Goal: Task Accomplishment & Management: Complete application form

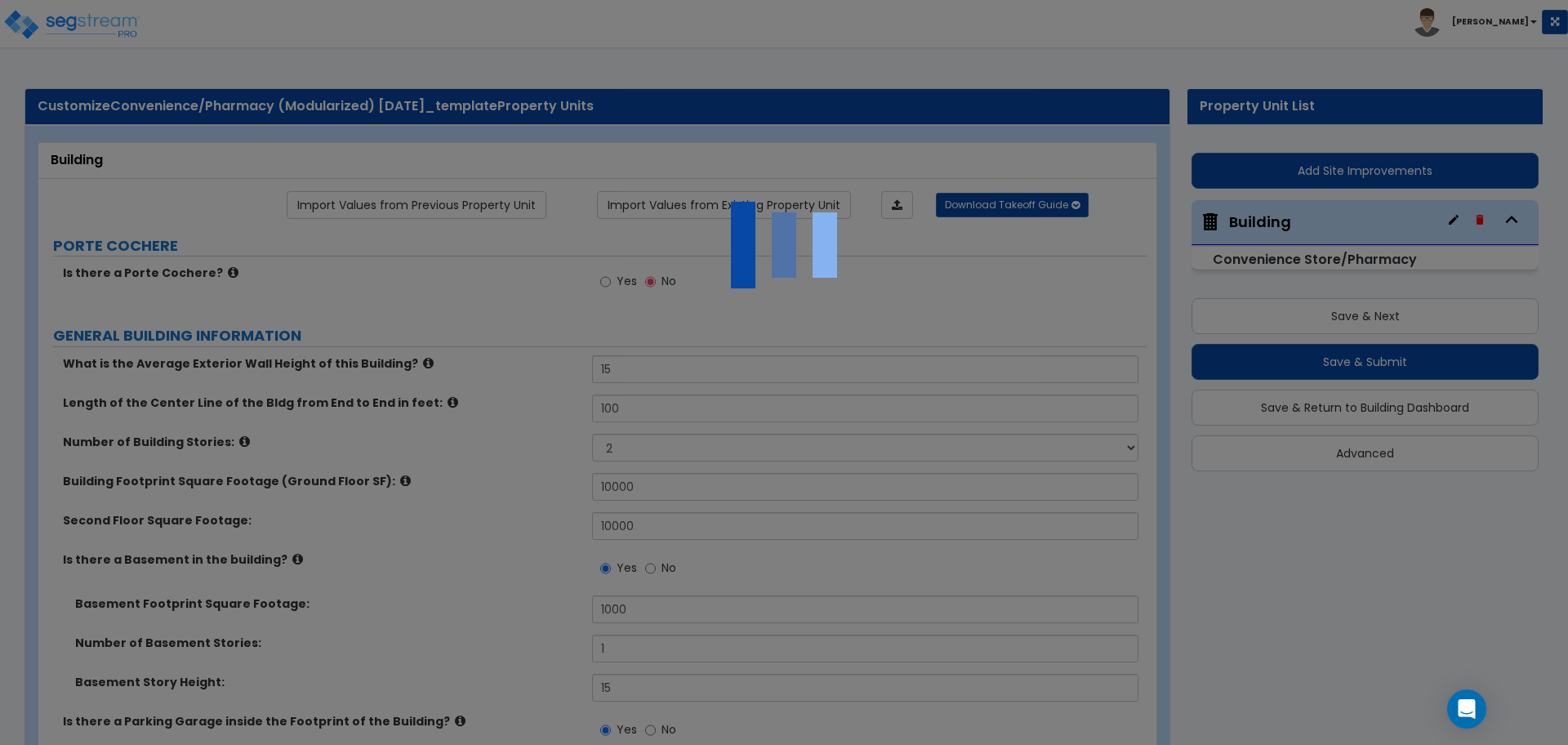
select select "2"
select select "1"
select select "2"
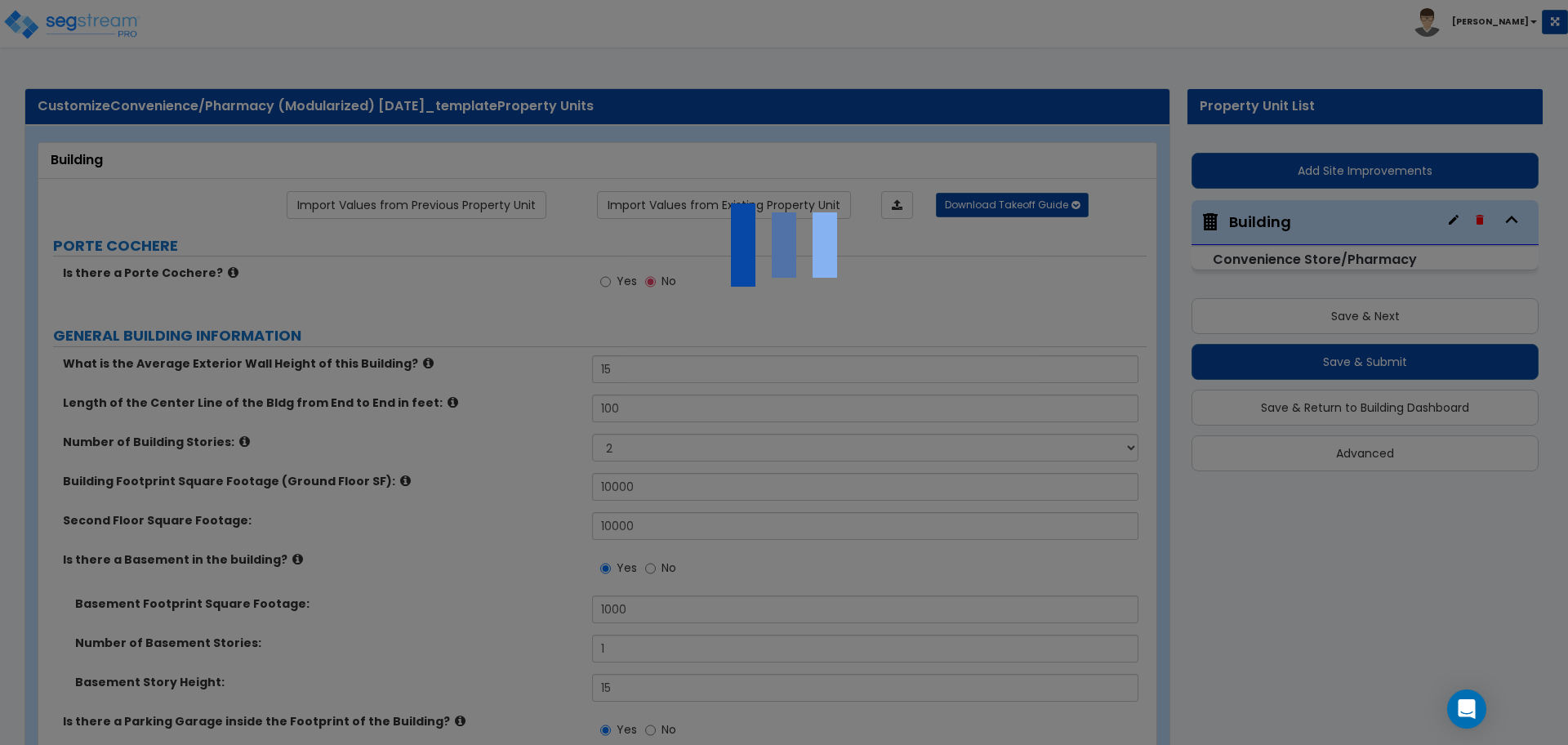
select select "1"
select select "4"
select select "1"
select select "3"
select select "1"
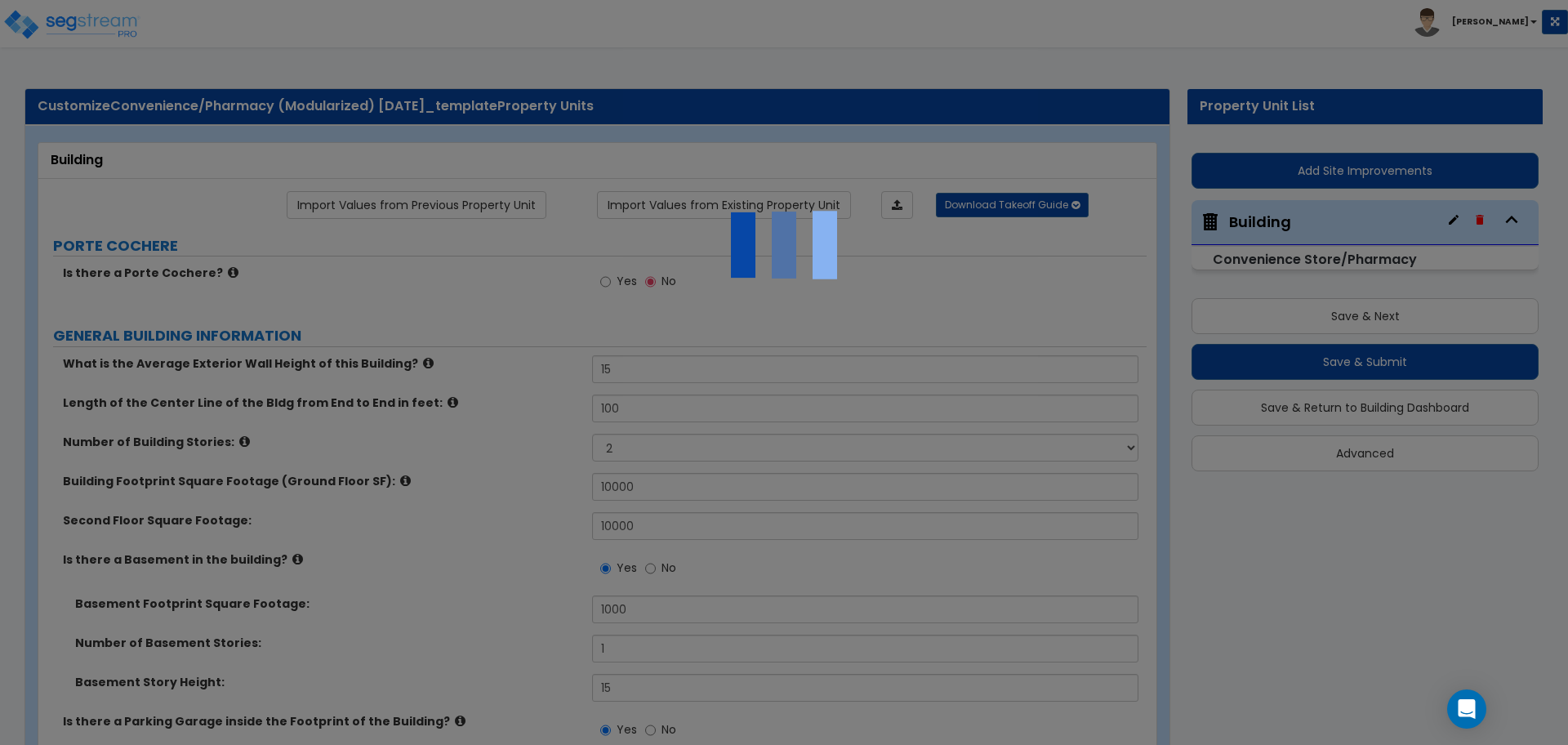
select select "2"
select select "1"
select select "2"
select select "1"
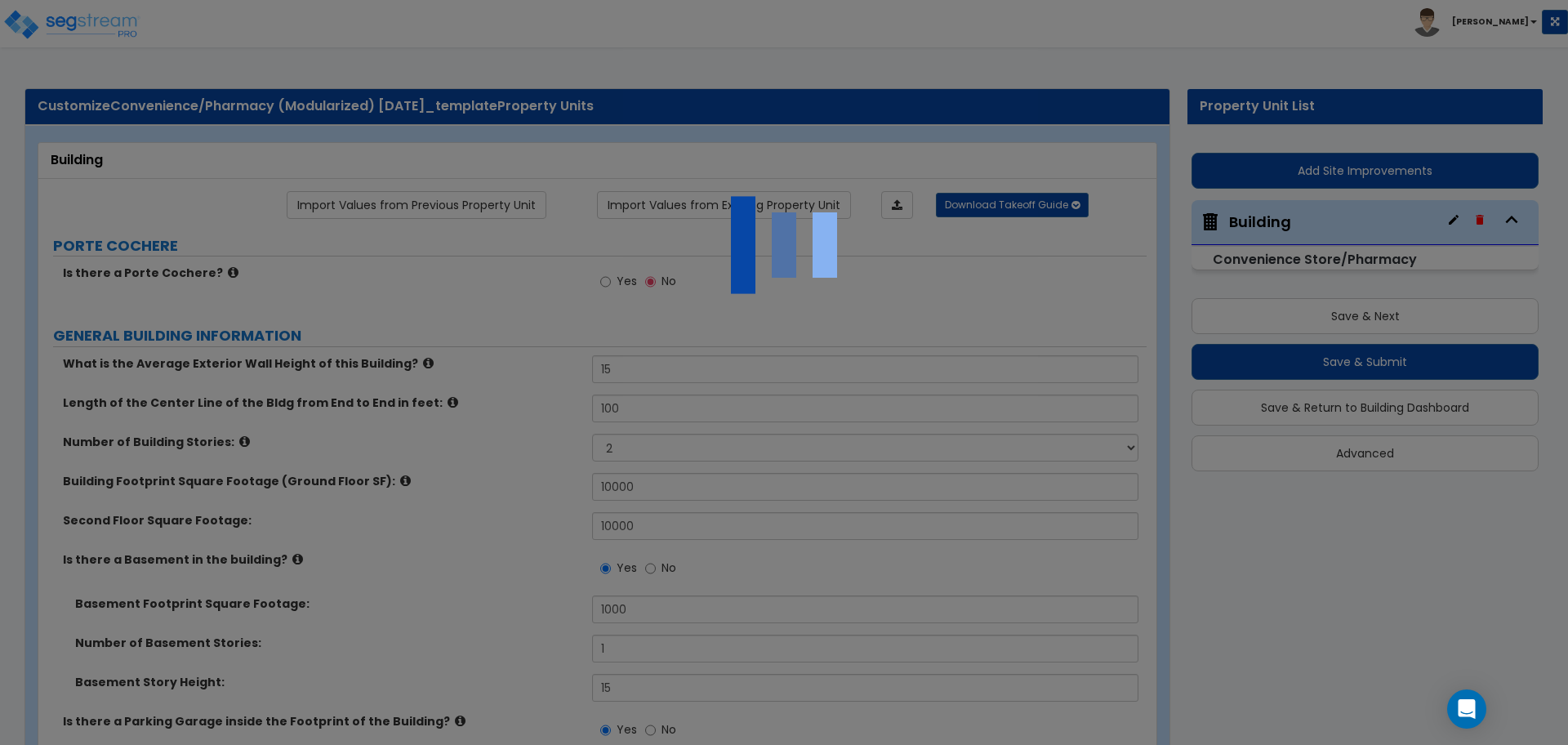
select select "2"
select select "1"
select select "5"
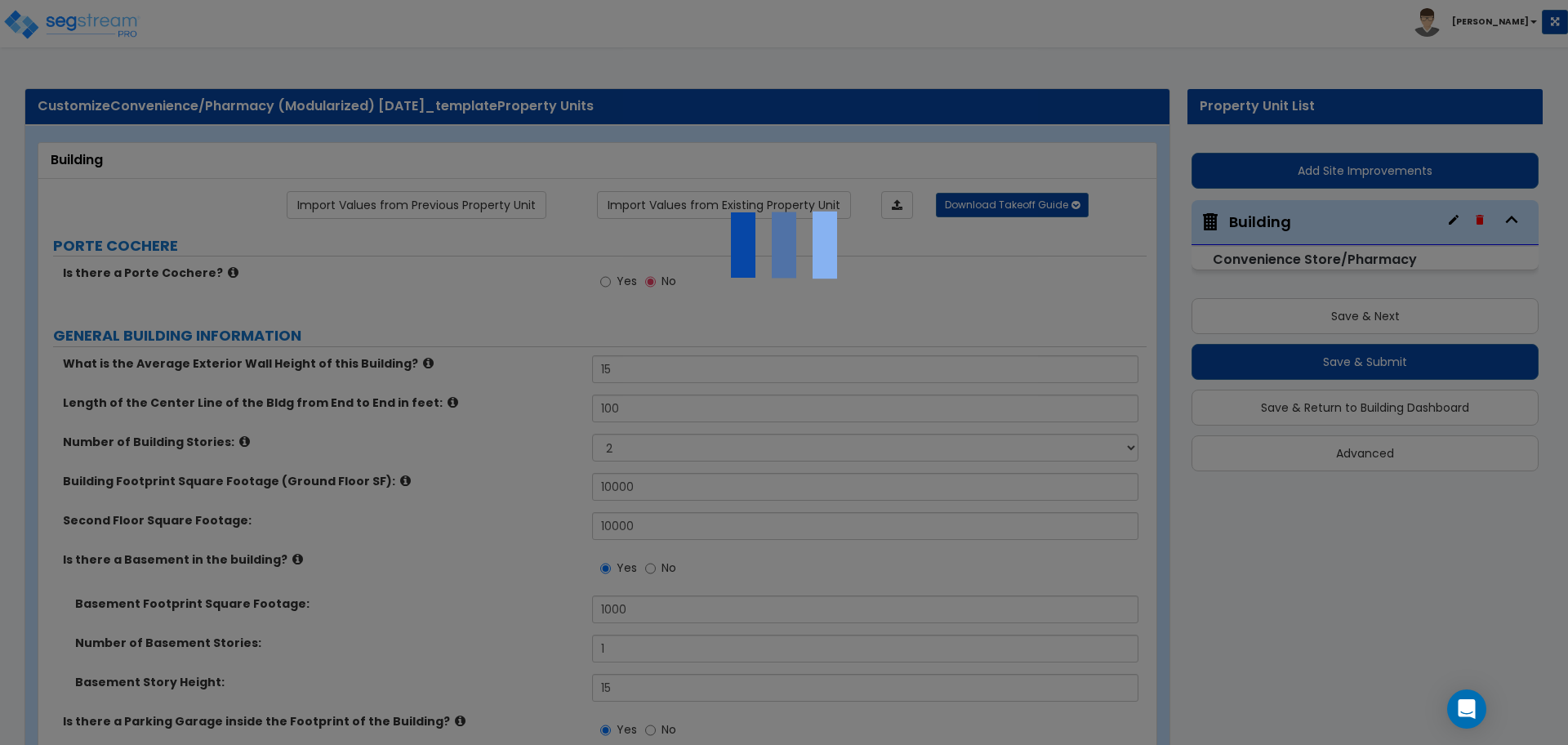
select select "3"
select select "1"
select select "2"
select select "3"
select select "1"
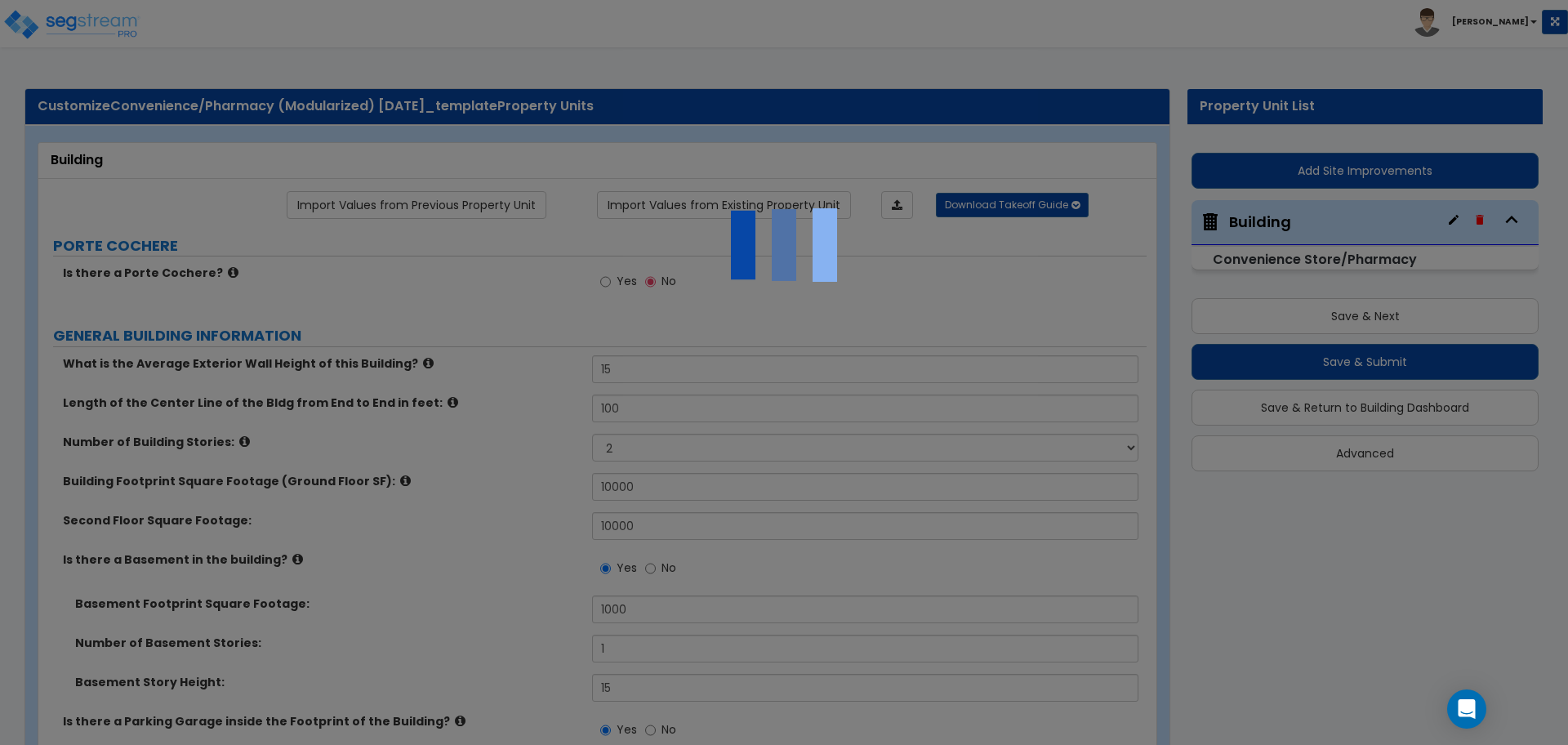
select select "1"
select select "2"
select select "3"
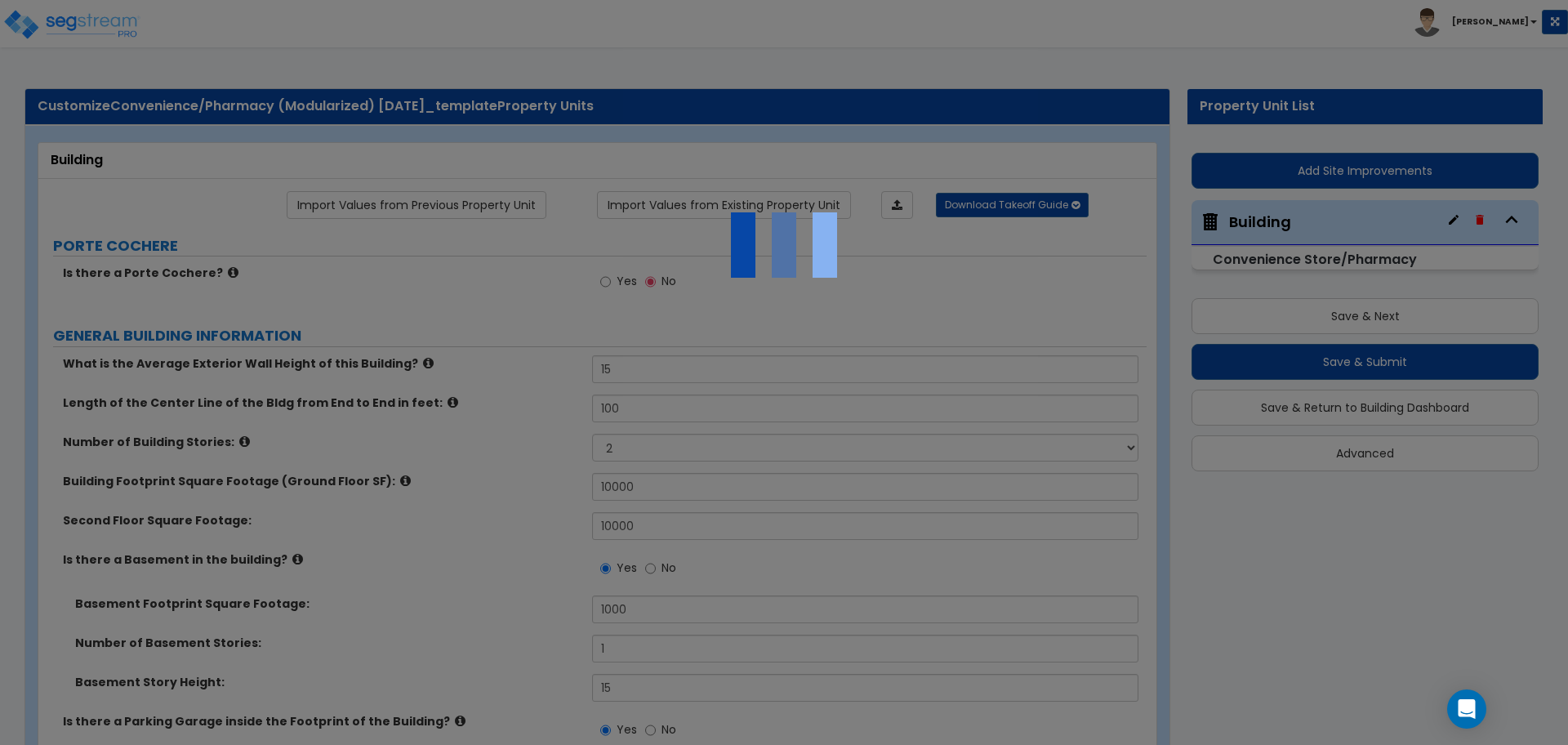
select select "4"
select select "5"
select select "1"
select select "2"
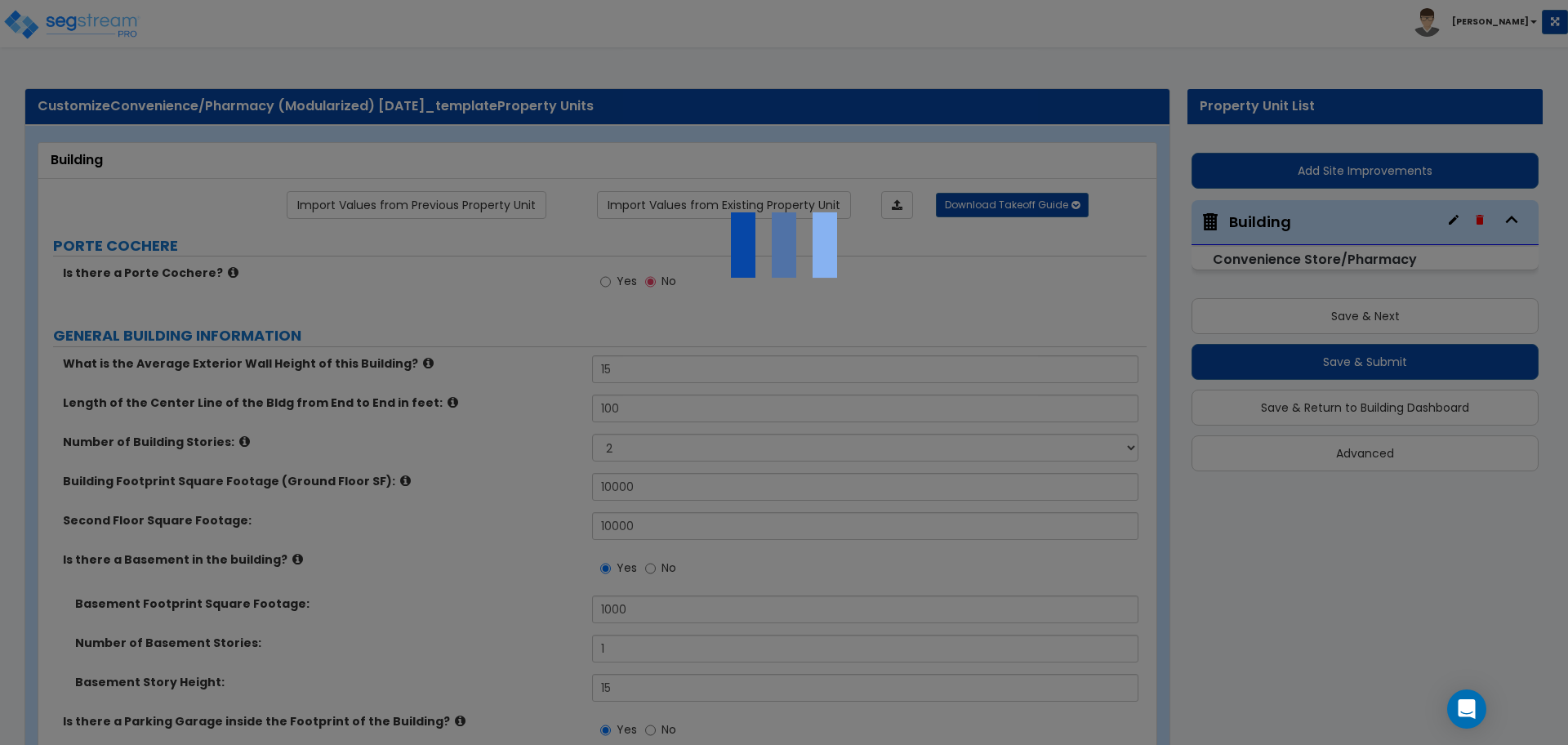
select select "4"
select select "1"
select select "4"
select select "2"
select select "3"
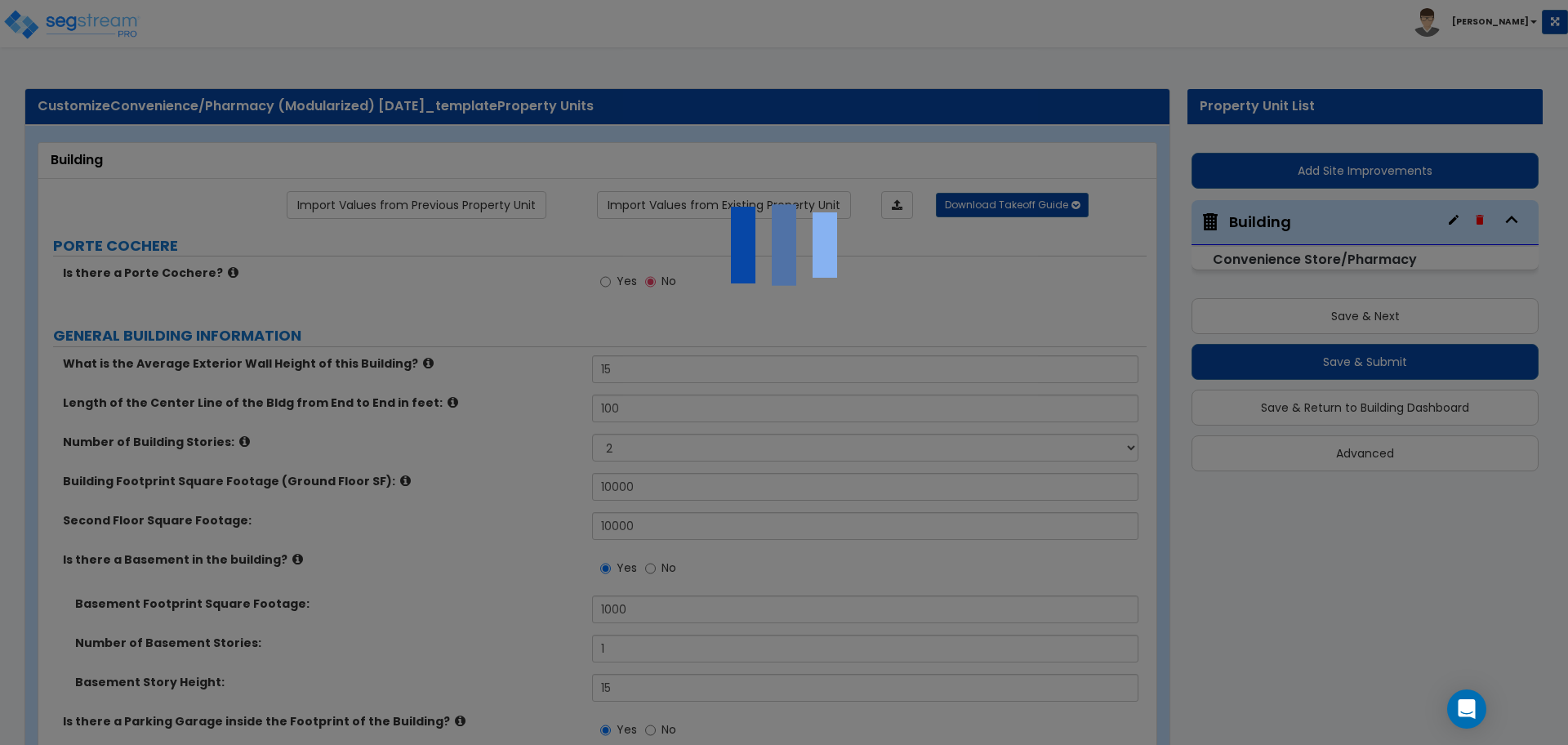
select select "5"
select select "6"
select select "2"
select select "3"
select select "1"
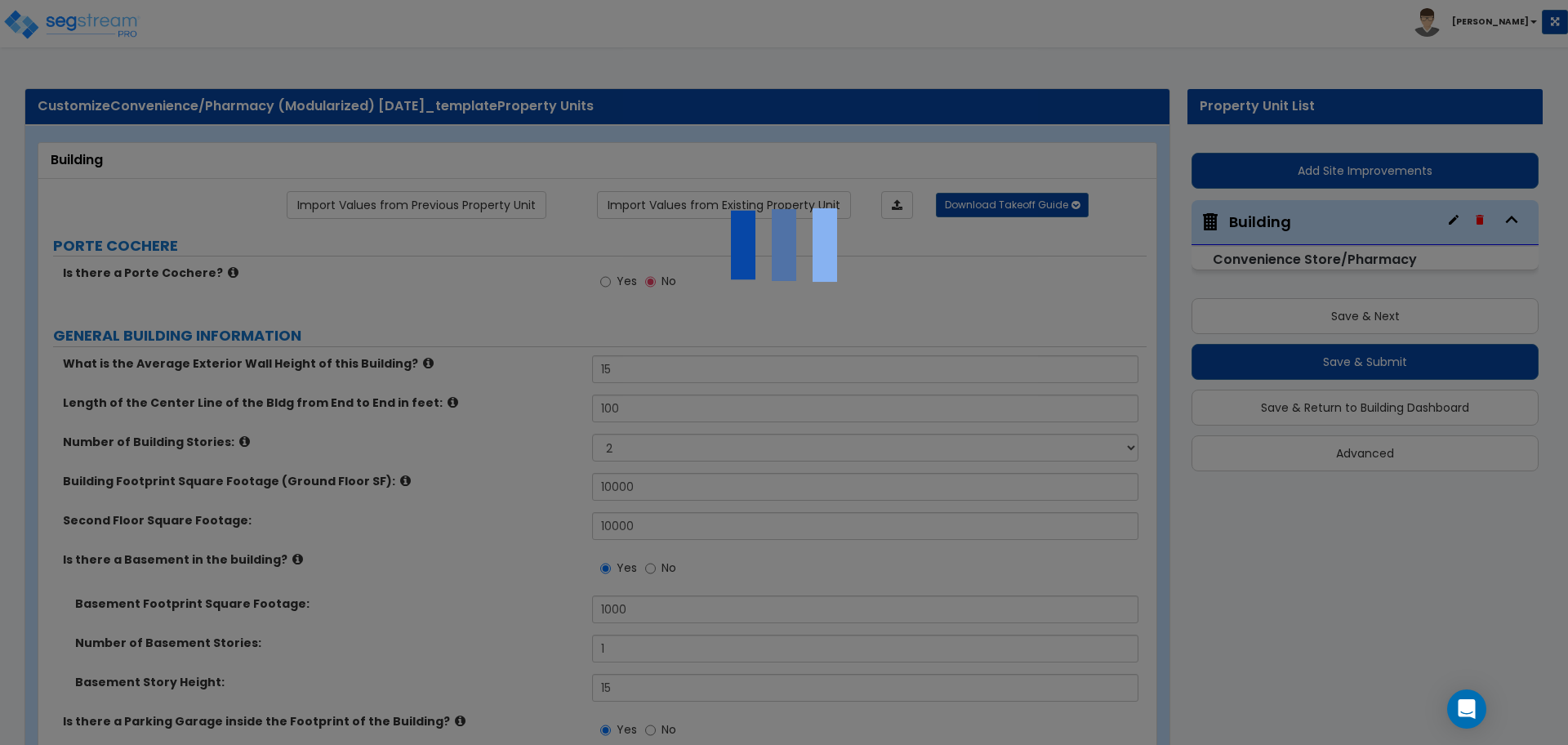
select select "2"
select select "3"
select select "2"
select select "1"
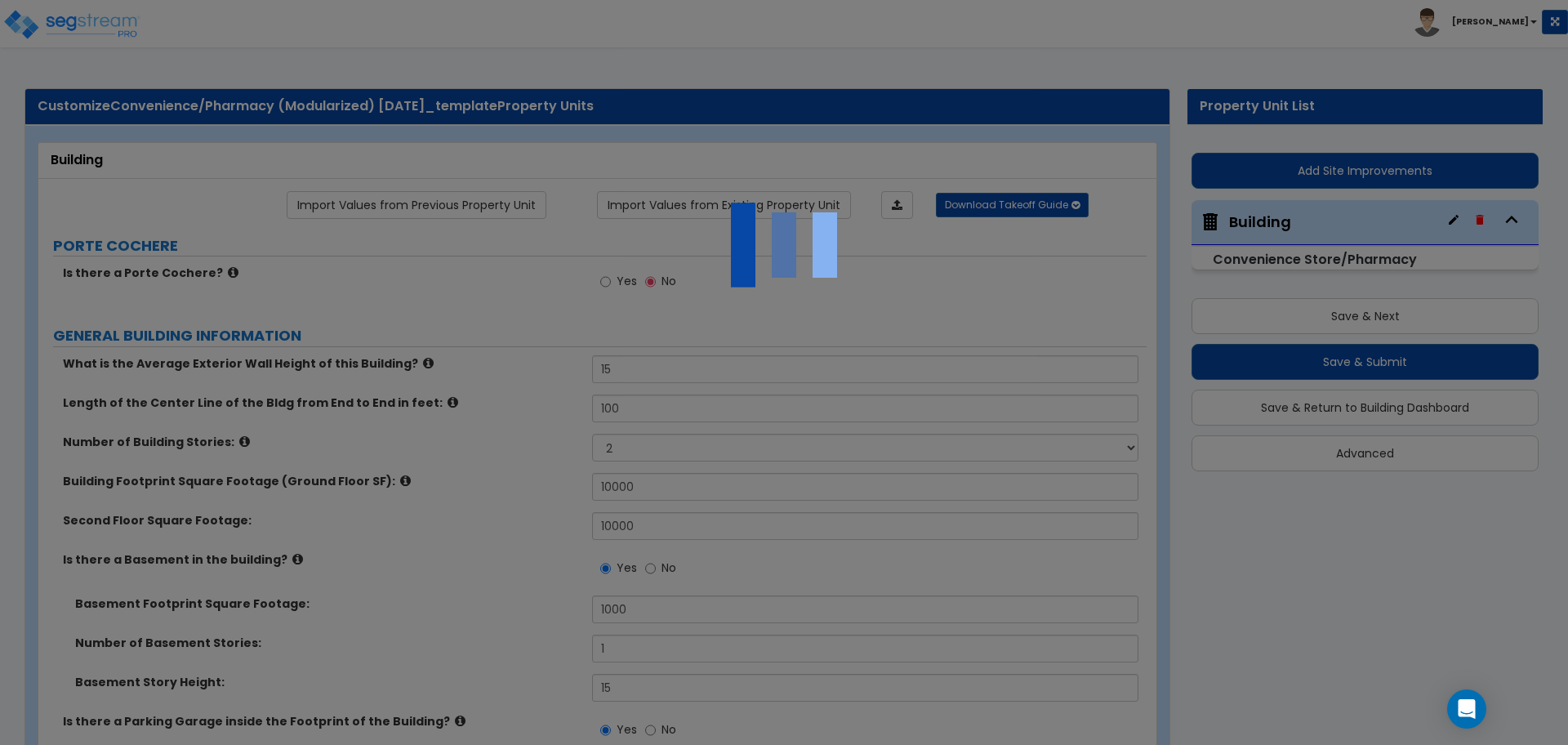
select select "1"
select select "3"
select select "1"
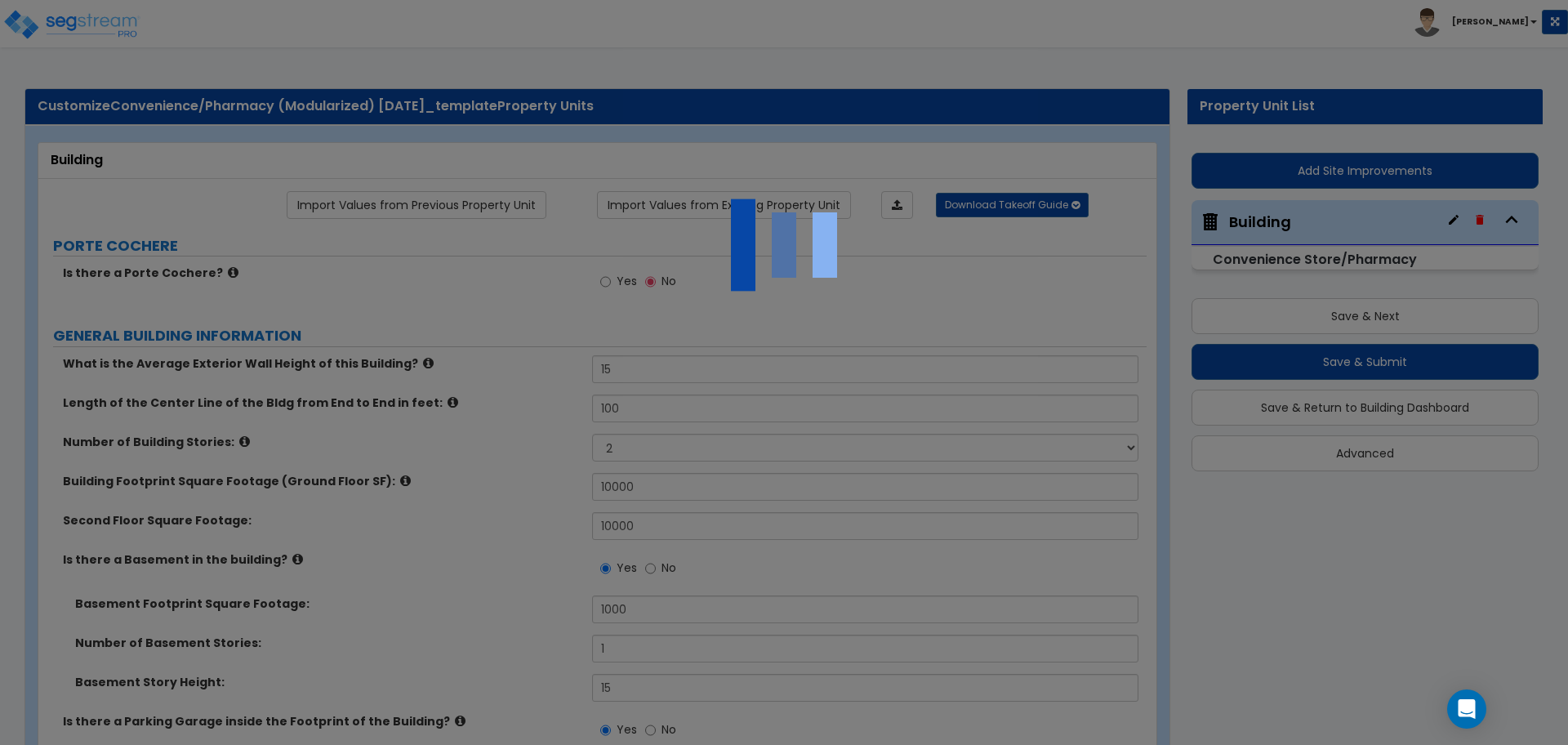
select select "3"
select select "2"
select select "1"
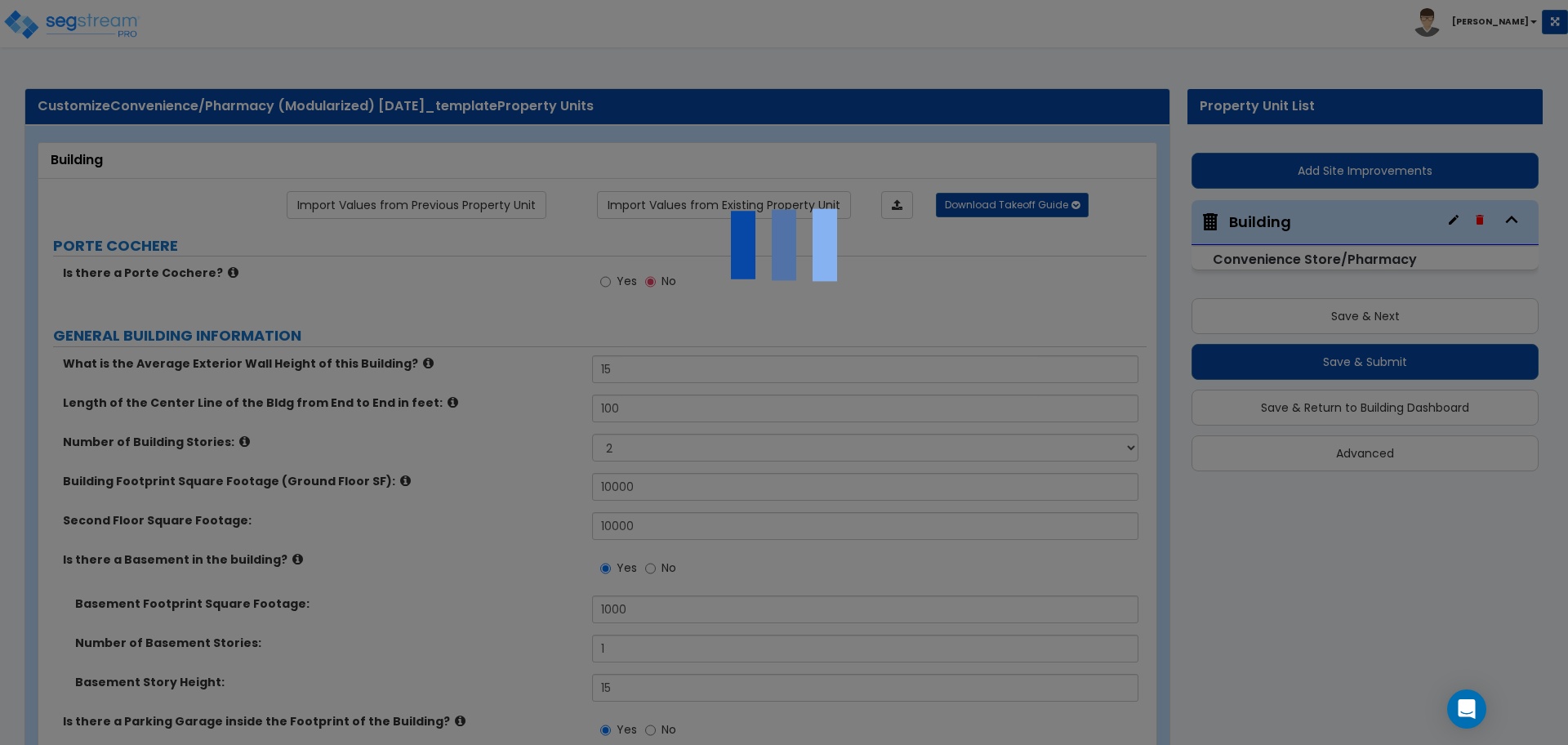
select select "1"
select select "3"
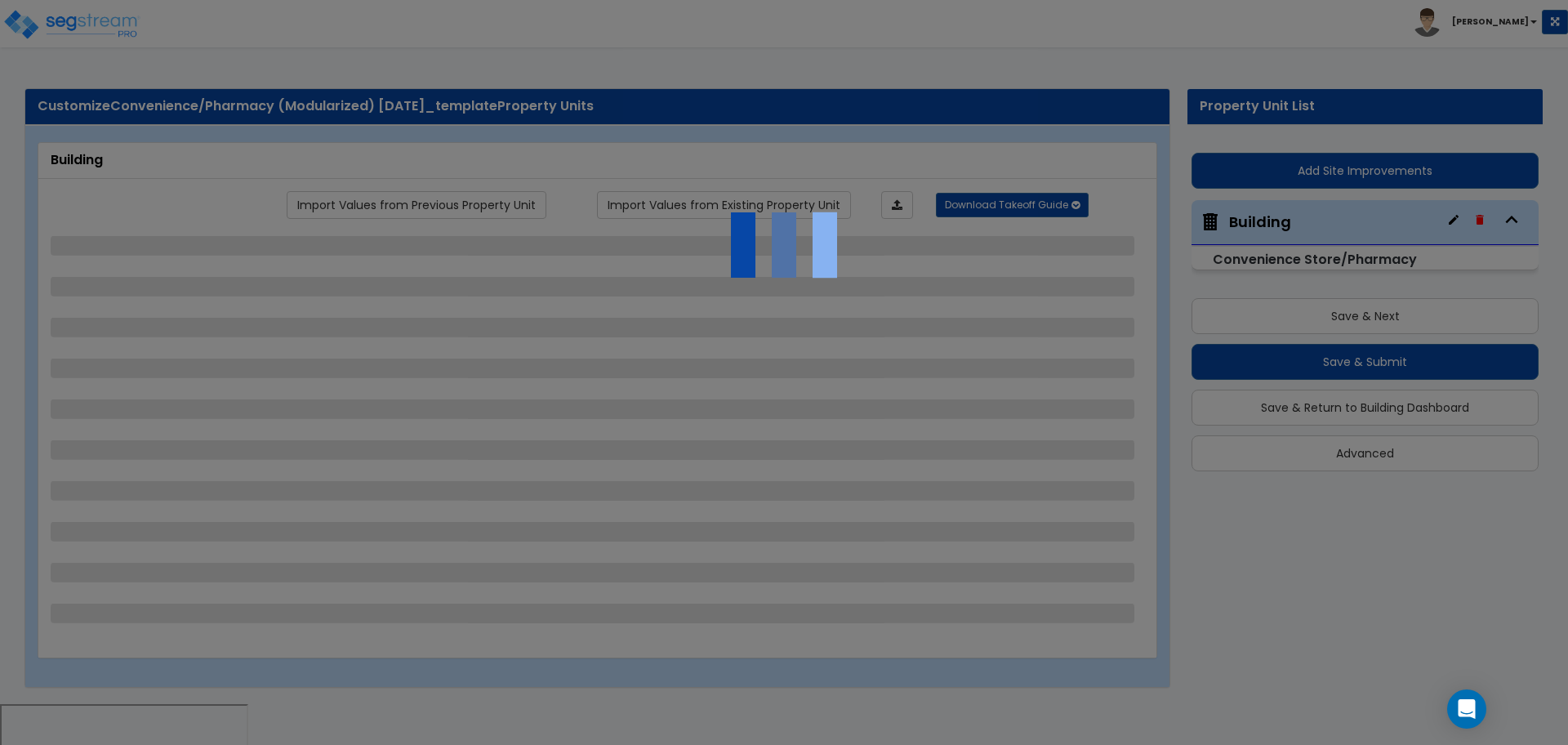
select select "2"
select select "1"
select select "2"
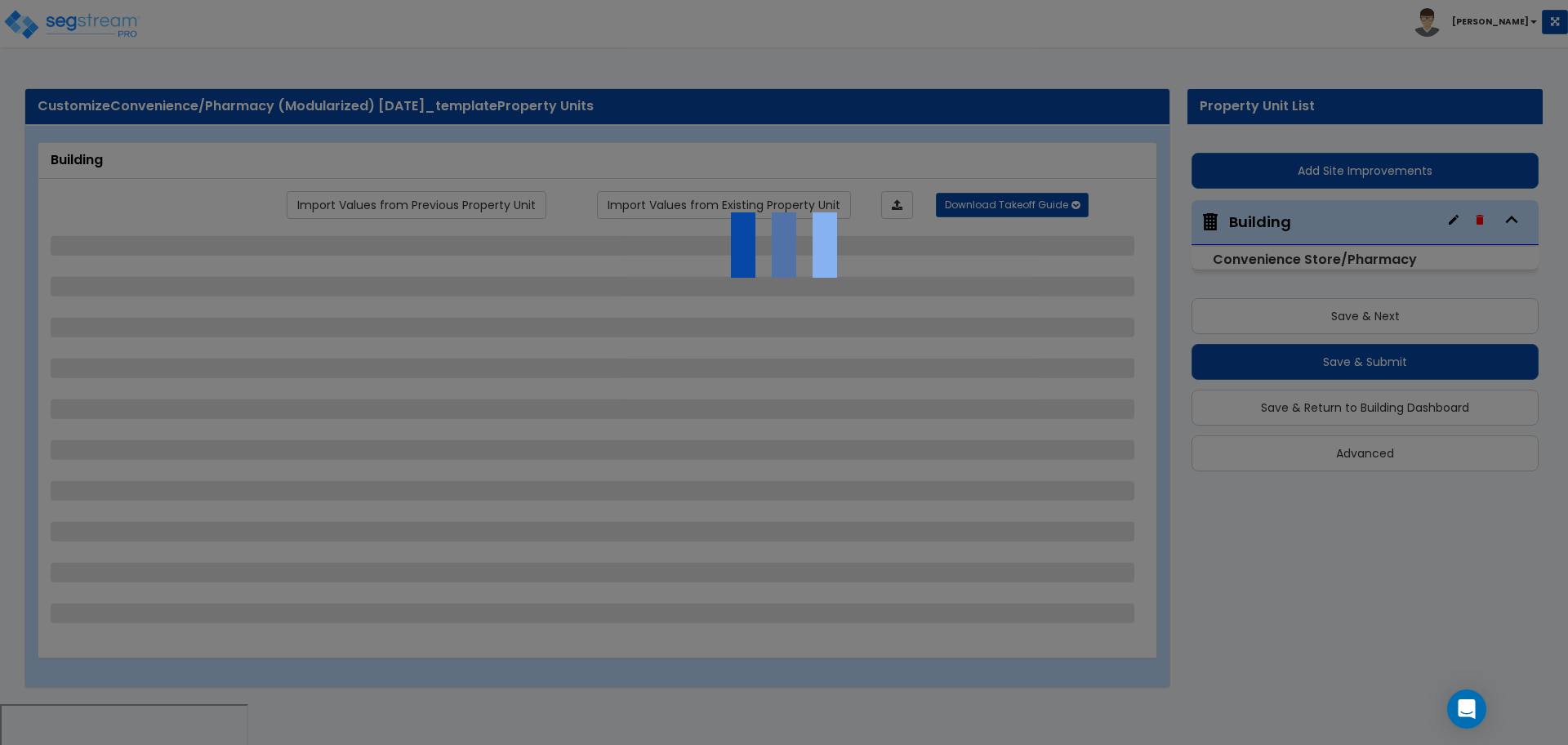
select select "1"
select select "4"
select select "1"
select select "3"
select select "1"
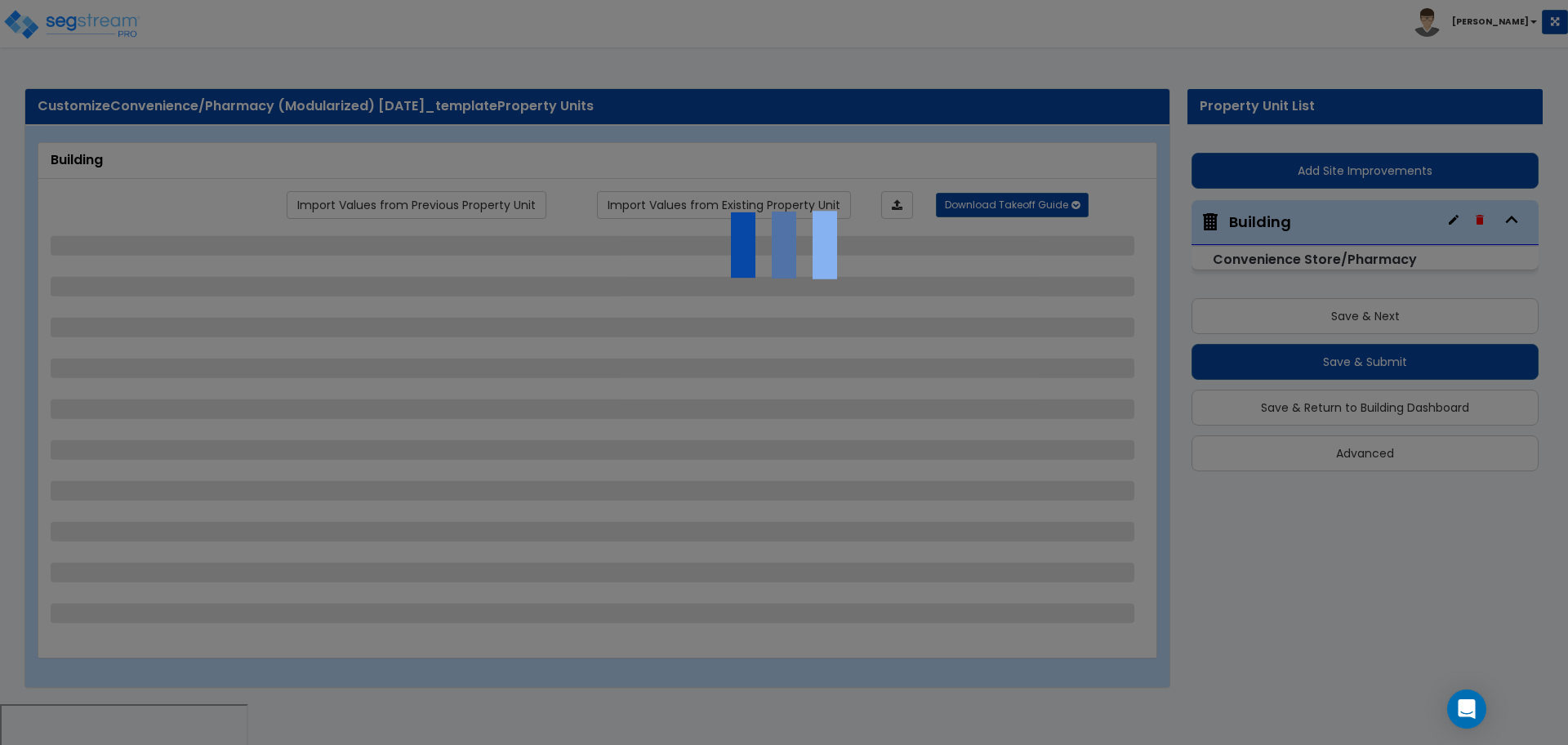
select select "2"
select select "1"
select select "2"
select select "1"
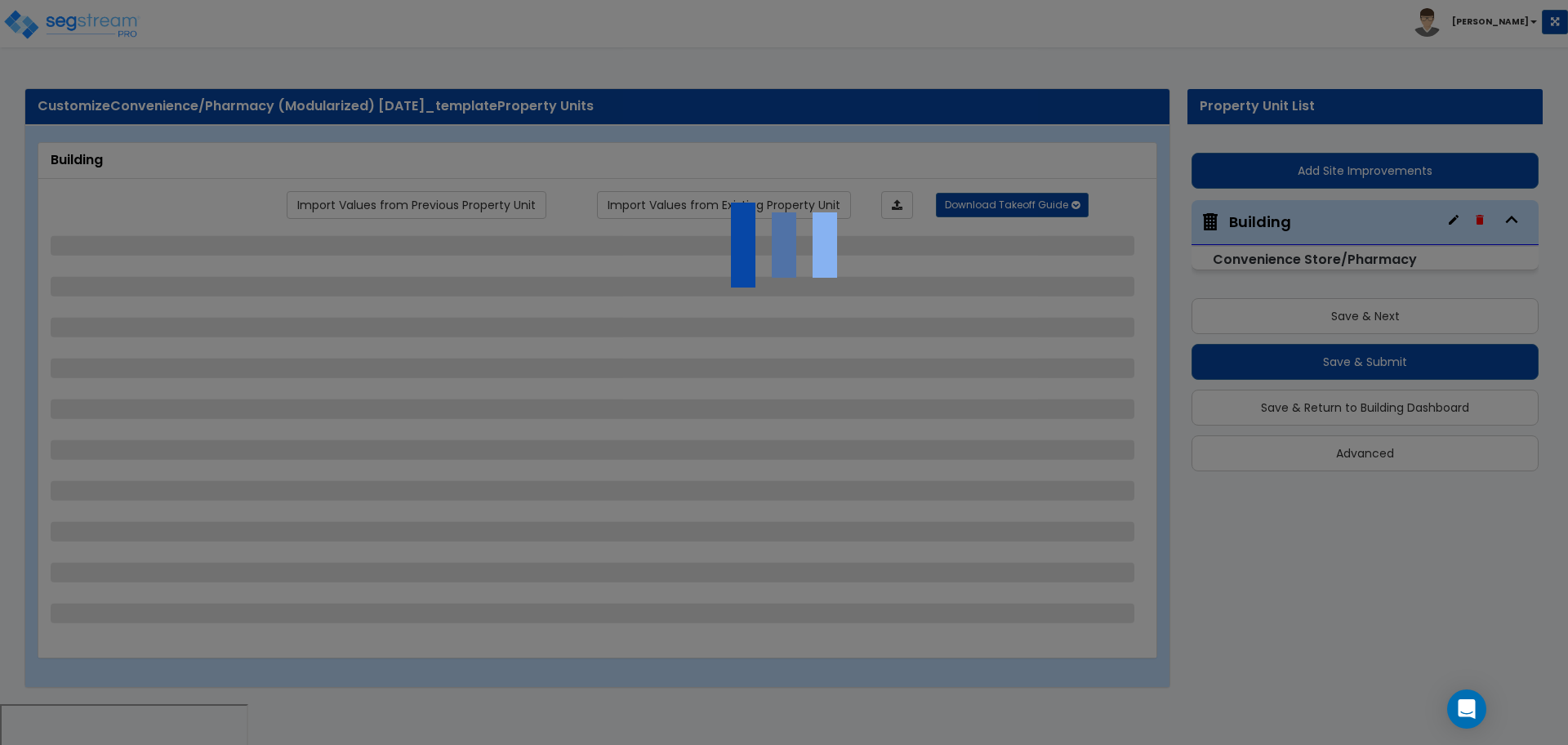
select select "2"
select select "1"
select select "5"
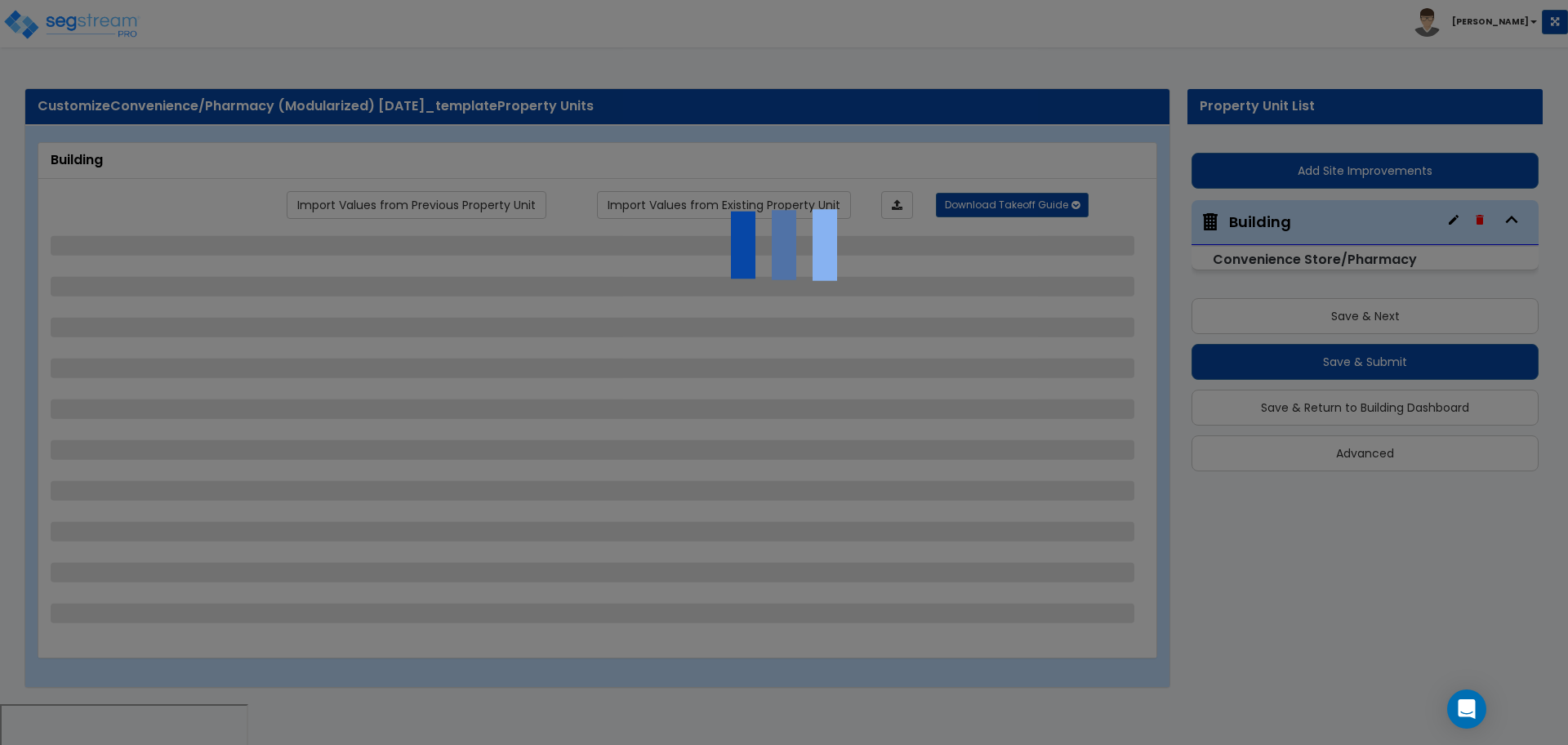
select select "3"
select select "1"
select select "2"
select select "3"
select select "1"
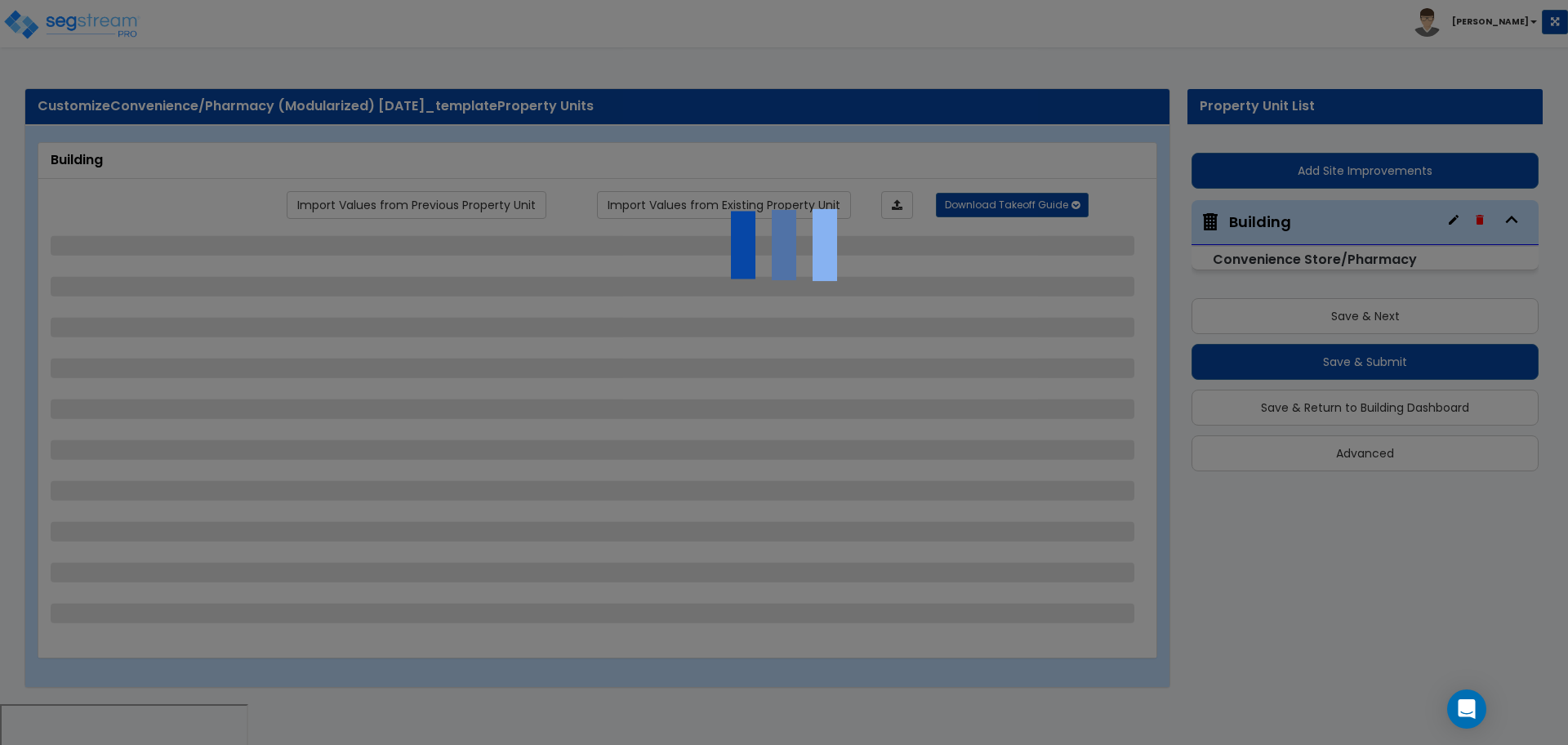
select select "1"
select select "2"
select select "3"
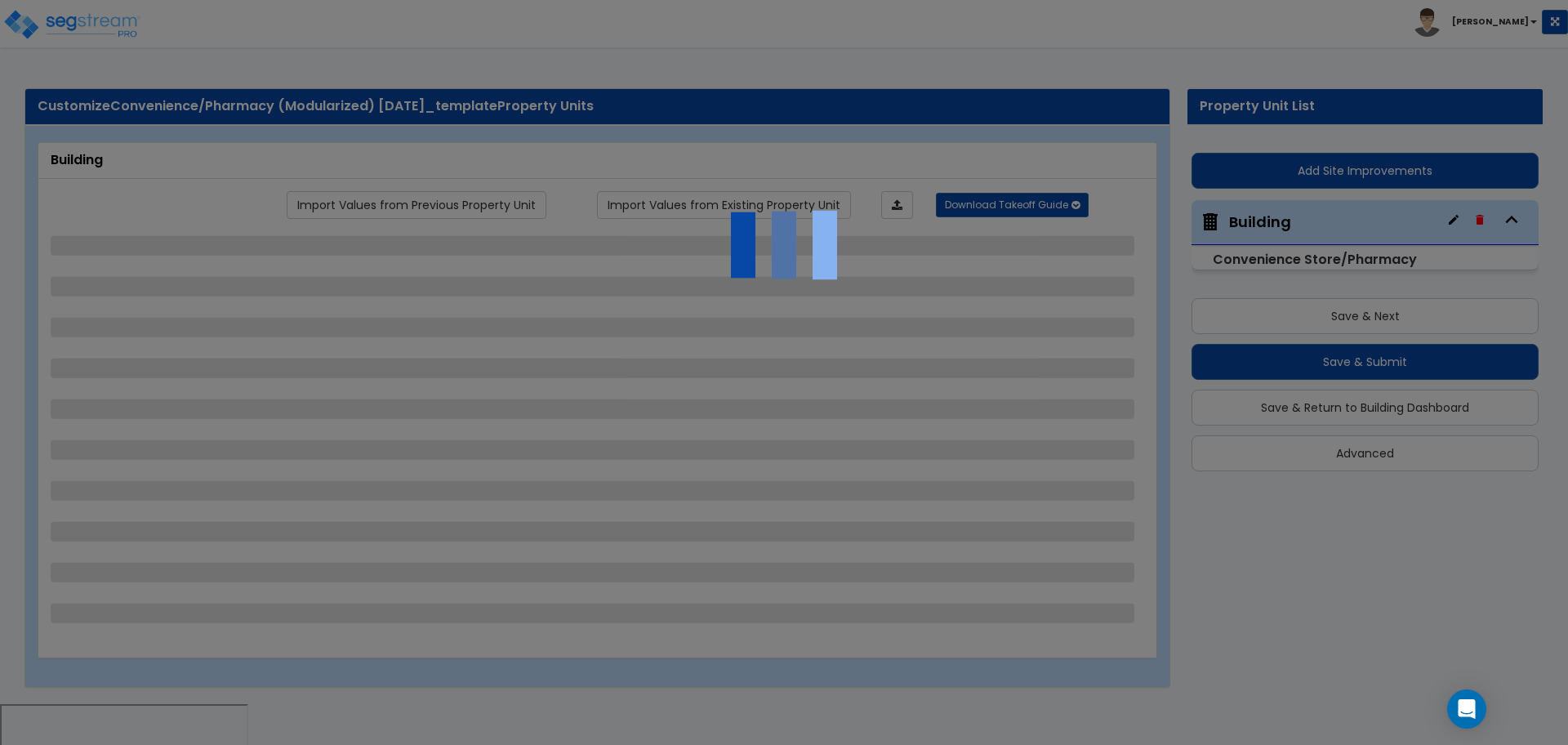
select select "4"
select select "5"
select select "1"
select select "2"
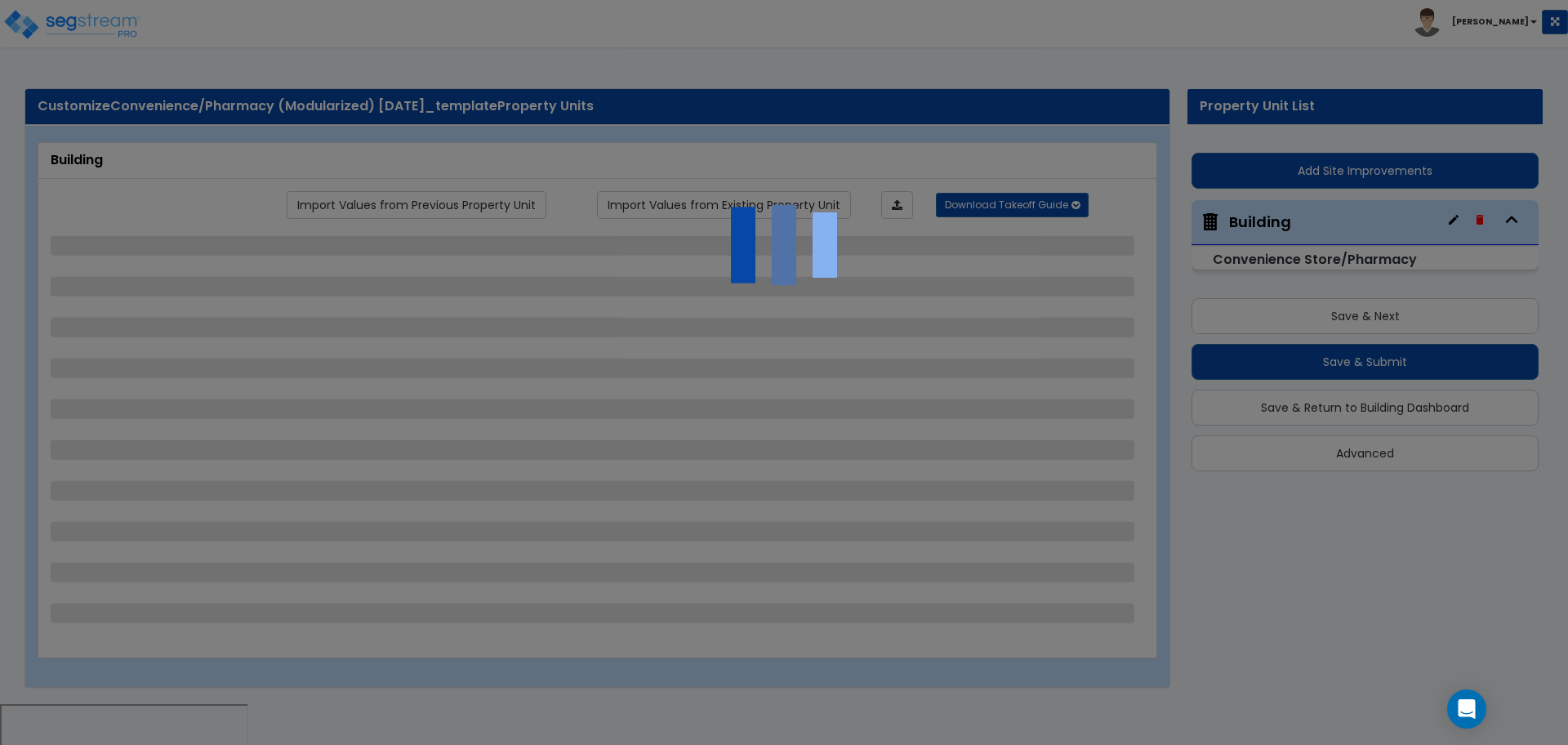
select select "4"
select select "1"
select select "4"
select select "2"
select select "3"
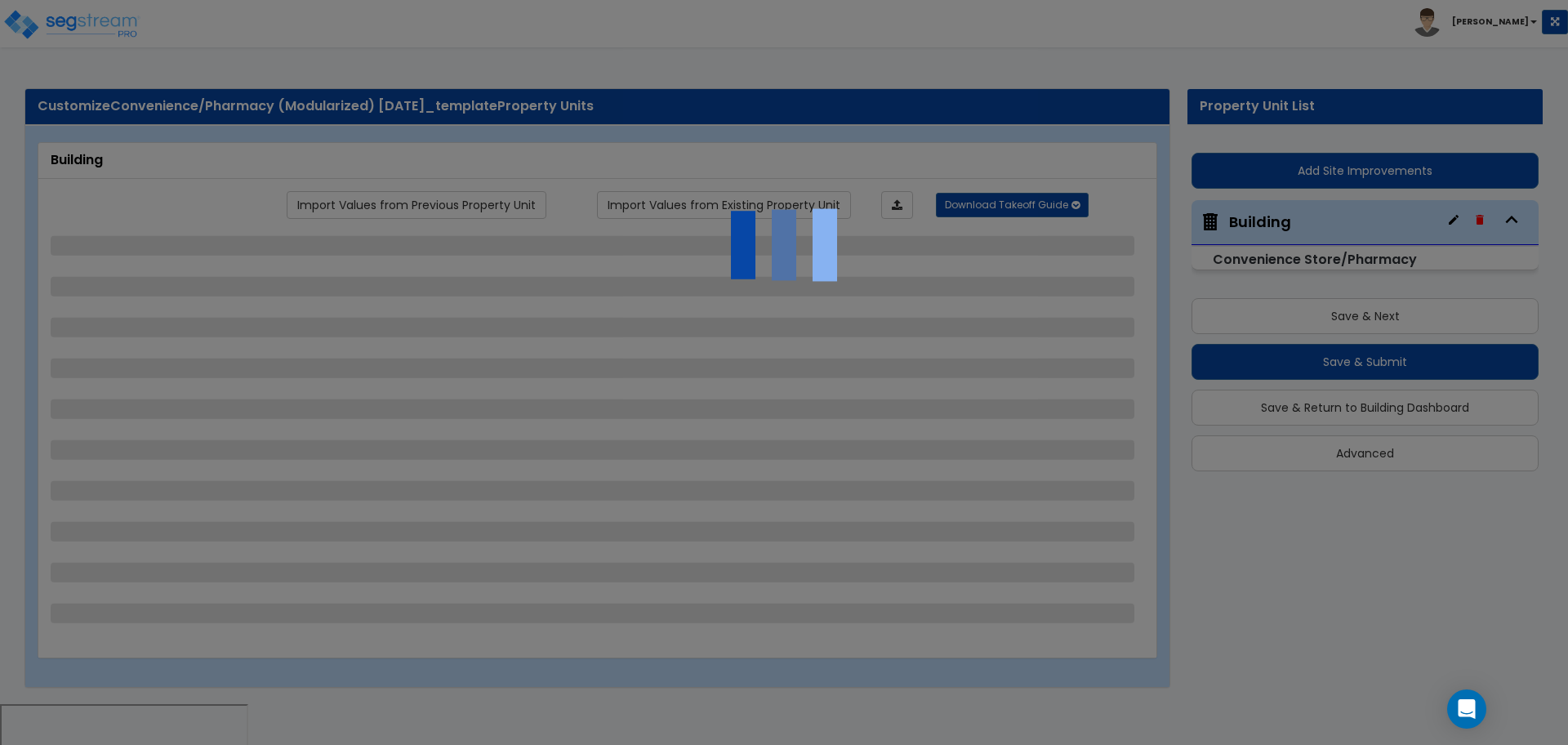
select select "5"
select select "6"
select select "2"
select select "3"
select select "1"
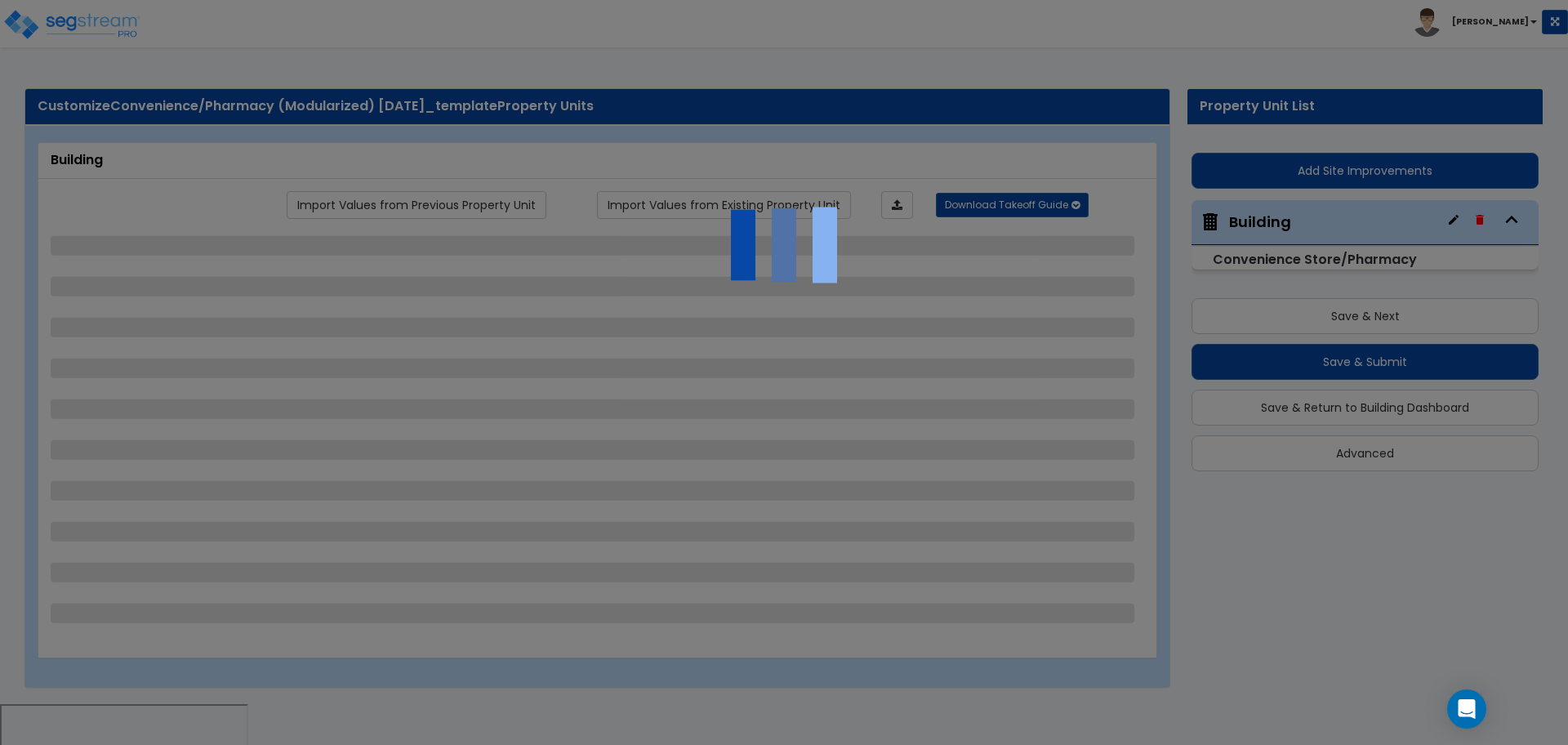
select select "2"
select select "3"
select select "2"
select select "1"
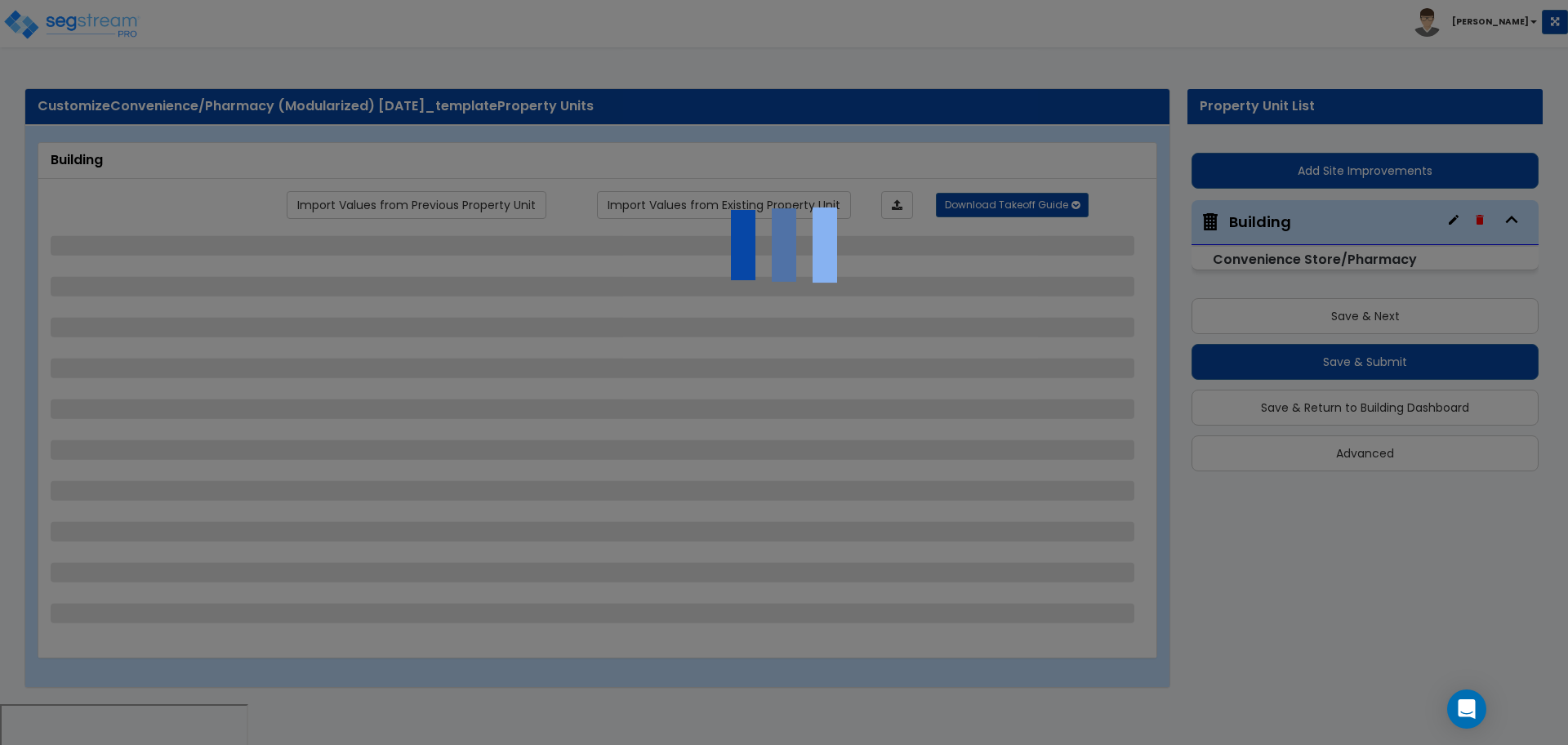
select select "1"
select select "3"
select select "1"
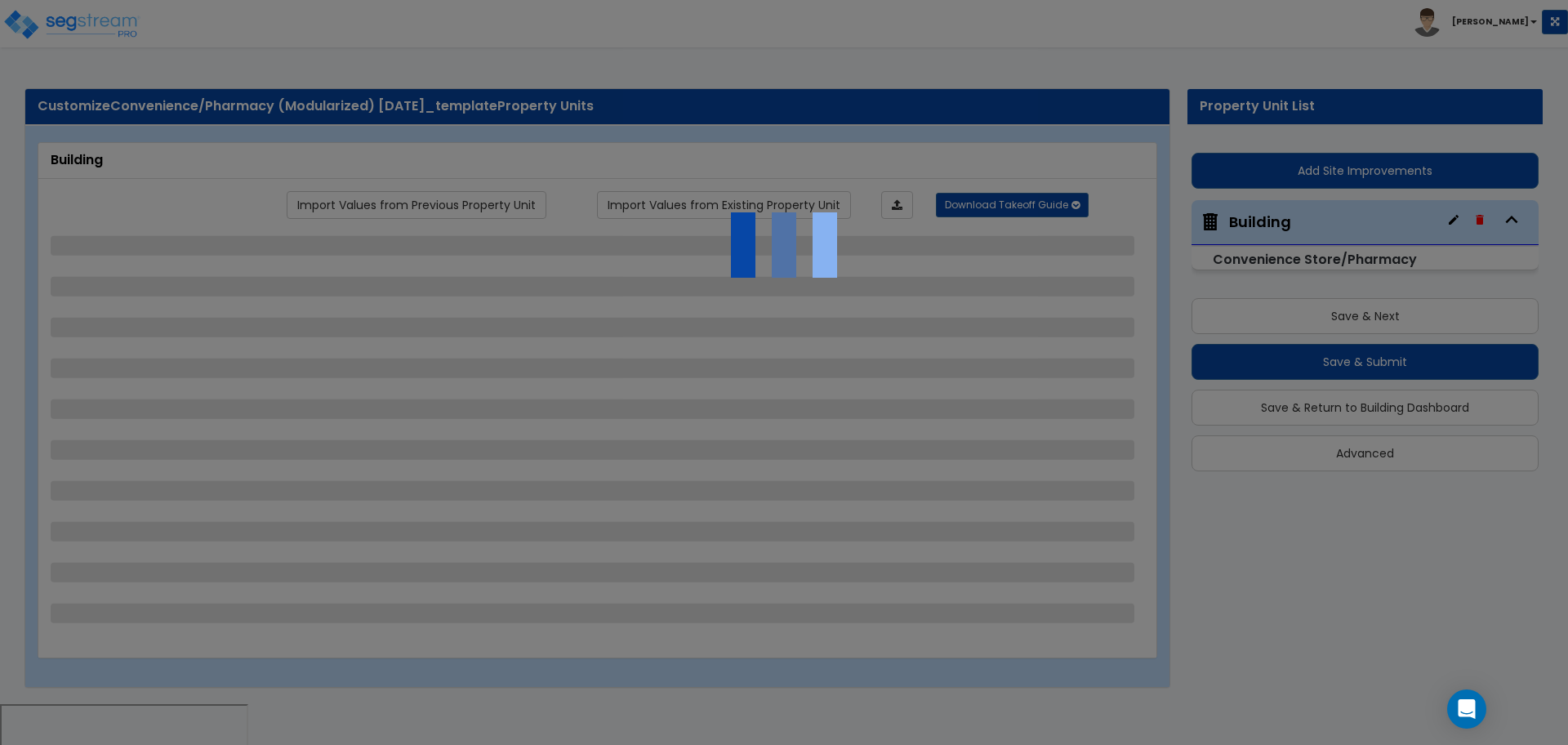
select select "3"
select select "2"
select select "1"
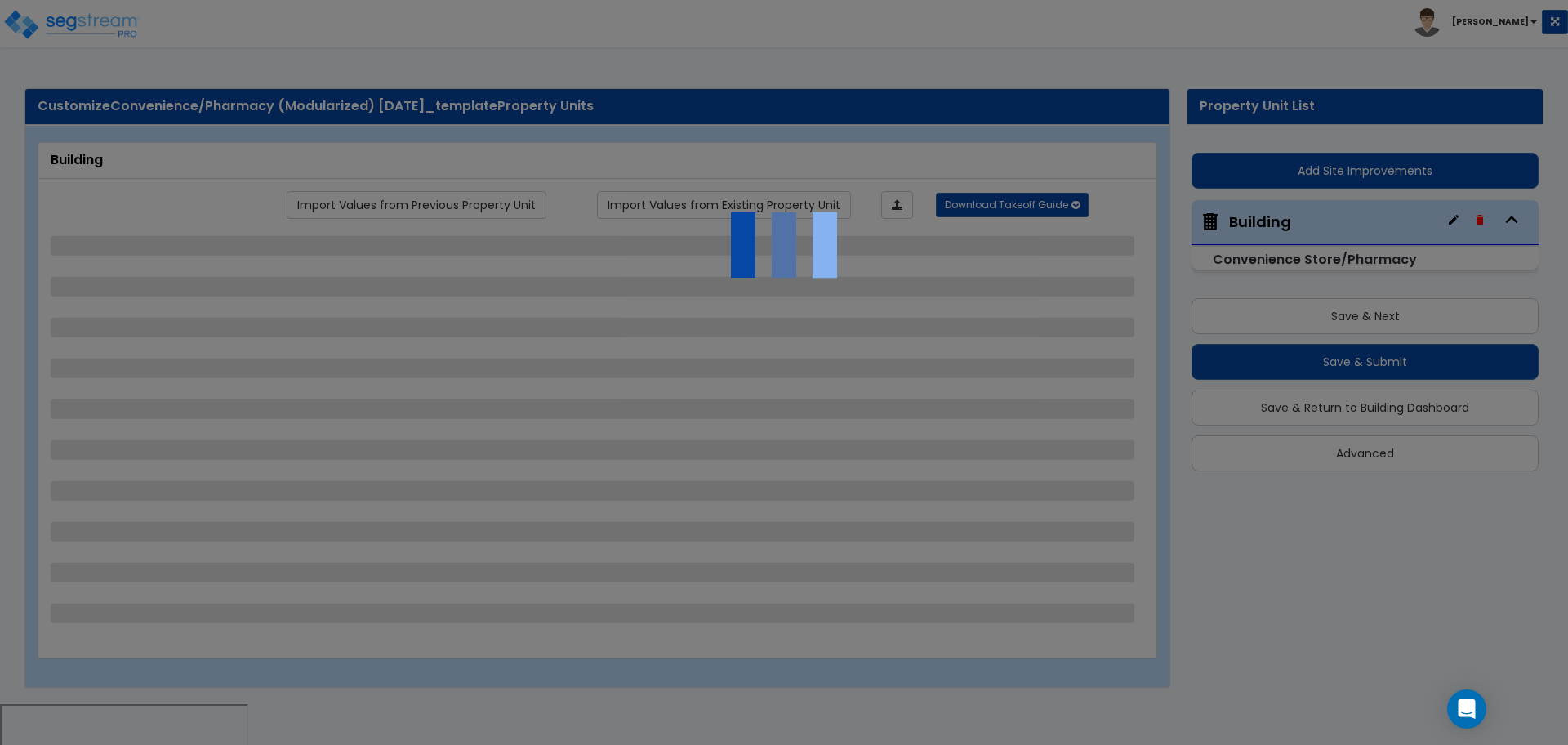
select select "1"
select select "3"
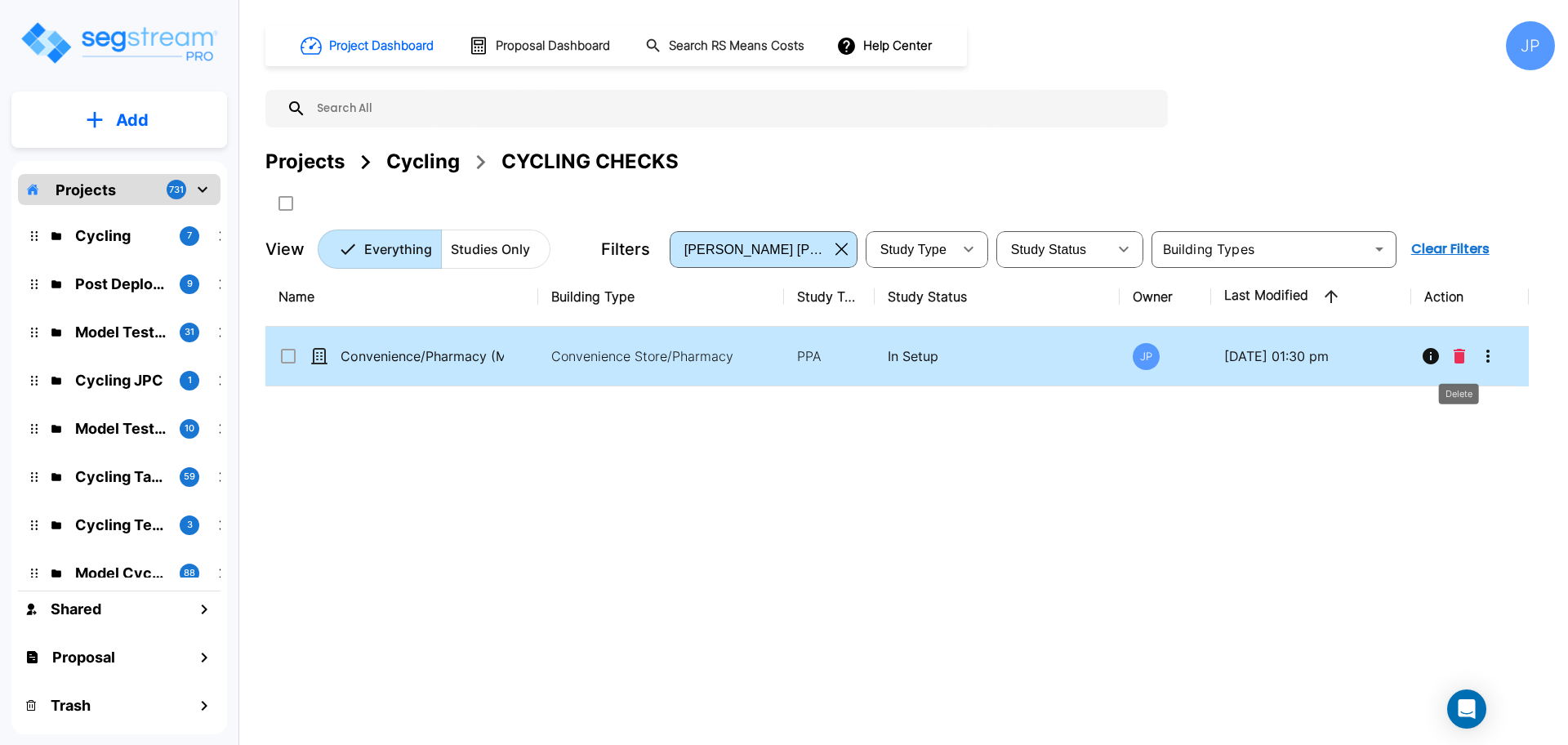
click at [1460, 355] on icon "Delete" at bounding box center [1459, 356] width 12 height 14
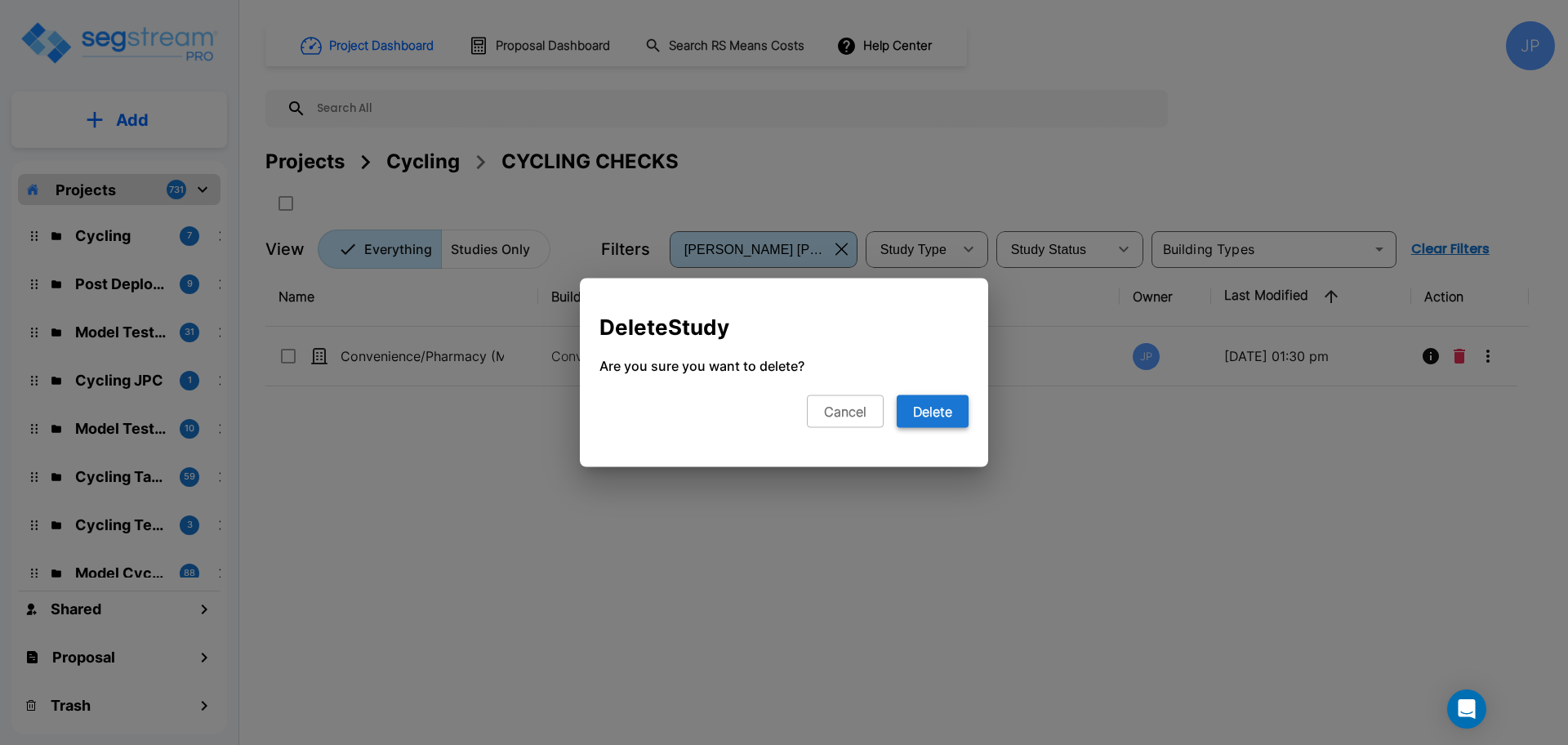
click at [940, 415] on button "Delete" at bounding box center [932, 411] width 72 height 32
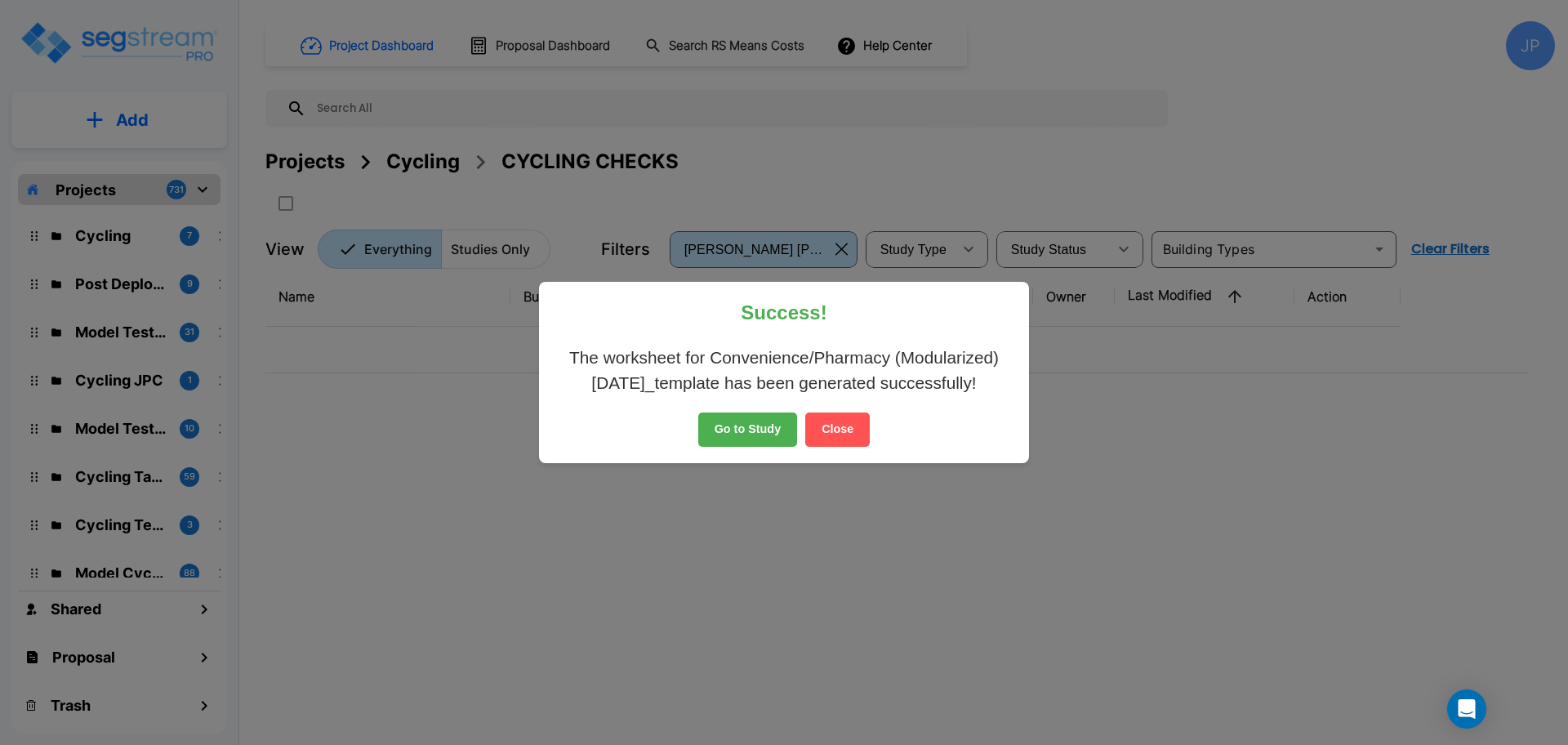
click at [855, 426] on button "Close" at bounding box center [837, 429] width 65 height 34
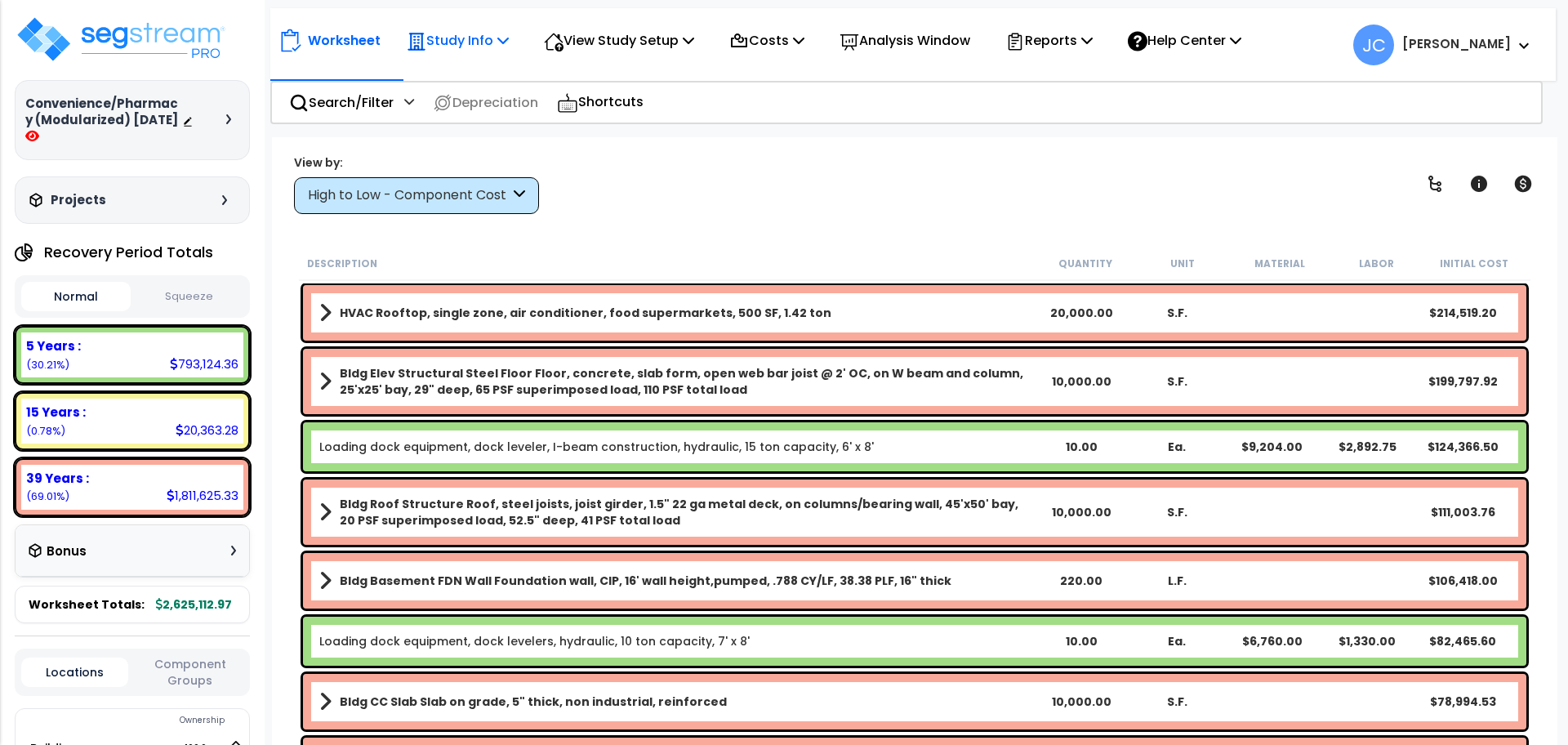
click at [489, 43] on p "Study Info" at bounding box center [458, 40] width 102 height 22
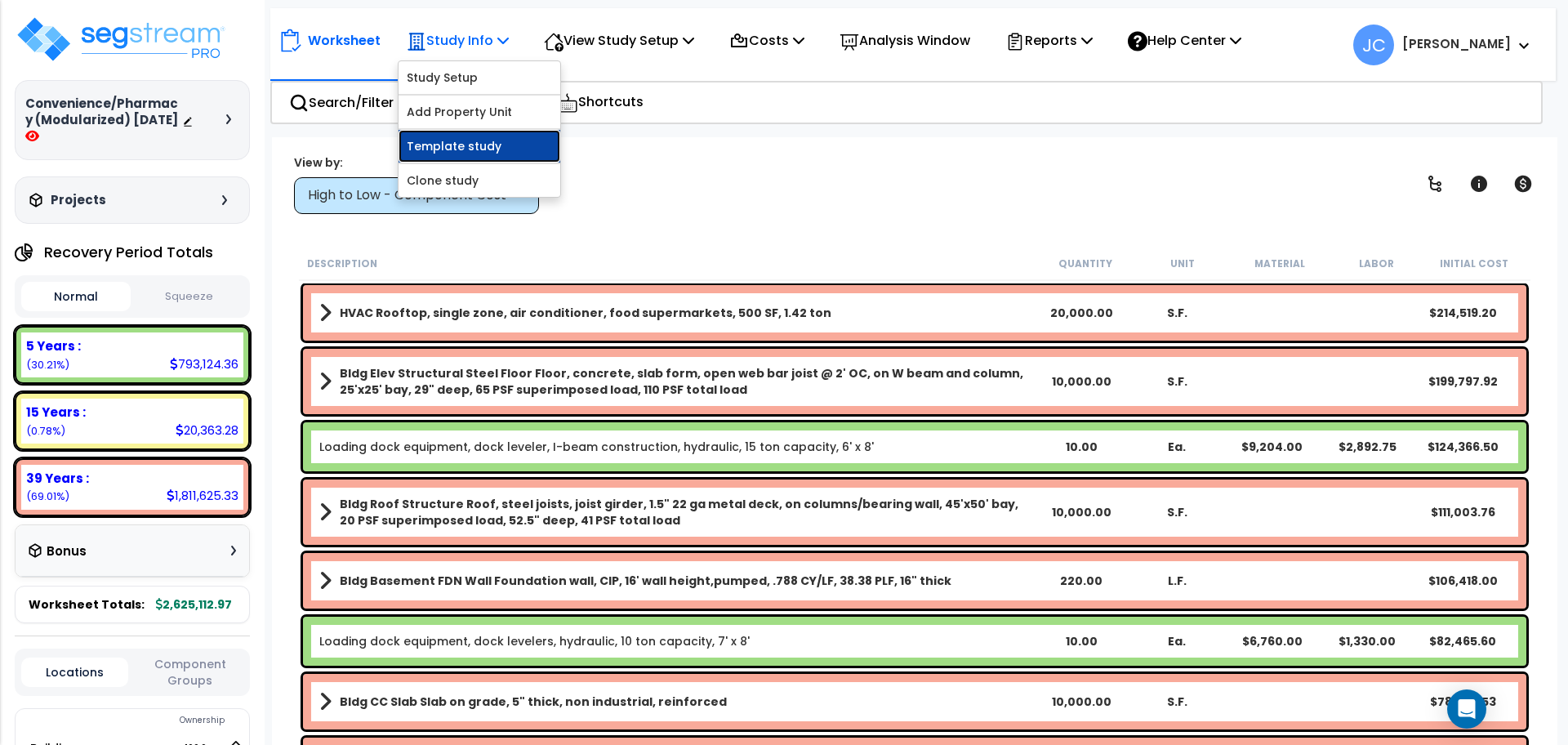
click at [477, 142] on link "Template study" at bounding box center [480, 146] width 161 height 32
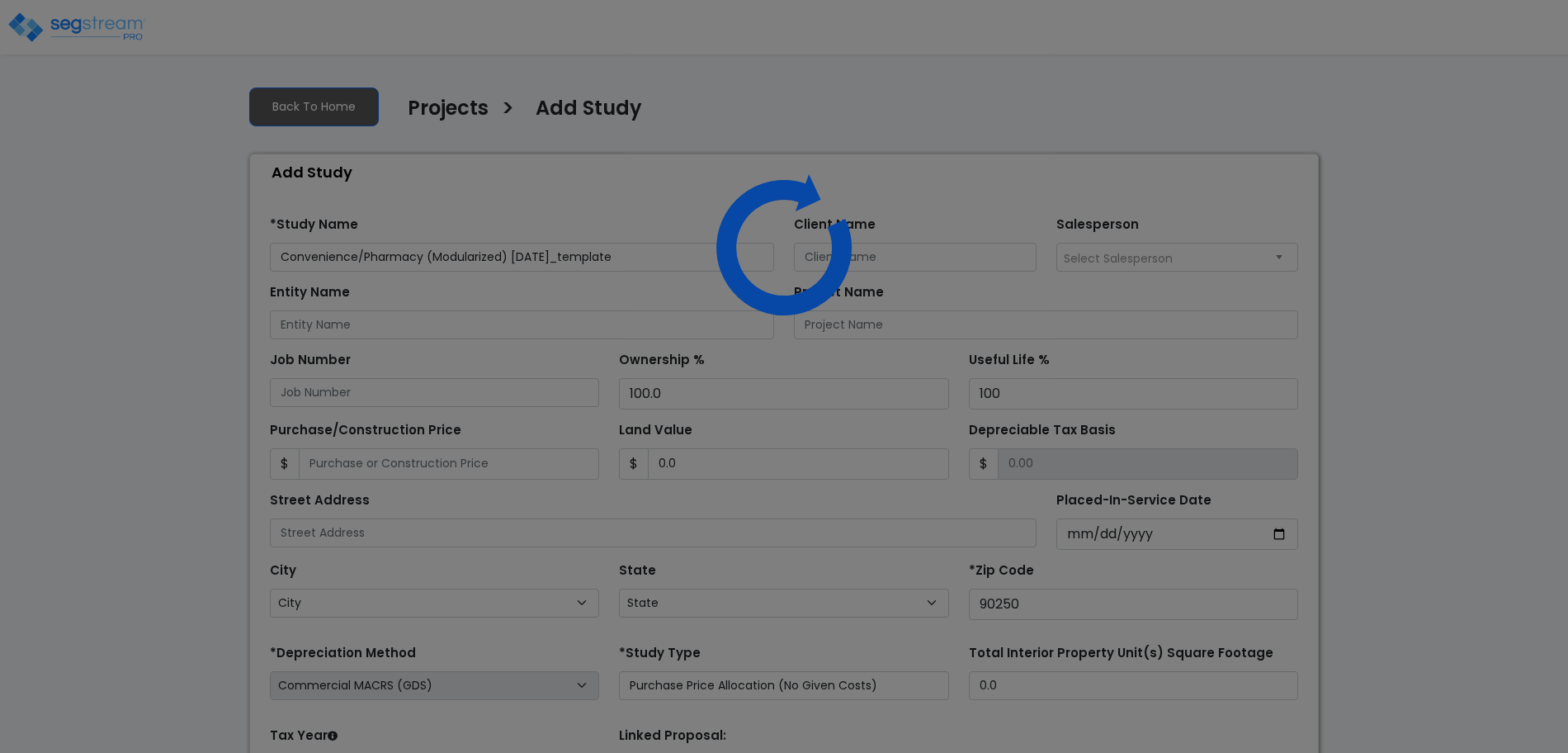
select select "CA"
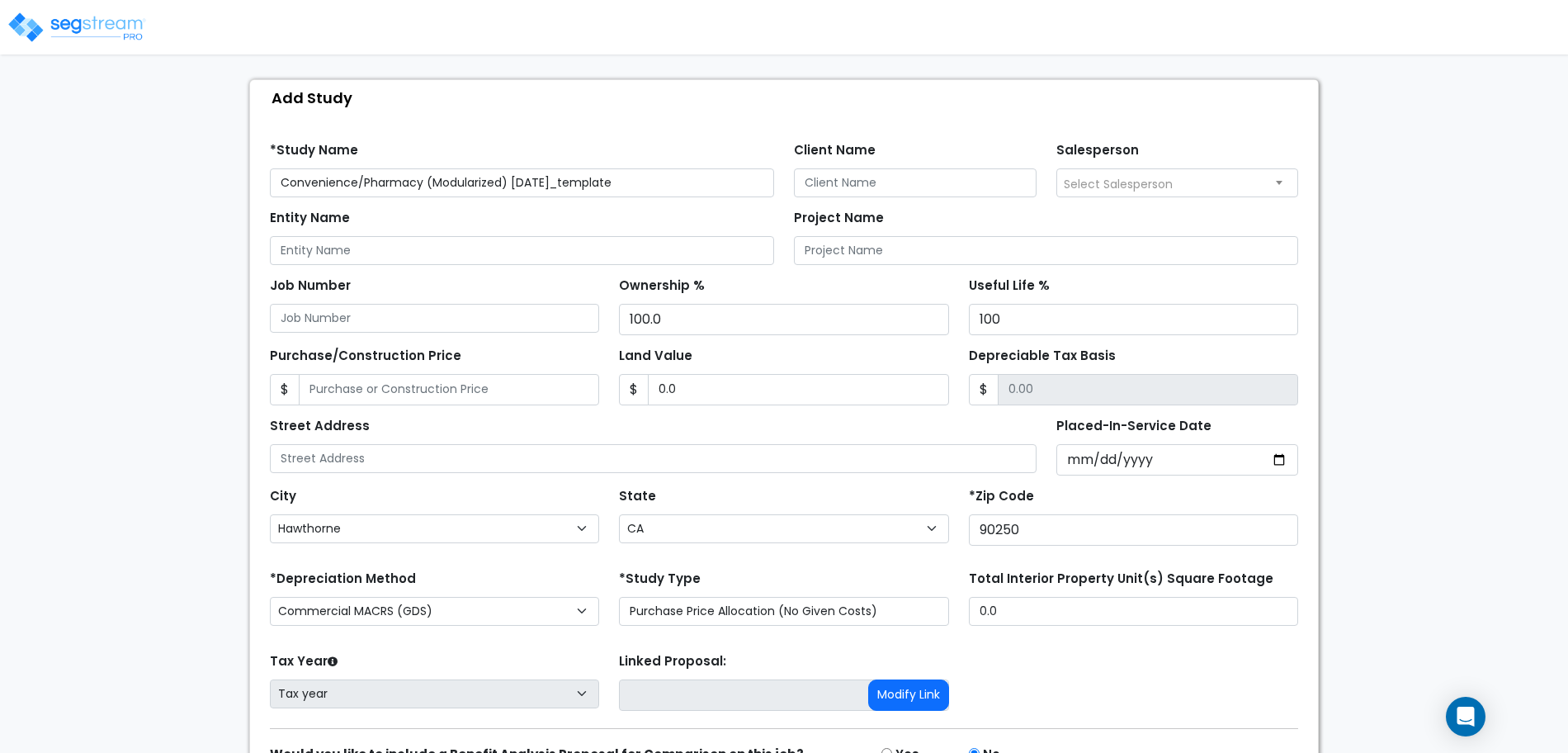
scroll to position [161, 0]
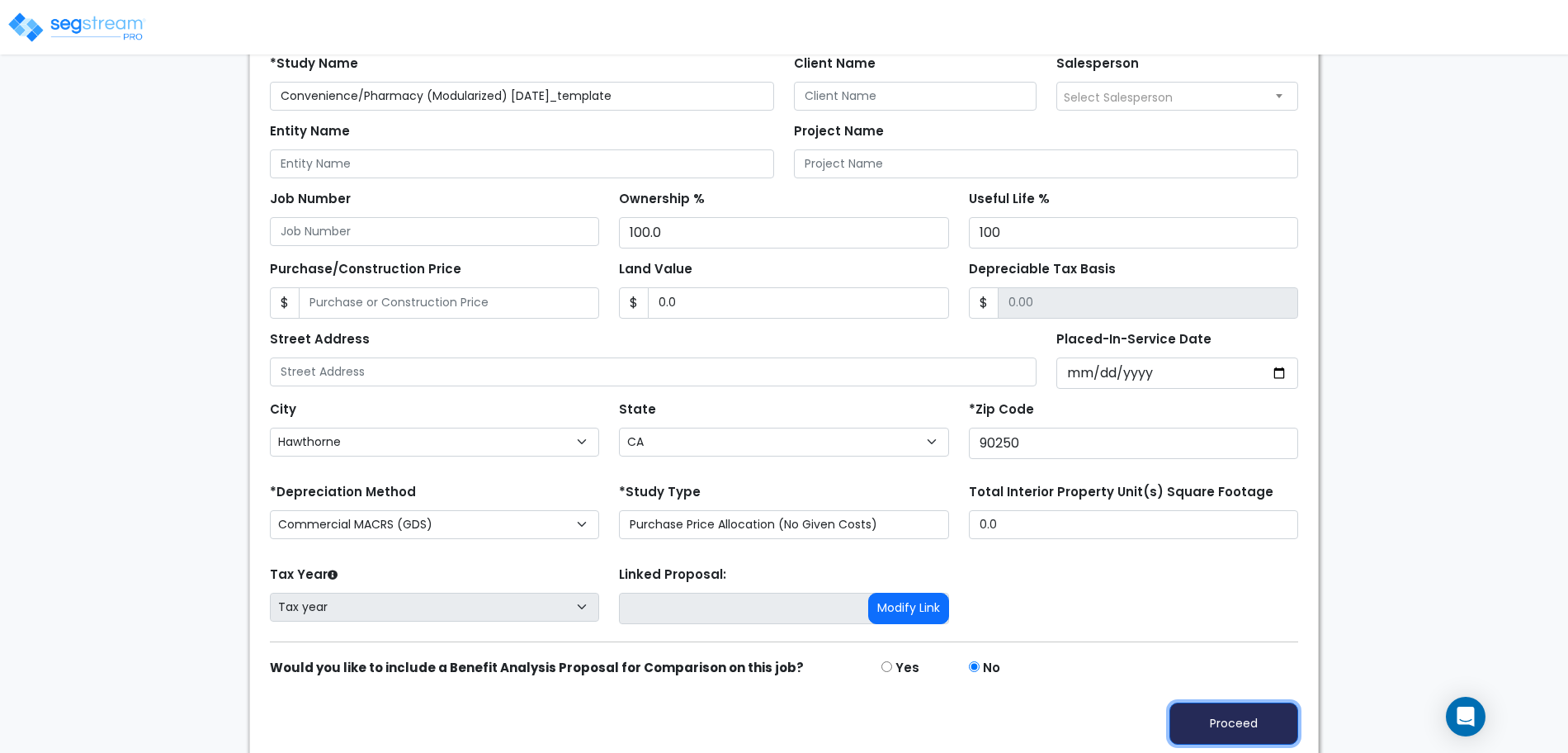
click at [1213, 722] on button "Proceed" at bounding box center [1234, 723] width 129 height 42
type input "0"
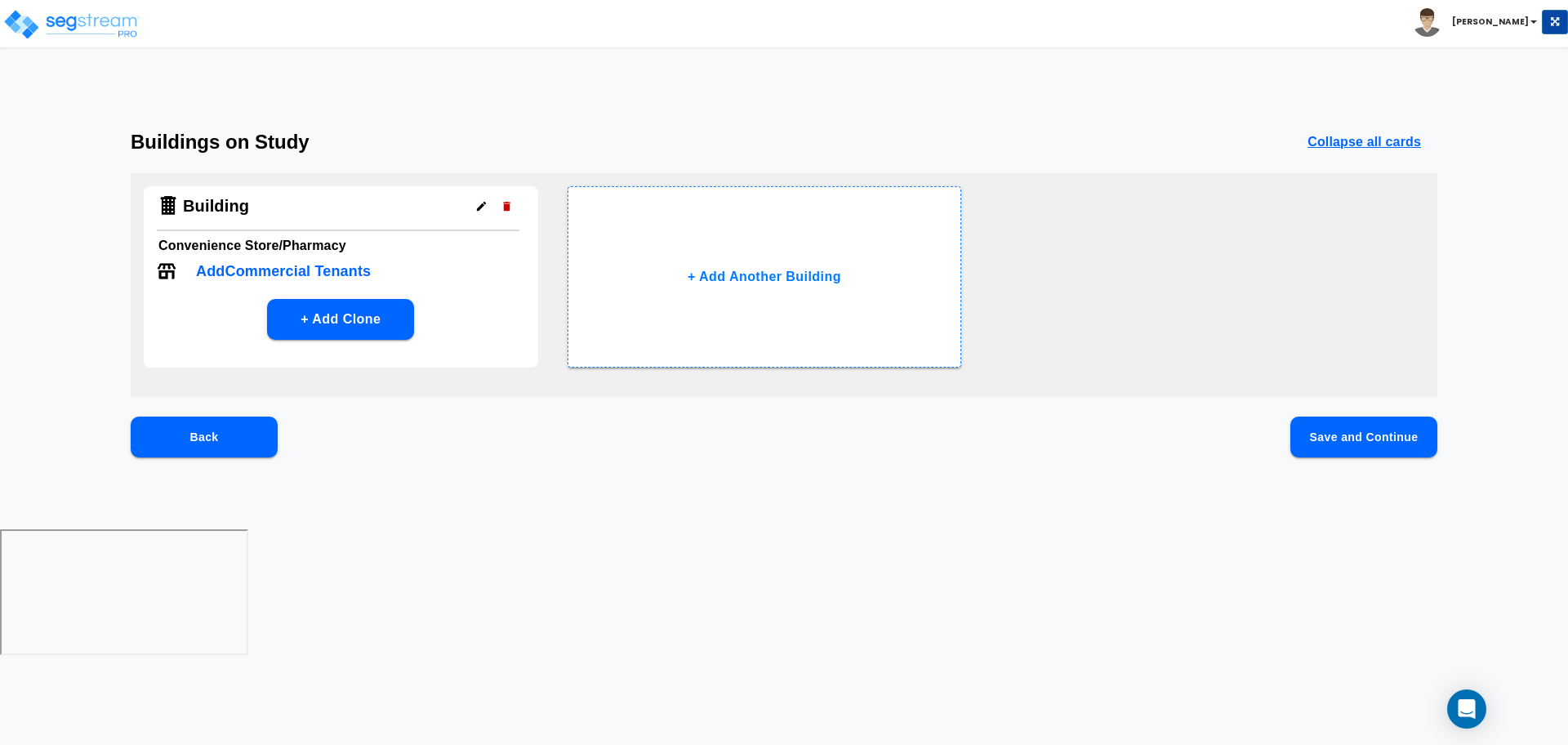
click at [1306, 433] on button "Save and Continue" at bounding box center [1364, 437] width 147 height 41
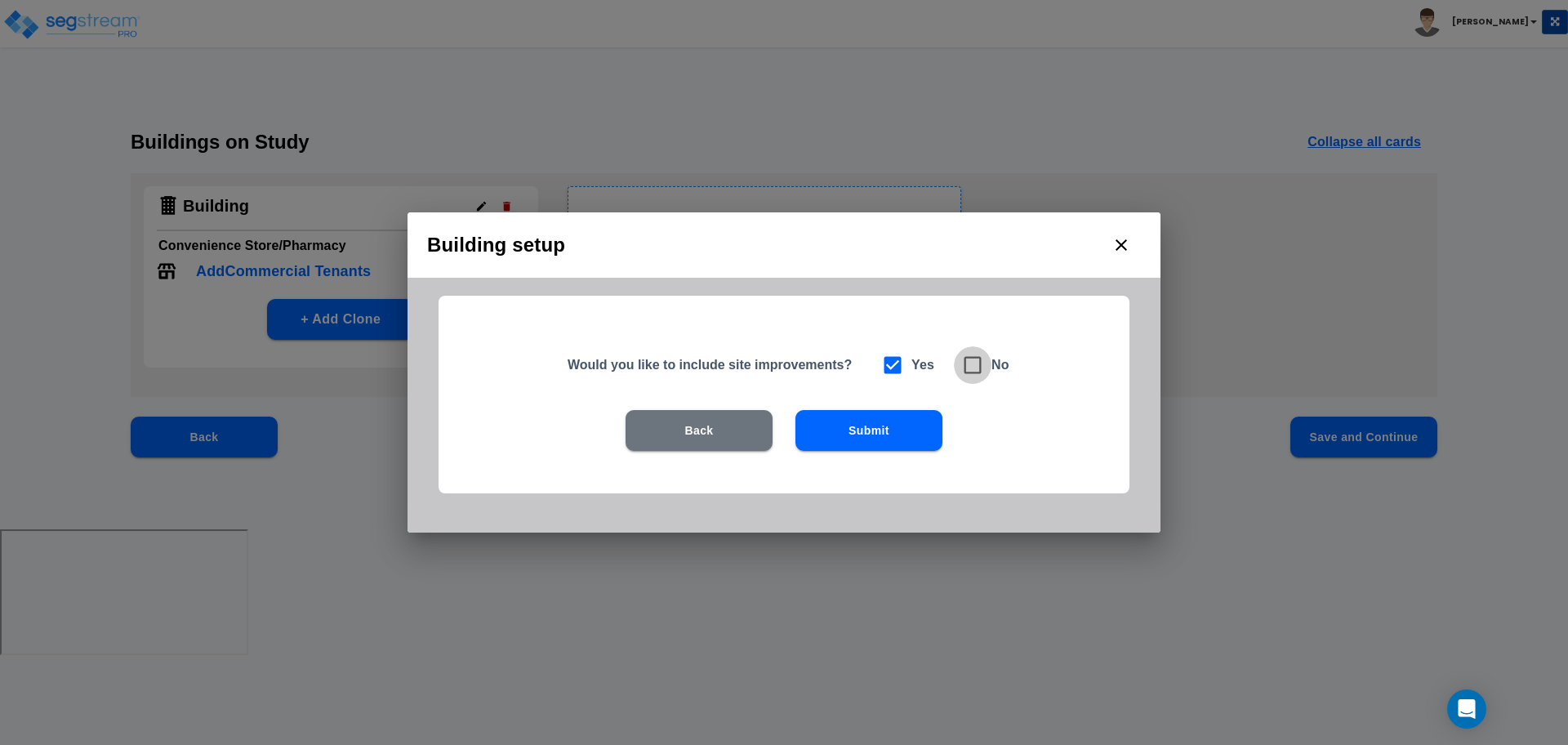
click at [990, 369] on span at bounding box center [973, 365] width 38 height 38
checkbox input "false"
checkbox input "true"
click at [905, 419] on button "Submit" at bounding box center [869, 430] width 147 height 41
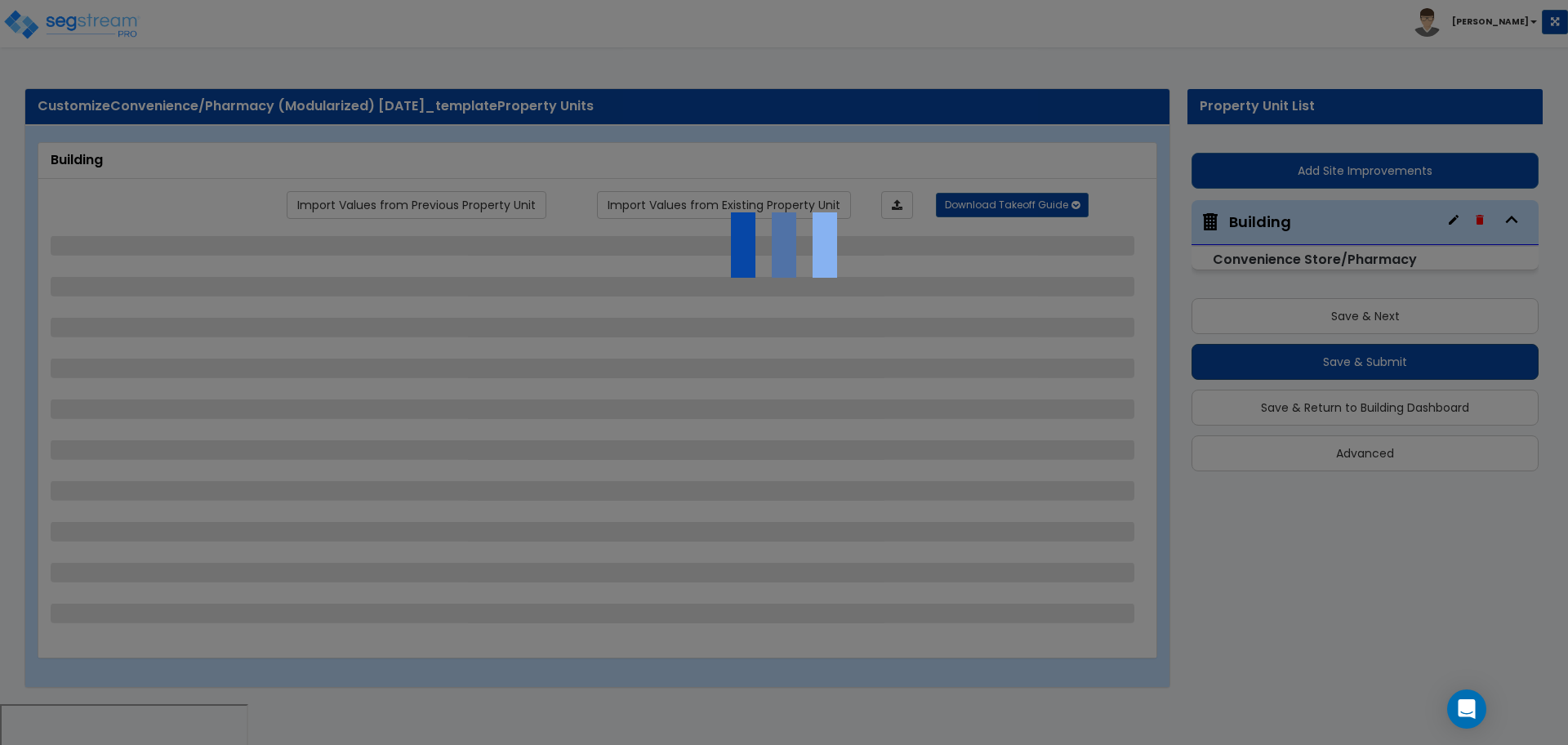
select select "2"
select select "1"
select select "2"
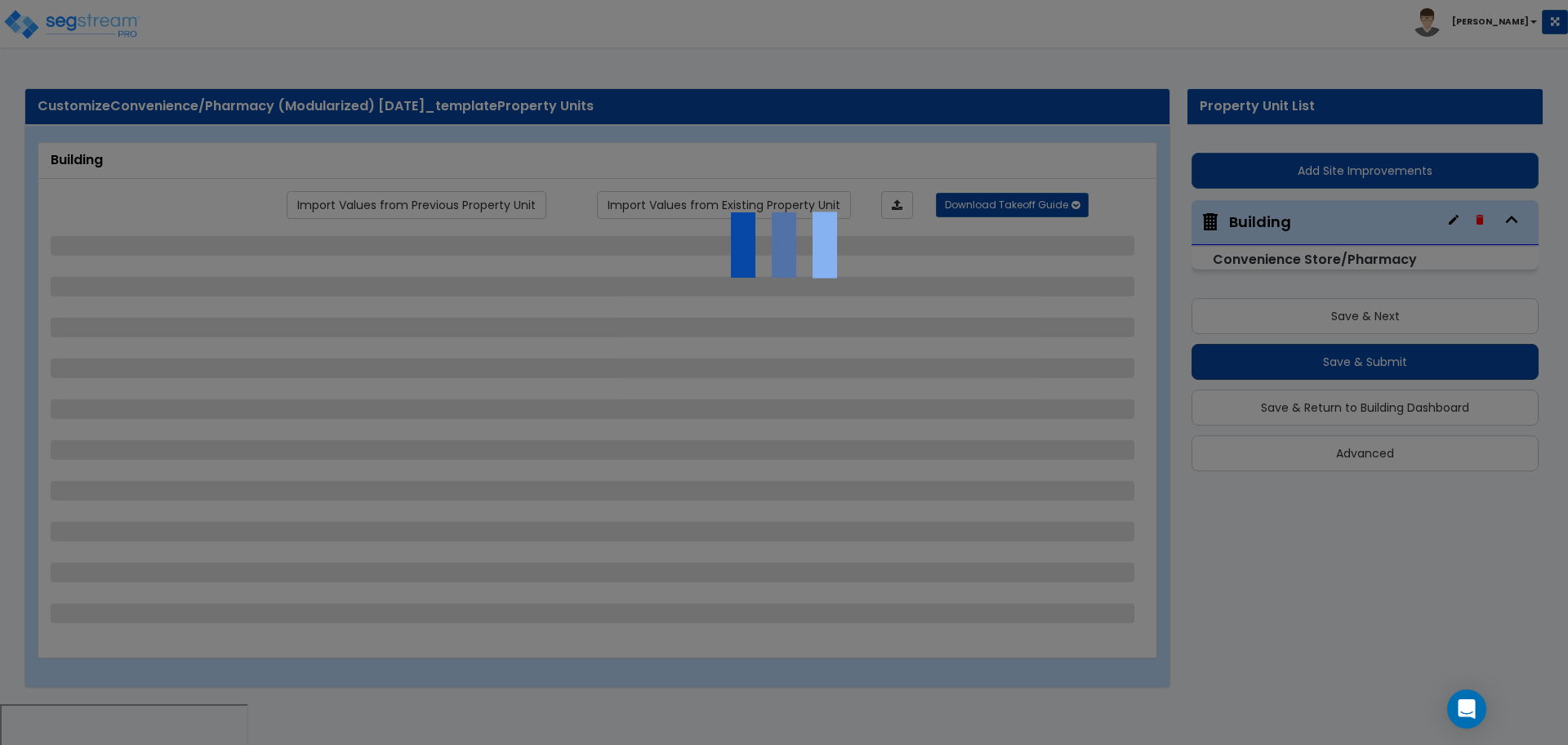
select select "1"
select select "4"
select select "1"
select select "3"
select select "1"
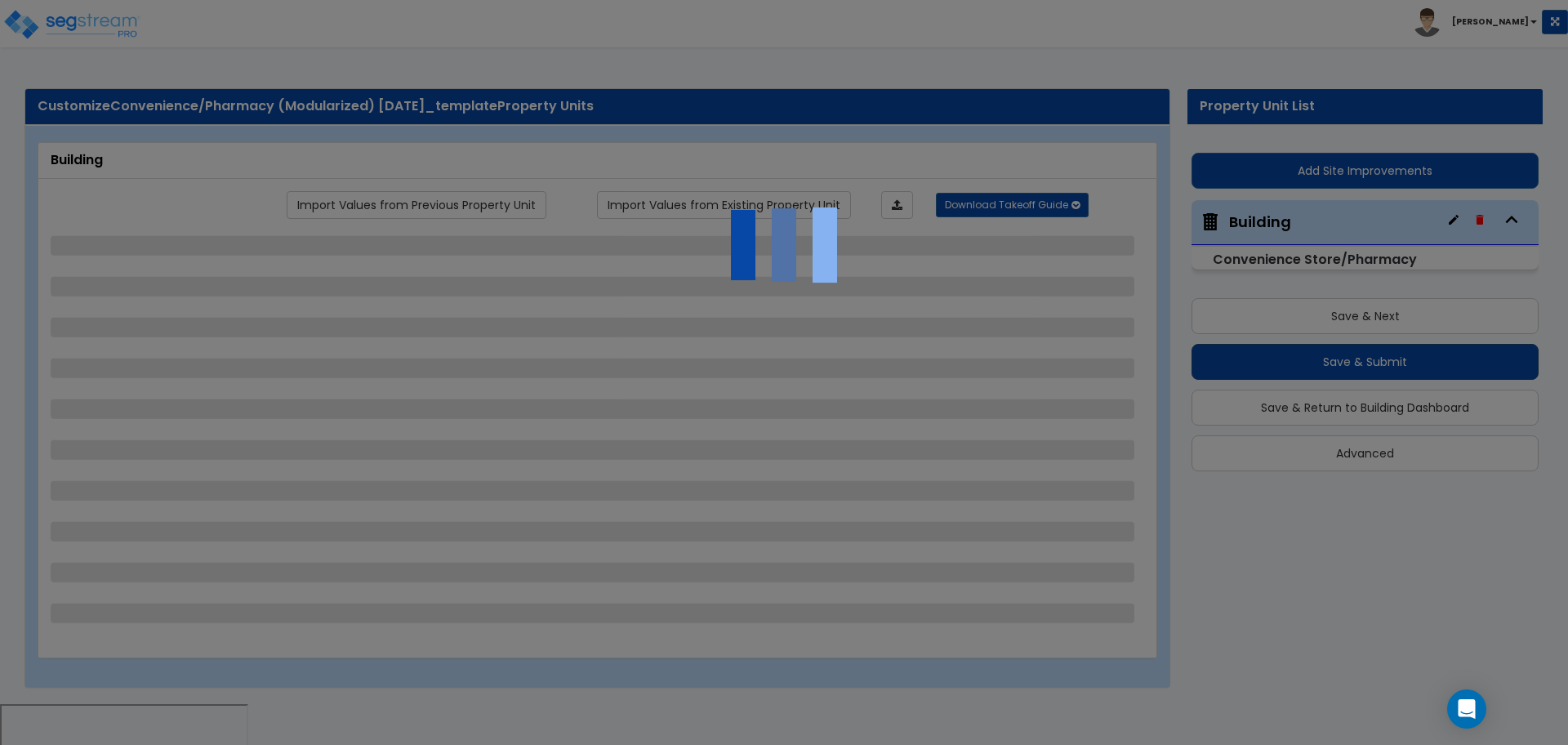
select select "2"
select select "1"
select select "2"
select select "1"
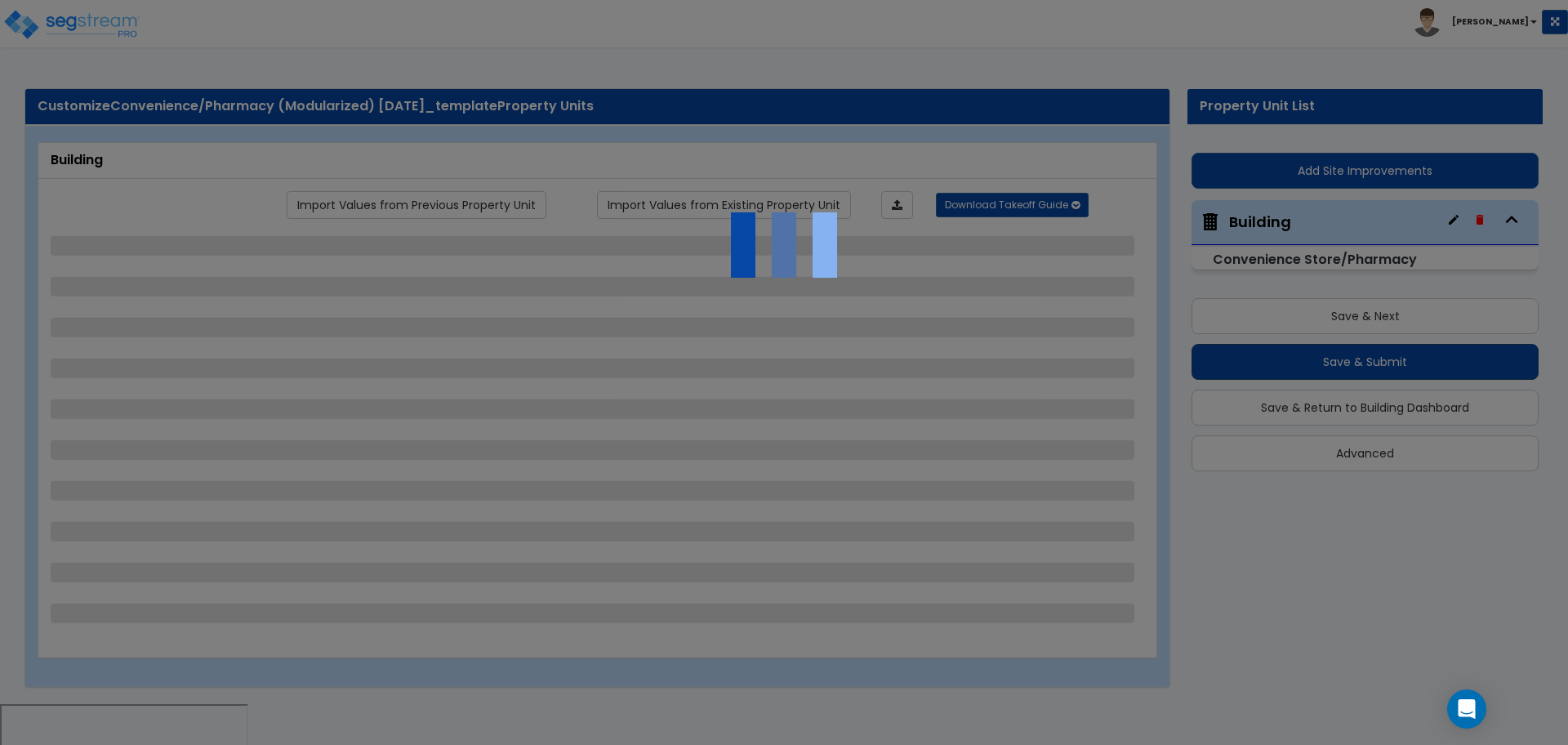
select select "2"
select select "1"
select select "5"
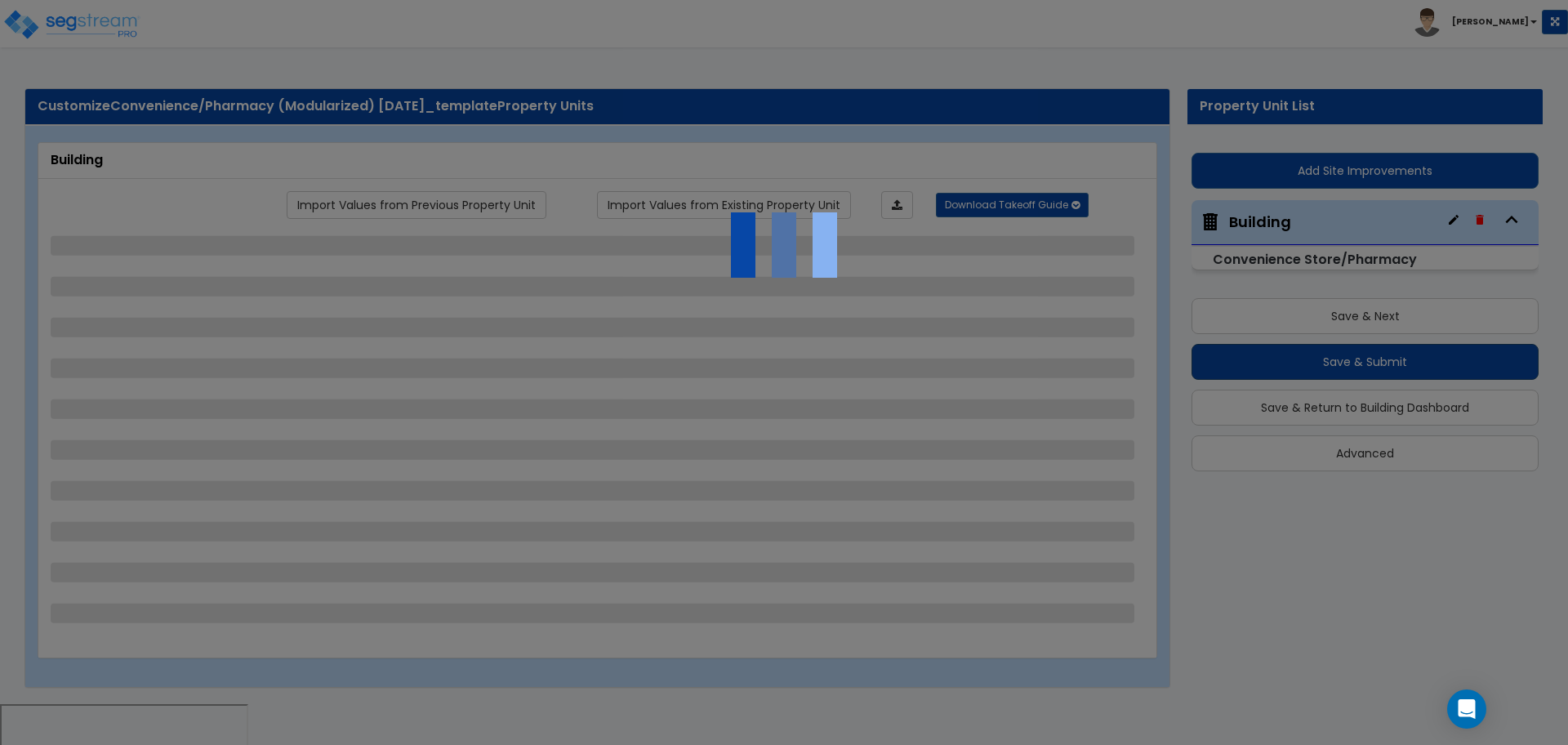
select select "3"
select select "1"
select select "2"
select select "3"
select select "1"
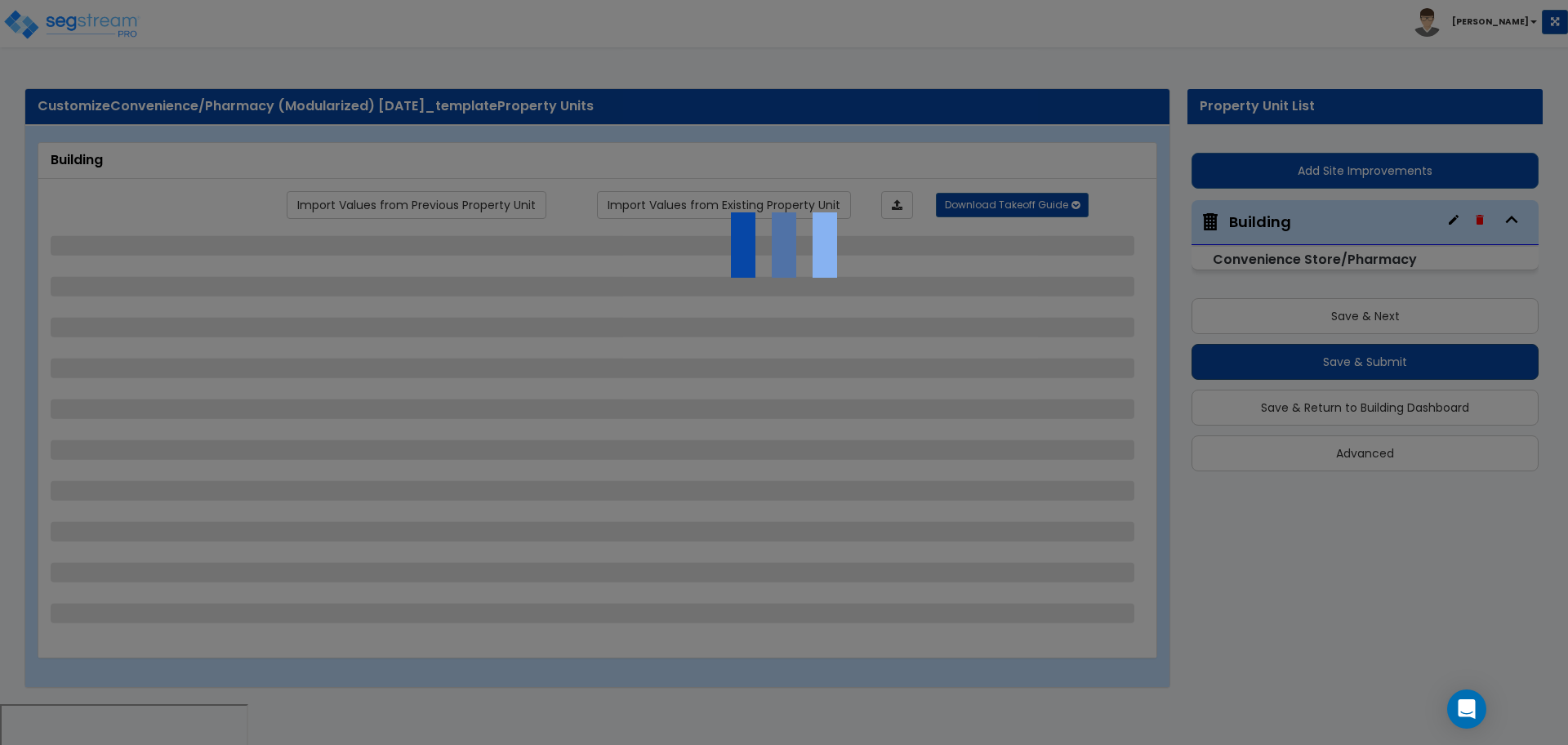
select select "1"
select select "2"
select select "3"
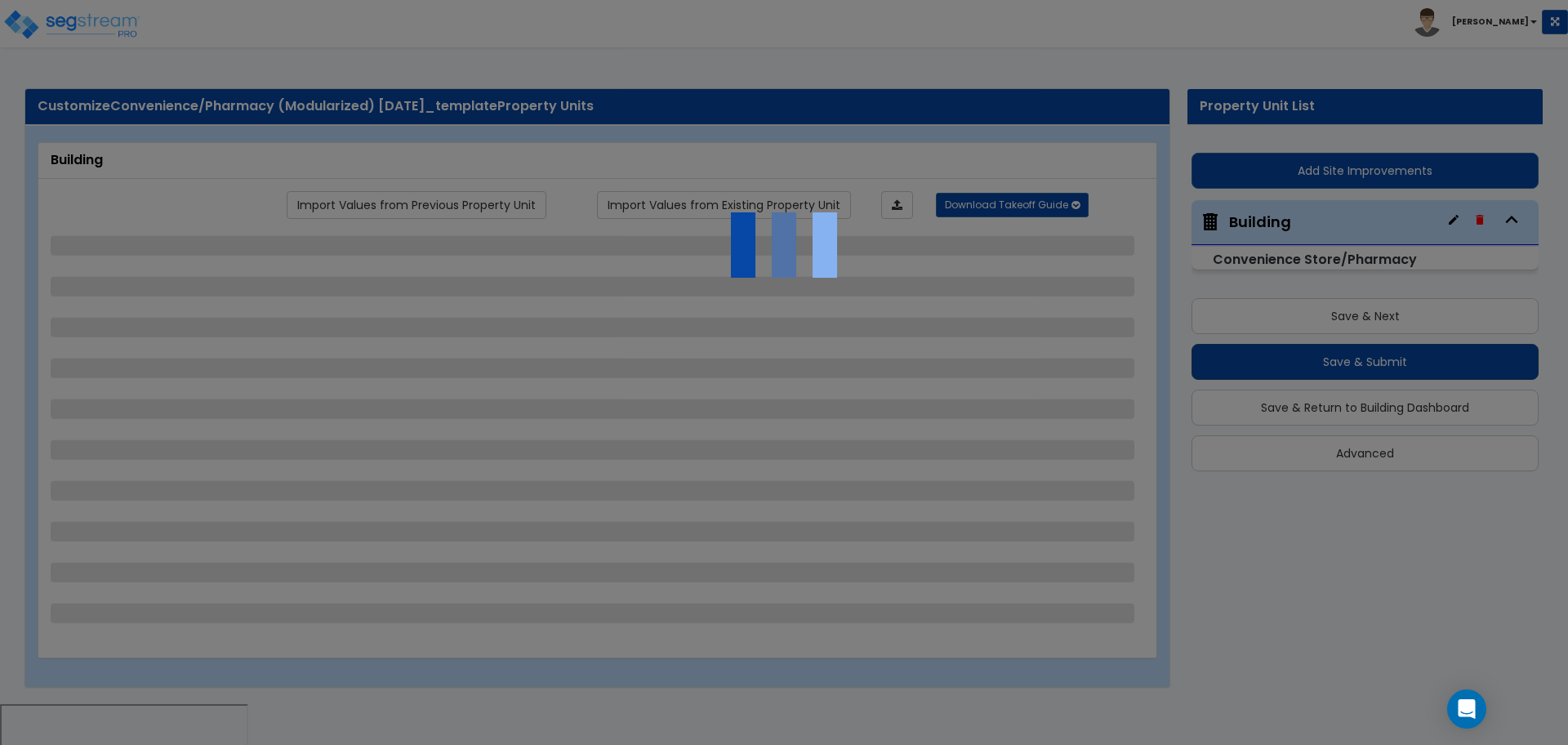
select select "4"
select select "5"
select select "1"
select select "2"
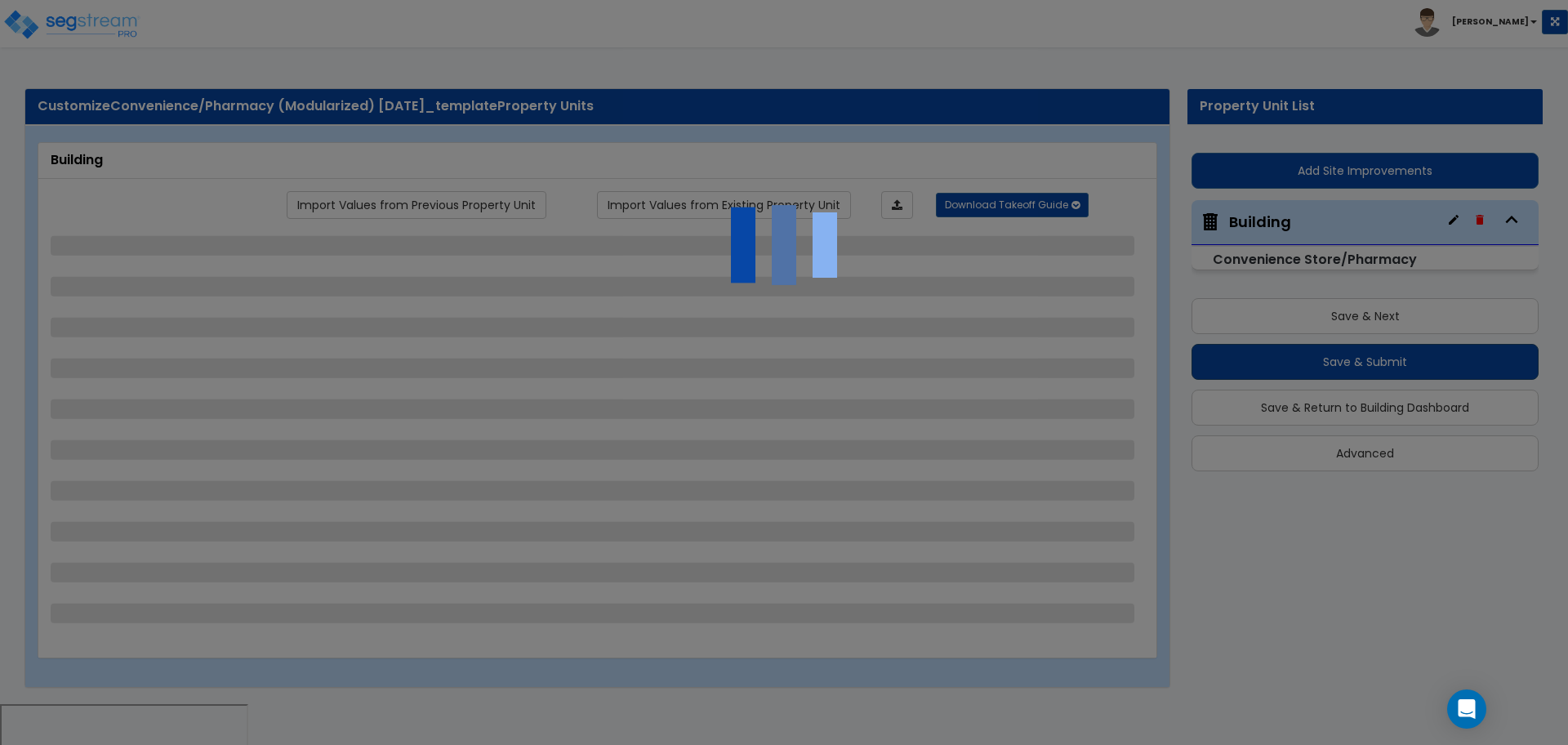
select select "4"
select select "1"
select select "4"
select select "2"
select select "3"
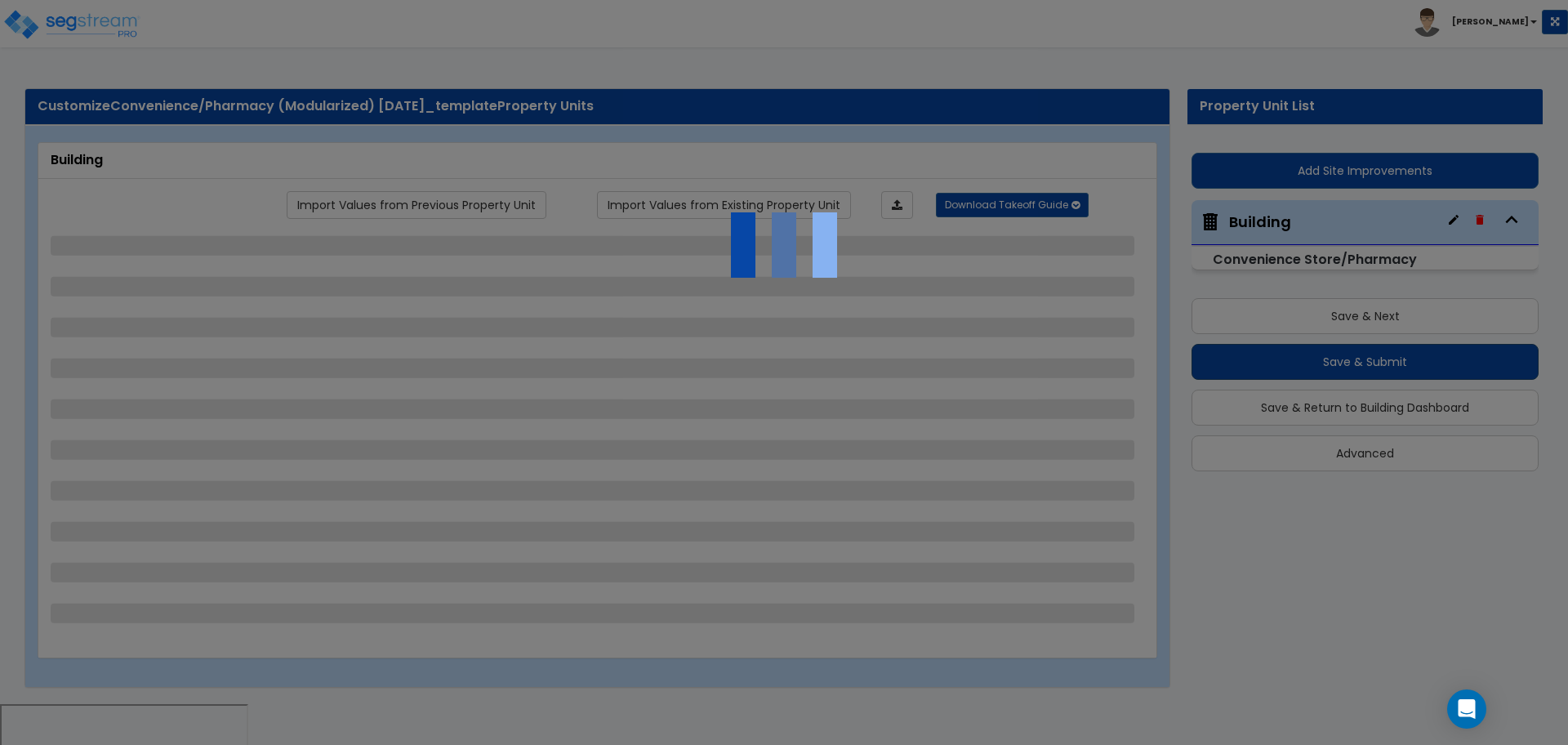
select select "5"
select select "6"
select select "2"
select select "3"
select select "1"
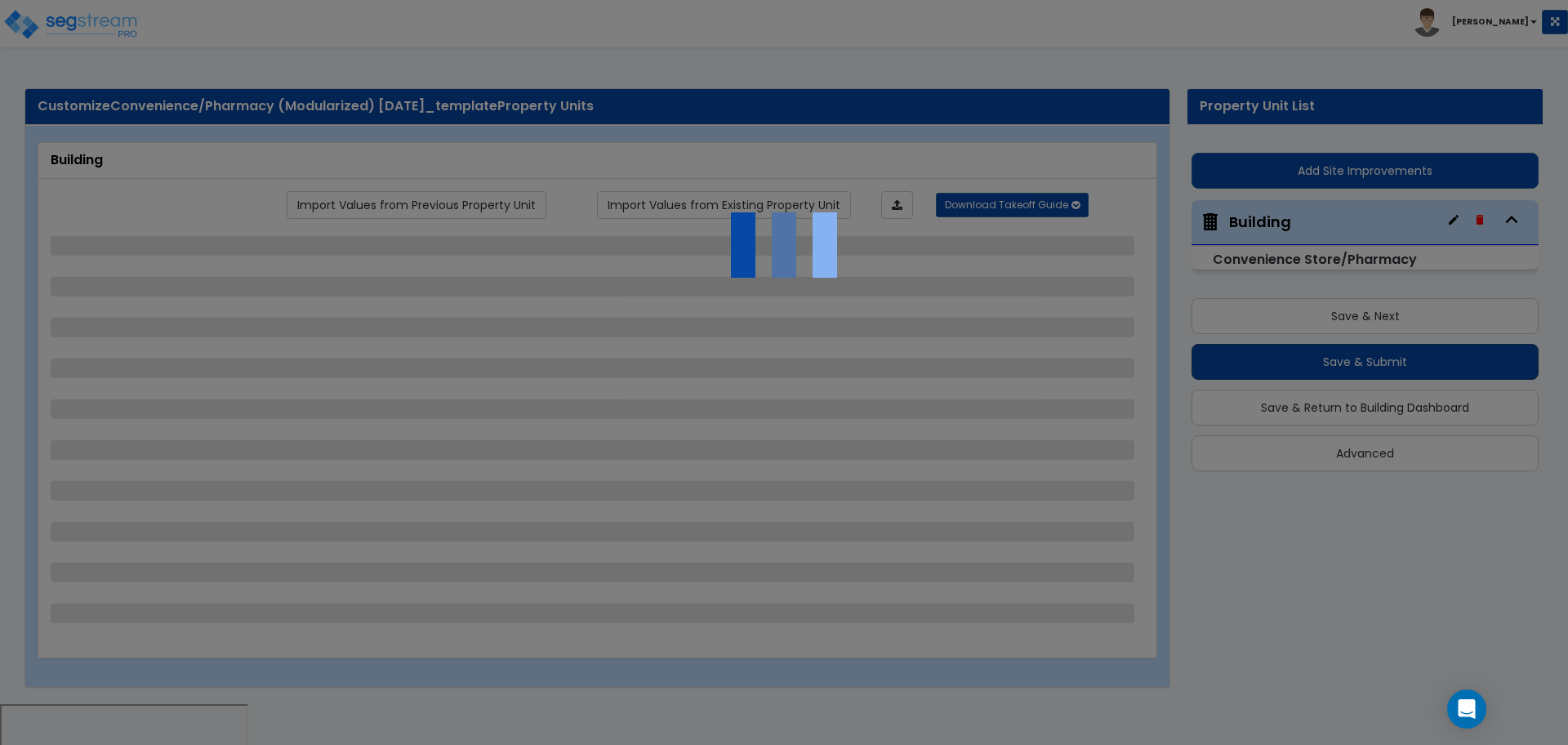
select select "2"
select select "3"
select select "2"
select select "1"
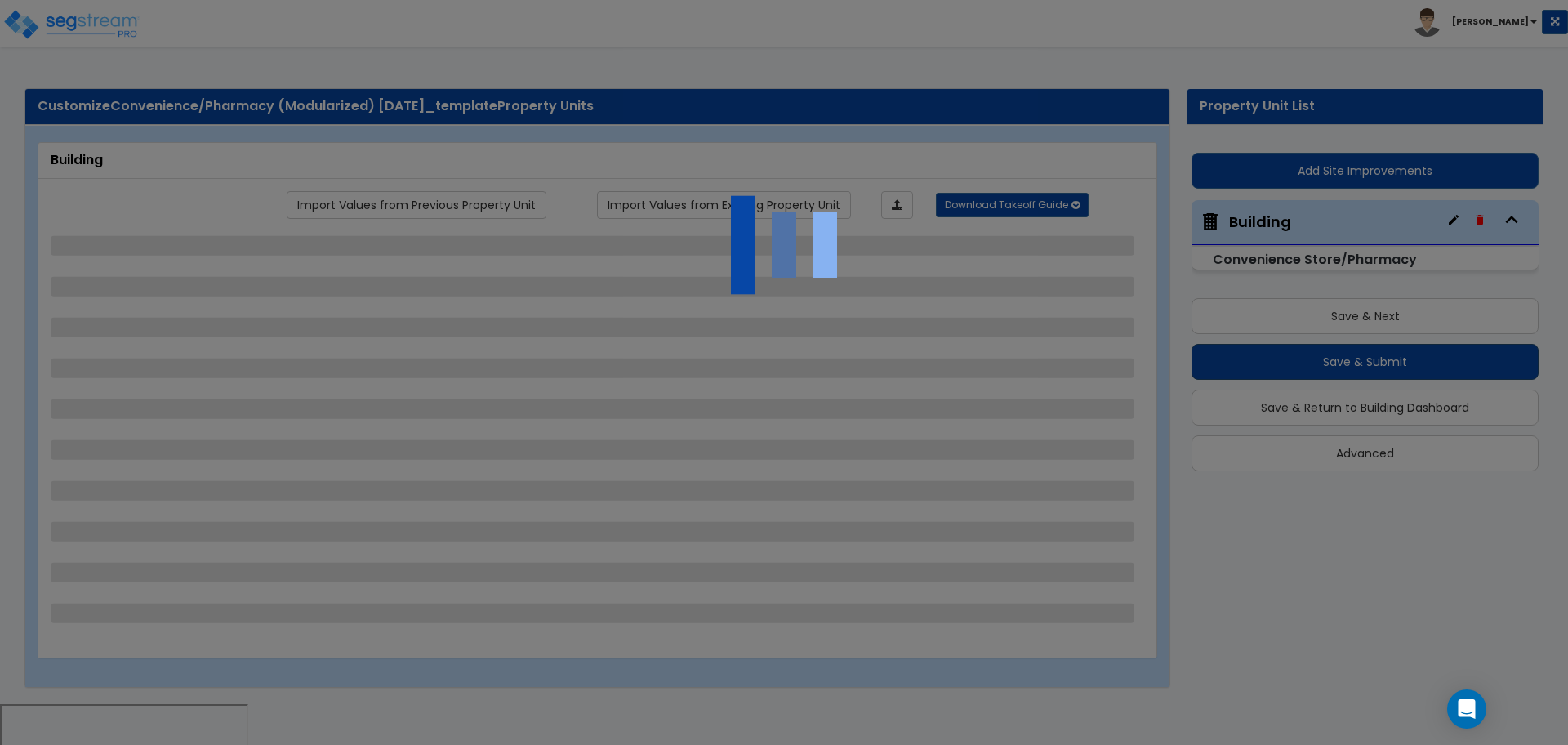
select select "1"
select select "3"
select select "1"
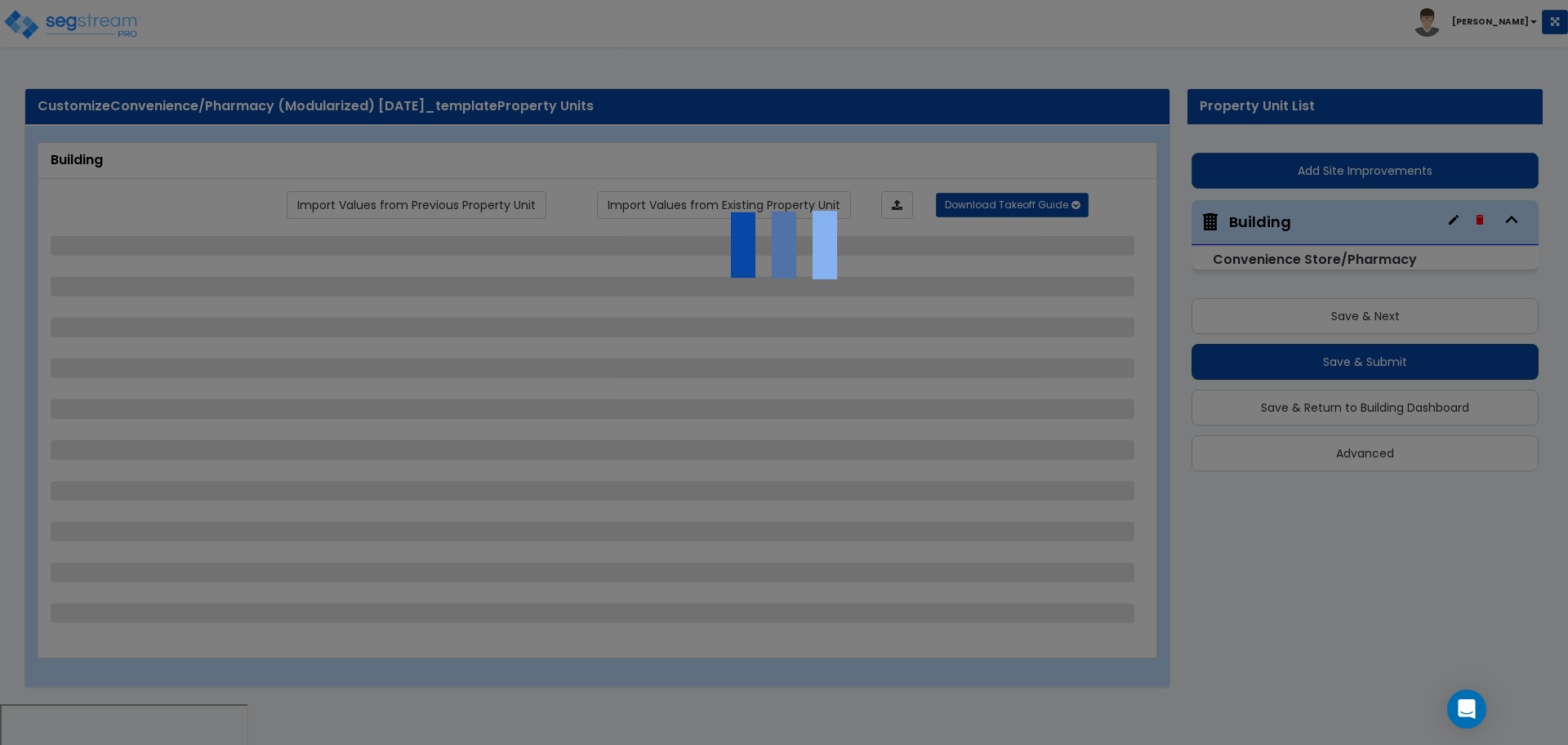
select select "3"
select select "2"
select select "1"
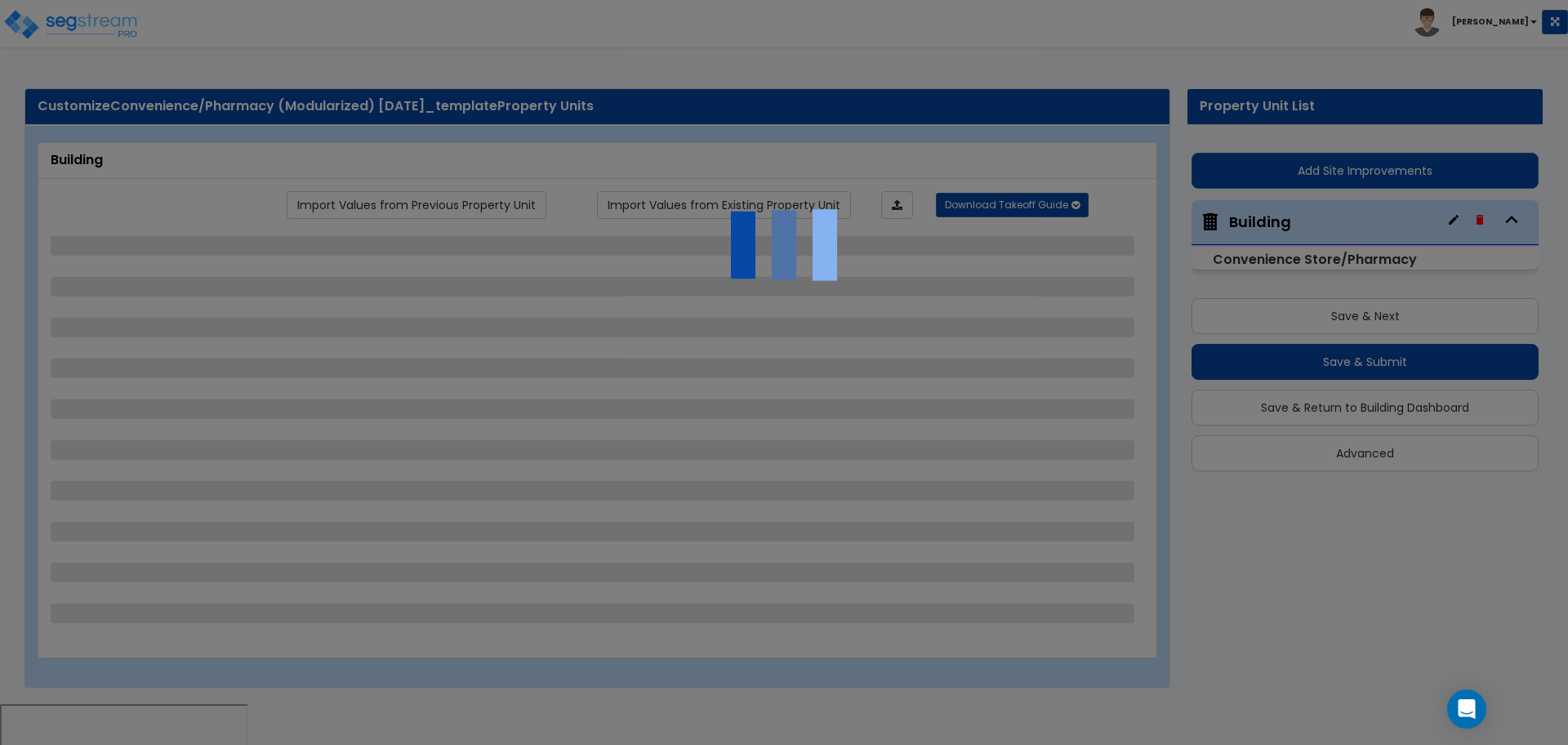
select select "1"
select select "3"
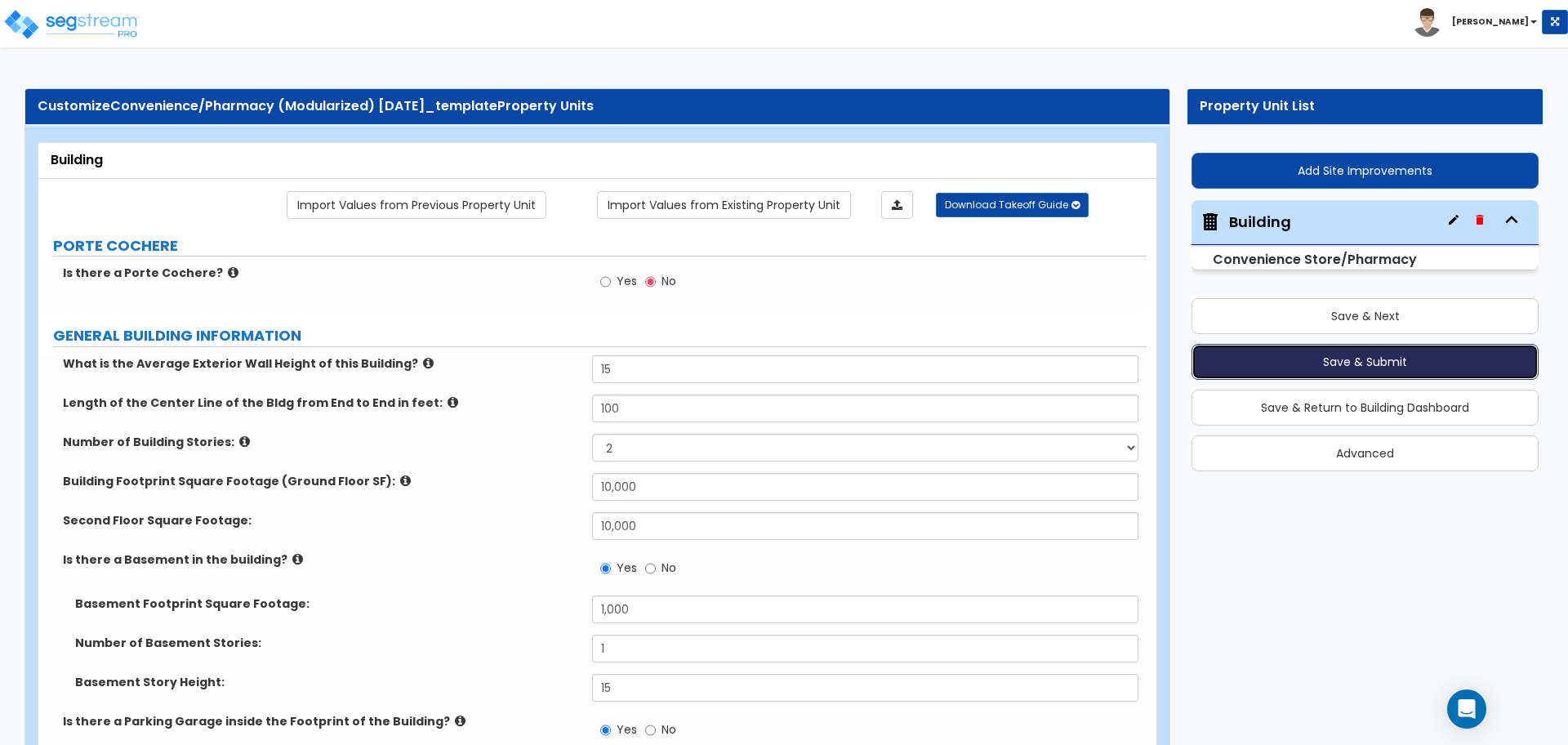
click at [1265, 365] on button "Save & Submit" at bounding box center [1364, 361] width 347 height 36
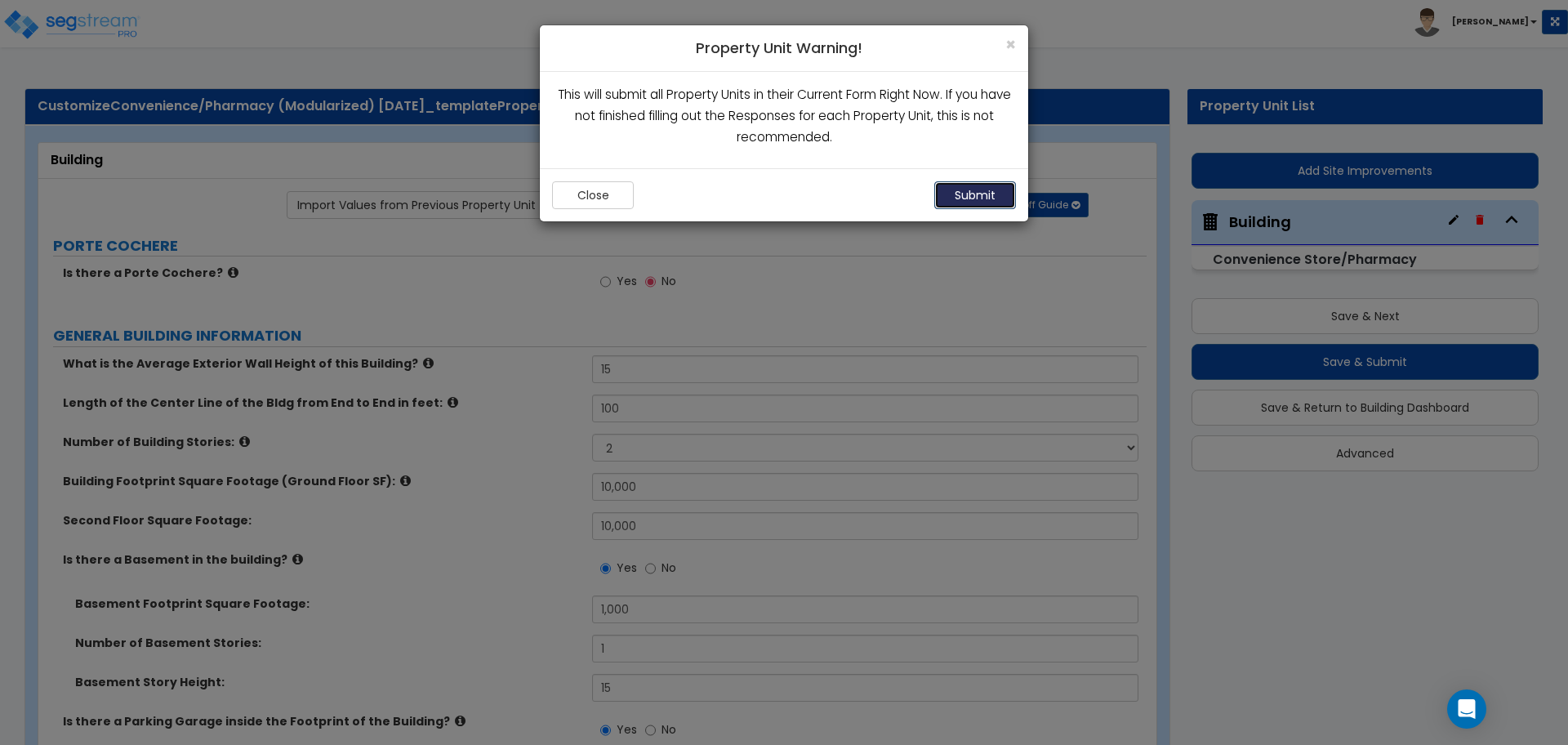
click at [961, 185] on button "Submit" at bounding box center [975, 195] width 82 height 28
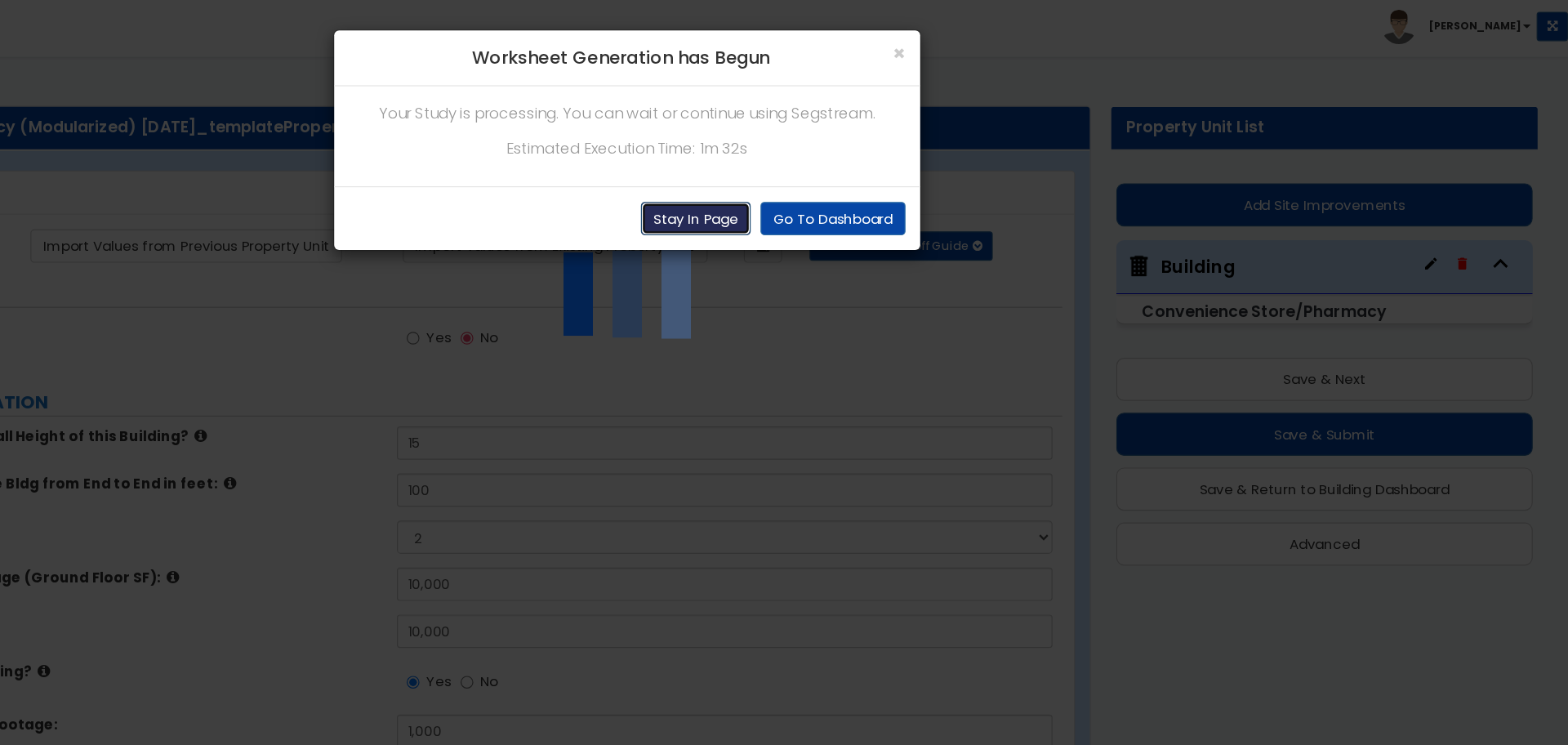
click at [829, 188] on button "Stay In Page" at bounding box center [841, 182] width 91 height 28
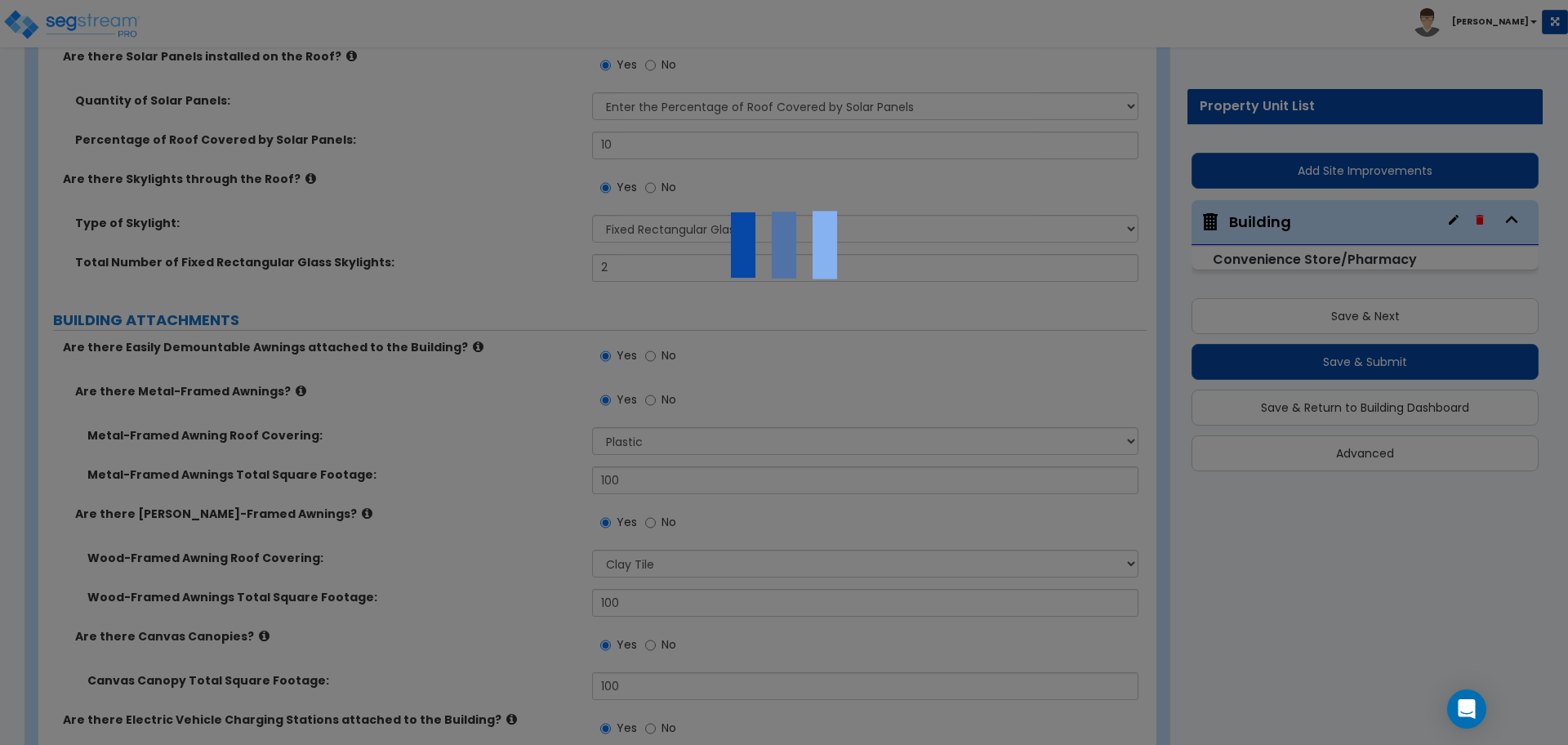
scroll to position [1757, 0]
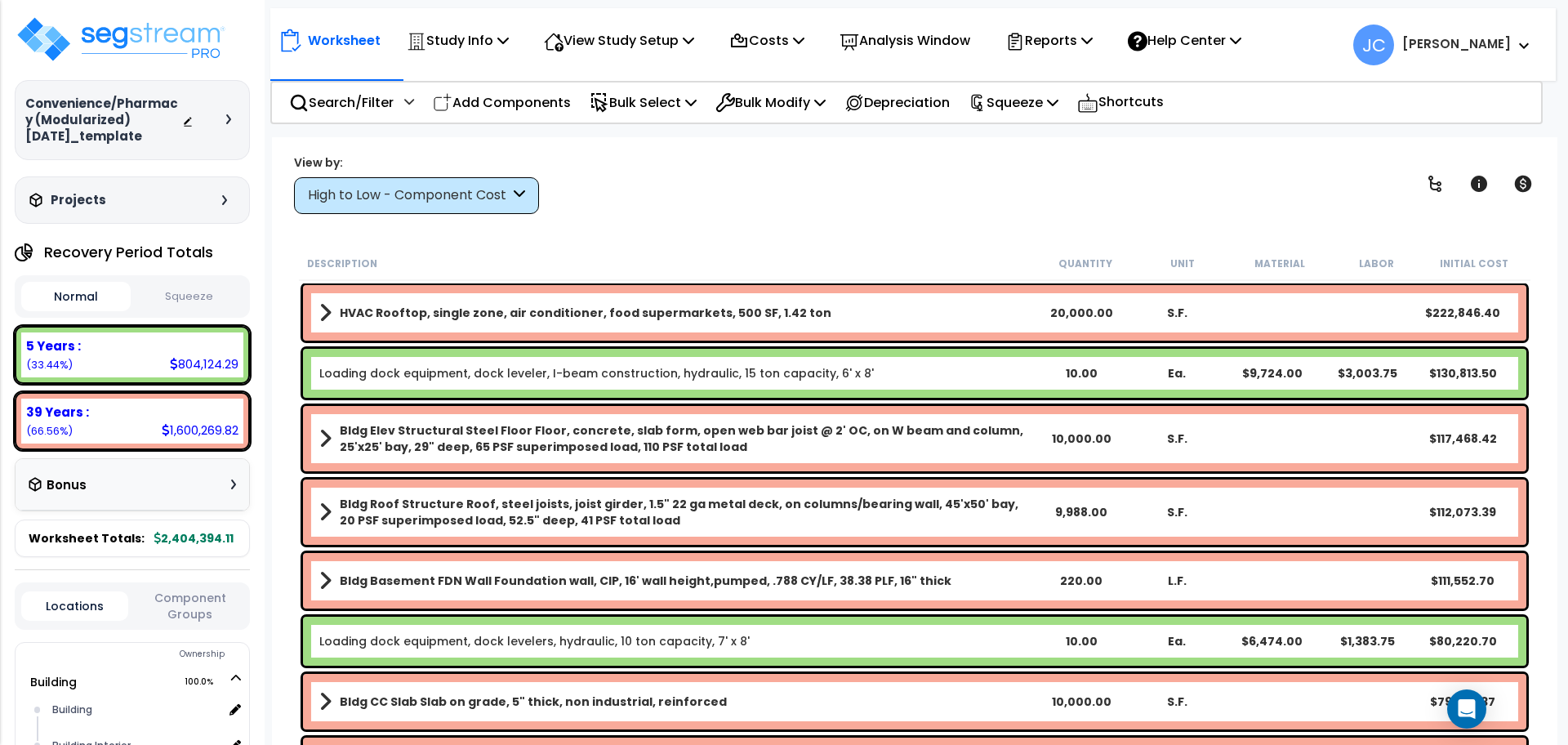
click at [493, 198] on div "High to Low - Component Cost" at bounding box center [408, 195] width 202 height 19
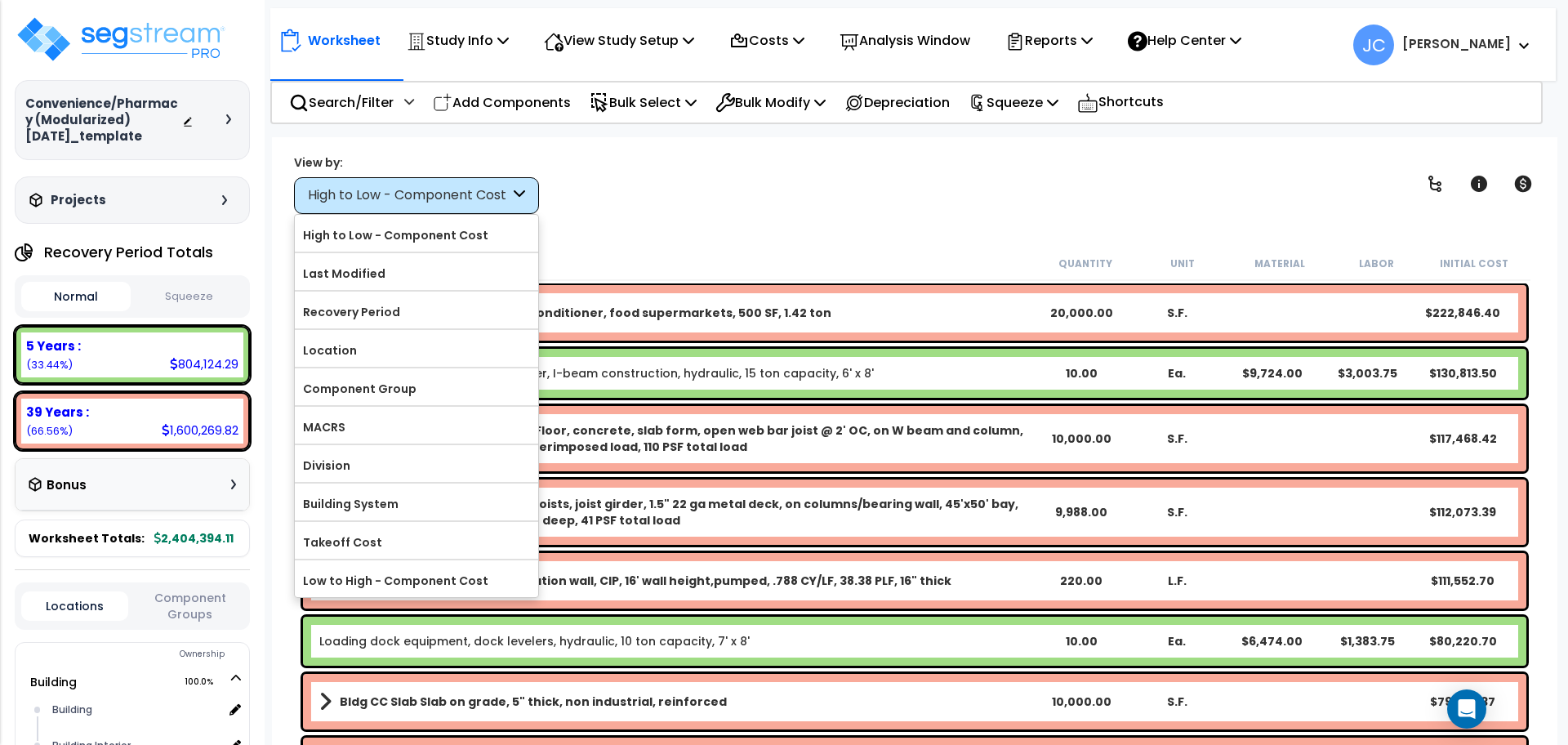
click at [715, 221] on div "Worksheet Study Info Study Setup Add Property Unit Template study Clone study JC" at bounding box center [914, 509] width 1286 height 745
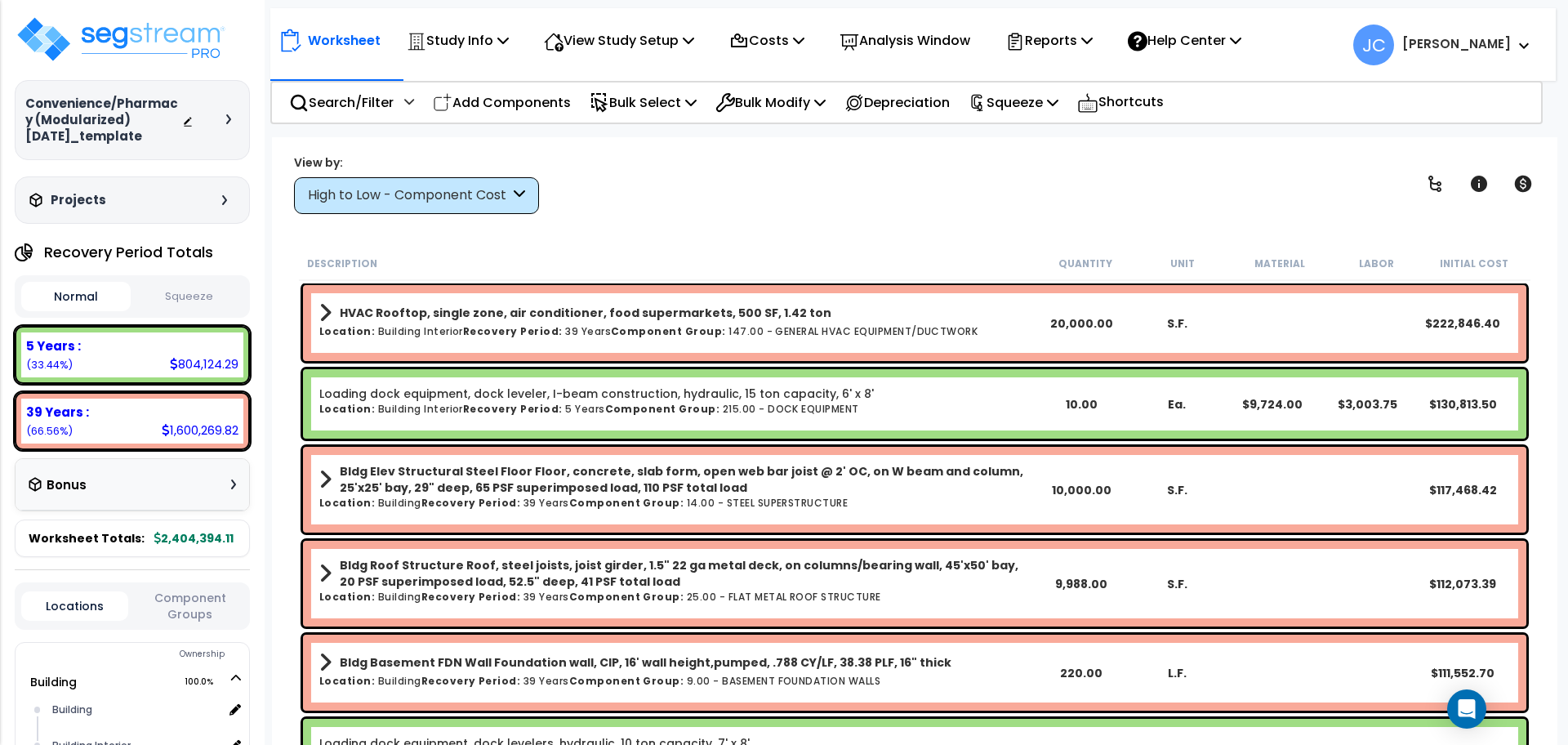
click at [469, 211] on div "High to Low - Component Cost" at bounding box center [416, 195] width 245 height 37
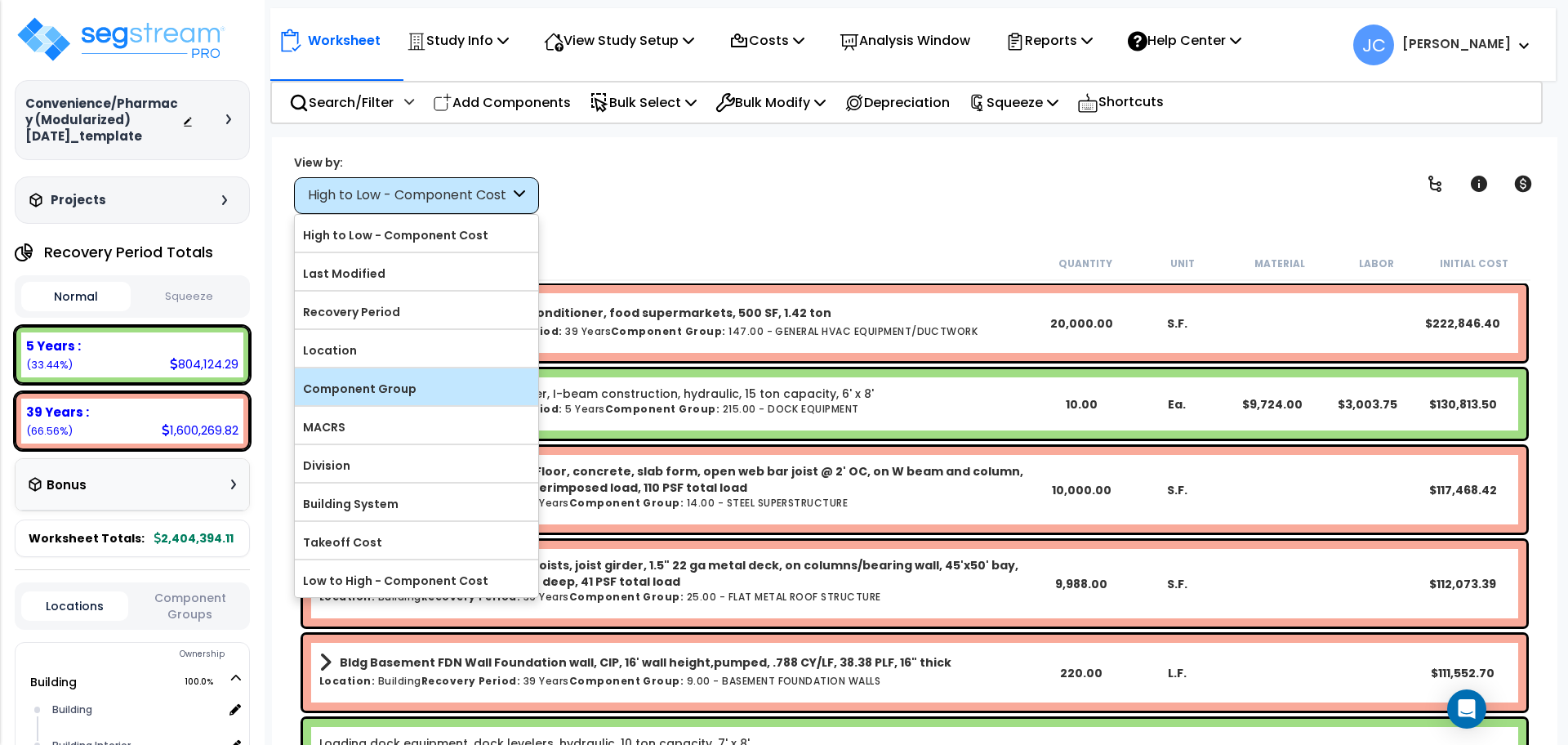
click at [437, 388] on label "Component Group" at bounding box center [416, 388] width 243 height 24
click at [0, 0] on input "Component Group" at bounding box center [0, 0] width 0 height 0
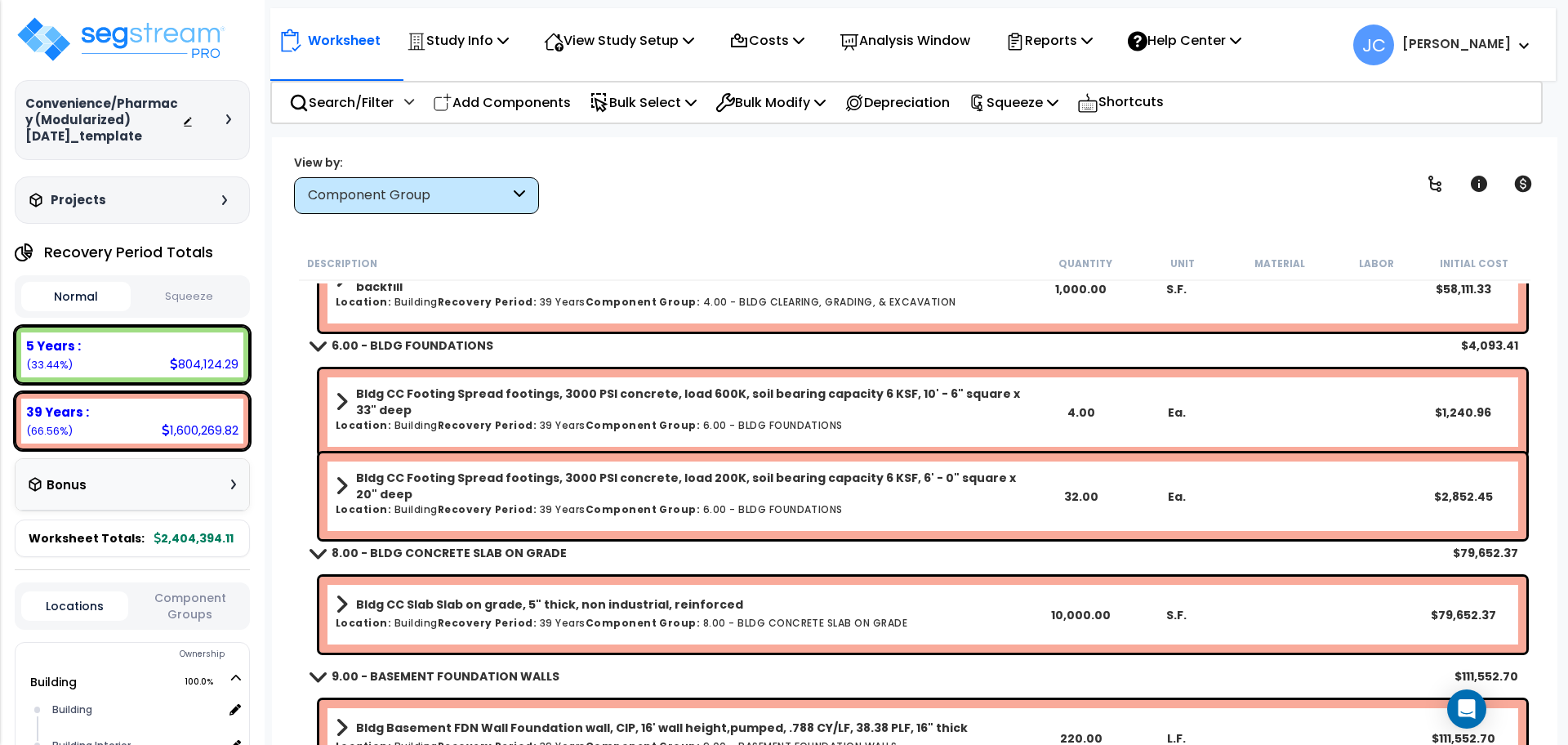
scroll to position [106, 0]
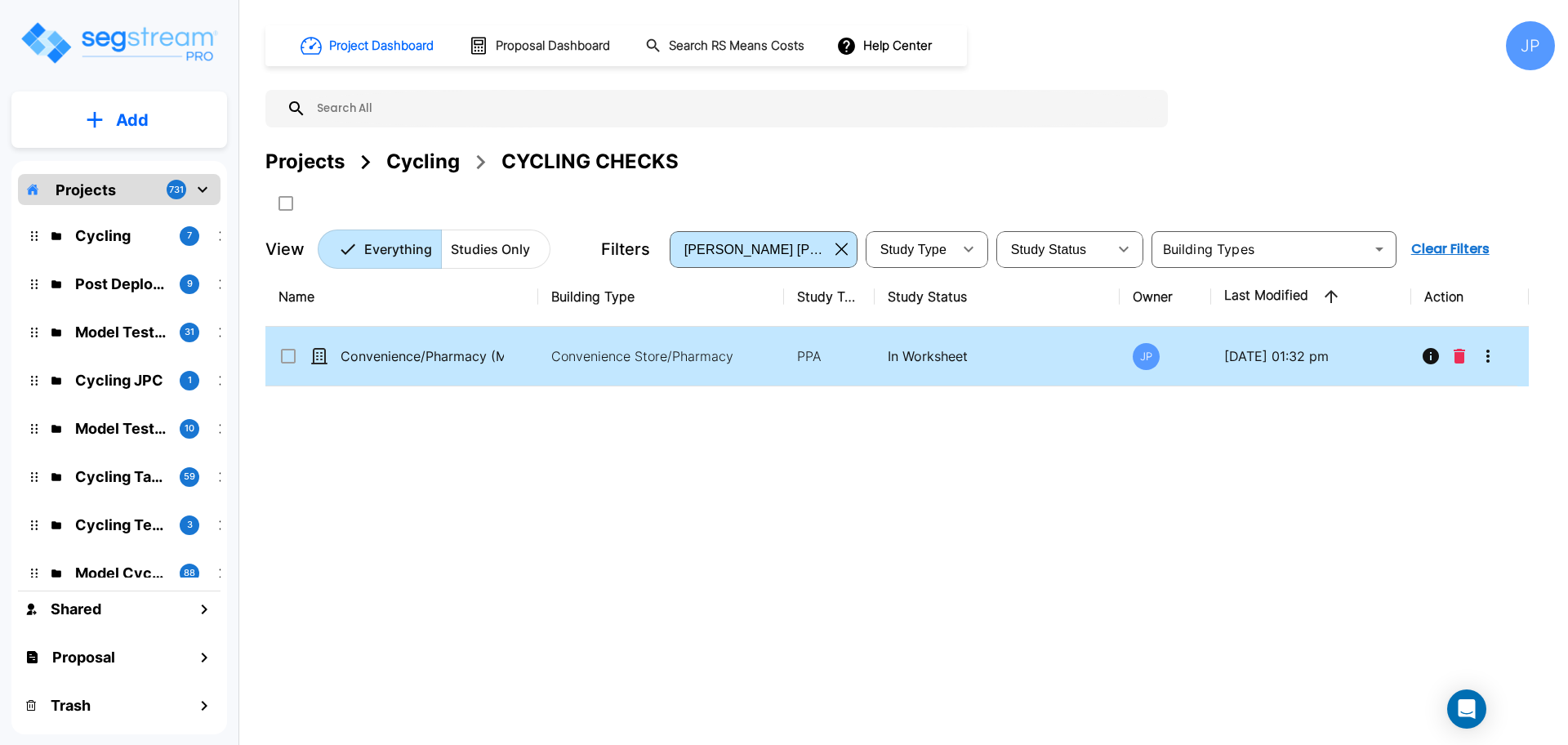
click at [282, 350] on input "select row Convenience/Pharmacy (Modularized) 10-11-2024_template" at bounding box center [287, 352] width 16 height 13
checkbox input "true"
click at [455, 200] on icon "Move" at bounding box center [446, 203] width 18 height 15
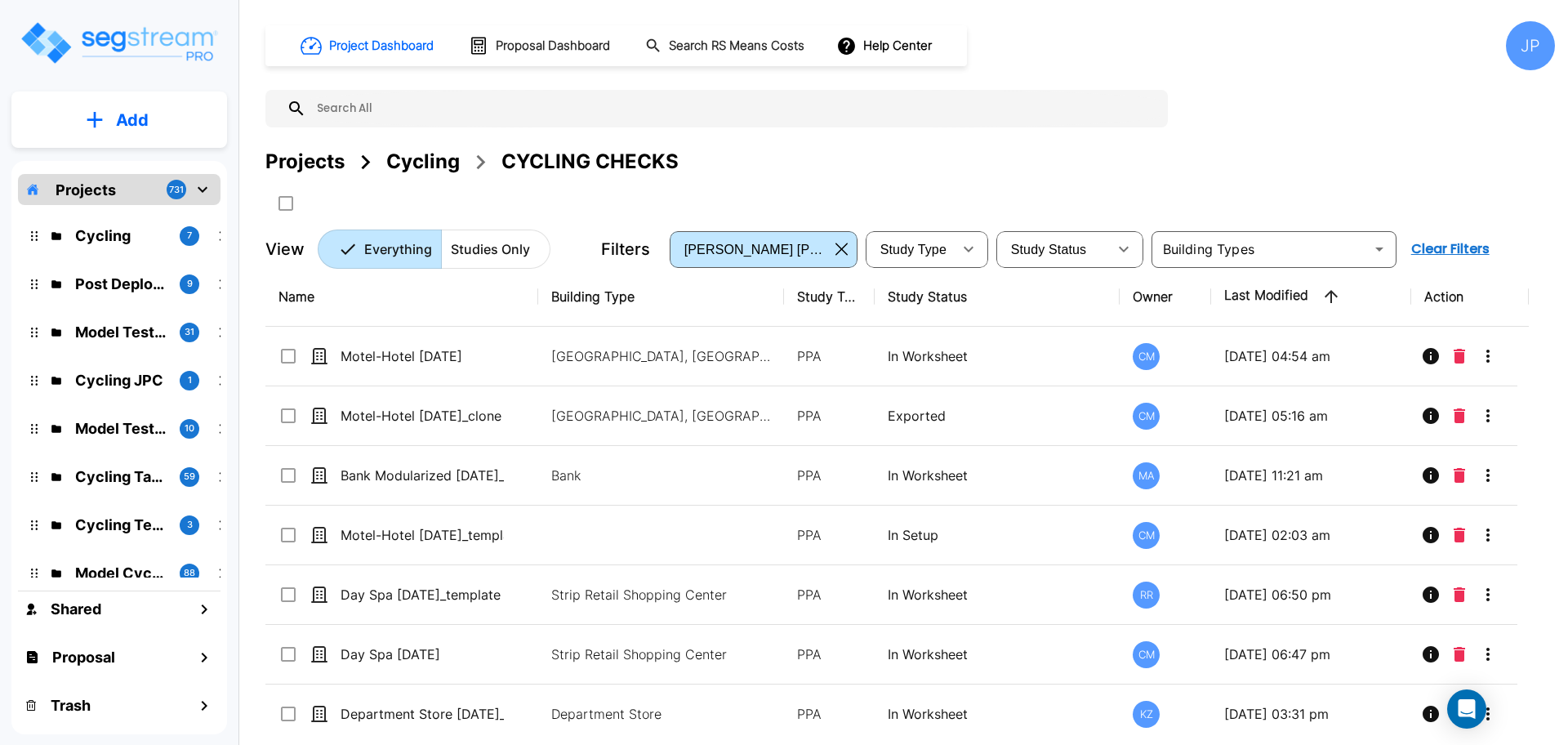
click at [317, 164] on div "Projects" at bounding box center [305, 161] width 79 height 30
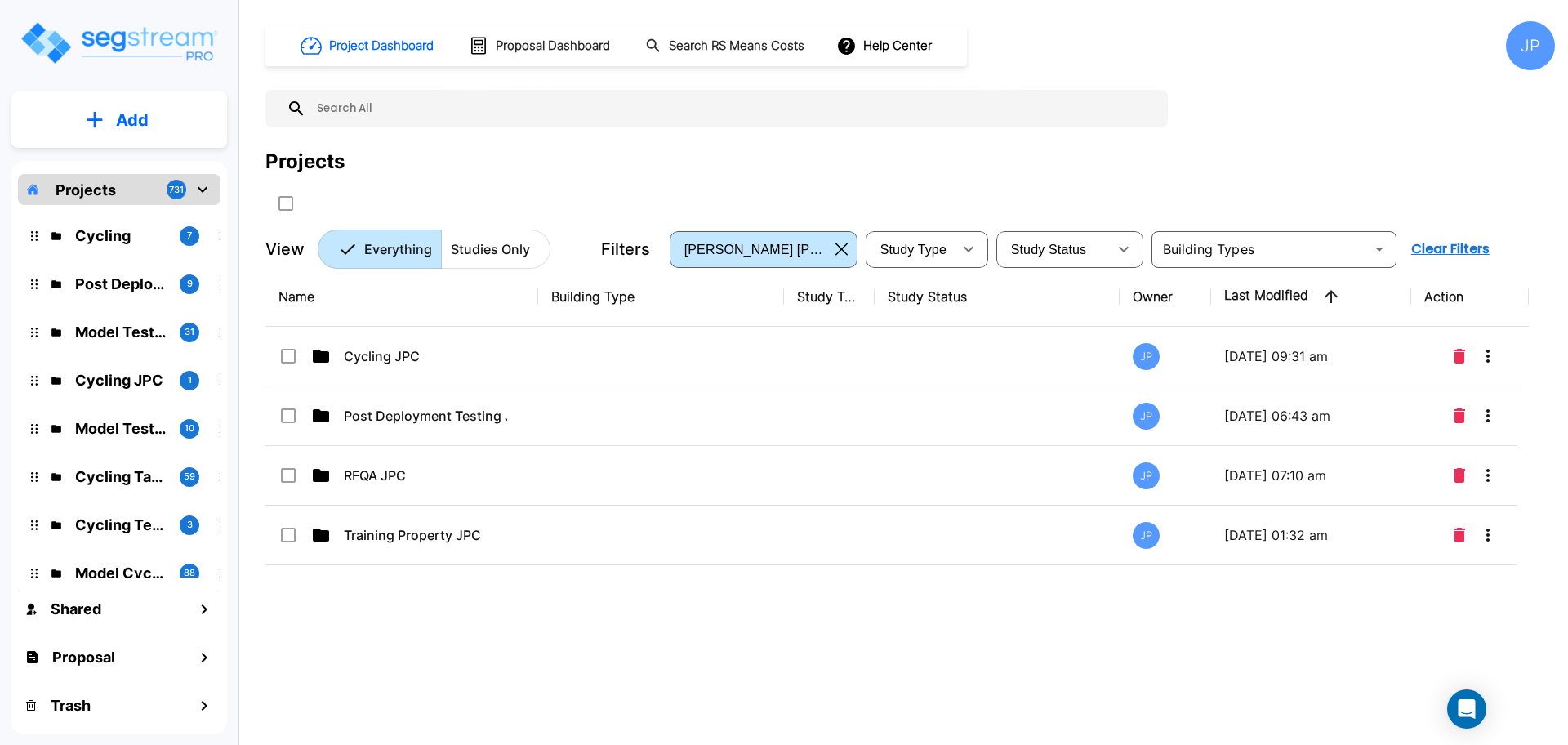
click at [611, 362] on td at bounding box center [661, 356] width 246 height 59
click at [610, 362] on td at bounding box center [661, 356] width 246 height 59
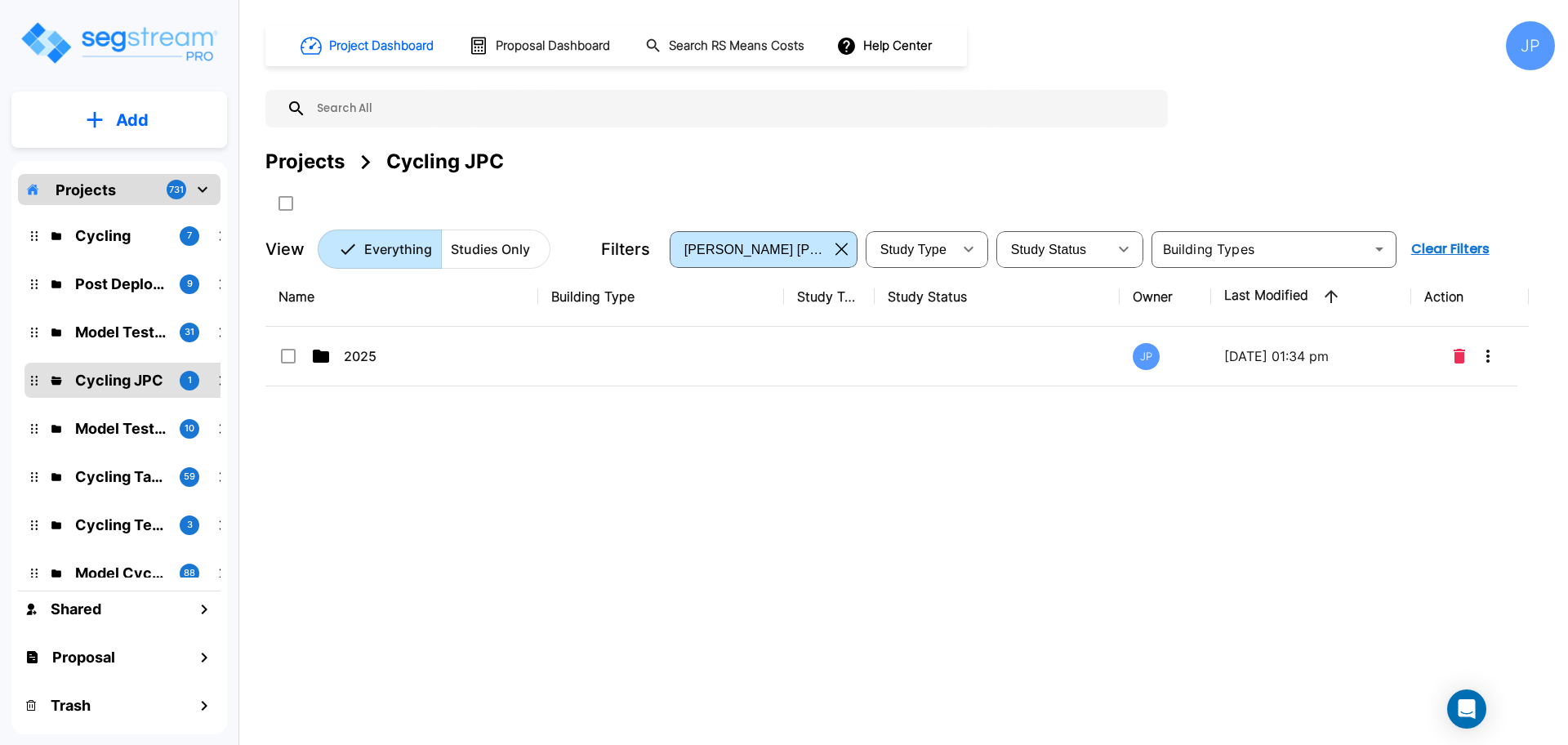
click at [683, 349] on td at bounding box center [661, 356] width 246 height 59
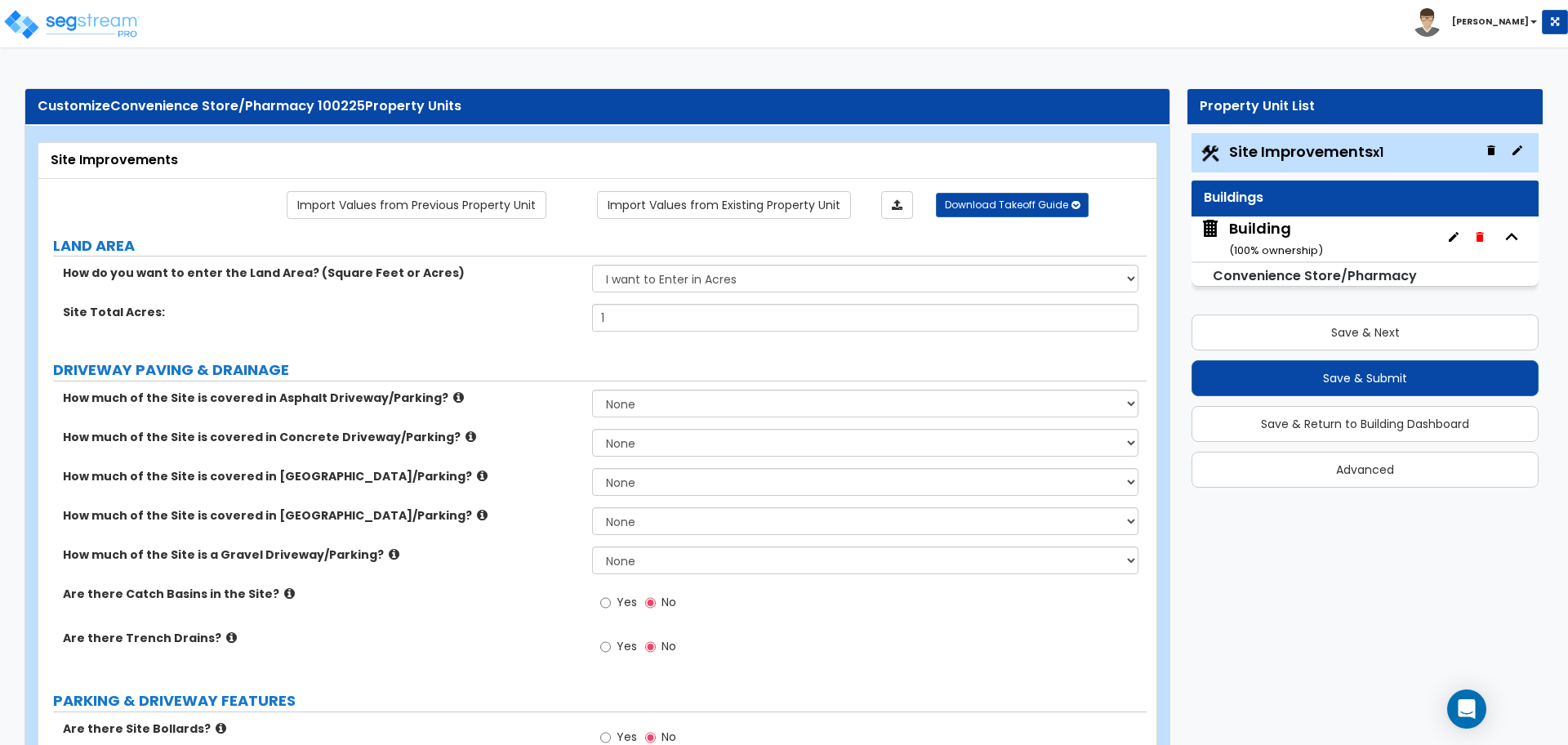
scroll to position [64, 0]
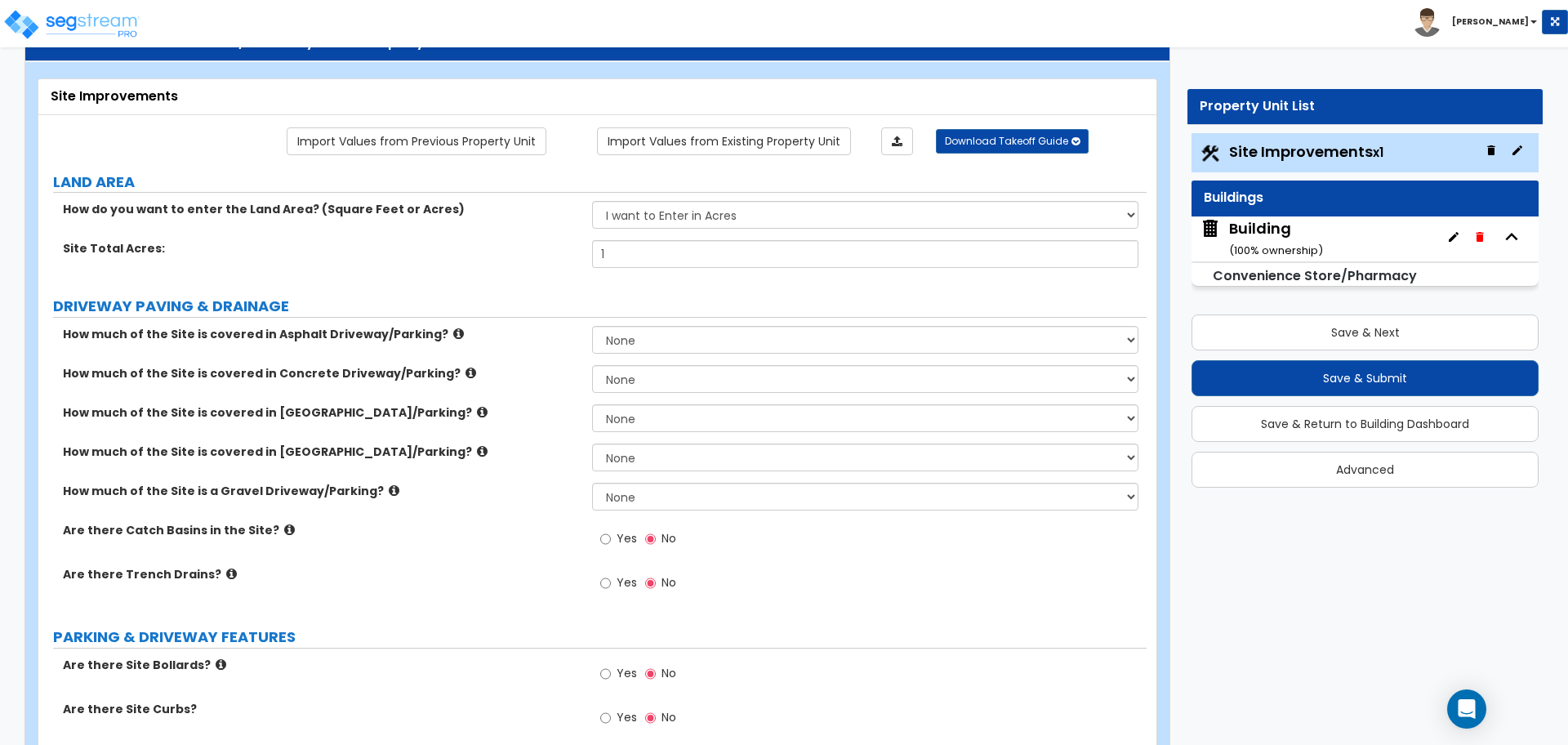
click at [1291, 198] on div "Buildings" at bounding box center [1365, 197] width 323 height 19
click at [1262, 234] on div "Building ( 100 % ownership)" at bounding box center [1276, 238] width 94 height 41
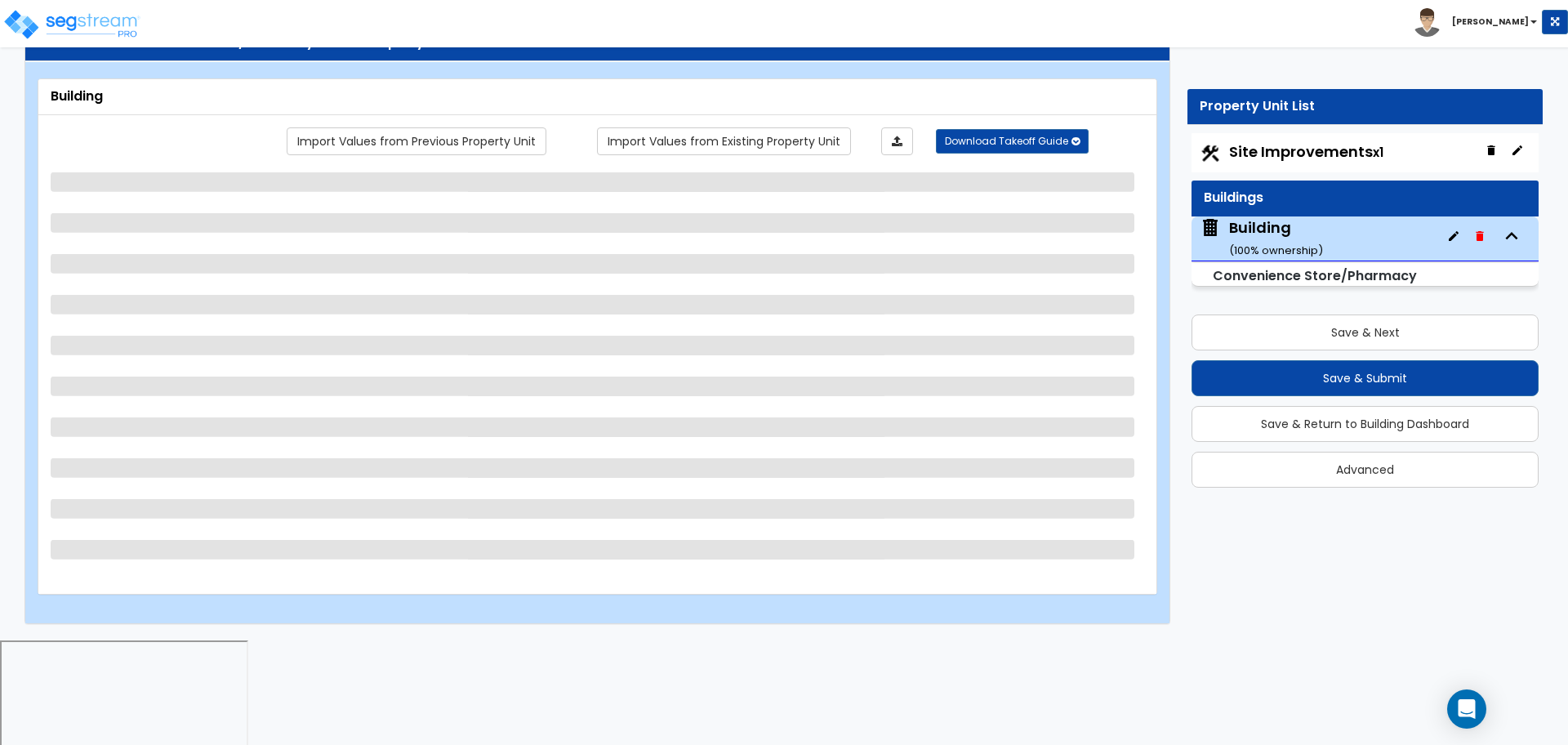
scroll to position [0, 0]
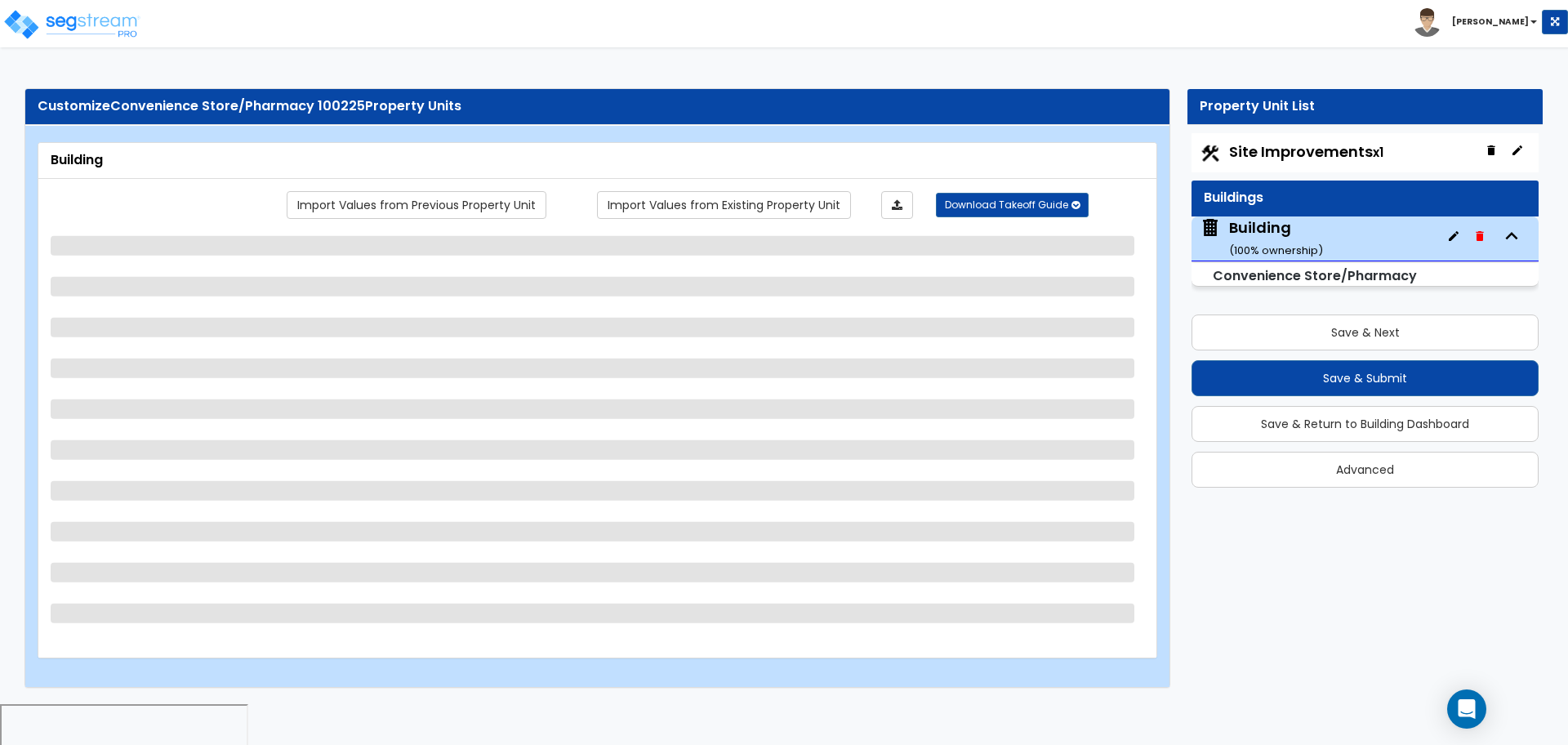
select select "6"
select select "1"
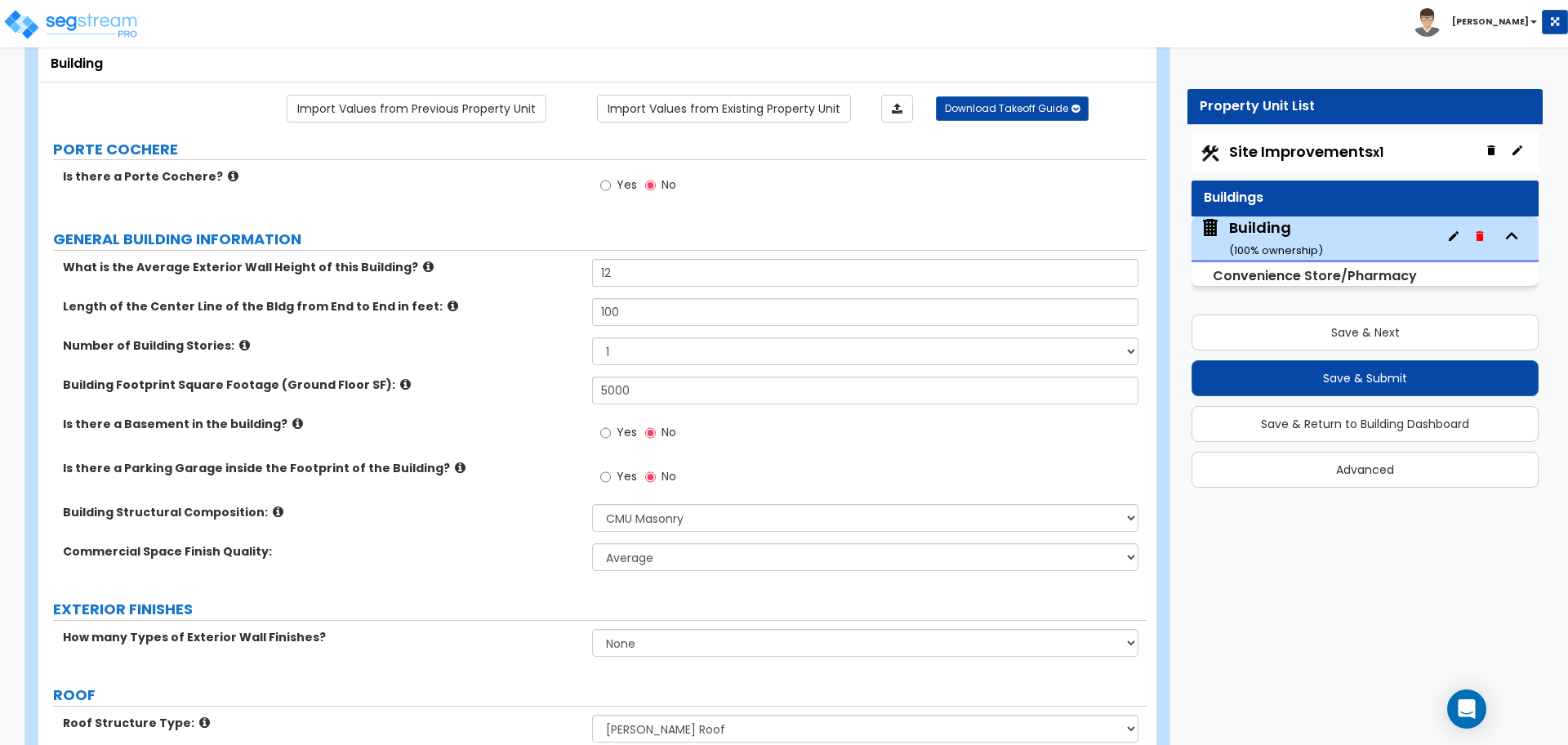
scroll to position [2802, 0]
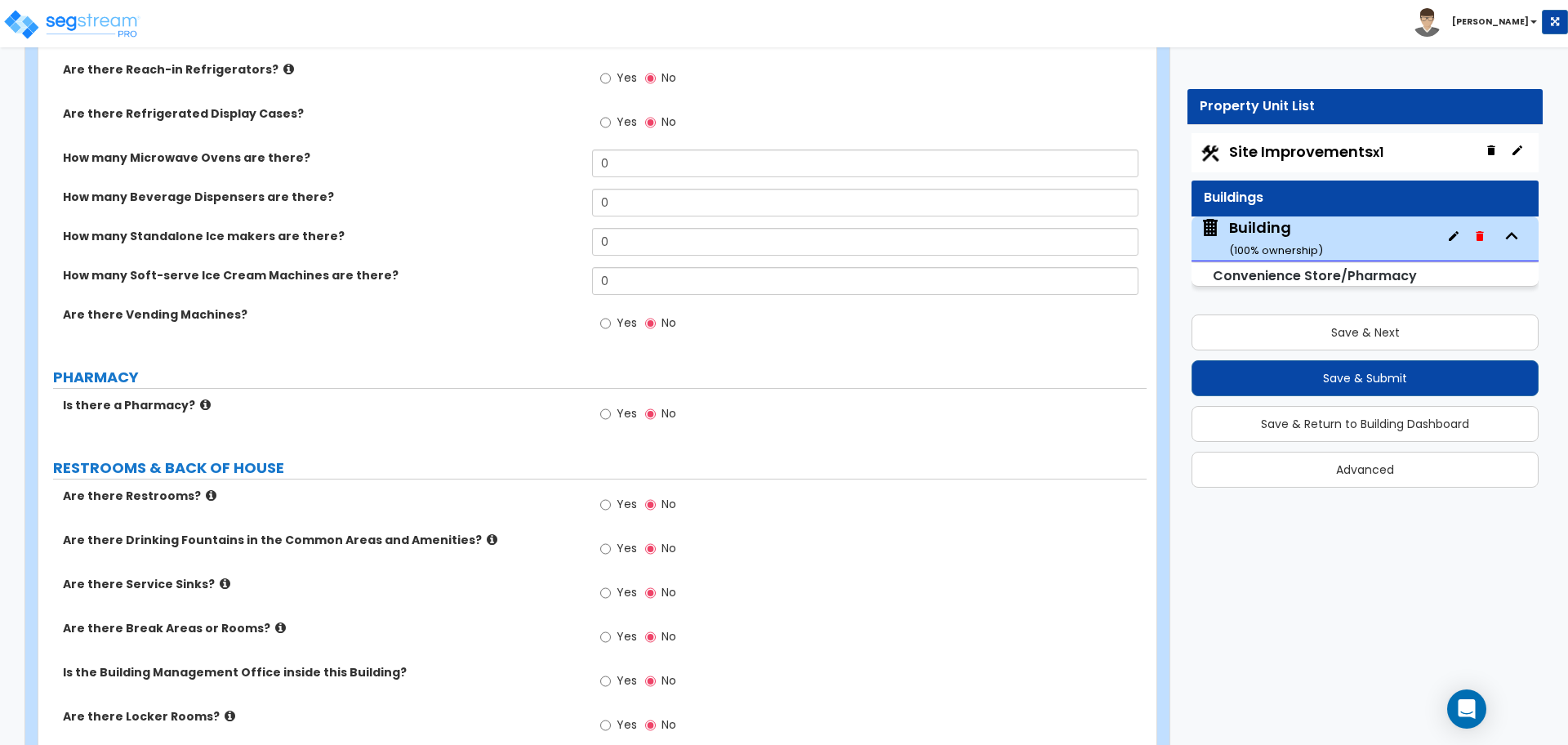
click at [626, 409] on span "Yes" at bounding box center [627, 413] width 21 height 16
click at [611, 409] on input "Yes" at bounding box center [606, 414] width 11 height 18
radio input "true"
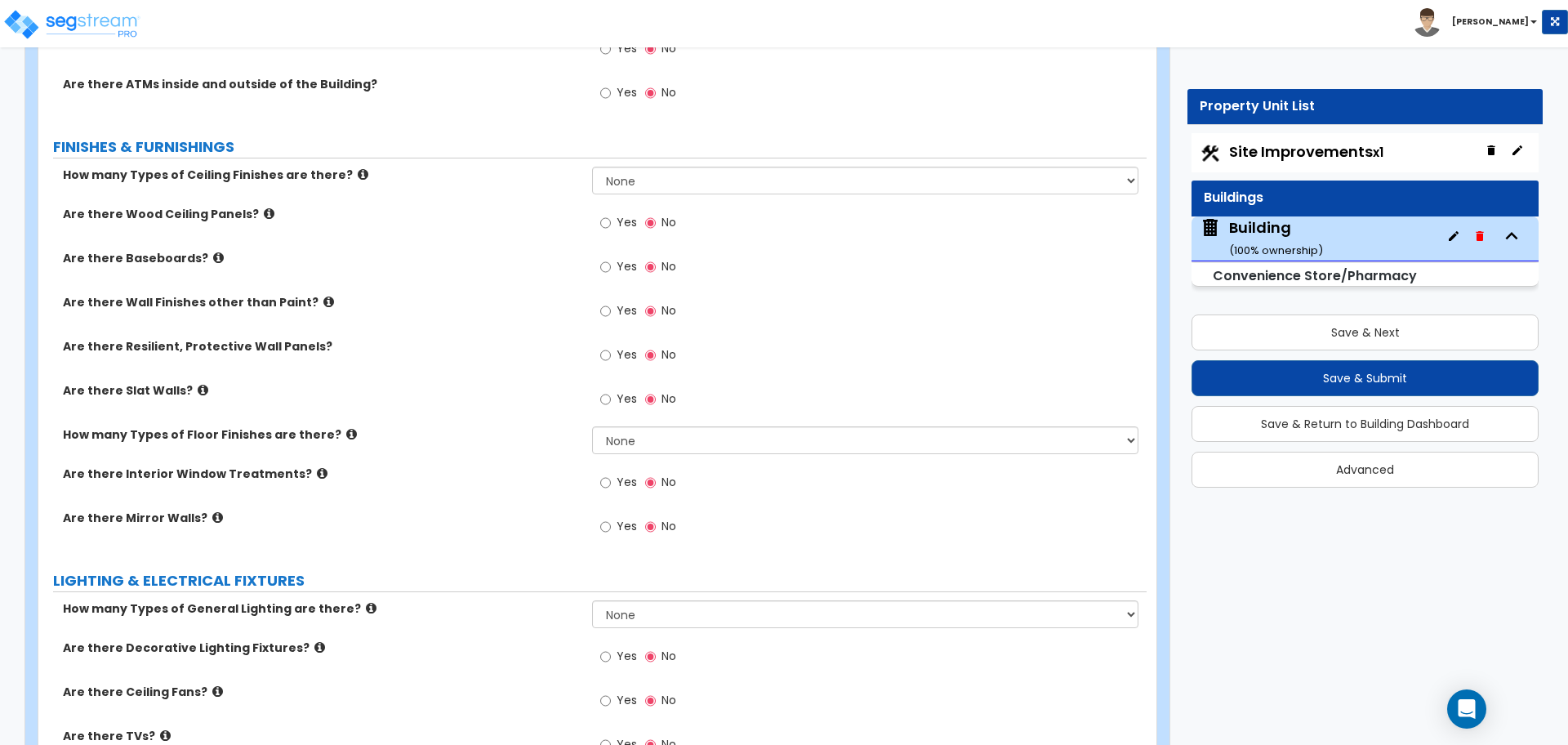
scroll to position [2006, 0]
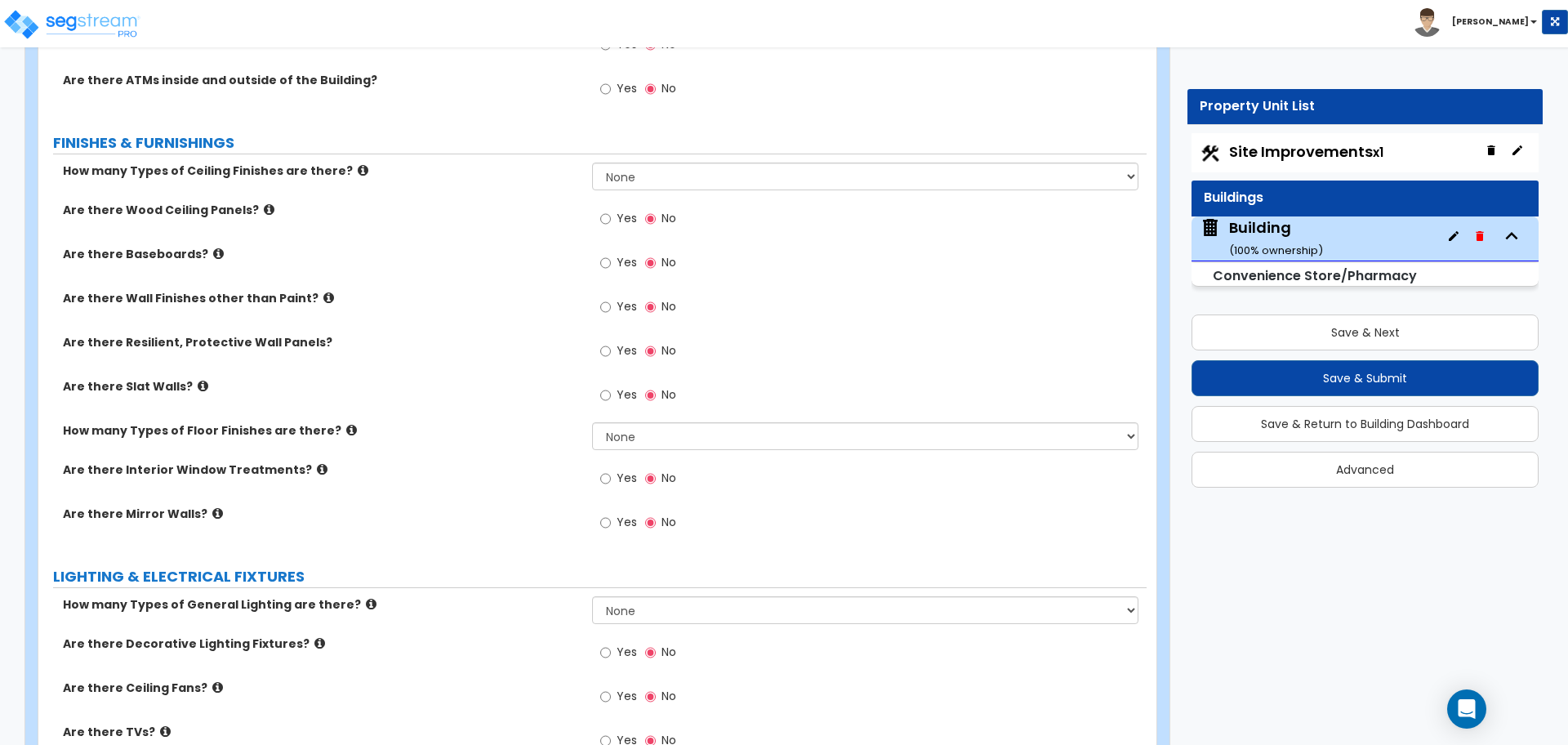
click at [619, 470] on span "Yes" at bounding box center [627, 478] width 21 height 16
click at [611, 470] on input "Yes" at bounding box center [606, 479] width 11 height 18
radio input "true"
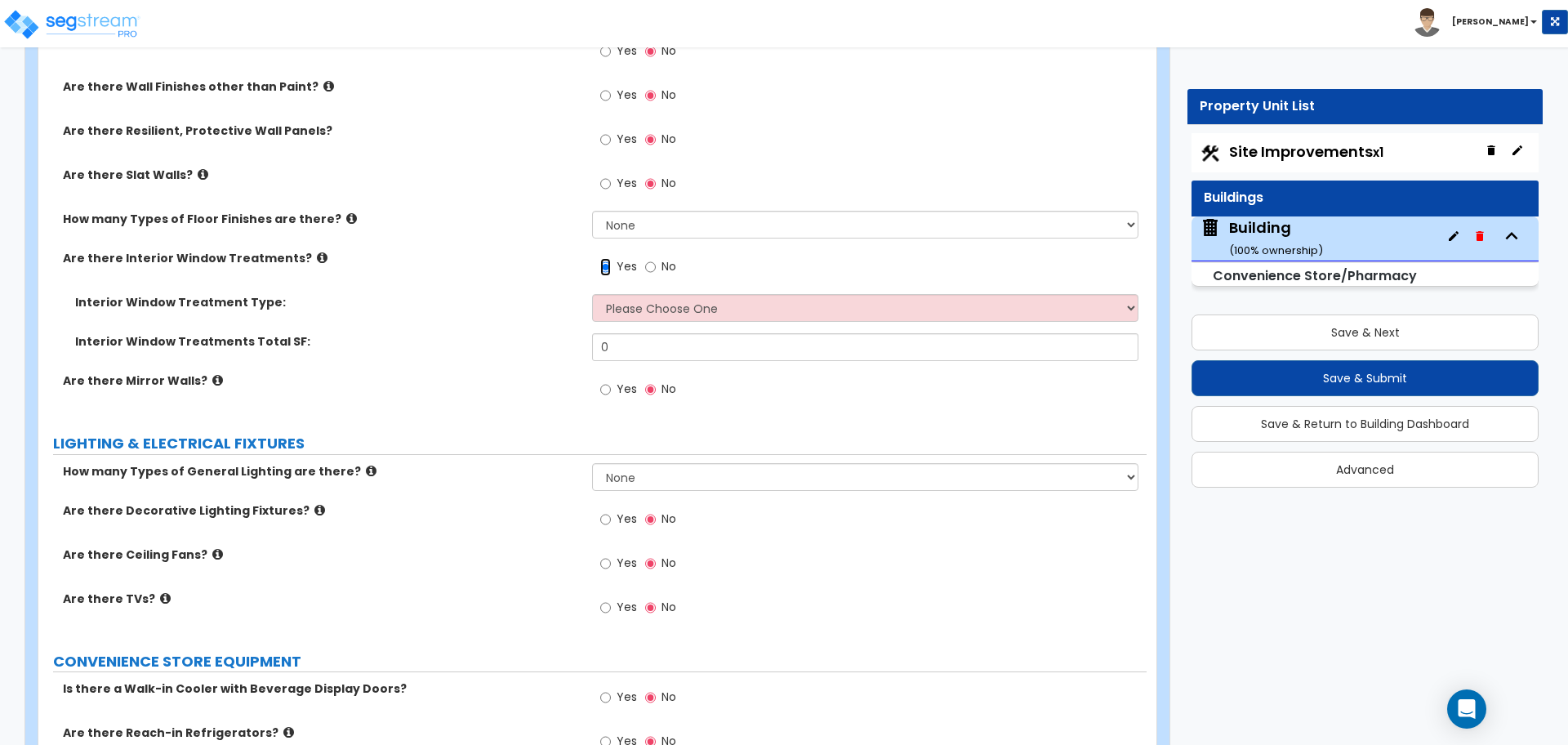
scroll to position [2278, 0]
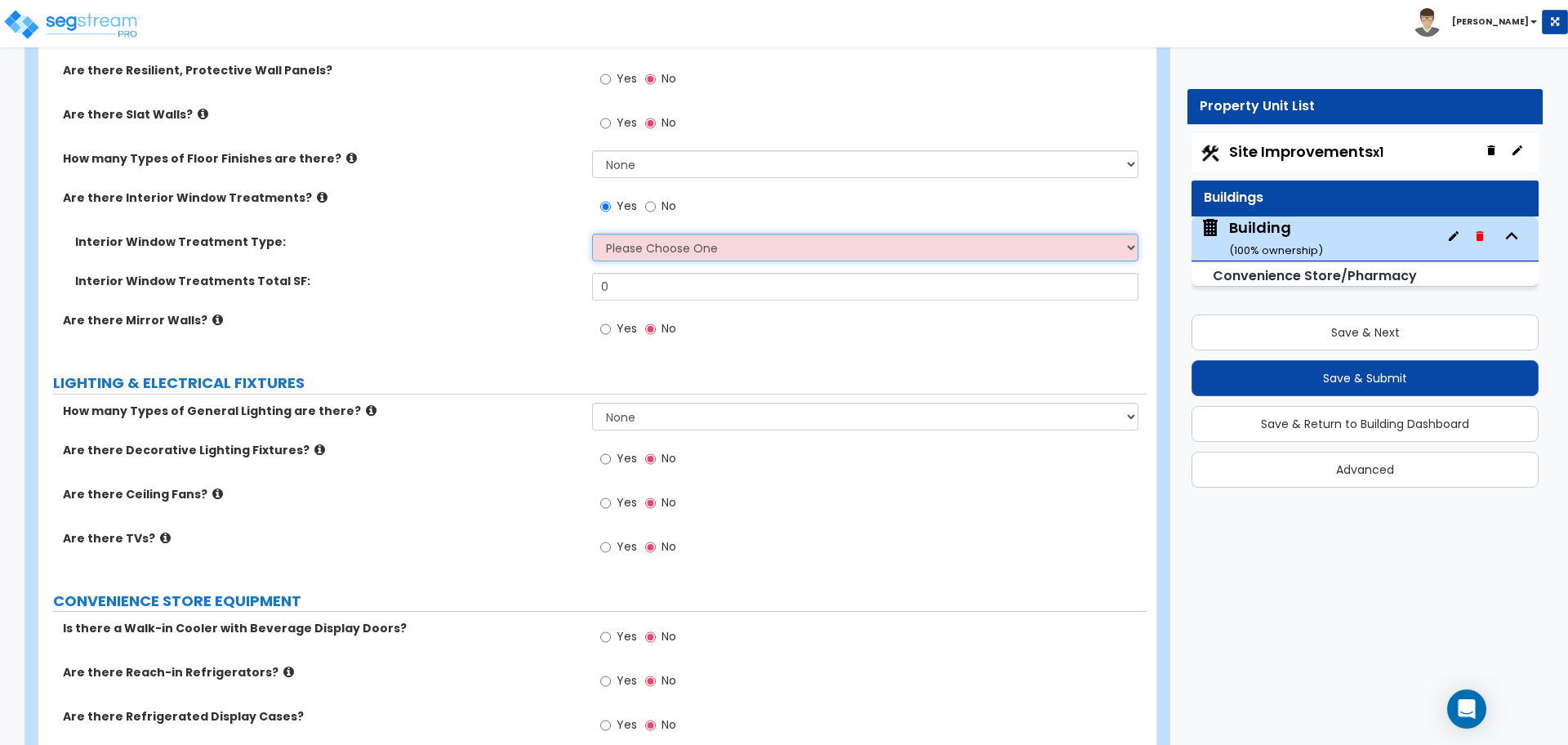
click at [652, 235] on select "Please Choose One Vertical Blinds Window Shades Venetian Blinds Wood Shutters" at bounding box center [864, 247] width 545 height 28
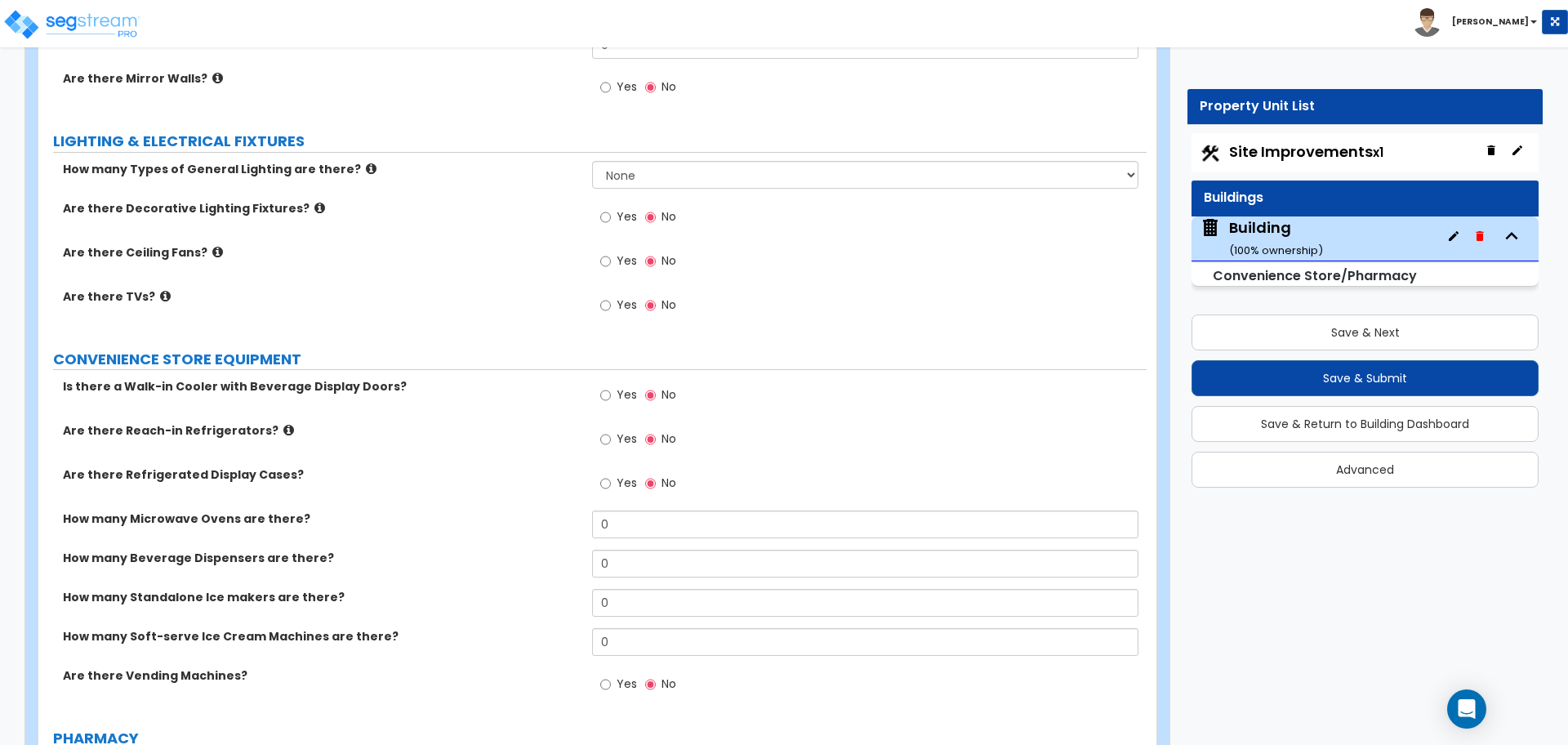
scroll to position [3420, 0]
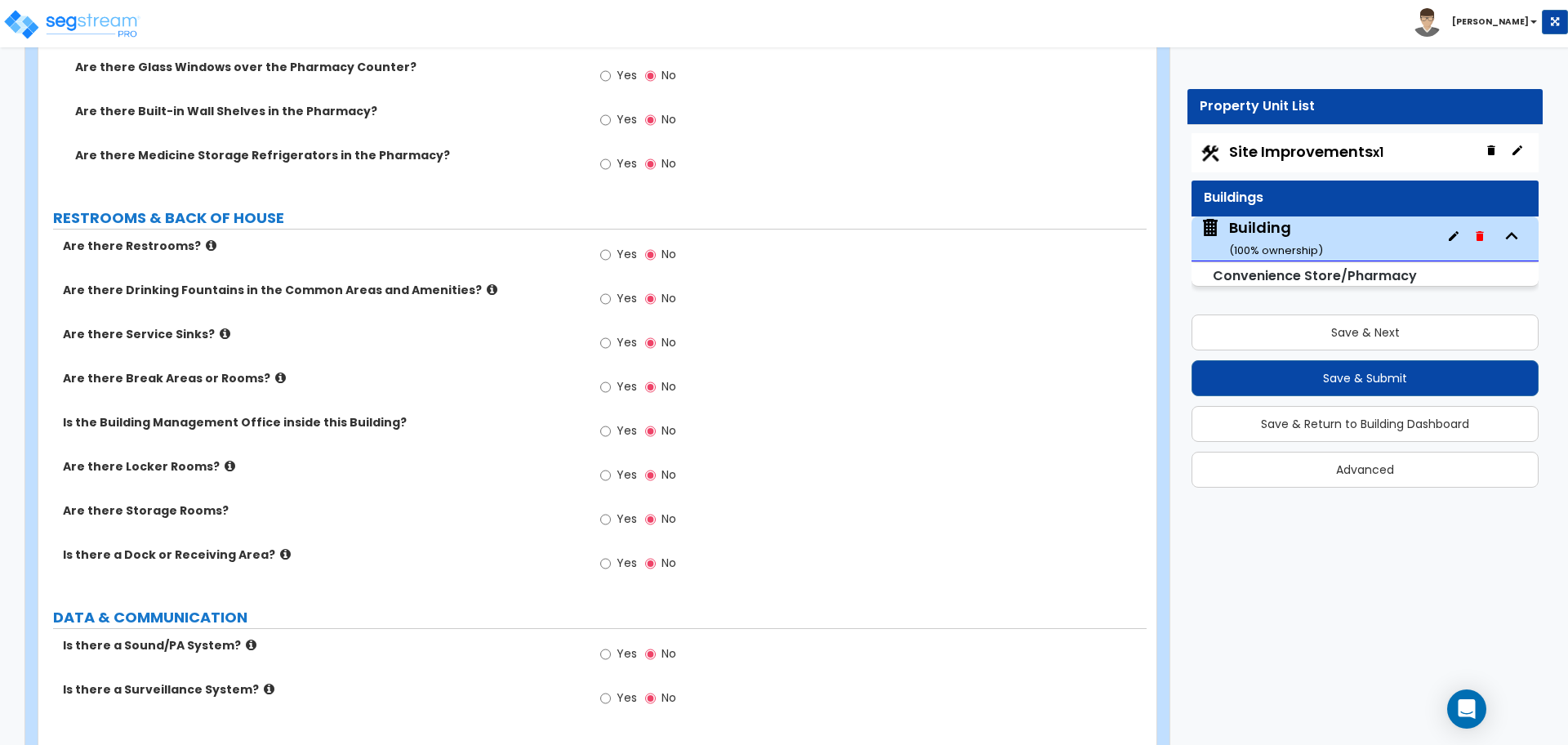
click at [612, 376] on label "Yes" at bounding box center [619, 388] width 37 height 28
click at [611, 378] on input "Yes" at bounding box center [606, 387] width 11 height 18
radio input "true"
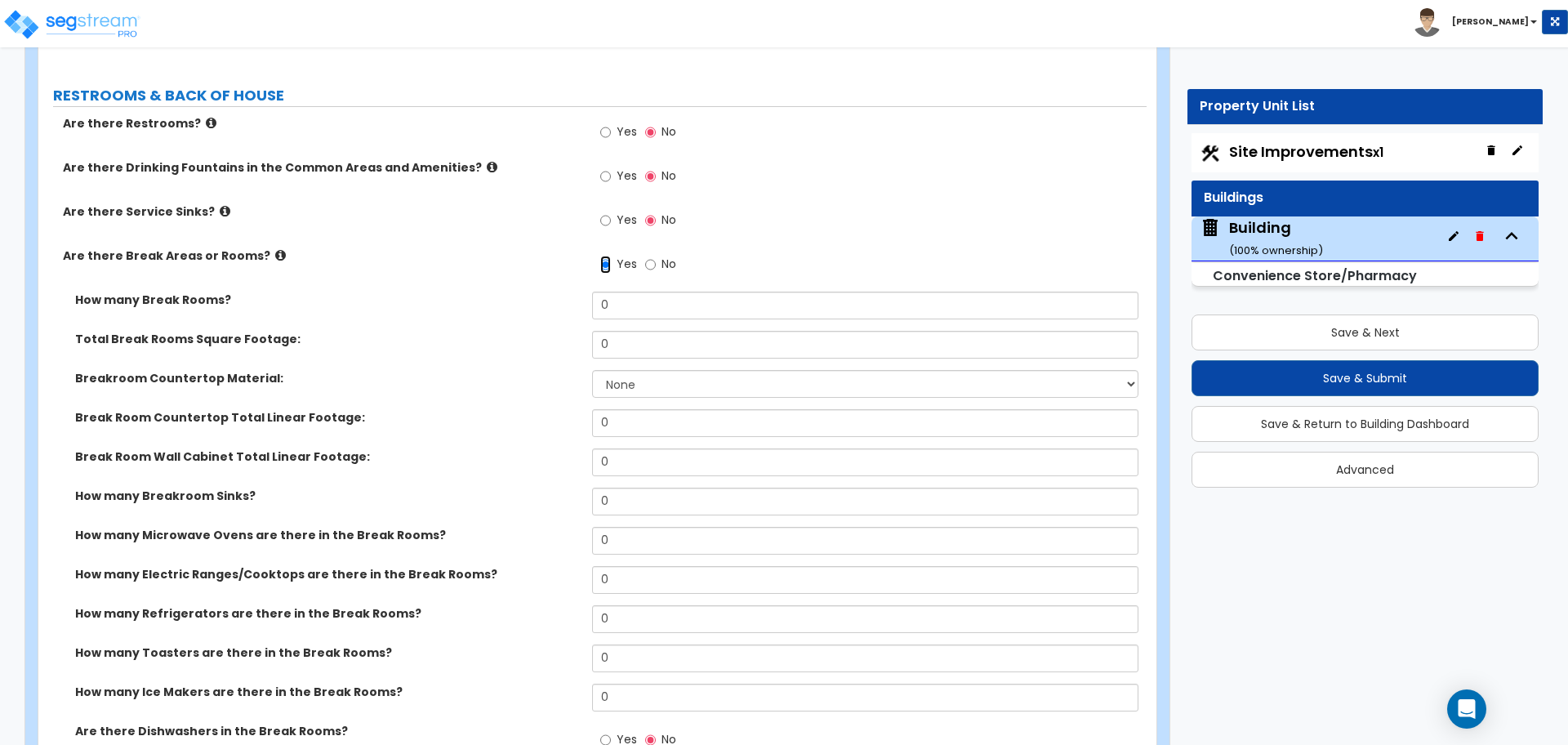
scroll to position [3546, 0]
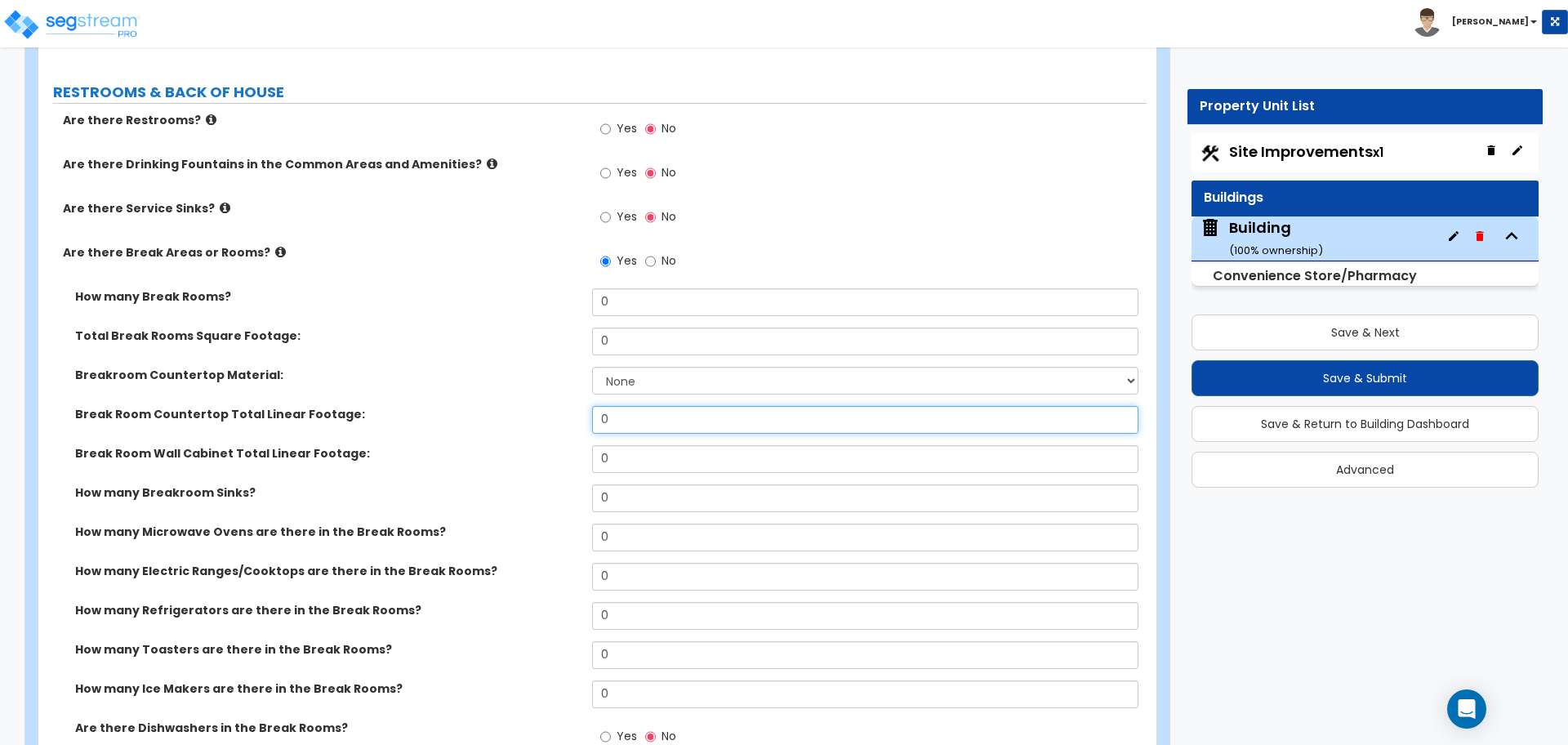
drag, startPoint x: 655, startPoint y: 411, endPoint x: 572, endPoint y: 409, distance: 83.0
click at [572, 409] on div "Break Room Countertop Total Linear Footage: 0" at bounding box center [593, 426] width 1108 height 39
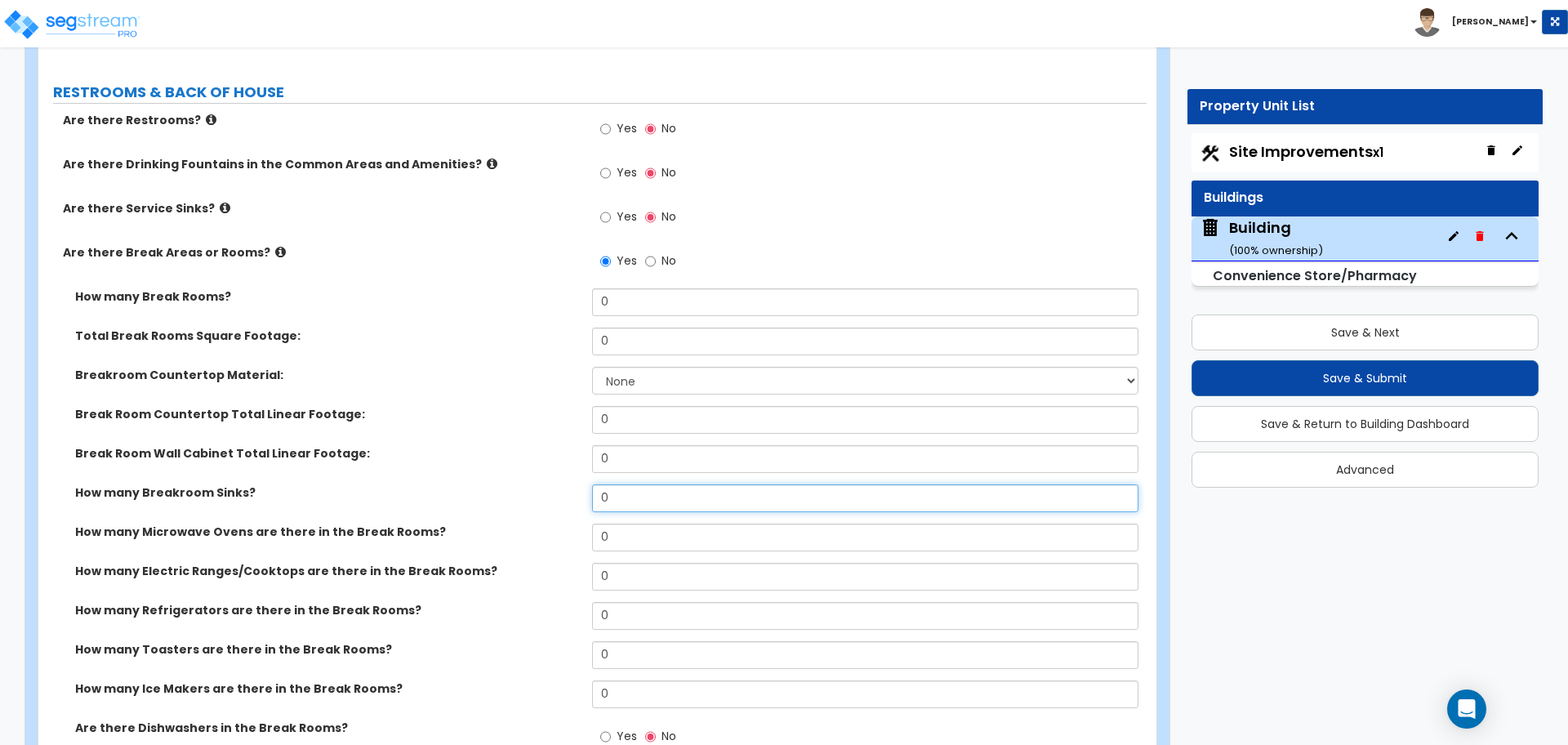
drag, startPoint x: 672, startPoint y: 499, endPoint x: 574, endPoint y: 498, distance: 98.0
click at [575, 498] on div "How many Breakroom Sinks? 0" at bounding box center [593, 504] width 1108 height 39
type input "1"
type input "0"
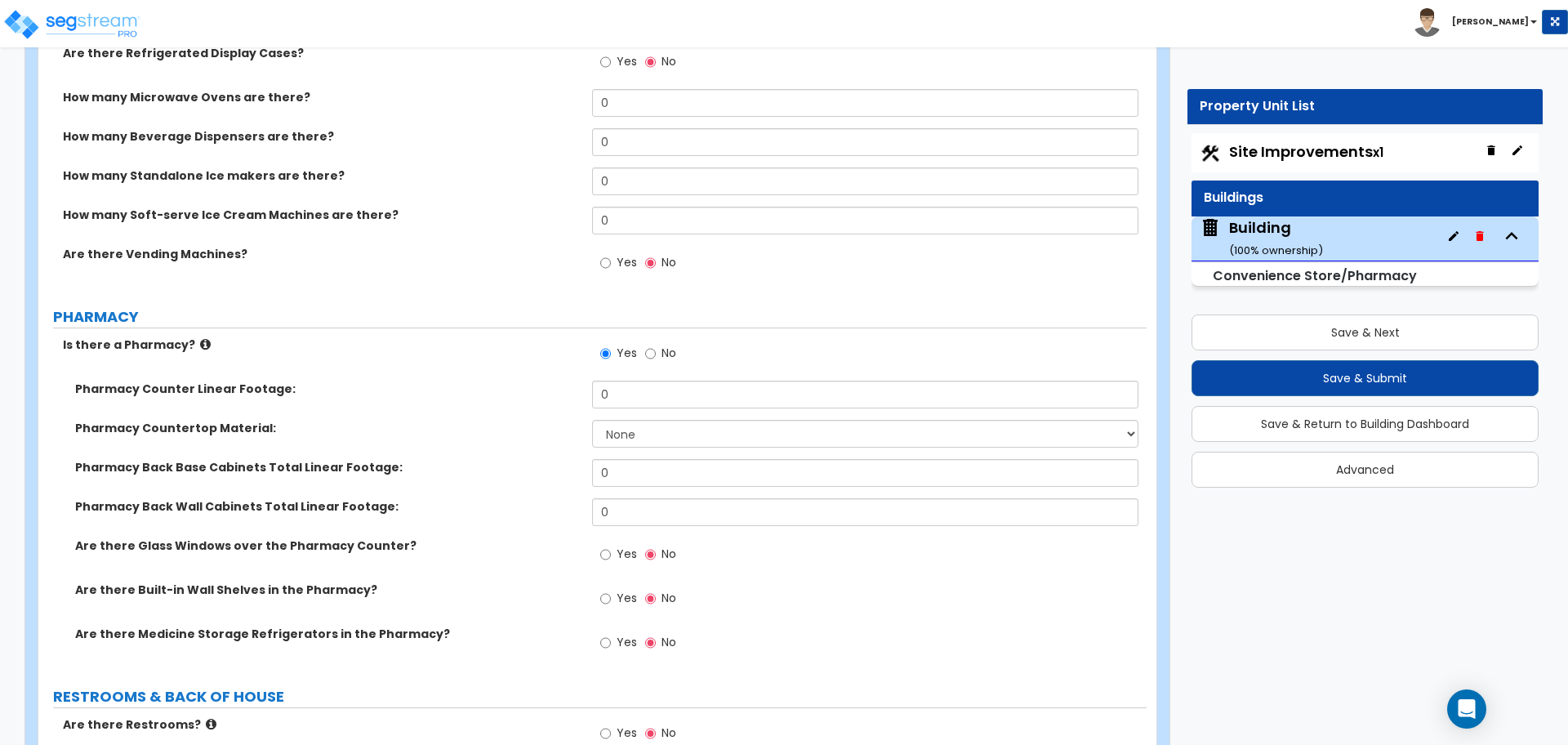
scroll to position [2930, 0]
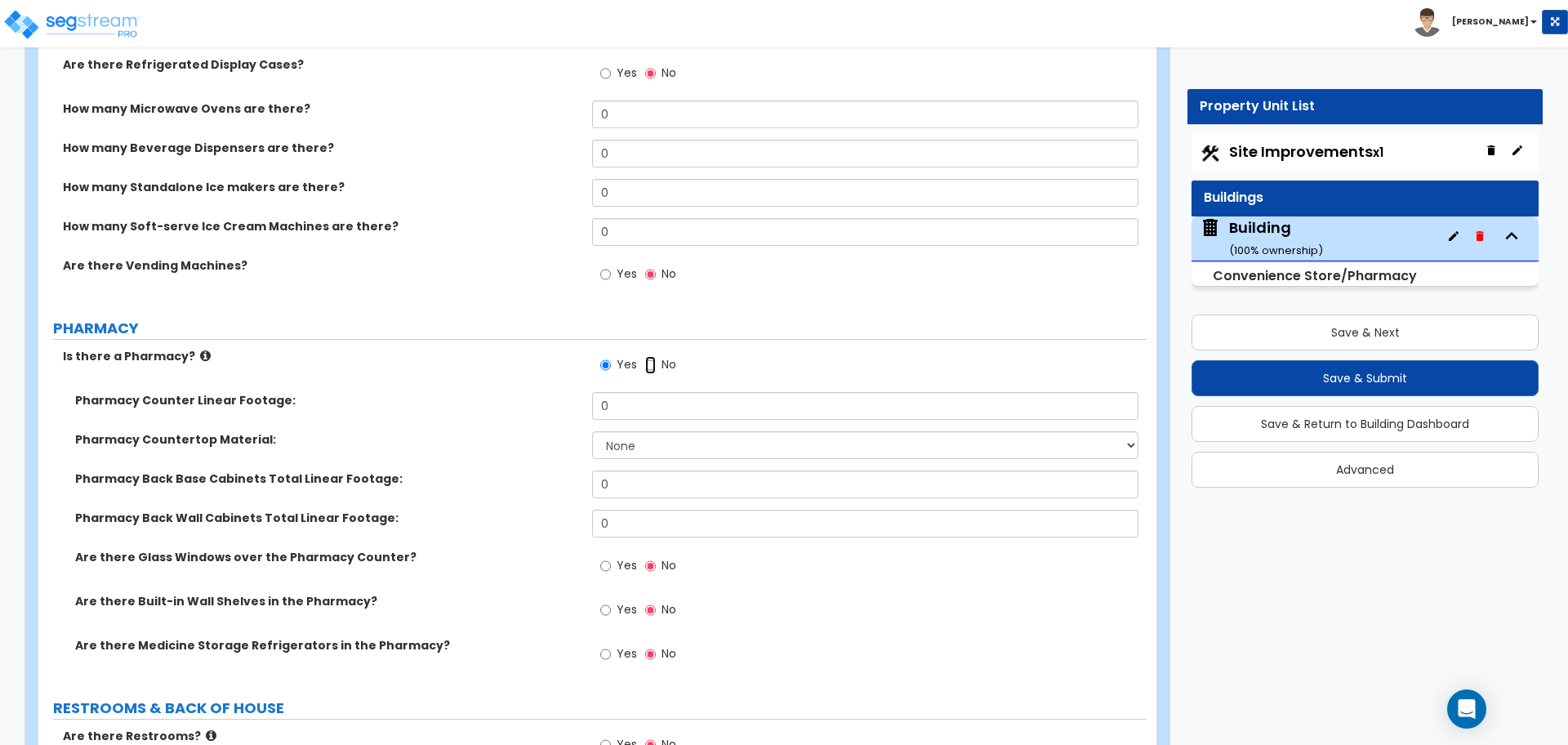
click at [647, 357] on input "No" at bounding box center [651, 365] width 11 height 18
radio input "false"
radio input "true"
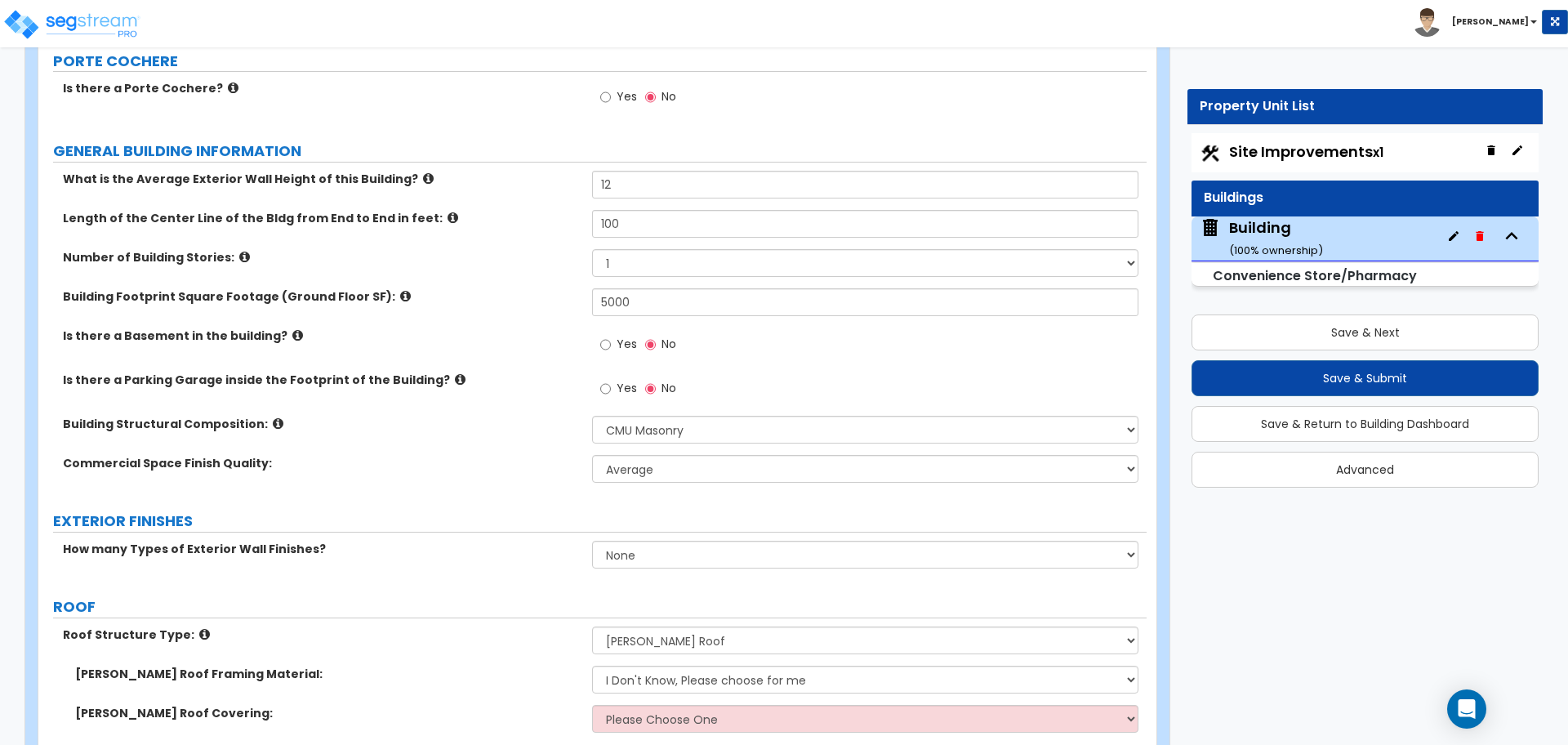
scroll to position [119, 0]
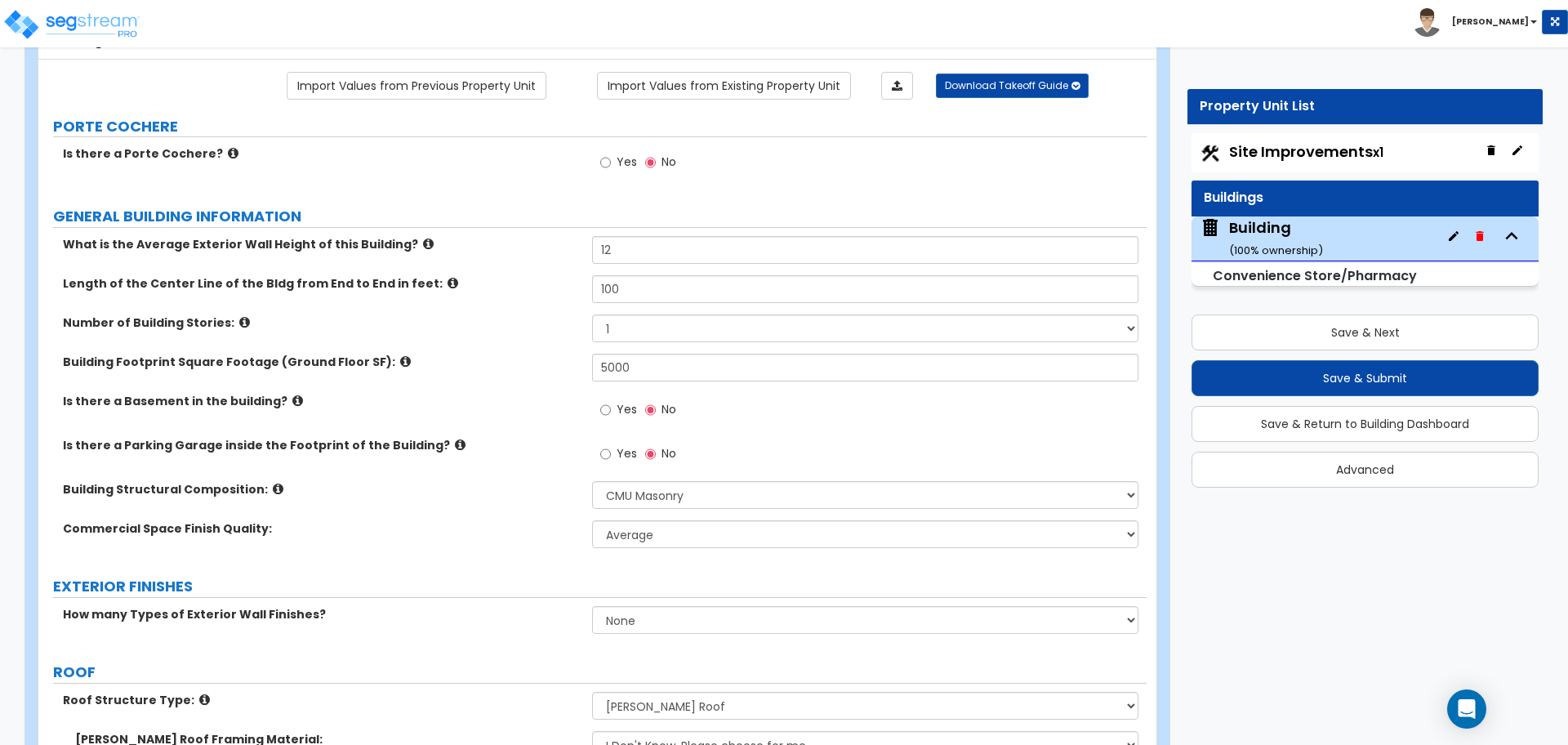
click at [619, 162] on span "Yes" at bounding box center [627, 161] width 21 height 16
click at [611, 162] on input "Yes" at bounding box center [606, 162] width 11 height 18
radio input "true"
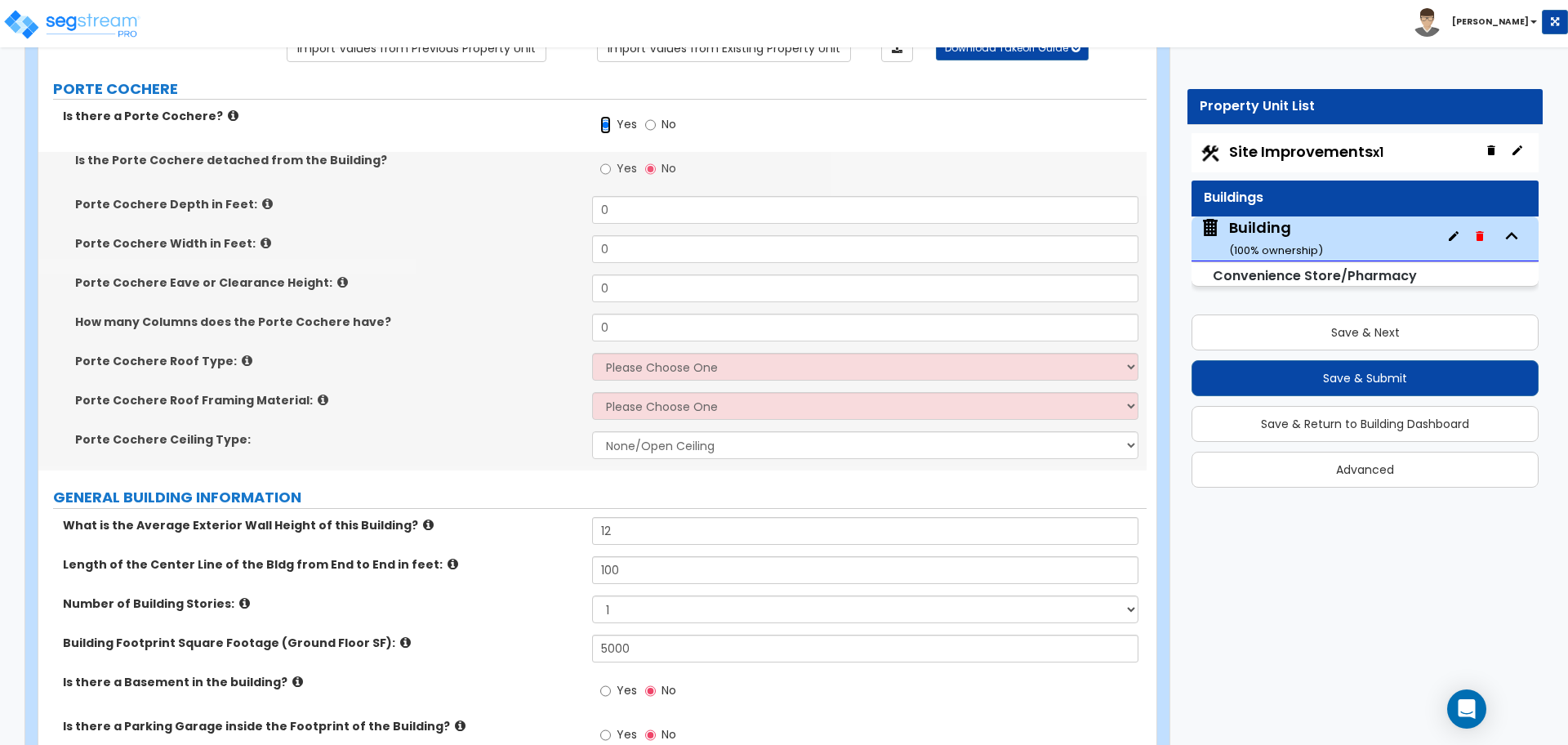
scroll to position [156, 0]
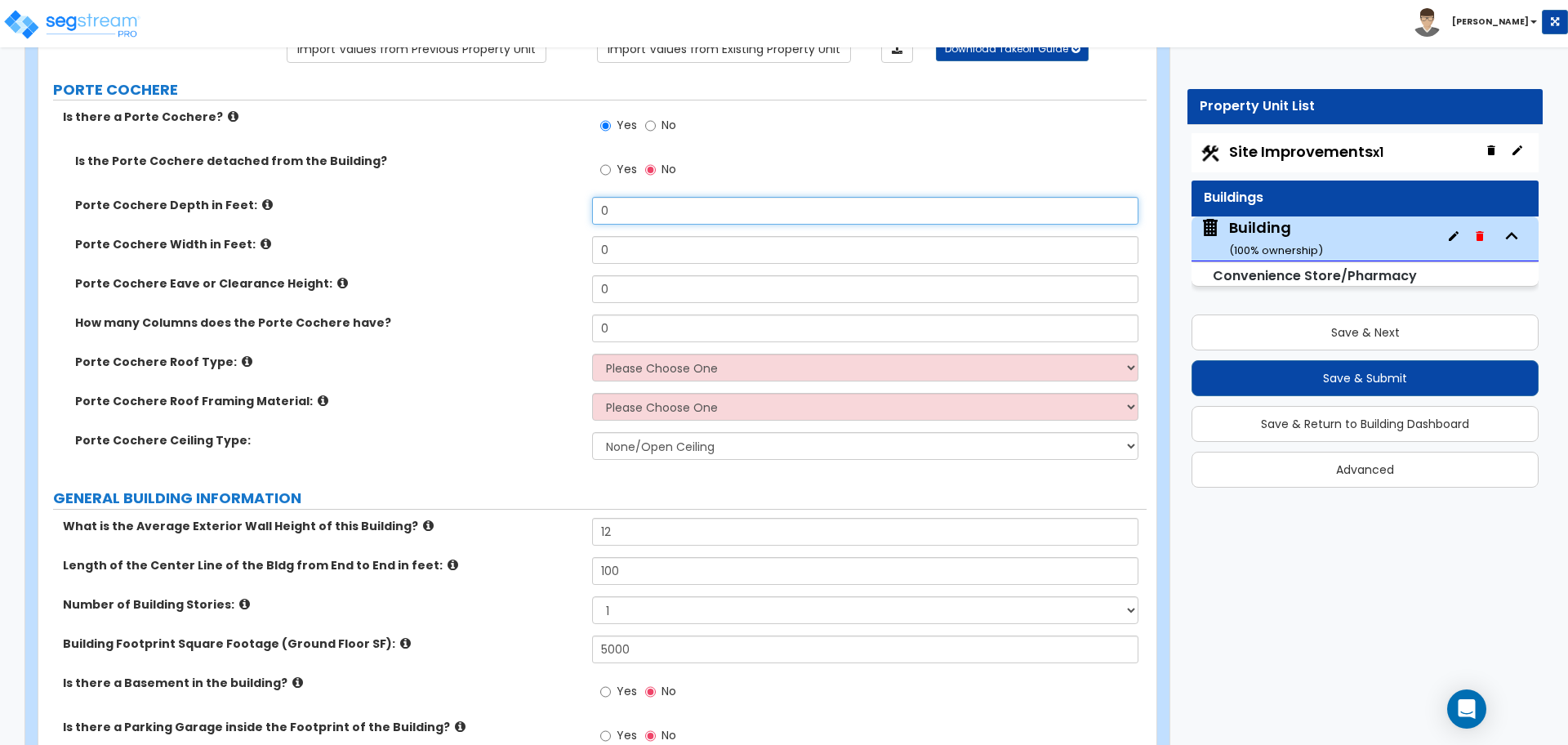
drag, startPoint x: 627, startPoint y: 204, endPoint x: 573, endPoint y: 199, distance: 54.2
click at [576, 202] on div "Porte Cochere Depth in Feet: 0" at bounding box center [593, 217] width 1108 height 39
type input "10"
type input "15"
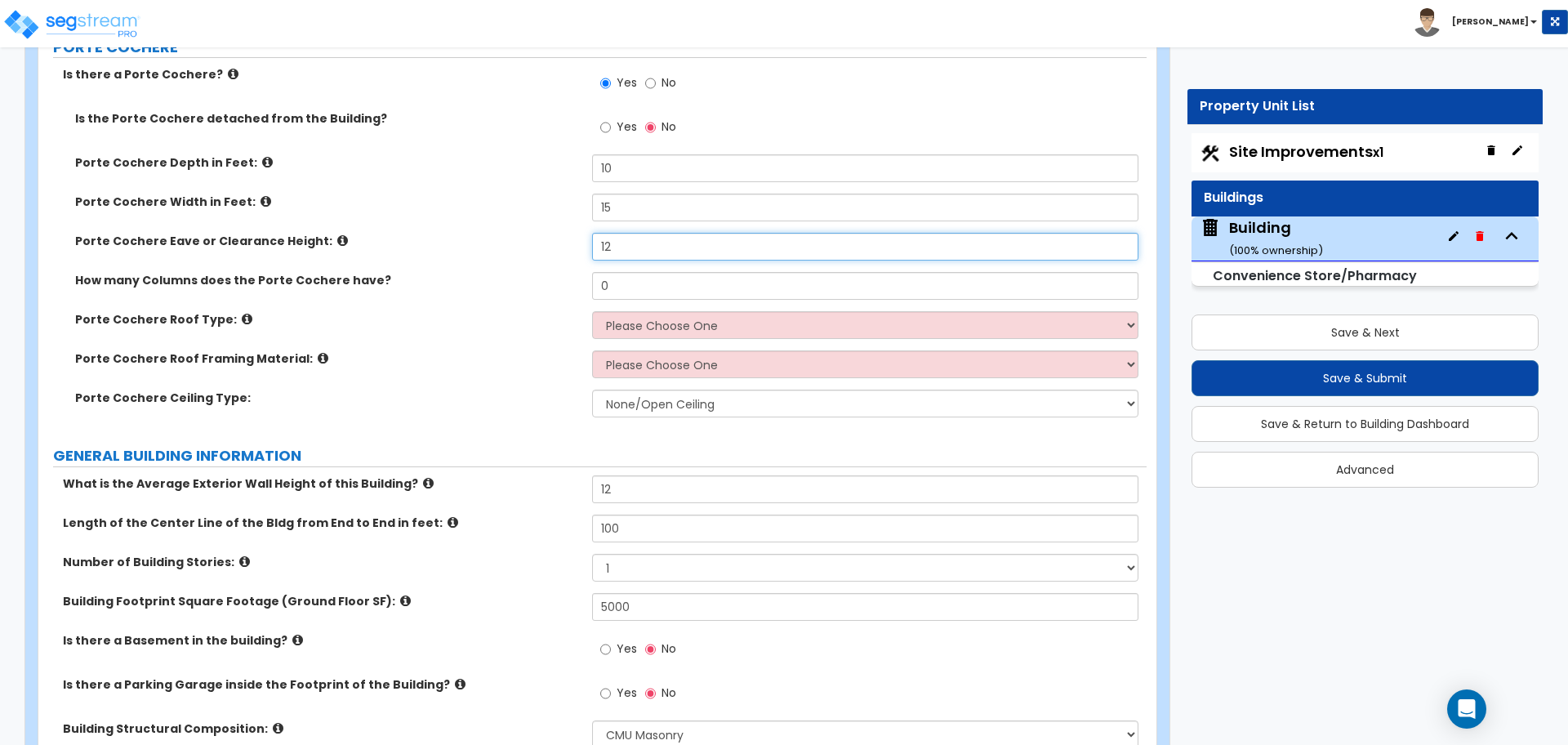
scroll to position [205, 0]
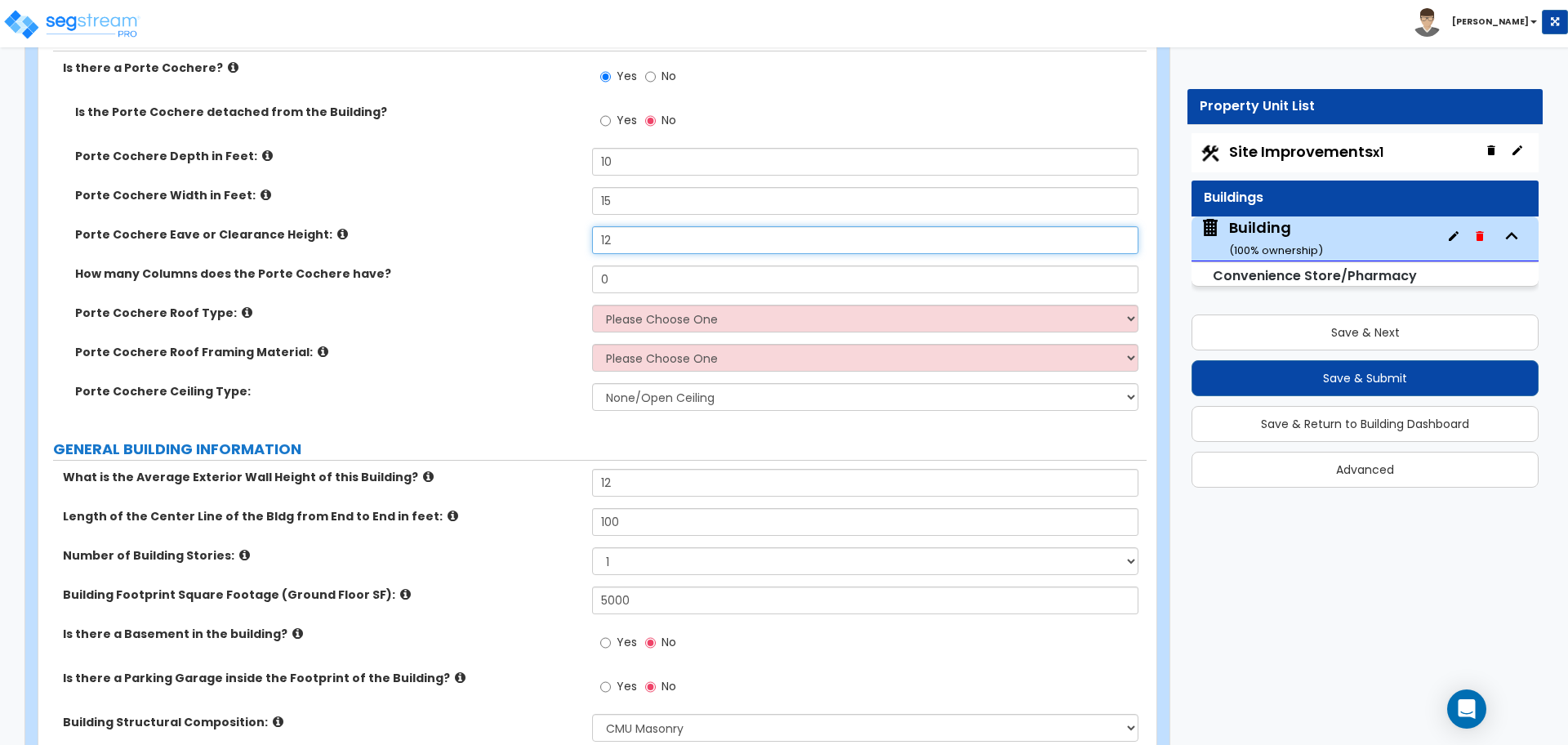
type input "12"
drag, startPoint x: 653, startPoint y: 270, endPoint x: 576, endPoint y: 268, distance: 77.0
click at [576, 269] on div "How many Columns does the Porte Cochere have? 0" at bounding box center [593, 285] width 1108 height 39
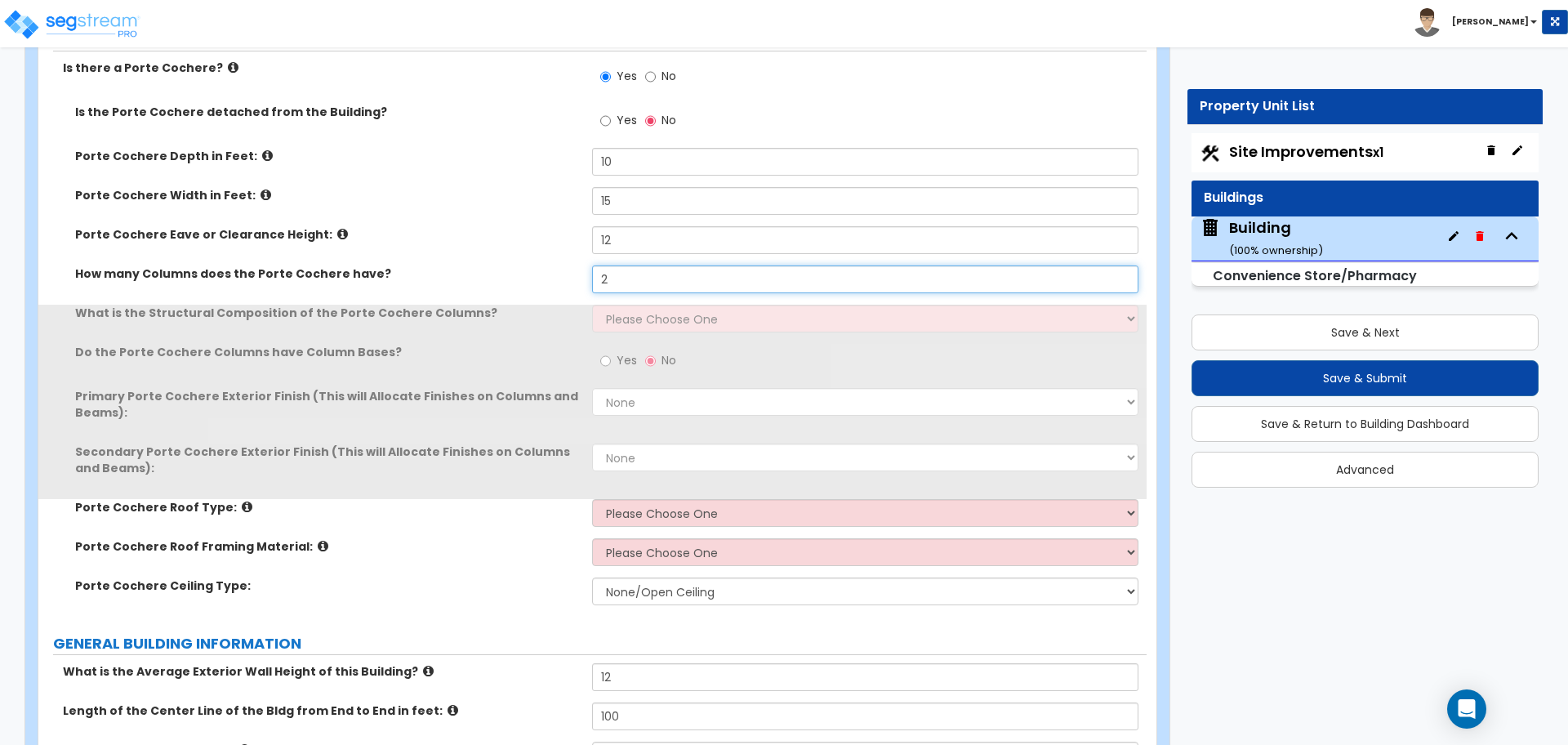
type input "2"
click at [669, 313] on select "Please Choose One Wood Steel Concrete" at bounding box center [864, 318] width 545 height 28
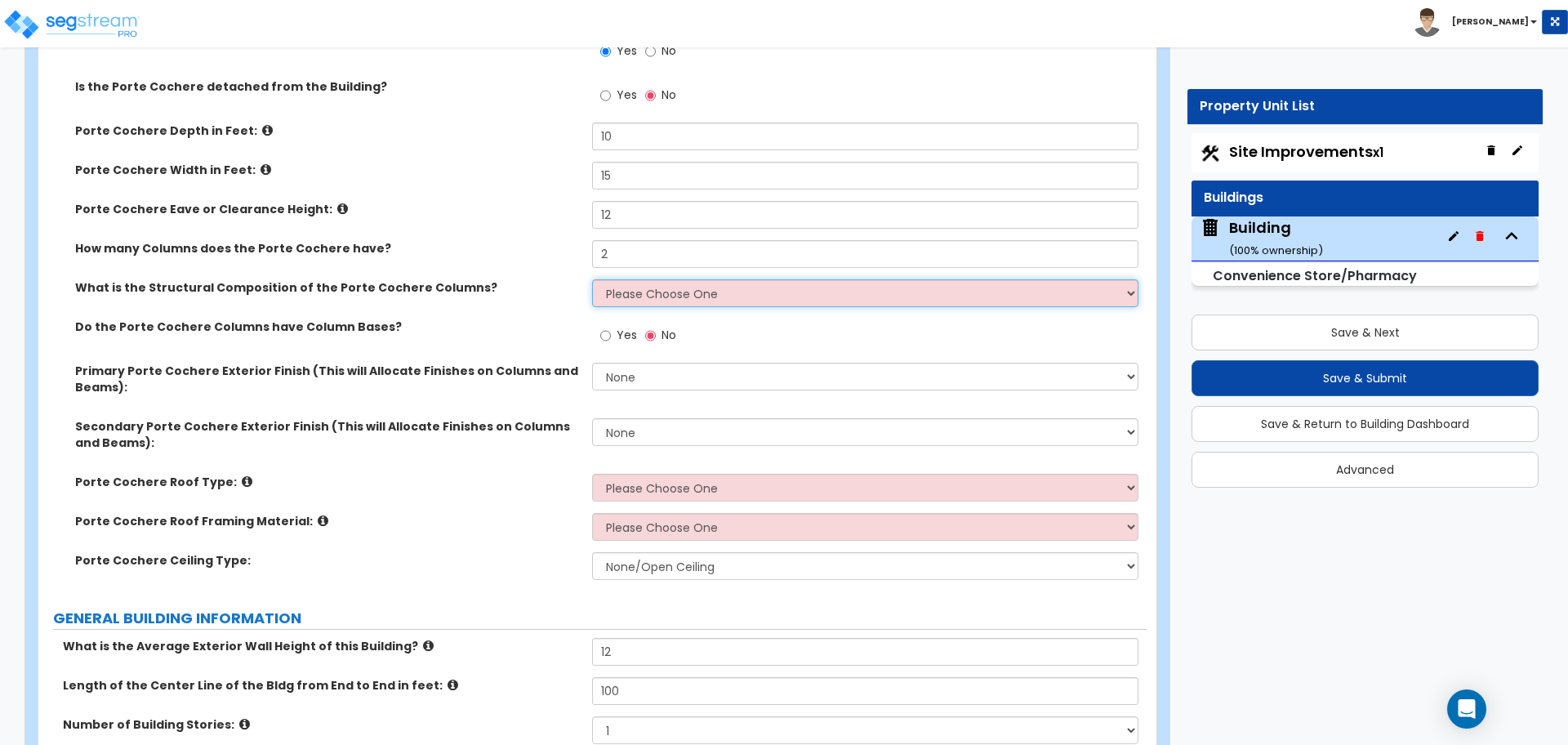
scroll to position [231, 0]
click at [663, 296] on select "Please Choose One Wood Steel Concrete" at bounding box center [864, 292] width 545 height 28
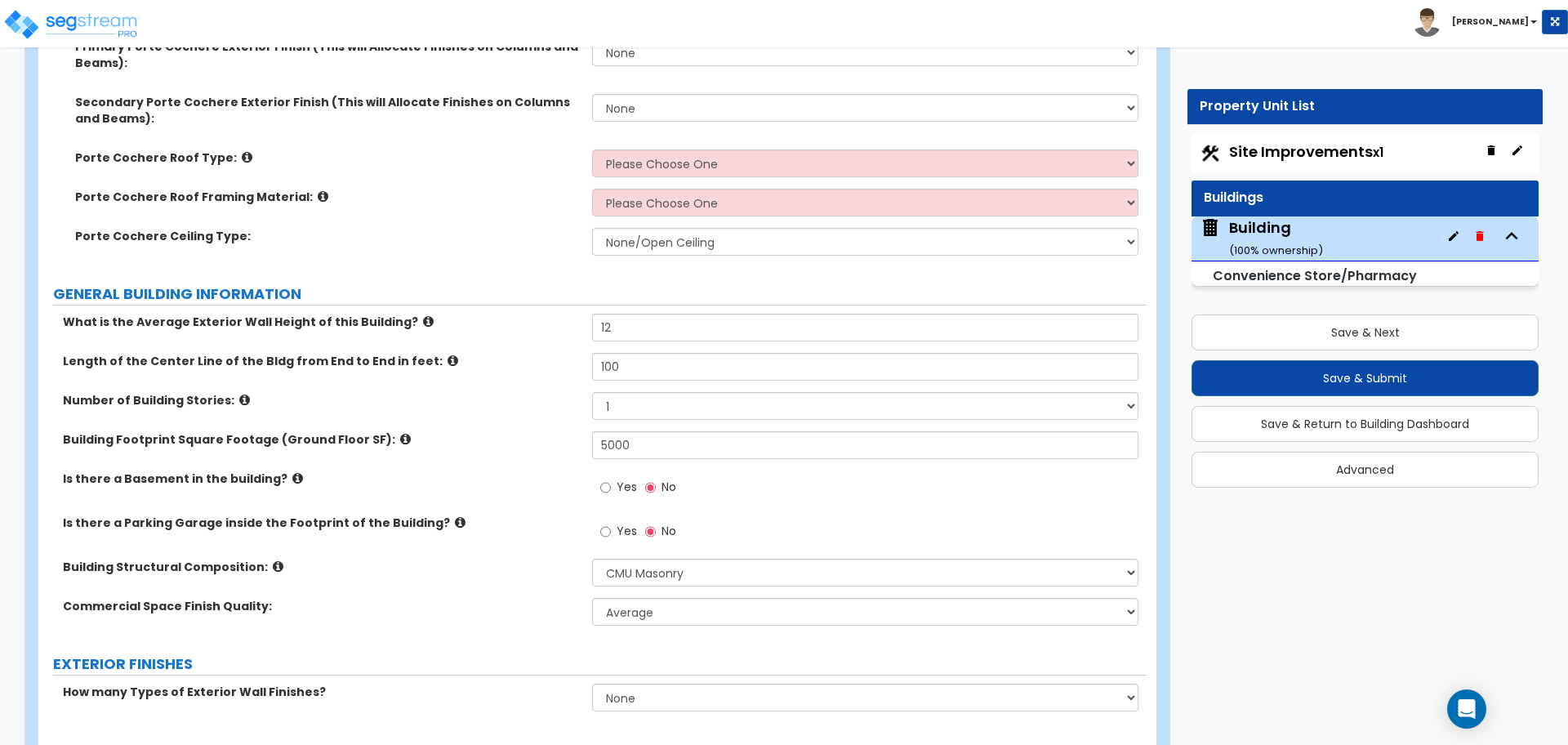
scroll to position [554, 0]
click at [758, 153] on select "Please Choose One Gabled Roof Flat Roof" at bounding box center [864, 164] width 545 height 28
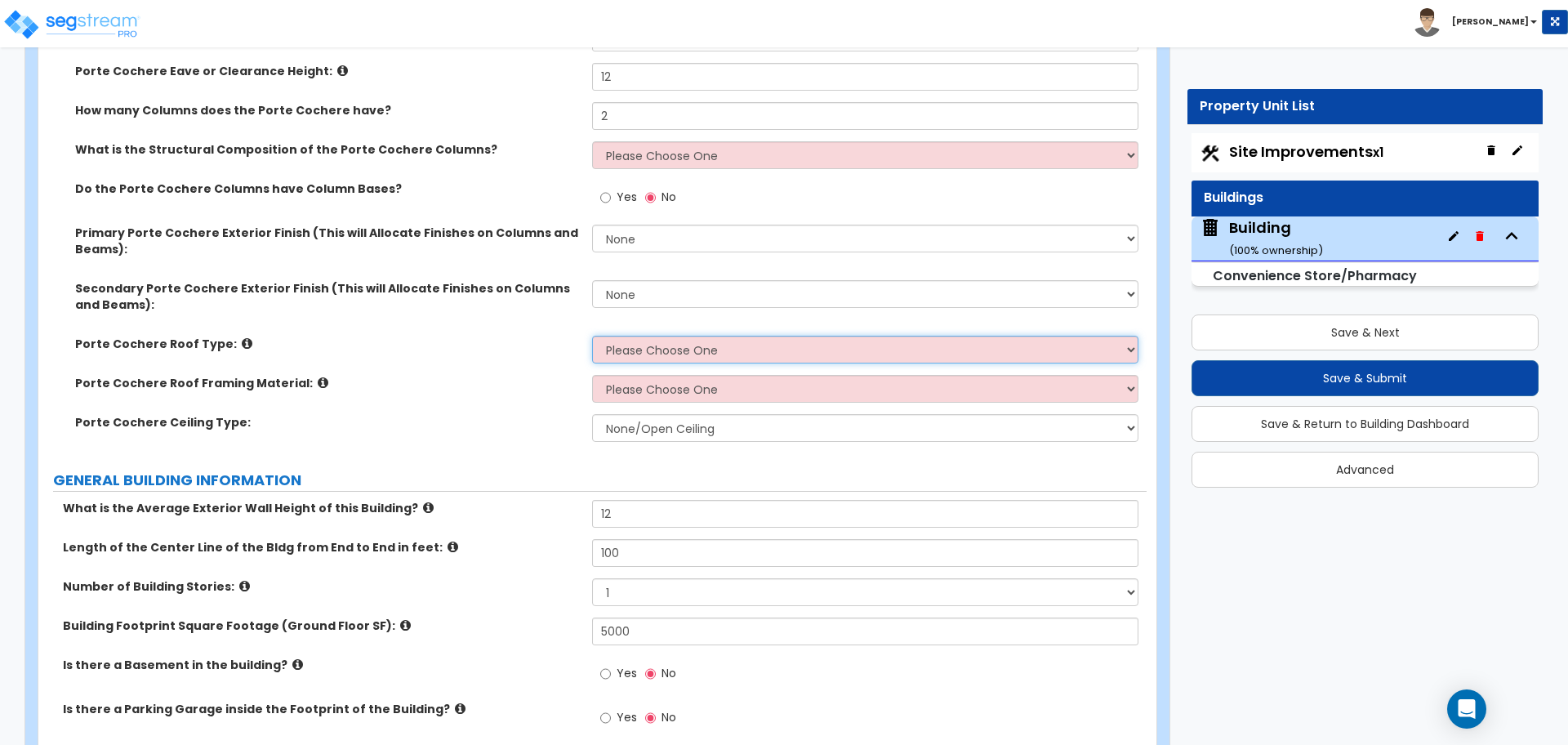
scroll to position [352, 0]
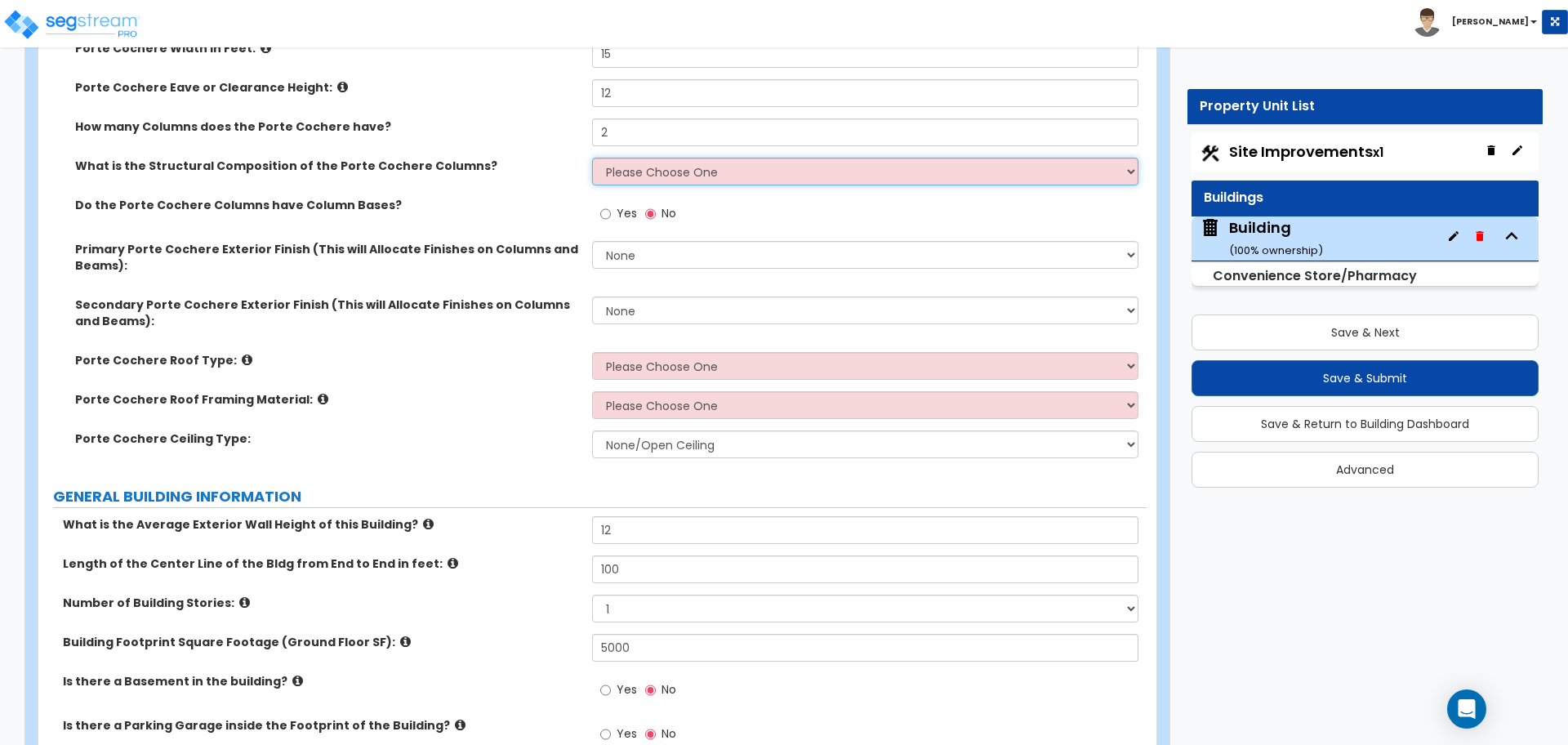
click at [734, 167] on select "Please Choose One Wood Steel Concrete" at bounding box center [864, 171] width 545 height 28
select select "1"
click at [592, 158] on select "Please Choose One Wood Steel Concrete" at bounding box center [864, 171] width 545 height 28
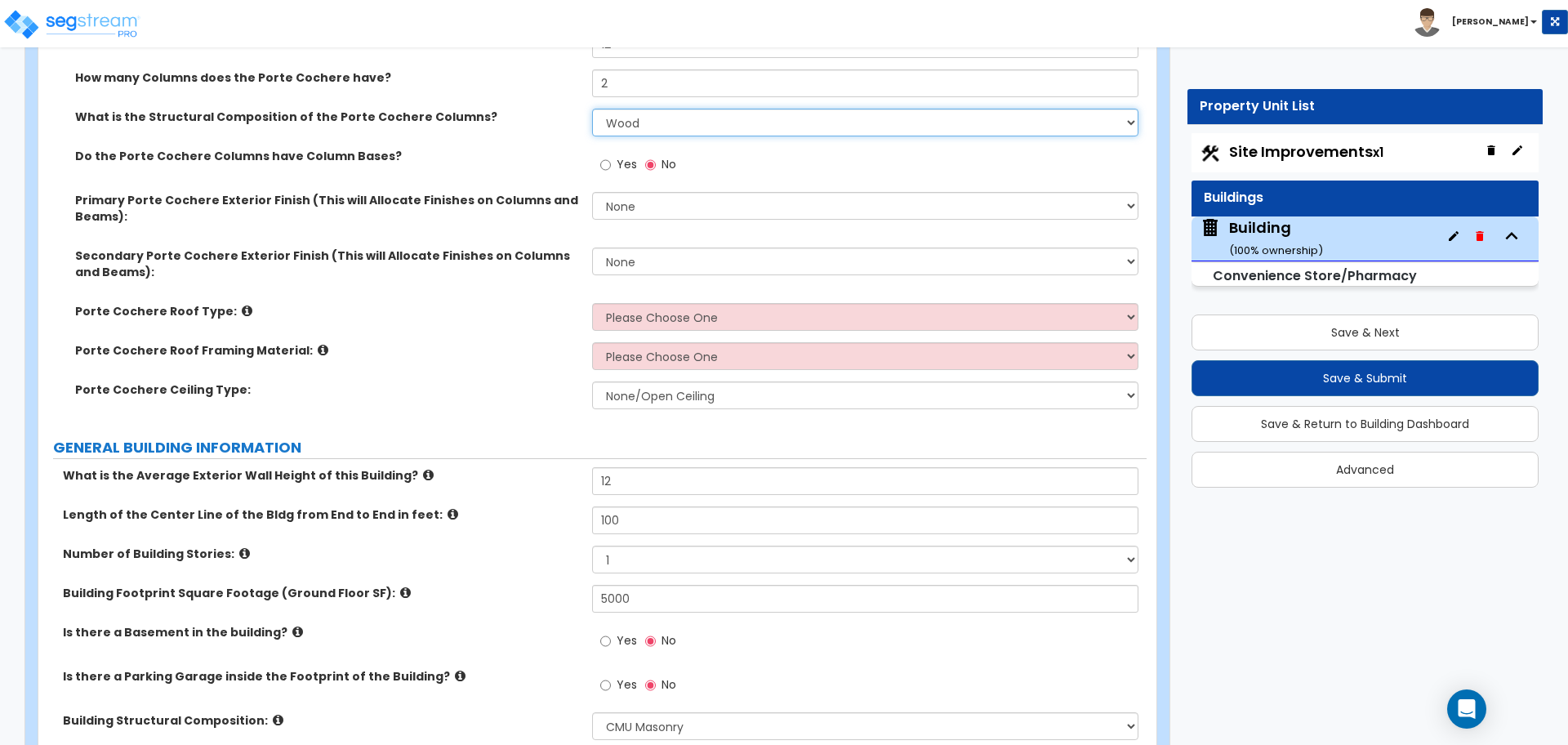
scroll to position [402, 0]
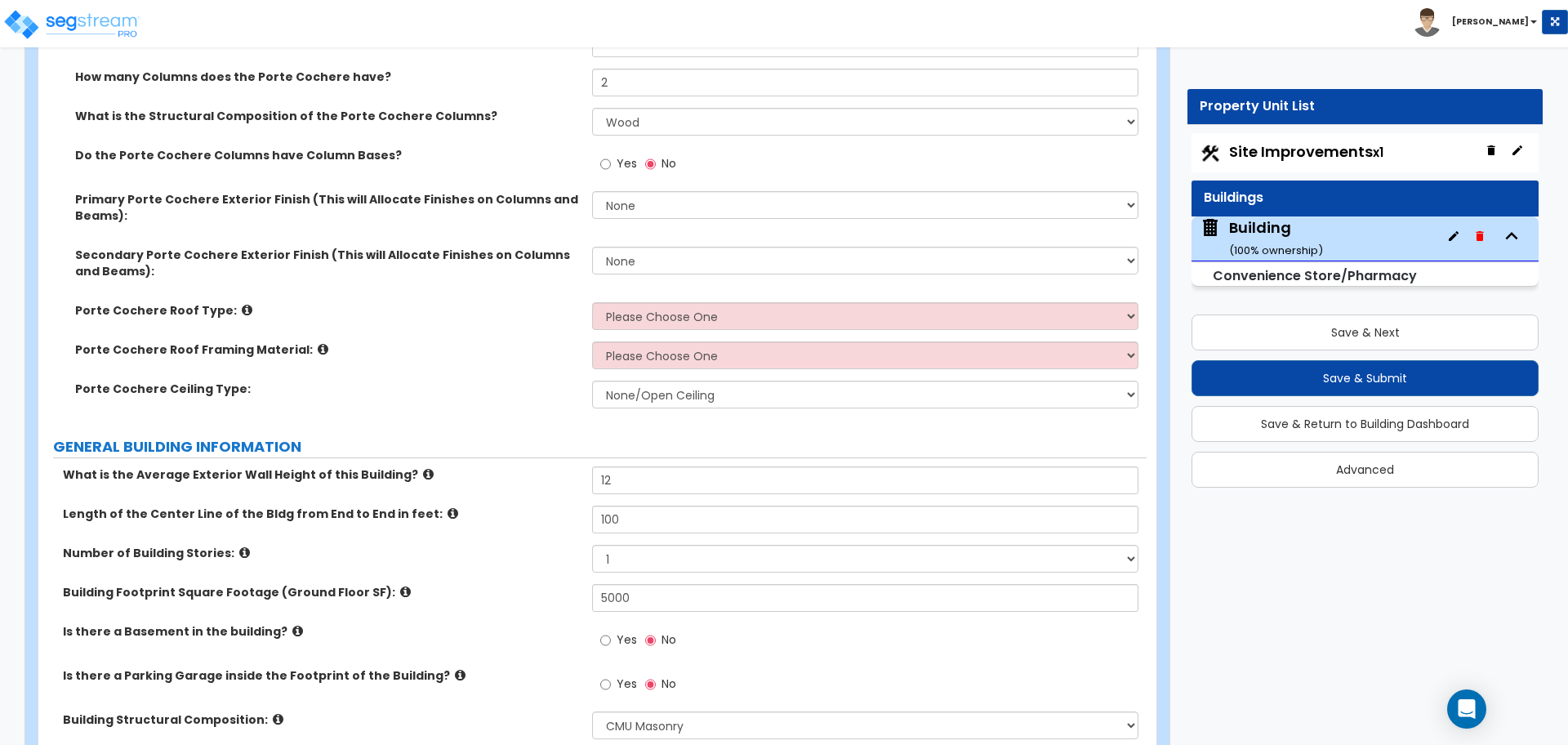
click at [613, 159] on label "Yes" at bounding box center [619, 165] width 37 height 28
click at [611, 159] on input "Yes" at bounding box center [606, 164] width 11 height 18
radio input "true"
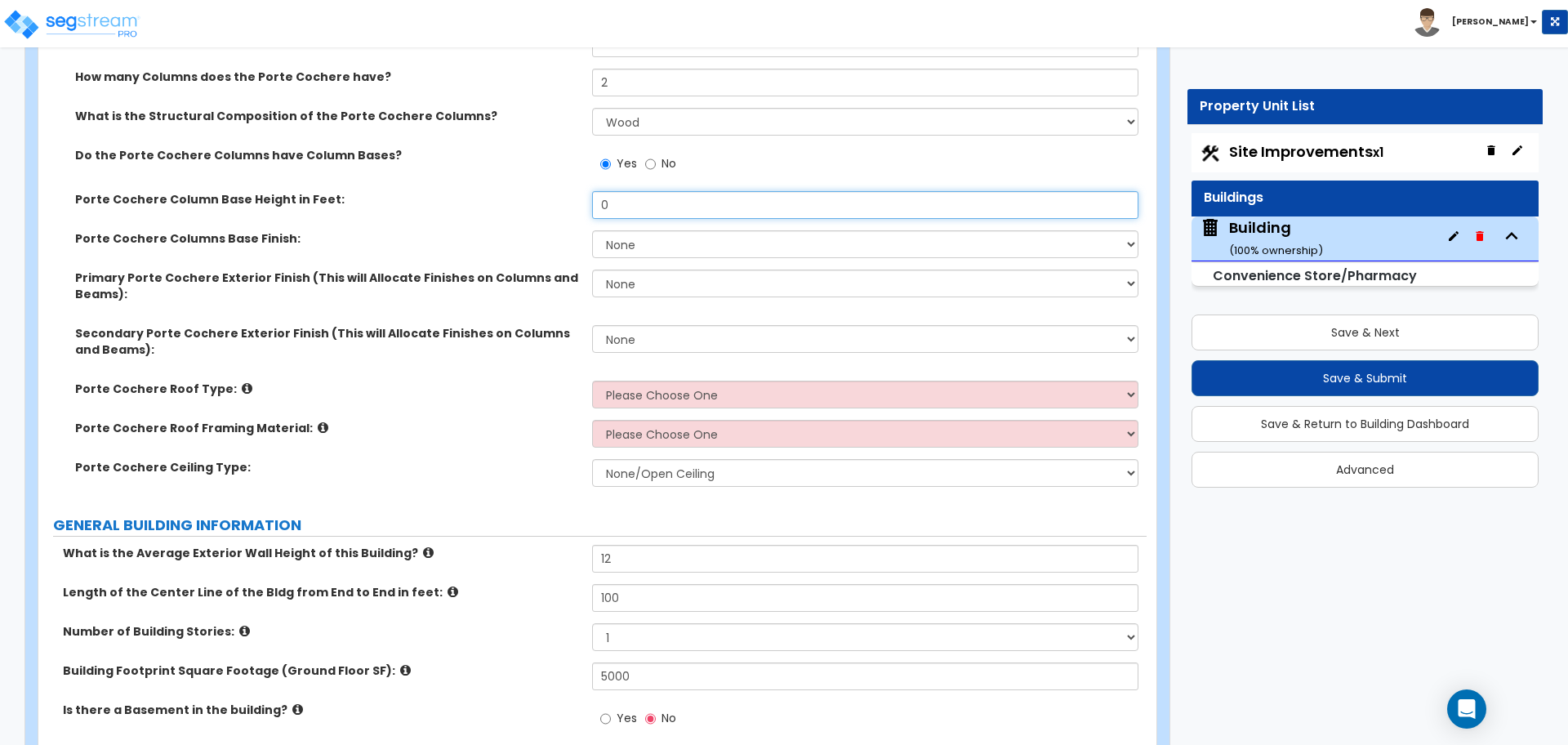
drag, startPoint x: 652, startPoint y: 202, endPoint x: 499, endPoint y: 195, distance: 153.2
click at [505, 195] on div "Porte Cochere Column Base Height in Feet: 0" at bounding box center [593, 211] width 1108 height 39
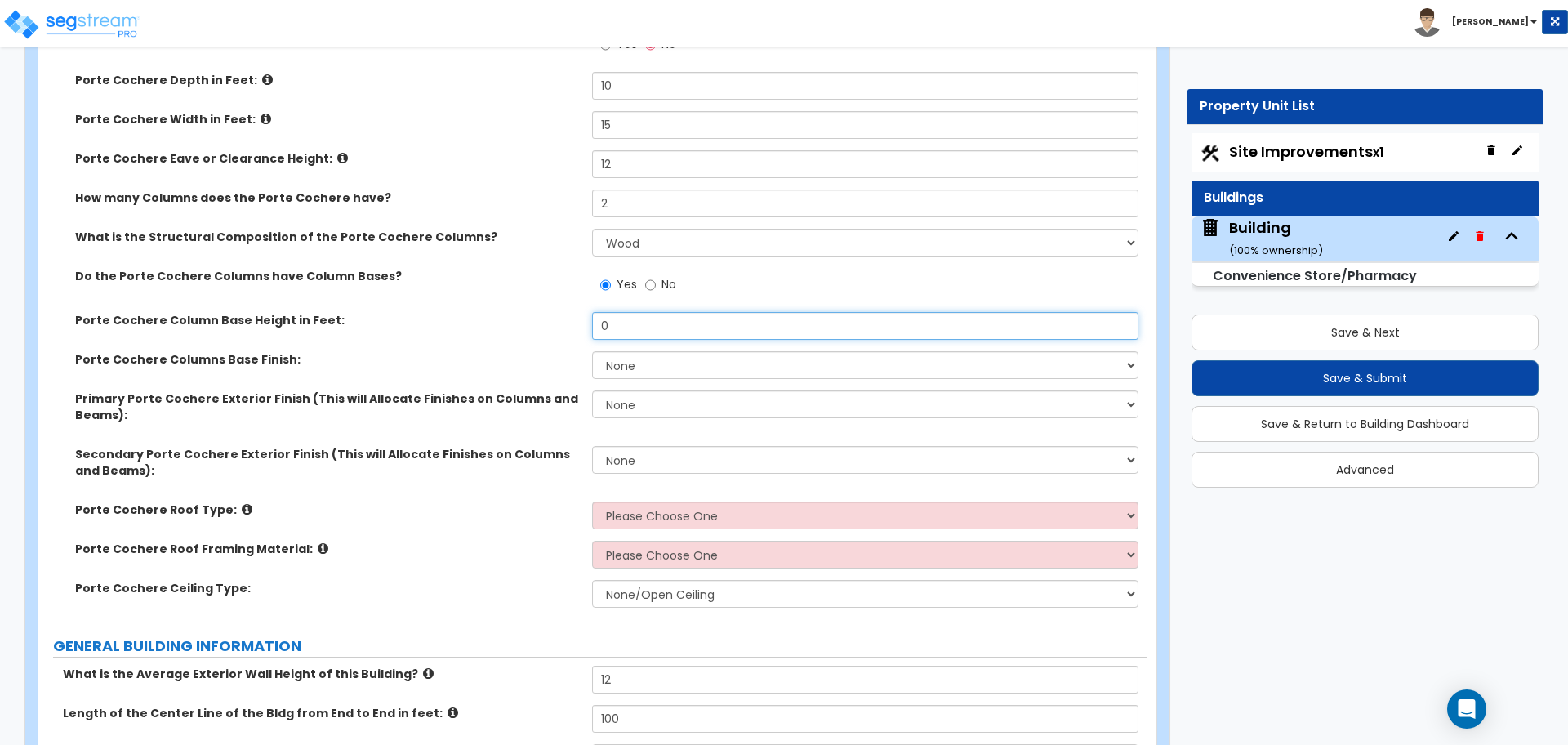
scroll to position [235, 0]
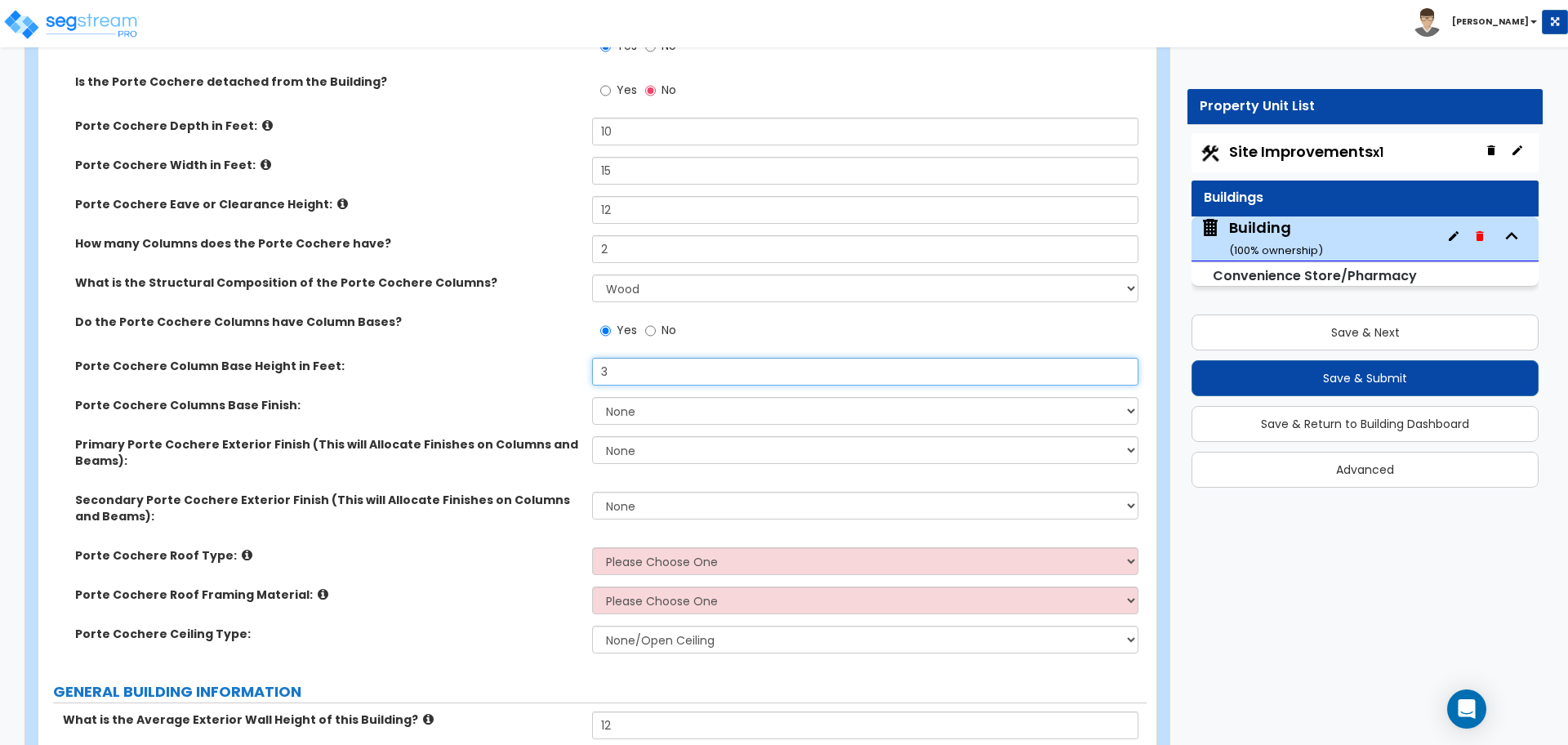
type input "3"
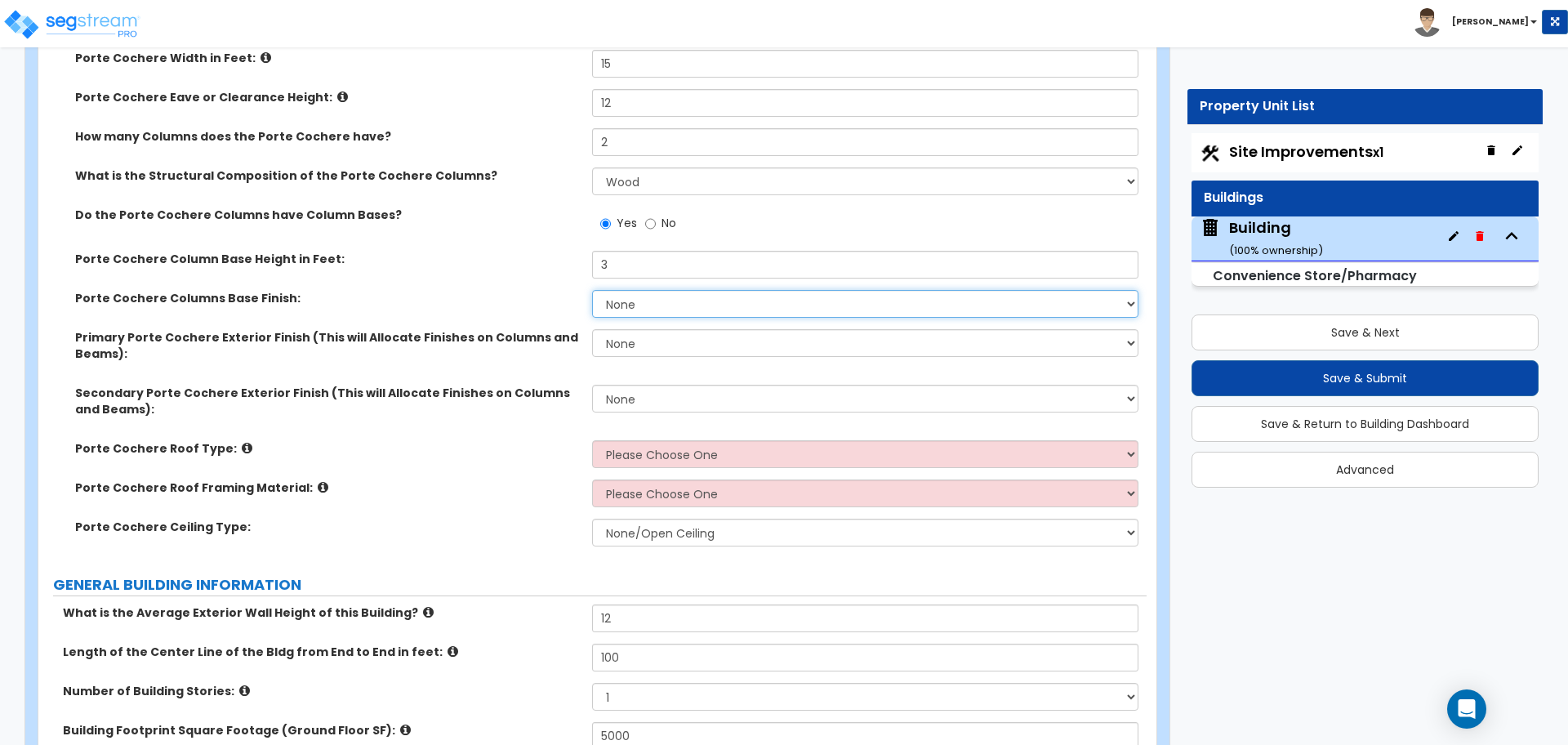
scroll to position [348, 0]
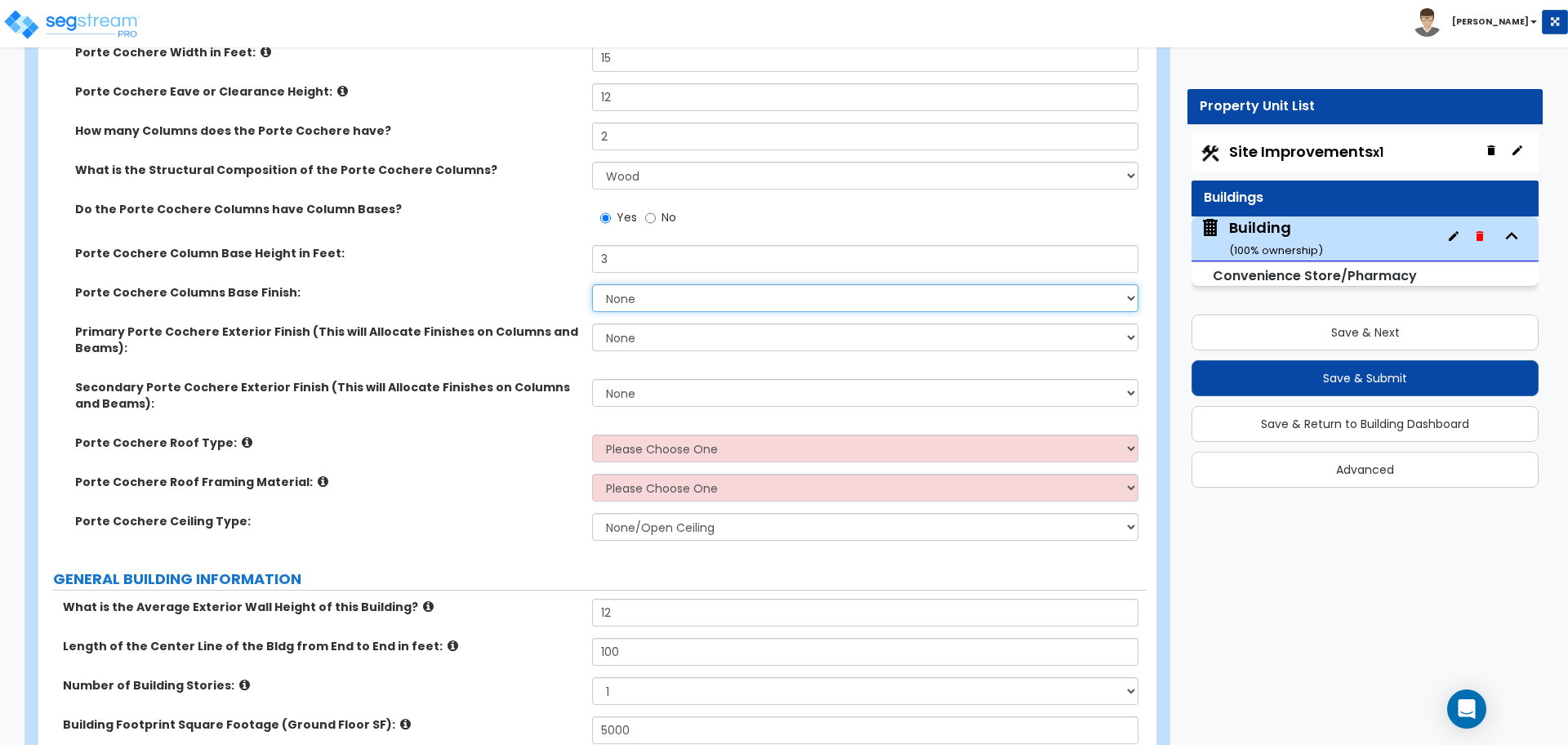
click at [691, 295] on select "None Paint Finish Stucco Finish Tile Finish Brick Veneer Stone Veneer Metal Com…" at bounding box center [864, 298] width 545 height 28
select select "4"
click at [592, 284] on select "None Paint Finish Stucco Finish Tile Finish Brick Veneer Stone Veneer Metal Com…" at bounding box center [864, 298] width 545 height 28
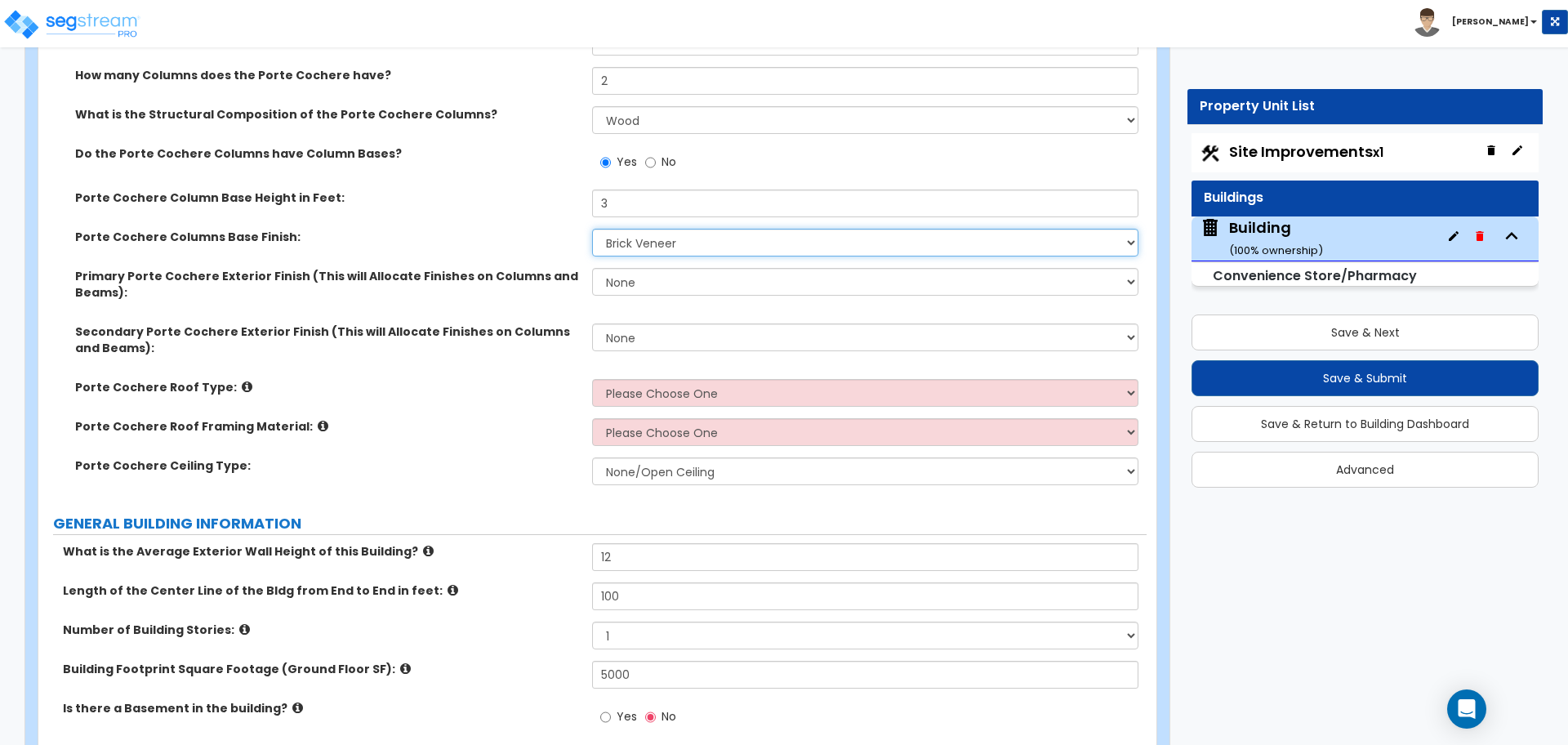
scroll to position [404, 0]
click at [695, 282] on select "None Paint Finish Stucco Finish Tile Finish Brick Veneer Stone Veneer Metal Com…" at bounding box center [864, 281] width 545 height 28
select select "2"
click at [592, 267] on select "None Paint Finish Stucco Finish Tile Finish Brick Veneer Stone Veneer Metal Com…" at bounding box center [864, 281] width 545 height 28
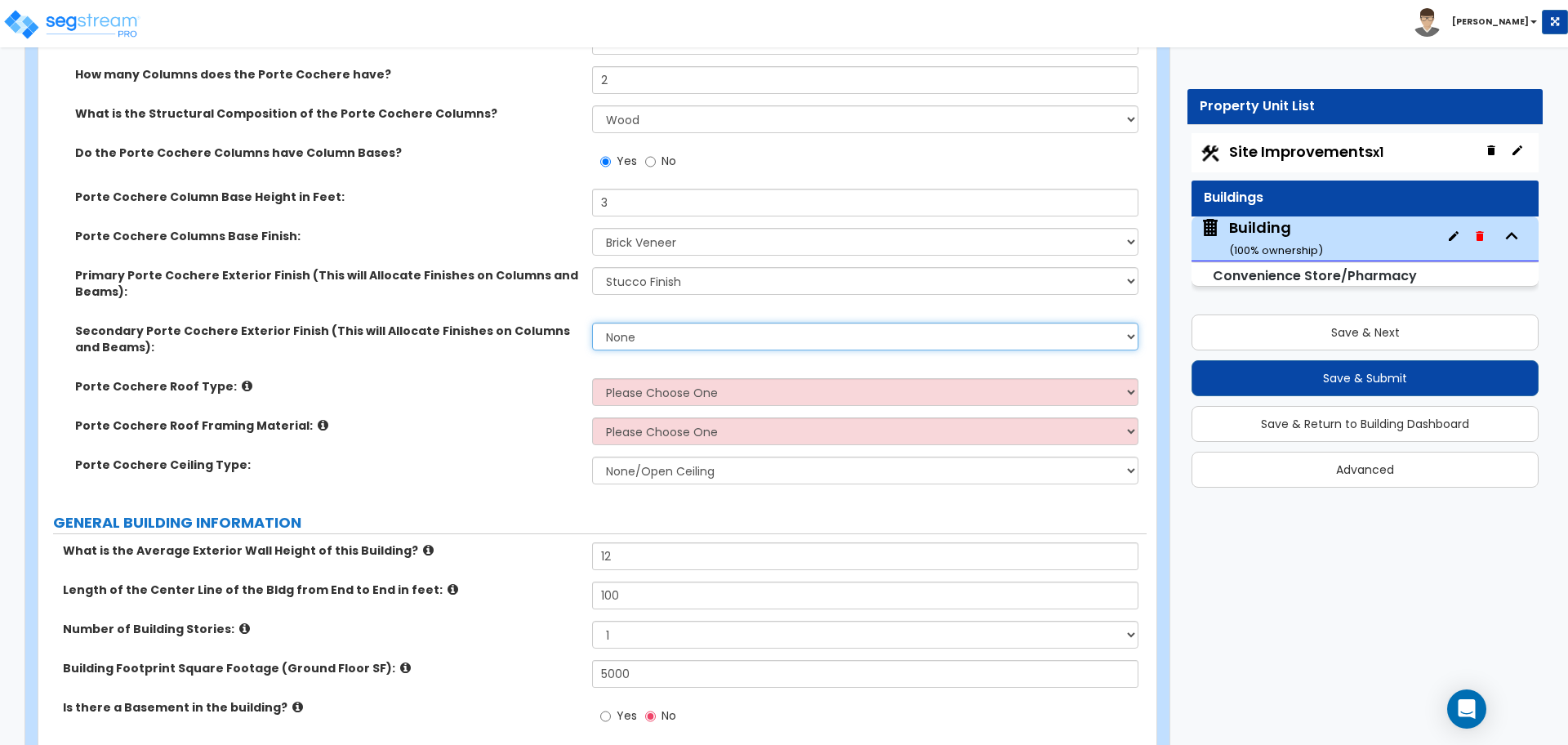
click at [676, 335] on select "None Paint Finish Stucco Finish Tile Finish Brick Veneer Stone Veneer Metal Com…" at bounding box center [864, 336] width 545 height 28
select select "5"
click at [592, 323] on select "None Paint Finish Stucco Finish Tile Finish Brick Veneer Stone Veneer Metal Com…" at bounding box center [864, 336] width 545 height 28
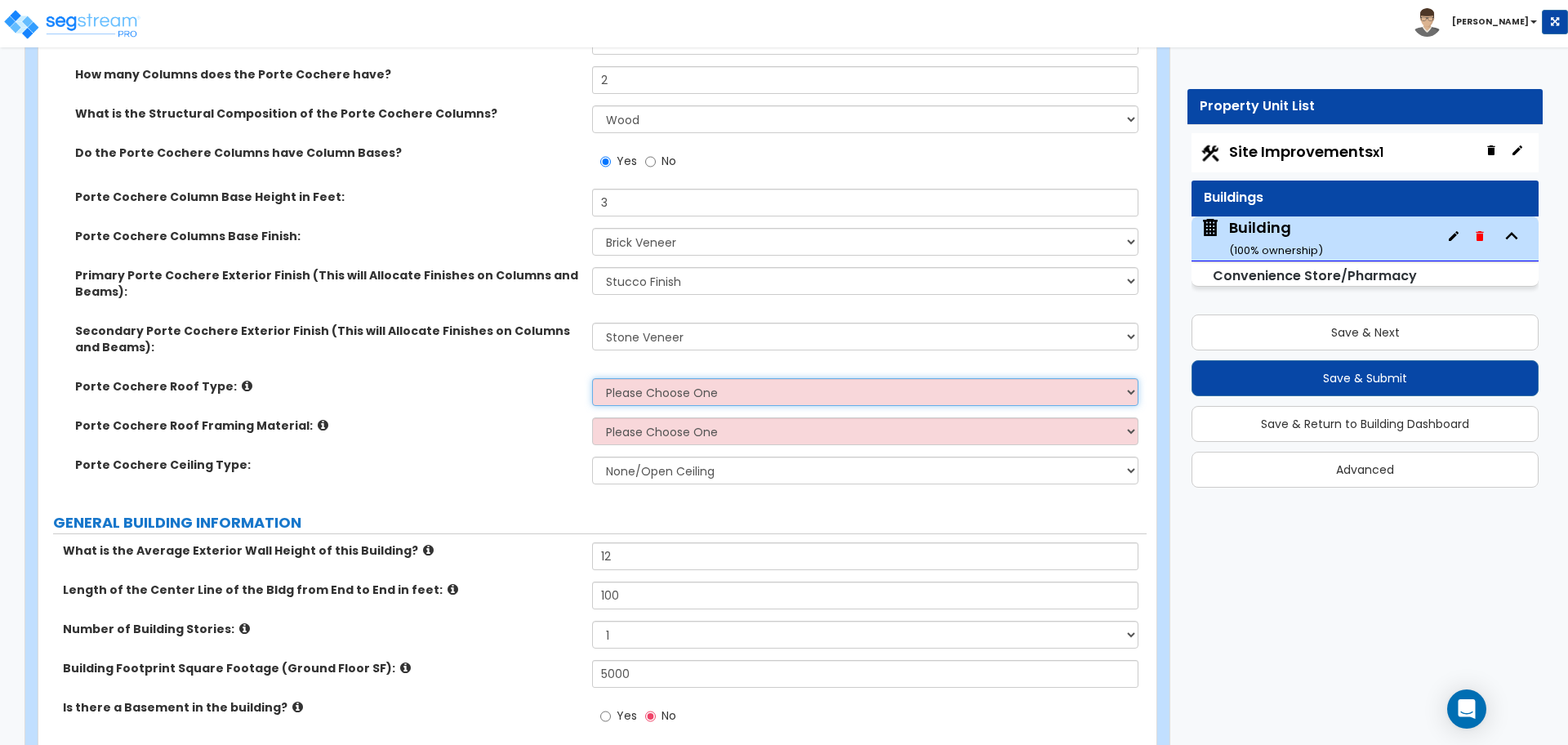
click at [671, 392] on select "Please Choose One Gabled Roof Flat Roof" at bounding box center [864, 392] width 545 height 28
select select "1"
click at [592, 378] on select "Please Choose One Gabled Roof Flat Roof" at bounding box center [864, 392] width 545 height 28
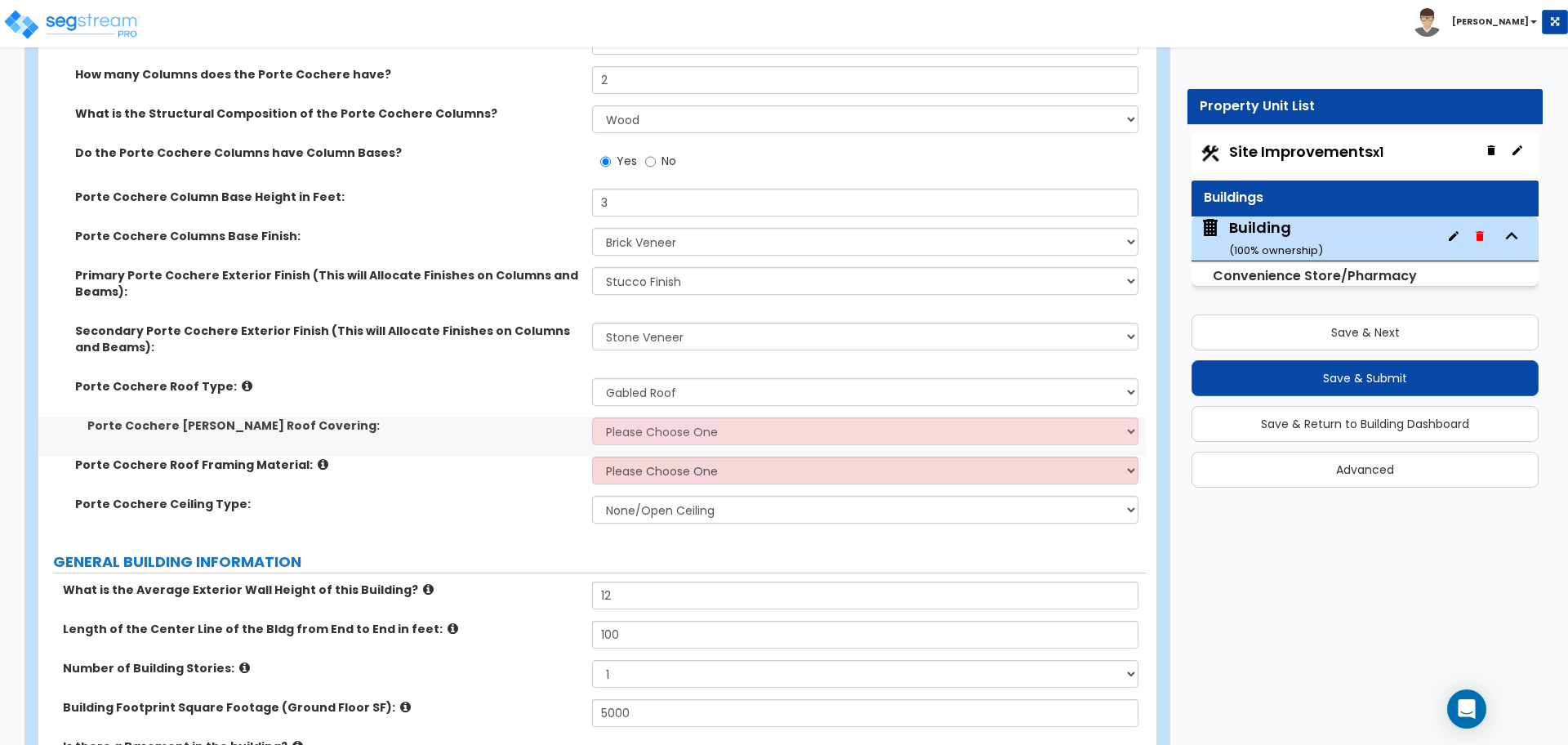
click at [242, 385] on icon at bounding box center [247, 386] width 11 height 13
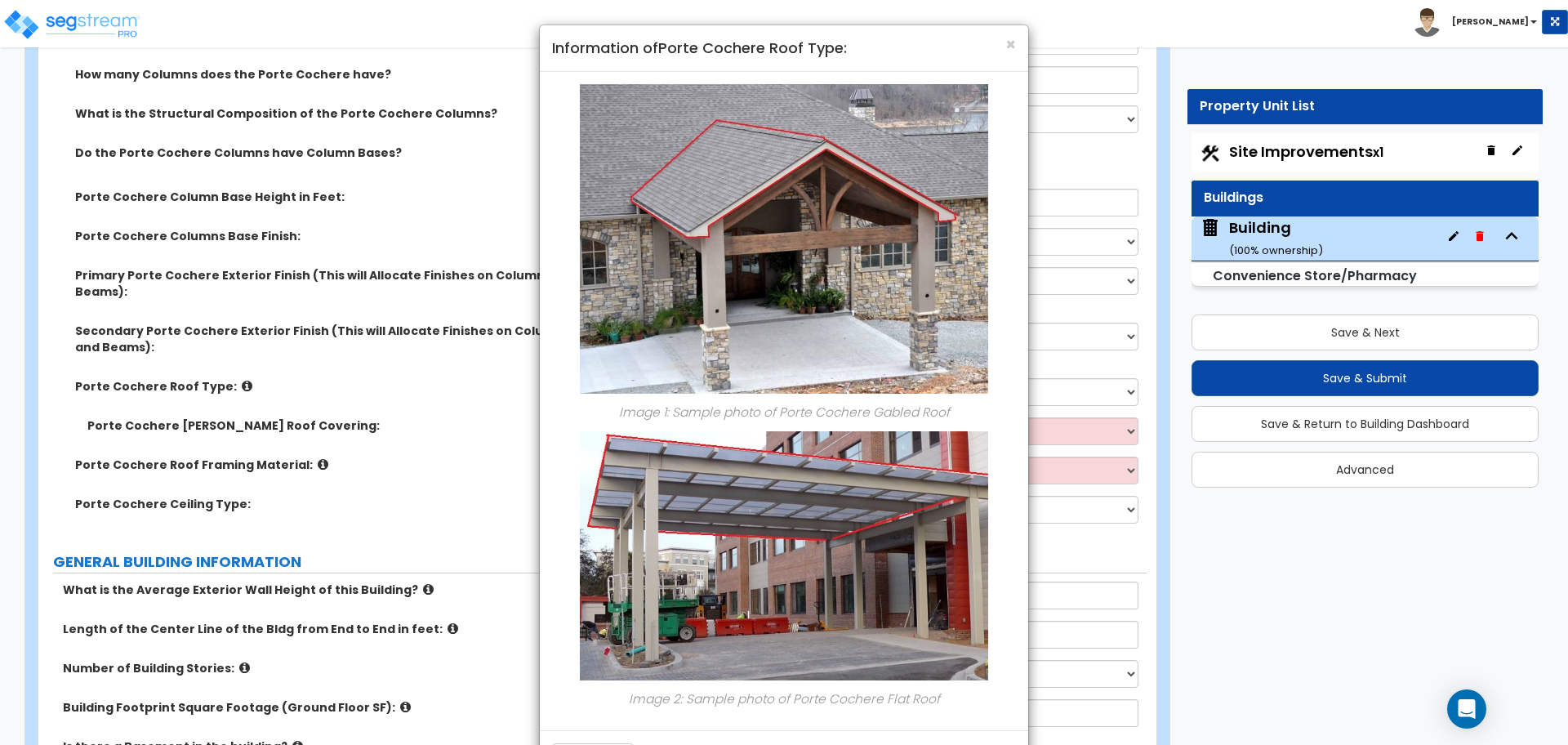
scroll to position [62, 0]
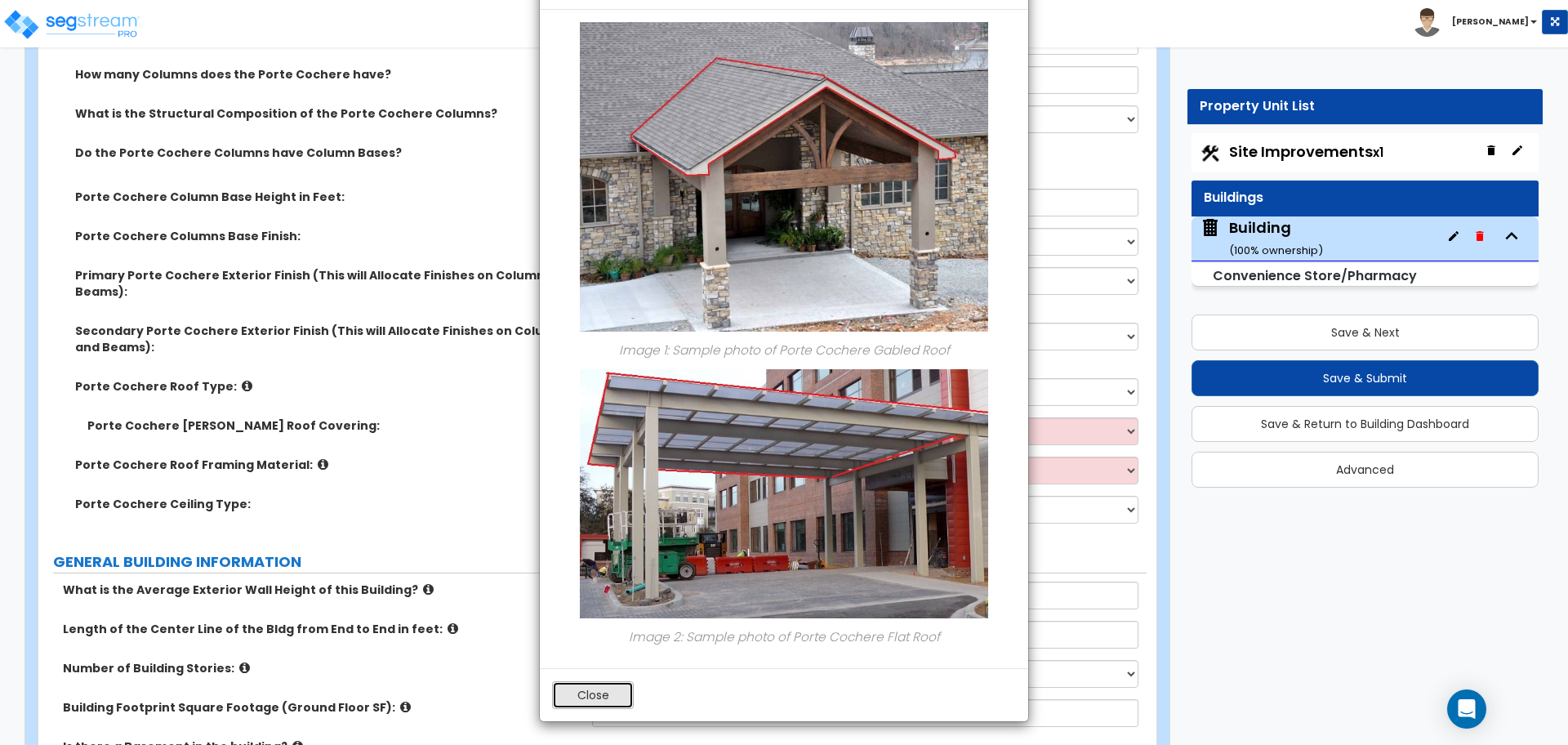
click at [577, 692] on button "Close" at bounding box center [593, 695] width 82 height 28
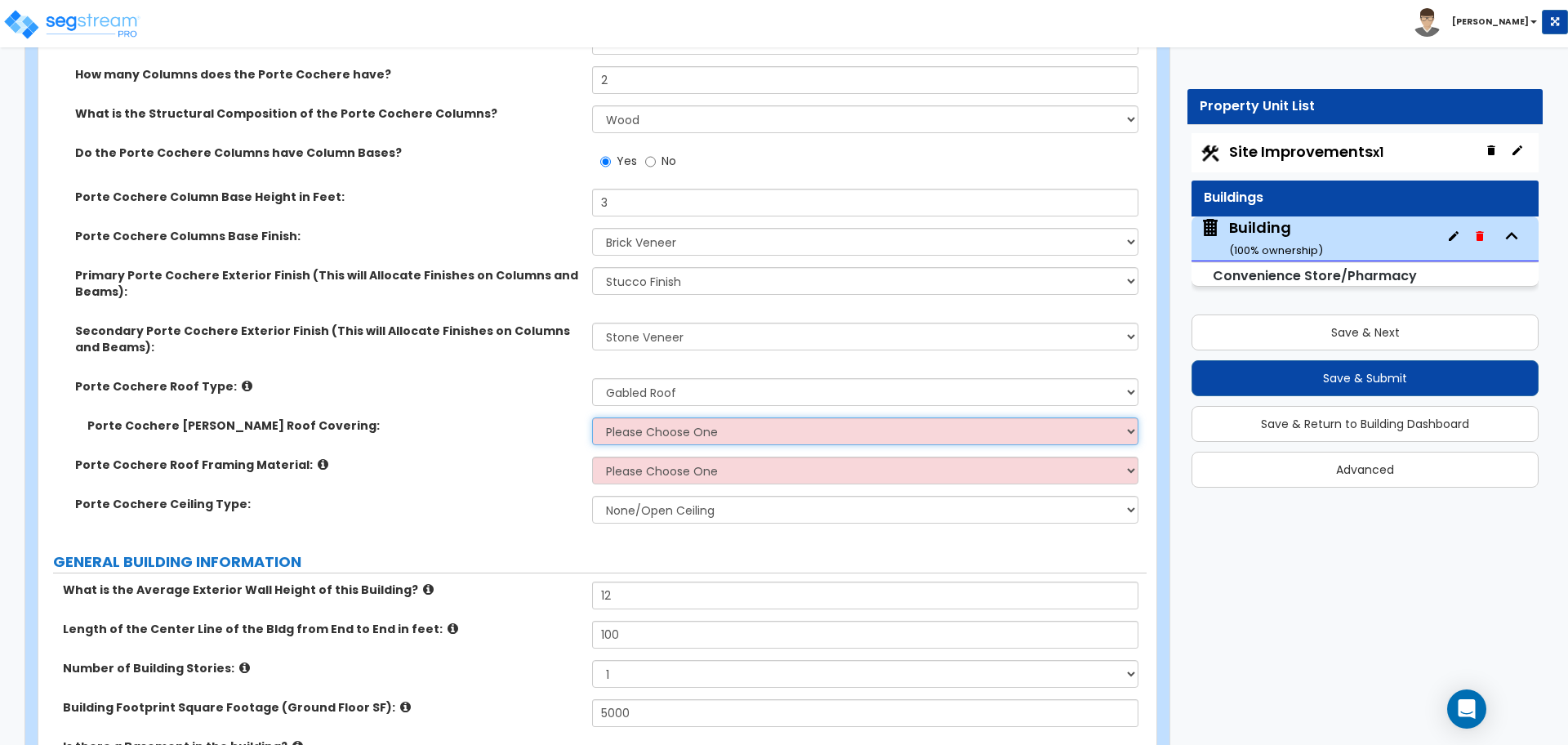
click at [681, 427] on select "Please Choose One Asphalt Shingle Clay Tile Wood Shingle Metal Shingle Standing…" at bounding box center [864, 430] width 545 height 28
select select "4"
click at [592, 417] on select "Please Choose One Asphalt Shingle Clay Tile Wood Shingle Metal Shingle Standing…" at bounding box center [864, 430] width 545 height 28
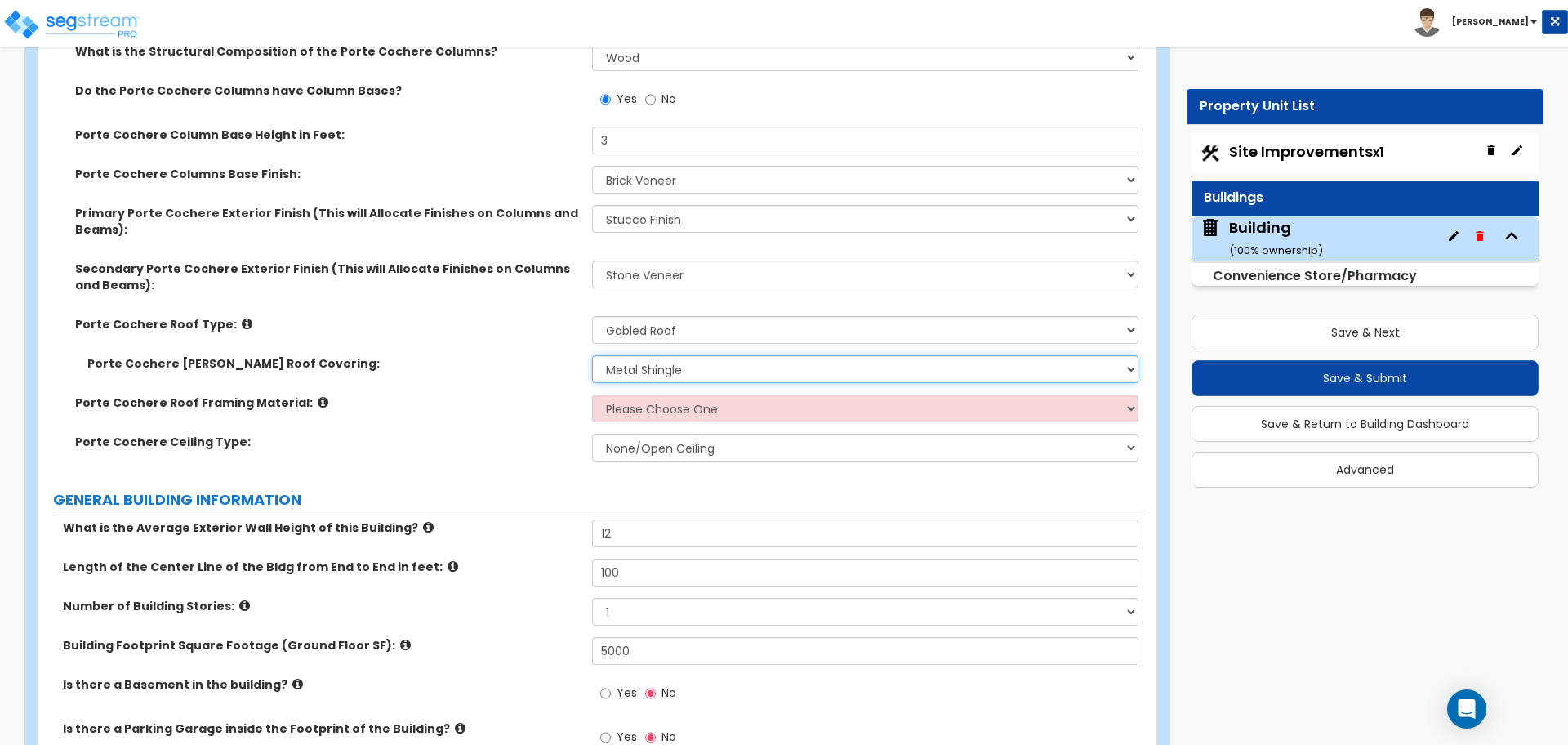
scroll to position [467, 0]
click at [702, 412] on select "Please Choose One Wood Metal" at bounding box center [864, 407] width 545 height 28
click at [317, 397] on icon at bounding box center [323, 402] width 11 height 13
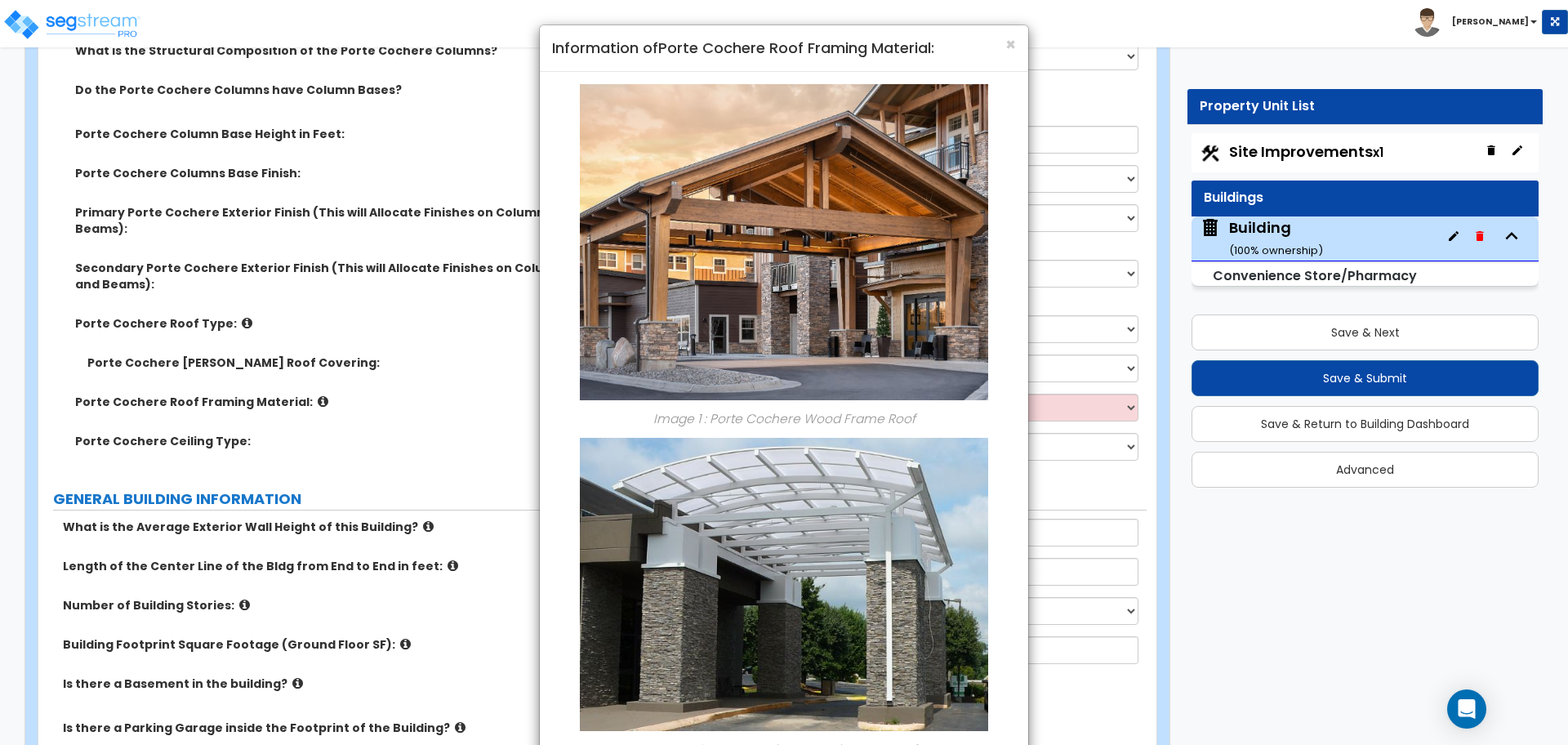
scroll to position [113, 0]
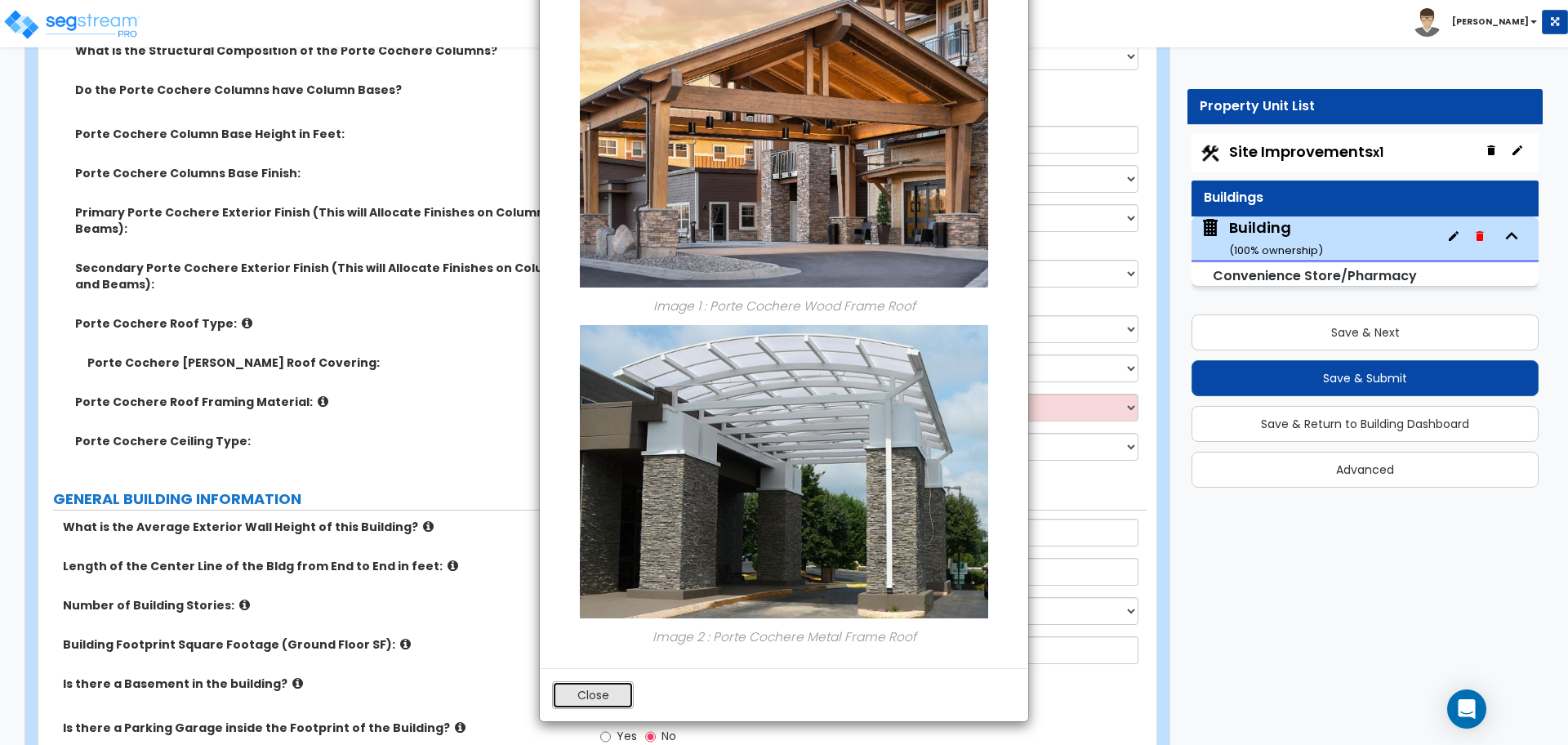
click at [613, 695] on button "Close" at bounding box center [593, 695] width 82 height 28
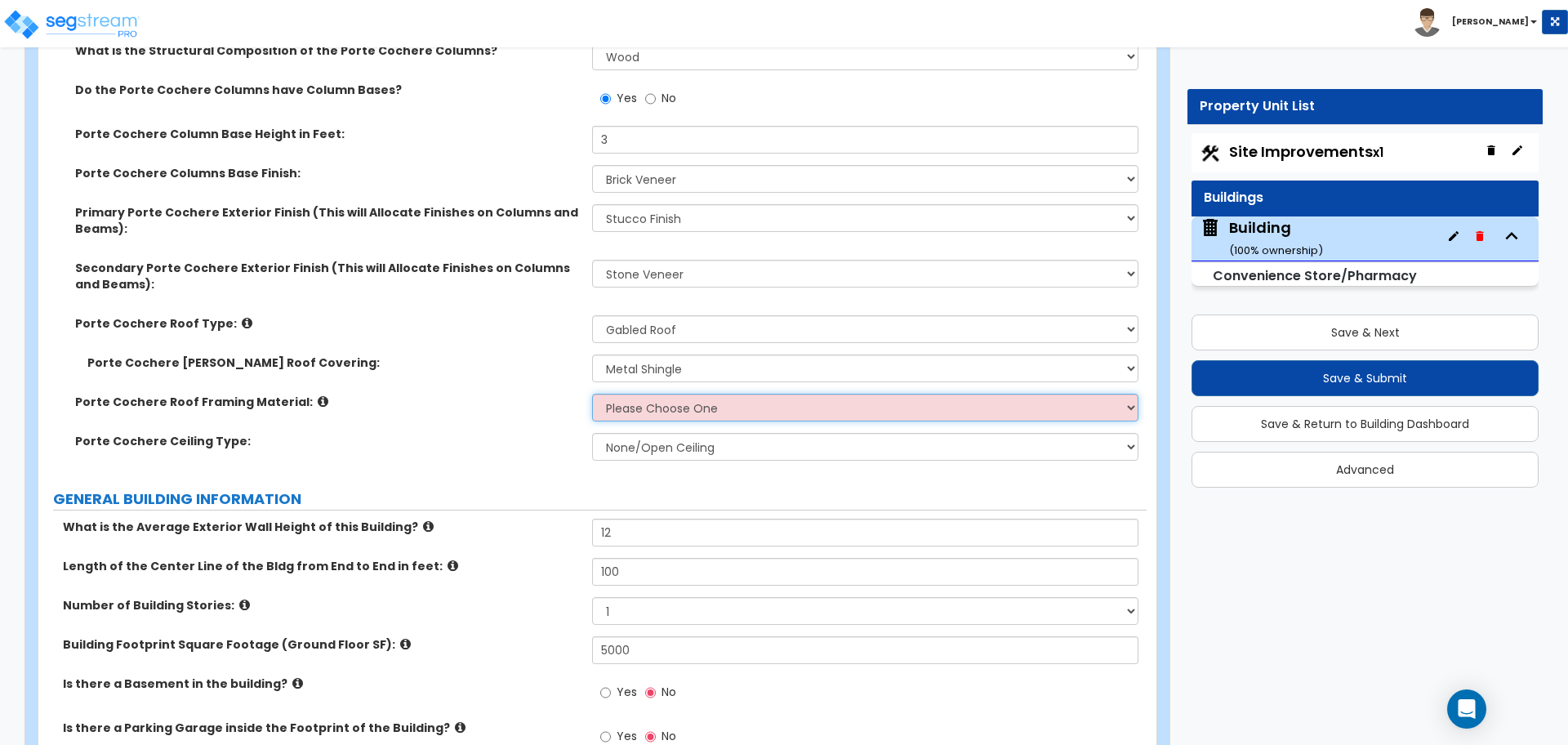
click at [706, 399] on select "Please Choose One Wood Metal" at bounding box center [864, 407] width 545 height 28
select select "2"
click at [592, 394] on select "Please Choose One Wood Metal" at bounding box center [864, 407] width 545 height 28
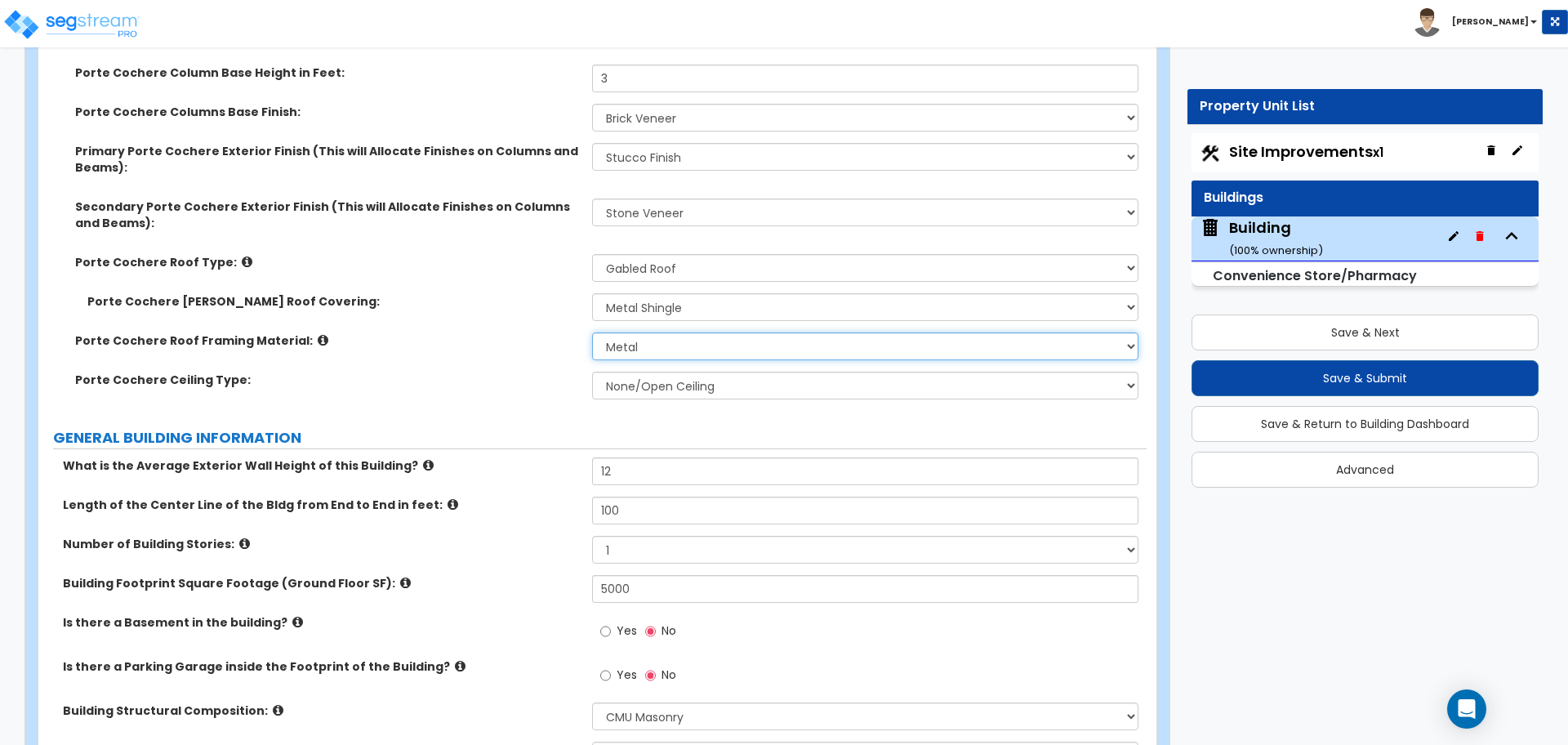
scroll to position [531, 0]
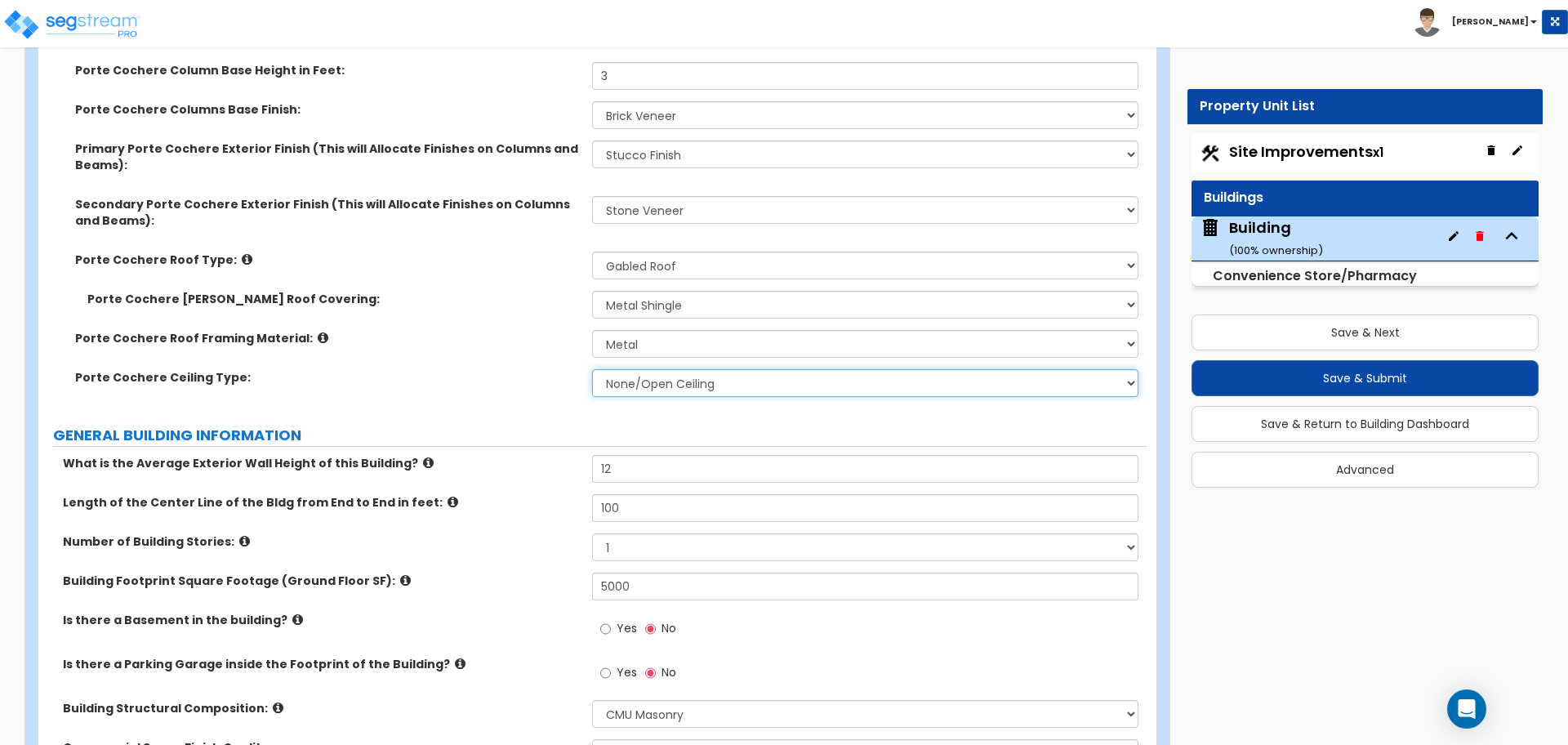
click at [661, 389] on select "None/Open Ceiling Drywall Ceiling Suspended Metal Ceiling" at bounding box center [864, 383] width 545 height 28
select select "1"
click at [592, 369] on select "None/Open Ceiling Drywall Ceiling Suspended Metal Ceiling" at bounding box center [864, 383] width 545 height 28
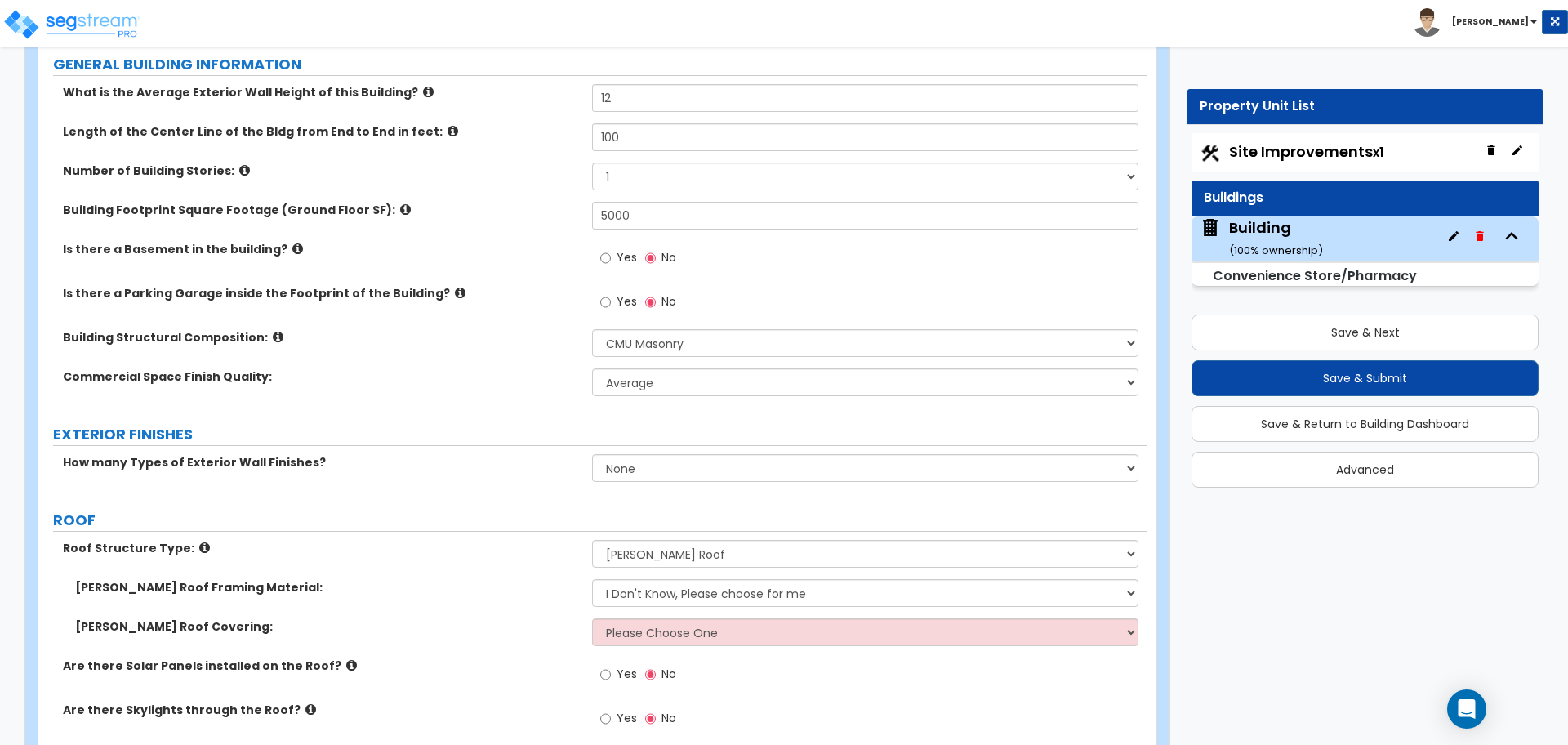
scroll to position [895, 0]
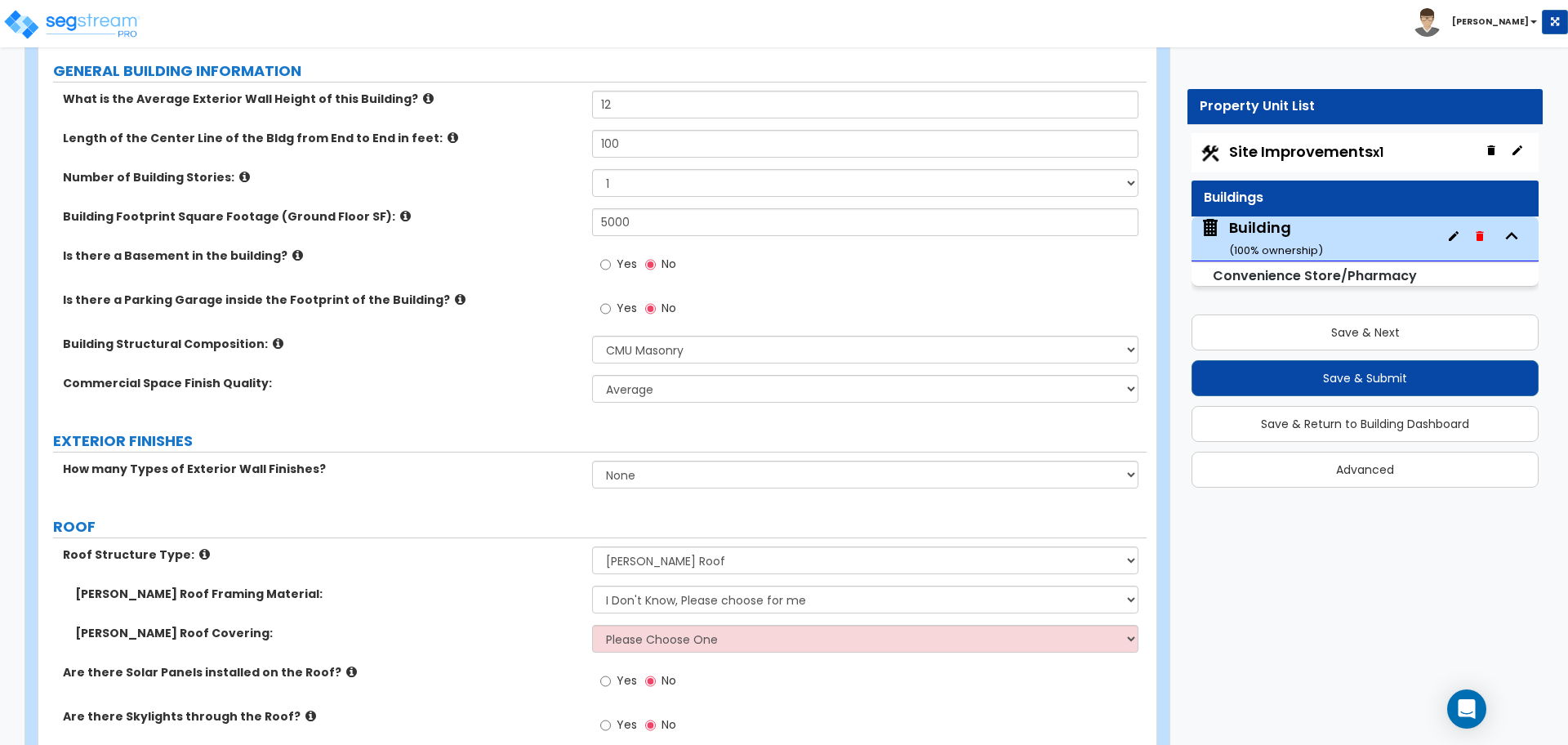
click at [617, 263] on span "Yes" at bounding box center [627, 264] width 21 height 16
click at [611, 263] on input "Yes" at bounding box center [606, 264] width 11 height 18
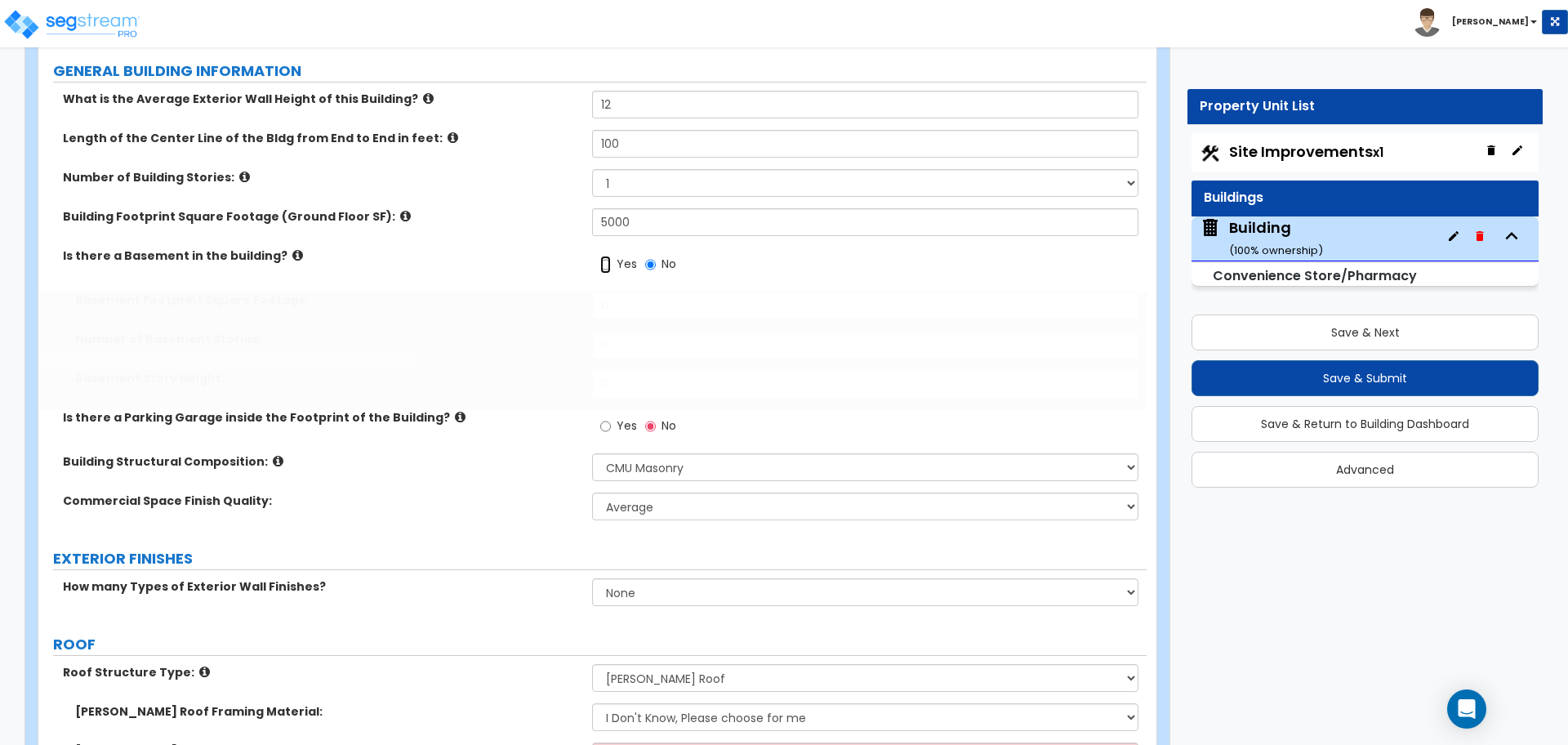
radio input "true"
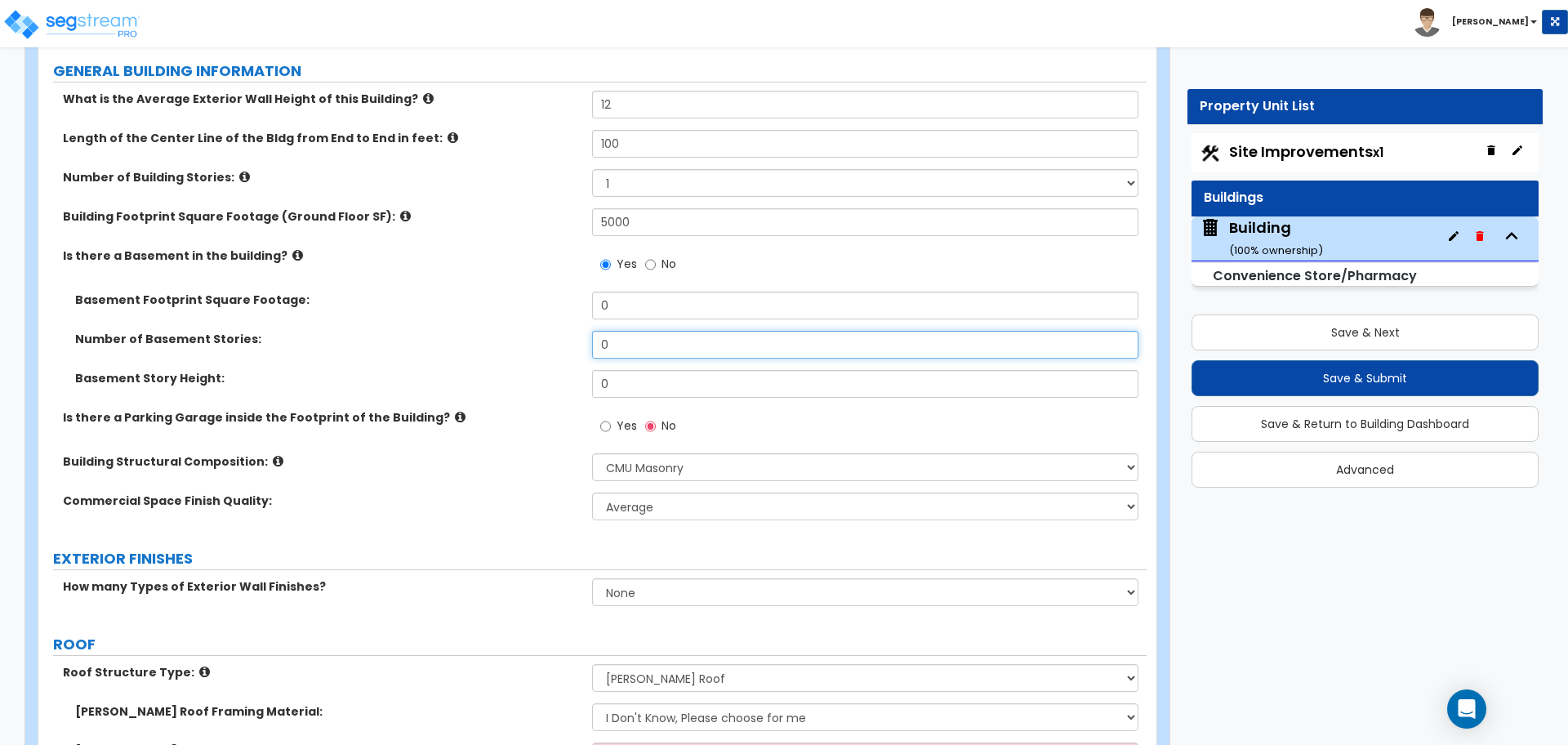
click at [641, 343] on input "0" at bounding box center [864, 344] width 545 height 28
type input "1"
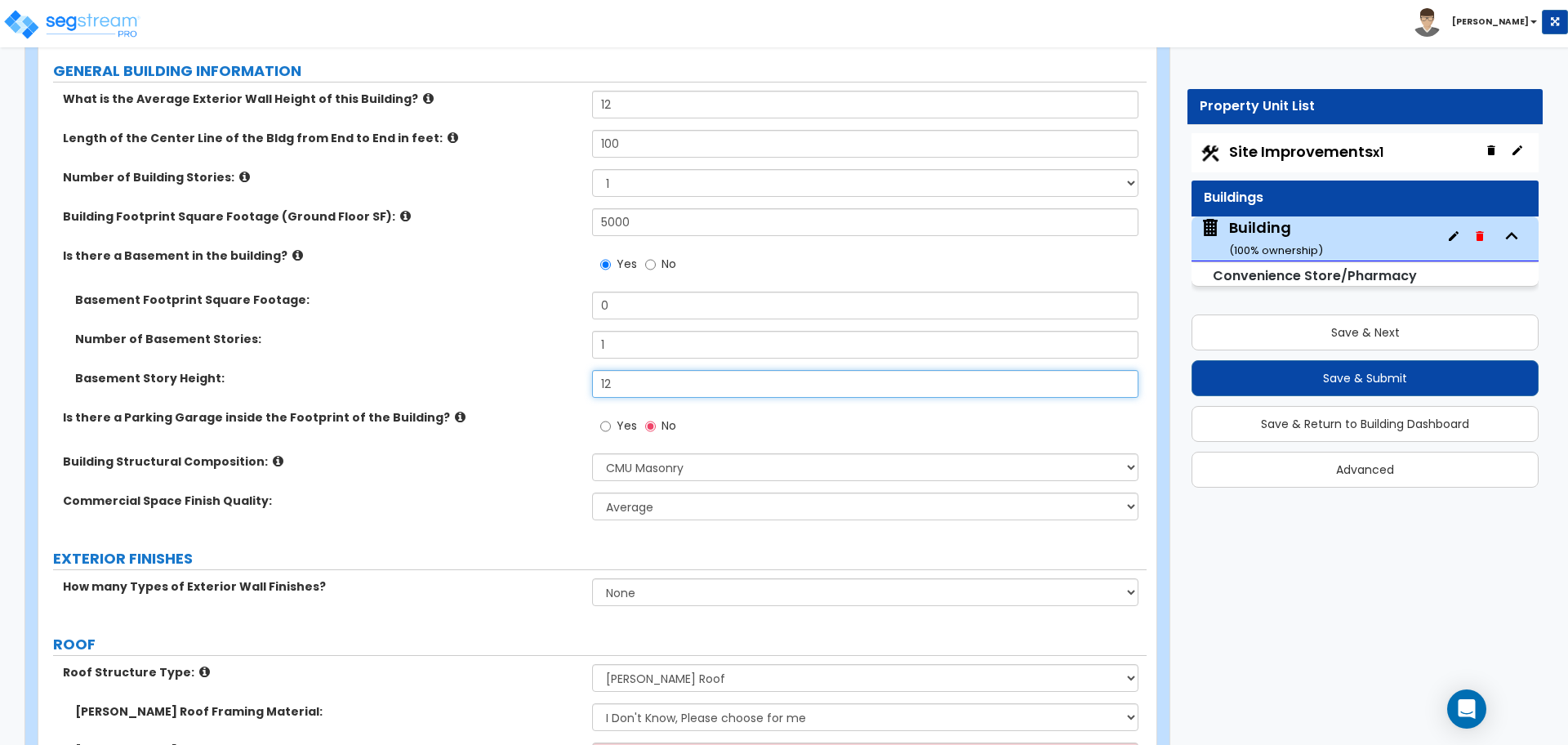
type input "12"
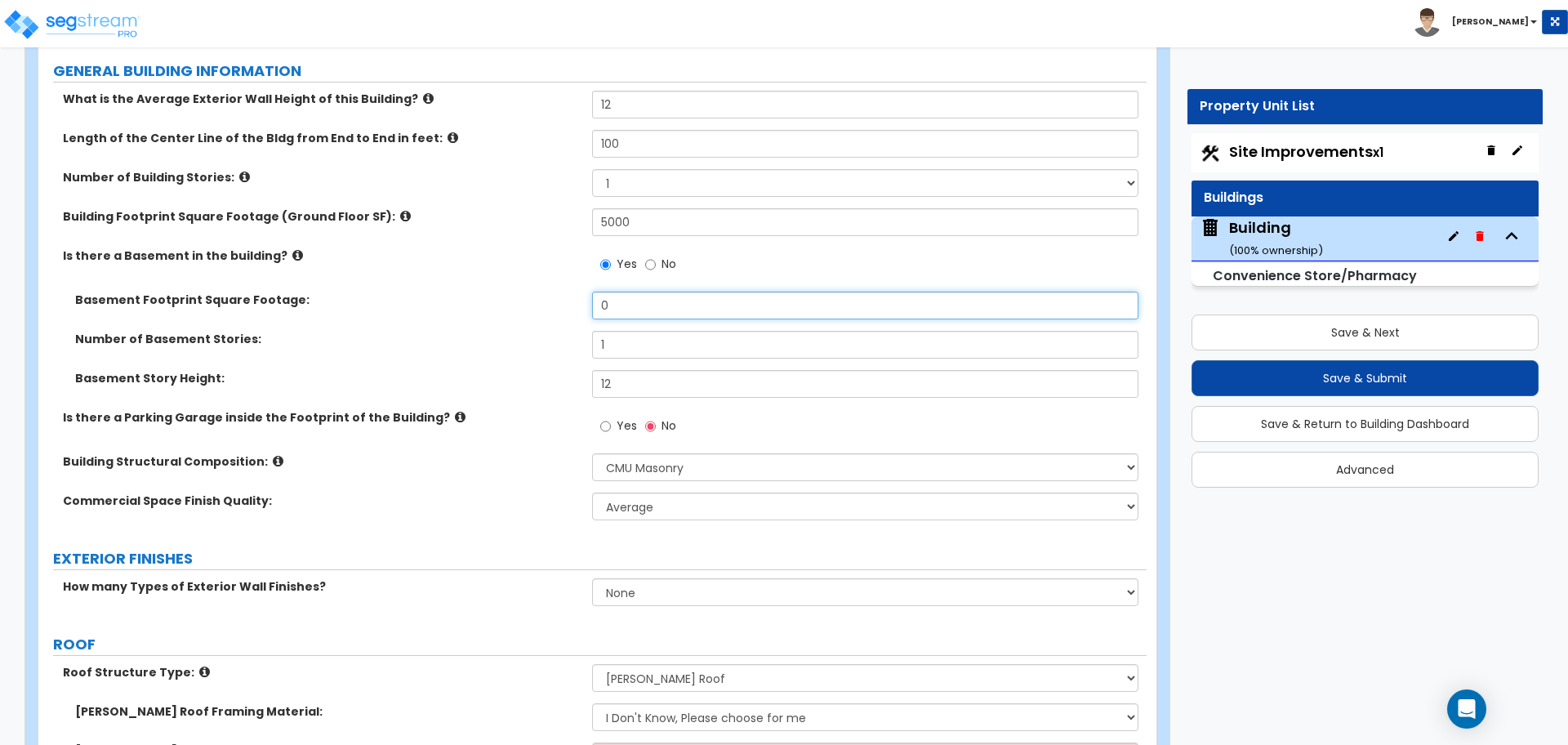
drag, startPoint x: 622, startPoint y: 305, endPoint x: 533, endPoint y: 290, distance: 90.3
click at [534, 291] on div "Basement Footprint Square Footage: 0" at bounding box center [593, 311] width 1108 height 39
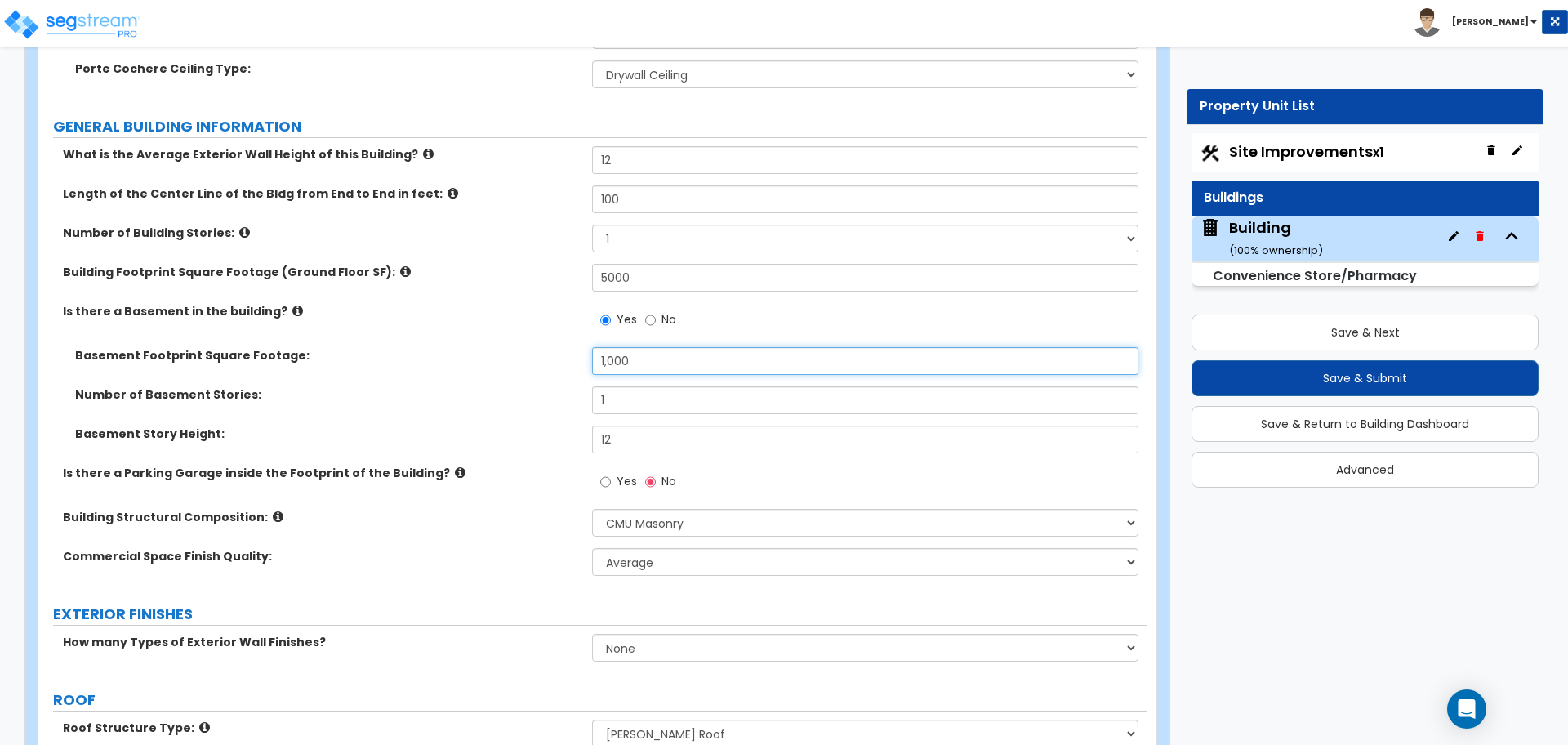
scroll to position [885, 0]
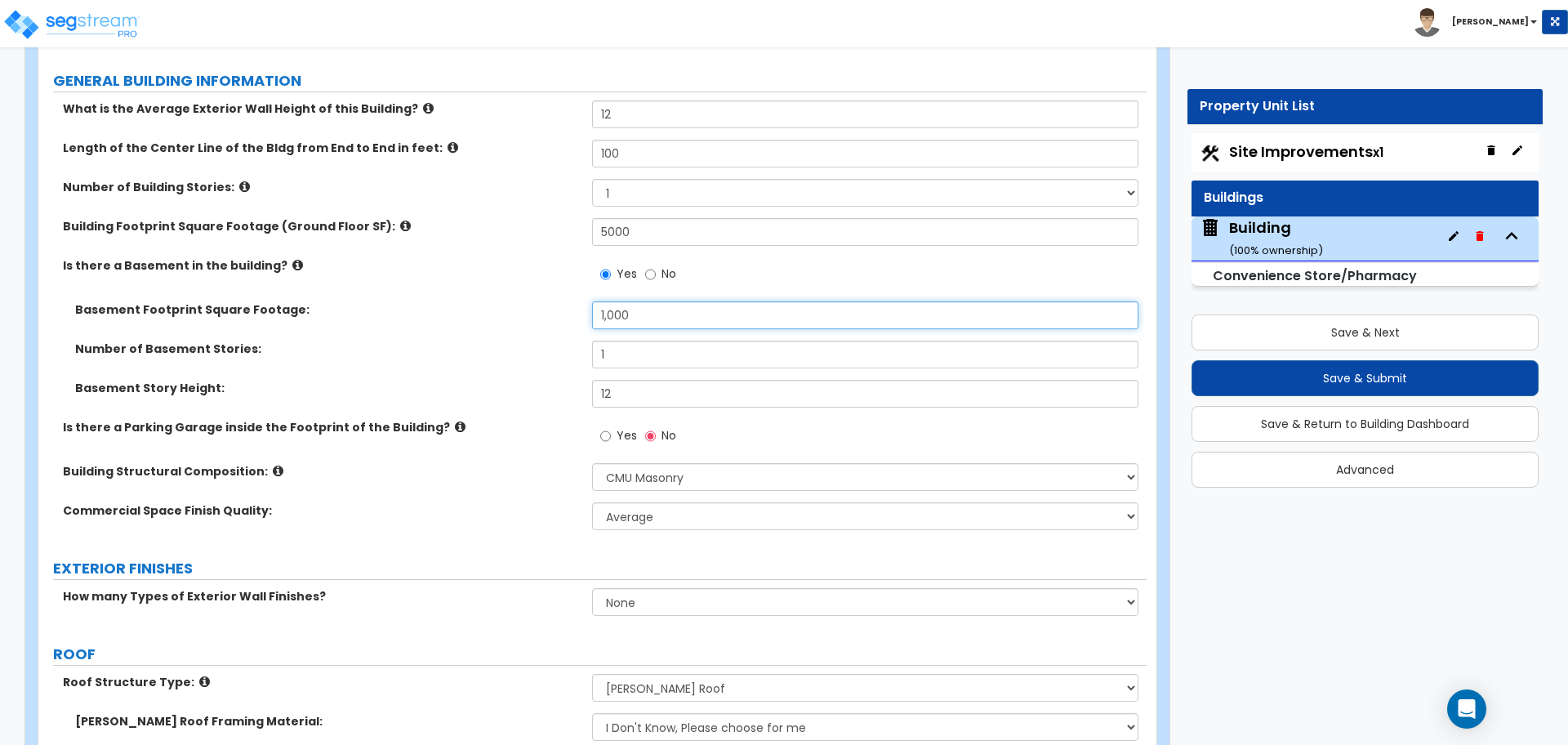
type input "1,000"
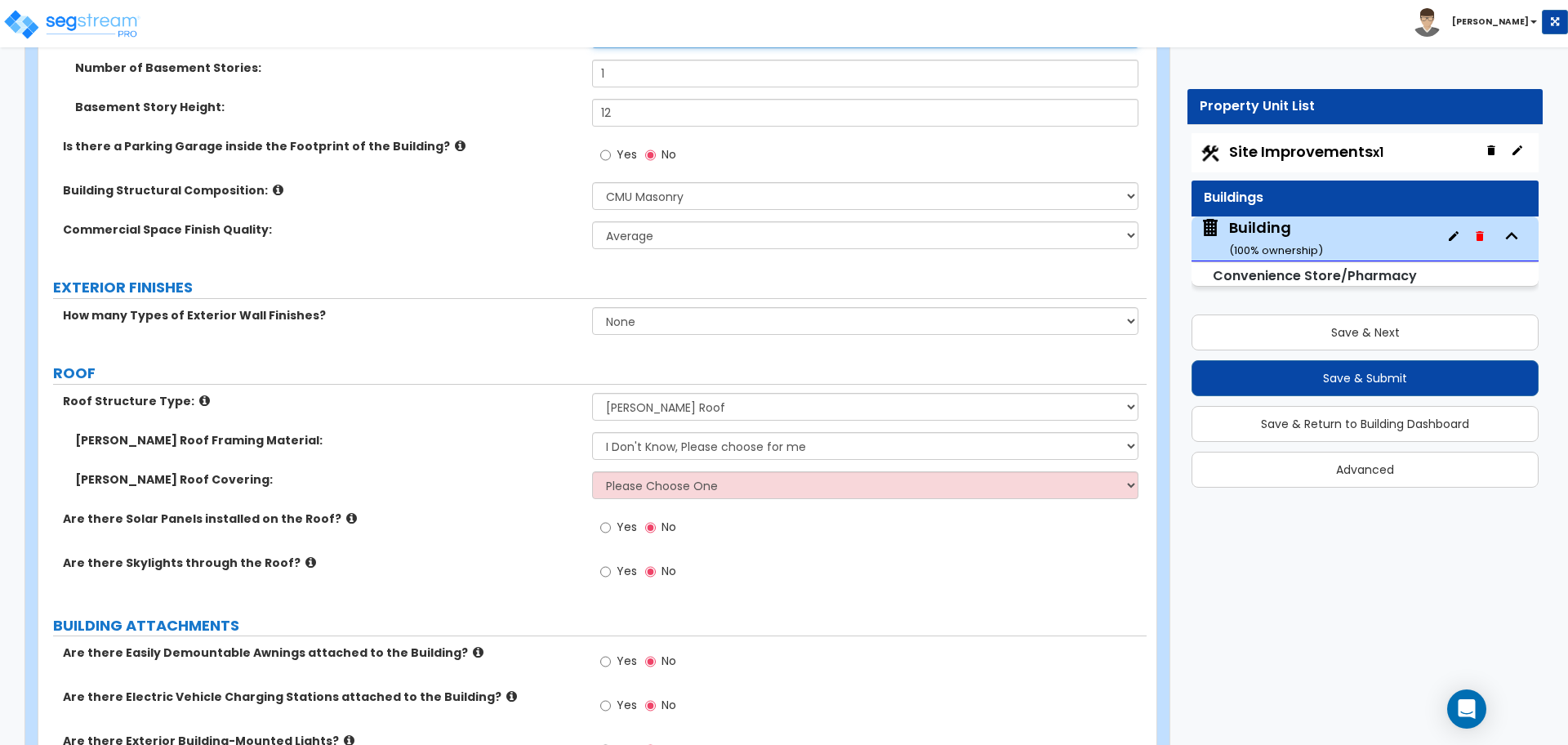
scroll to position [1163, 0]
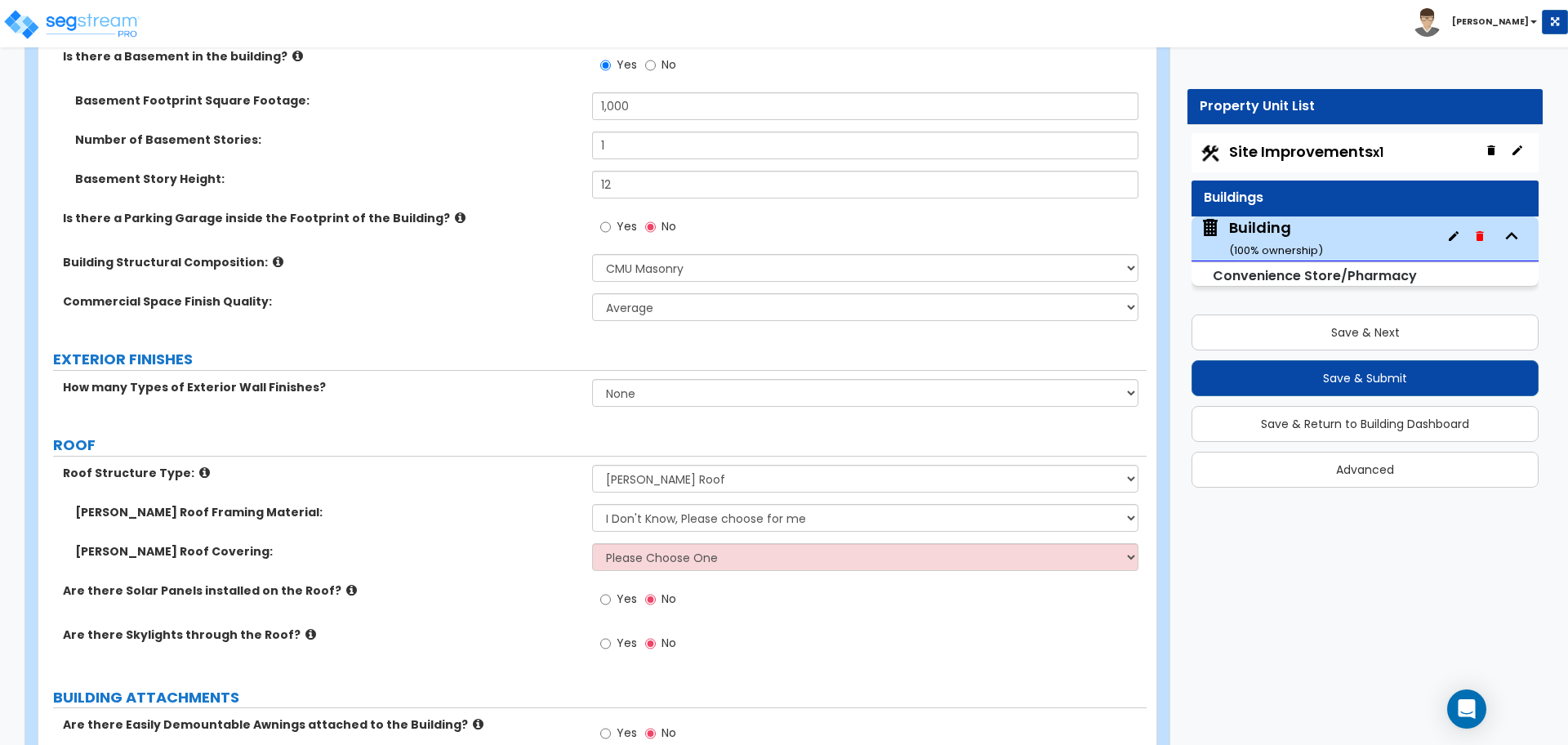
click at [524, 149] on div "Number of Basement Stories: 1" at bounding box center [593, 152] width 1108 height 39
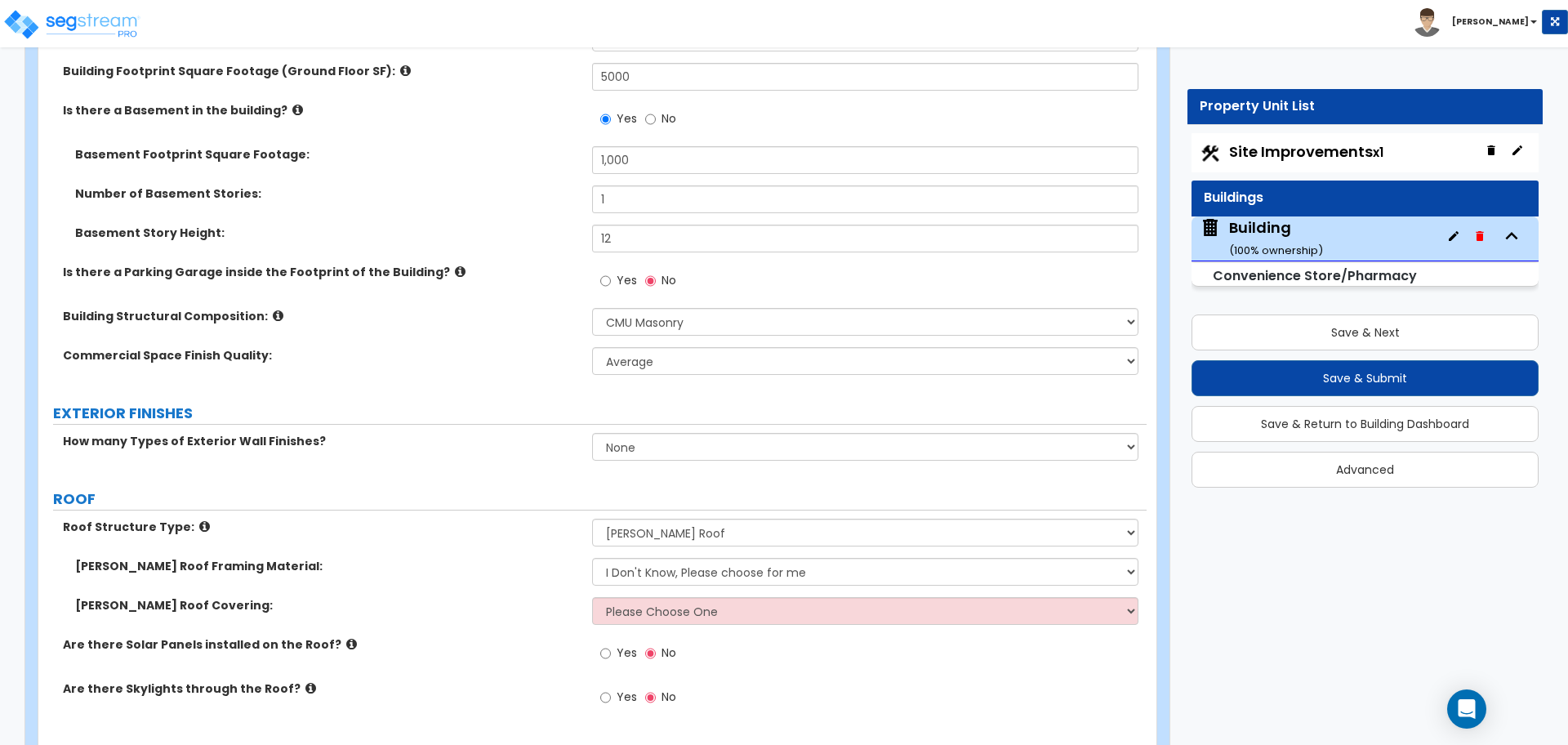
scroll to position [1089, 0]
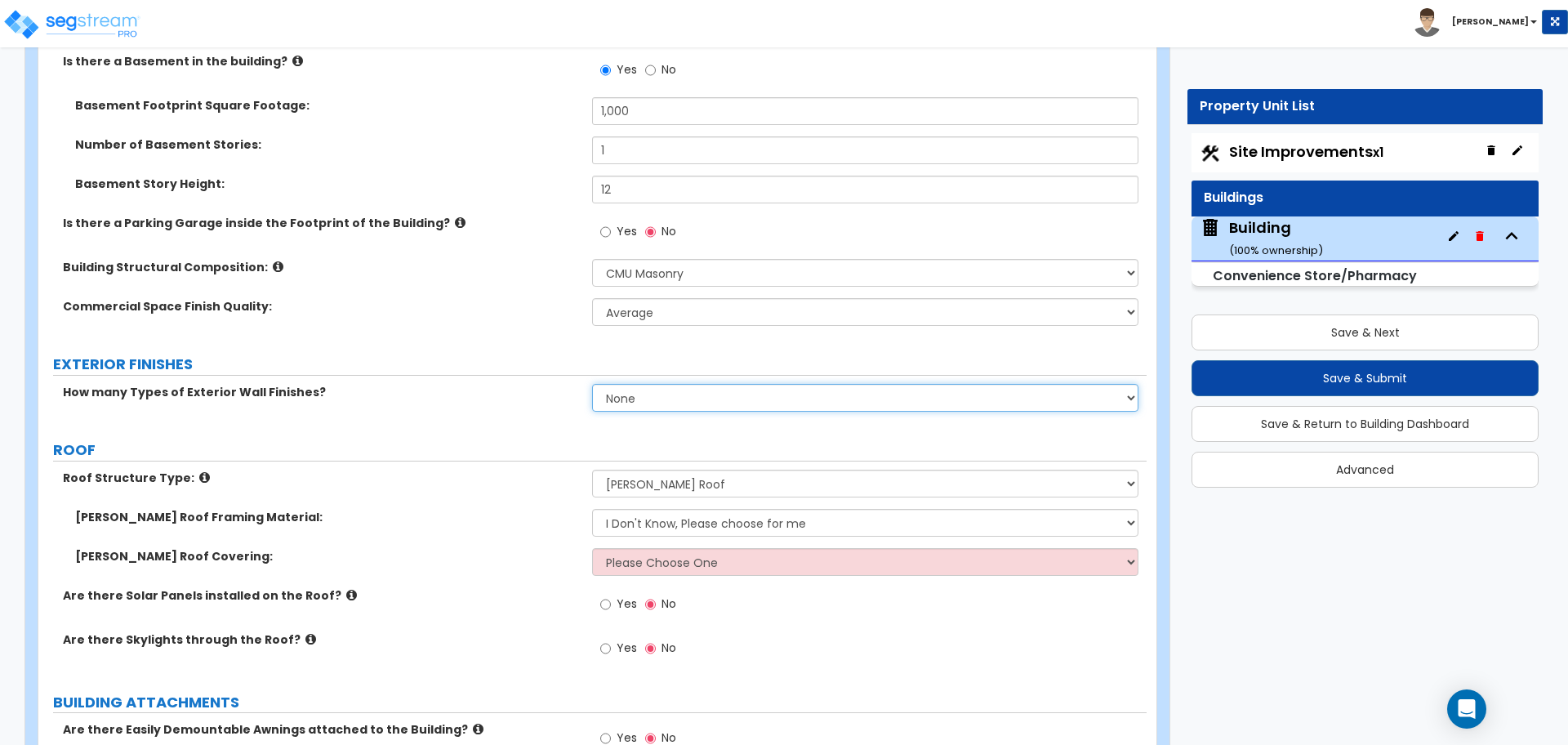
click at [772, 384] on select "None 1 2 3" at bounding box center [864, 397] width 545 height 28
select select "3"
click at [592, 384] on select "None 1 2 3" at bounding box center [864, 397] width 545 height 28
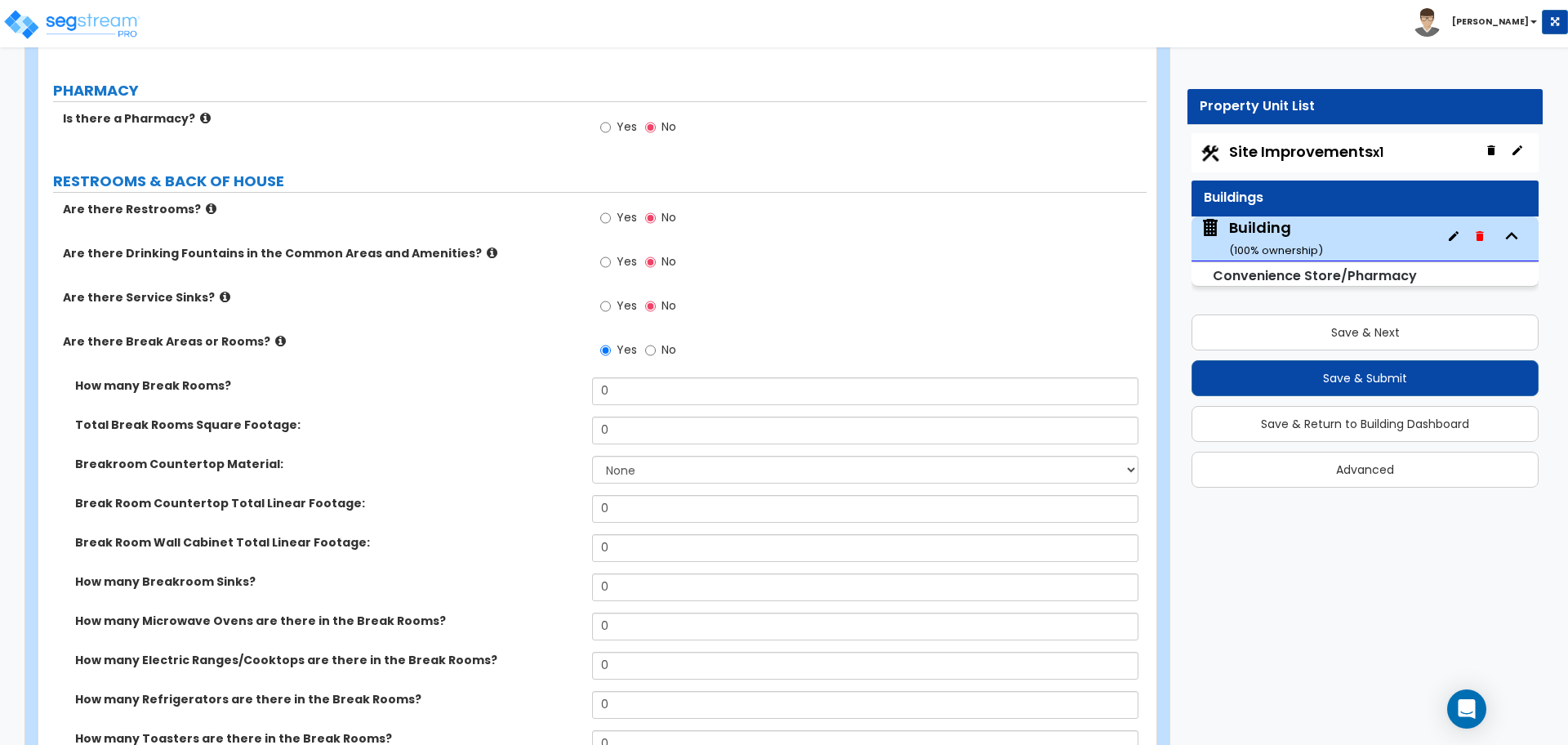
scroll to position [4252, 0]
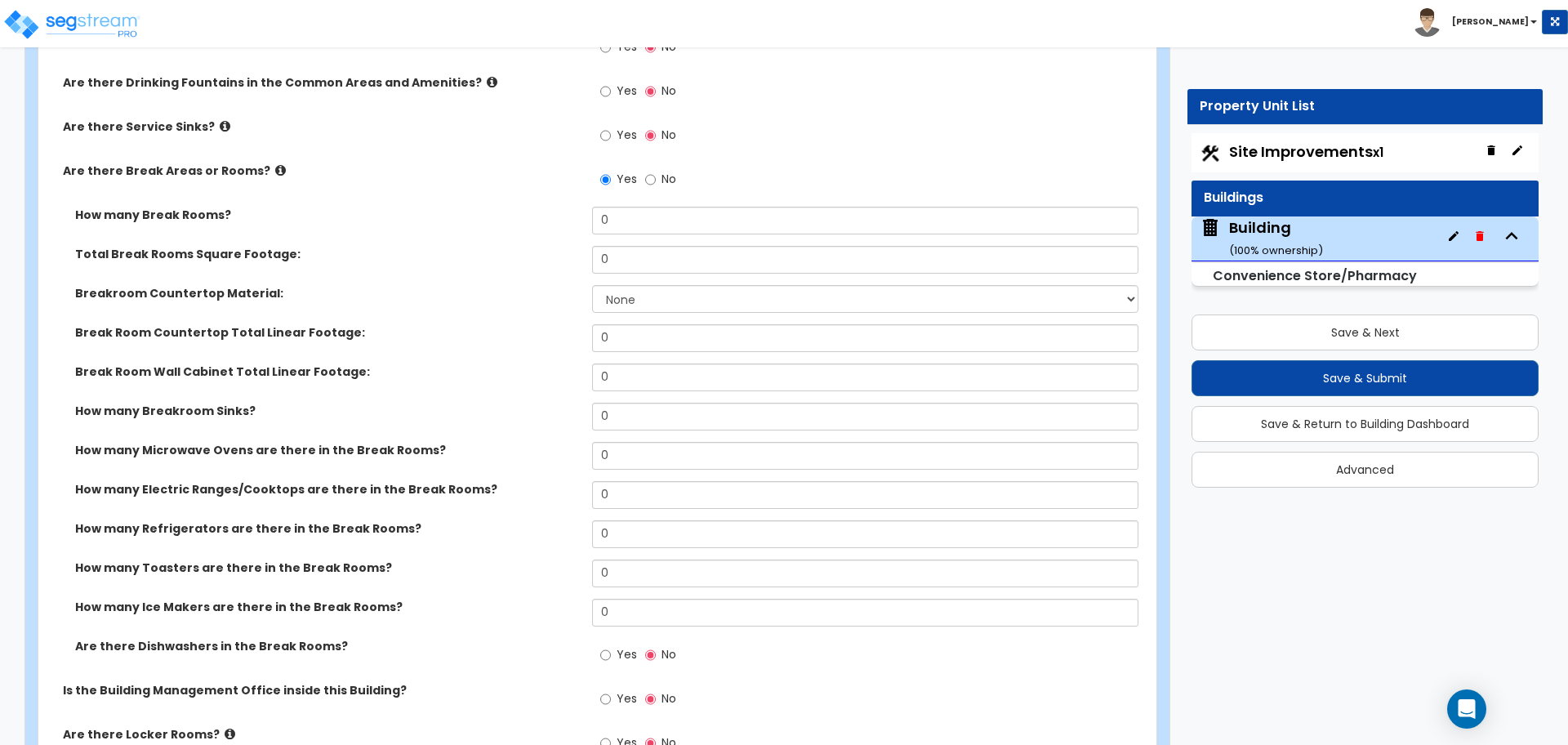
click at [752, 356] on div "Break Room Countertop Total Linear Footage: 0" at bounding box center [593, 344] width 1108 height 39
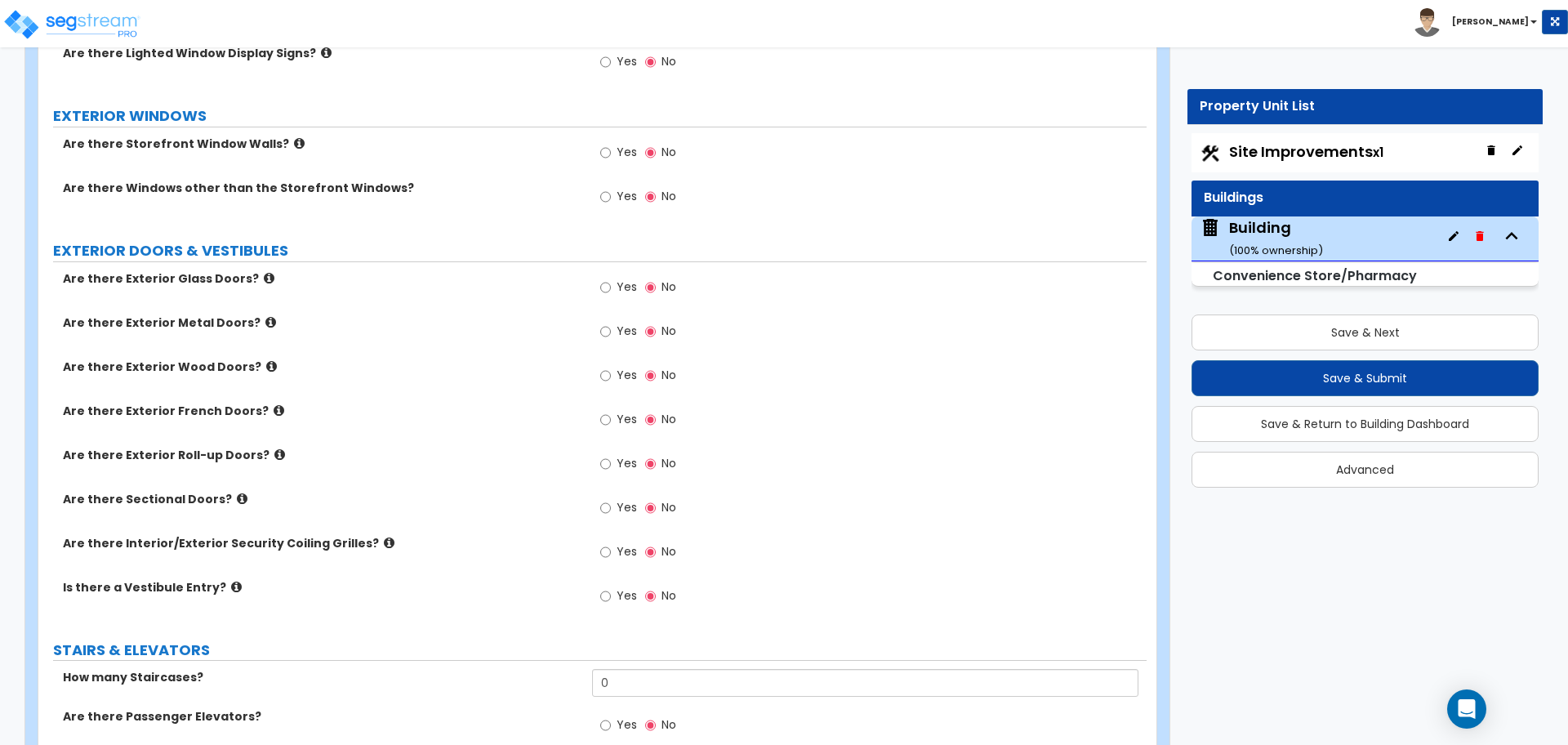
scroll to position [2129, 0]
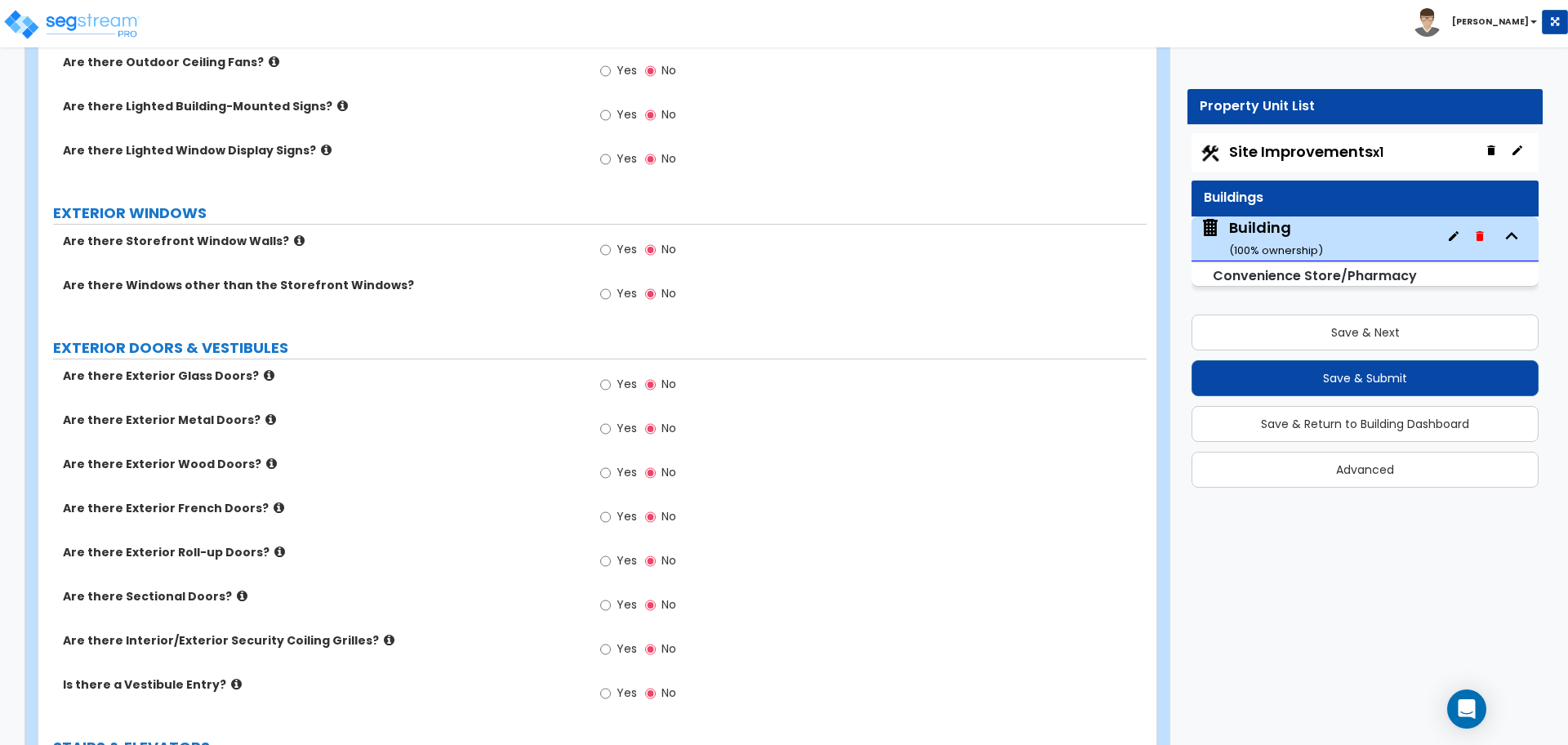
click at [808, 124] on div "Yes No" at bounding box center [869, 119] width 554 height 44
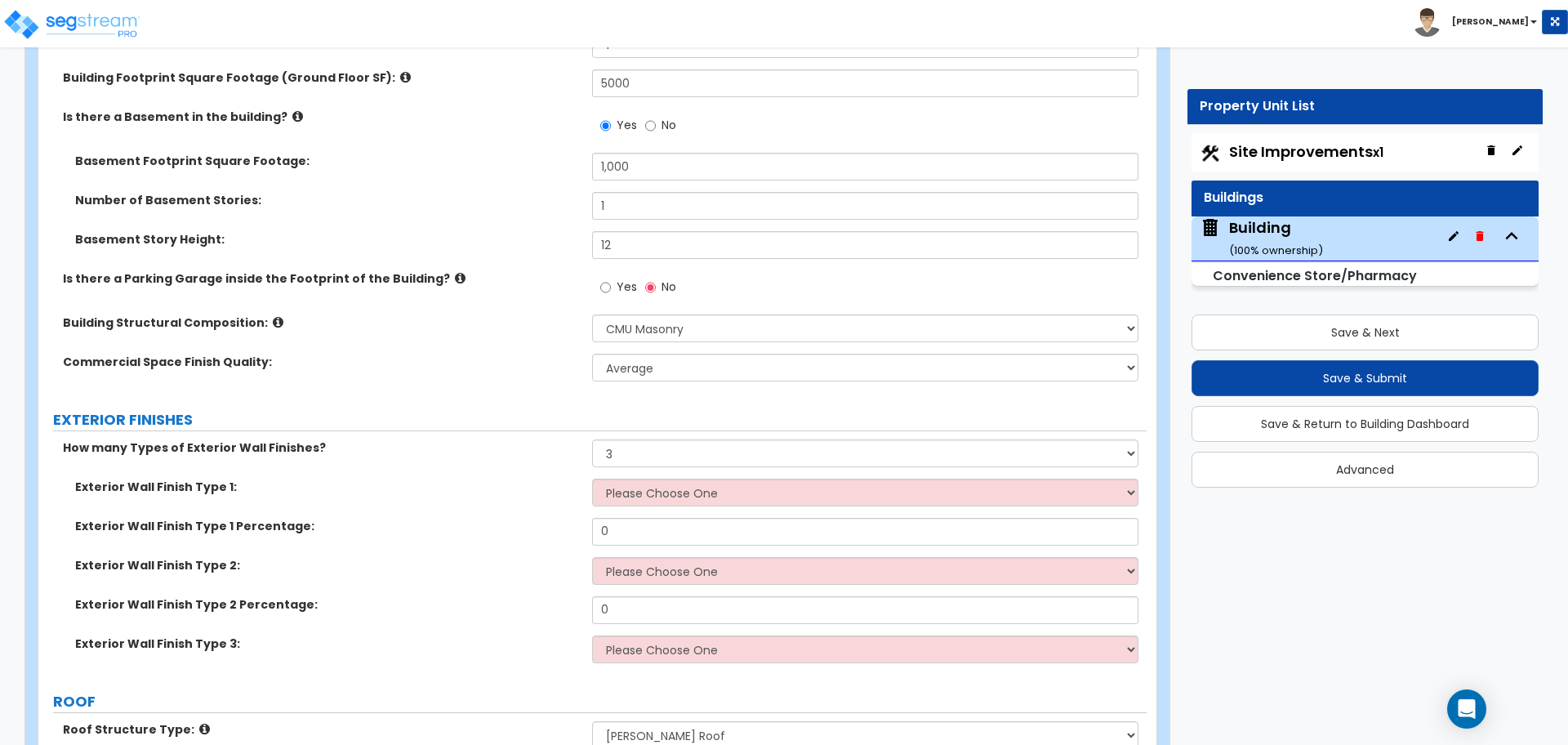
scroll to position [1008, 0]
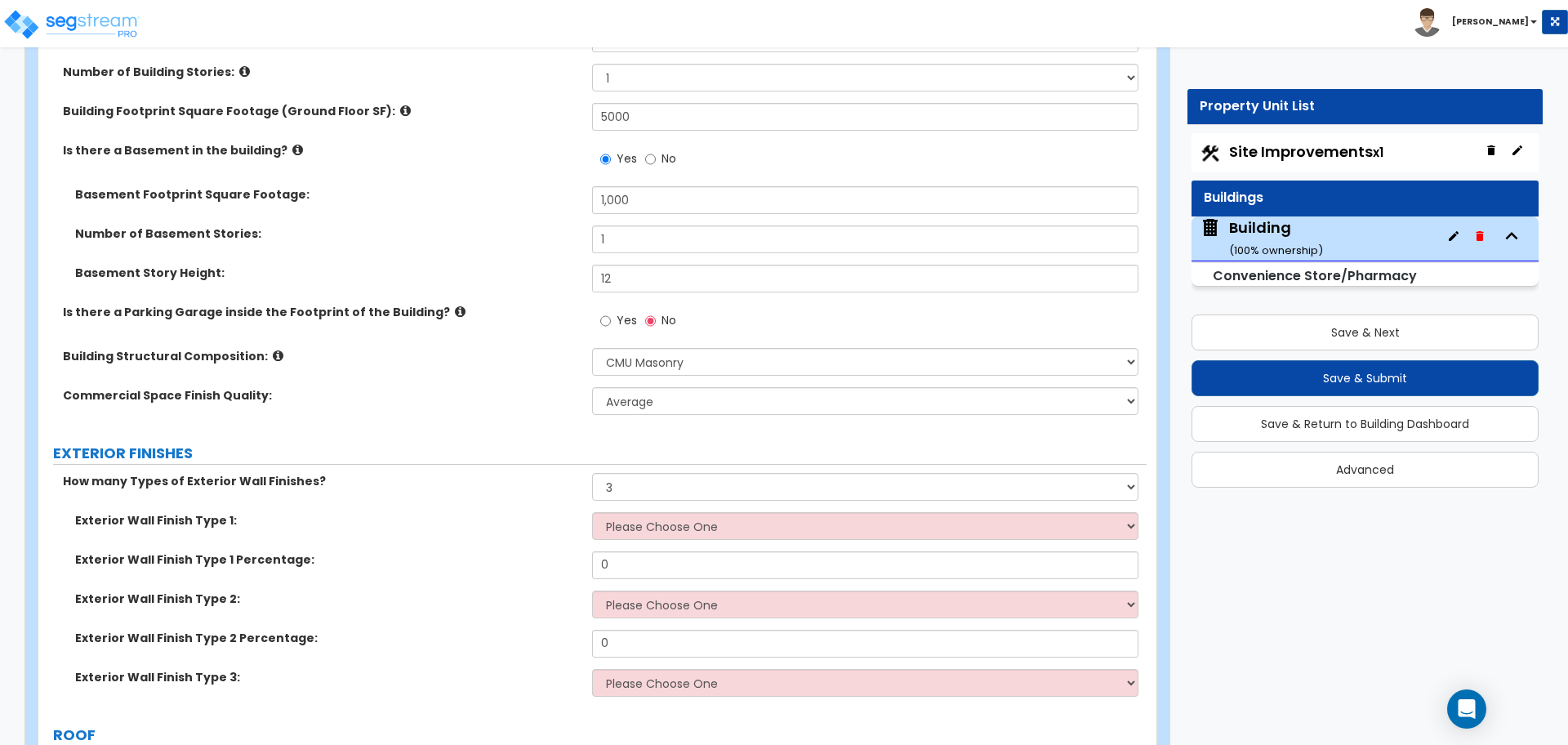
click at [663, 160] on span "No" at bounding box center [669, 159] width 14 height 16
click at [655, 160] on input "No" at bounding box center [651, 160] width 11 height 18
radio input "false"
radio input "true"
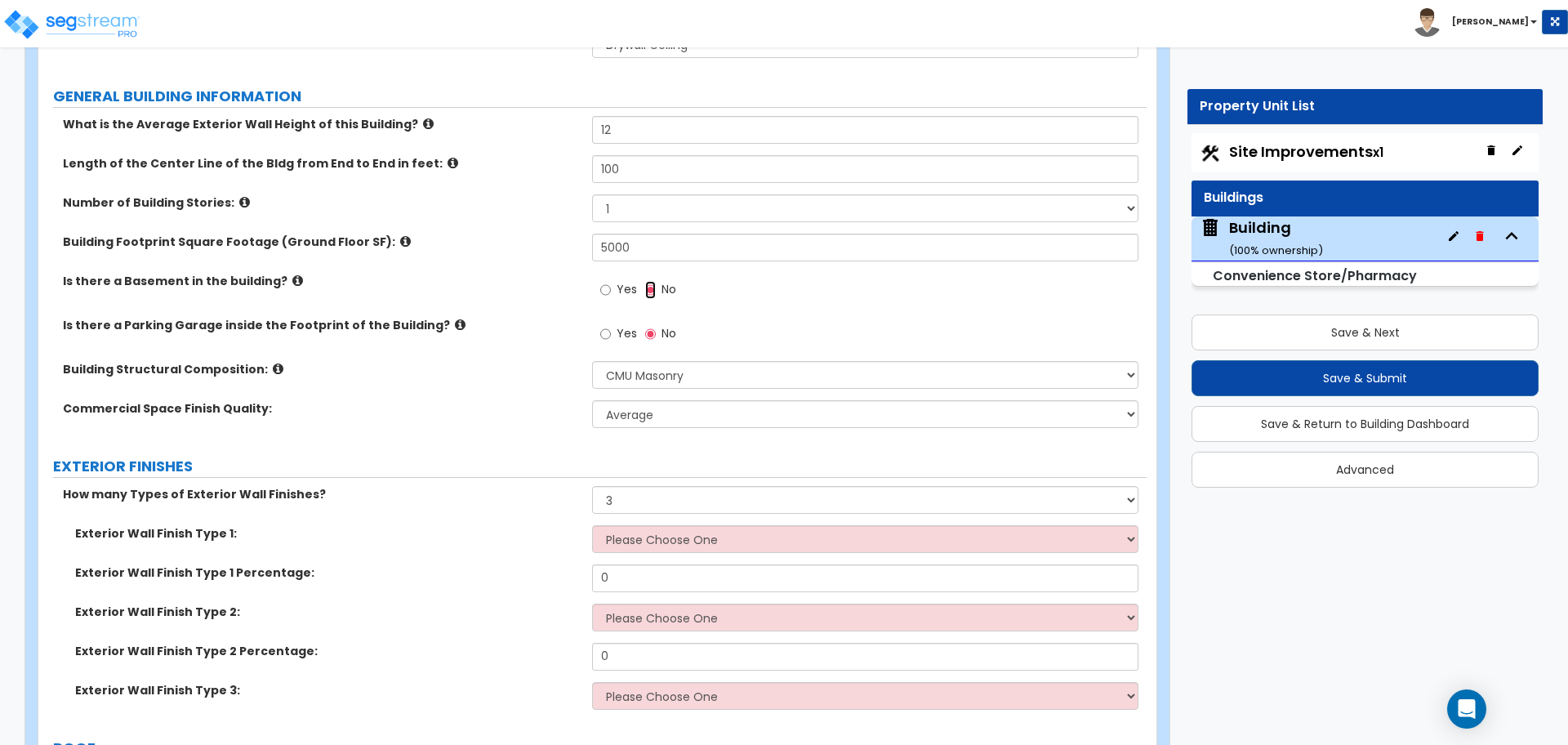
scroll to position [804, 0]
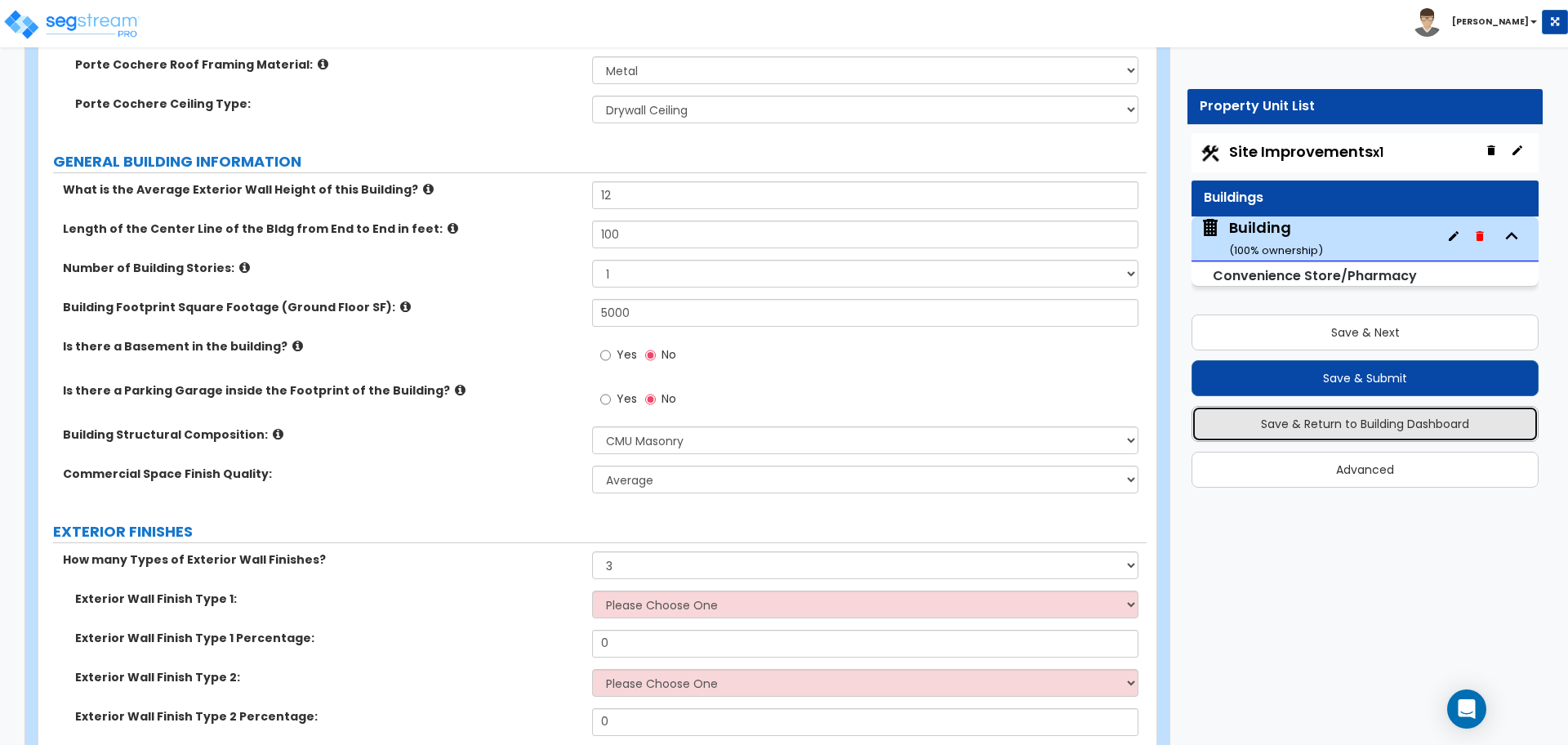
click at [1333, 419] on button "Save & Return to Building Dashboard" at bounding box center [1364, 424] width 347 height 36
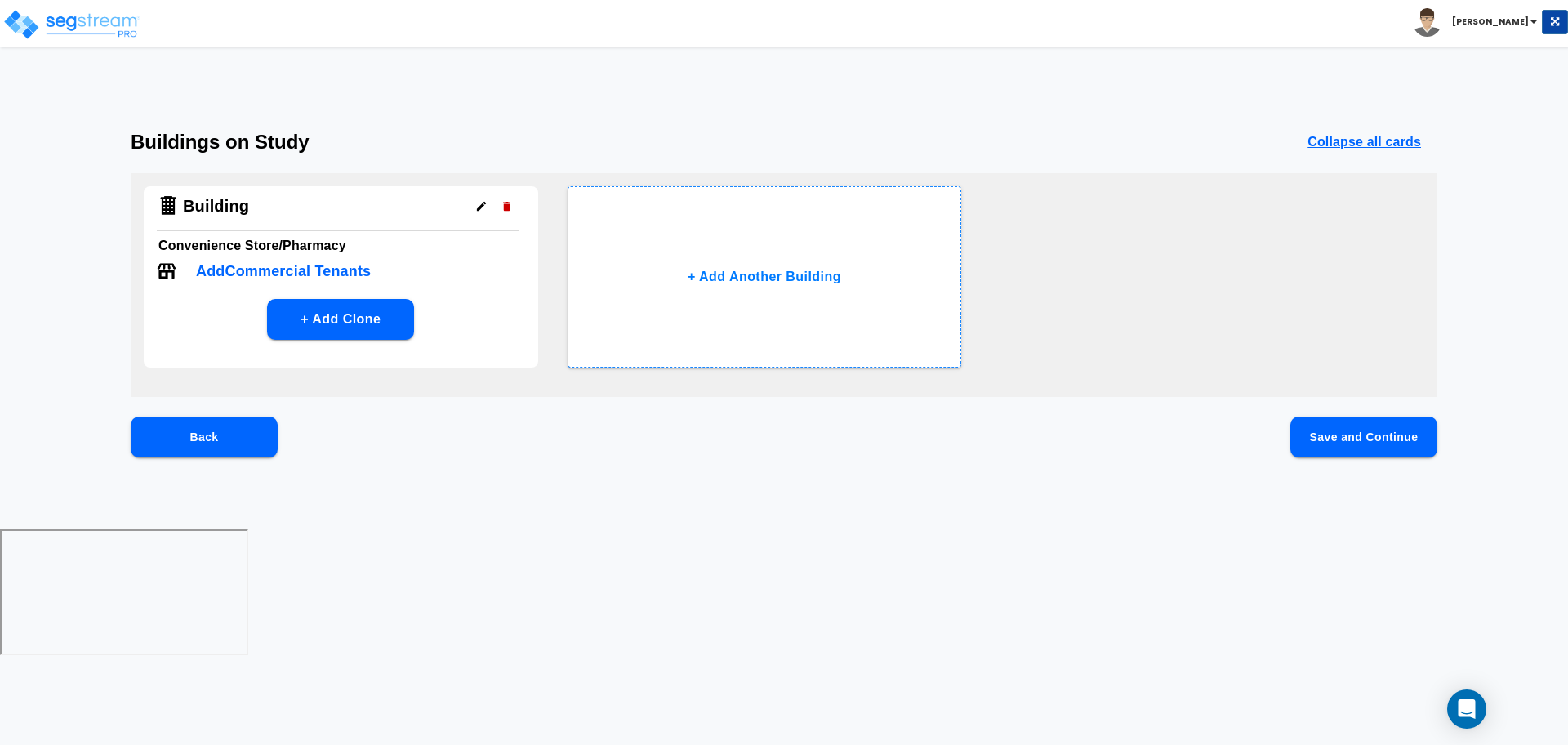
scroll to position [0, 0]
click at [325, 278] on p "Add Commercial Tenants" at bounding box center [283, 272] width 175 height 22
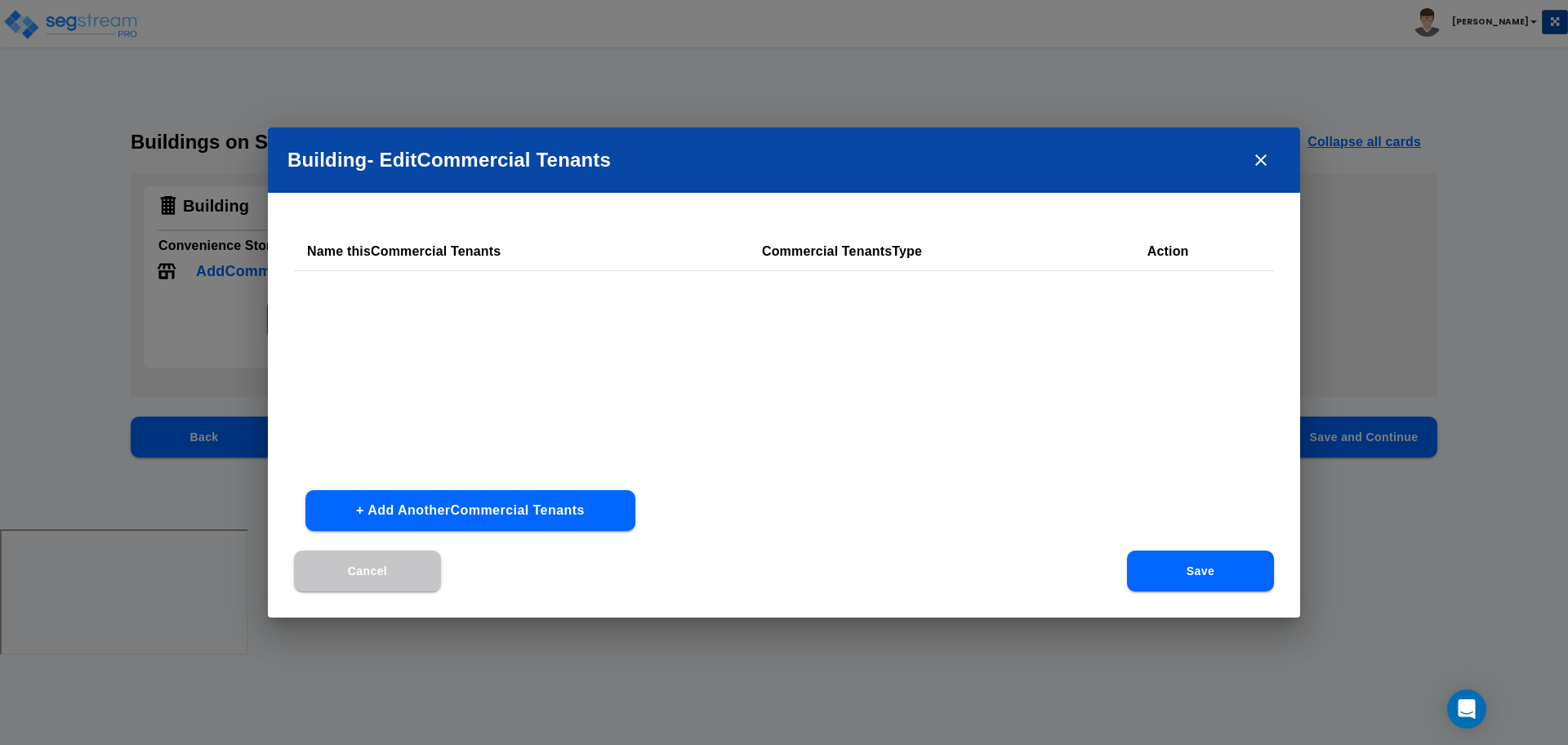
drag, startPoint x: 555, startPoint y: 497, endPoint x: 567, endPoint y: 495, distance: 12.2
click at [555, 498] on button "+ Add Another Commercial Tenants" at bounding box center [471, 511] width 330 height 41
click at [460, 282] on td "​" at bounding box center [476, 303] width 364 height 65
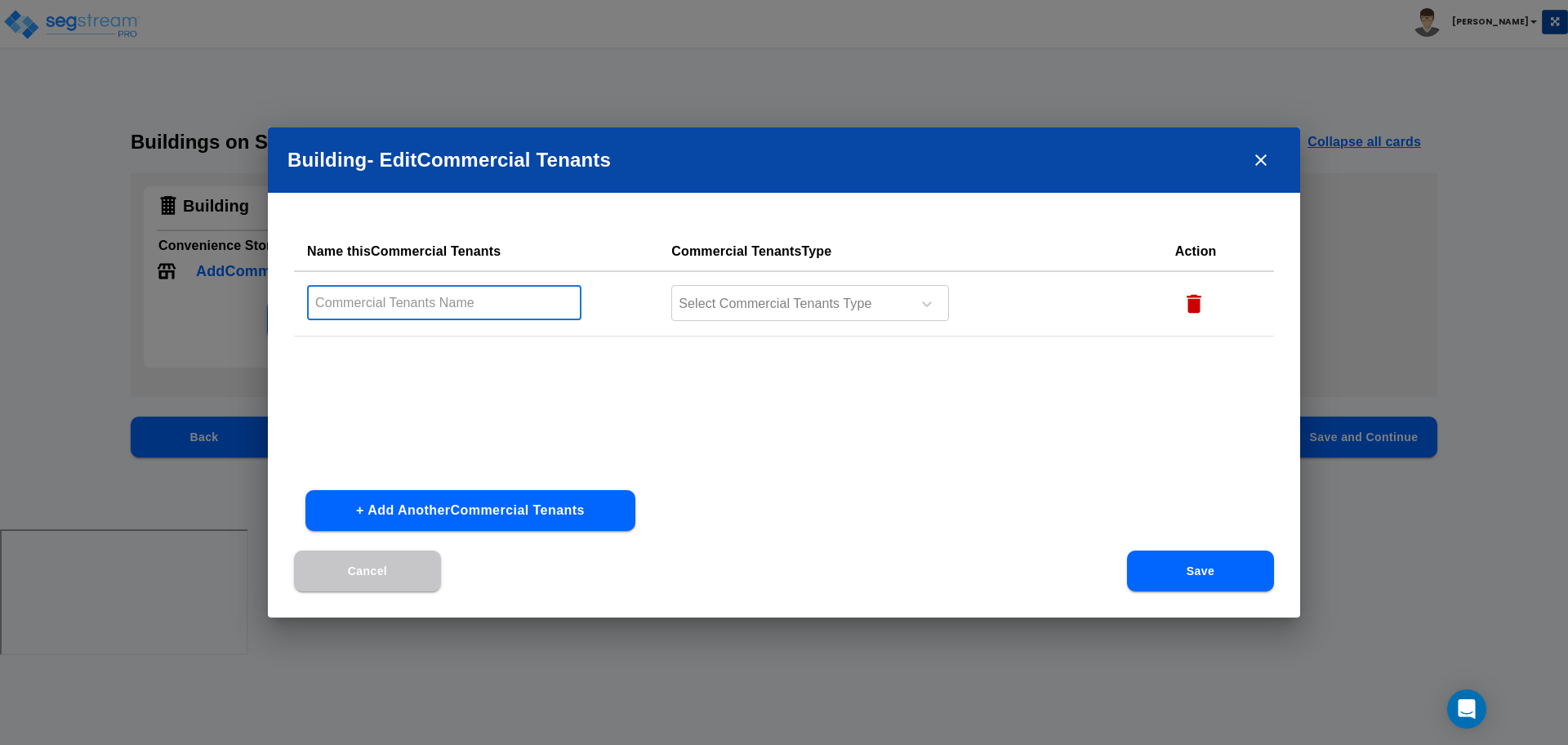
click at [447, 295] on input "text" at bounding box center [445, 302] width 274 height 35
type input "Coffee"
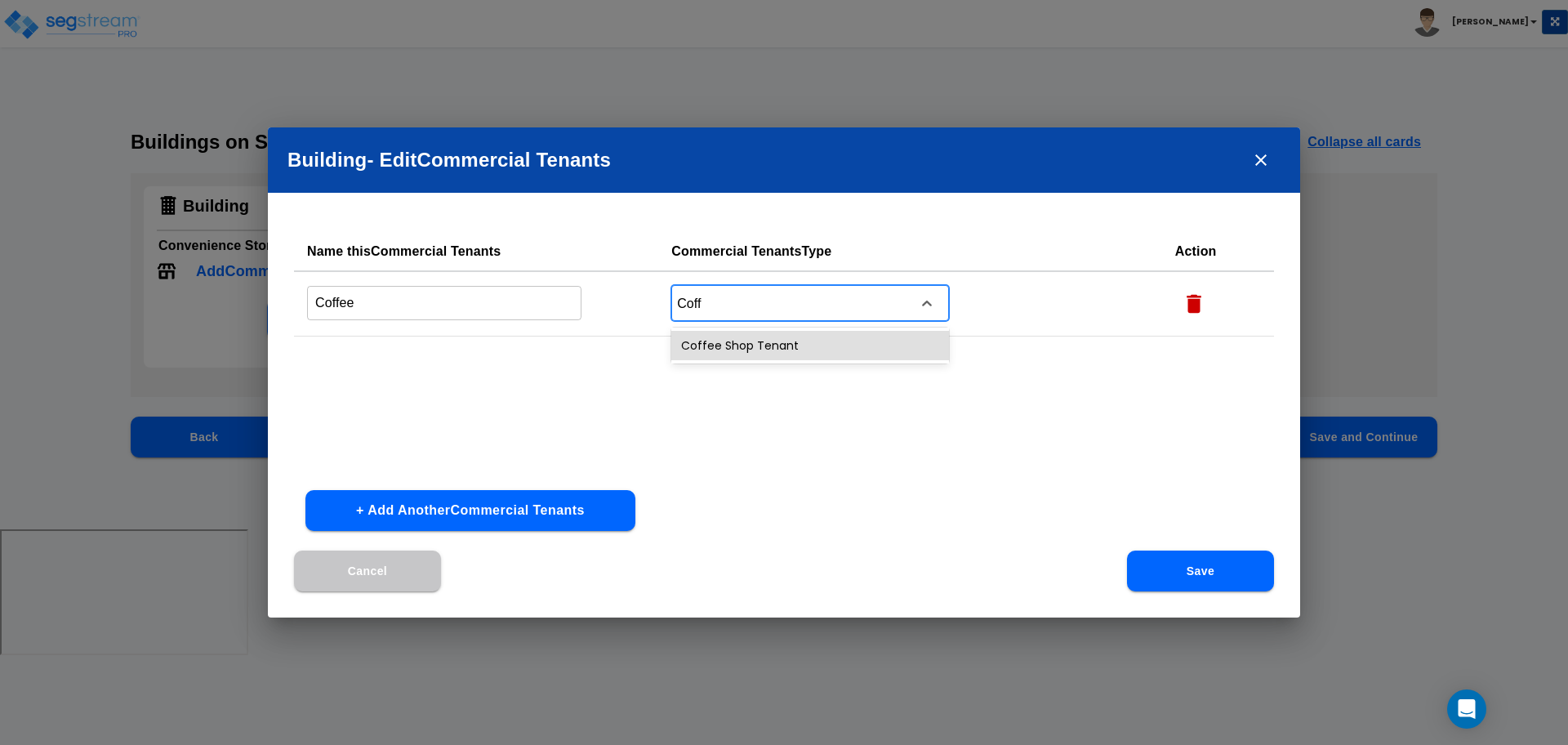
type input "Coffe"
click at [533, 528] on button "+ Add Another Commercial Tenants" at bounding box center [471, 511] width 330 height 41
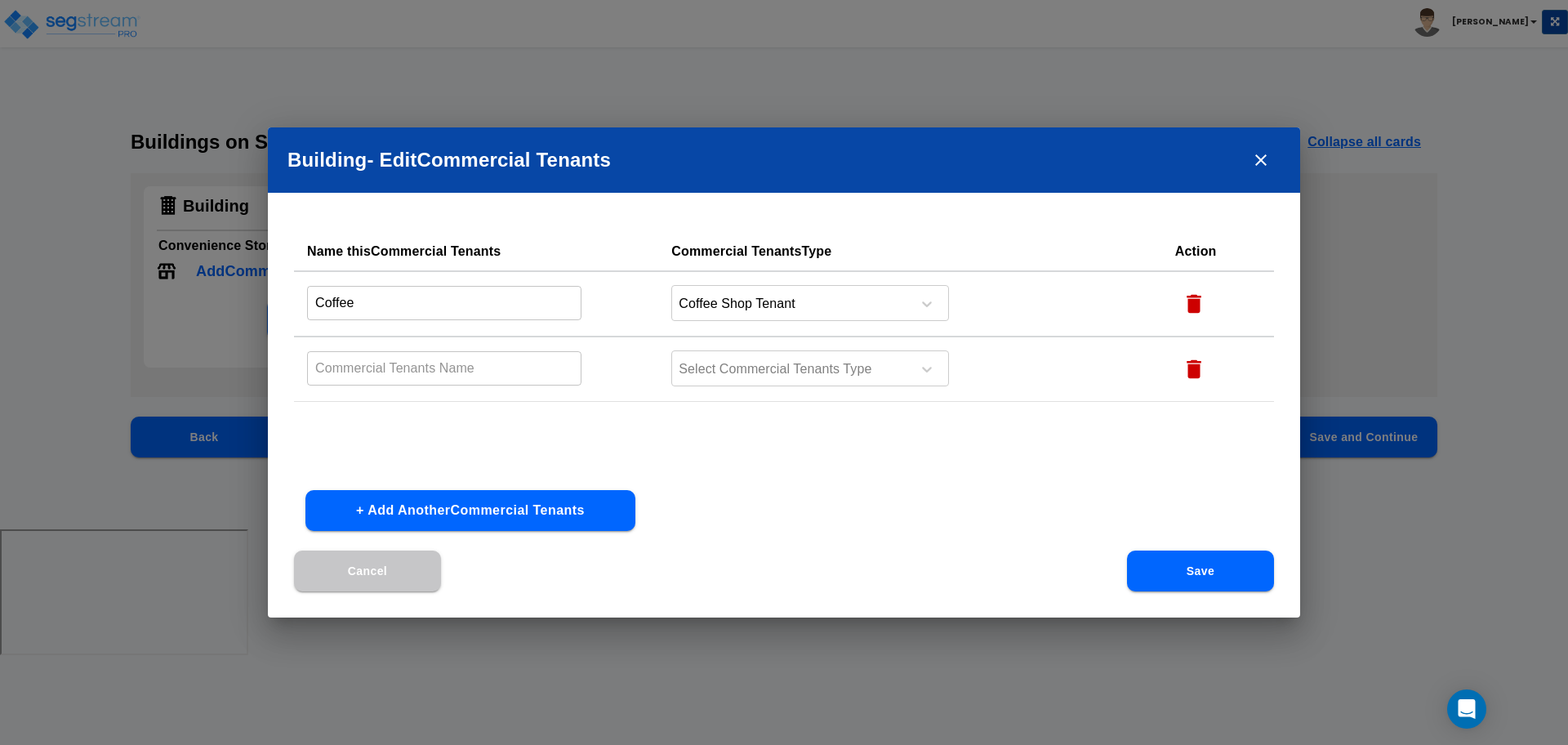
click at [418, 390] on td "​" at bounding box center [476, 368] width 364 height 65
click at [405, 373] on input "text" at bounding box center [445, 368] width 274 height 35
type input "Resto"
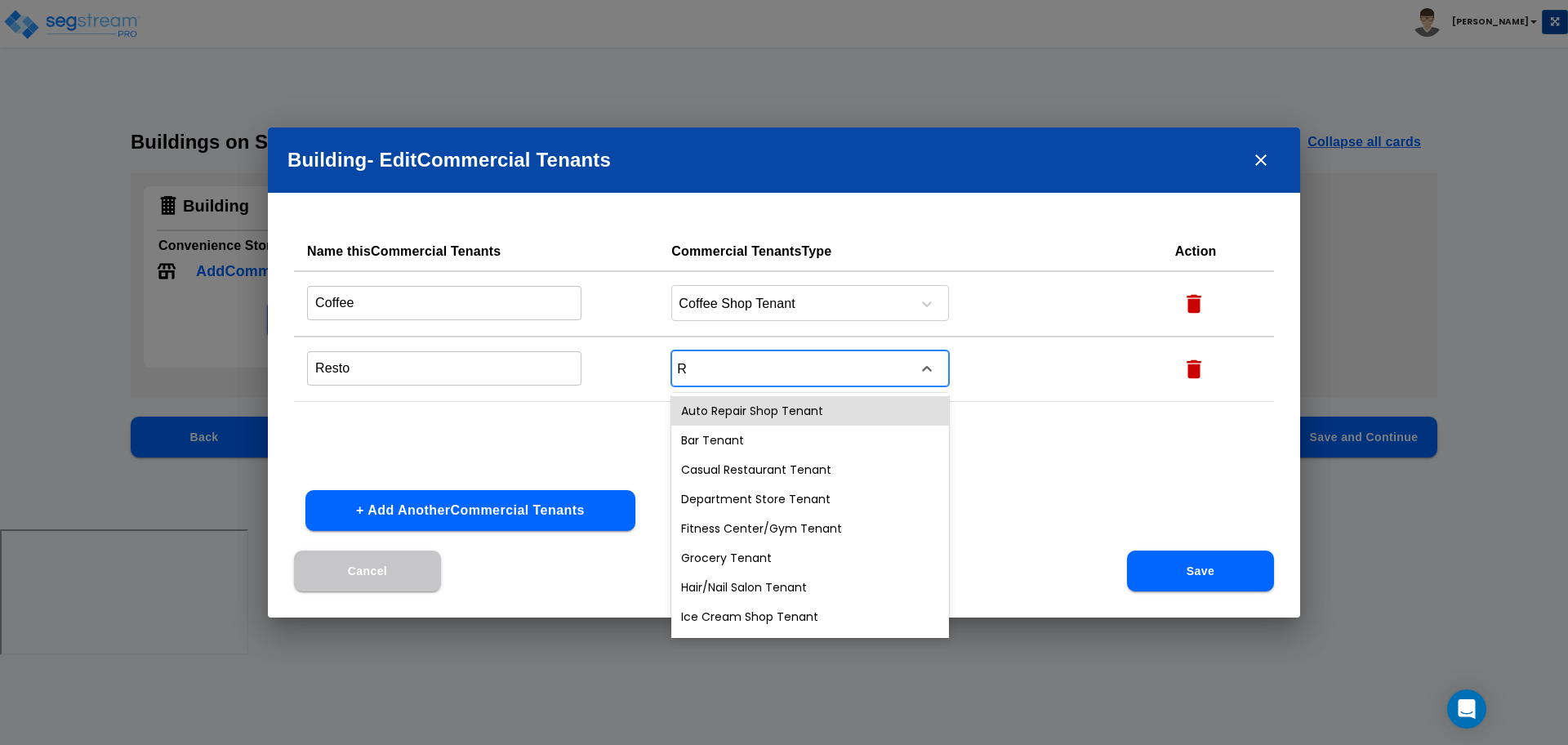
type input "Re"
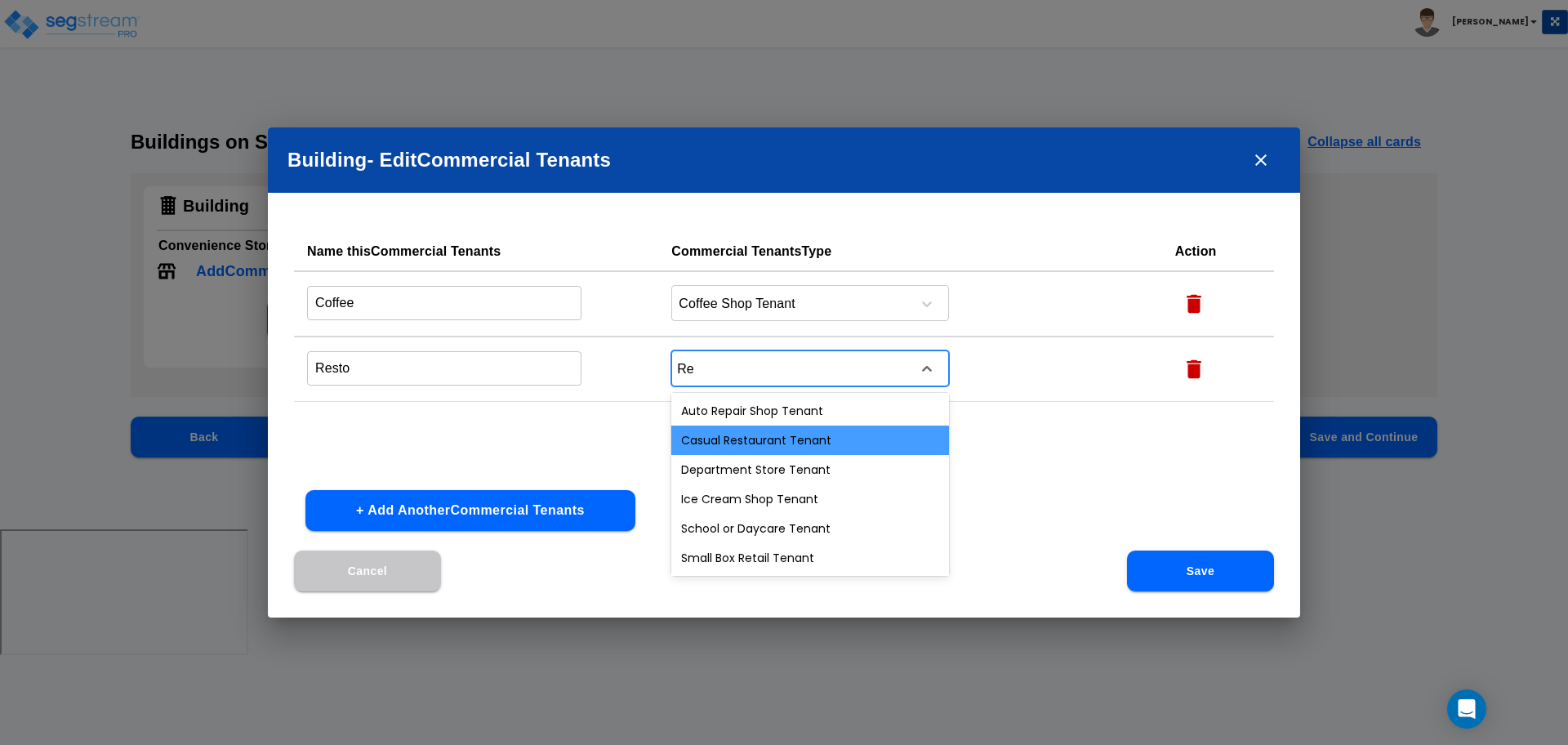
click at [720, 429] on div "Casual Restaurant Tenant" at bounding box center [810, 440] width 278 height 30
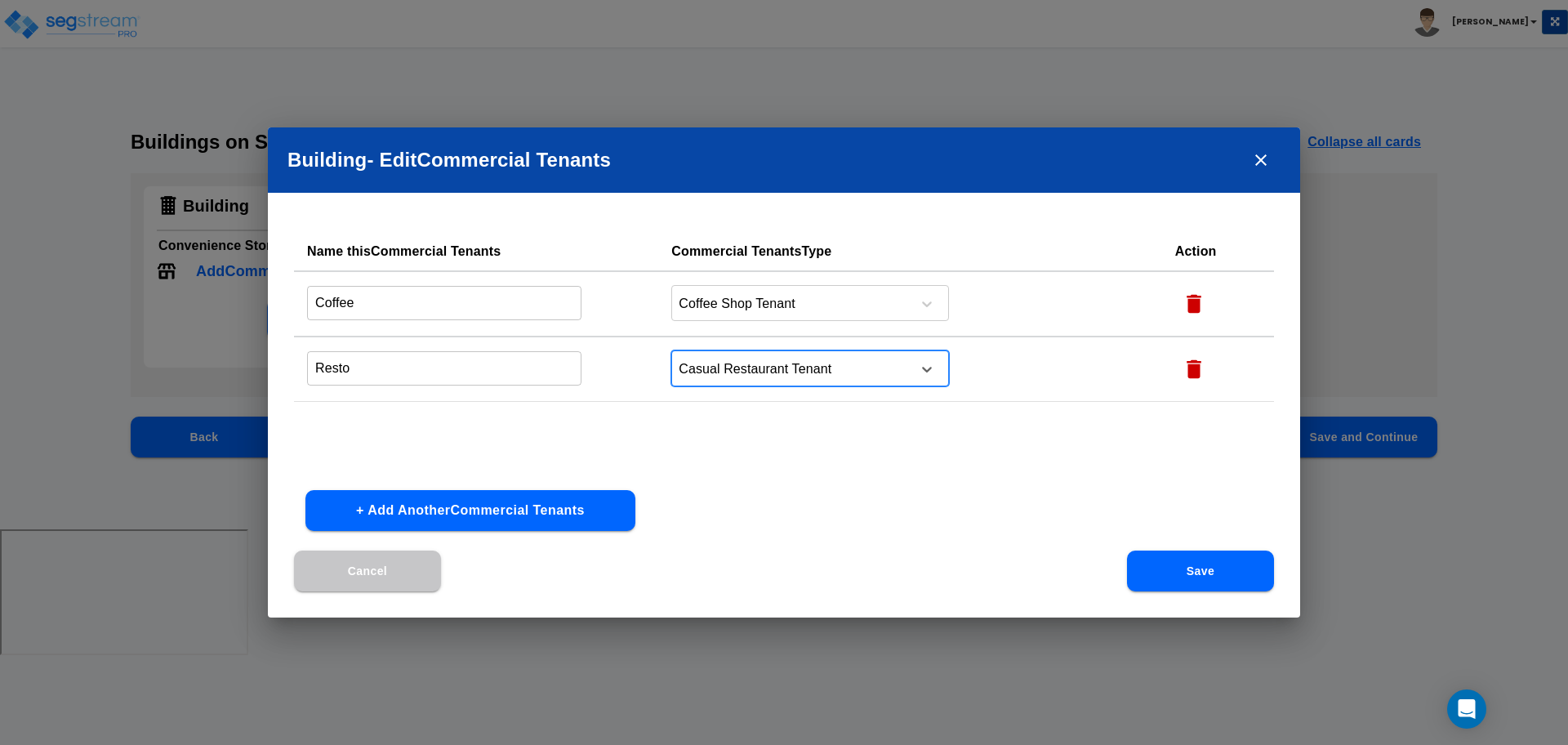
scroll to position [48, 0]
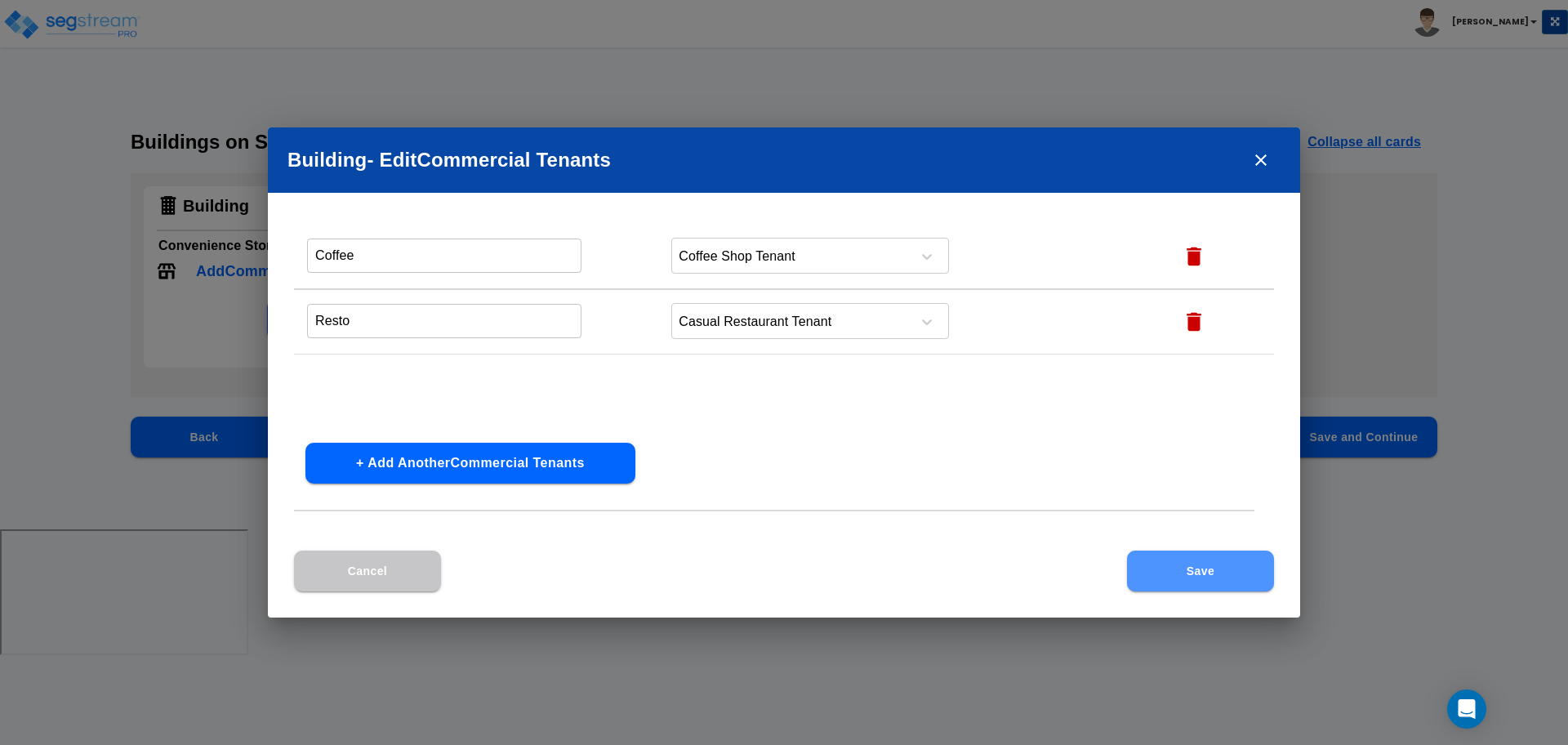
click at [1181, 565] on button "Save" at bounding box center [1200, 571] width 147 height 41
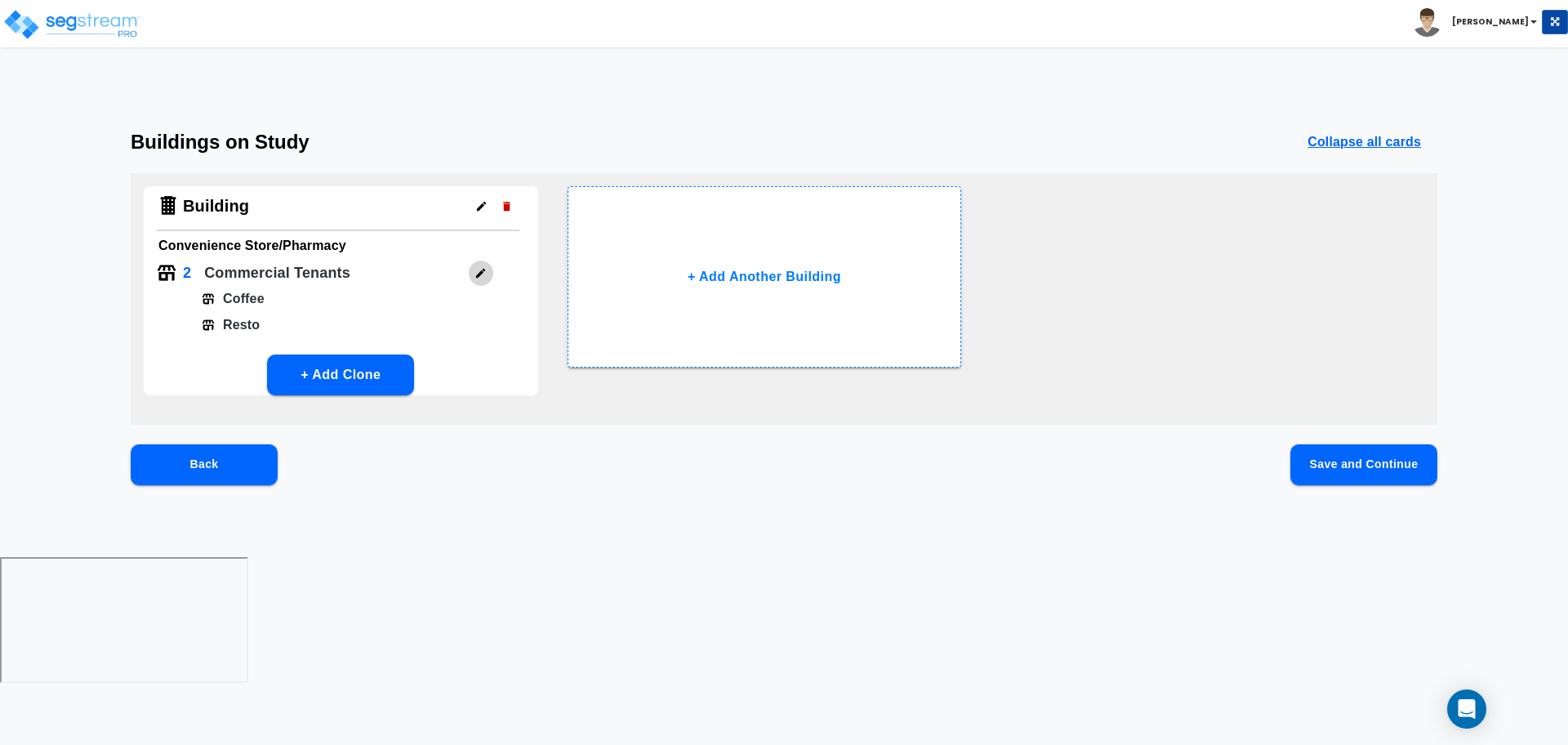
click at [484, 268] on icon "button" at bounding box center [481, 273] width 13 height 13
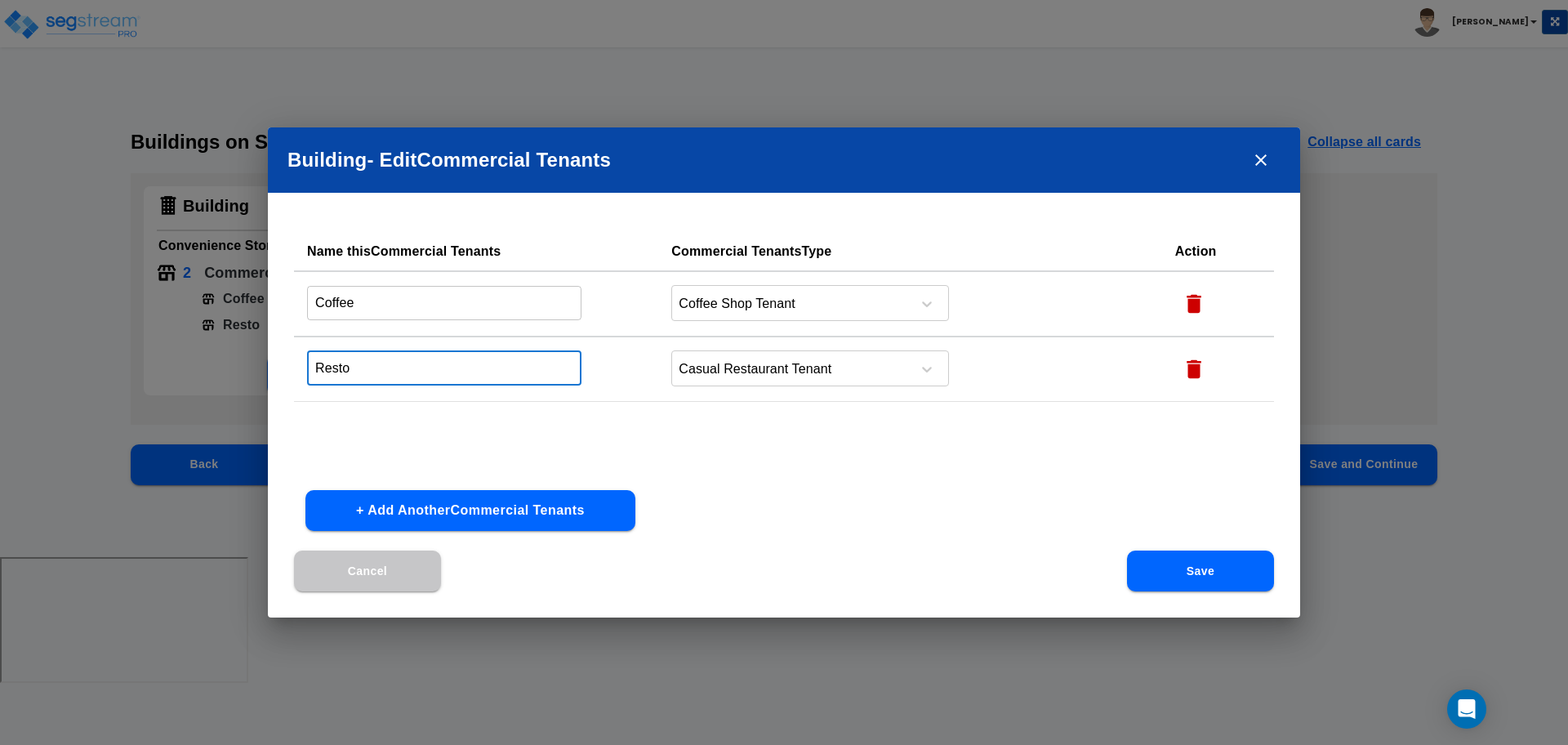
drag, startPoint x: 454, startPoint y: 360, endPoint x: 295, endPoint y: 359, distance: 159.0
click at [295, 359] on td "Resto ​" at bounding box center [476, 368] width 364 height 65
click at [660, 362] on td "Casual Restaurant Tenant" at bounding box center [909, 368] width 503 height 65
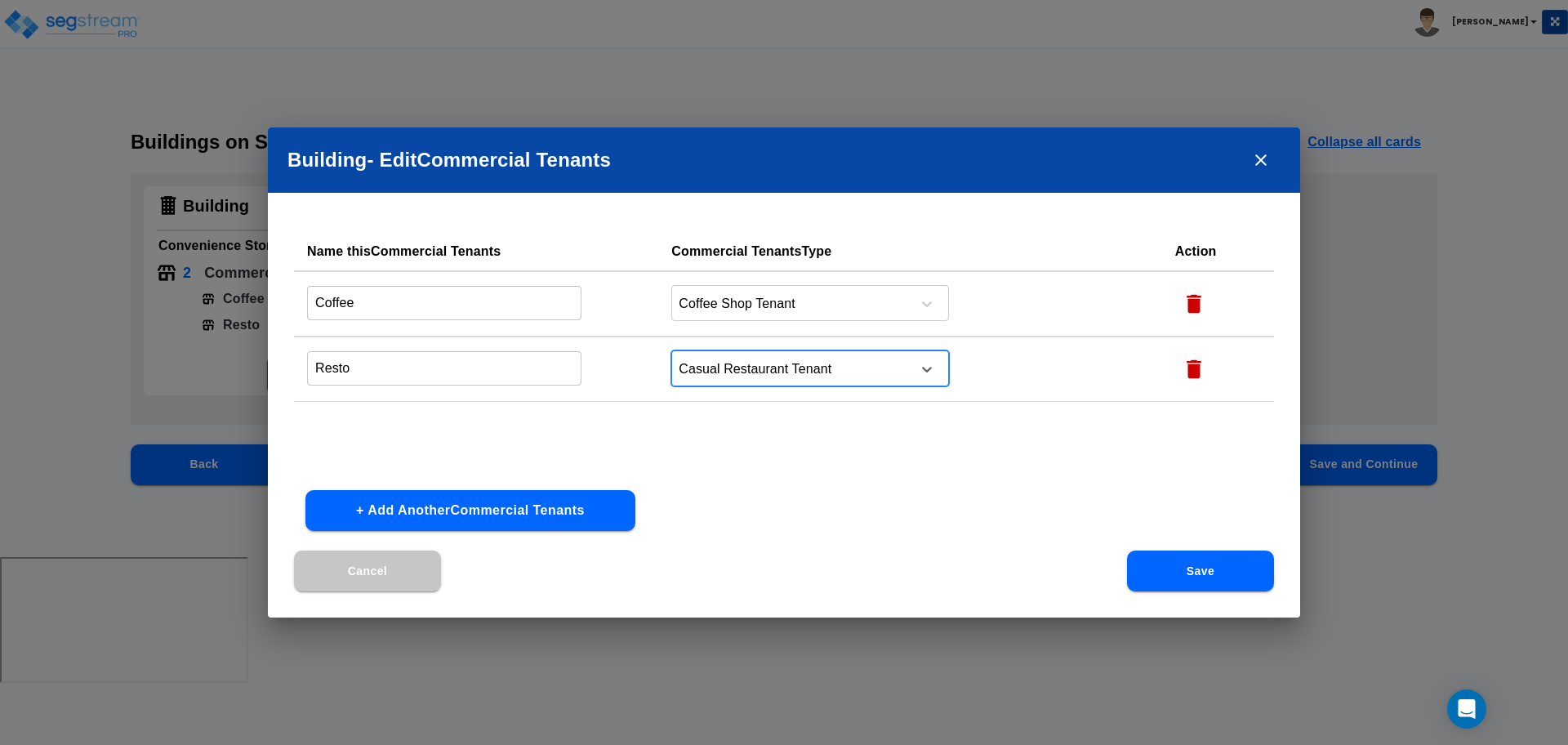
click at [719, 366] on div at bounding box center [789, 369] width 224 height 22
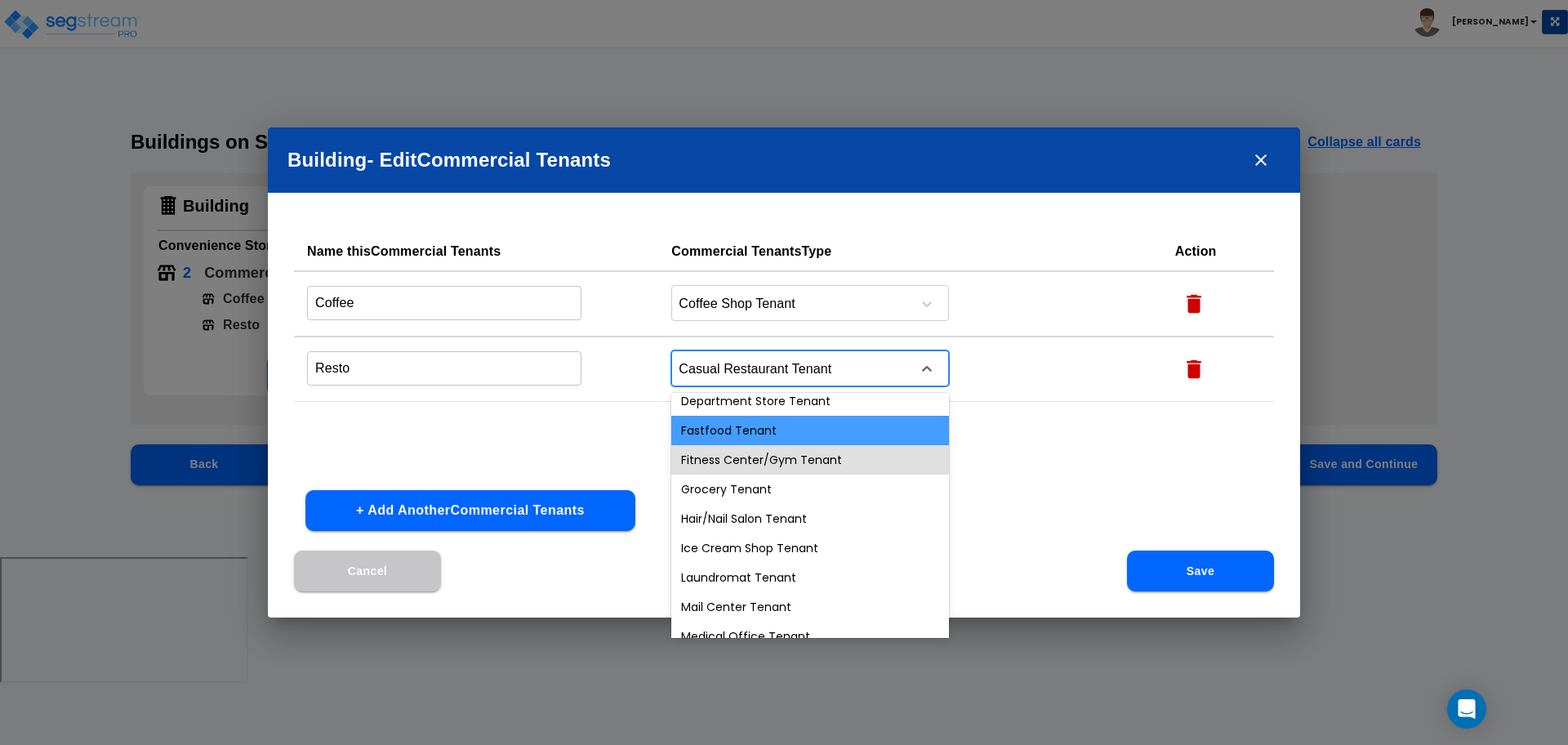
scroll to position [0, 0]
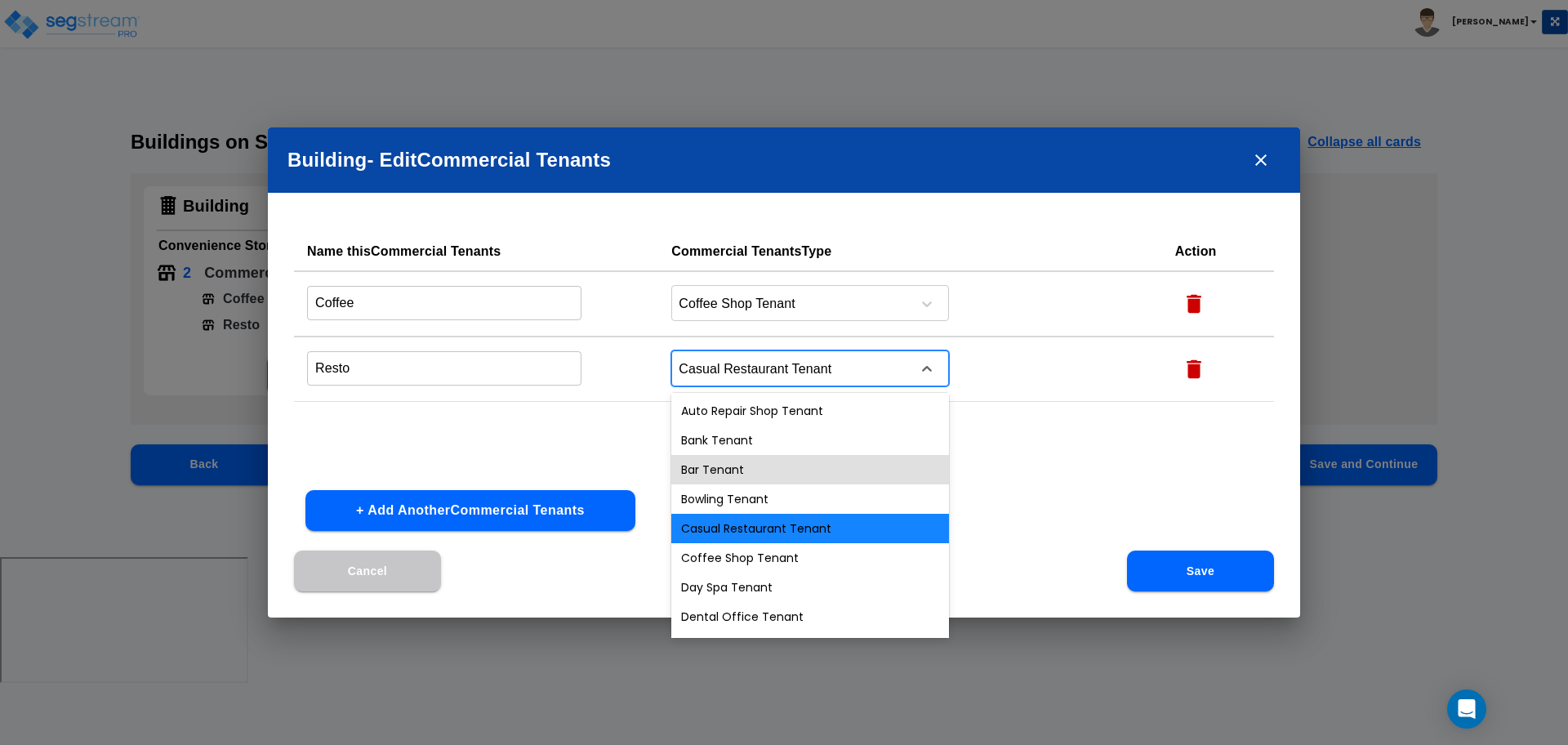
click at [1096, 445] on div "Name this Commercial Tenants Commercial Tenants Type Action Coffee ​ Coffee Sho…" at bounding box center [784, 354] width 980 height 245
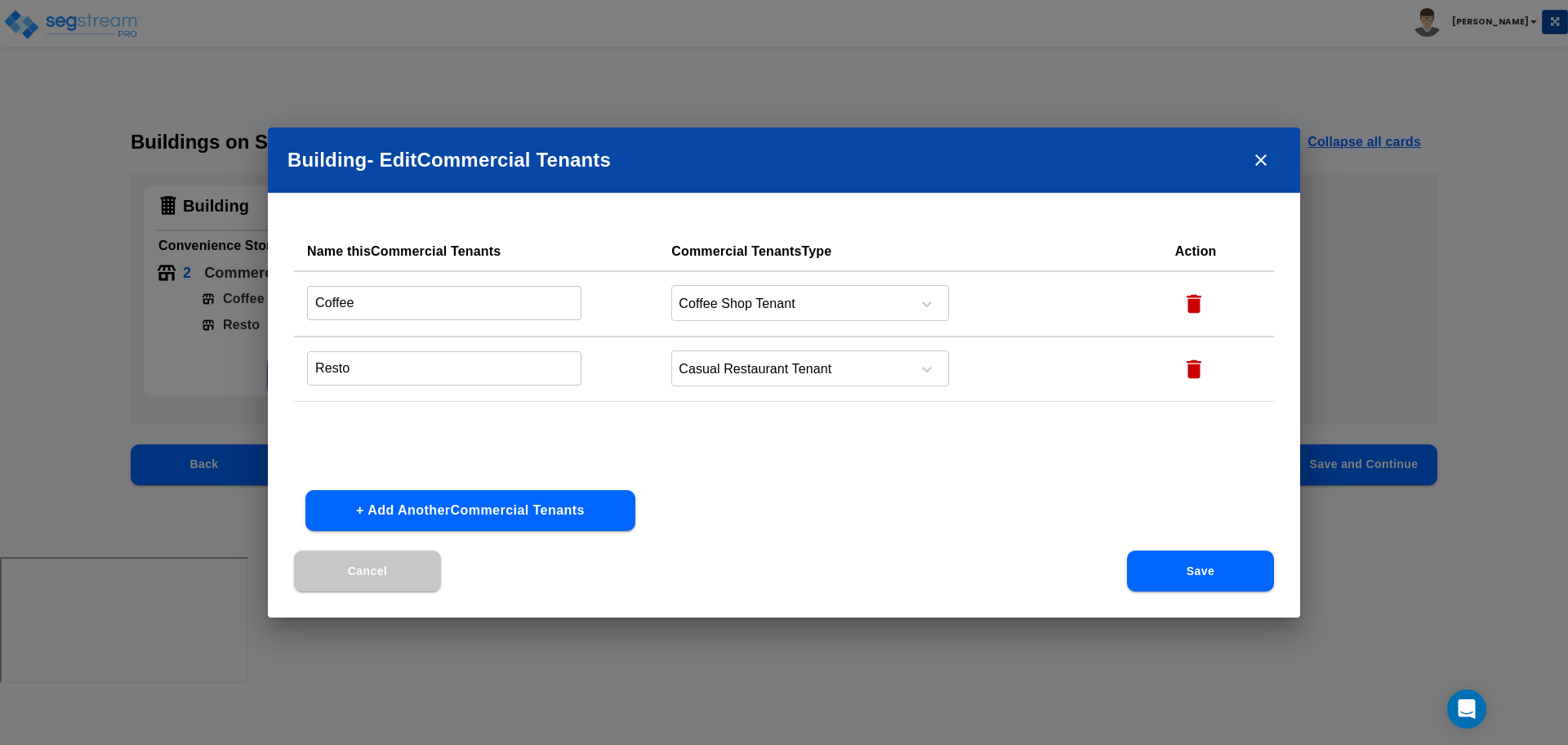
click at [1203, 593] on div "Cancel Save" at bounding box center [784, 584] width 1032 height 67
click at [1190, 582] on button "Save" at bounding box center [1200, 571] width 147 height 41
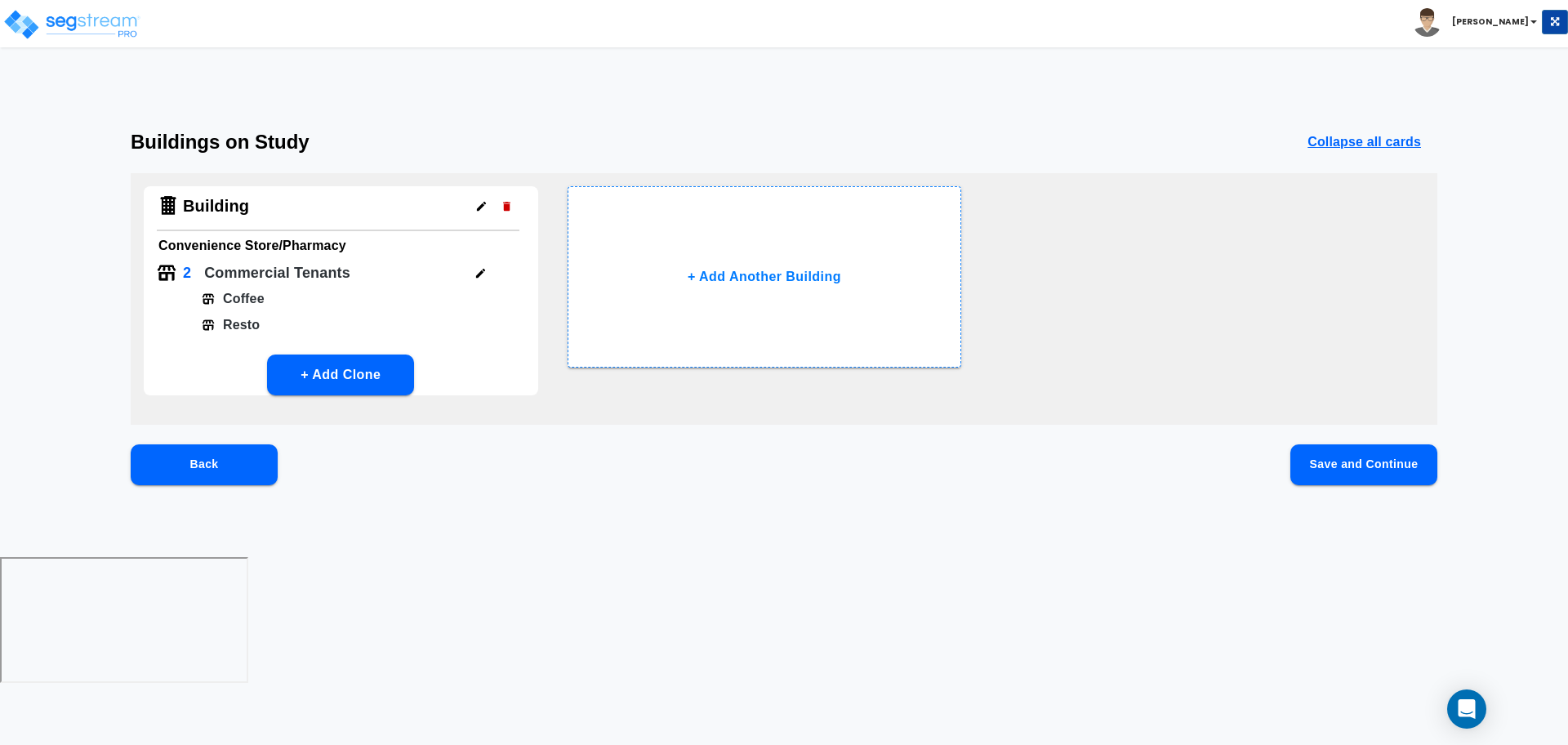
click at [1326, 471] on button "Save and Continue" at bounding box center [1364, 465] width 147 height 41
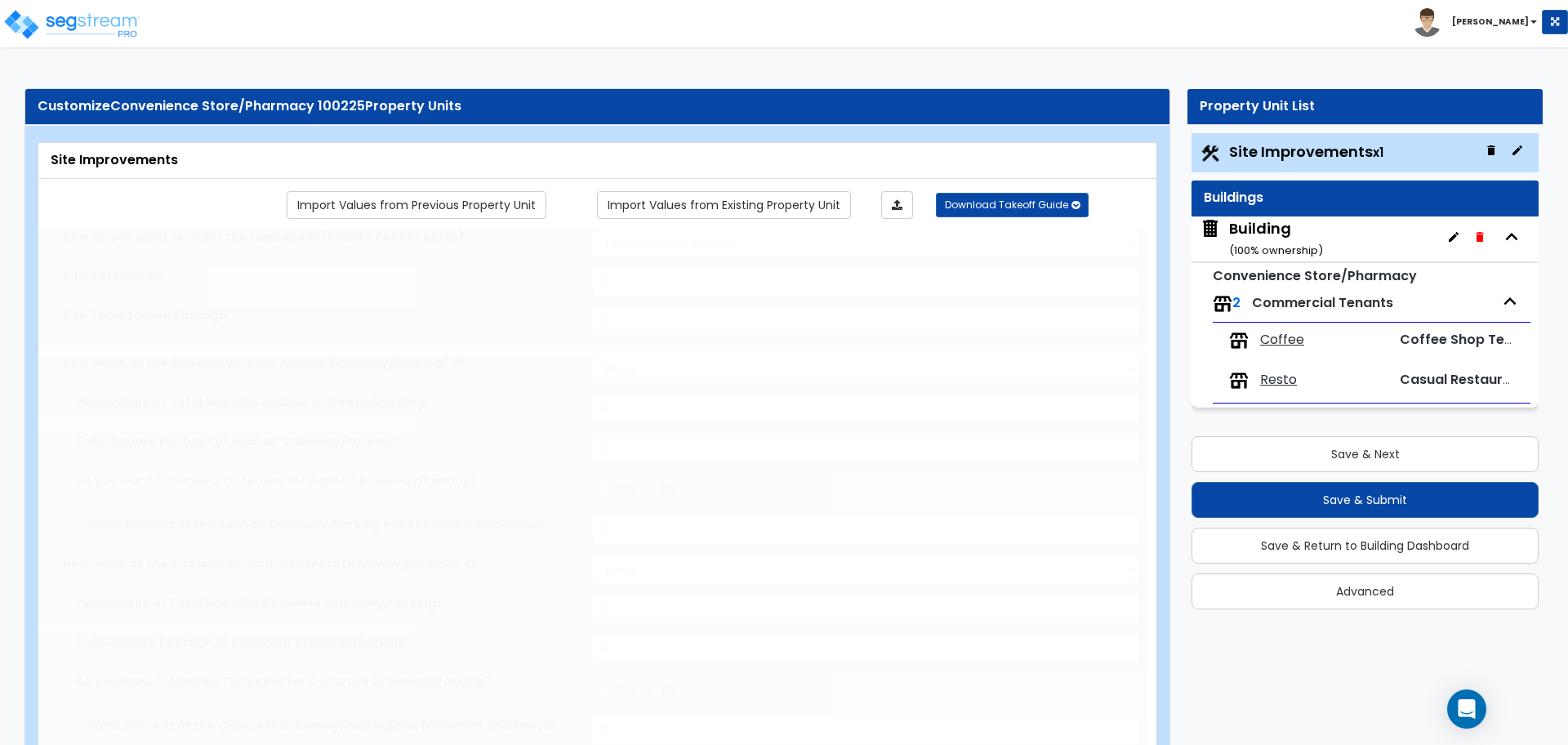
type input "1"
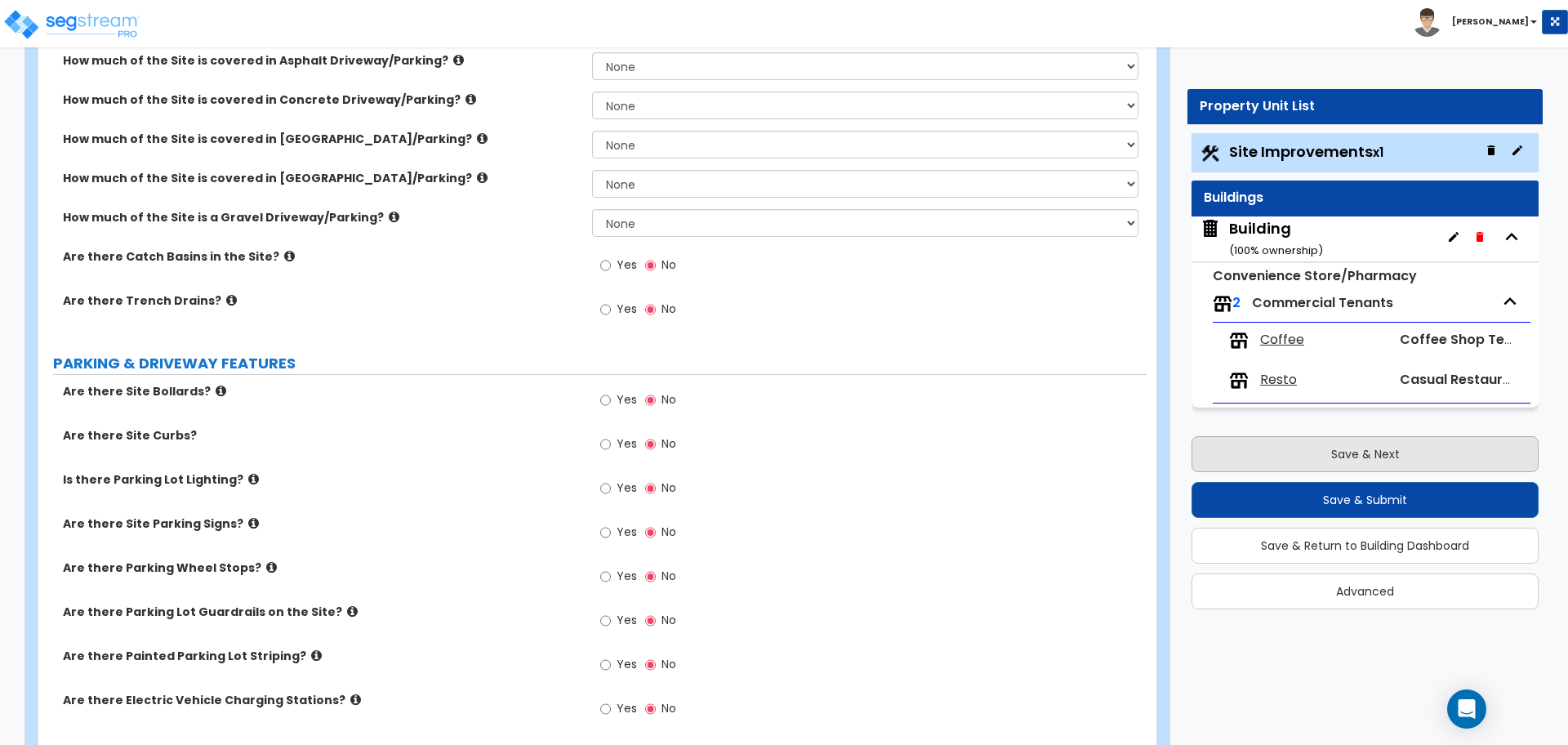
scroll to position [340, 0]
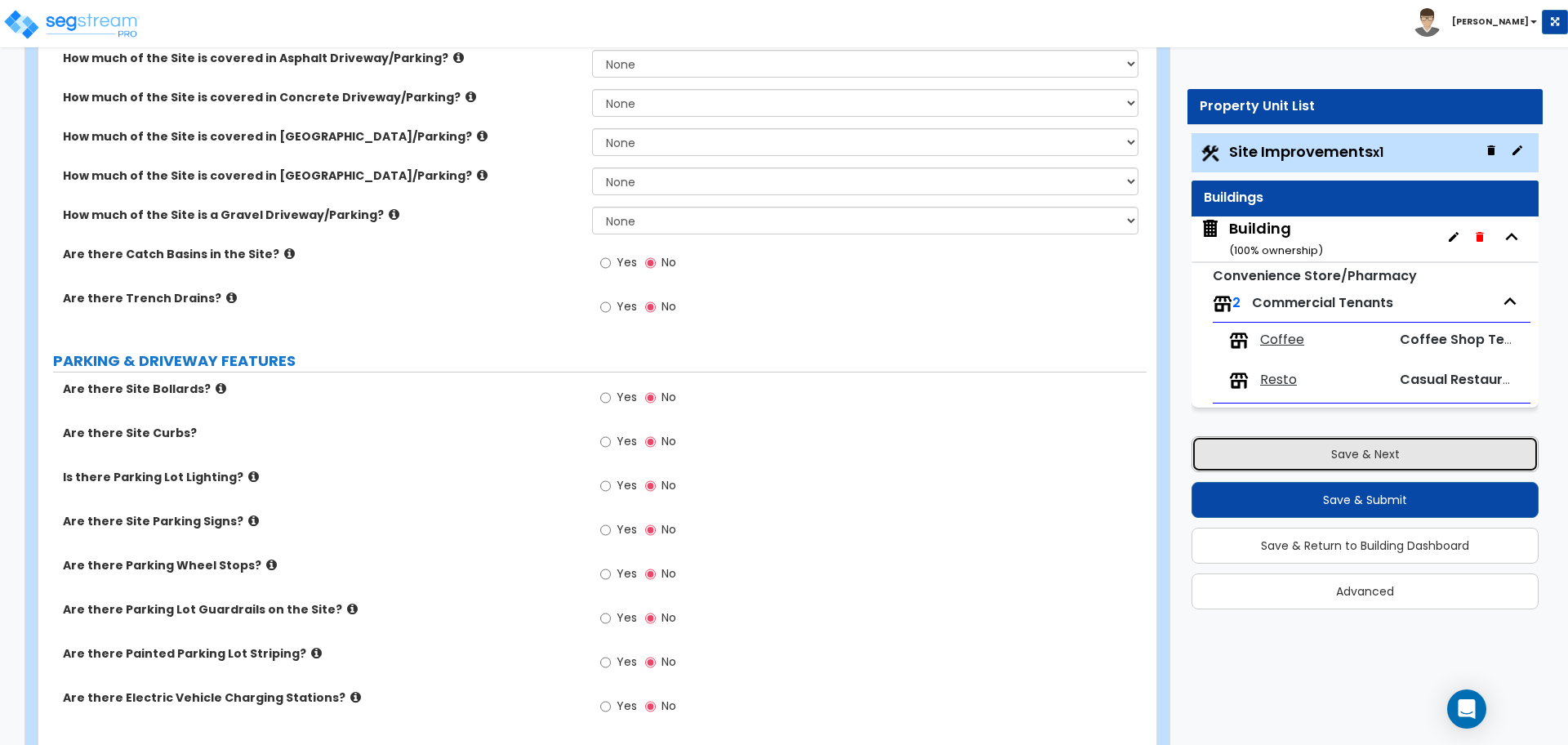
click at [1278, 454] on button "Save & Next" at bounding box center [1364, 454] width 347 height 36
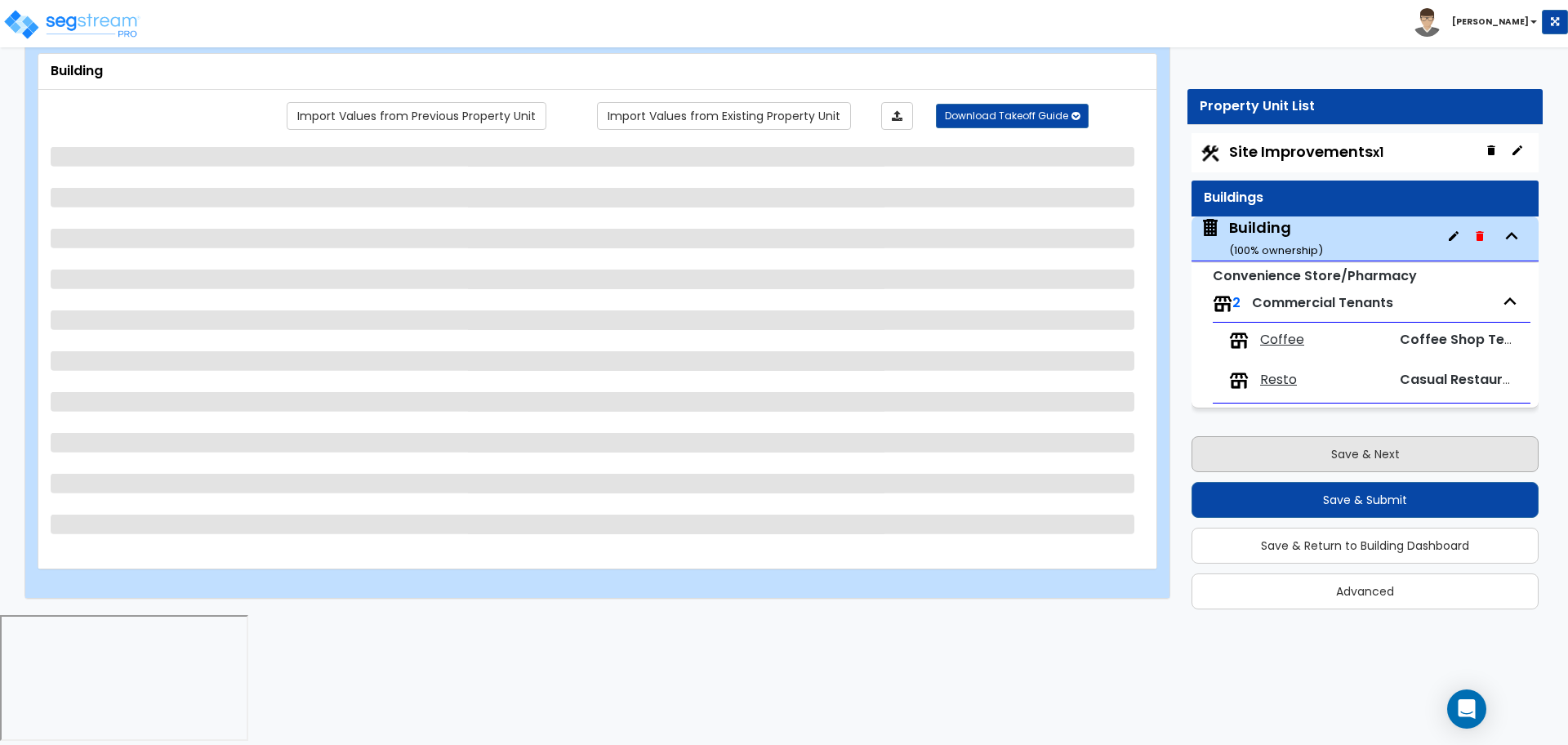
scroll to position [0, 0]
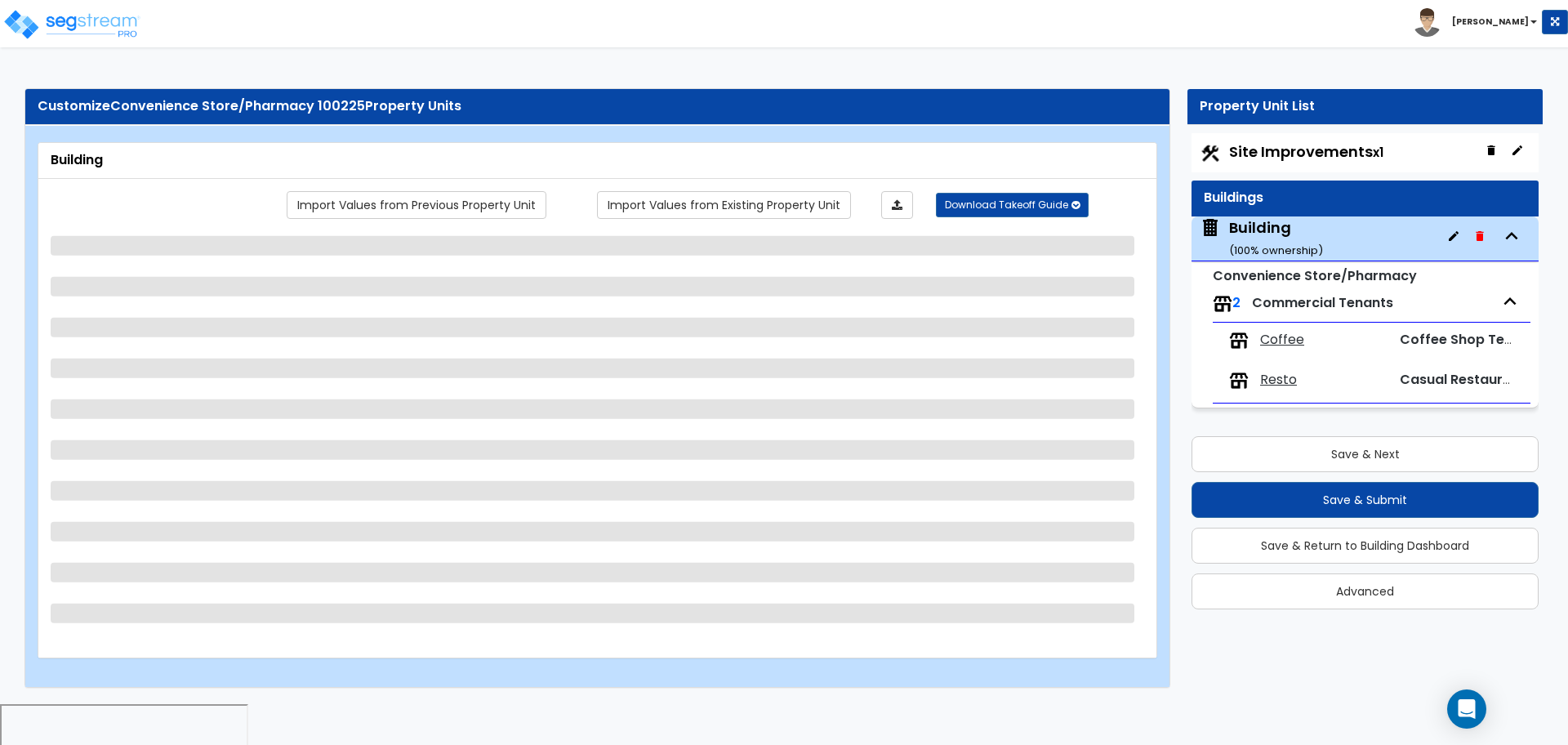
select select "1"
select select "4"
select select "2"
select select "5"
select select "1"
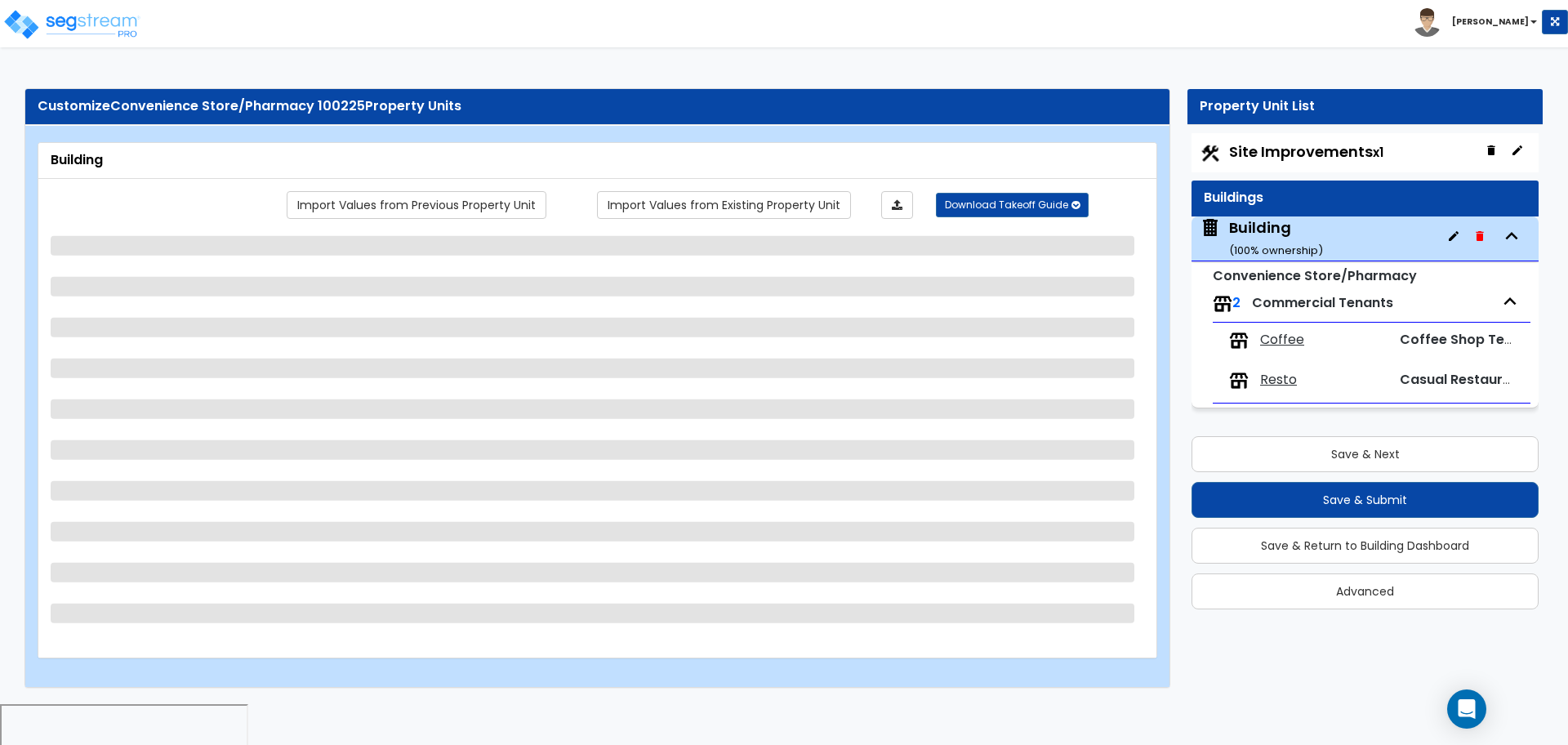
select select "4"
select select "2"
select select "1"
select select "6"
select select "1"
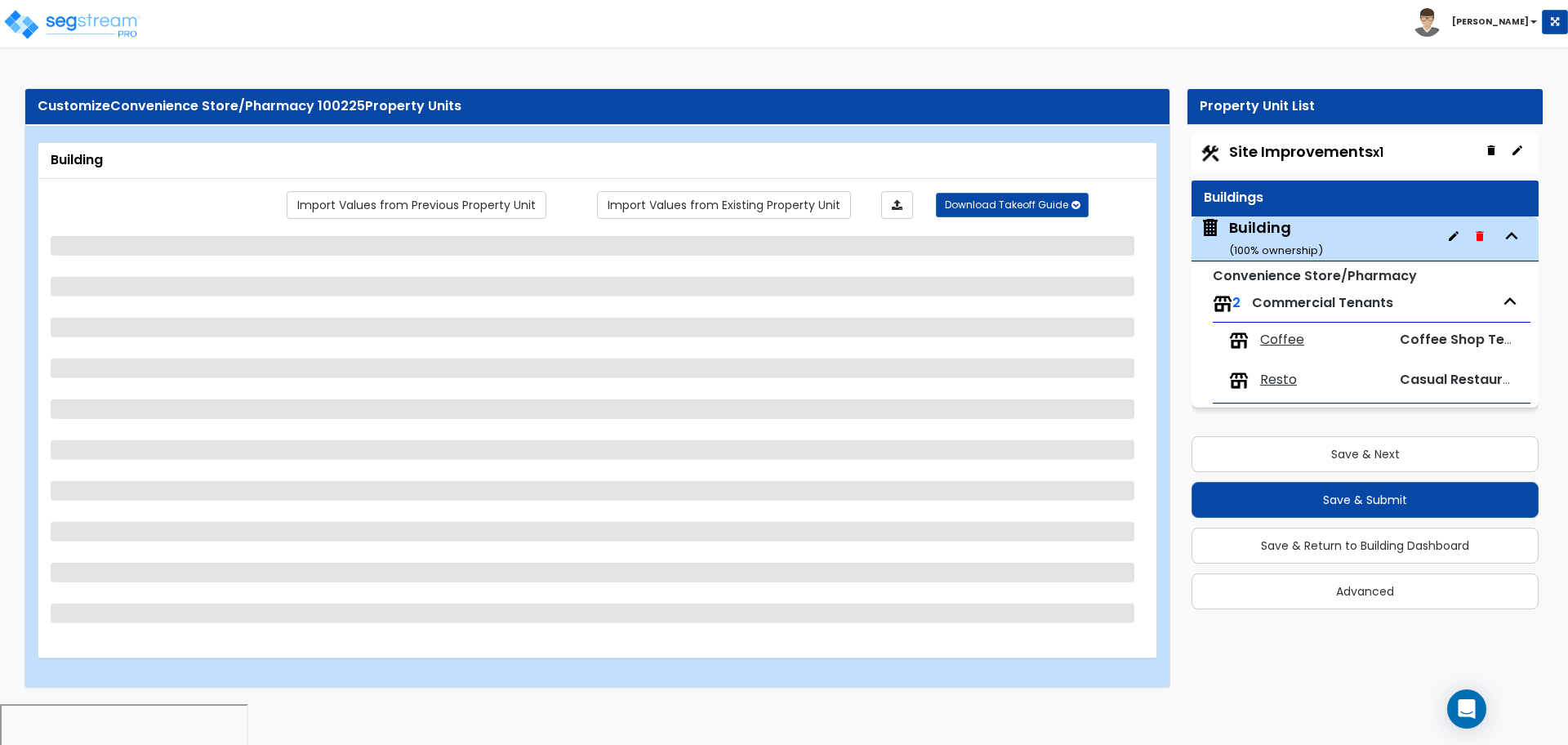
select select "3"
select select "1"
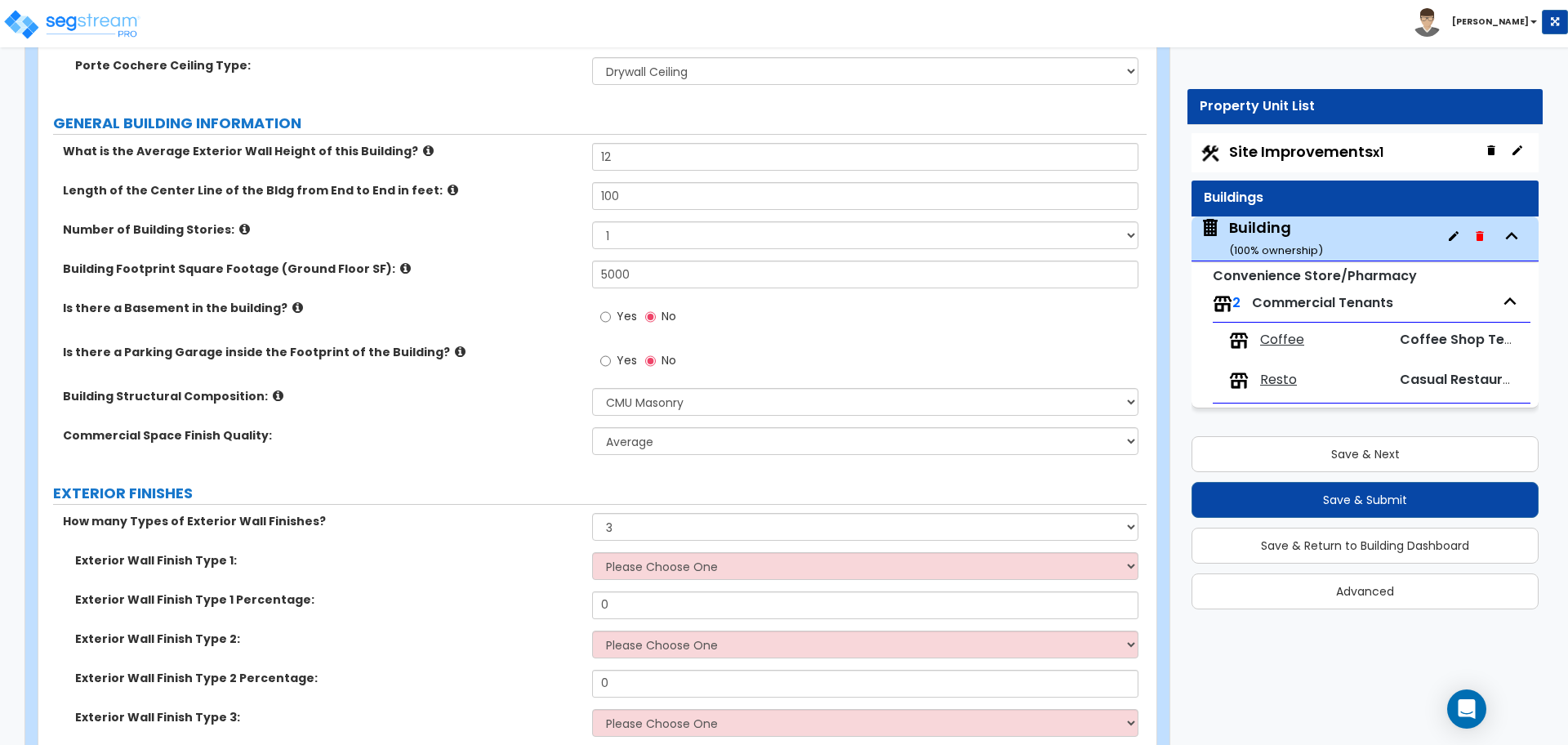
scroll to position [840, 0]
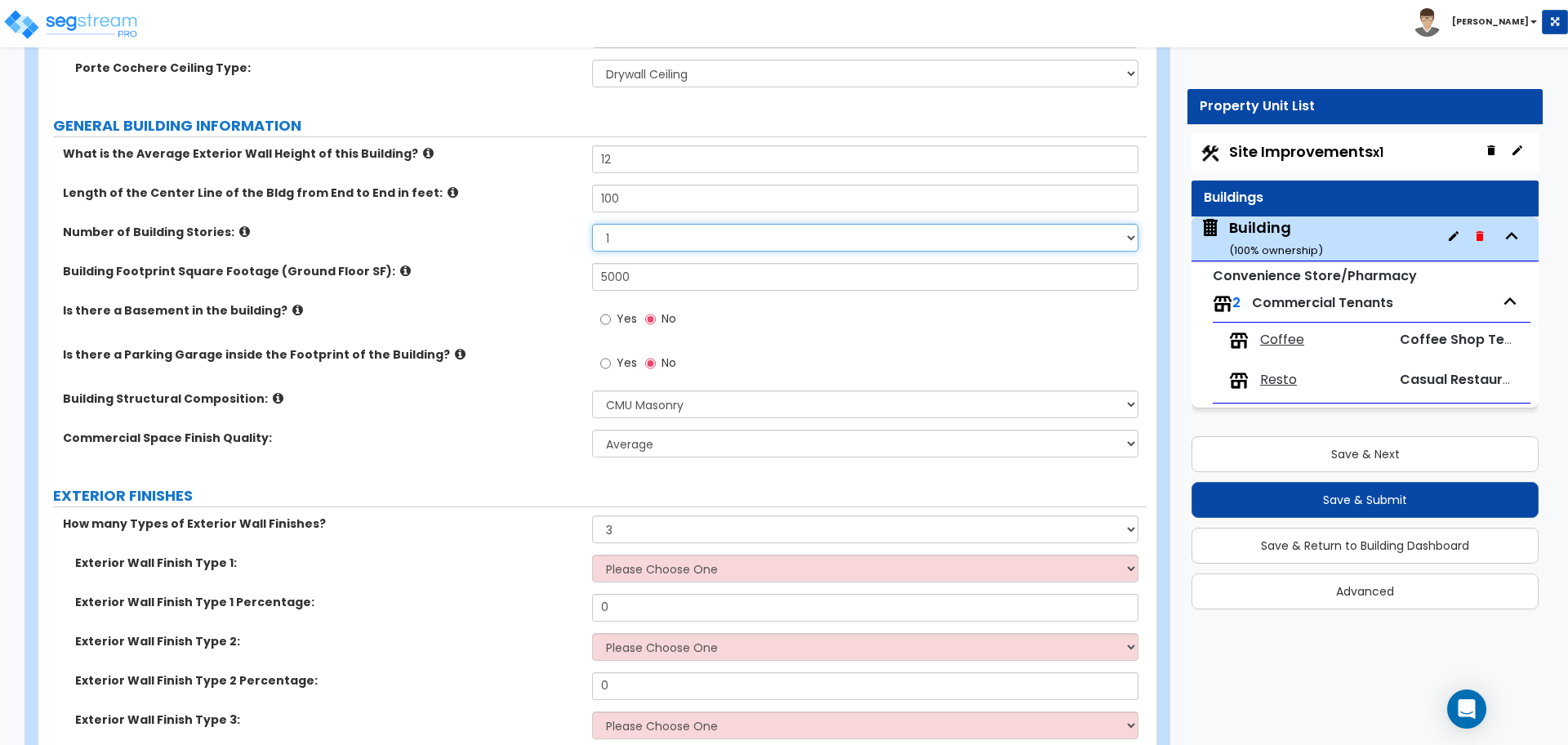
click at [654, 239] on select "1 2 3 4 5" at bounding box center [864, 238] width 545 height 28
select select "2"
click at [592, 224] on select "1 2 3 4 5" at bounding box center [864, 238] width 545 height 28
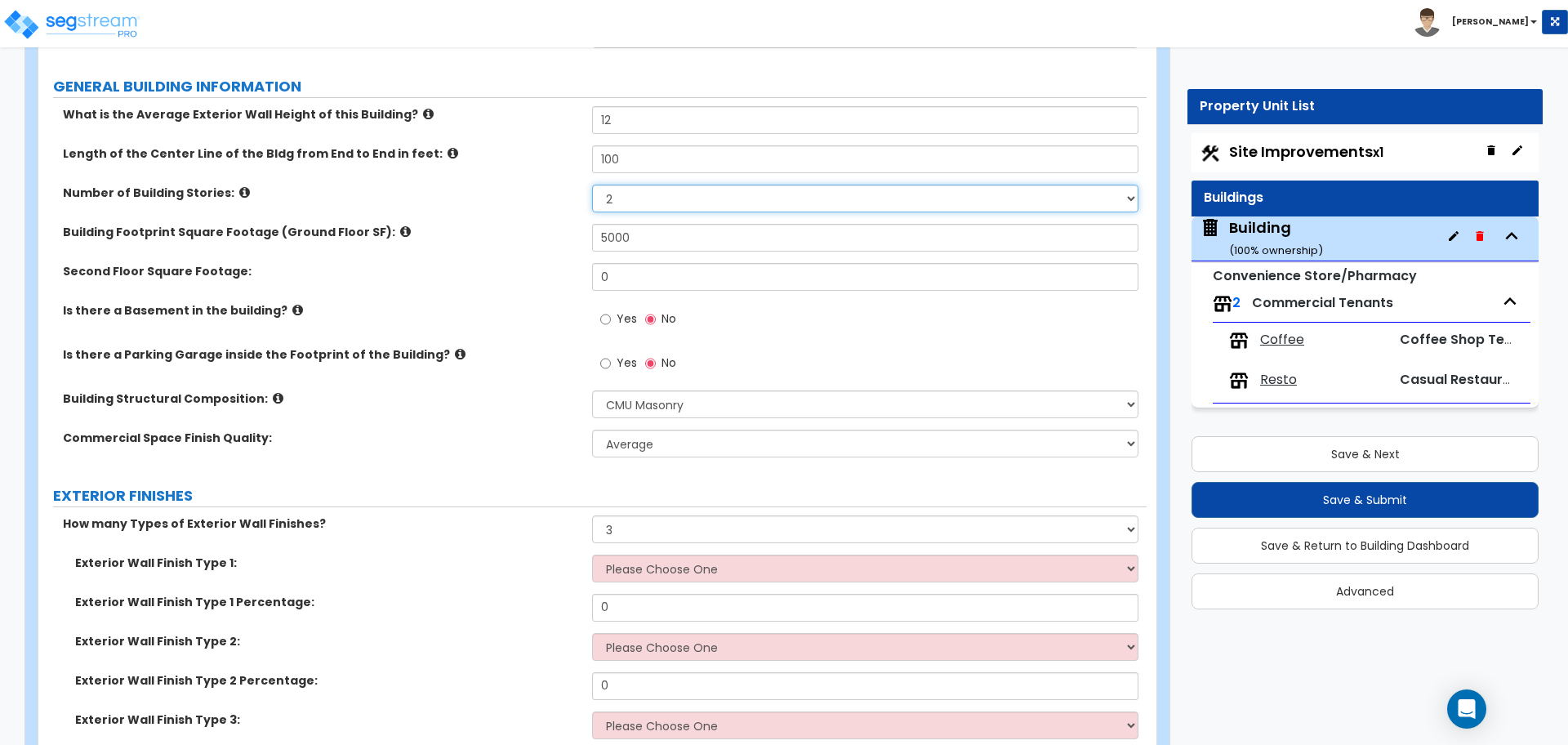
scroll to position [880, 0]
drag, startPoint x: 650, startPoint y: 280, endPoint x: 563, endPoint y: 274, distance: 87.2
click at [563, 274] on div "Second Floor Square Footage: 0" at bounding box center [593, 282] width 1108 height 39
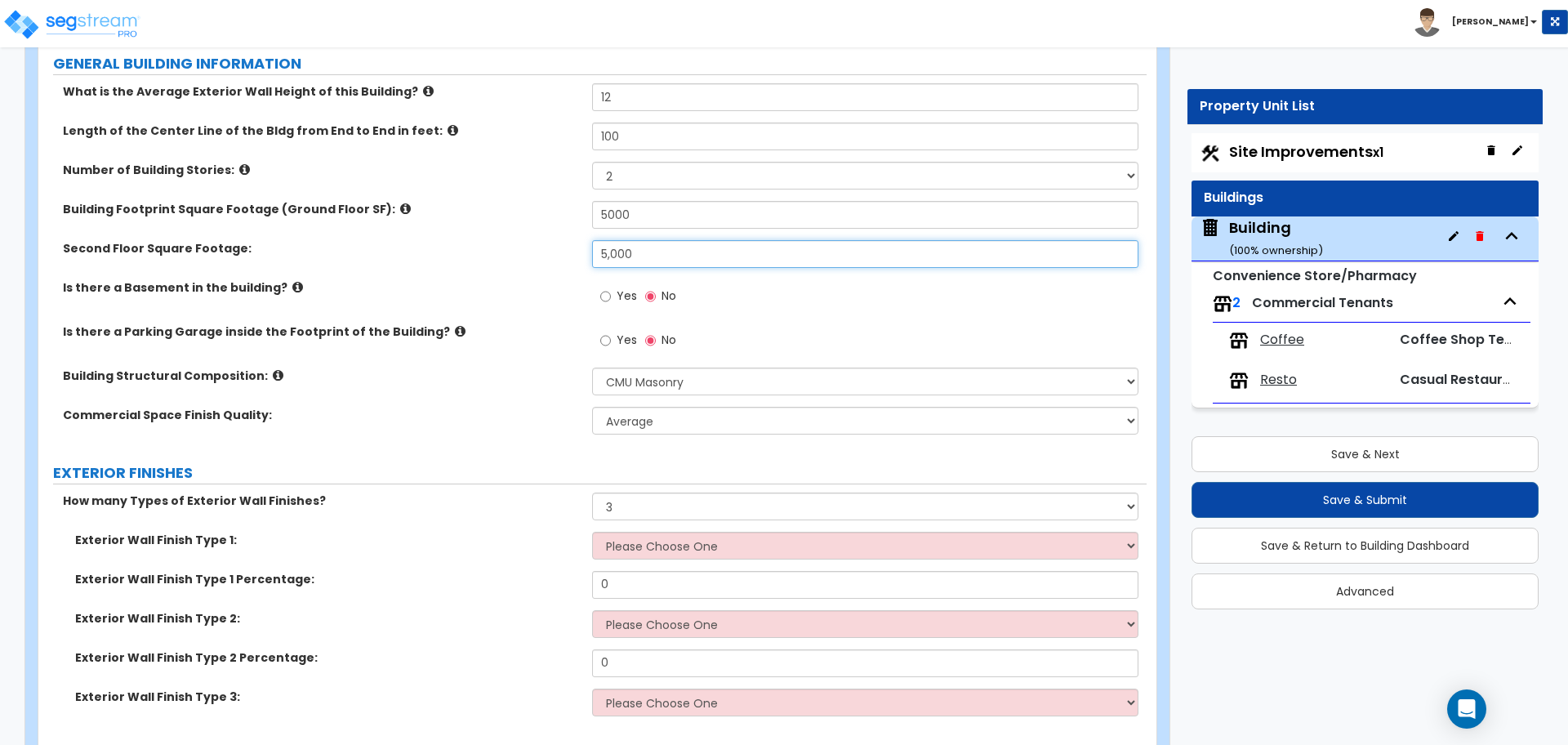
scroll to position [910, 0]
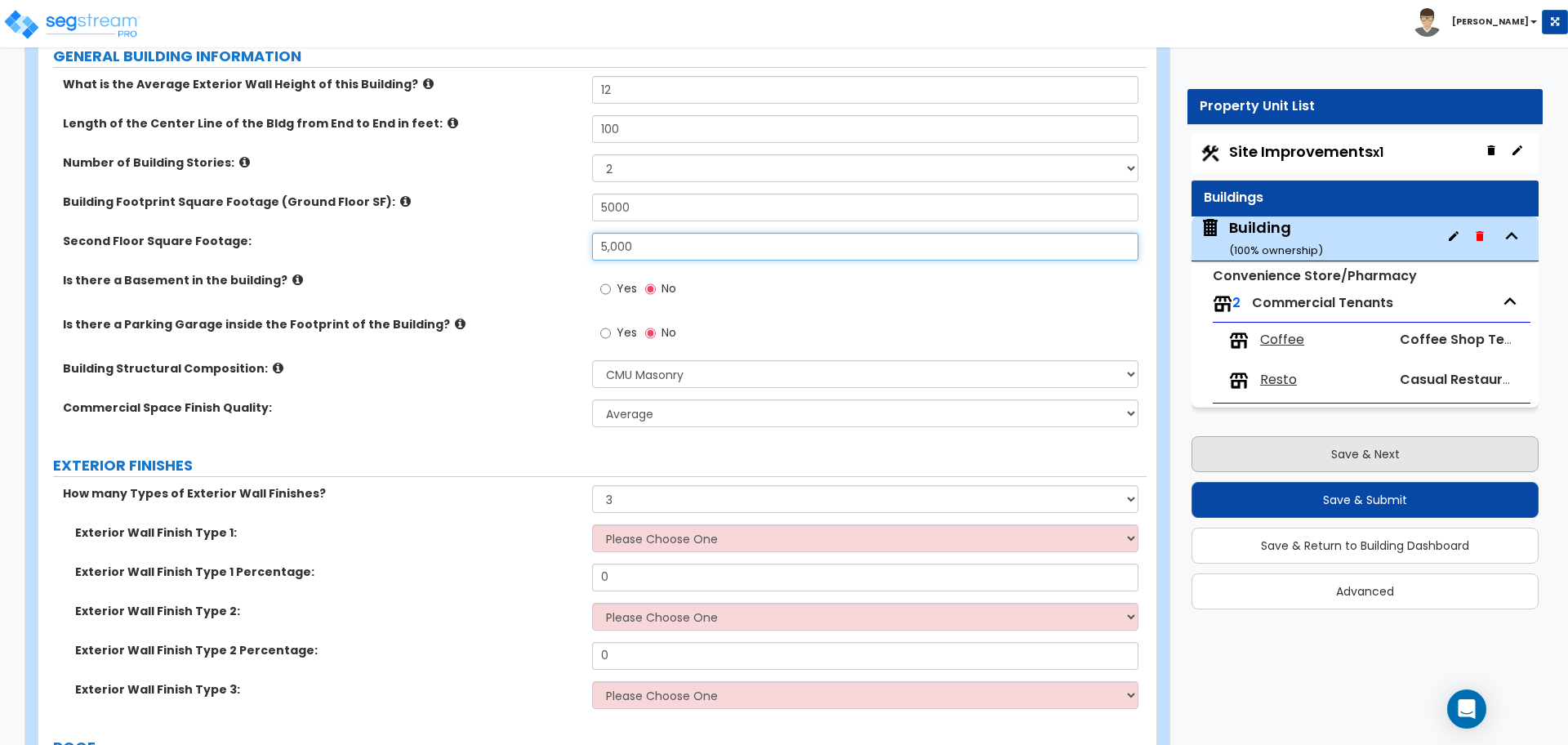
type input "5,000"
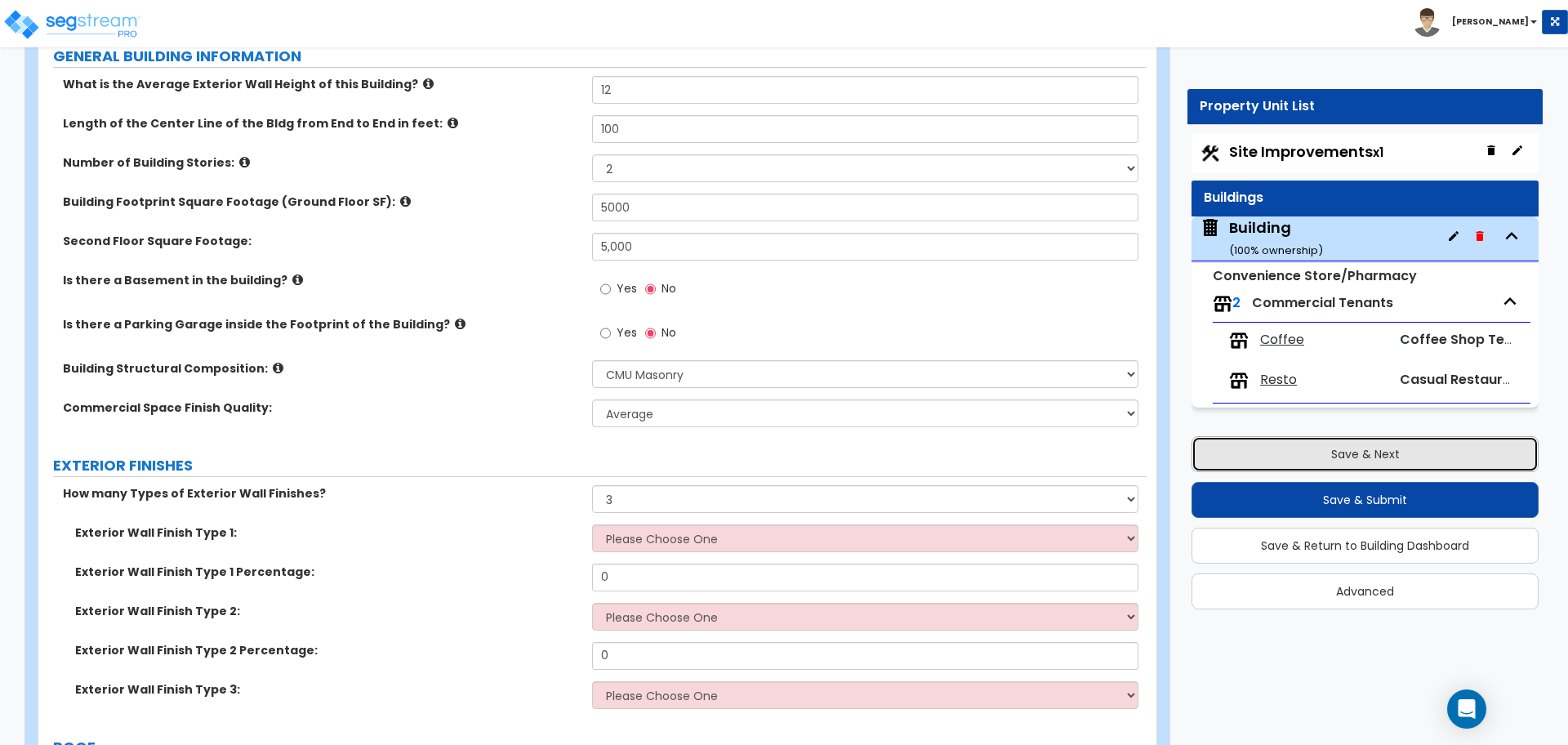
click at [1277, 455] on button "Save & Next" at bounding box center [1364, 454] width 347 height 36
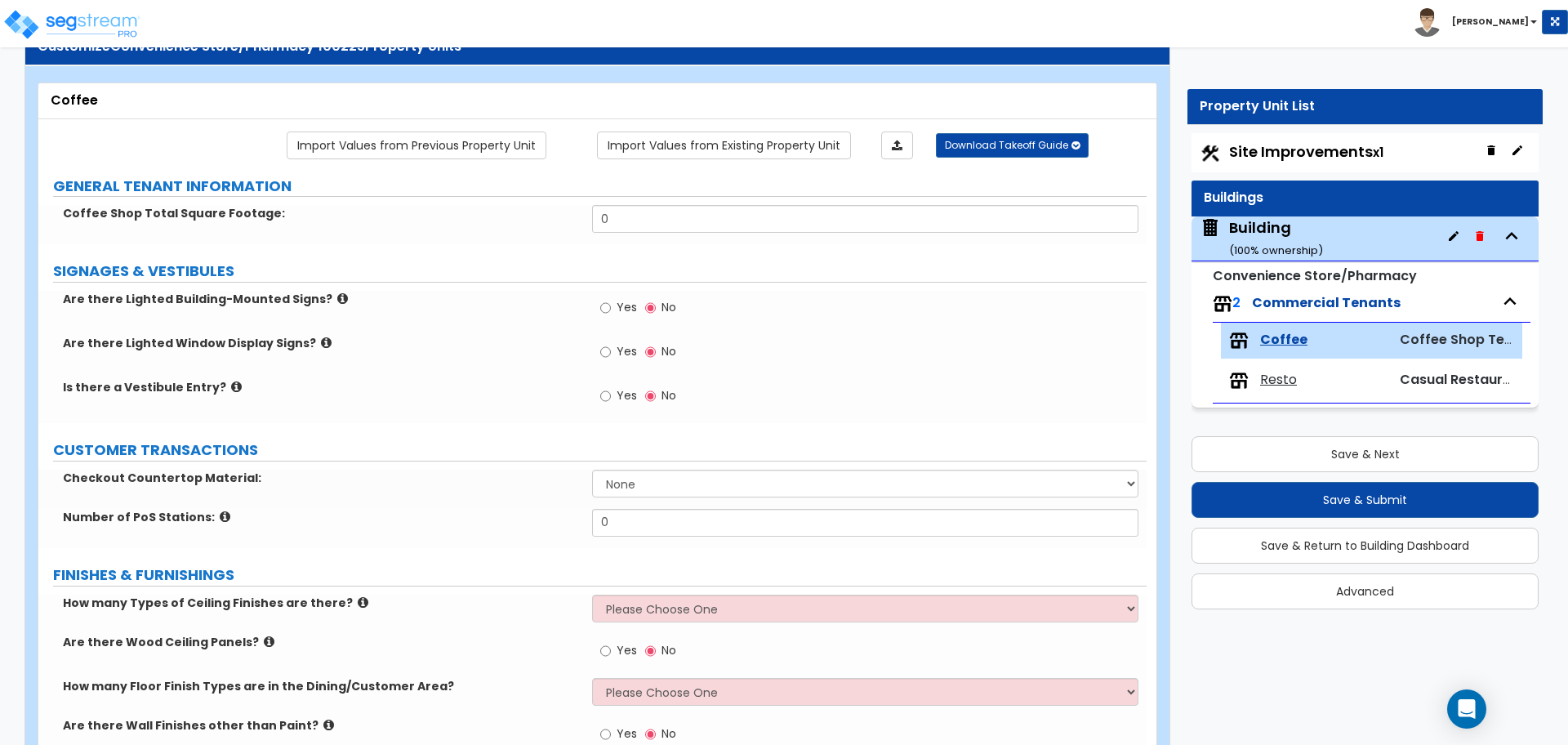
scroll to position [63, 0]
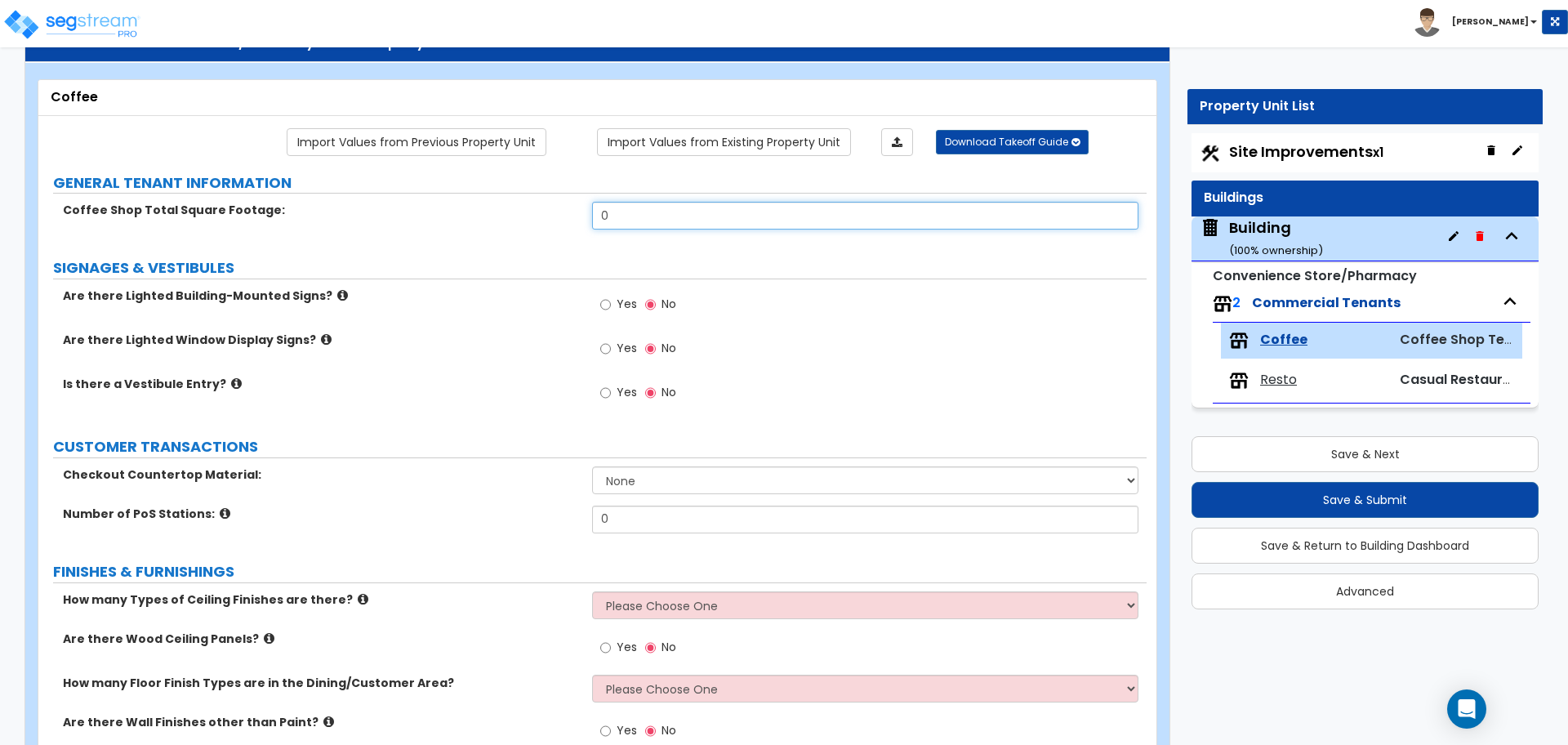
drag, startPoint x: 618, startPoint y: 212, endPoint x: 540, endPoint y: 206, distance: 78.2
click at [541, 206] on div "Coffee Shop Total Square Footage: 0" at bounding box center [593, 221] width 1108 height 39
type input "1,500"
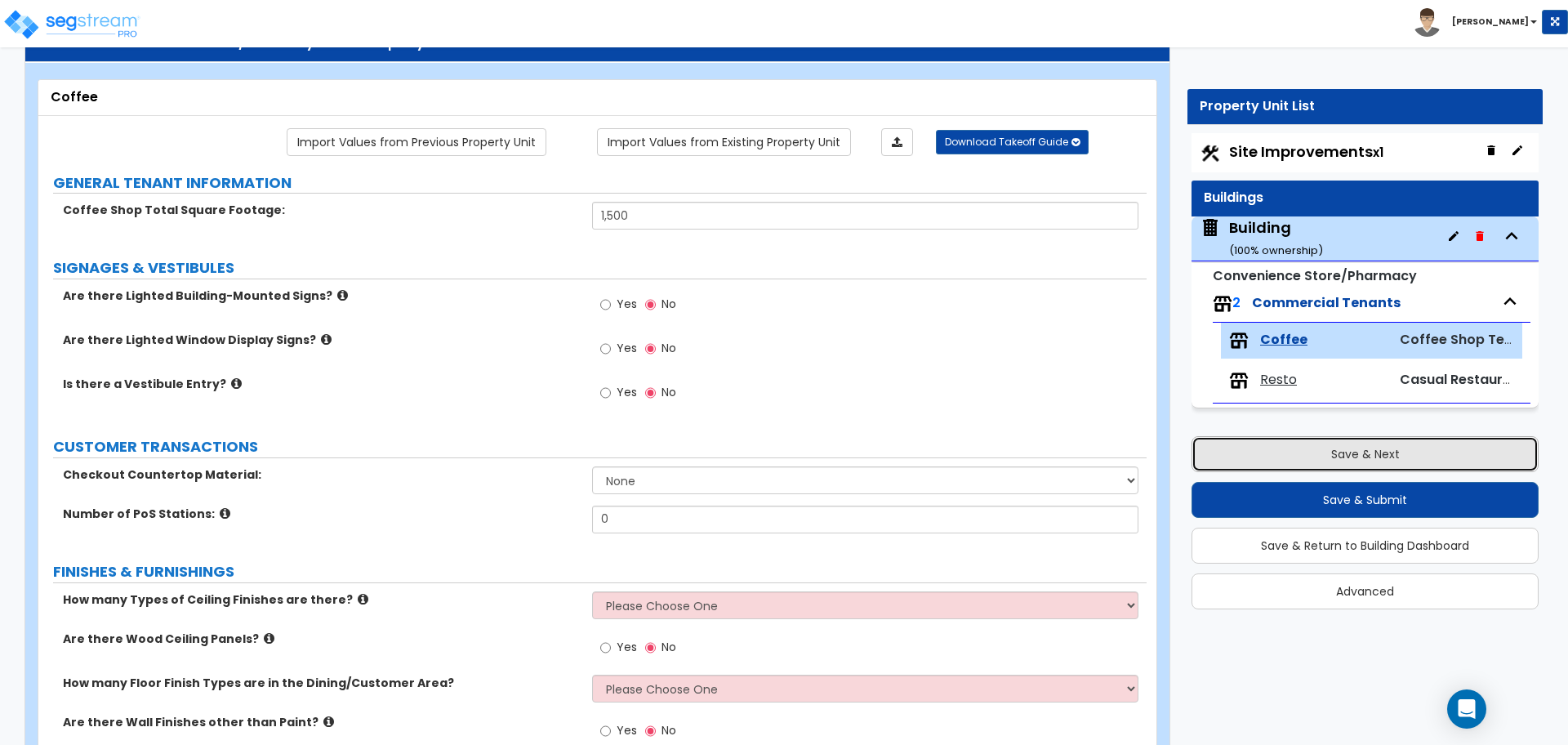
click at [1244, 449] on button "Save & Next" at bounding box center [1364, 454] width 347 height 36
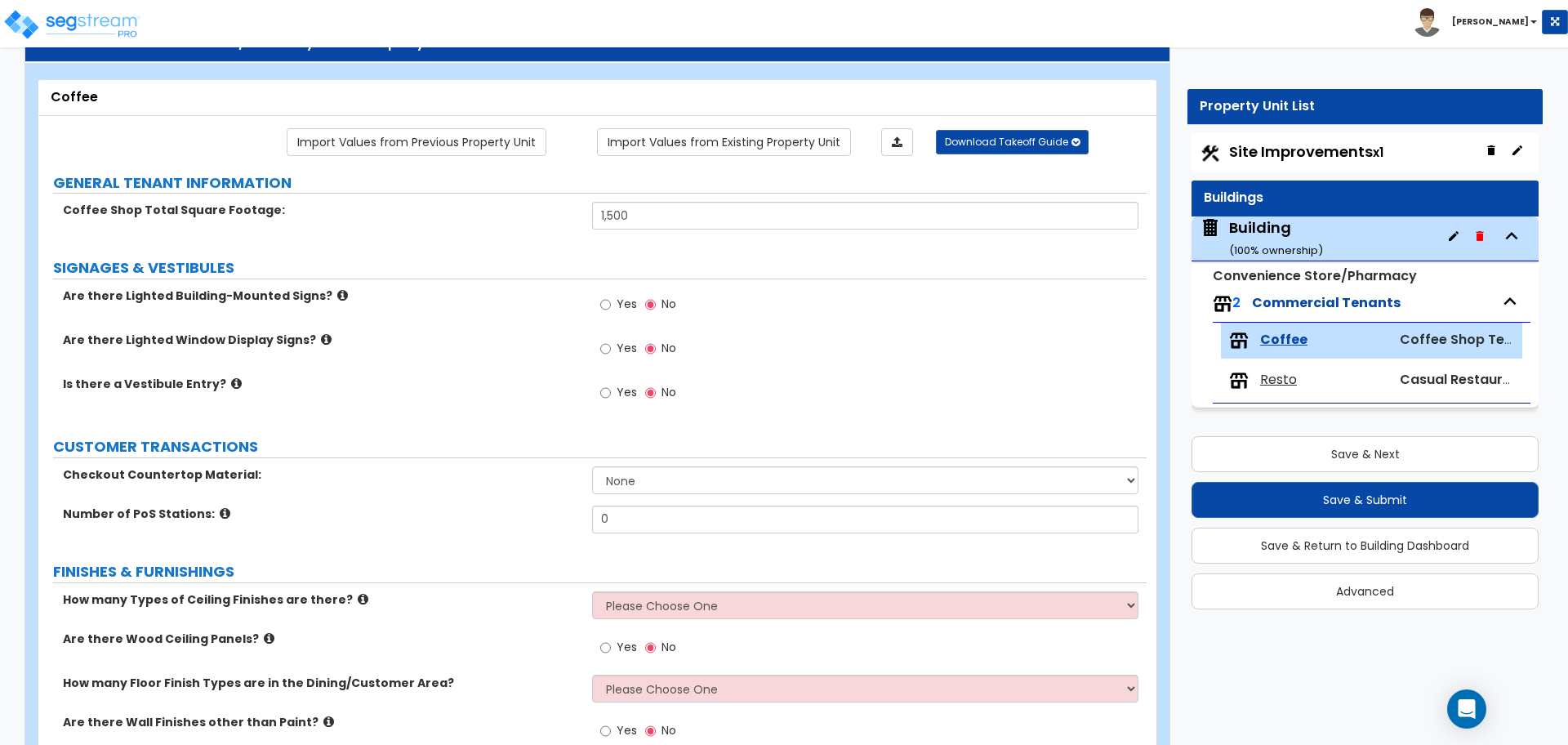
scroll to position [0, 0]
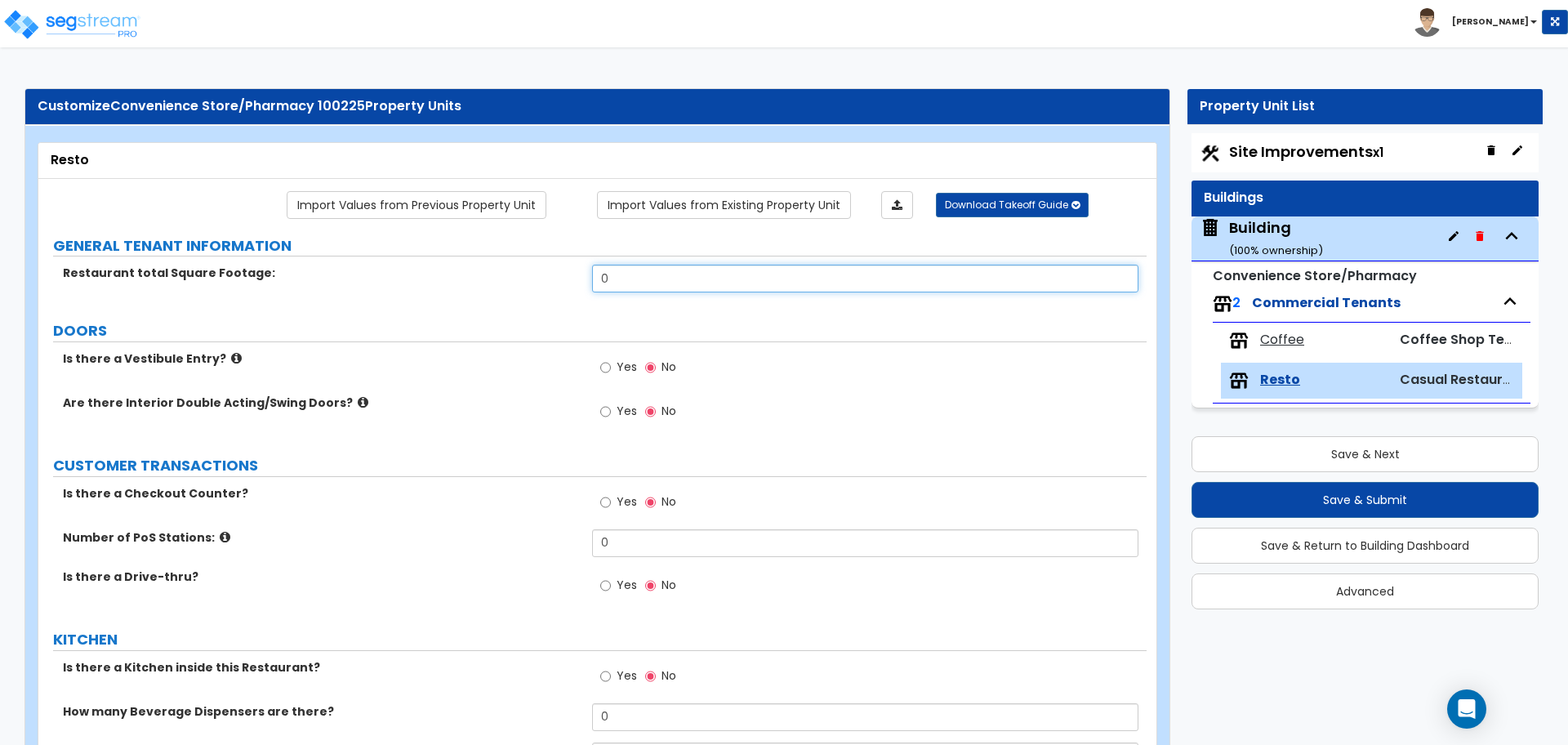
drag, startPoint x: 633, startPoint y: 273, endPoint x: 541, endPoint y: 272, distance: 92.0
click at [541, 273] on div "Restaurant total Square Footage: 0" at bounding box center [593, 284] width 1108 height 39
type input "2,500"
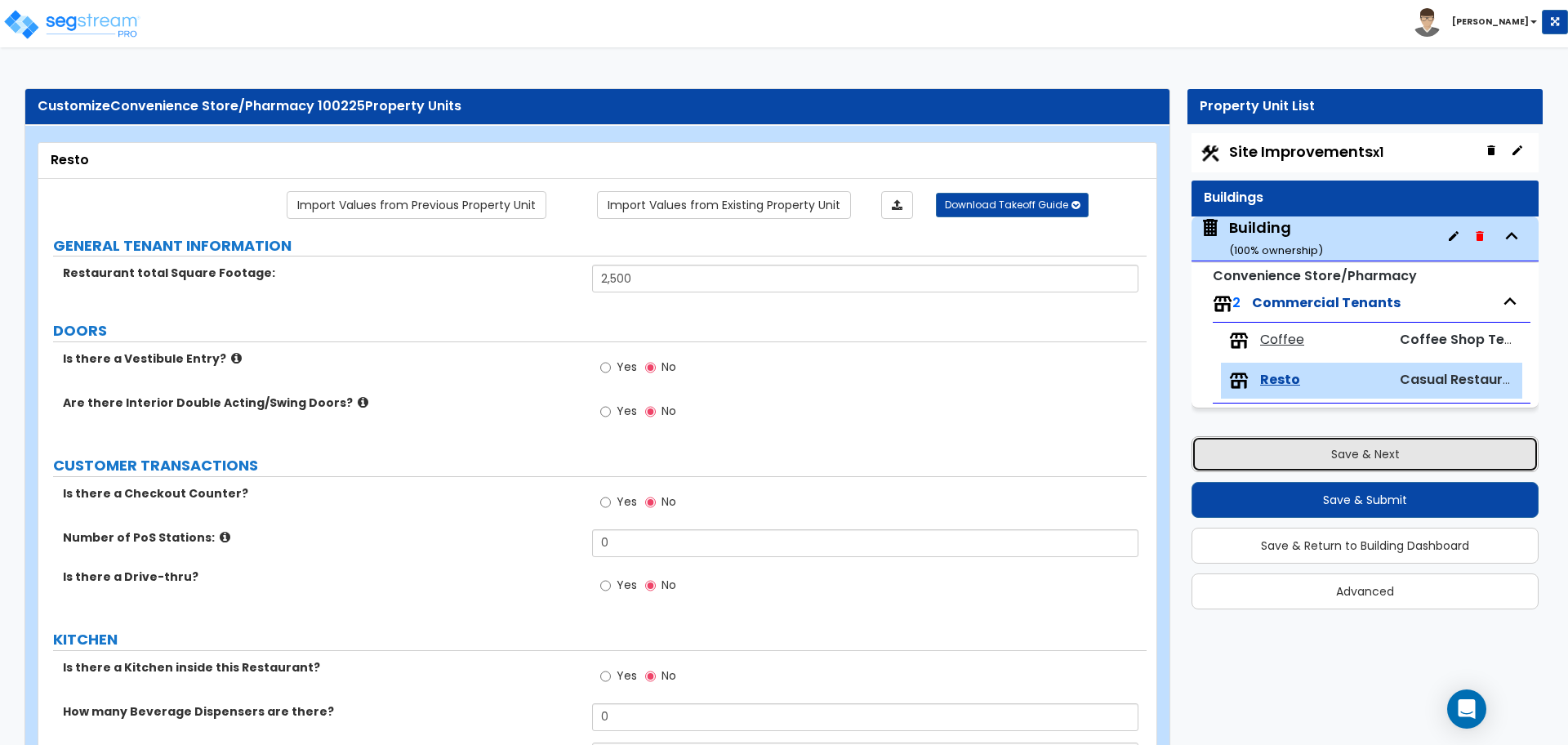
click at [1230, 469] on button "Save & Next" at bounding box center [1364, 454] width 347 height 36
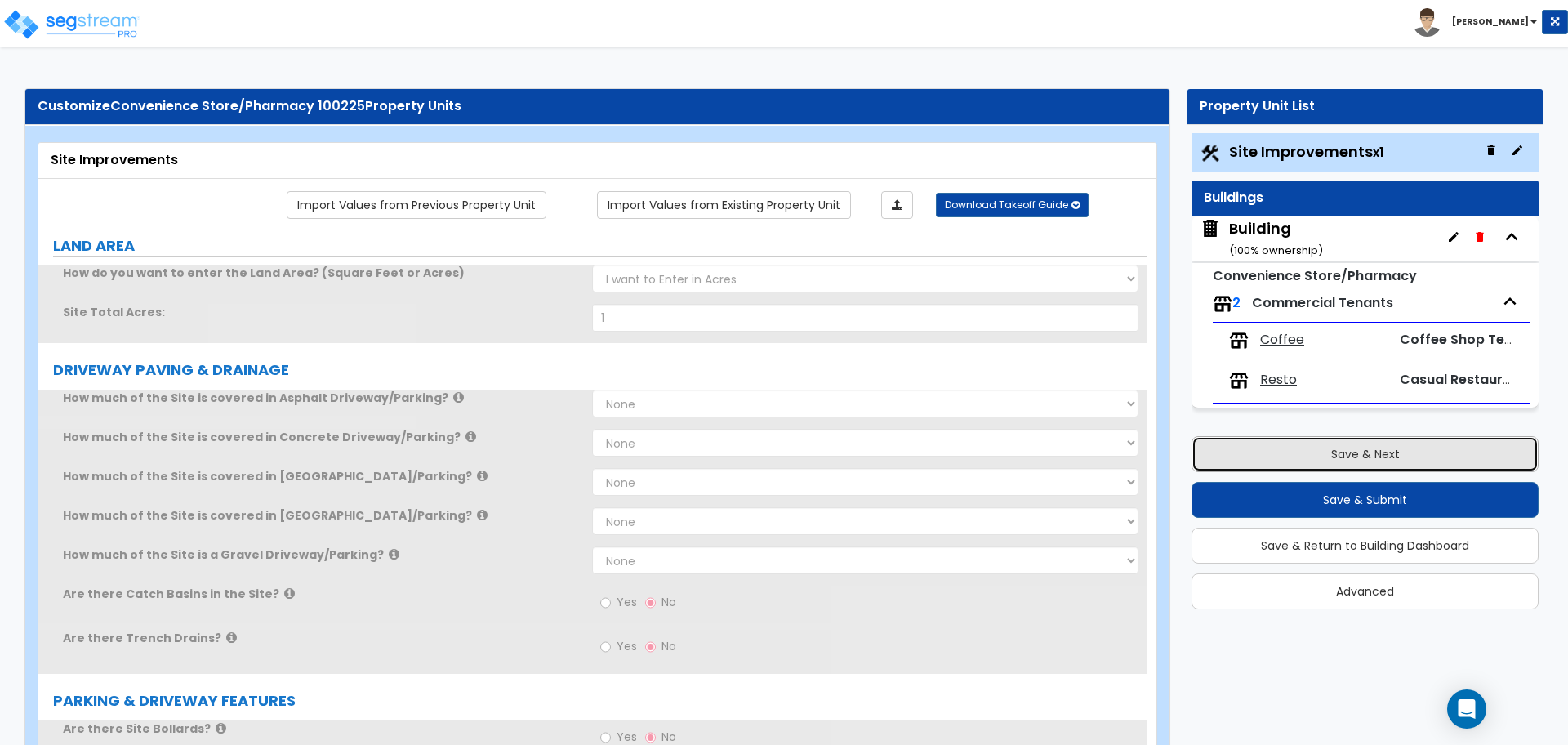
click at [1225, 462] on button "Save & Next" at bounding box center [1364, 454] width 347 height 36
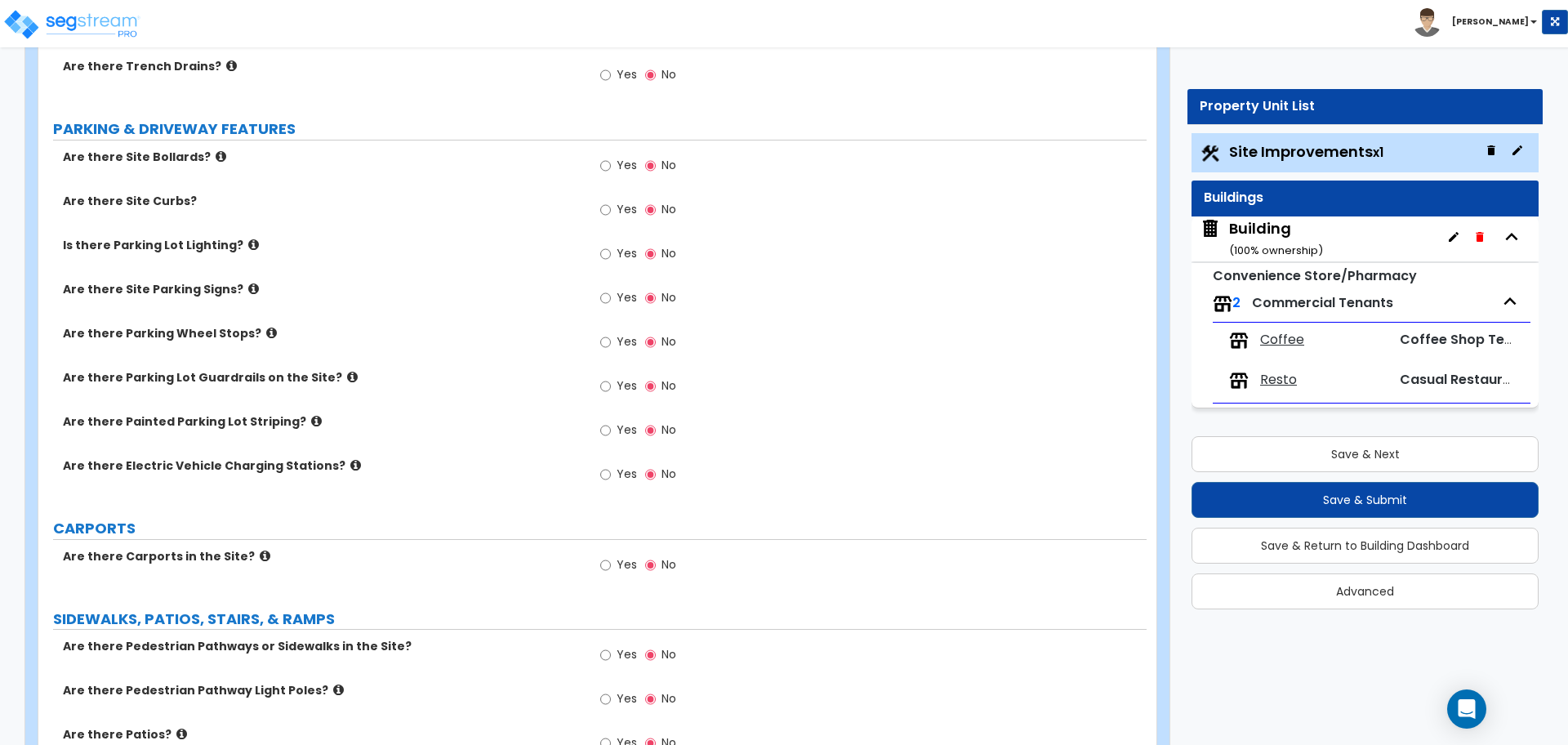
select select "1"
select select "4"
select select "2"
select select "5"
select select "1"
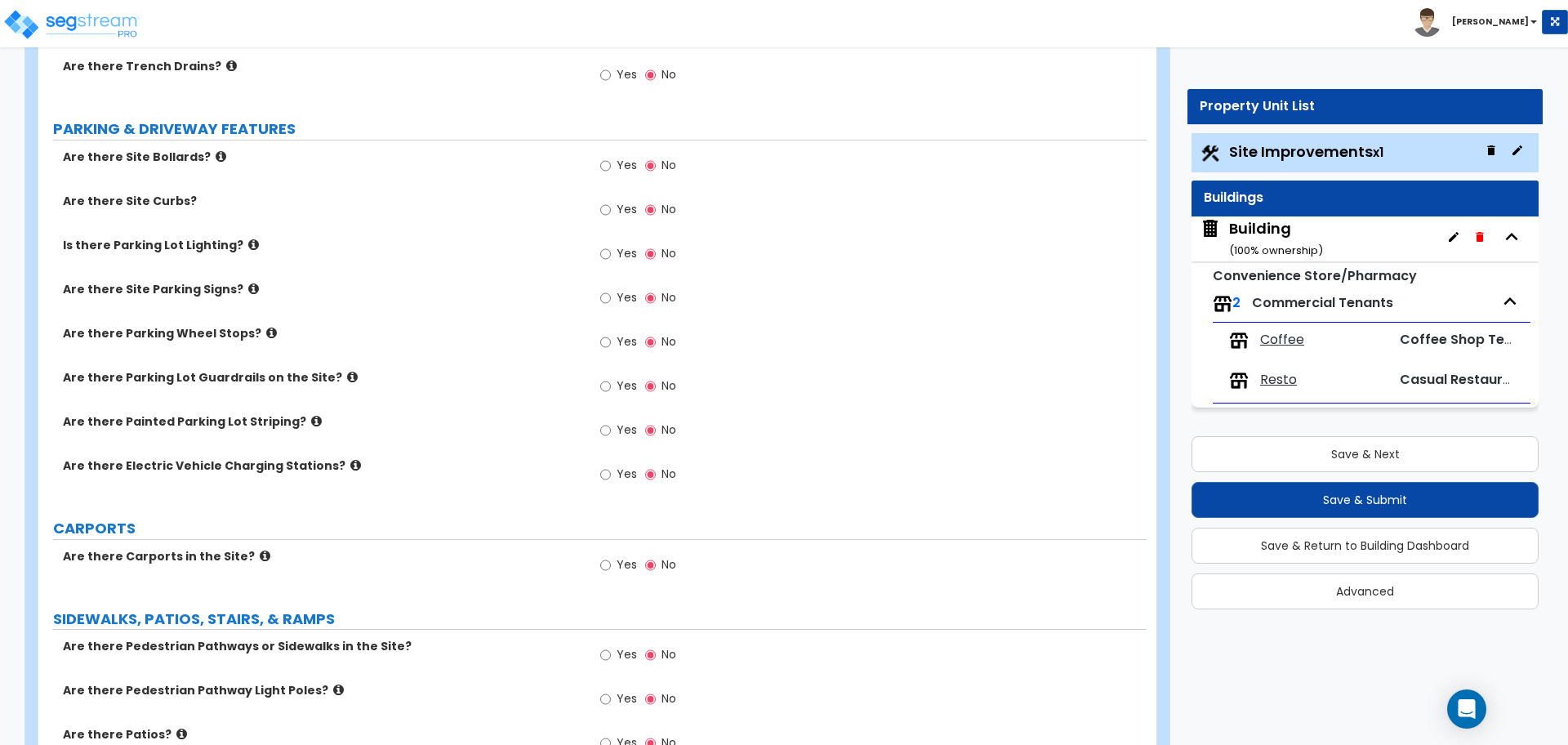
select select "4"
select select "2"
select select "1"
select select "2"
select select "6"
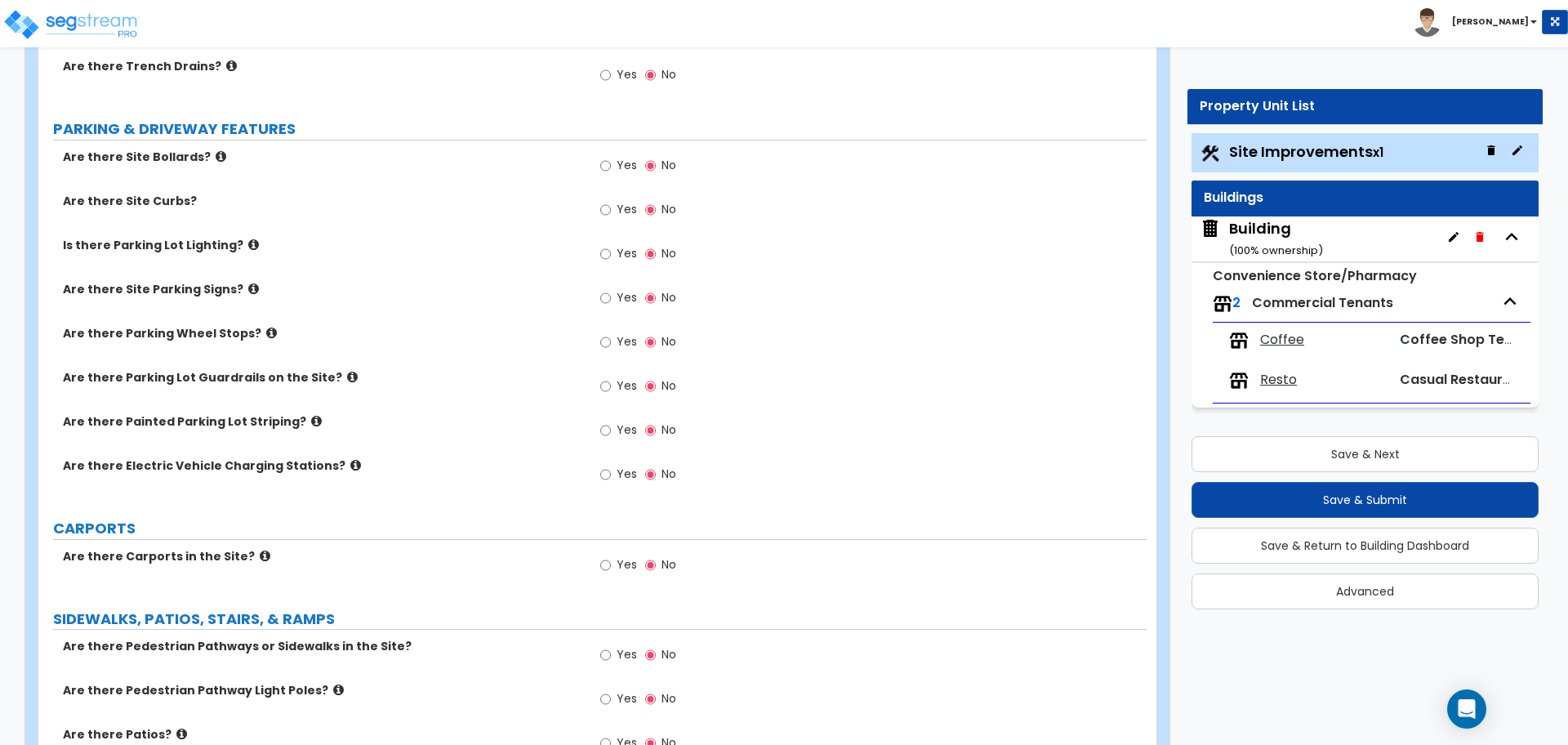
select select "1"
select select "3"
select select "1"
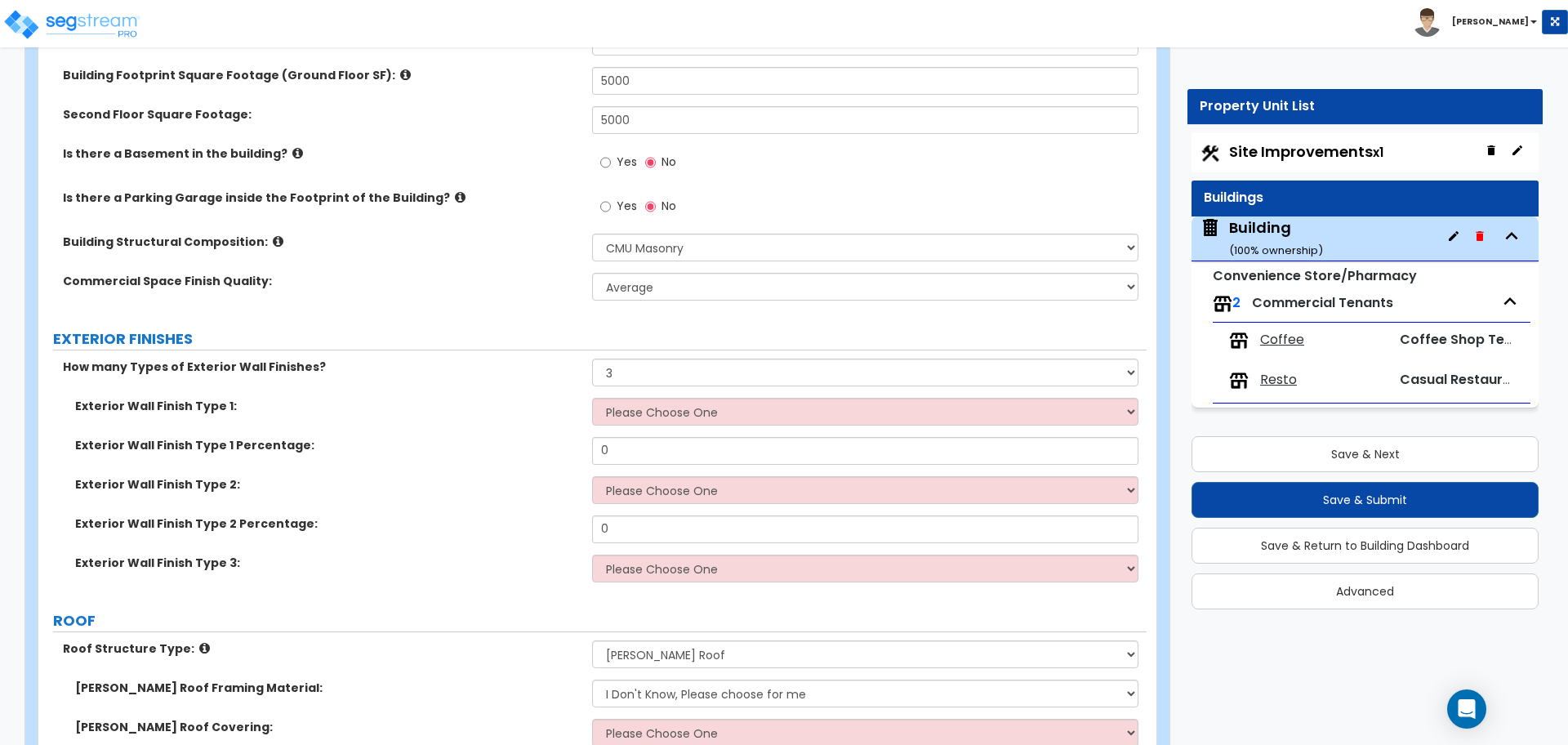
scroll to position [1045, 0]
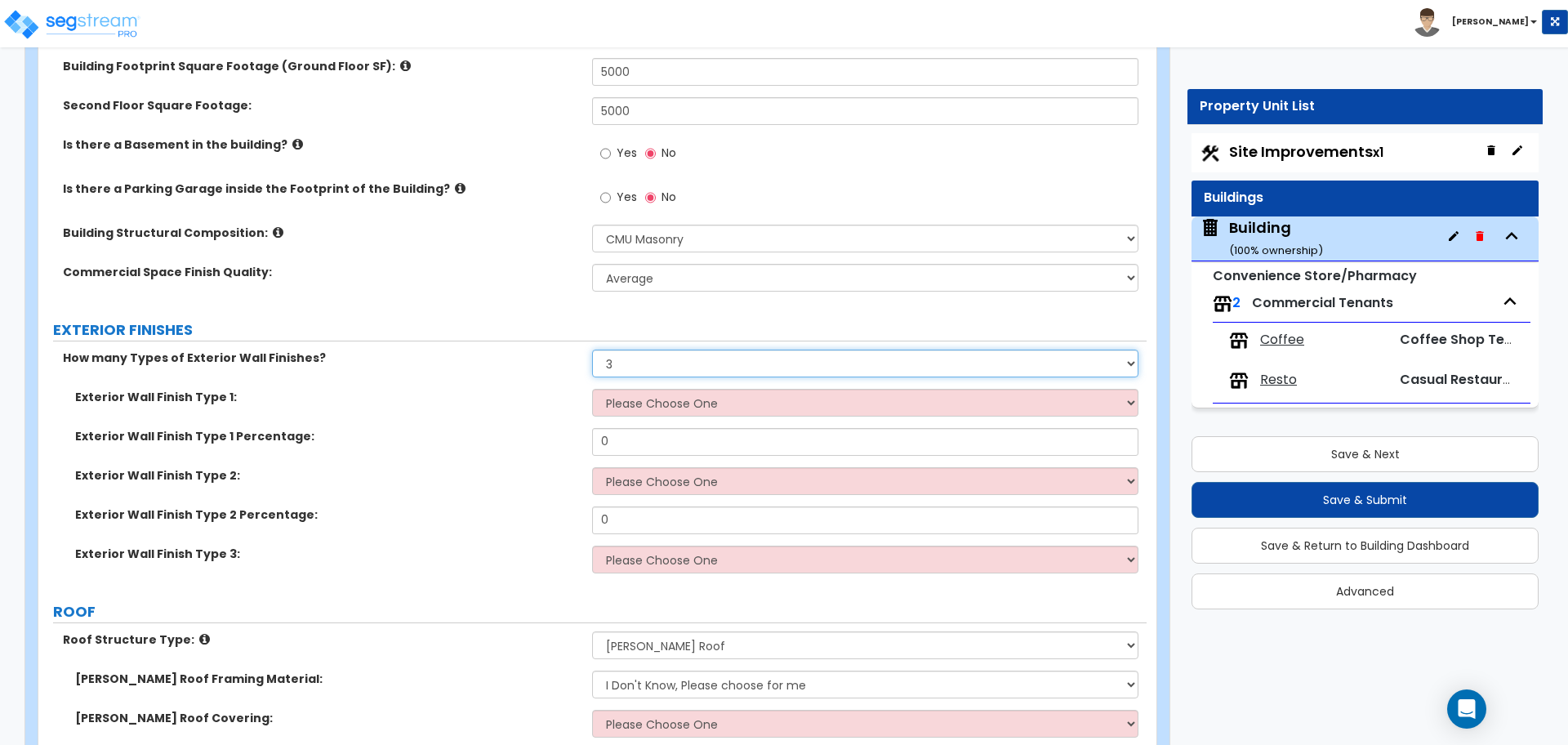
click at [659, 366] on select "None 1 2 3" at bounding box center [864, 363] width 545 height 28
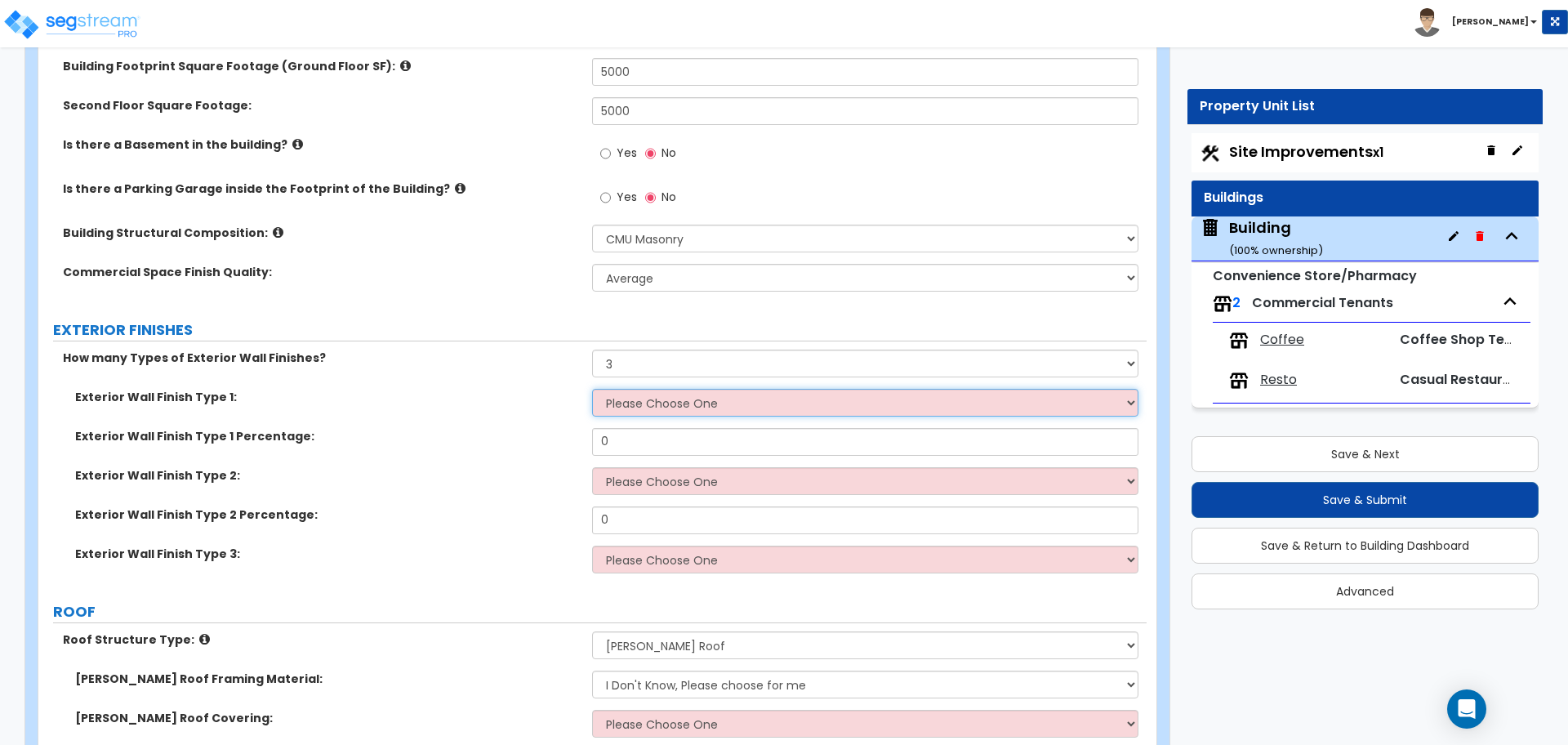
click at [673, 405] on select "Please Choose One No Finish/Shared Wall No Wall Brick Veneer Stone Veneer Wood …" at bounding box center [864, 403] width 545 height 28
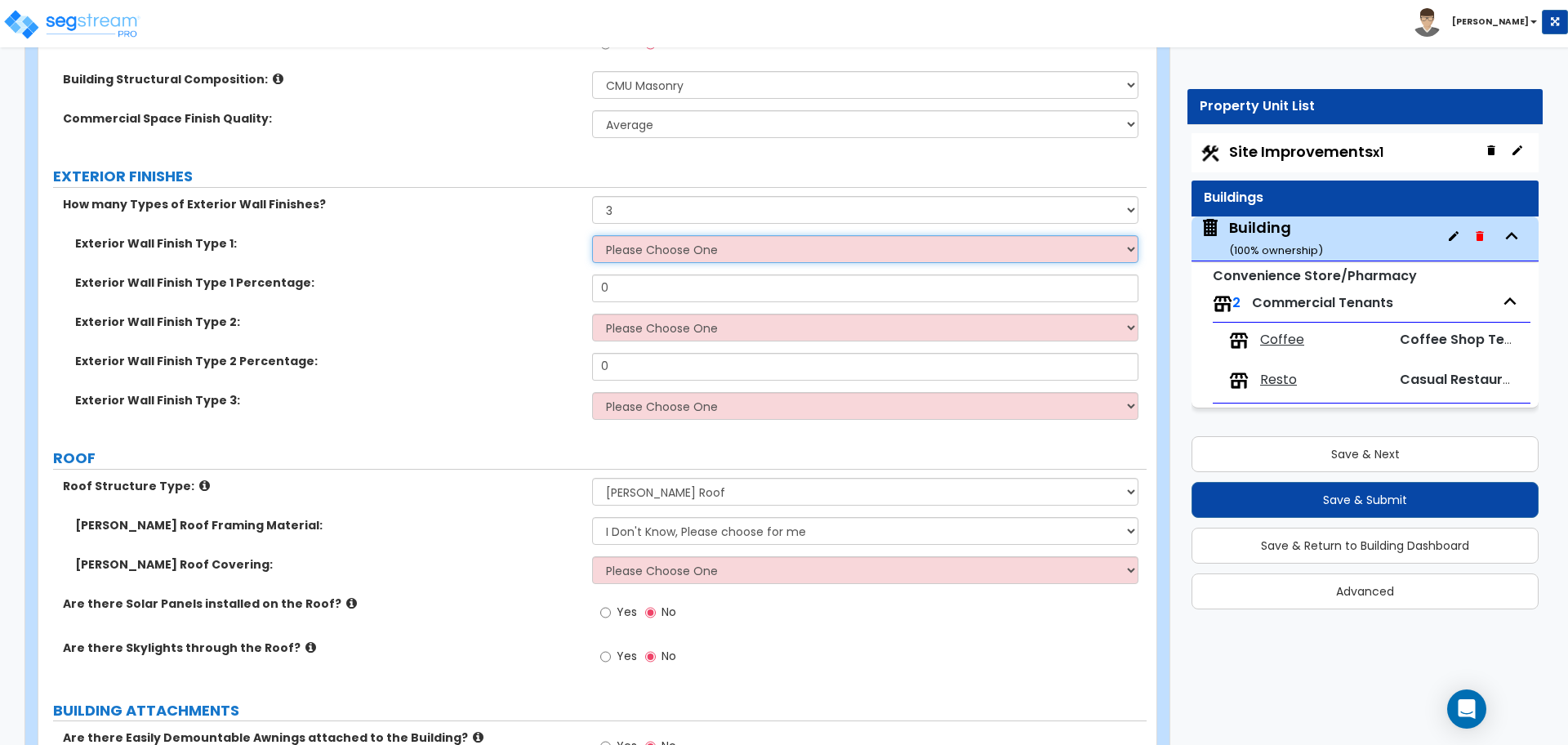
scroll to position [1187, 0]
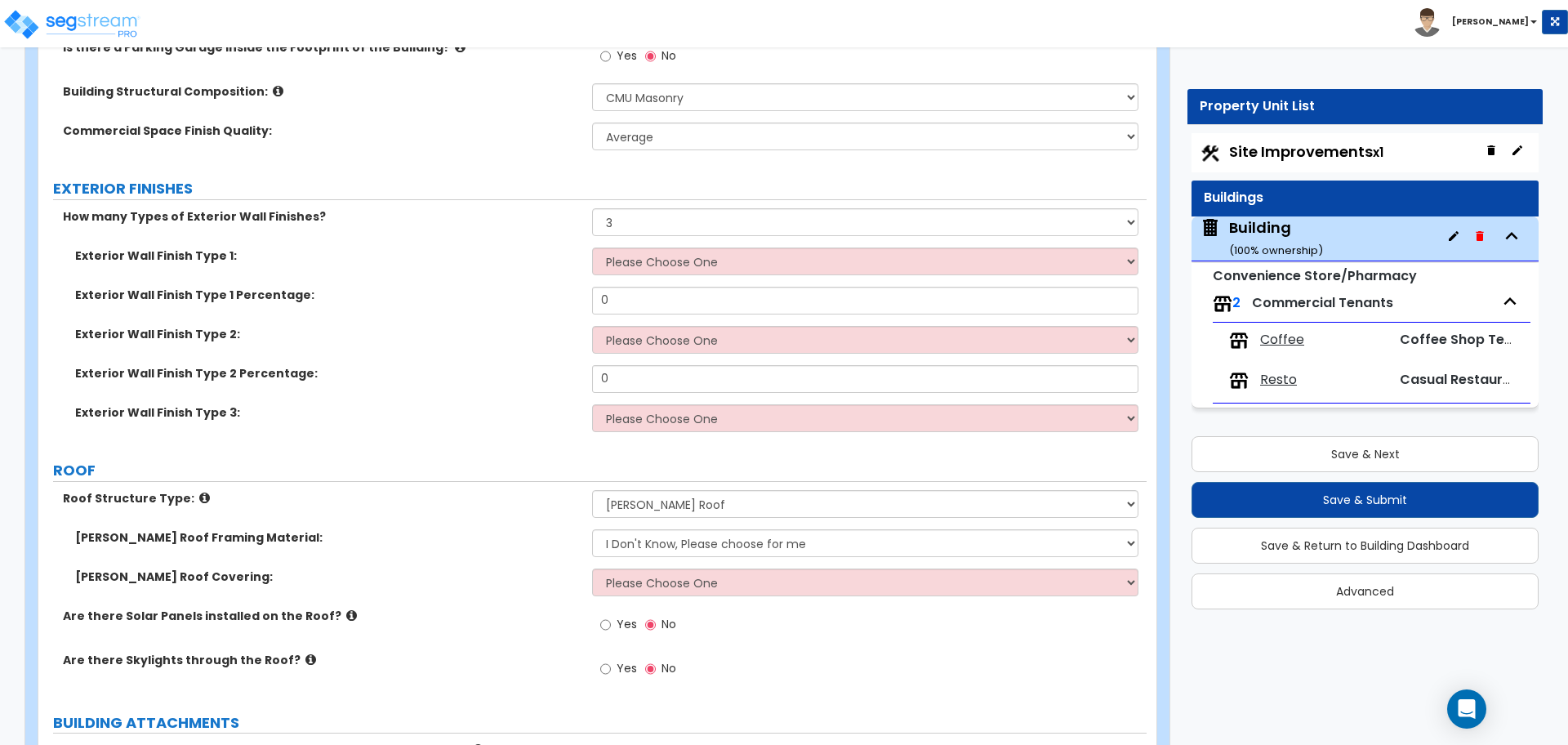
click at [666, 242] on div "How many Types of Exterior Wall Finishes? None 1 2 3" at bounding box center [593, 228] width 1108 height 39
click at [665, 247] on select "Please Choose One No Finish/Shared Wall No Wall Brick Veneer Stone Veneer Wood …" at bounding box center [864, 261] width 545 height 28
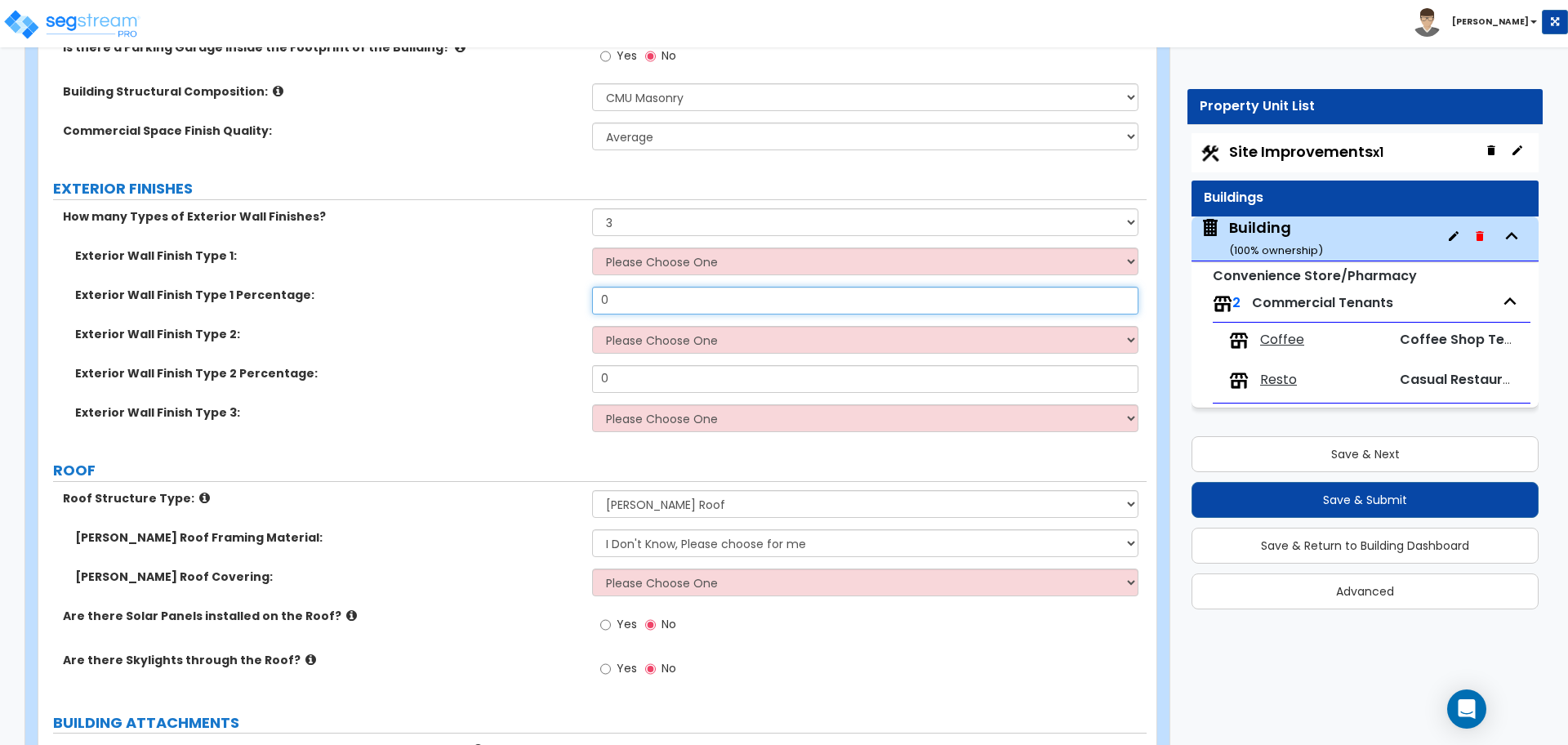
click at [661, 293] on input "0" at bounding box center [864, 300] width 545 height 28
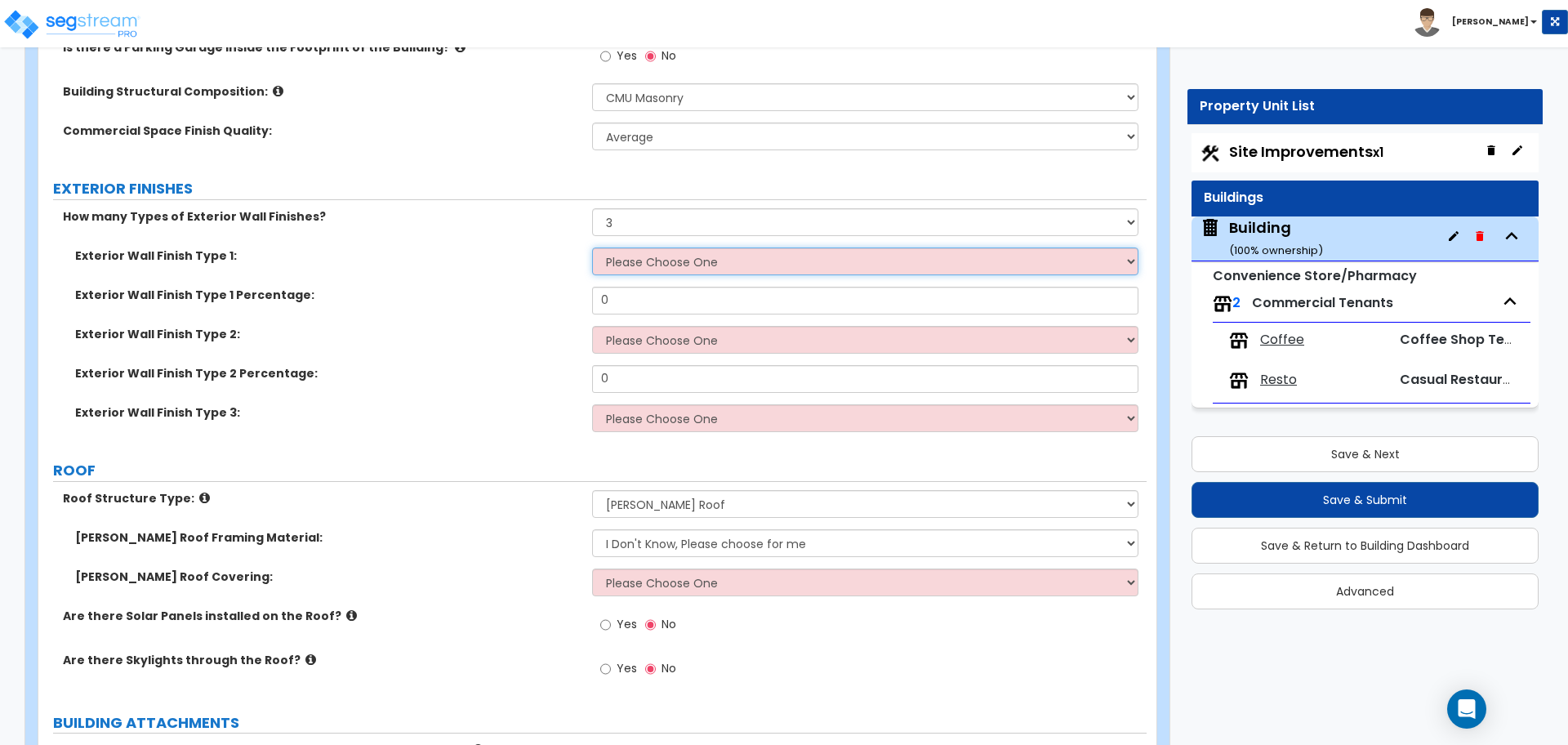
click at [656, 271] on select "Please Choose One No Finish/Shared Wall No Wall Brick Veneer Stone Veneer Wood …" at bounding box center [864, 261] width 545 height 28
select select "8"
click at [592, 247] on select "Please Choose One No Finish/Shared Wall No Wall Brick Veneer Stone Veneer Wood …" at bounding box center [864, 261] width 545 height 28
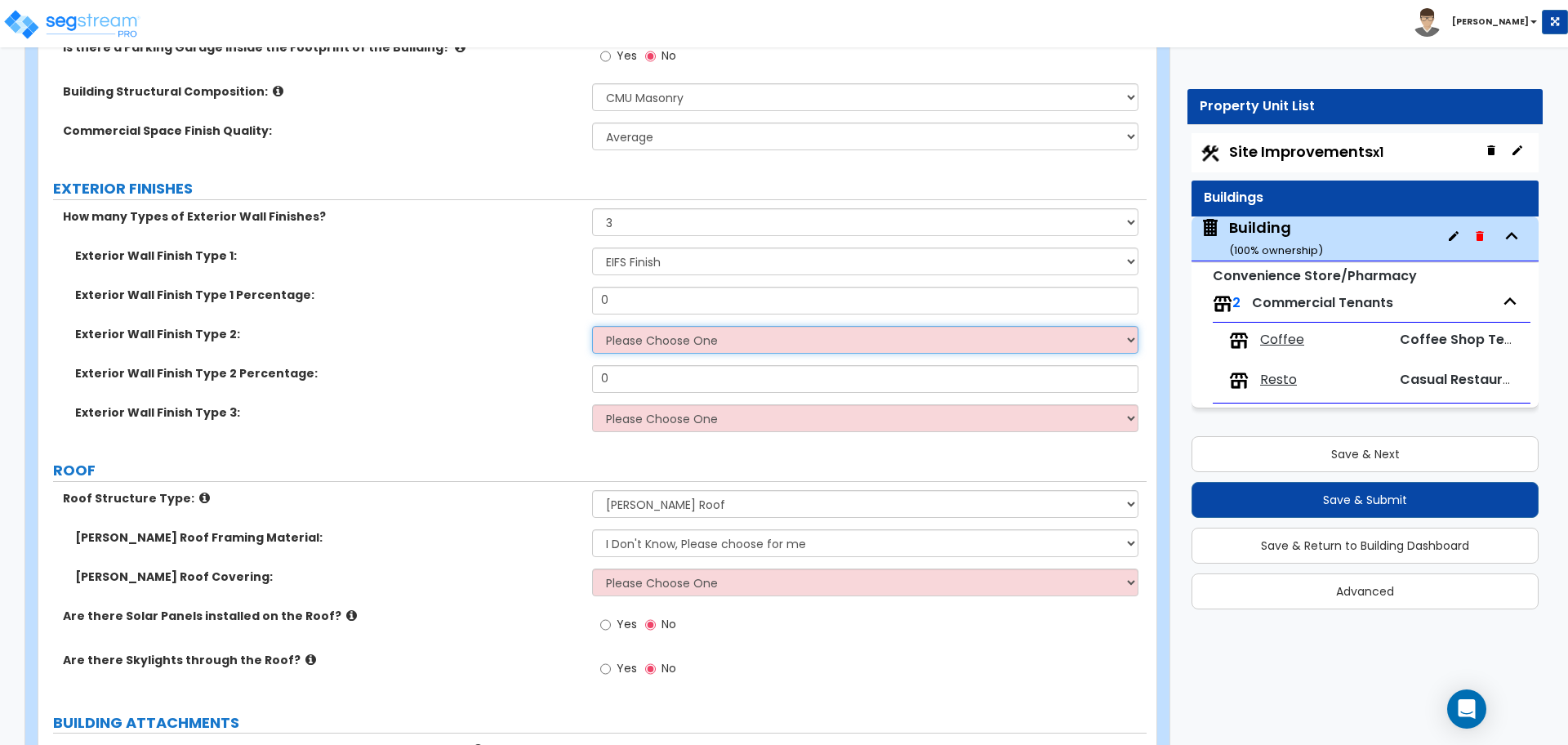
click at [667, 342] on select "Please Choose One No Finish/Shared Wall No Wall Brick Veneer Stone Veneer Wood …" at bounding box center [864, 339] width 545 height 28
click at [655, 353] on div "Exterior Wall Finish Type 2: Please Choose One No Finish/Shared Wall No Wall Br…" at bounding box center [593, 345] width 1108 height 39
click at [650, 349] on select "Please Choose One No Finish/Shared Wall No Wall Brick Veneer Stone Veneer Wood …" at bounding box center [864, 339] width 545 height 28
select select "7"
click at [592, 325] on select "Please Choose One No Finish/Shared Wall No Wall Brick Veneer Stone Veneer Wood …" at bounding box center [864, 339] width 545 height 28
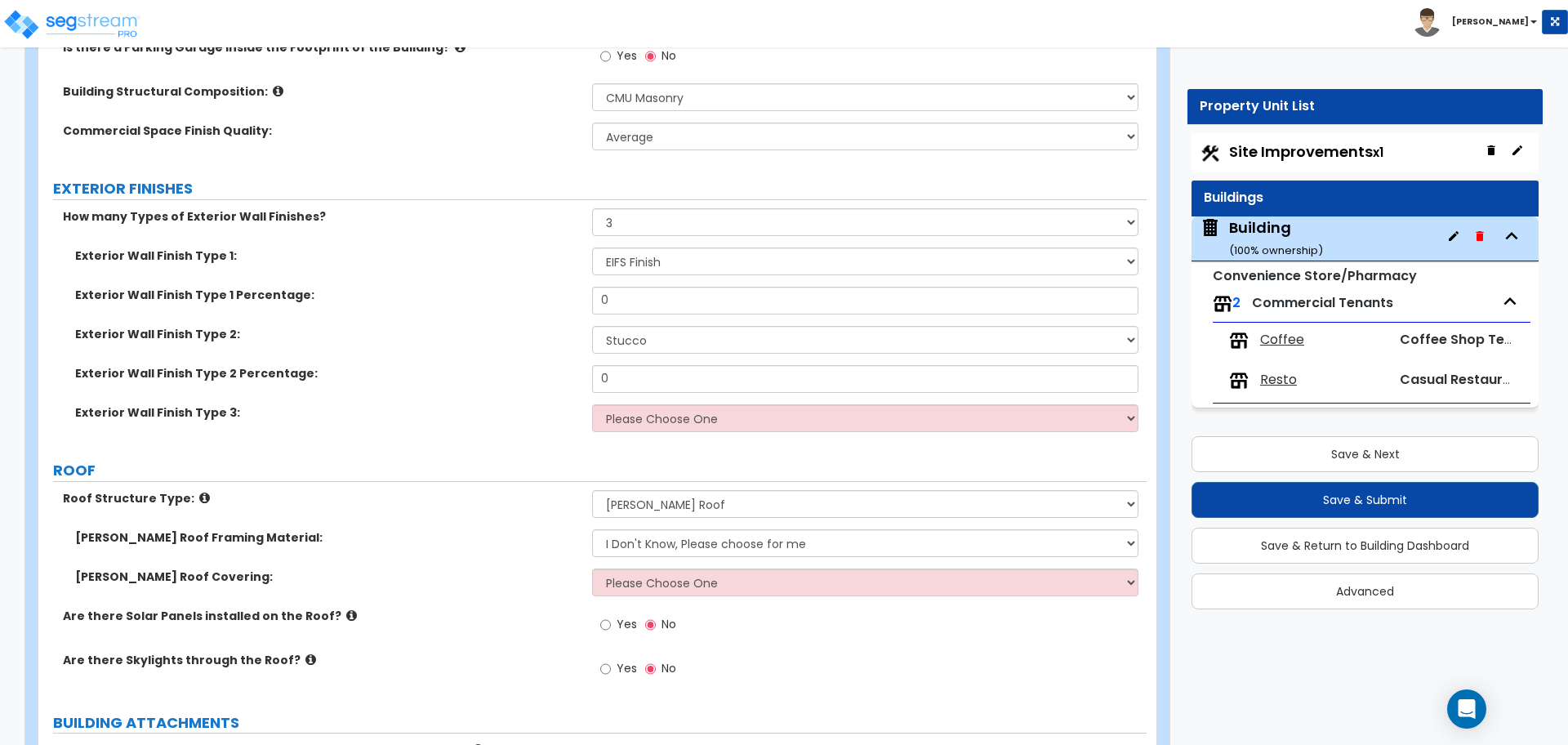
click at [662, 426] on div "Exterior Wall Finish Type 3: Please Choose One No Finish/Shared Wall No Wall Br…" at bounding box center [593, 424] width 1108 height 39
click at [662, 416] on select "Please Choose One No Finish/Shared Wall No Wall Brick Veneer Stone Veneer Wood …" at bounding box center [864, 418] width 545 height 28
select select "2"
click at [592, 404] on select "Please Choose One No Finish/Shared Wall No Wall Brick Veneer Stone Veneer Wood …" at bounding box center [864, 418] width 545 height 28
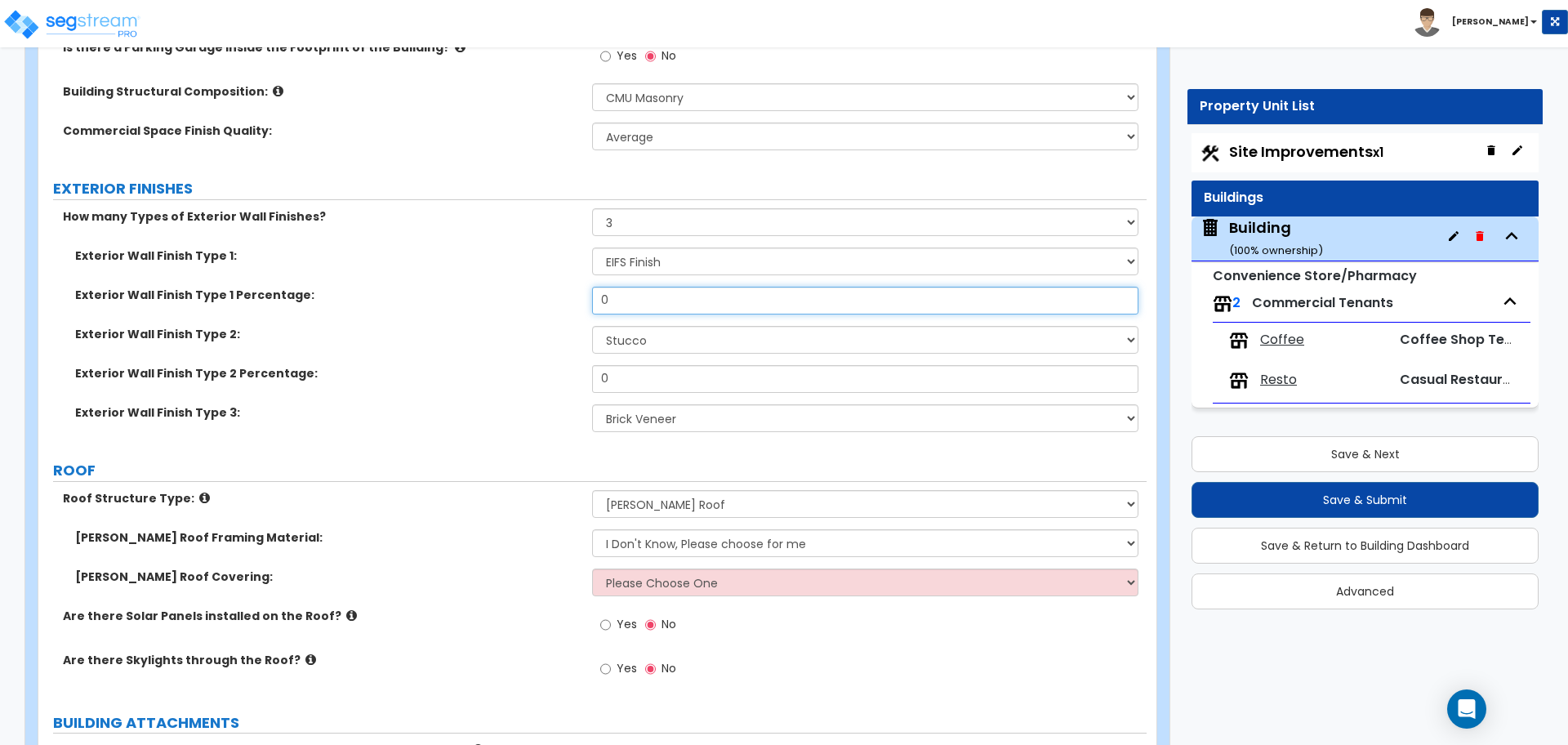
drag, startPoint x: 639, startPoint y: 301, endPoint x: 559, endPoint y: 289, distance: 80.9
click at [559, 289] on div "Exterior Wall Finish Type 1 Percentage: 0" at bounding box center [593, 307] width 1108 height 39
type input "30"
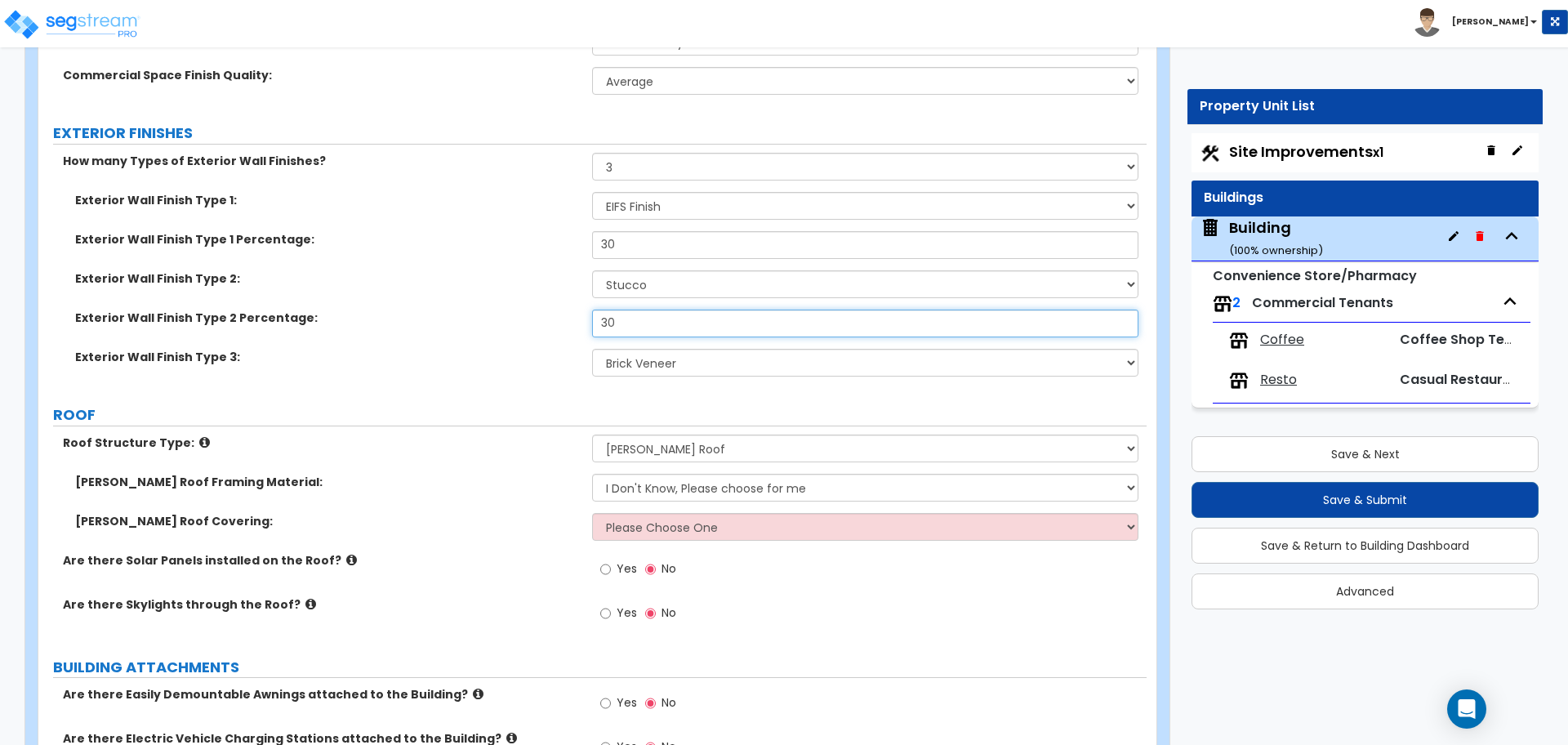
scroll to position [1228, 0]
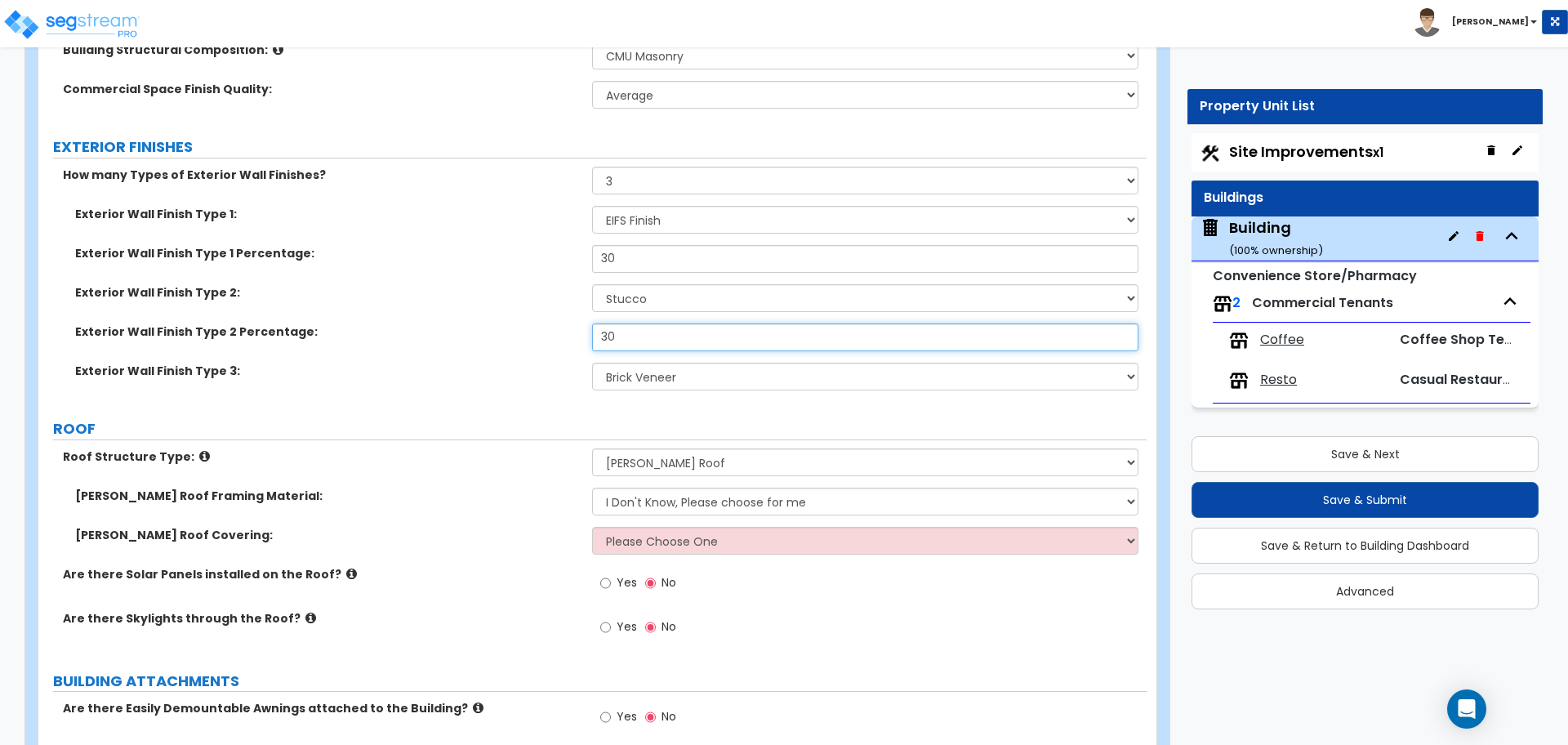
type input "30"
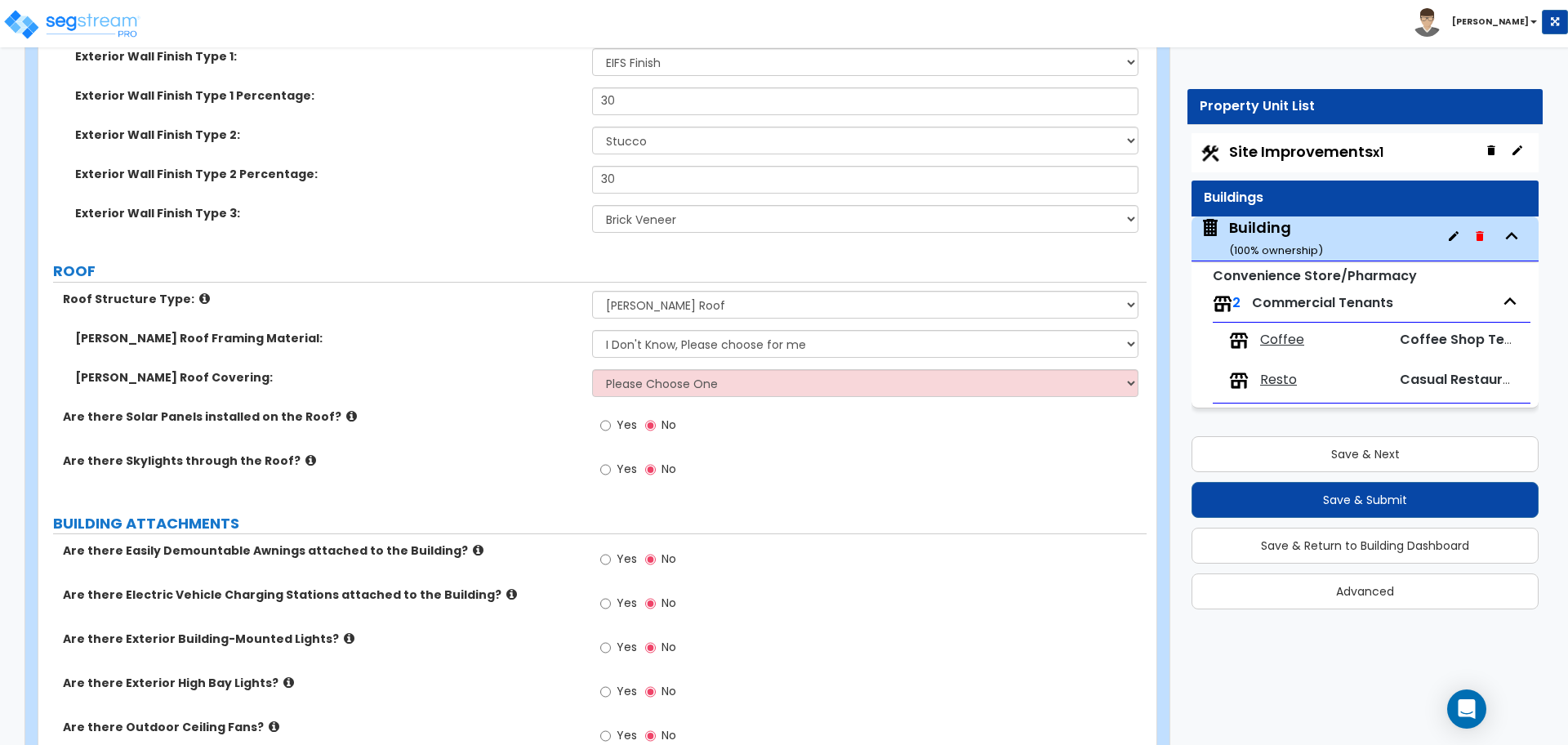
scroll to position [1395, 0]
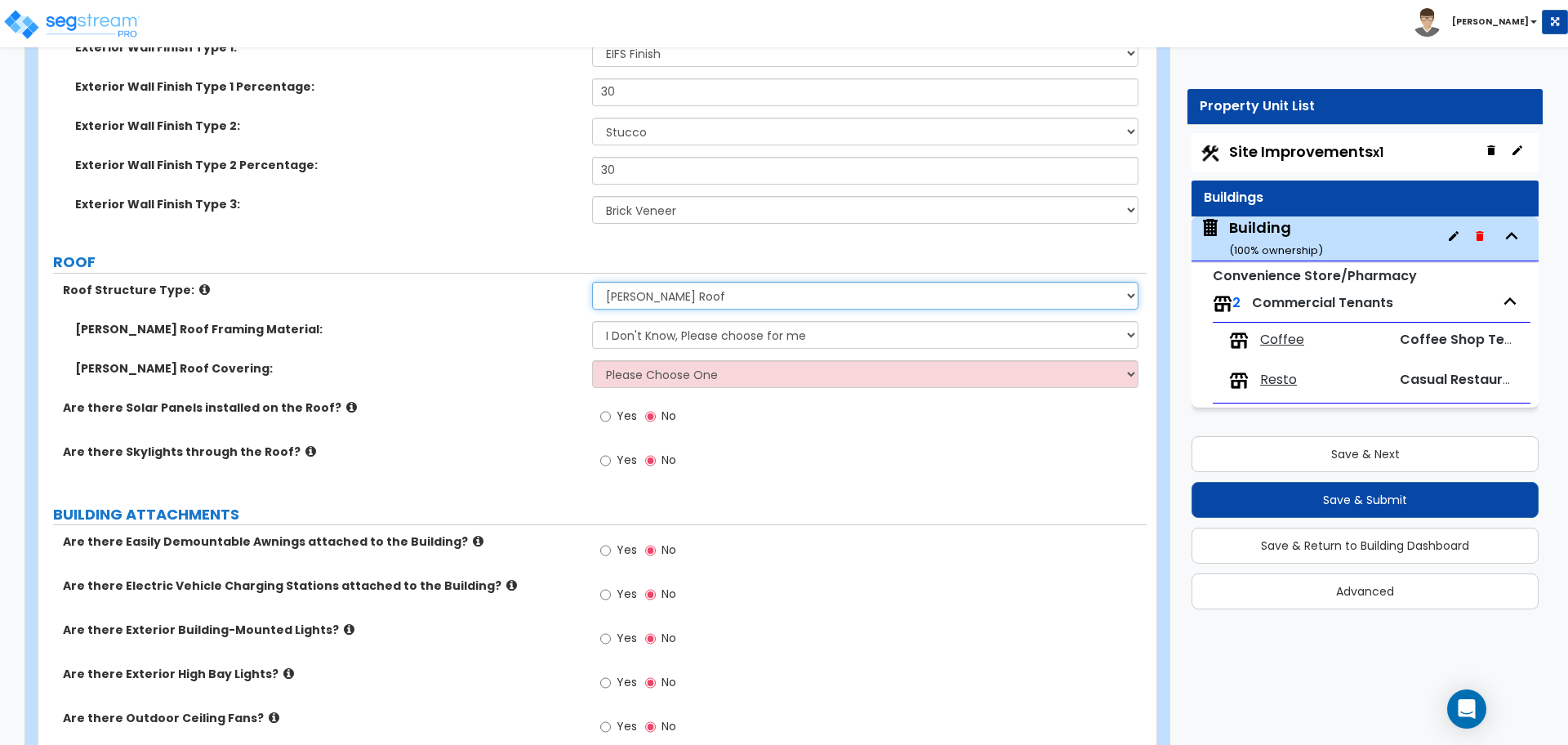
click at [682, 282] on select "Please Choose One Gable Roof Flat Roof Hybrid Gable & Flat Roof" at bounding box center [864, 295] width 545 height 28
select select "3"
click at [592, 282] on select "Please Choose One Gable Roof Flat Roof Hybrid Gable & Flat Roof" at bounding box center [864, 295] width 545 height 28
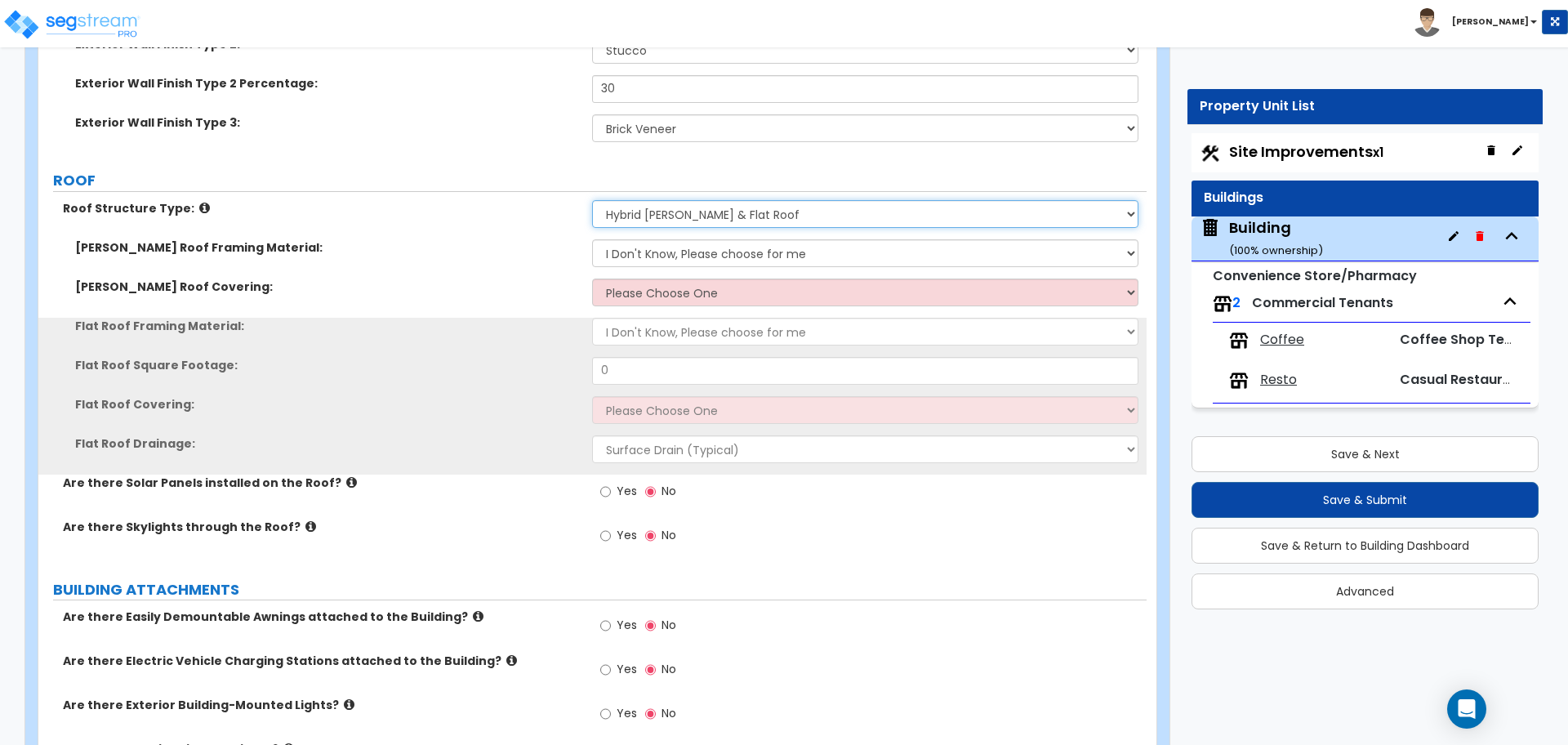
scroll to position [1480, 0]
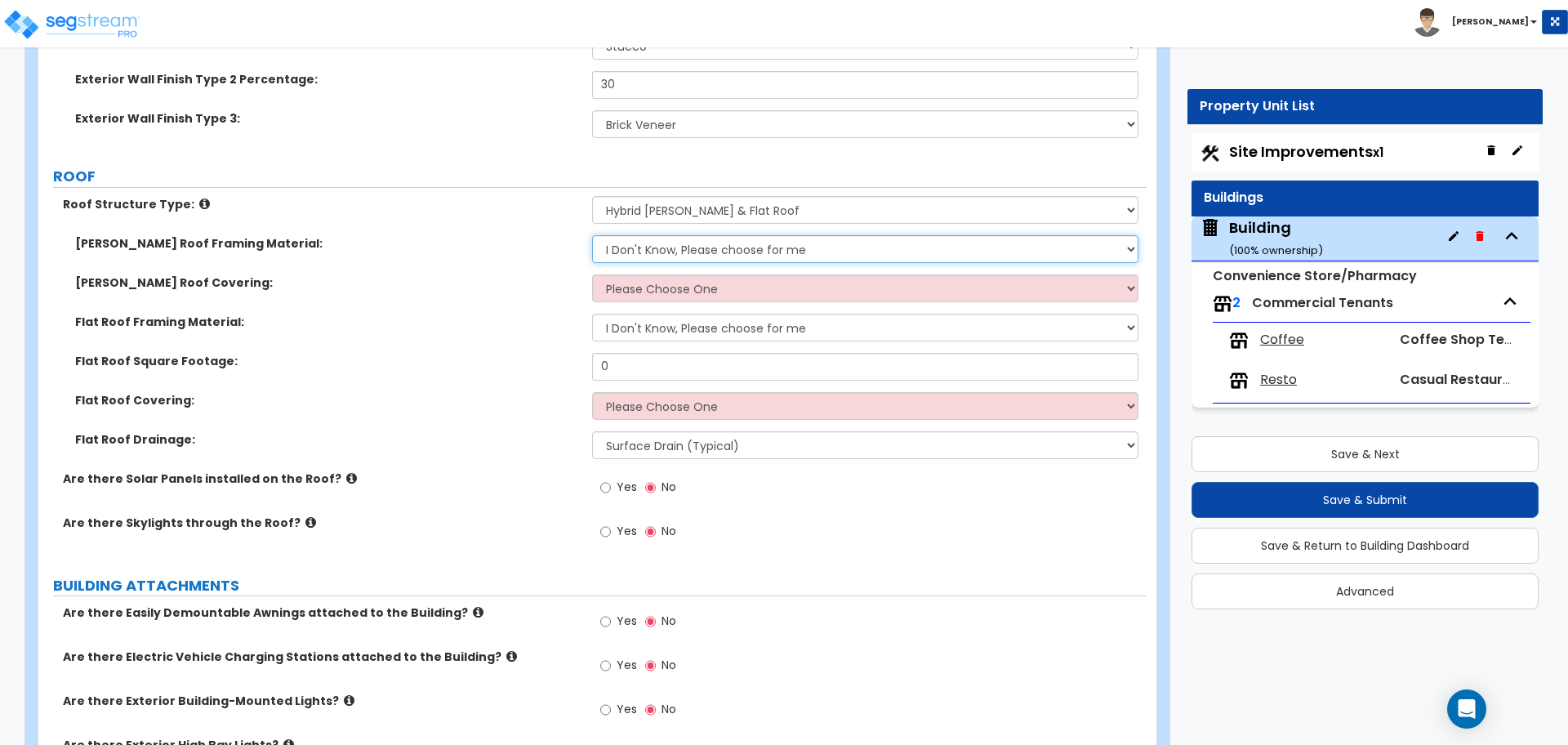
click at [653, 251] on select "I Don't Know, Please choose for me Metal Wood" at bounding box center [864, 248] width 545 height 28
select select "1"
click at [592, 235] on select "I Don't Know, Please choose for me Metal Wood" at bounding box center [864, 248] width 545 height 28
click at [665, 278] on select "Please Choose One Asphalt Shingle Clay Tile Wood Shingle Metal Shingle Standing…" at bounding box center [864, 288] width 545 height 28
select select "4"
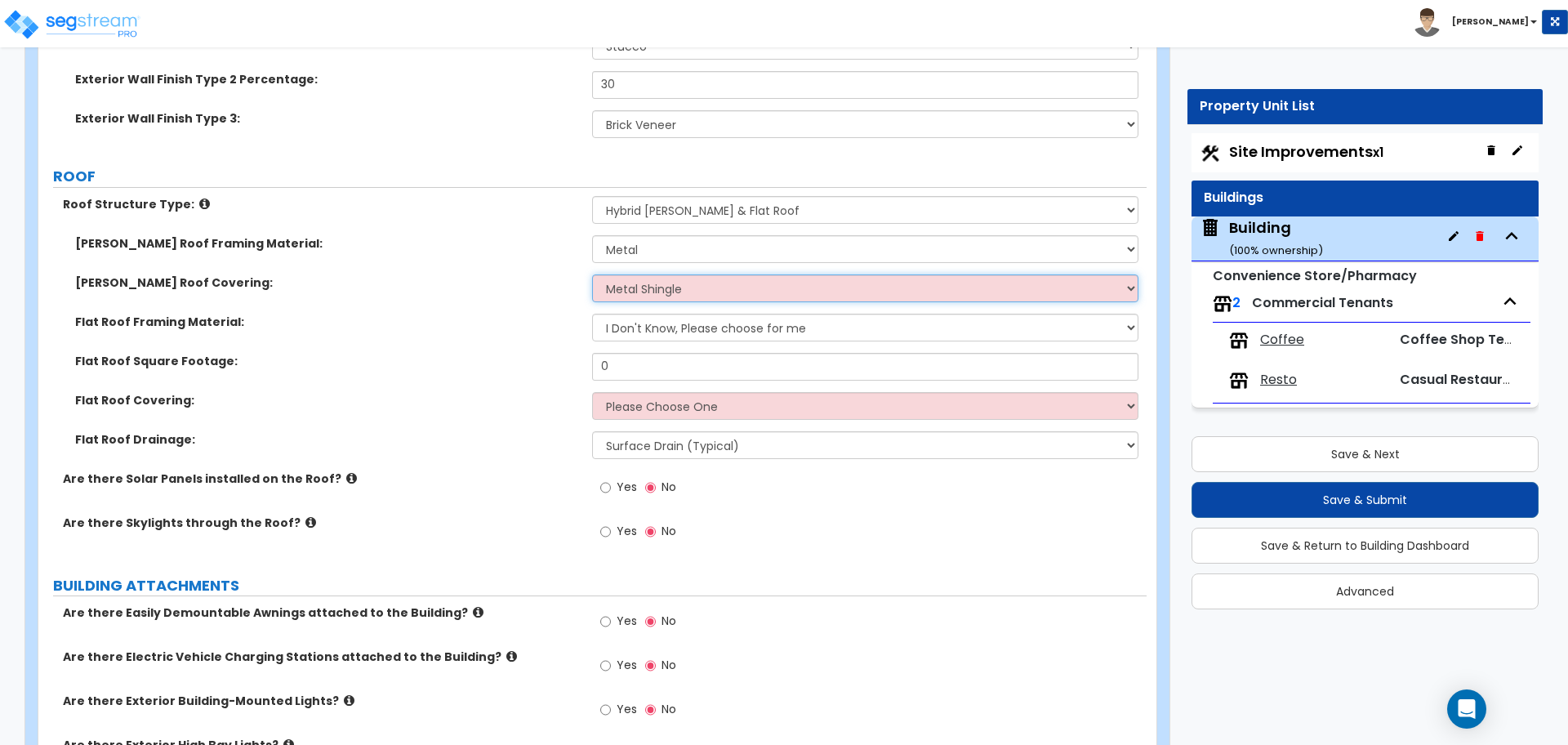
click at [592, 274] on select "Please Choose One Asphalt Shingle Clay Tile Wood Shingle Metal Shingle Standing…" at bounding box center [864, 288] width 545 height 28
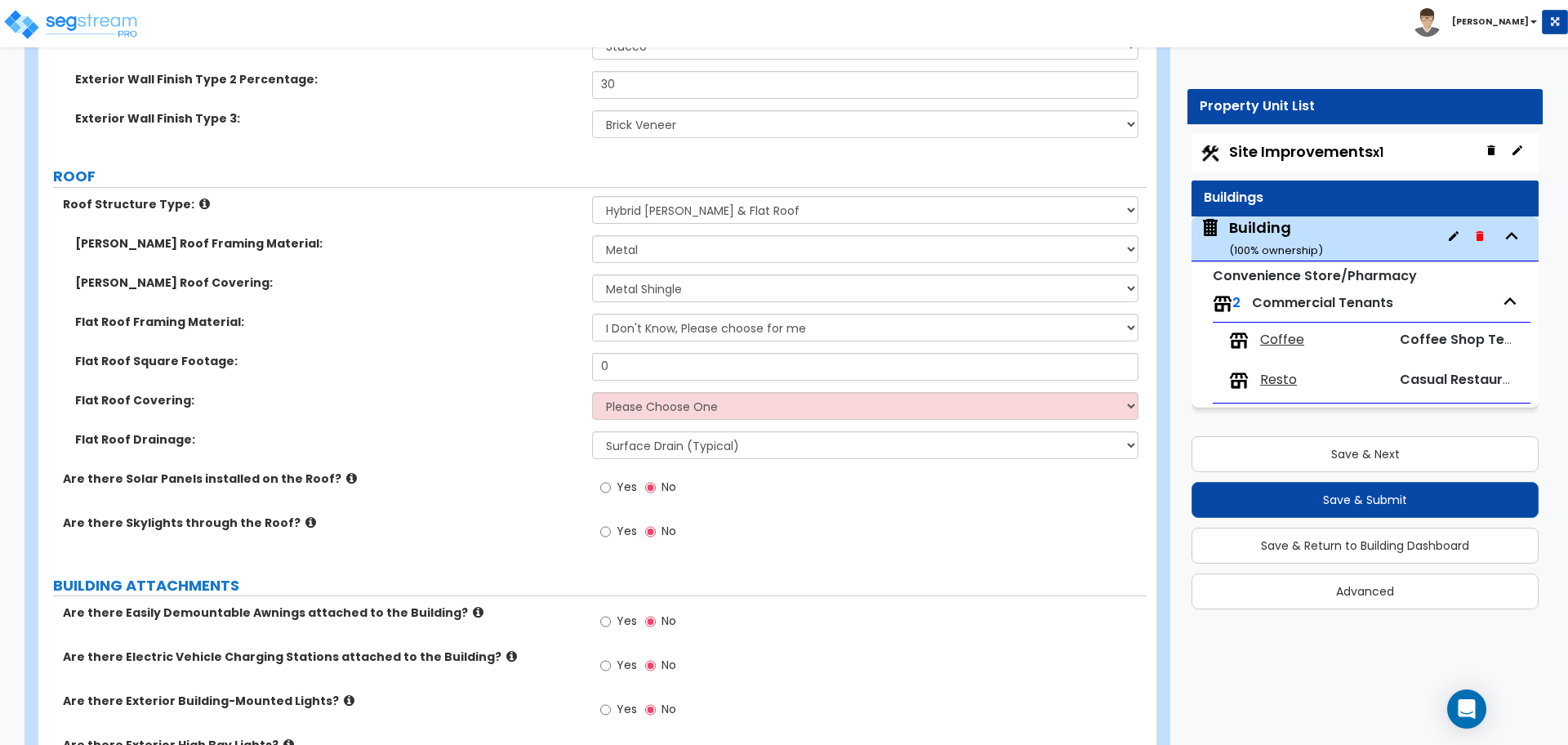
click at [652, 344] on div "Flat Roof Framing Material: I Don't Know, Please choose for me Metal Wood" at bounding box center [593, 334] width 1108 height 39
click at [648, 335] on select "I Don't Know, Please choose for me Metal Wood" at bounding box center [864, 327] width 545 height 28
select select "1"
click at [592, 314] on select "I Don't Know, Please choose for me Metal Wood" at bounding box center [864, 327] width 545 height 28
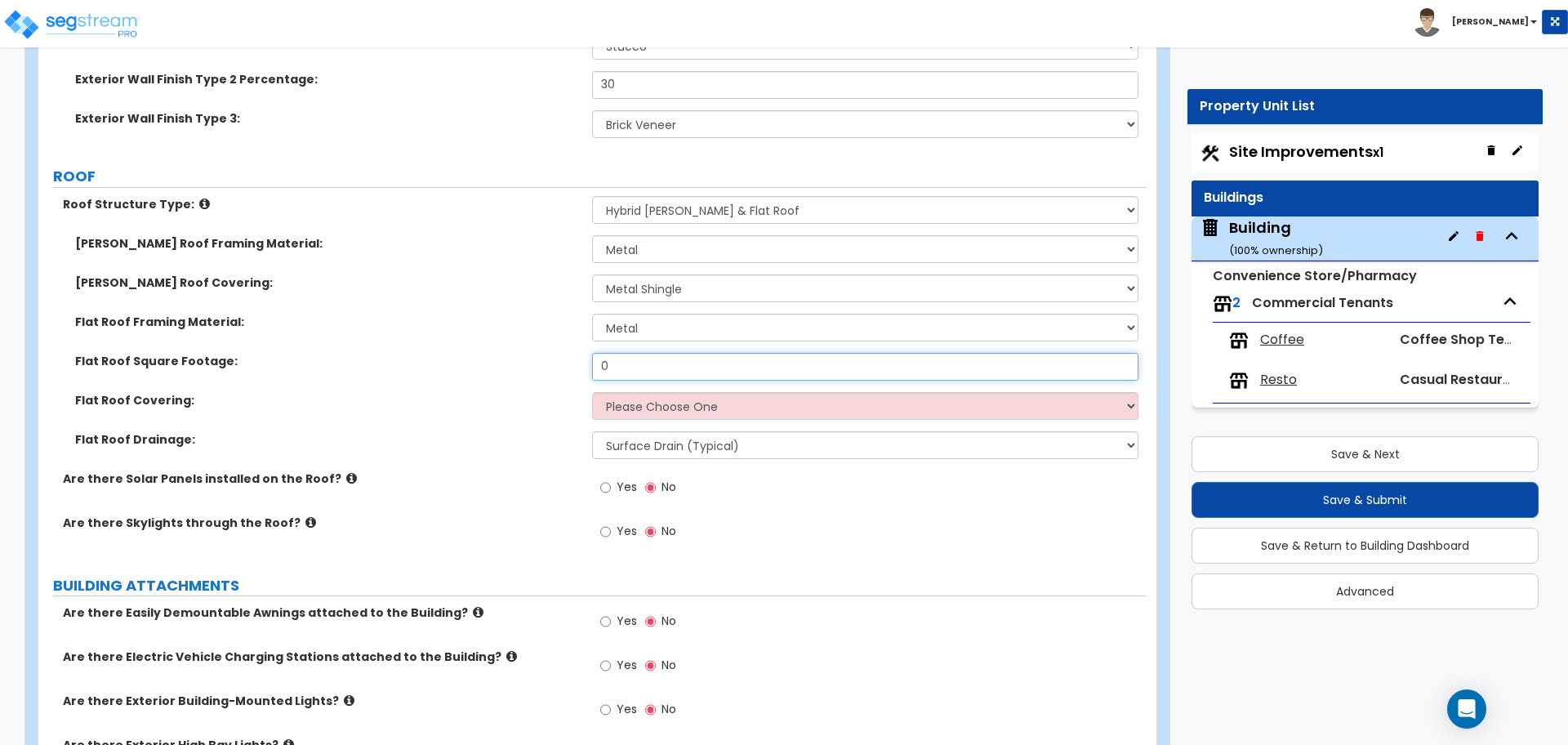
drag, startPoint x: 642, startPoint y: 368, endPoint x: 542, endPoint y: 367, distance: 100.0
click at [545, 368] on div "Flat Roof Square Footage: 0" at bounding box center [593, 373] width 1108 height 39
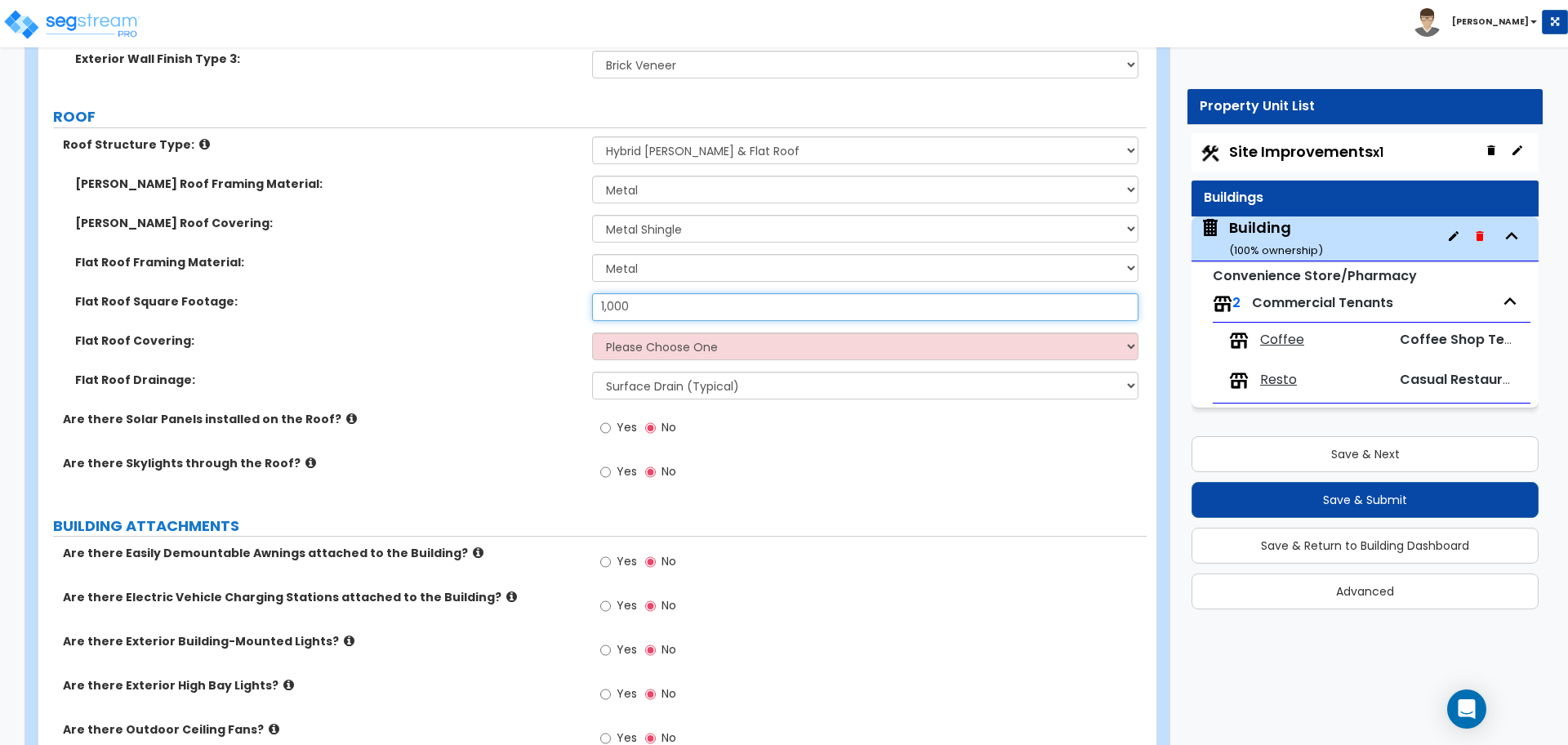
scroll to position [1546, 0]
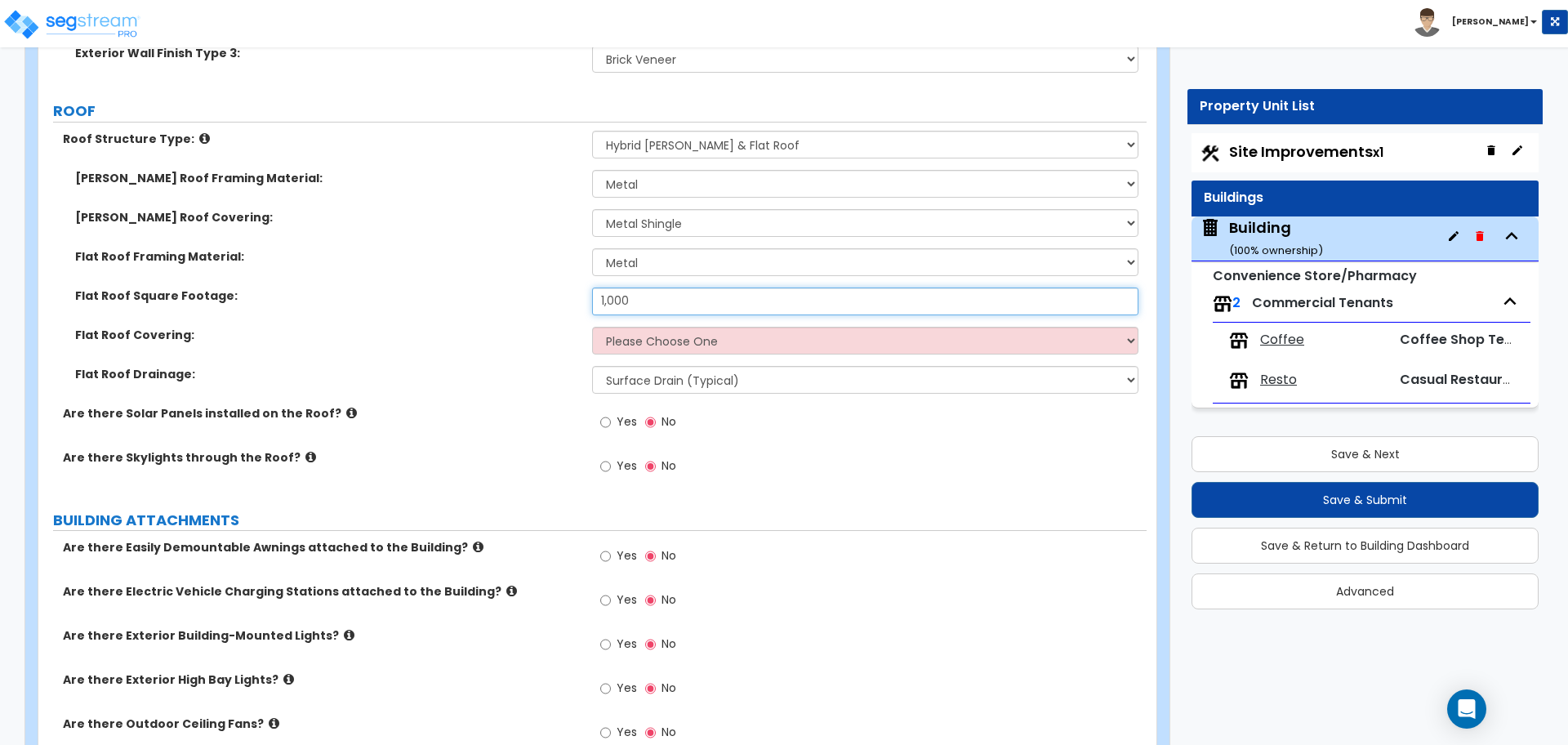
type input "1,000"
click at [663, 343] on select "Please Choose One Rolled Asphalt PVC Membrane Plastic (EPDM) Membrane Asphalt F…" at bounding box center [864, 340] width 545 height 28
select select "3"
click at [592, 326] on select "Please Choose One Rolled Asphalt PVC Membrane Plastic (EPDM) Membrane Asphalt F…" at bounding box center [864, 340] width 545 height 28
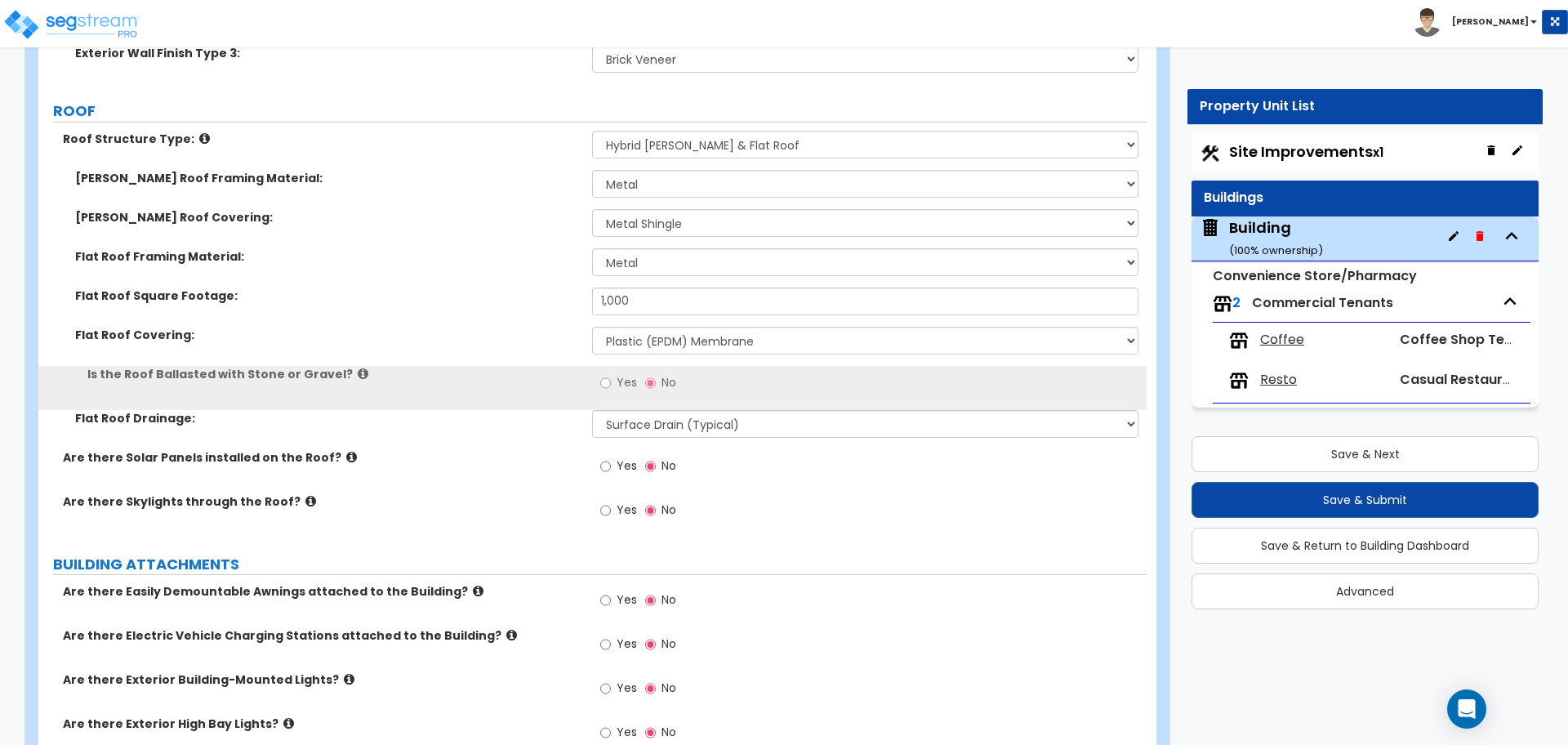
click at [634, 380] on span "Yes" at bounding box center [627, 382] width 21 height 16
click at [611, 380] on input "Yes" at bounding box center [606, 383] width 11 height 18
radio input "true"
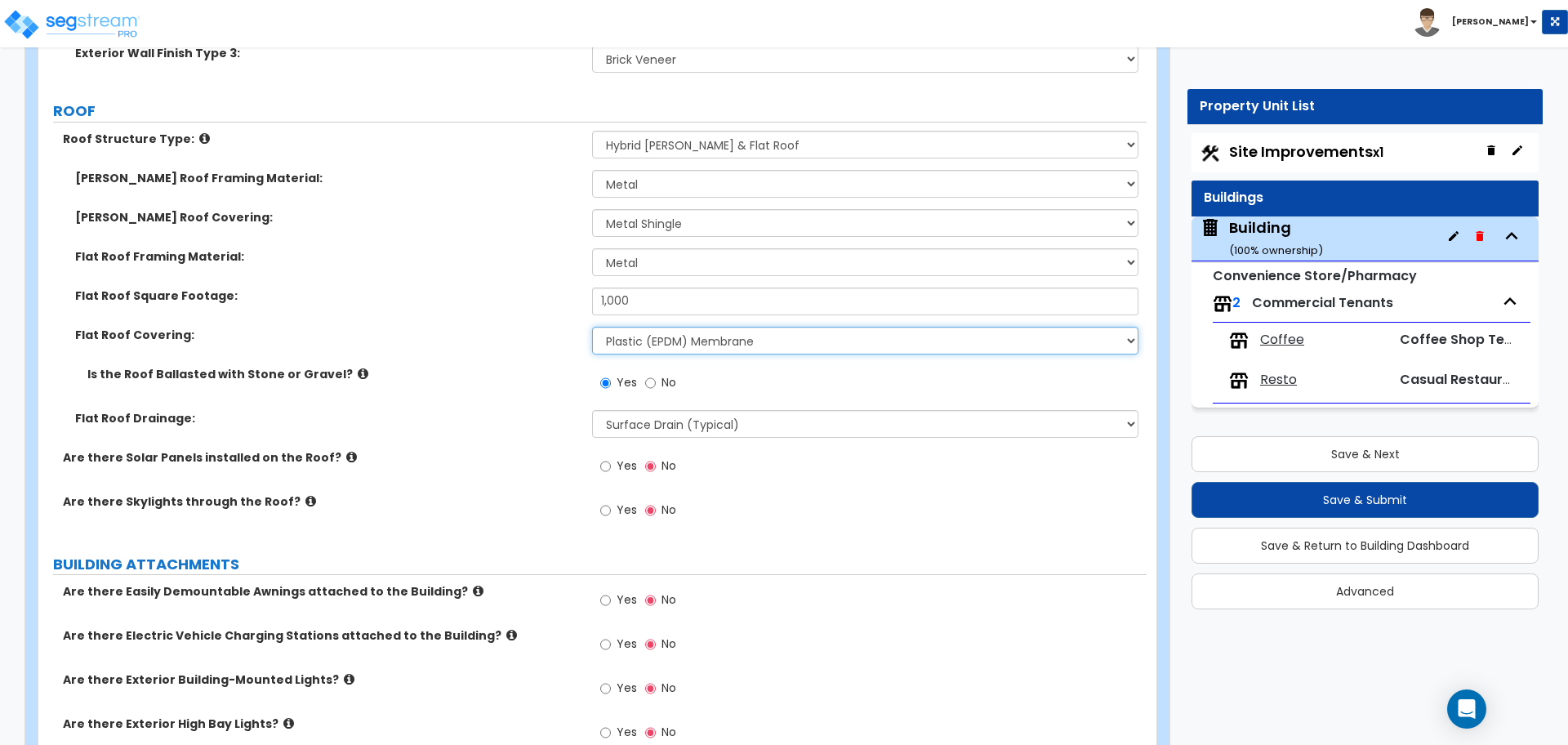
click at [688, 340] on select "Please Choose One Rolled Asphalt PVC Membrane Plastic (EPDM) Membrane Asphalt F…" at bounding box center [864, 340] width 545 height 28
select select "2"
click at [592, 326] on select "Please Choose One Rolled Asphalt PVC Membrane Plastic (EPDM) Membrane Asphalt F…" at bounding box center [864, 340] width 545 height 28
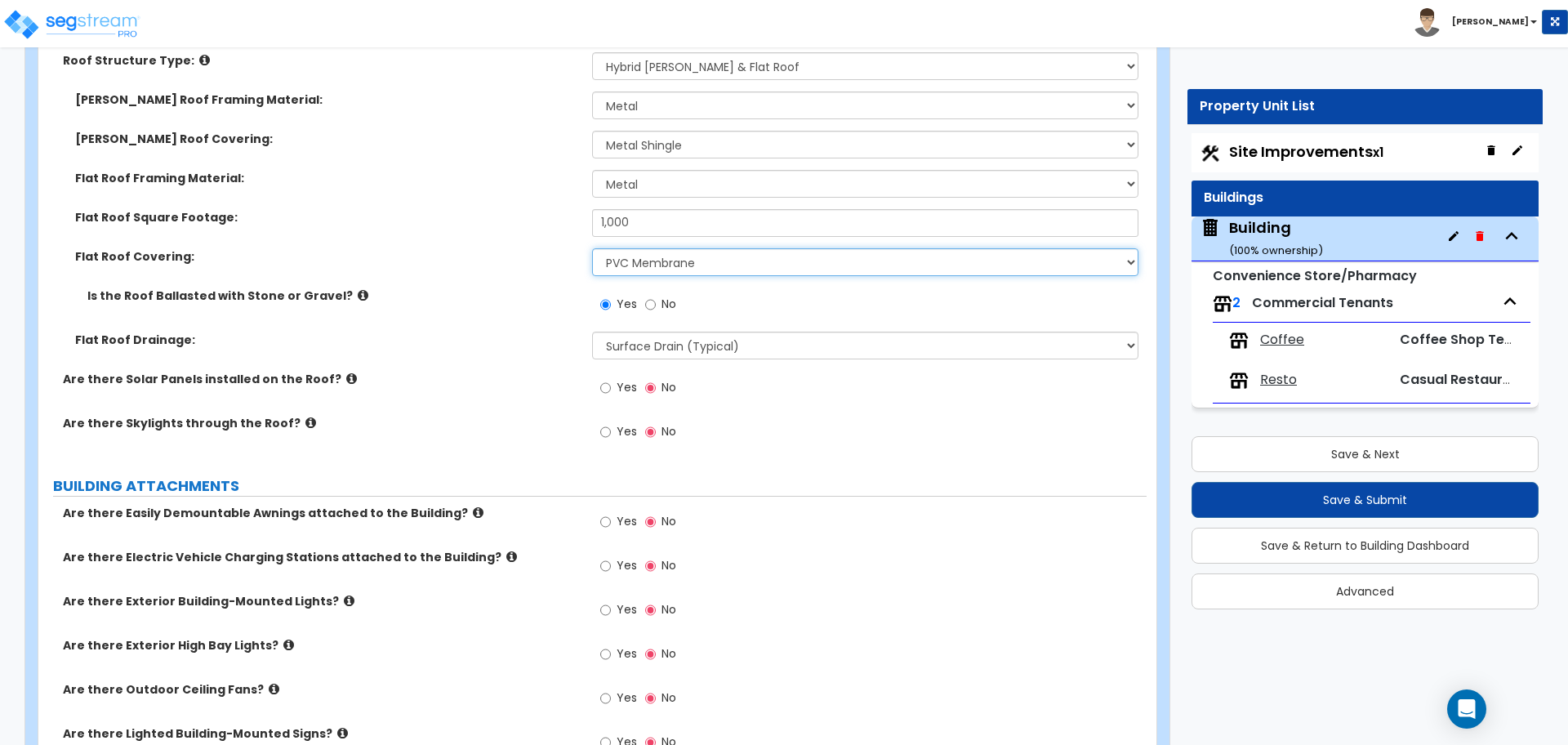
scroll to position [1646, 0]
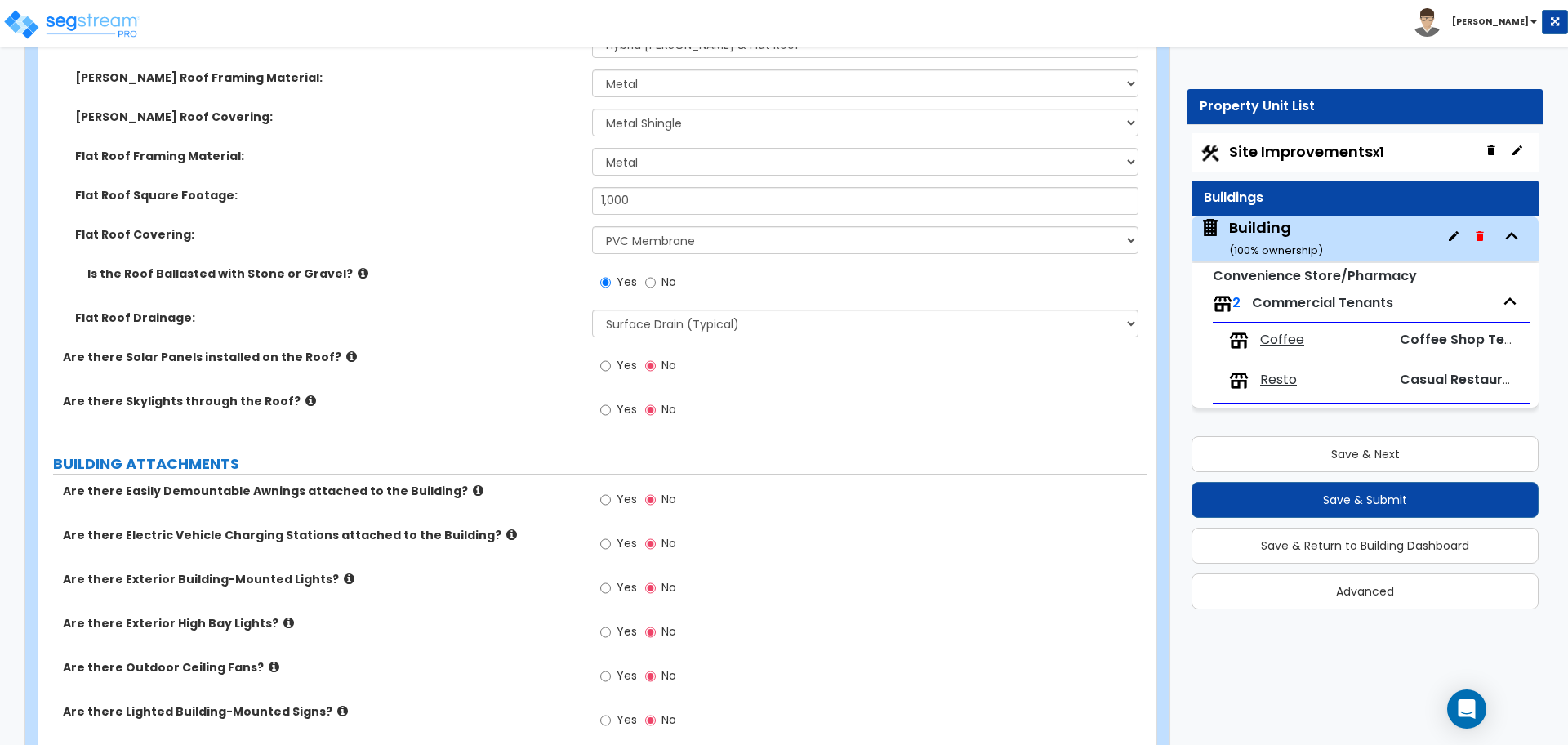
click at [623, 365] on span "Yes" at bounding box center [627, 365] width 21 height 16
click at [611, 365] on input "Yes" at bounding box center [606, 366] width 11 height 18
radio input "true"
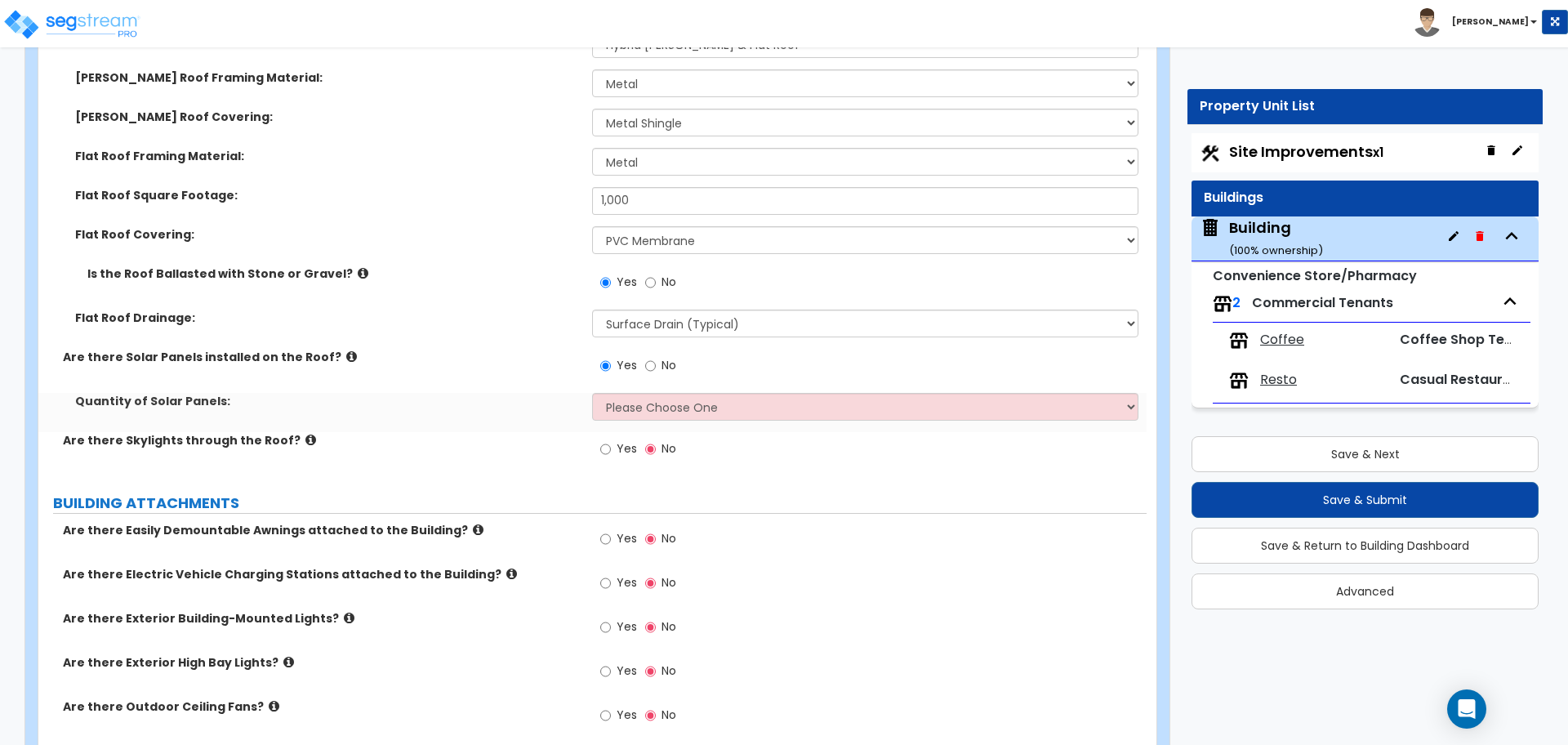
click at [346, 351] on icon at bounding box center [351, 357] width 11 height 13
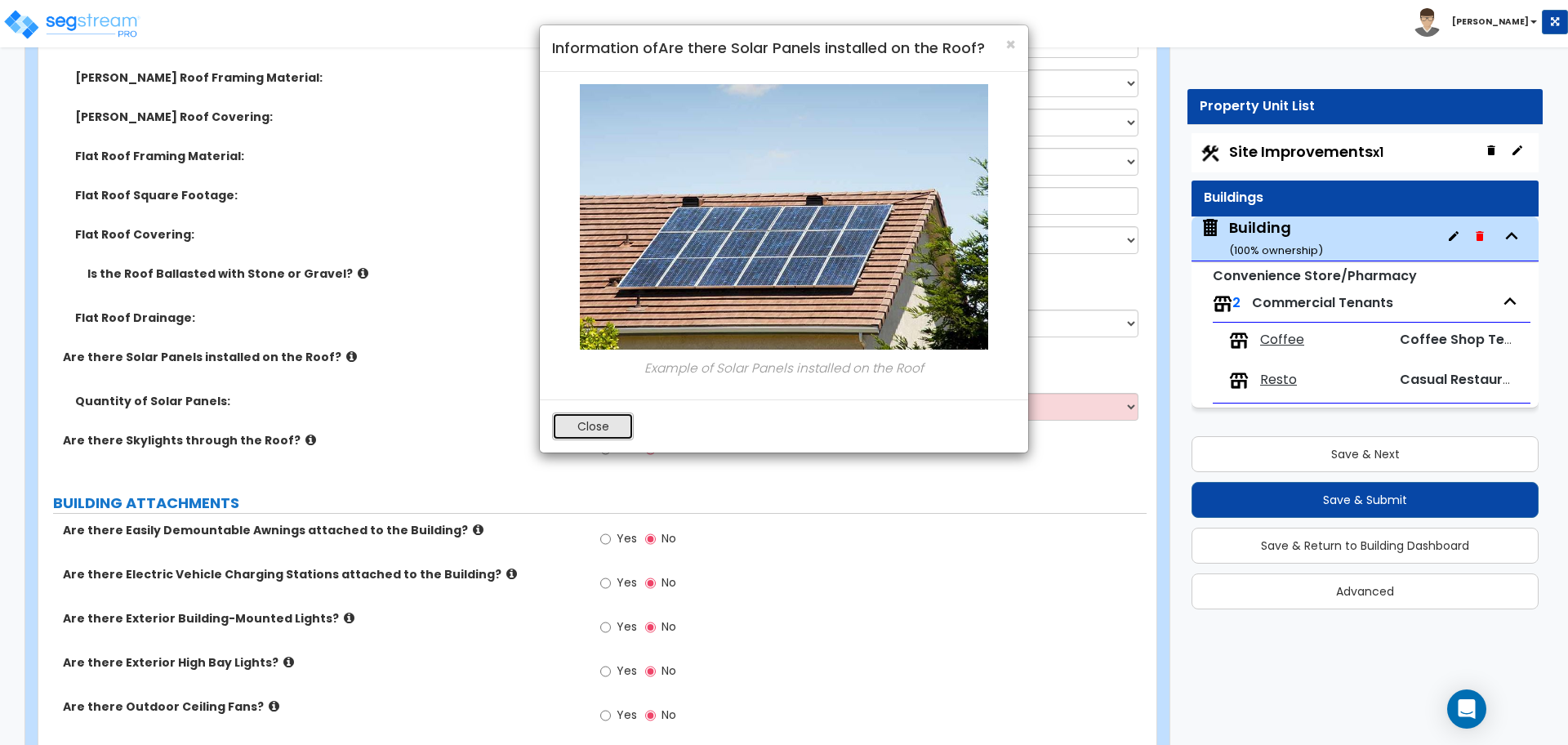
click at [601, 430] on button "Close" at bounding box center [593, 426] width 82 height 28
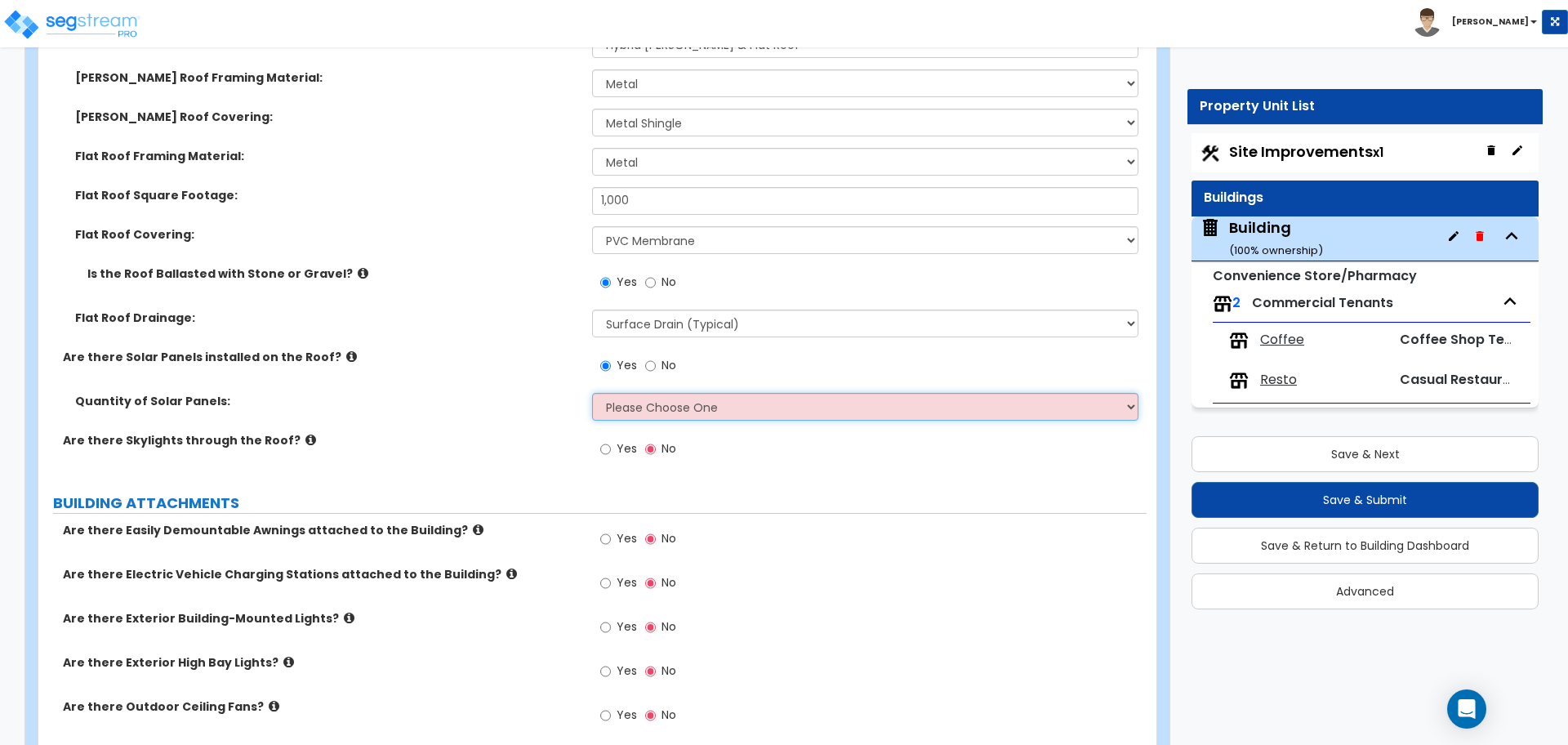
click at [653, 404] on select "Please Choose One Enter the Percentage of Roof Covered by Solar Panels Enter th…" at bounding box center [864, 406] width 545 height 28
click at [592, 393] on select "Please Choose One Enter the Percentage of Roof Covered by Solar Panels Enter th…" at bounding box center [864, 406] width 545 height 28
click at [665, 403] on select "Please Choose One Enter the Percentage of Roof Covered by Solar Panels Enter th…" at bounding box center [864, 406] width 545 height 28
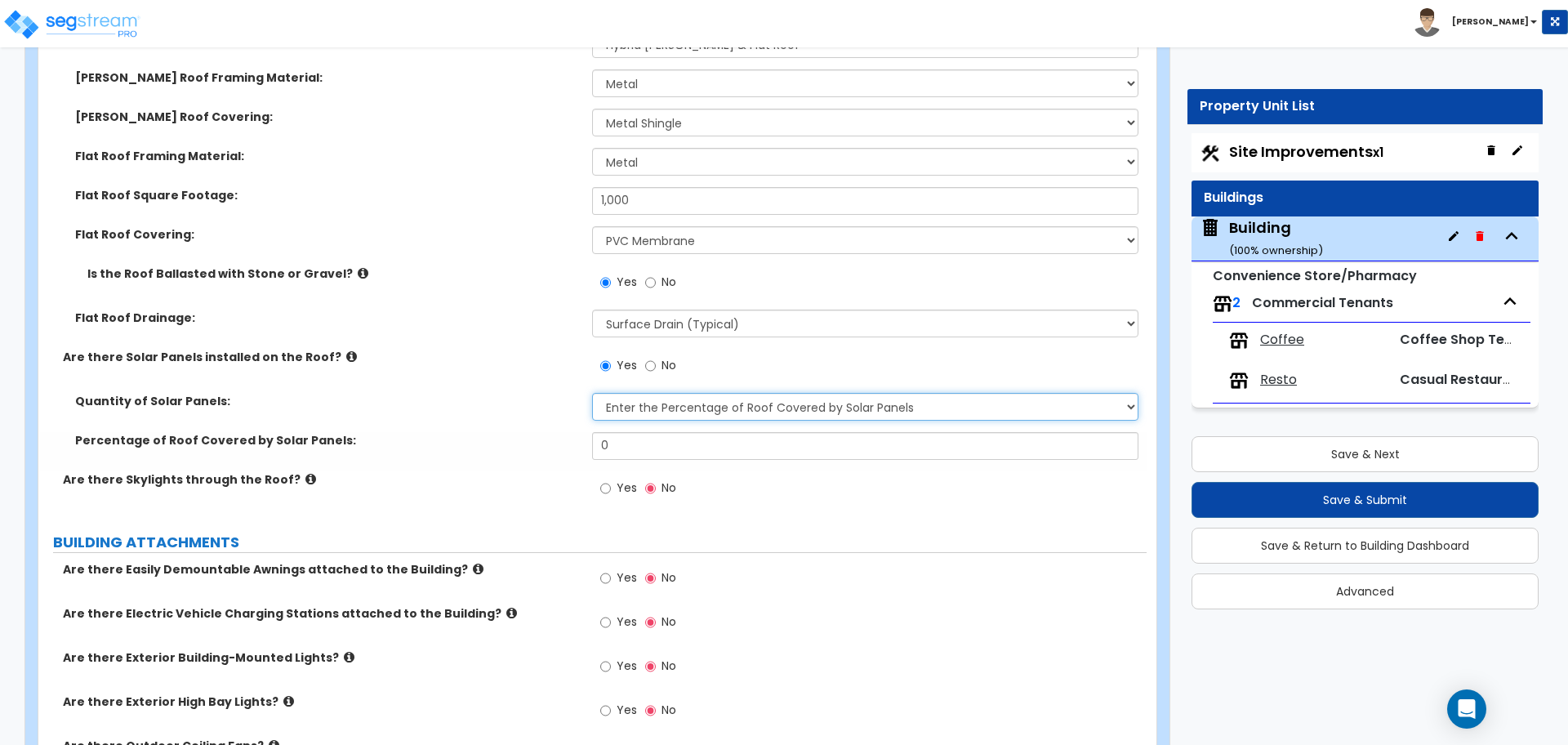
select select "2"
click at [592, 393] on select "Please Choose One Enter the Percentage of Roof Covered by Solar Panels Enter th…" at bounding box center [864, 406] width 545 height 28
click at [668, 394] on select "Please Choose One Enter the Percentage of Roof Covered by Solar Panels Enter th…" at bounding box center [864, 406] width 545 height 28
click at [346, 354] on icon at bounding box center [351, 357] width 11 height 13
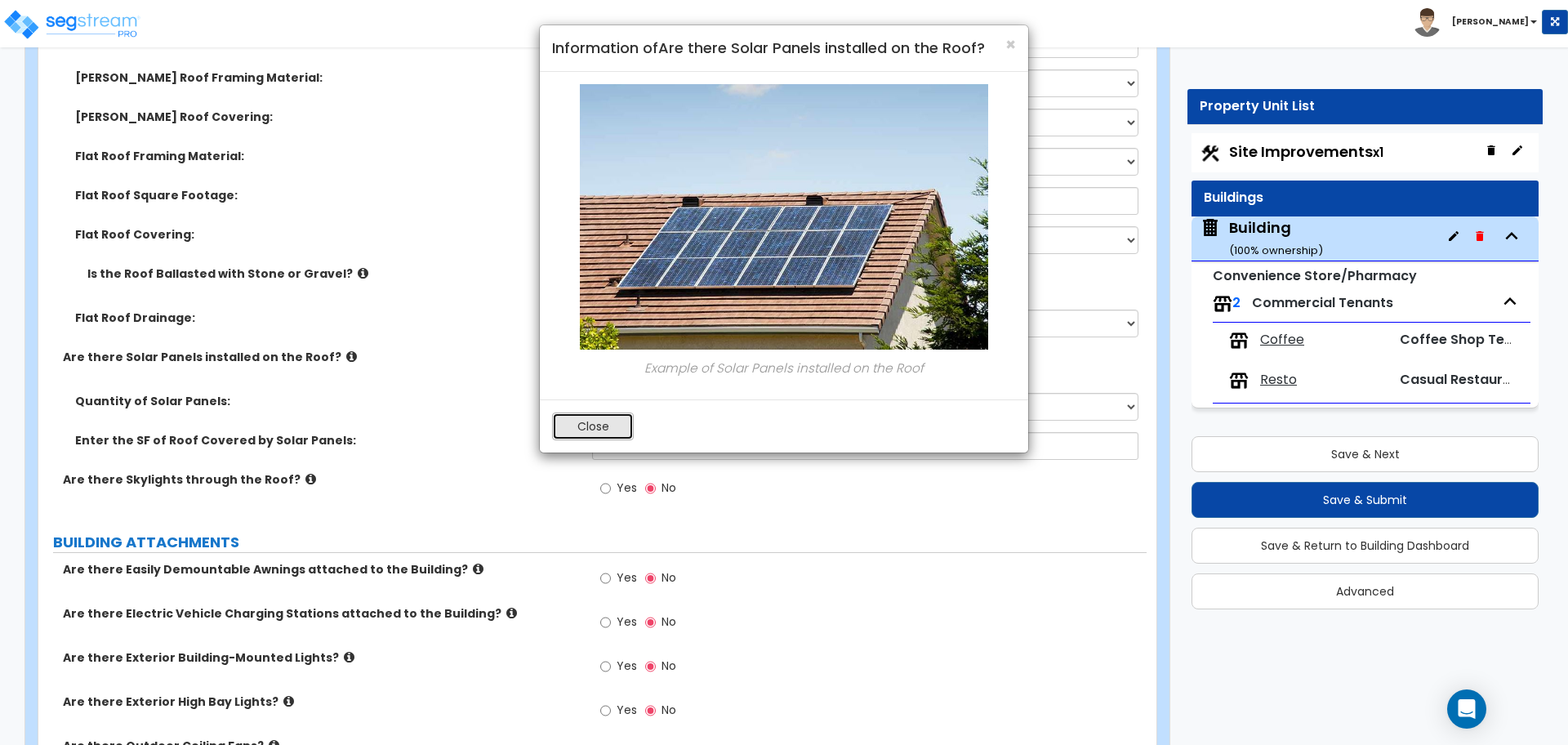
click at [593, 413] on button "Close" at bounding box center [593, 426] width 82 height 28
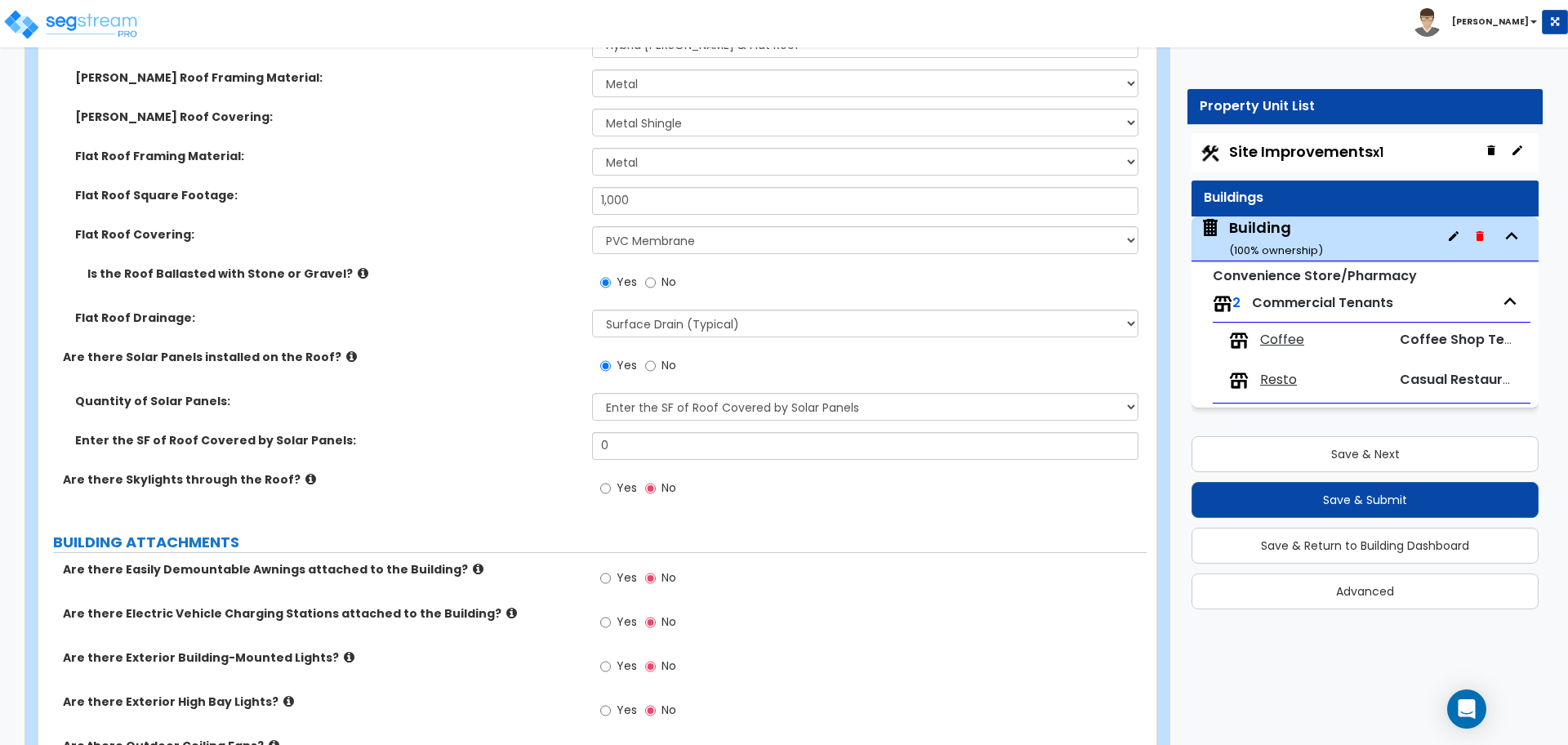
click at [358, 268] on icon at bounding box center [363, 273] width 11 height 13
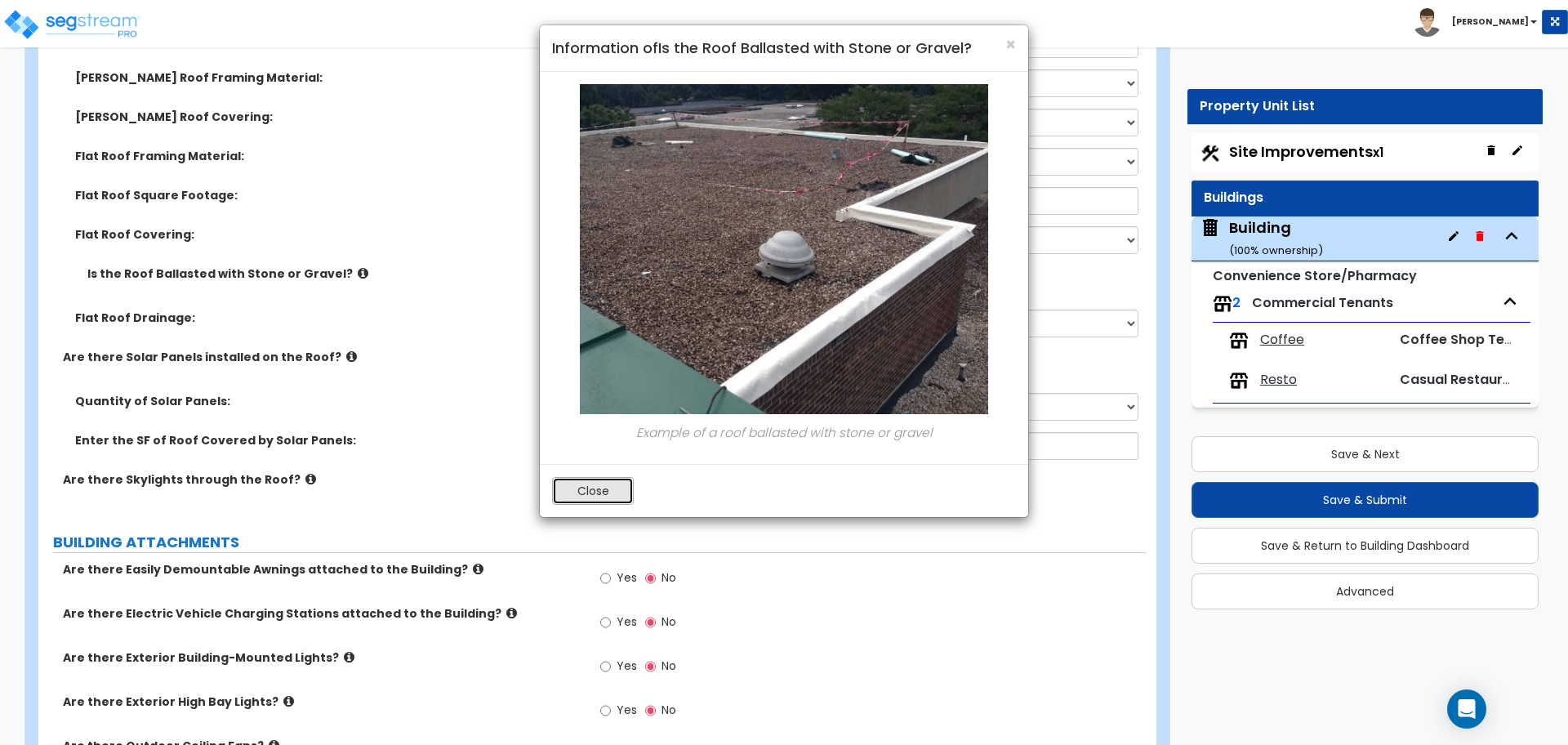
click at [585, 490] on button "Close" at bounding box center [593, 490] width 82 height 28
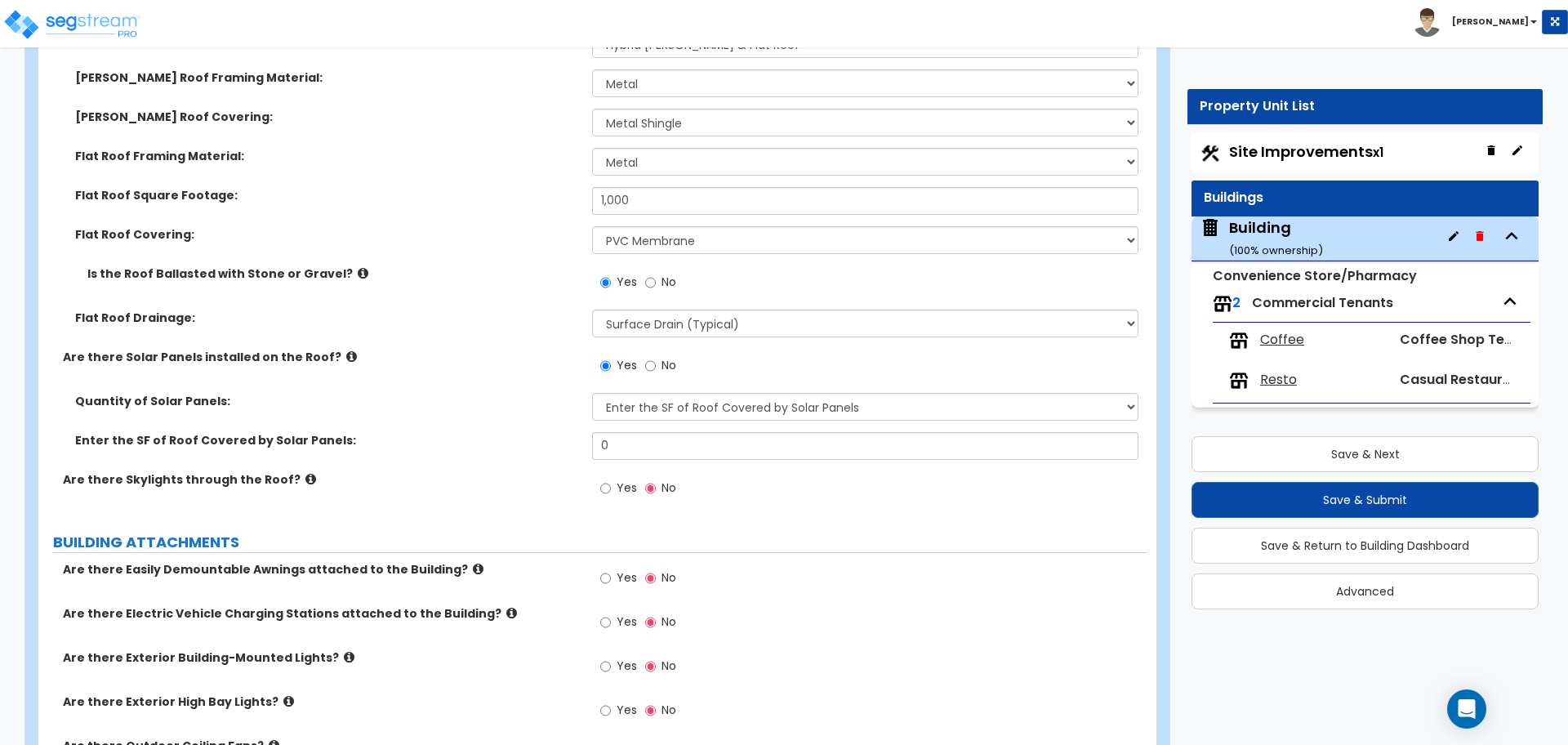
click at [663, 368] on span "No" at bounding box center [669, 365] width 14 height 16
click at [655, 368] on input "No" at bounding box center [651, 366] width 11 height 18
radio input "false"
radio input "true"
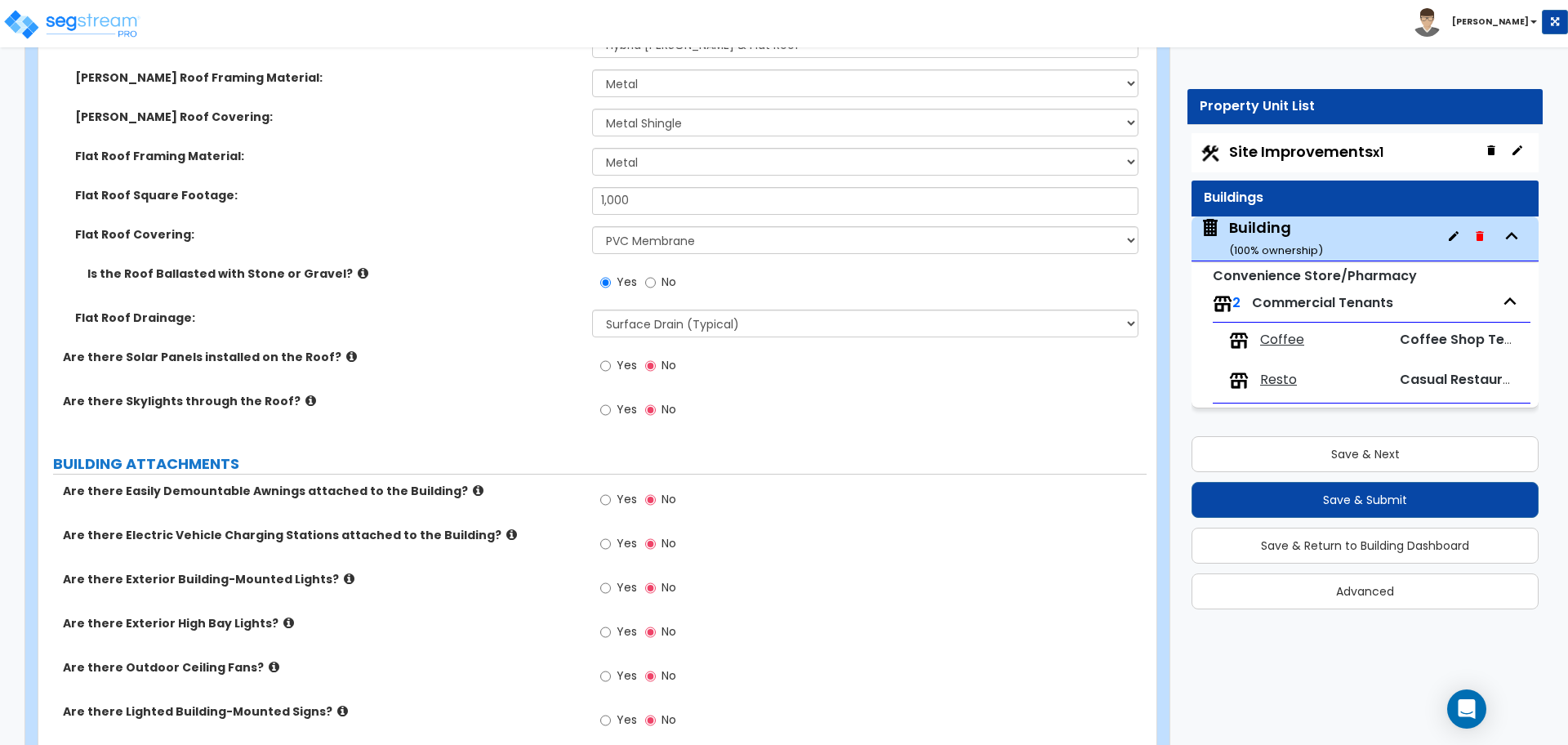
click at [622, 409] on span "Yes" at bounding box center [627, 409] width 21 height 16
click at [611, 409] on input "Yes" at bounding box center [606, 410] width 11 height 18
radio input "true"
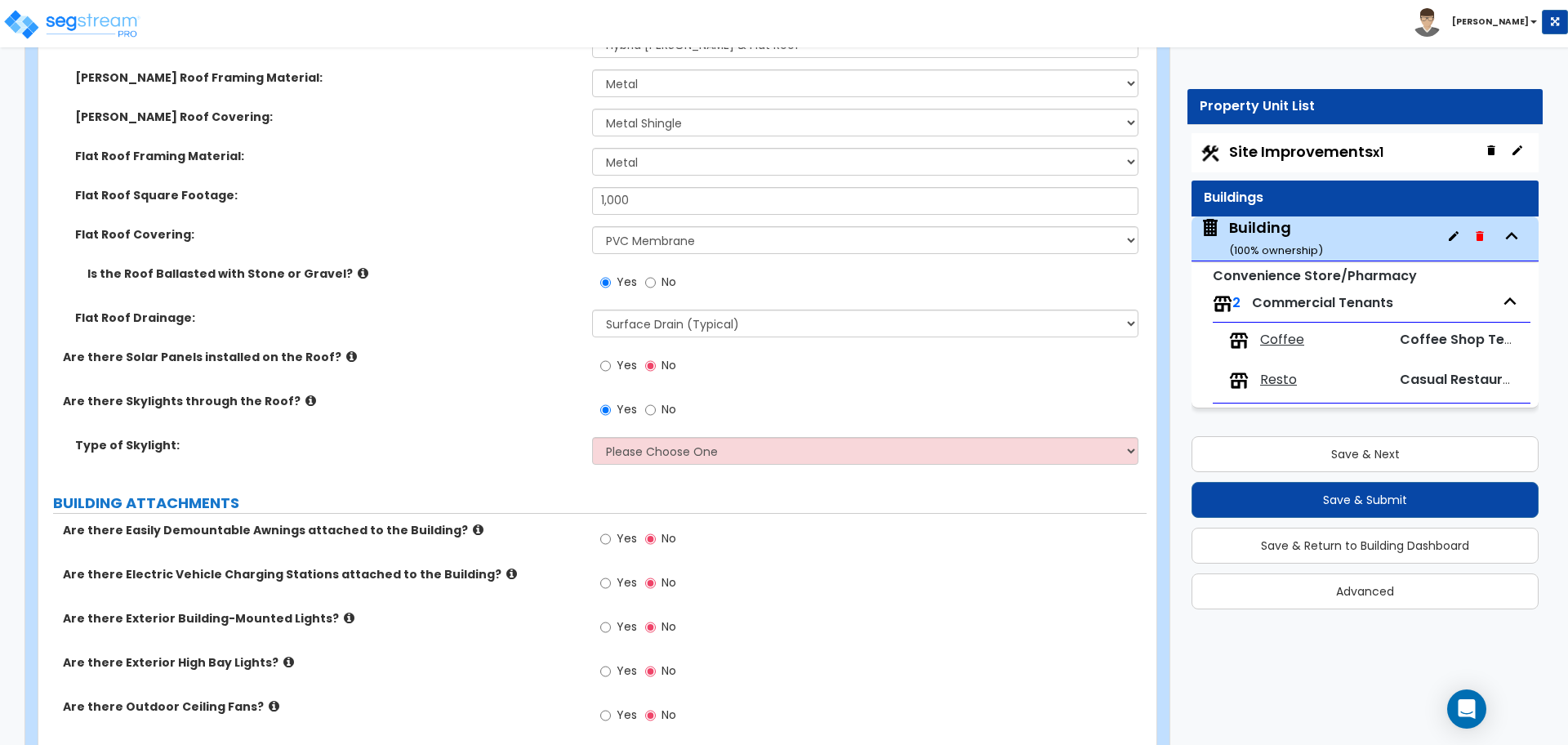
click at [306, 397] on icon at bounding box center [311, 401] width 11 height 13
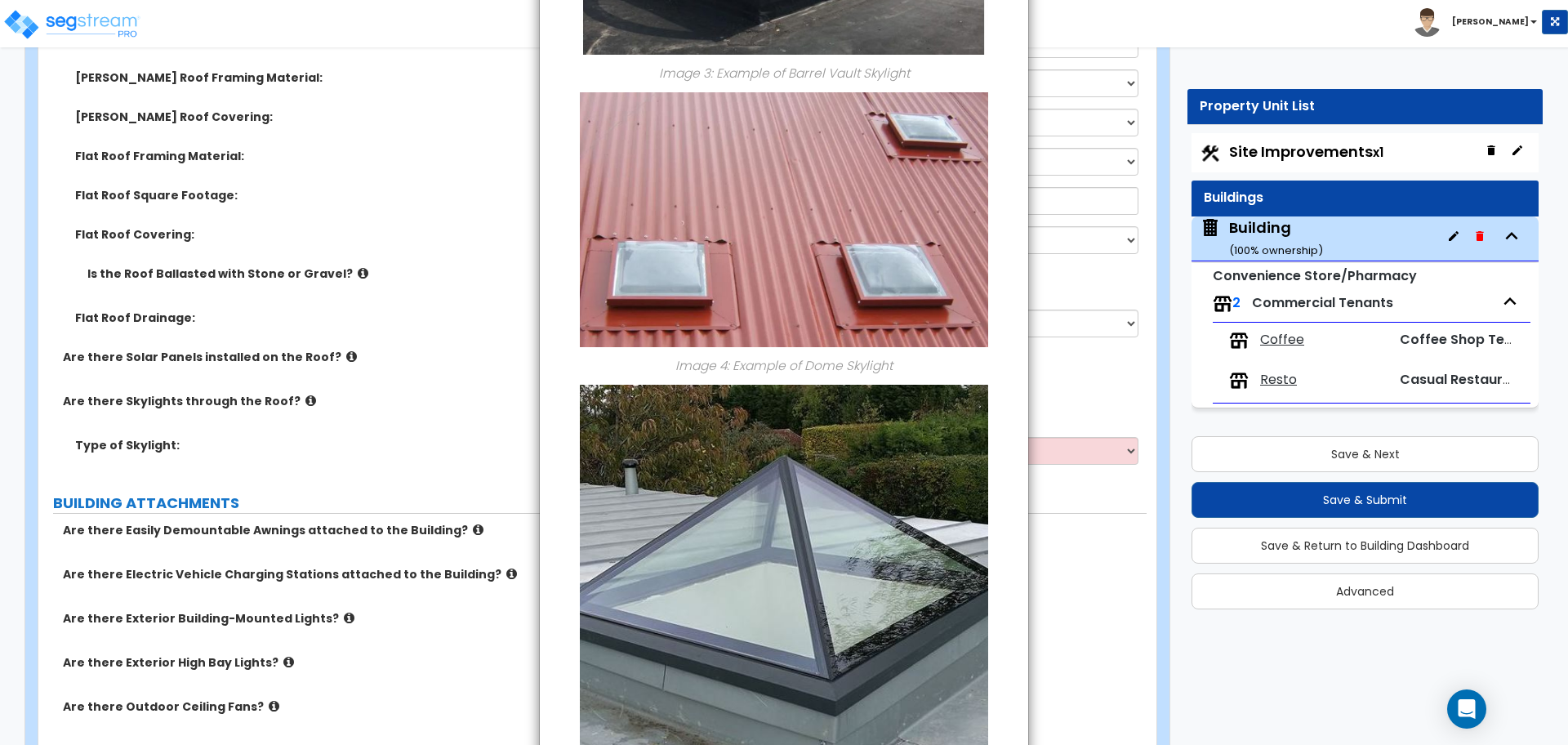
scroll to position [1165, 0]
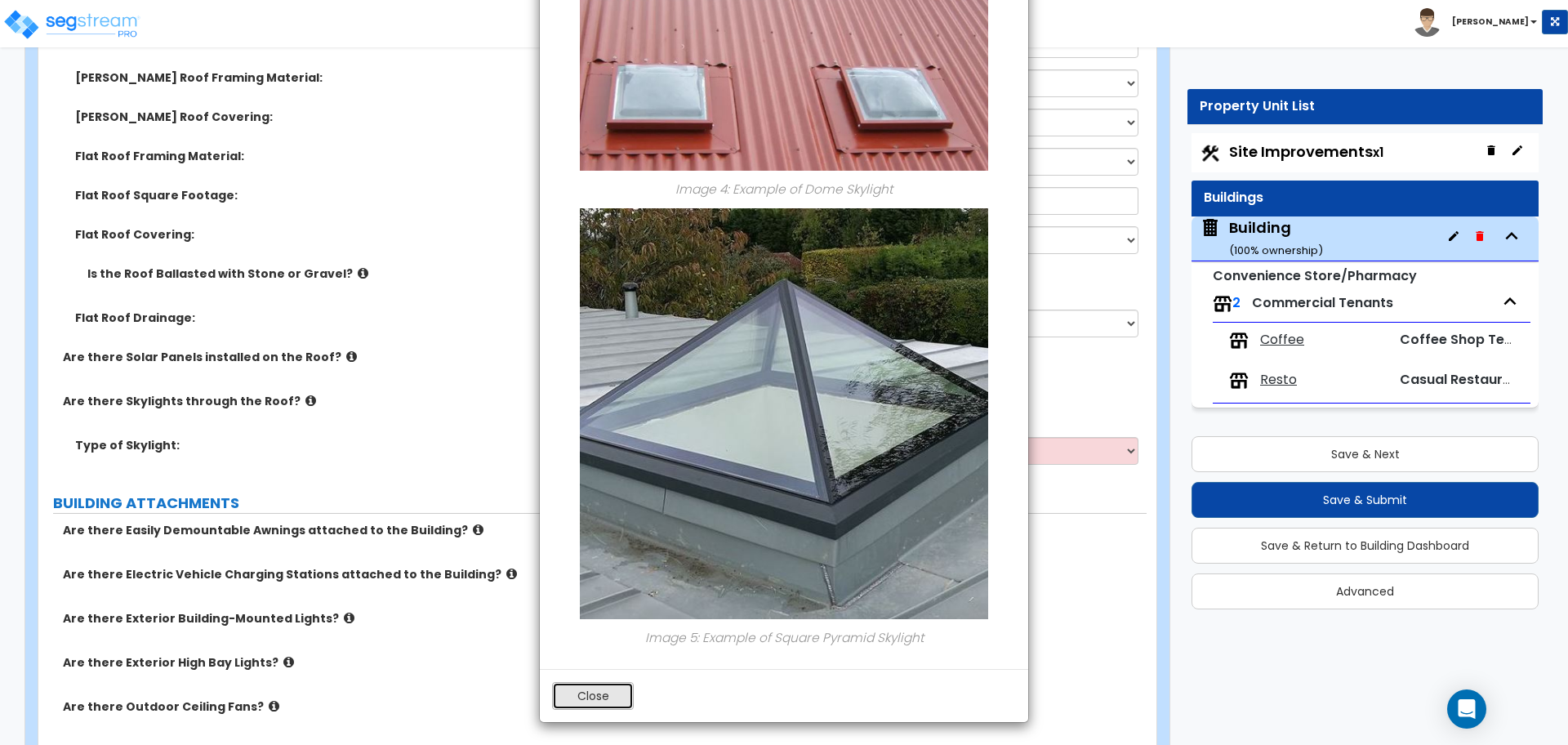
click at [609, 690] on button "Close" at bounding box center [593, 696] width 82 height 28
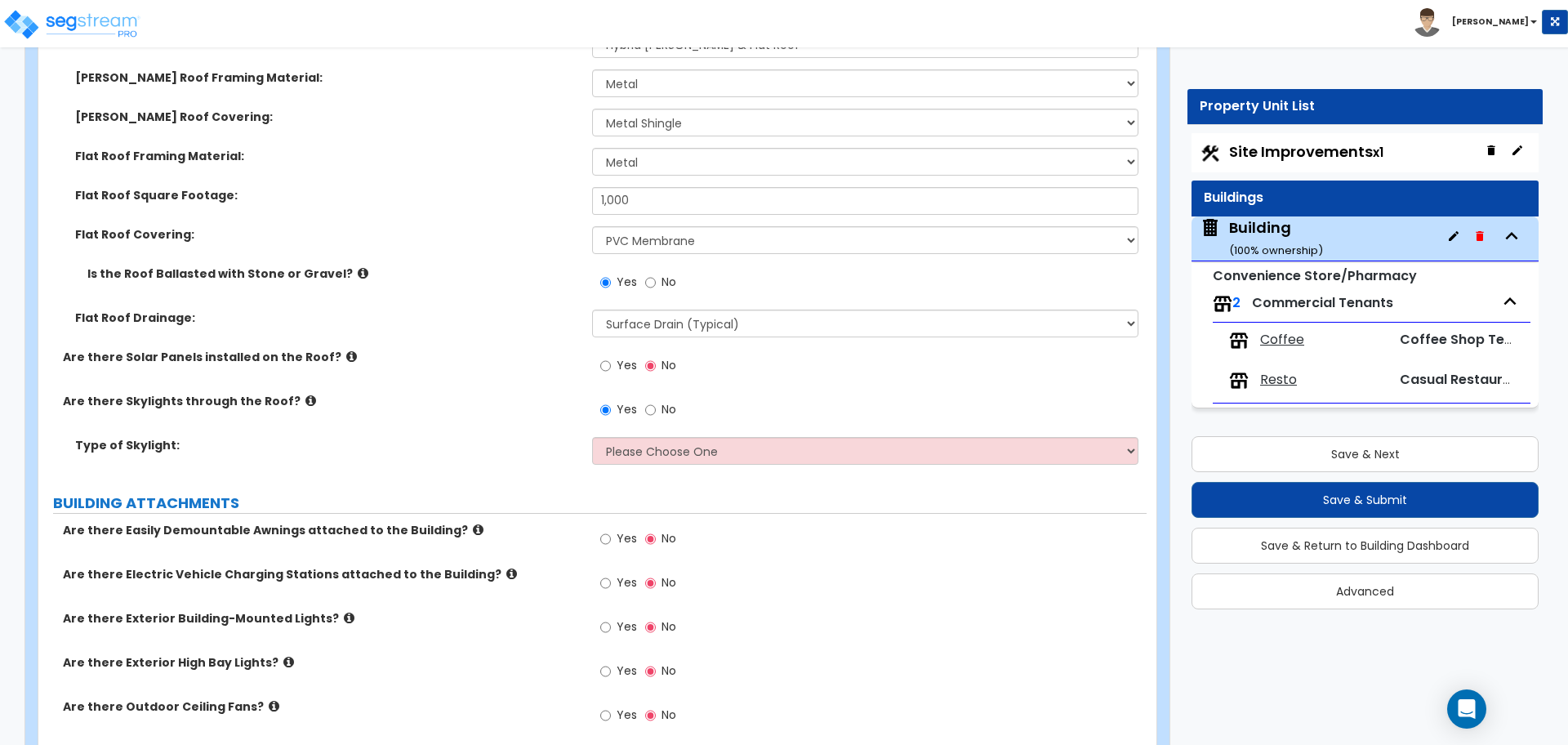
click at [663, 431] on div "Yes No" at bounding box center [869, 414] width 554 height 44
click at [663, 439] on select "Please Choose One Sandwich Panels Fixed Rectangular Glass Barrel Vault Dome Squ…" at bounding box center [864, 450] width 545 height 28
click at [592, 437] on select "Please Choose One Sandwich Panels Fixed Rectangular Glass Barrel Vault Dome Squ…" at bounding box center [864, 450] width 545 height 28
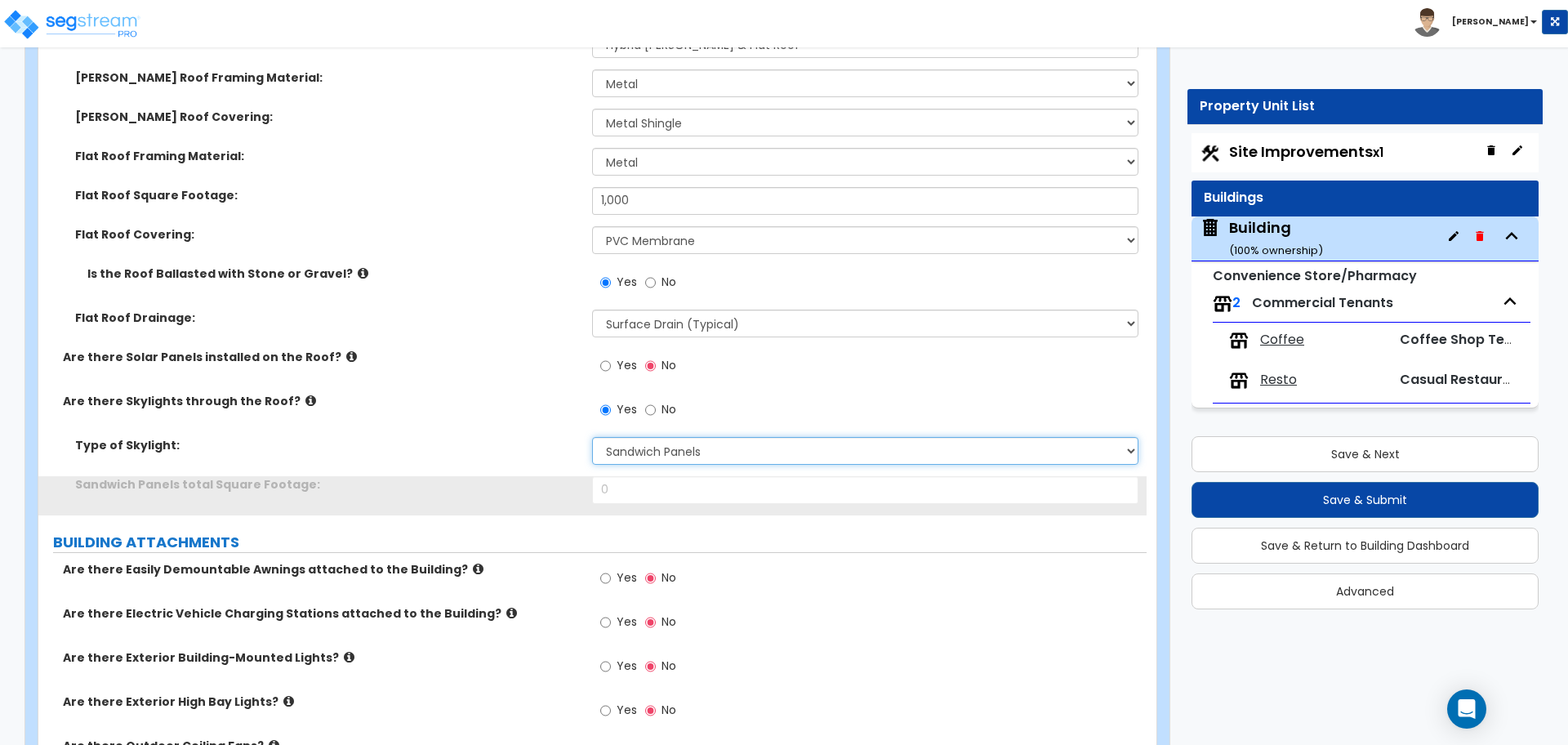
click at [678, 446] on select "Please Choose One Sandwich Panels Fixed Rectangular Glass Barrel Vault Dome Squ…" at bounding box center [864, 450] width 545 height 28
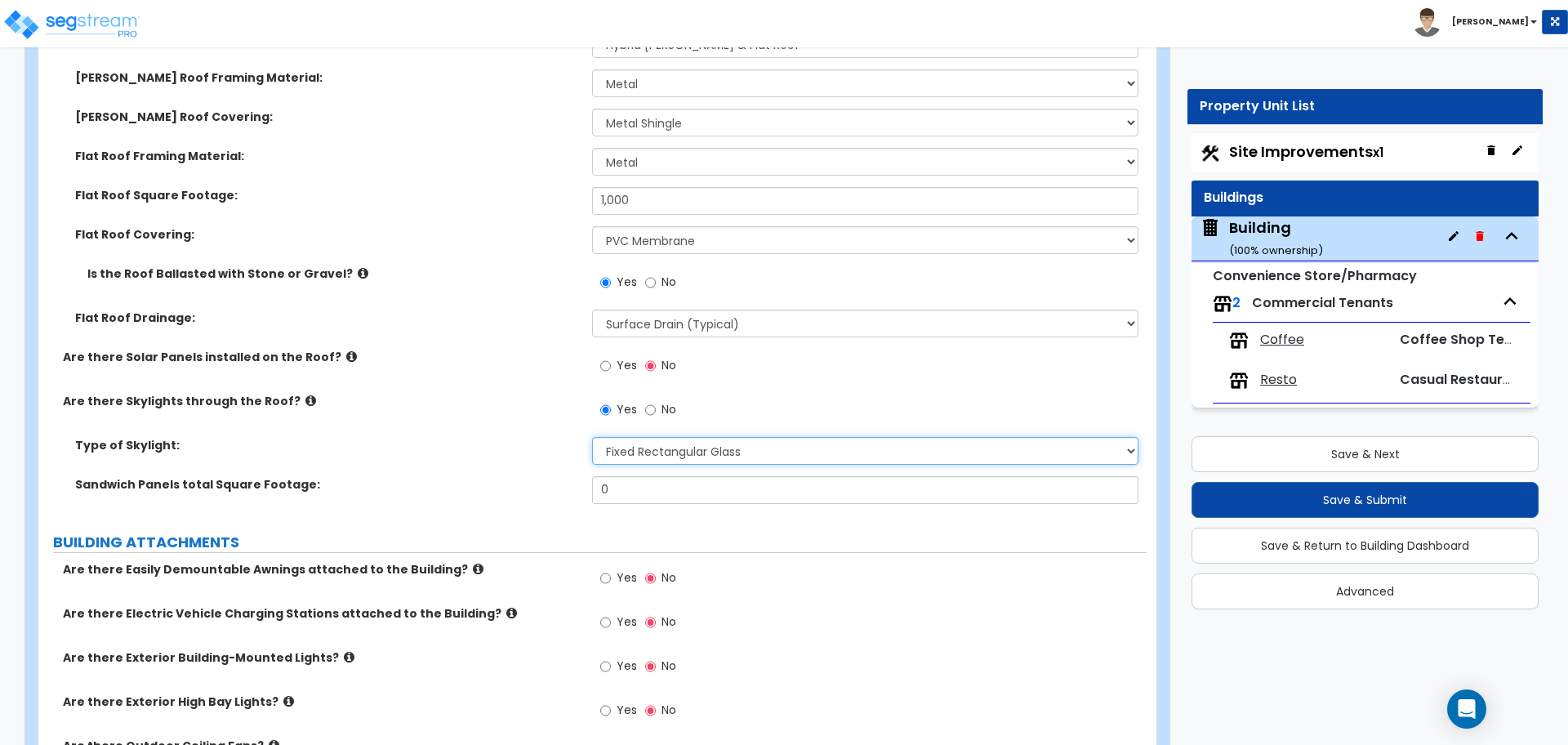
click at [592, 437] on select "Please Choose One Sandwich Panels Fixed Rectangular Glass Barrel Vault Dome Squ…" at bounding box center [864, 450] width 545 height 28
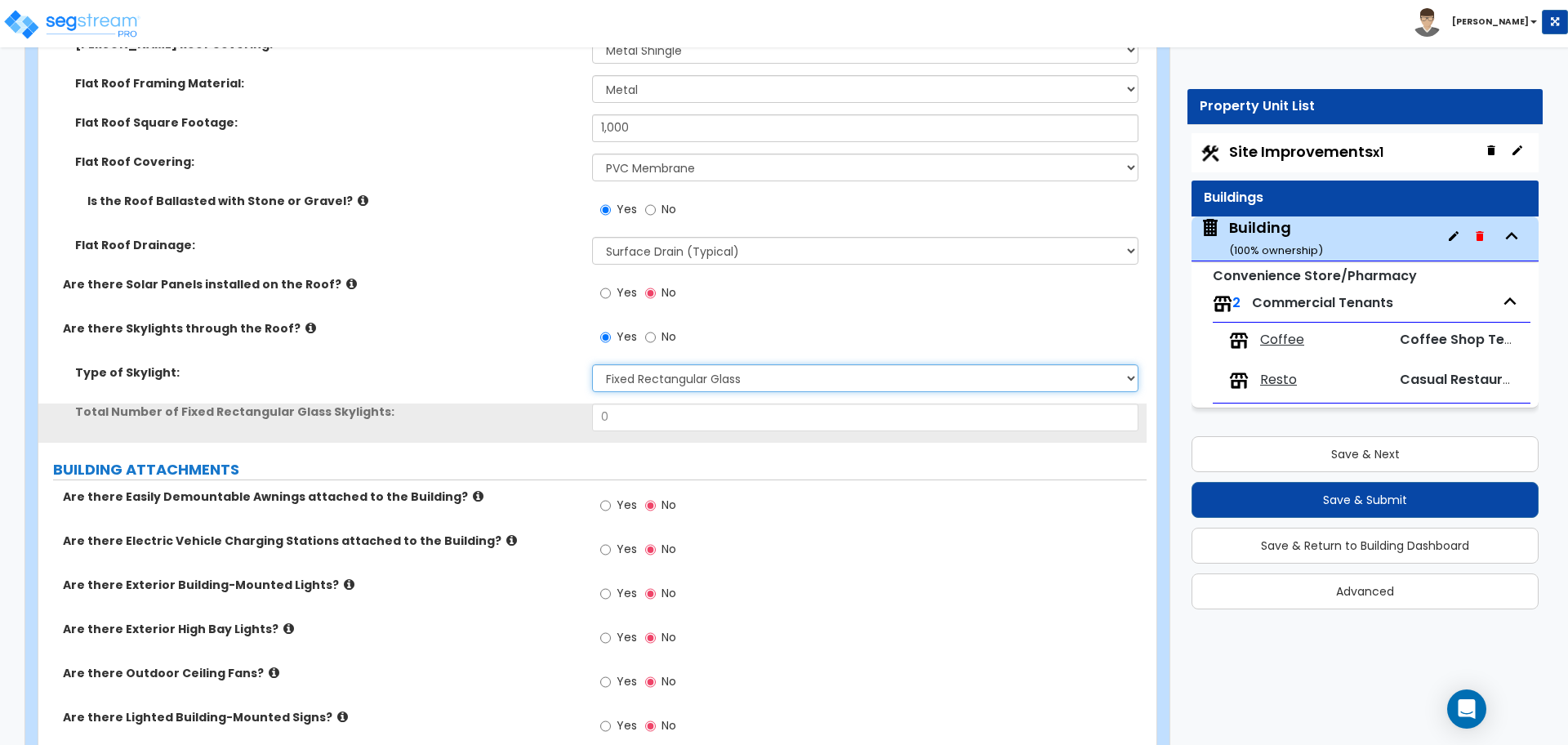
scroll to position [1737, 0]
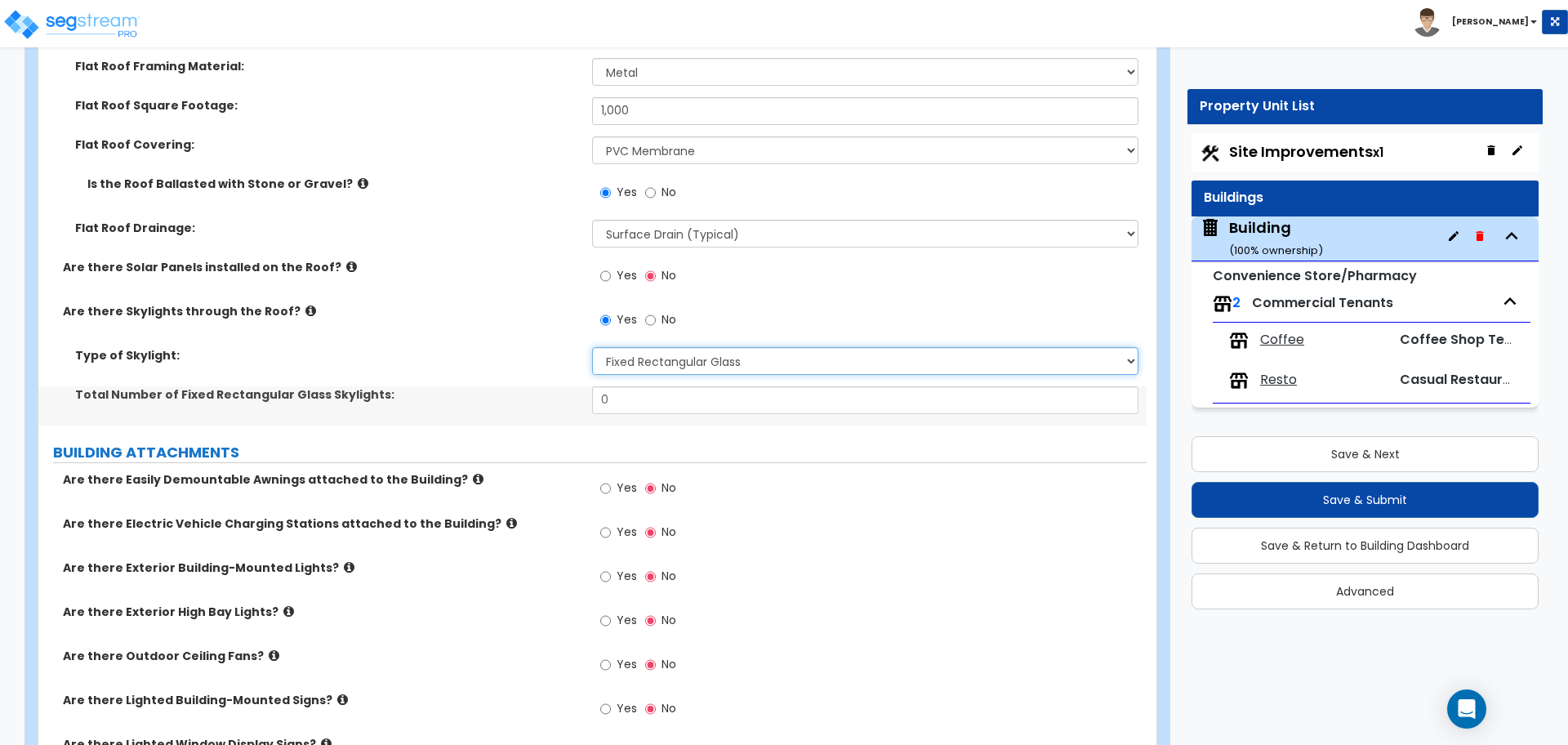
click at [731, 358] on select "Please Choose One Sandwich Panels Fixed Rectangular Glass Barrel Vault Dome Squ…" at bounding box center [864, 360] width 545 height 28
click at [592, 347] on select "Please Choose One Sandwich Panels Fixed Rectangular Glass Barrel Vault Dome Squ…" at bounding box center [864, 360] width 545 height 28
click at [729, 359] on select "Please Choose One Sandwich Panels Fixed Rectangular Glass Barrel Vault Dome Squ…" at bounding box center [864, 360] width 545 height 28
click at [592, 347] on select "Please Choose One Sandwich Panels Fixed Rectangular Glass Barrel Vault Dome Squ…" at bounding box center [864, 360] width 545 height 28
click at [729, 355] on select "Please Choose One Sandwich Panels Fixed Rectangular Glass Barrel Vault Dome Squ…" at bounding box center [864, 360] width 545 height 28
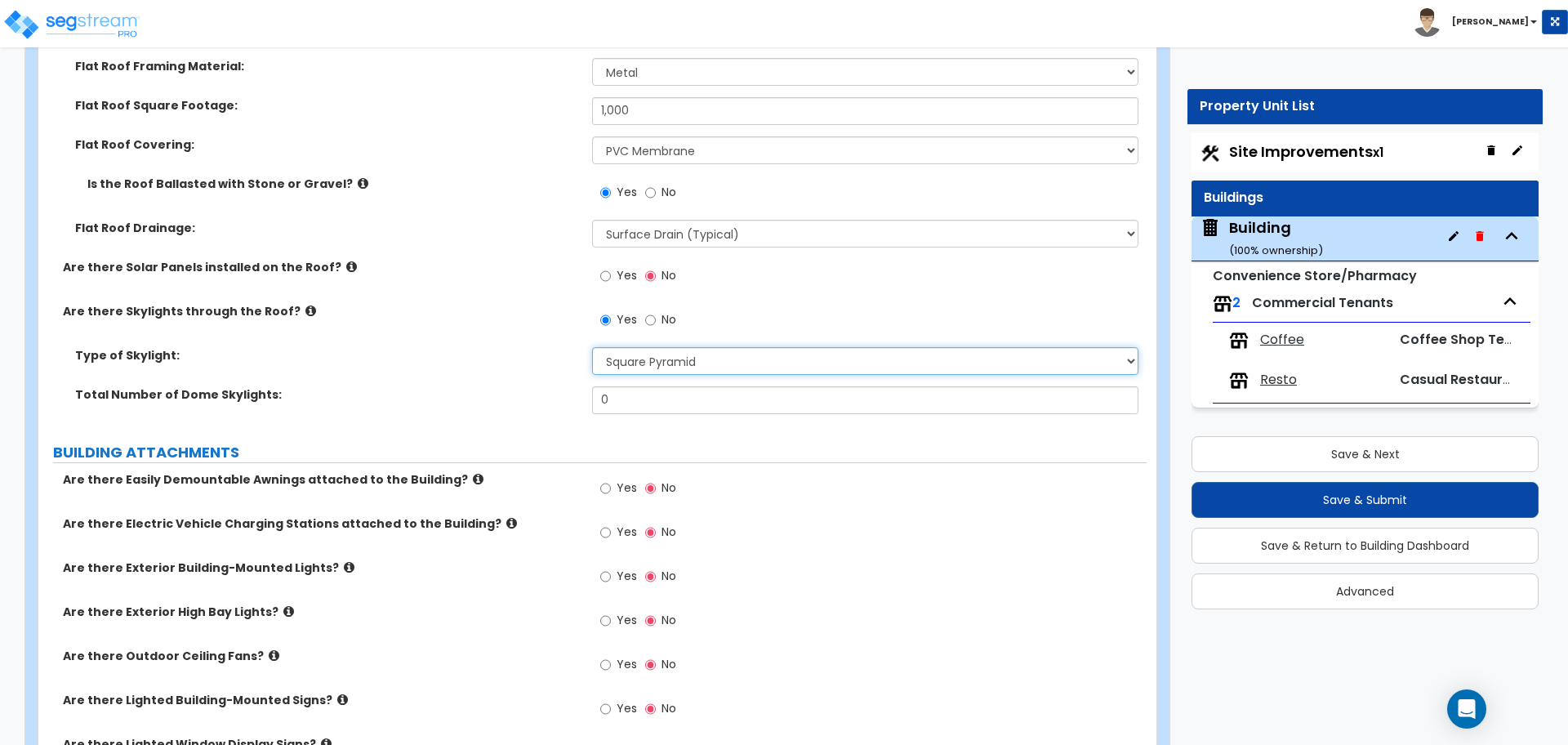
click at [592, 347] on select "Please Choose One Sandwich Panels Fixed Rectangular Glass Barrel Vault Dome Squ…" at bounding box center [864, 360] width 545 height 28
click at [720, 351] on select "Please Choose One Sandwich Panels Fixed Rectangular Glass Barrel Vault Dome Squ…" at bounding box center [864, 360] width 545 height 28
select select "3"
click at [592, 347] on select "Please Choose One Sandwich Panels Fixed Rectangular Glass Barrel Vault Dome Squ…" at bounding box center [864, 360] width 545 height 28
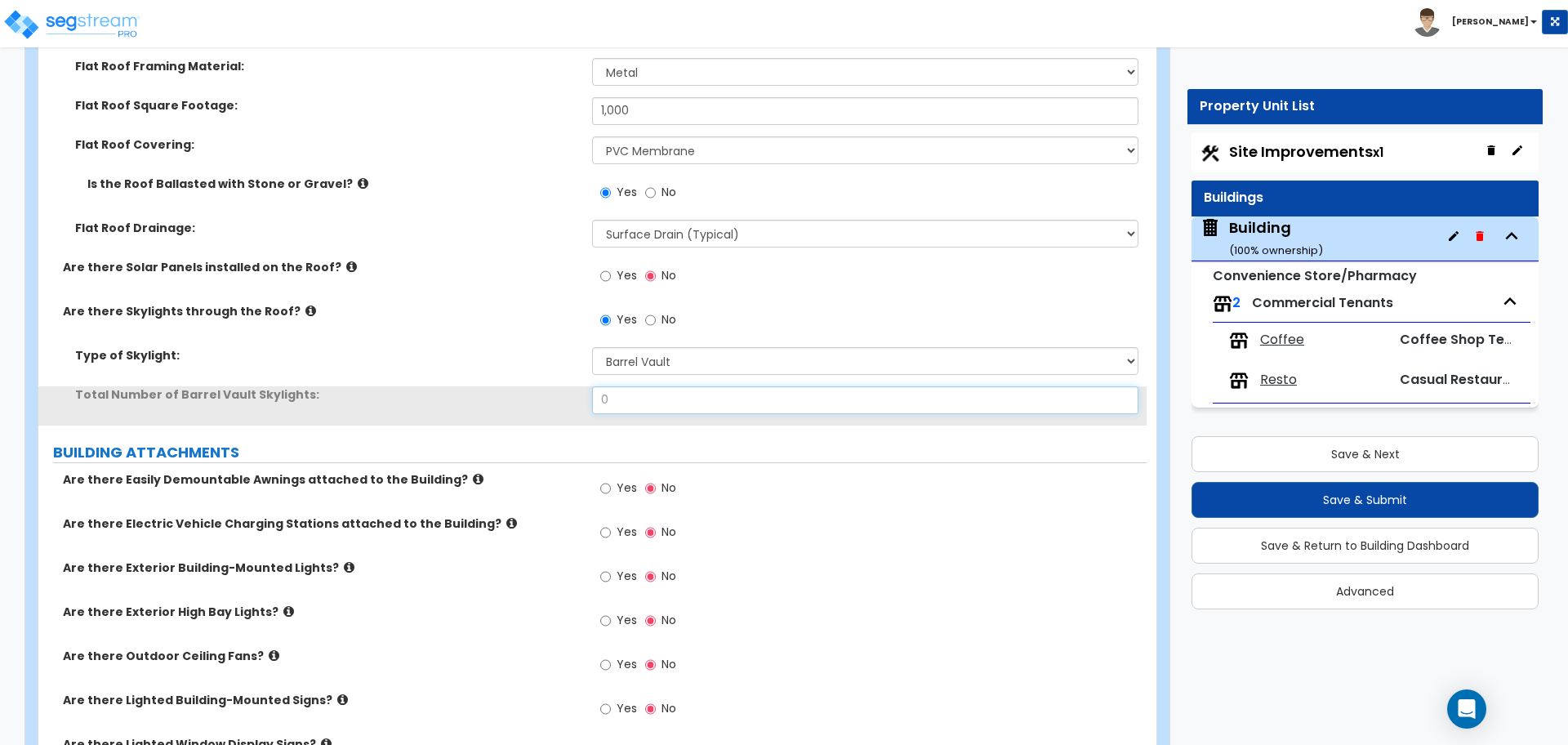
drag, startPoint x: 630, startPoint y: 398, endPoint x: 557, endPoint y: 397, distance: 73.0
click at [557, 397] on div "Total Number of Barrel Vault Skylights: 0" at bounding box center [593, 406] width 1108 height 39
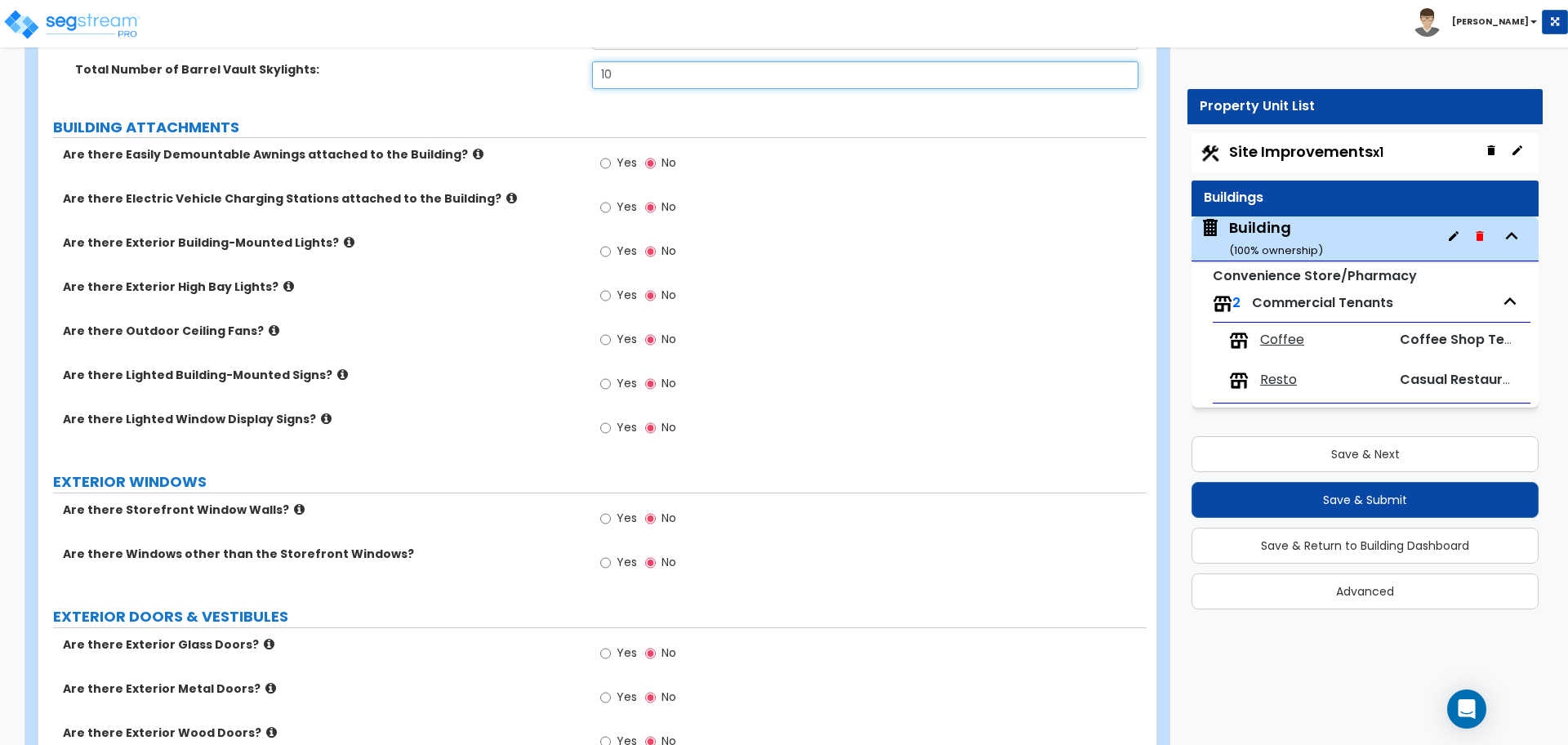
scroll to position [2073, 0]
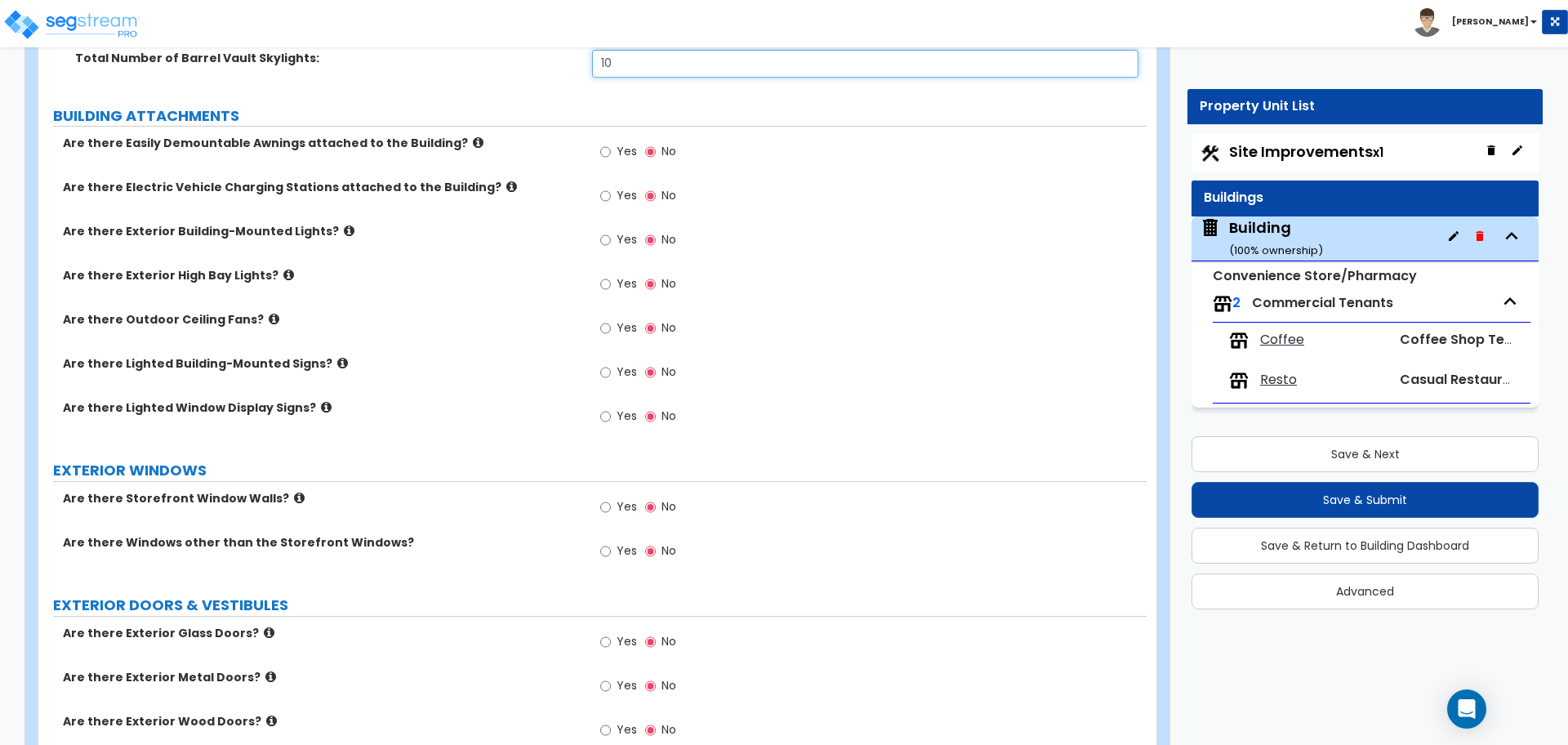
type input "10"
click at [472, 138] on icon at bounding box center [478, 143] width 11 height 13
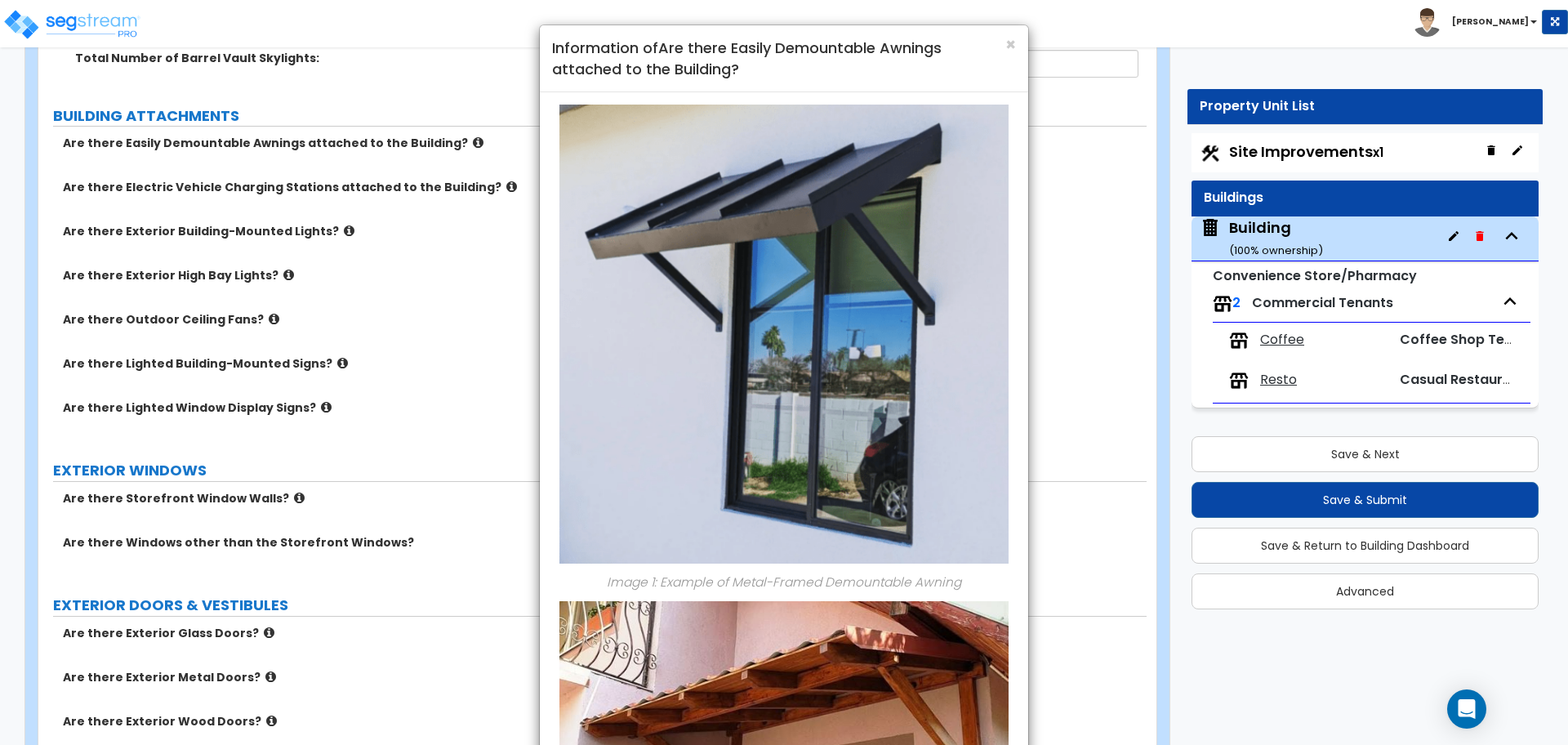
scroll to position [611, 0]
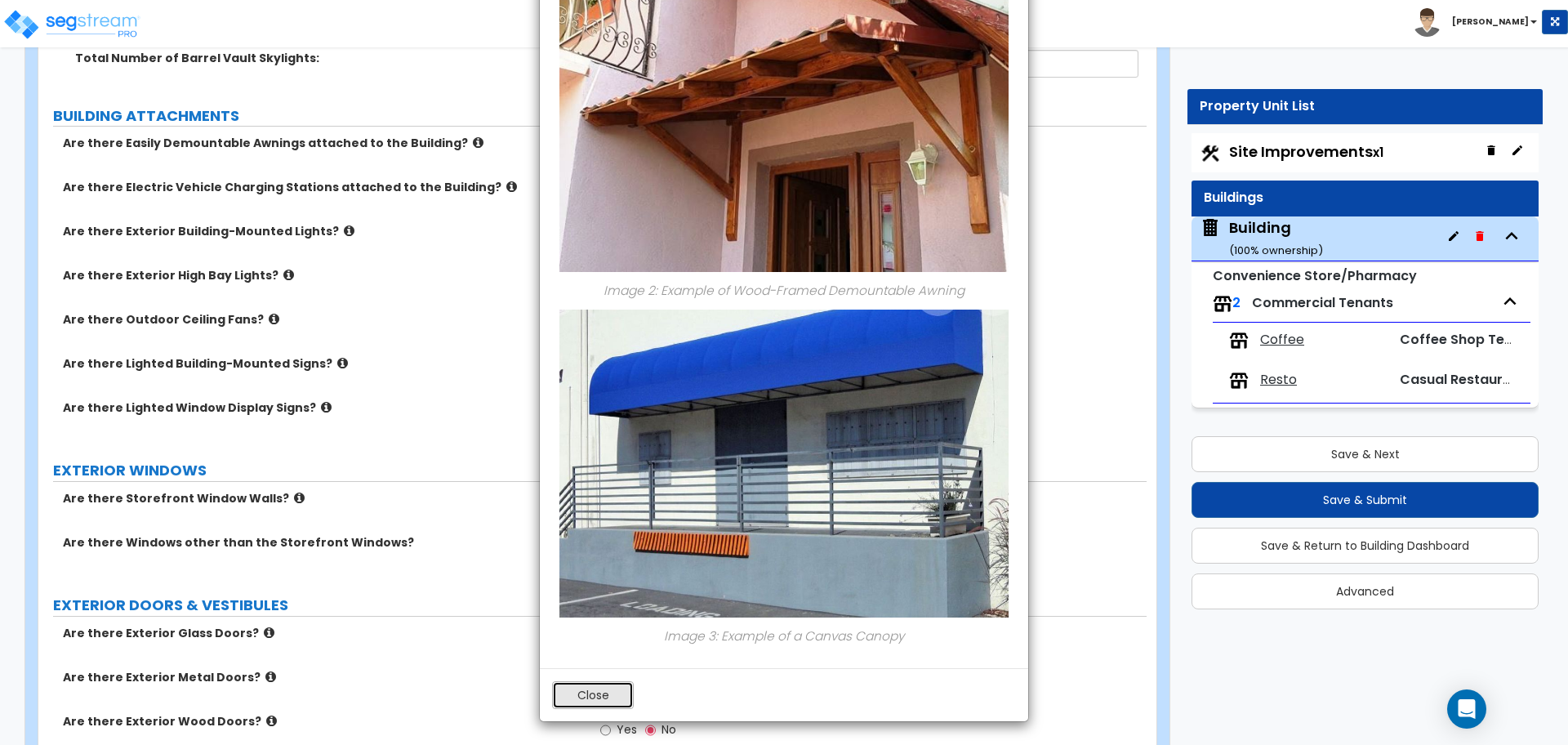
click at [619, 684] on button "Close" at bounding box center [593, 695] width 82 height 28
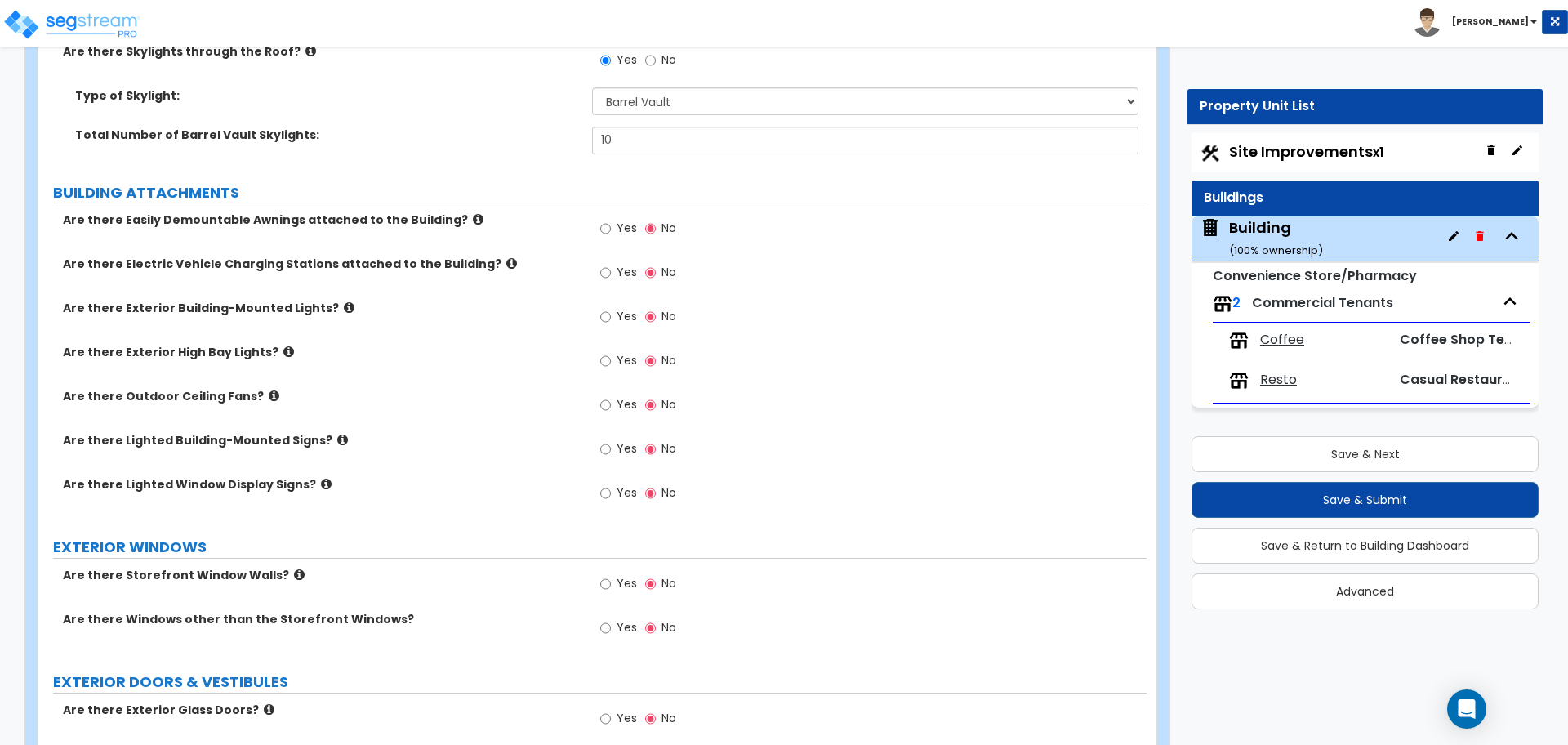
scroll to position [1991, 0]
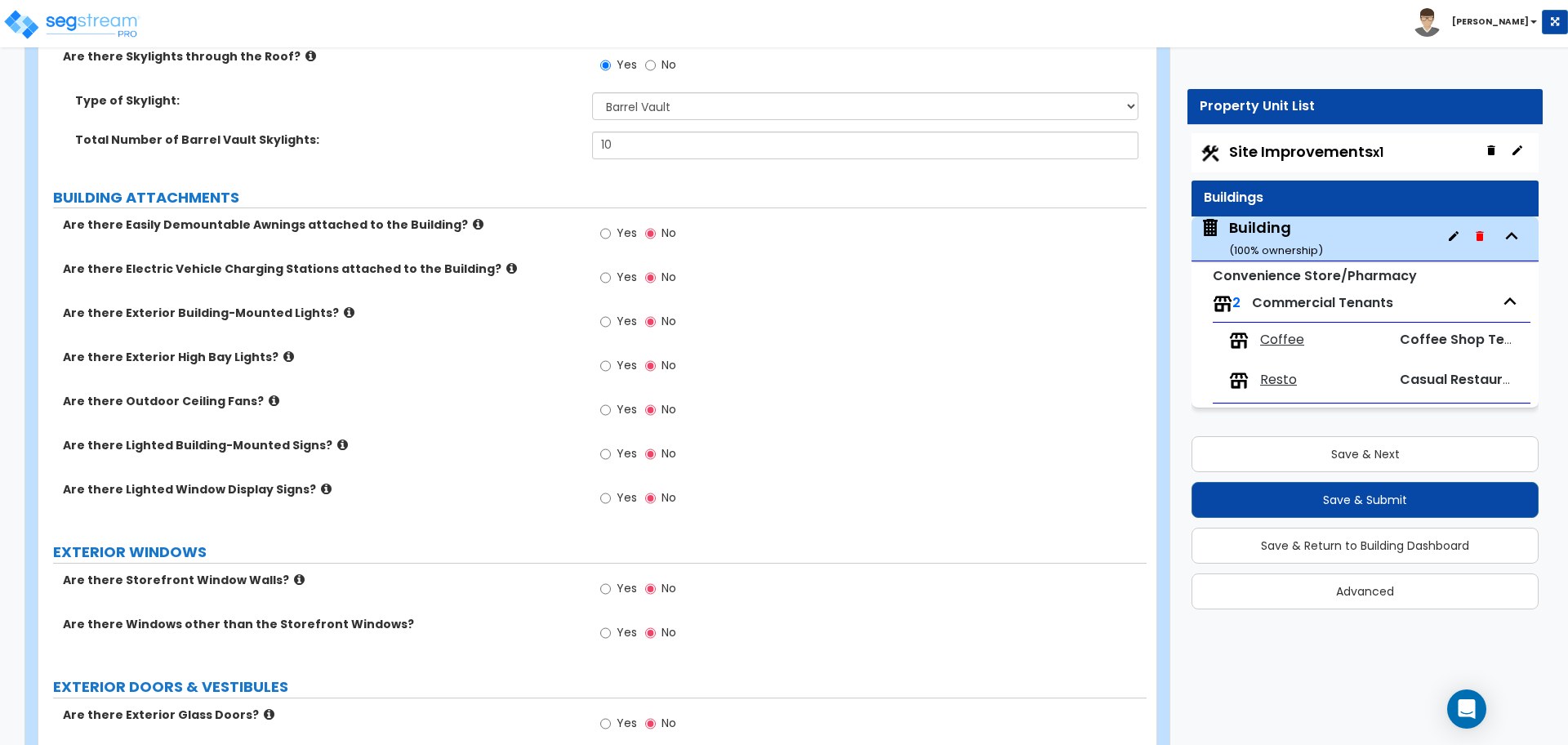
click at [614, 234] on label "Yes" at bounding box center [619, 235] width 37 height 28
click at [611, 234] on input "Yes" at bounding box center [606, 234] width 11 height 18
radio input "true"
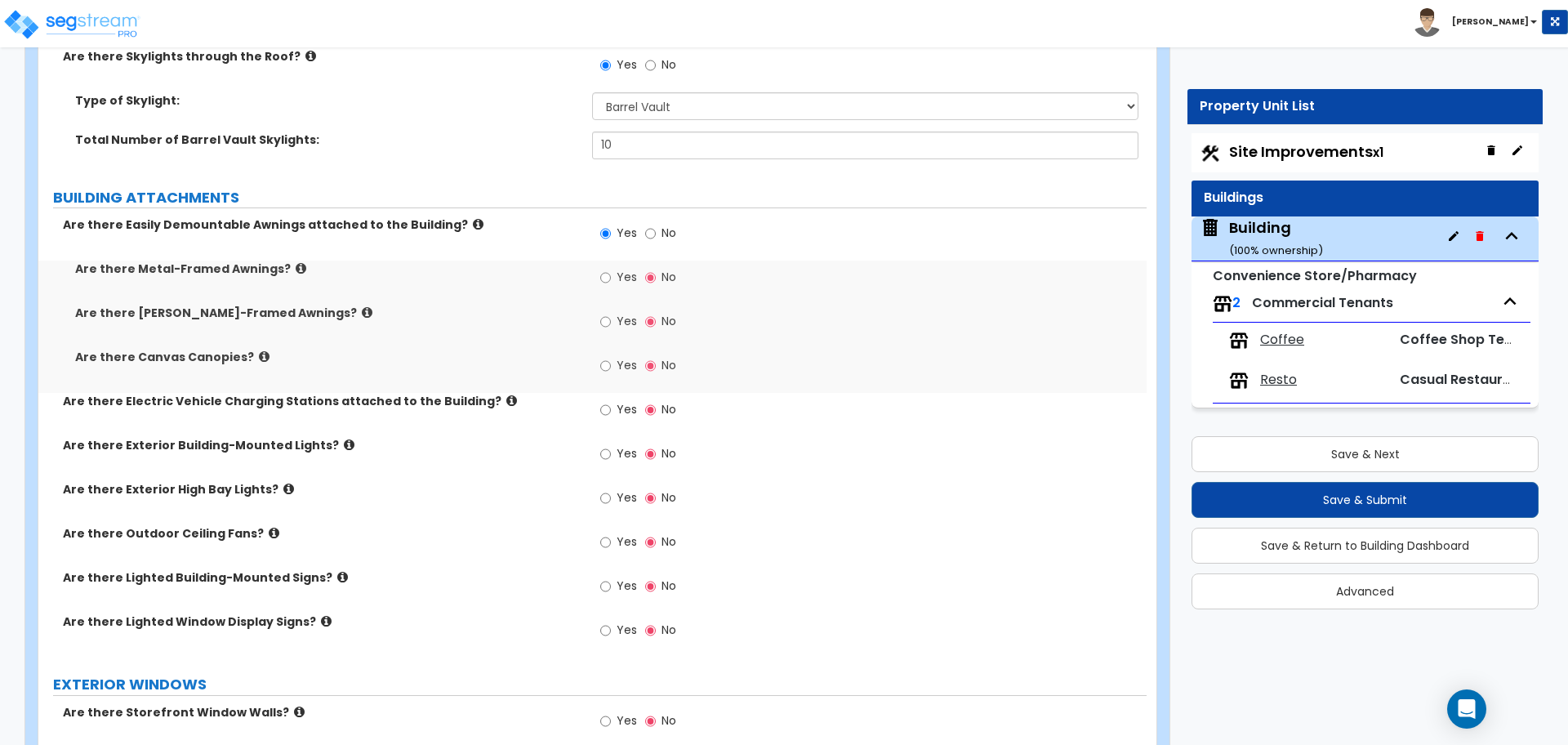
click at [618, 269] on span "Yes" at bounding box center [627, 277] width 21 height 16
click at [611, 269] on input "Yes" at bounding box center [606, 278] width 11 height 18
radio input "true"
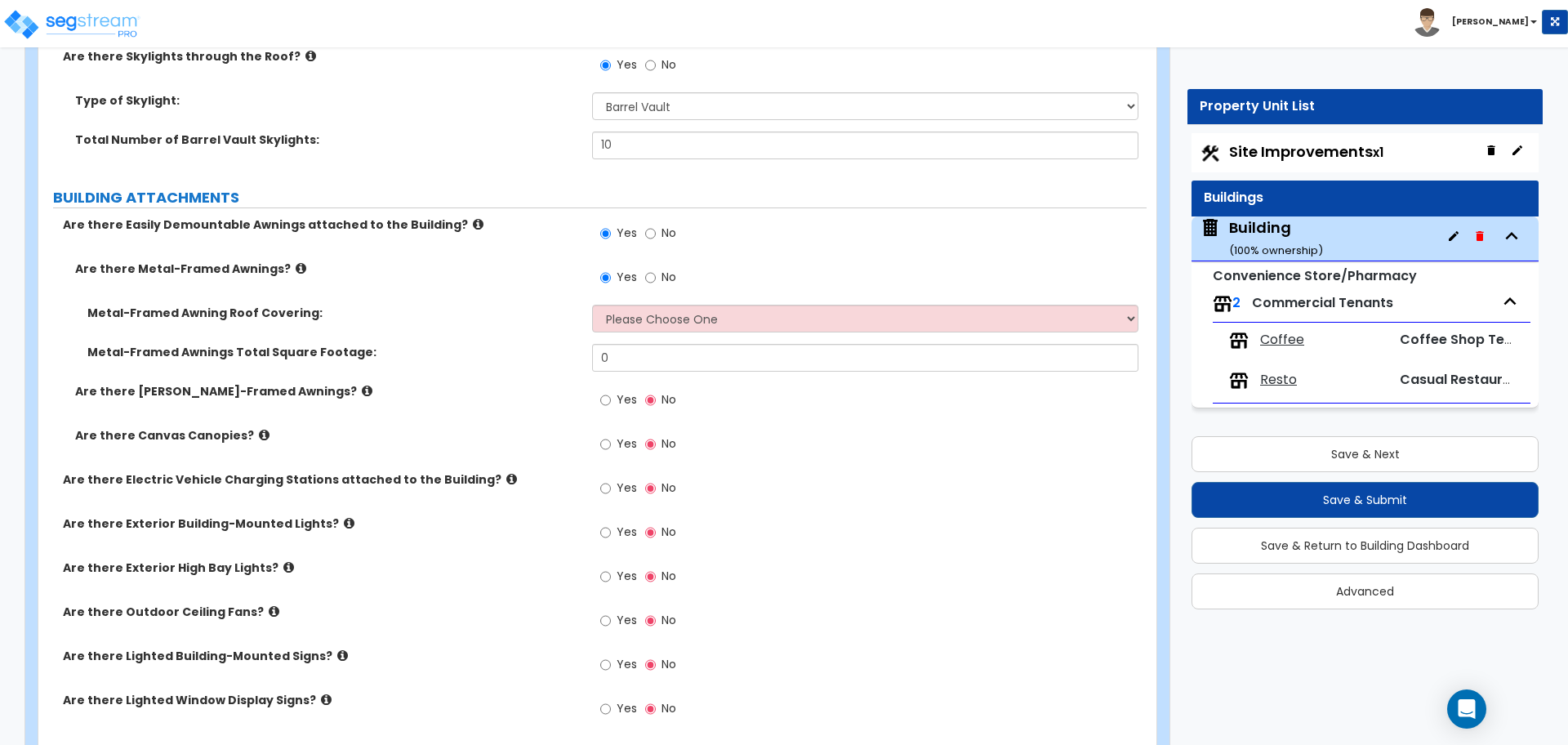
click at [296, 263] on icon at bounding box center [301, 268] width 11 height 13
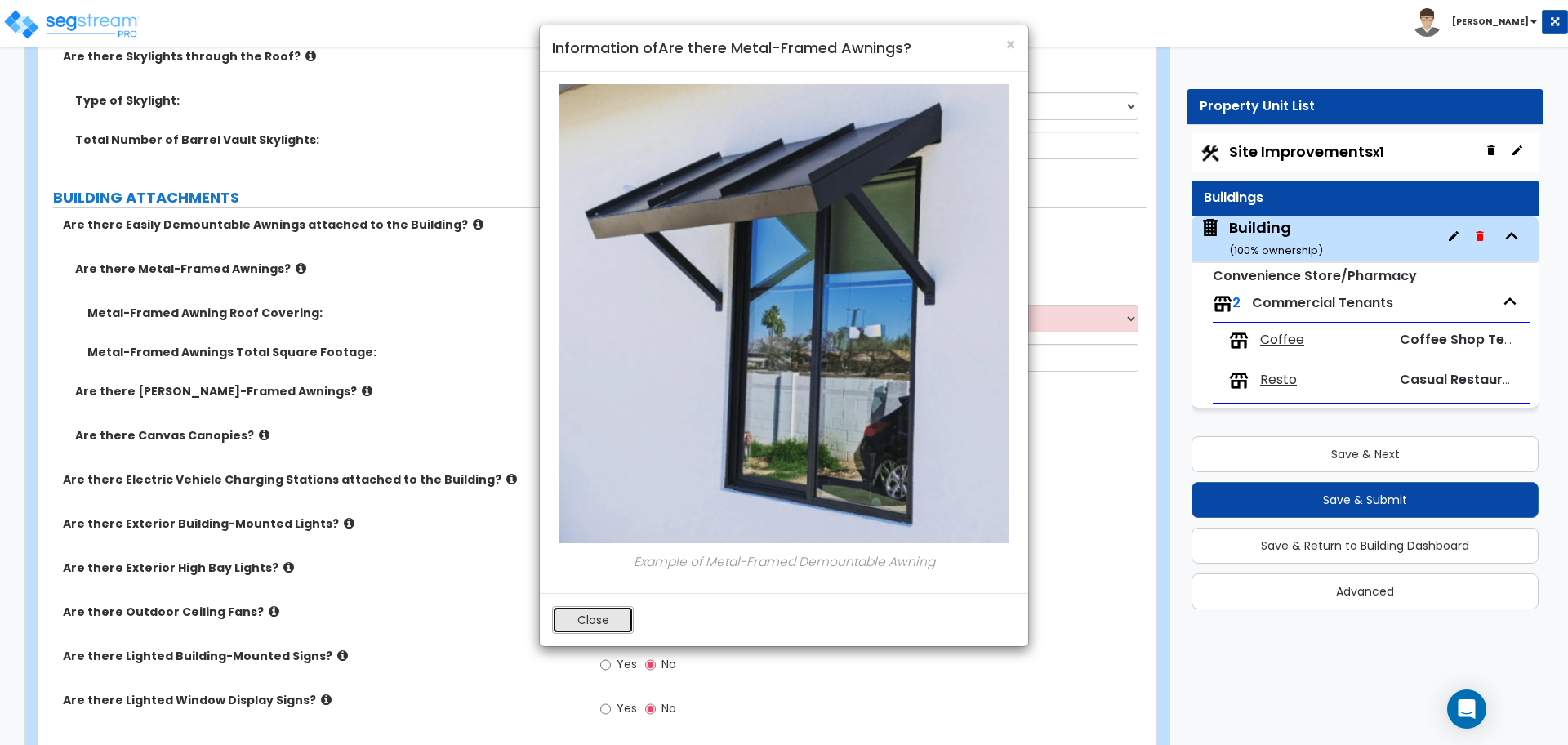
click at [602, 630] on button "Close" at bounding box center [593, 619] width 82 height 28
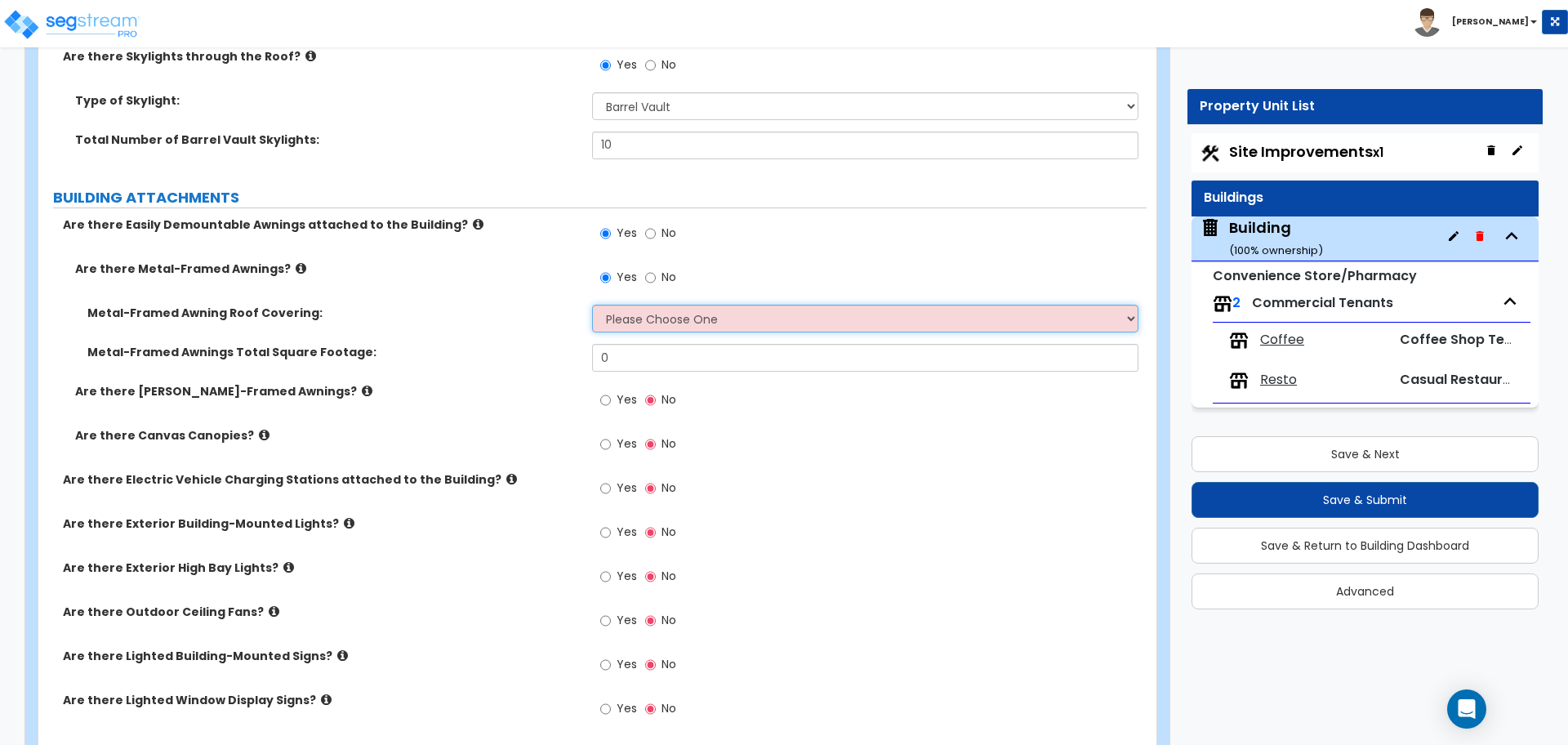
click at [669, 321] on select "Please Choose One Plastic Metal Glass" at bounding box center [864, 318] width 545 height 28
select select "3"
click at [592, 305] on select "Please Choose One Plastic Metal Glass" at bounding box center [864, 318] width 545 height 28
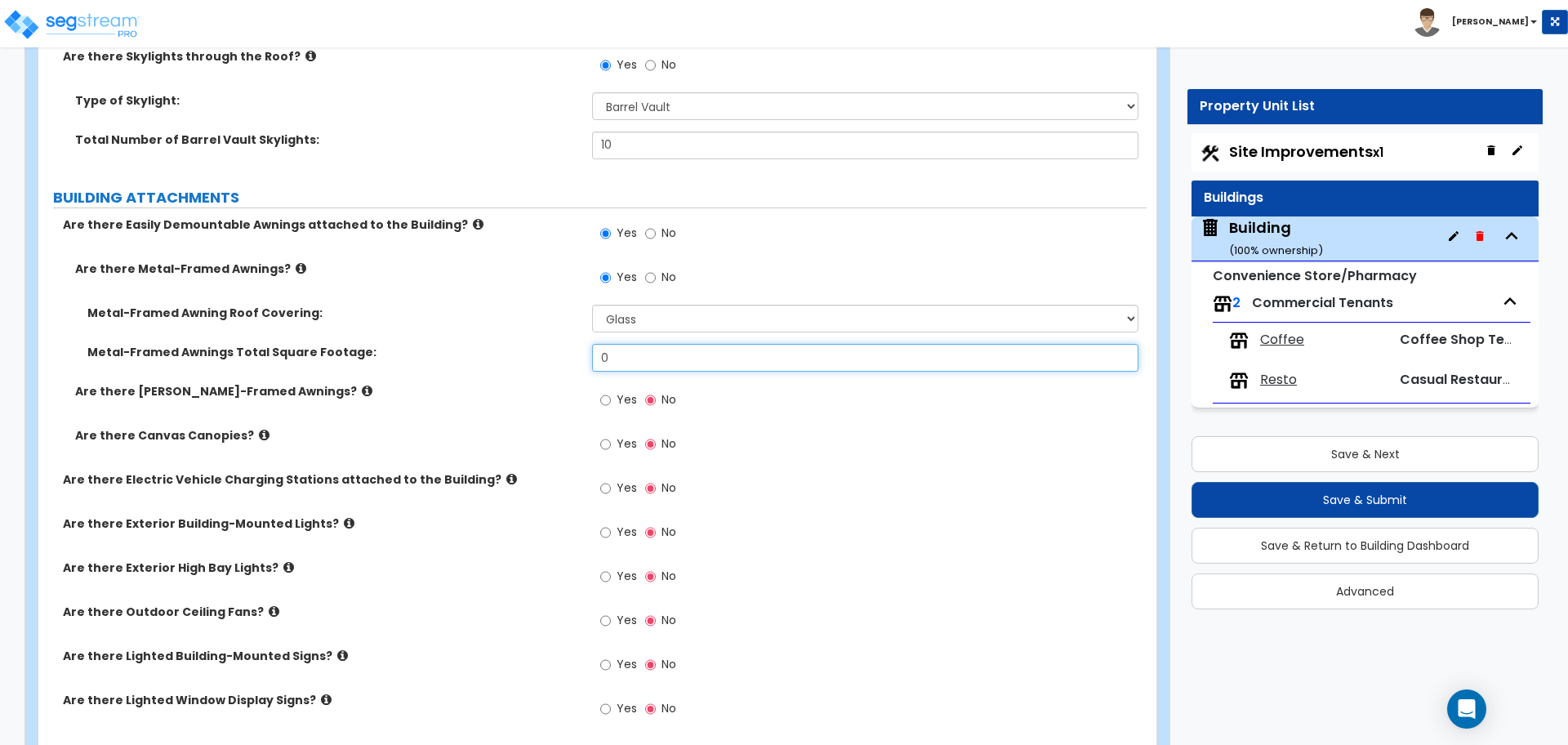
drag, startPoint x: 620, startPoint y: 359, endPoint x: 563, endPoint y: 342, distance: 59.5
click at [564, 343] on div "Metal-Framed Awnings Total Square Footage: 0" at bounding box center [593, 363] width 1108 height 39
type input "100"
click at [282, 390] on label "Are there Wood-Framed Awnings?" at bounding box center [327, 391] width 505 height 16
click at [362, 389] on icon at bounding box center [368, 391] width 11 height 13
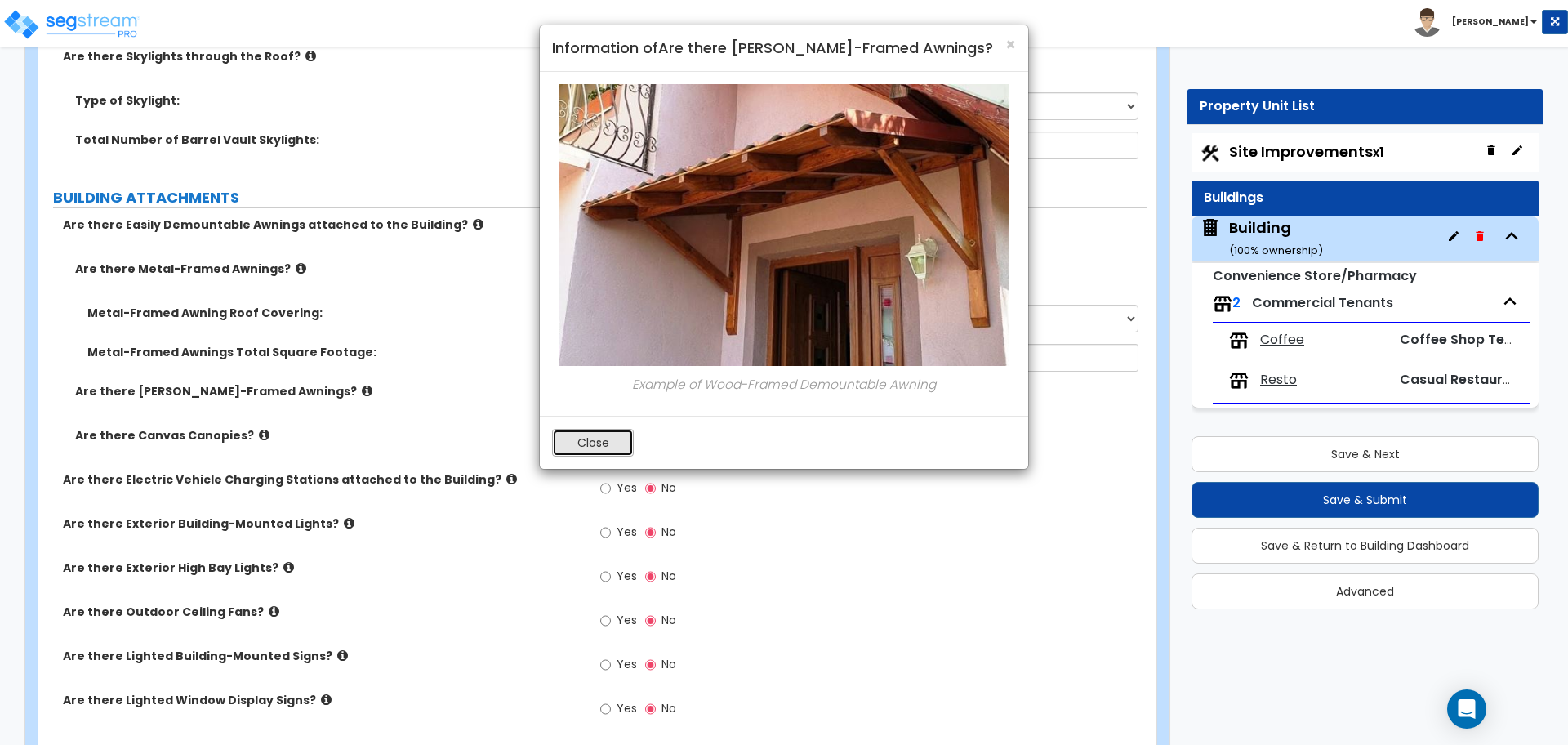
click at [578, 433] on button "Close" at bounding box center [593, 442] width 82 height 28
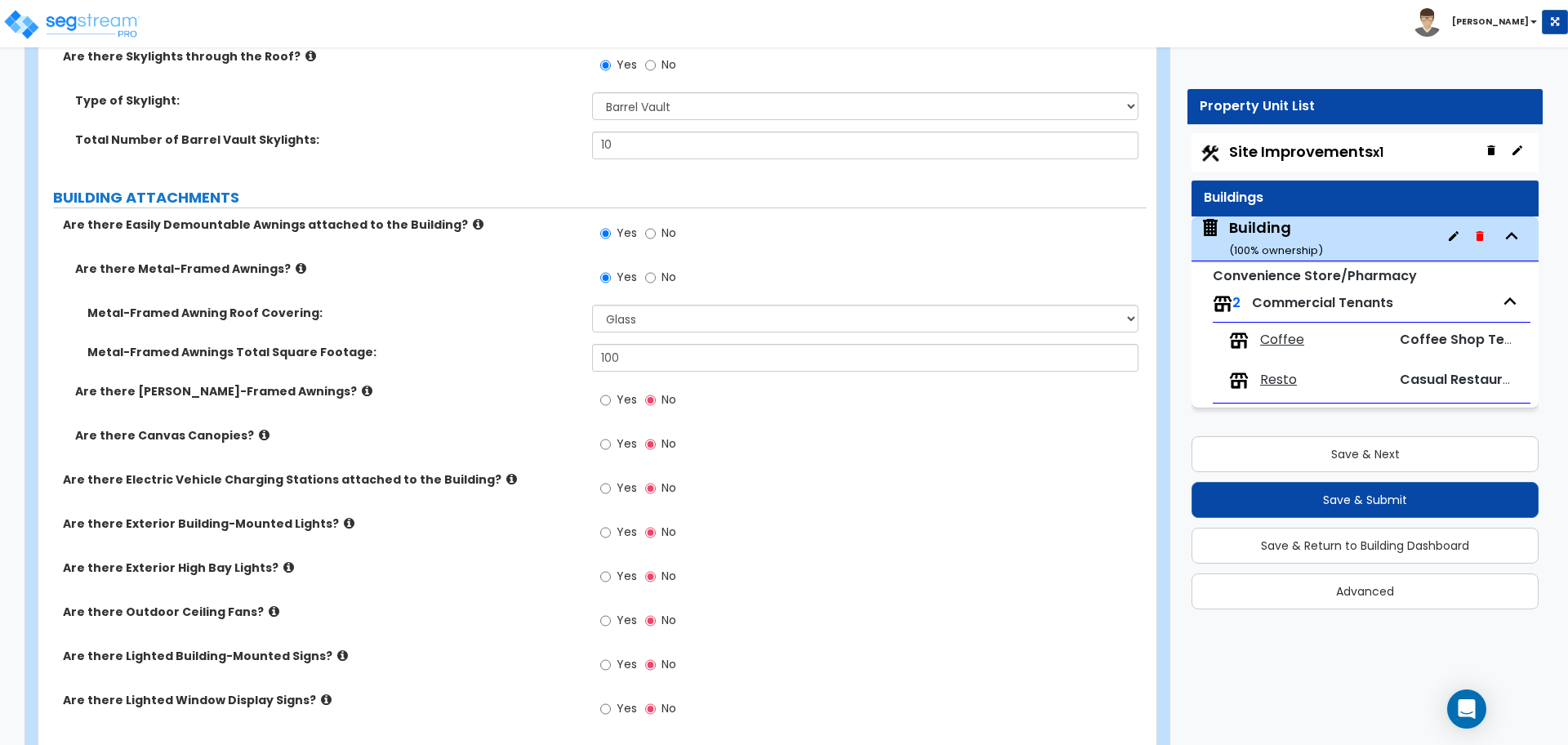
click at [613, 401] on label "Yes" at bounding box center [619, 402] width 37 height 28
click at [611, 401] on input "Yes" at bounding box center [606, 400] width 11 height 18
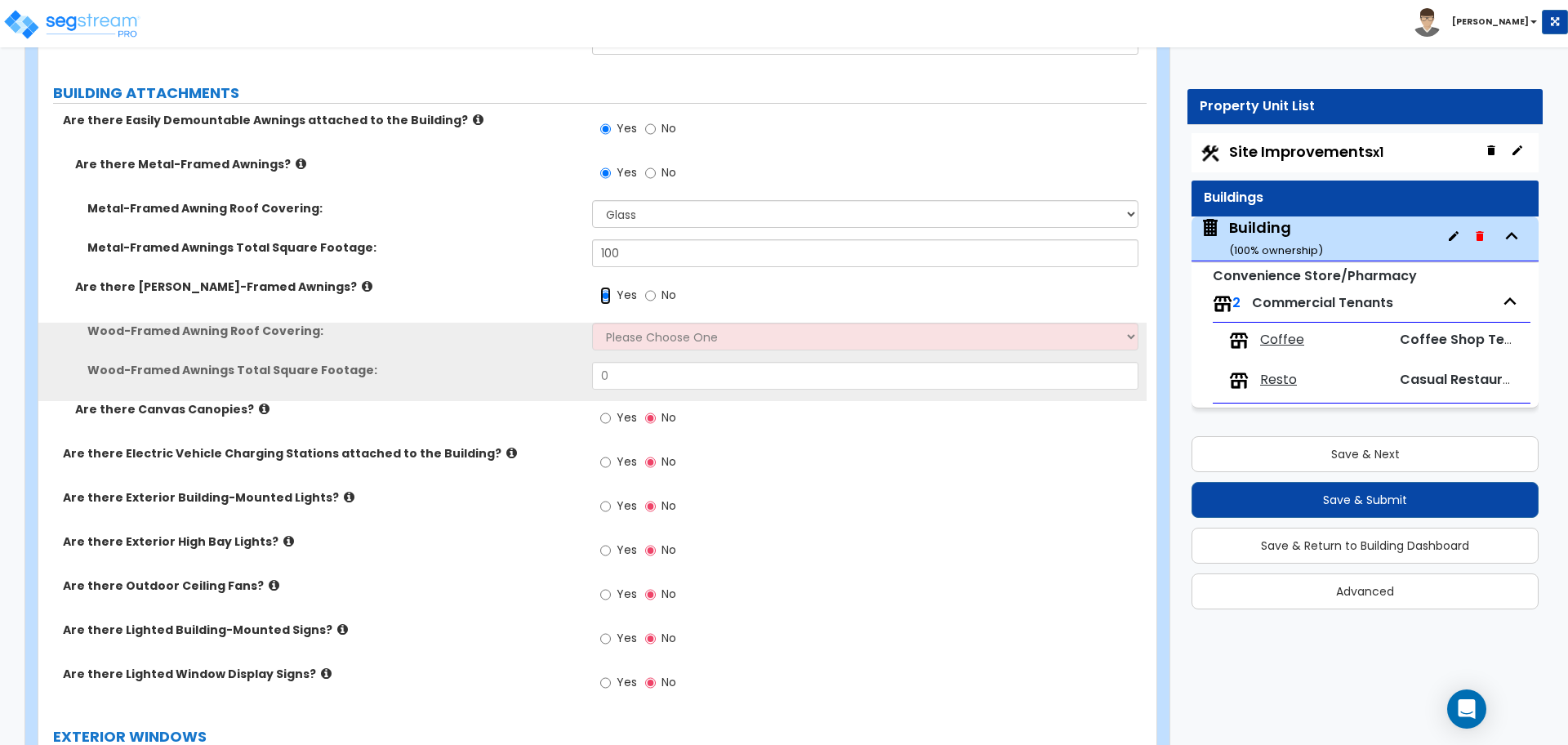
scroll to position [2102, 0]
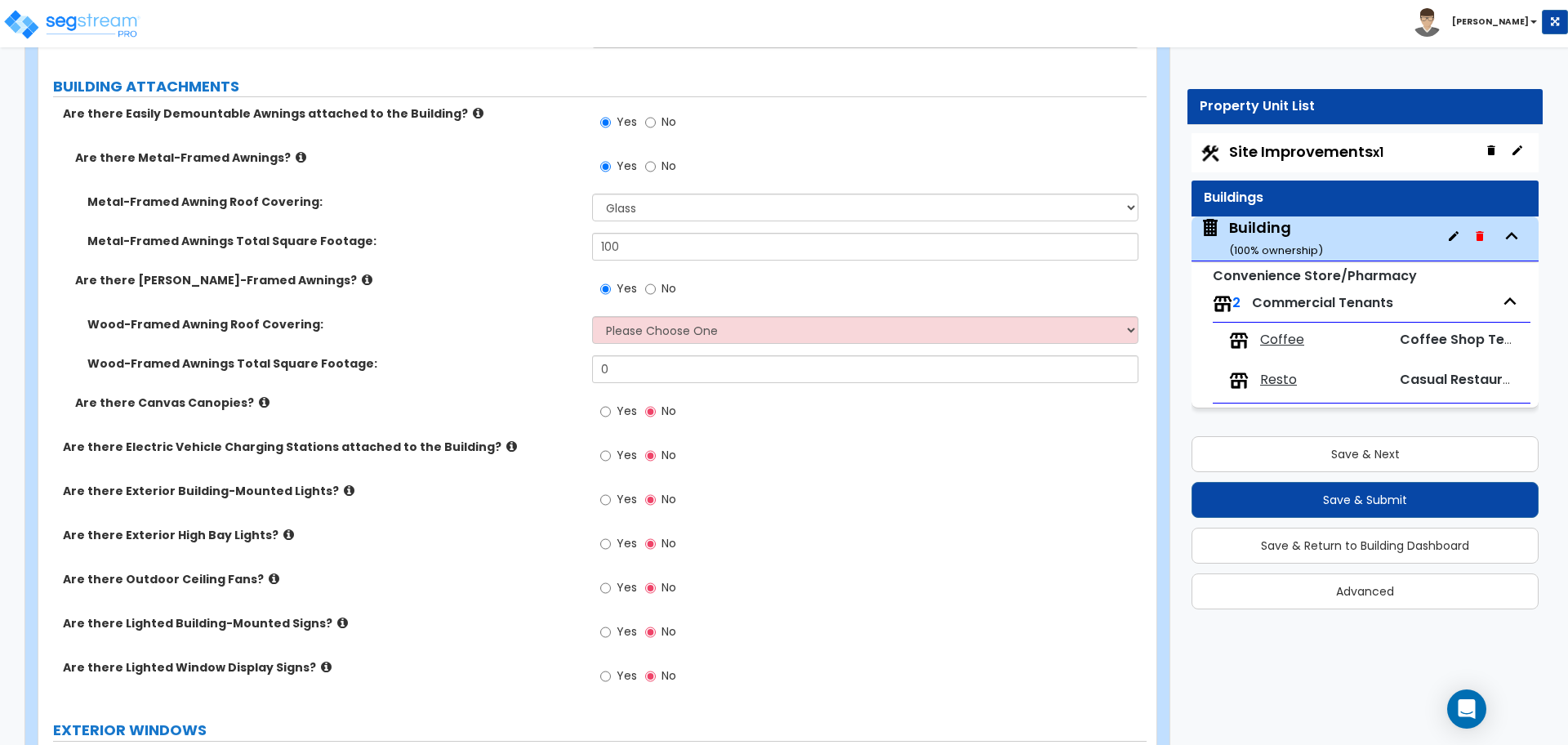
click at [655, 294] on label "No" at bounding box center [661, 290] width 31 height 28
click at [655, 294] on input "No" at bounding box center [651, 289] width 11 height 18
radio input "false"
radio input "true"
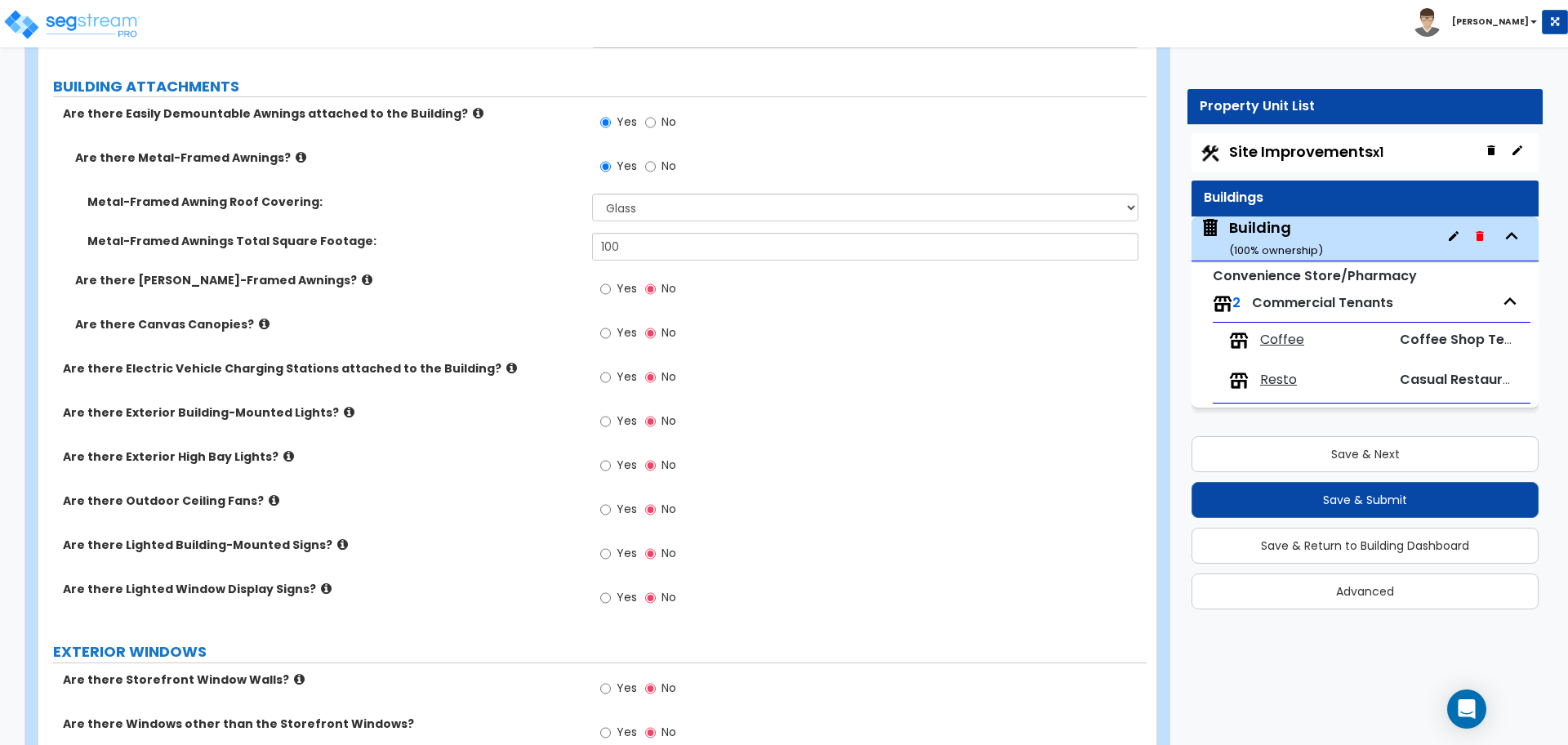
click at [619, 327] on span "Yes" at bounding box center [627, 333] width 21 height 16
click at [611, 327] on input "Yes" at bounding box center [606, 334] width 11 height 18
radio input "true"
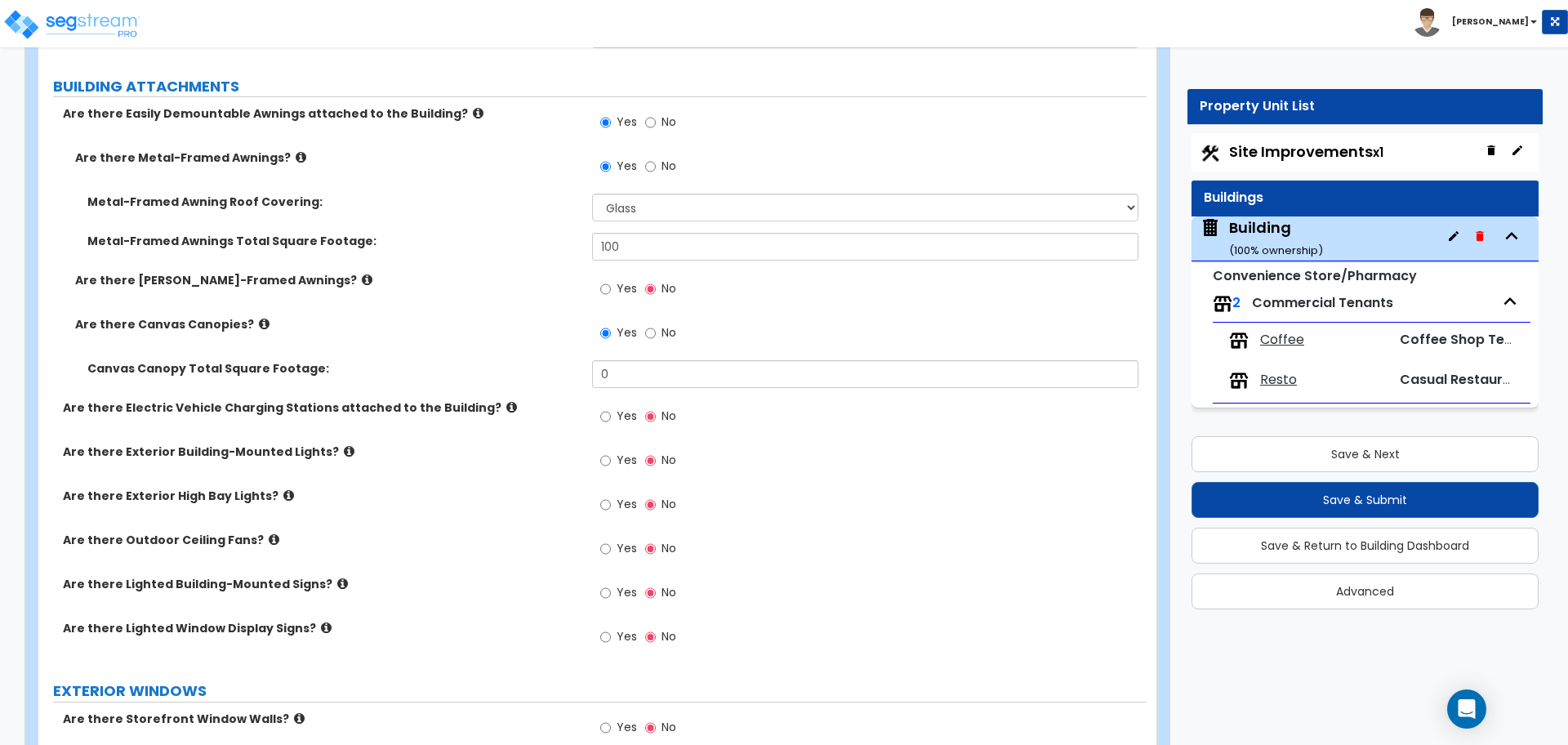
click at [259, 317] on icon at bounding box center [264, 324] width 11 height 13
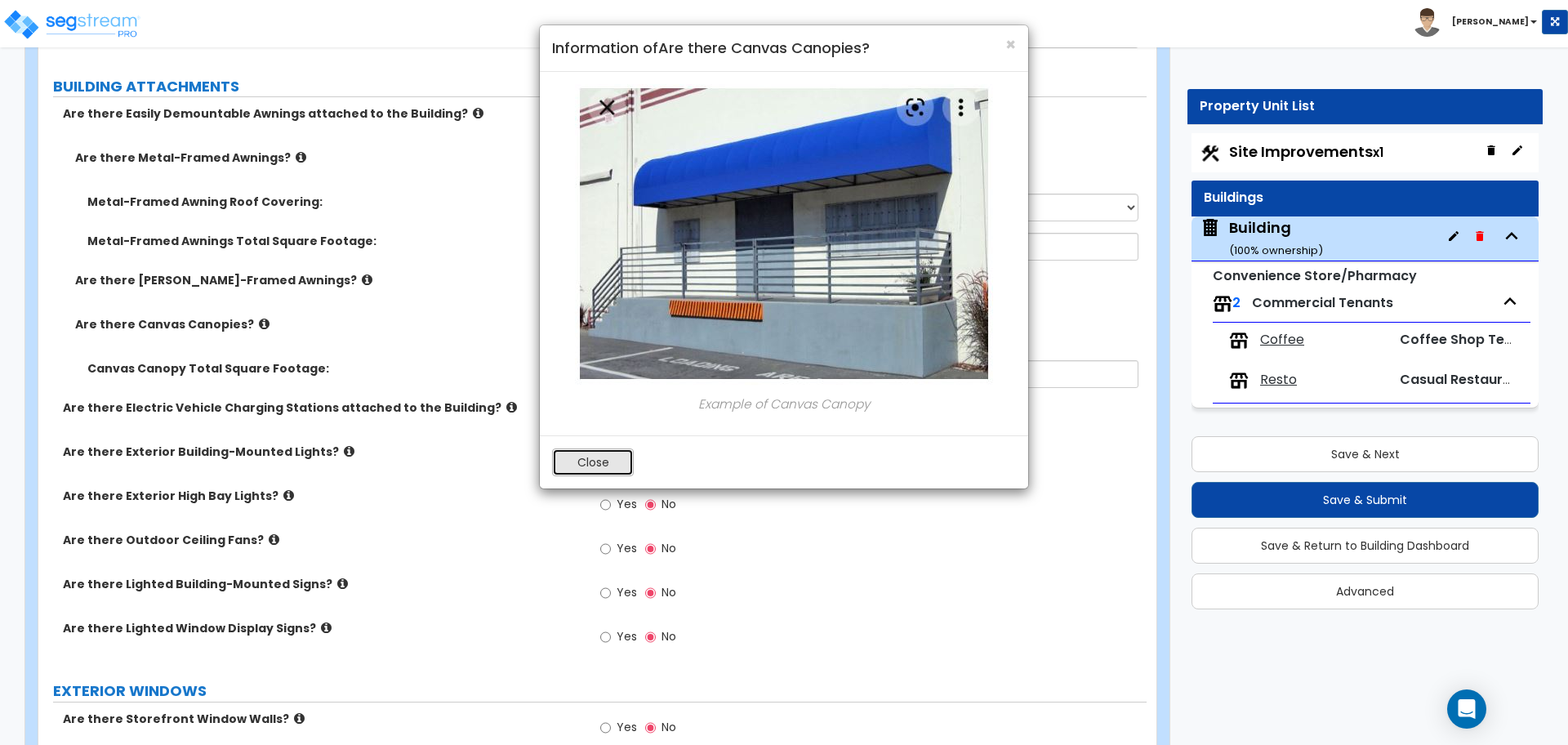
click at [572, 463] on button "Close" at bounding box center [593, 462] width 82 height 28
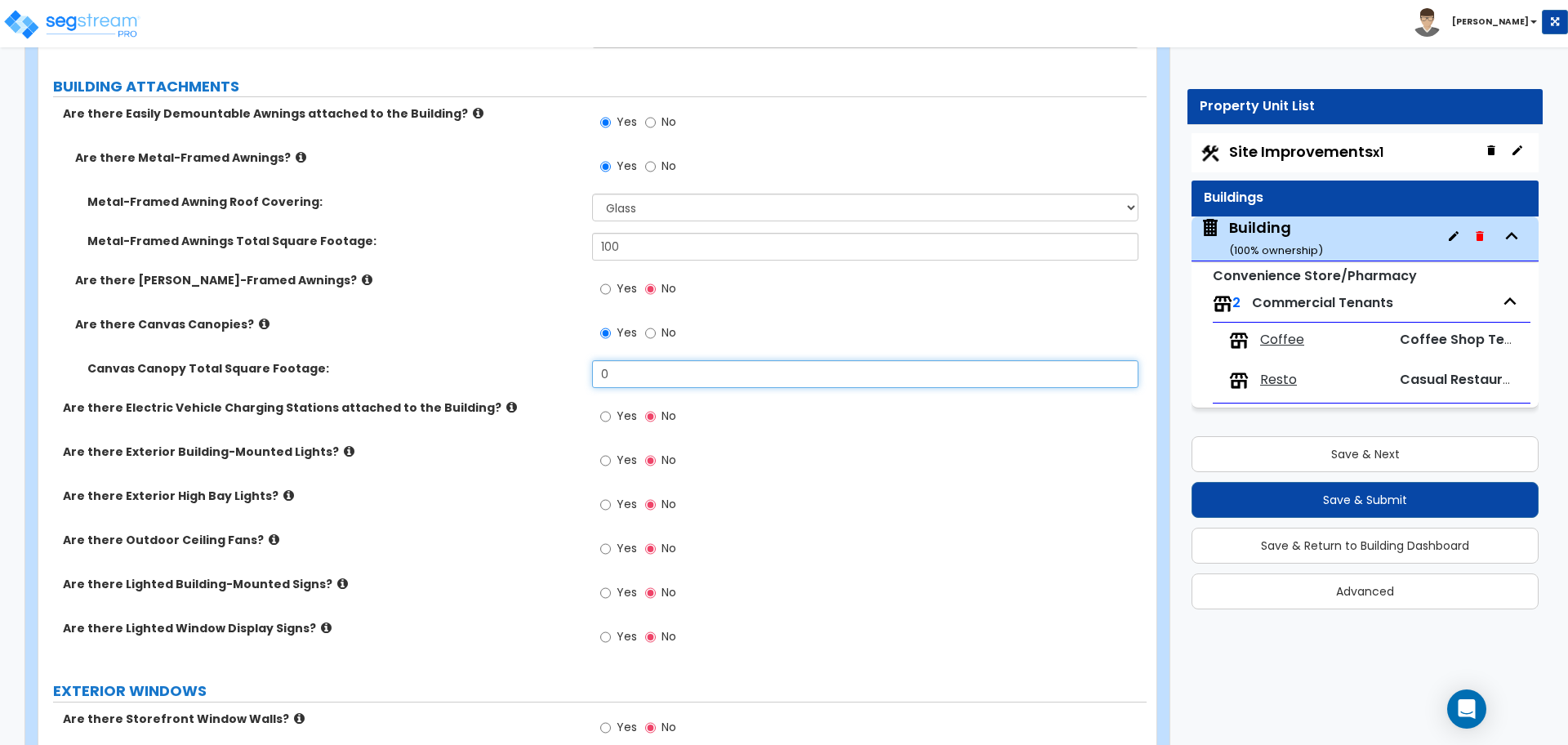
drag, startPoint x: 636, startPoint y: 383, endPoint x: 547, endPoint y: 360, distance: 91.9
click at [550, 360] on div "Canvas Canopy Total Square Footage: 0" at bounding box center [593, 380] width 1108 height 39
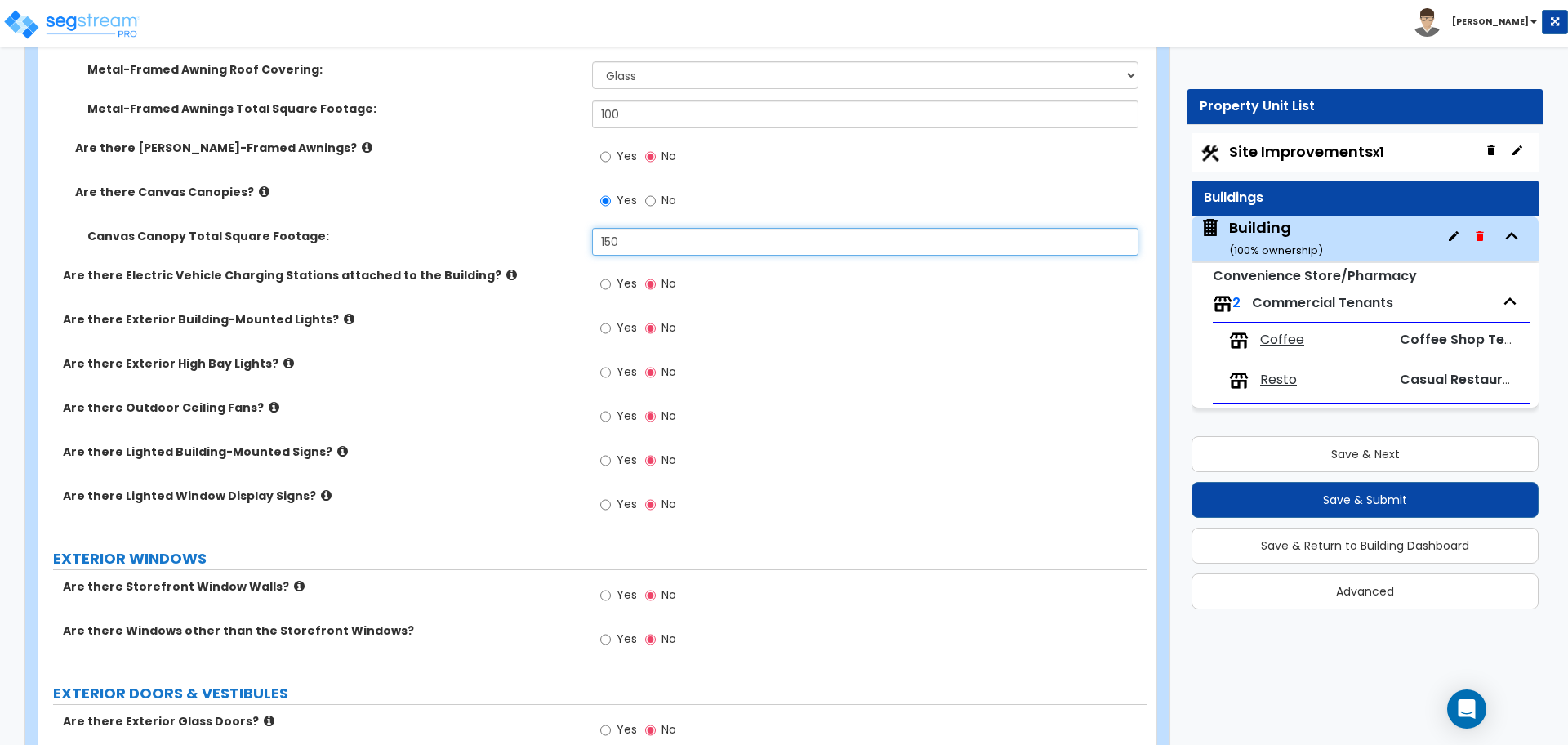
scroll to position [2238, 0]
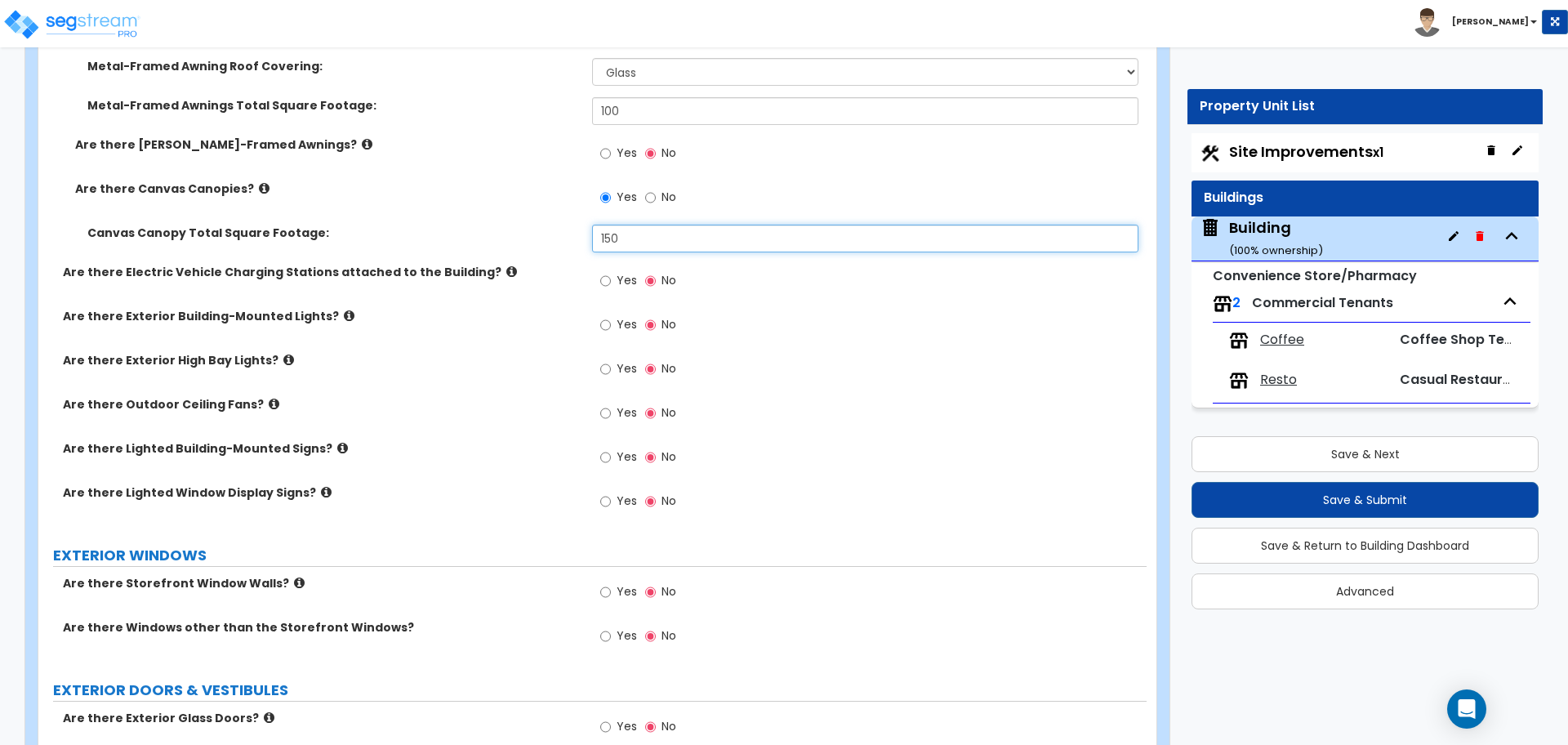
type input "150"
click at [507, 268] on icon at bounding box center [512, 272] width 11 height 13
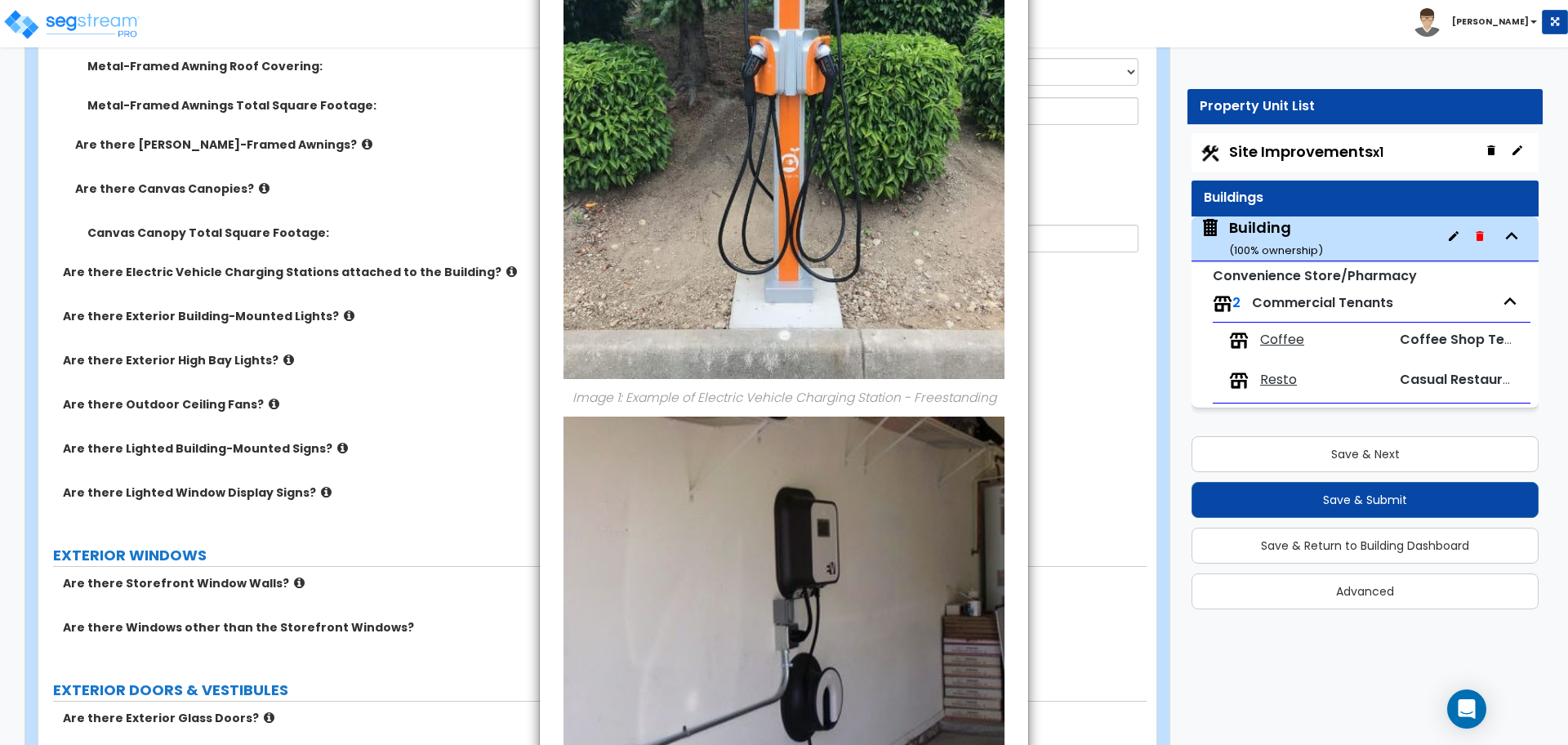
scroll to position [598, 0]
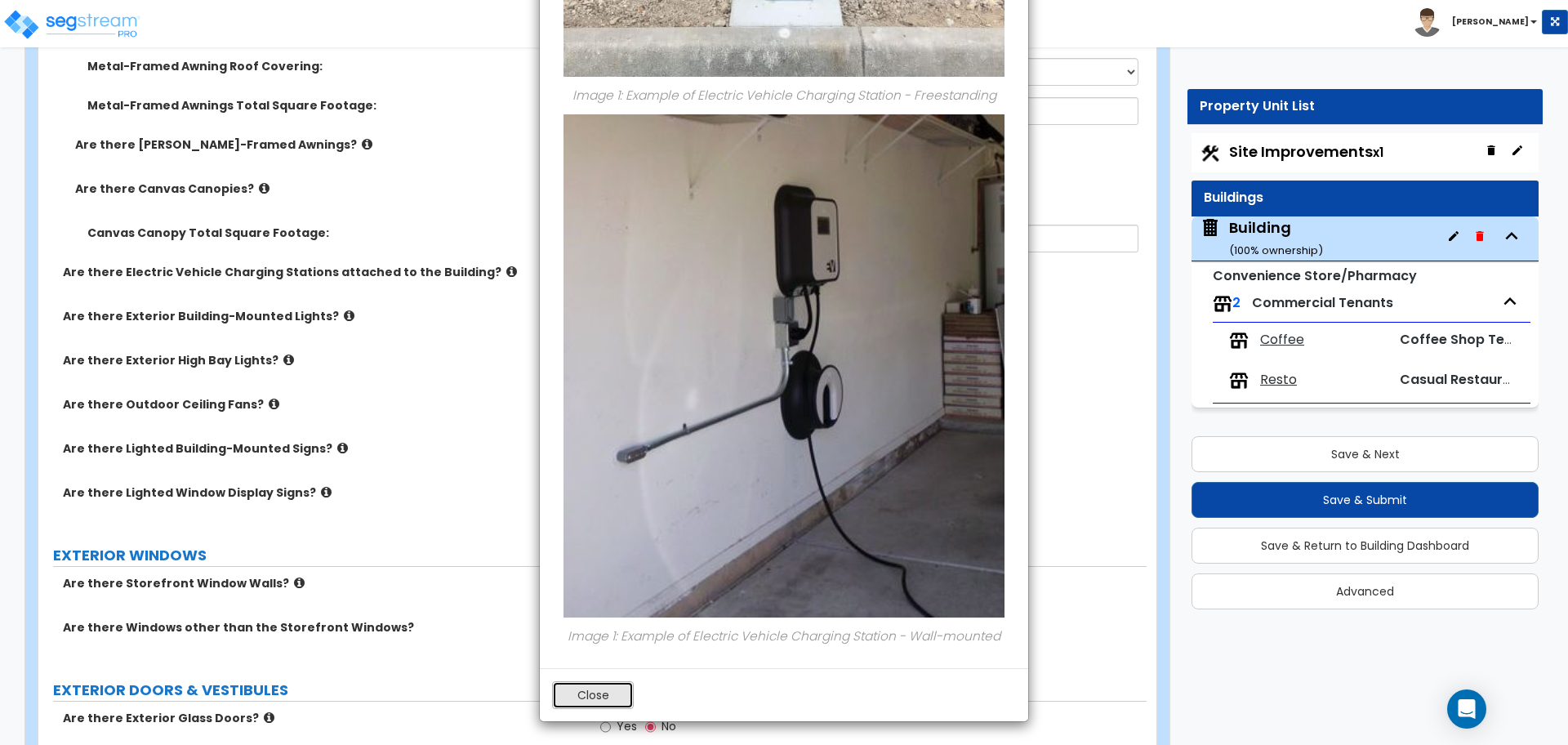
drag, startPoint x: 618, startPoint y: 689, endPoint x: 706, endPoint y: 593, distance: 130.2
click at [617, 689] on button "Close" at bounding box center [593, 695] width 82 height 28
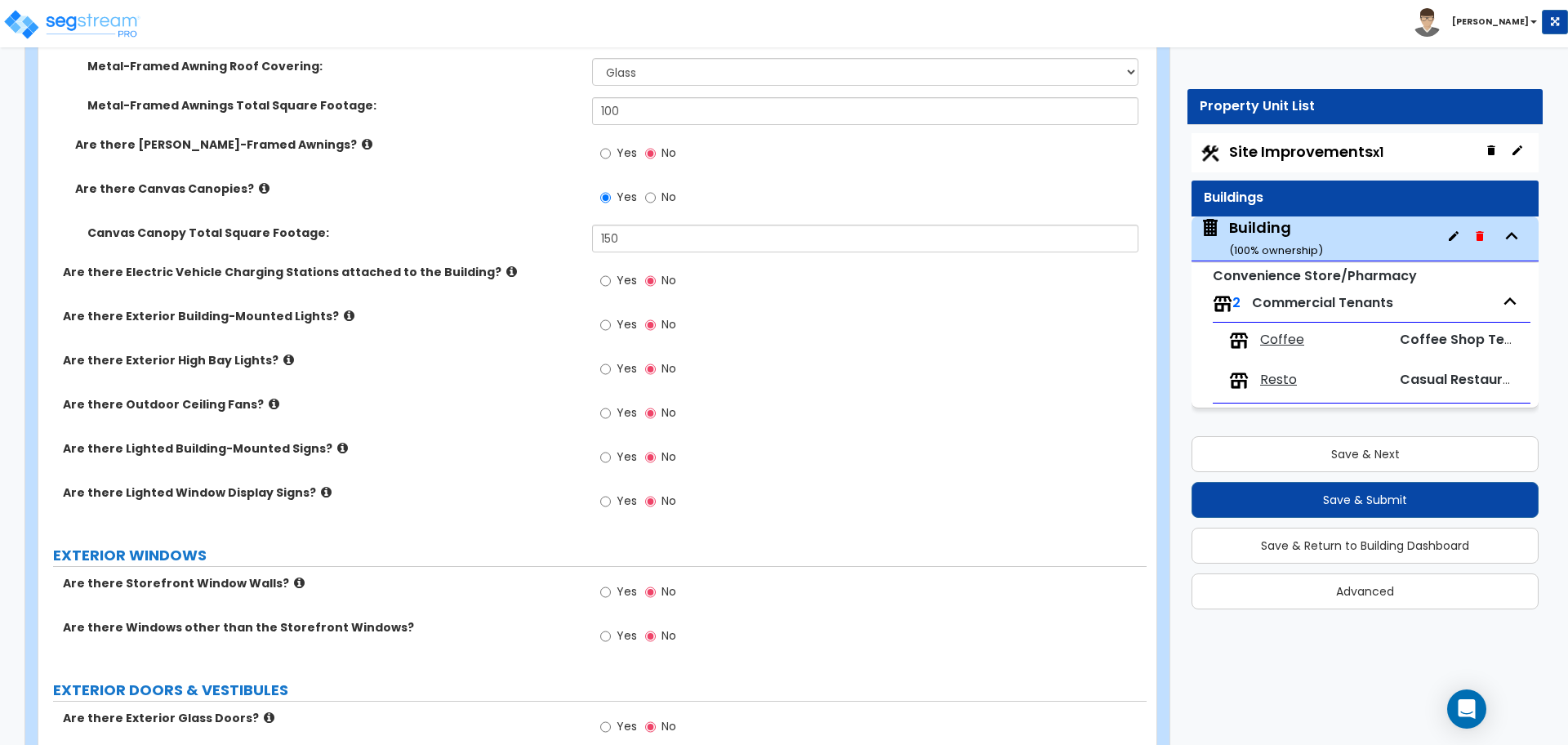
click at [615, 285] on label "Yes" at bounding box center [619, 282] width 37 height 28
click at [611, 285] on input "Yes" at bounding box center [606, 281] width 11 height 18
radio input "true"
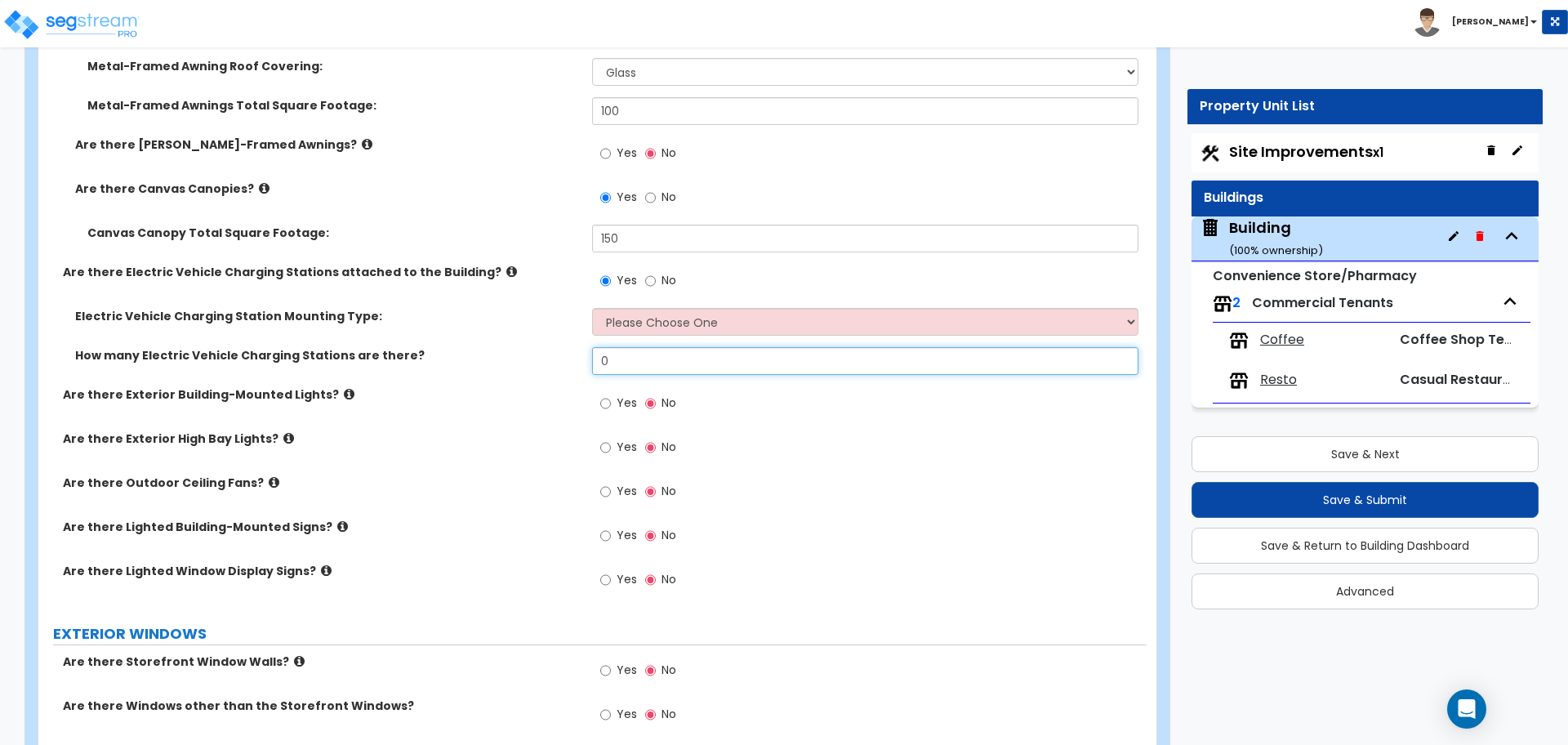
drag, startPoint x: 645, startPoint y: 360, endPoint x: 542, endPoint y: 342, distance: 104.6
click at [543, 342] on div "Electric Vehicle Charging Station Mounting Type: Please Choose One Freestanding…" at bounding box center [592, 346] width 1084 height 78
type input "2"
click at [661, 313] on select "Please Choose One Freestanding Wall-mounted" at bounding box center [864, 321] width 545 height 28
select select "1"
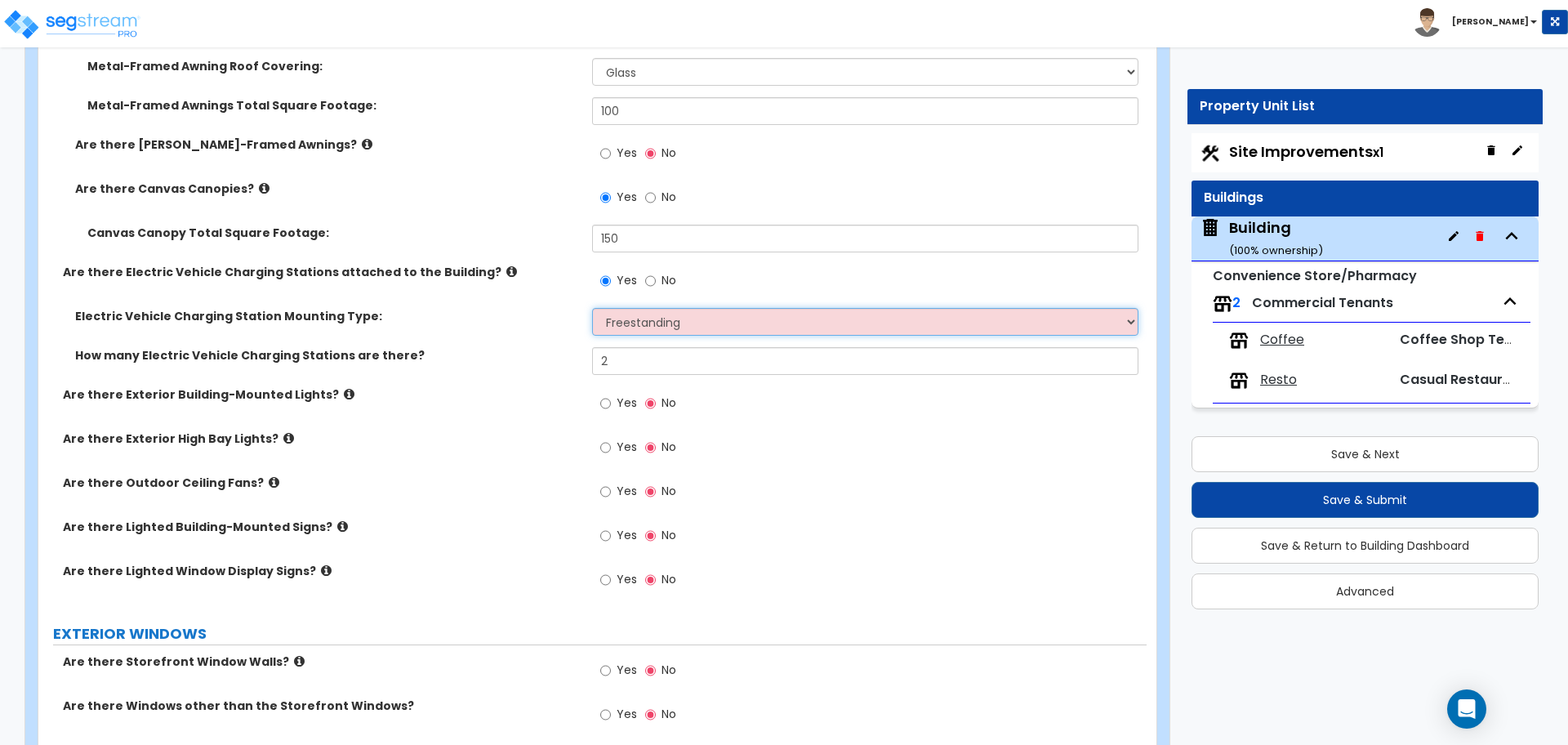
click at [592, 308] on select "Please Choose One Freestanding Wall-mounted" at bounding box center [864, 321] width 545 height 28
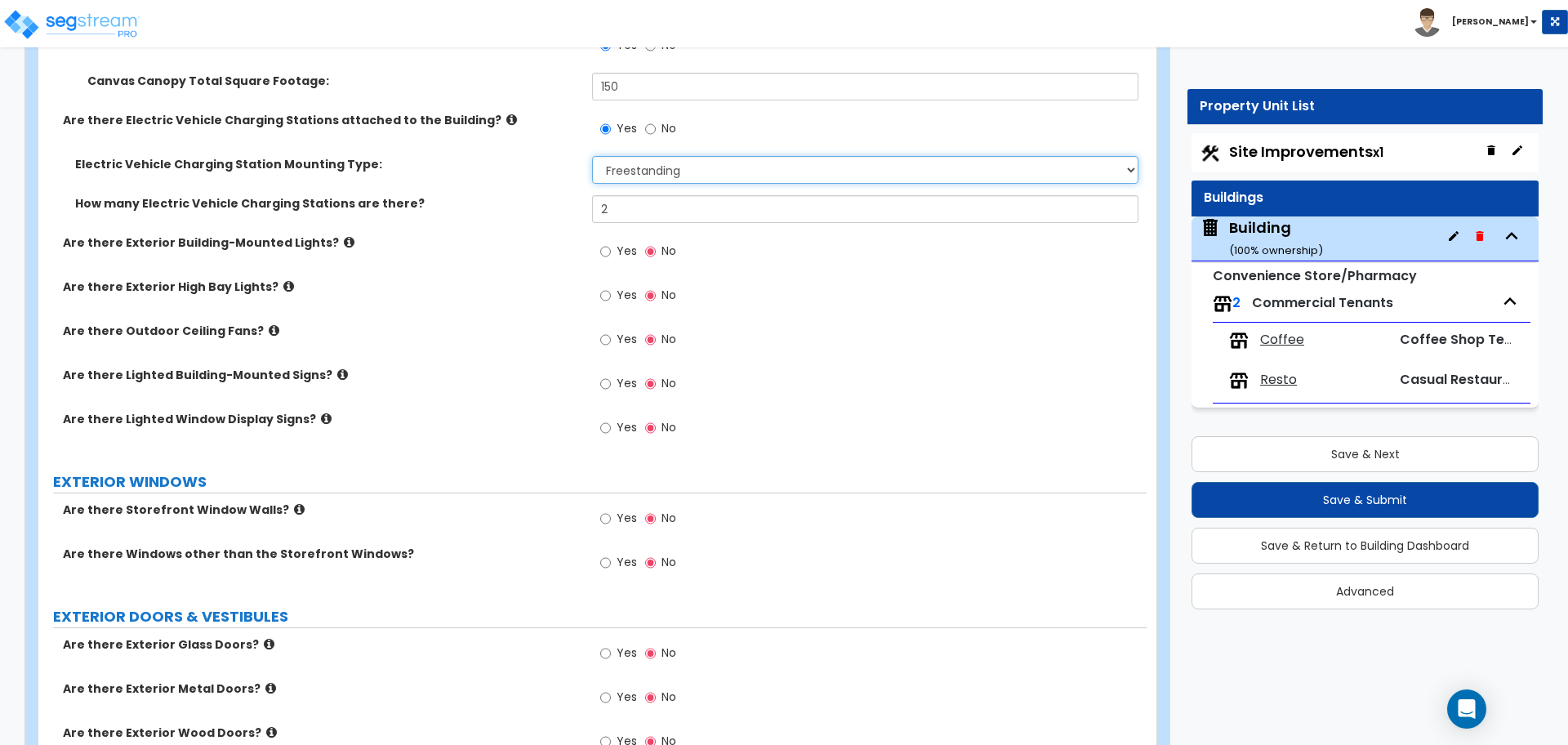
scroll to position [2391, 0]
click at [343, 236] on icon at bounding box center [349, 240] width 11 height 13
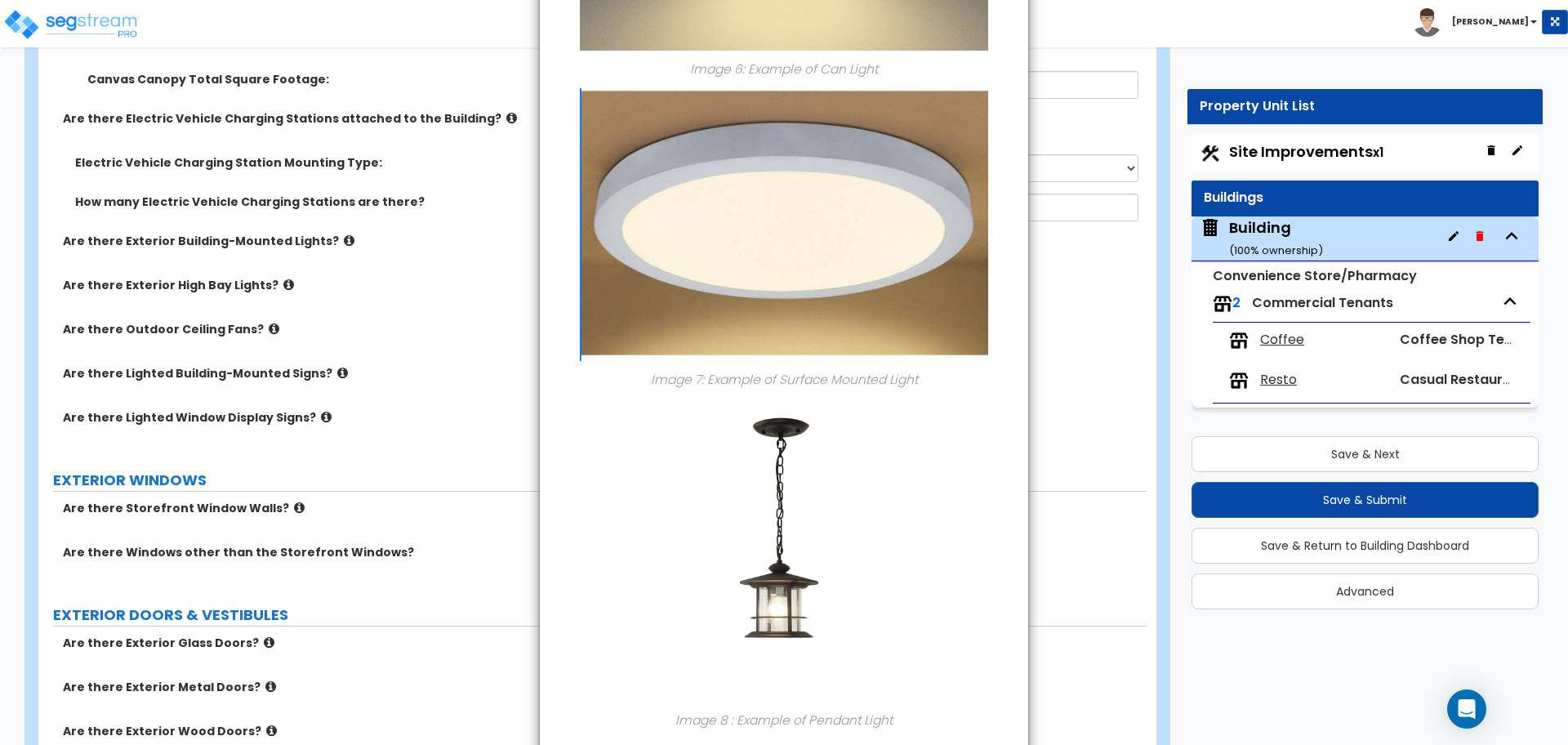
scroll to position [2010, 0]
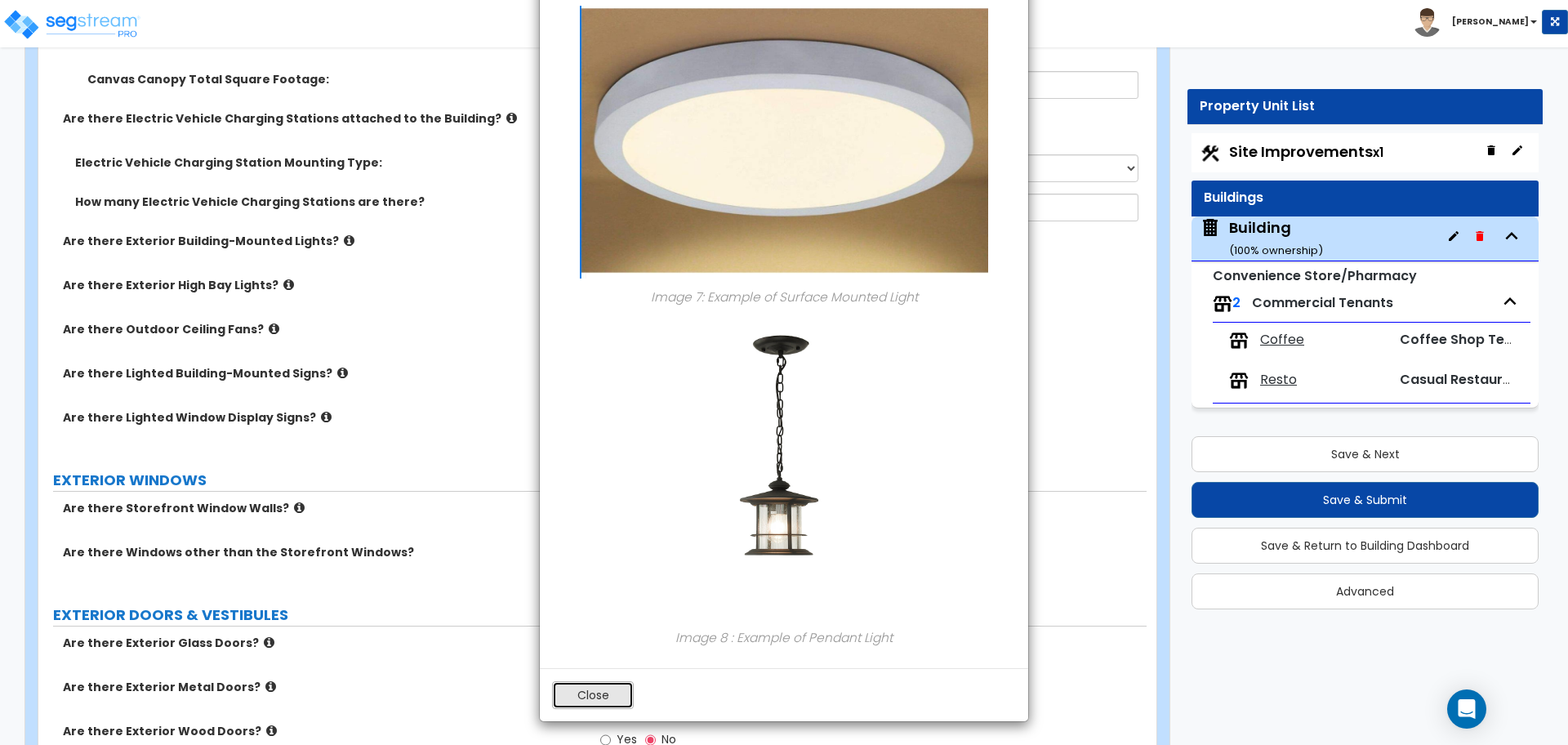
click at [583, 698] on button "Close" at bounding box center [593, 695] width 82 height 28
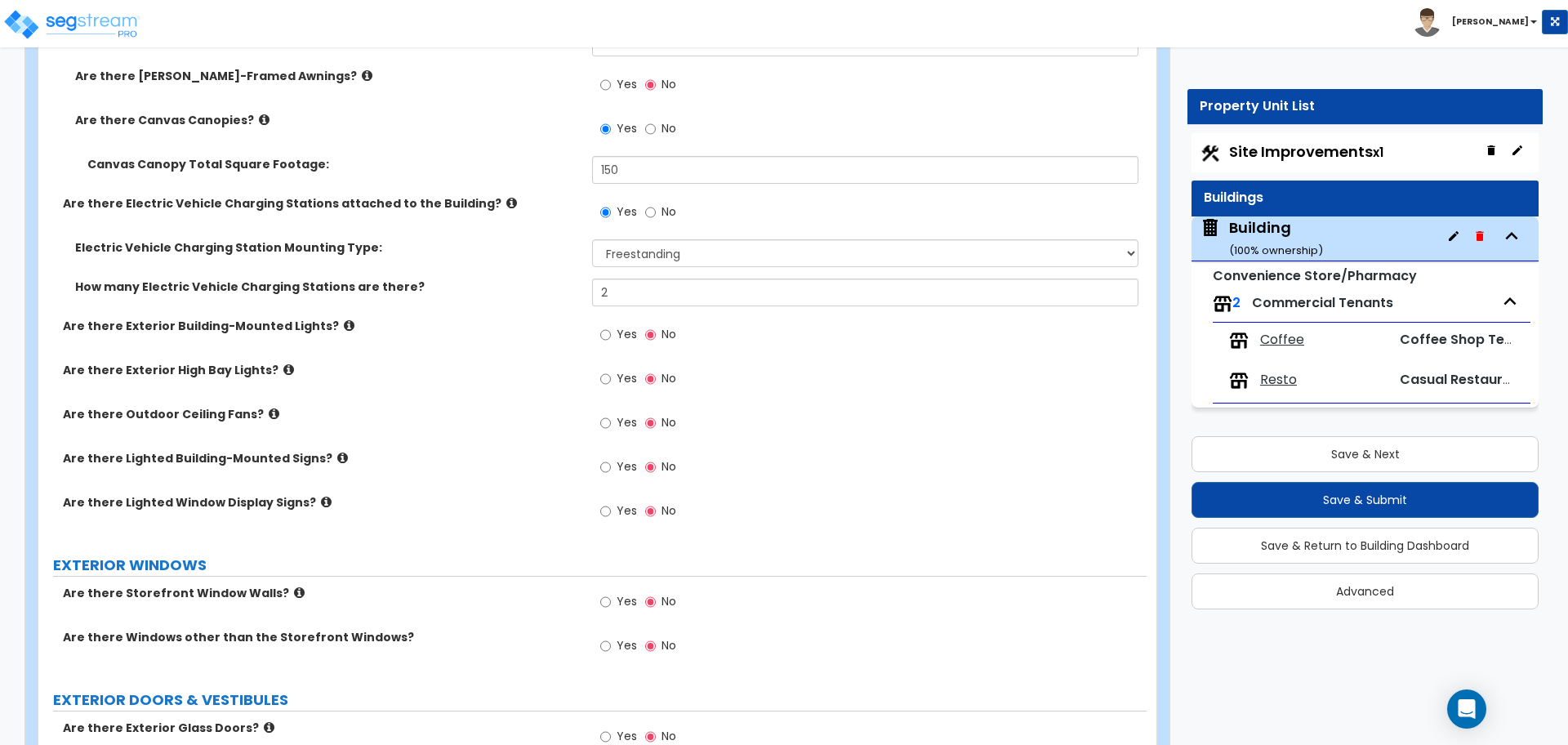
scroll to position [2300, 0]
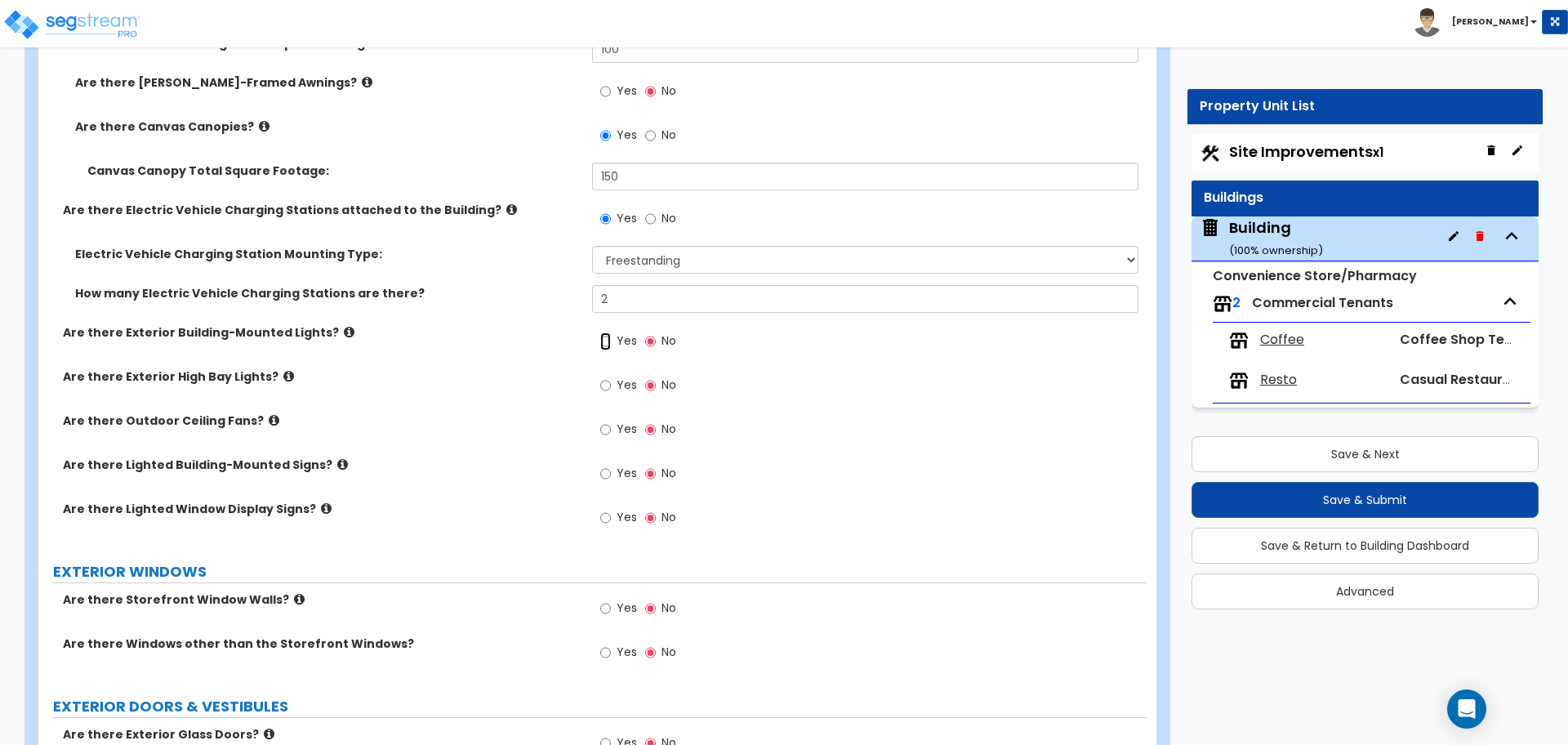
click at [608, 343] on input "Yes" at bounding box center [606, 342] width 11 height 18
radio input "true"
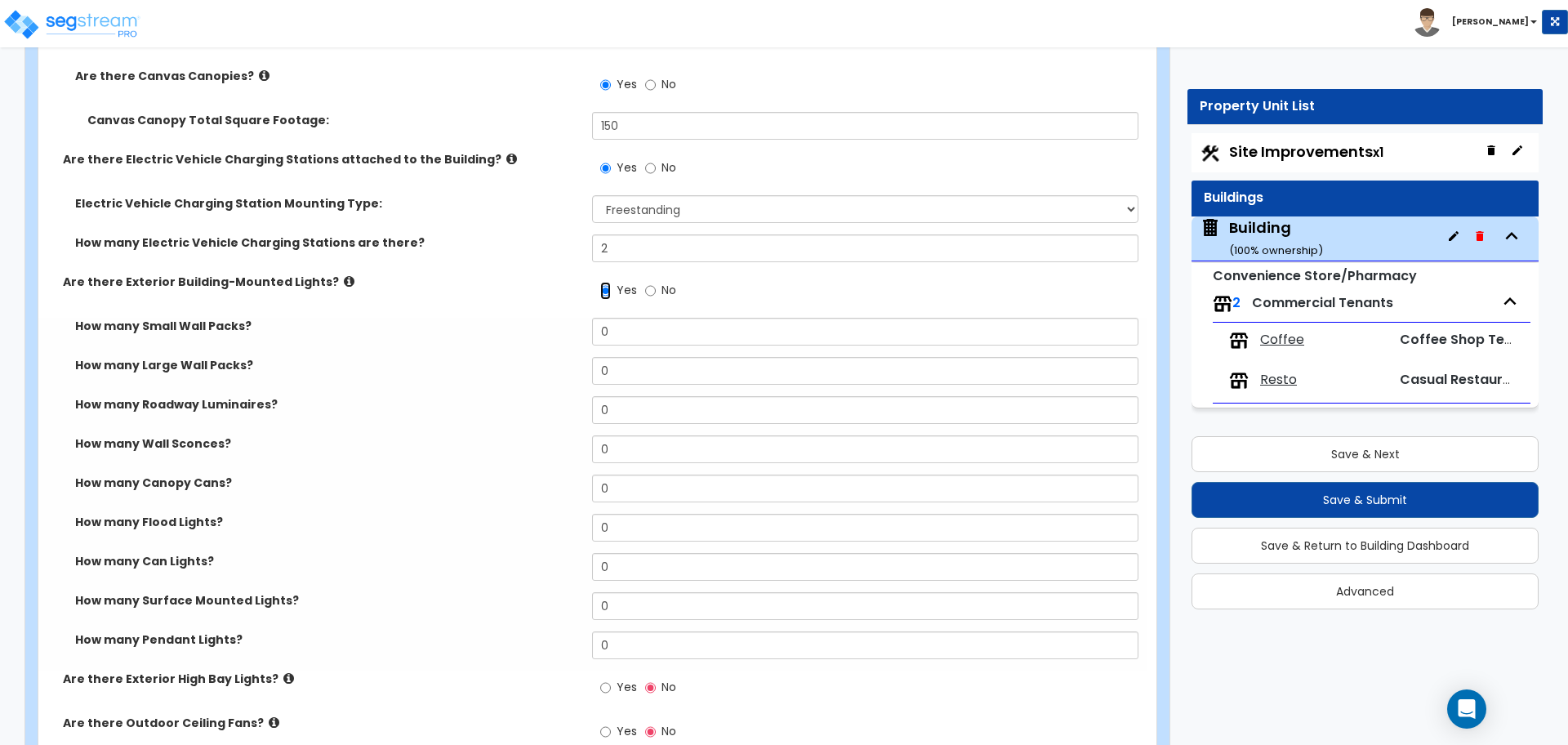
scroll to position [2355, 0]
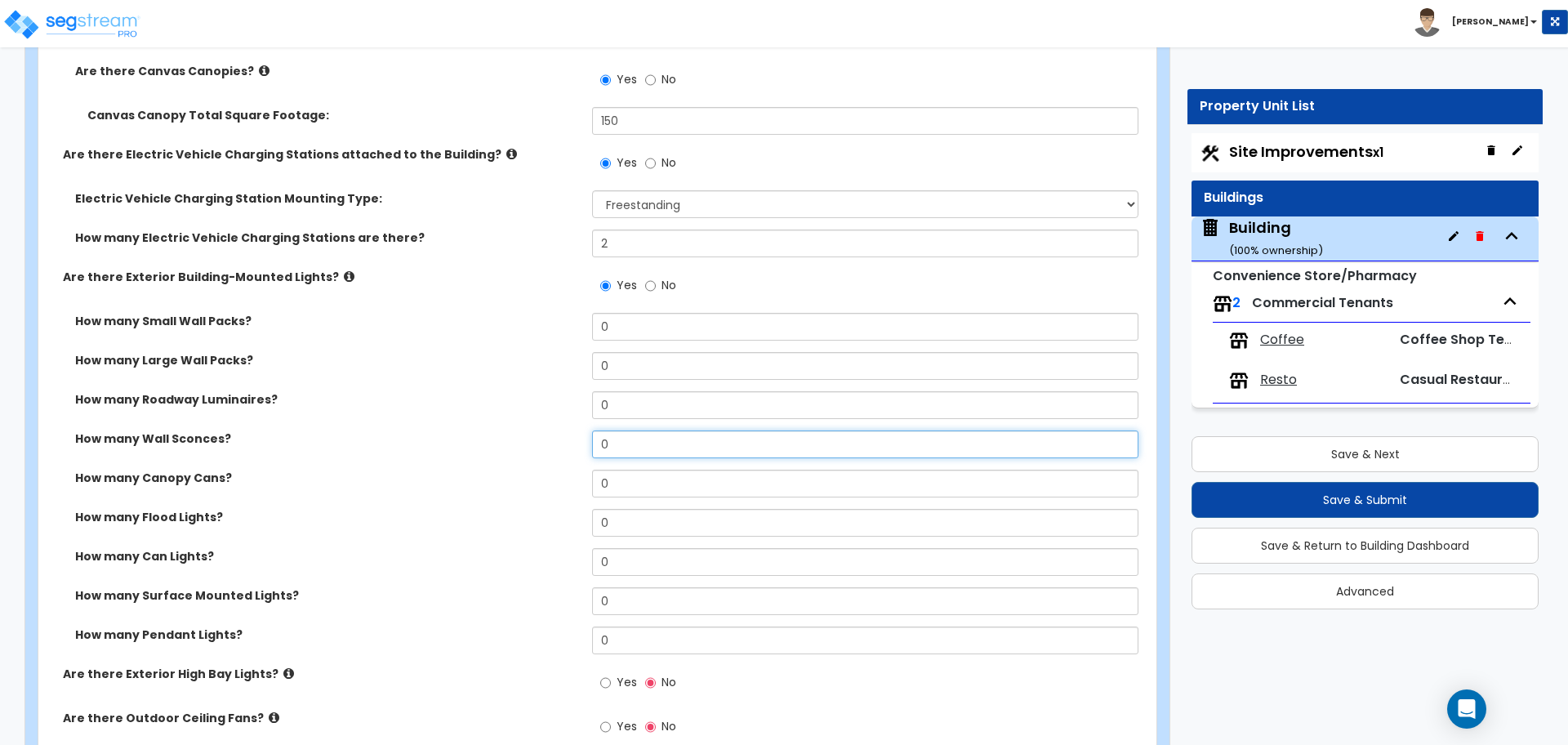
drag, startPoint x: 628, startPoint y: 436, endPoint x: 567, endPoint y: 435, distance: 61.0
click at [568, 435] on div "How many Wall Sconces? 0" at bounding box center [593, 450] width 1108 height 39
type input "3"
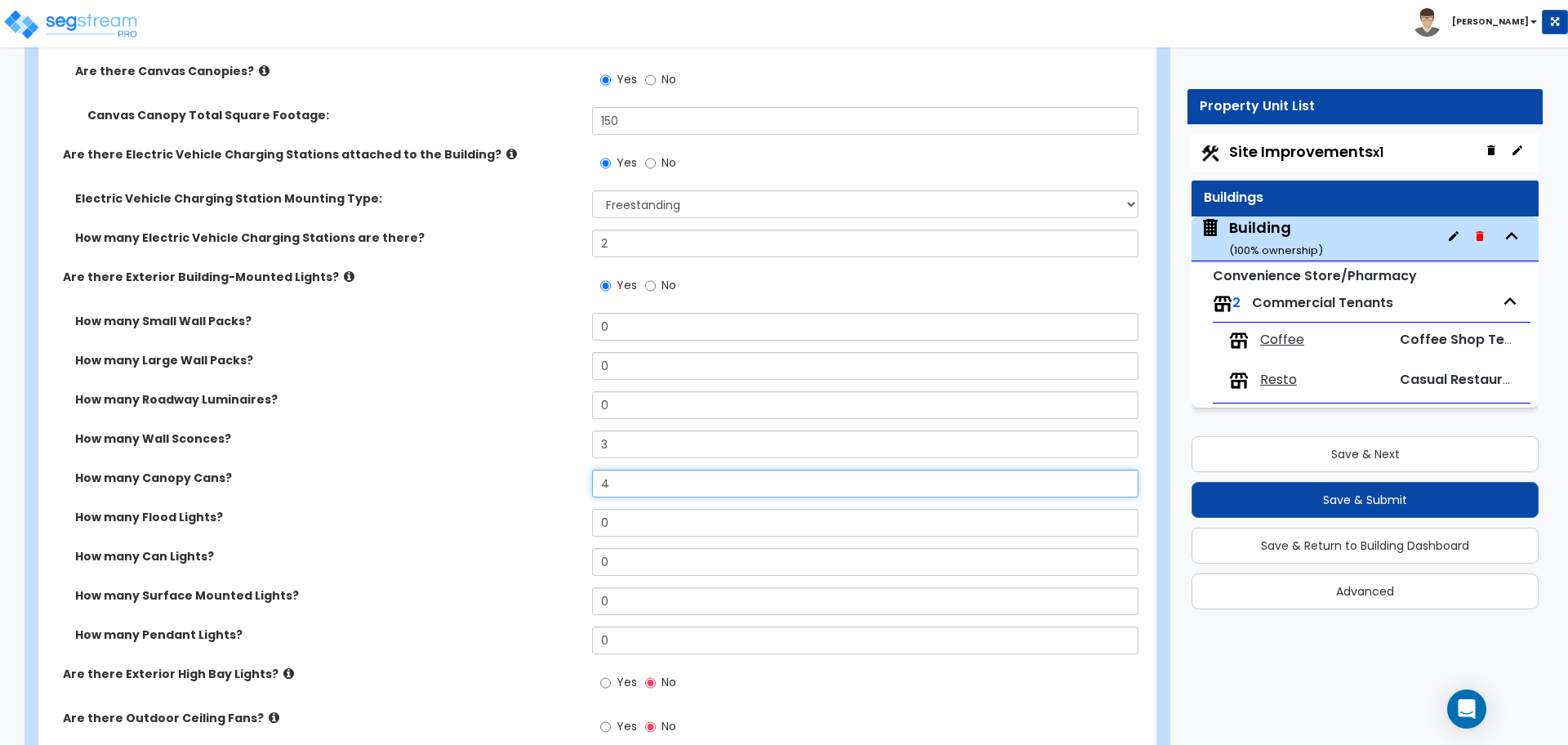
type input "4"
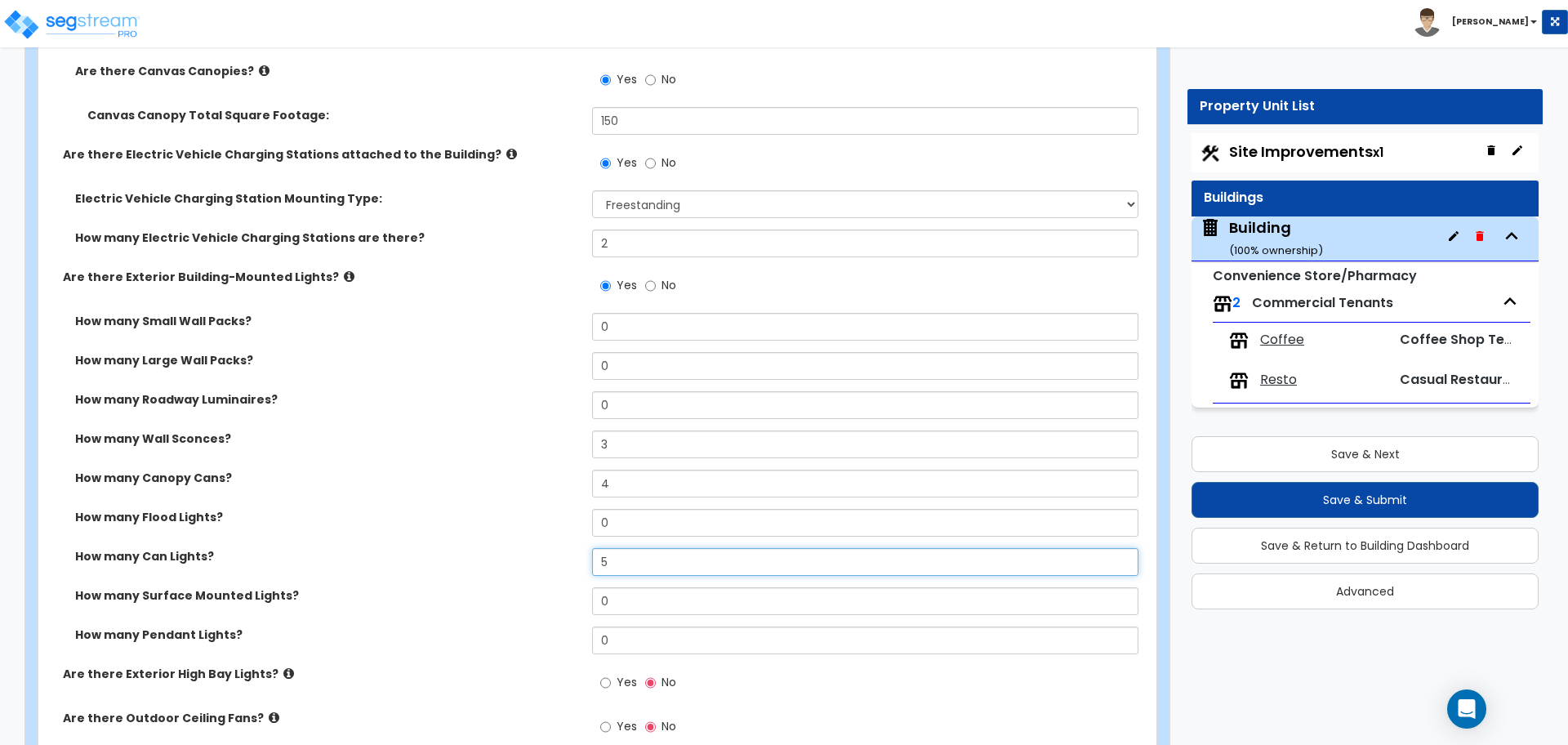
type input "5"
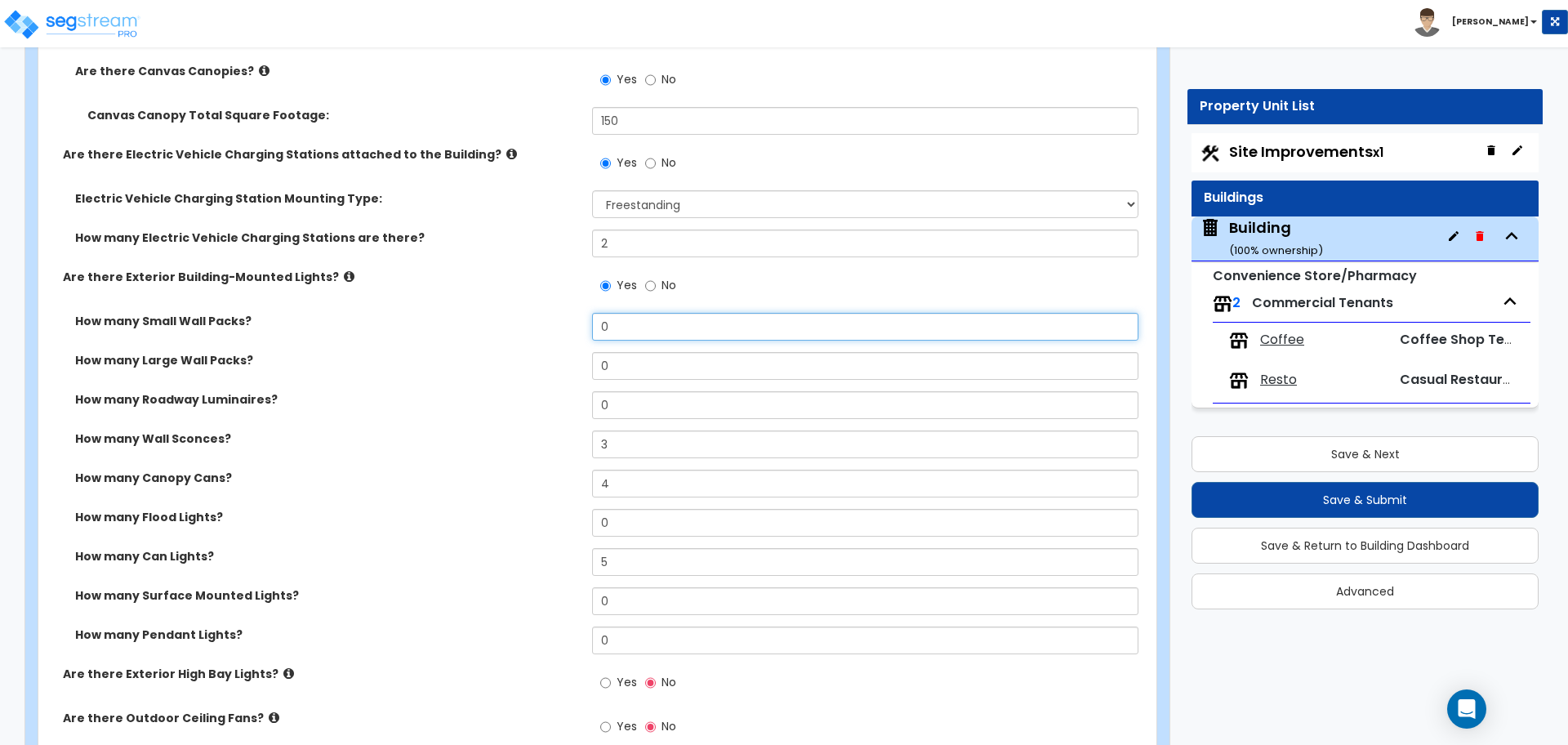
drag, startPoint x: 615, startPoint y: 329, endPoint x: 593, endPoint y: 325, distance: 22.4
click at [593, 325] on input "0" at bounding box center [864, 326] width 545 height 28
type input "1"
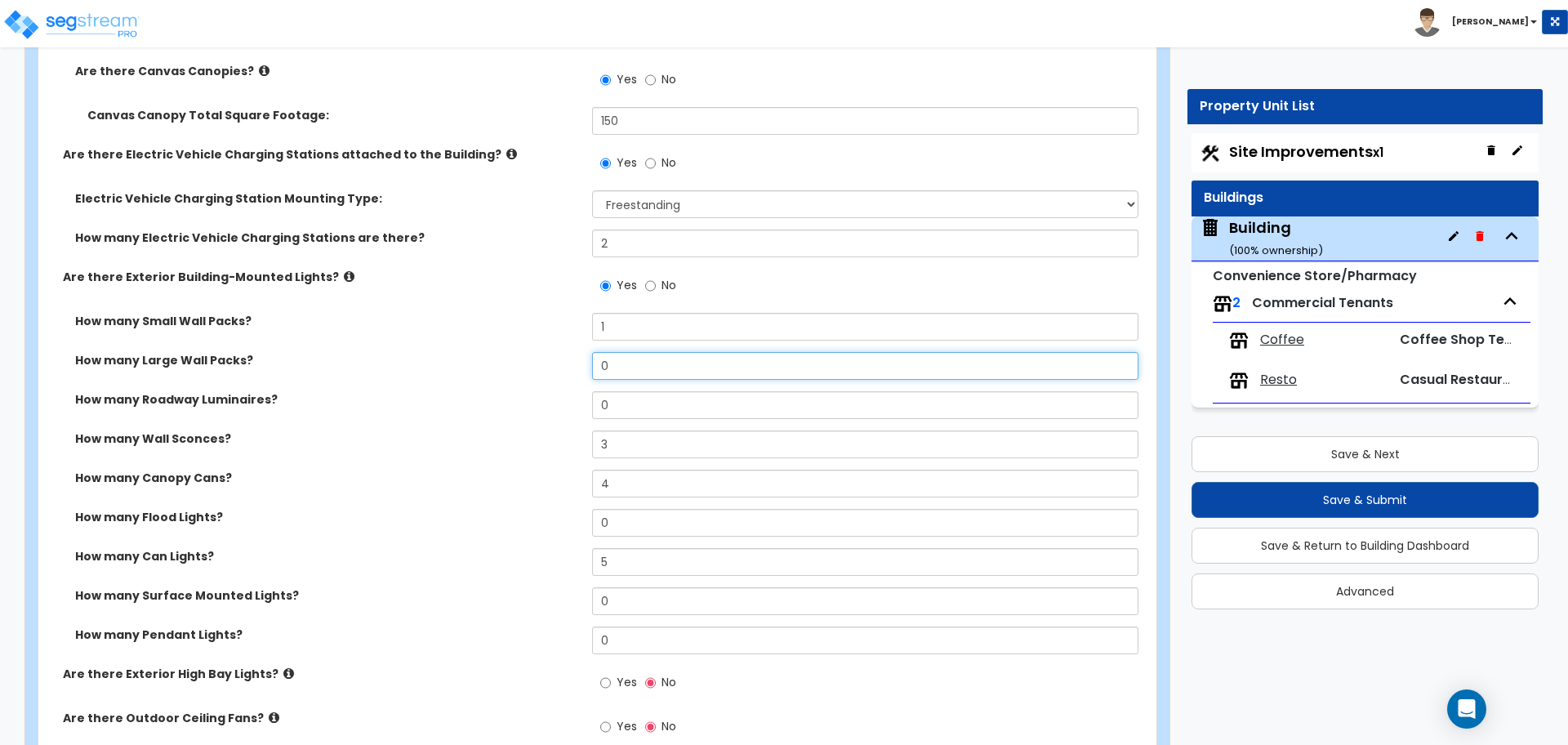
drag, startPoint x: 629, startPoint y: 362, endPoint x: 547, endPoint y: 353, distance: 82.5
click at [549, 354] on div "How many Large Wall Packs? 0" at bounding box center [593, 372] width 1108 height 39
type input "2"
drag, startPoint x: 593, startPoint y: 396, endPoint x: 510, endPoint y: 381, distance: 84.3
click at [514, 381] on div "How many Small Wall Packs? 1 How many Large Wall Packs? 2 How many Roadway Lumi…" at bounding box center [592, 489] width 1084 height 353
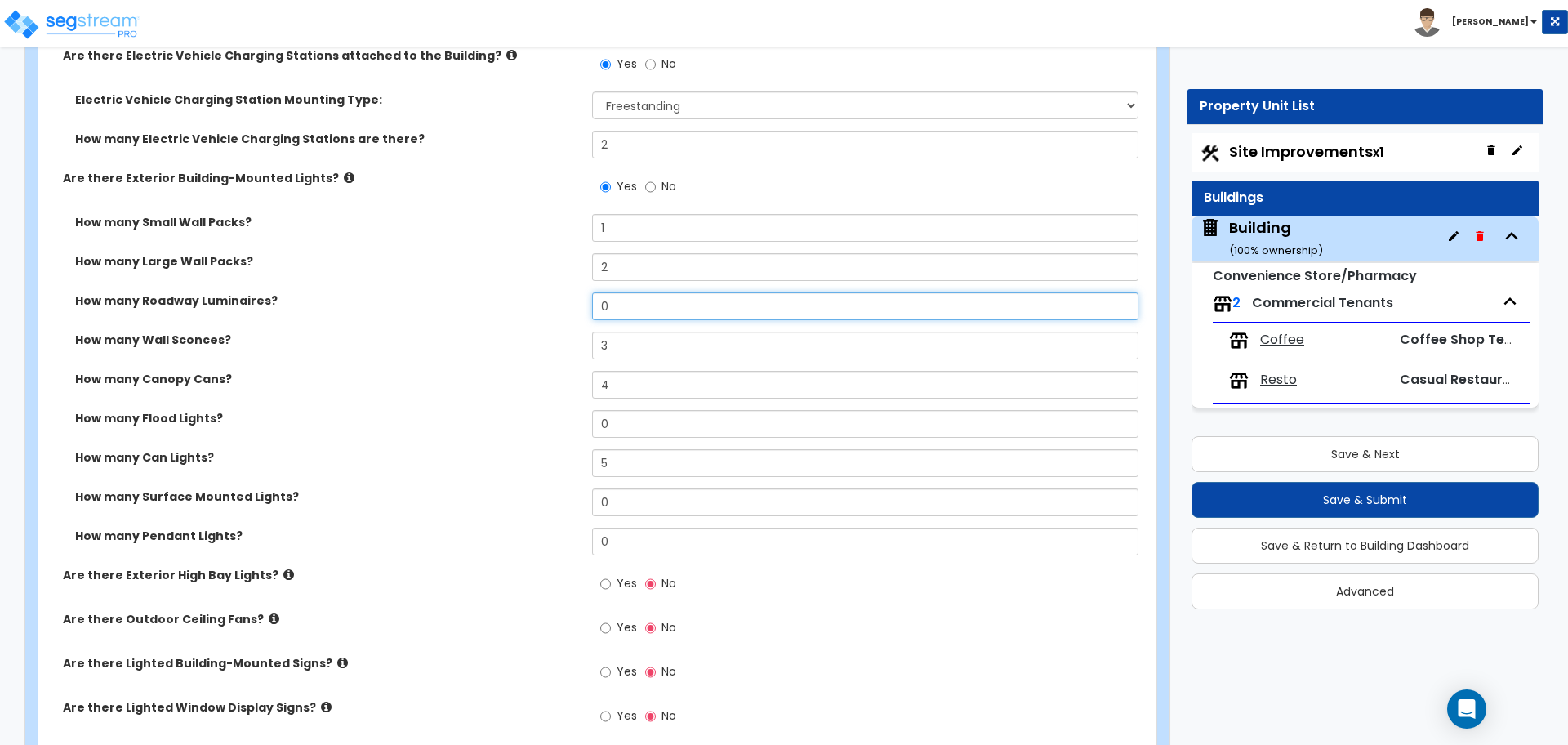
scroll to position [2453, 0]
type input "3"
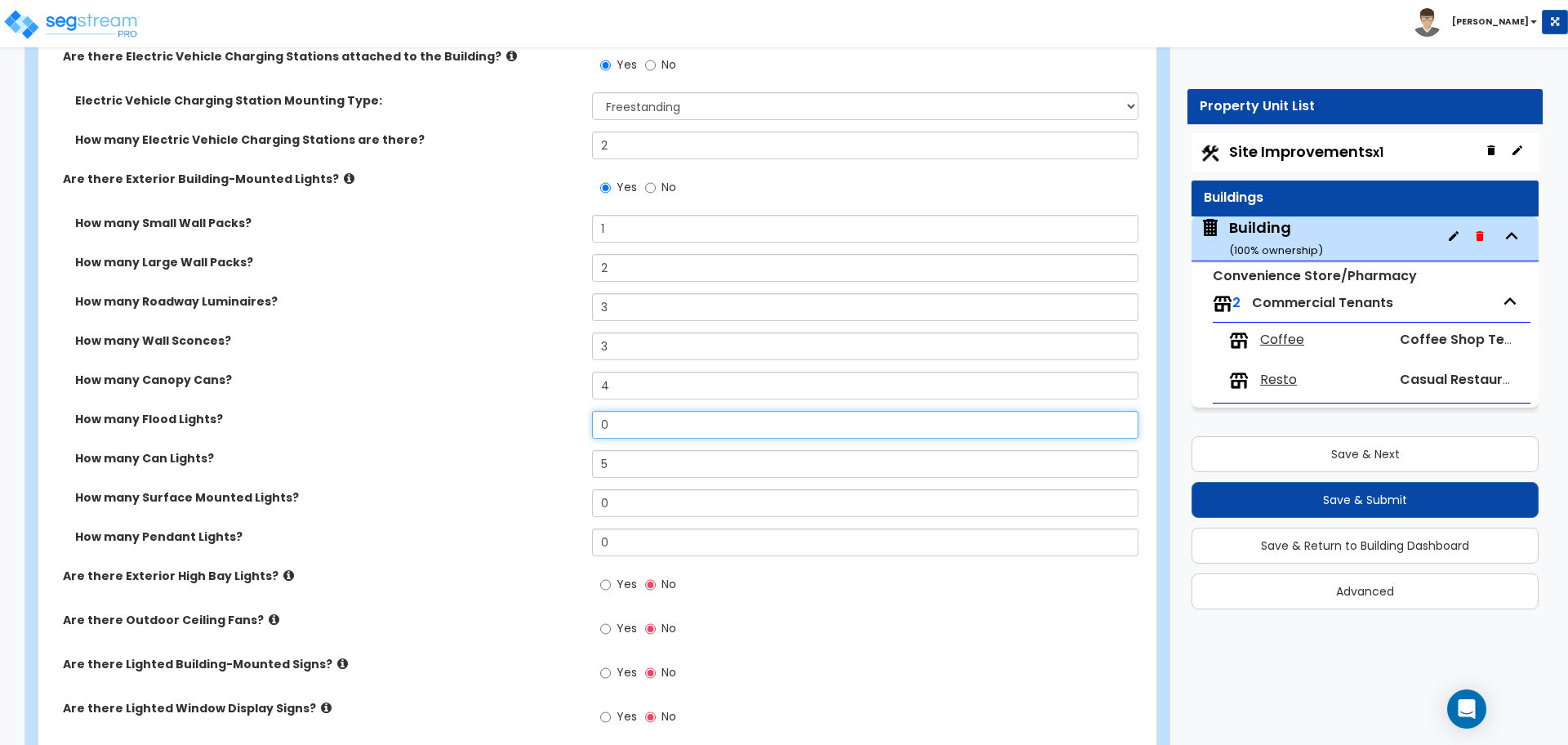
drag, startPoint x: 639, startPoint y: 426, endPoint x: 585, endPoint y: 424, distance: 54.0
click at [586, 425] on div "How many Flood Lights? 0" at bounding box center [593, 430] width 1108 height 39
type input "4"
drag, startPoint x: 634, startPoint y: 499, endPoint x: 572, endPoint y: 498, distance: 62.0
click at [573, 498] on div "How many Surface Mounted Lights? 0" at bounding box center [593, 509] width 1108 height 39
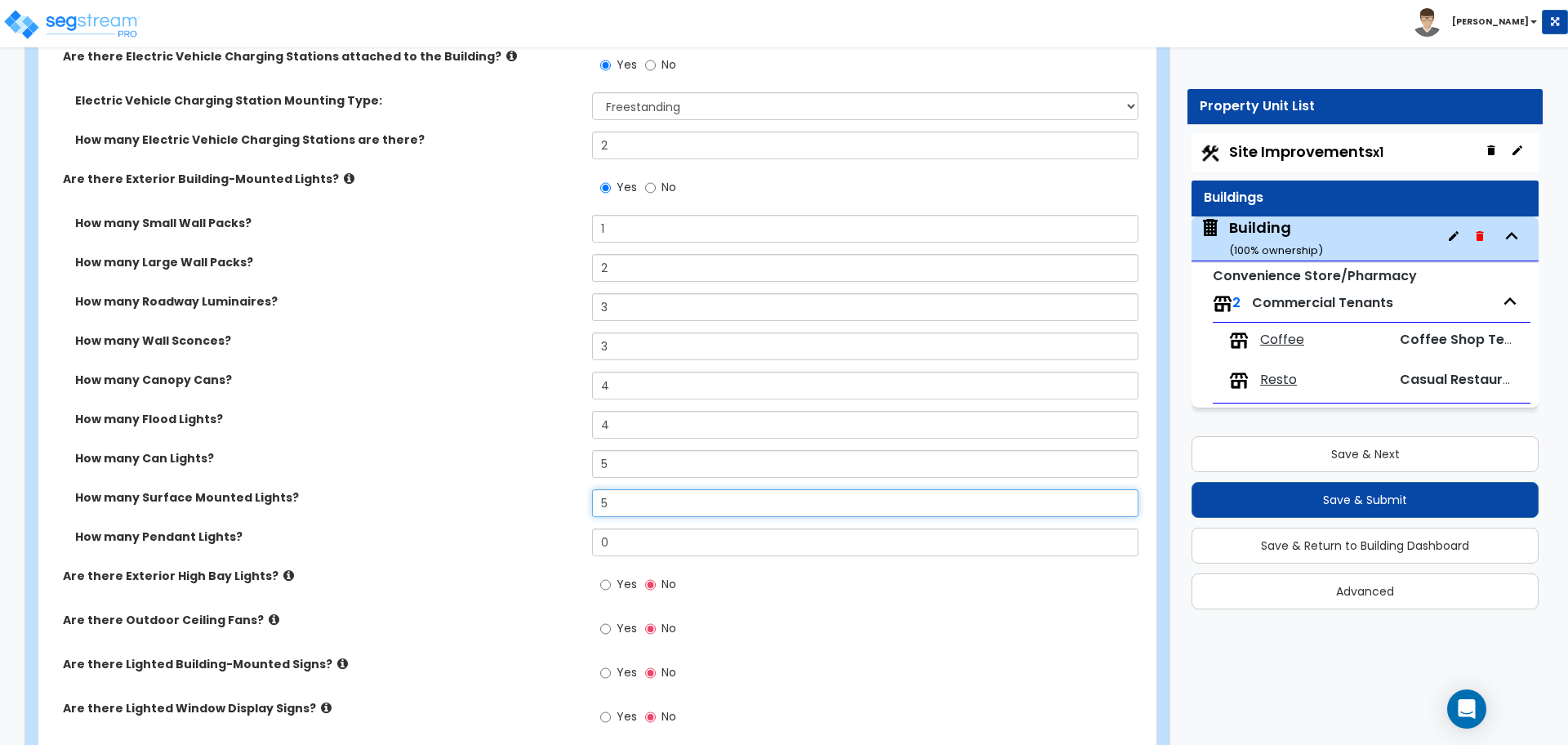
type input "5"
drag, startPoint x: 628, startPoint y: 536, endPoint x: 545, endPoint y: 512, distance: 86.4
click at [545, 514] on div "How many Small Wall Packs? 1 How many Large Wall Packs? 2 How many Roadway Lumi…" at bounding box center [592, 392] width 1084 height 353
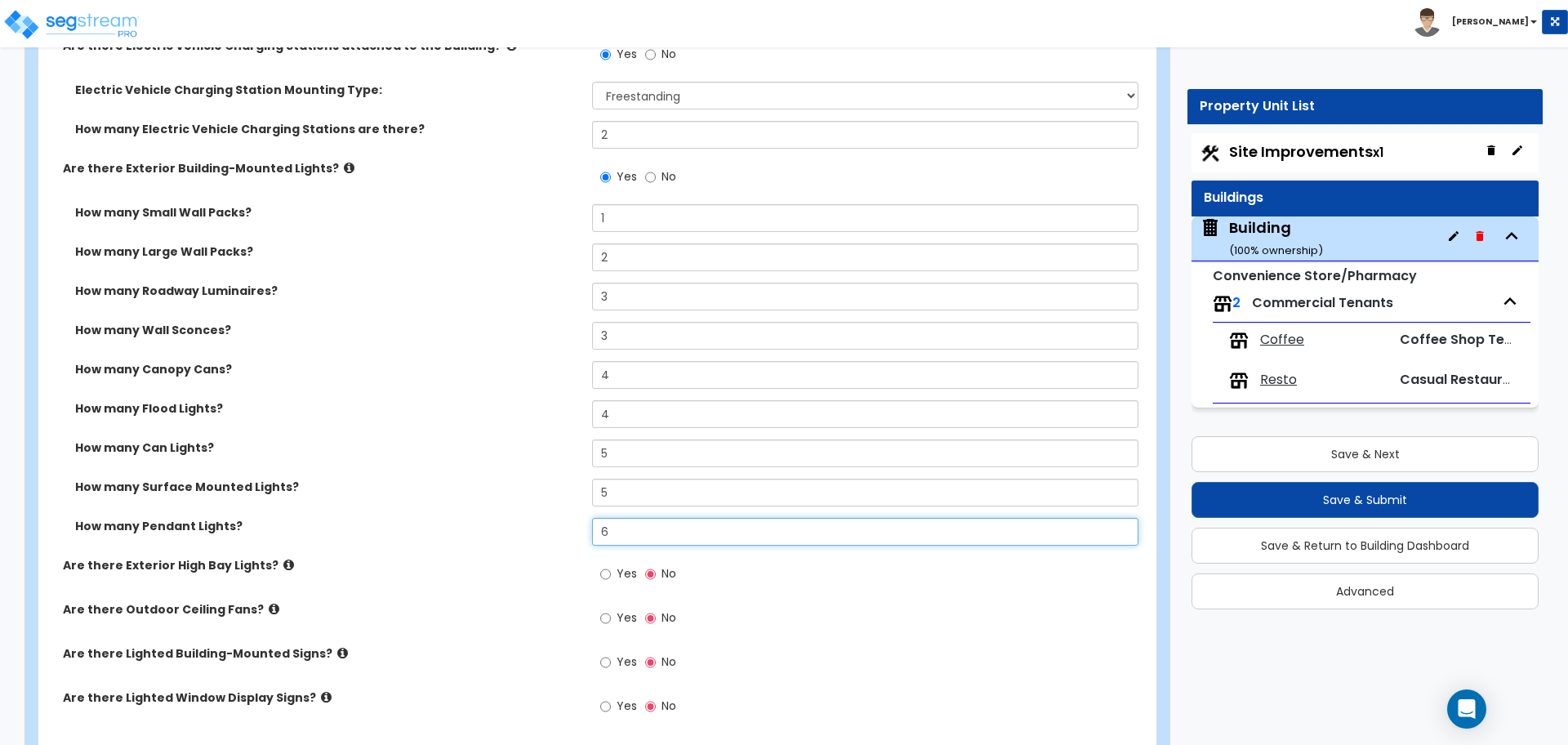
scroll to position [2460, 0]
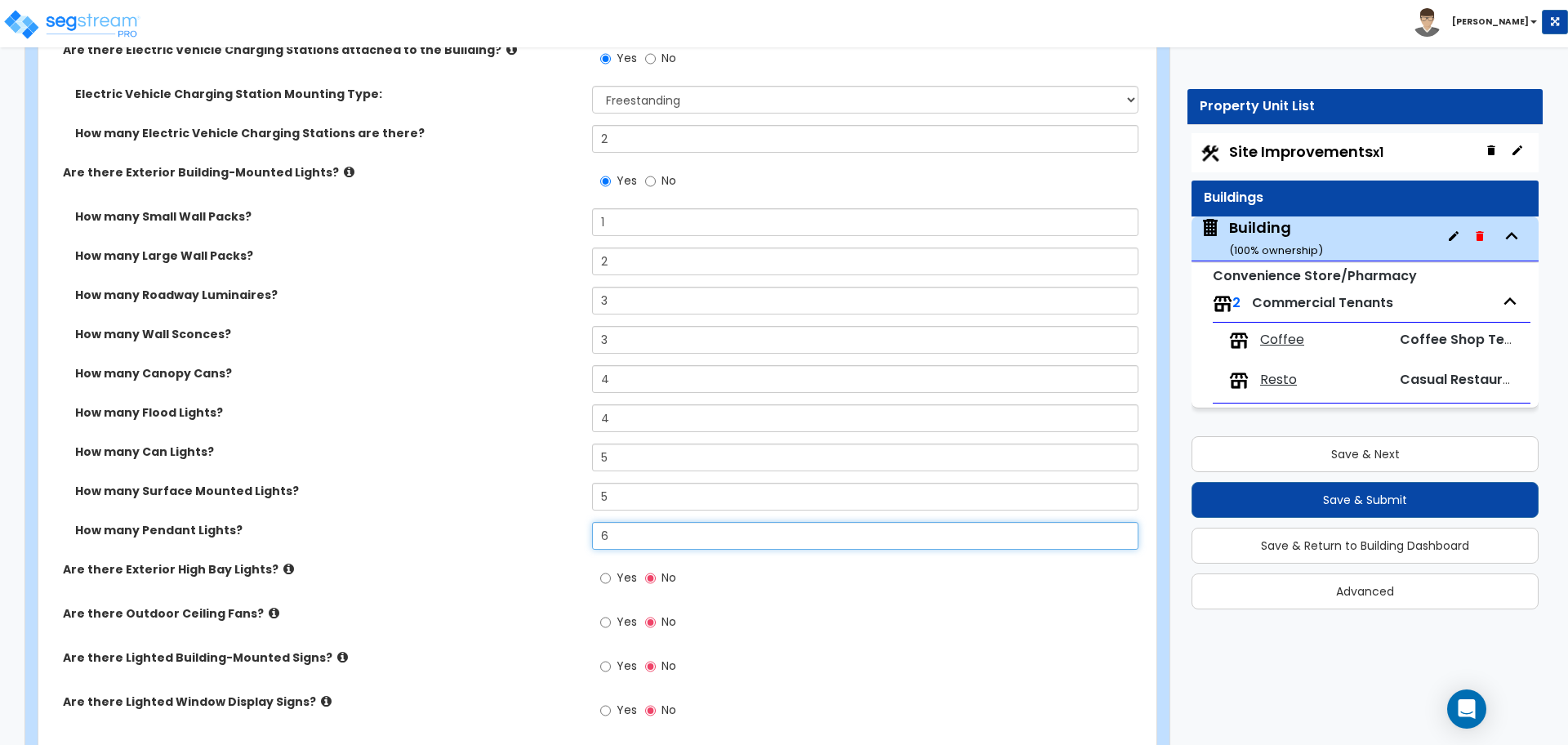
type input "6"
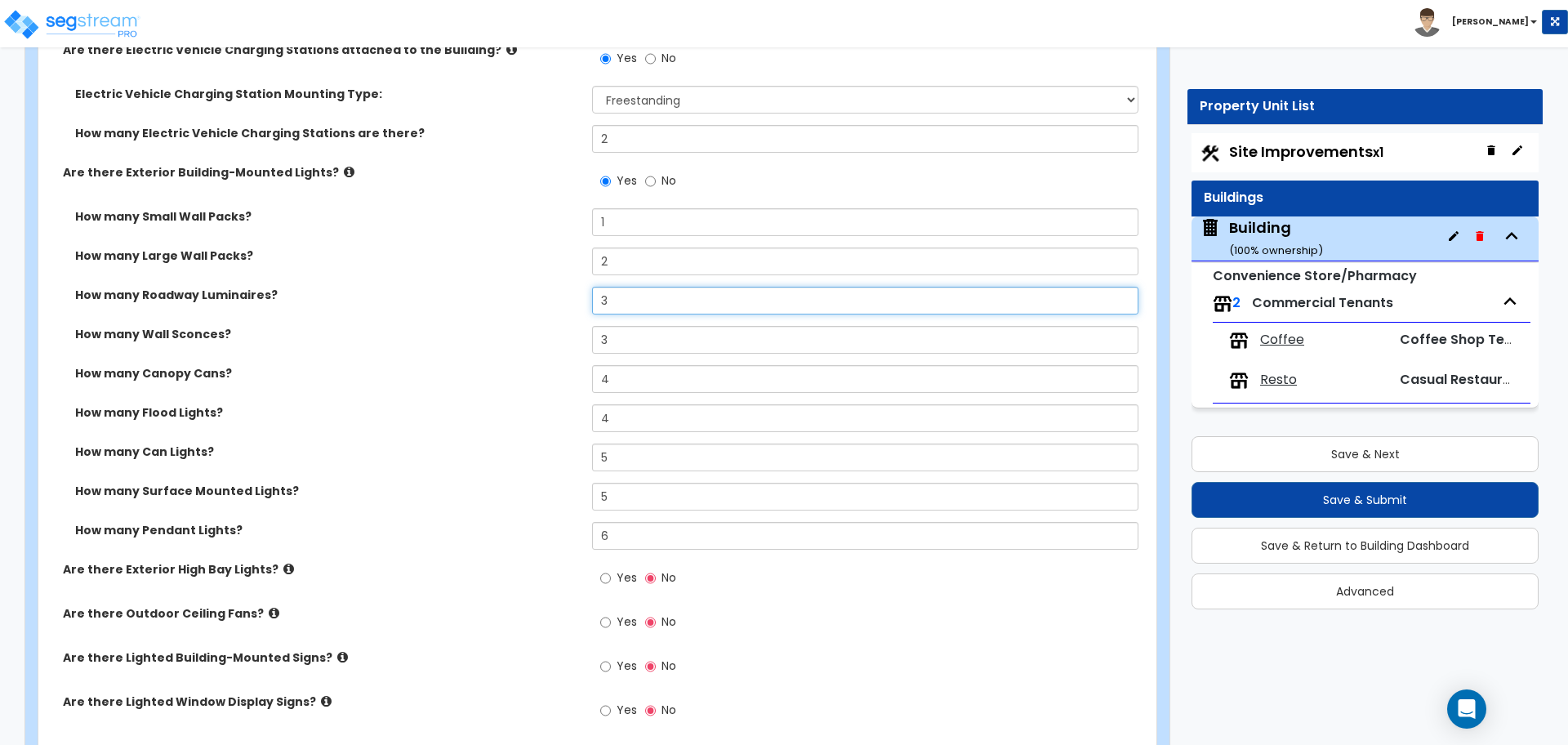
drag, startPoint x: 628, startPoint y: 304, endPoint x: 562, endPoint y: 299, distance: 66.2
click at [564, 299] on div "How many Roadway Luminaires? 3" at bounding box center [593, 307] width 1108 height 39
type input "6"
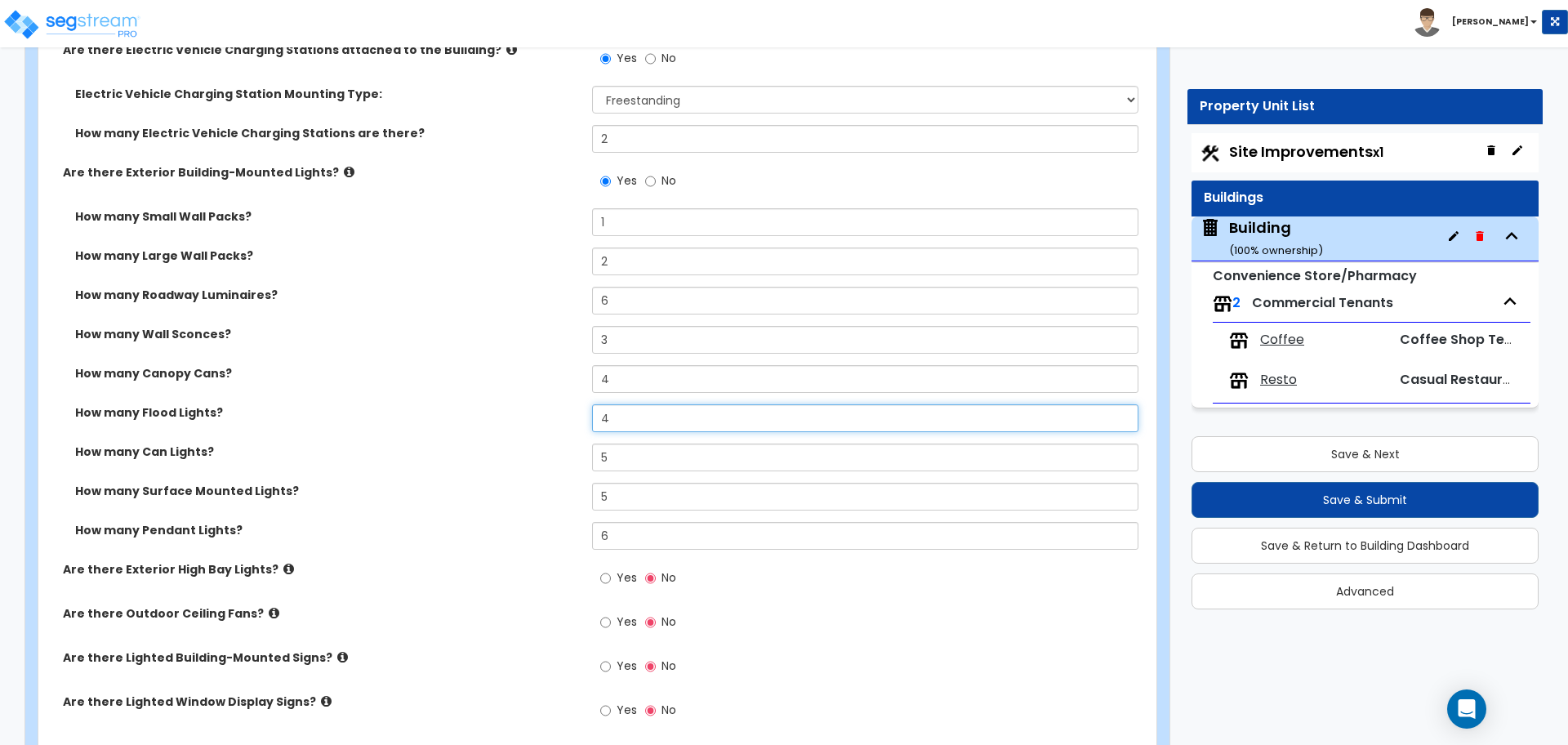
drag, startPoint x: 635, startPoint y: 422, endPoint x: 556, endPoint y: 408, distance: 80.2
click at [556, 408] on div "How many Flood Lights? 4" at bounding box center [593, 424] width 1108 height 39
type input "7"
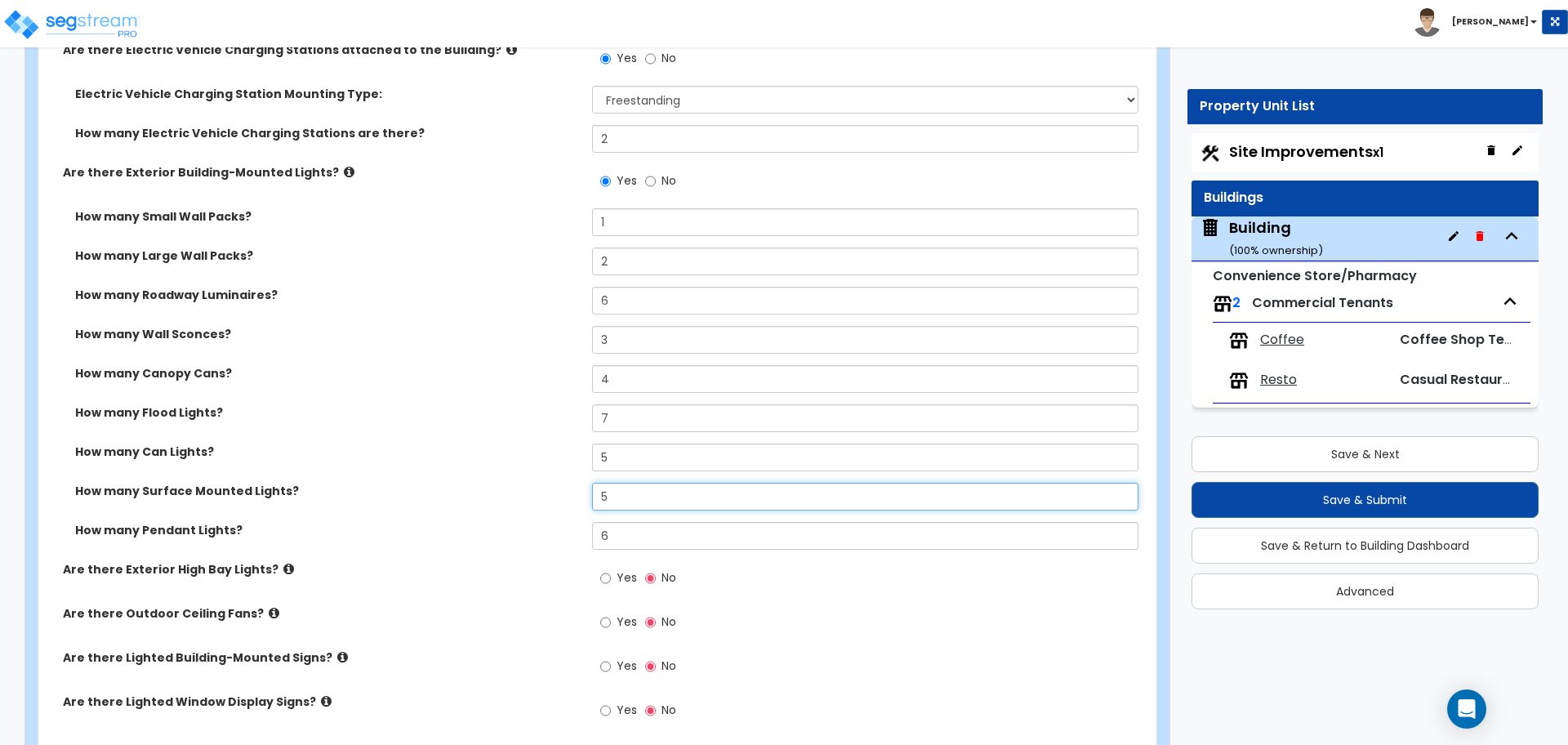
drag, startPoint x: 623, startPoint y: 496, endPoint x: 541, endPoint y: 485, distance: 82.7
click at [541, 485] on div "How many Surface Mounted Lights? 5" at bounding box center [593, 502] width 1108 height 39
type input "8"
drag, startPoint x: 613, startPoint y: 527, endPoint x: 560, endPoint y: 516, distance: 54.1
click at [560, 516] on div "How many Small Wall Packs? 1 How many Large Wall Packs? 2 How many Roadway Lumi…" at bounding box center [592, 385] width 1084 height 353
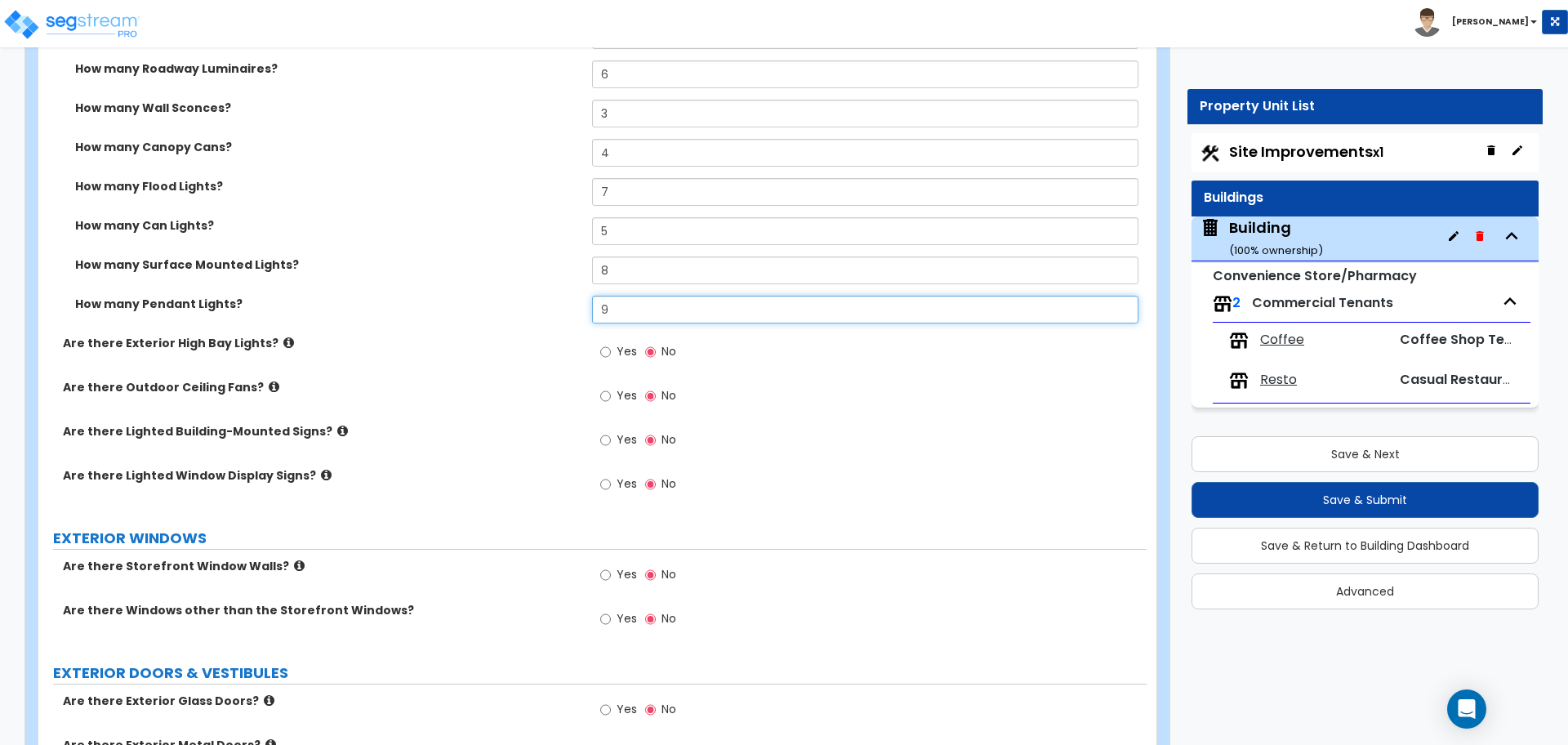
scroll to position [2689, 0]
type input "9"
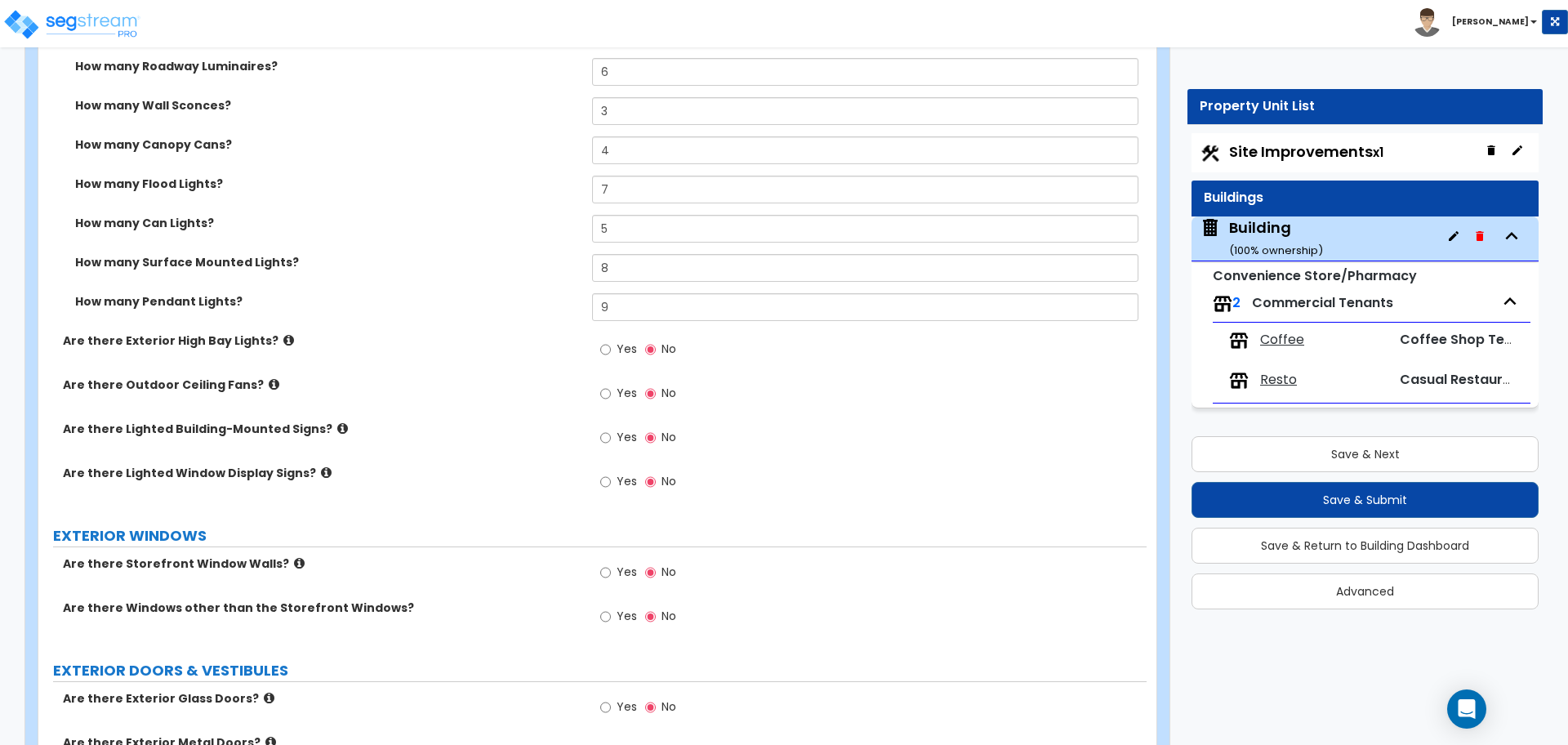
click at [283, 334] on icon at bounding box center [289, 341] width 11 height 13
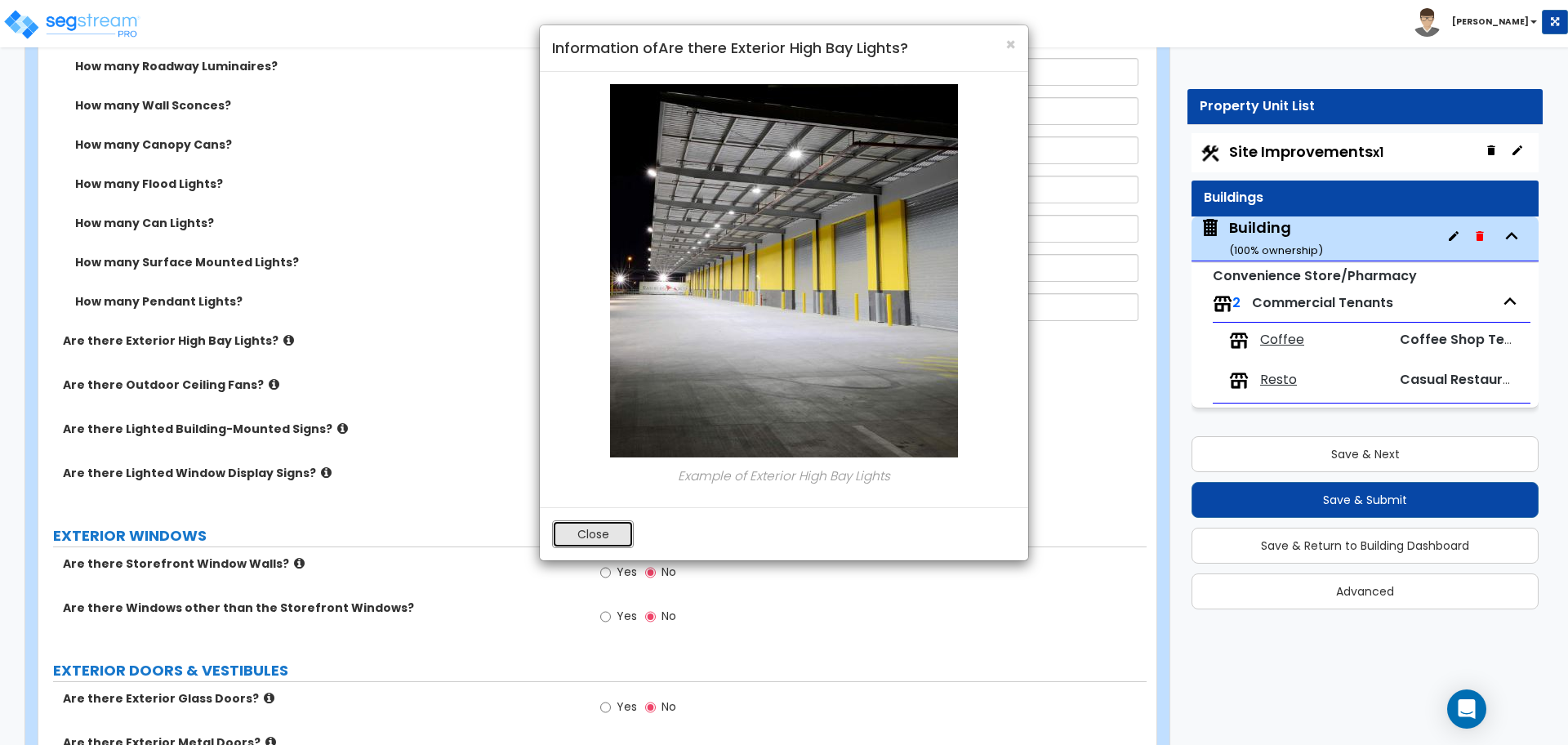
click at [580, 527] on button "Close" at bounding box center [593, 533] width 82 height 28
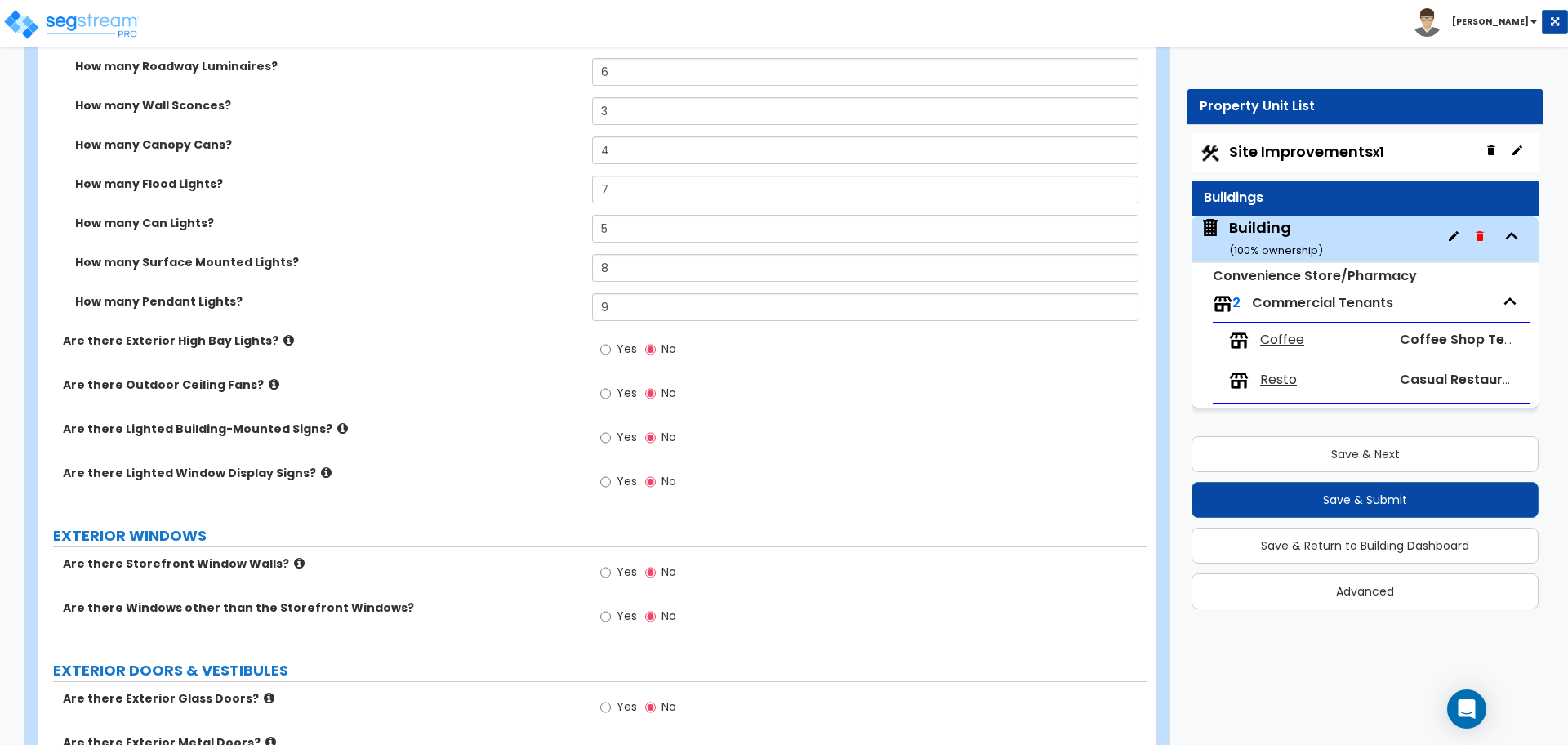
click at [613, 349] on label "Yes" at bounding box center [619, 351] width 37 height 28
click at [611, 349] on input "Yes" at bounding box center [606, 350] width 11 height 18
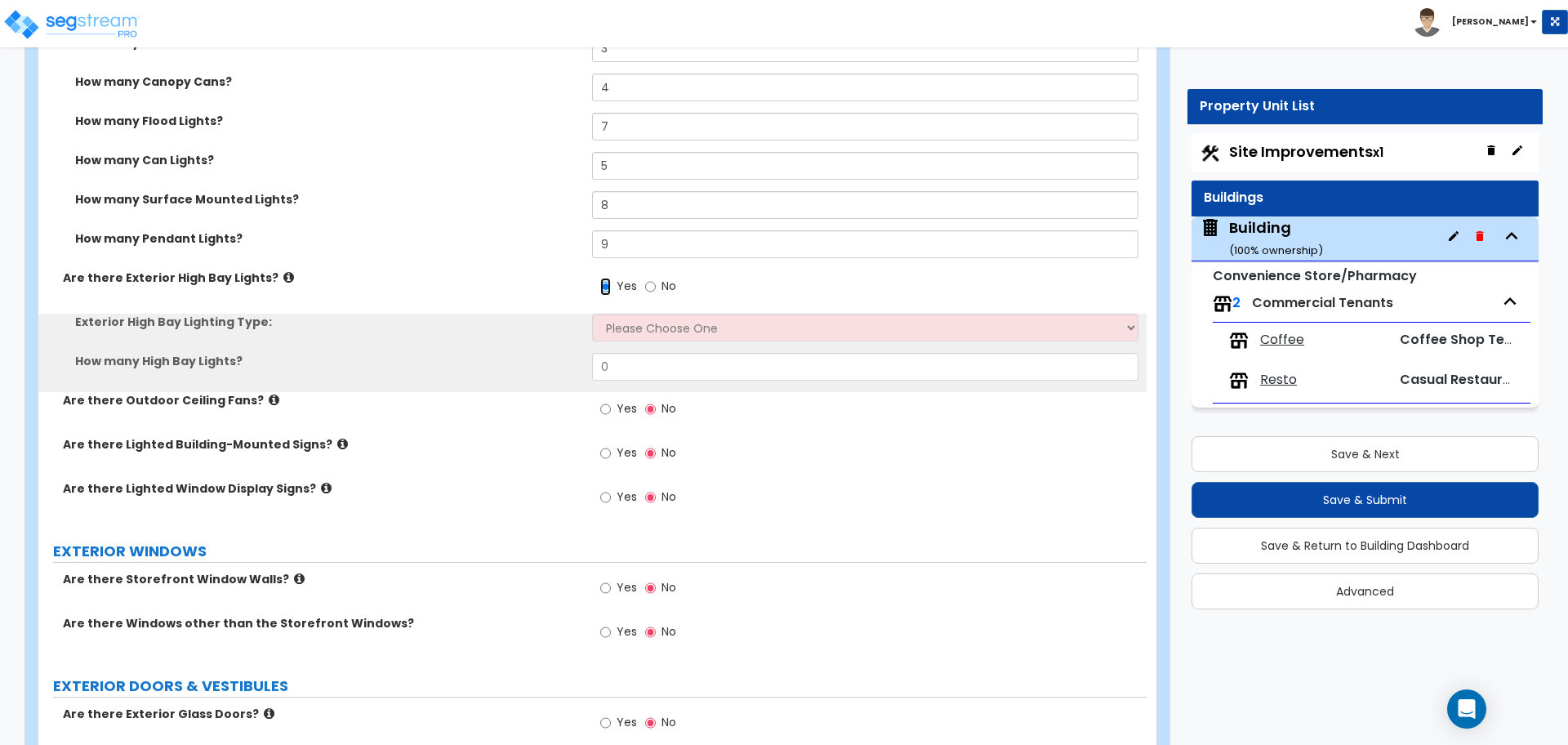
scroll to position [2752, 0]
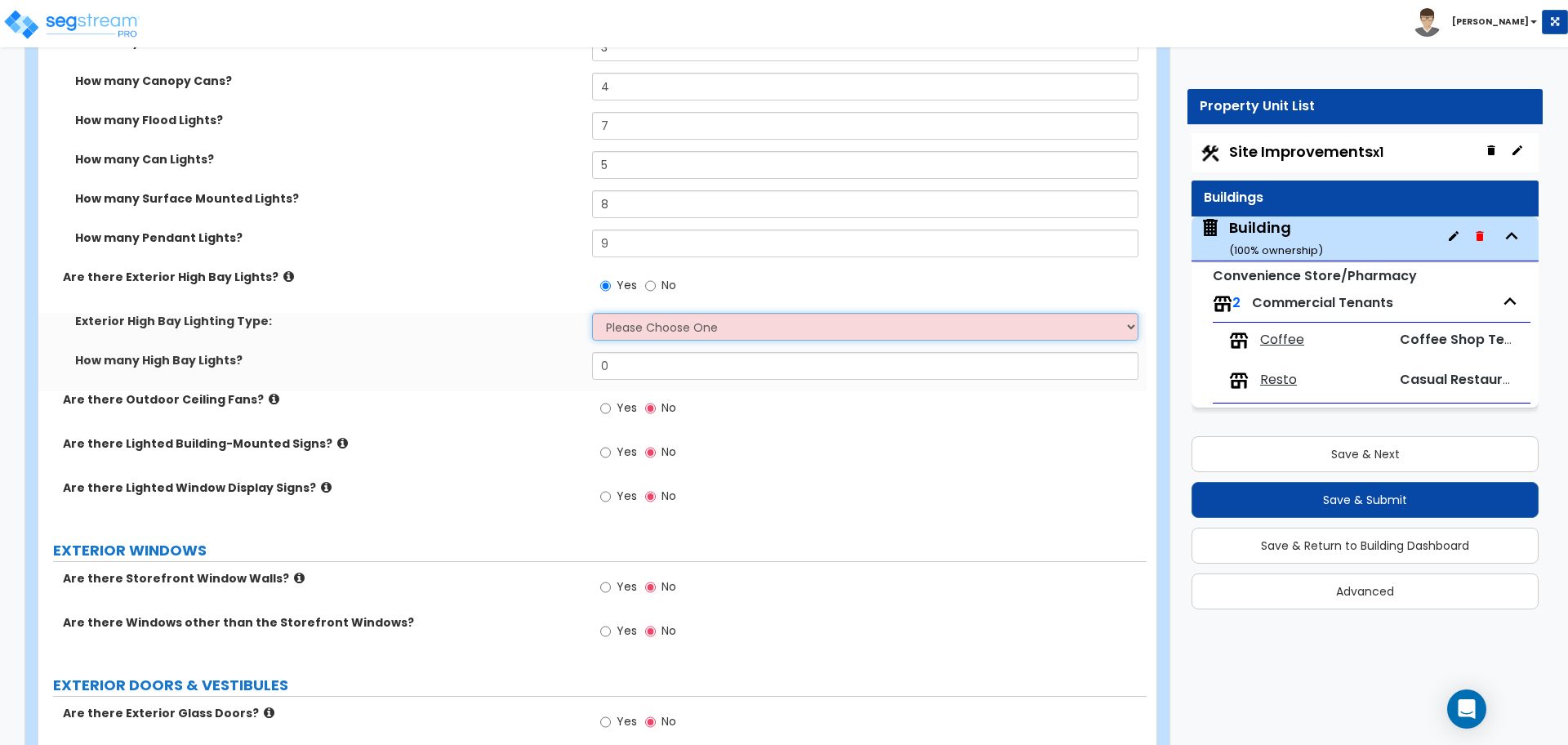
click at [664, 322] on select "Please Choose One High Intensity Discharge (HID) Lighting High Bay LED High Bay…" at bounding box center [864, 326] width 545 height 28
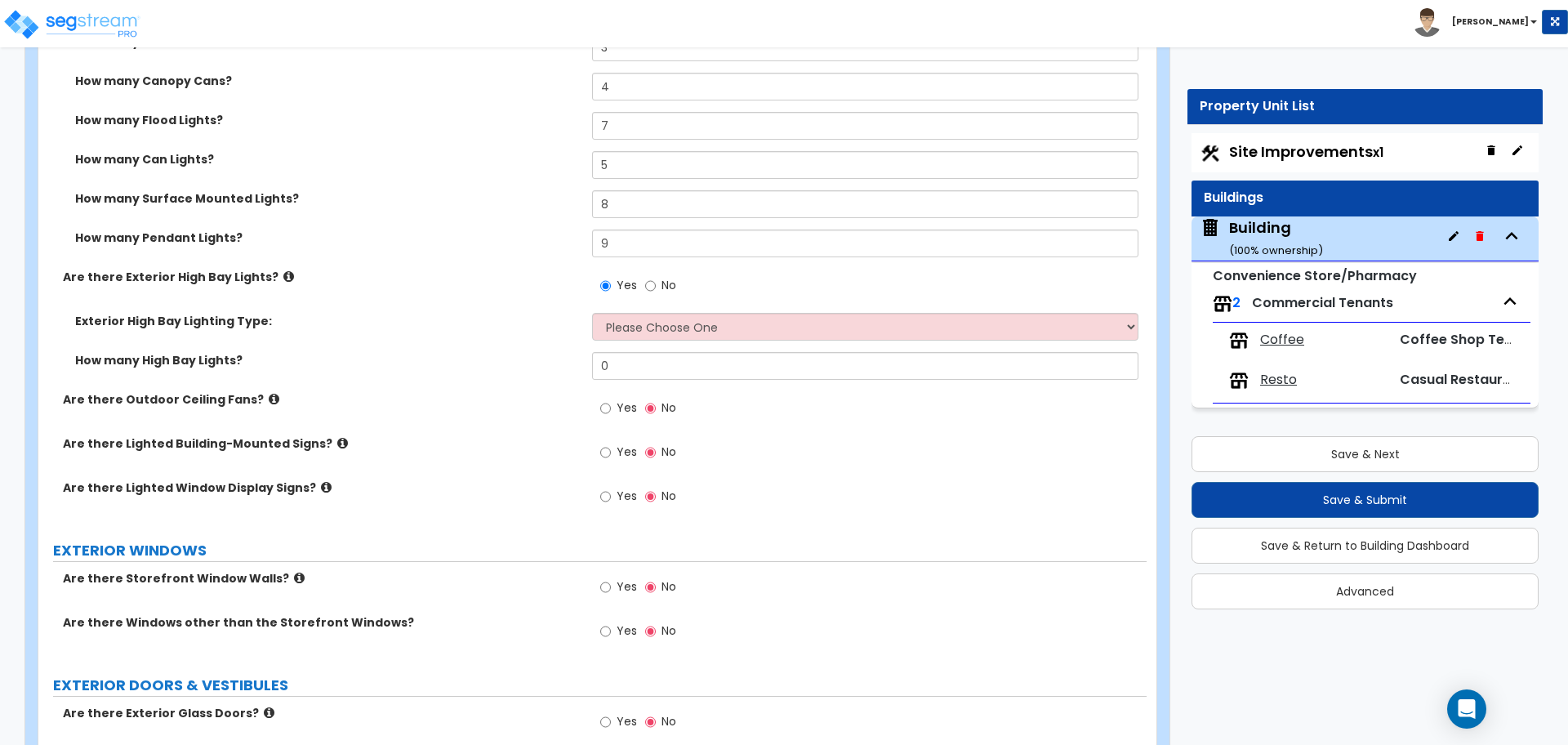
click at [663, 287] on span "No" at bounding box center [669, 285] width 14 height 16
click at [655, 287] on input "No" at bounding box center [651, 286] width 11 height 18
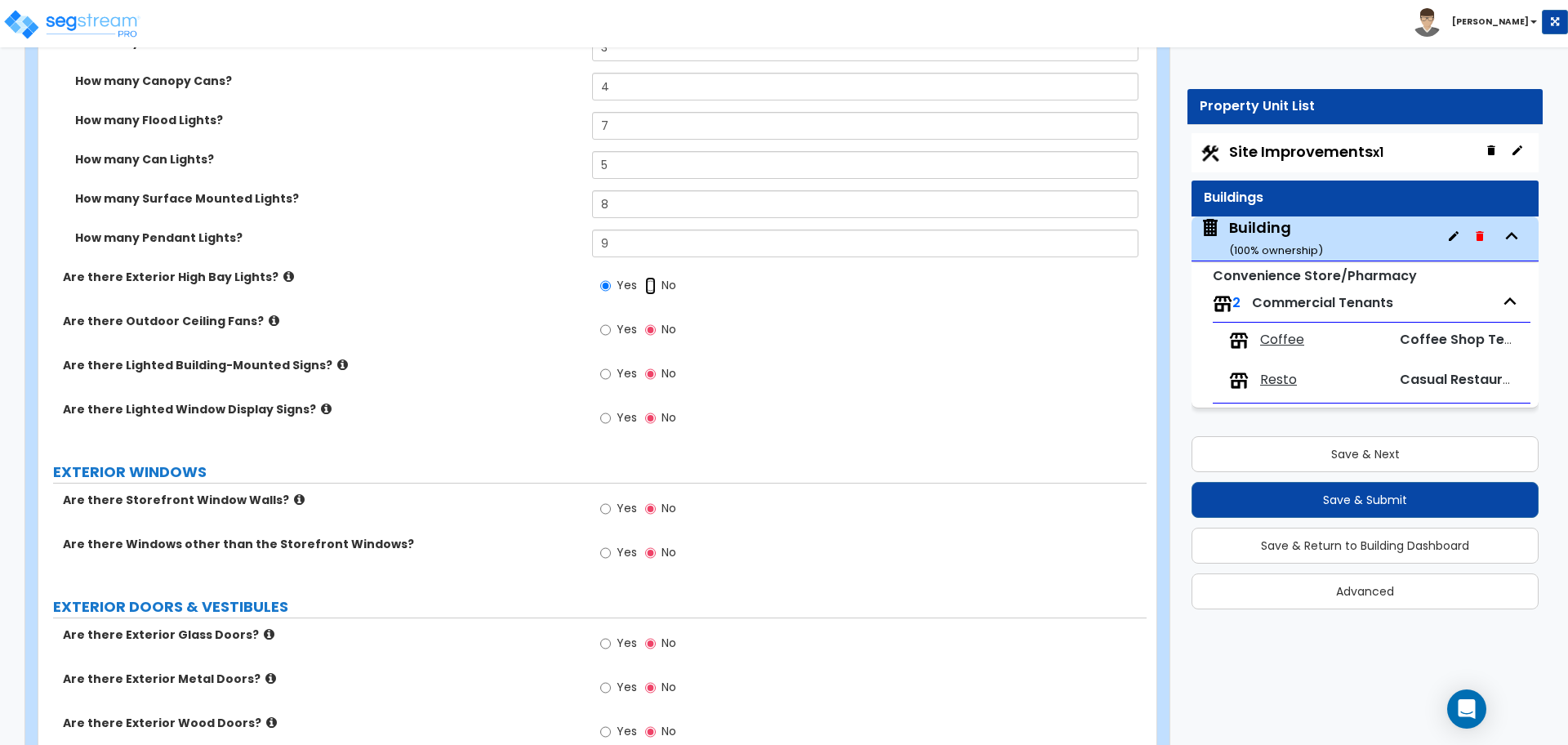
radio input "false"
radio input "true"
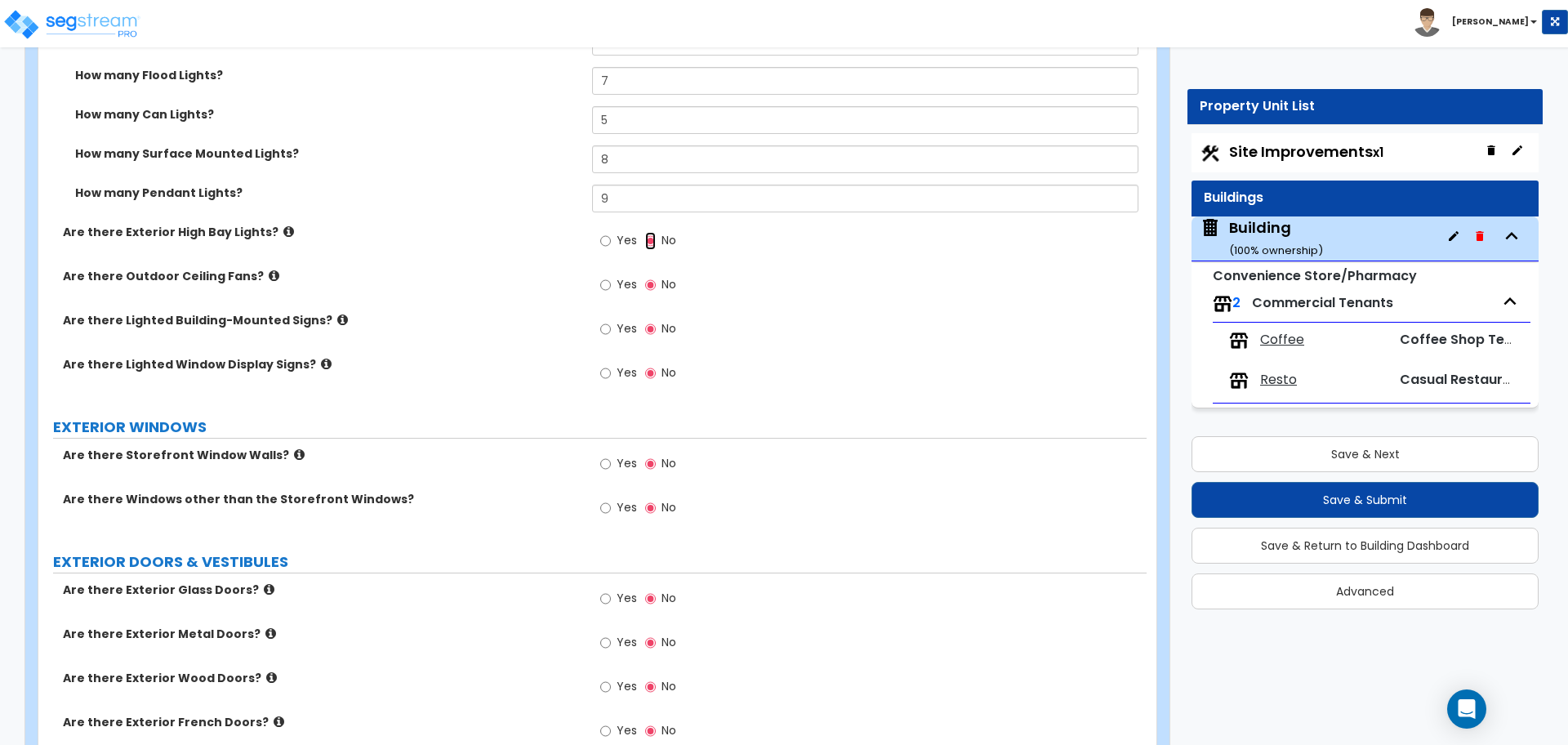
scroll to position [2800, 0]
click at [628, 282] on span "Yes" at bounding box center [627, 282] width 21 height 16
click at [266, 268] on label "Are there Outdoor Ceiling Fans?" at bounding box center [321, 273] width 517 height 16
click at [269, 269] on icon at bounding box center [274, 273] width 11 height 13
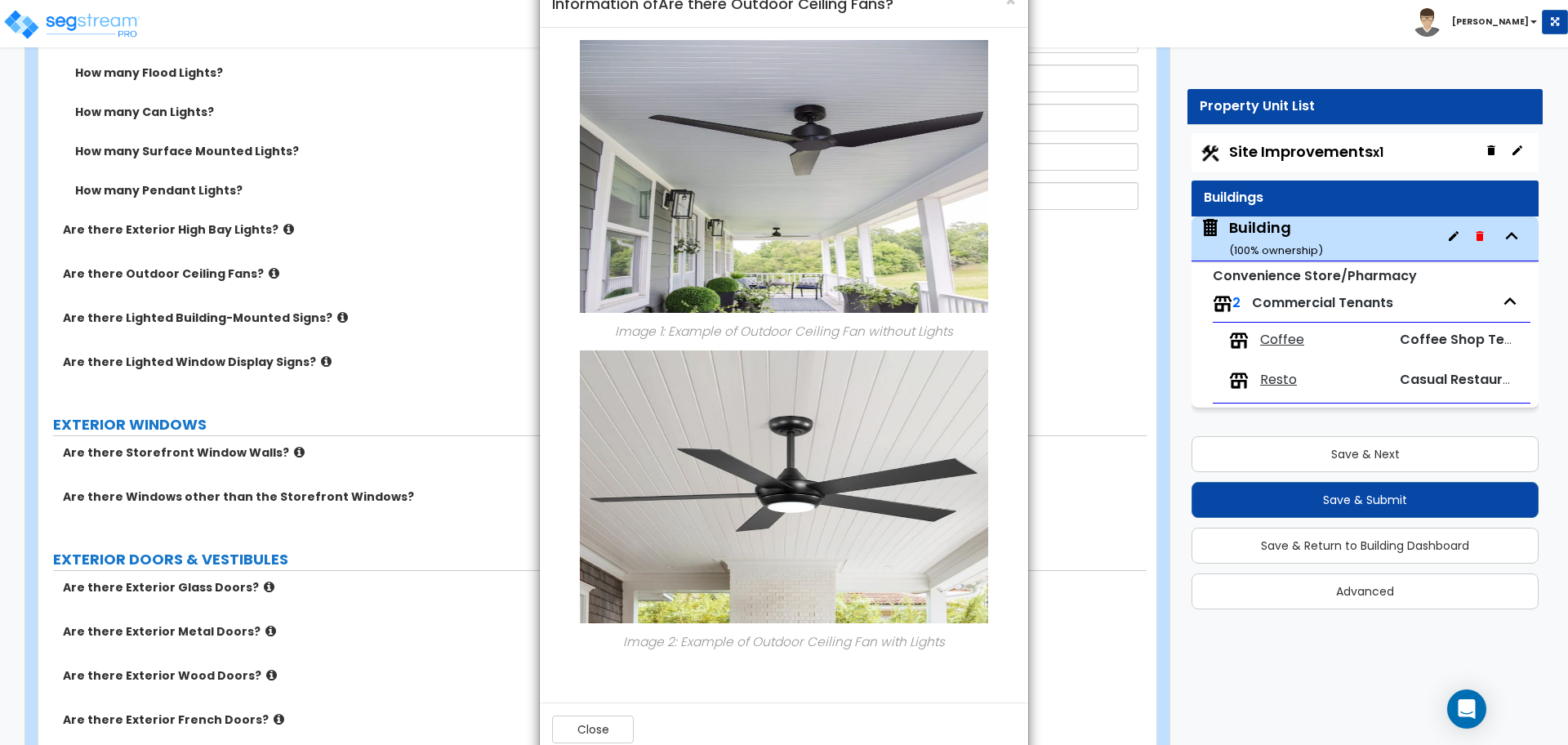
scroll to position [78, 0]
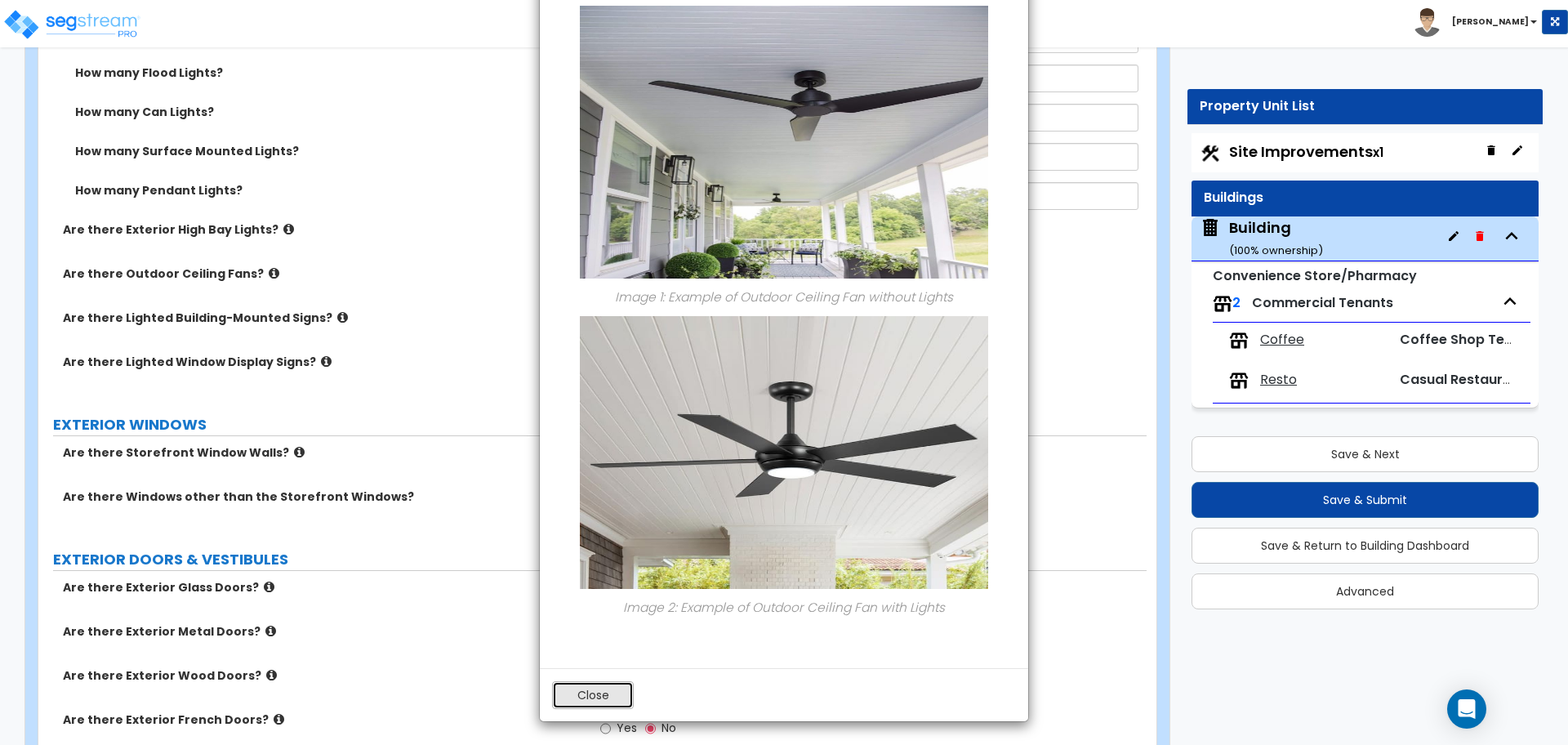
click at [574, 683] on button "Close" at bounding box center [593, 695] width 82 height 28
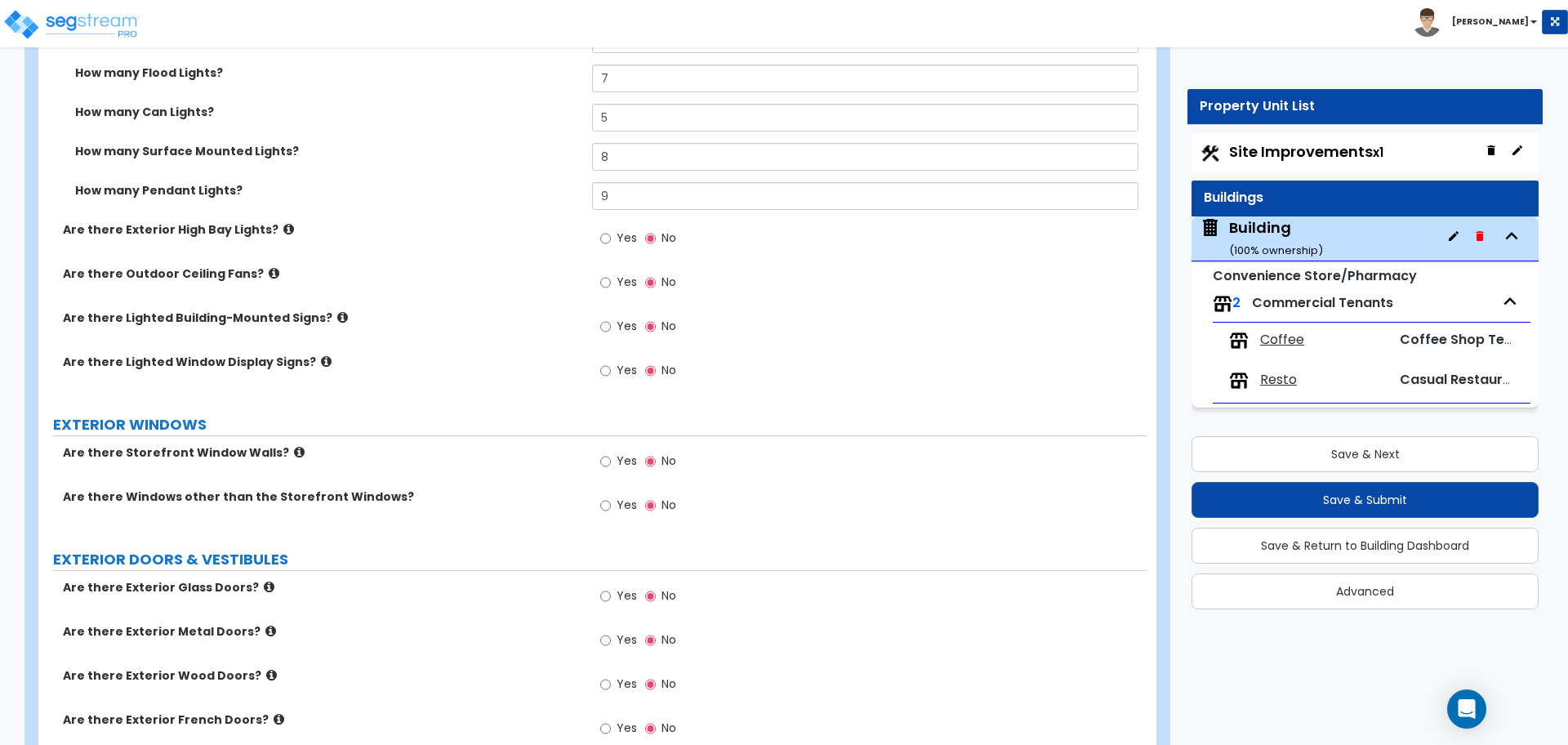
click at [625, 289] on label "Yes" at bounding box center [619, 284] width 37 height 28
click at [611, 289] on input "Yes" at bounding box center [606, 282] width 11 height 18
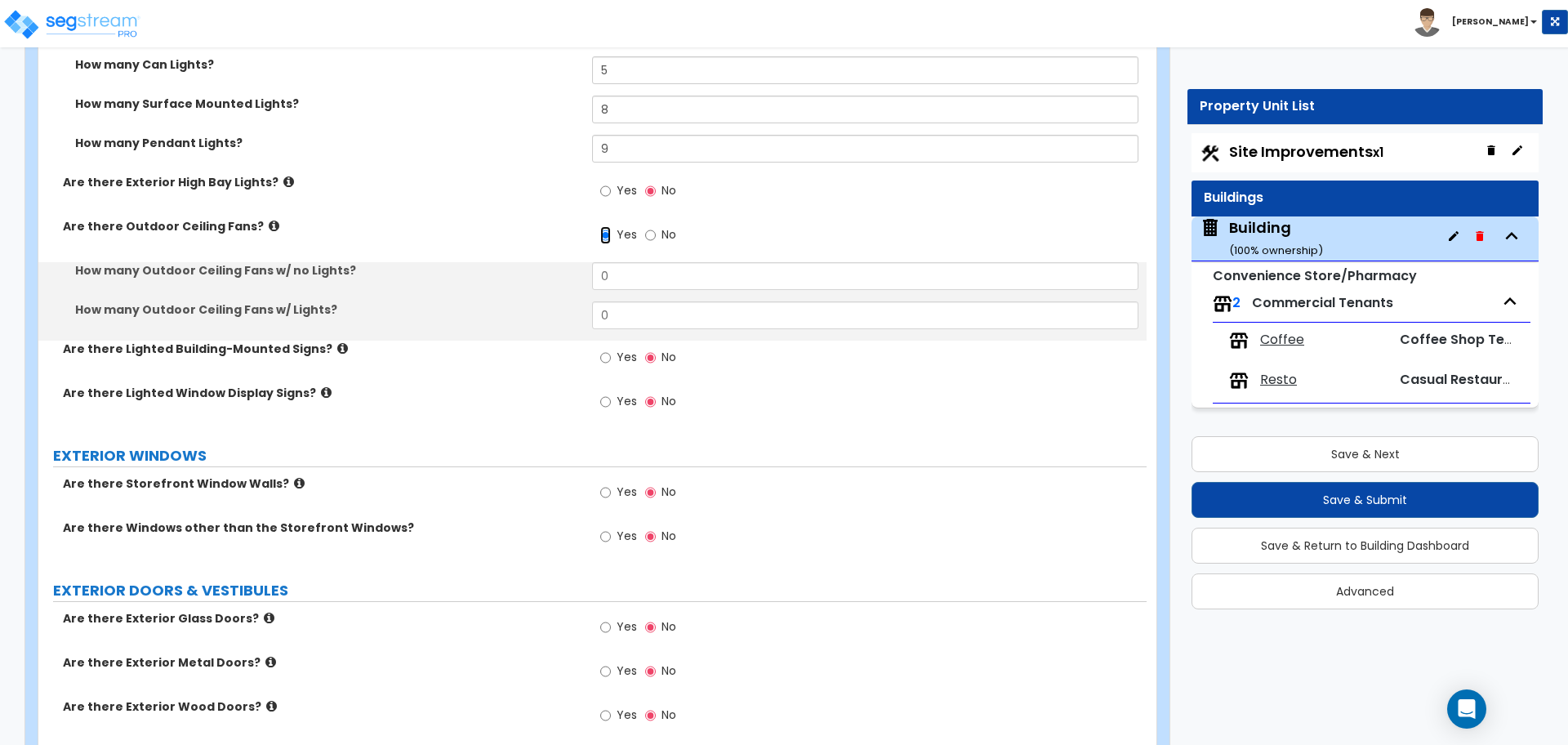
scroll to position [2853, 0]
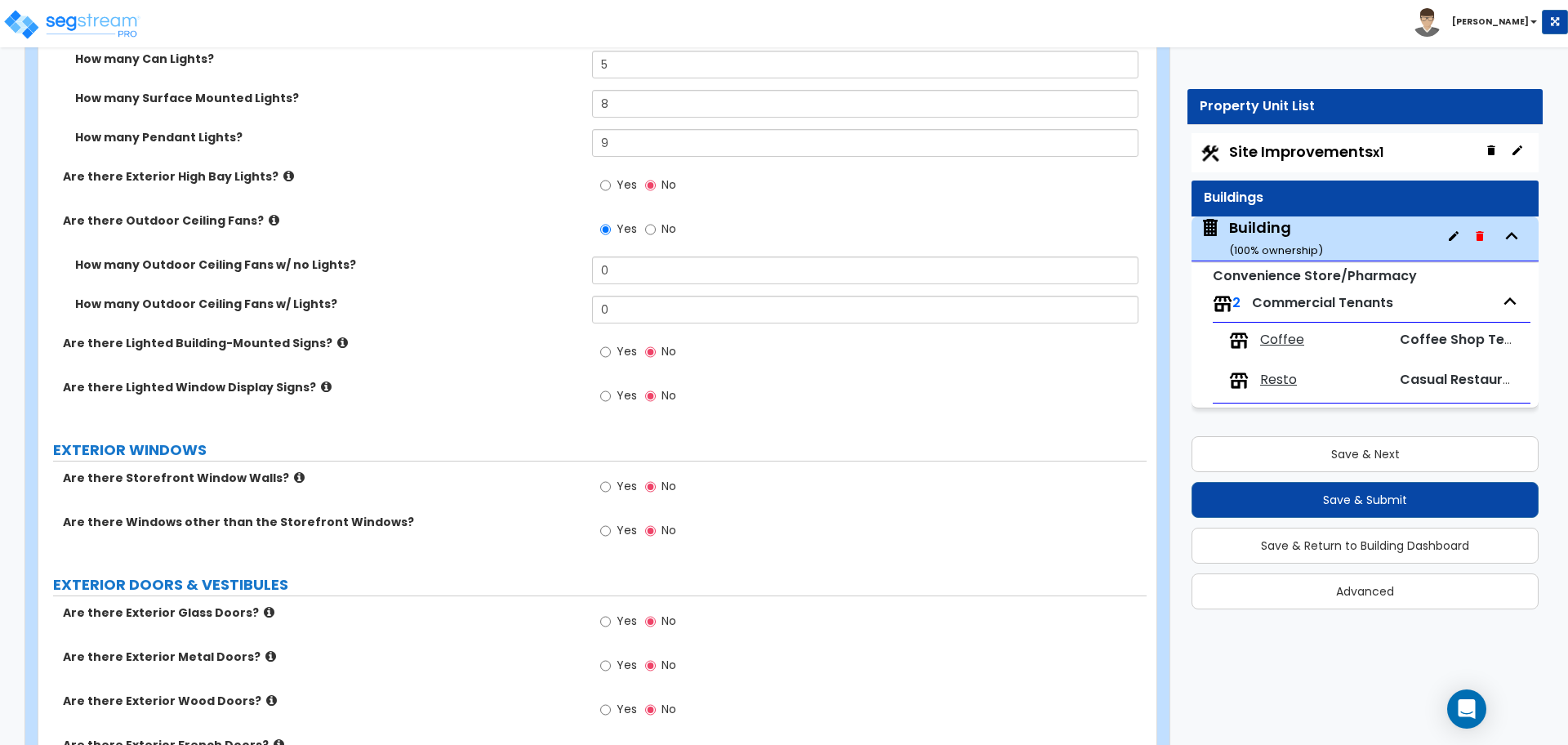
click at [660, 229] on label "No" at bounding box center [661, 230] width 31 height 28
click at [655, 229] on input "No" at bounding box center [651, 230] width 11 height 18
radio input "false"
radio input "true"
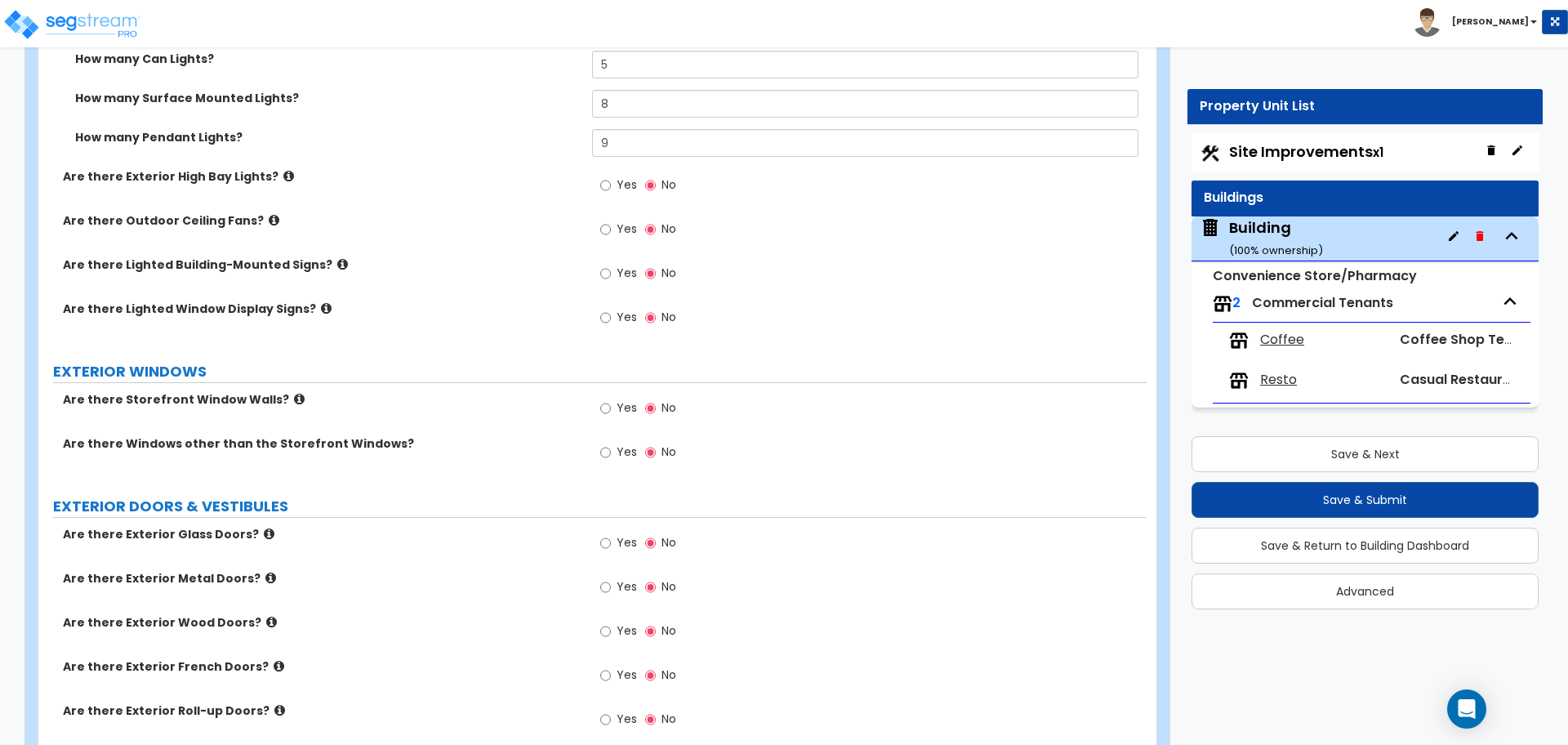
click at [614, 270] on label "Yes" at bounding box center [619, 274] width 37 height 28
click at [611, 270] on input "Yes" at bounding box center [606, 273] width 11 height 18
radio input "true"
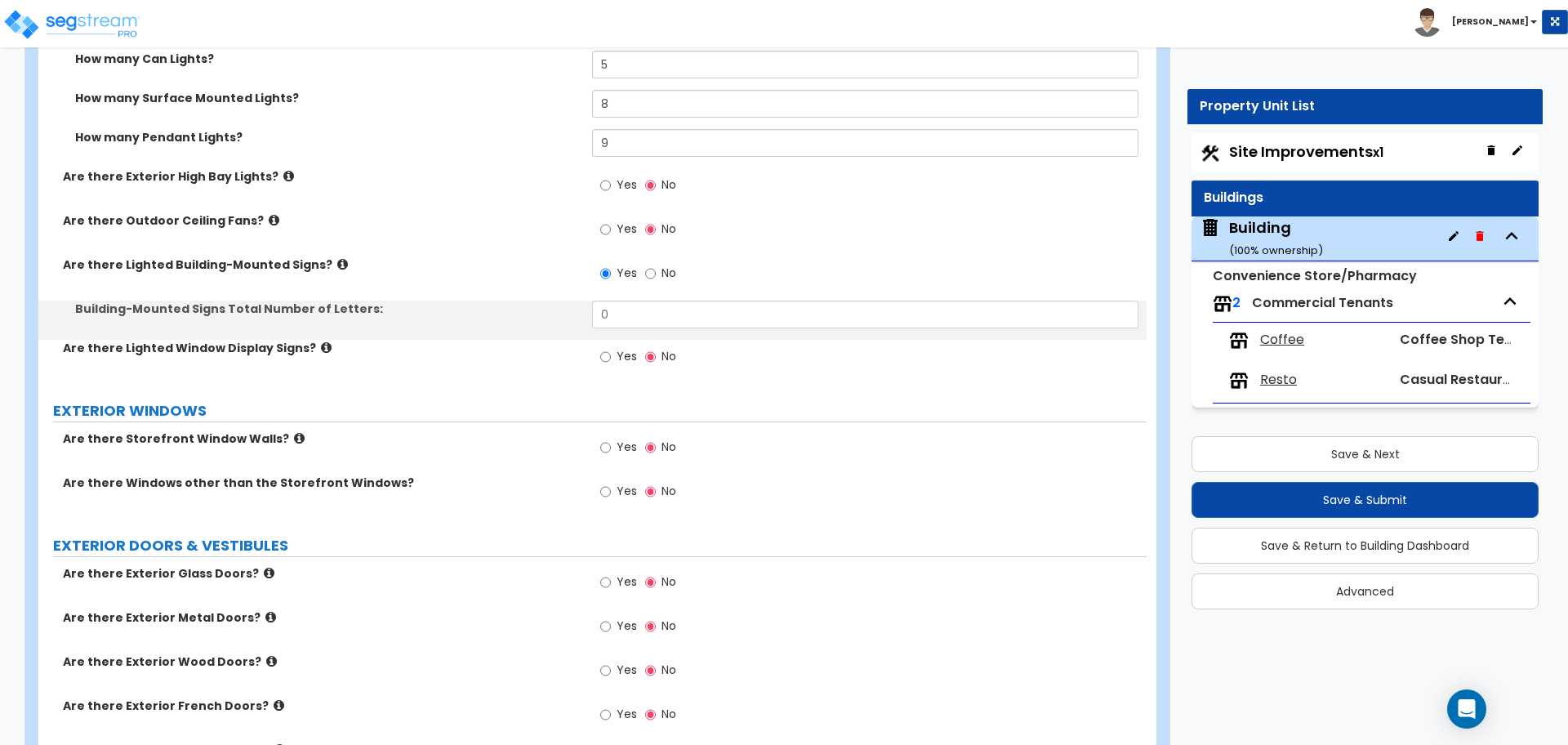
click at [337, 262] on icon at bounding box center [342, 264] width 11 height 13
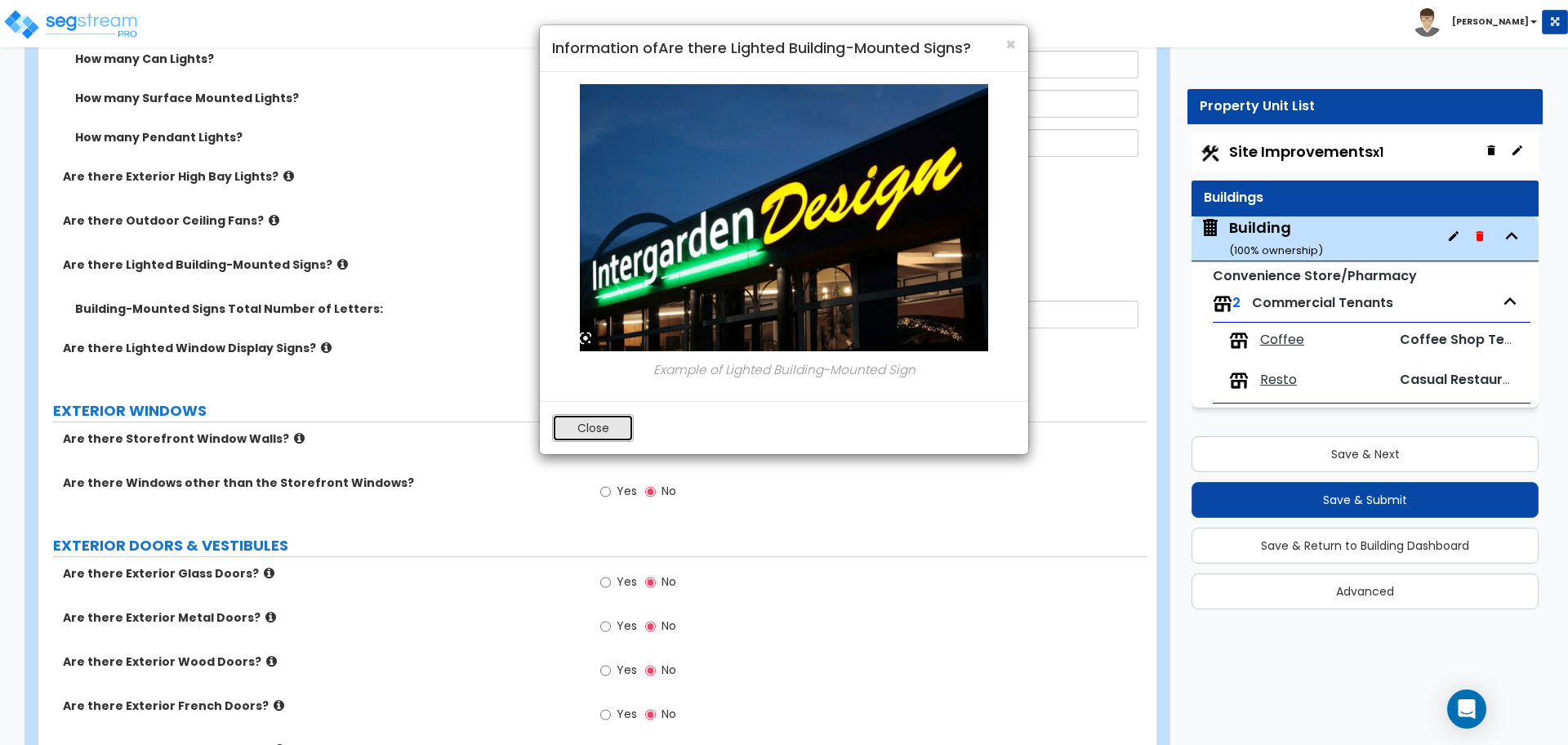
click at [592, 419] on button "Close" at bounding box center [593, 428] width 82 height 28
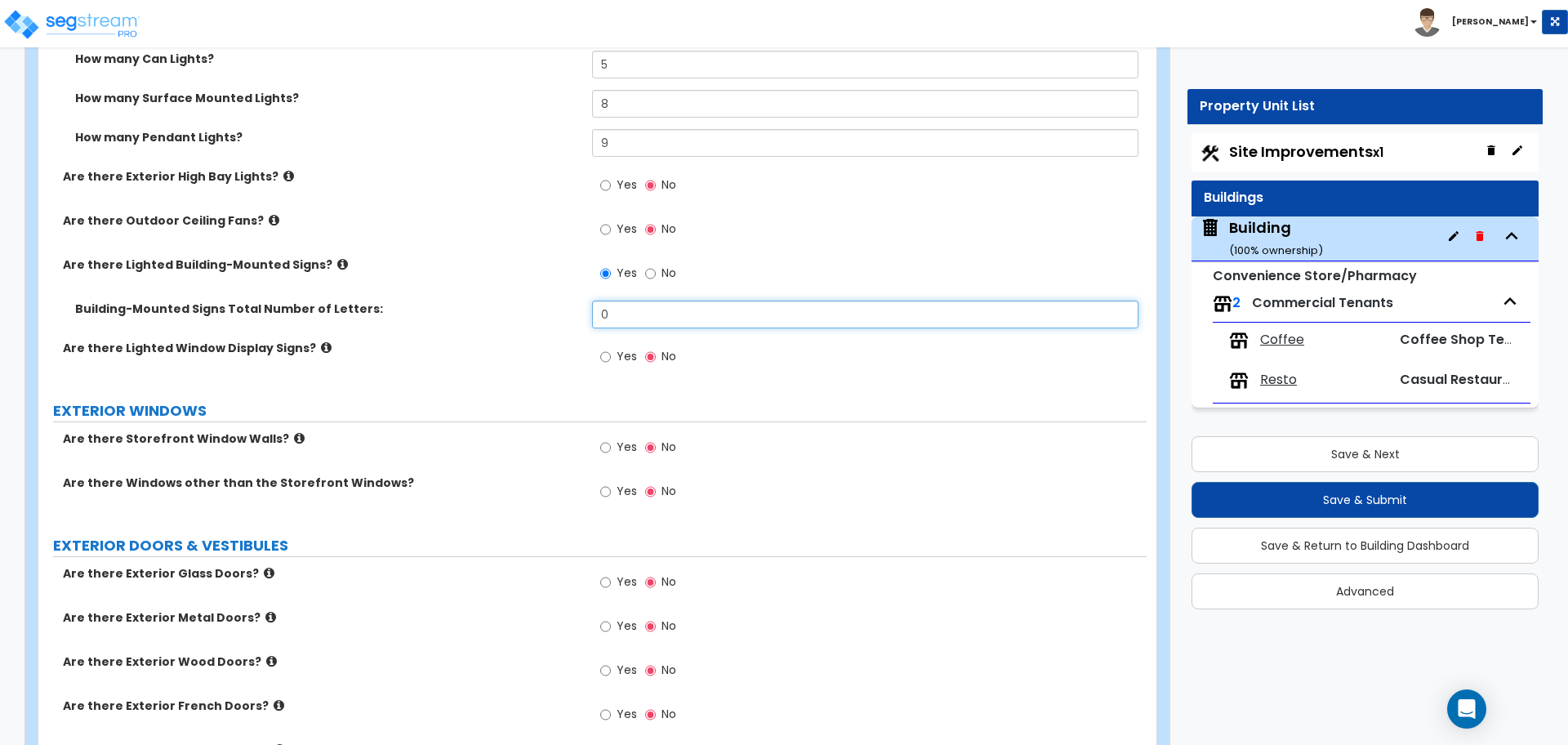
drag, startPoint x: 628, startPoint y: 315, endPoint x: 566, endPoint y: 307, distance: 62.5
click at [570, 312] on div "Building-Mounted Signs Total Number of Letters: 0" at bounding box center [593, 320] width 1108 height 39
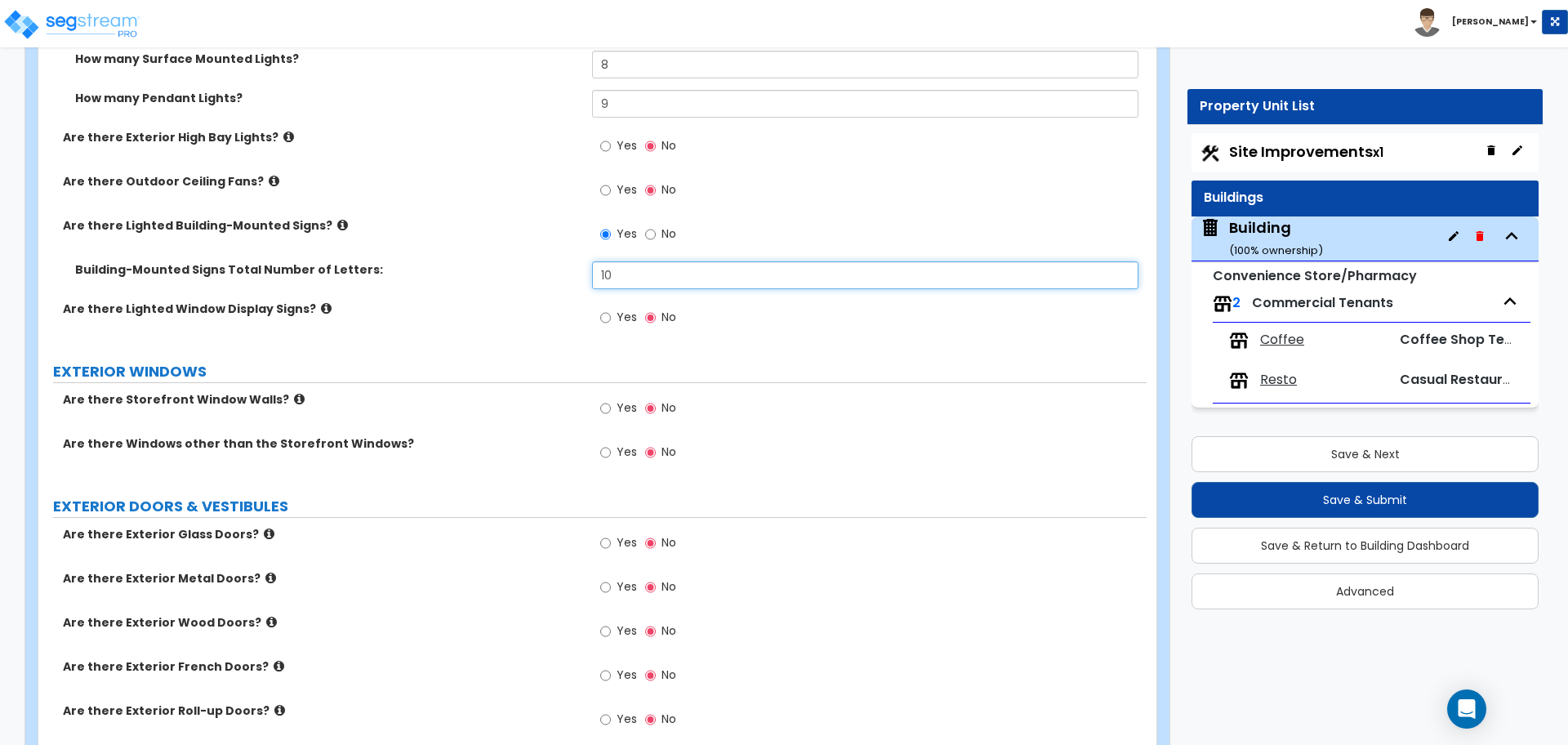
scroll to position [2905, 0]
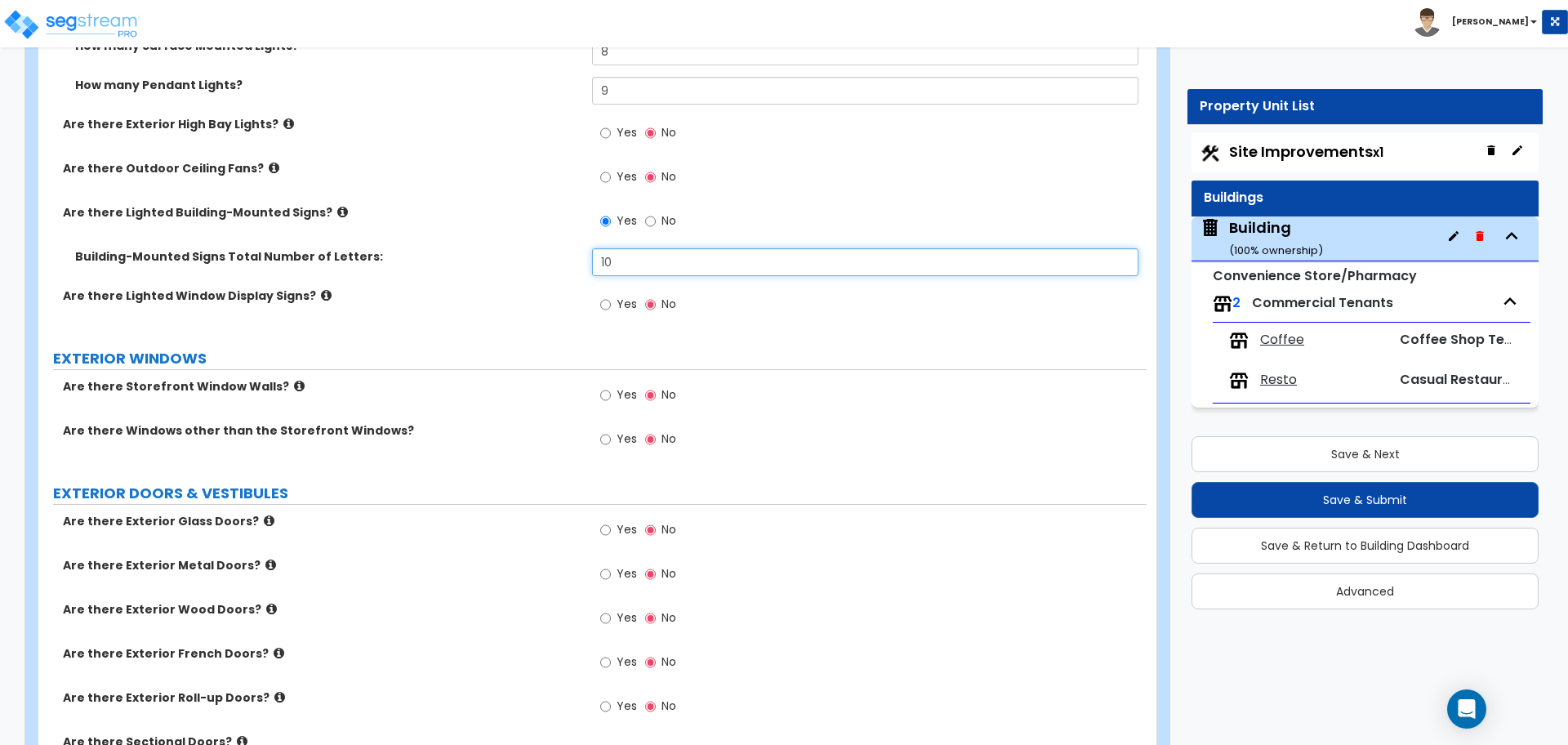
type input "10"
click at [610, 301] on input "Yes" at bounding box center [606, 305] width 11 height 18
radio input "true"
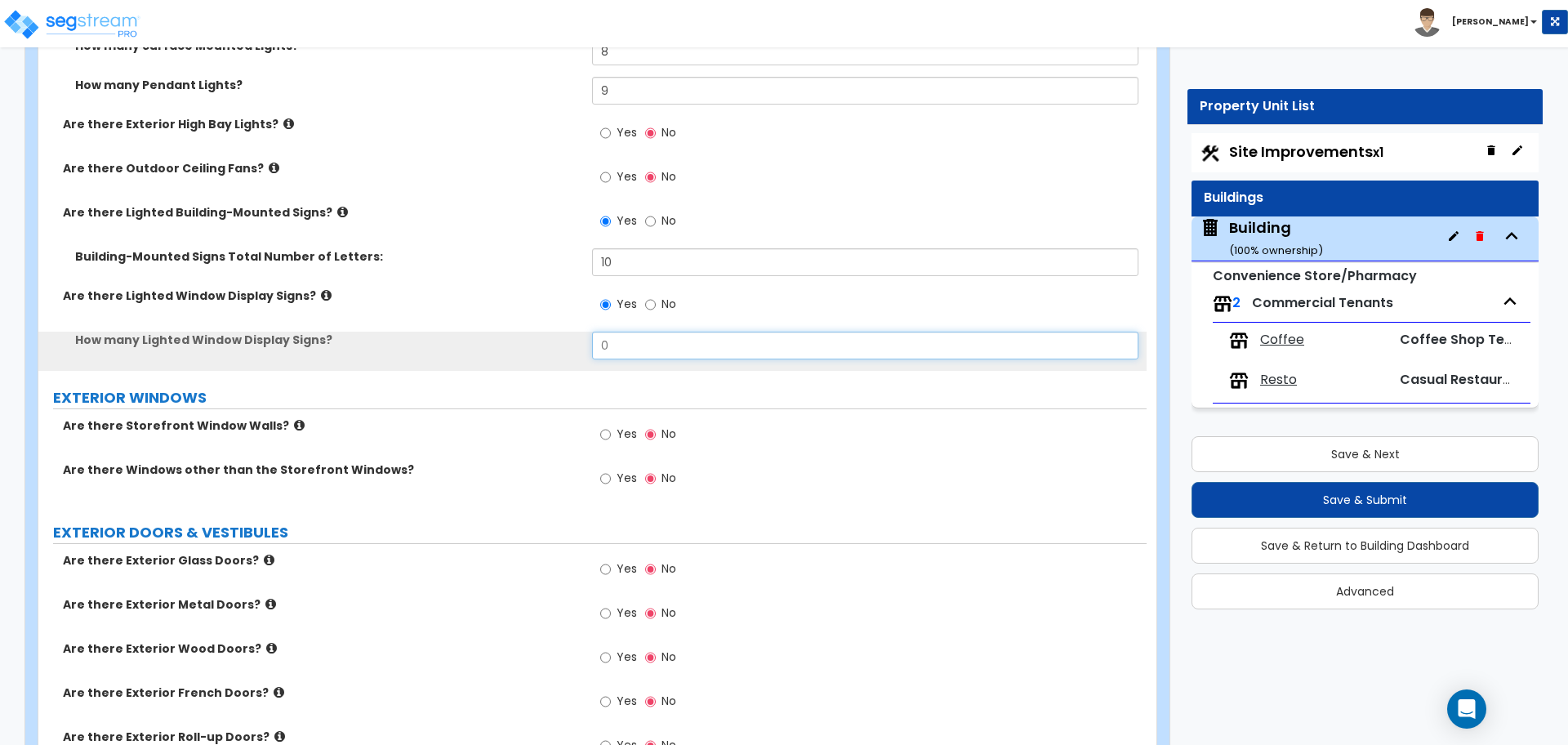
drag, startPoint x: 624, startPoint y: 350, endPoint x: 514, endPoint y: 326, distance: 112.6
type input "2"
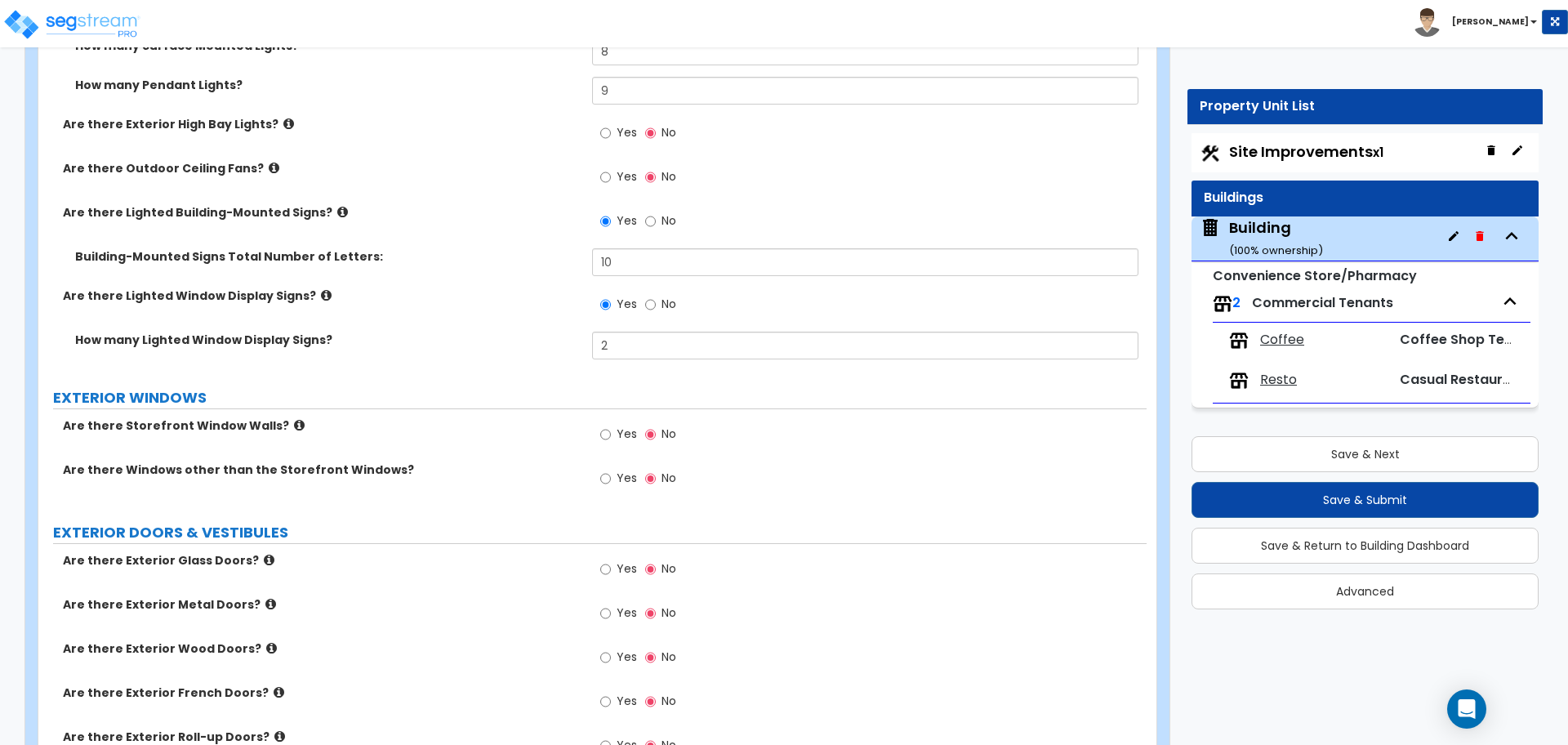
click at [321, 293] on icon at bounding box center [326, 295] width 11 height 13
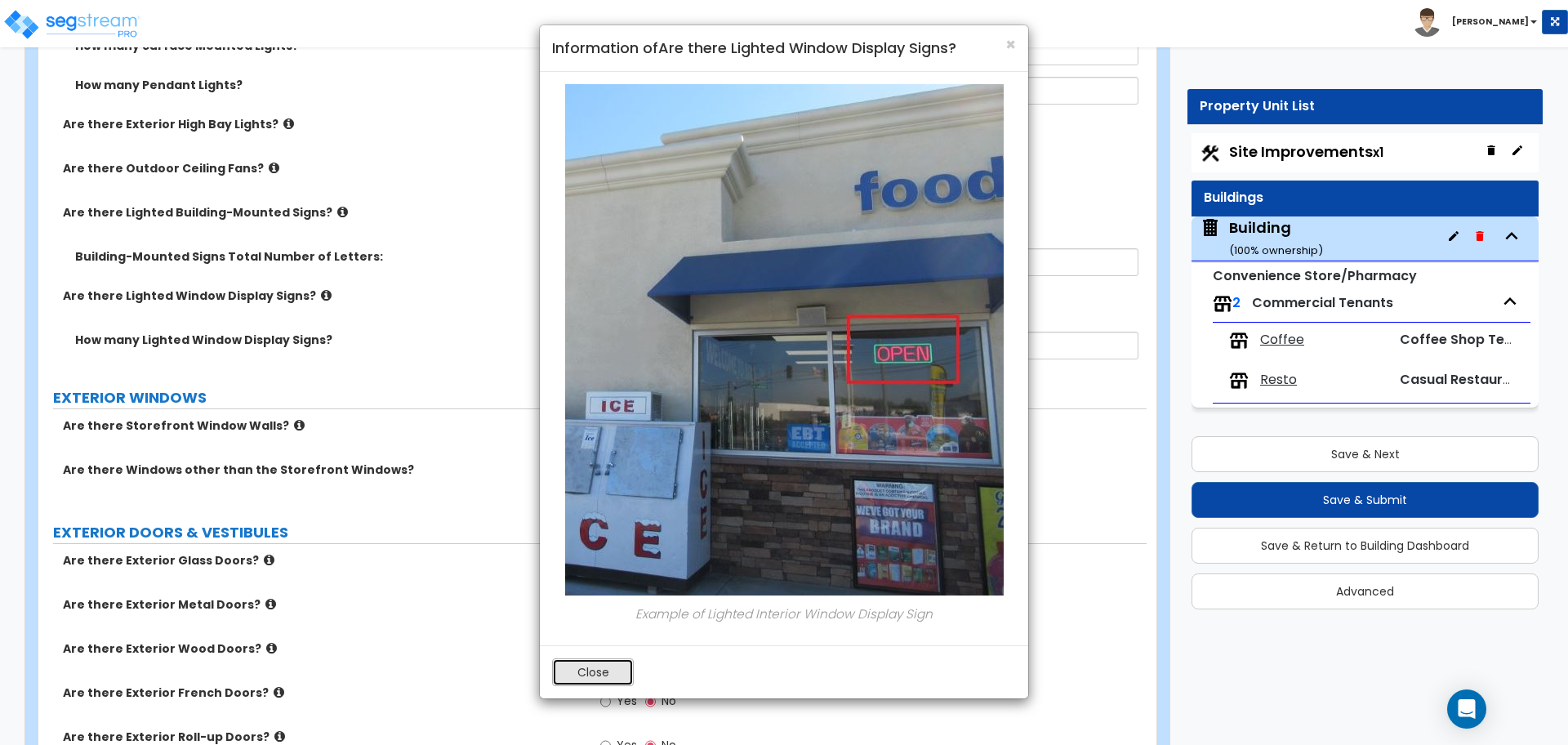
click at [584, 682] on button "Close" at bounding box center [593, 671] width 82 height 28
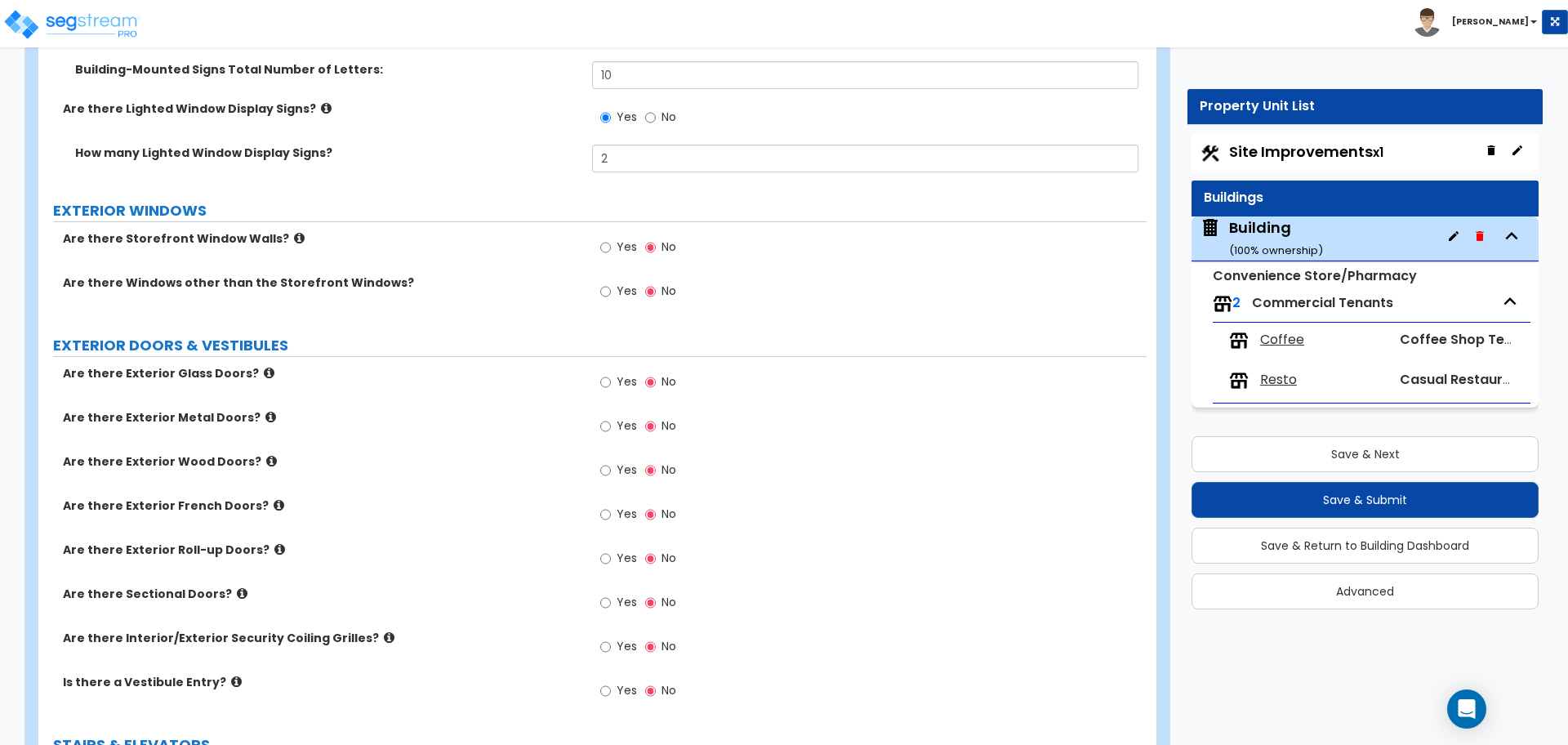
scroll to position [3101, 0]
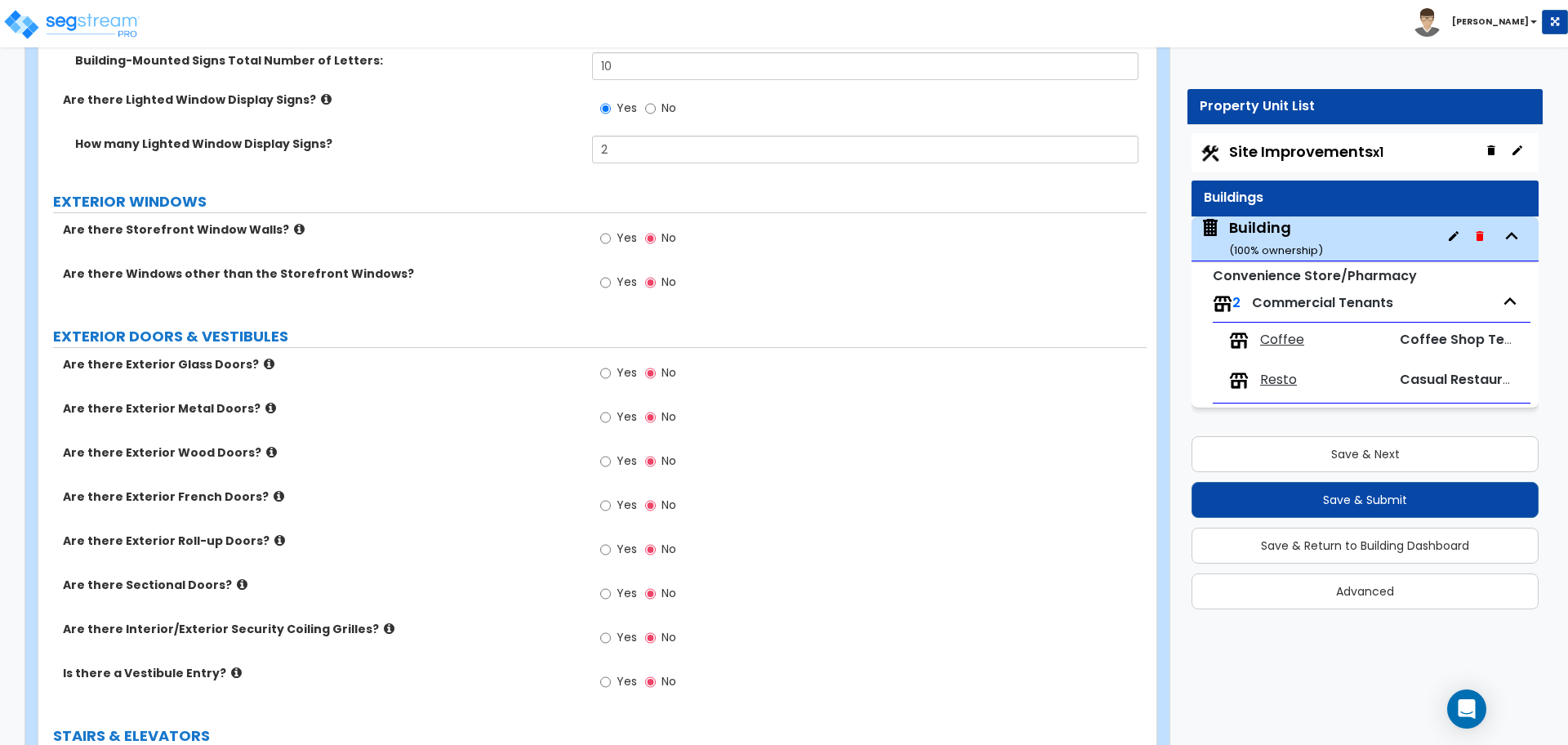
click at [294, 225] on icon at bounding box center [299, 230] width 11 height 13
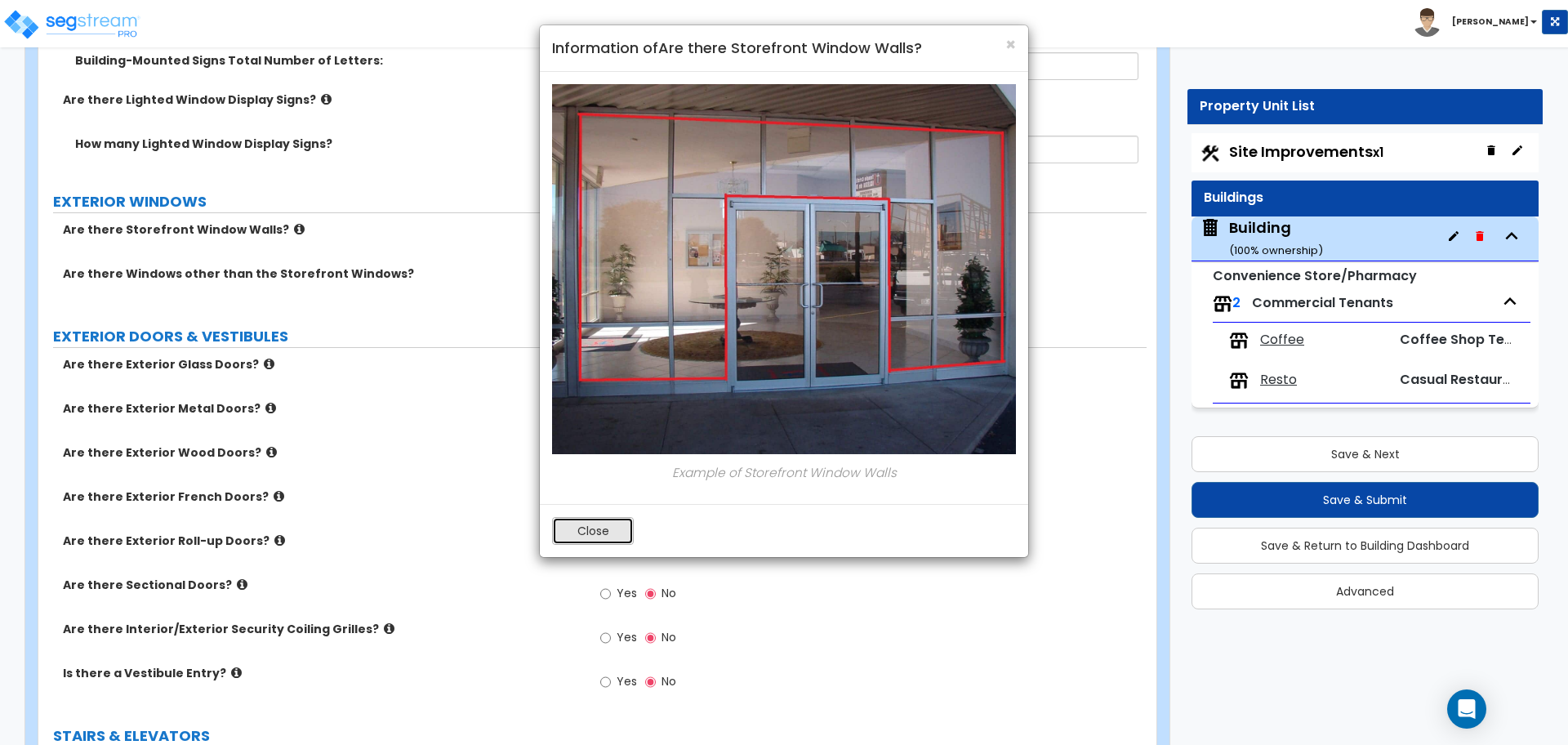
click at [591, 520] on button "Close" at bounding box center [593, 531] width 82 height 28
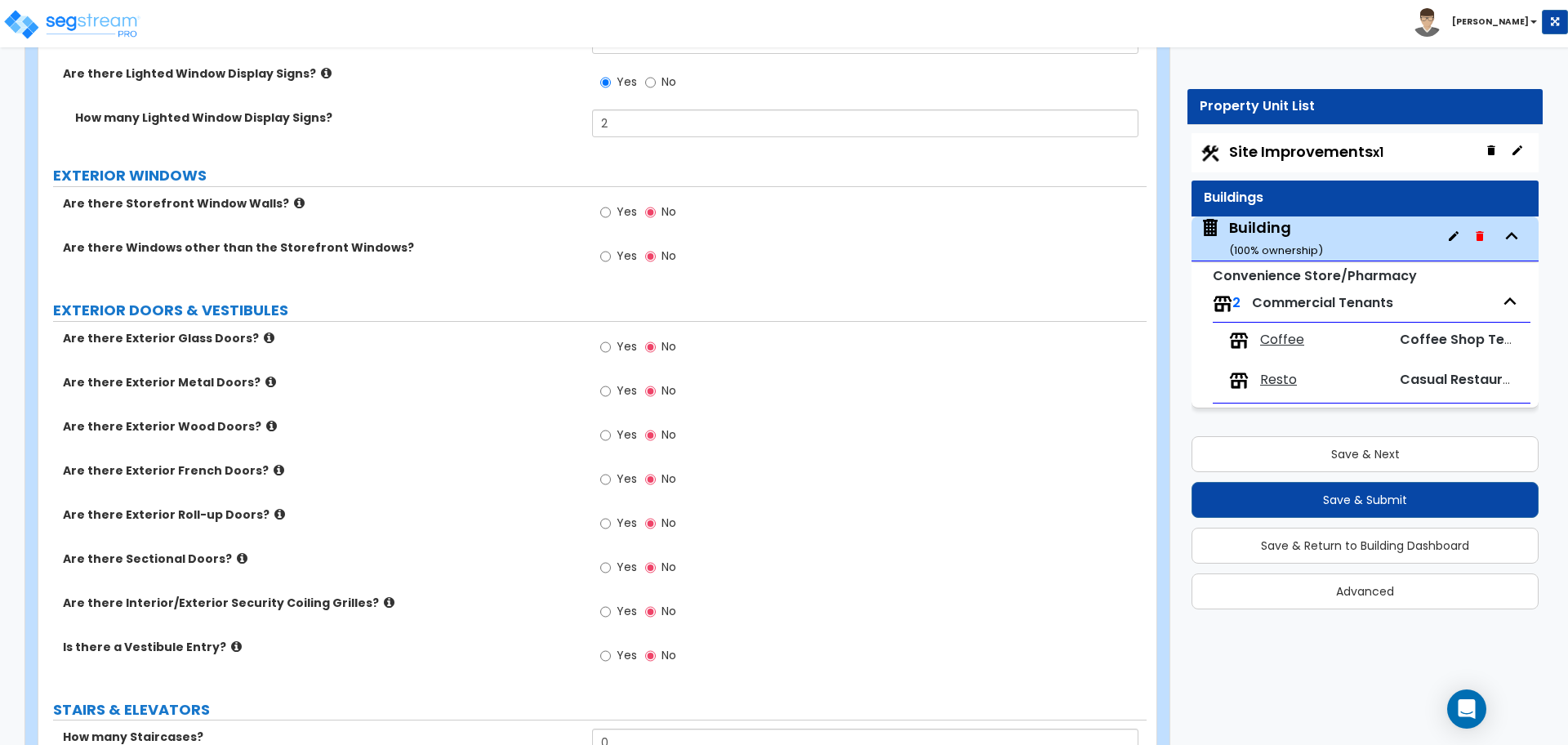
scroll to position [3128, 0]
click at [621, 204] on span "Yes" at bounding box center [627, 211] width 21 height 16
click at [611, 204] on input "Yes" at bounding box center [606, 212] width 11 height 18
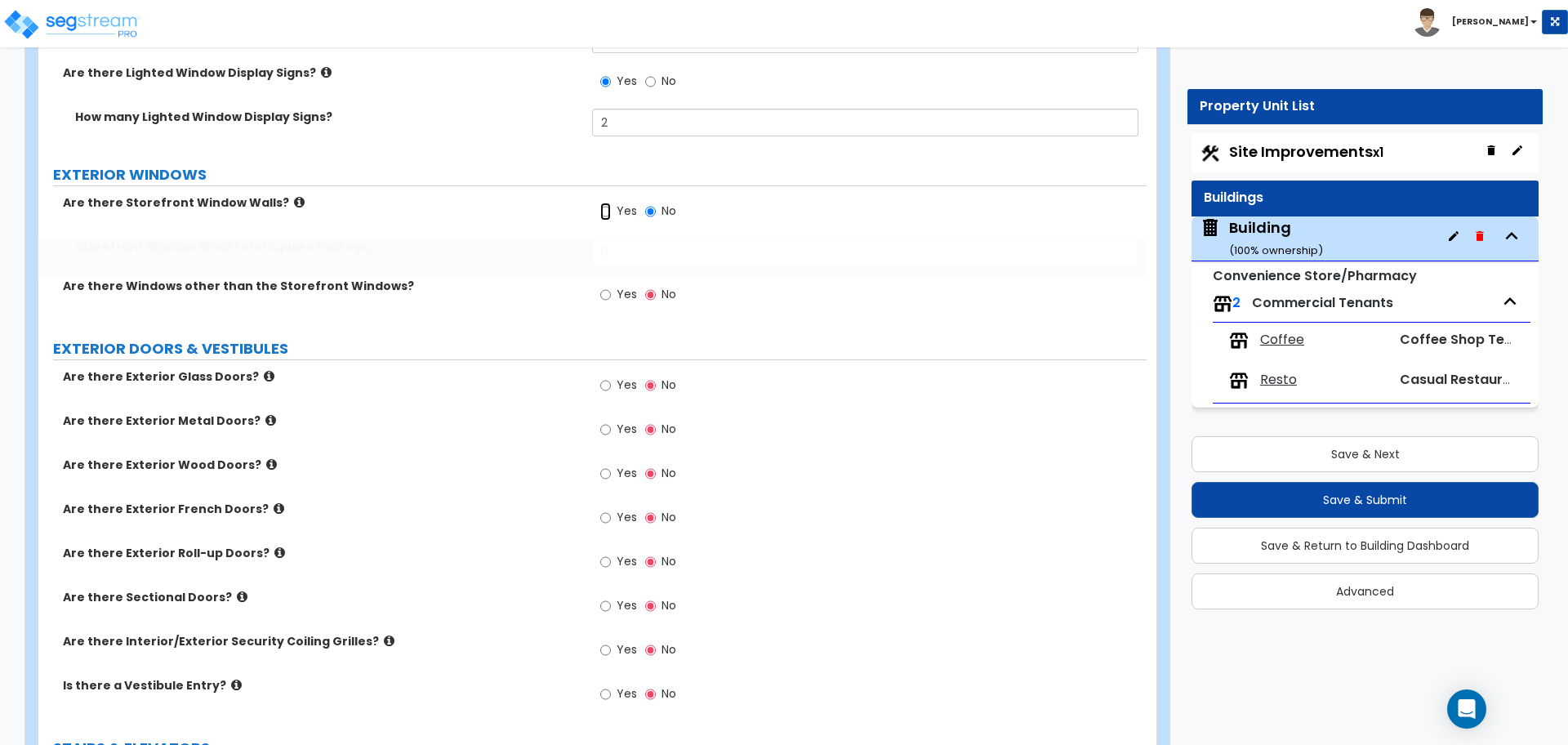
radio input "true"
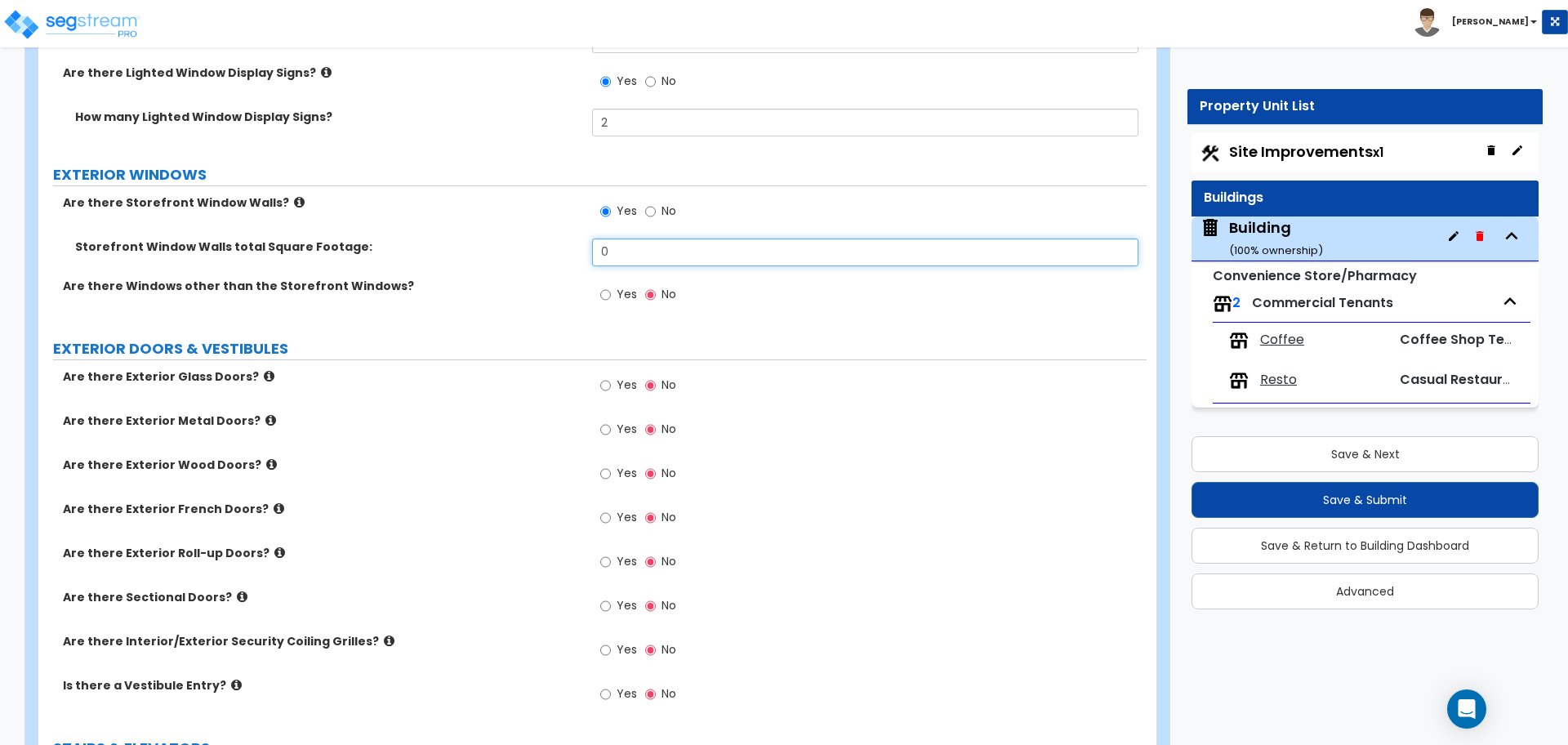
drag, startPoint x: 629, startPoint y: 243, endPoint x: 552, endPoint y: 231, distance: 77.9
click at [552, 231] on div "Are there Storefront Window Walls? Yes No Storefront Window Walls total Square …" at bounding box center [592, 258] width 1084 height 127
type input "5"
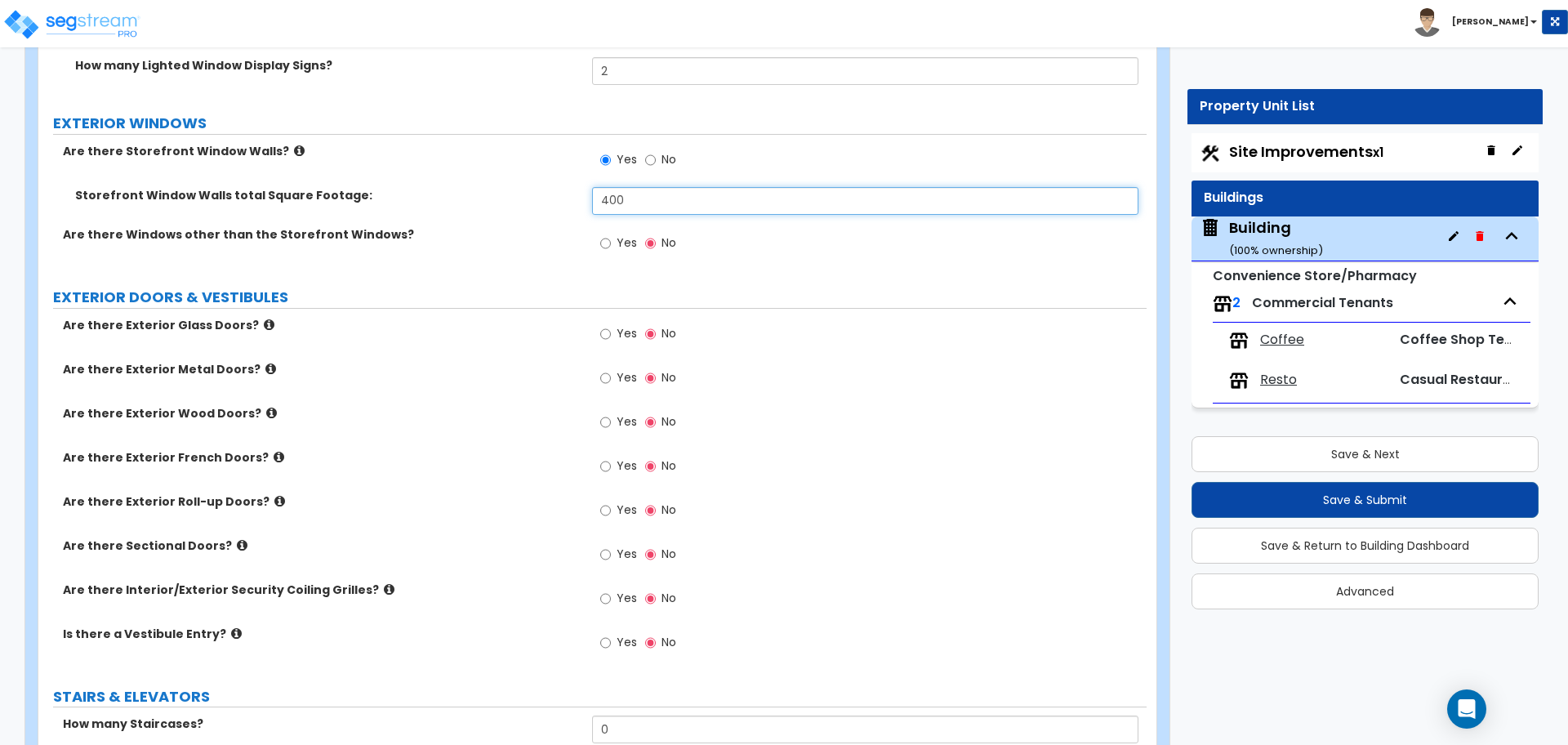
scroll to position [3182, 0]
type input "400"
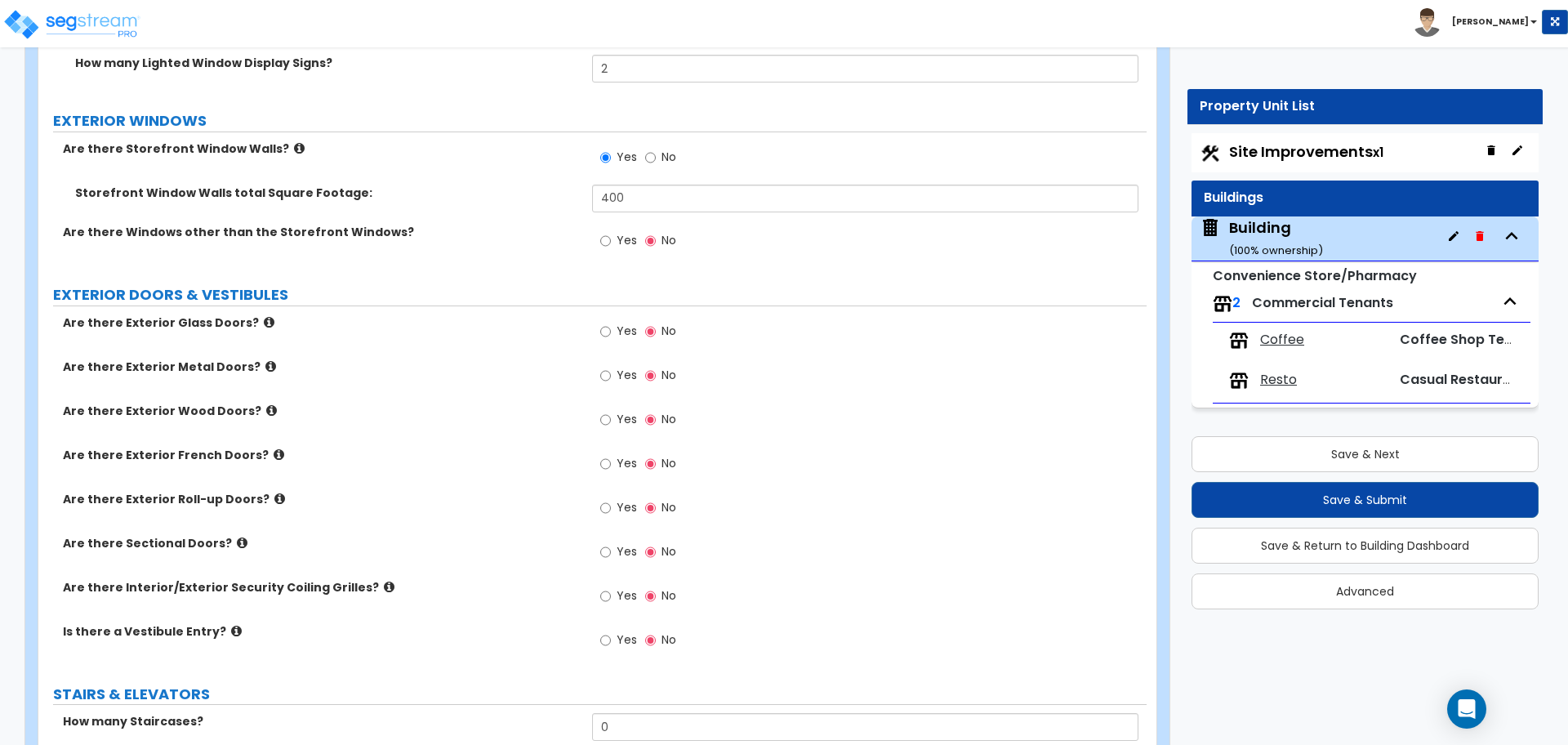
click at [622, 234] on span "Yes" at bounding box center [627, 240] width 21 height 16
click at [611, 234] on input "Yes" at bounding box center [606, 241] width 11 height 18
radio input "true"
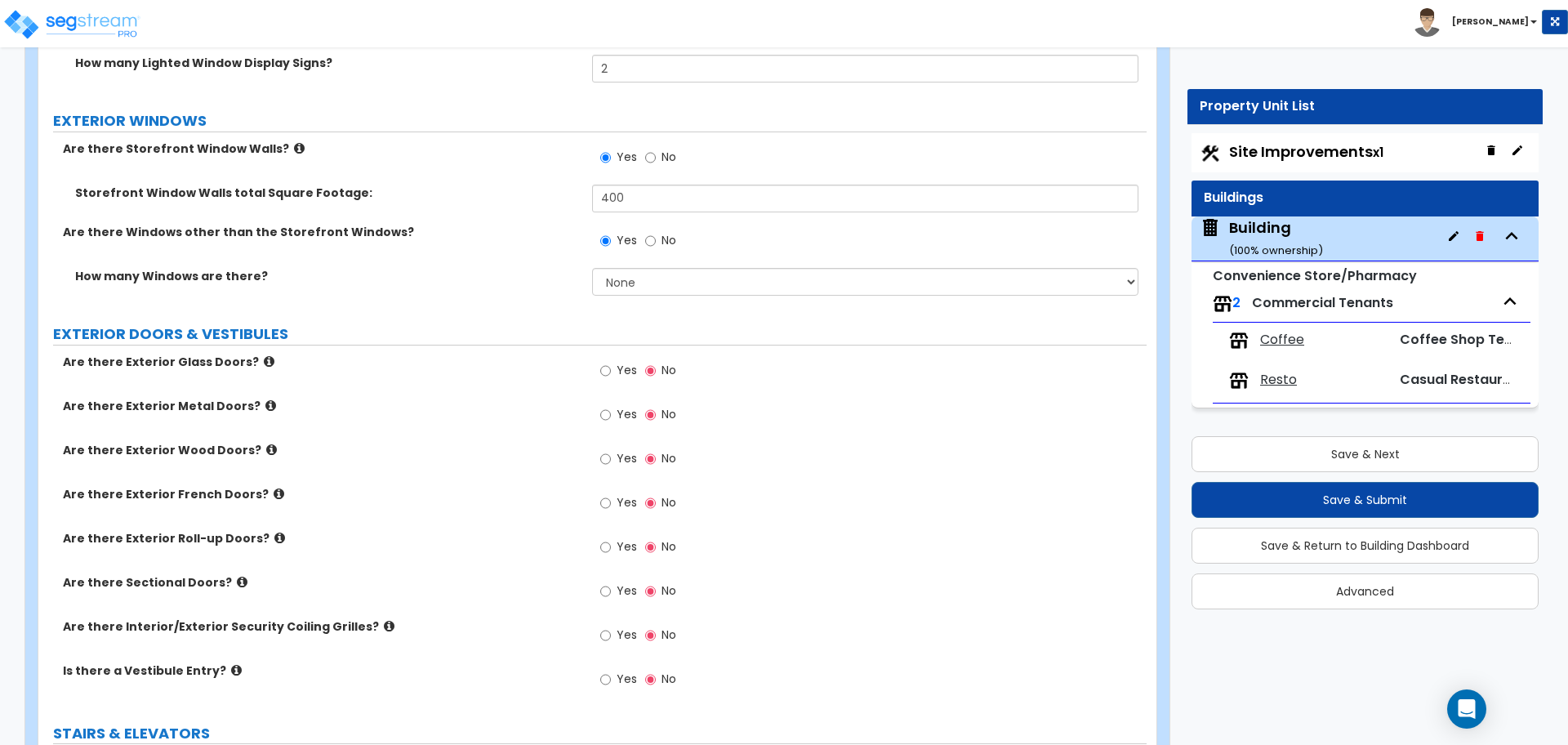
click at [294, 148] on icon at bounding box center [299, 148] width 11 height 13
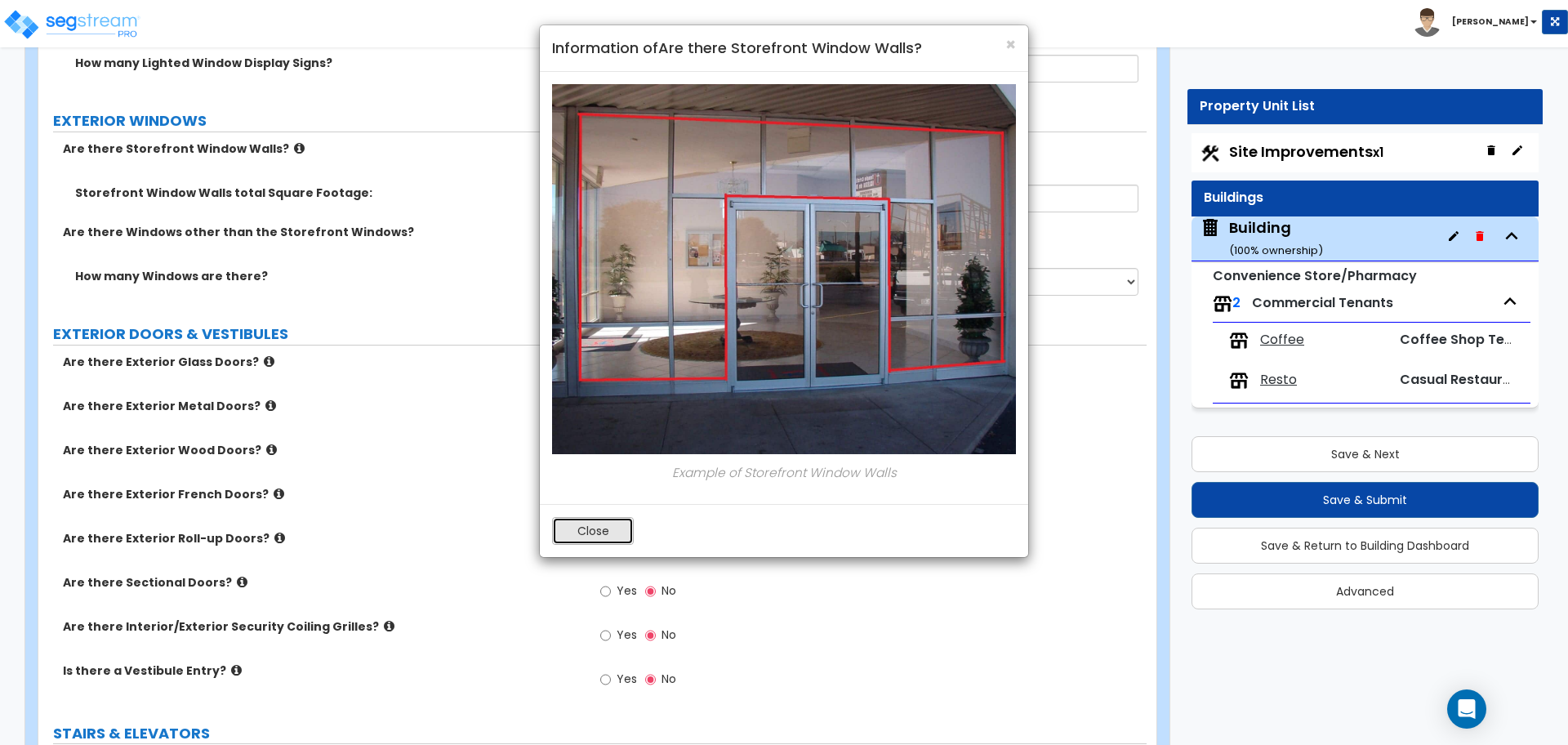
click at [618, 526] on button "Close" at bounding box center [593, 531] width 82 height 28
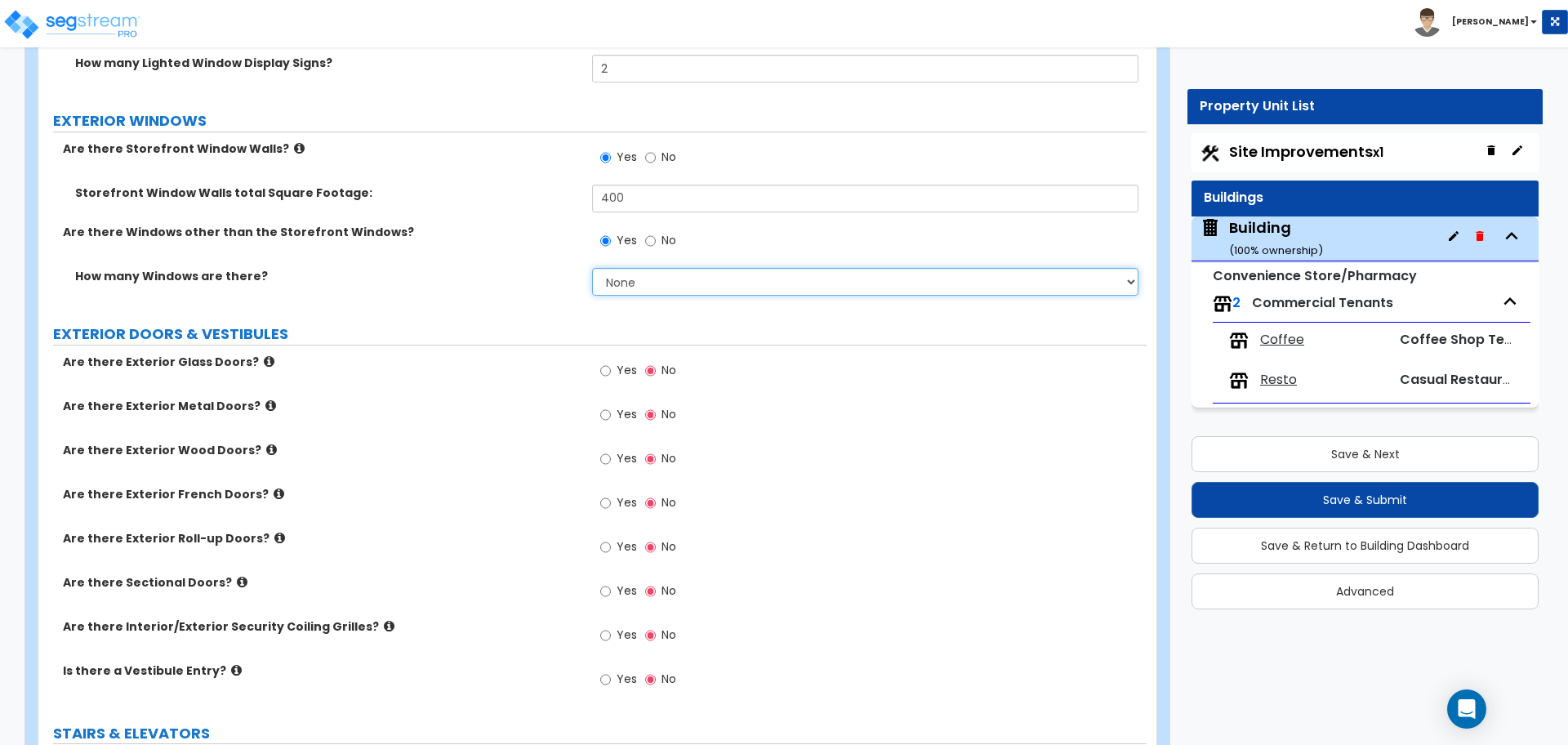
click at [654, 280] on select "None I want to enter a Percentage of the Exterior Windows I want to enter the N…" at bounding box center [864, 282] width 545 height 28
select select "1"
click at [592, 268] on select "None I want to enter a Percentage of the Exterior Windows I want to enter the N…" at bounding box center [864, 282] width 545 height 28
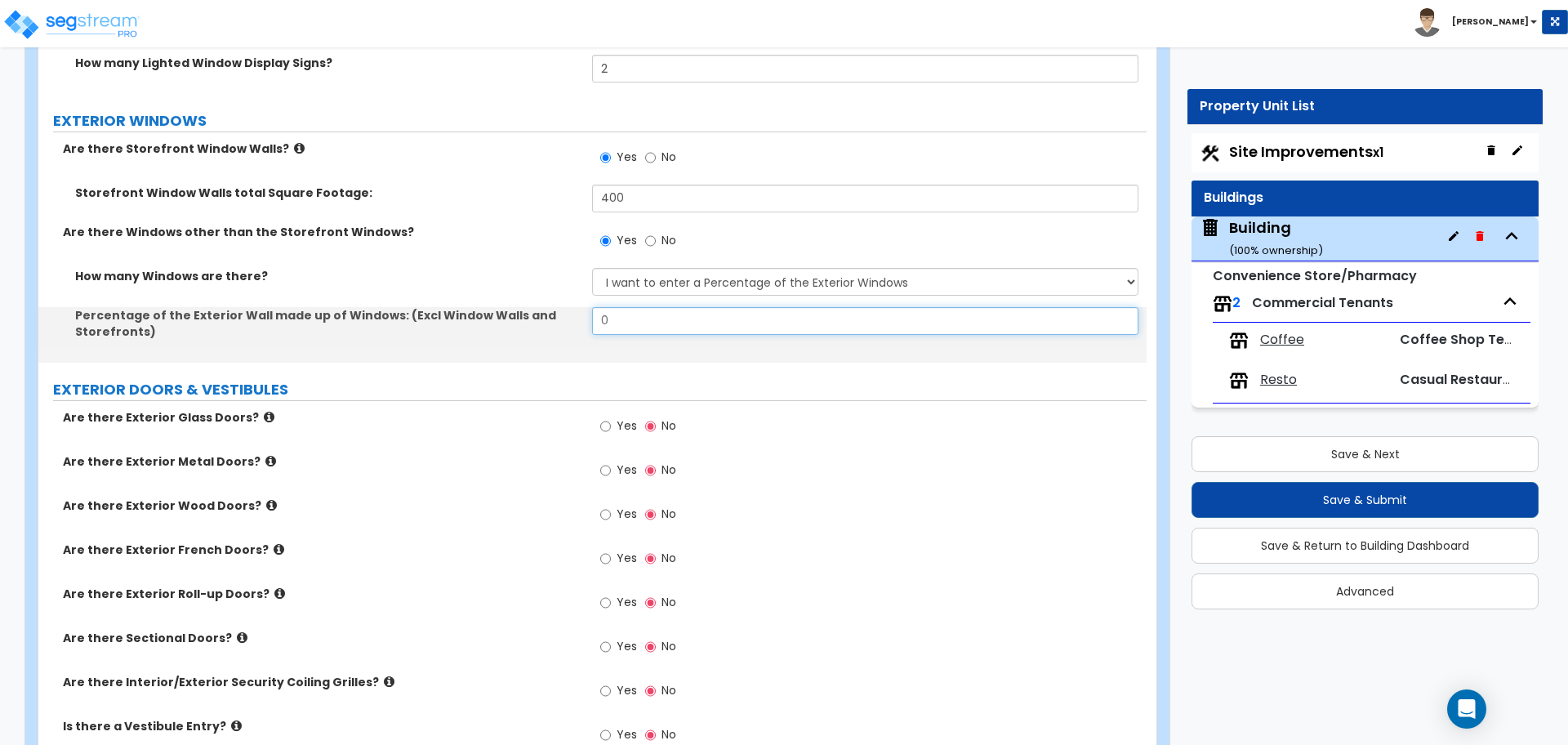
click at [672, 316] on input "0" at bounding box center [864, 321] width 545 height 28
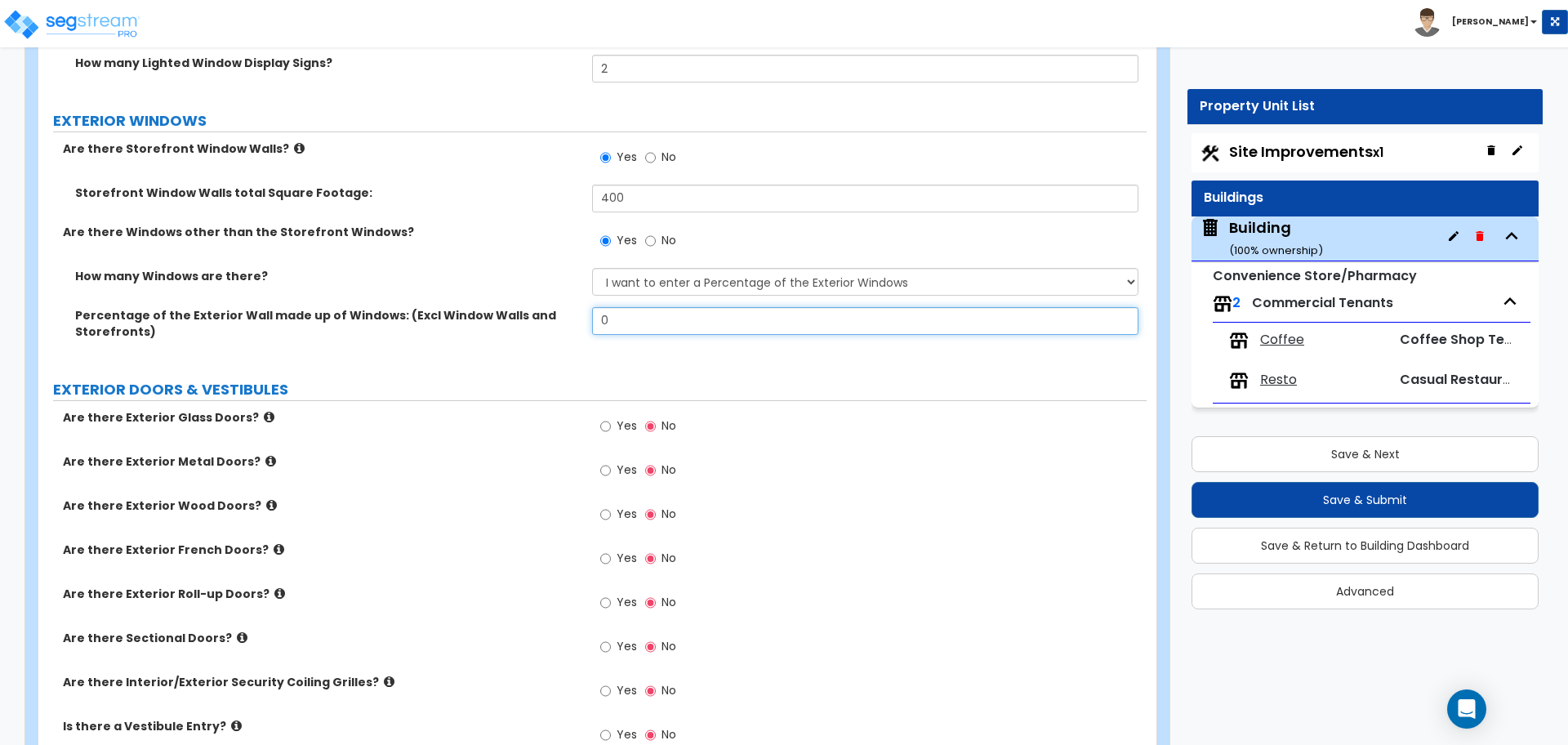
drag, startPoint x: 674, startPoint y: 319, endPoint x: 579, endPoint y: 315, distance: 95.1
click at [585, 316] on div "Percentage of the Exterior Wall made up of Windows: (Excl Window Walls and Stor…" at bounding box center [593, 335] width 1108 height 56
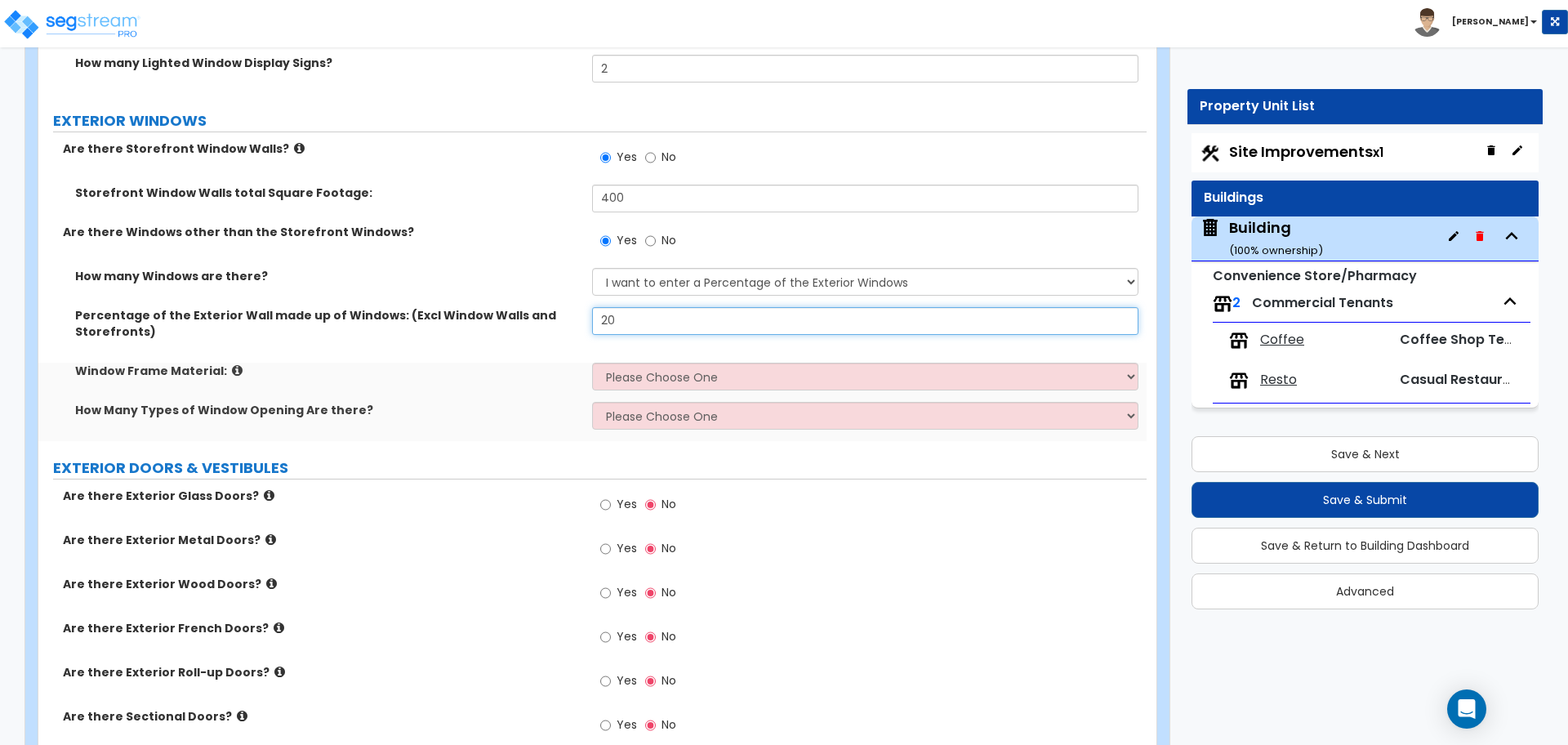
type input "20"
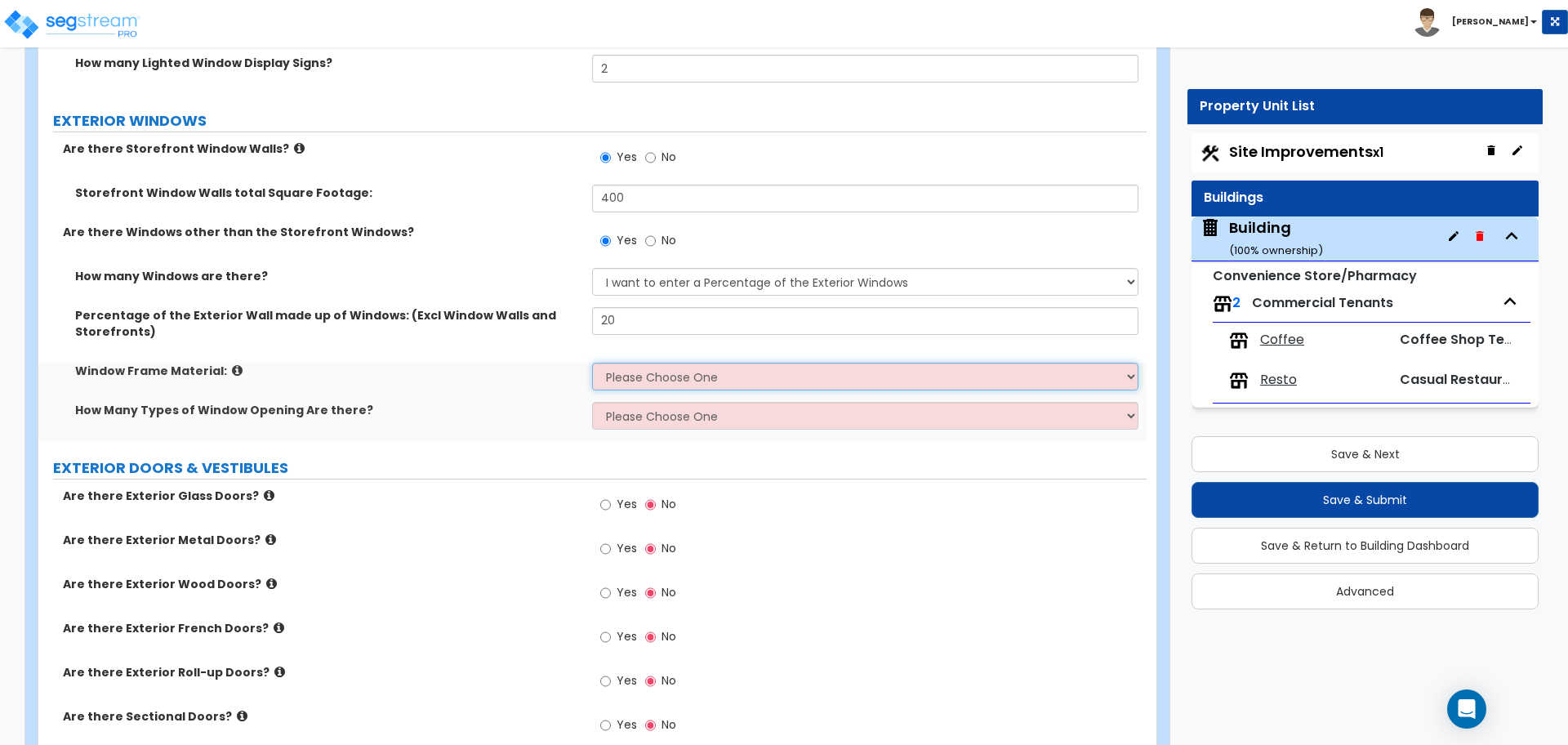
click at [694, 371] on select "Please Choose One Vinyl Aluminum Wood" at bounding box center [864, 376] width 545 height 28
select select "2"
click at [592, 362] on select "Please Choose One Vinyl Aluminum Wood" at bounding box center [864, 376] width 545 height 28
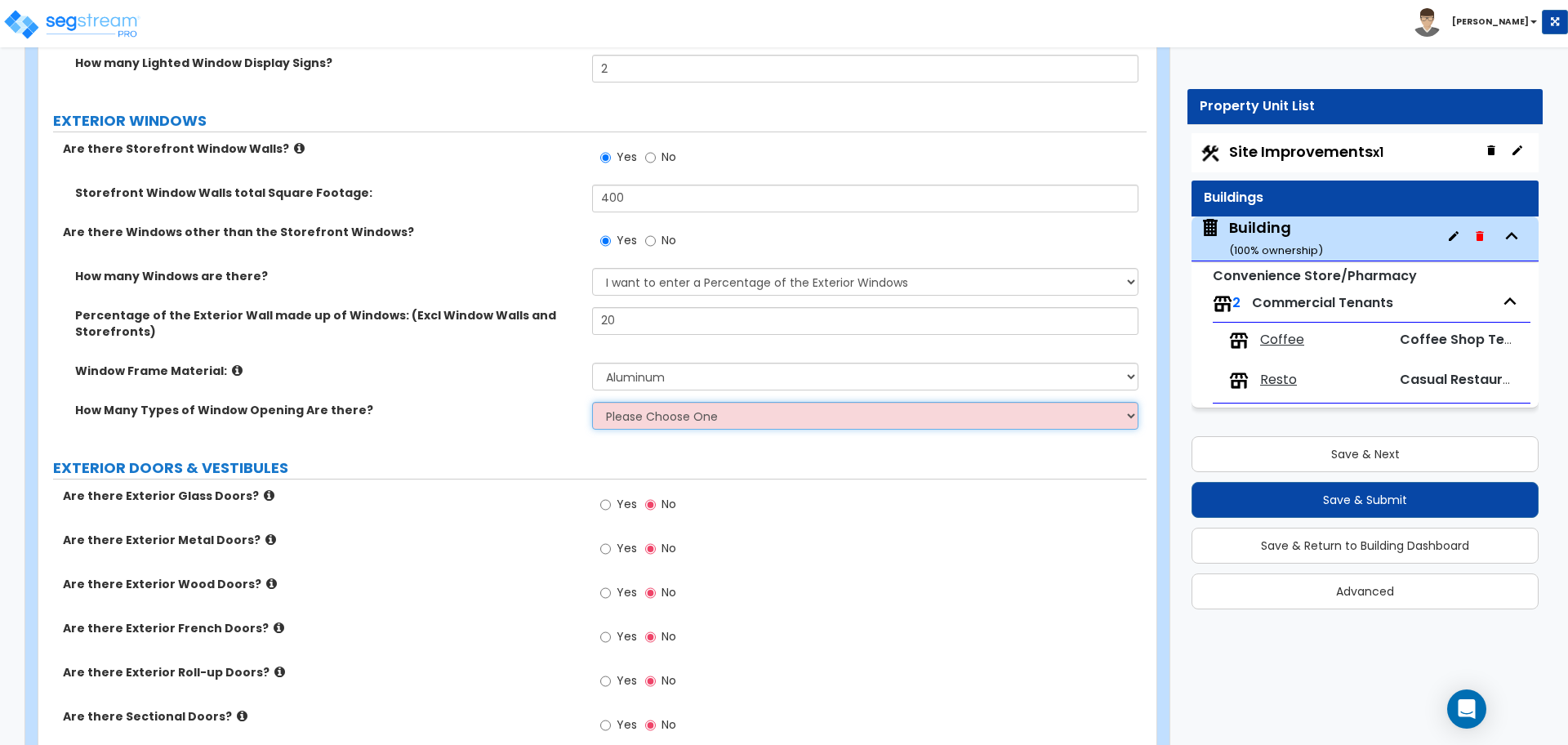
click at [671, 415] on select "Please Choose One 1 2 3 4" at bounding box center [864, 415] width 545 height 28
select select "4"
click at [592, 402] on select "Please Choose One 1 2 3 4" at bounding box center [864, 415] width 545 height 28
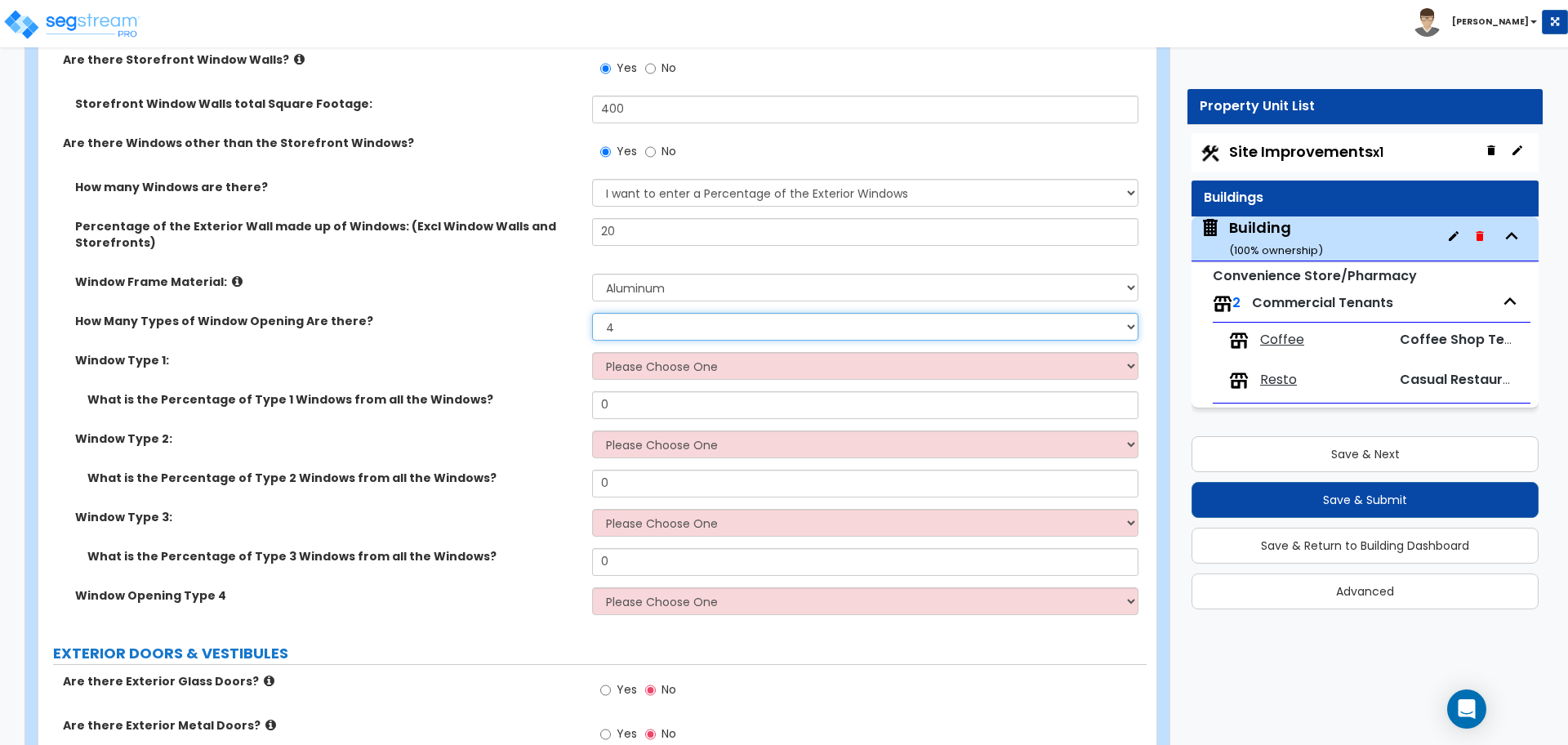
scroll to position [3267, 0]
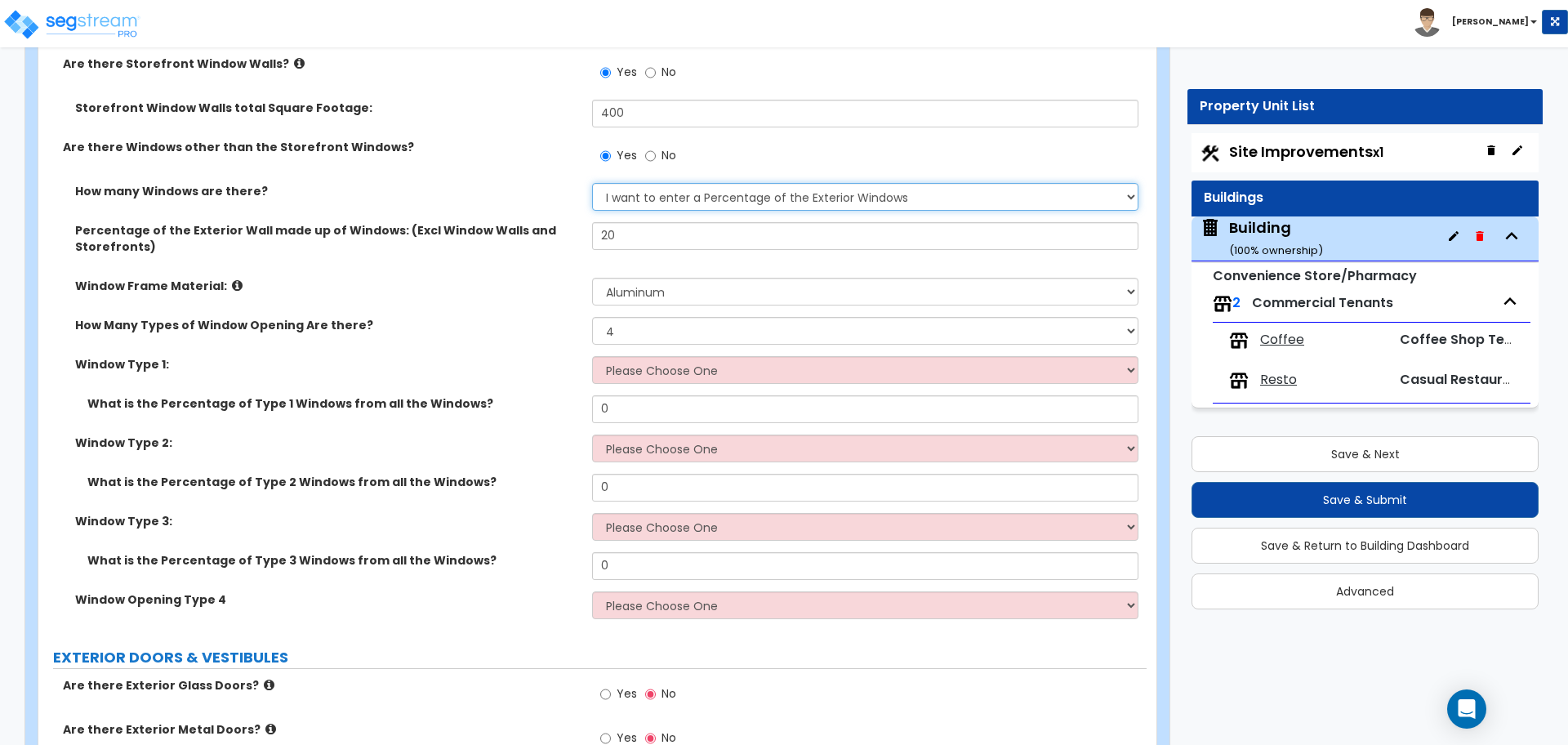
click at [692, 204] on select "None I want to enter a Percentage of the Exterior Windows I want to enter the N…" at bounding box center [864, 196] width 545 height 28
select select "2"
click at [592, 183] on select "None I want to enter a Percentage of the Exterior Windows I want to enter the N…" at bounding box center [864, 196] width 545 height 28
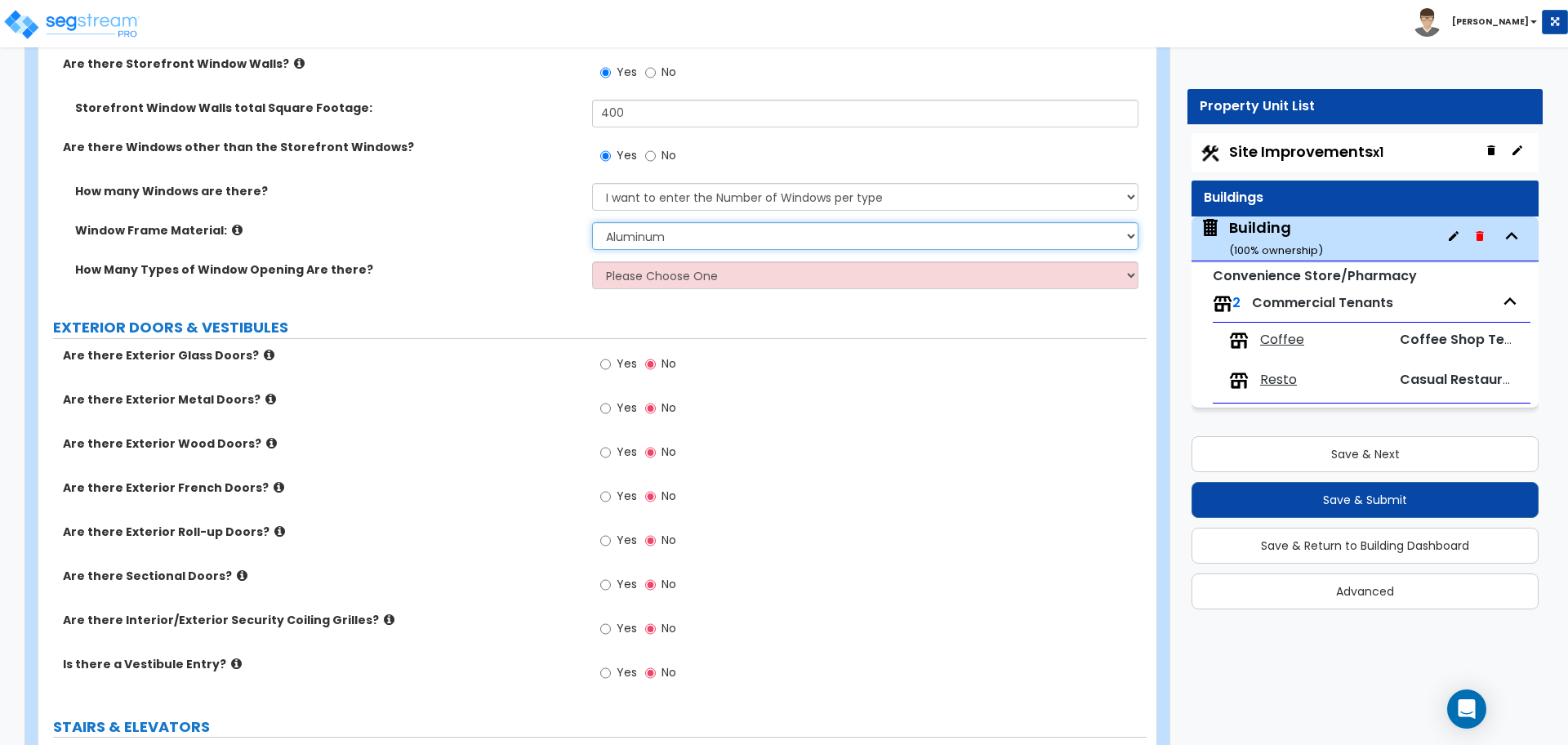
click at [659, 235] on select "Please Choose One Vinyl Aluminum Wood" at bounding box center [864, 236] width 545 height 28
click at [655, 278] on select "Please Choose One 1 2 3 4" at bounding box center [864, 274] width 545 height 28
select select "4"
click at [592, 261] on select "Please Choose One 1 2 3 4" at bounding box center [864, 274] width 545 height 28
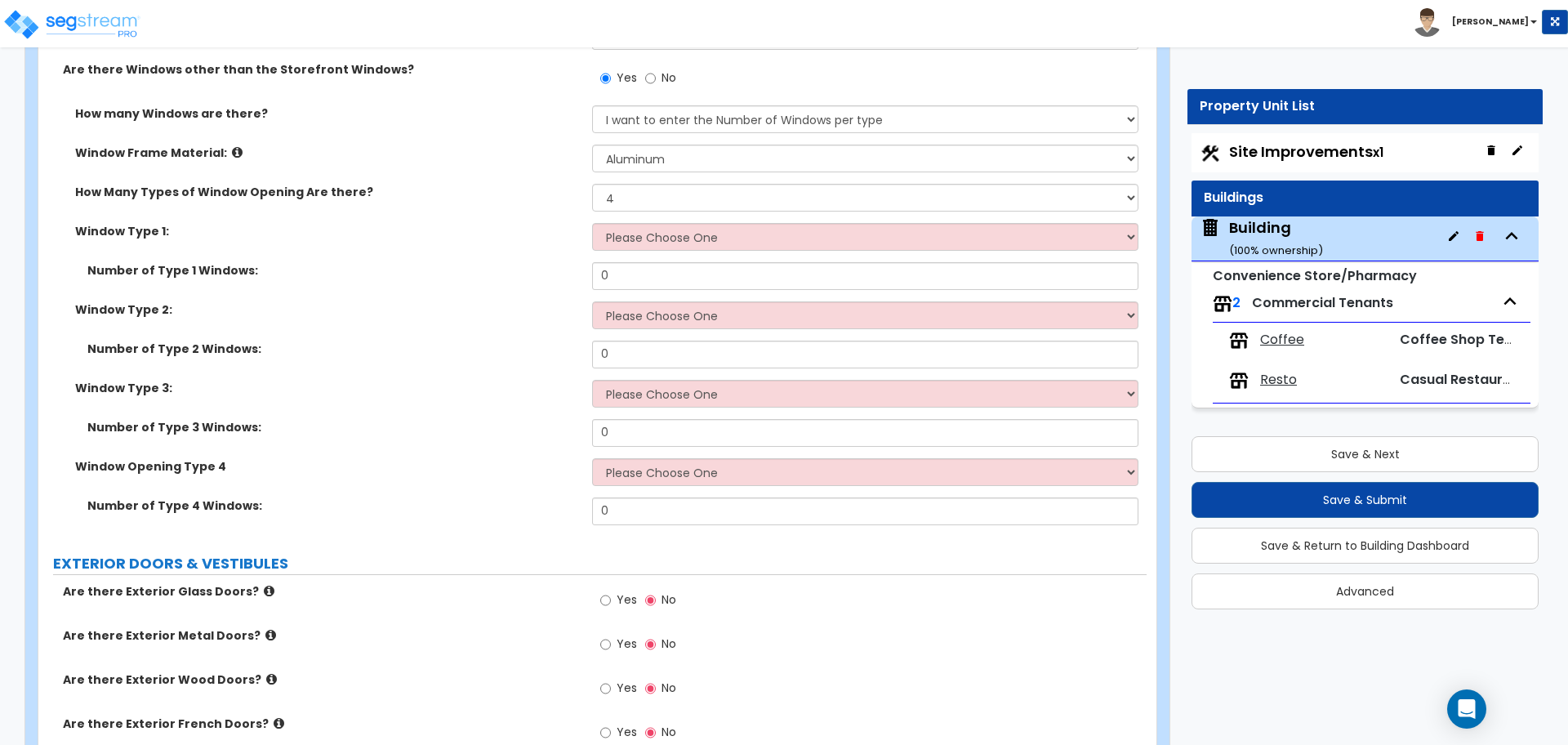
scroll to position [5429, 0]
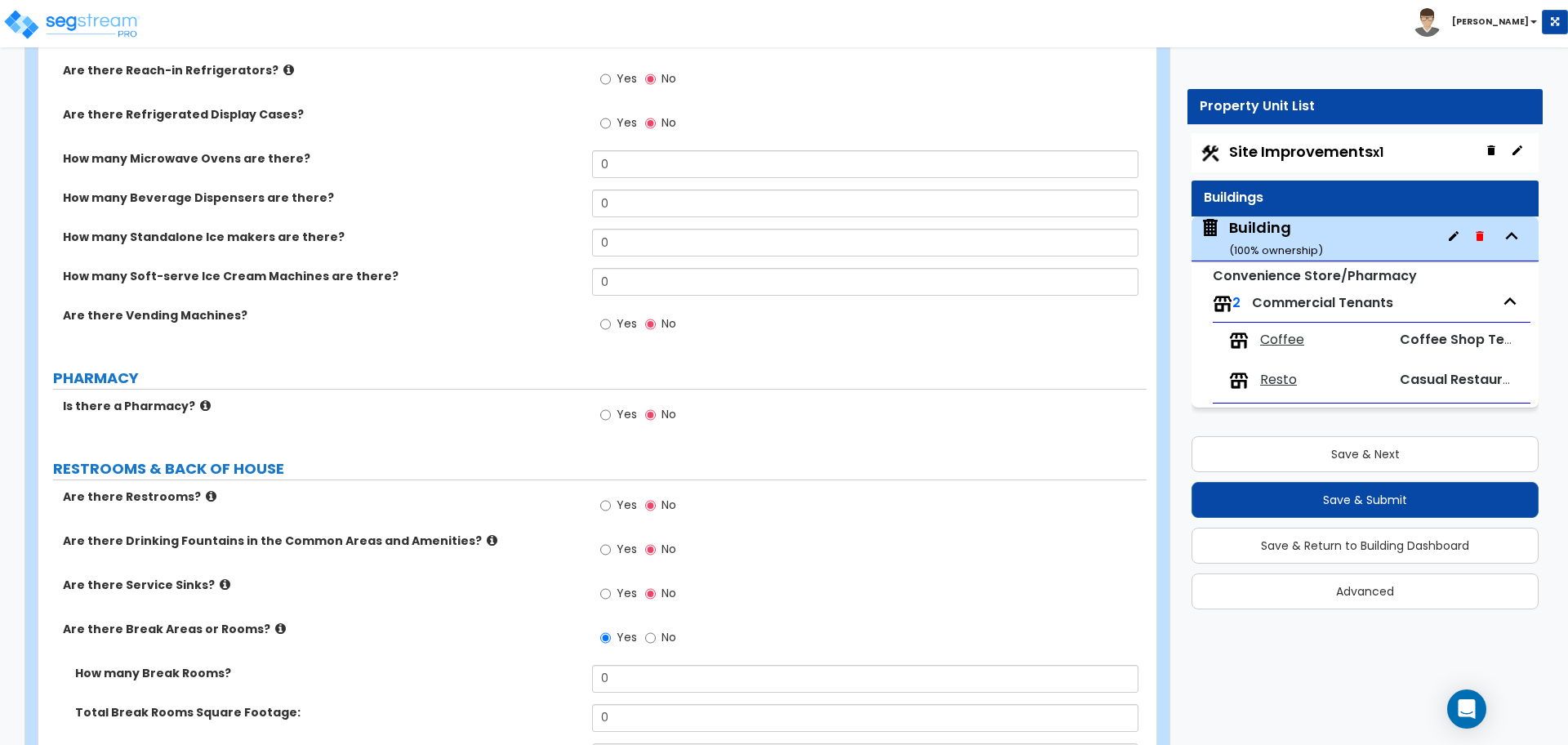
click at [624, 406] on span "Yes" at bounding box center [627, 414] width 21 height 16
click at [611, 406] on input "Yes" at bounding box center [606, 415] width 11 height 18
radio input "true"
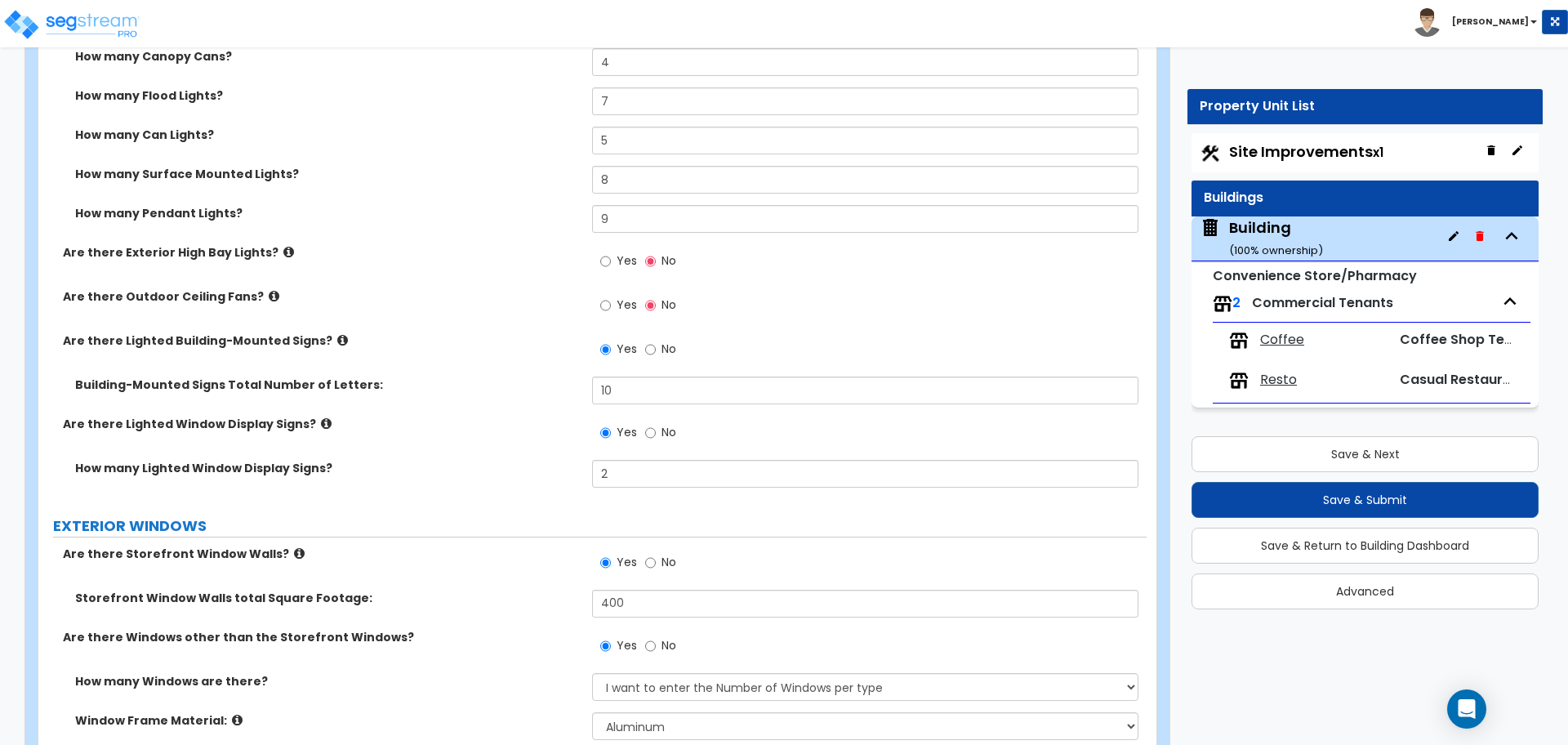
scroll to position [2782, 0]
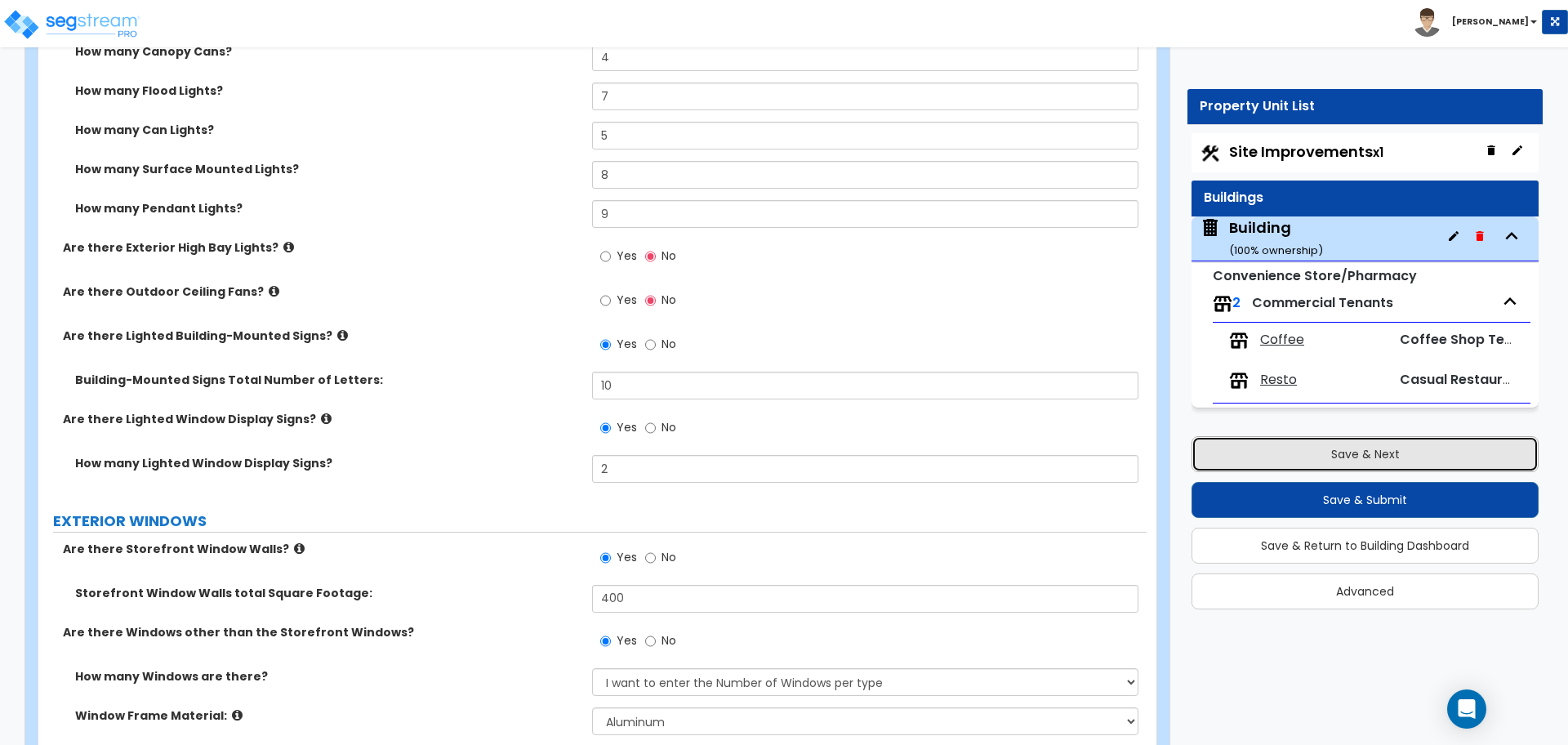
click at [1224, 452] on button "Save & Next" at bounding box center [1364, 454] width 347 height 36
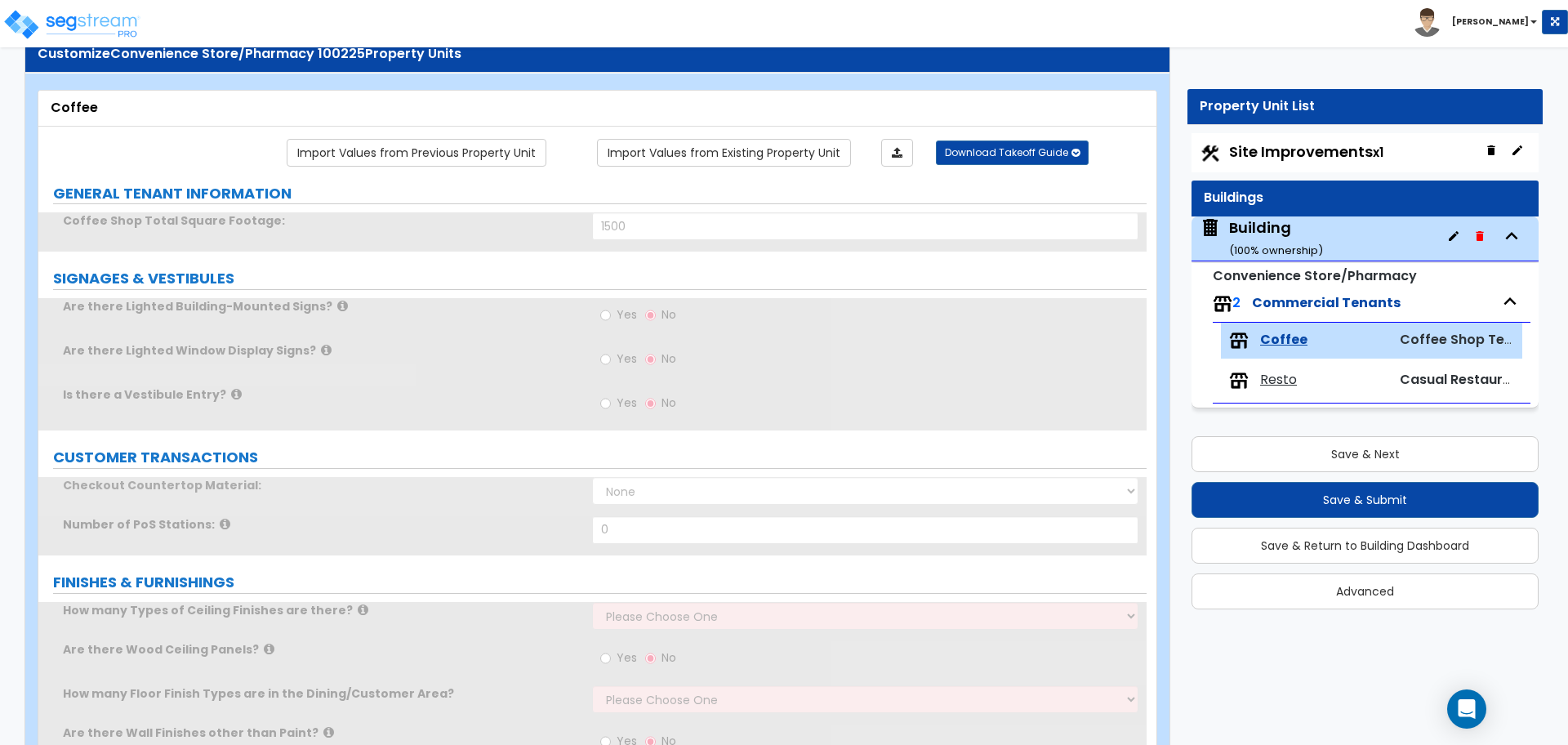
scroll to position [54, 0]
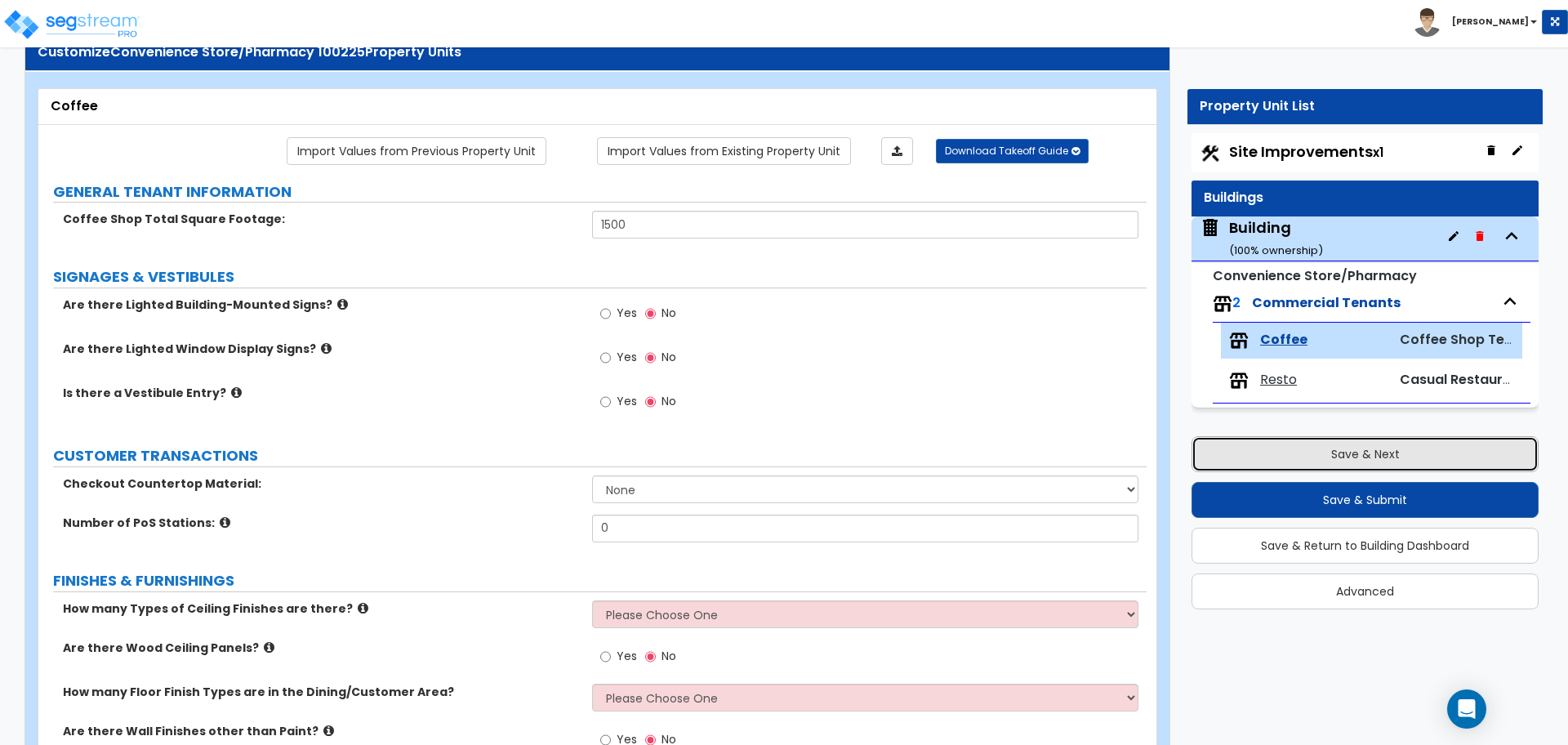
click at [1234, 451] on button "Save & Next" at bounding box center [1364, 454] width 347 height 36
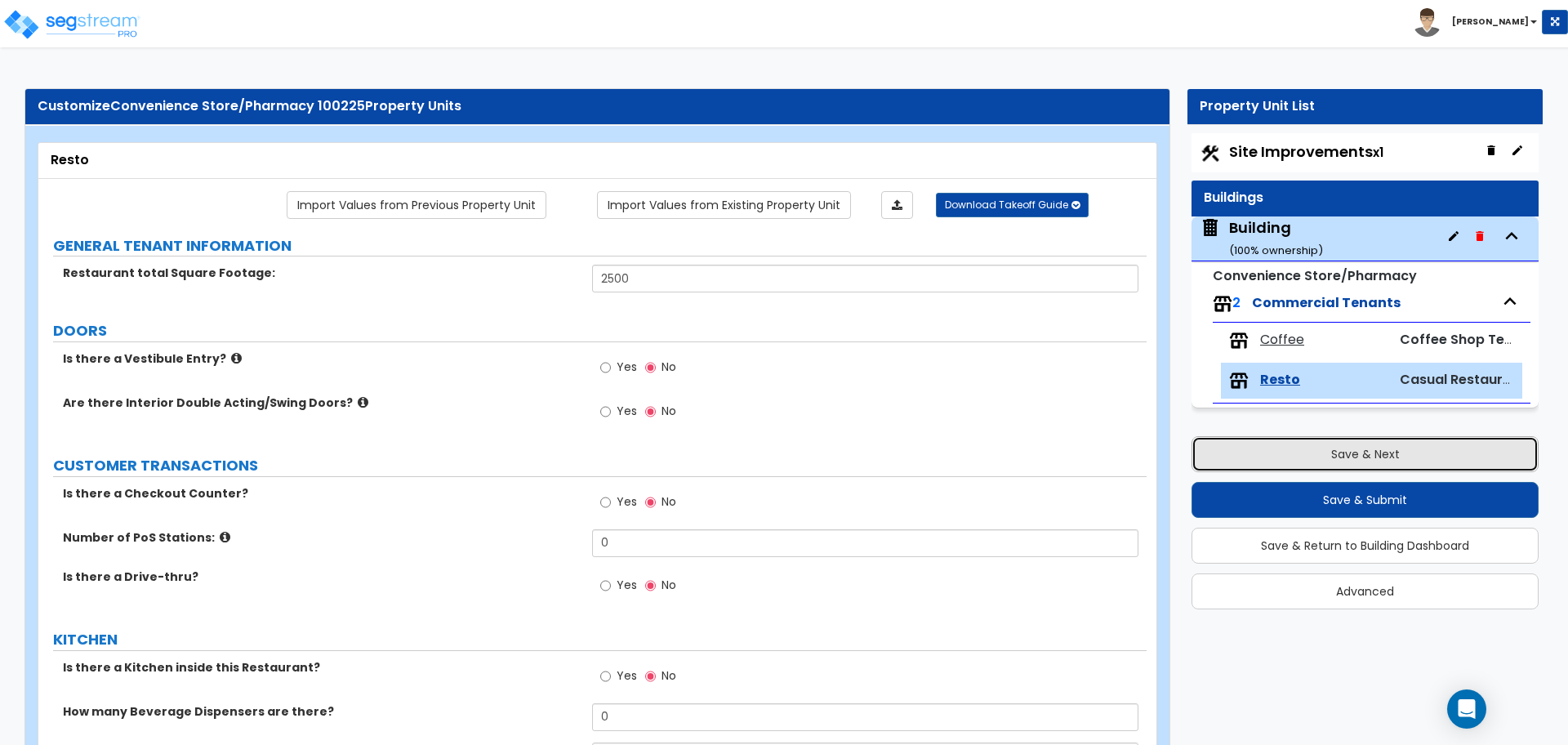
click at [1234, 451] on button "Save & Next" at bounding box center [1364, 454] width 347 height 36
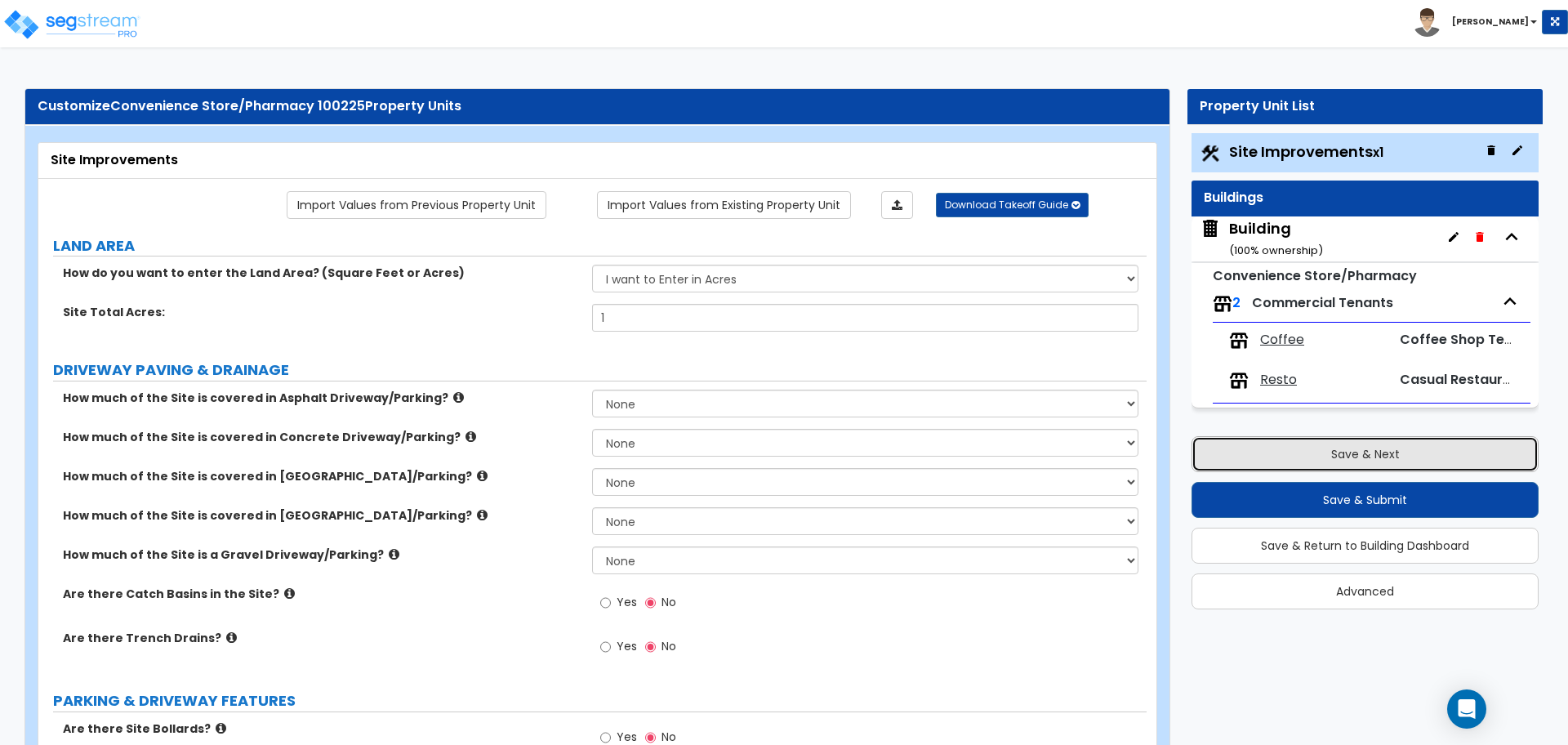
click at [1278, 440] on button "Save & Next" at bounding box center [1364, 454] width 347 height 36
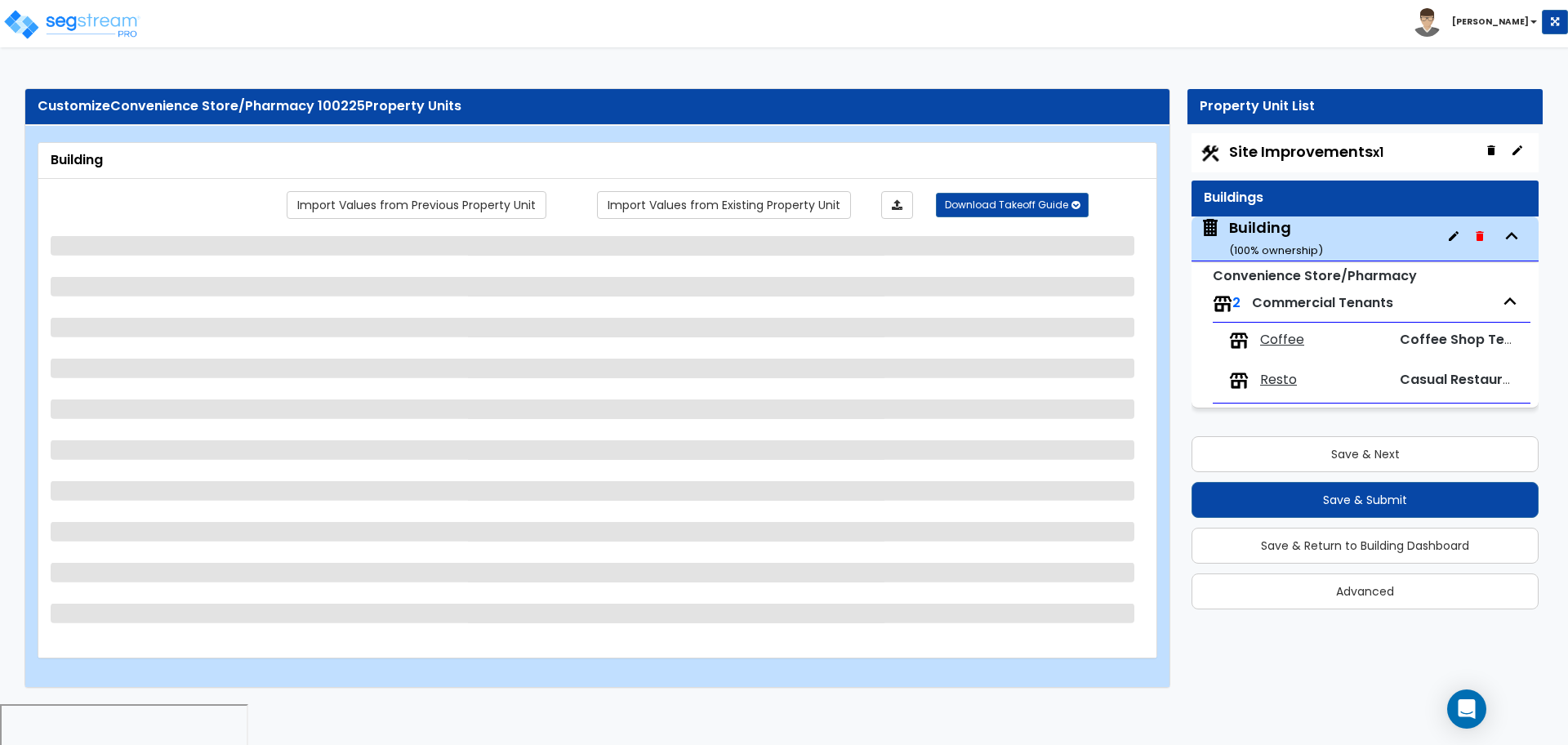
select select "1"
select select "4"
select select "2"
select select "5"
select select "1"
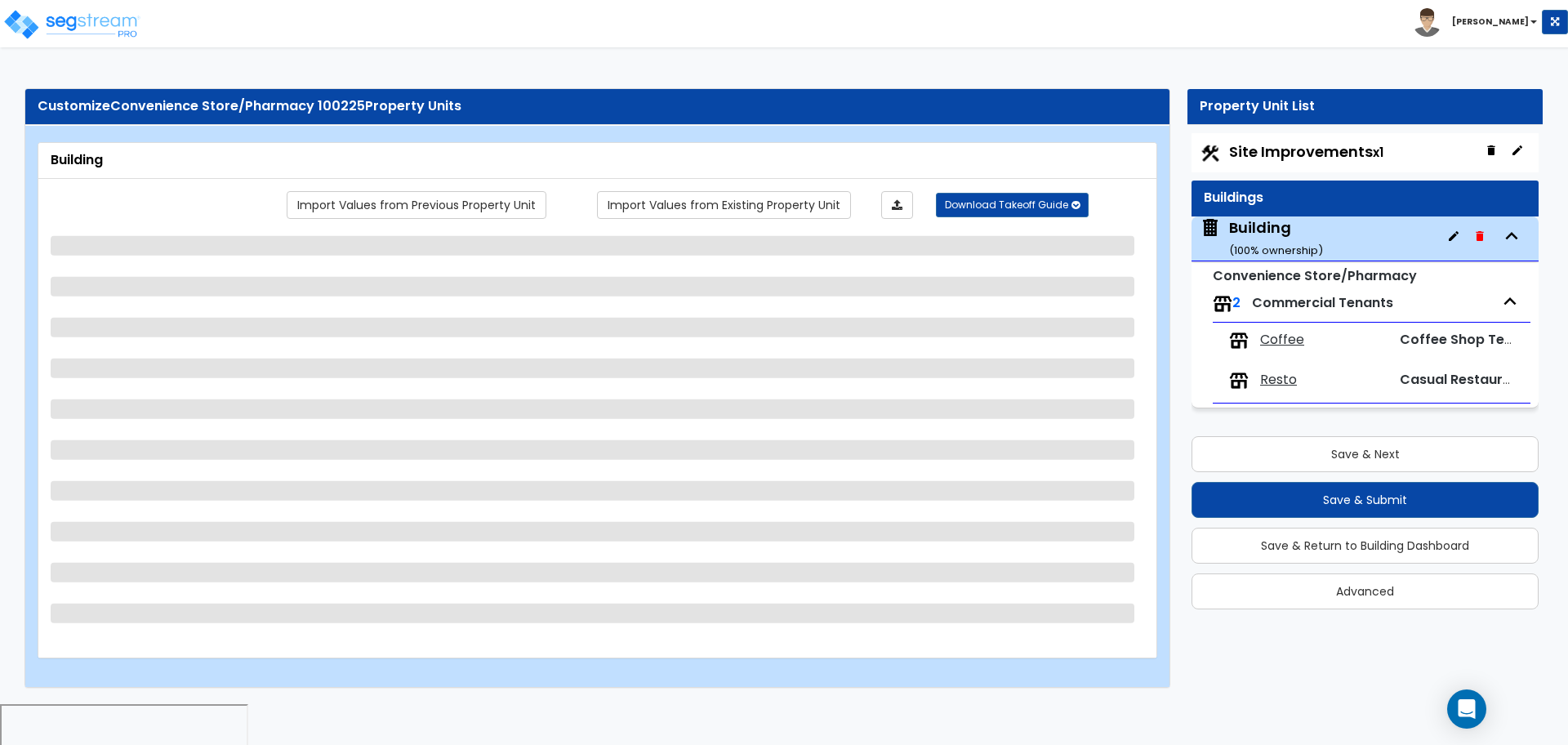
select select "4"
select select "2"
select select "1"
select select "2"
select select "6"
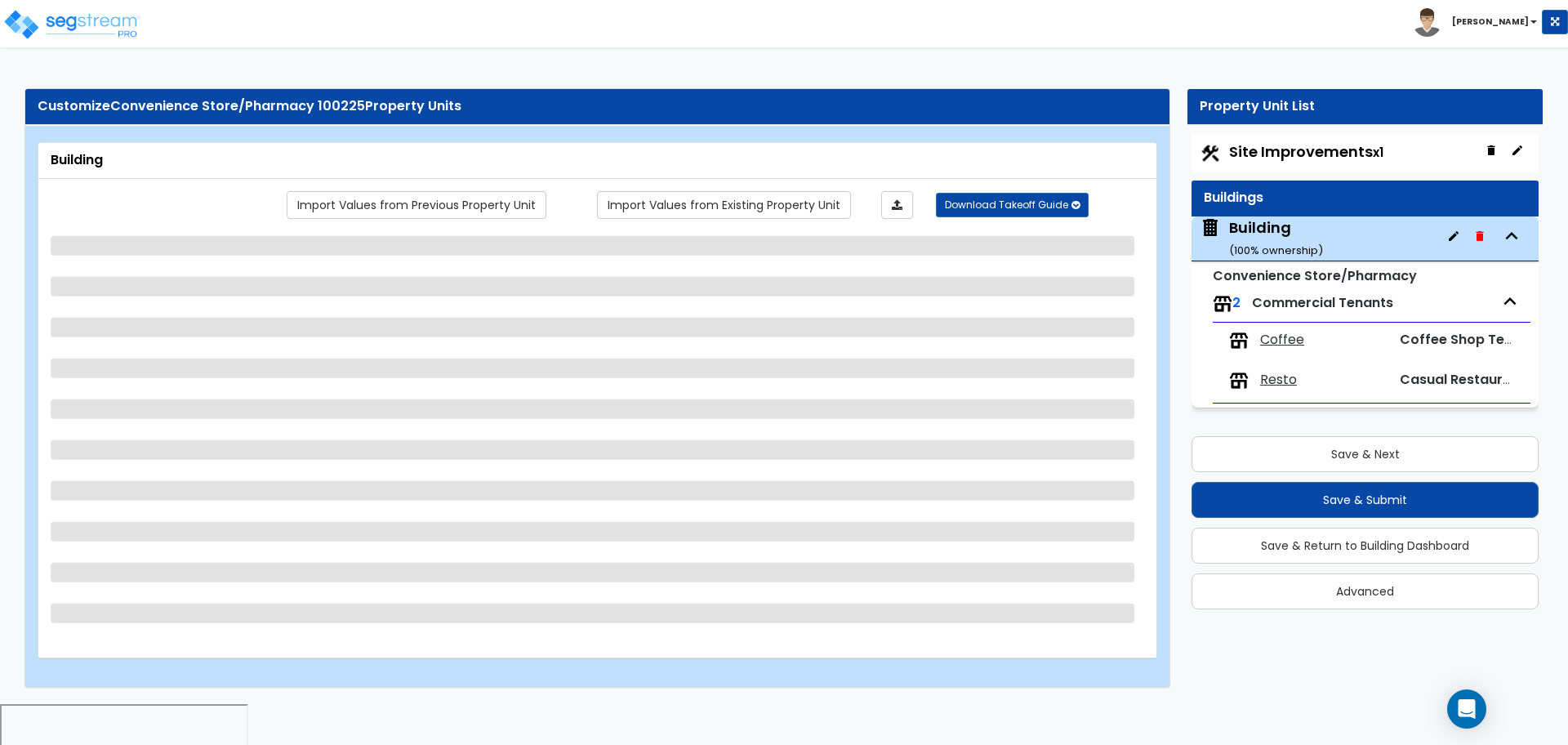
select select "1"
select select "3"
select select "8"
select select "7"
select select "2"
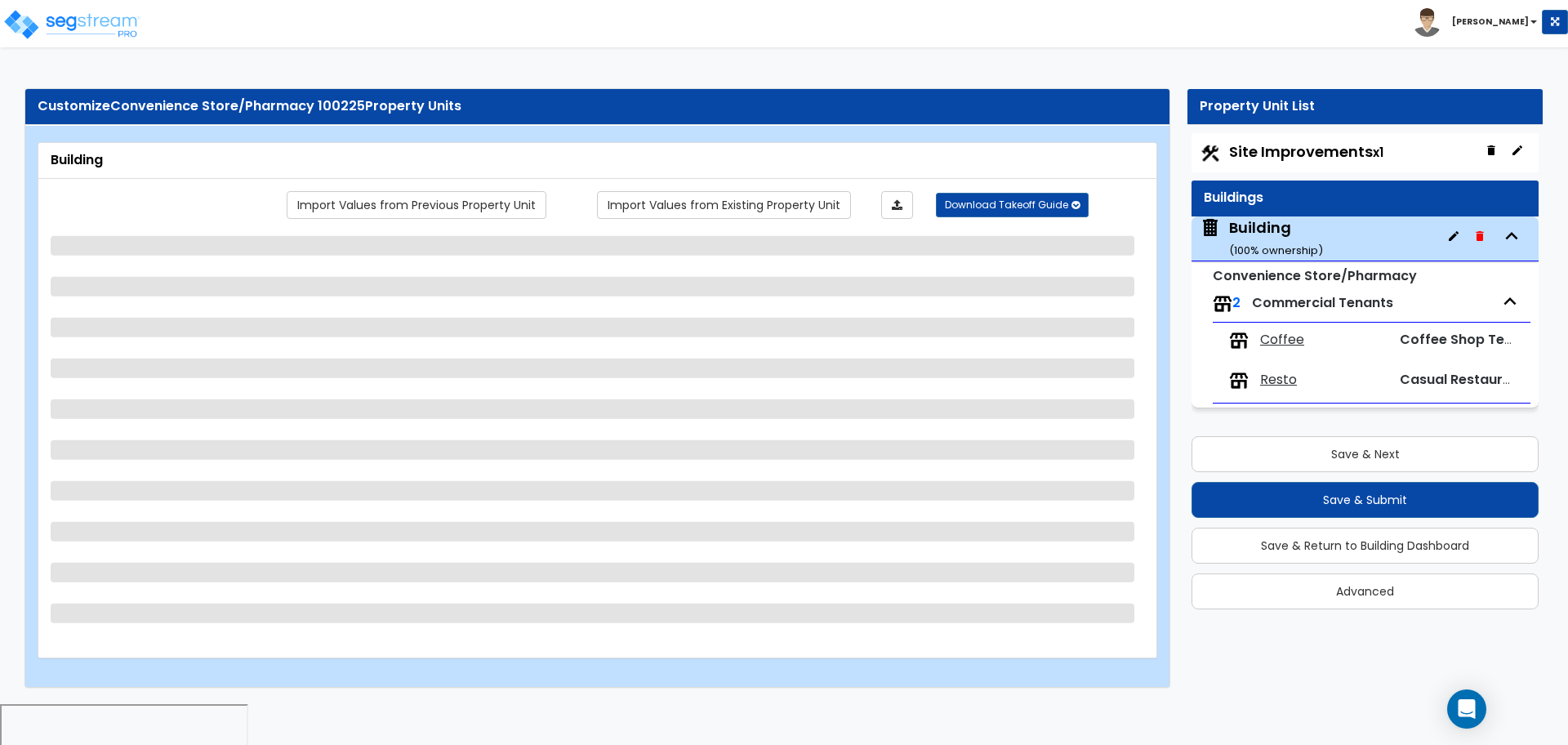
select select "3"
select select "1"
select select "4"
select select "1"
select select "2"
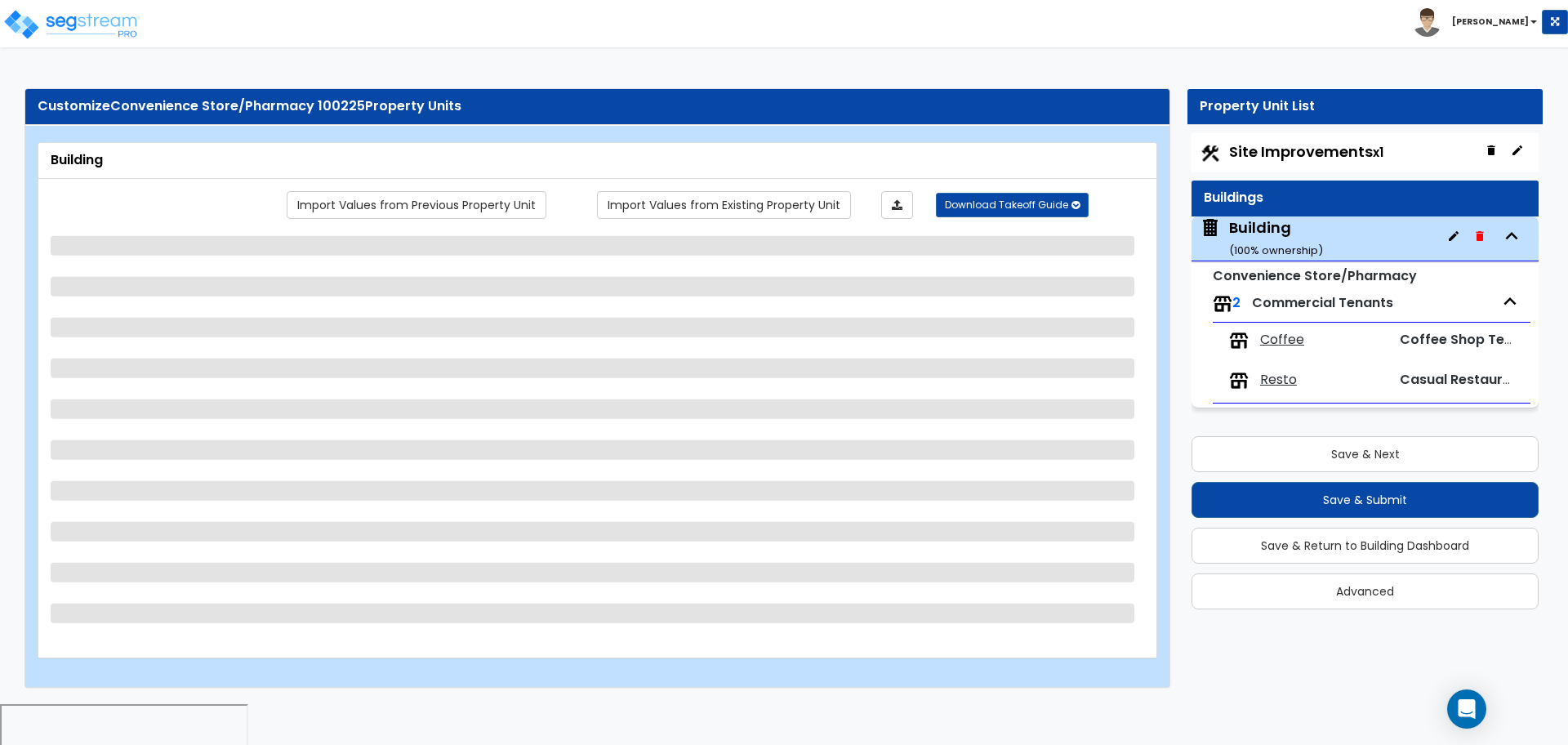
select select "3"
select select "1"
select select "2"
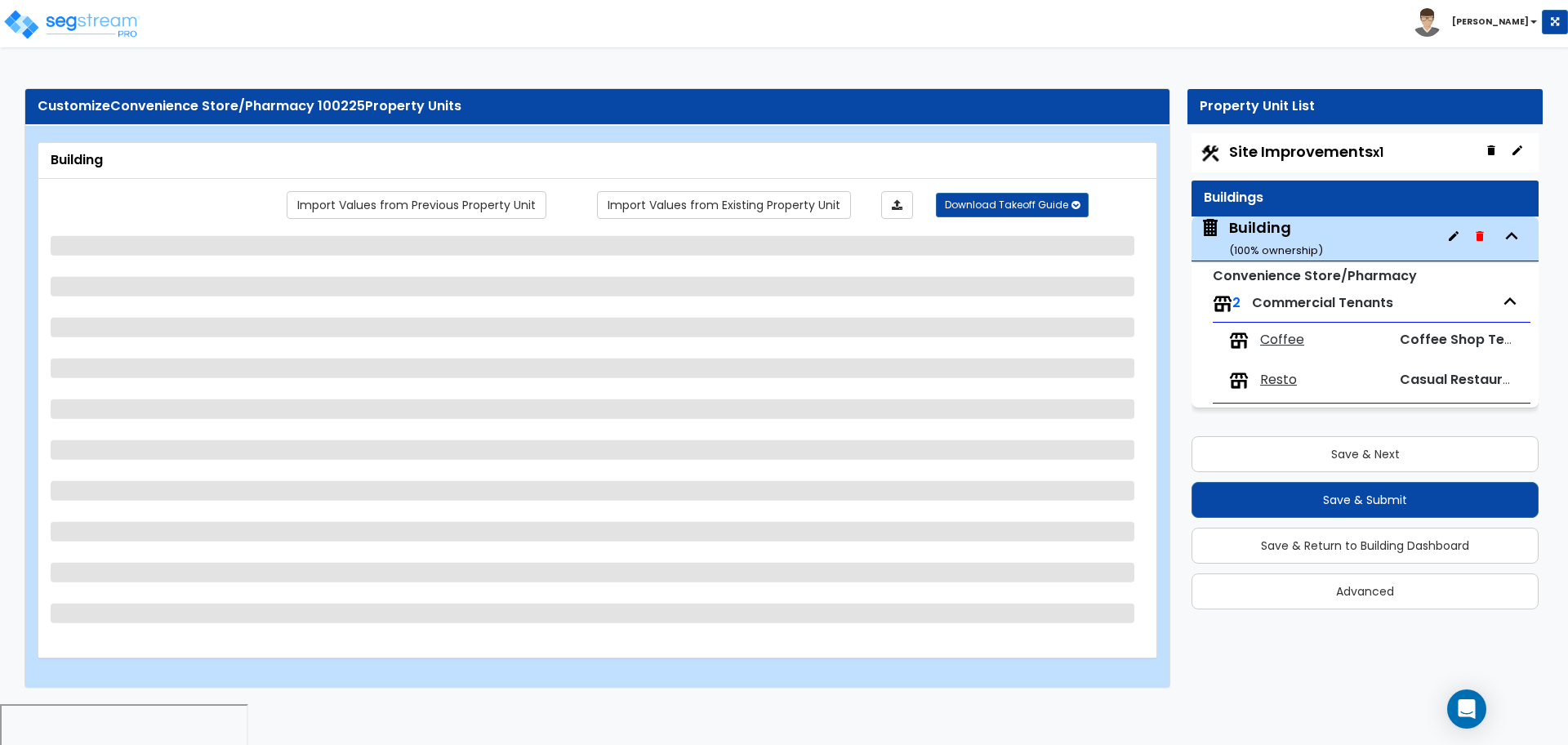
select select "4"
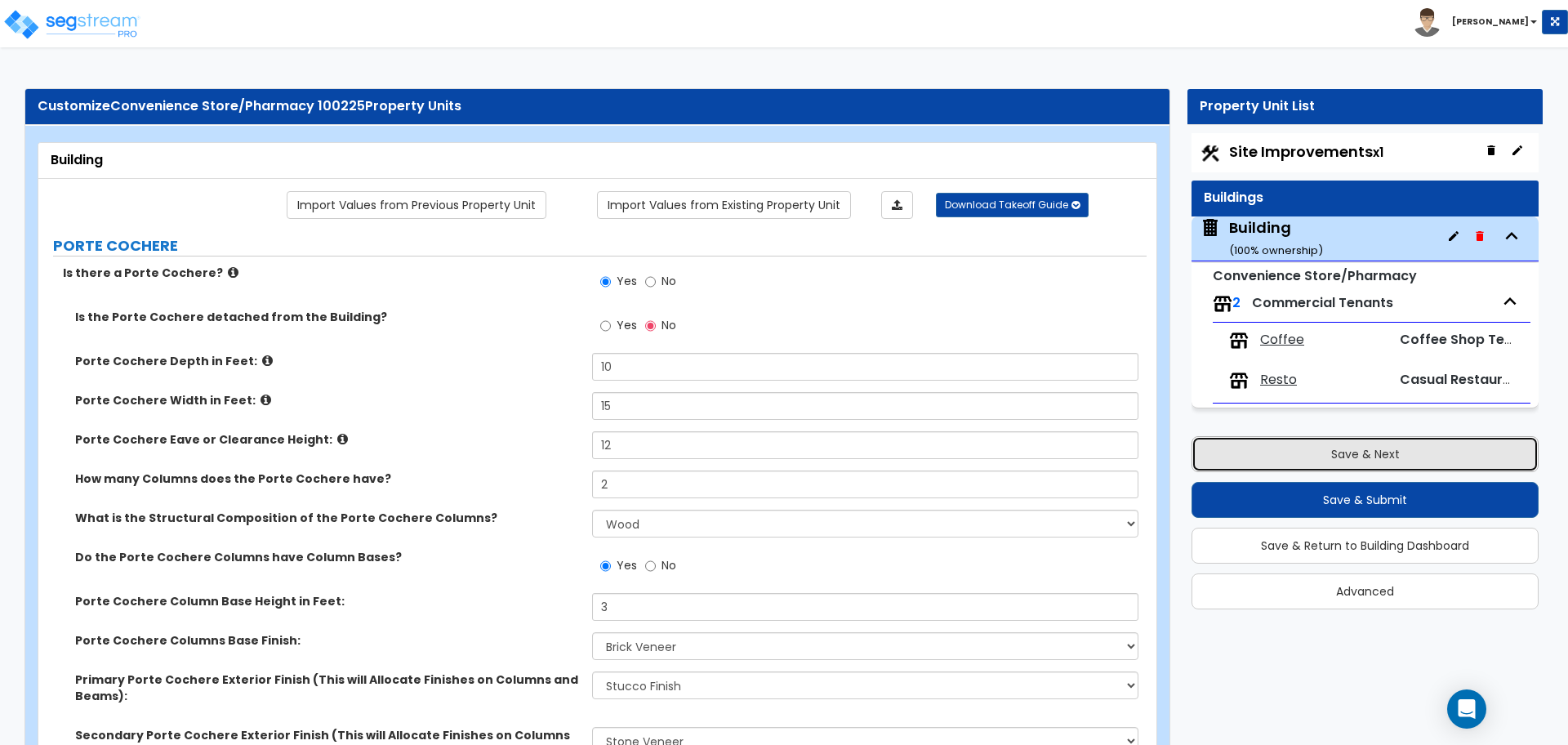
click at [1352, 463] on button "Save & Next" at bounding box center [1364, 454] width 347 height 36
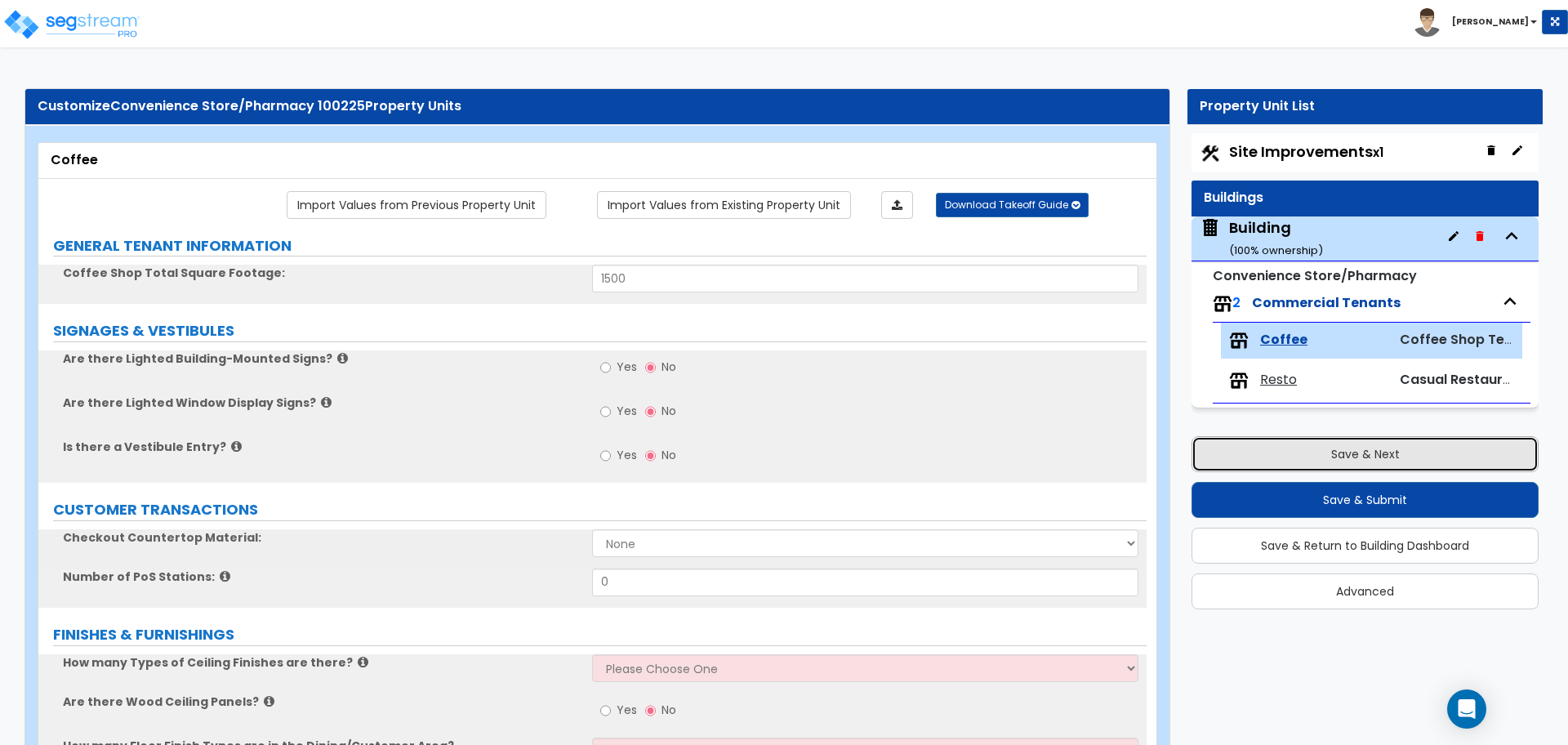
click at [1334, 458] on button "Save & Next" at bounding box center [1364, 454] width 347 height 36
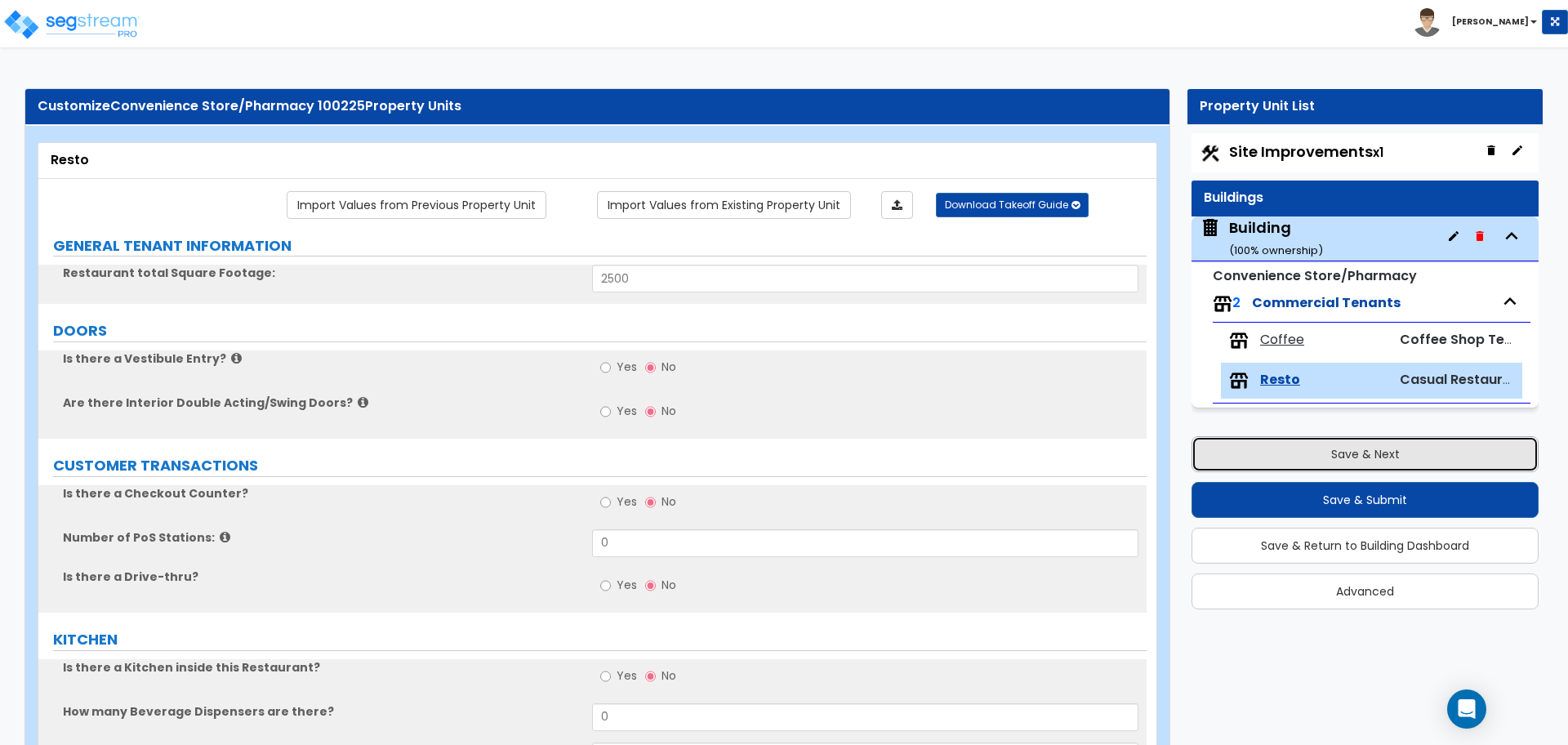
click at [1334, 458] on button "Save & Next" at bounding box center [1364, 454] width 347 height 36
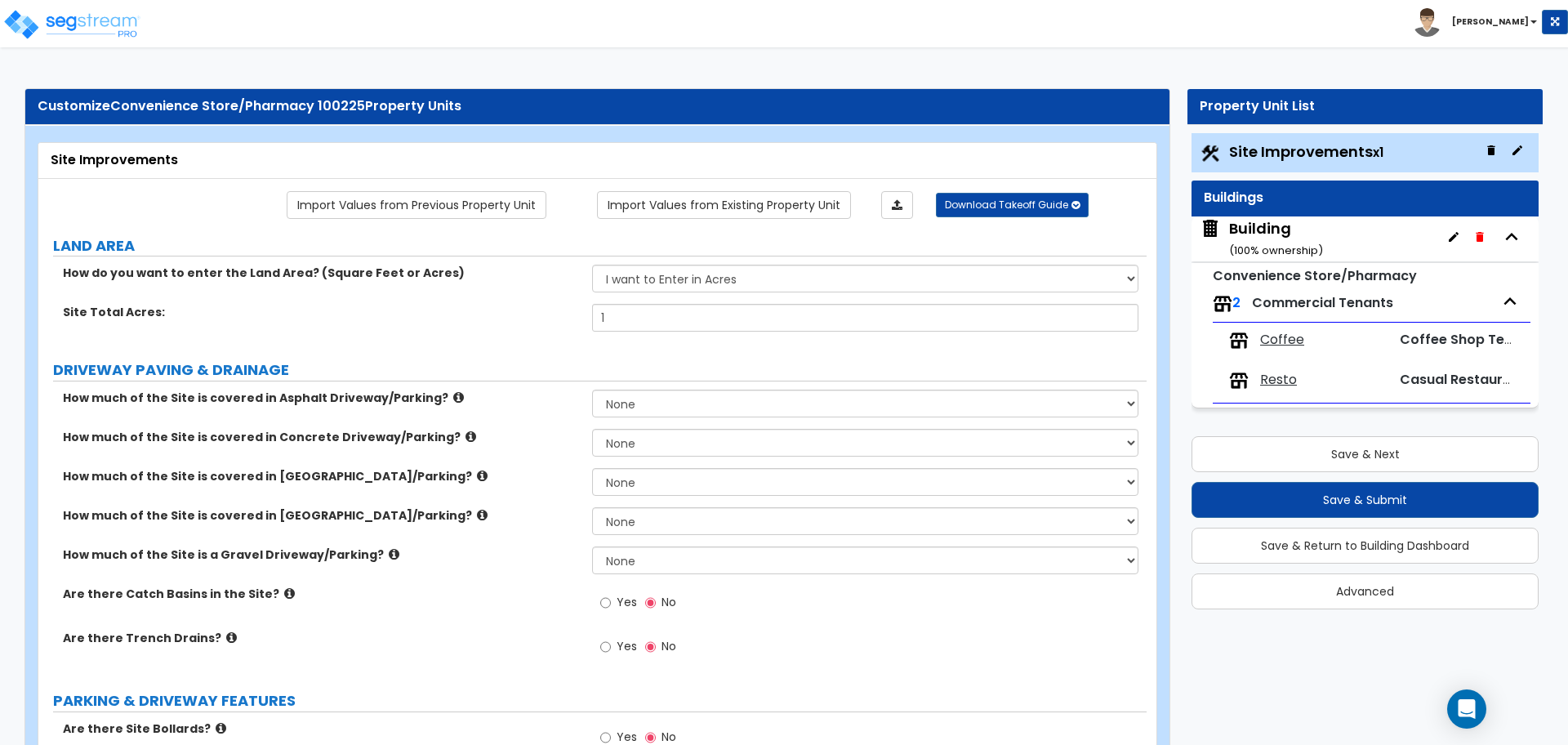
click at [1506, 14] on span "[PERSON_NAME]" at bounding box center [1477, 20] width 129 height 13
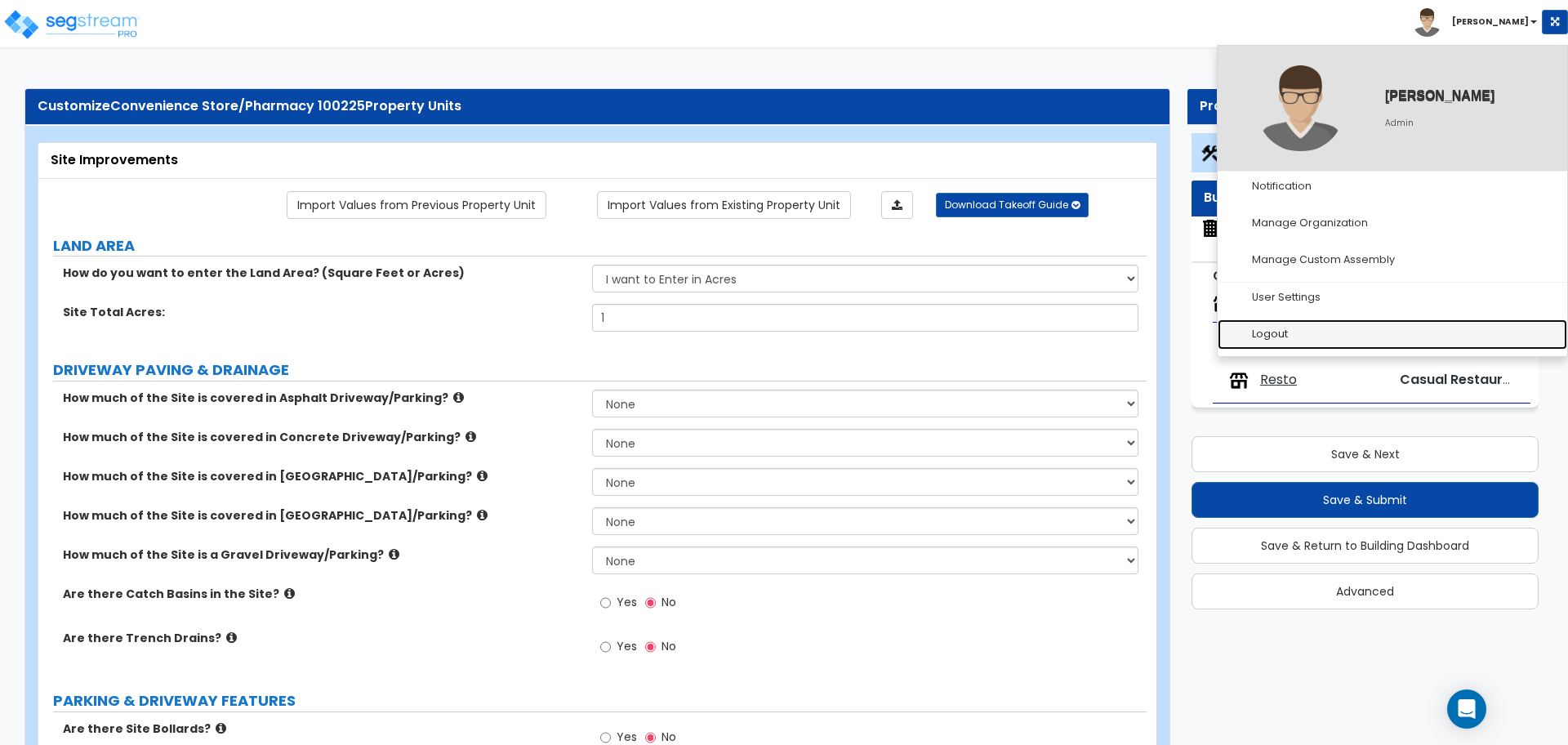
click at [1313, 333] on link "Logout" at bounding box center [1392, 334] width 350 height 30
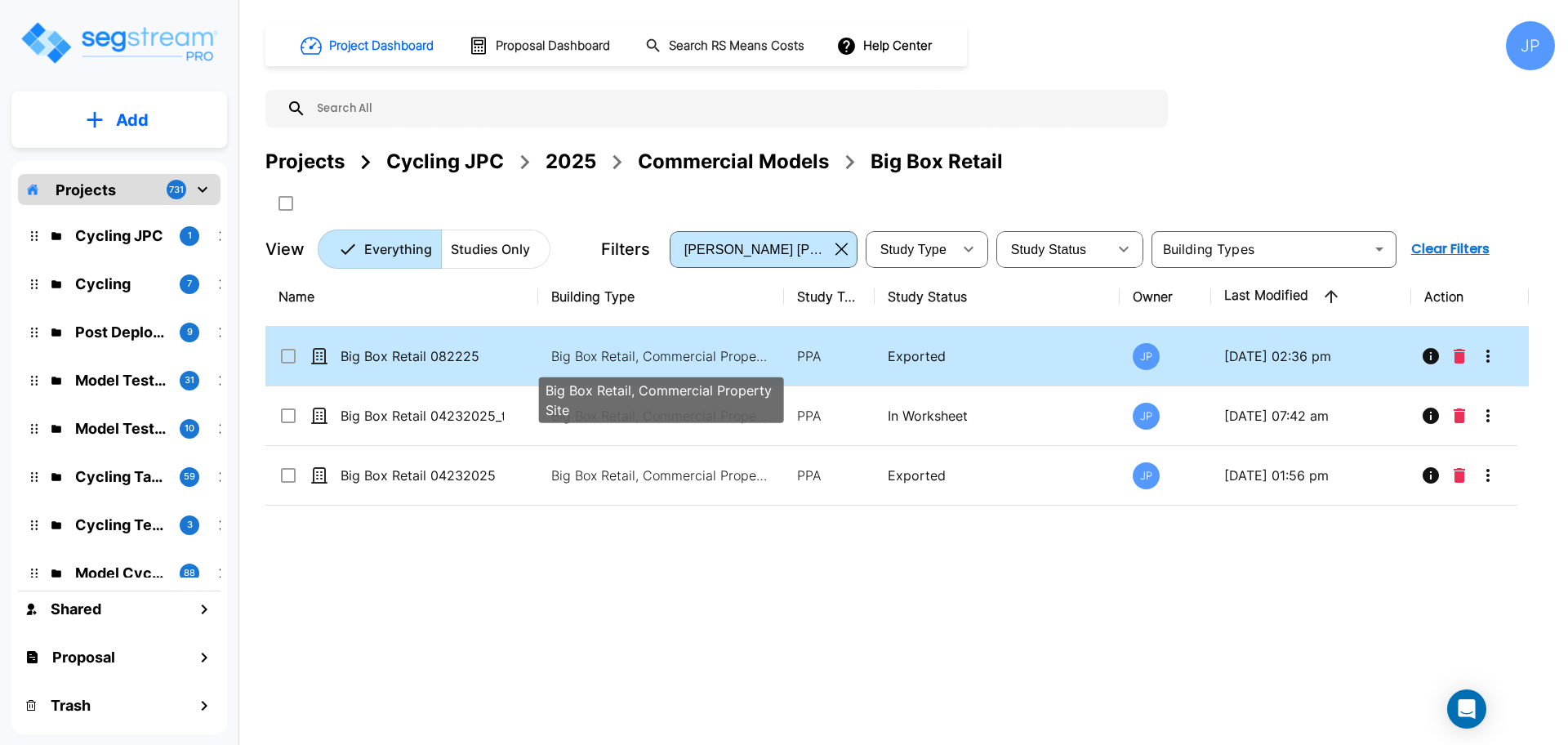
click at [716, 352] on p "Big Box Retail, Commercial Property Site" at bounding box center [662, 356] width 221 height 20
checkbox input "true"
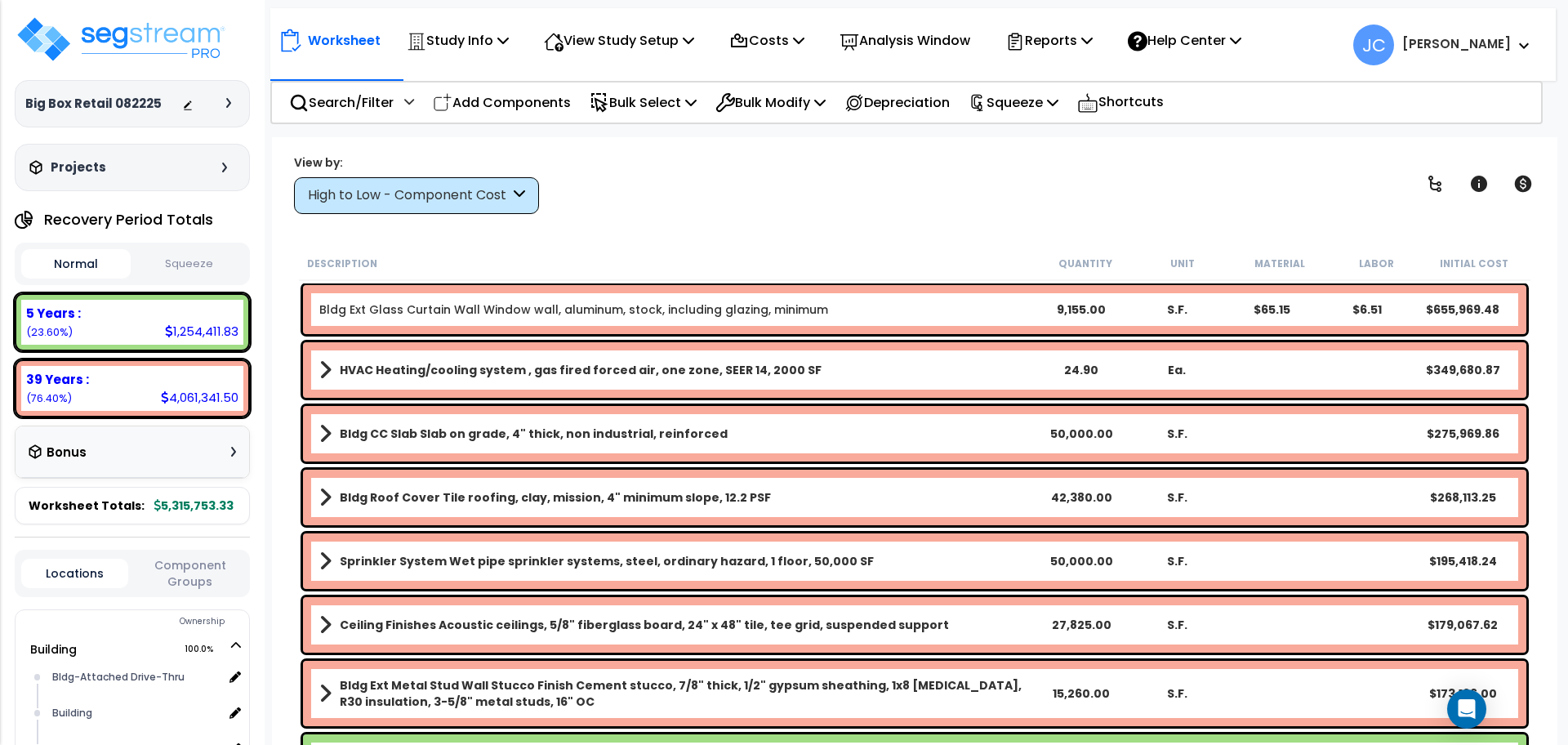
click at [463, 200] on div "High to Low - Component Cost" at bounding box center [408, 195] width 202 height 19
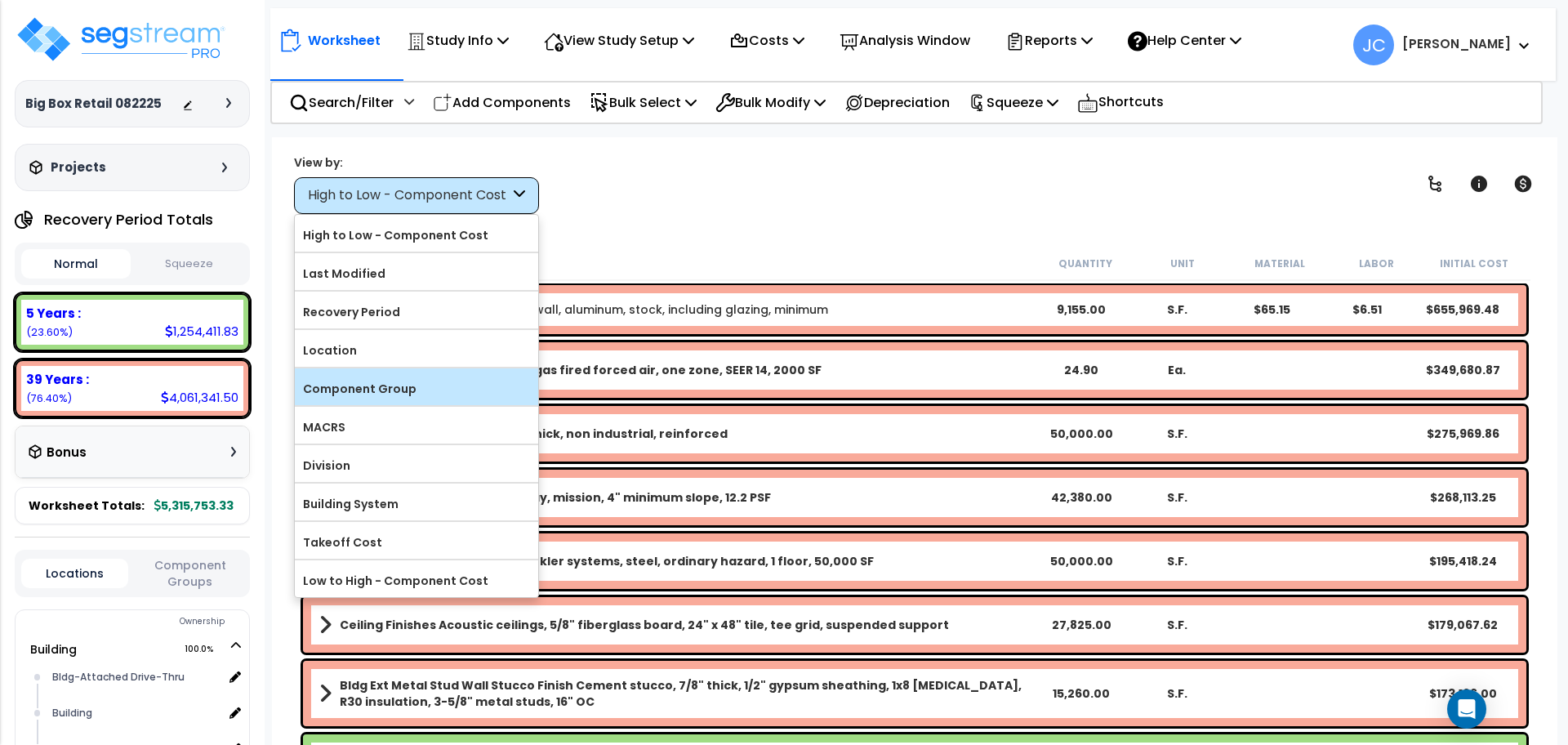
click at [436, 384] on label "Component Group" at bounding box center [416, 388] width 243 height 24
click at [0, 0] on input "Component Group" at bounding box center [0, 0] width 0 height 0
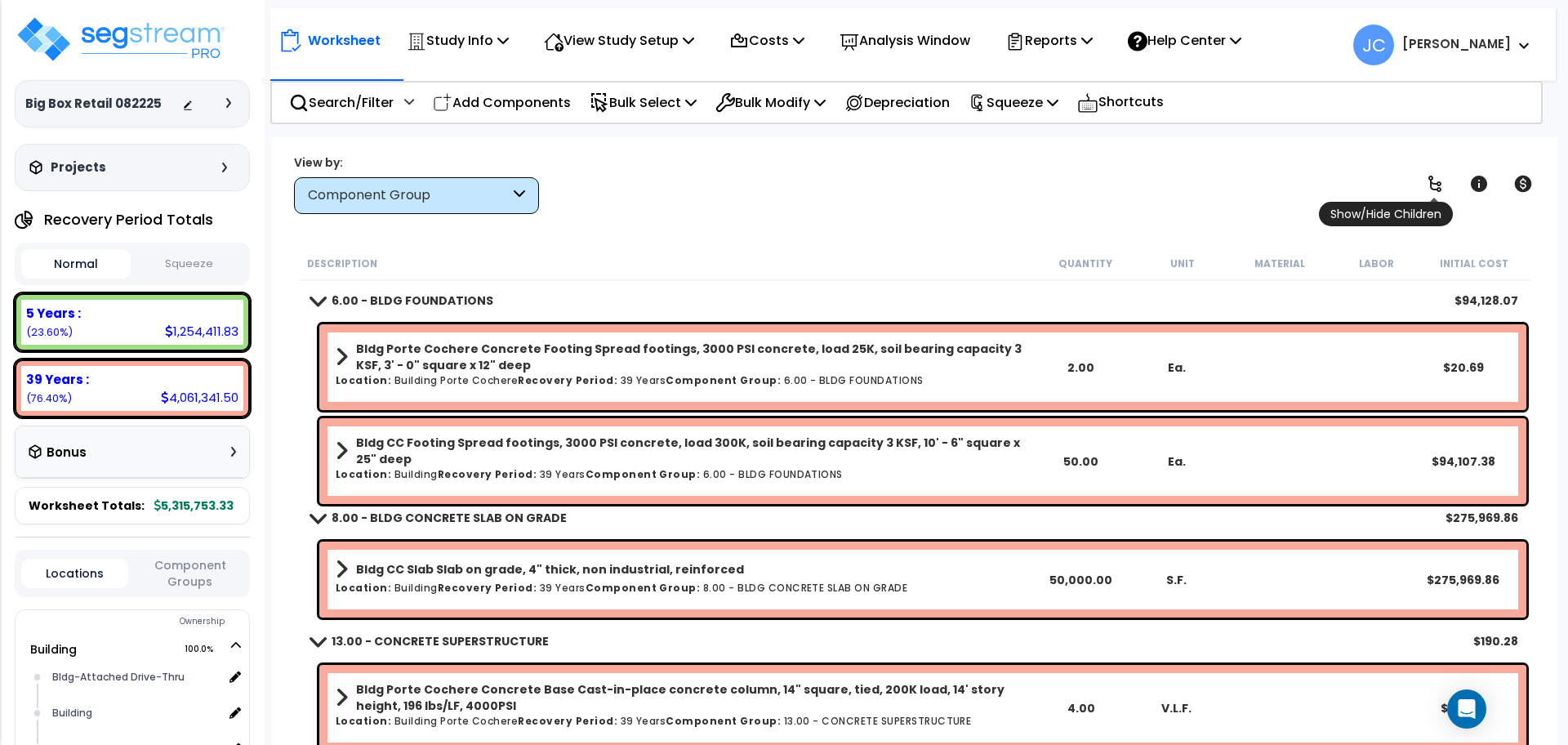
click at [1428, 187] on icon at bounding box center [1435, 184] width 20 height 20
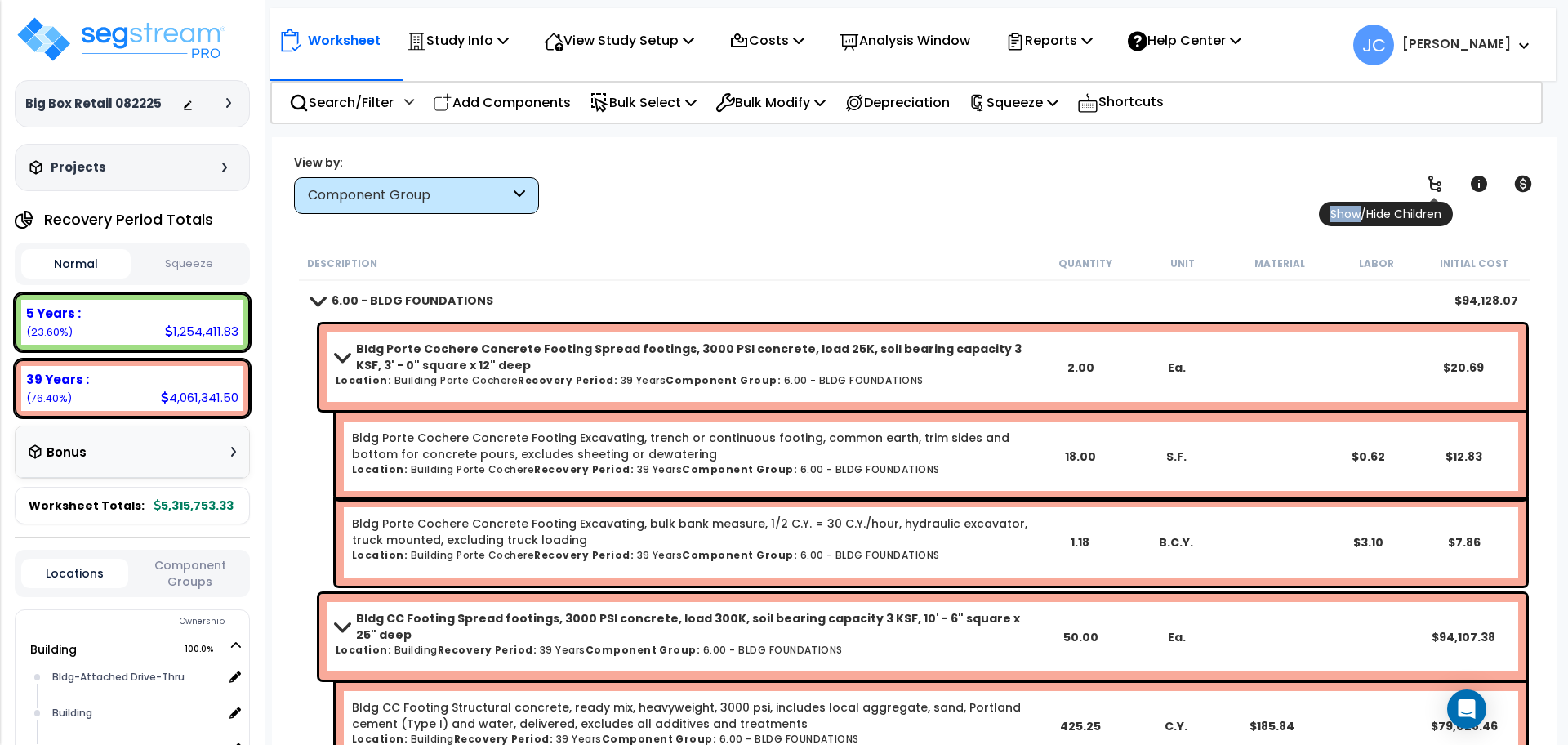
click at [1428, 187] on icon at bounding box center [1435, 184] width 20 height 20
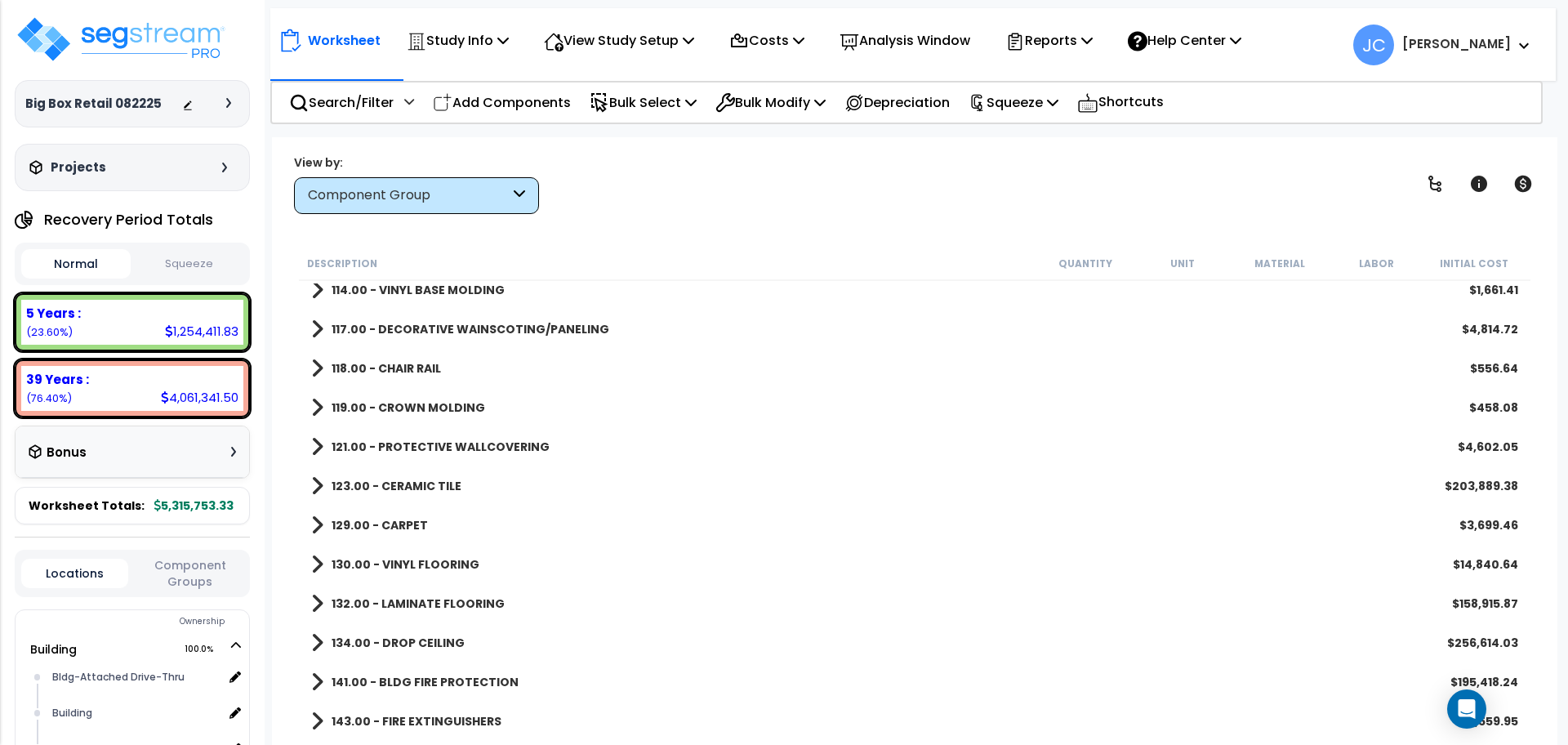
scroll to position [1401, 0]
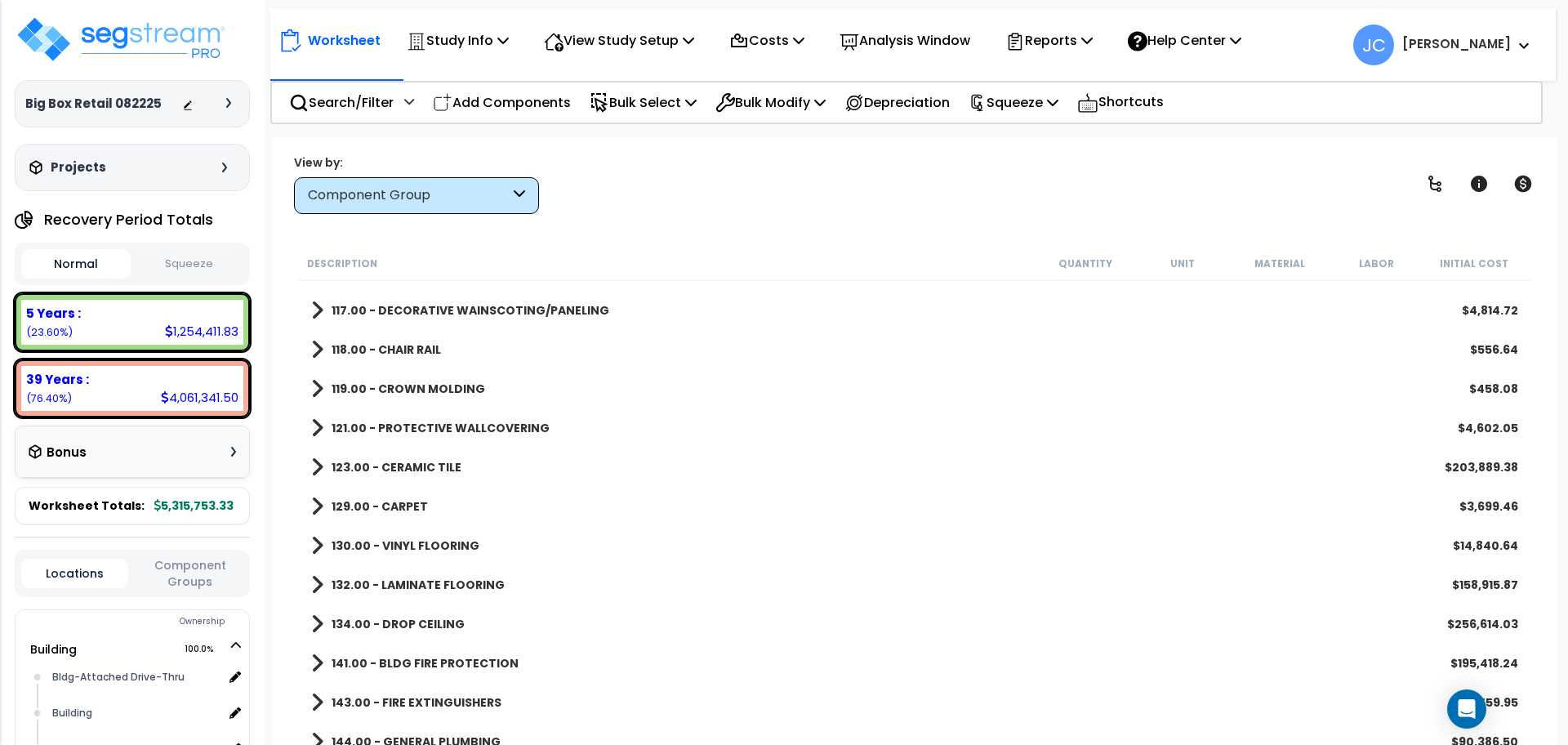
click at [434, 467] on b "123.00 - CERAMIC TILE" at bounding box center [396, 467] width 130 height 16
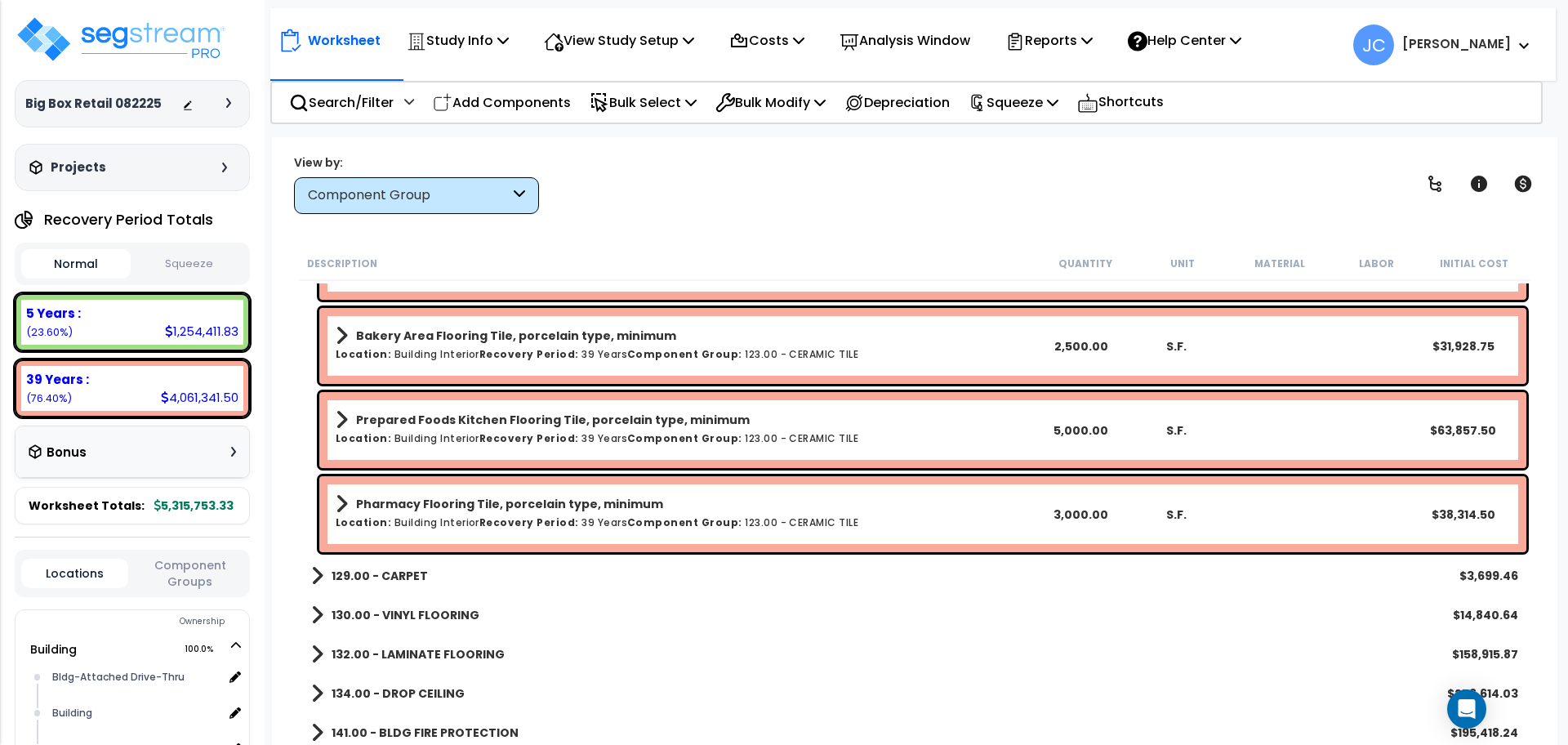
scroll to position [1935, 0]
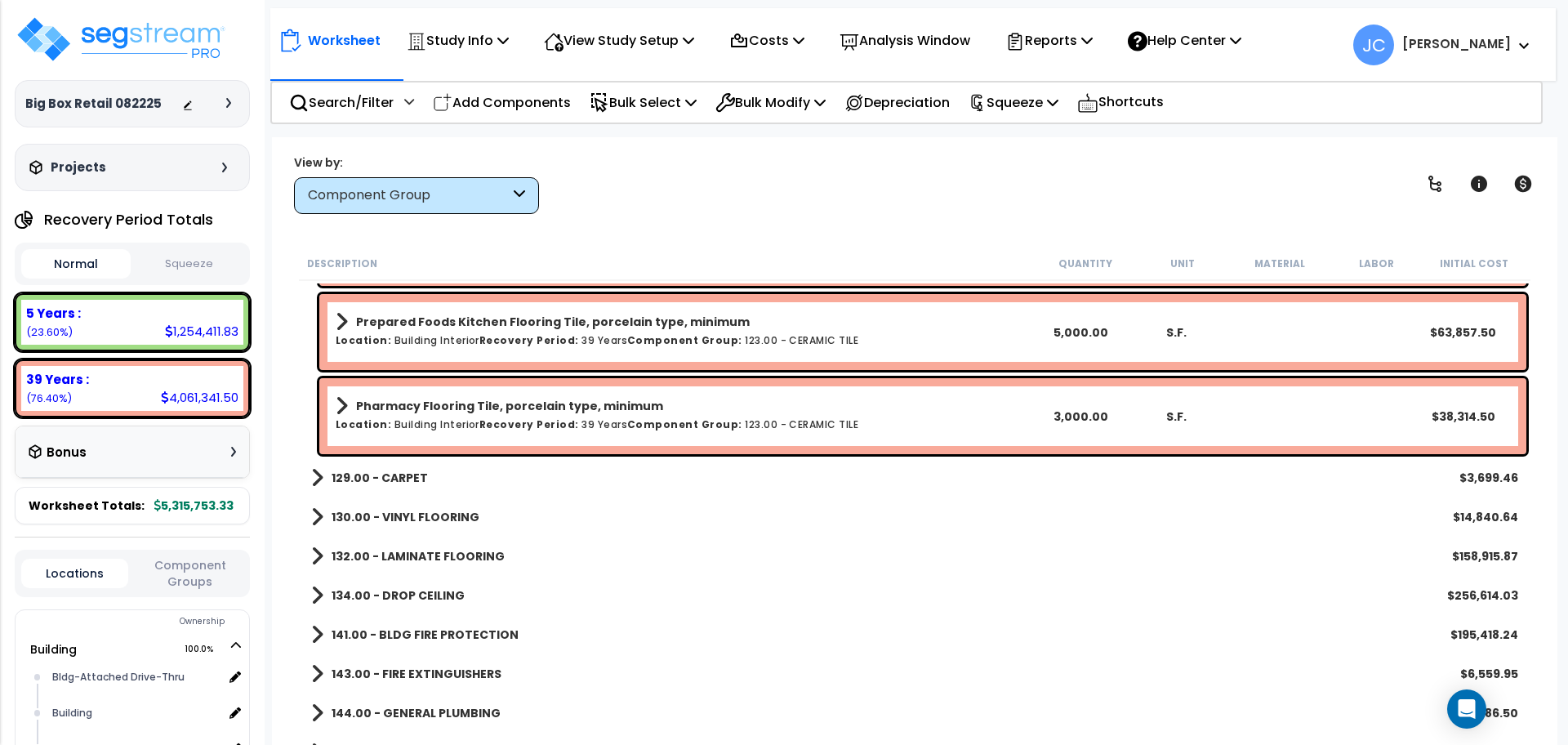
click at [380, 472] on b "129.00 - CARPET" at bounding box center [379, 478] width 96 height 16
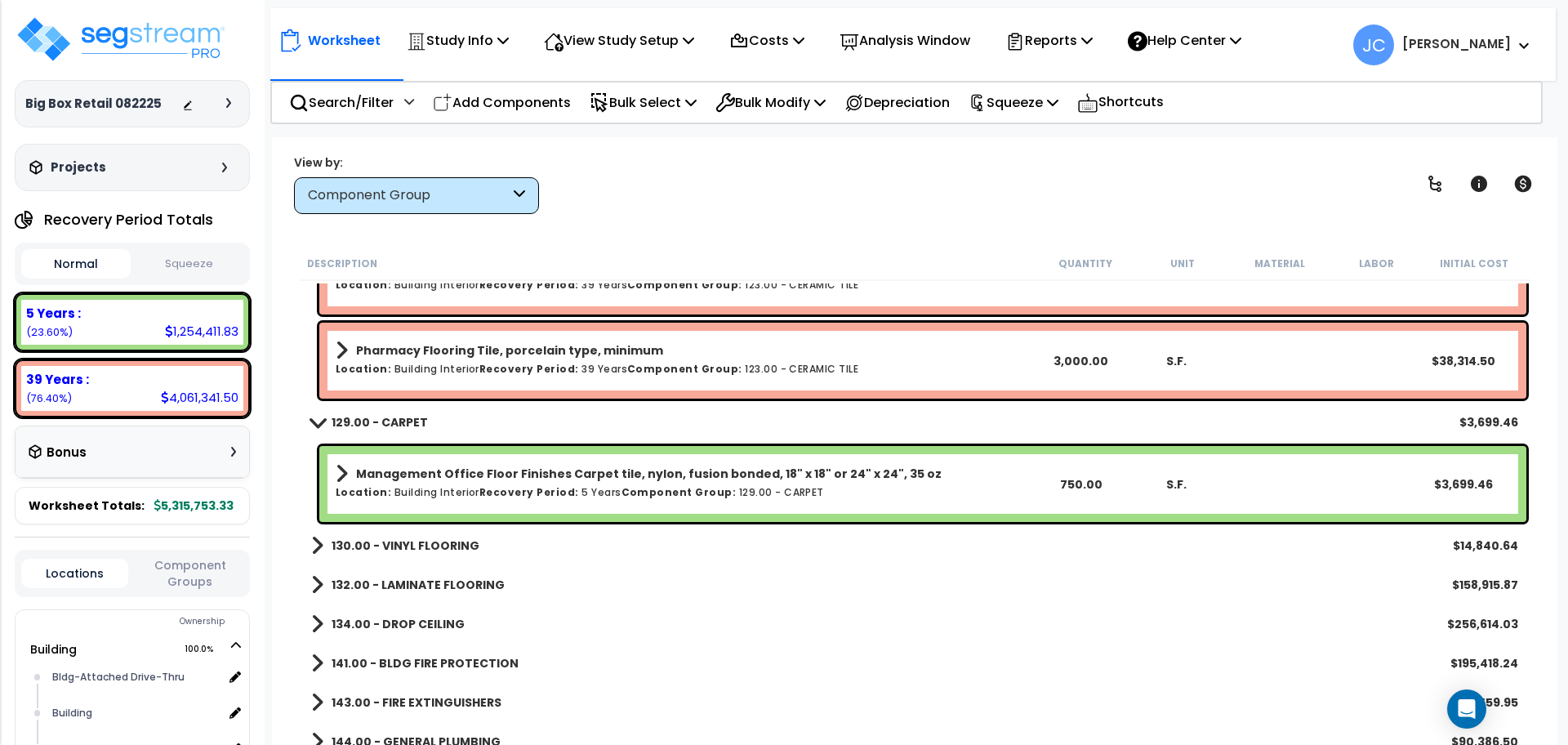
scroll to position [1997, 0]
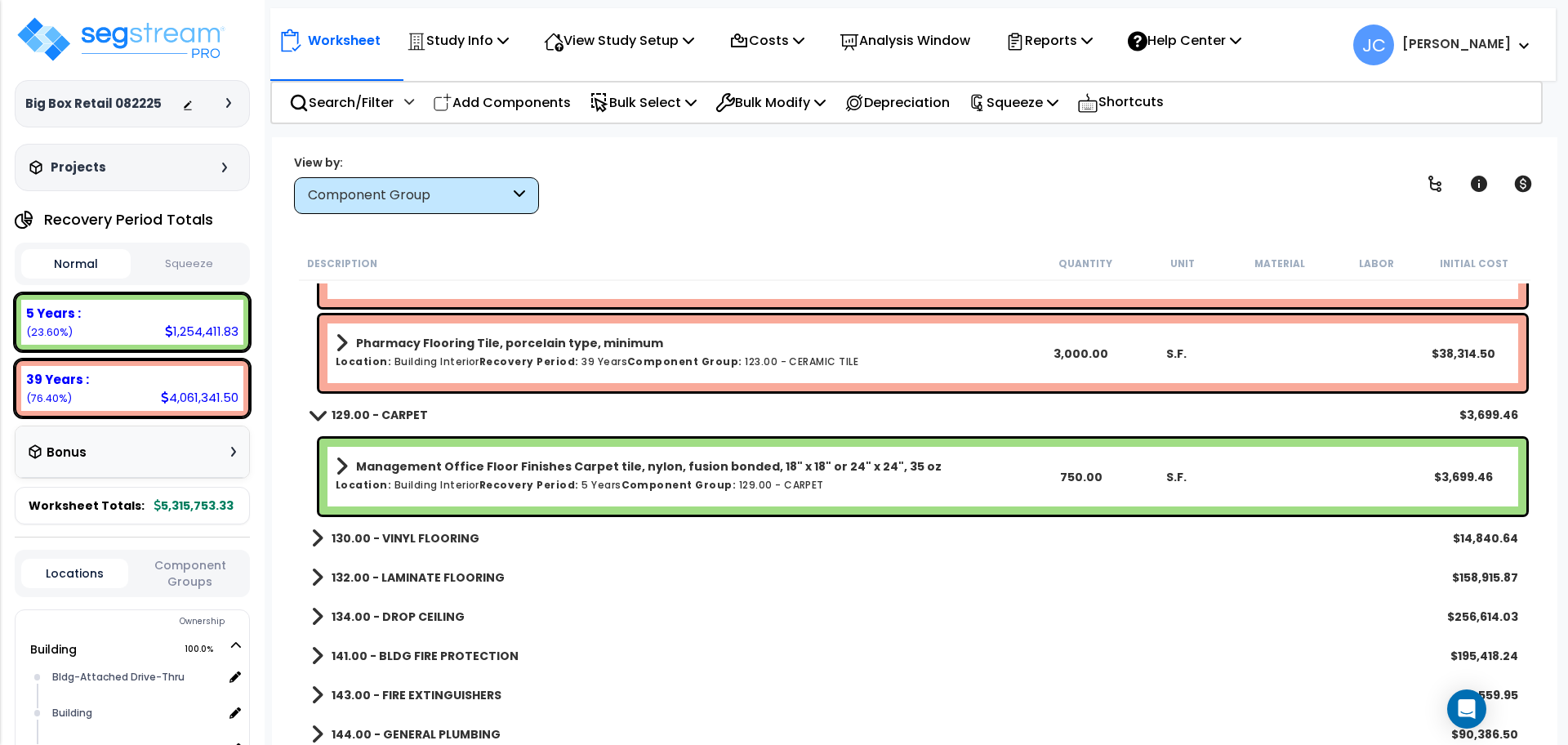
click at [424, 539] on b "130.00 - VINYL FLOORING" at bounding box center [405, 538] width 148 height 16
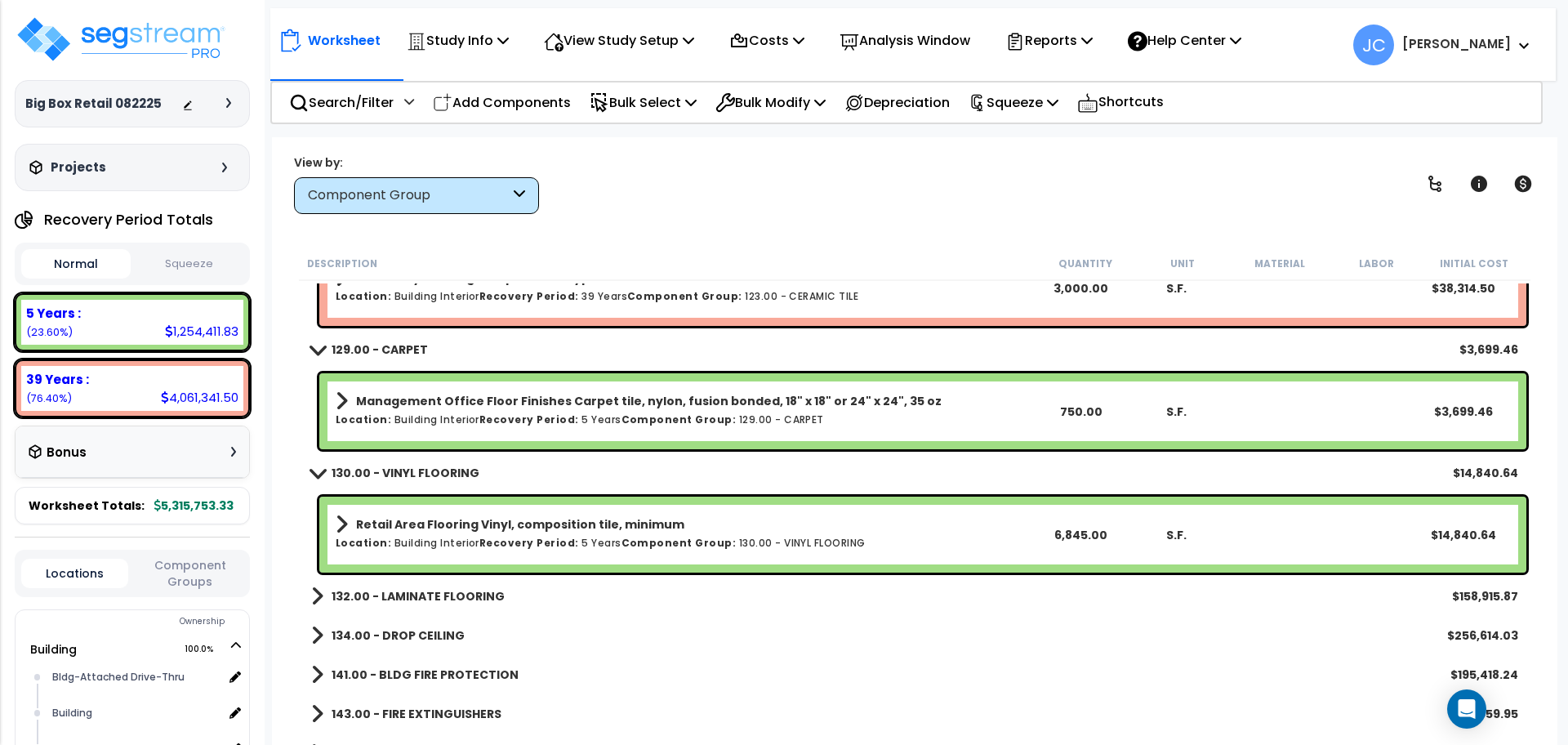
scroll to position [2065, 0]
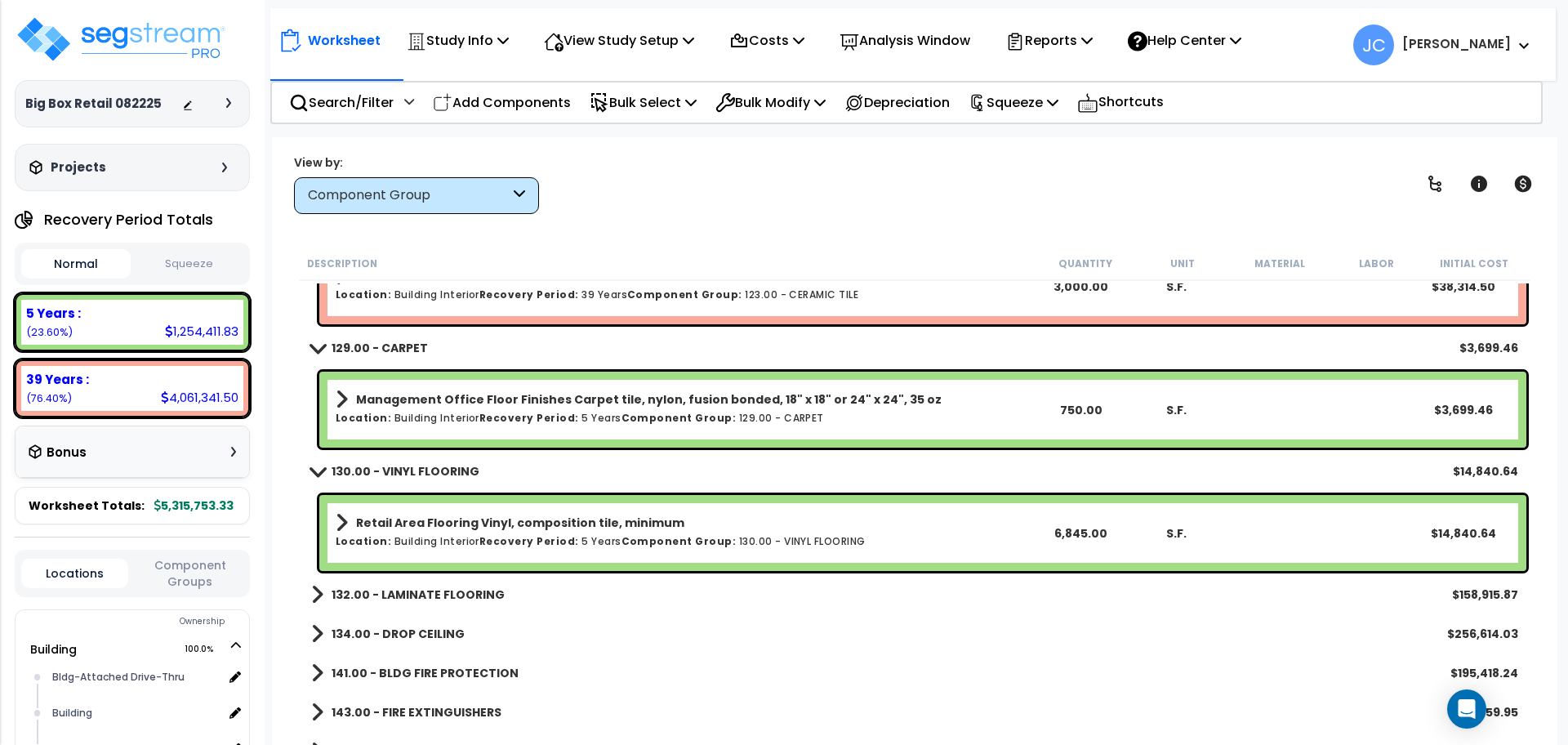
click at [445, 596] on b "132.00 - LAMINATE FLOORING" at bounding box center [418, 594] width 173 height 16
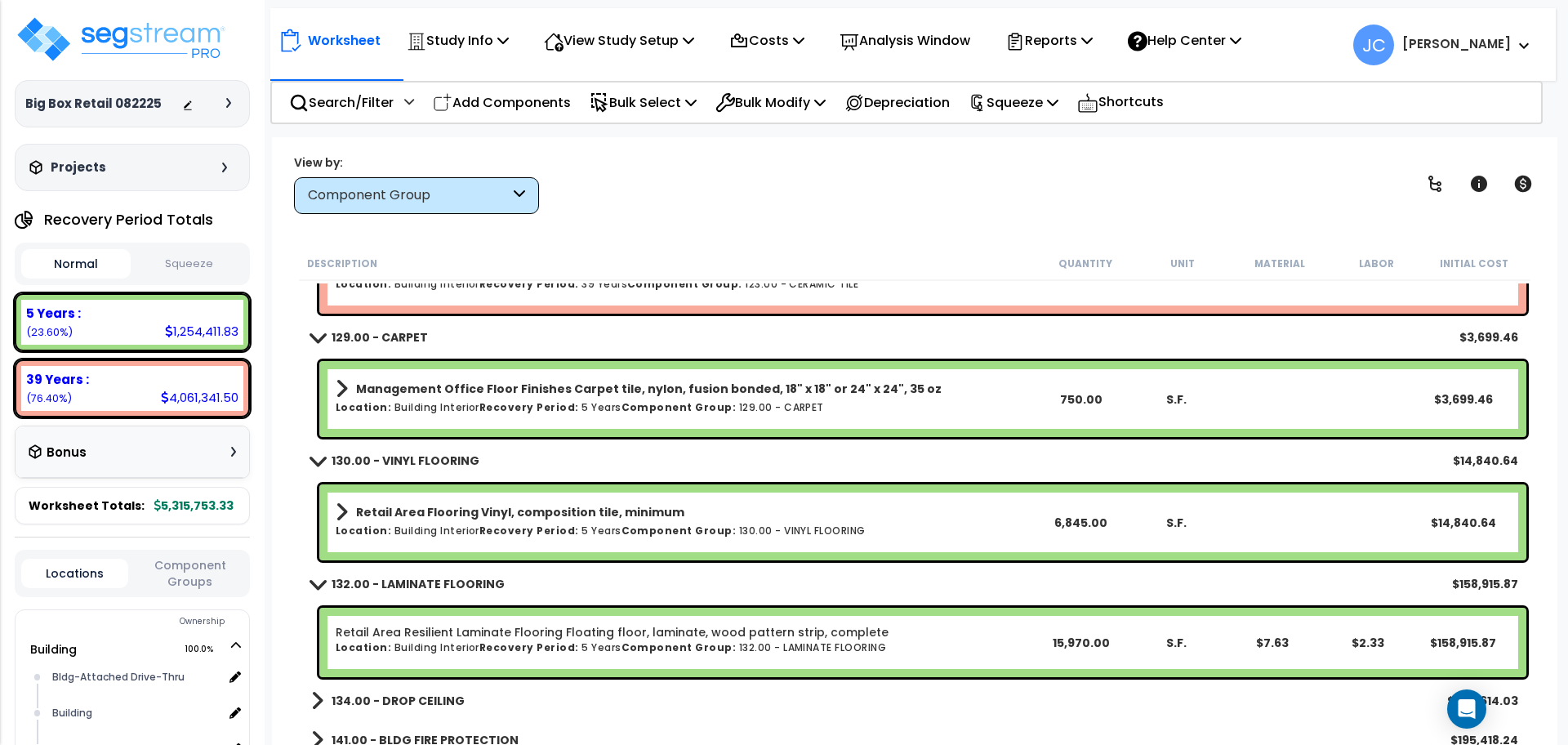
scroll to position [2075, 0]
click at [457, 43] on p "Study Info" at bounding box center [458, 40] width 102 height 22
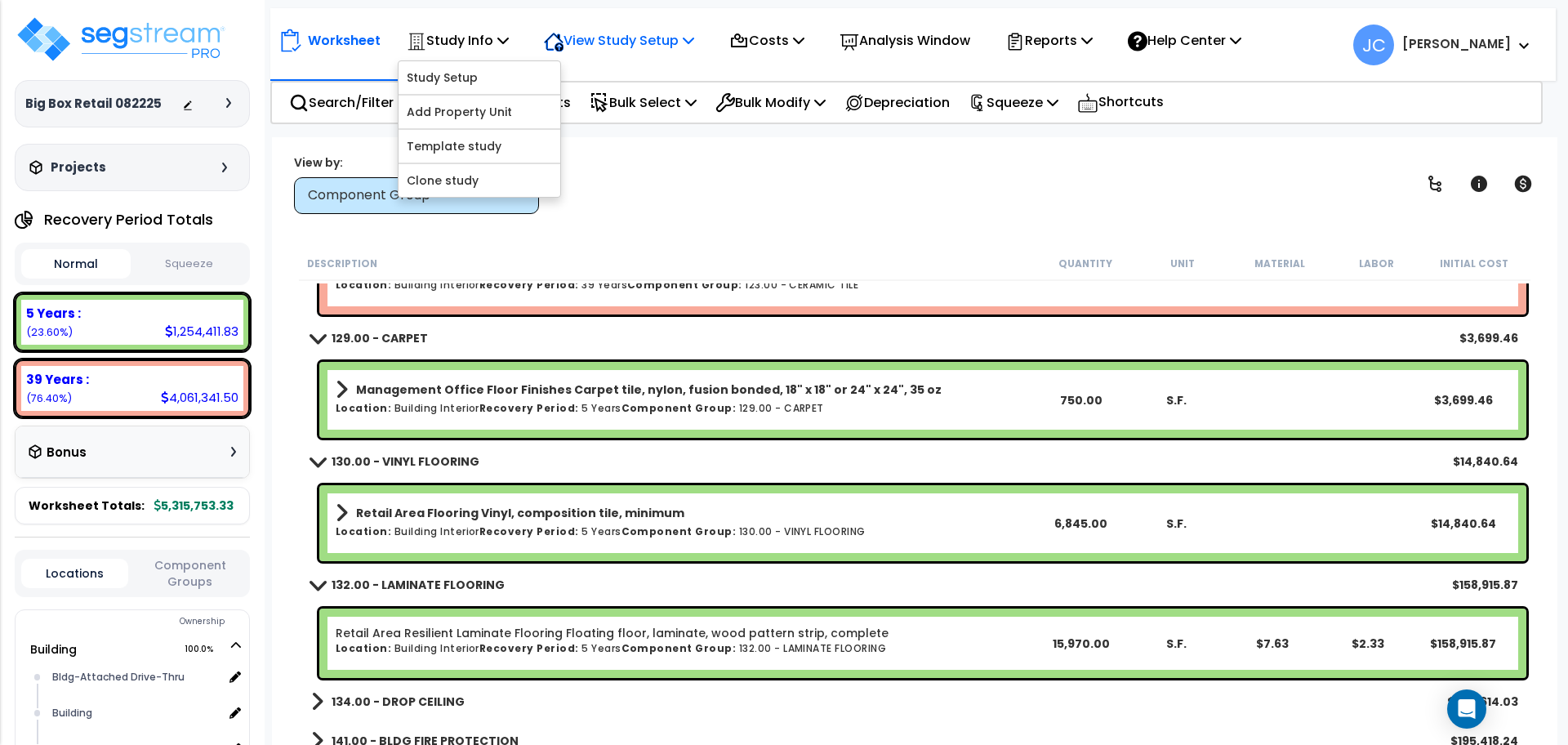
click at [653, 39] on p "View Study Setup" at bounding box center [619, 40] width 151 height 22
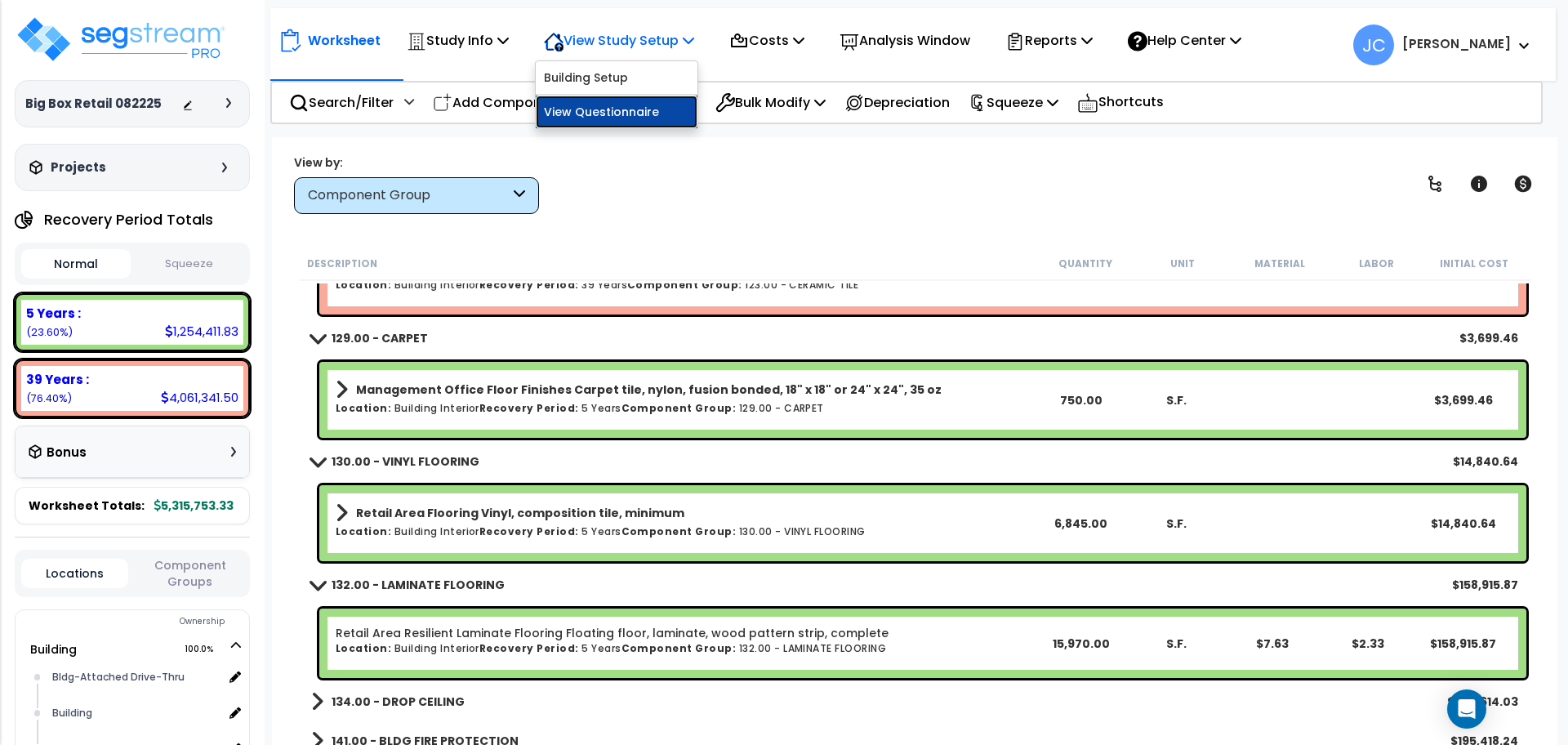
click at [634, 115] on link "View Questionnaire" at bounding box center [617, 112] width 161 height 32
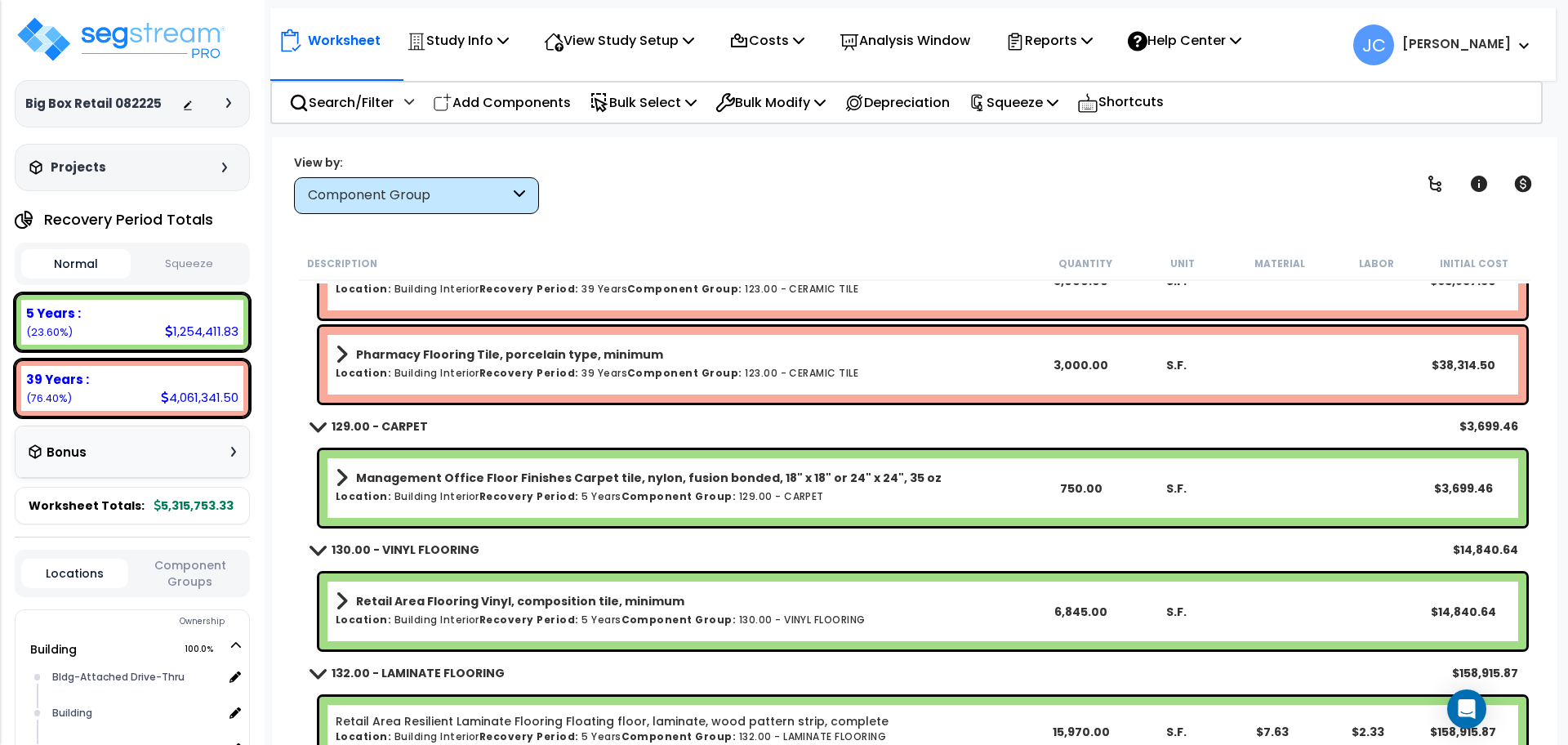
scroll to position [1987, 0]
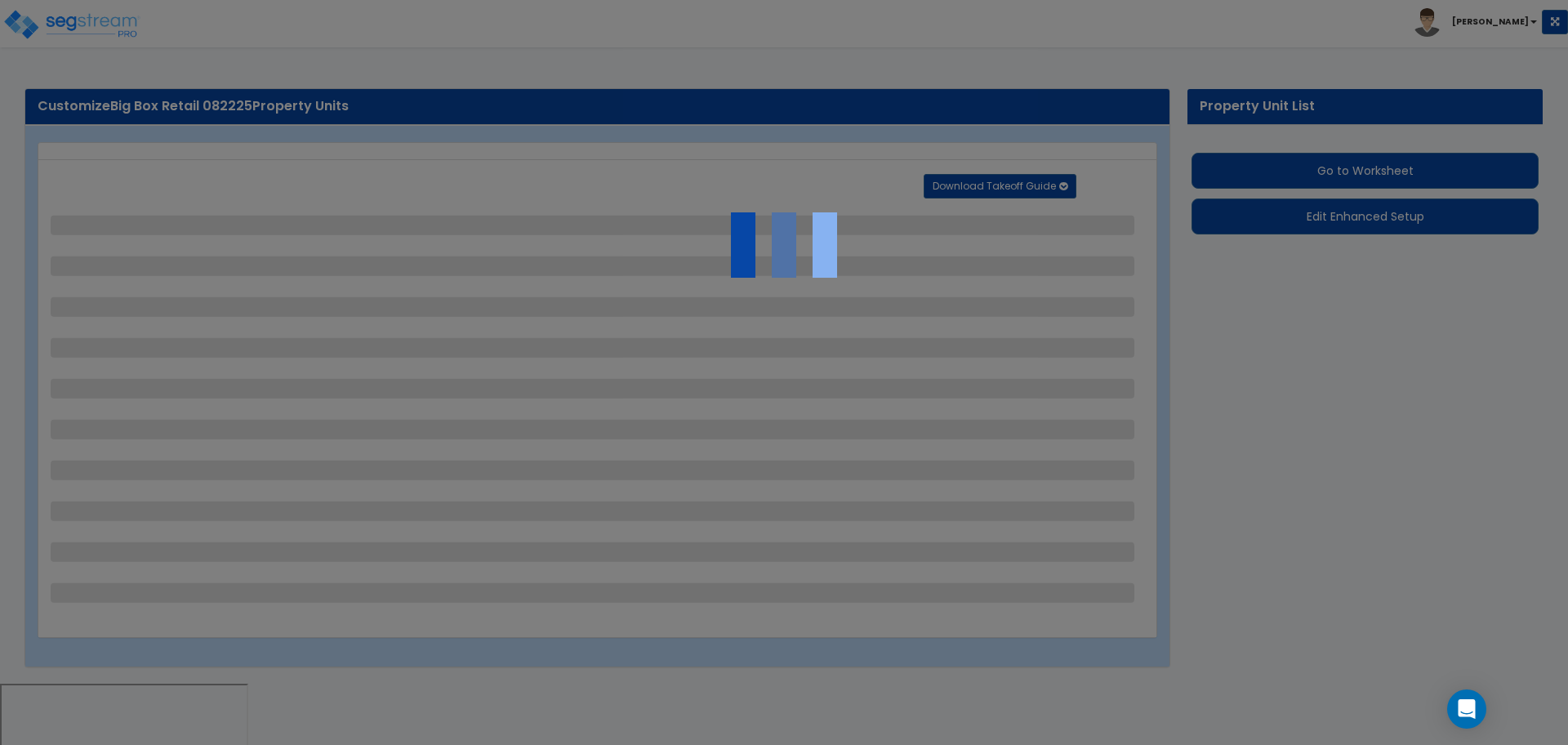
select select "3"
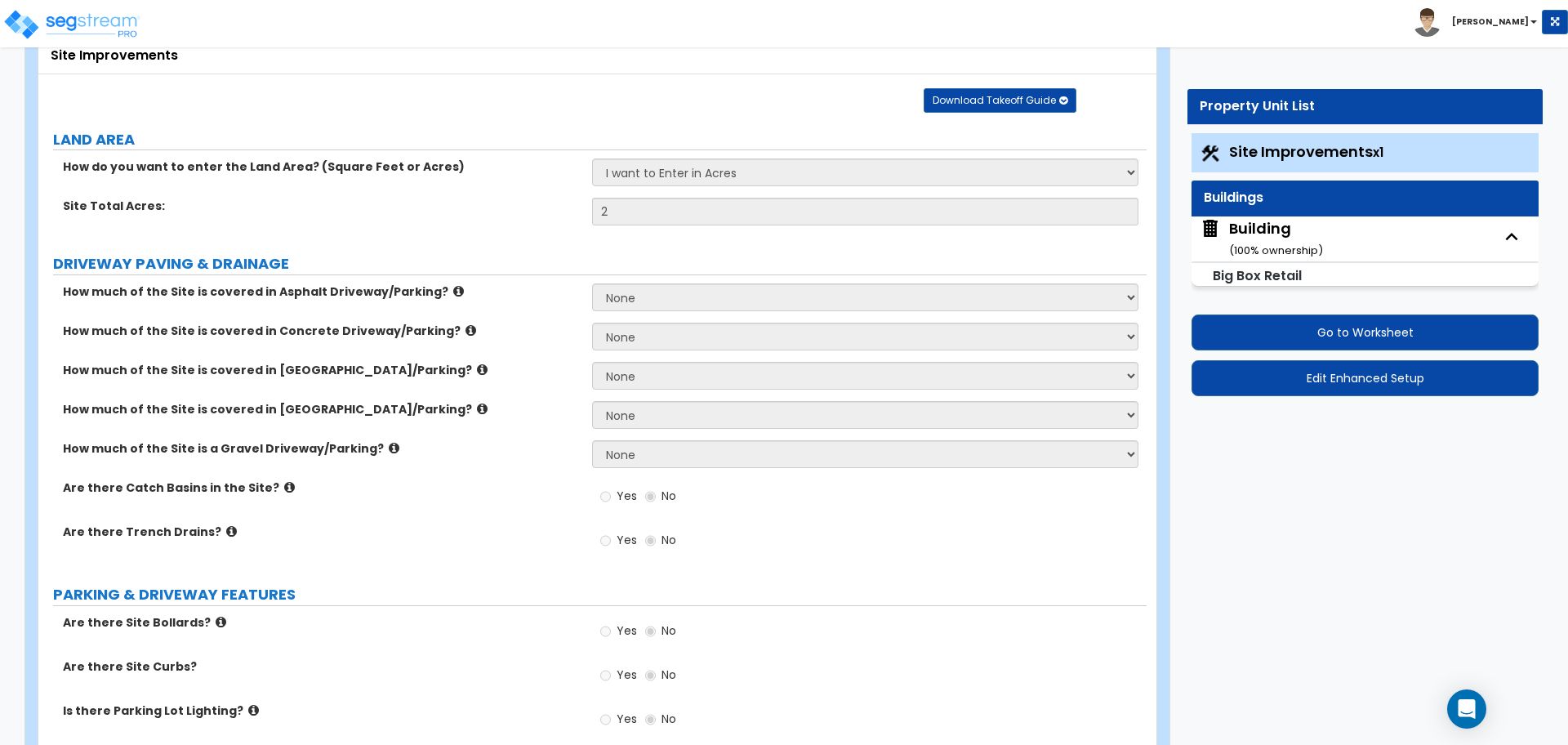
scroll to position [102, 0]
click at [1255, 249] on small "( 100 % ownership)" at bounding box center [1276, 250] width 94 height 15
select select "2"
select select "4"
select select "2"
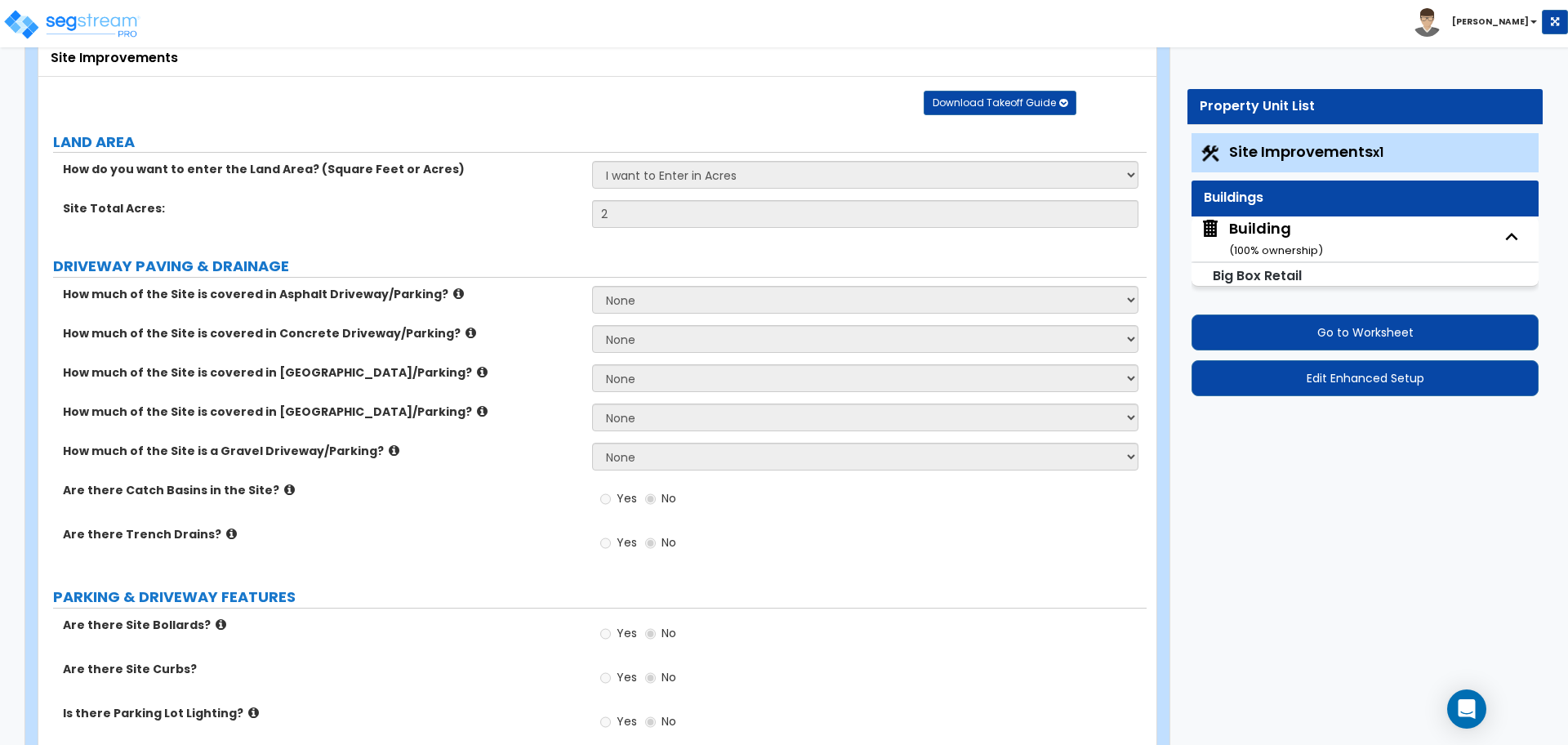
select select "2"
select select "1"
select select "4"
select select "2"
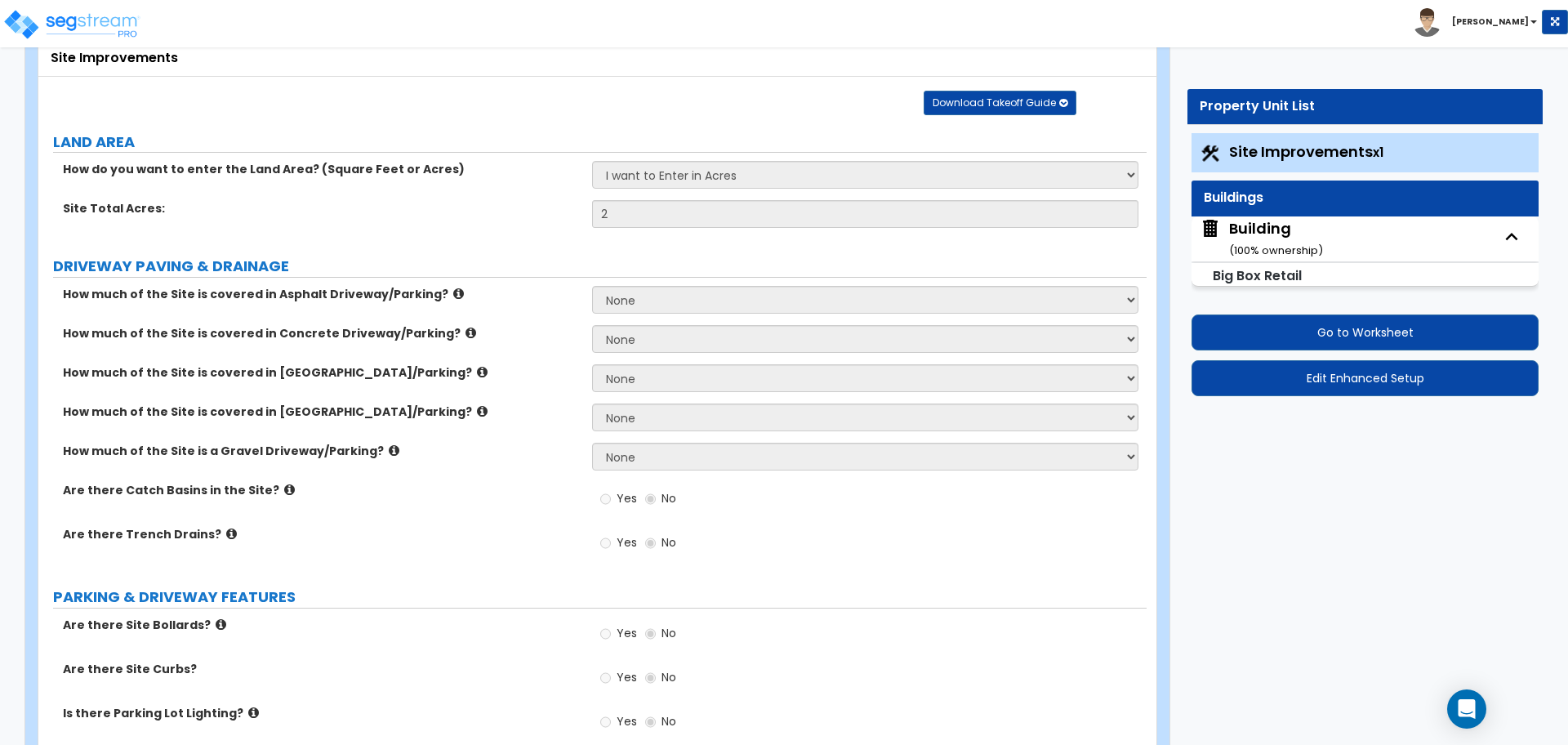
select select "5"
select select "1"
select select "2"
select select "4"
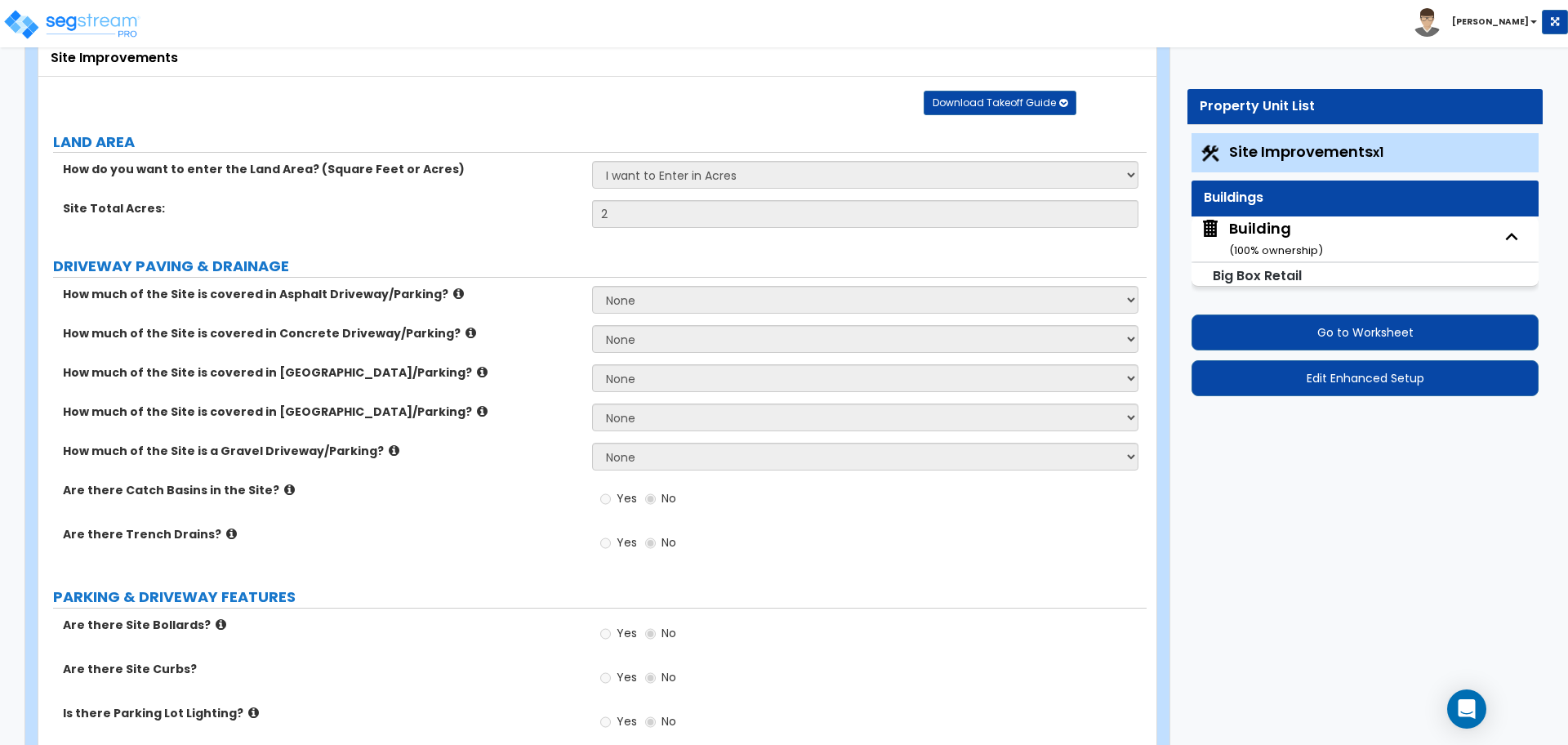
select select "3"
select select "5"
select select "13"
select select "7"
select select "9"
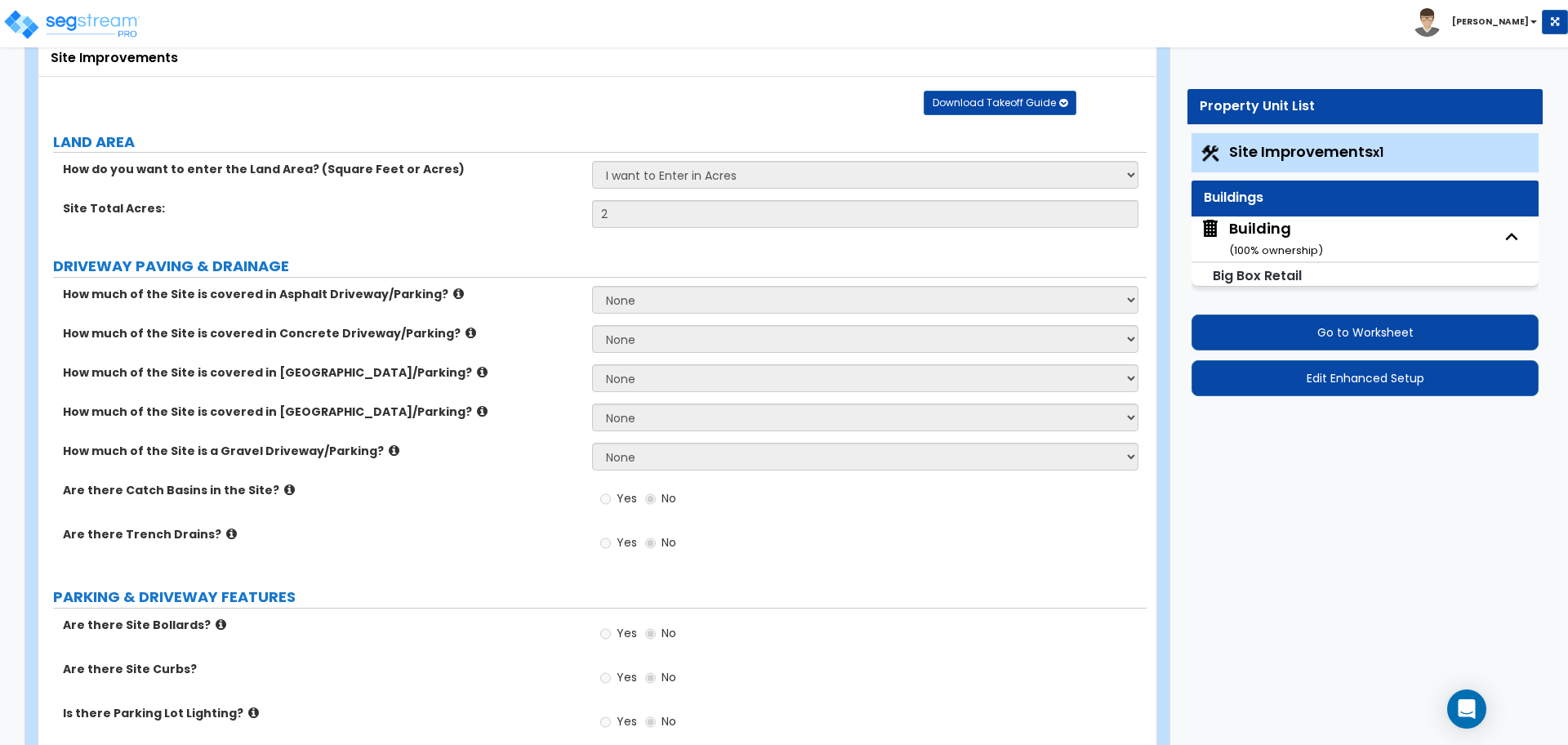
select select "3"
select select "1"
select select "2"
select select "1"
select select "3"
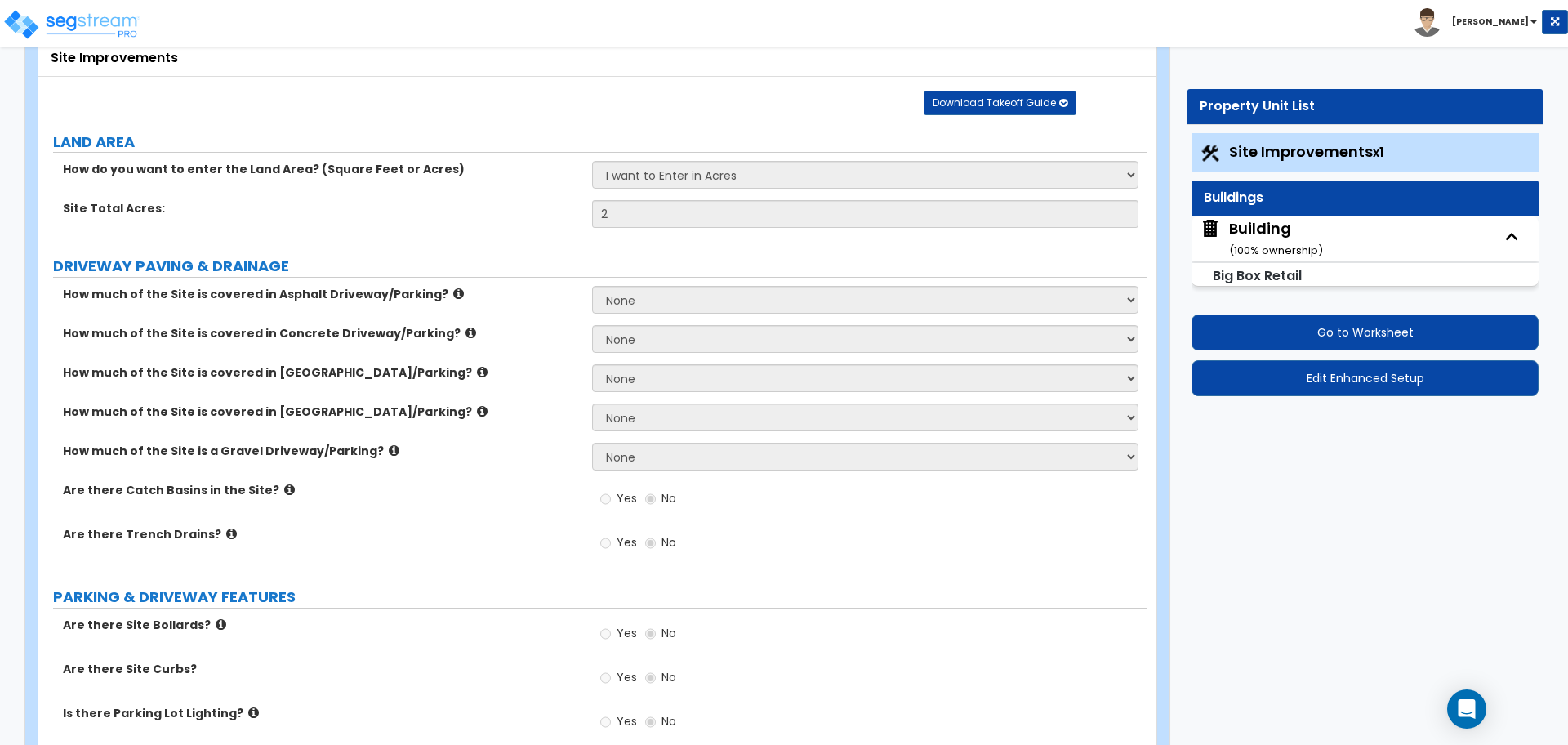
select select "3"
select select "1"
select select "2"
select select "3"
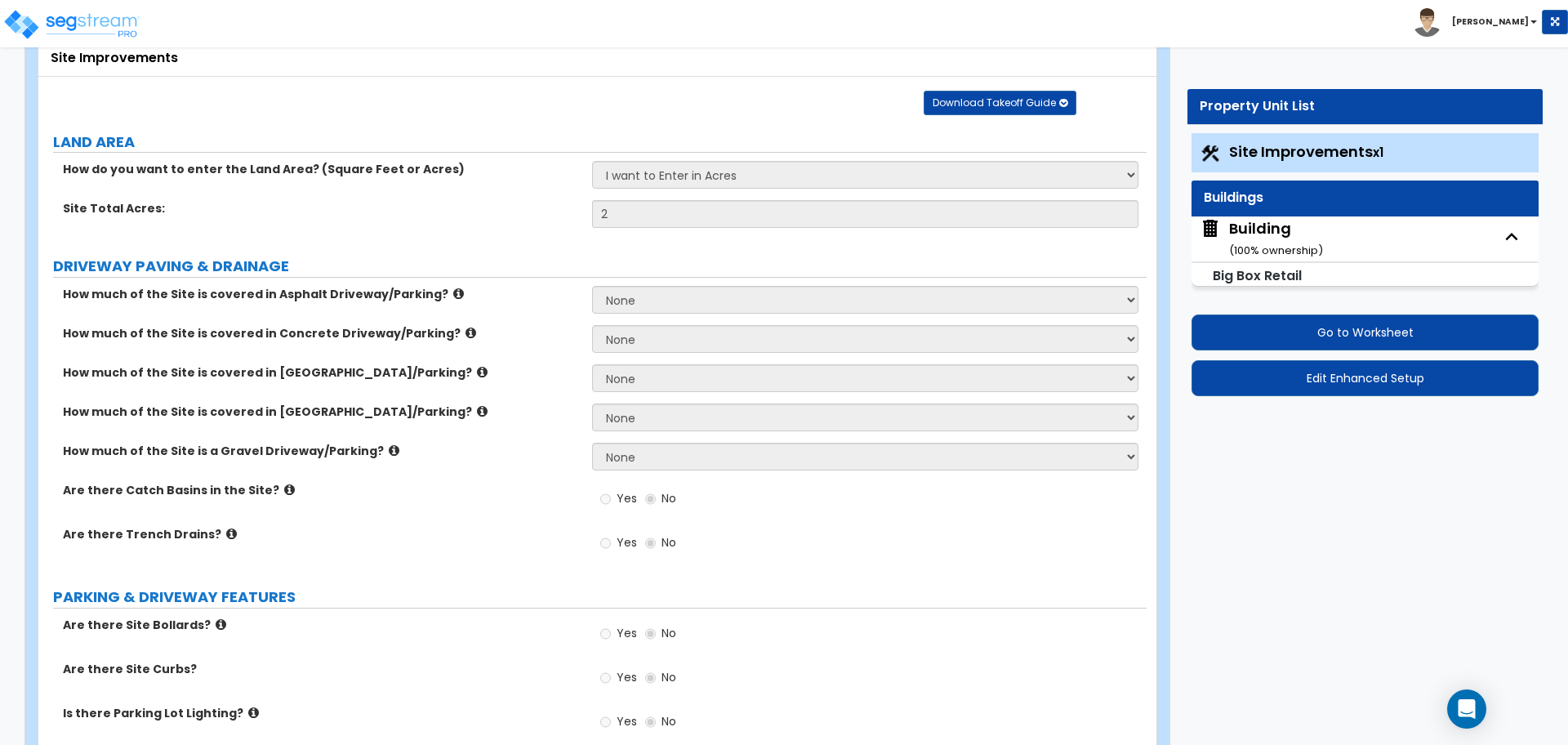
select select "4"
select select "2"
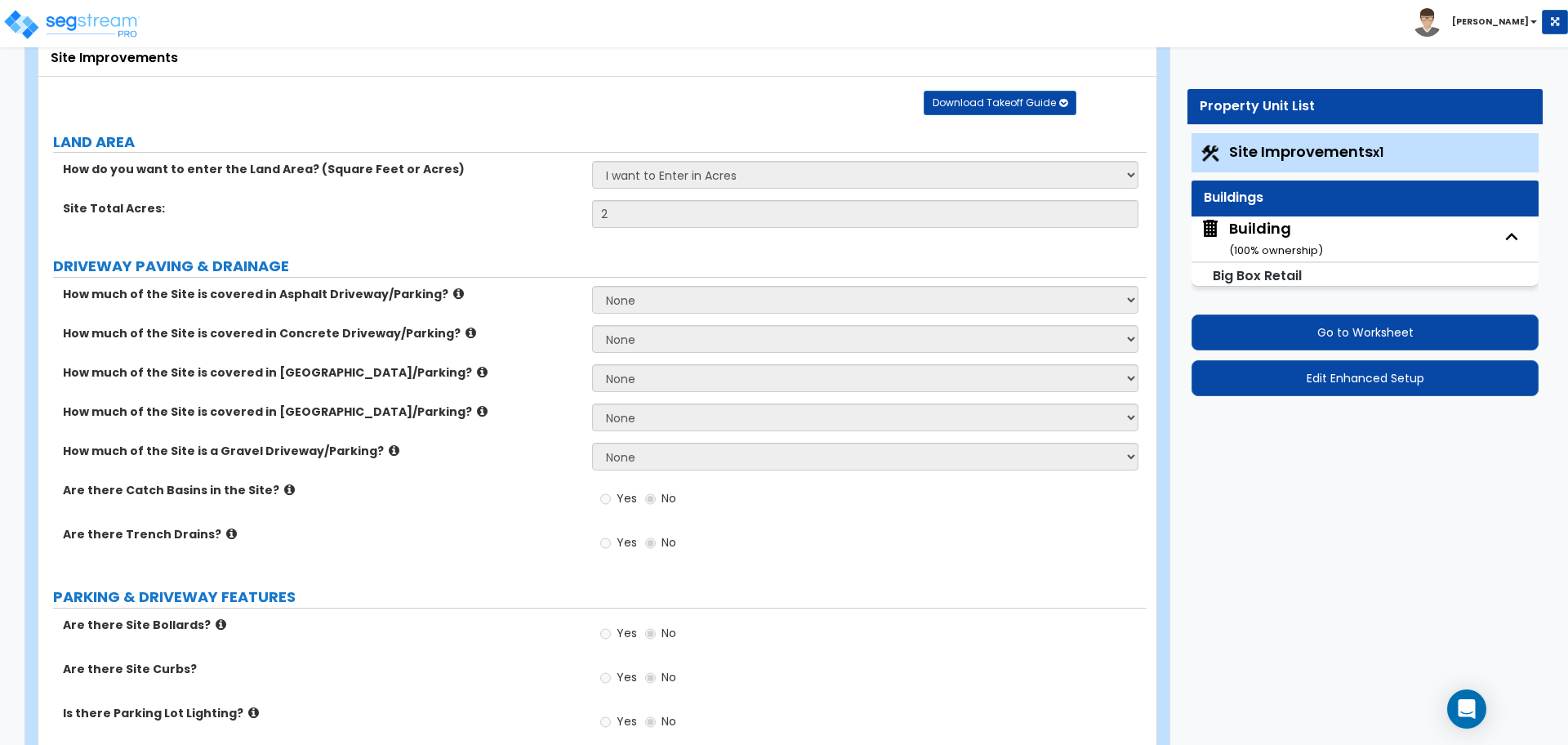
select select "3"
select select "2"
select select "4"
select select "2"
select select "3"
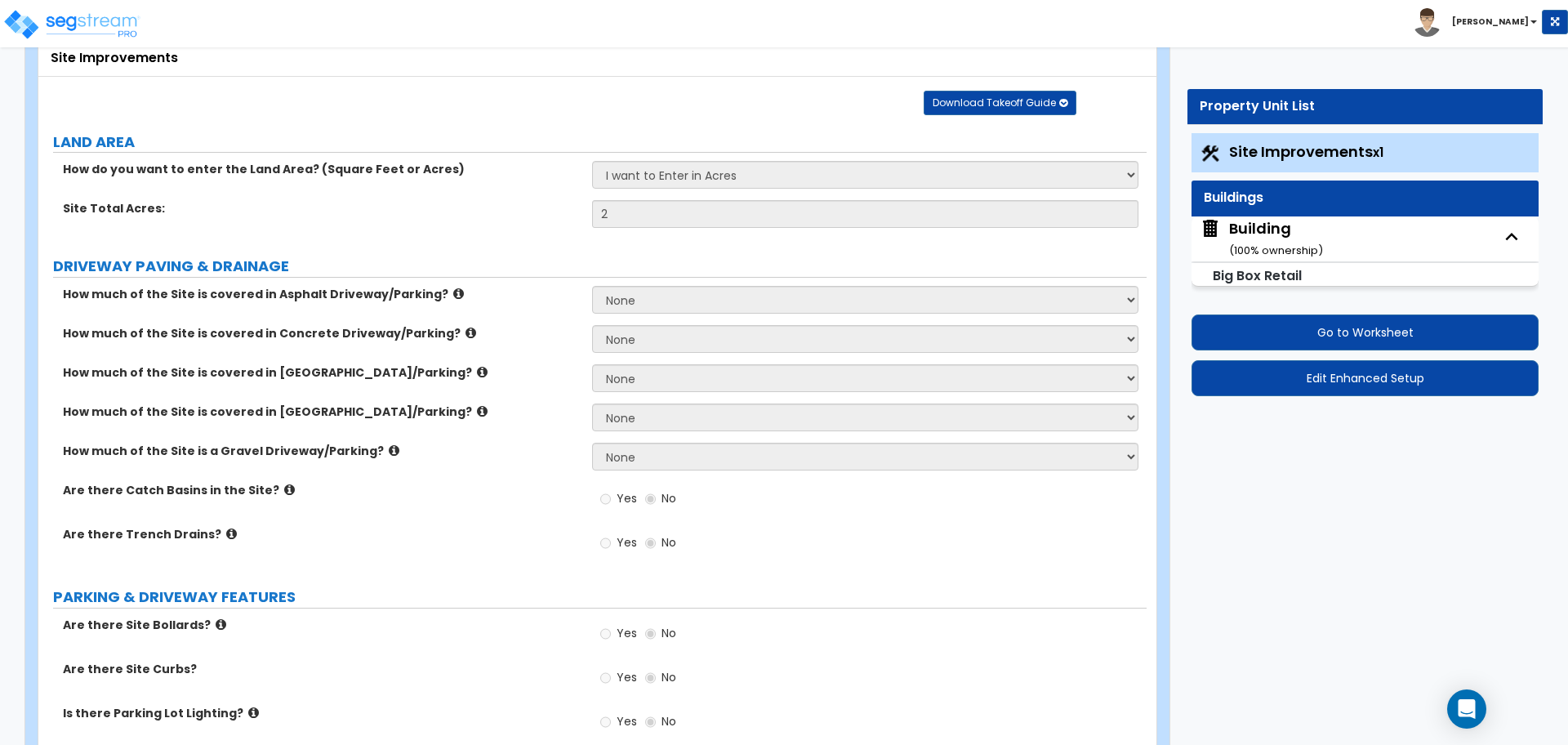
select select "3"
select select "2"
select select "1"
select select "2"
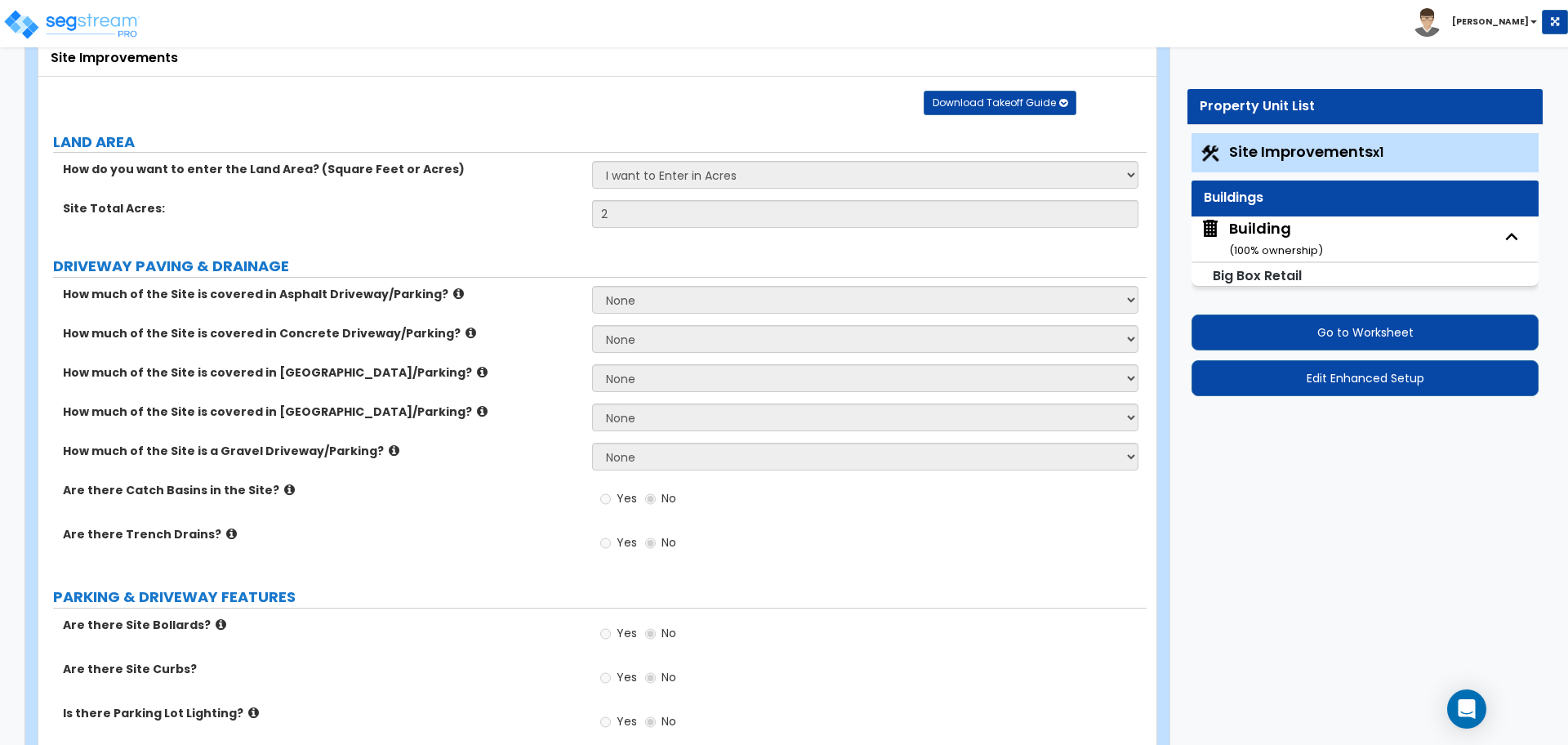
select select "3"
select select "4"
select select "2"
select select "1"
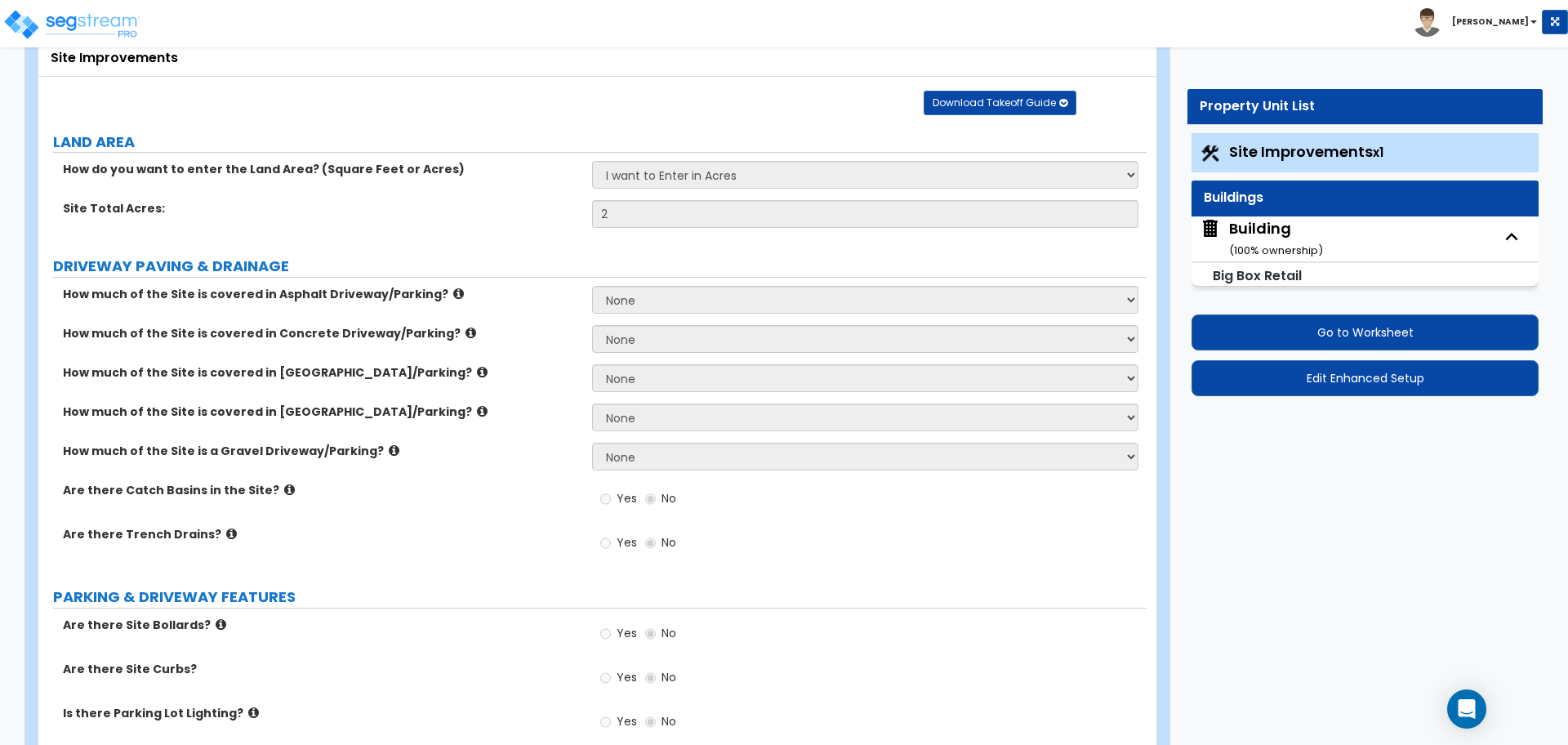
select select "6"
select select "2"
select select "1"
select select "2"
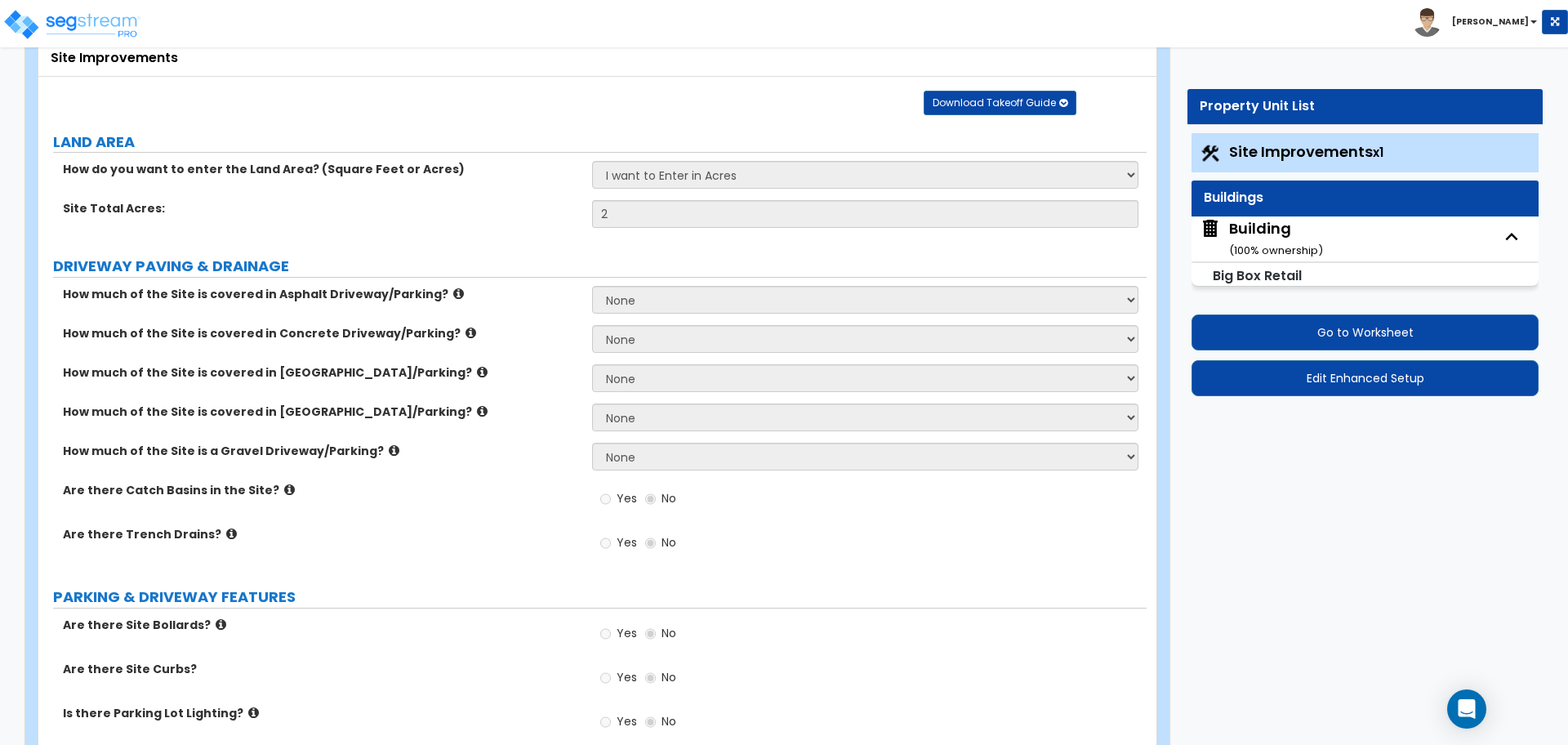
select select "2"
select select "4"
select select "1"
select select "7"
select select "8"
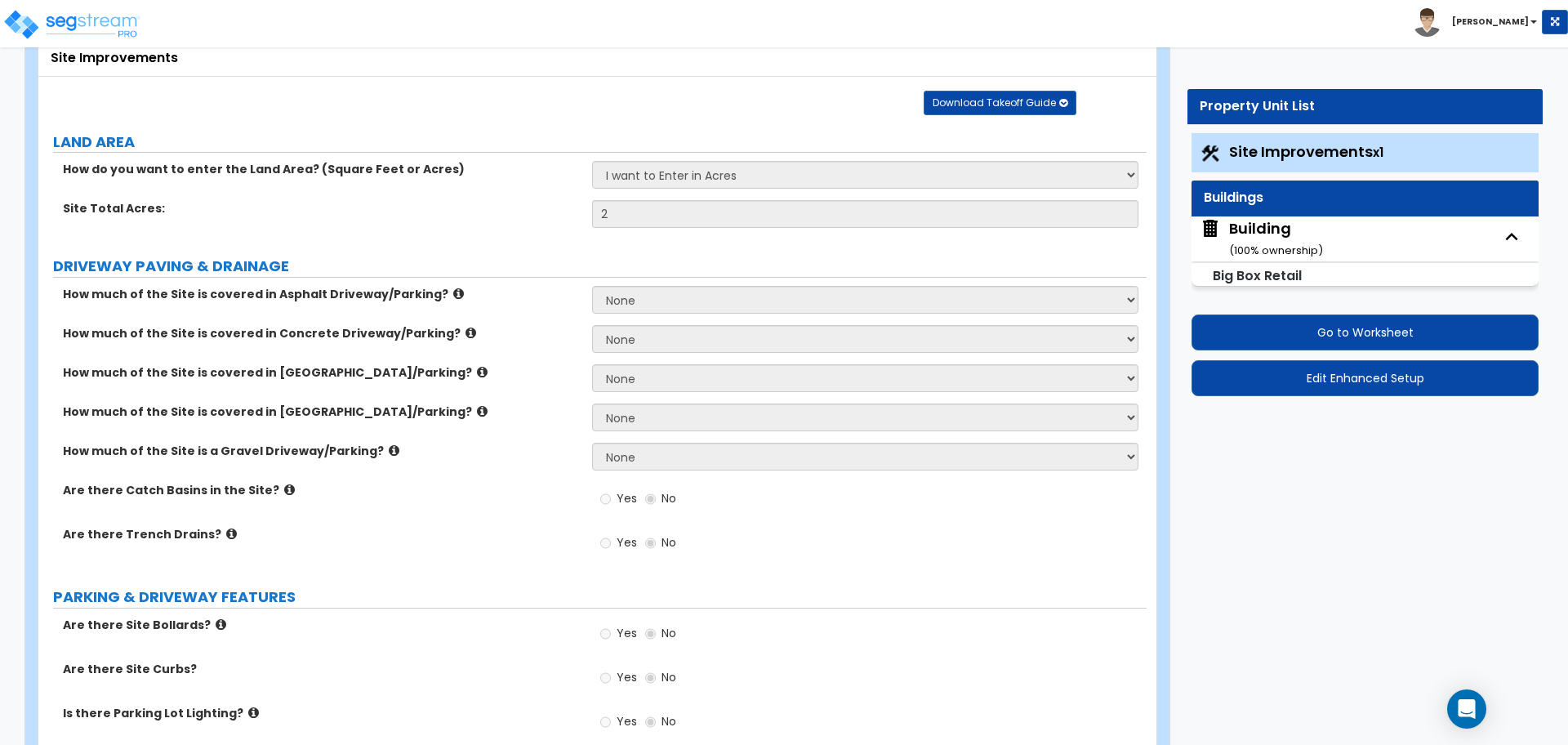
select select "1"
select select "3"
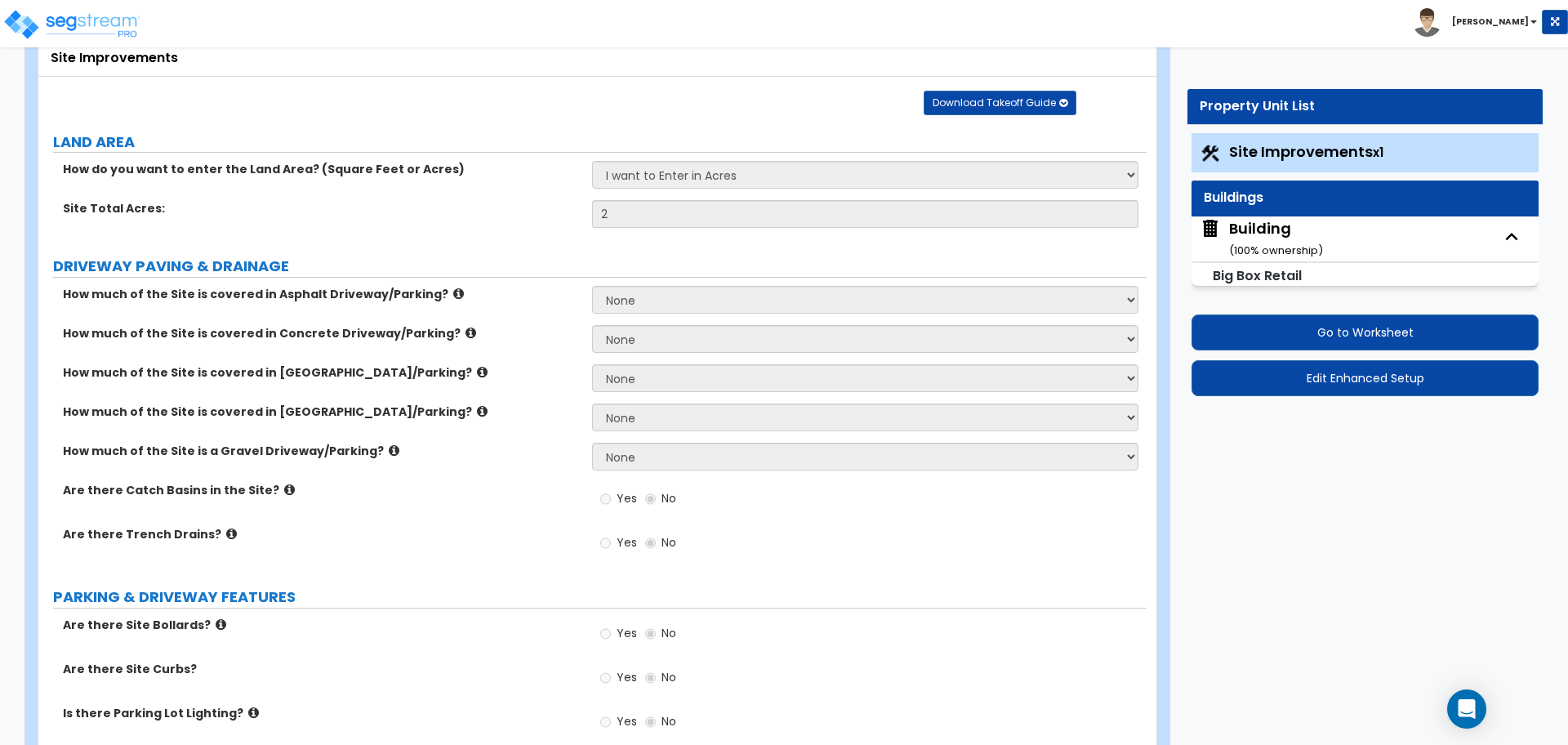
select select "3"
select select "2"
select select "1"
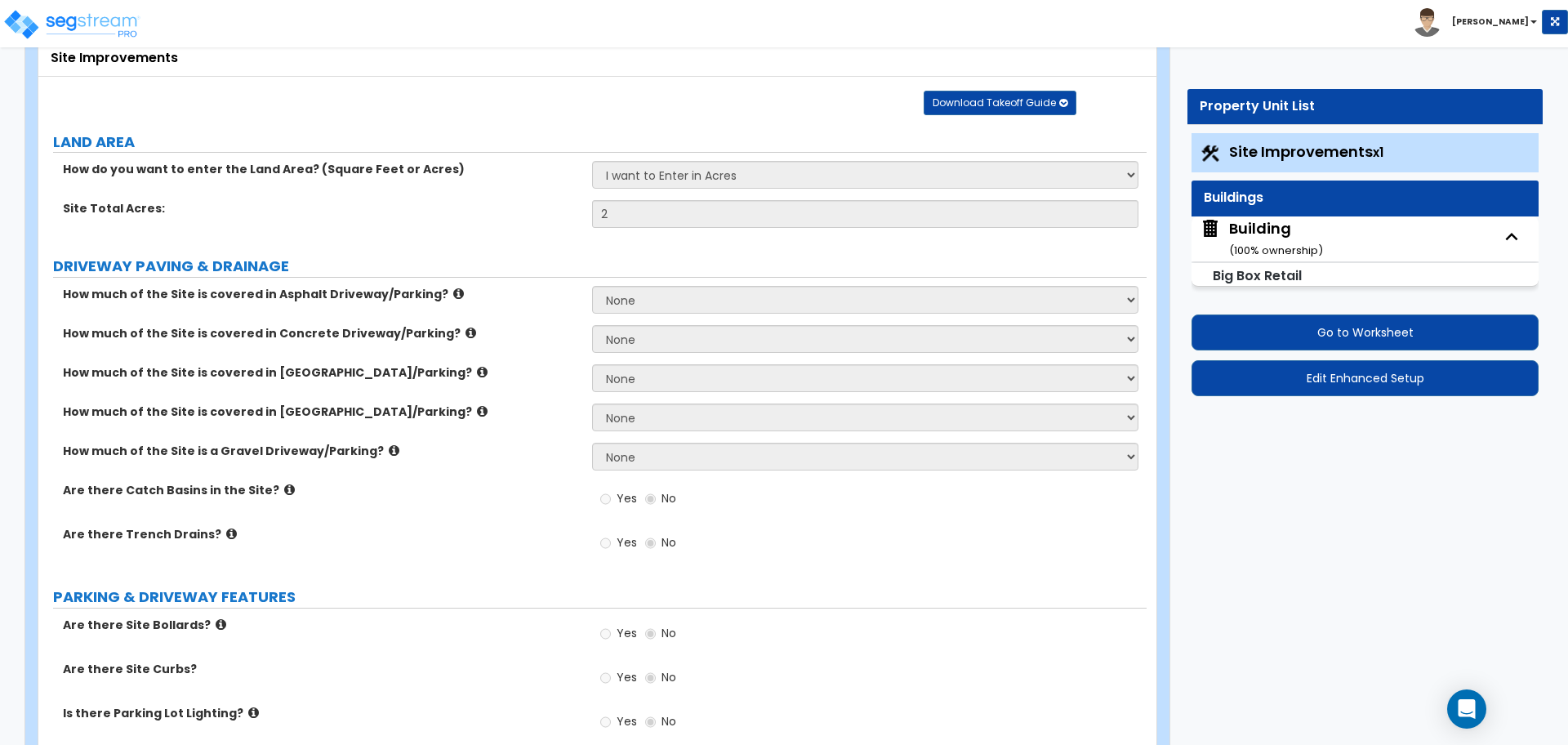
select select "6"
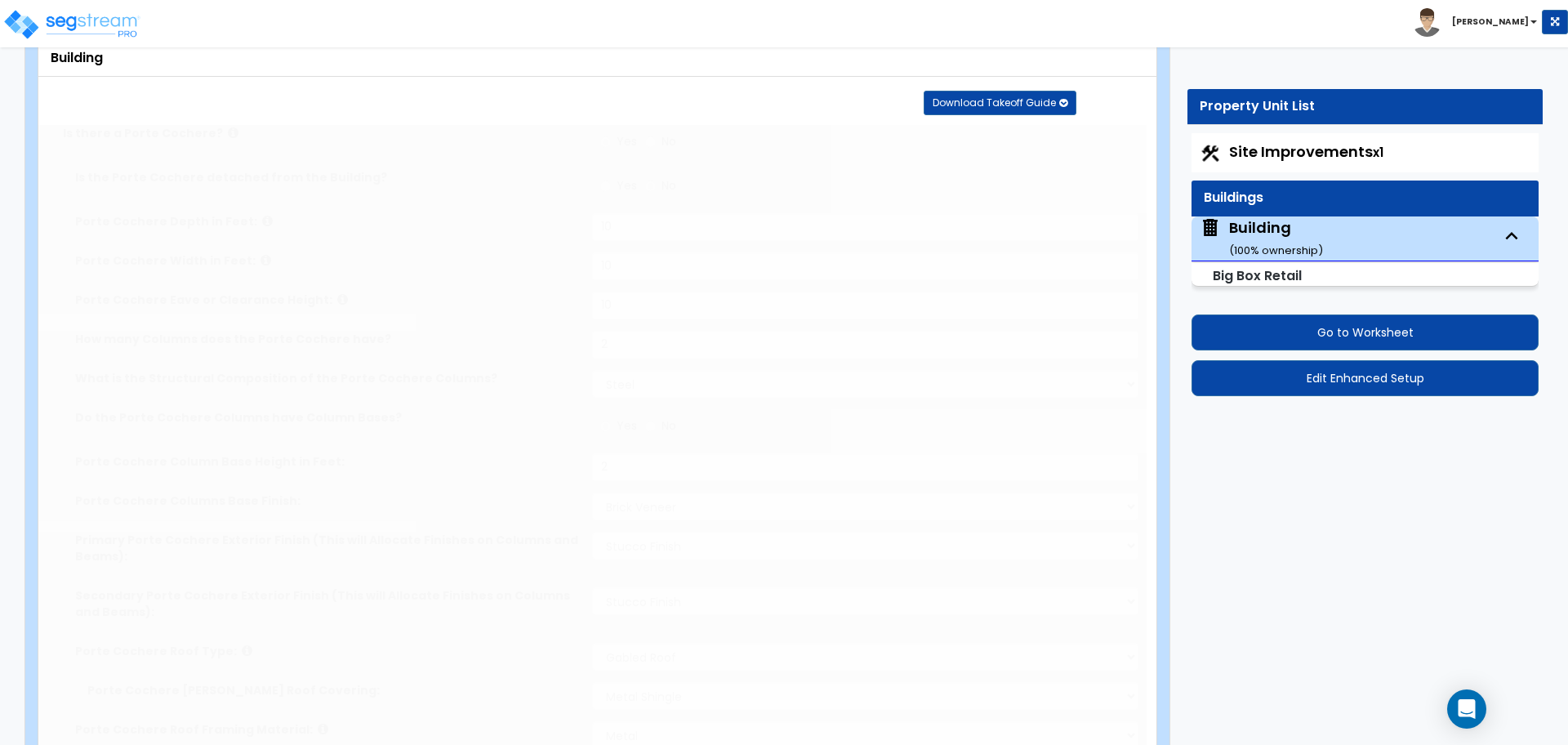
type input "10000"
radio input "true"
type input "4"
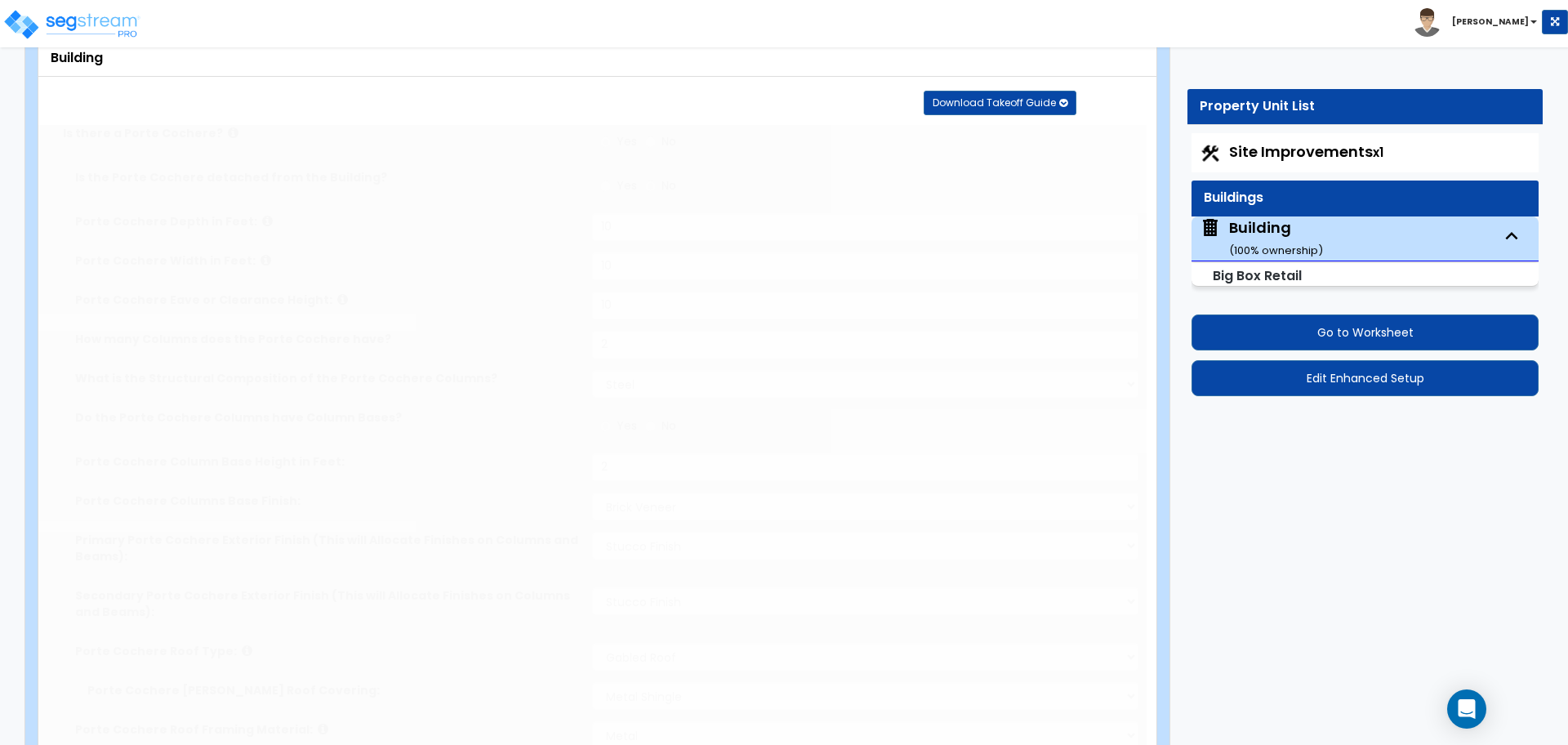
select select "2"
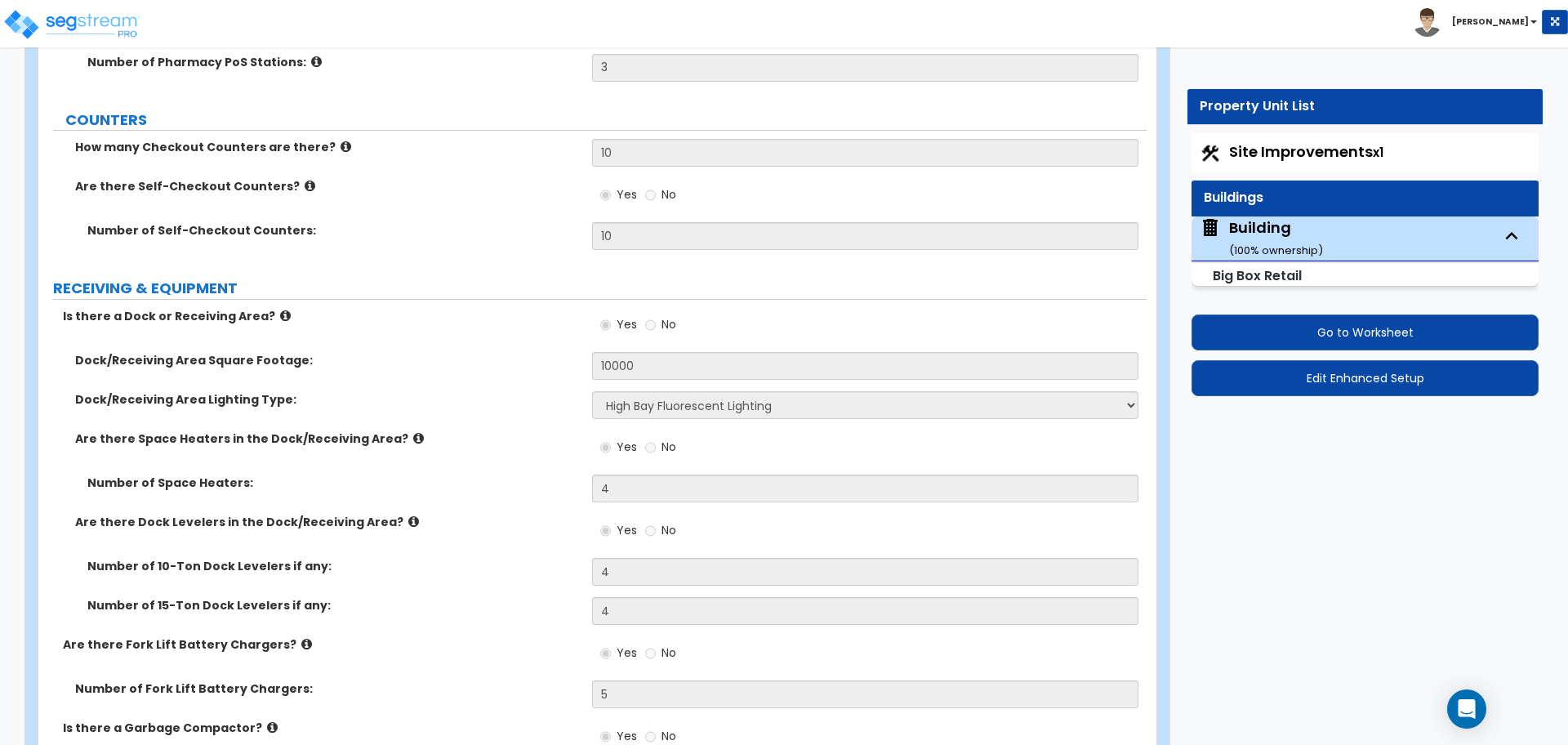
scroll to position [8915, 0]
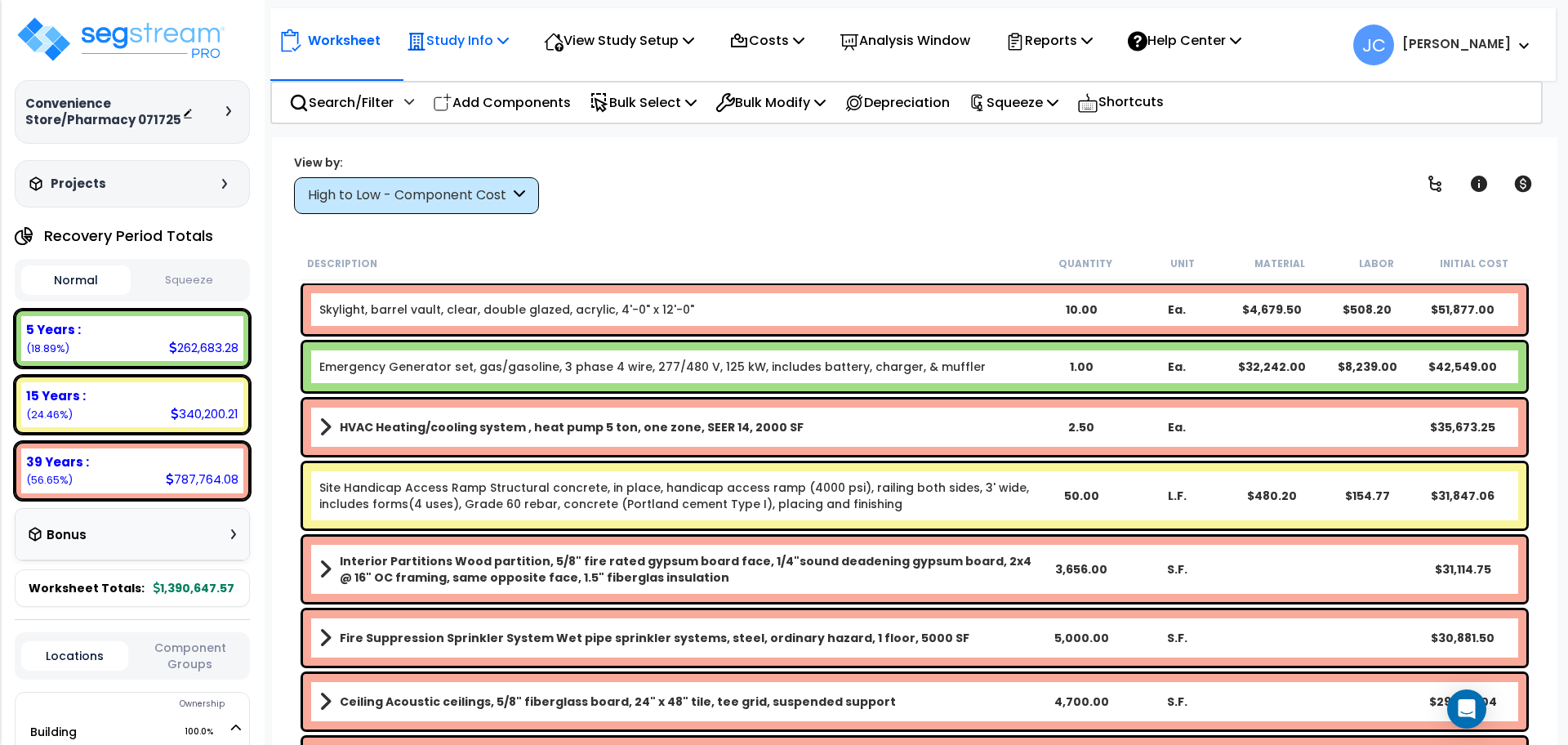
click at [465, 41] on p "Study Info" at bounding box center [458, 40] width 102 height 22
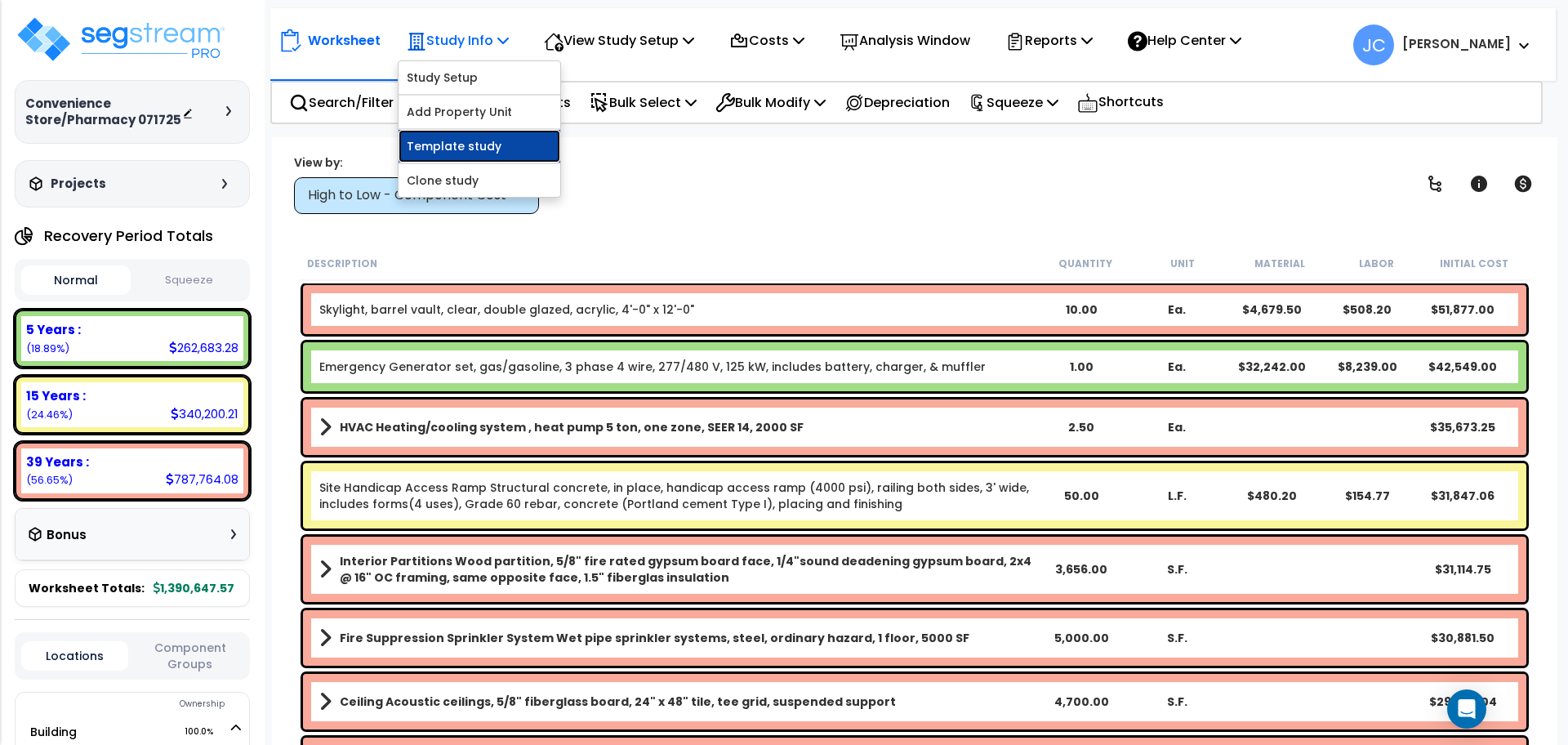
click at [489, 148] on link "Template study" at bounding box center [480, 146] width 161 height 32
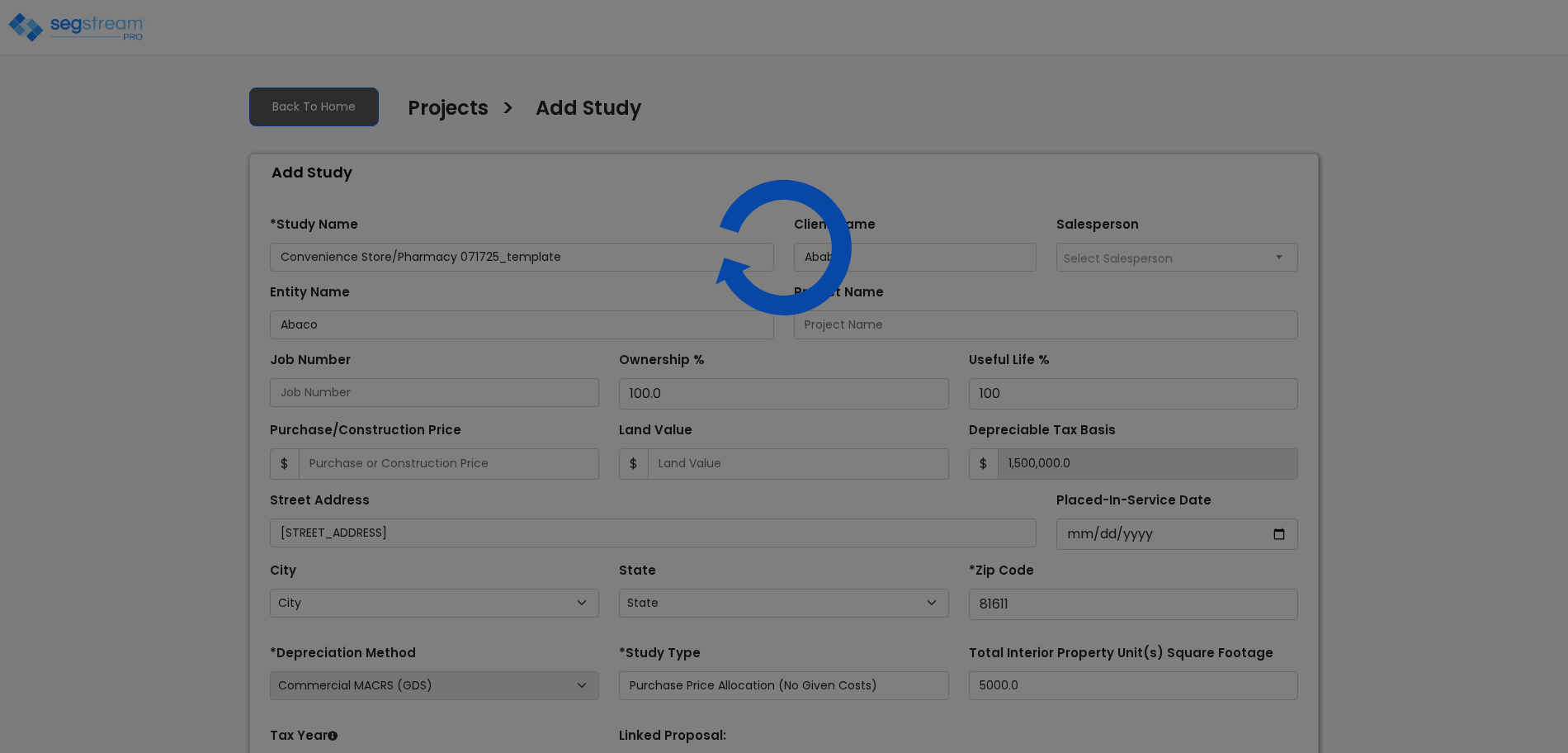
select select "2025"
select select "CO"
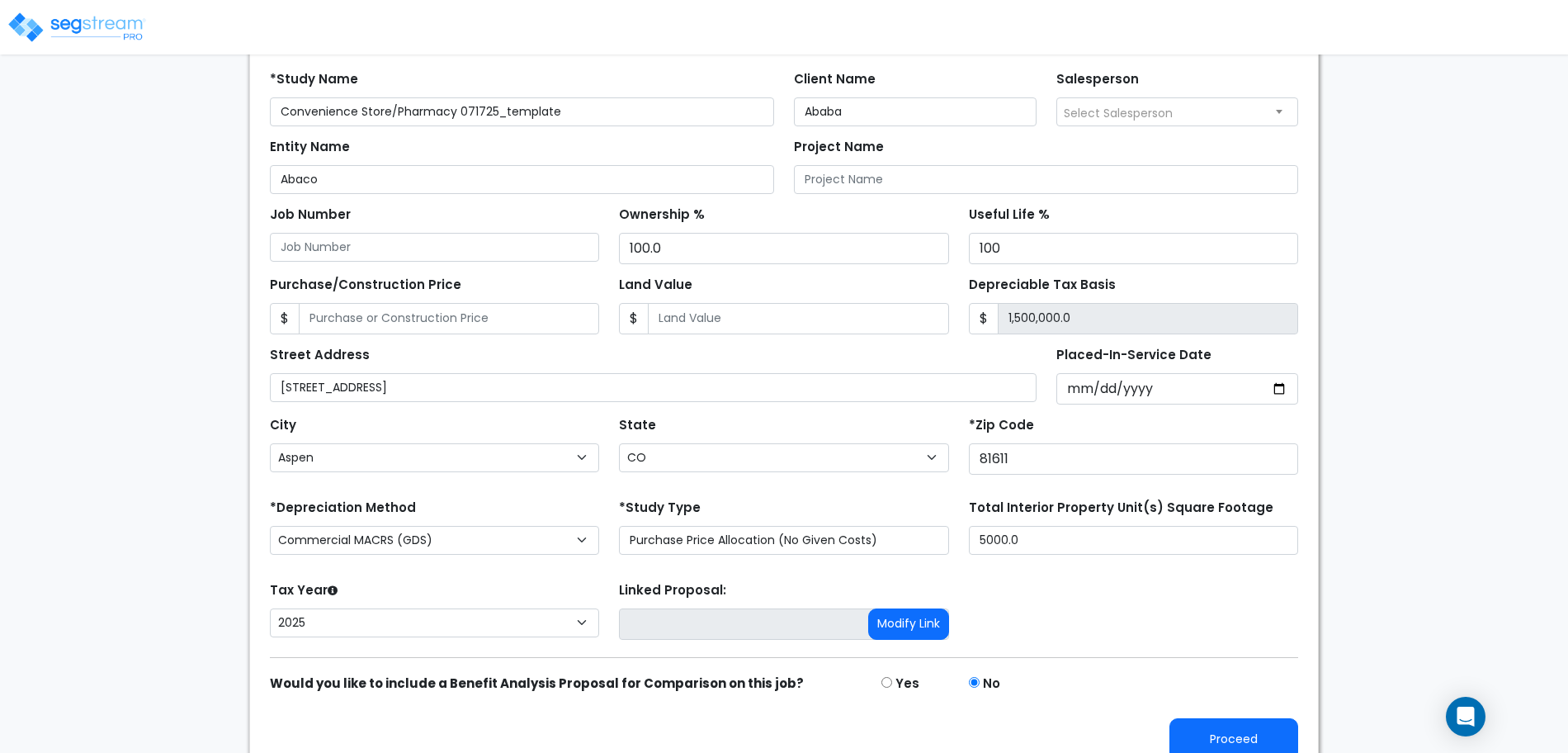
scroll to position [161, 0]
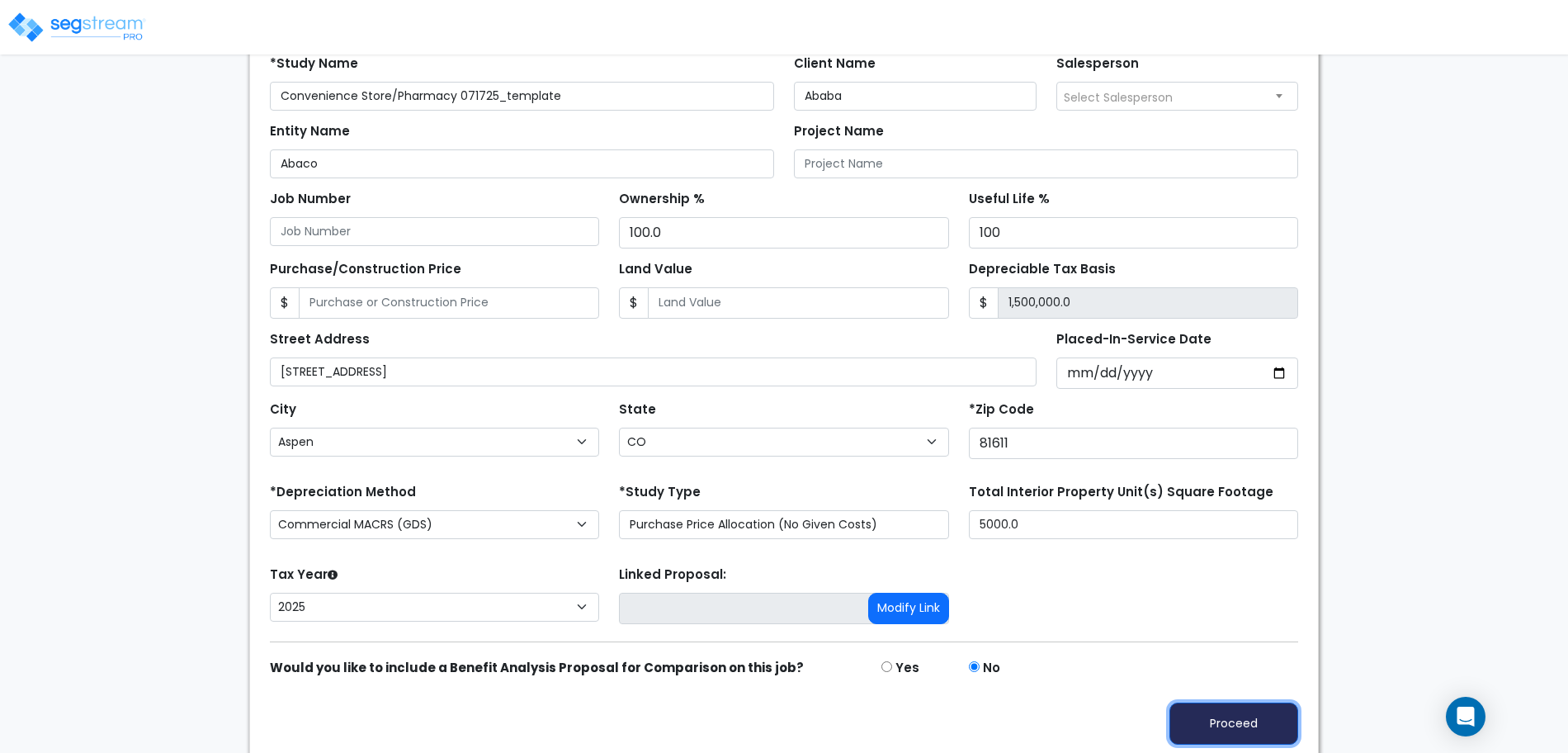
click at [1243, 723] on button "Proceed" at bounding box center [1234, 723] width 129 height 42
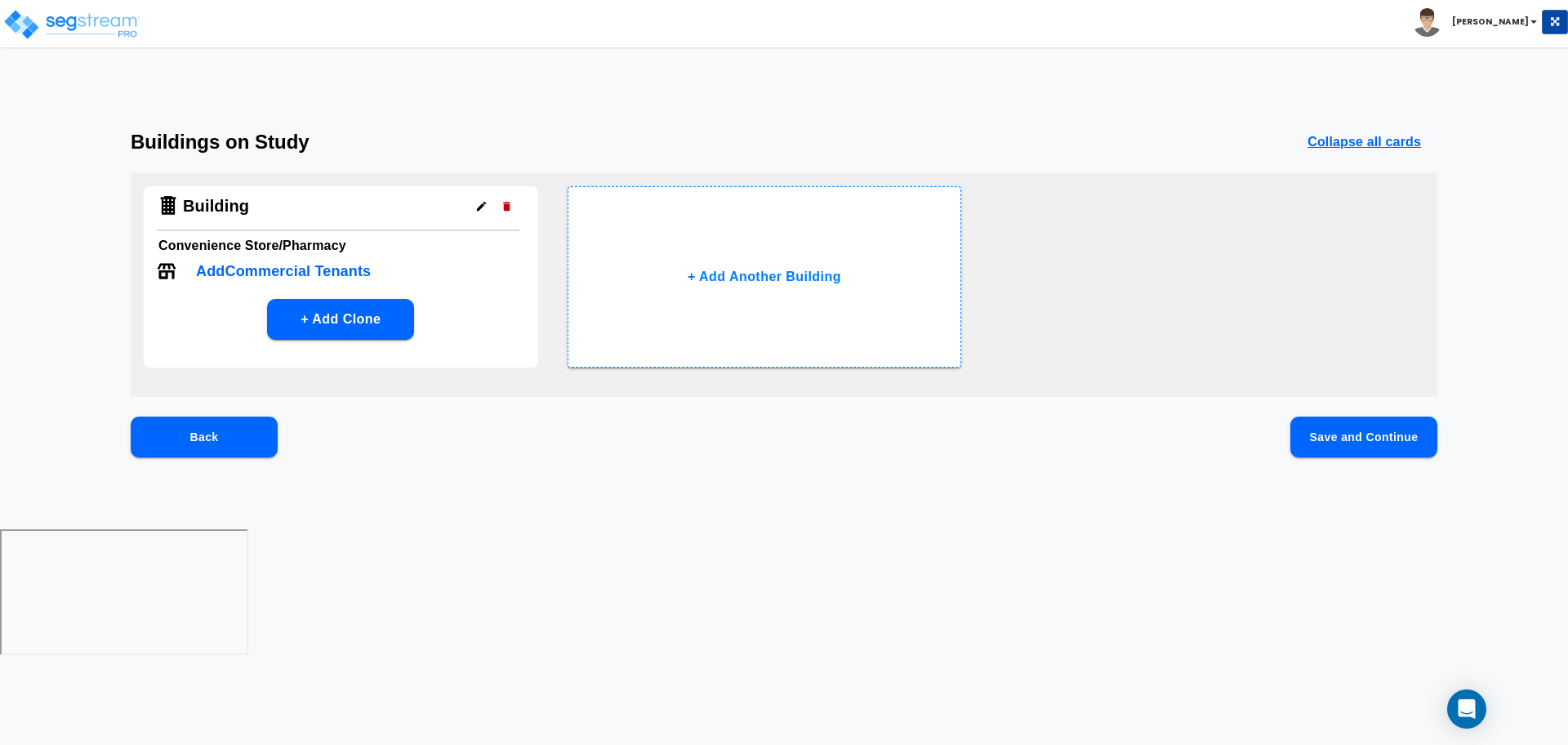
click at [1342, 427] on button "Save and Continue" at bounding box center [1364, 437] width 147 height 41
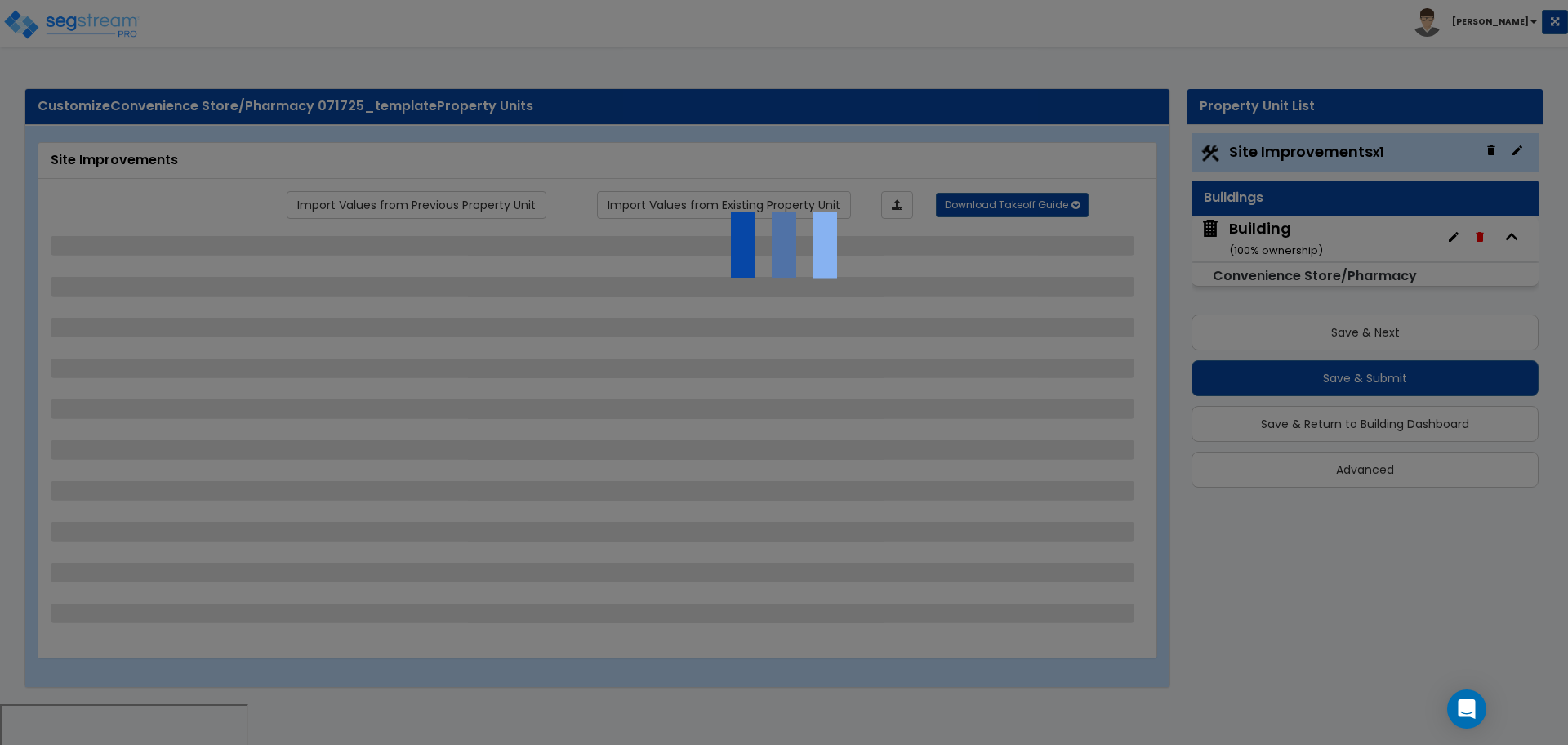
select select "2"
select select "1"
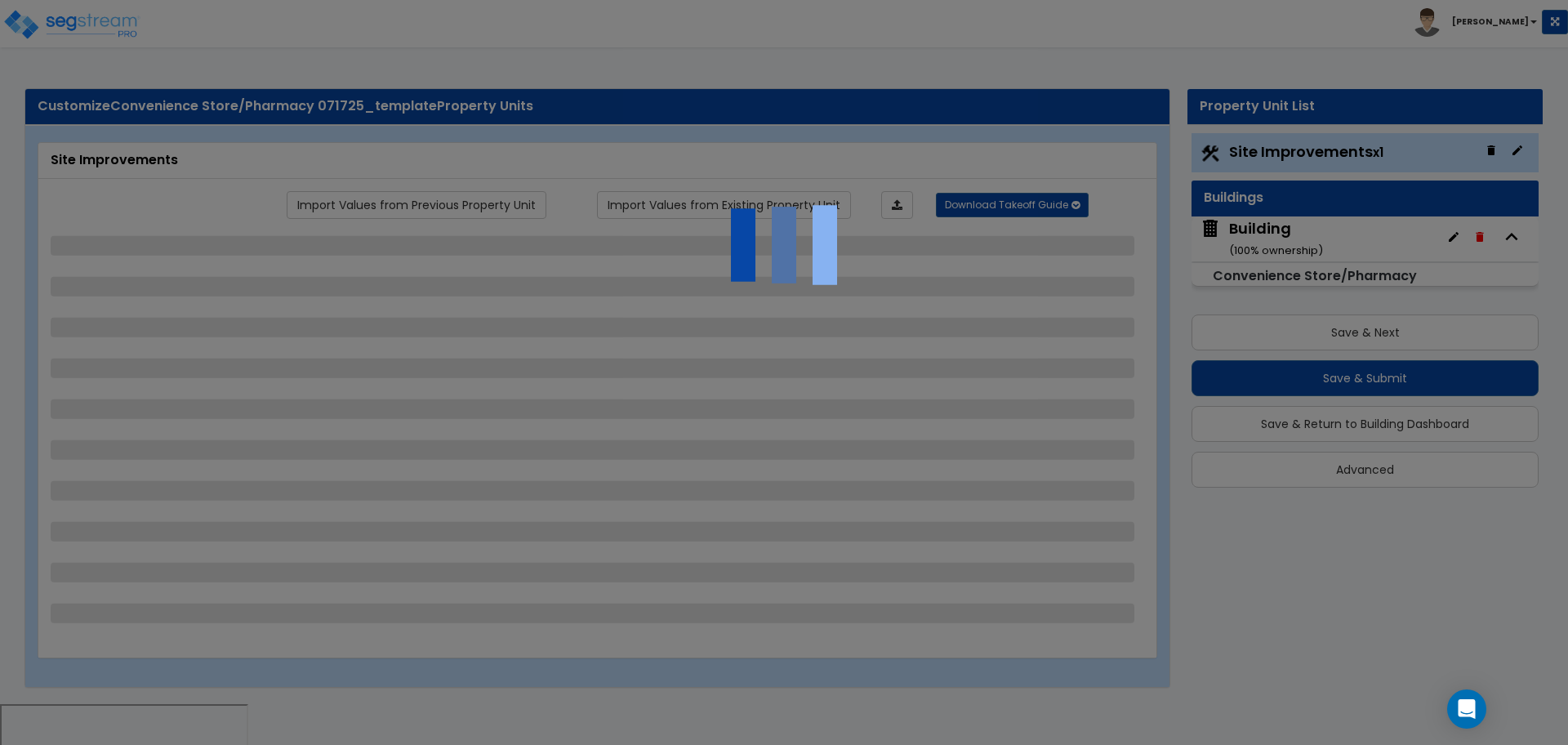
select select "2"
select select "1"
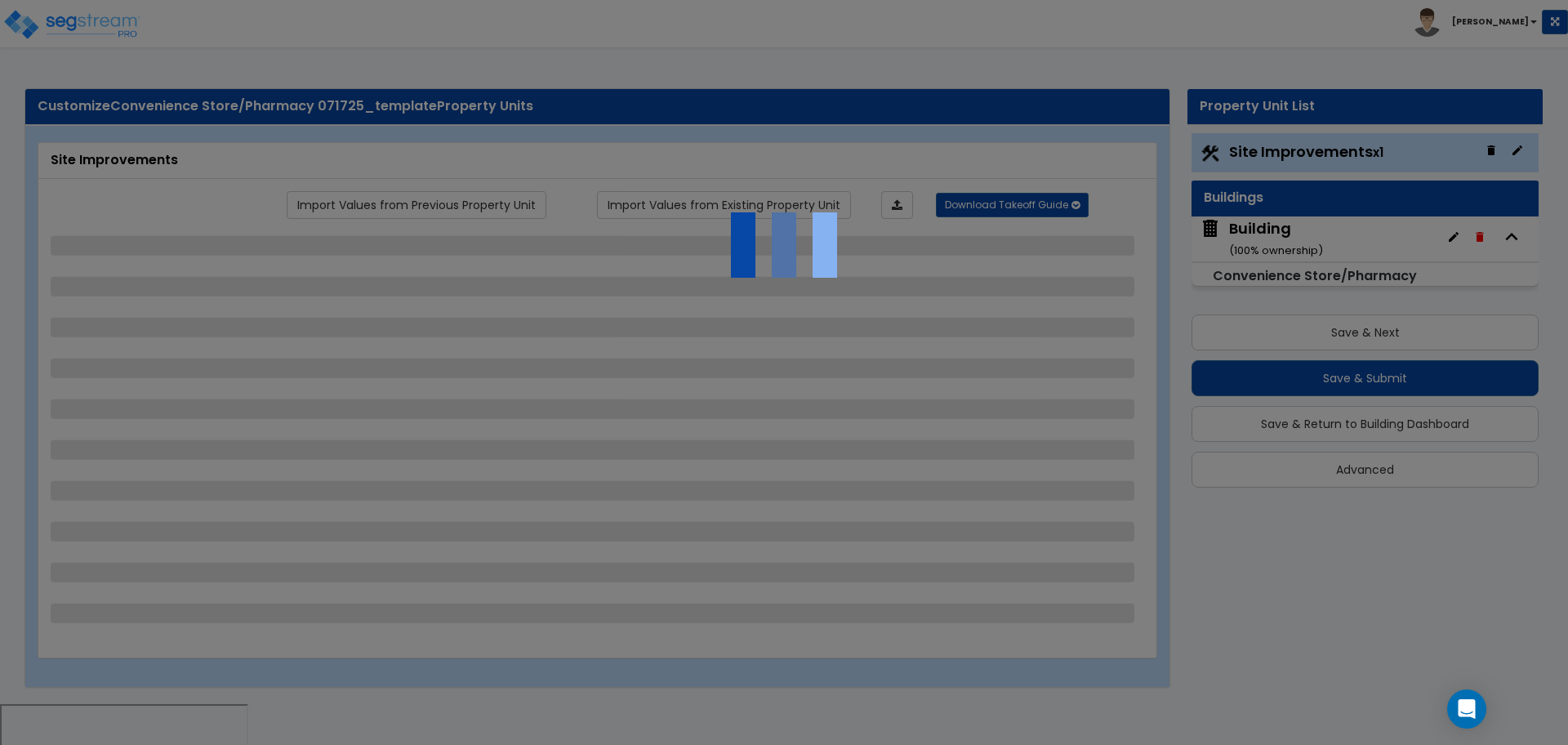
select select "2"
select select "4"
select select "2"
select select "1"
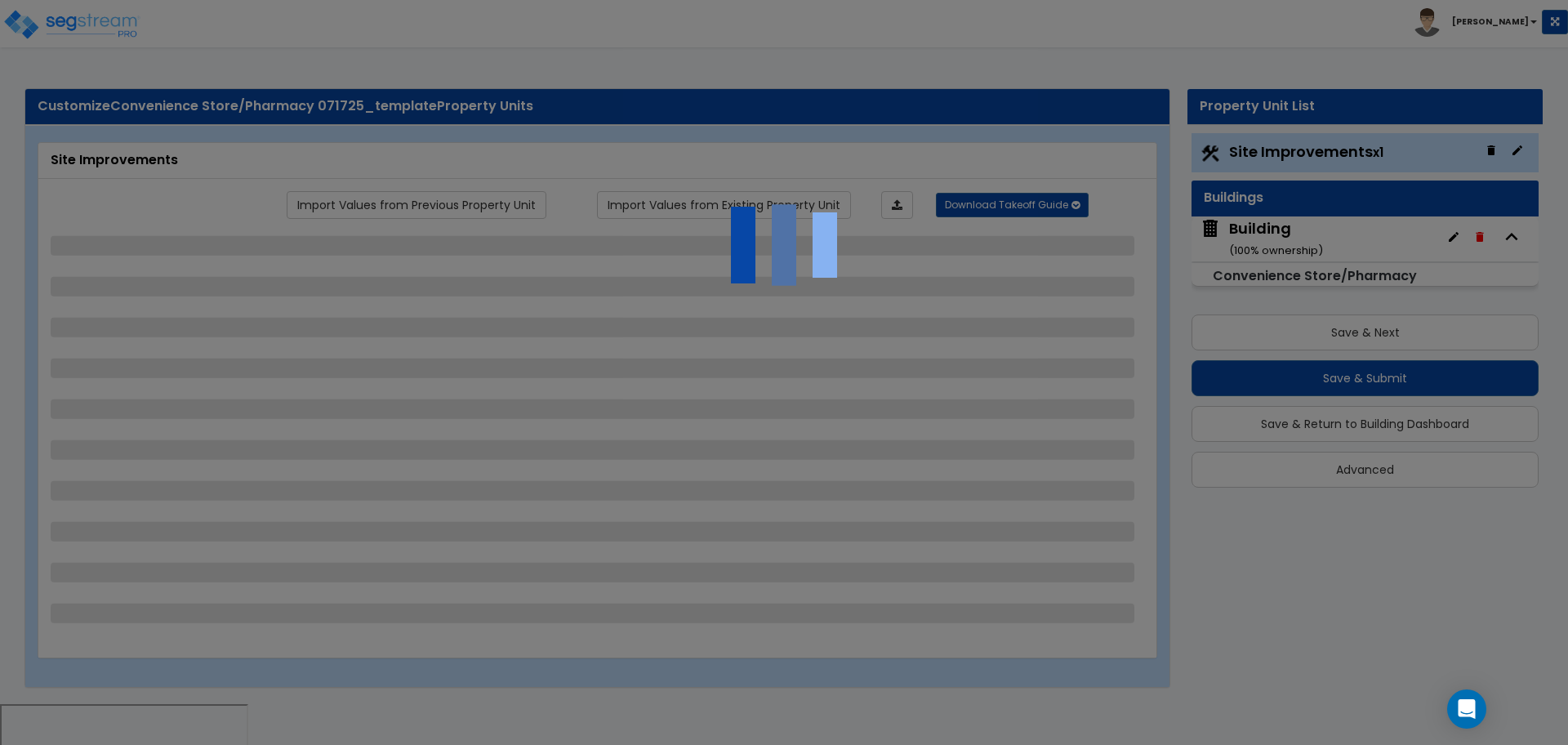
select select "4"
select select "2"
select select "1"
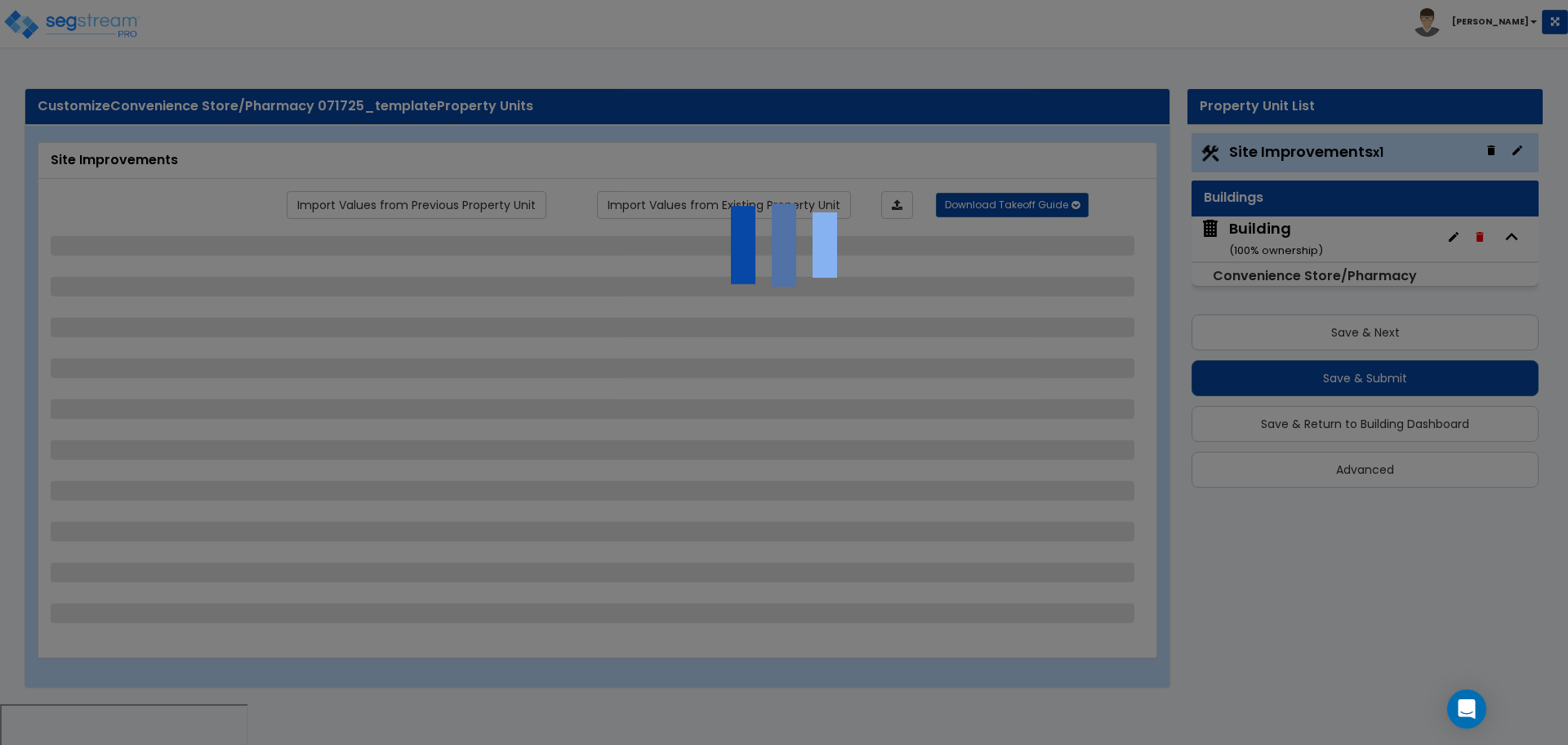
select select "1"
select select "6"
select select "1"
select select "2"
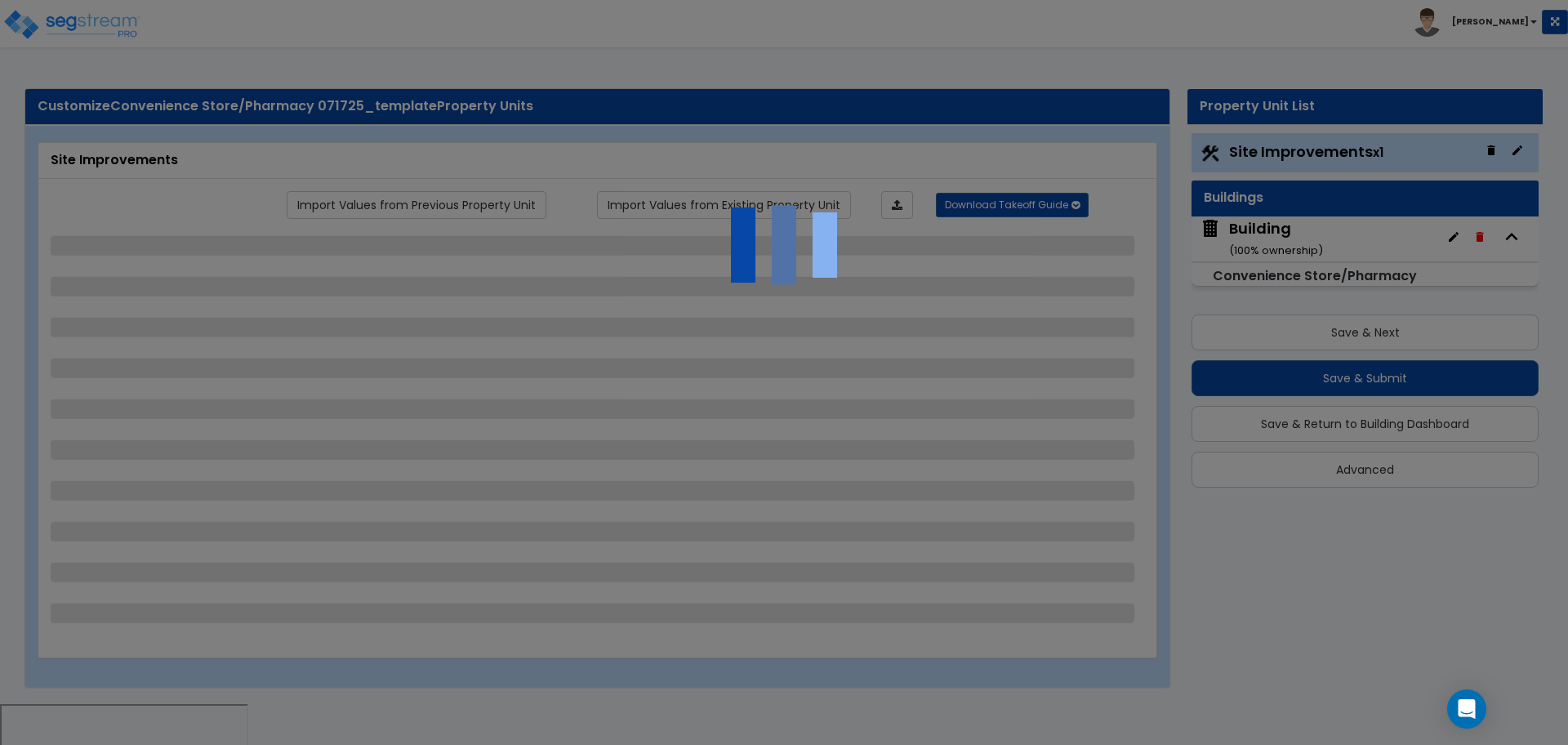
select select "3"
select select "1"
select select "3"
select select "2"
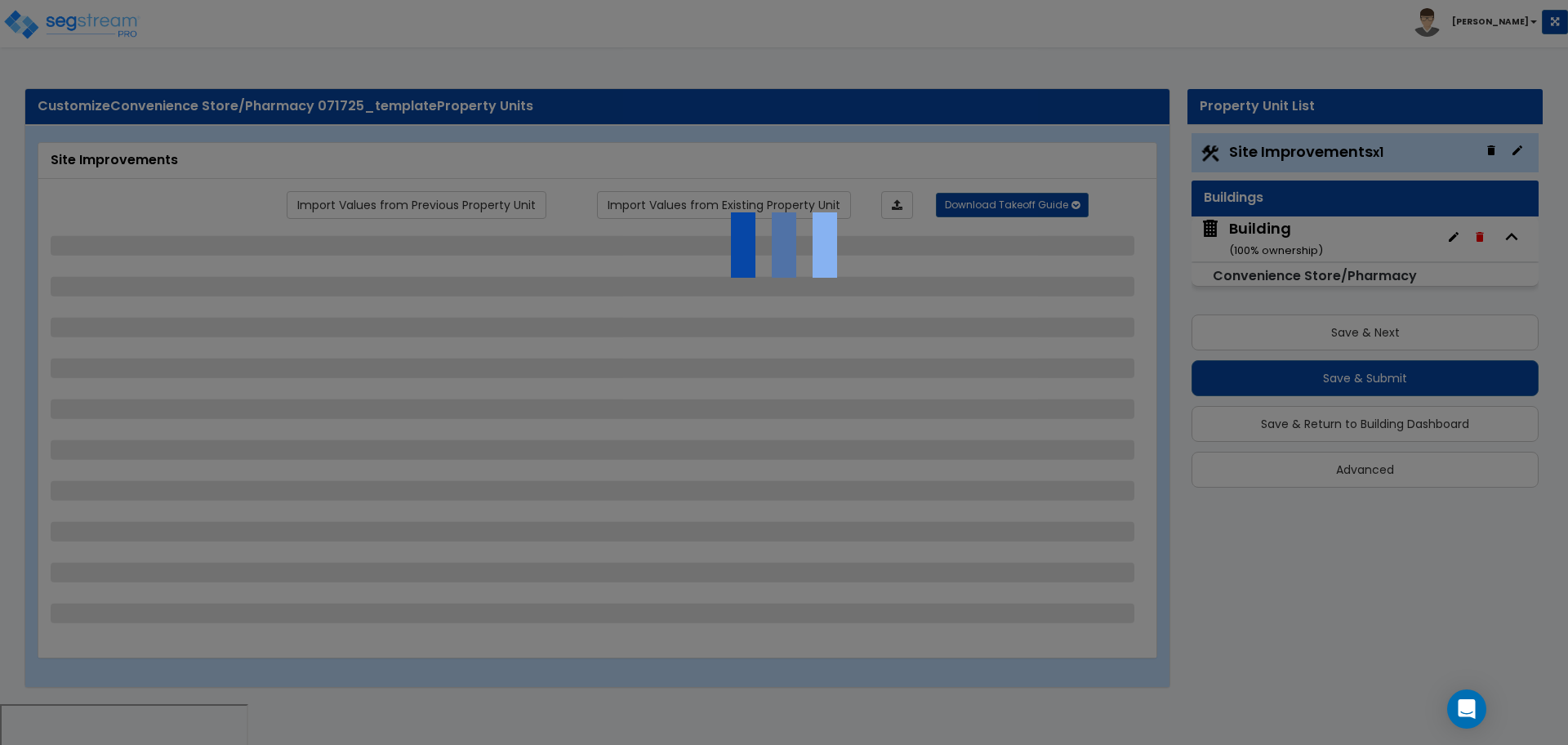
select select "7"
select select "2"
select select "1"
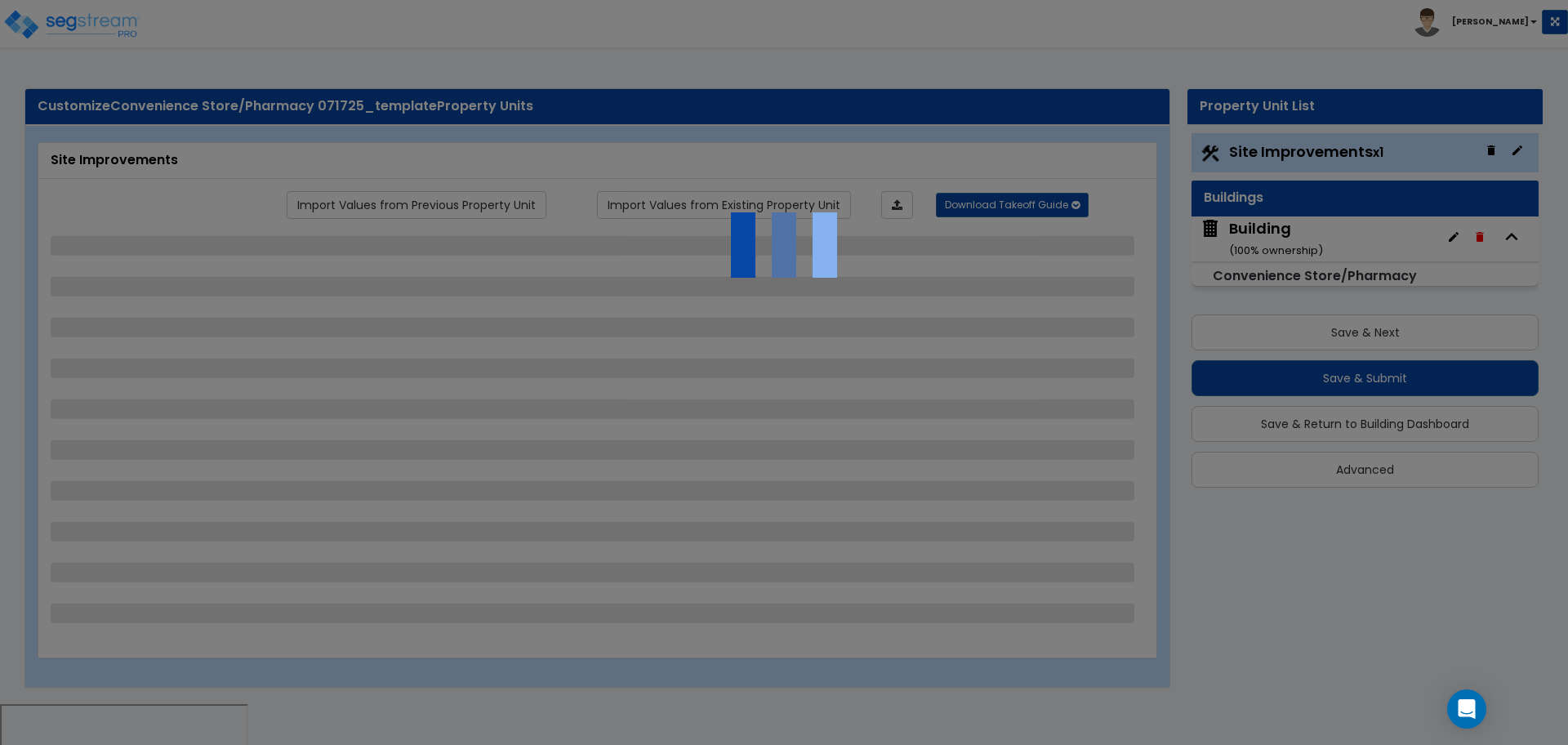
select select "16"
select select "2"
select select "3"
select select "1"
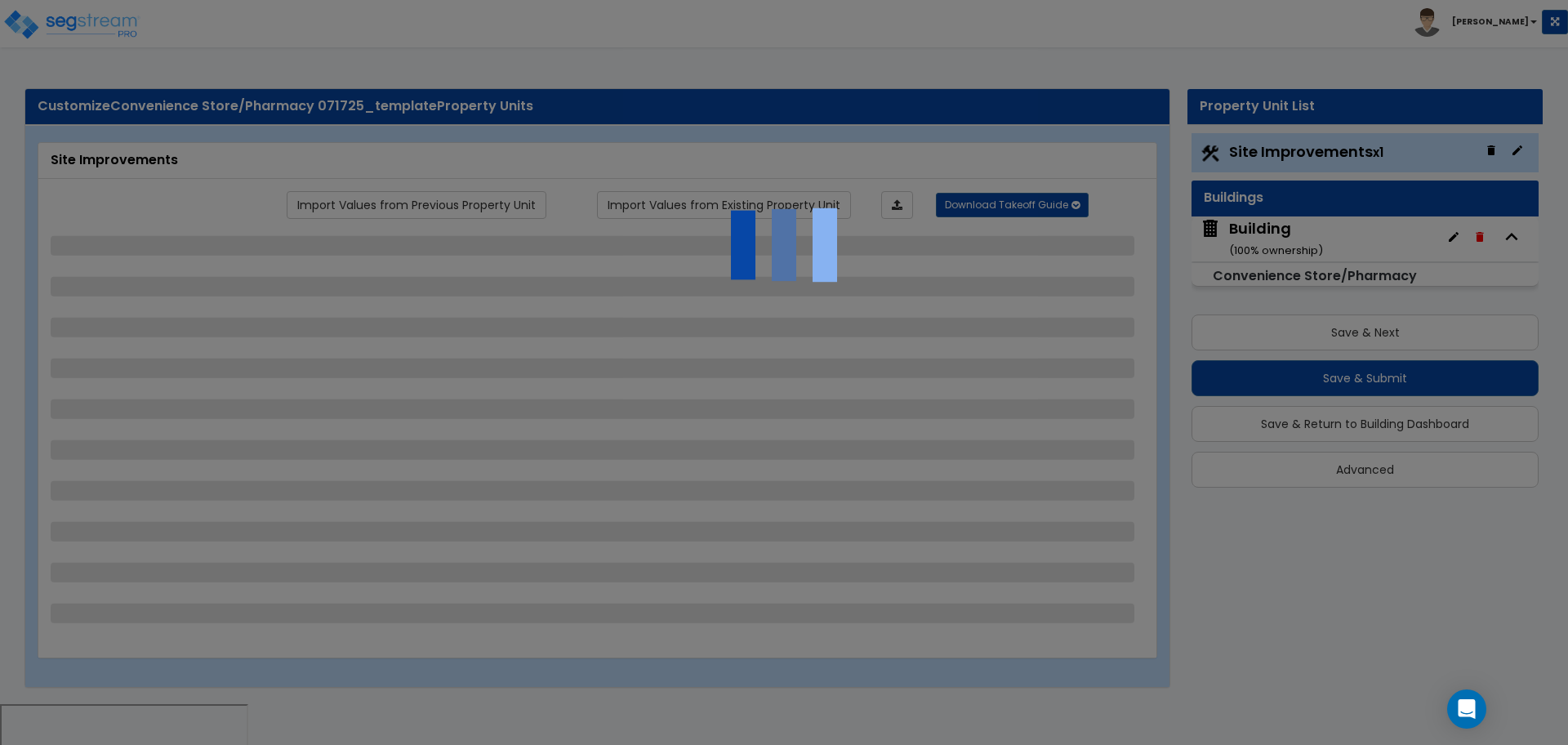
select select "1"
select select "2"
select select "1"
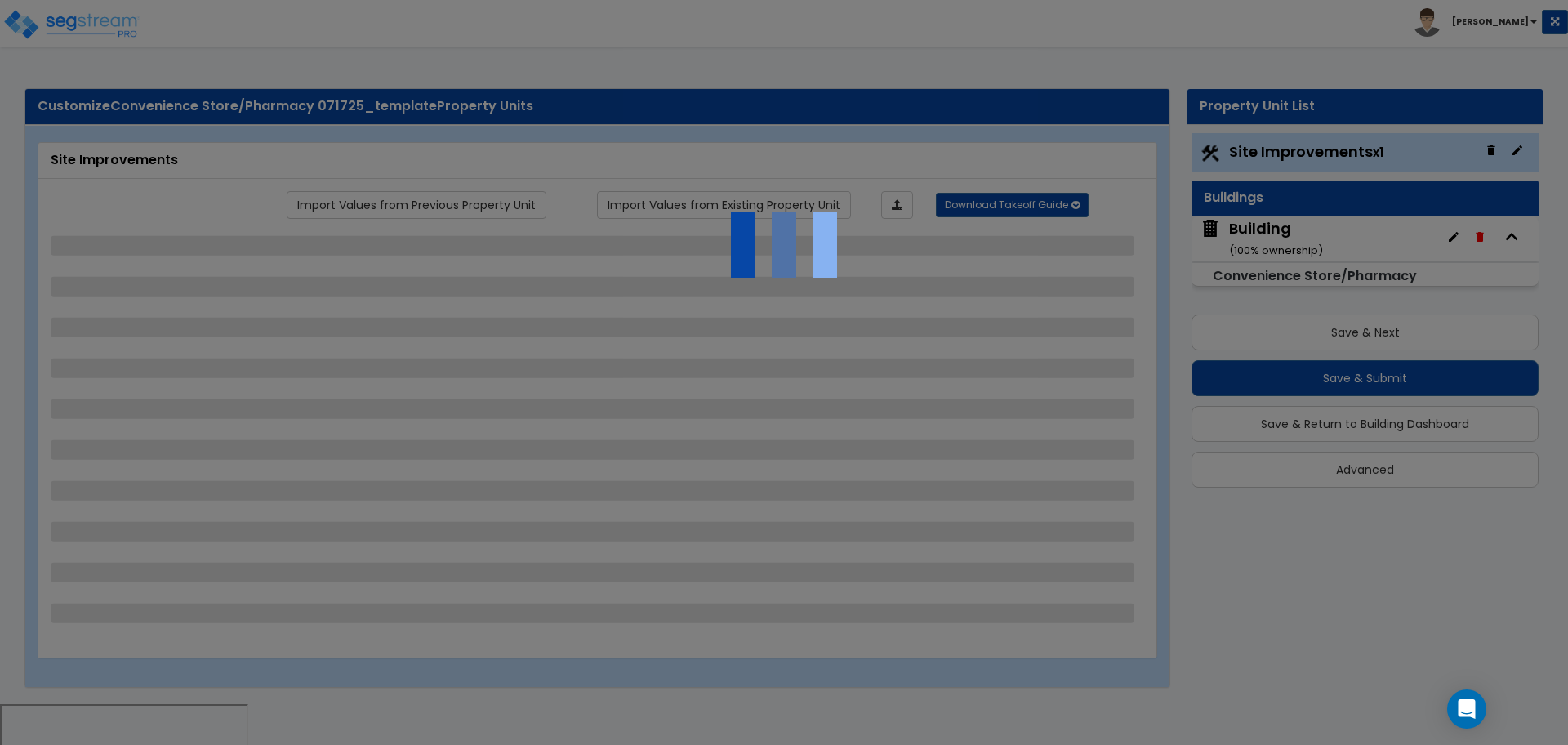
select select "2"
select select "1"
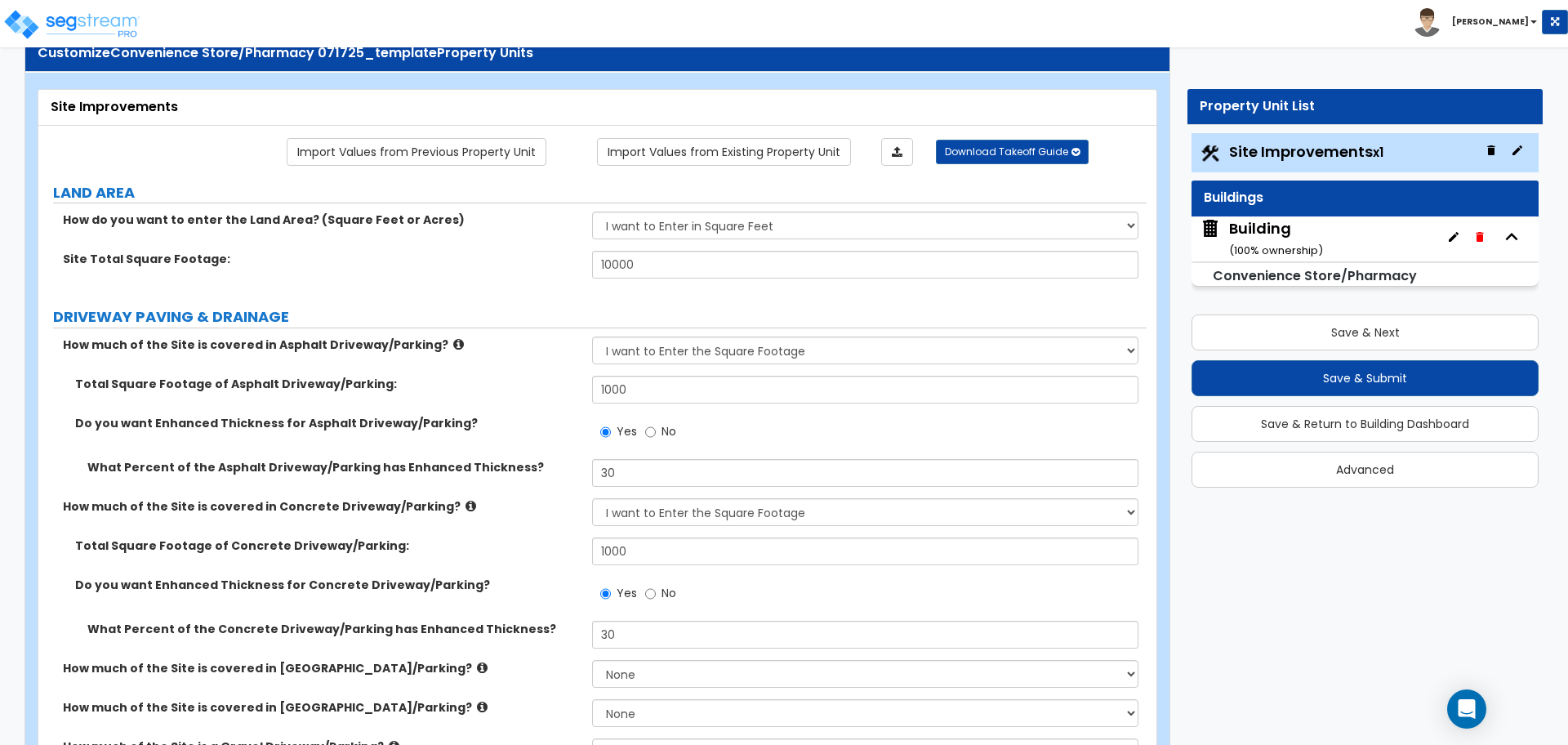
scroll to position [56, 0]
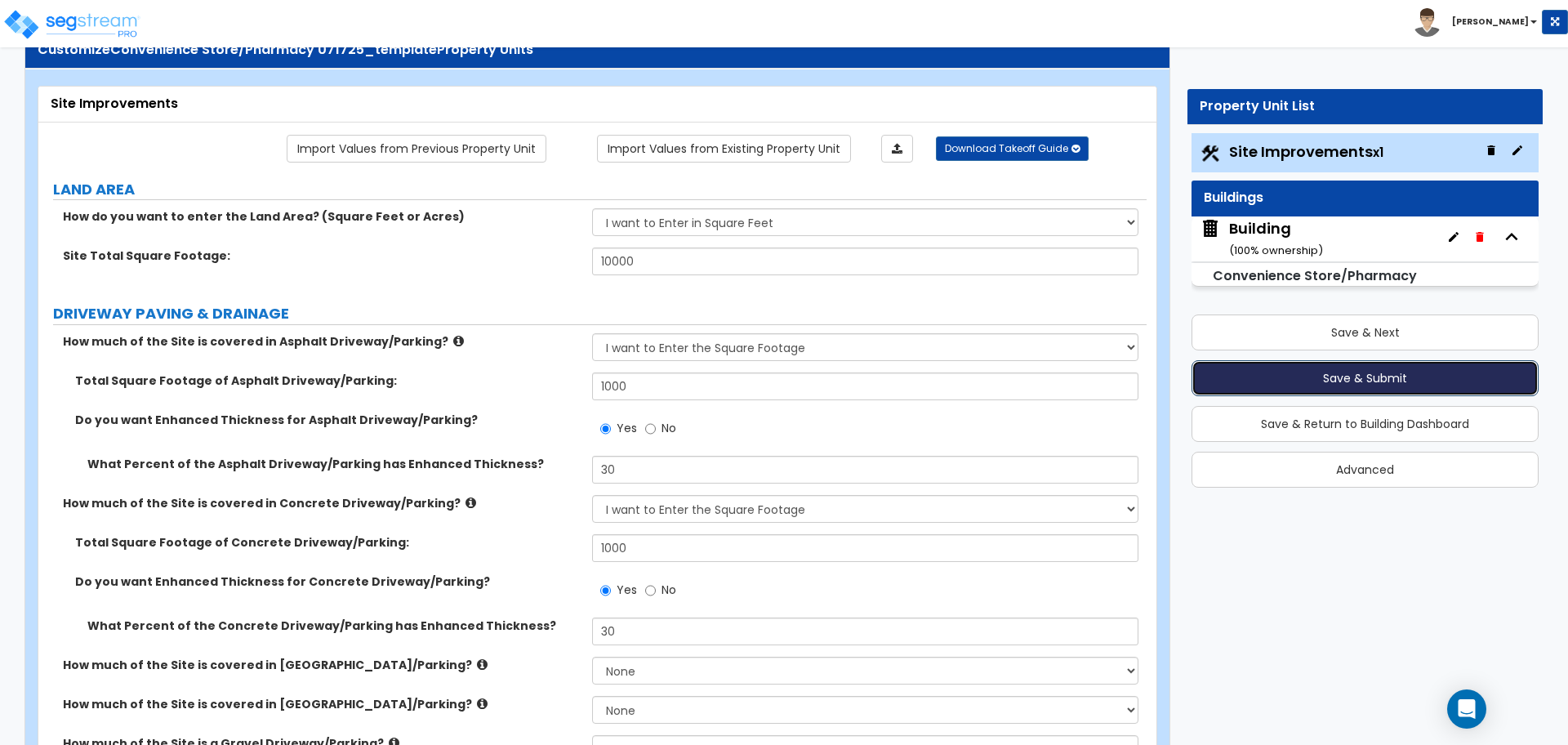
click at [1306, 387] on button "Save & Submit" at bounding box center [1364, 378] width 347 height 36
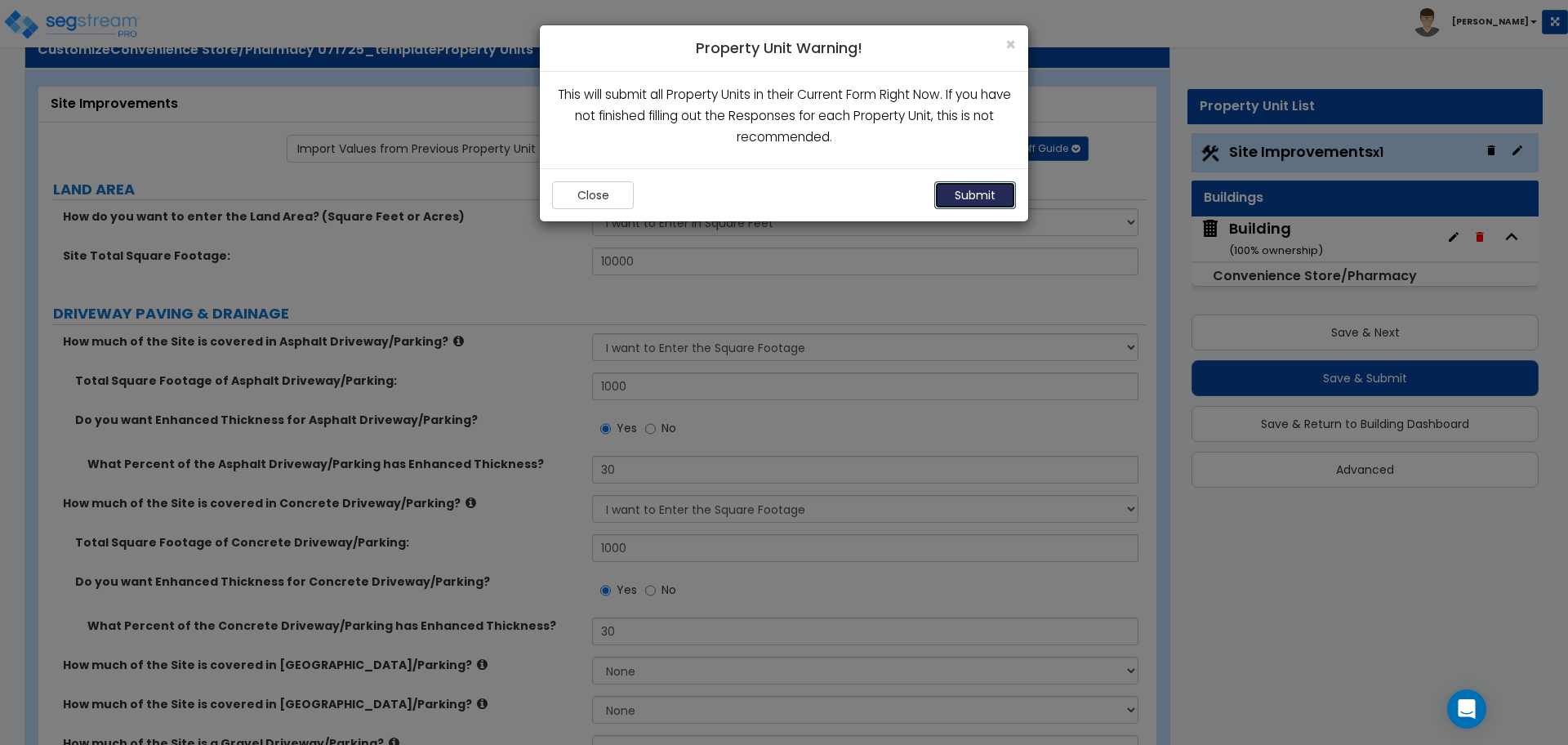
click at [977, 183] on button "Submit" at bounding box center [975, 195] width 82 height 28
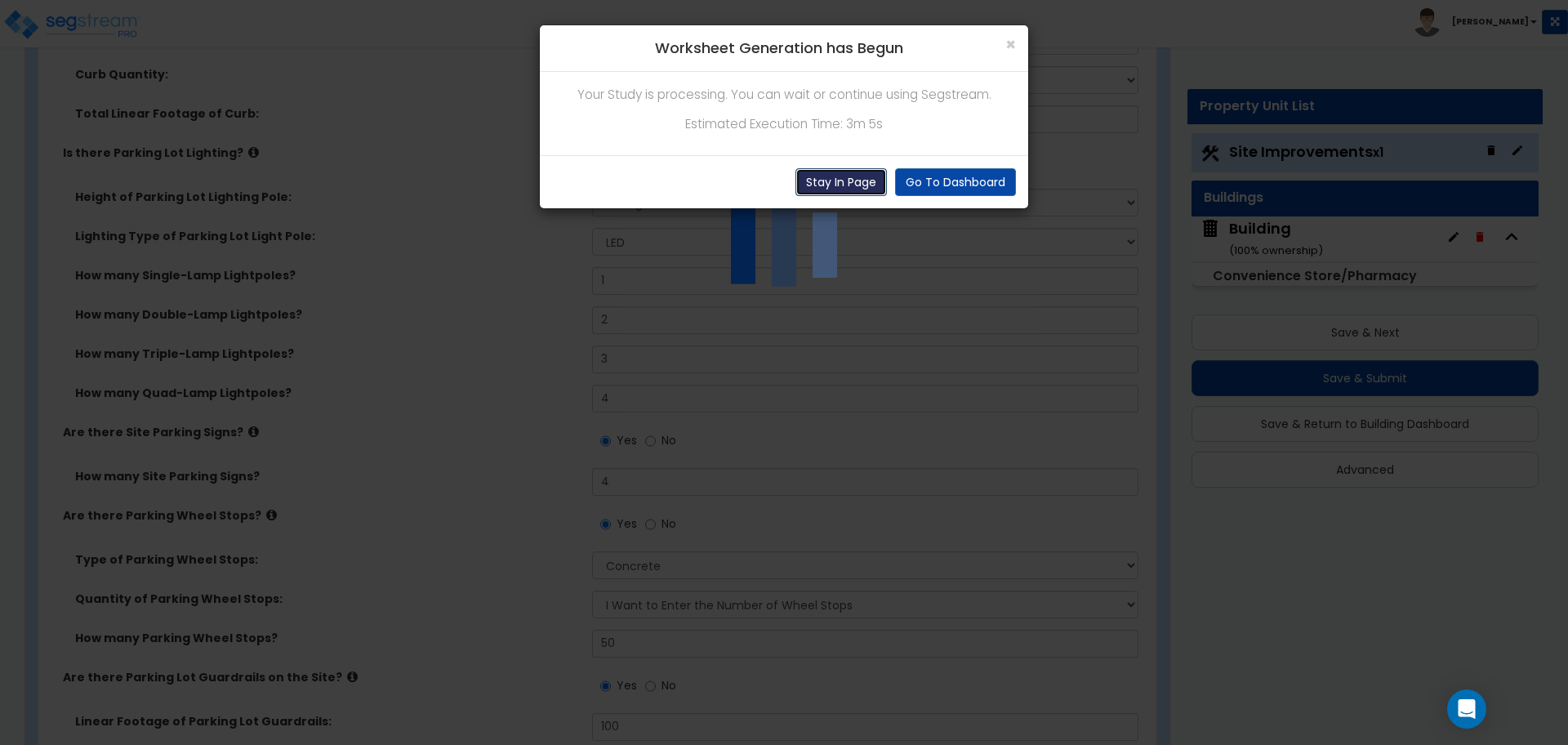
click at [855, 195] on button "Stay In Page" at bounding box center [841, 182] width 91 height 28
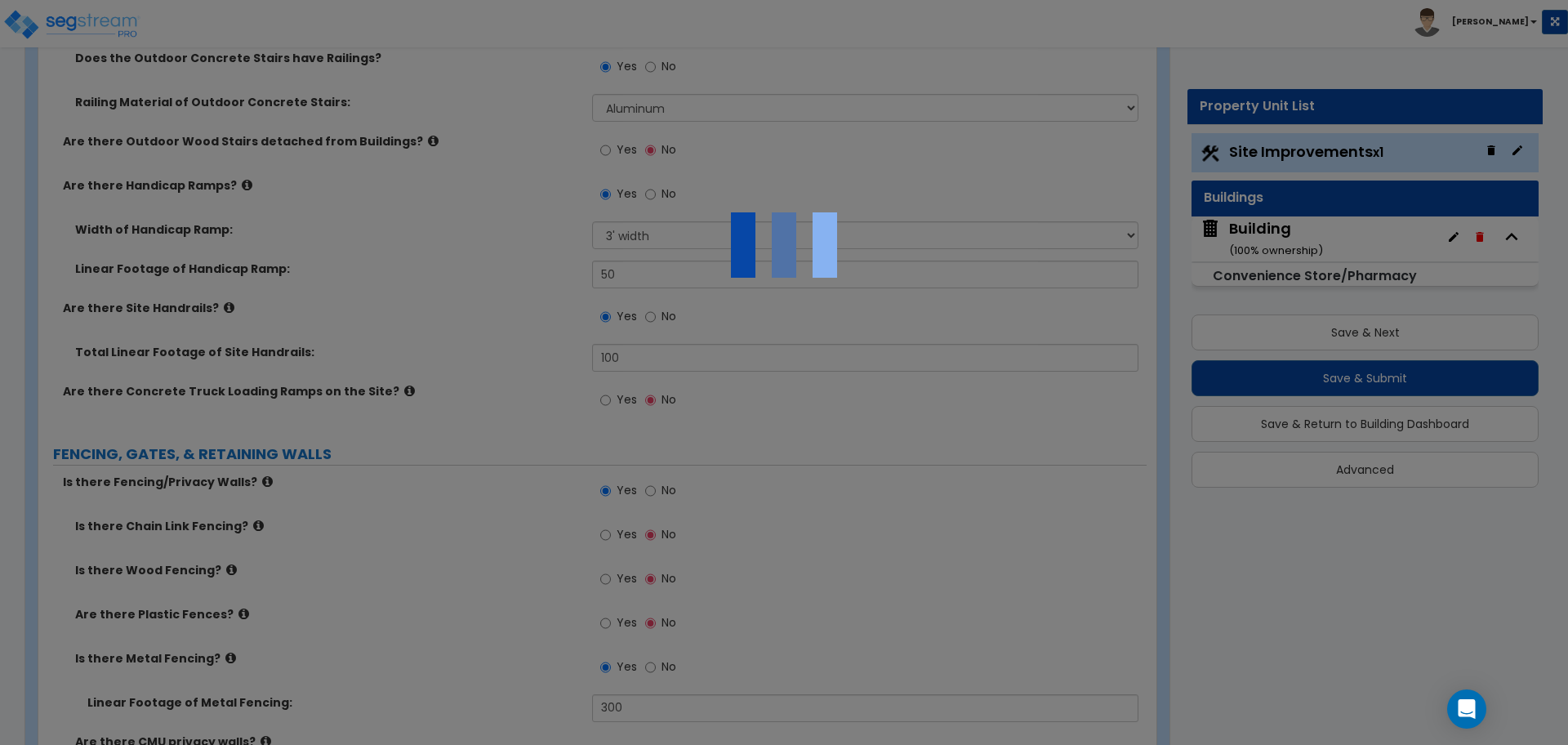
scroll to position [3470, 0]
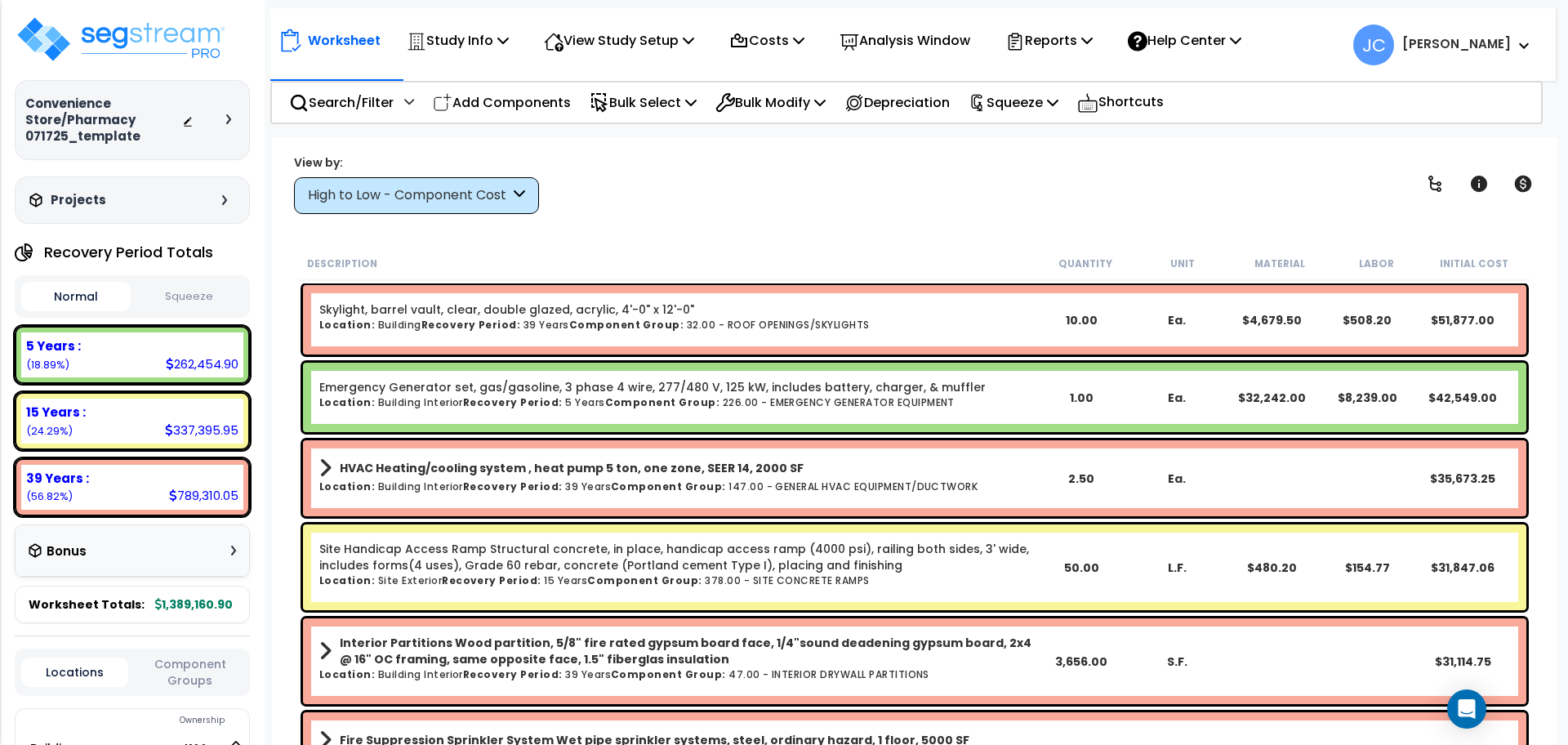
click at [438, 191] on div "High to Low - Component Cost" at bounding box center [408, 195] width 202 height 19
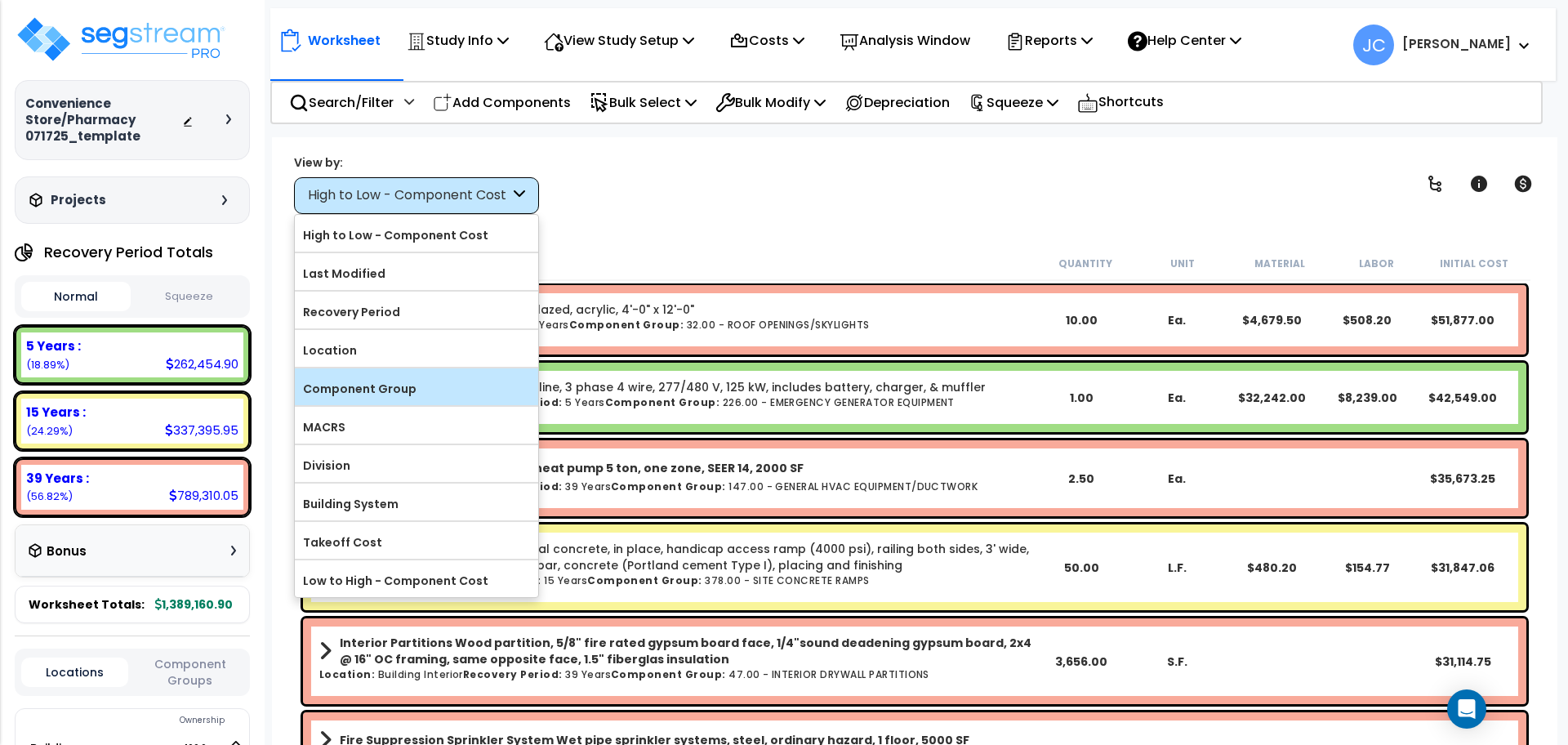
click at [401, 394] on label "Component Group" at bounding box center [416, 388] width 243 height 24
click at [0, 0] on input "Component Group" at bounding box center [0, 0] width 0 height 0
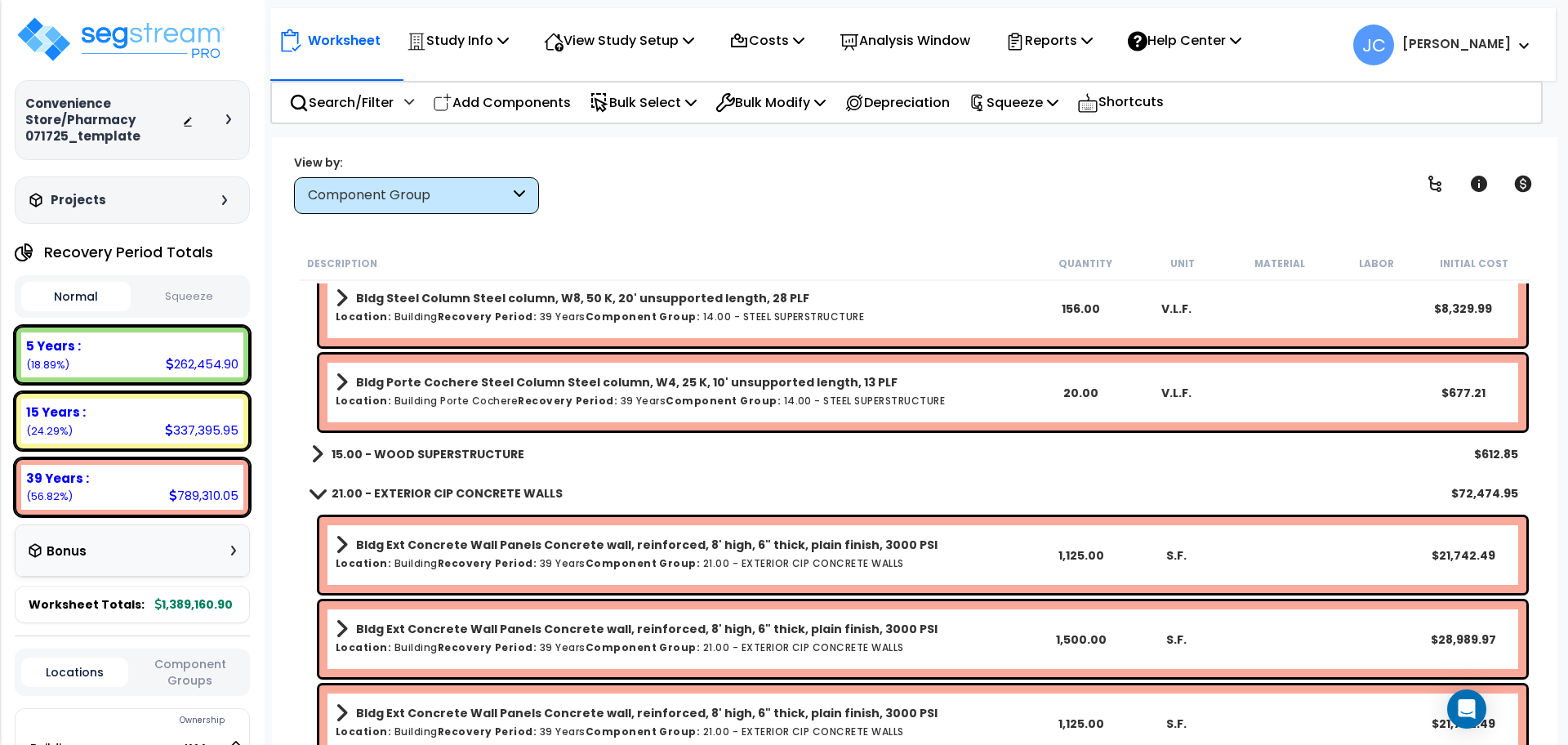
click at [472, 463] on link "15.00 - WOOD SUPERSTRUCTURE" at bounding box center [418, 455] width 213 height 23
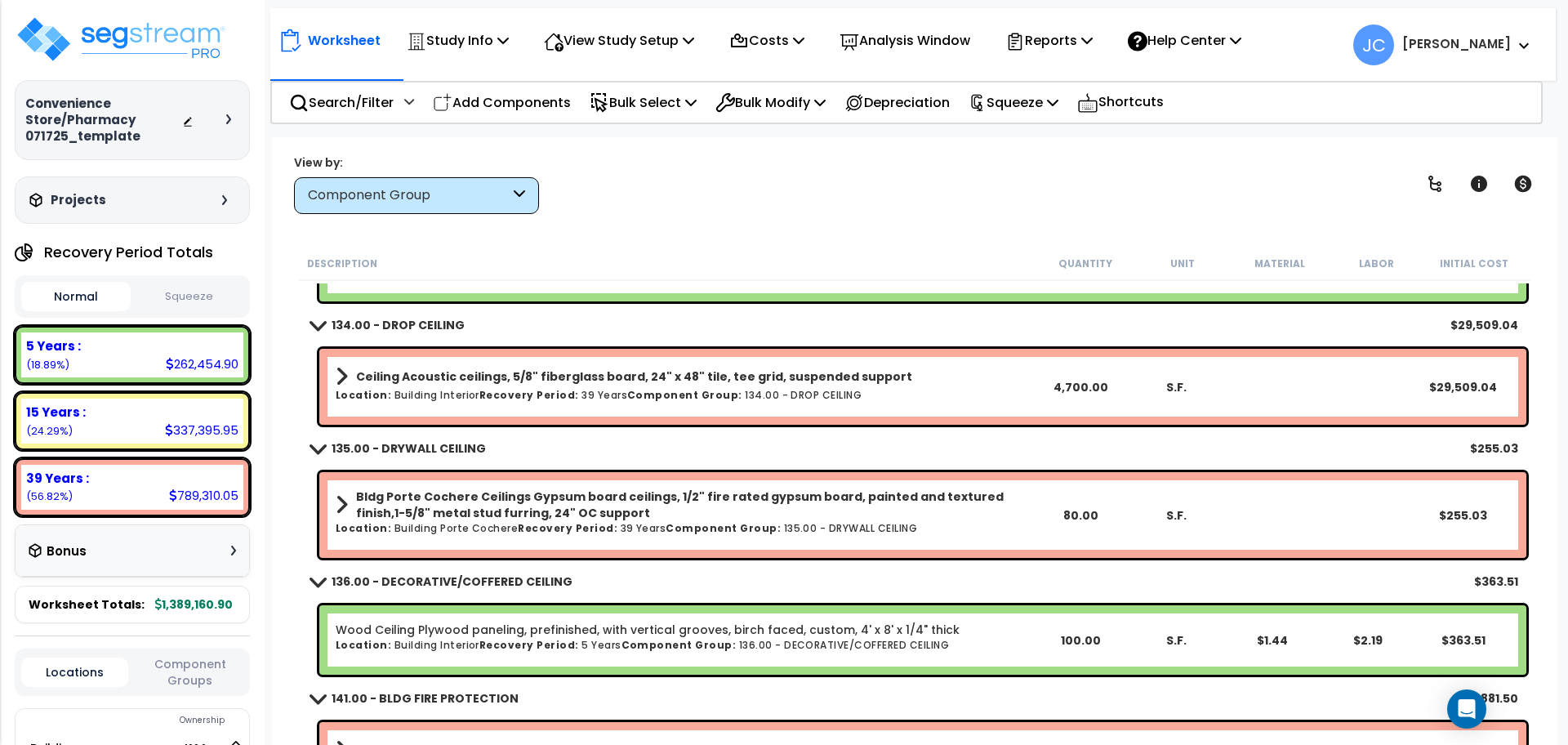
scroll to position [10699, 0]
click at [614, 48] on p "View Study Setup" at bounding box center [619, 40] width 151 height 22
click at [619, 112] on link "View Questionnaire" at bounding box center [617, 112] width 161 height 32
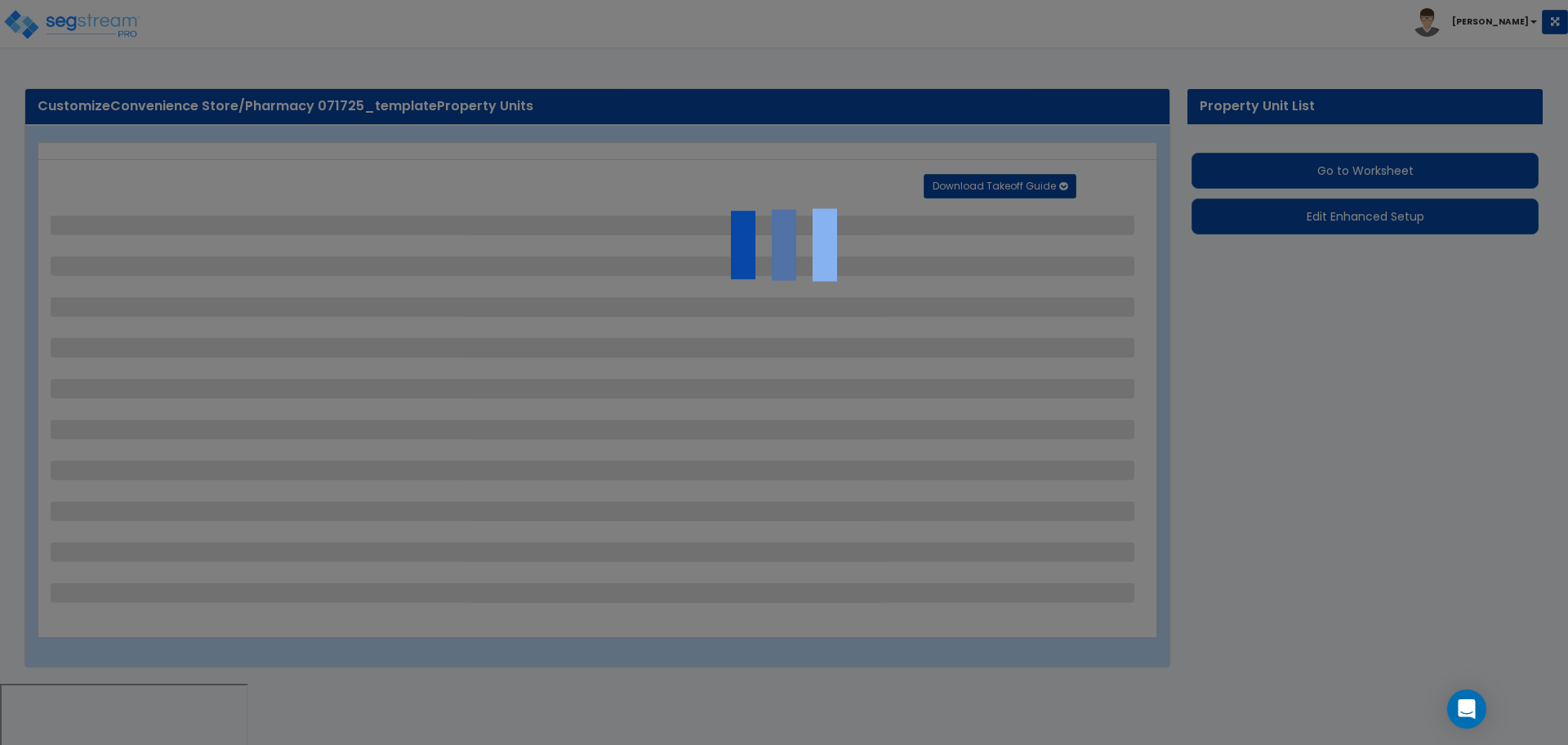
select select "2"
select select "1"
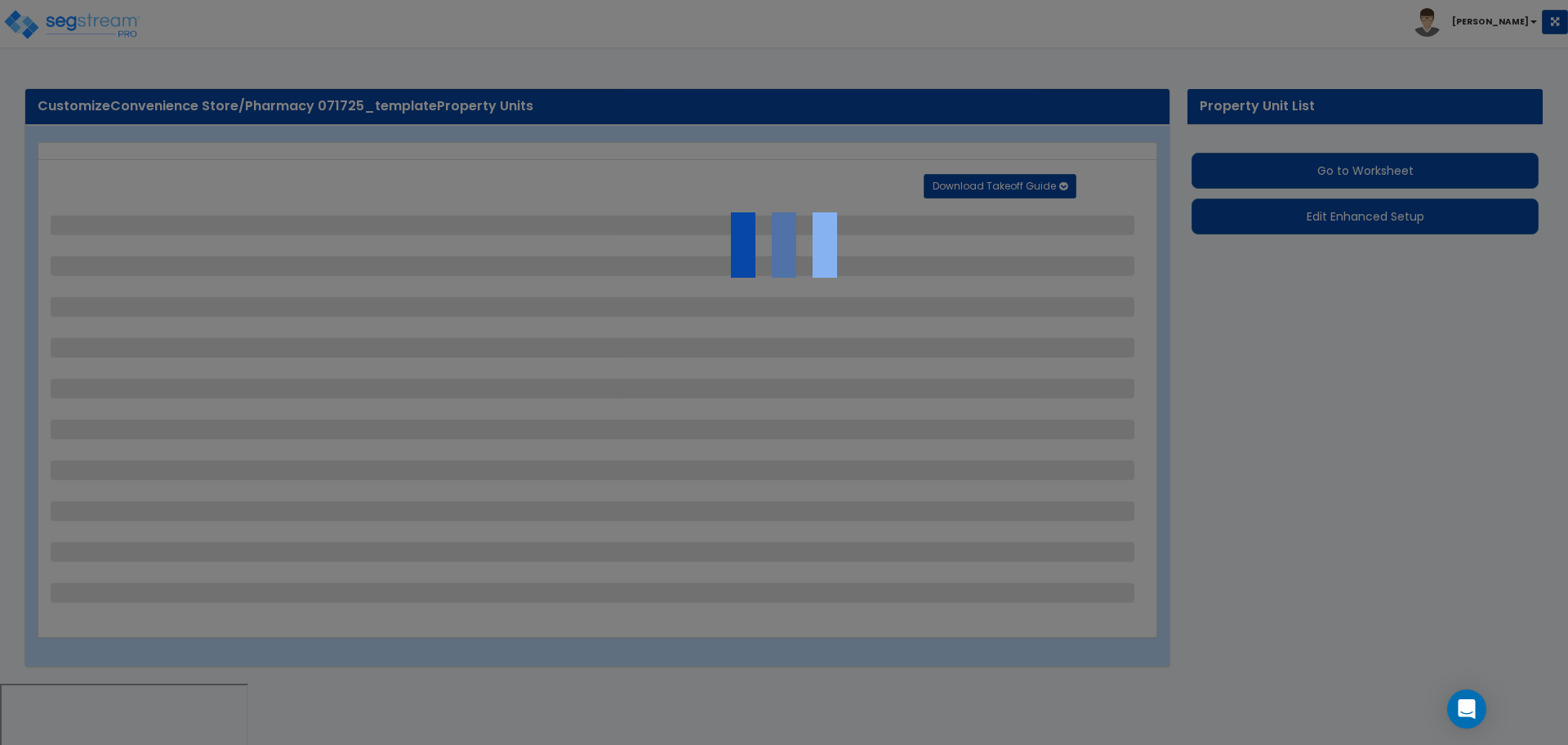
select select "2"
select select "1"
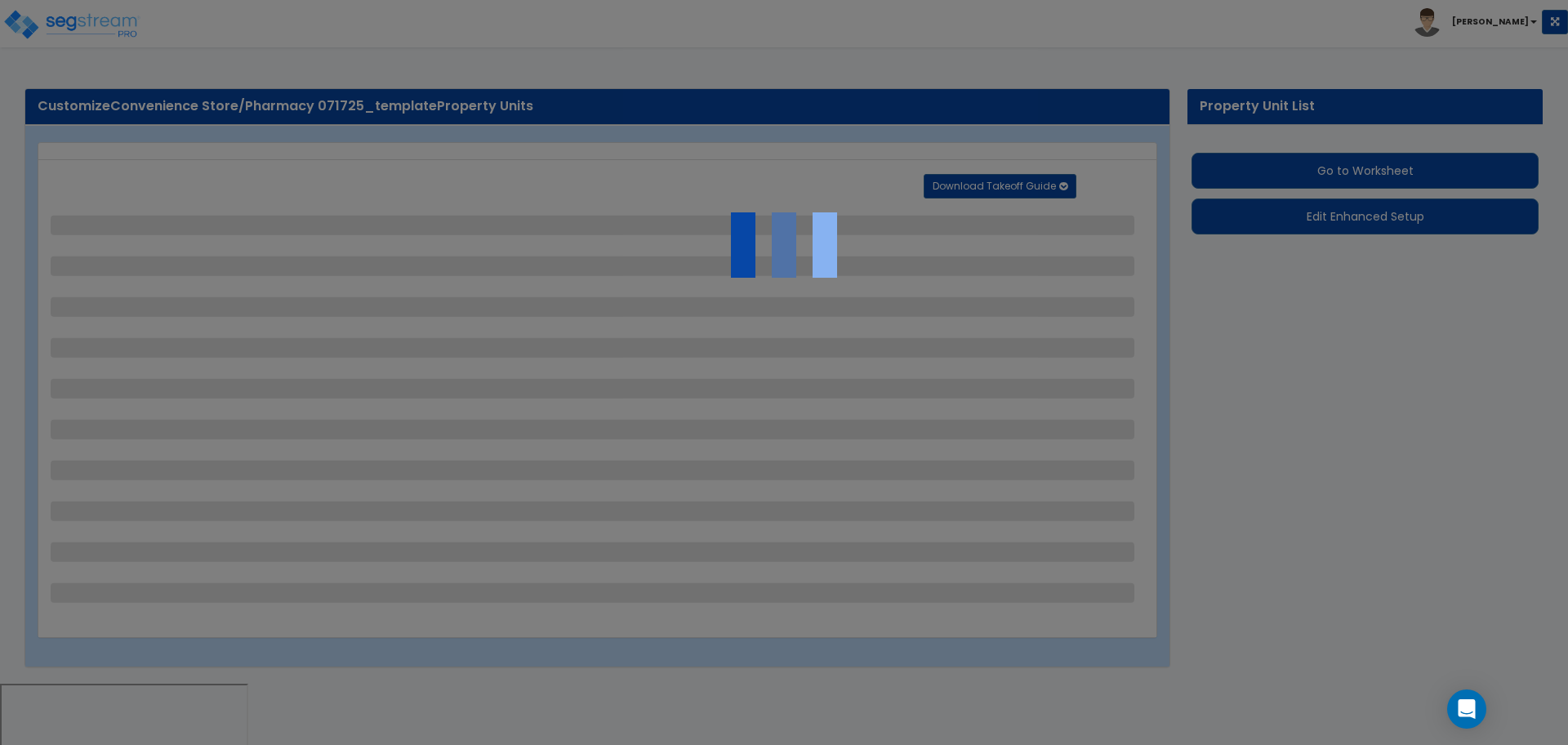
select select "2"
select select "4"
select select "2"
select select "1"
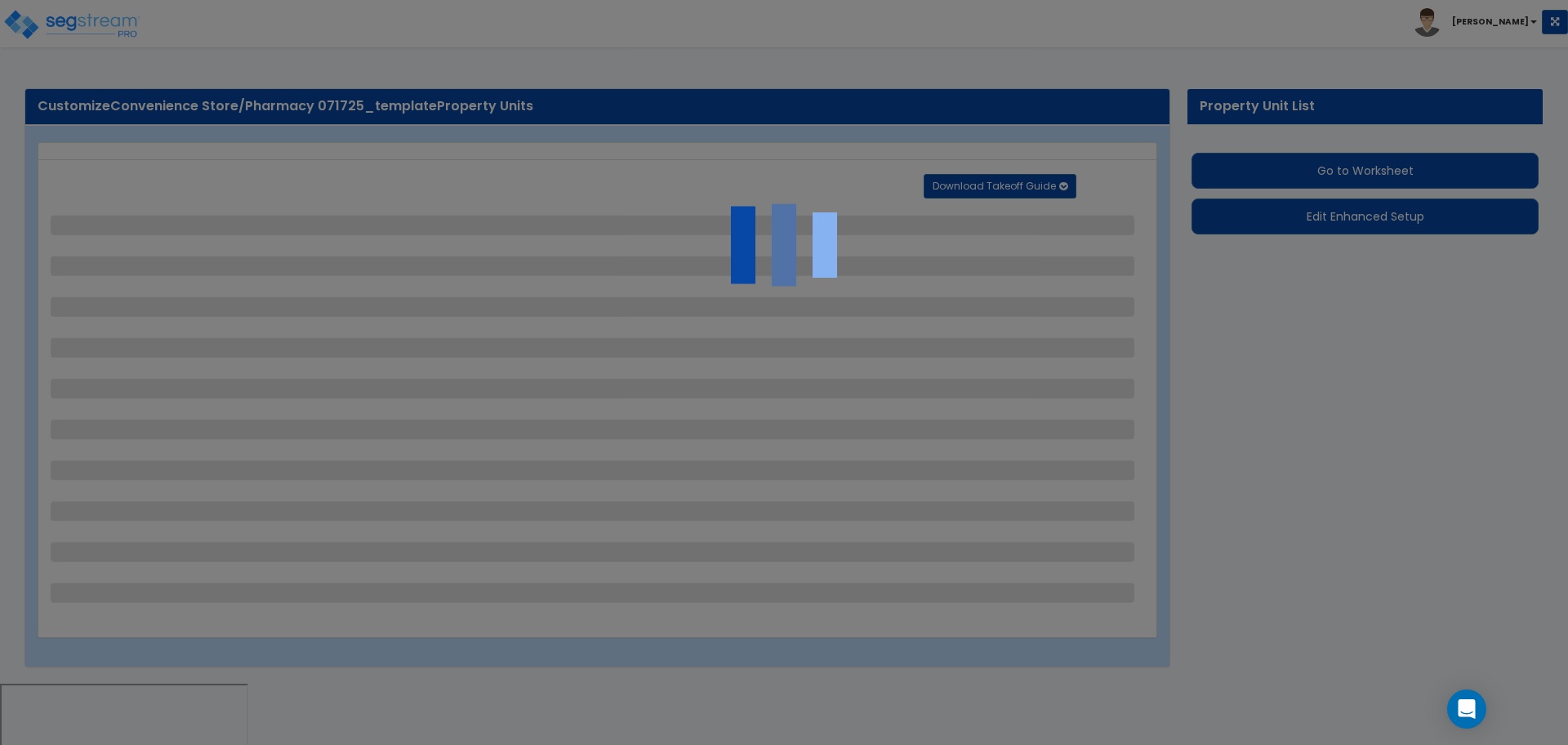
select select "4"
select select "2"
select select "1"
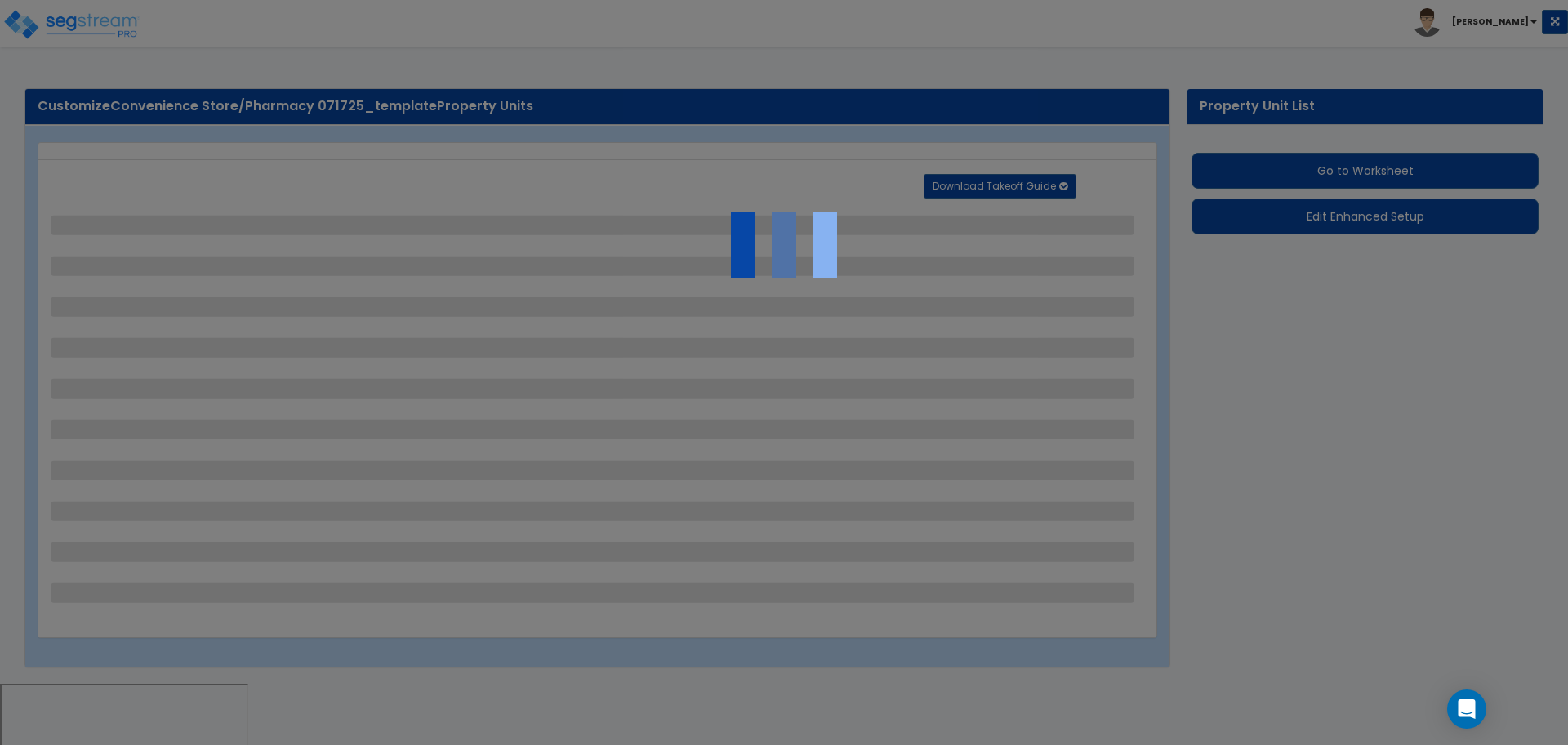
select select "1"
select select "6"
select select "1"
select select "2"
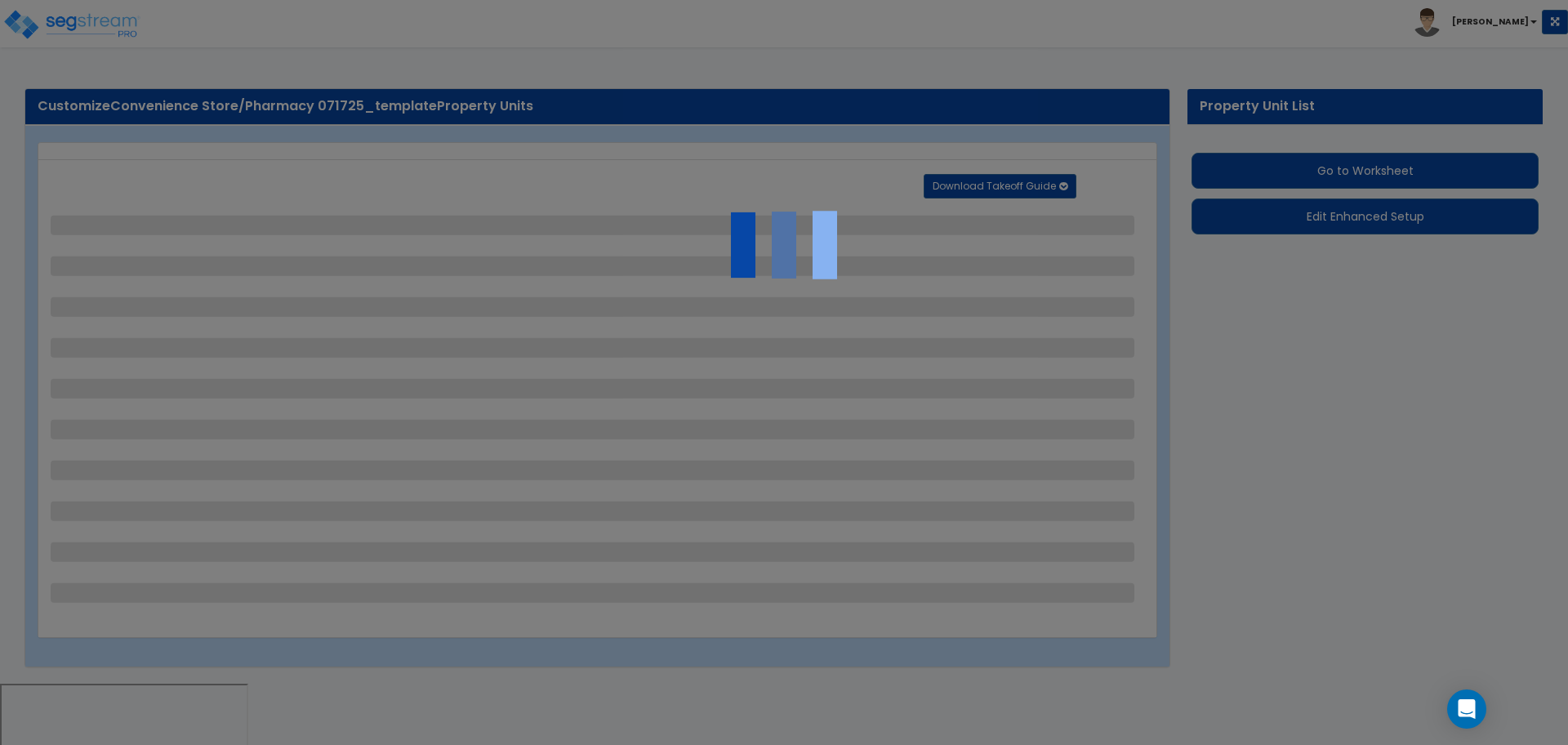
select select "3"
select select "1"
select select "3"
select select "2"
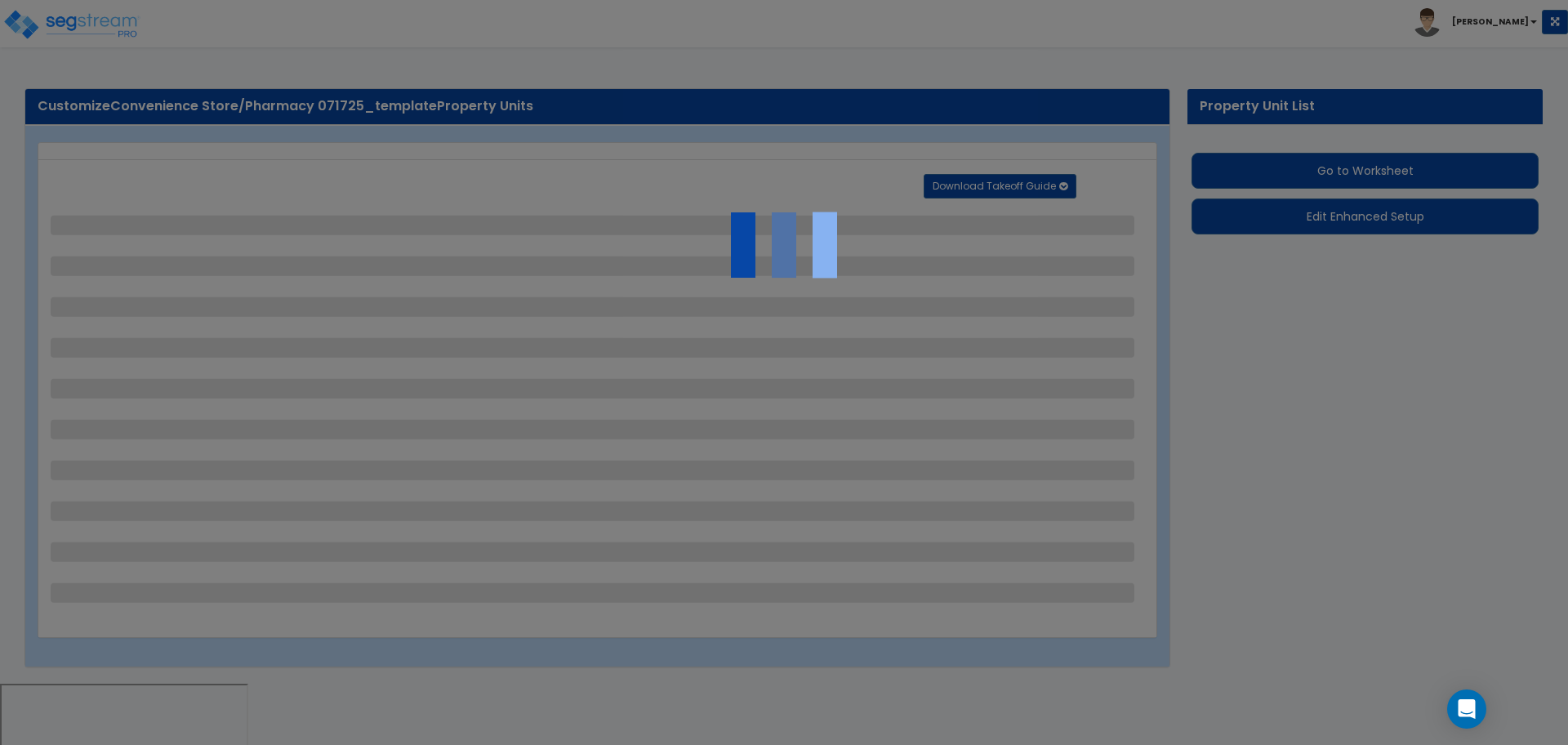
select select "7"
select select "2"
select select "1"
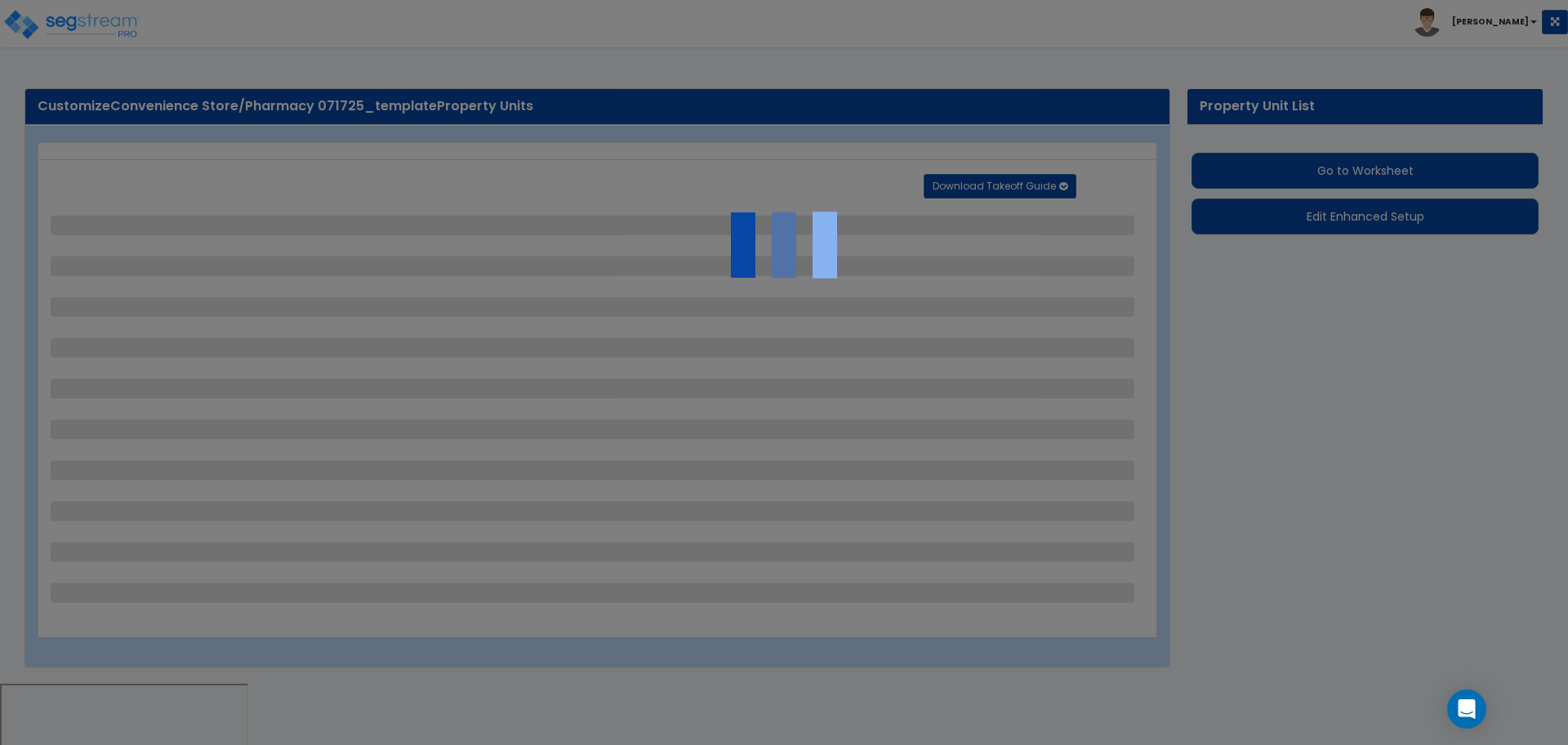
select select "16"
select select "2"
select select "3"
select select "1"
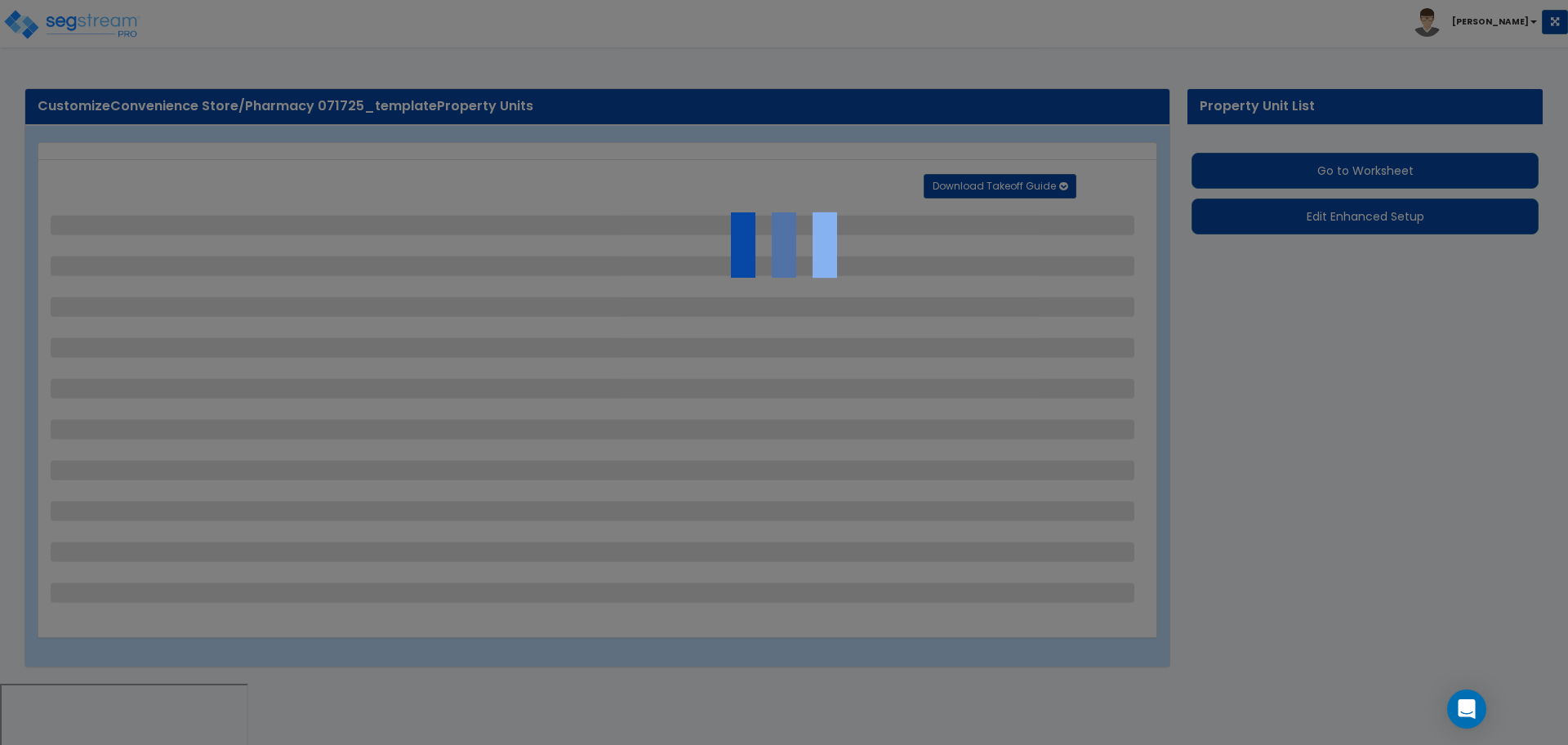
select select "1"
select select "2"
select select "1"
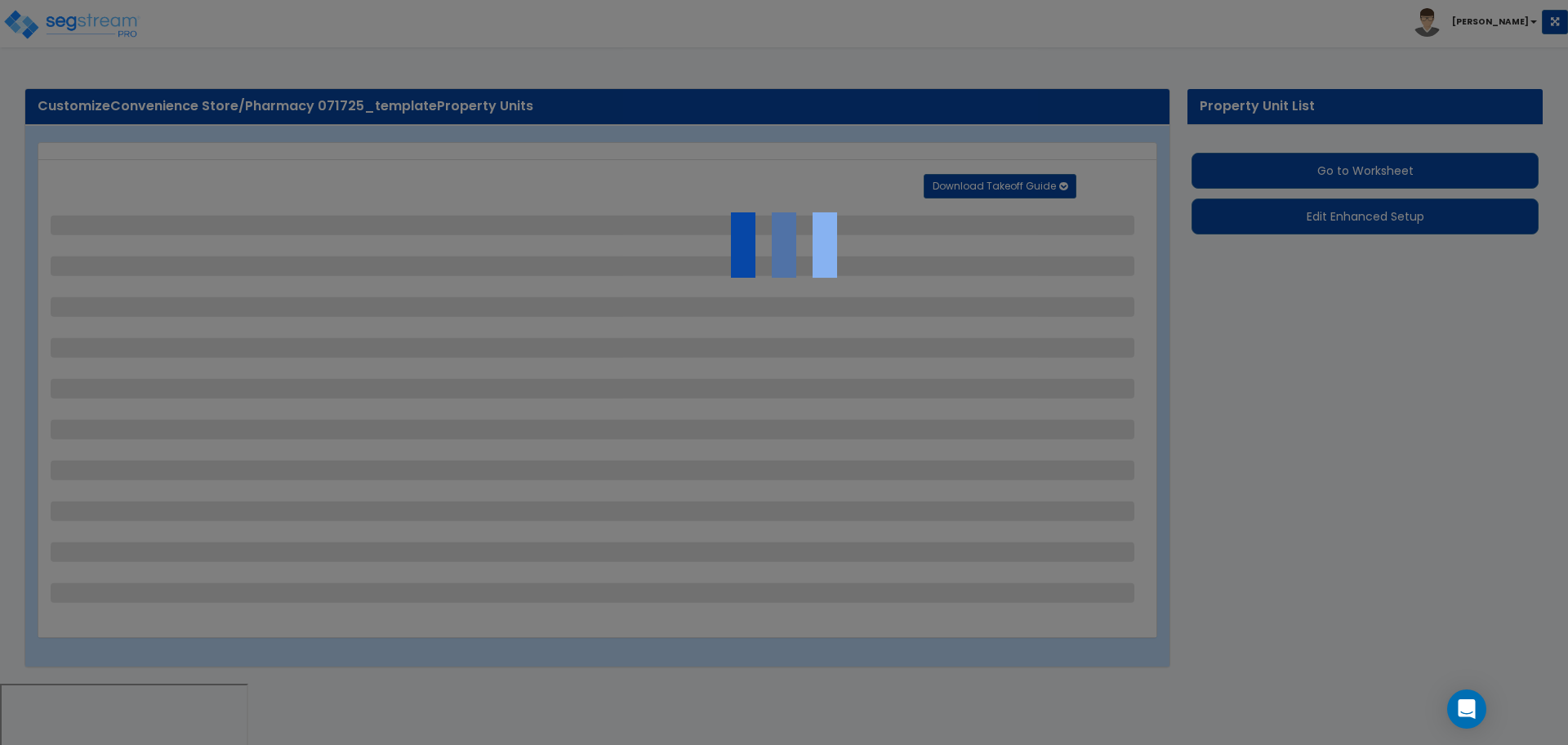
select select "2"
select select "1"
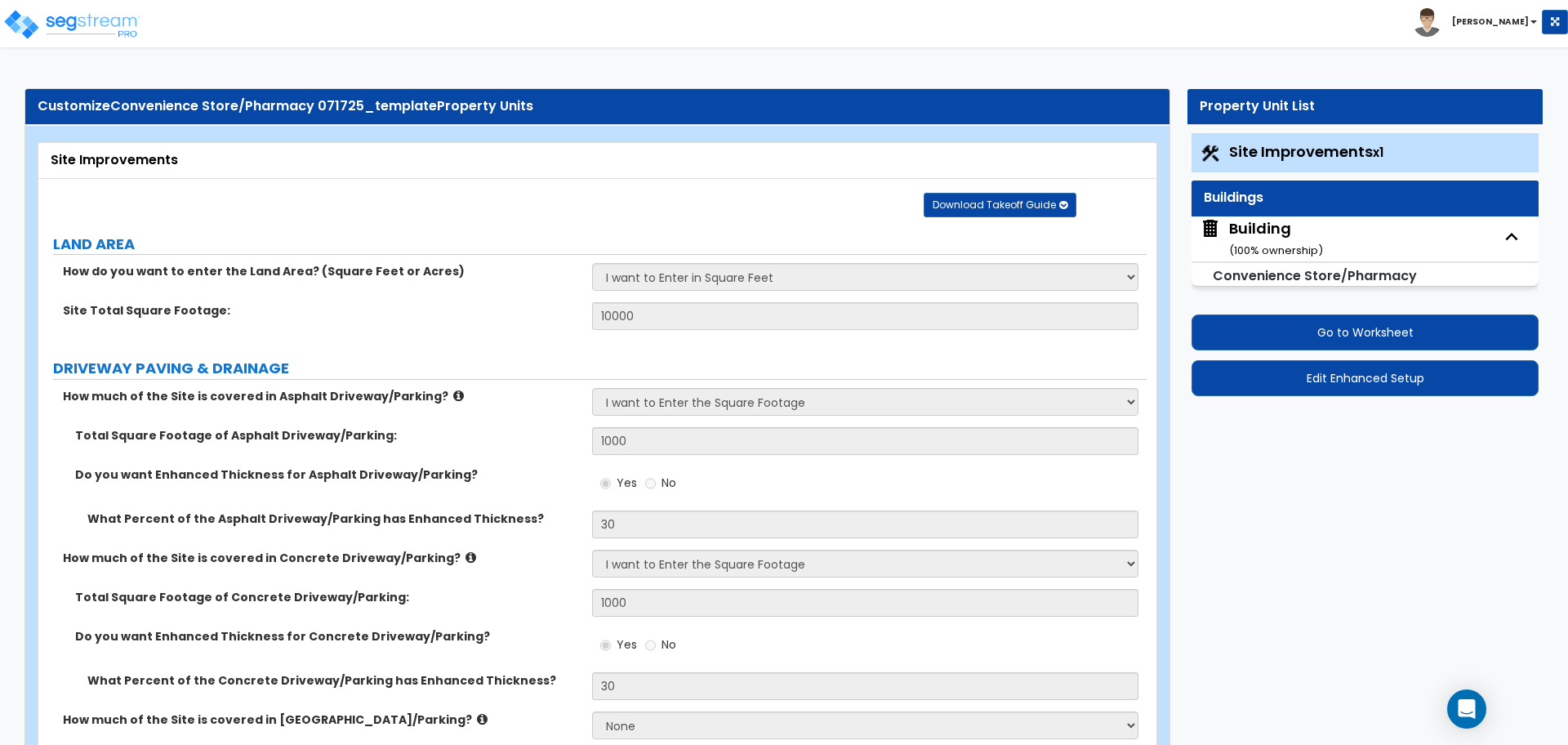
click at [1251, 234] on div "Building ( 100 % ownership)" at bounding box center [1276, 238] width 94 height 41
select select "2"
select select "1"
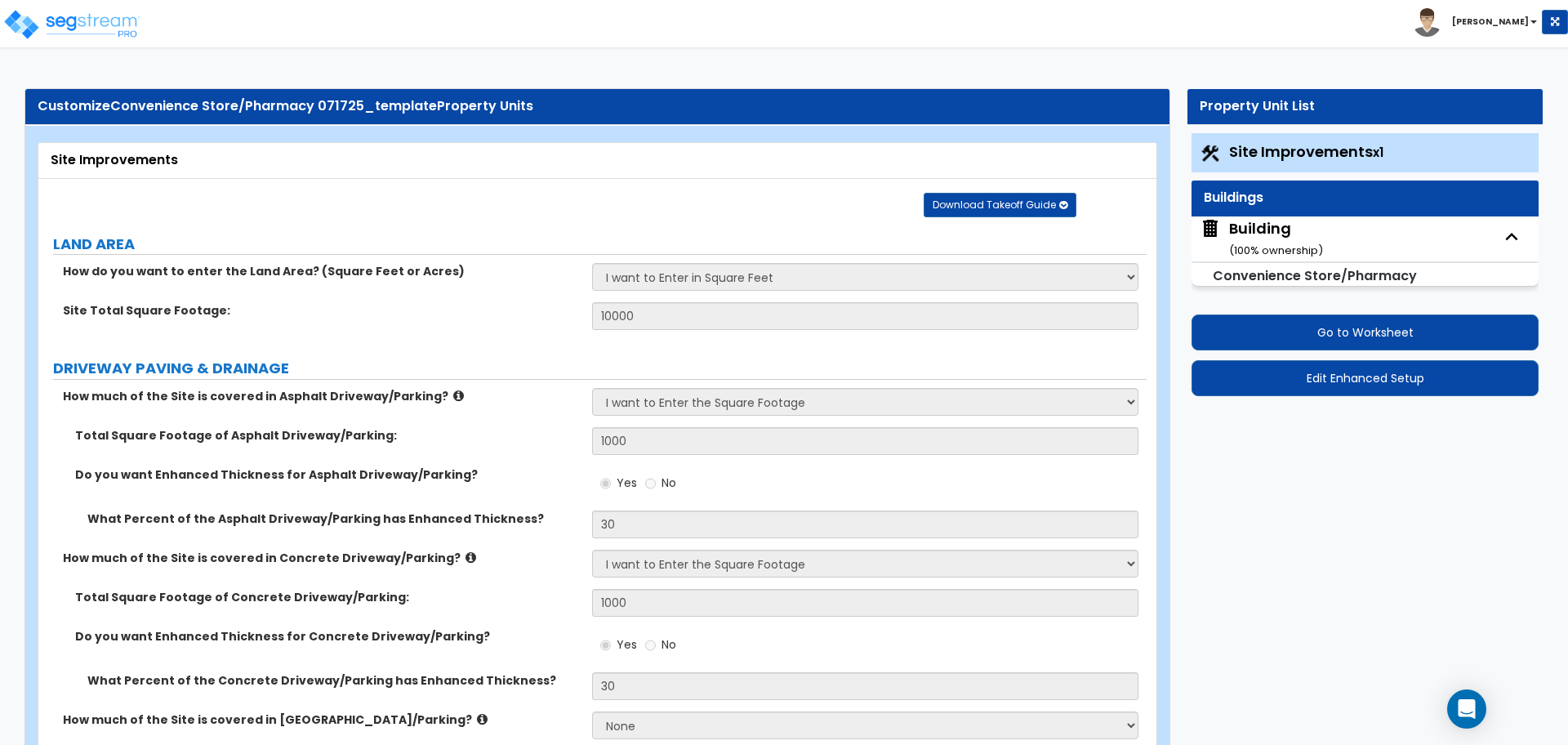
select select "3"
select select "1"
select select "4"
select select "1"
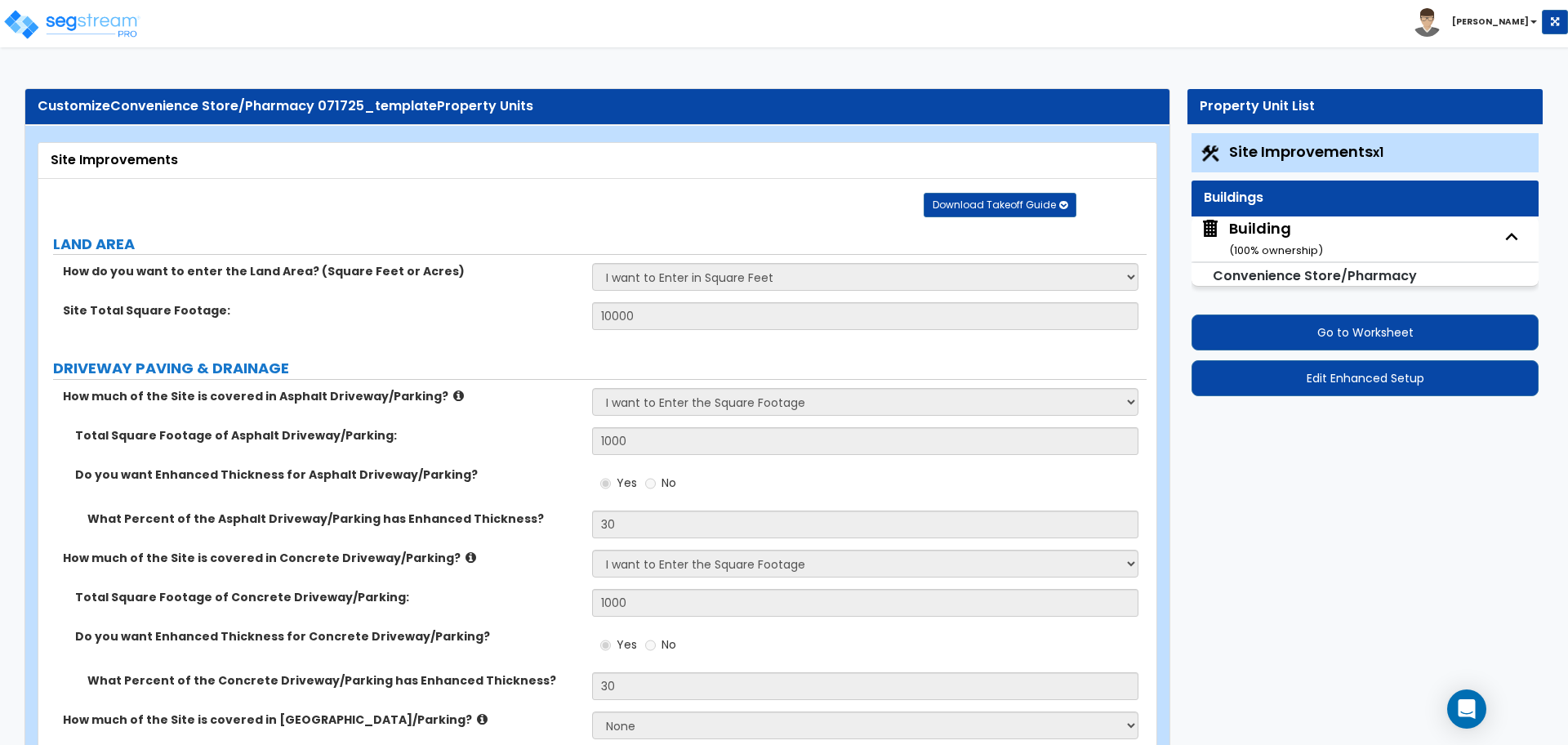
select select "3"
select select "2"
select select "3"
select select "2"
select select "7"
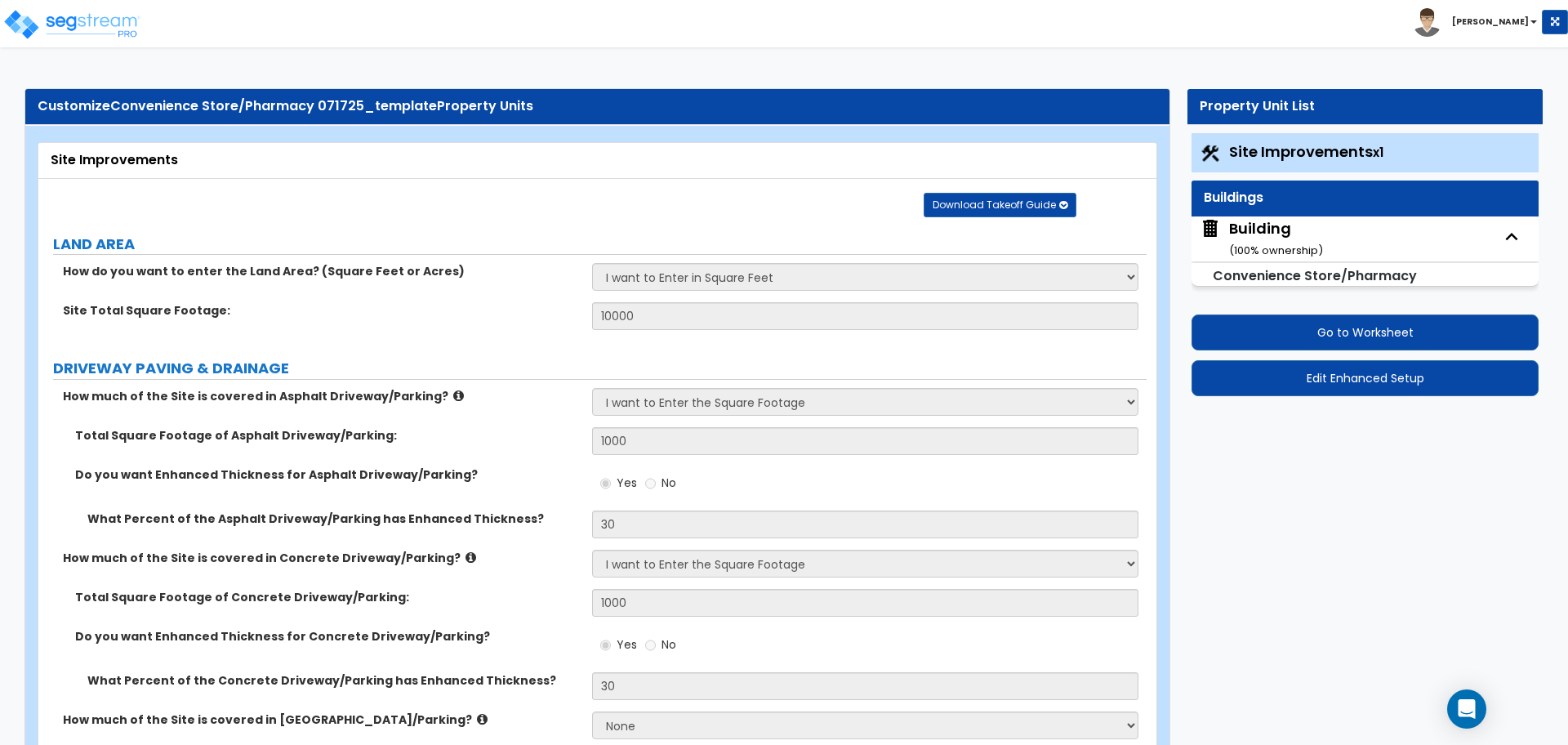
select select "3"
select select "1"
select select "4"
select select "1"
select select "2"
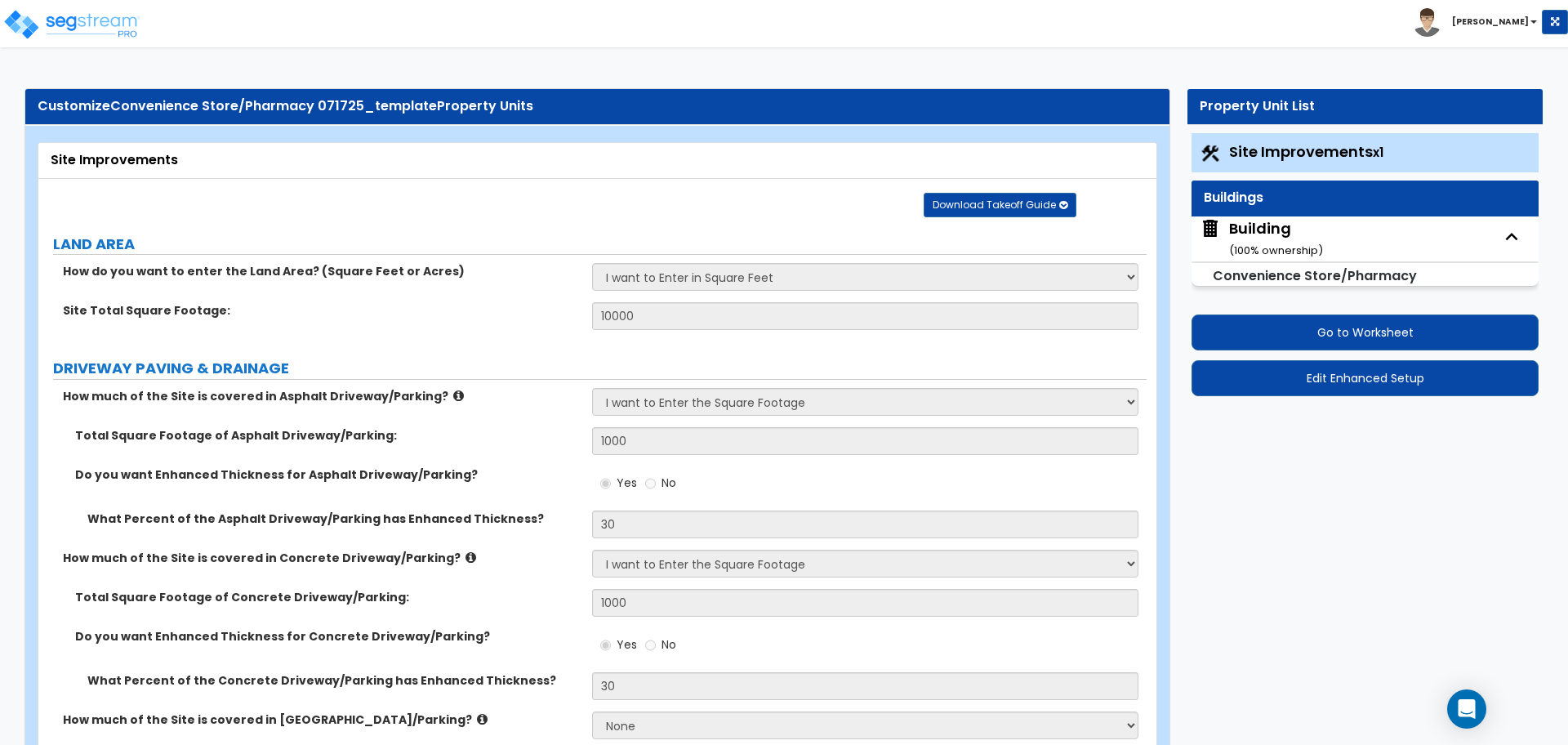
select select "3"
select select "1"
select select "3"
select select "2"
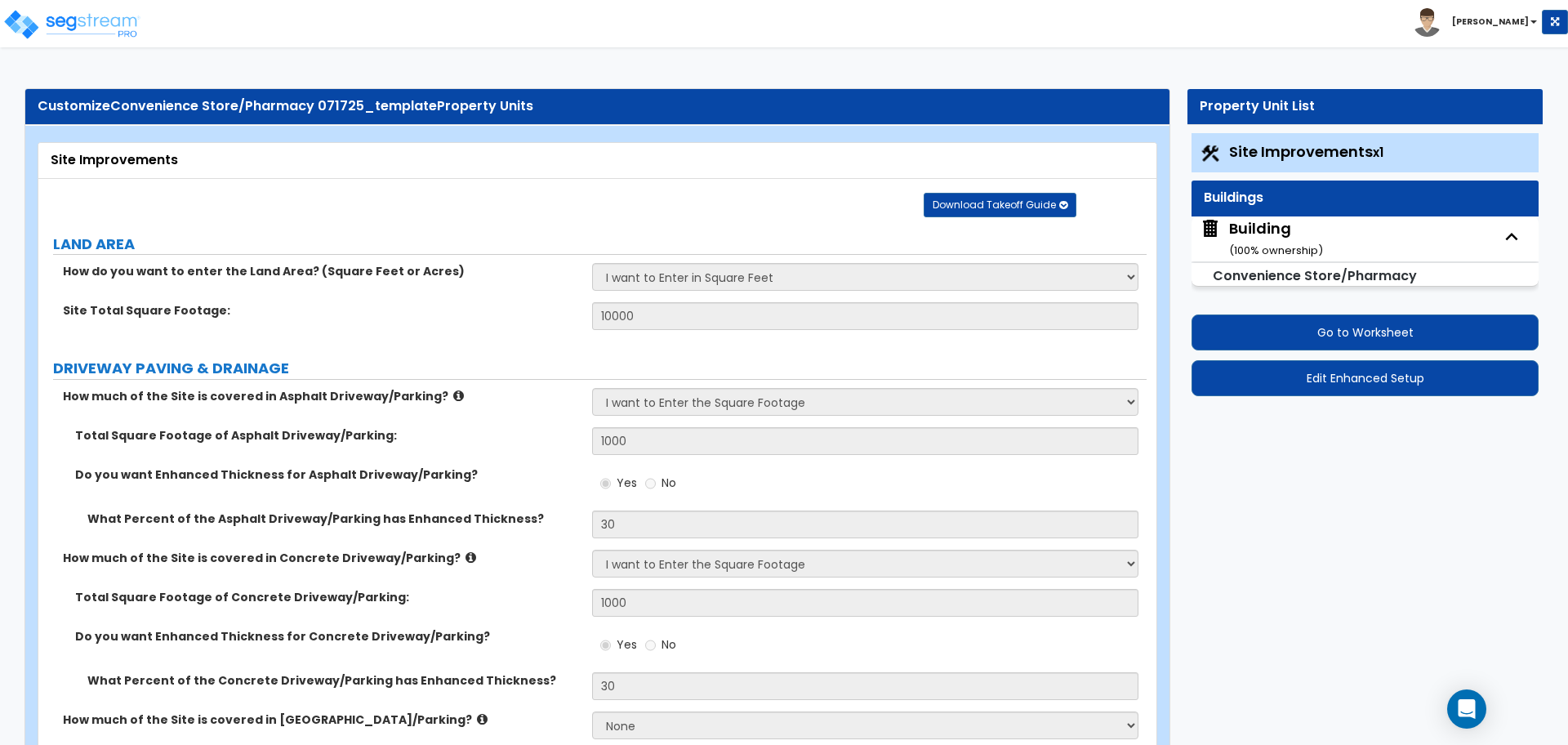
select select "4"
select select "1"
select select "2"
select select "3"
select select "4"
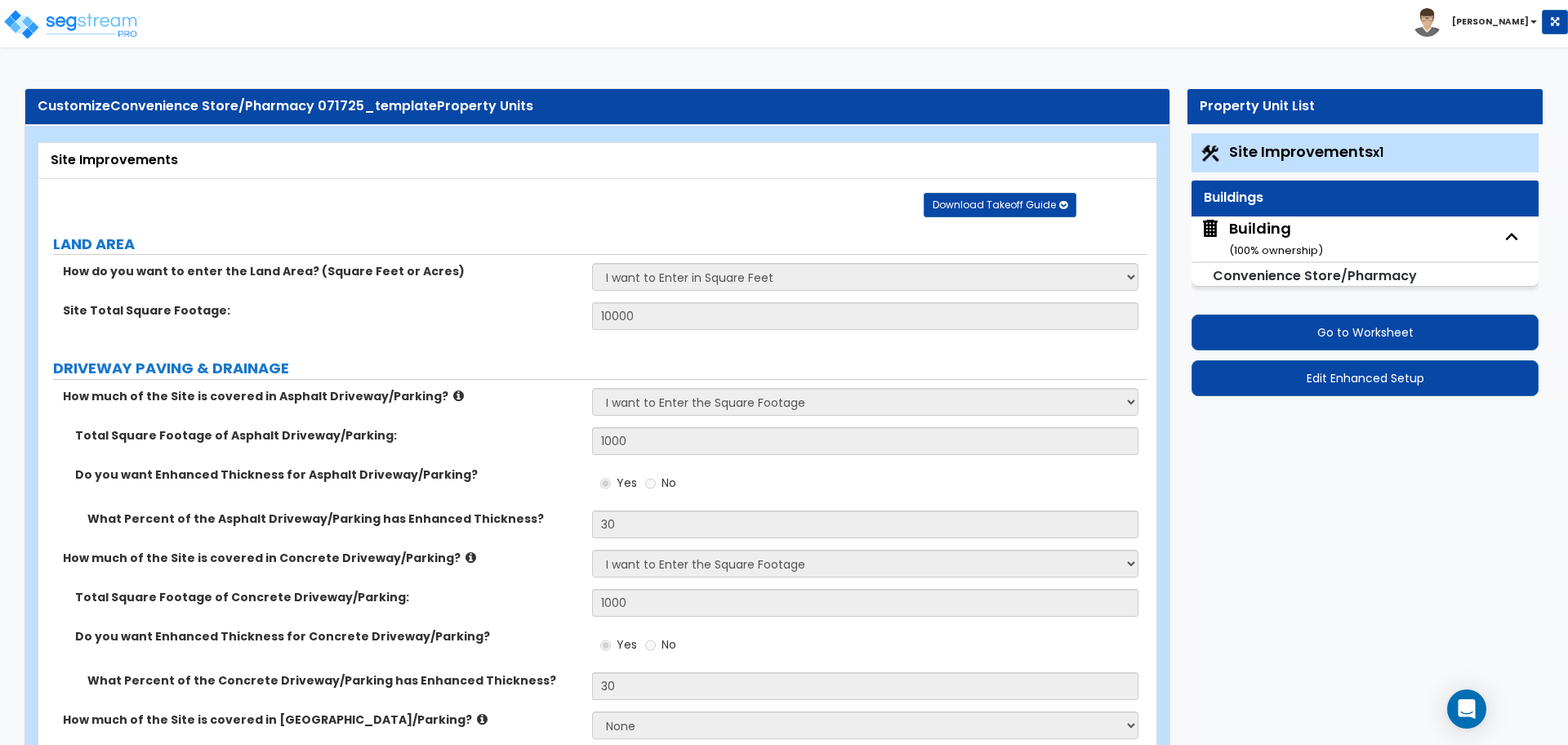
select select "1"
select select "2"
select select "1"
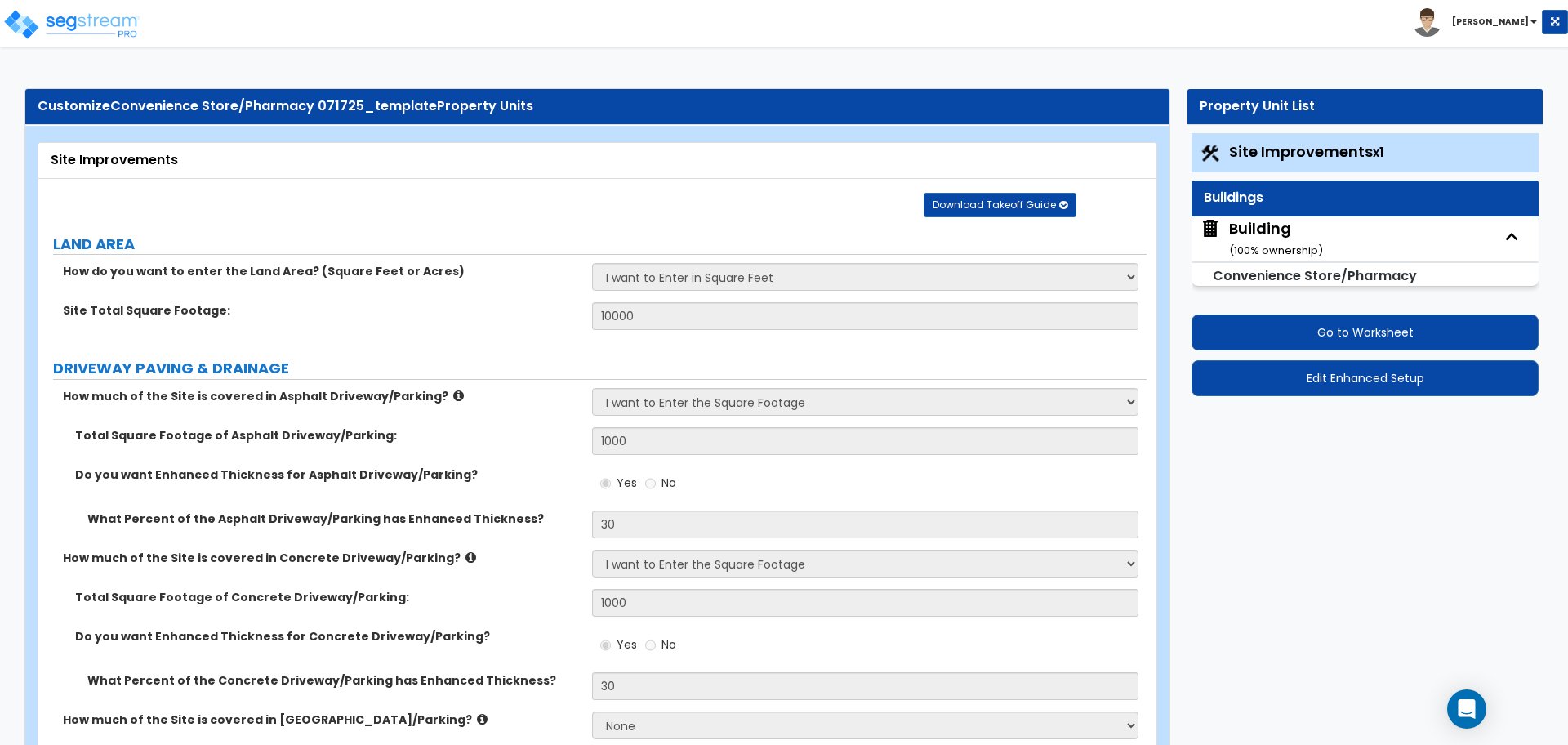
select select "1"
select select "3"
select select "2"
select select "3"
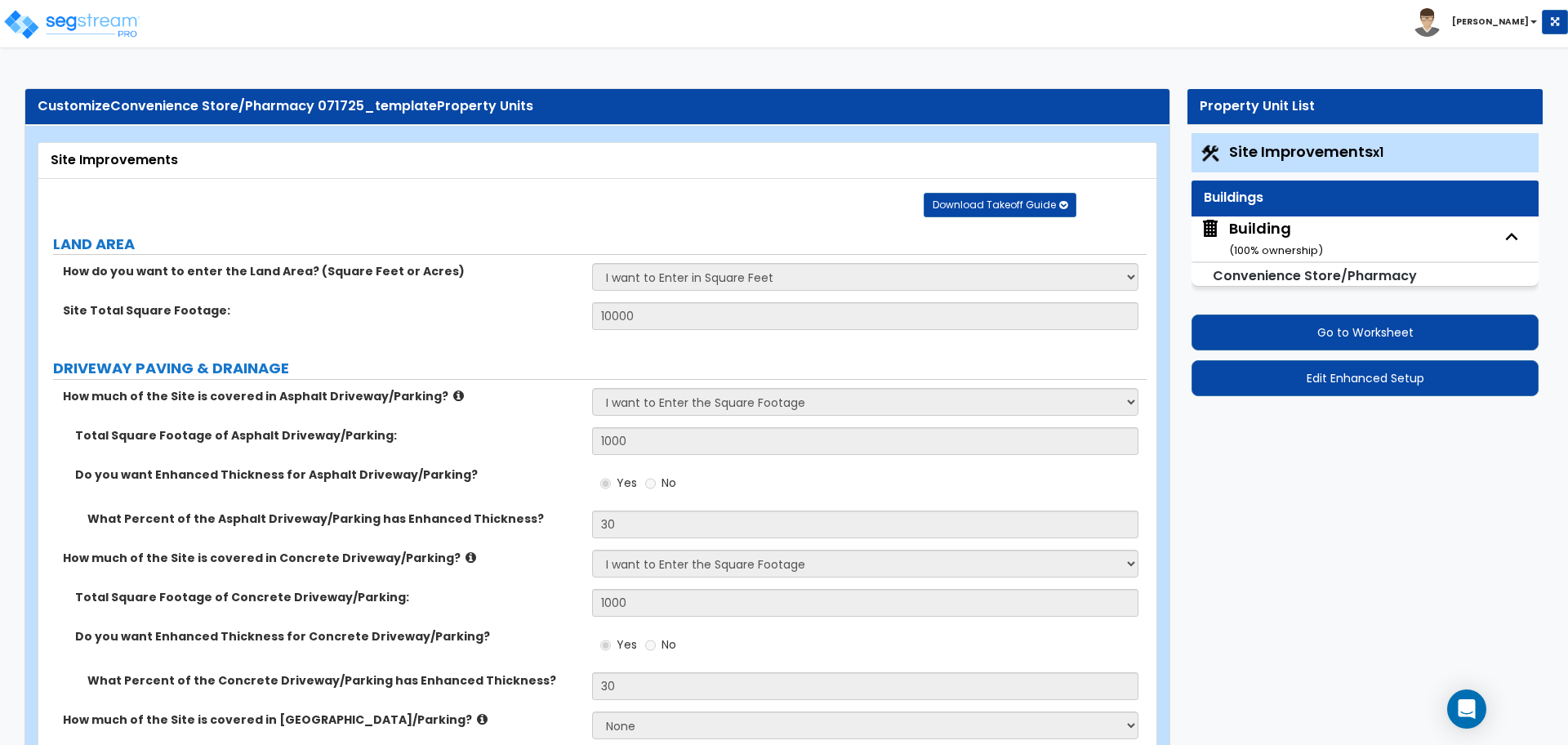
select select "1"
select select "2"
select select "5"
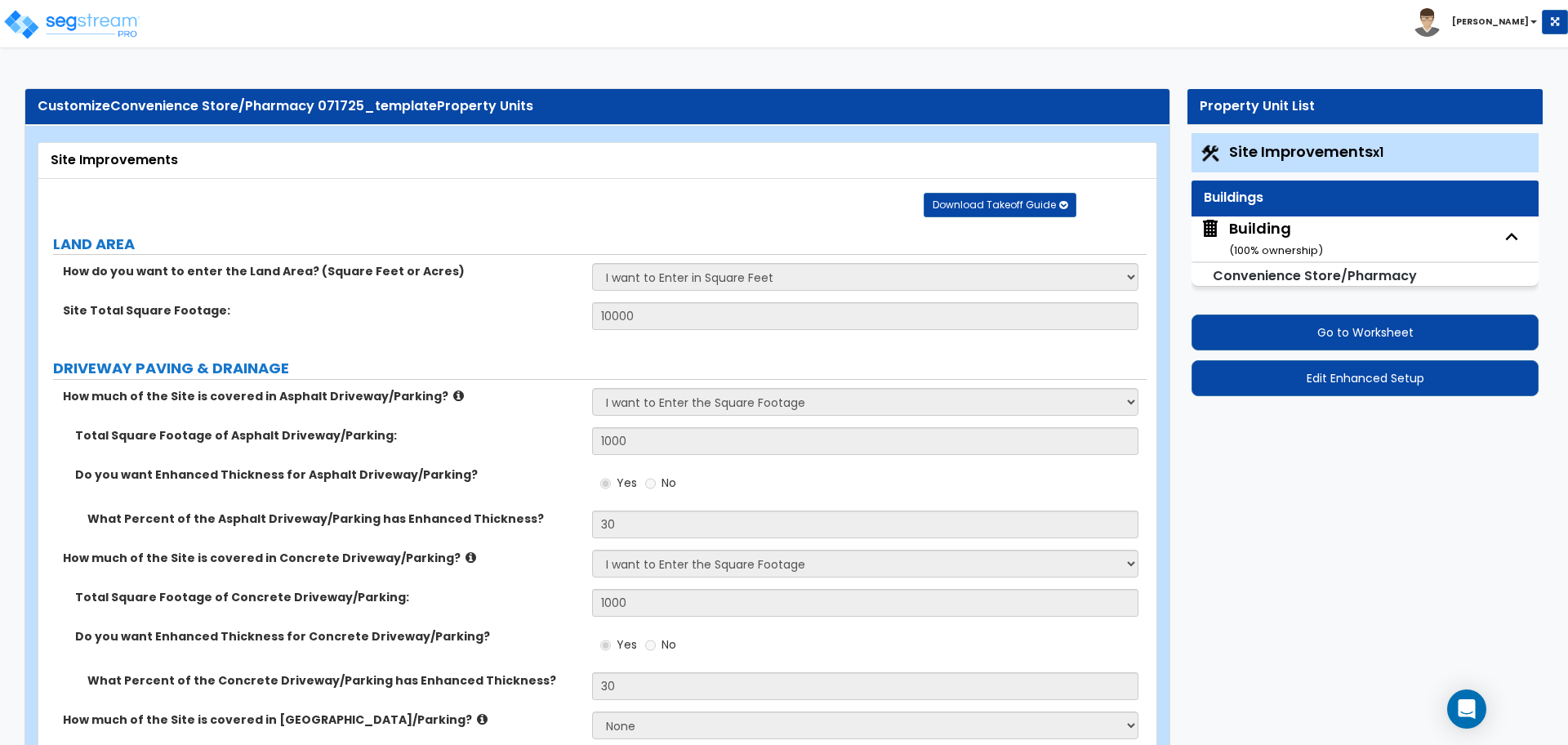
select select "2"
select select "7"
select select "1"
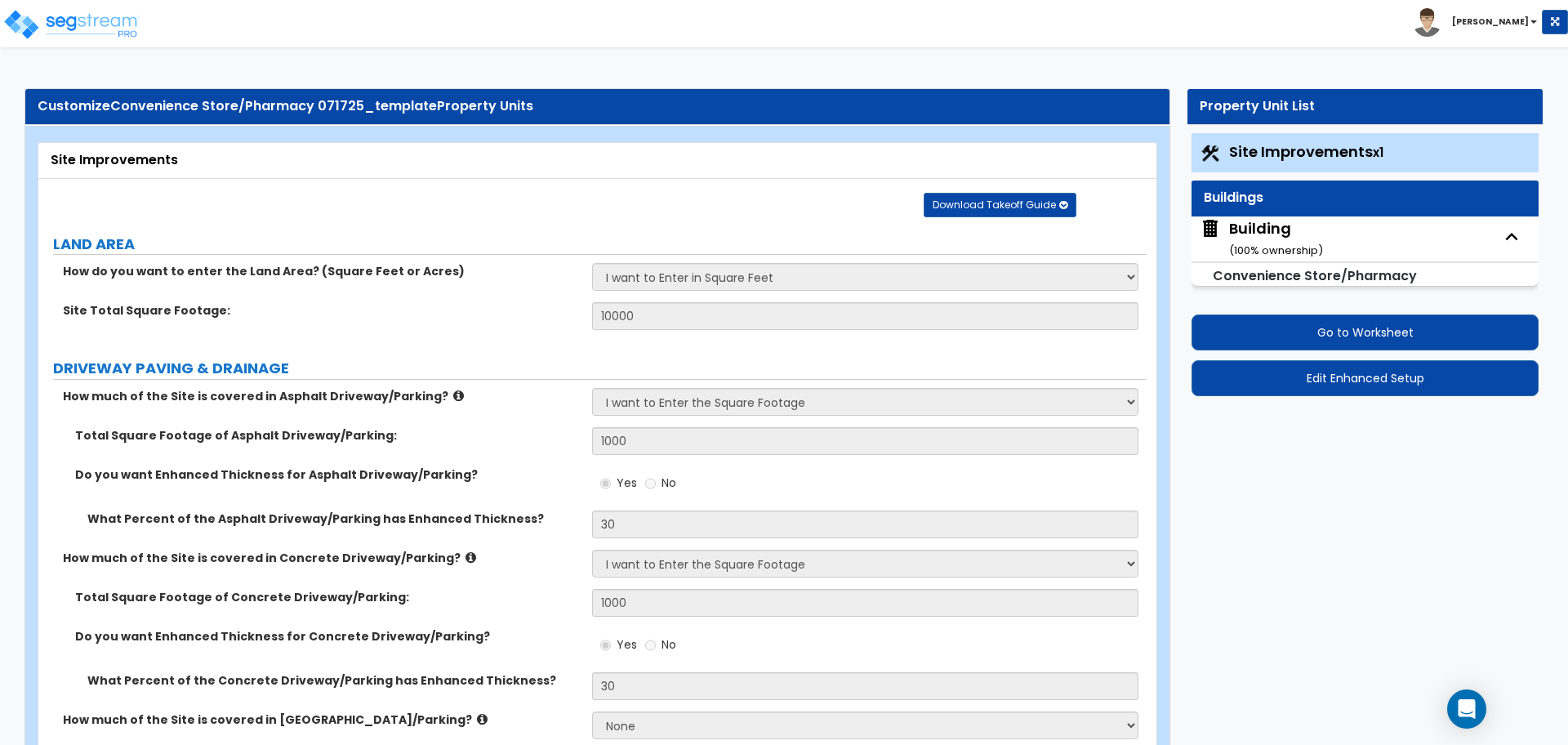
select select "8"
select select "1"
select select "7"
select select "1"
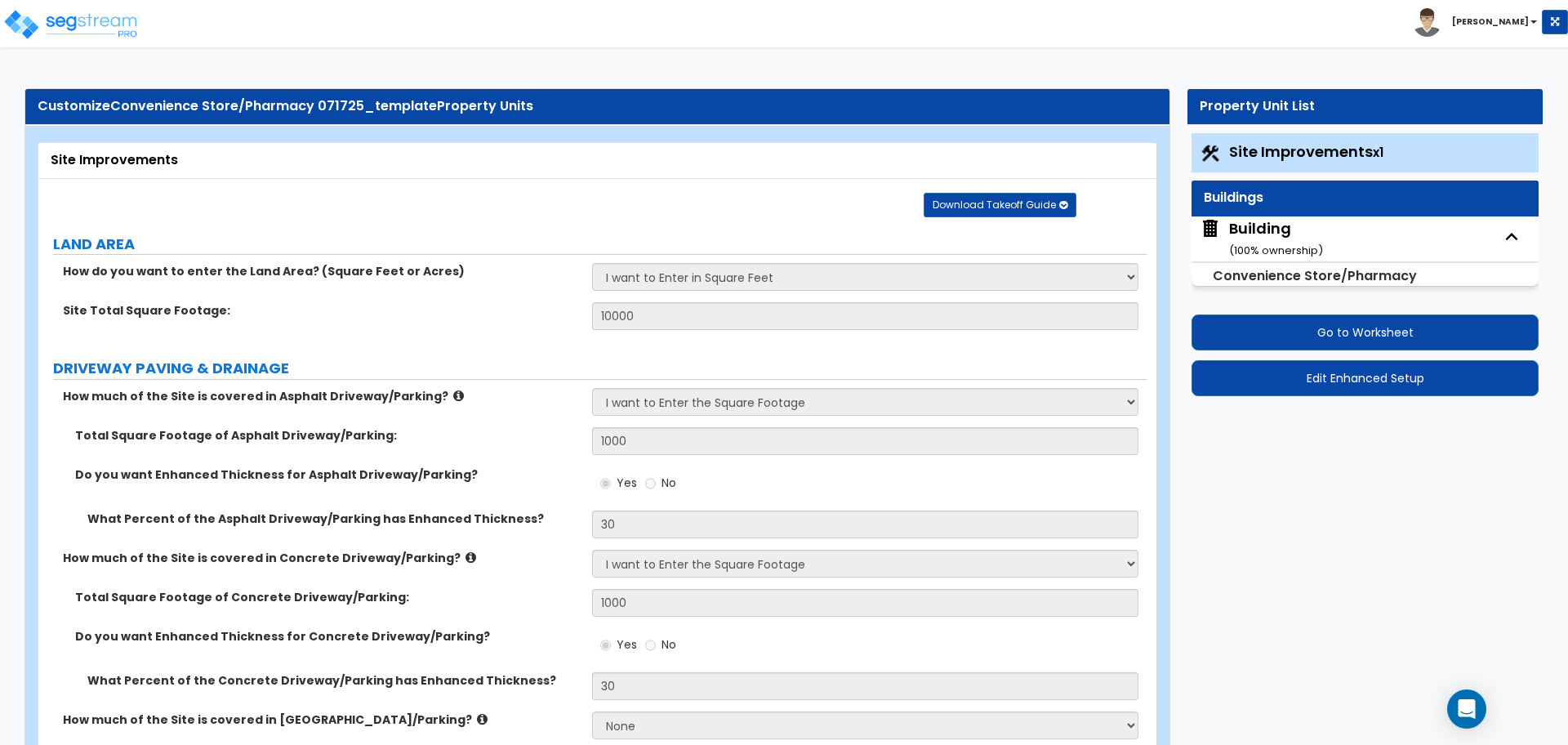
select select "1"
select select "2"
select select "3"
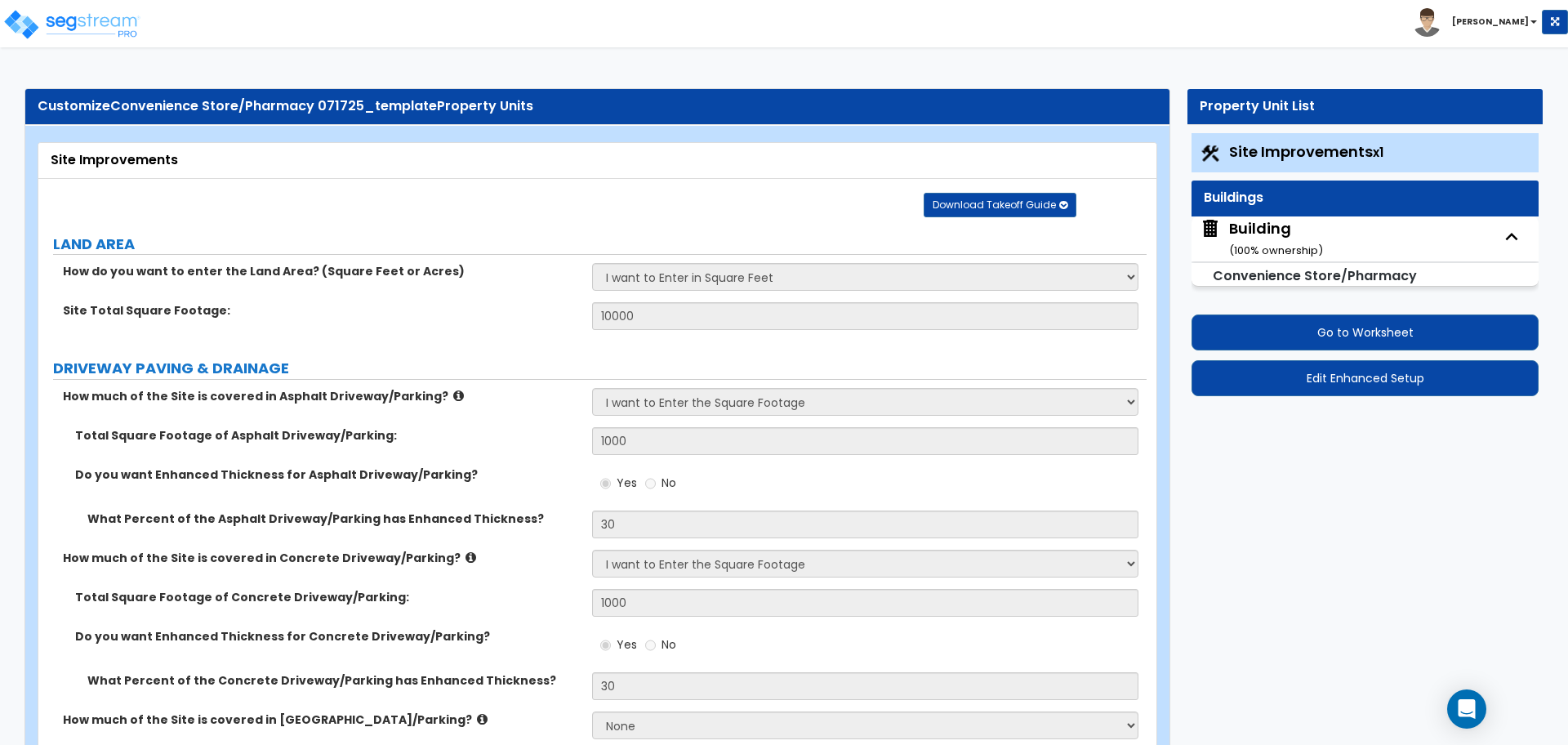
select select "1"
select select "5"
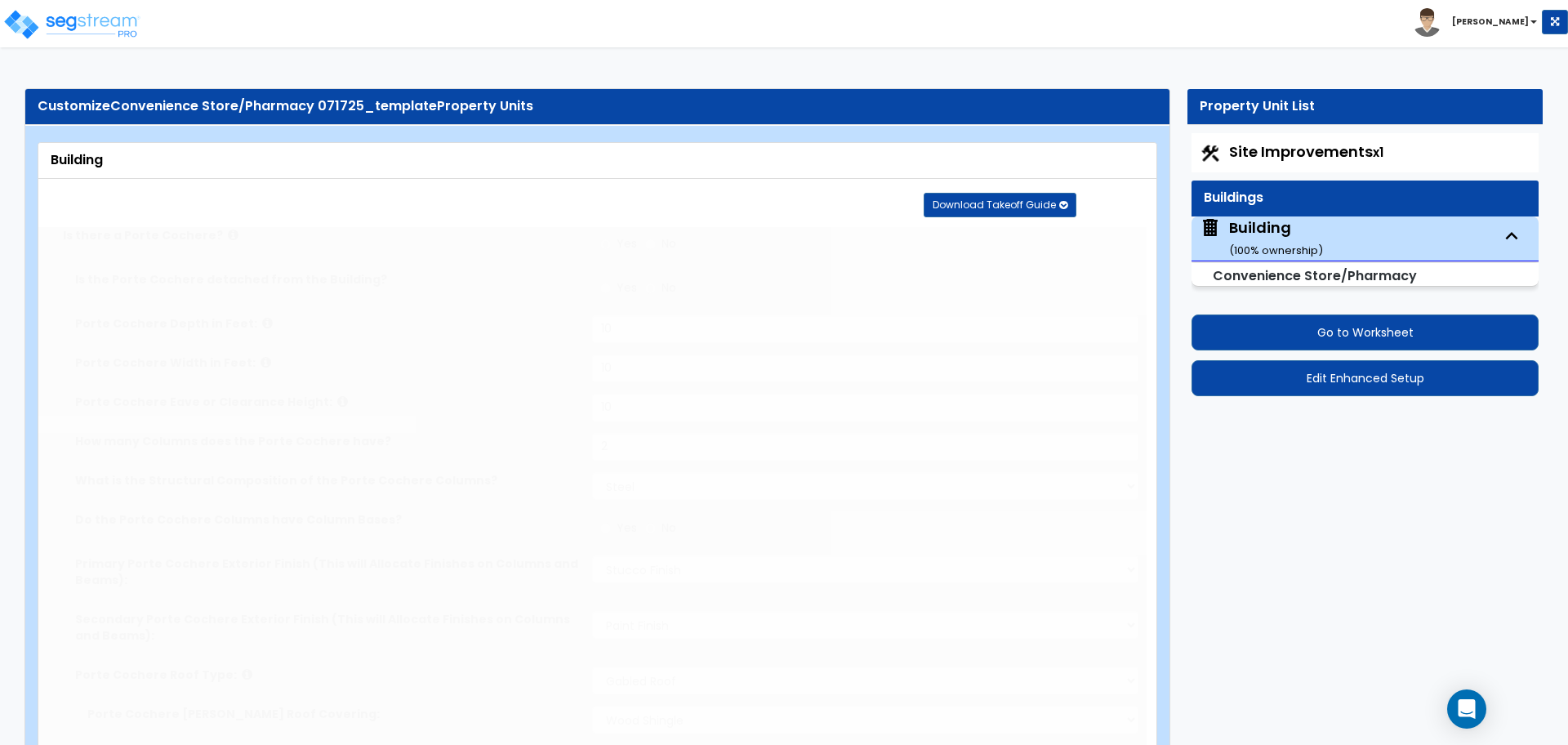
type input "1000"
radio input "true"
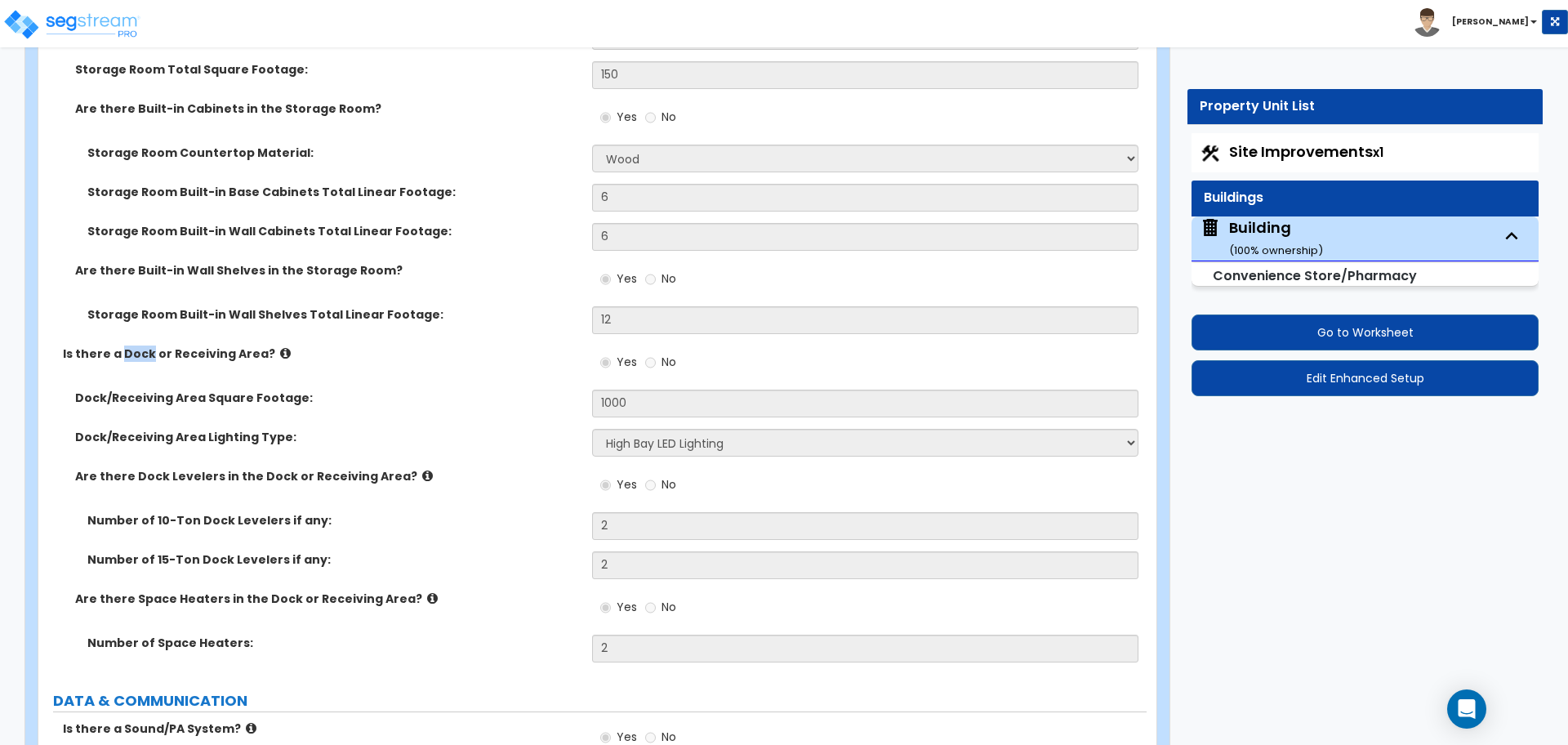
scroll to position [9778, 0]
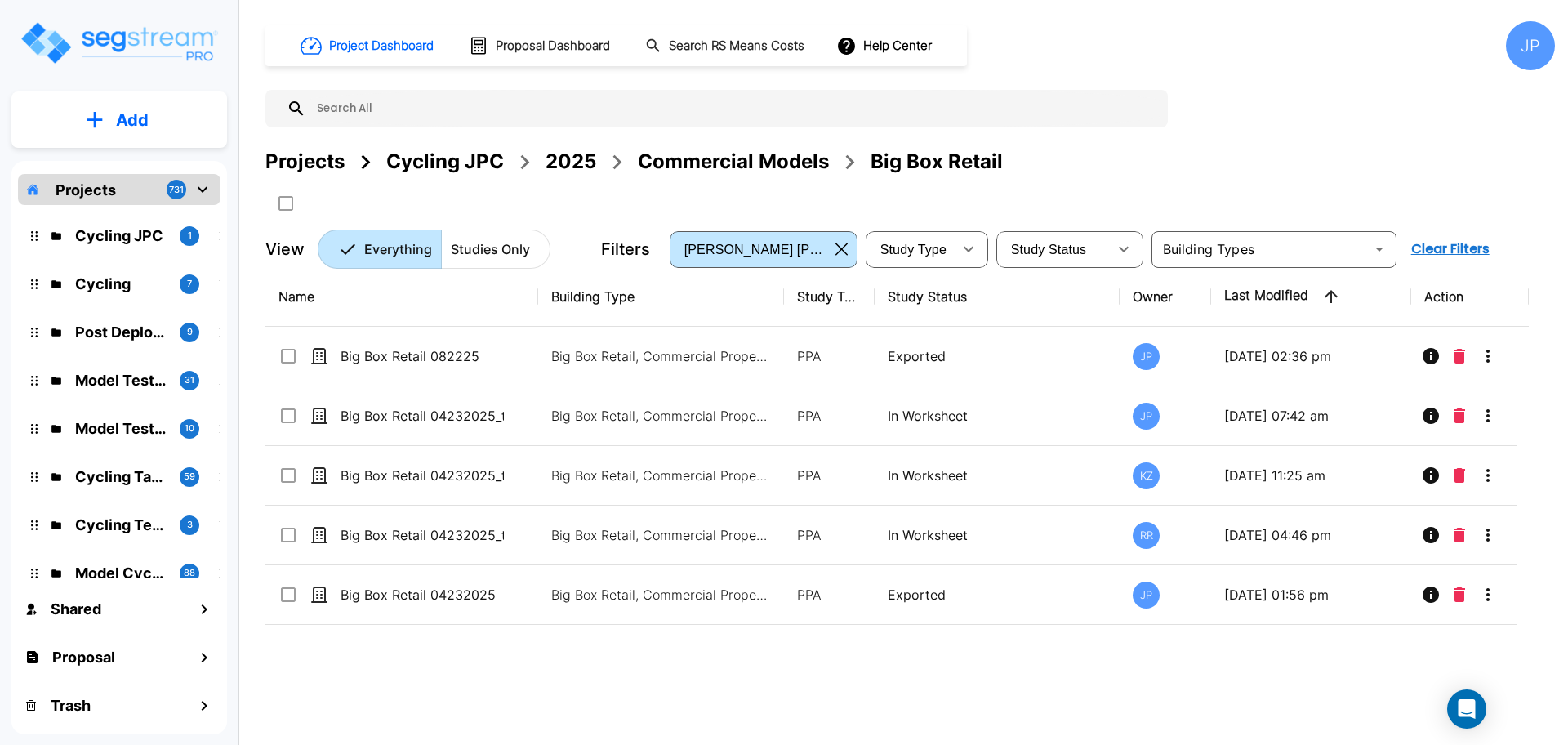
click at [328, 165] on div "Projects" at bounding box center [305, 161] width 79 height 30
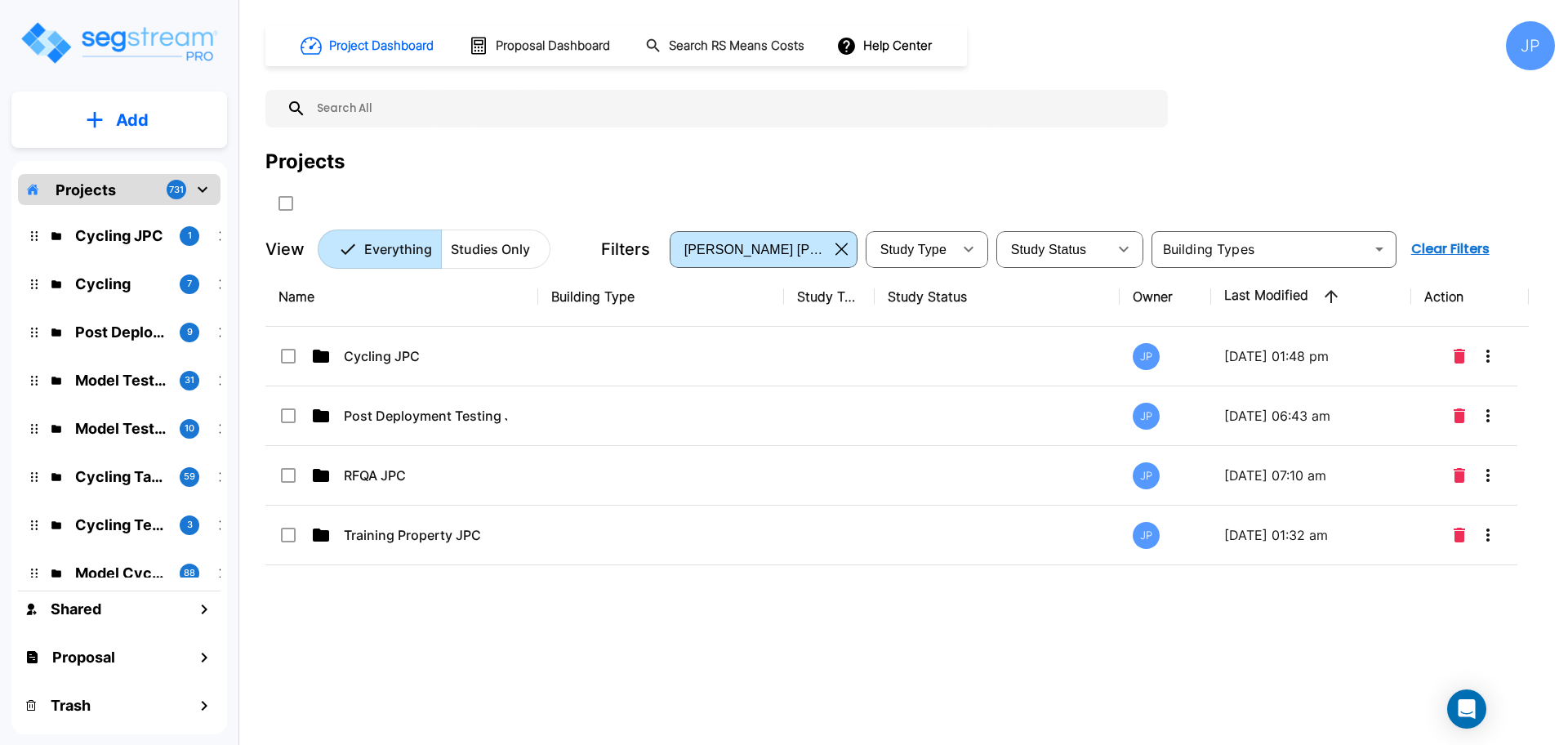
click at [840, 253] on icon "button" at bounding box center [842, 249] width 13 height 13
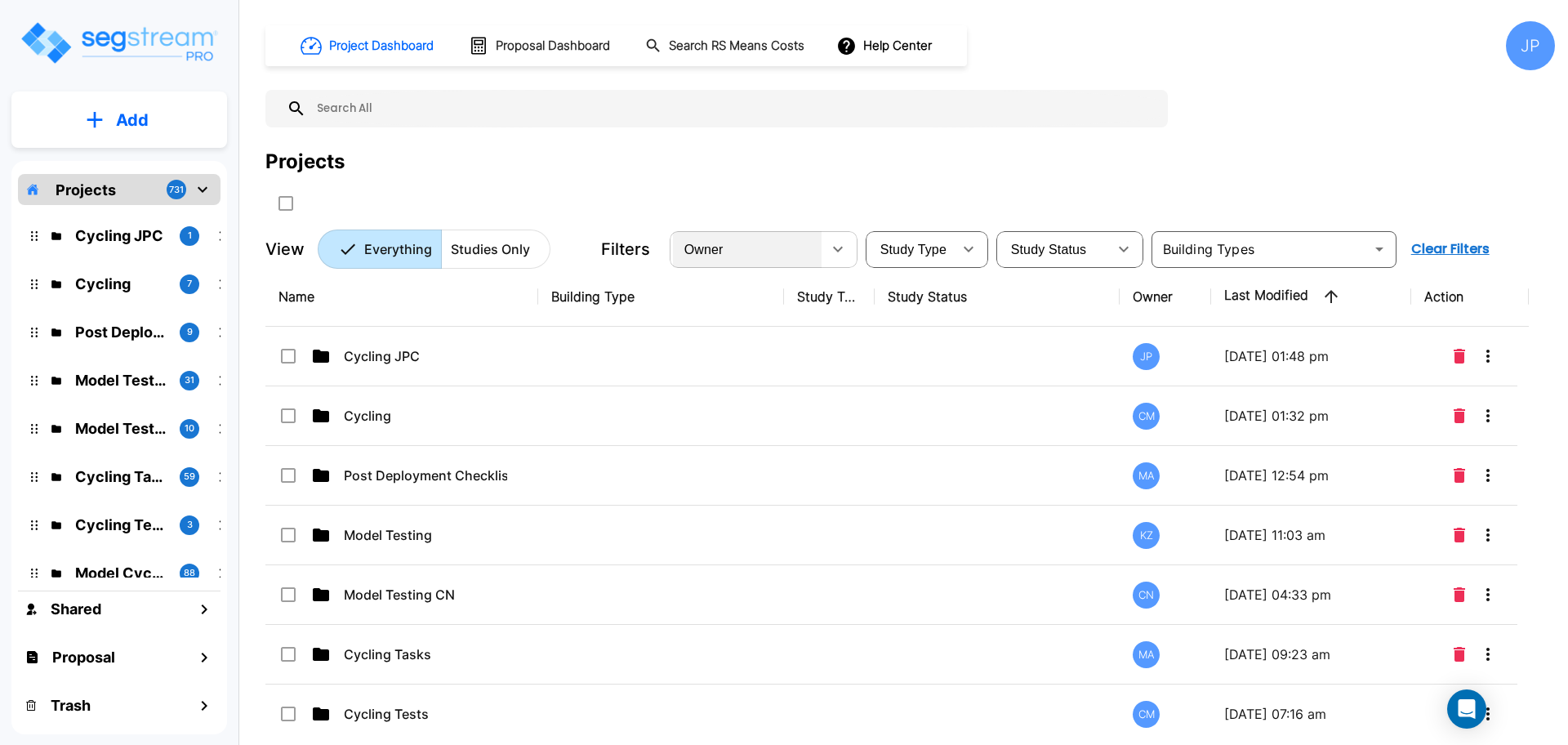
click at [779, 245] on div "Owner" at bounding box center [748, 248] width 149 height 46
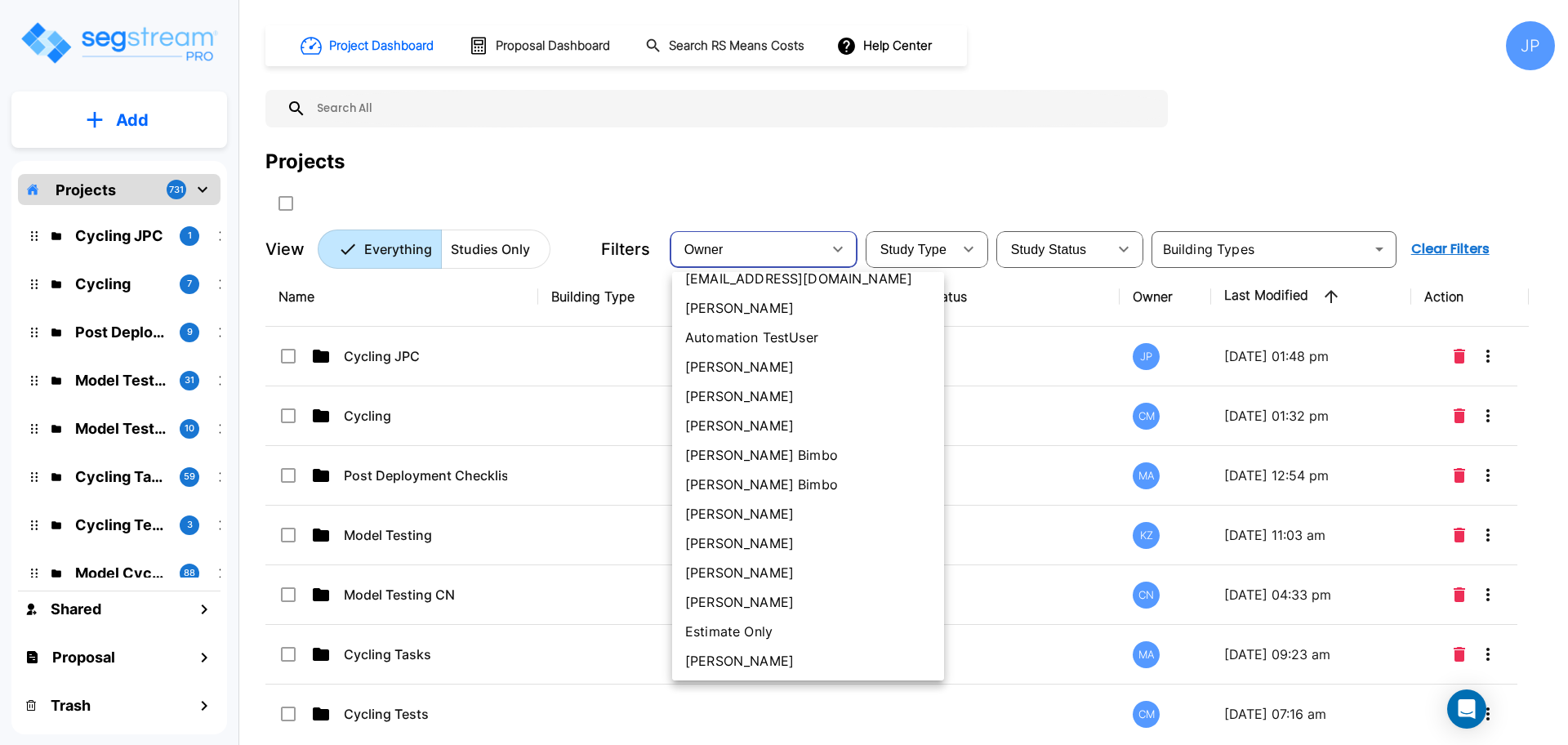
scroll to position [164, 0]
drag, startPoint x: 747, startPoint y: 509, endPoint x: 815, endPoint y: 2, distance: 511.5
click at [747, 510] on li "[PERSON_NAME]" at bounding box center [808, 511] width 272 height 30
type input "77"
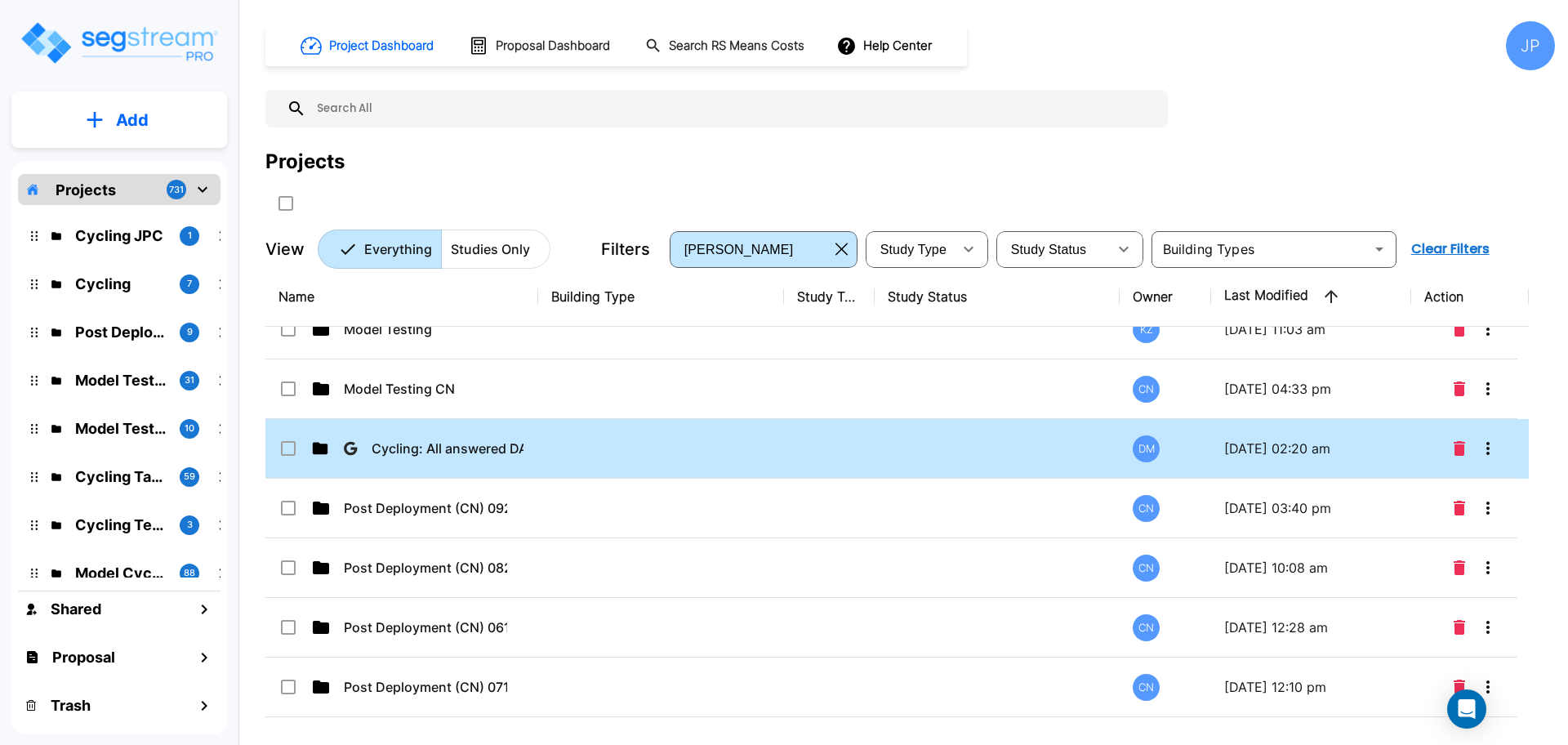
scroll to position [0, 0]
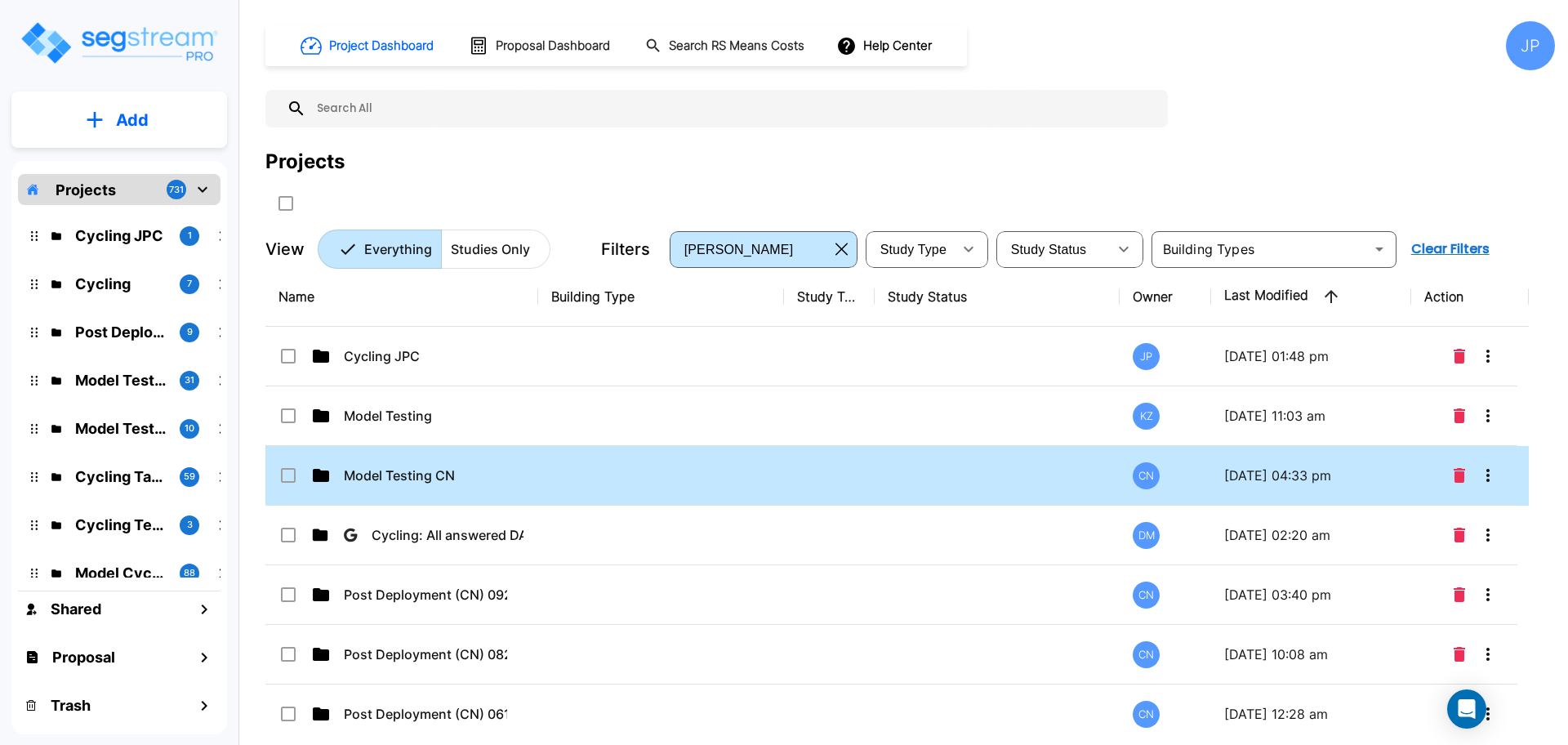
click at [704, 481] on td at bounding box center [661, 475] width 246 height 59
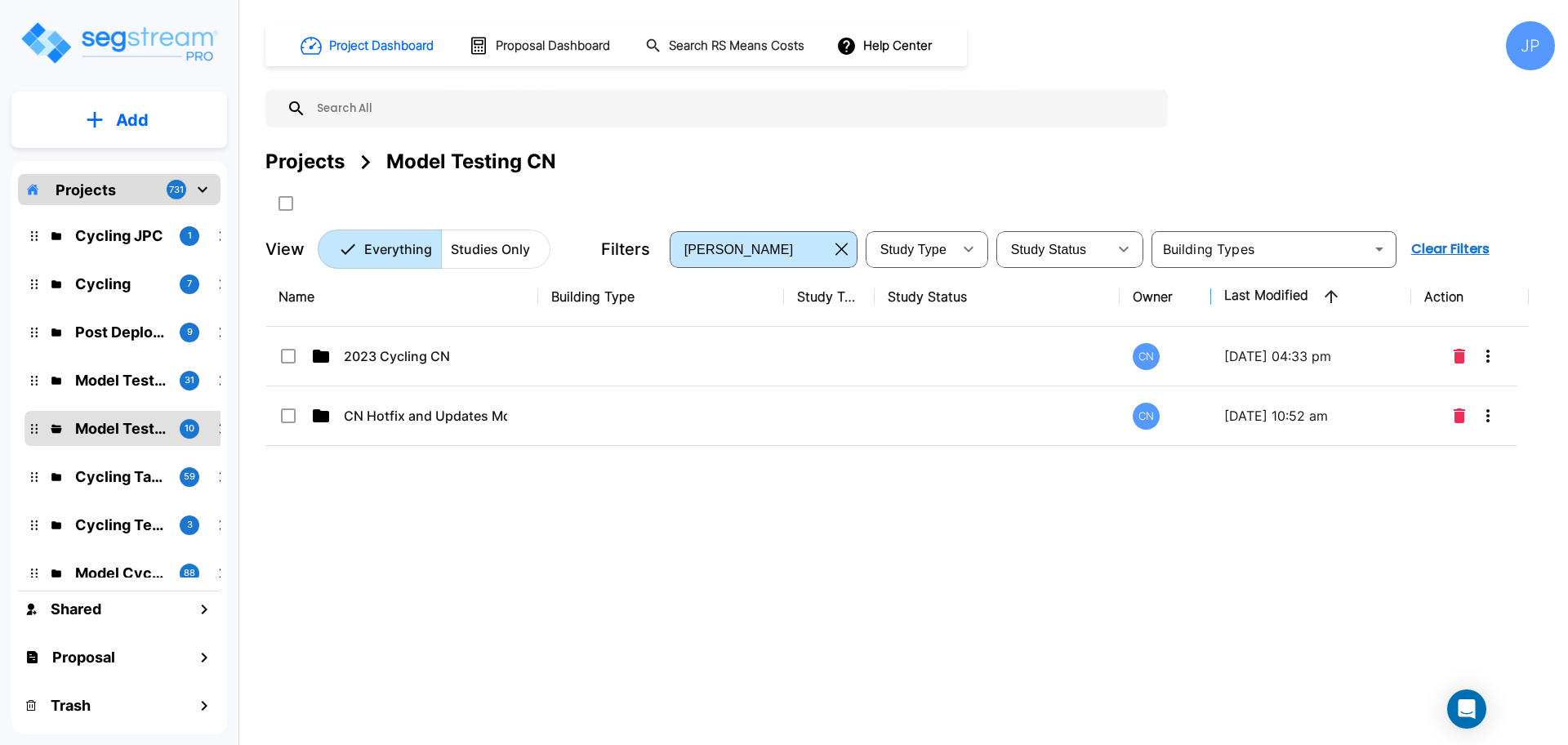
click at [703, 346] on td at bounding box center [661, 356] width 246 height 59
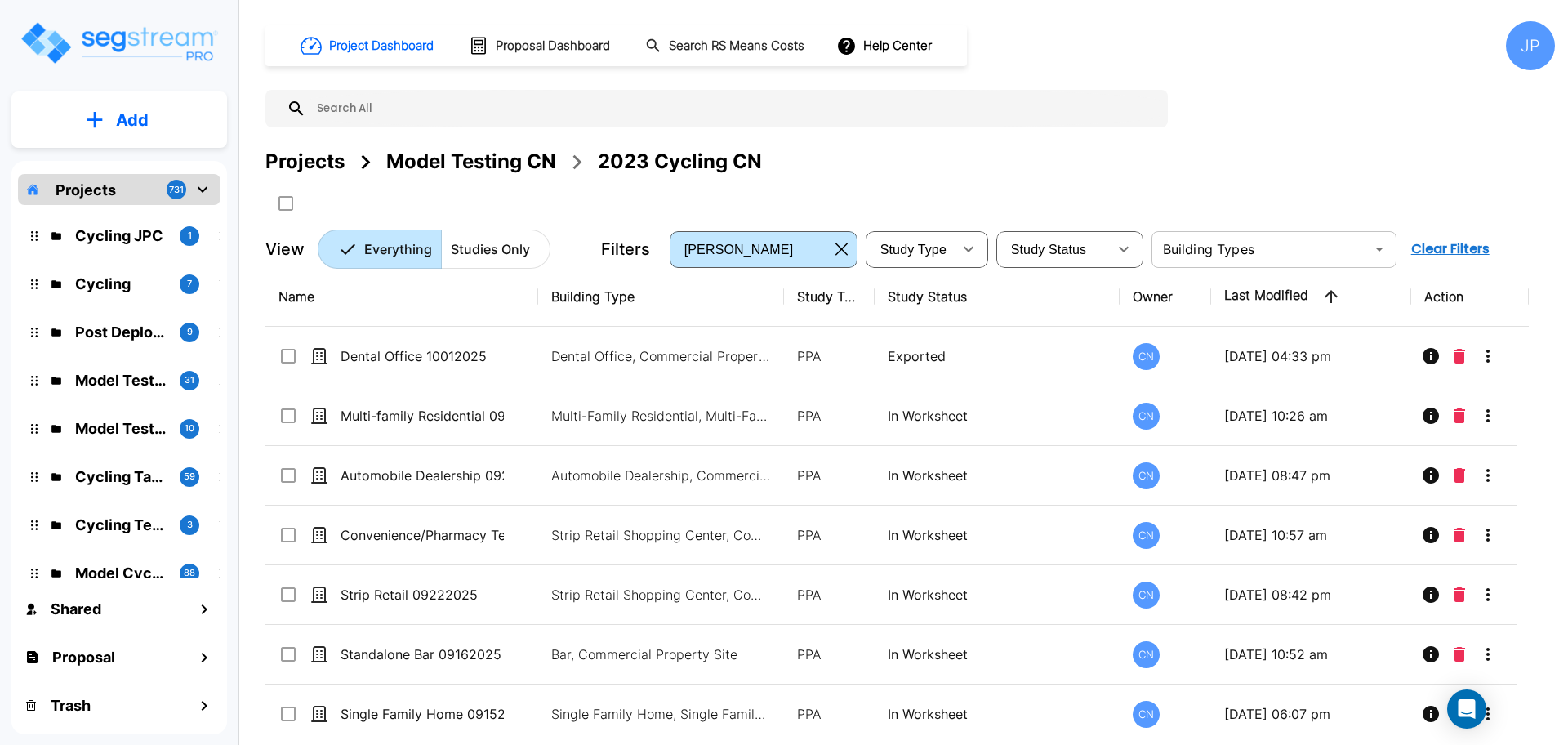
click at [1382, 243] on icon "Open" at bounding box center [1380, 249] width 20 height 20
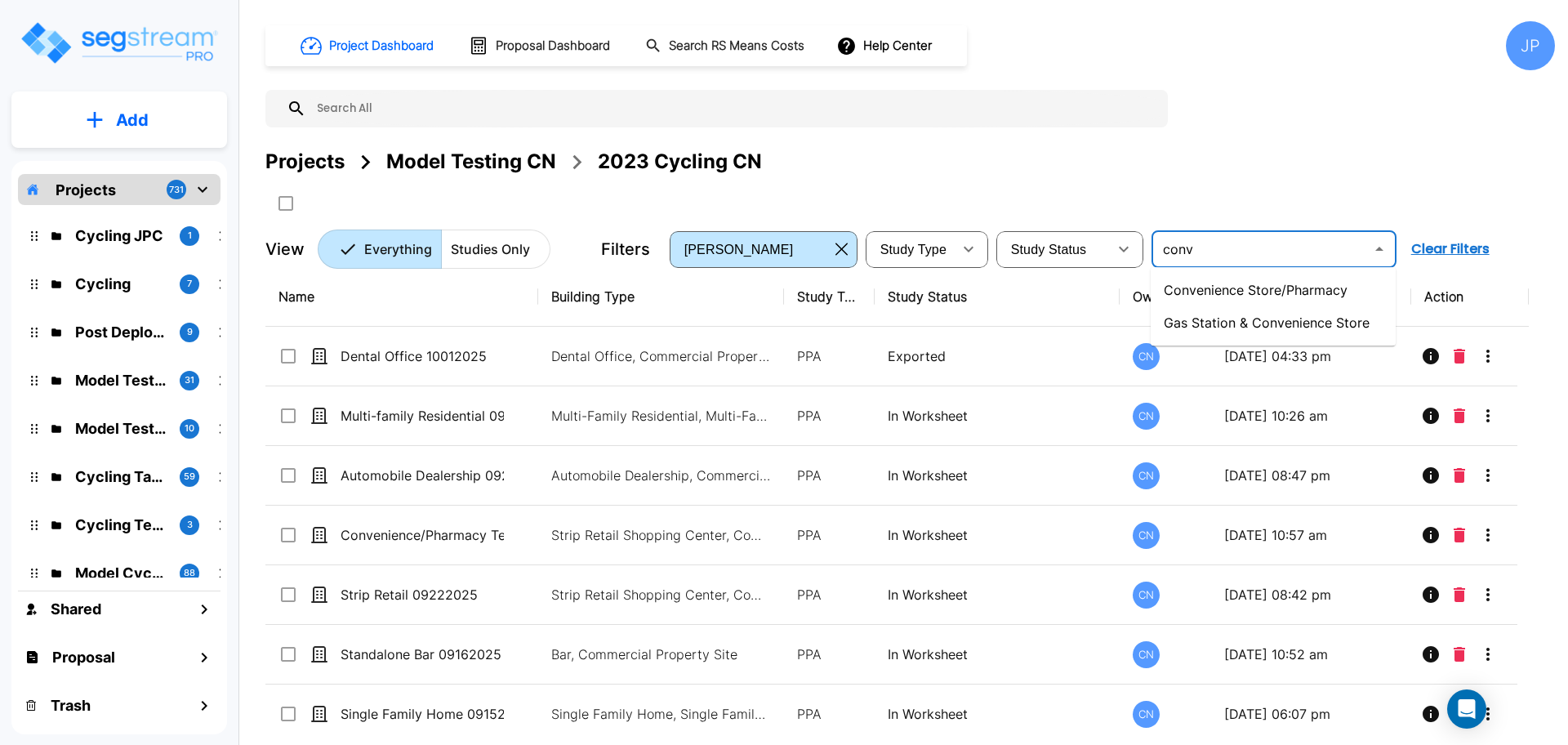
drag, startPoint x: 1232, startPoint y: 299, endPoint x: 1113, endPoint y: 8, distance: 314.4
click at [1231, 299] on li "Convenience Store/Pharmacy" at bounding box center [1272, 290] width 245 height 32
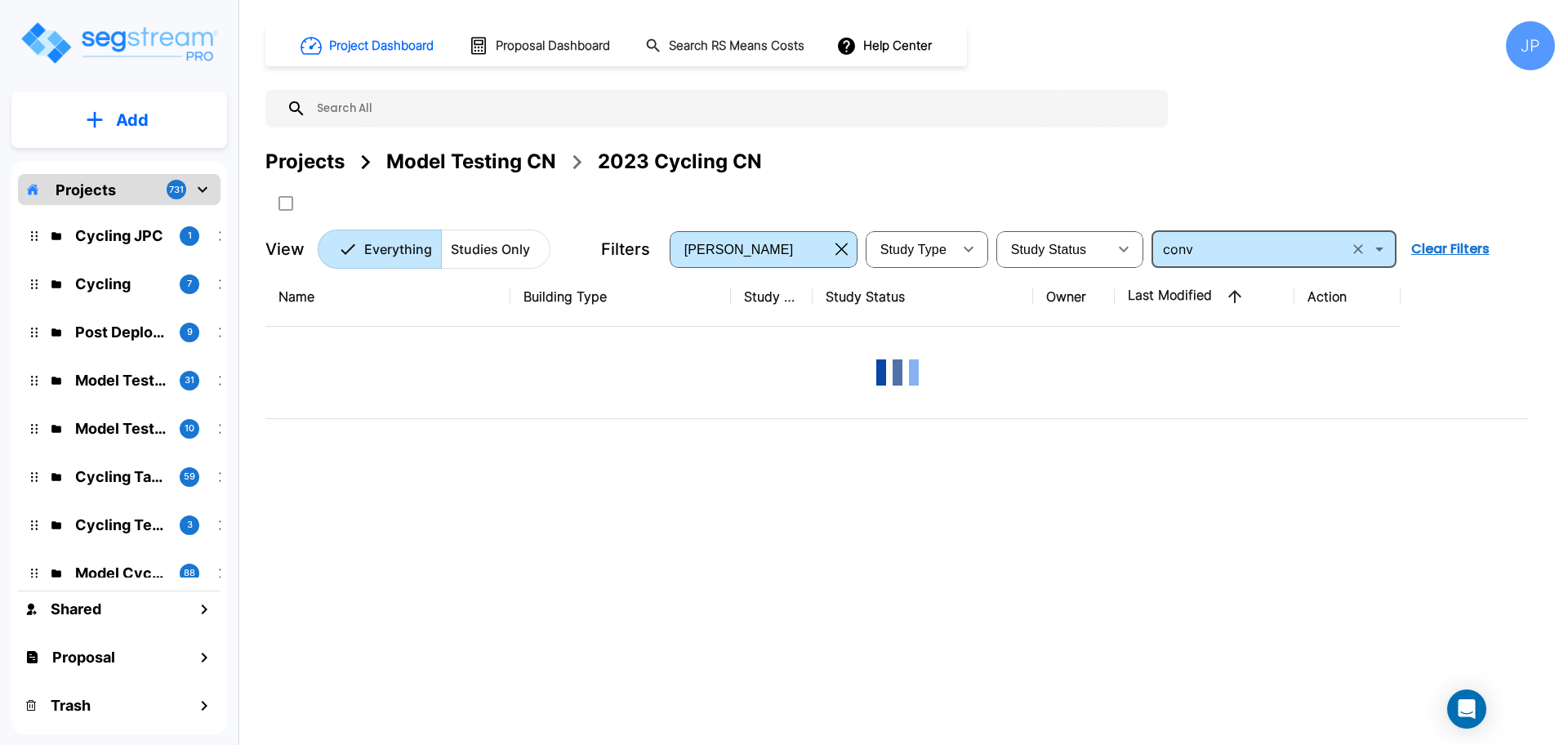
type input "Convenience Store/Pharmacy"
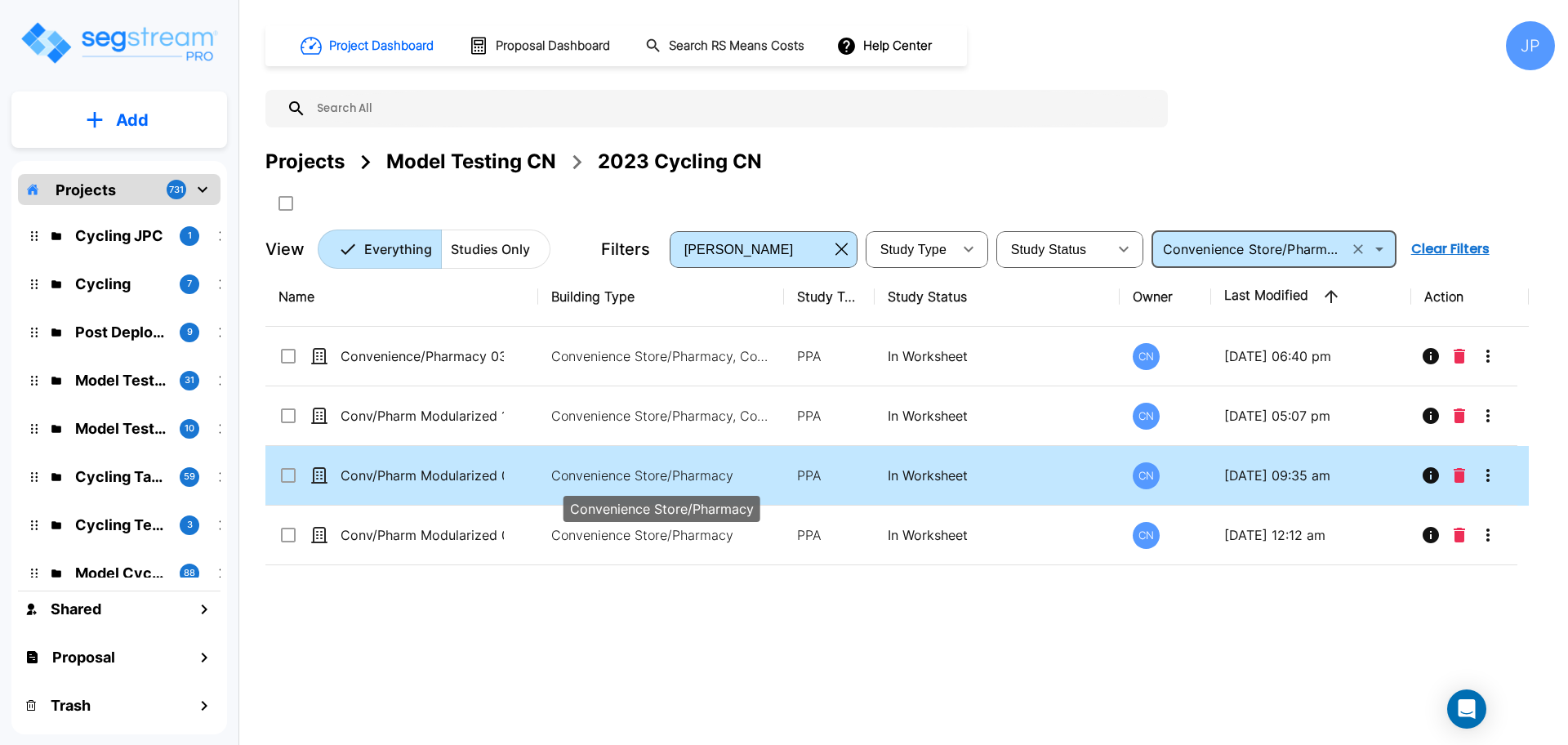
click at [714, 469] on p "Convenience Store/Pharmacy" at bounding box center [662, 475] width 221 height 20
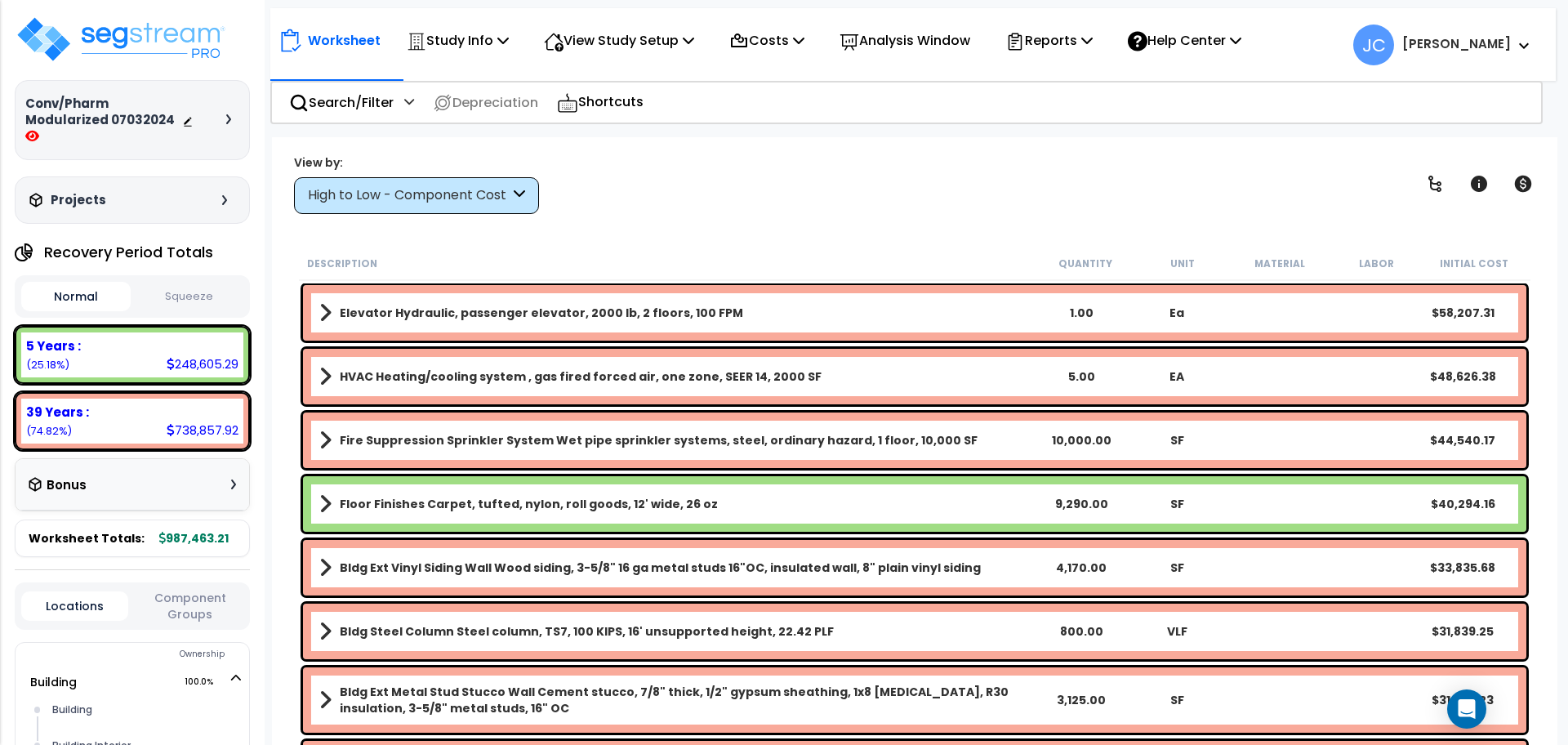
click at [494, 203] on div "High to Low - Component Cost" at bounding box center [408, 195] width 202 height 19
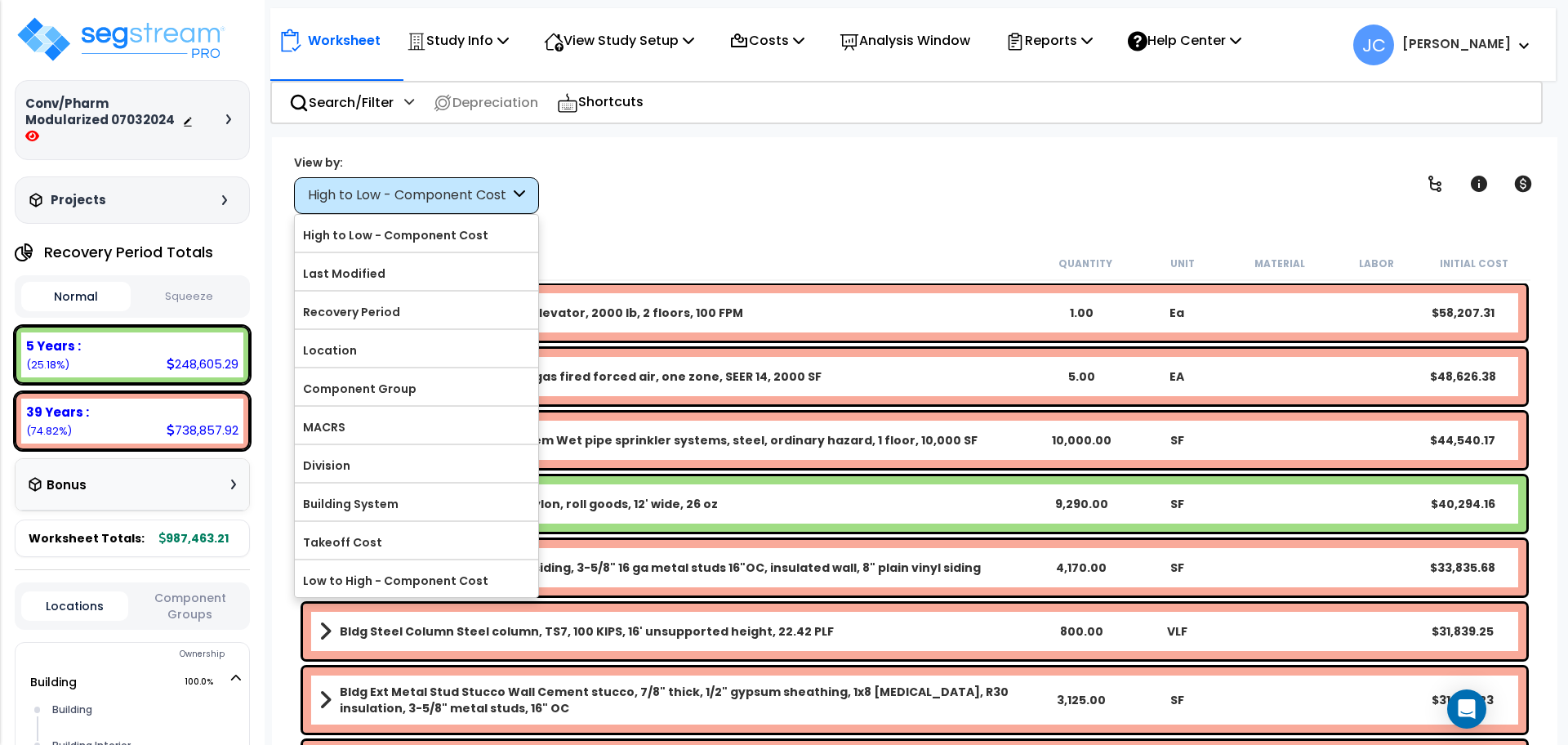
click at [715, 204] on div "View by: High to Low - Component Cost High to Low - Component Cost" at bounding box center [914, 183] width 1252 height 60
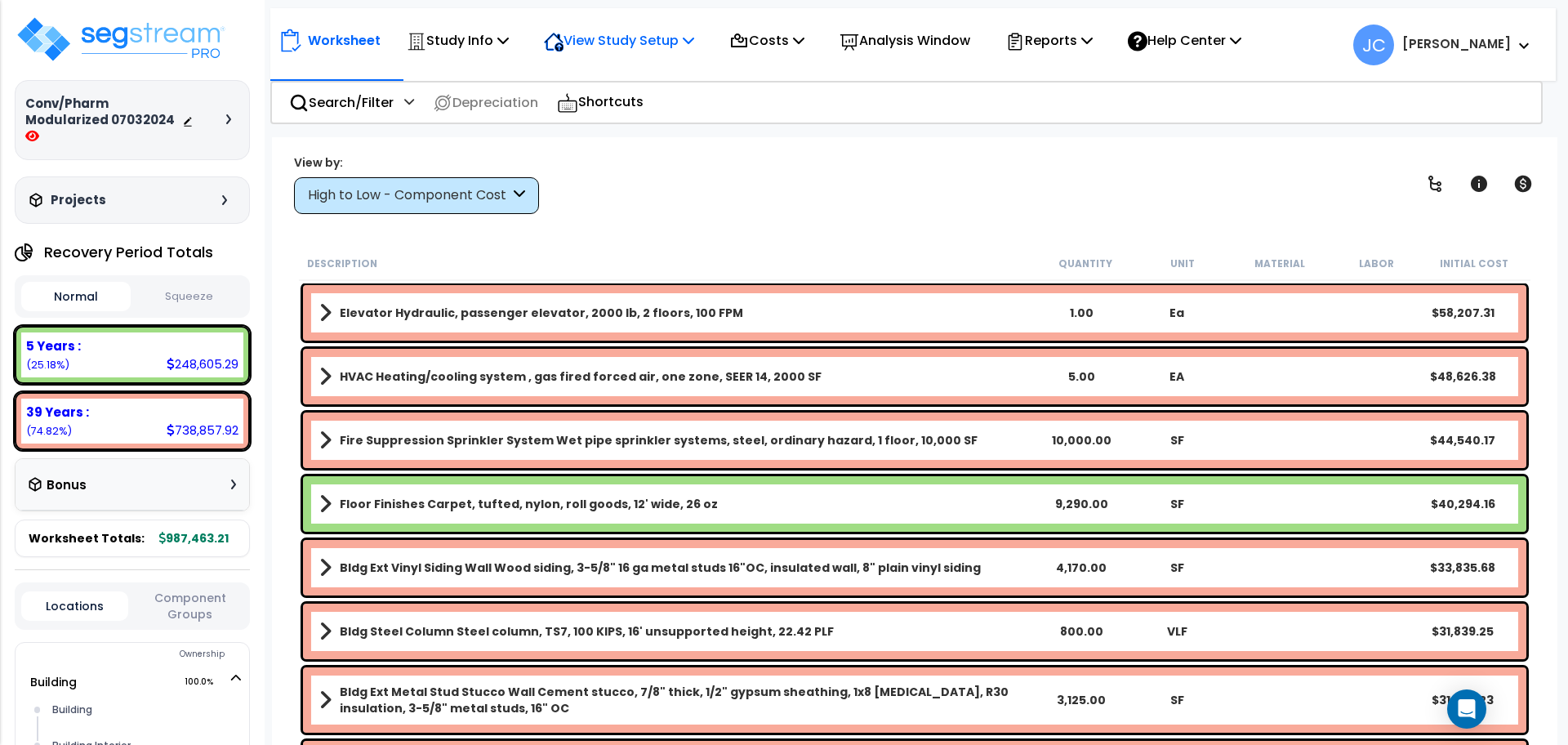
click at [640, 48] on p "View Study Setup" at bounding box center [619, 40] width 151 height 22
click at [445, 61] on div "Worksheet Study Info Study Setup Add Property Unit Template study Clone study JC" at bounding box center [914, 37] width 1286 height 57
click at [455, 41] on p "Study Info" at bounding box center [458, 40] width 102 height 22
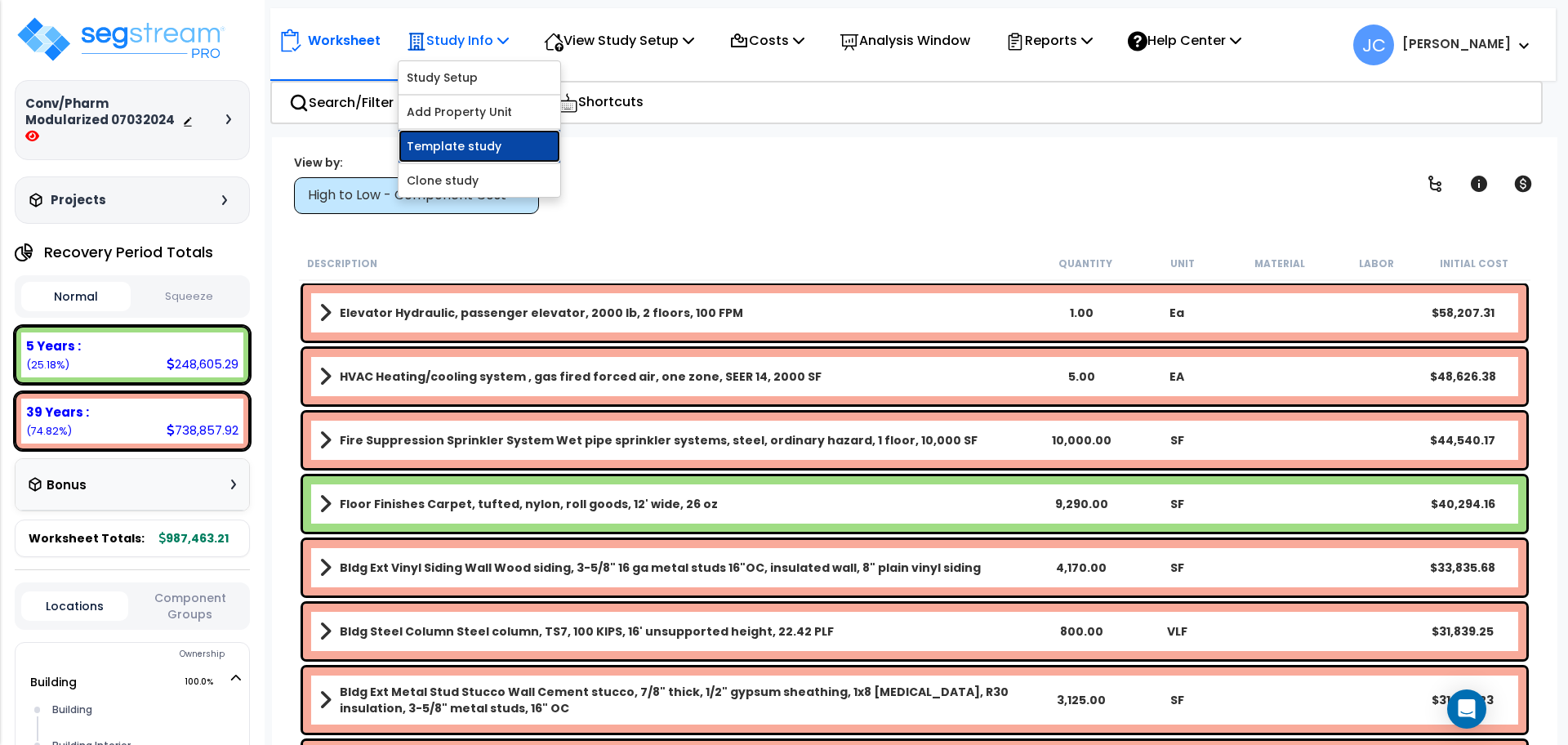
click at [472, 142] on link "Template study" at bounding box center [480, 146] width 161 height 32
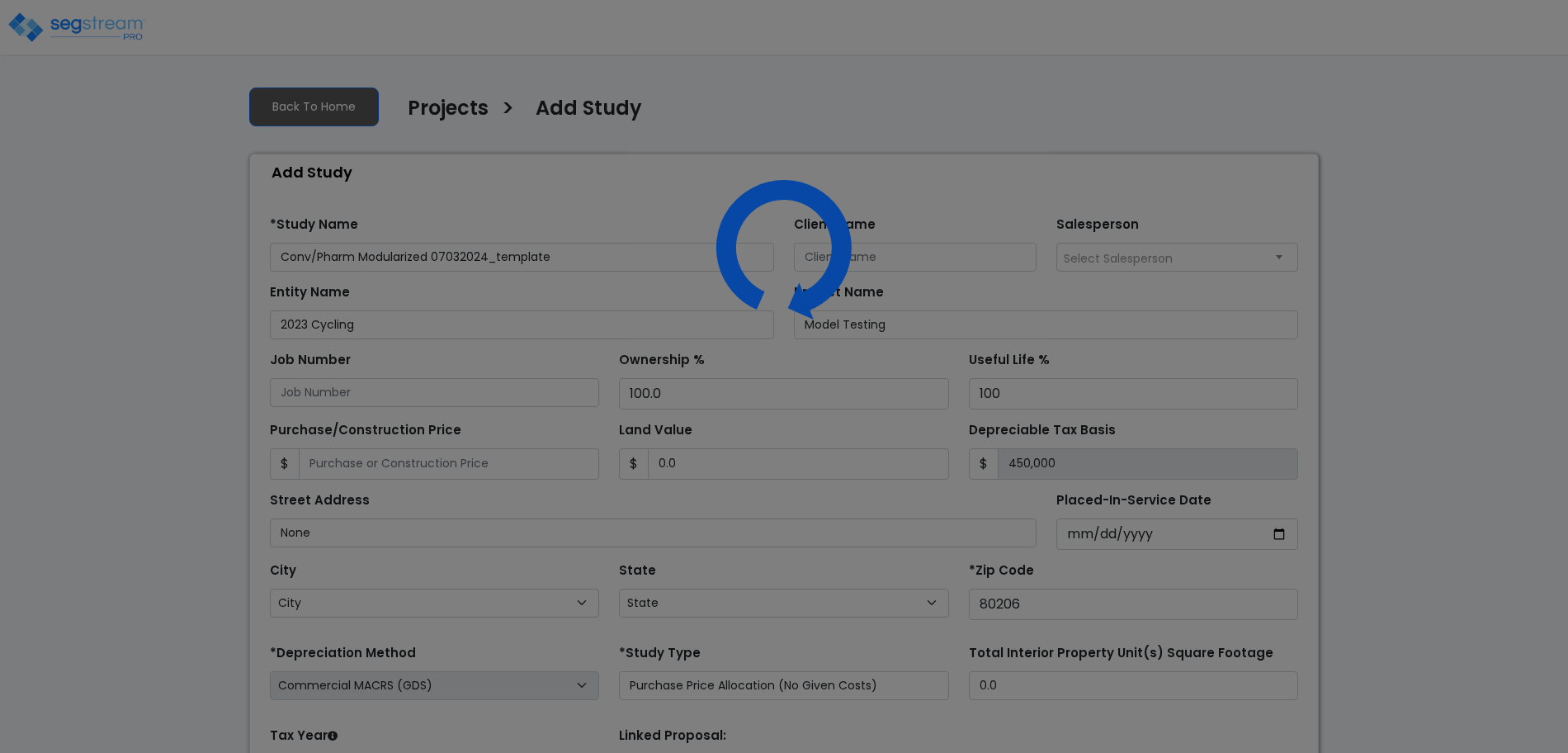
select select "2024"
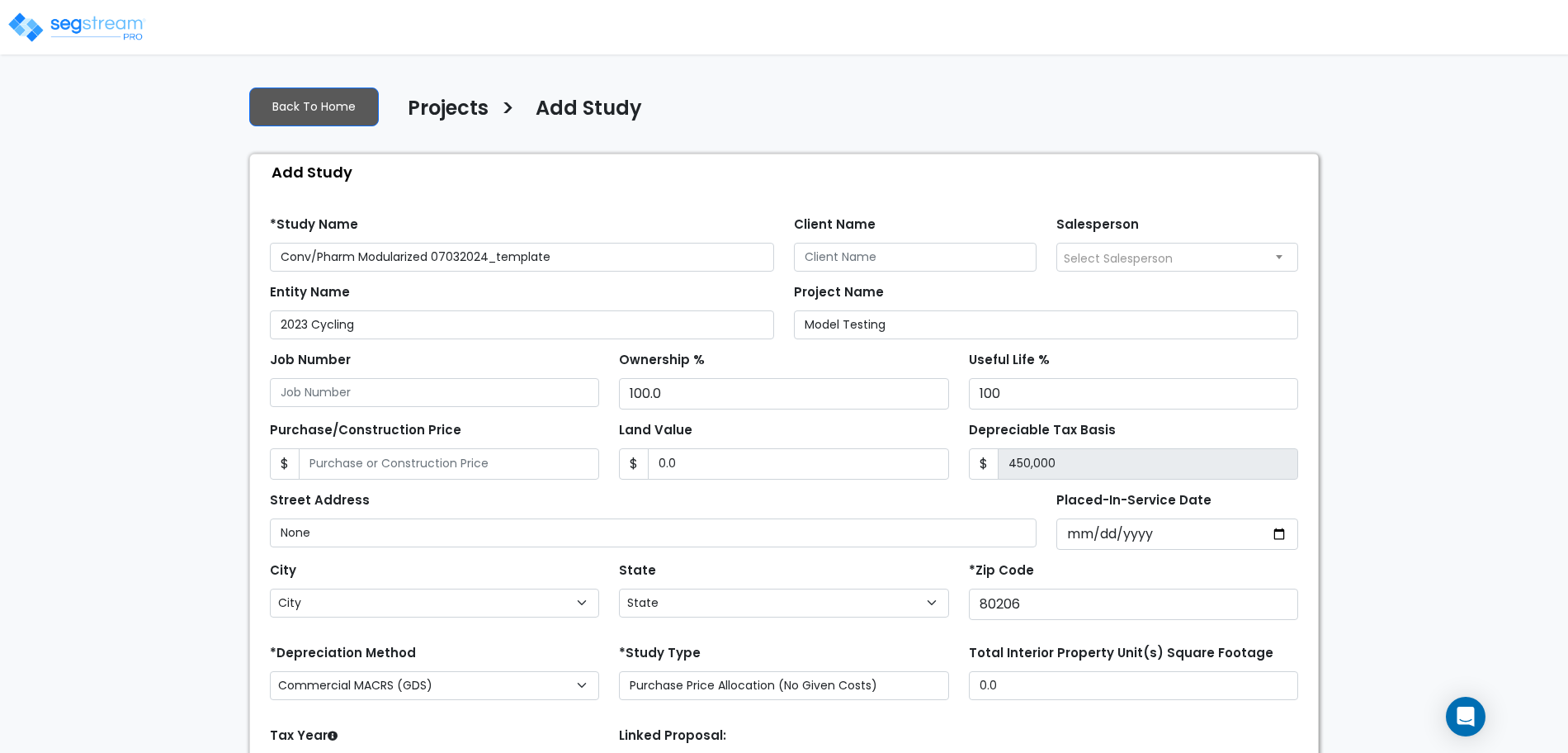
select select "CO"
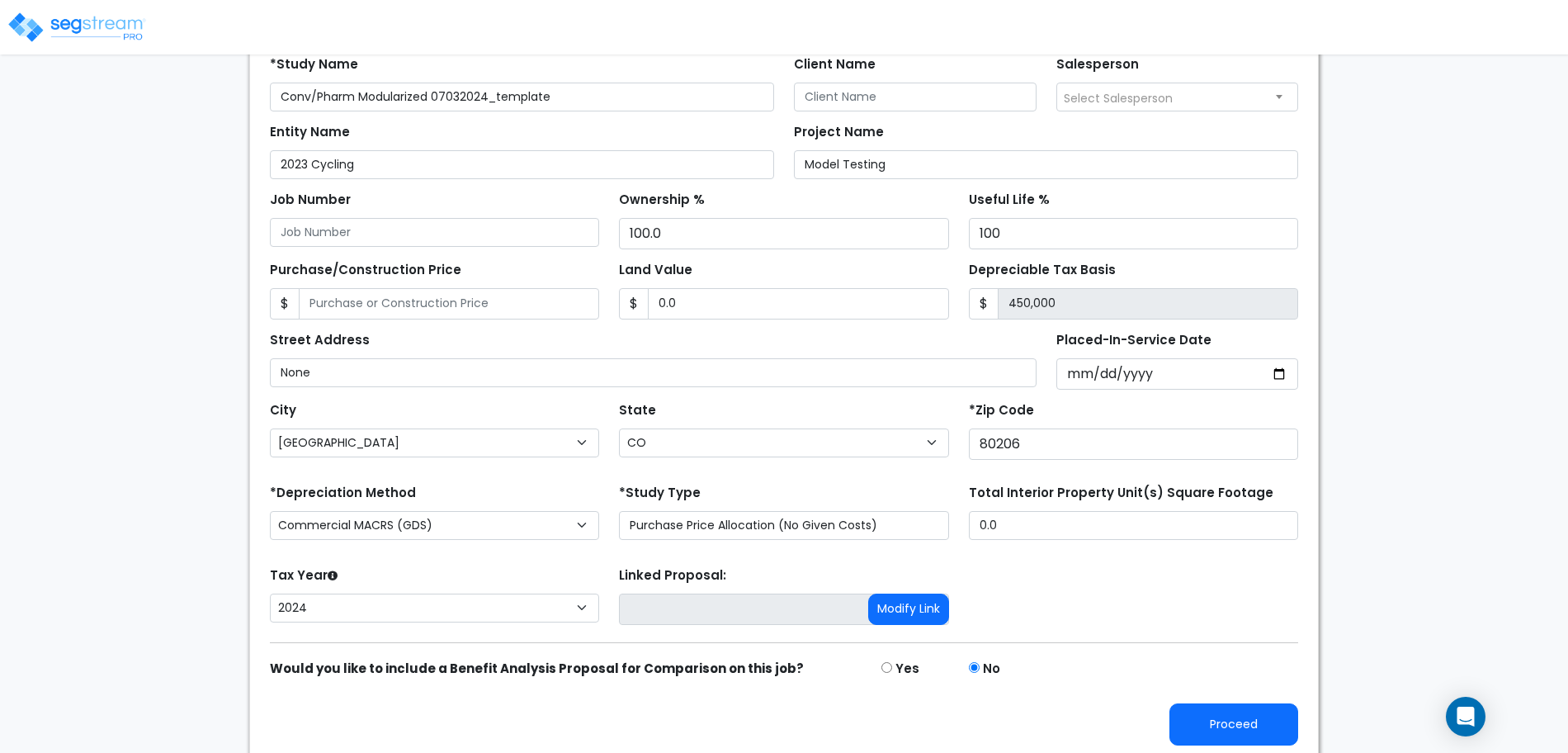
scroll to position [161, 0]
click at [1242, 706] on button "Proceed" at bounding box center [1234, 723] width 129 height 42
type input "0"
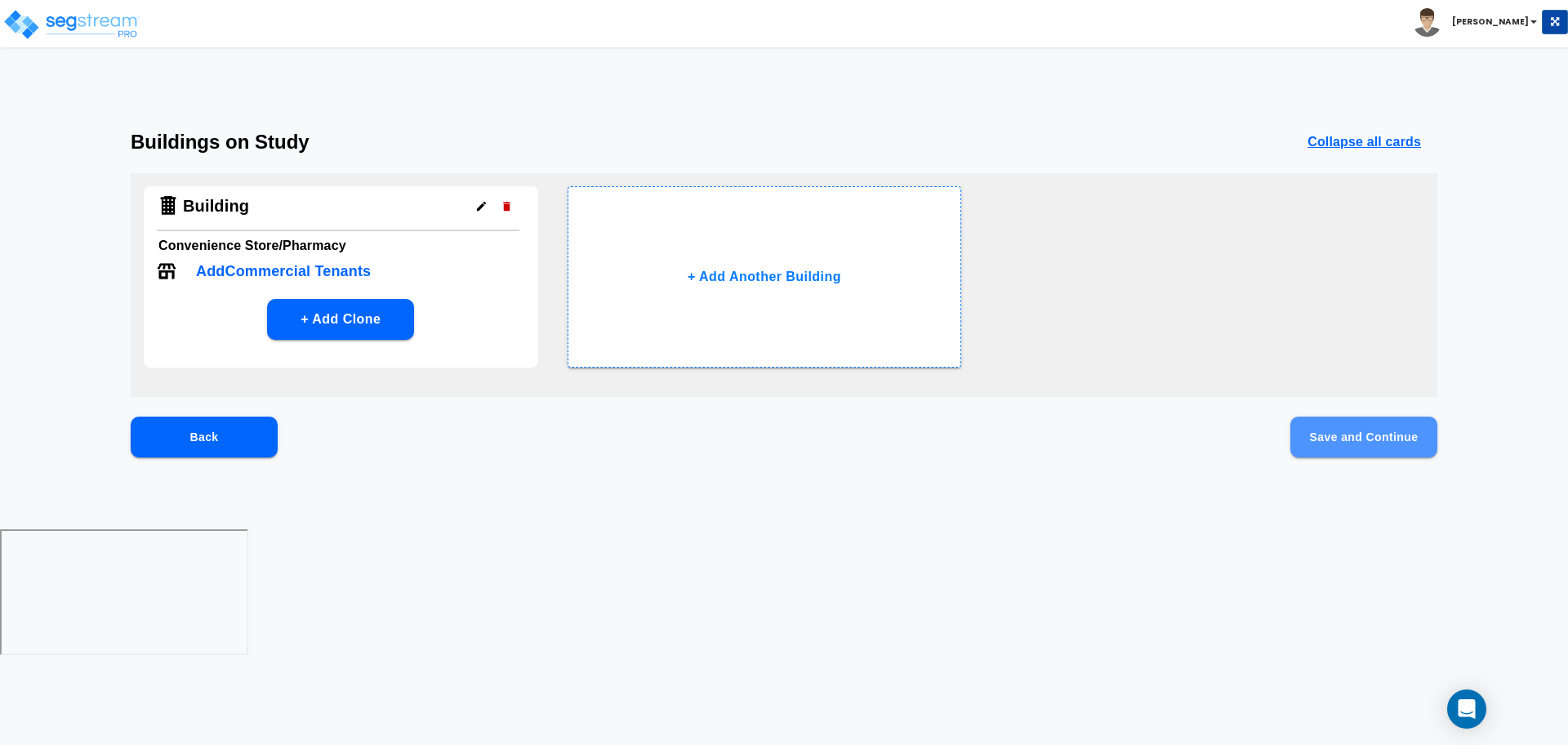
click at [1367, 436] on button "Save and Continue" at bounding box center [1364, 437] width 147 height 41
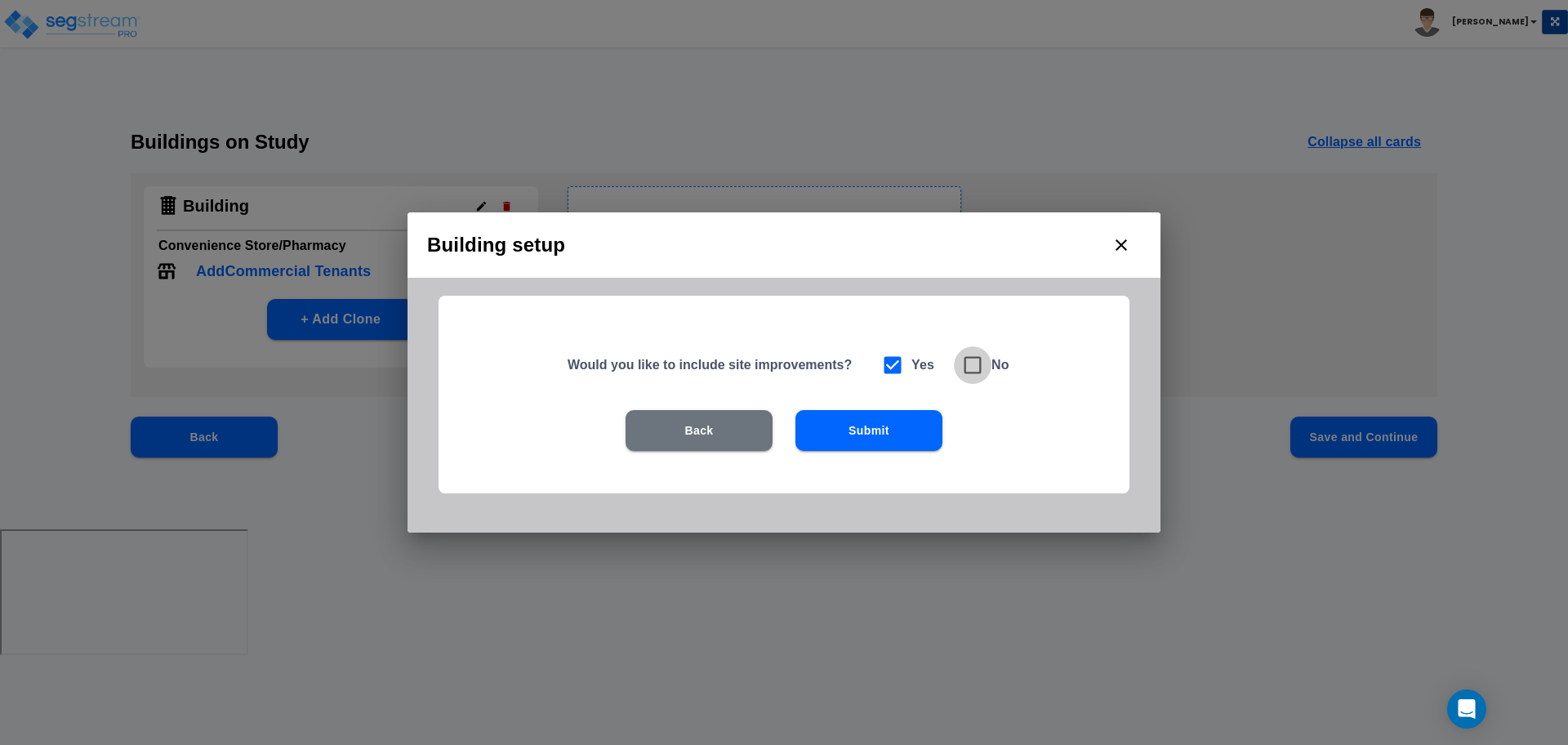
click at [976, 364] on icon at bounding box center [973, 365] width 23 height 23
checkbox input "false"
checkbox input "true"
click at [876, 442] on button "Submit" at bounding box center [869, 430] width 147 height 41
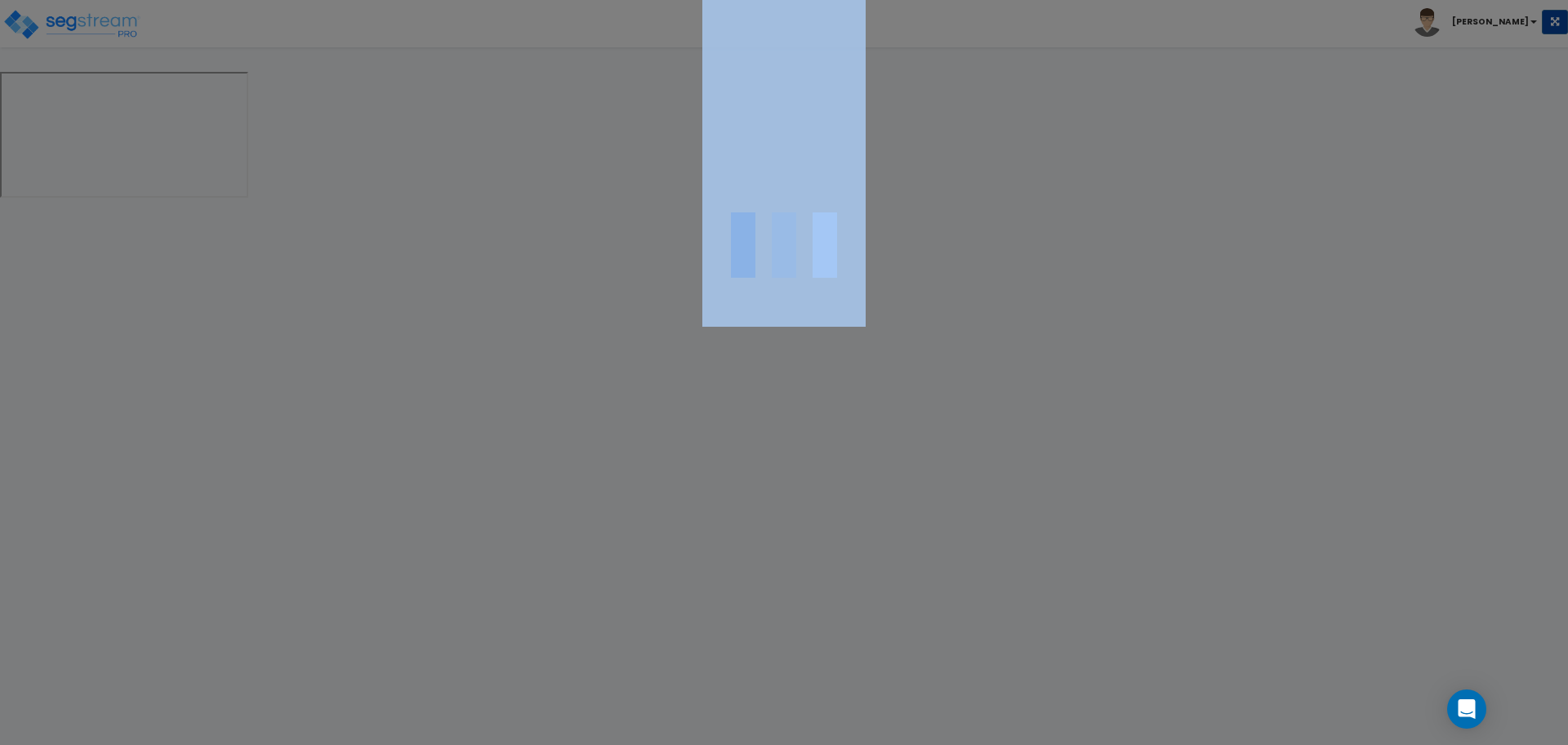
click at [876, 442] on div at bounding box center [784, 372] width 1568 height 745
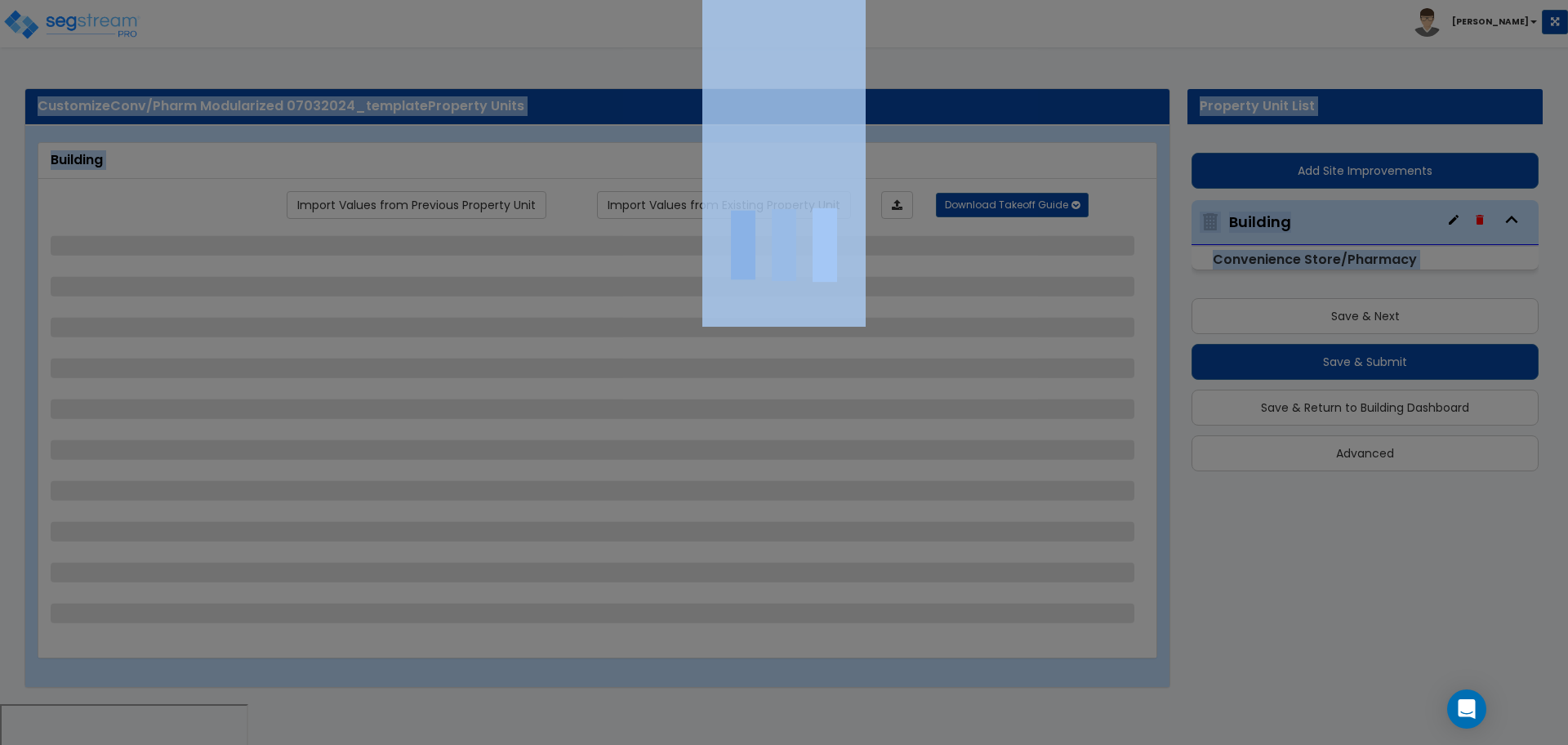
click at [938, 297] on div at bounding box center [784, 372] width 1568 height 745
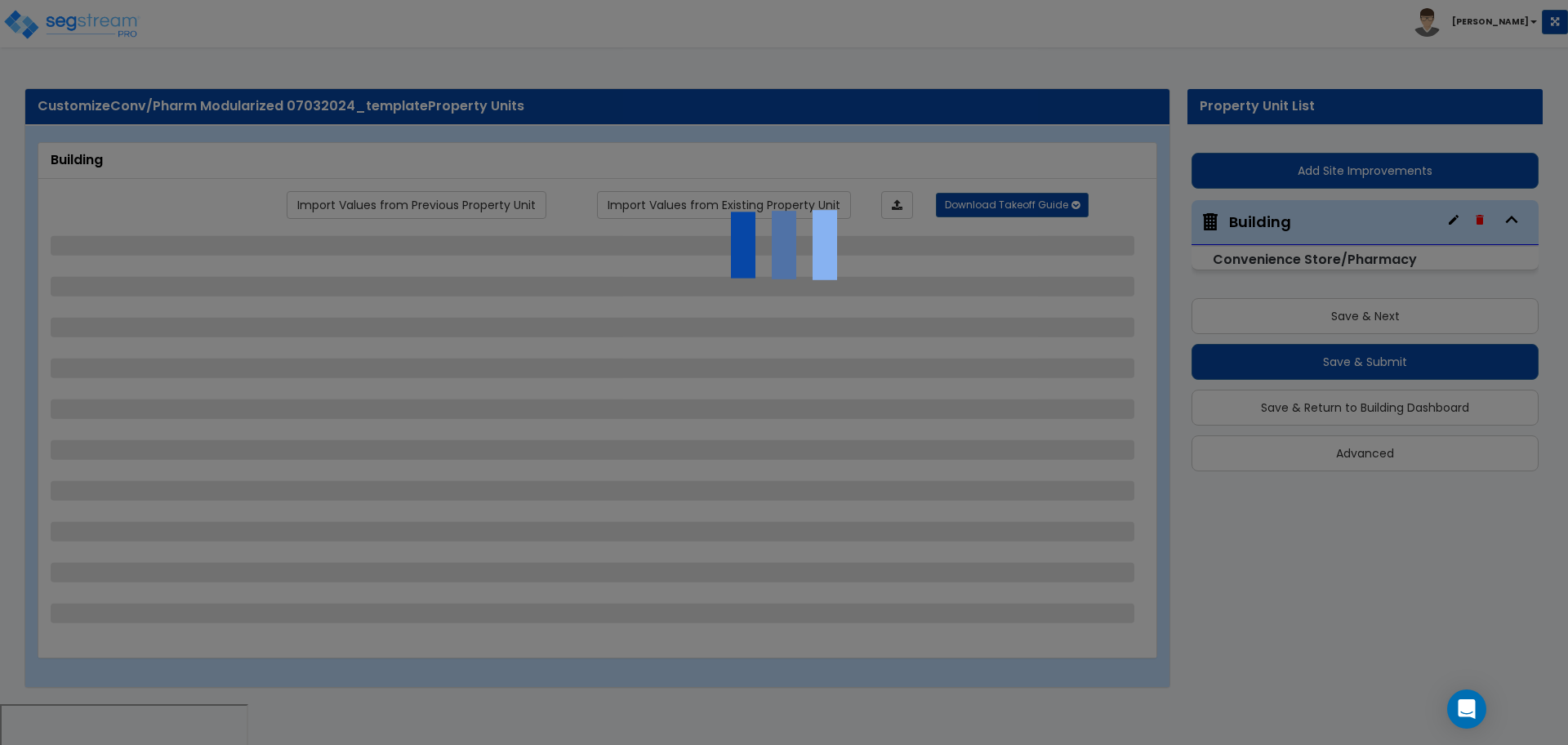
select select "2"
select select "8"
select select "3"
select select "1"
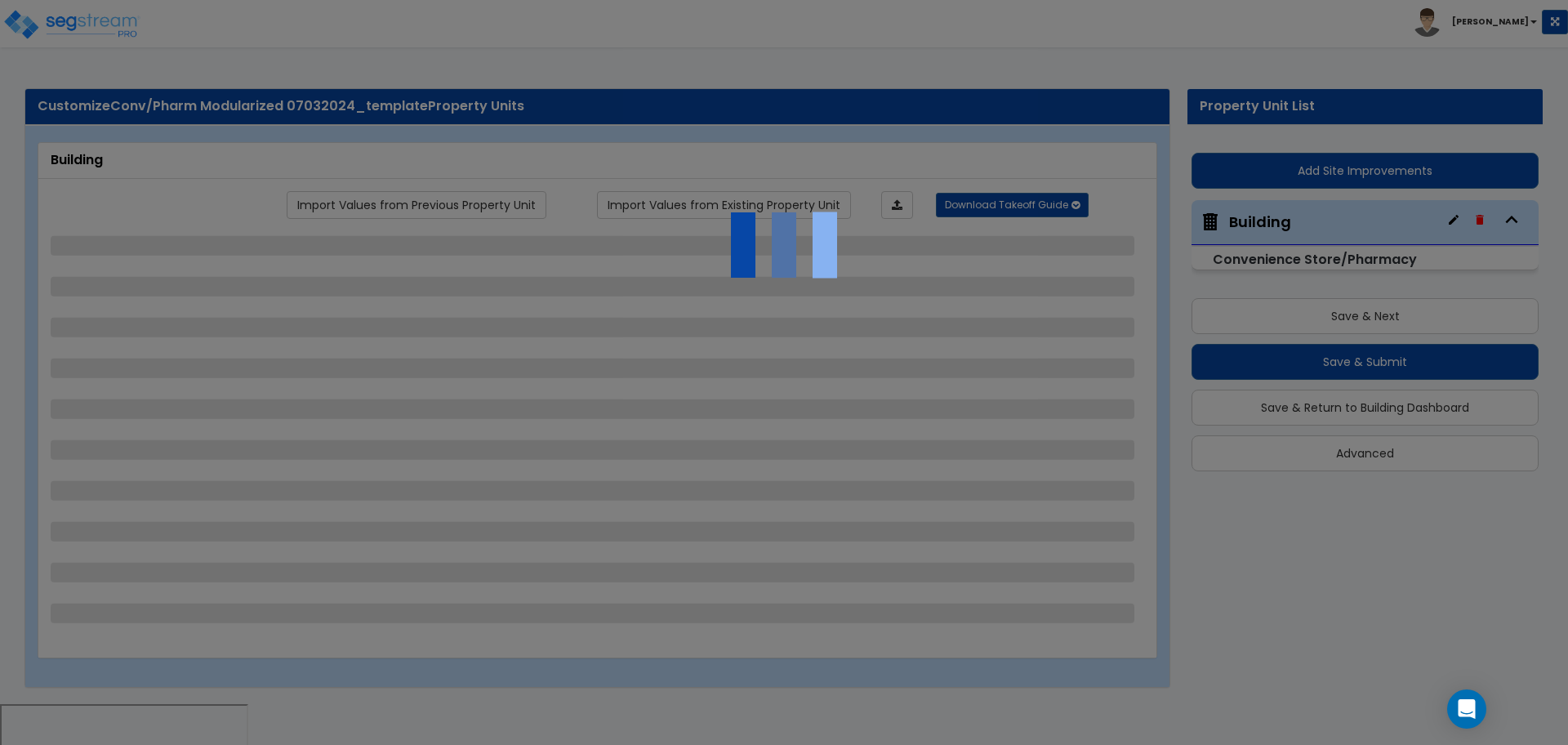
select select "3"
select select "1"
select select "2"
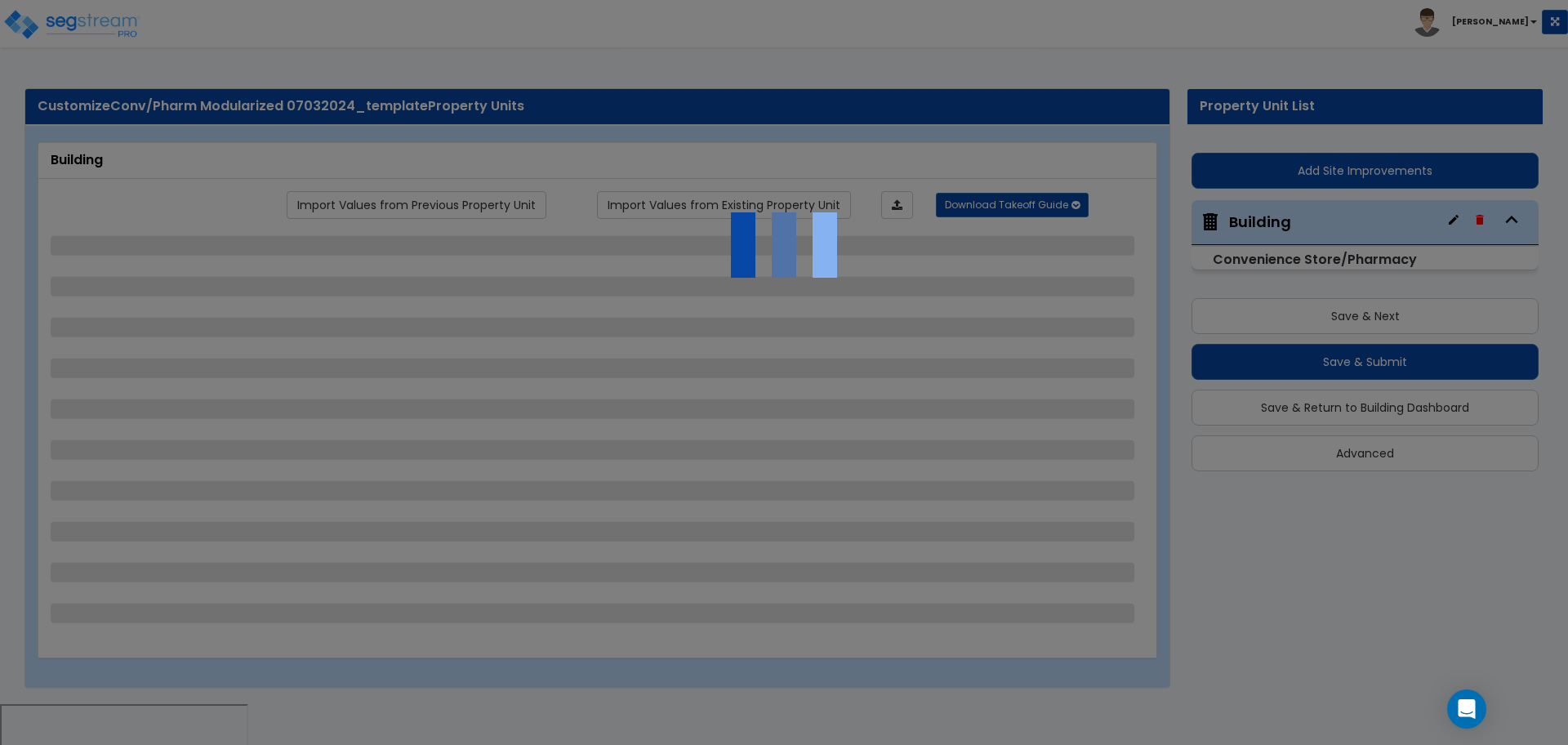
select select "5"
select select "1"
select select "2"
select select "1"
select select "5"
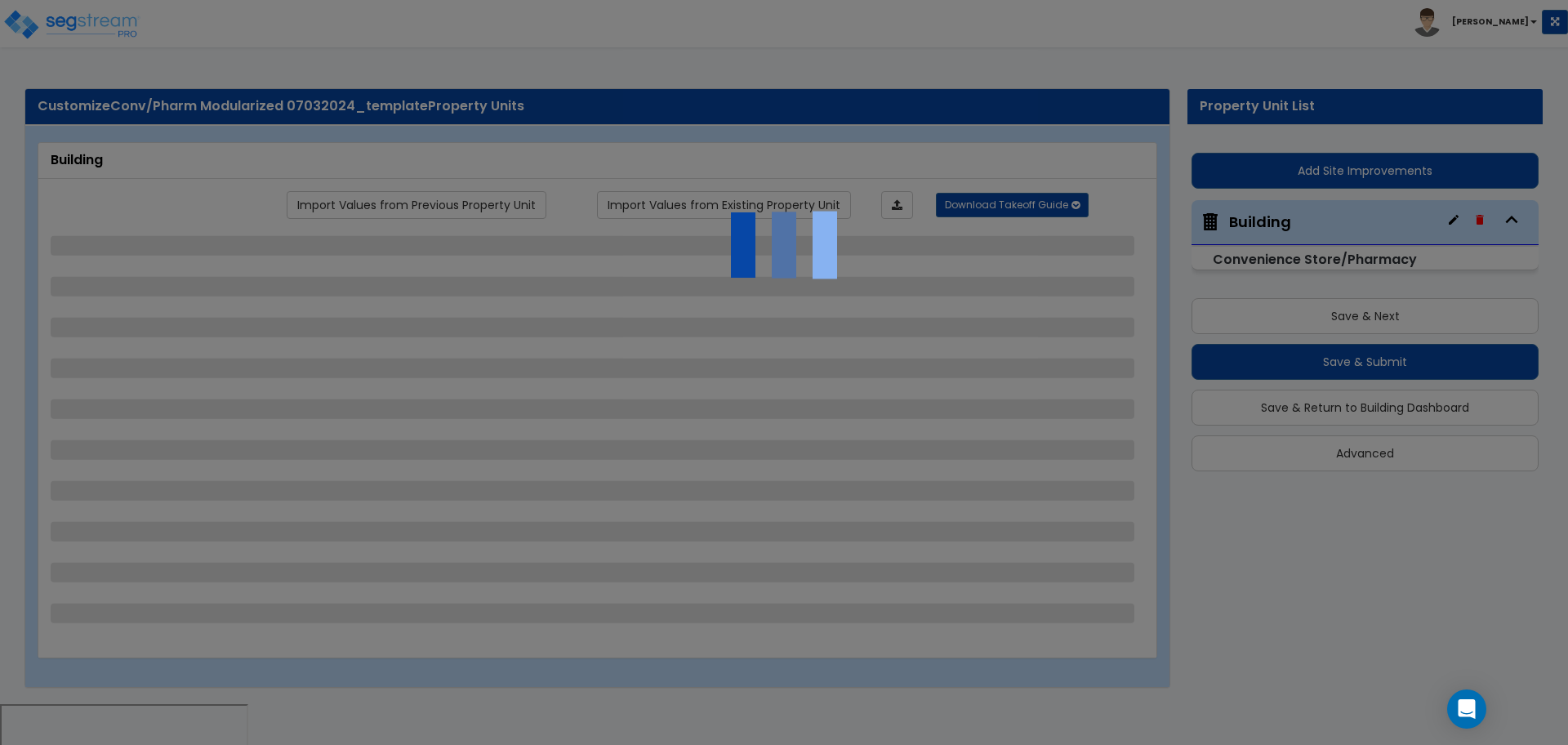
select select "2"
select select "1"
select select "2"
select select "1"
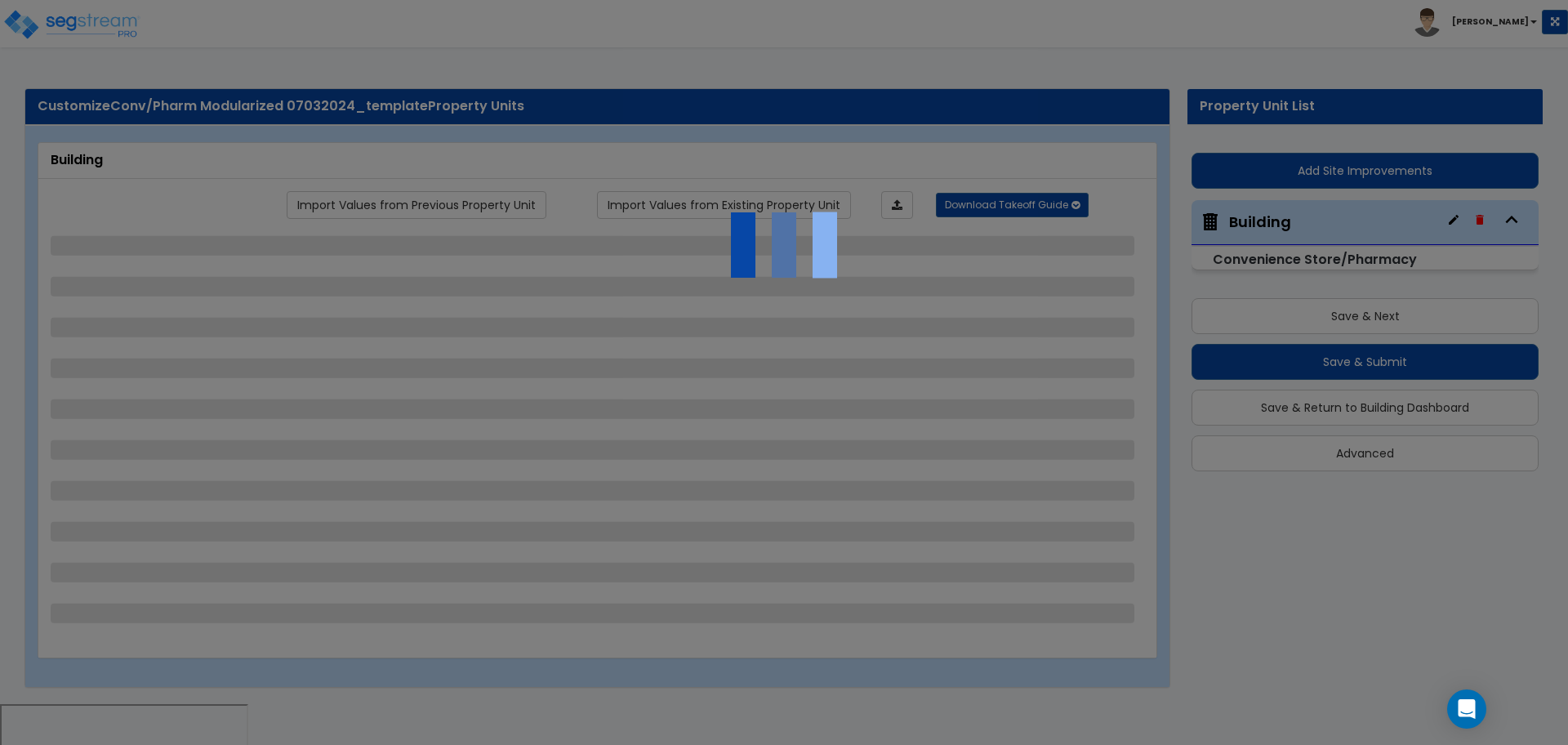
select select "1"
select select "3"
select select "7"
select select "2"
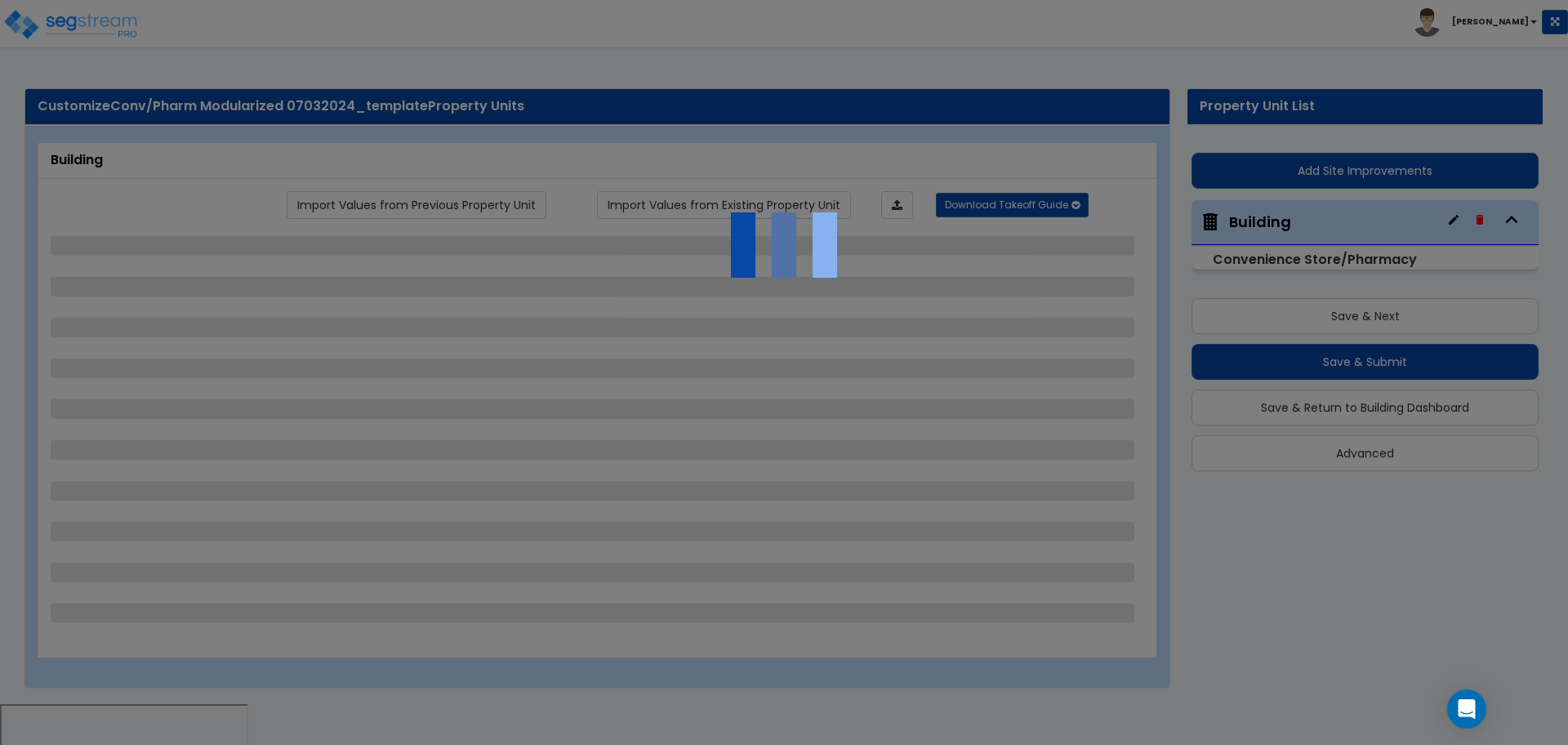
select select "1"
select select "3"
select select "1"
select select "5"
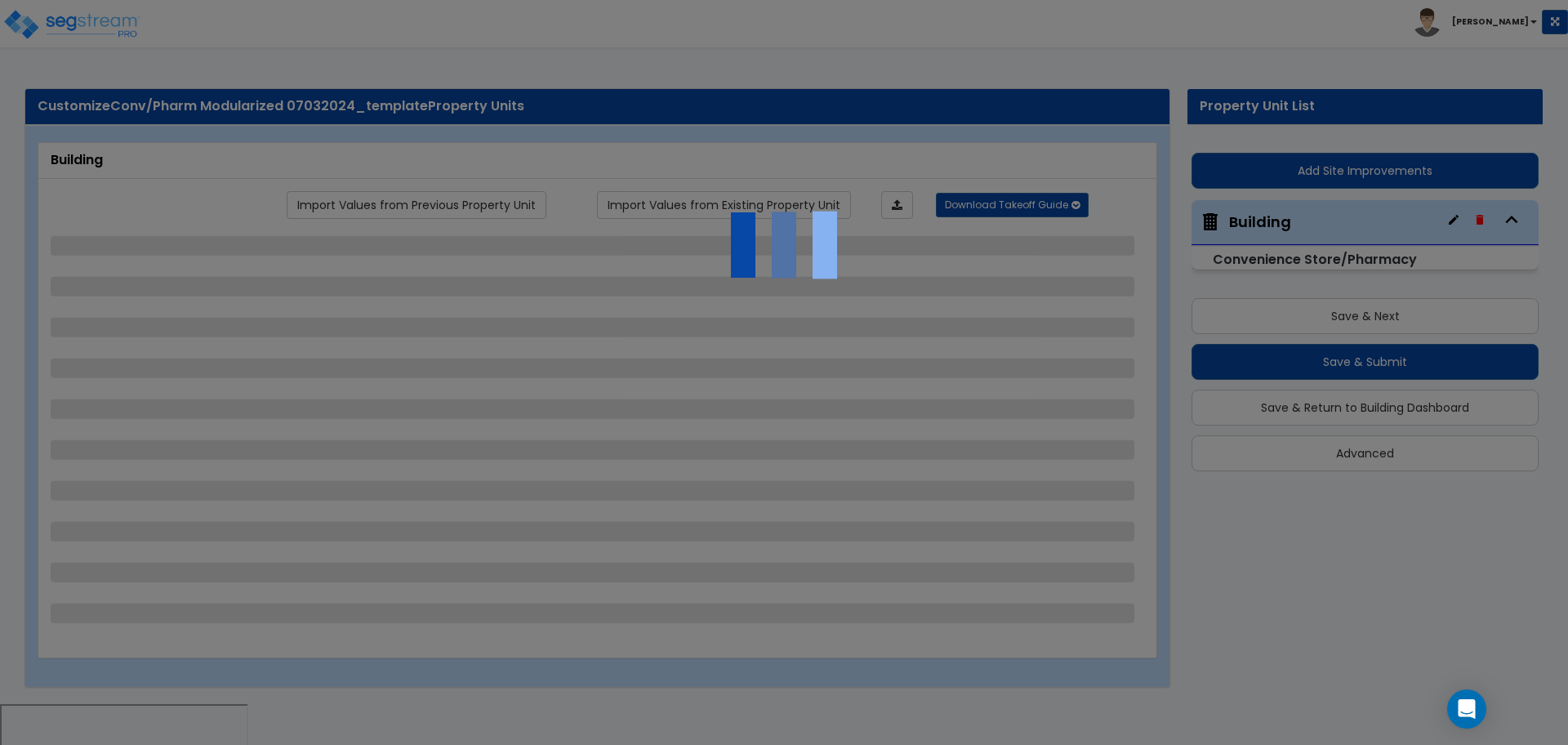
select select "2"
select select "4"
select select "2"
select select "1"
select select "2"
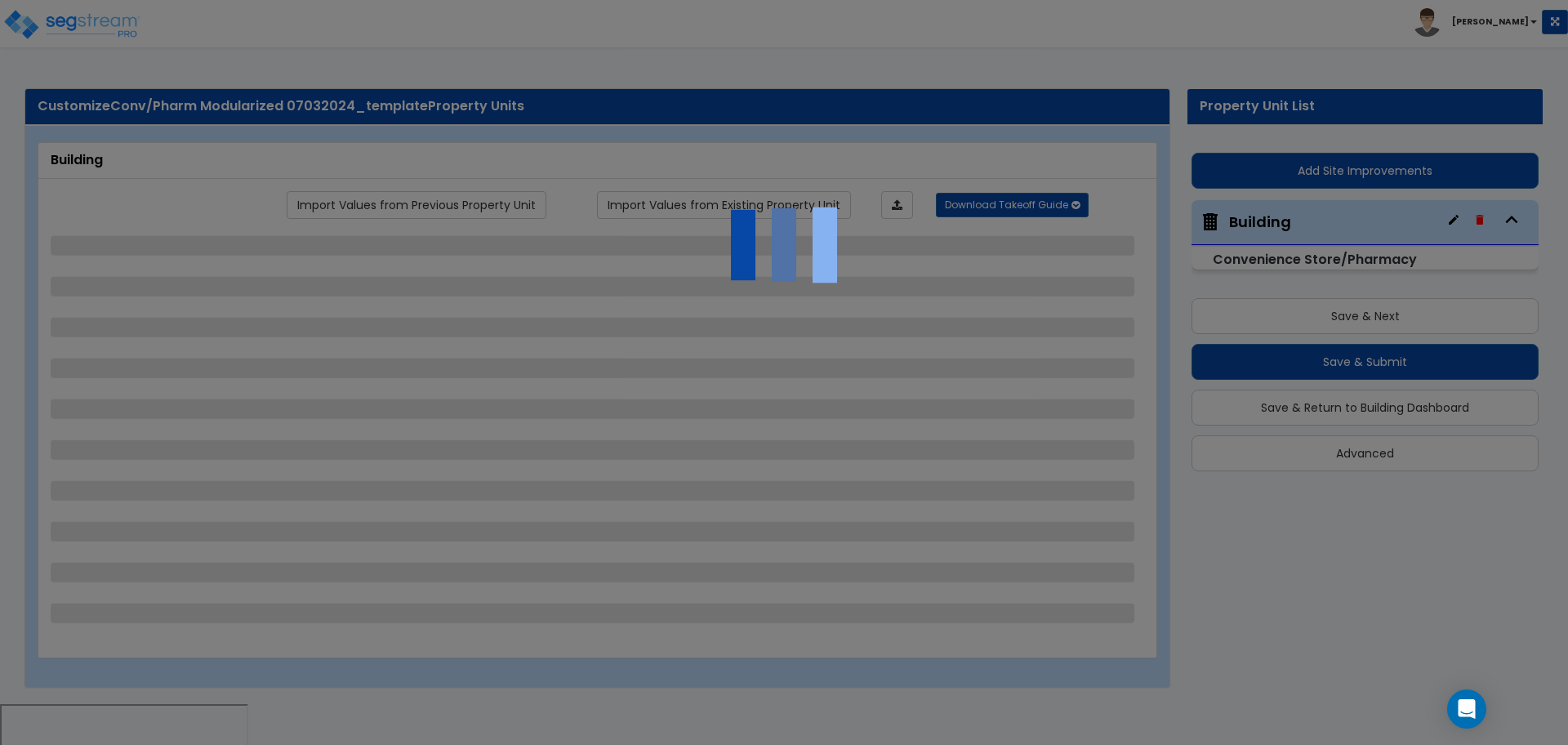
select select "3"
select select "1"
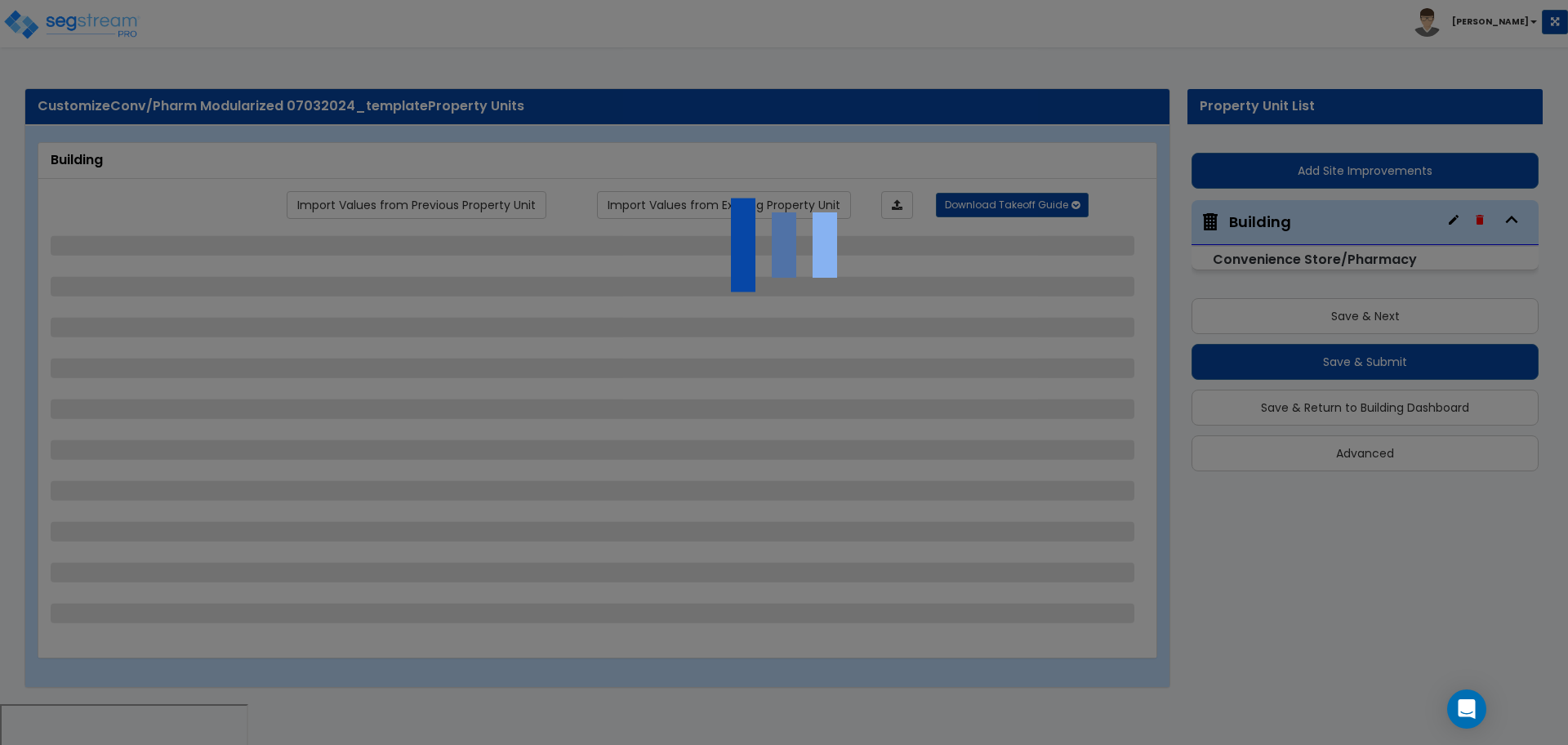
select select "1"
select select "3"
select select "4"
select select "2"
select select "1"
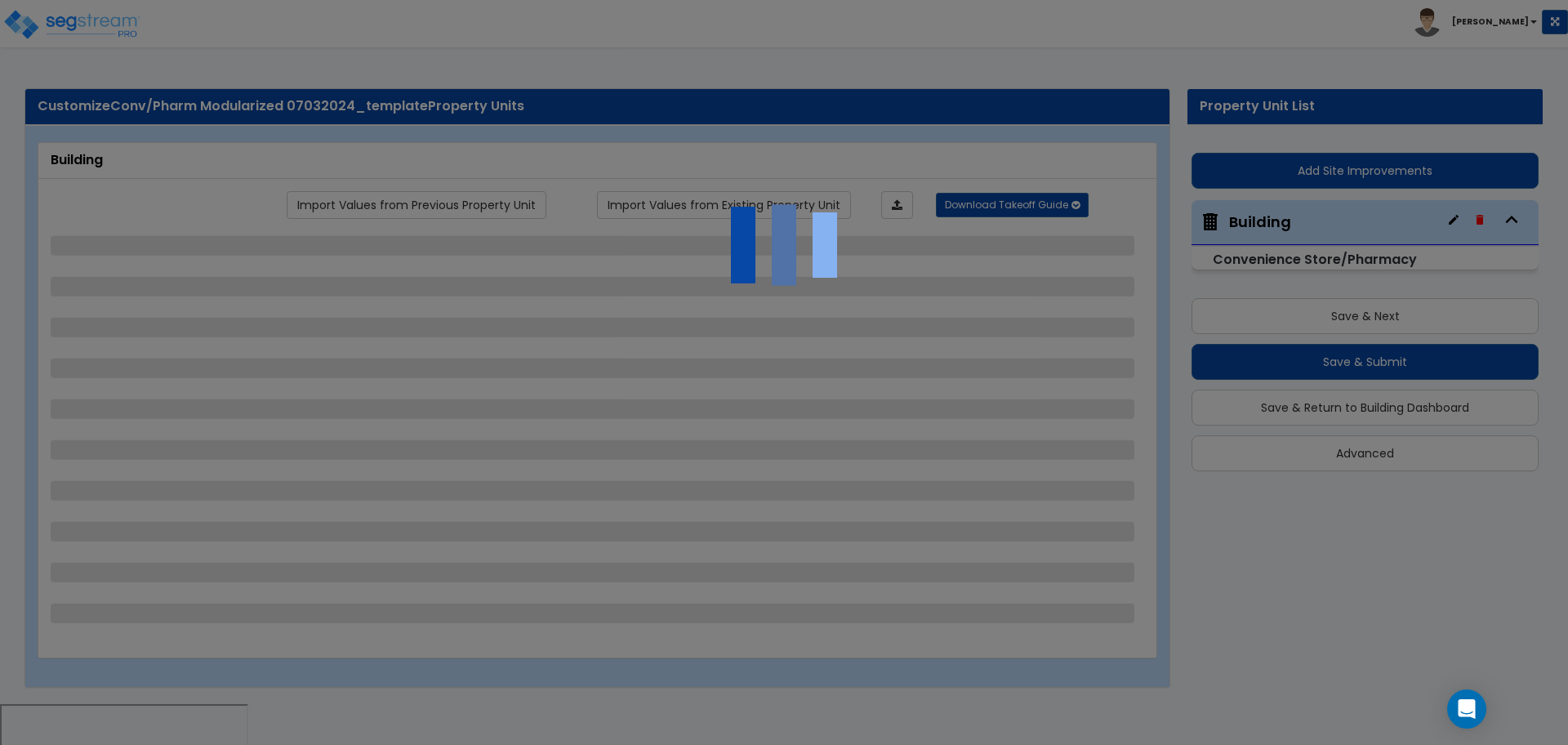
select select "1"
select select "3"
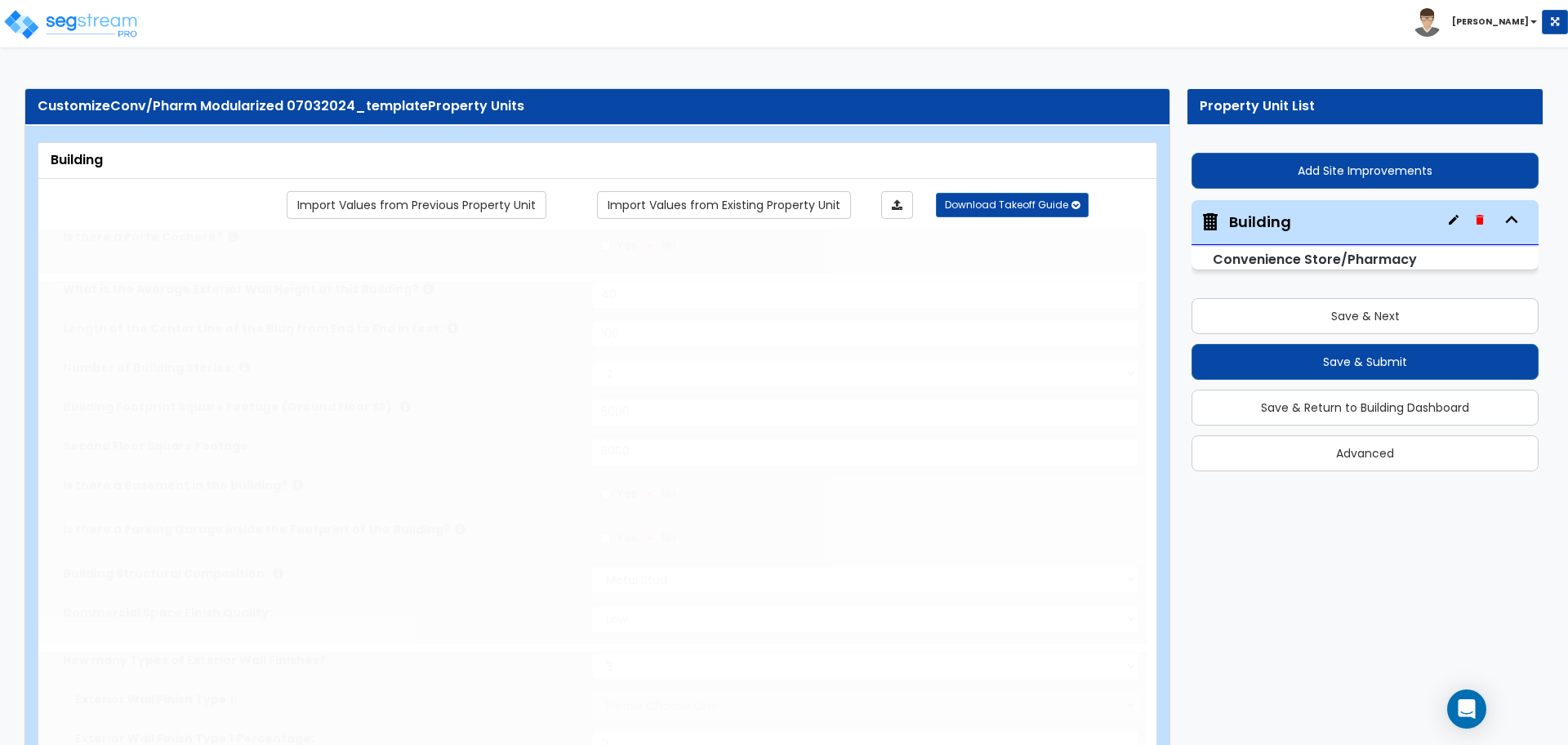
radio input "true"
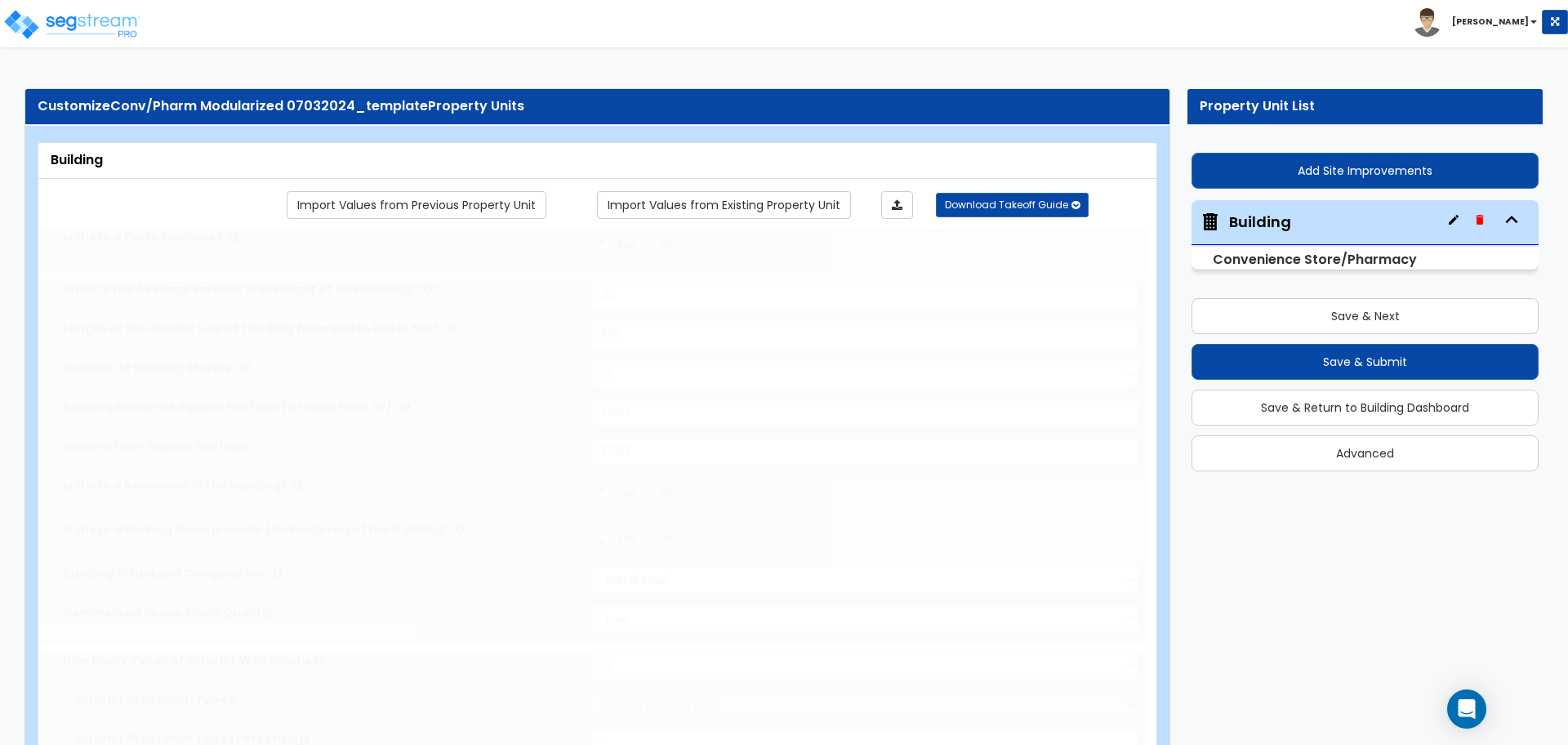
radio input "true"
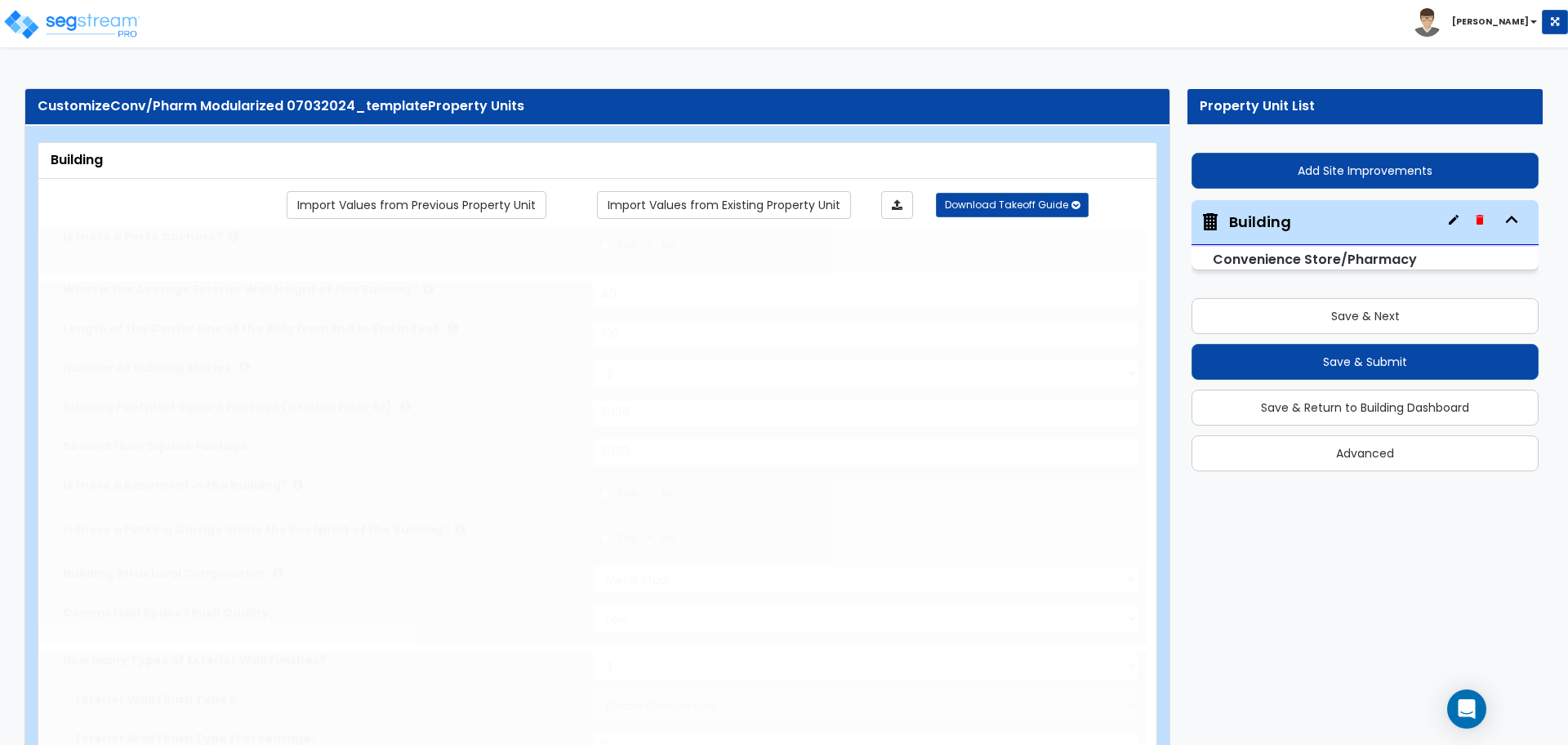
radio input "true"
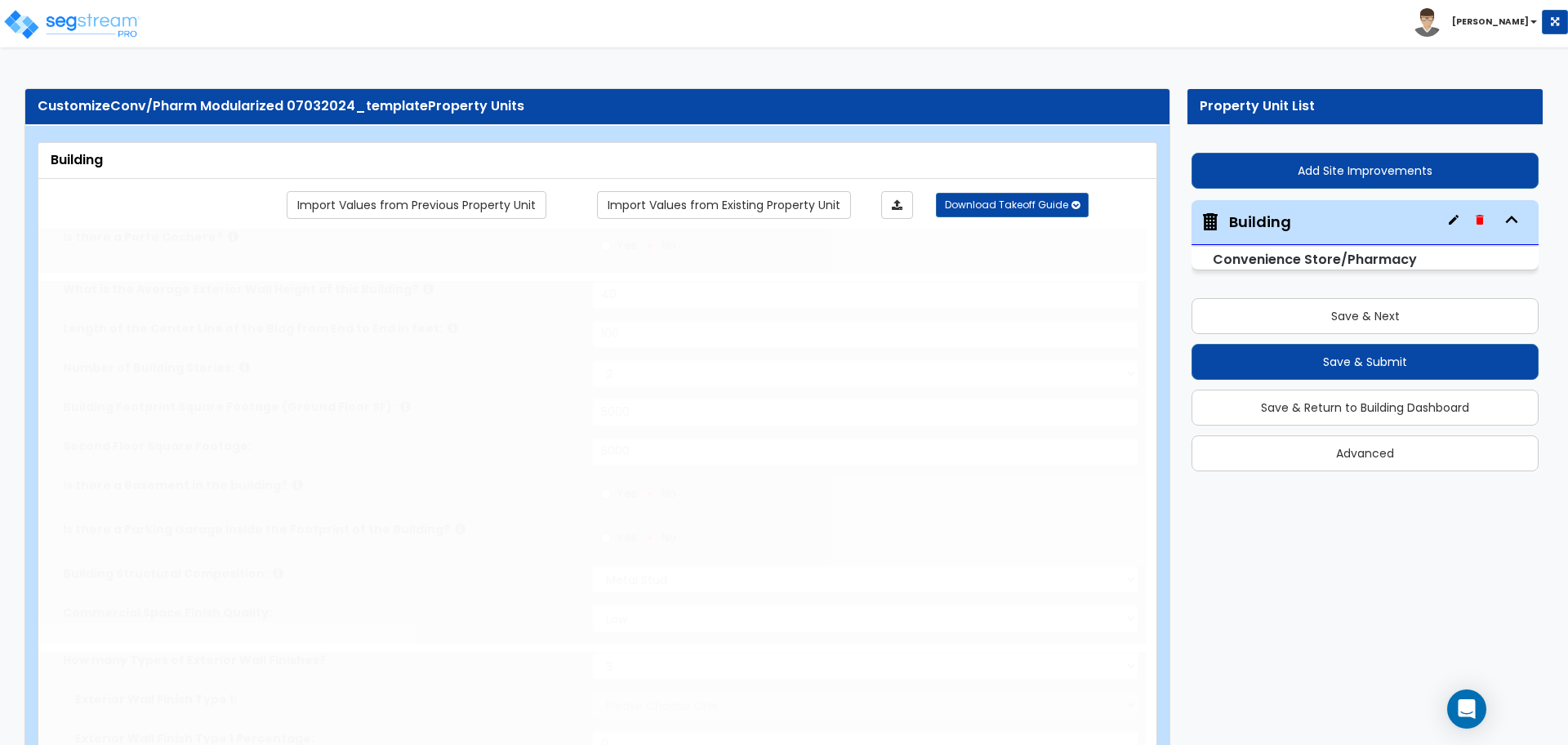
radio input "true"
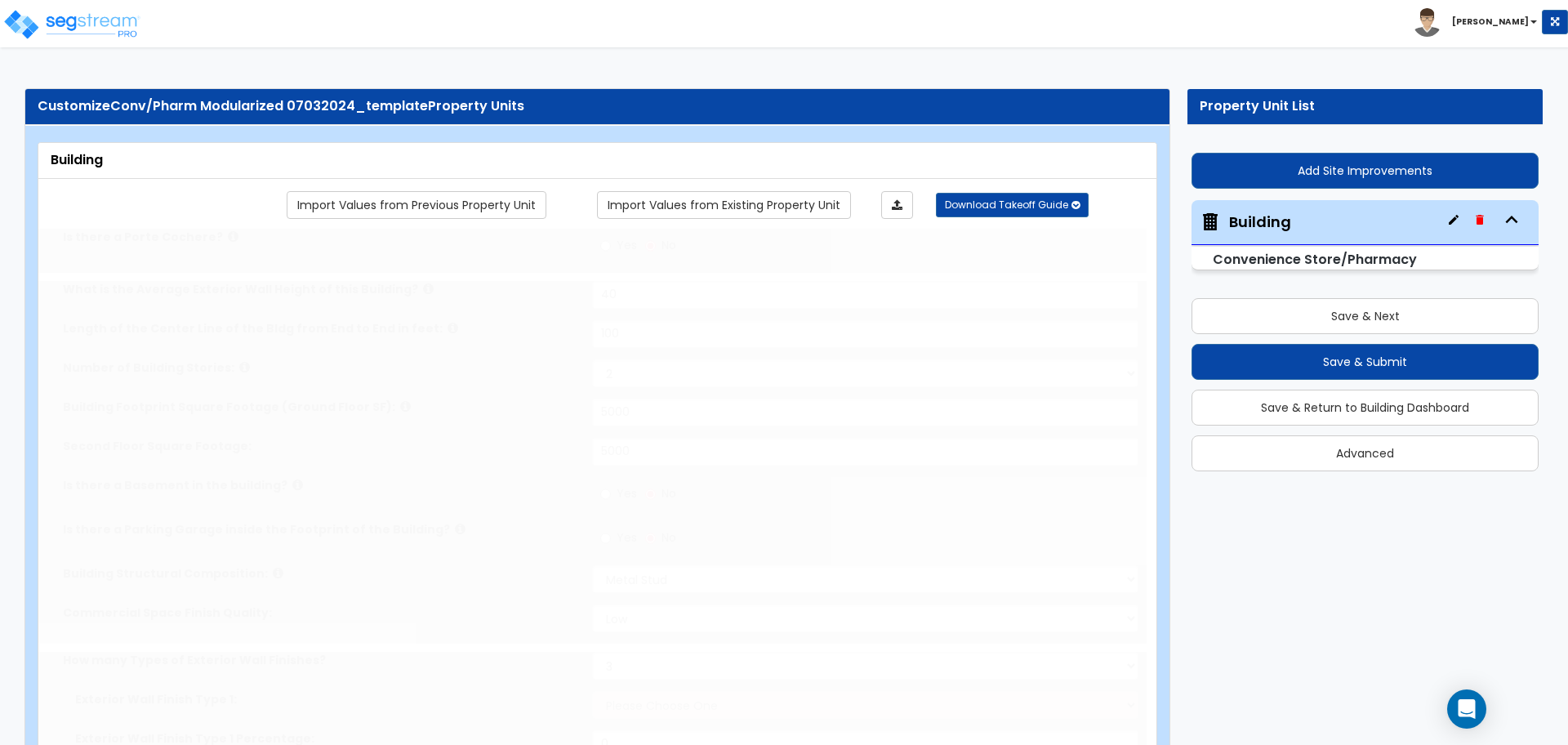
radio input "true"
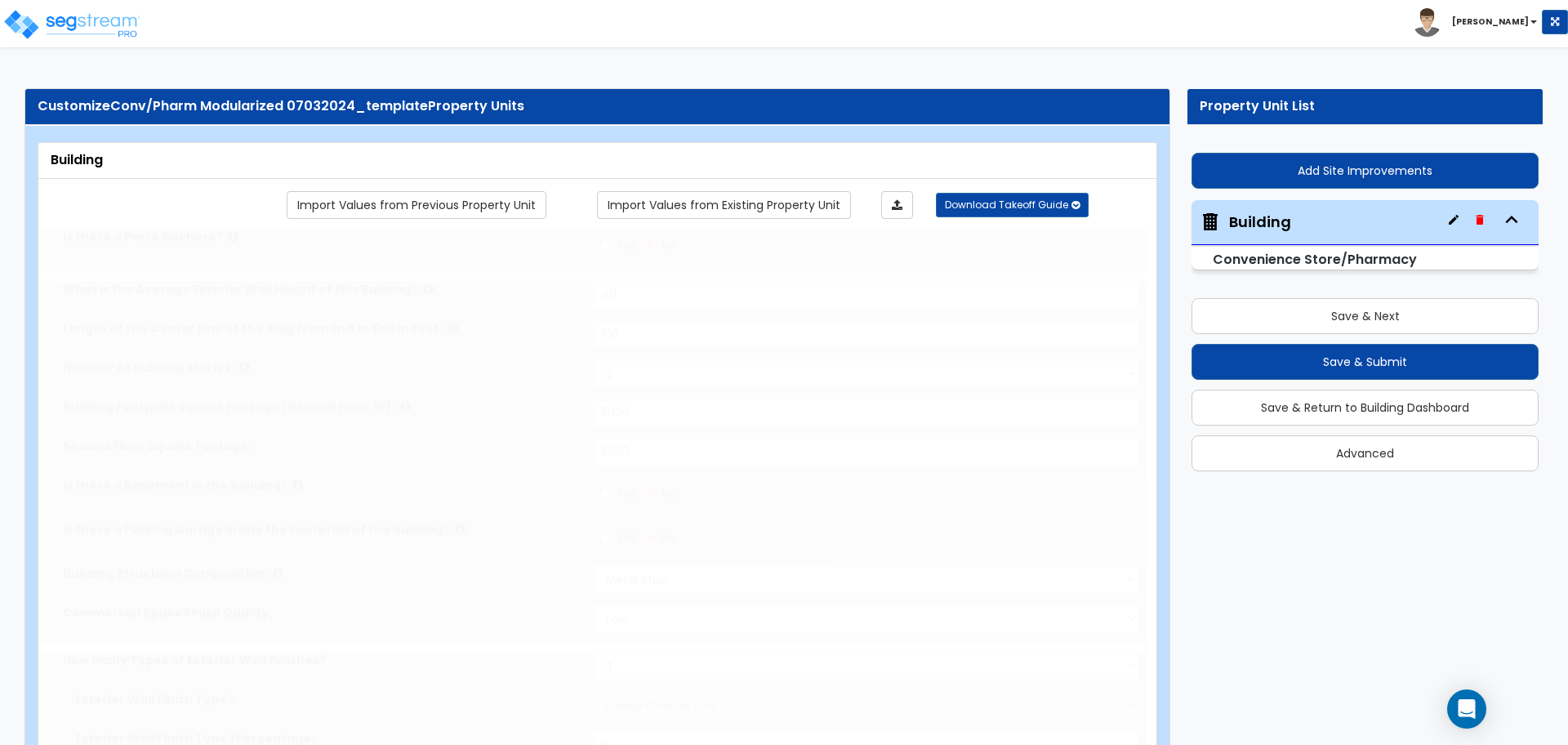
radio input "true"
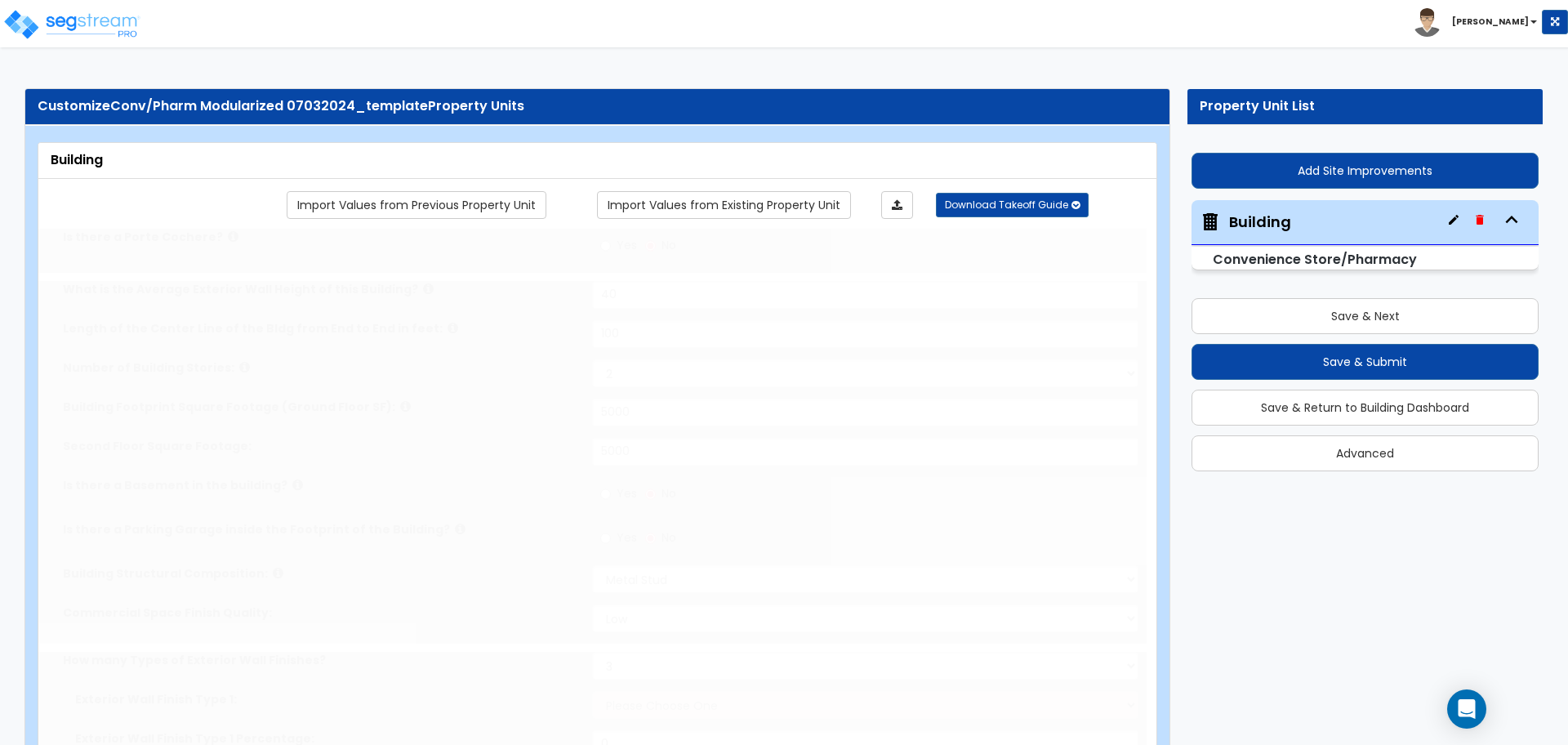
radio input "true"
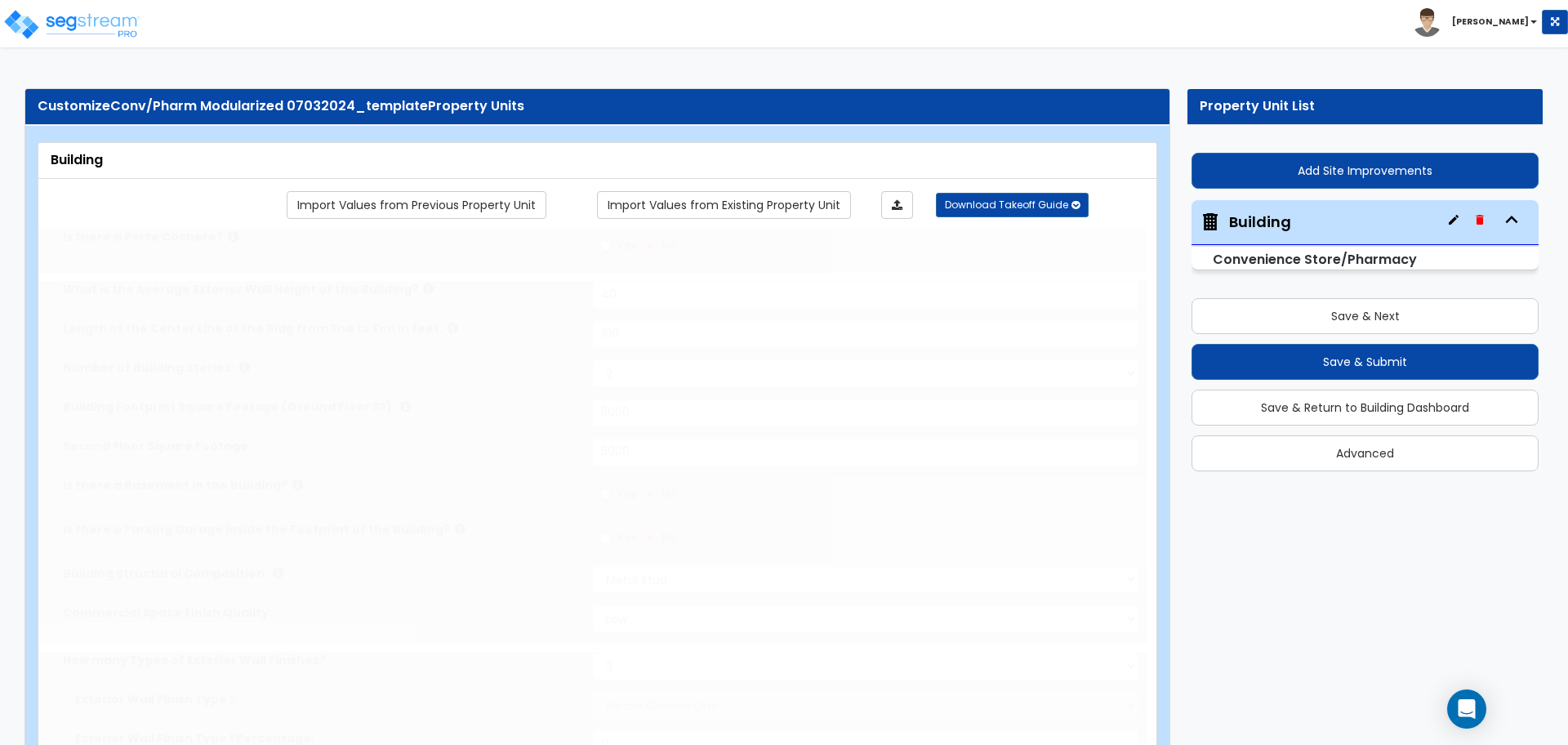
radio input "true"
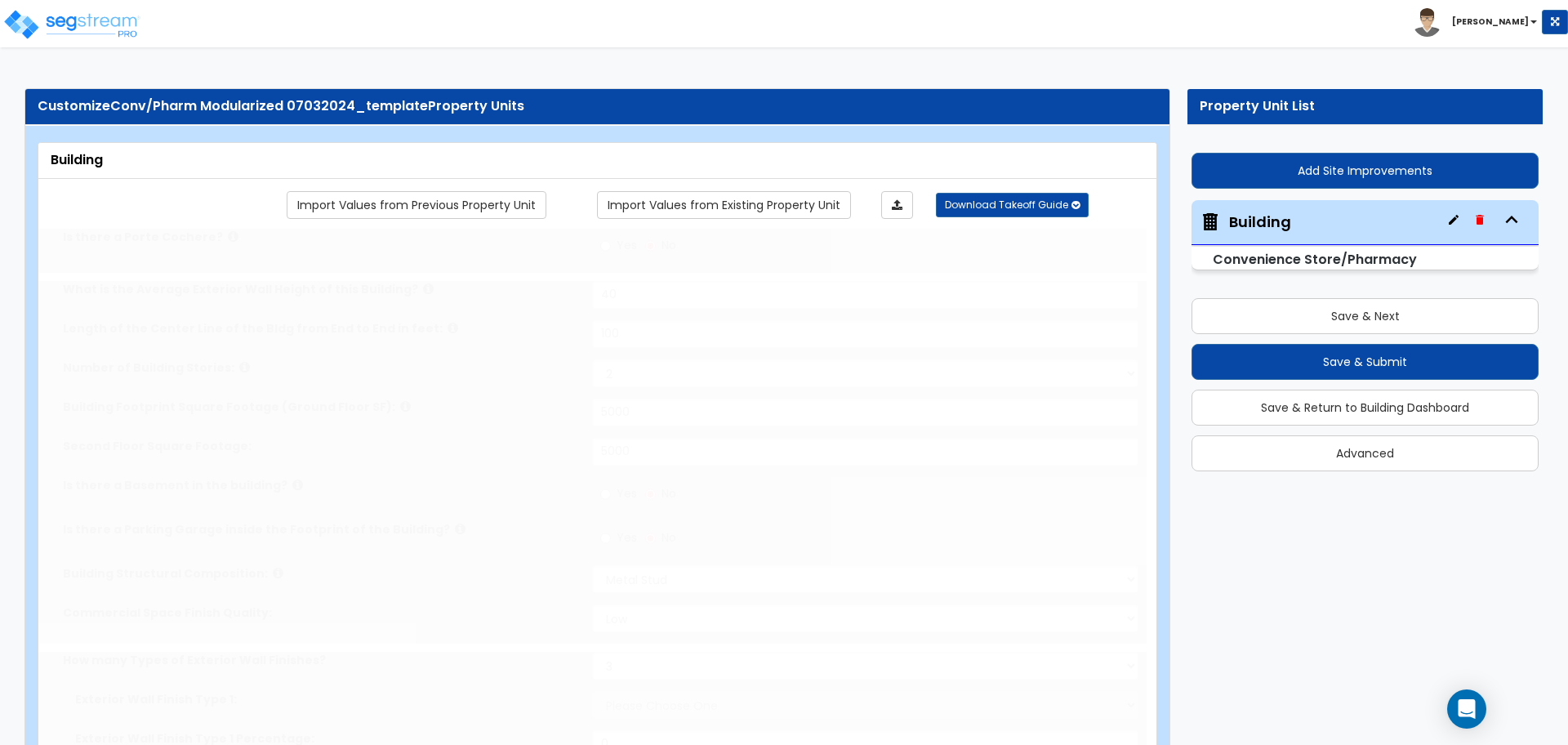
radio input "true"
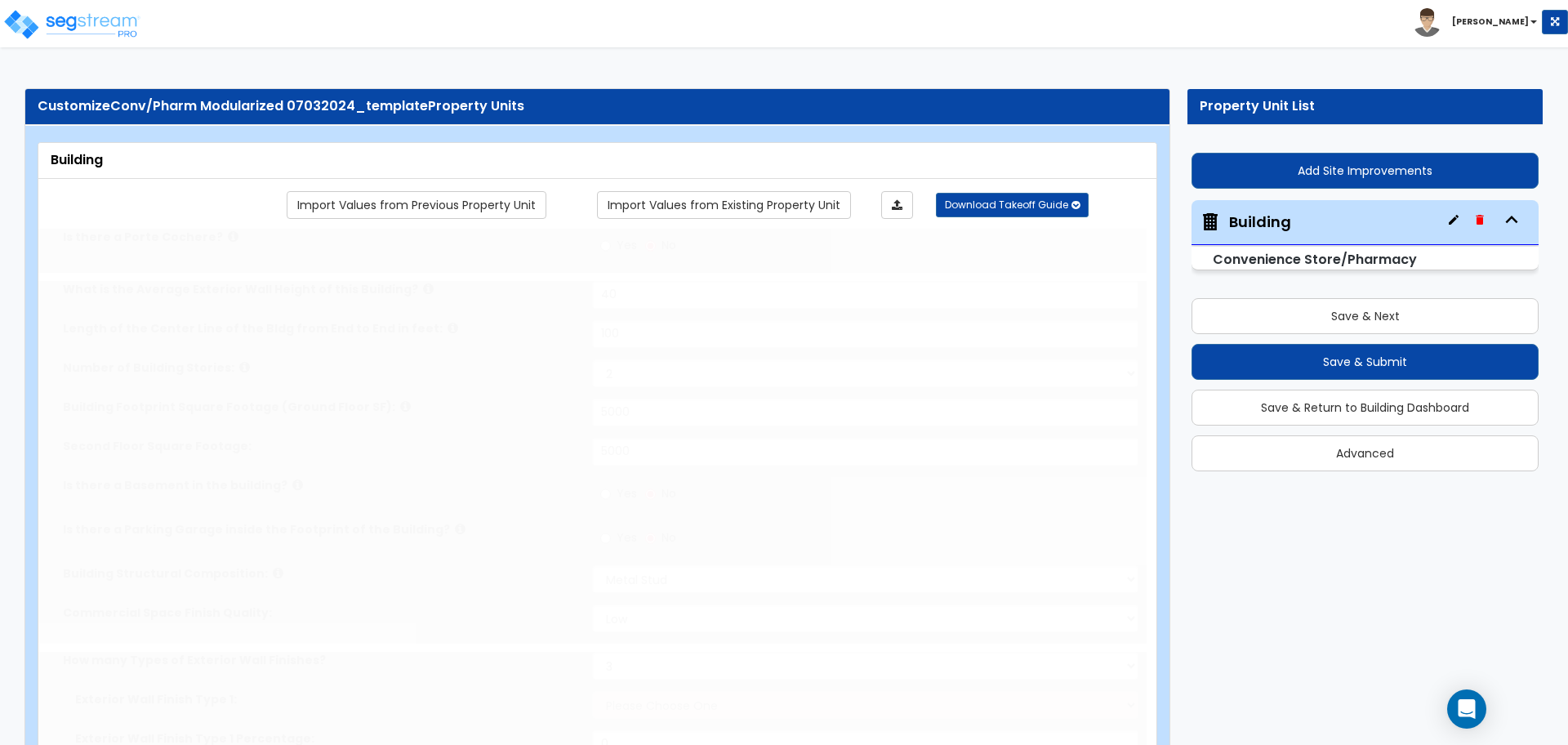
radio input "true"
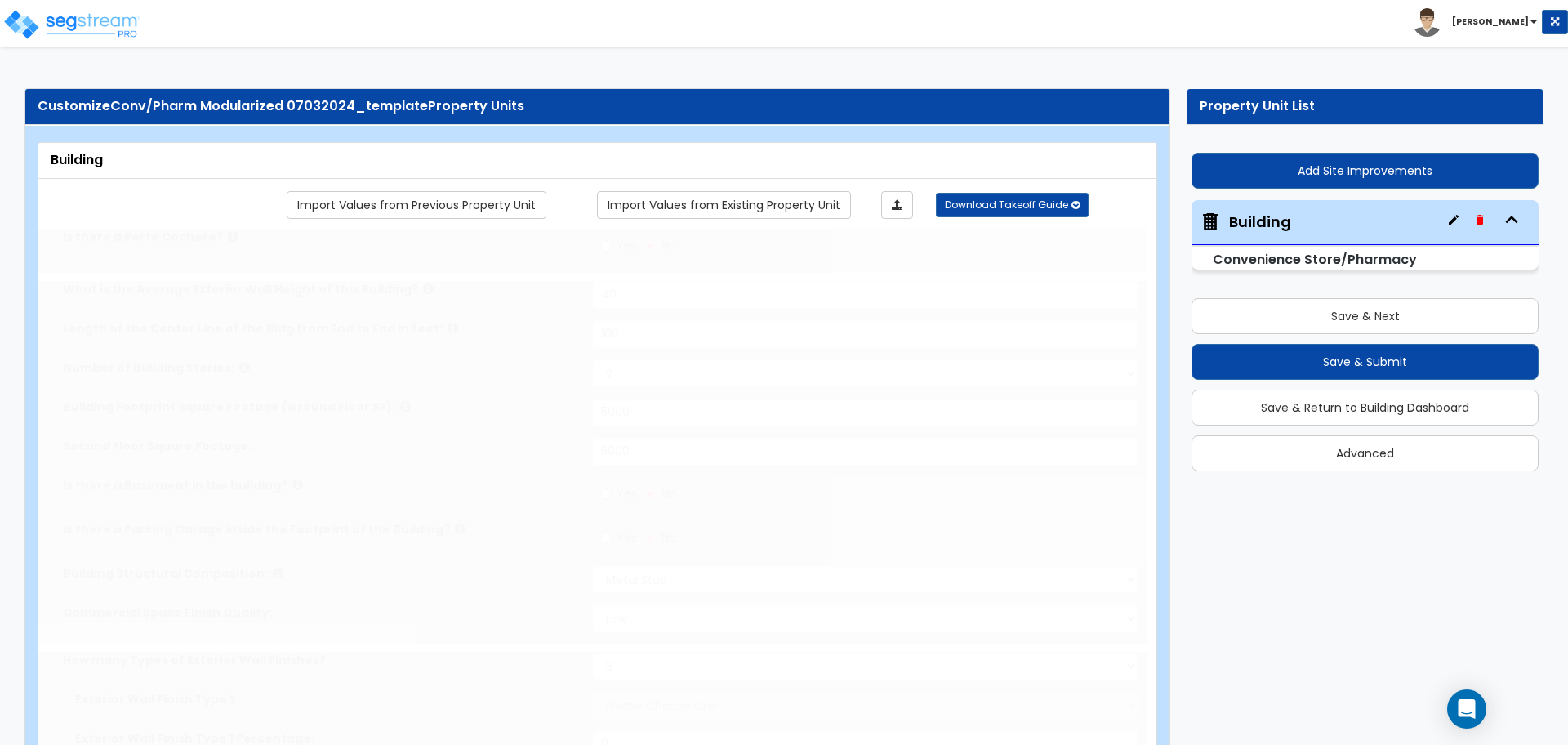
radio input "true"
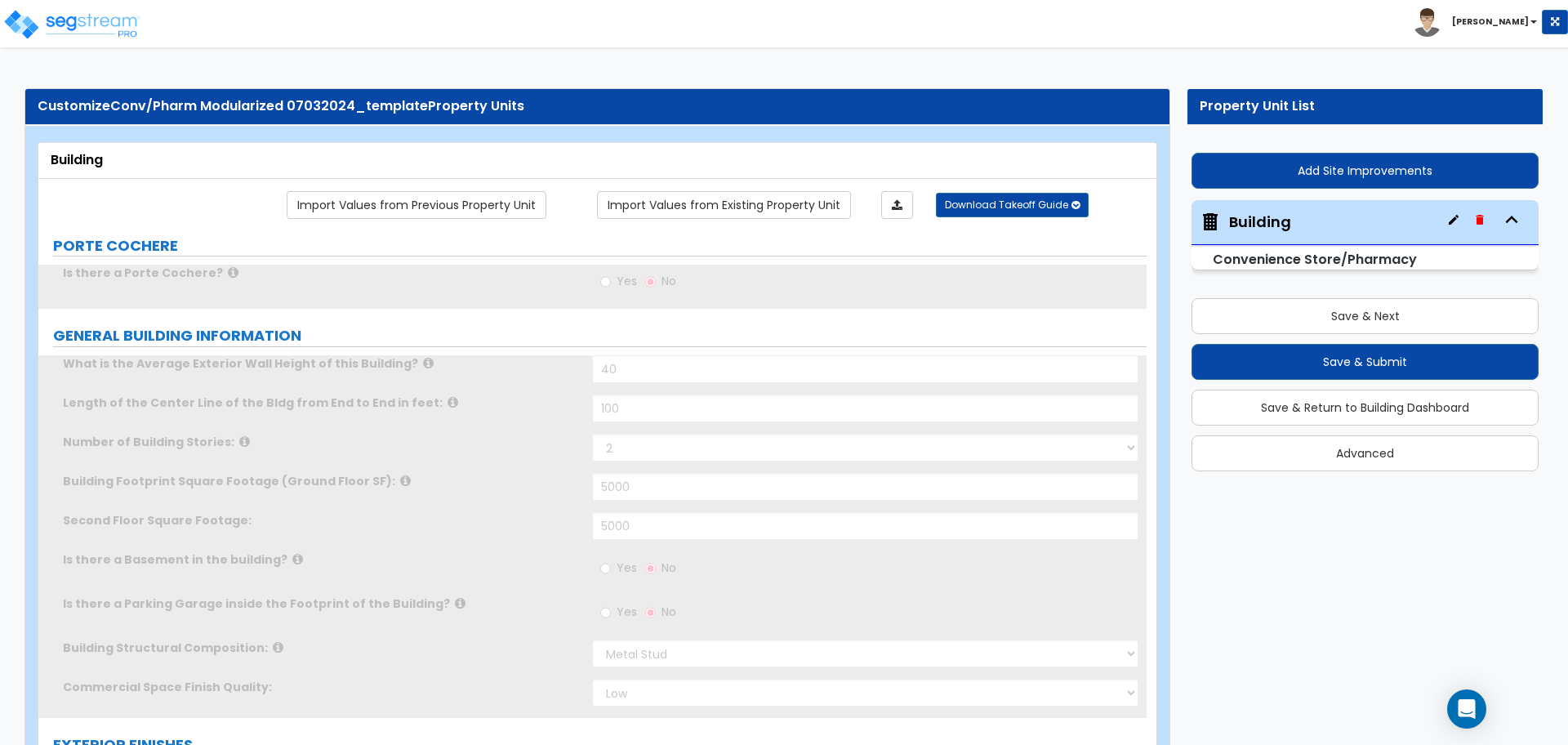
radio input "true"
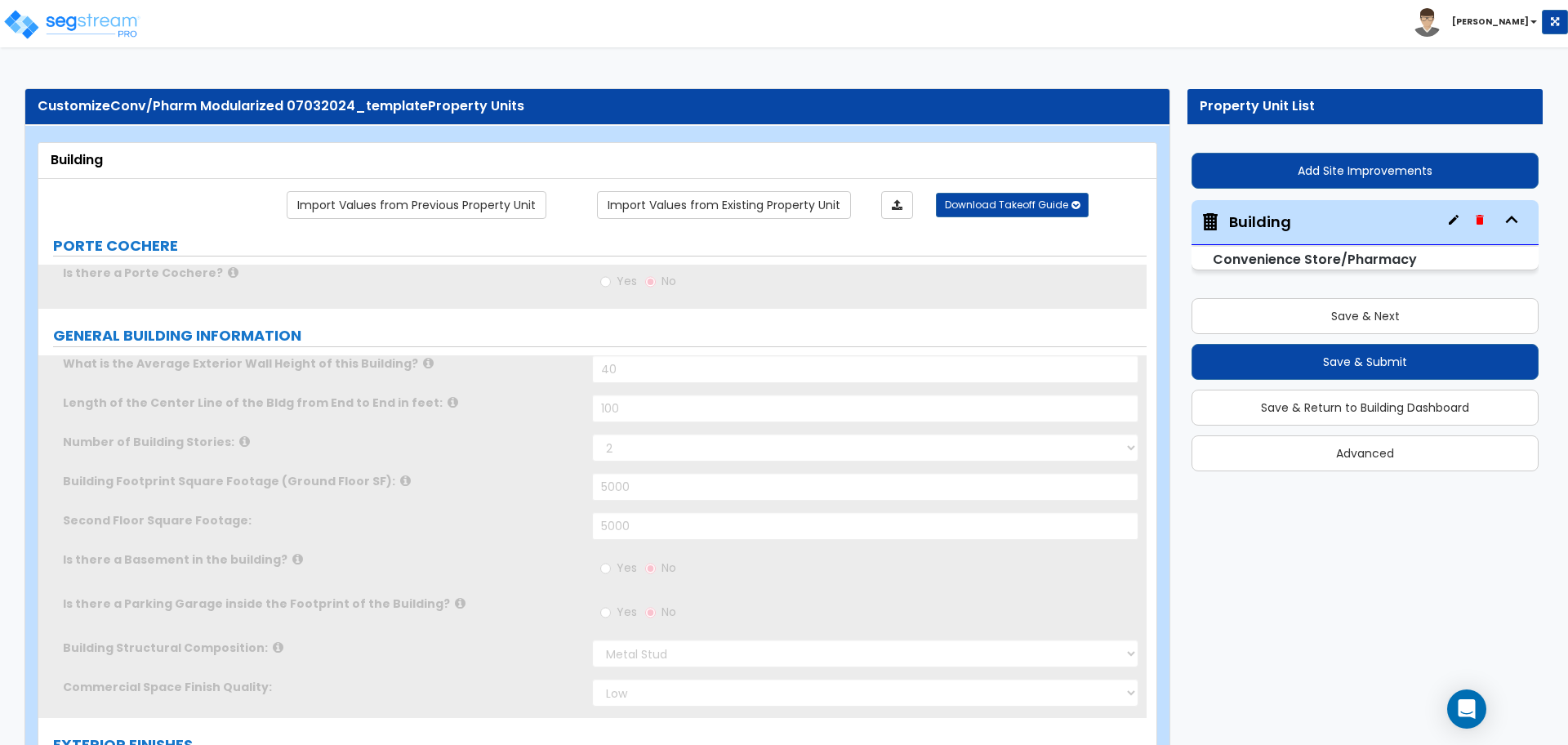
radio input "true"
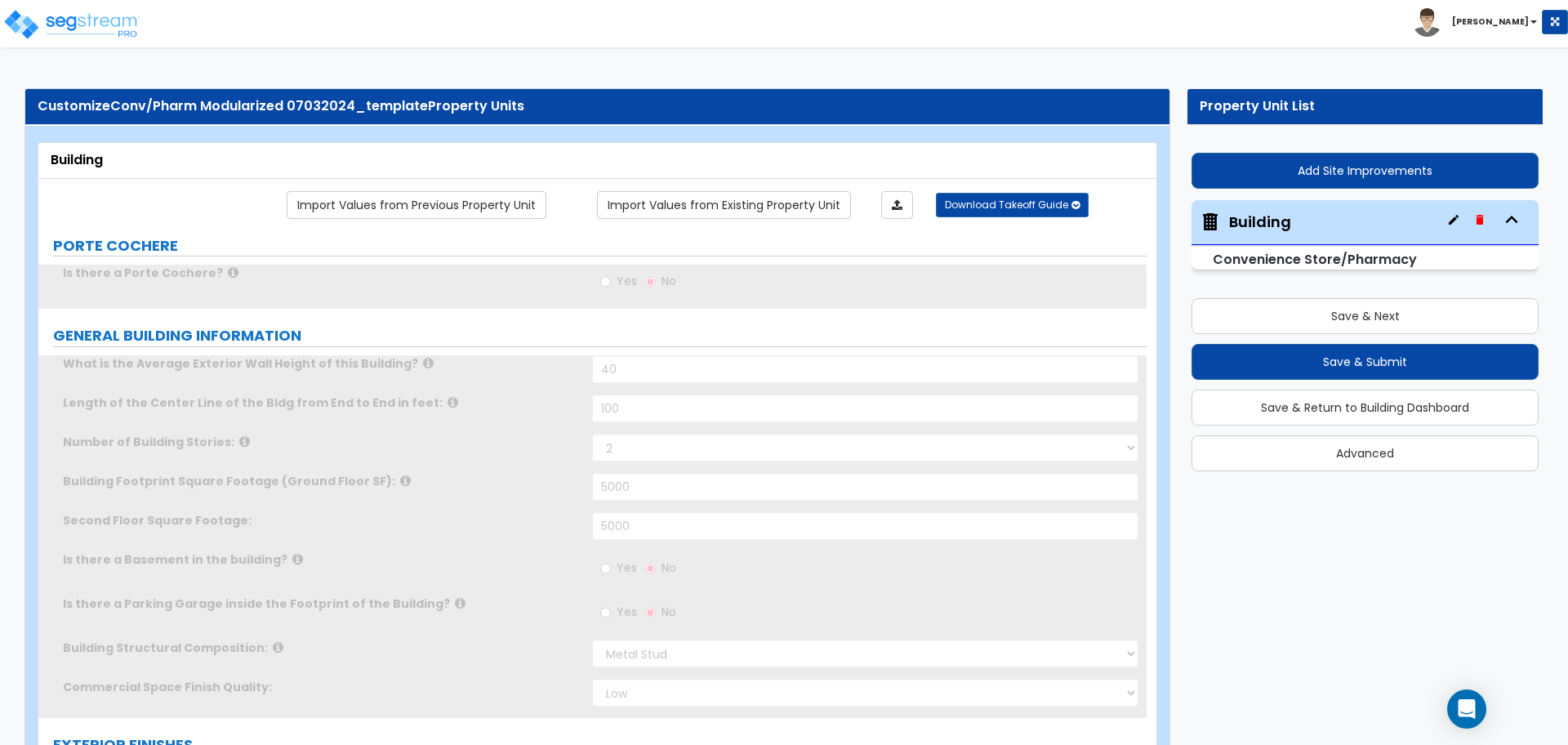
radio input "true"
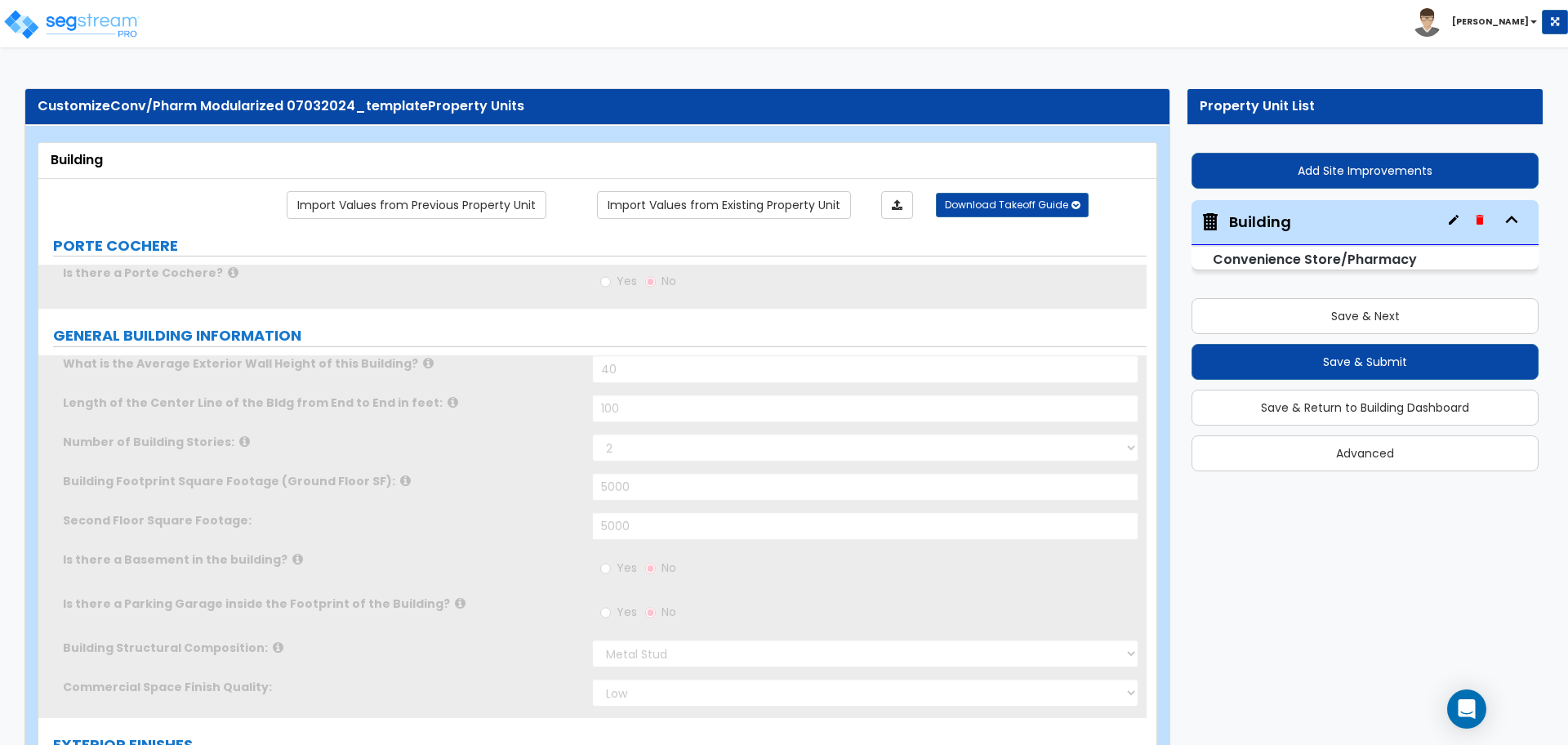
radio input "true"
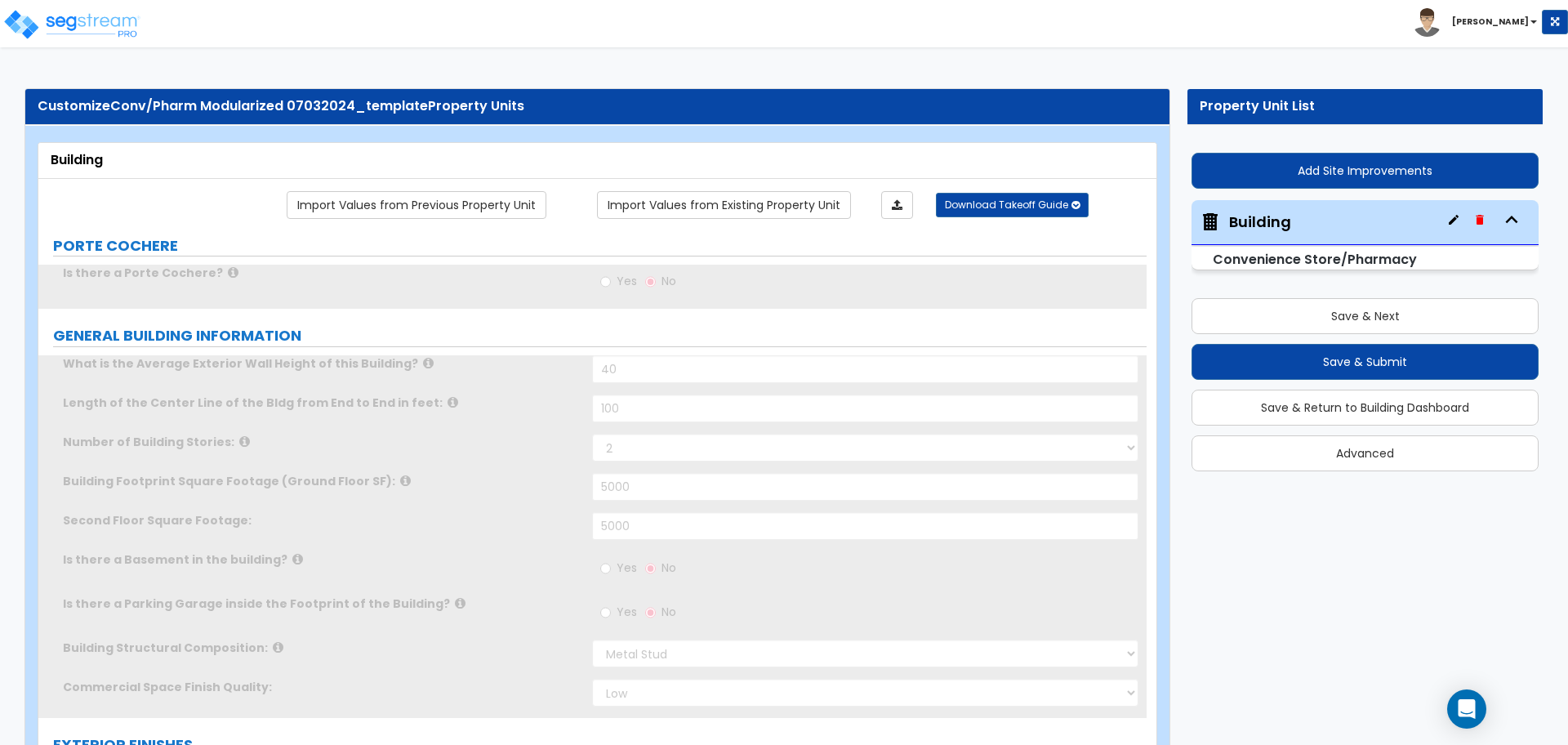
radio input "true"
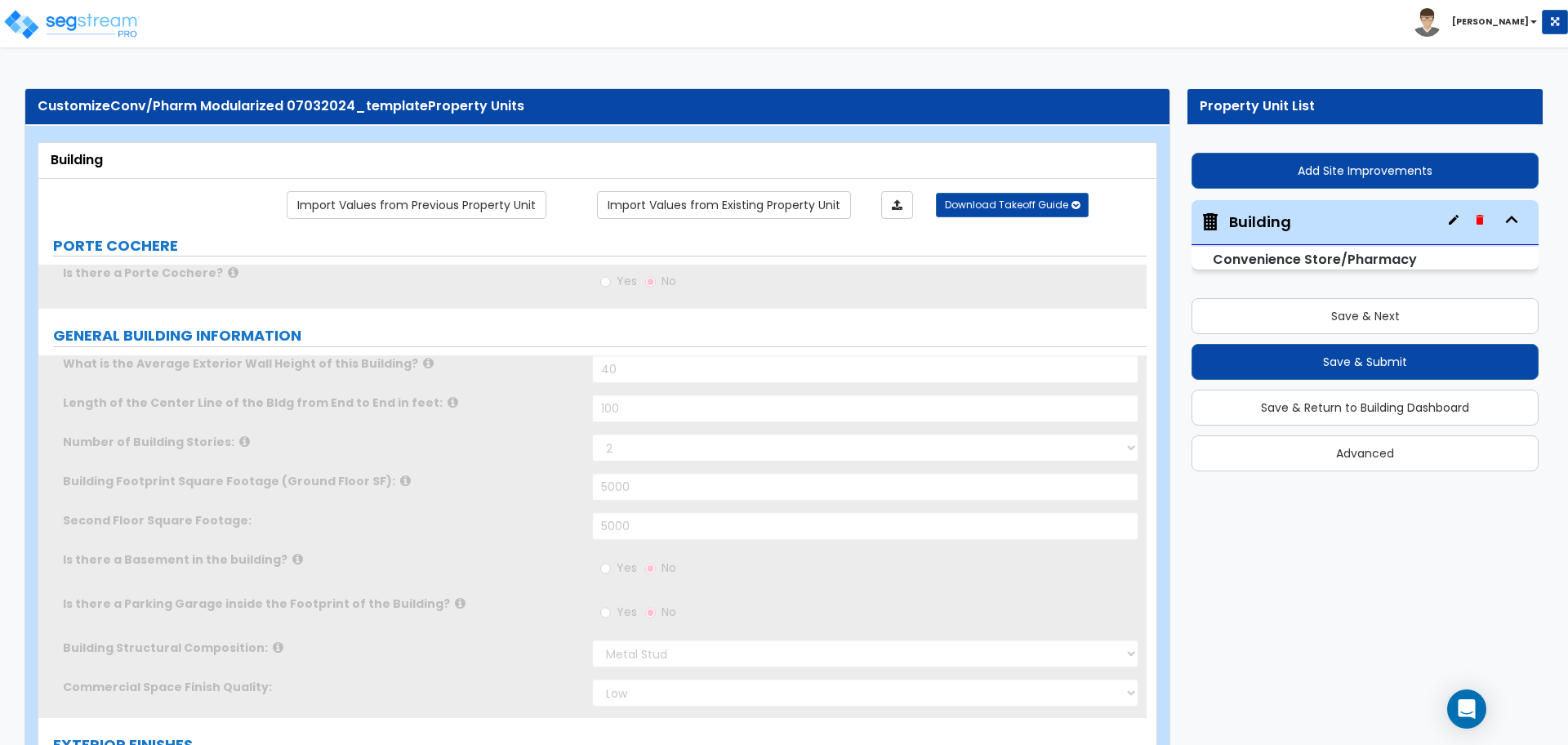
radio input "true"
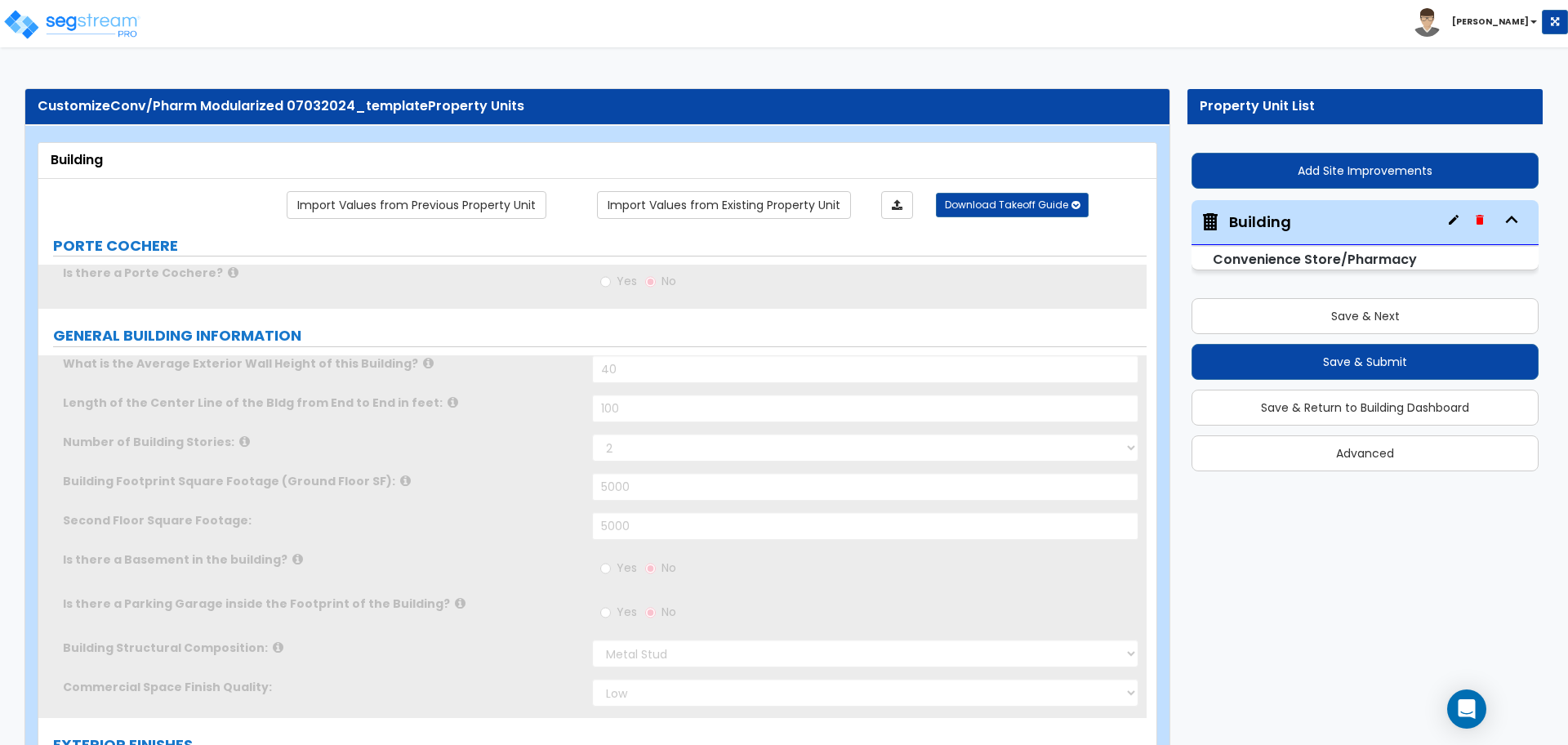
radio input "true"
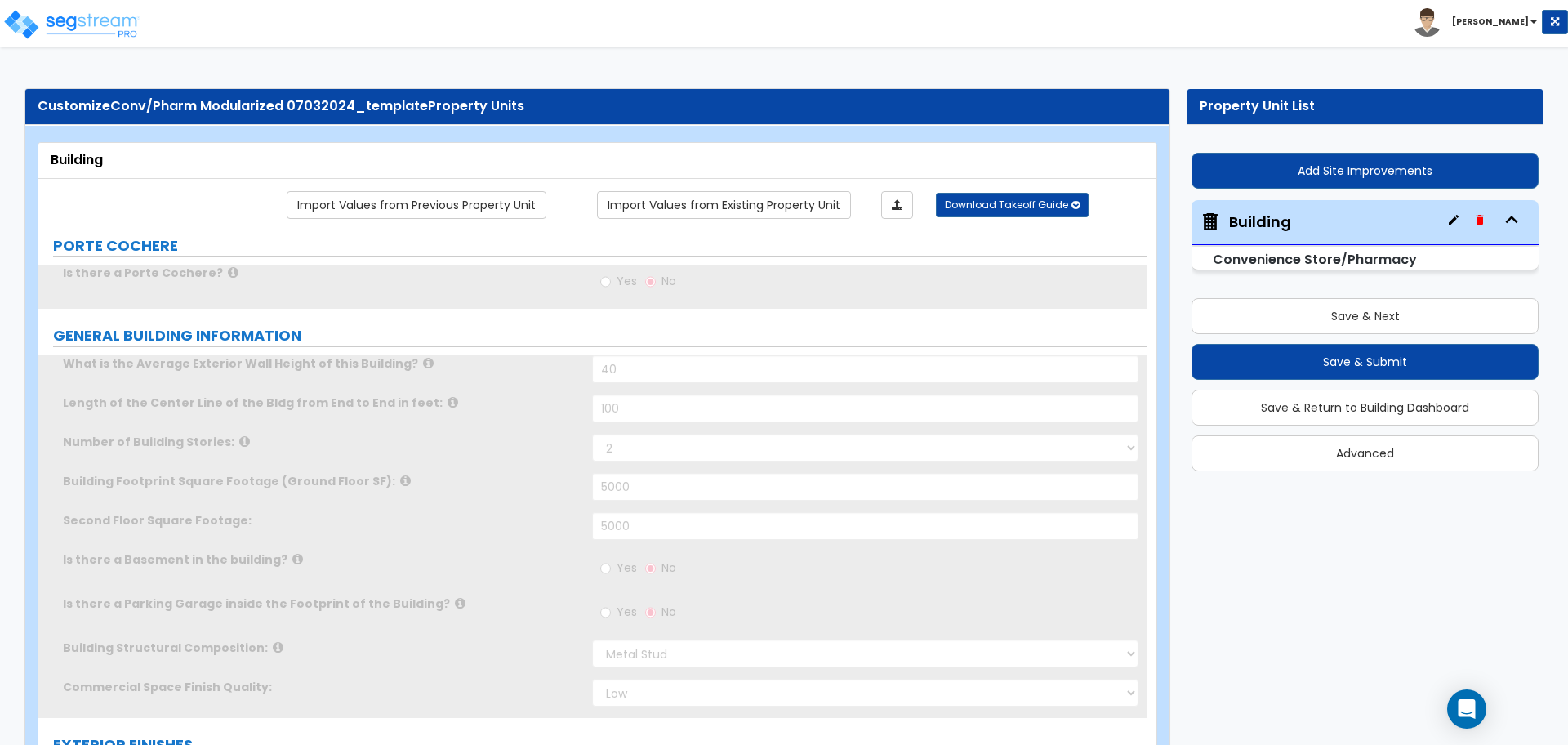
radio input "true"
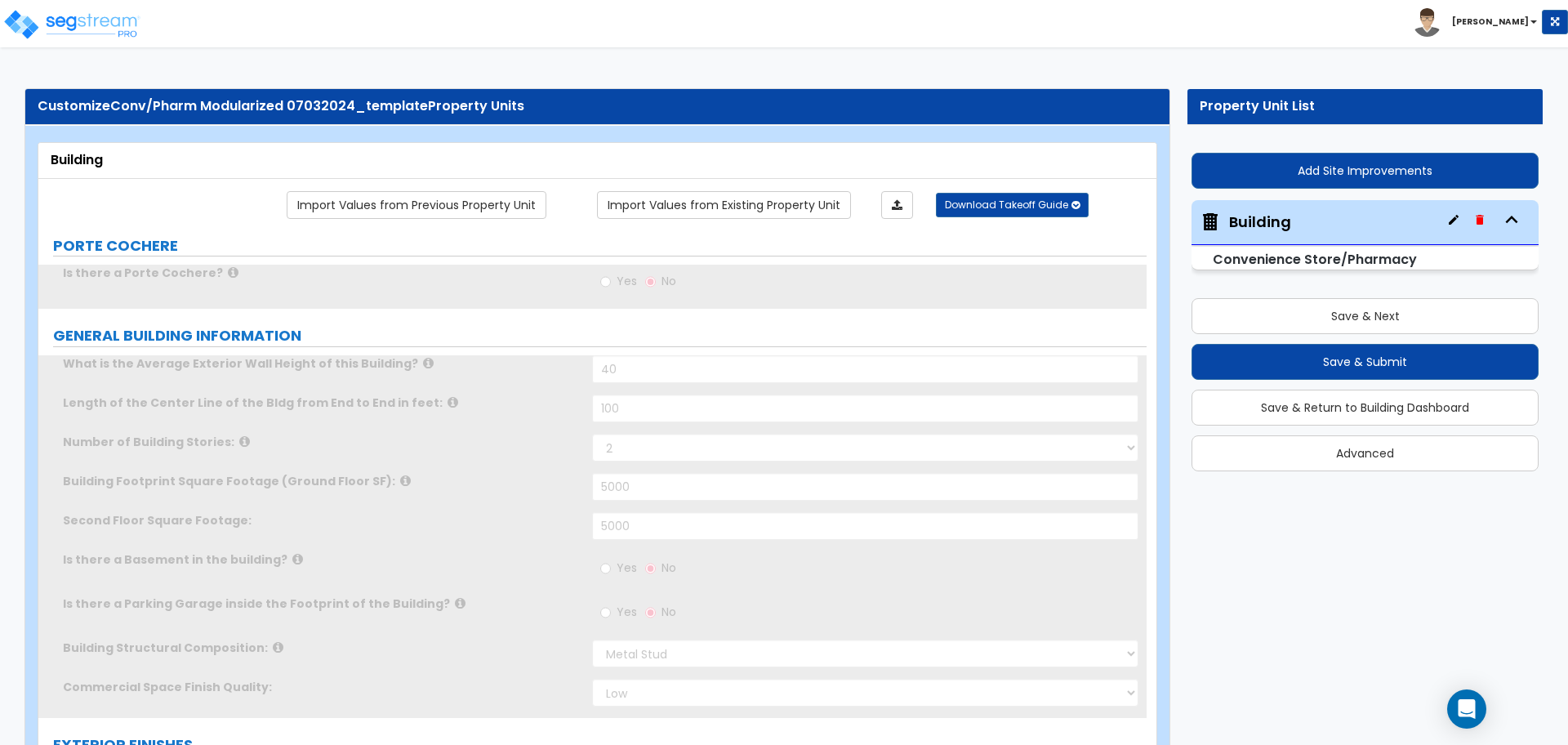
radio input "true"
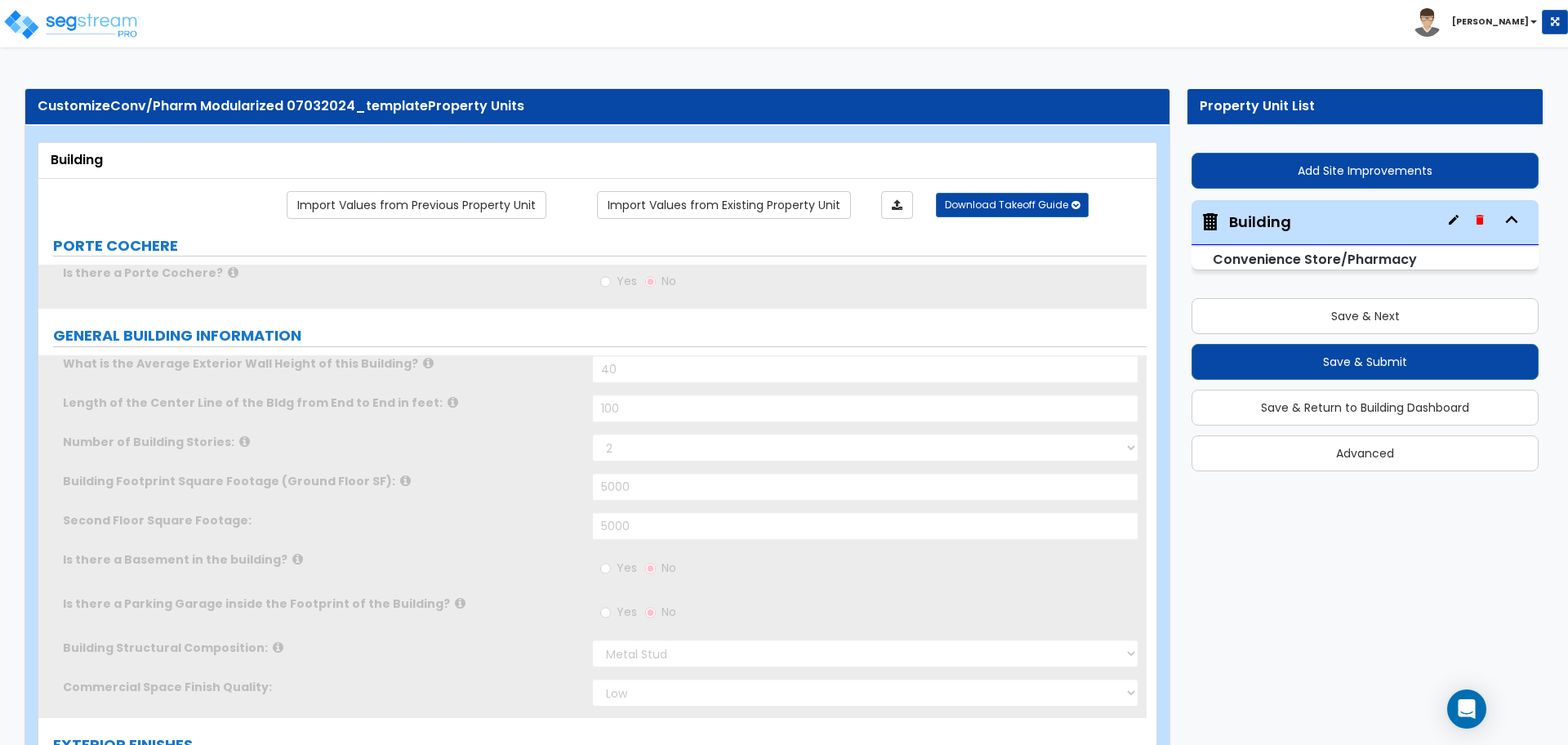
radio input "true"
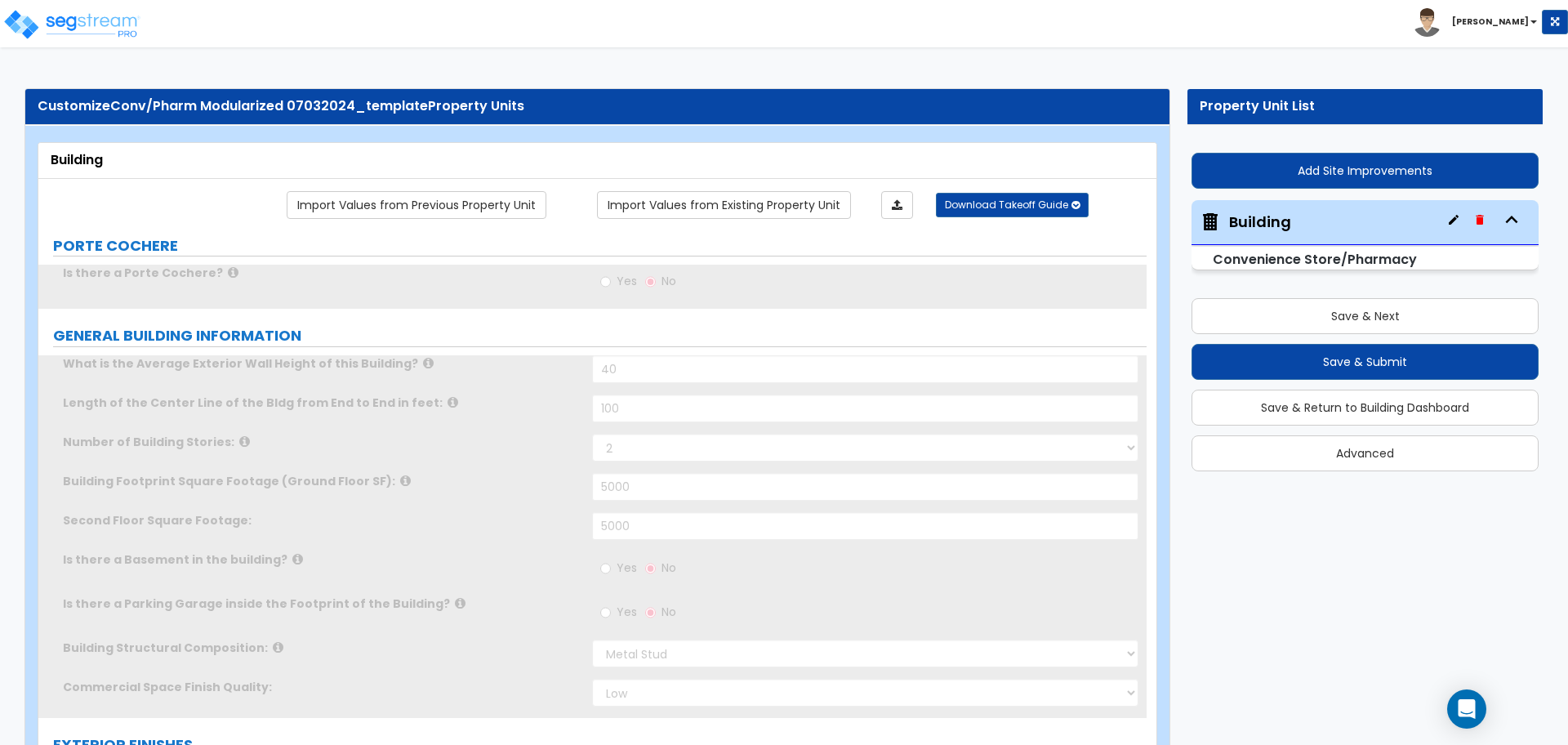
radio input "true"
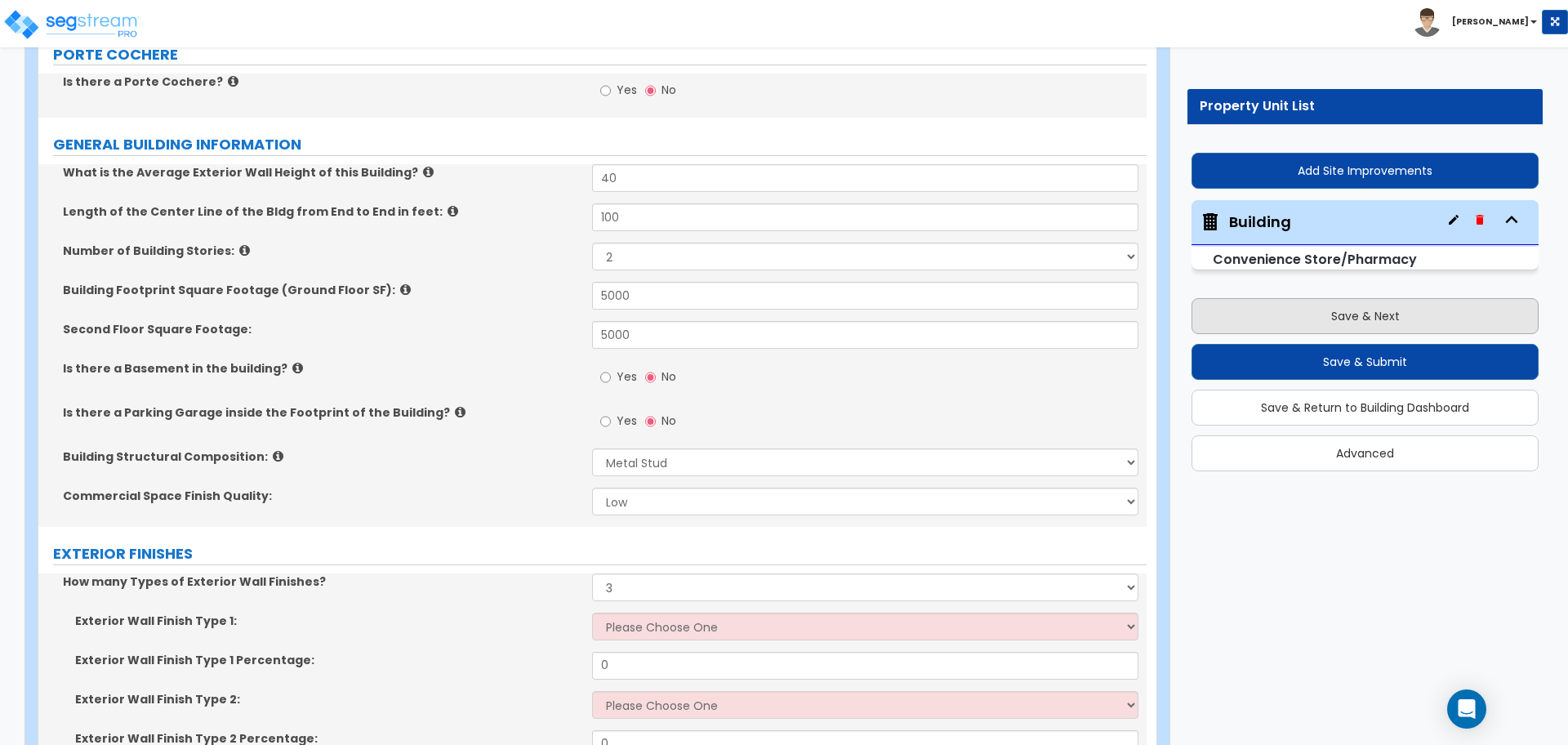
scroll to position [197, 0]
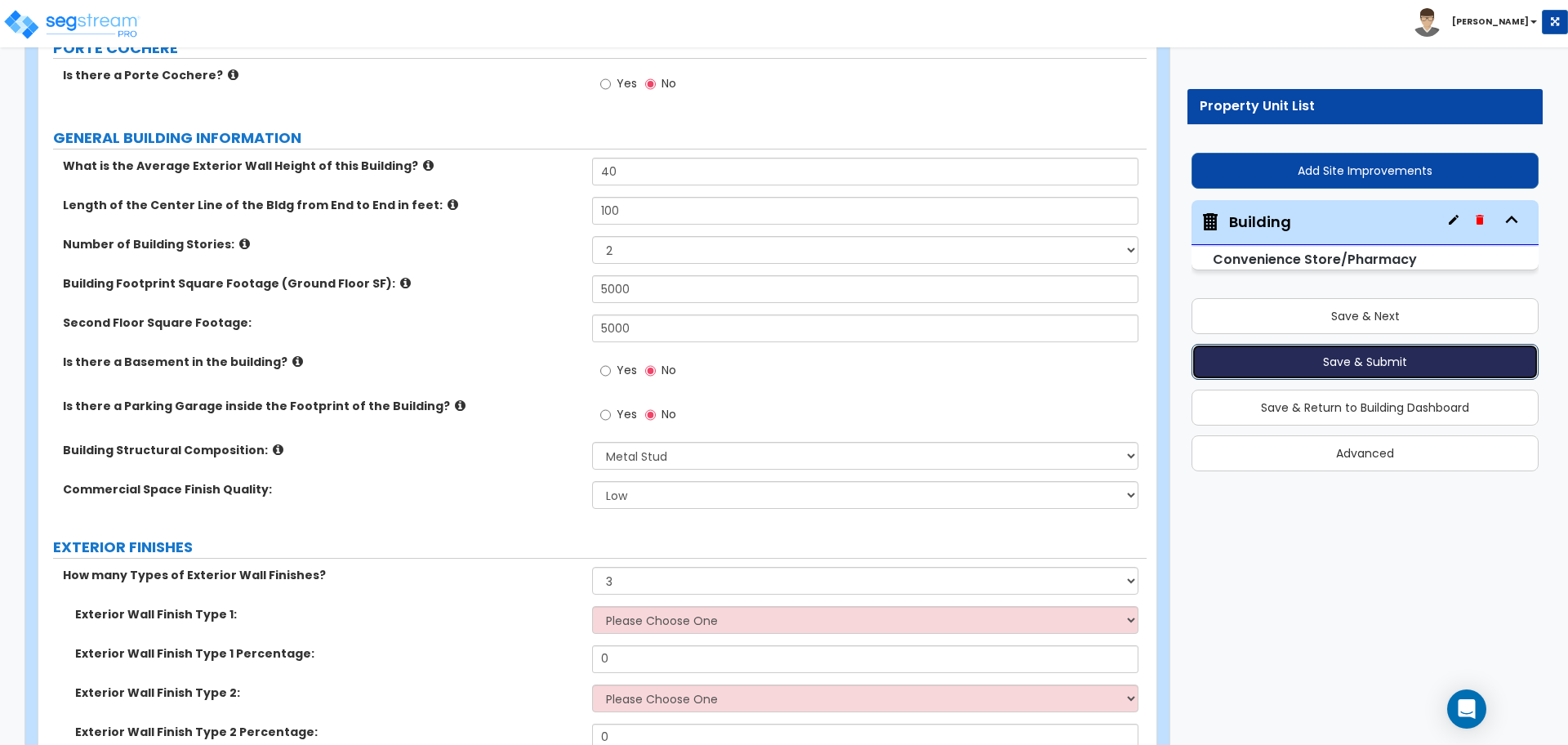
click at [1252, 361] on button "Save & Submit" at bounding box center [1364, 361] width 347 height 36
radio input "true"
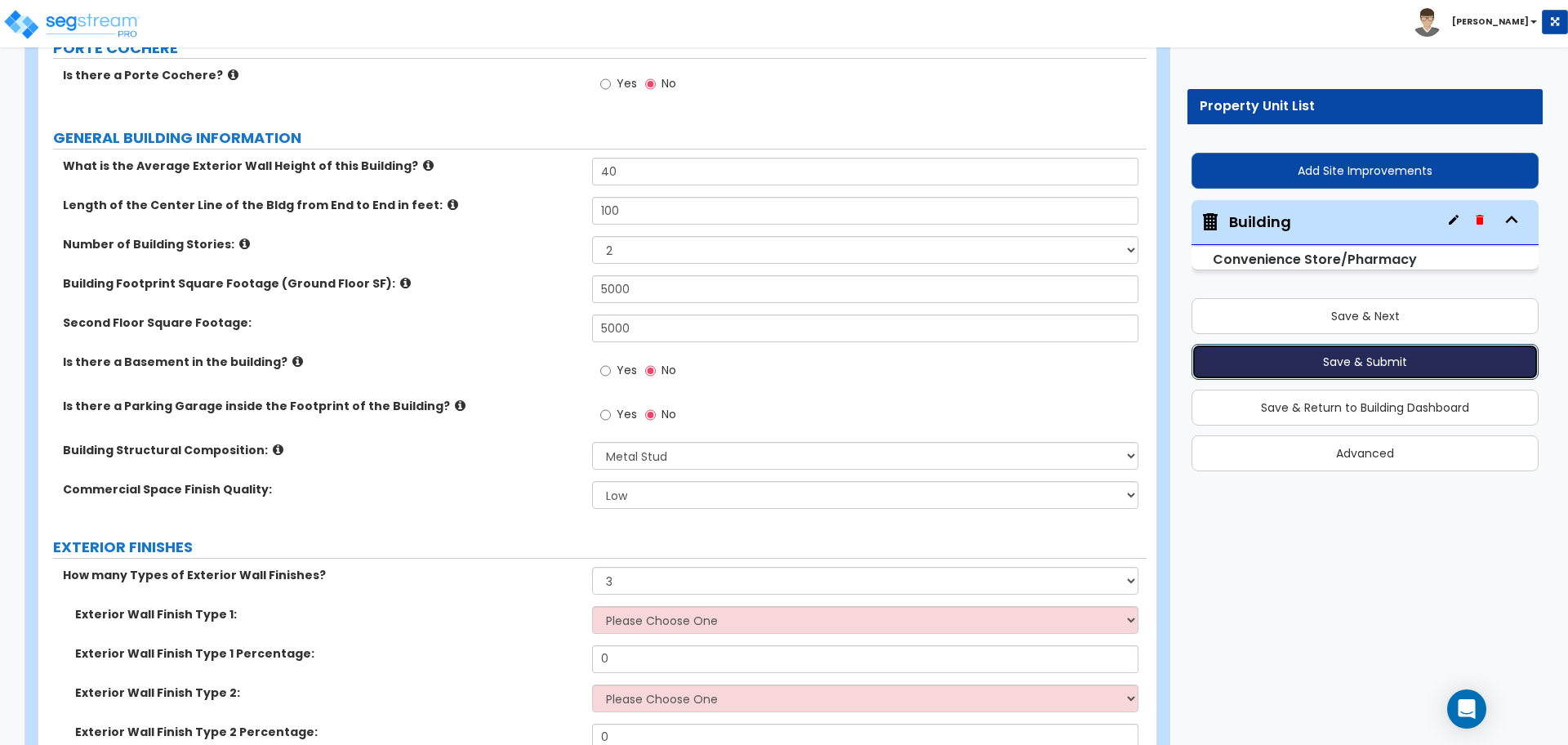
radio input "true"
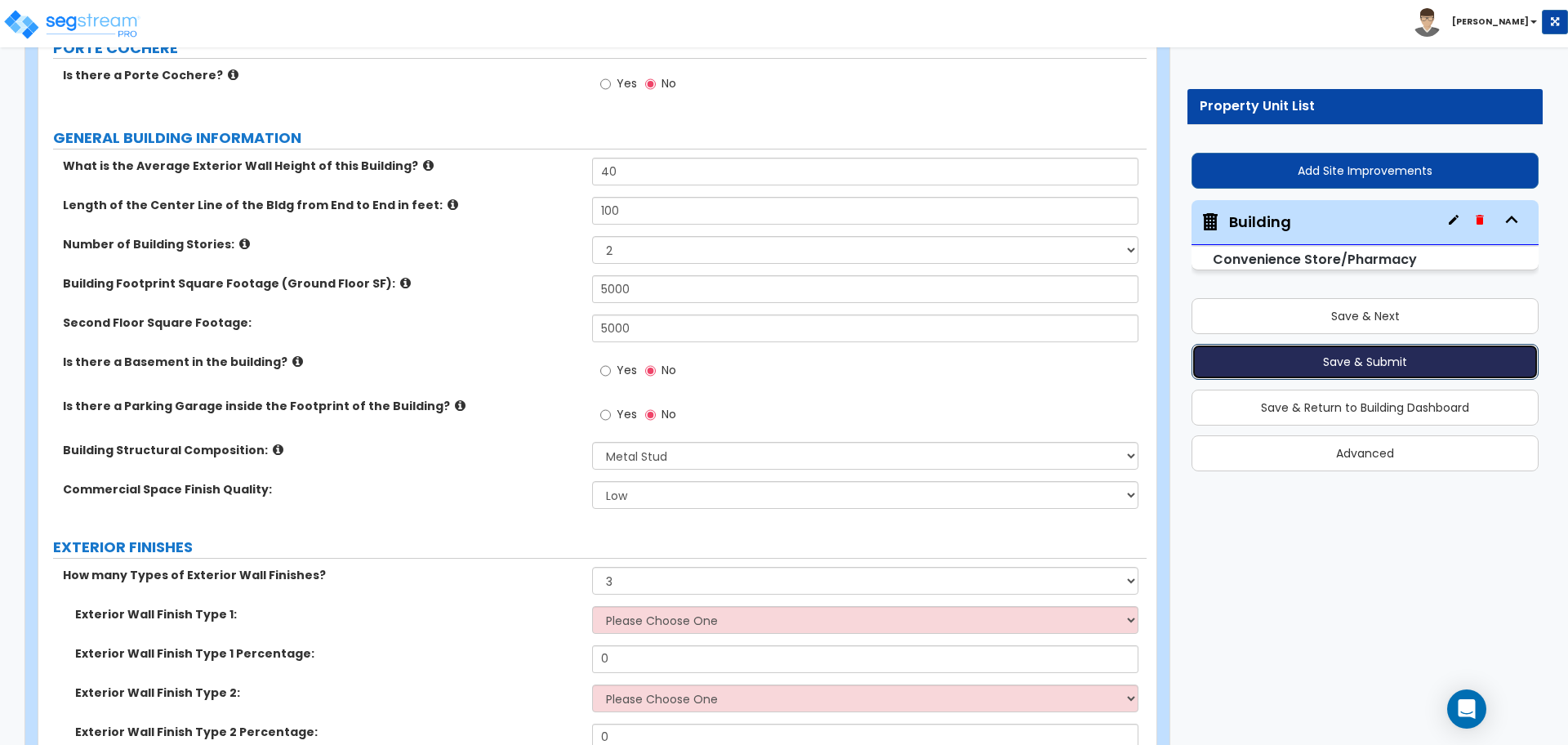
radio input "true"
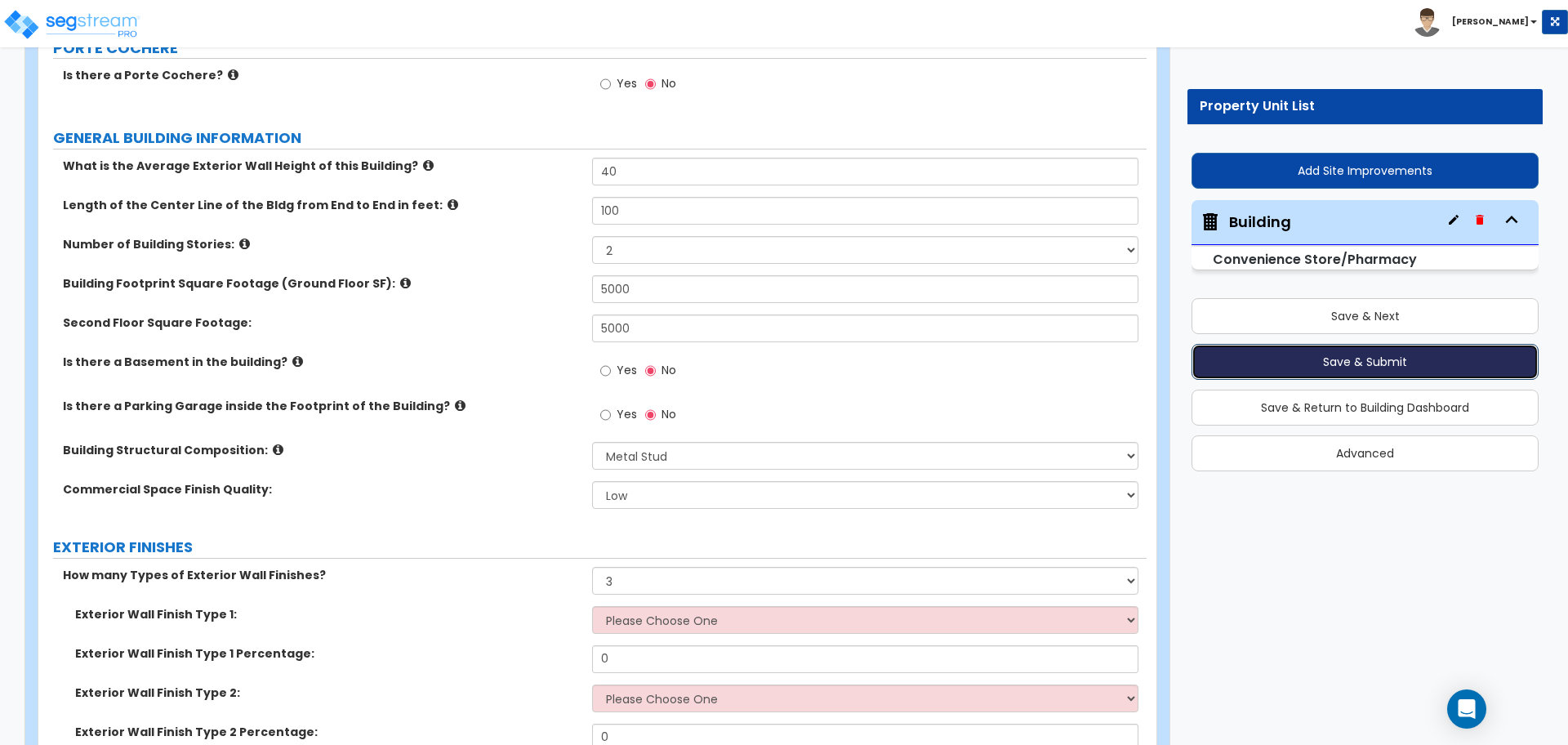
radio input "true"
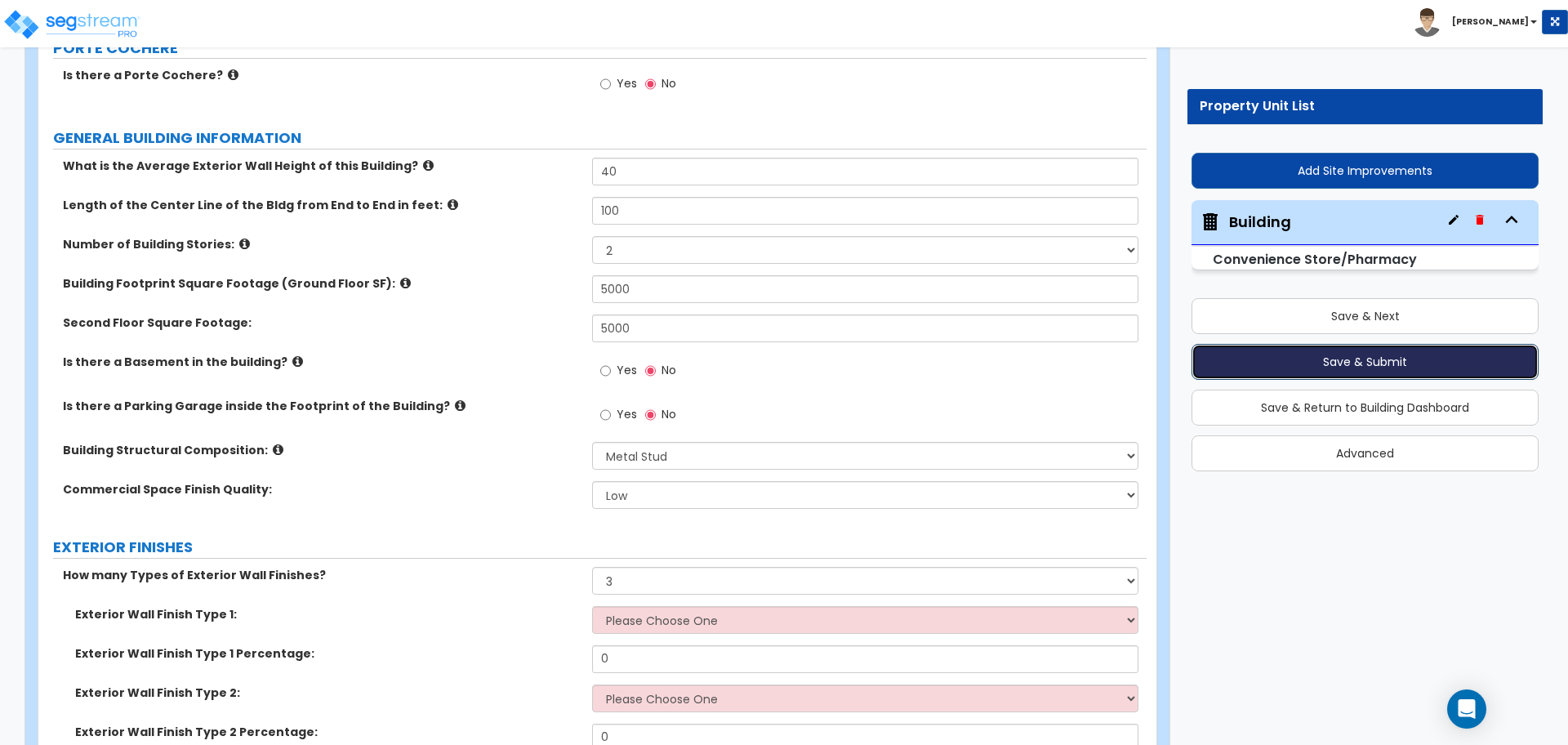
radio input "true"
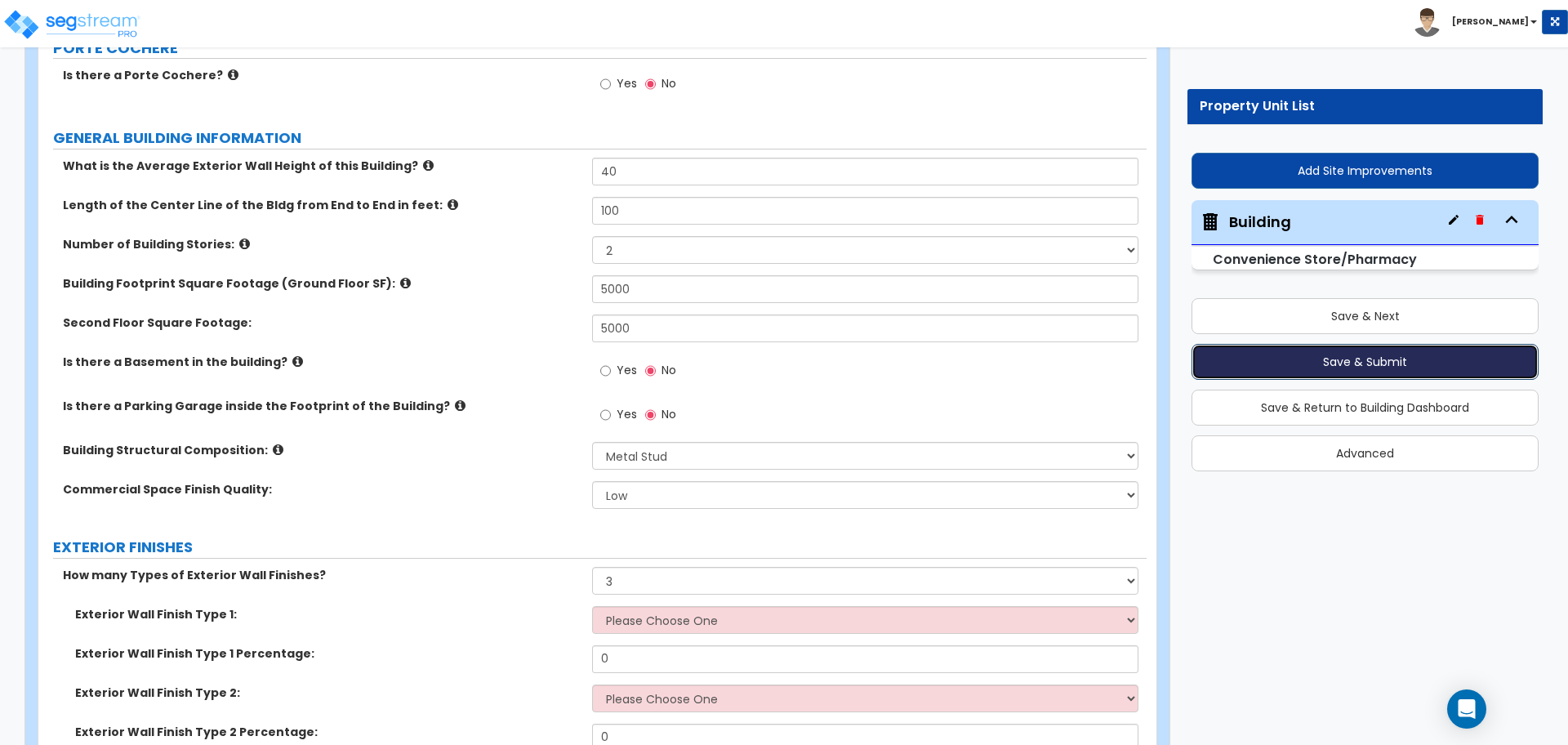
radio input "true"
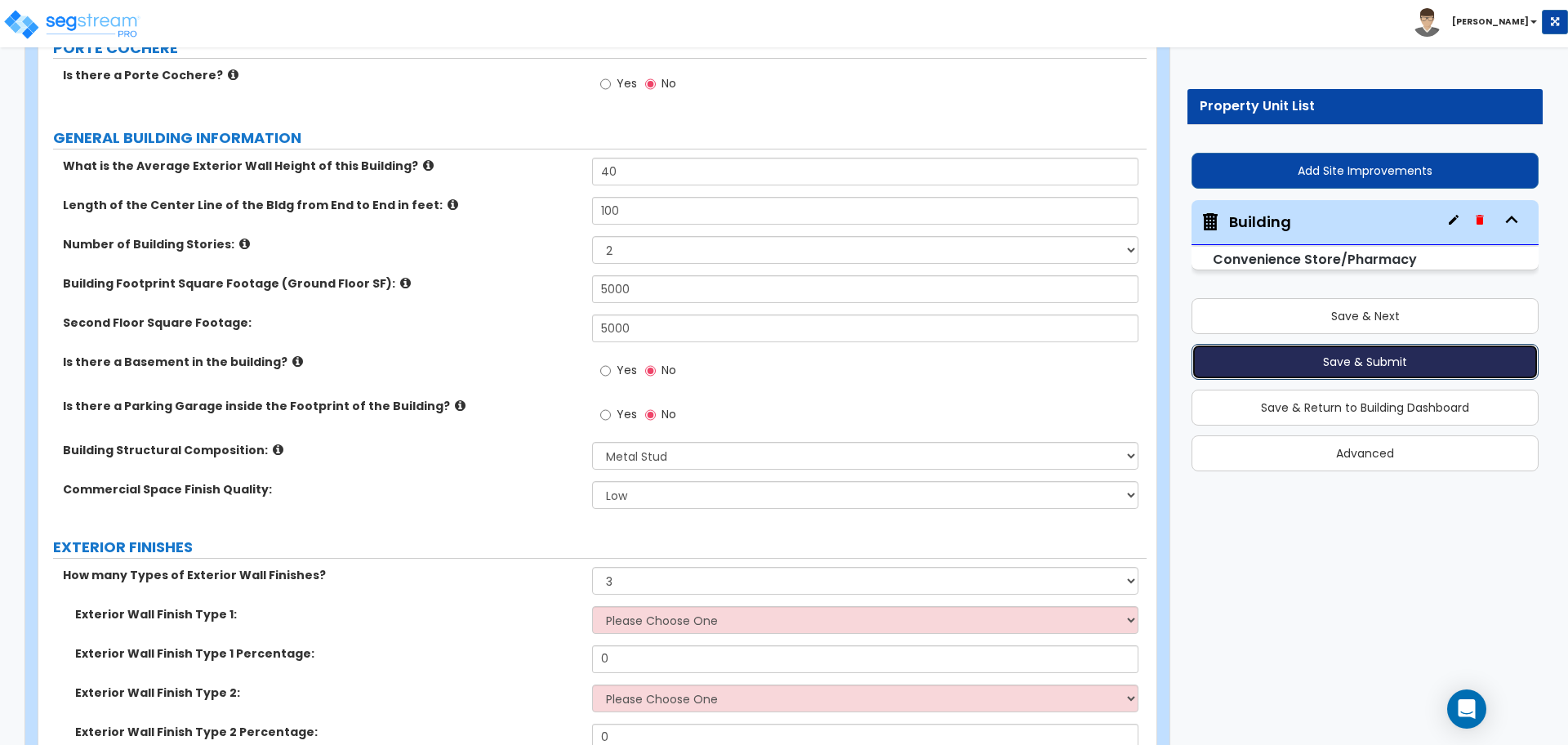
radio input "true"
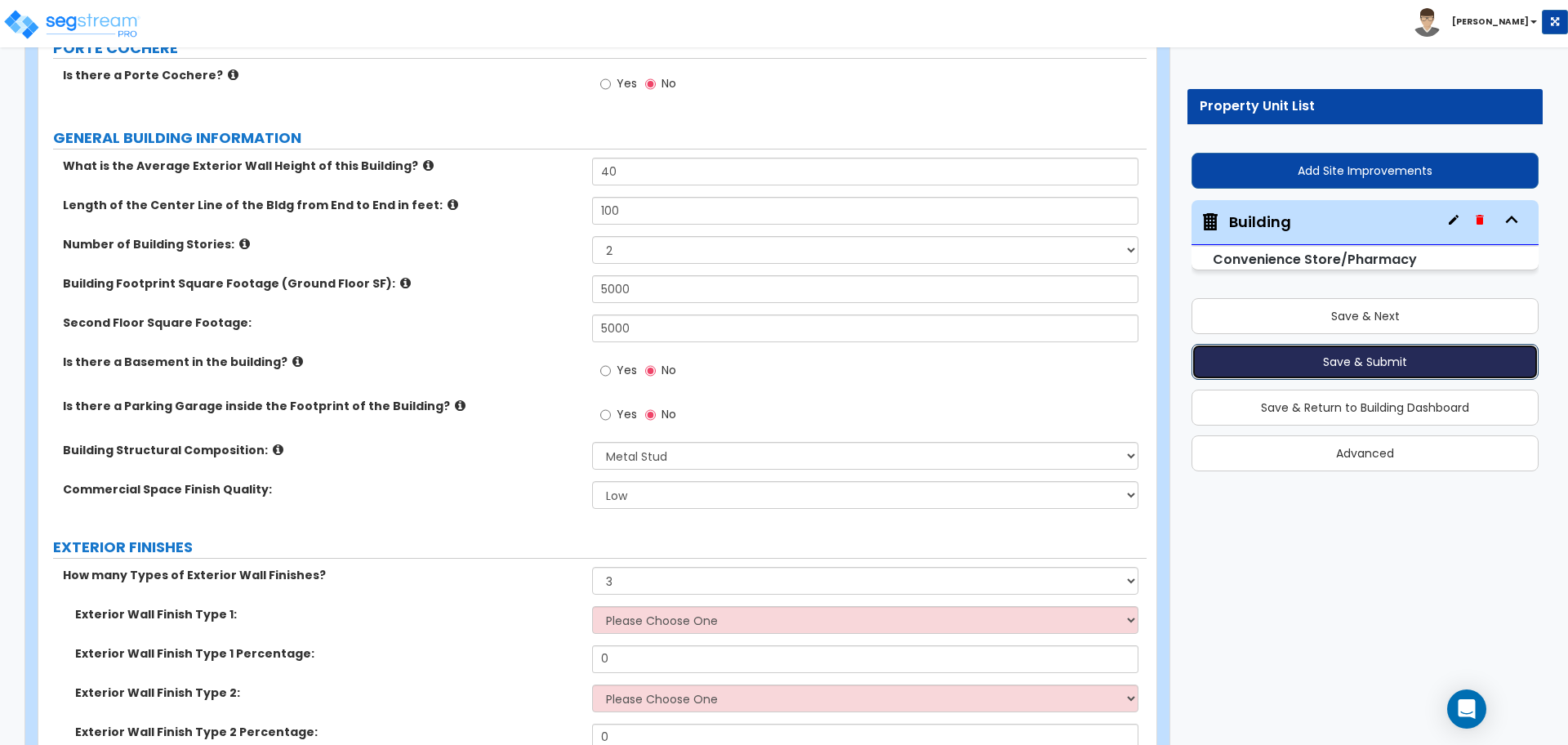
radio input "true"
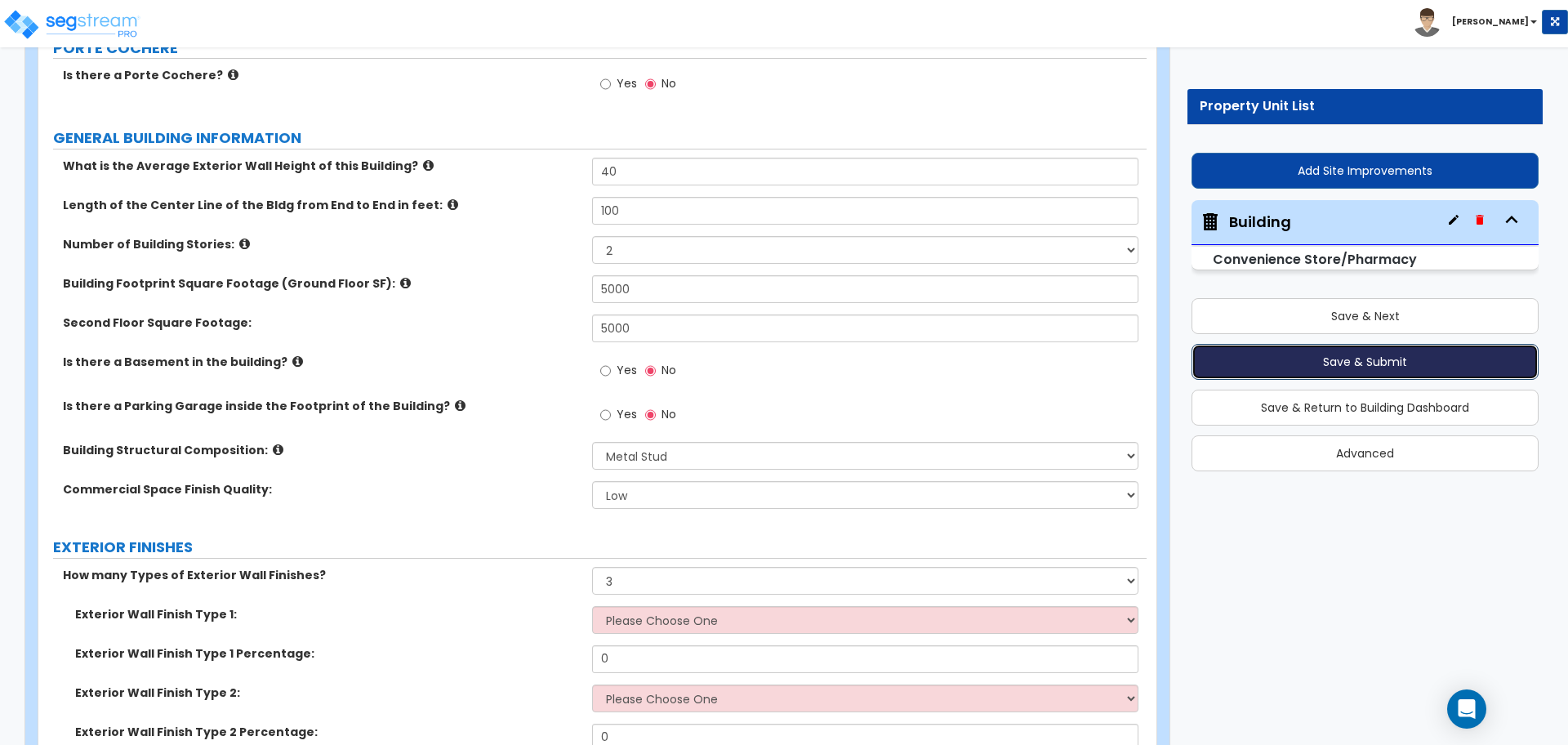
radio input "true"
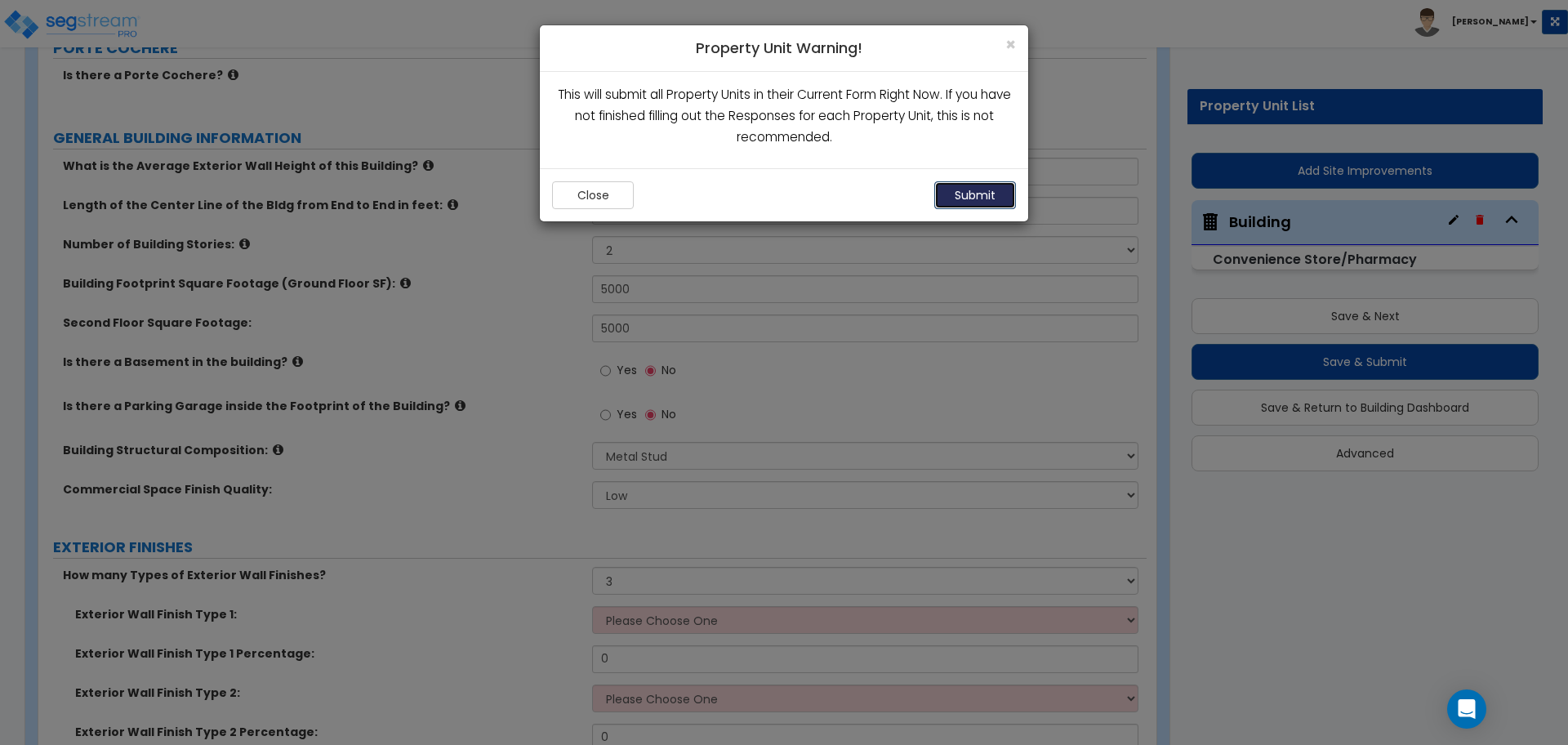
click at [946, 205] on button "Submit" at bounding box center [975, 195] width 82 height 28
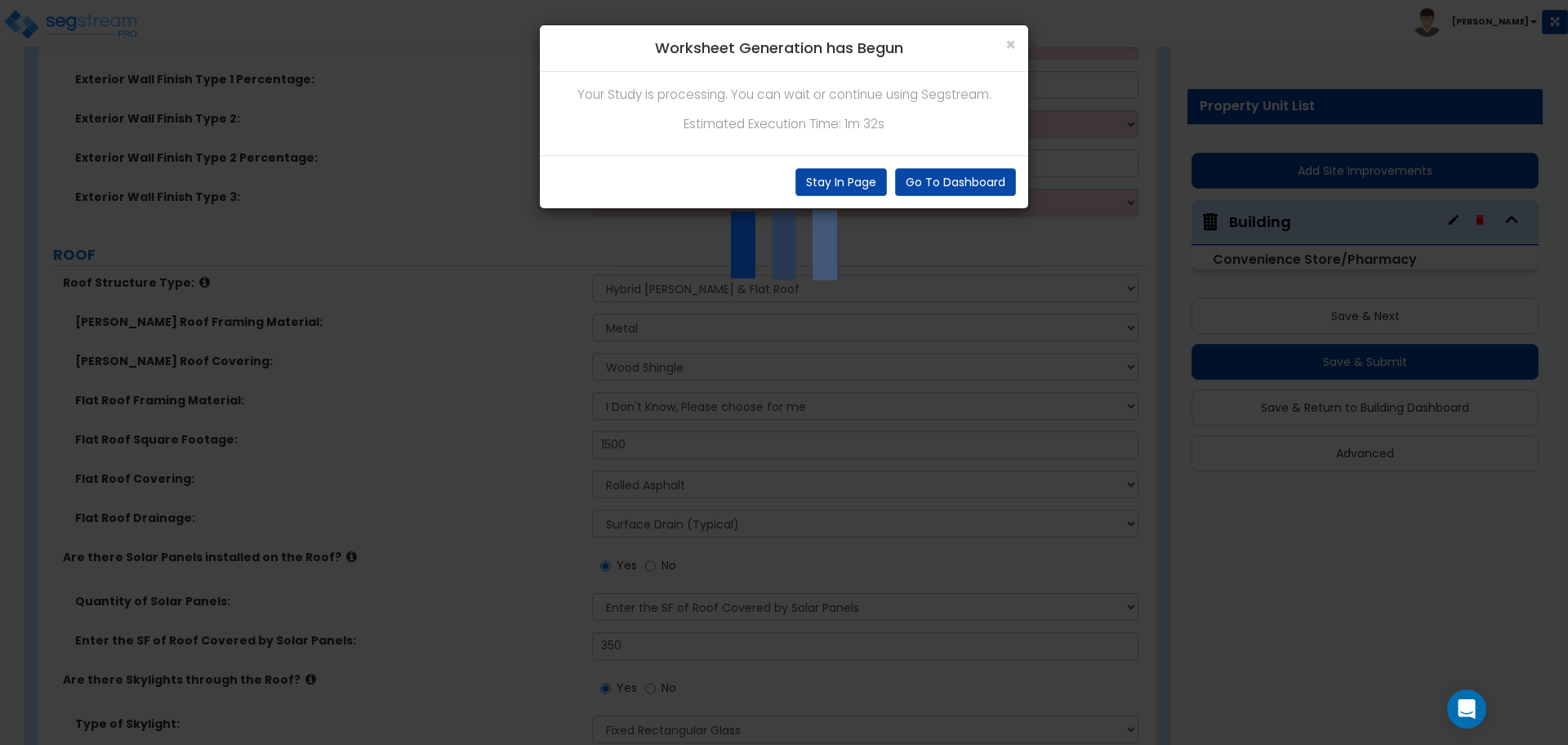
scroll to position [777, 0]
click at [851, 172] on button "Stay In Page" at bounding box center [841, 182] width 91 height 28
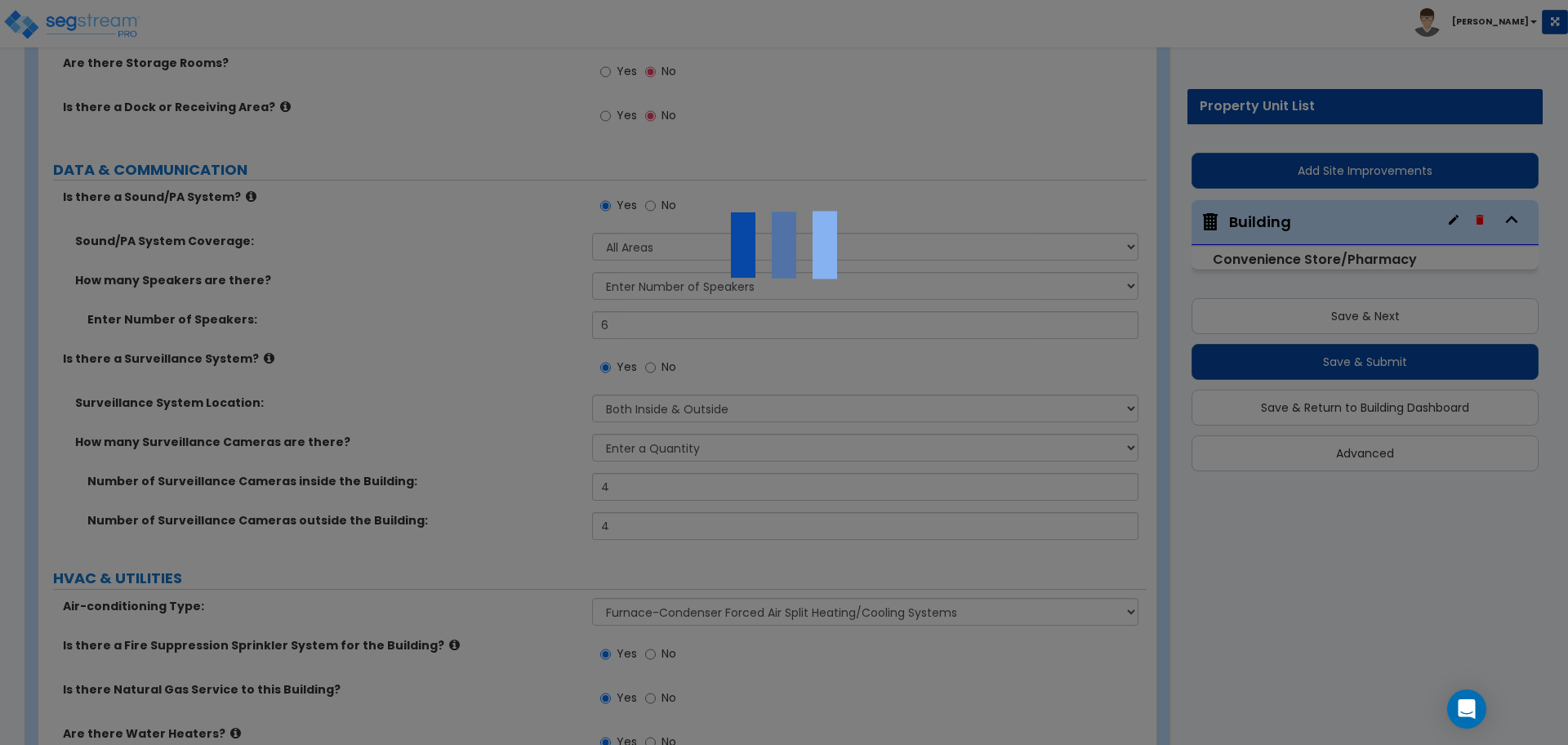
scroll to position [9618, 0]
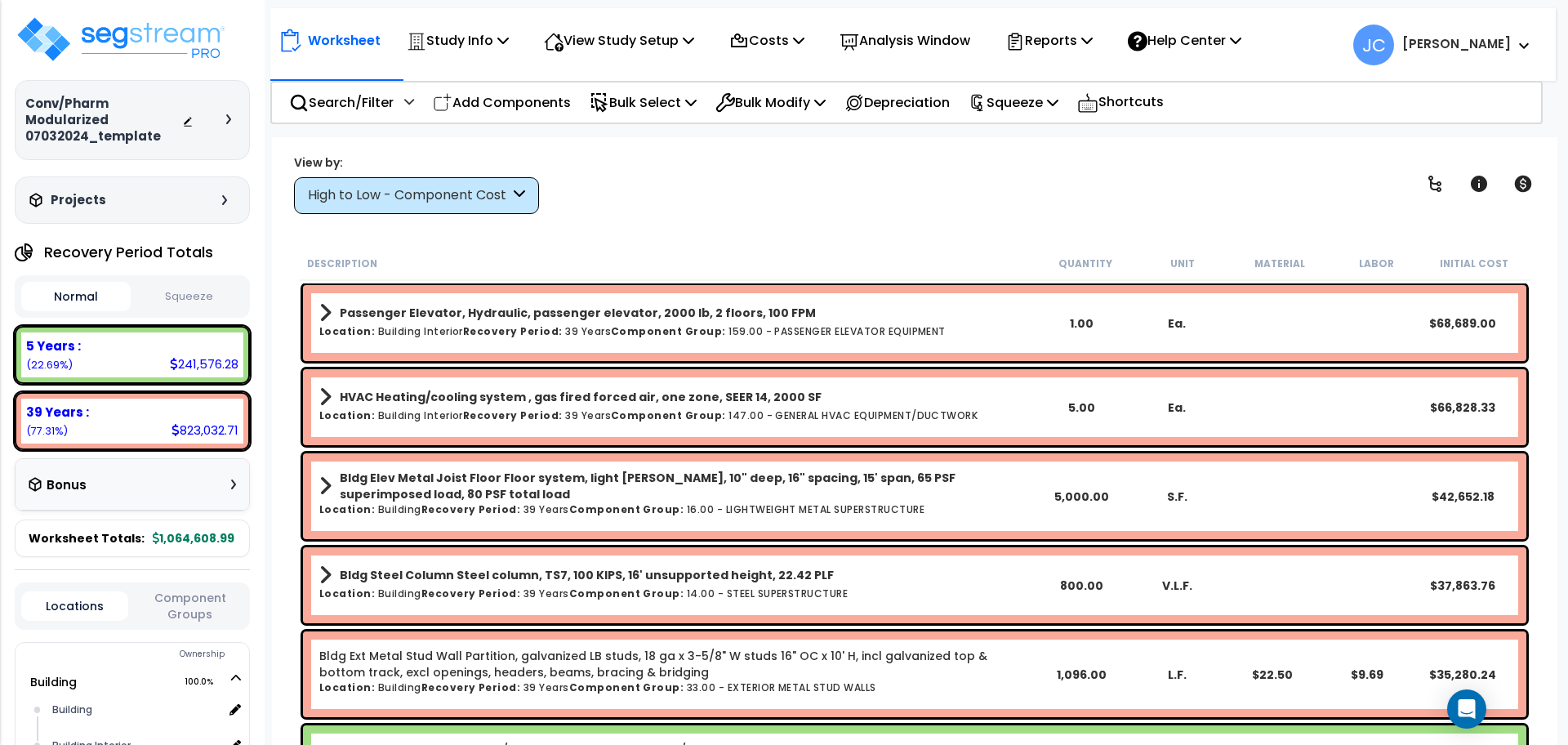
click at [472, 186] on div "High to Low - Component Cost" at bounding box center [408, 195] width 202 height 19
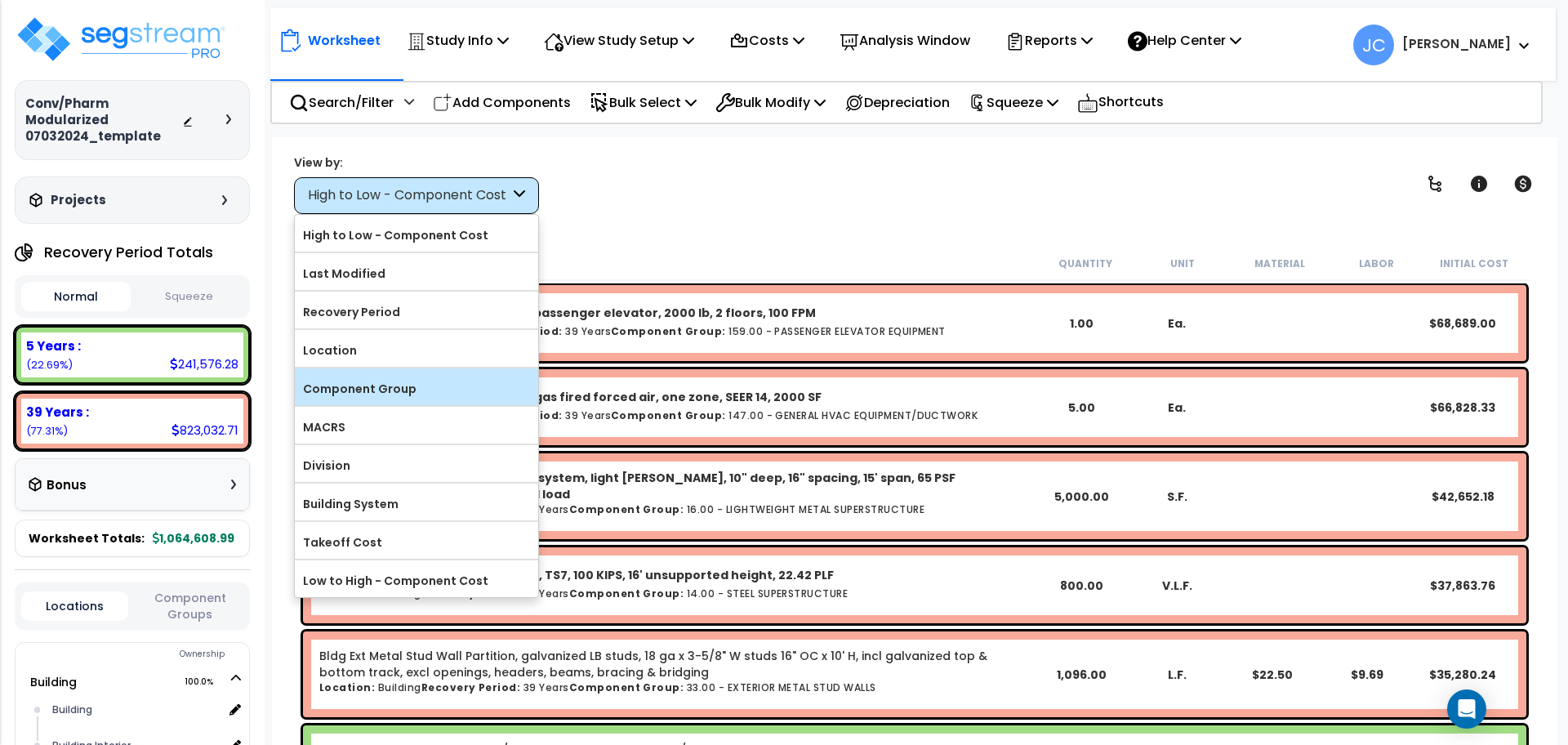
click at [425, 385] on label "Component Group" at bounding box center [416, 388] width 243 height 24
click at [0, 0] on input "Component Group" at bounding box center [0, 0] width 0 height 0
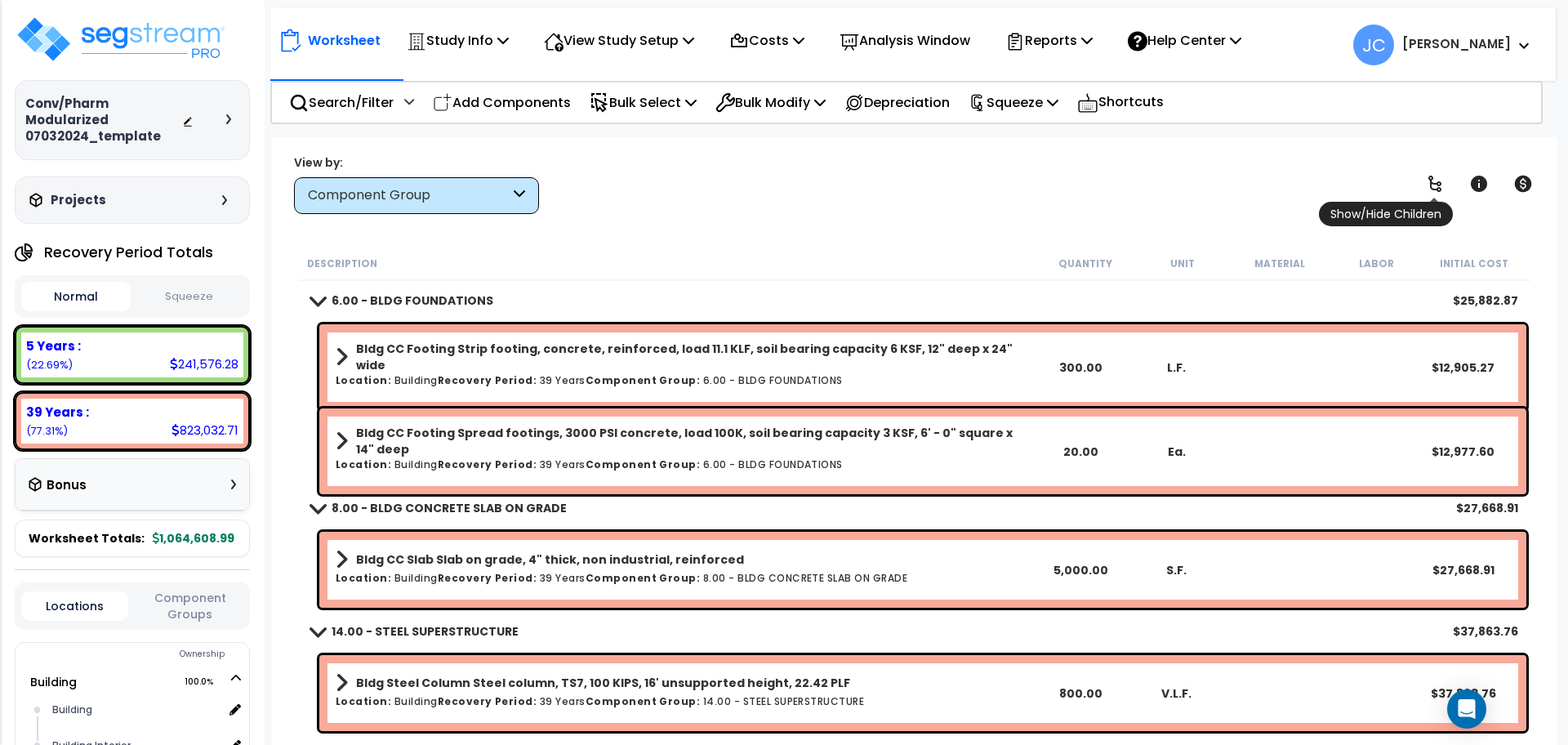
click at [1435, 180] on icon at bounding box center [1435, 184] width 20 height 20
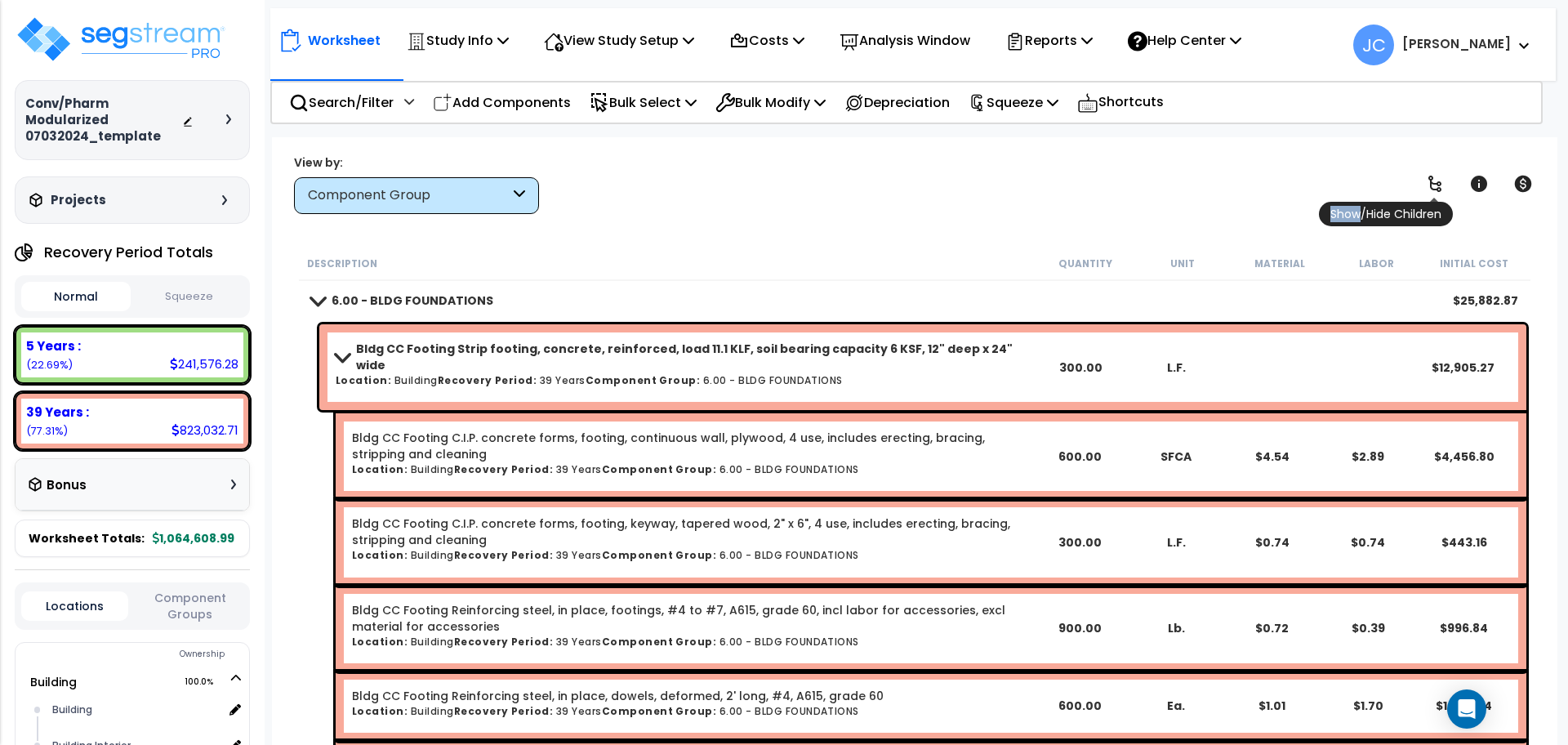
click at [1435, 180] on icon at bounding box center [1435, 184] width 20 height 20
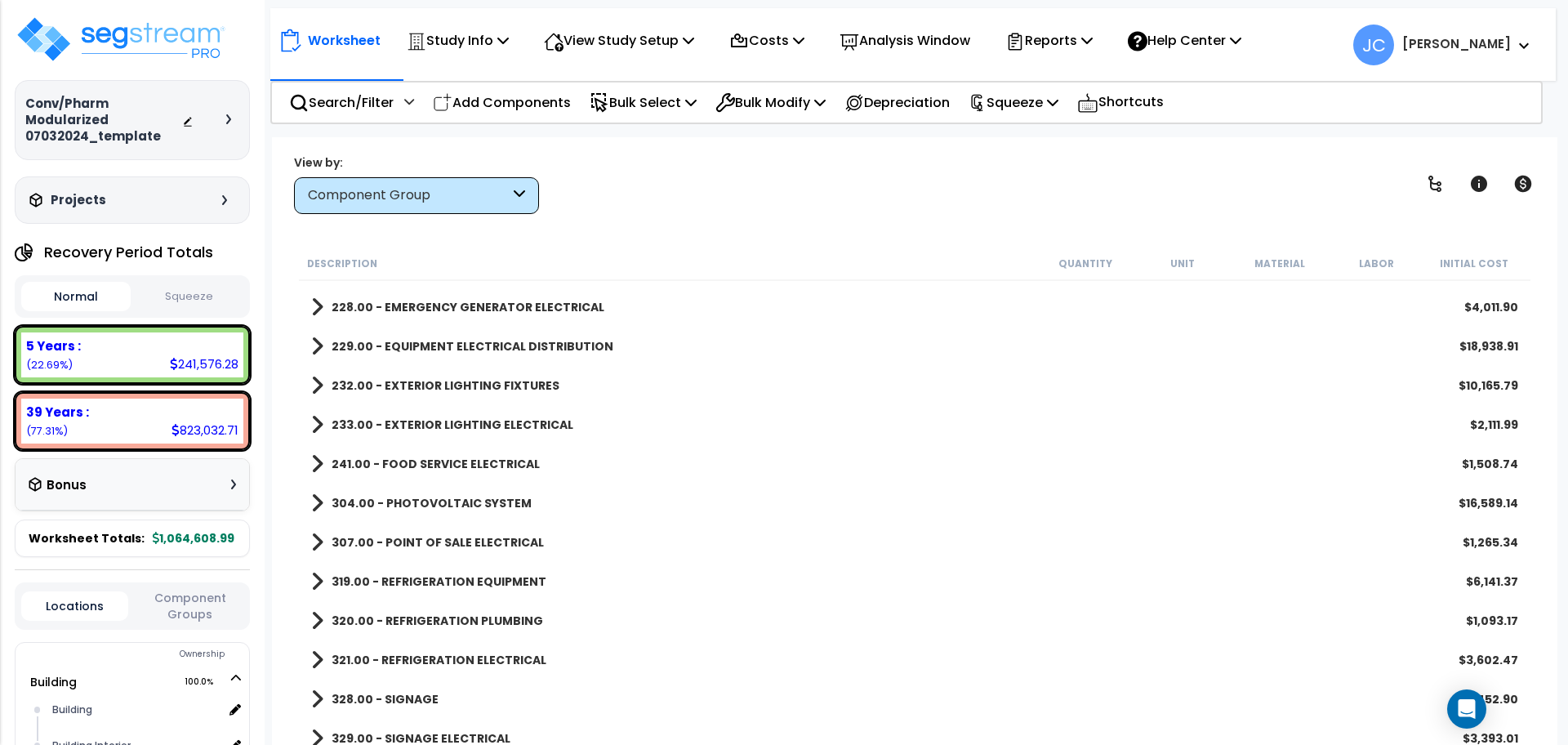
scroll to position [2866, 0]
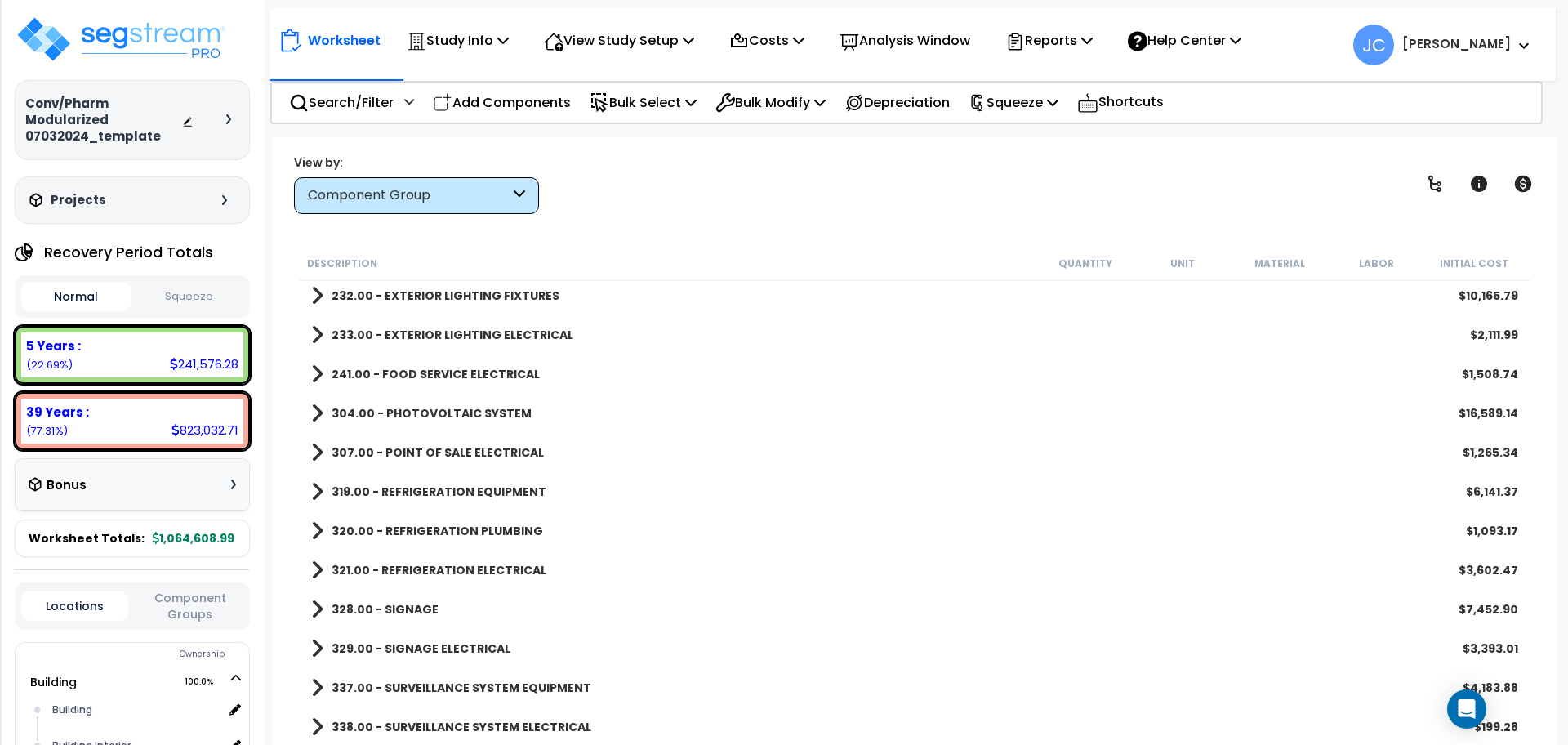
click at [475, 680] on b "337.00 - SURVEILLANCE SYSTEM EQUIPMENT" at bounding box center [462, 688] width 260 height 16
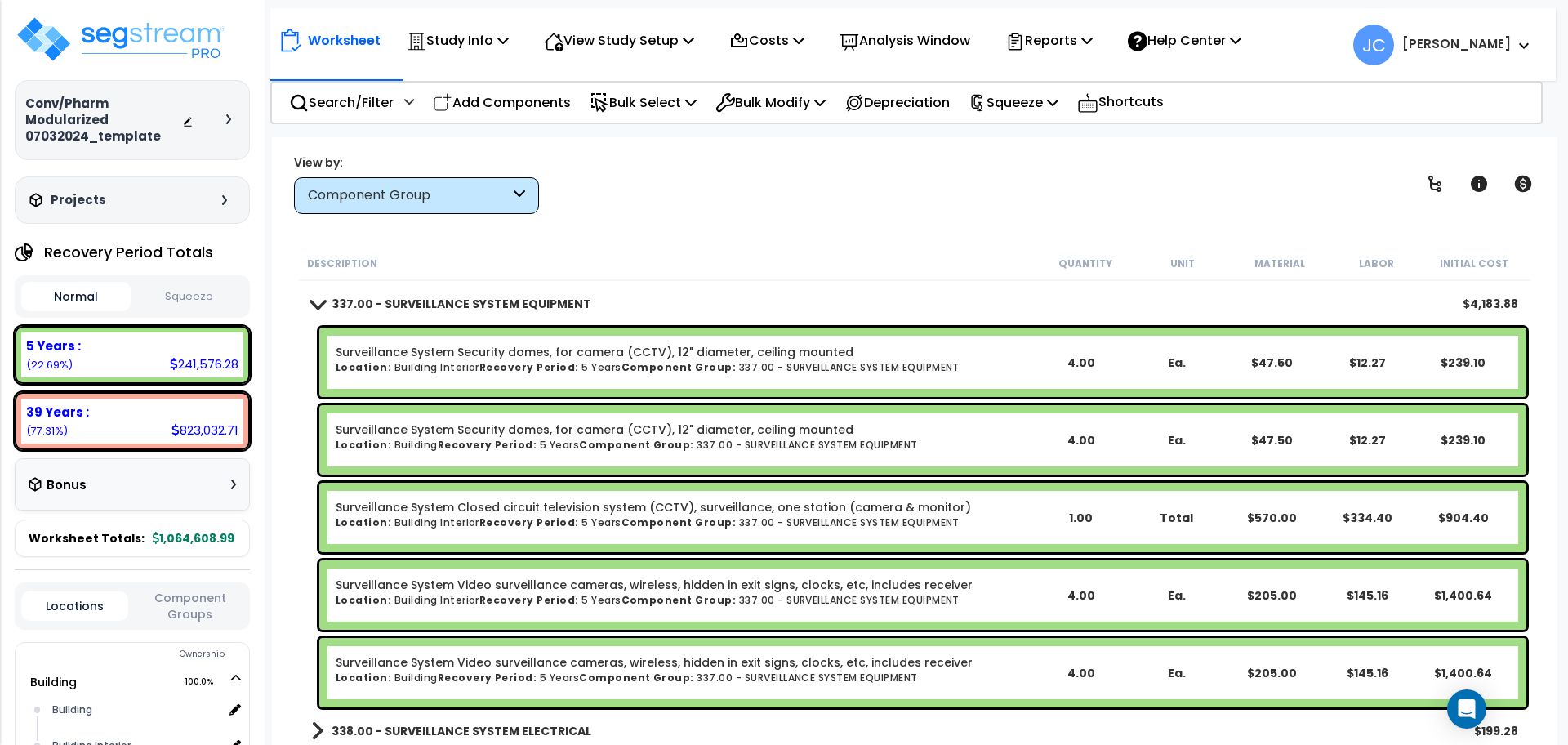
scroll to position [3255, 0]
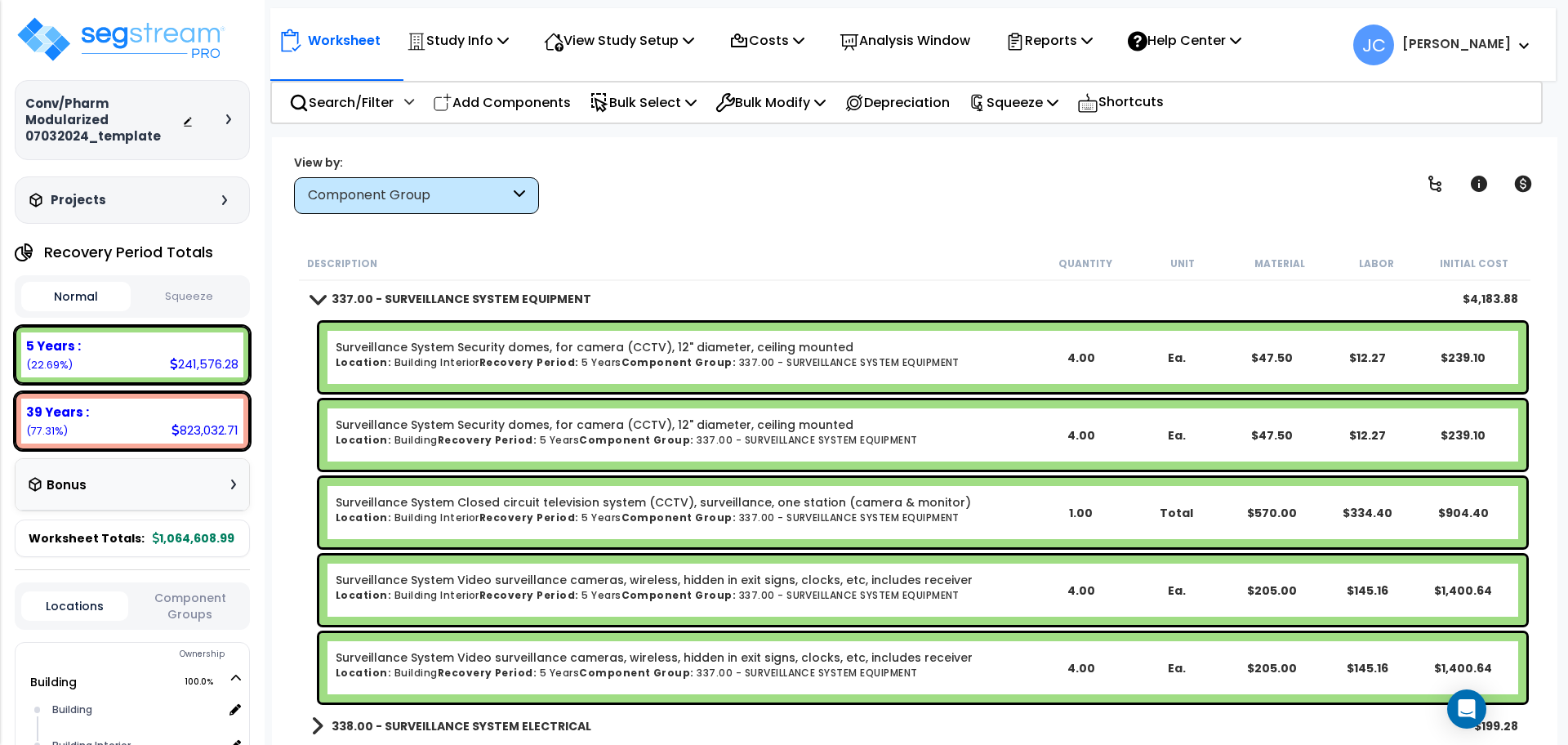
click at [791, 183] on div "View by: Component Group High to Low - Component Cost" at bounding box center [914, 183] width 1252 height 60
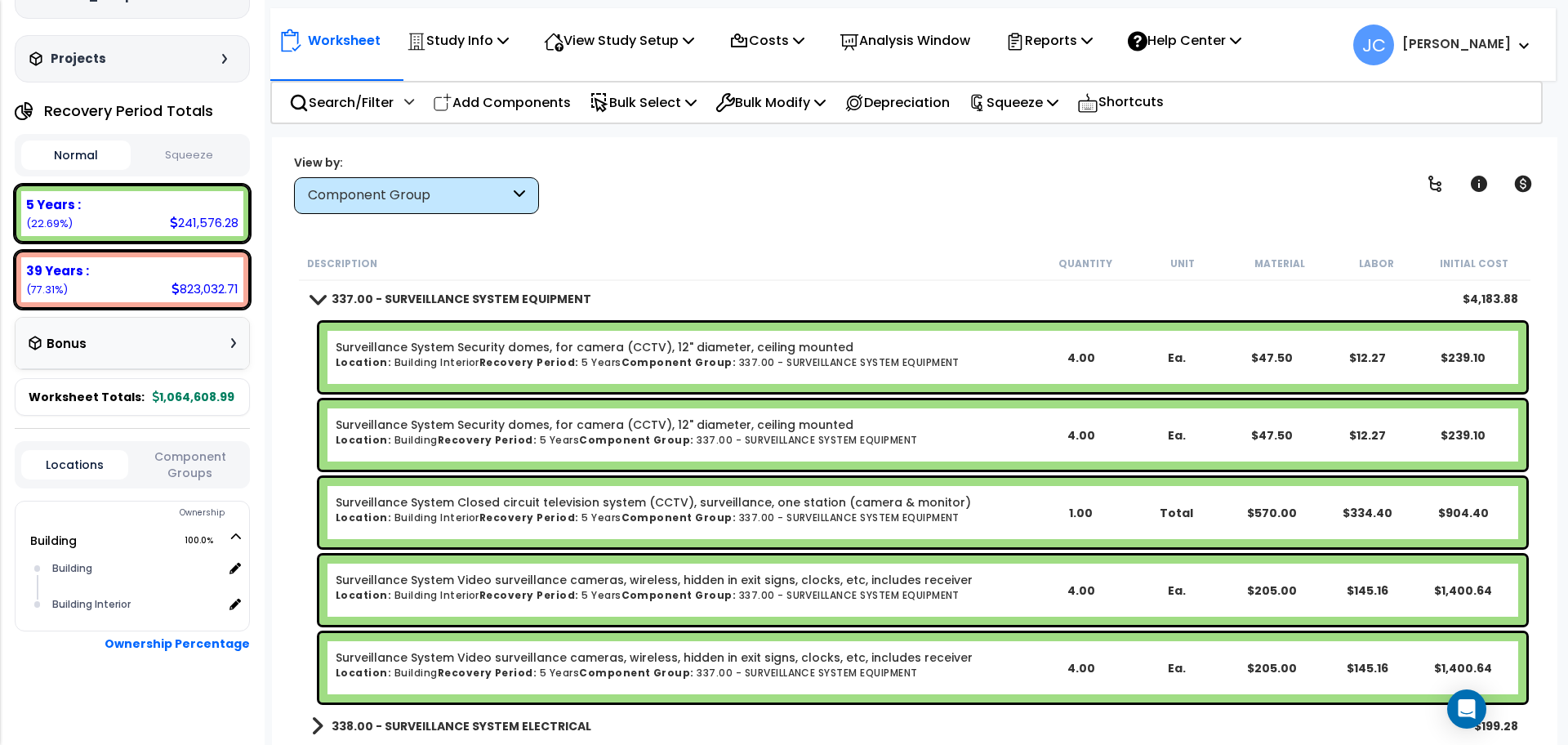
scroll to position [0, 0]
